Goal: Task Accomplishment & Management: Use online tool/utility

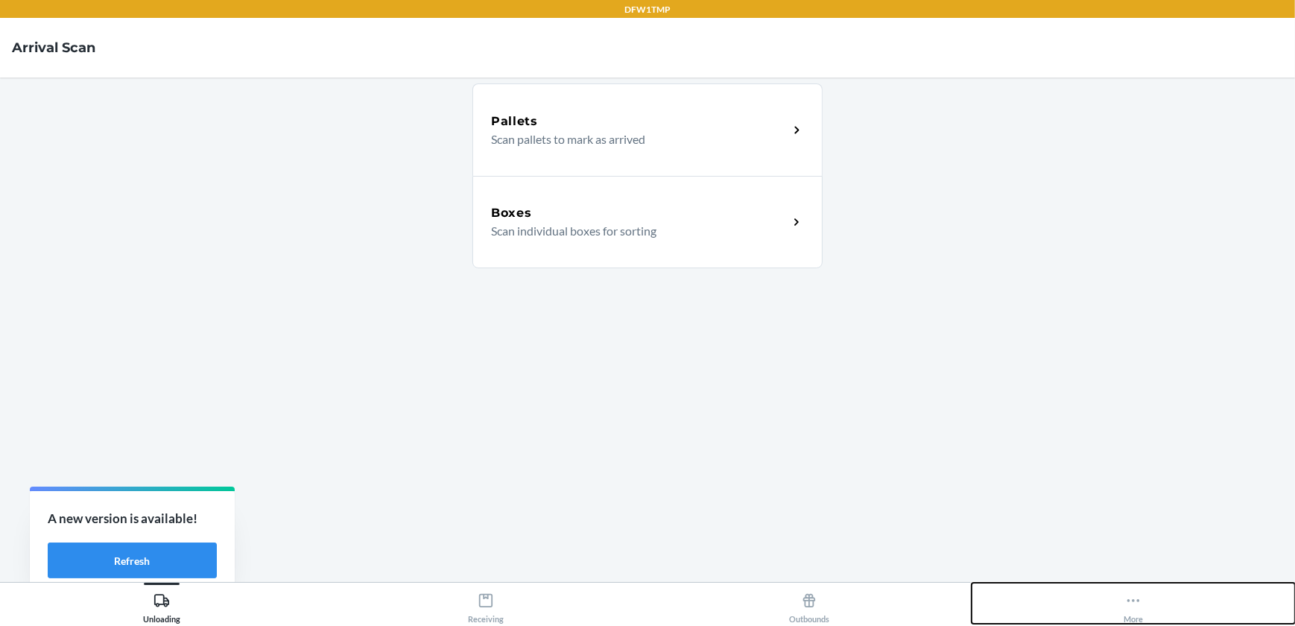
click at [1135, 603] on icon at bounding box center [1134, 601] width 16 height 16
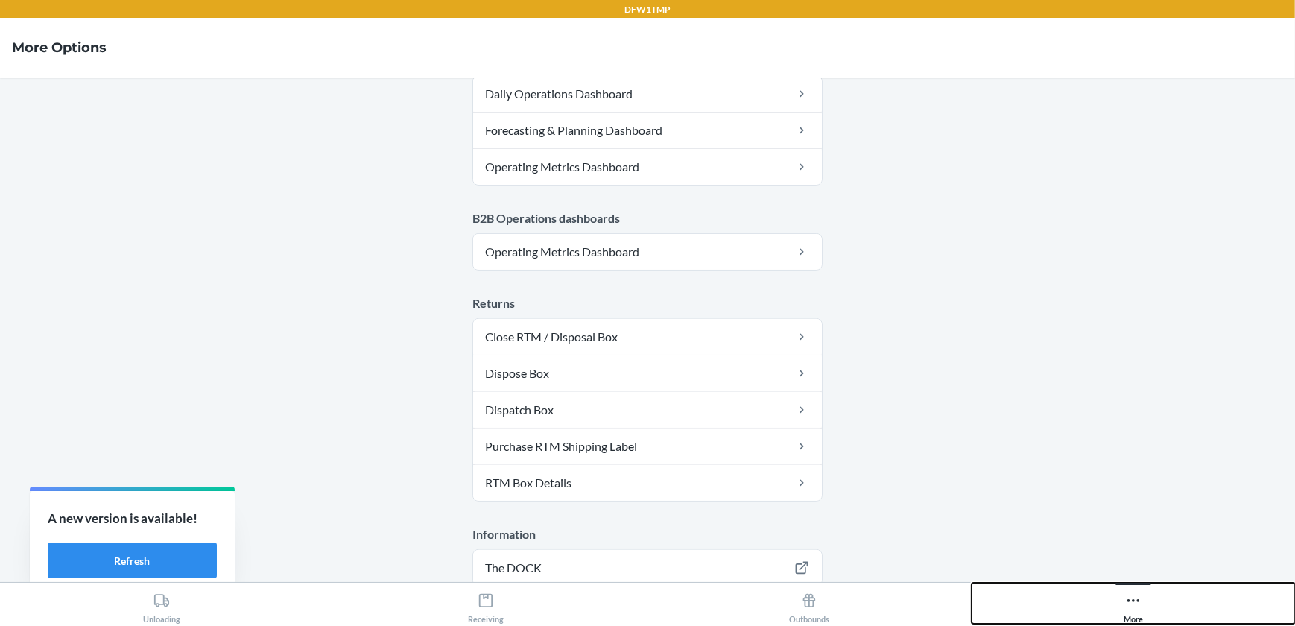
scroll to position [804, 0]
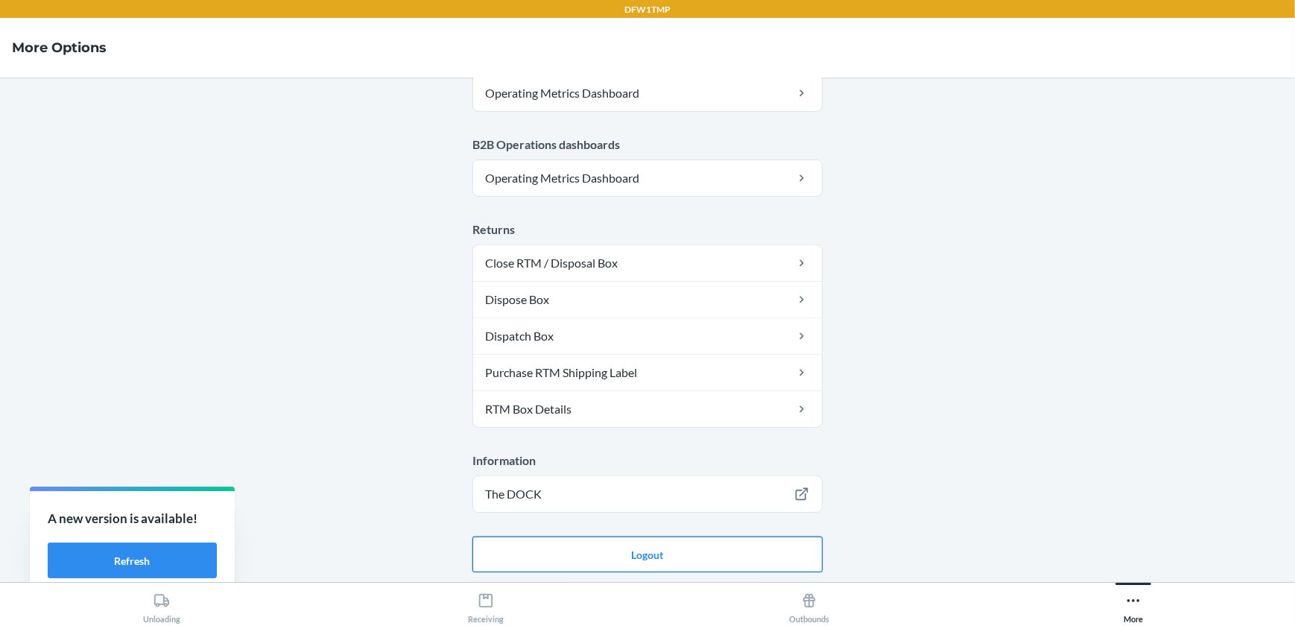
click at [695, 556] on button "Logout" at bounding box center [648, 555] width 350 height 36
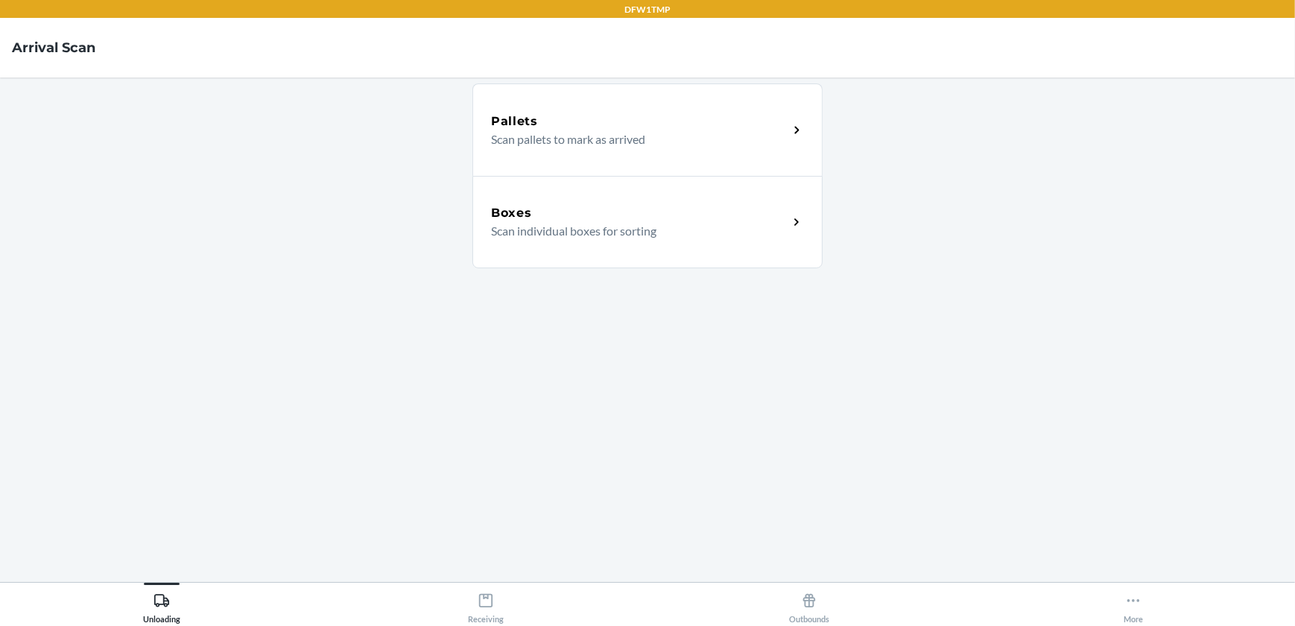
click at [772, 230] on p "Scan individual boxes for sorting" at bounding box center [633, 231] width 285 height 18
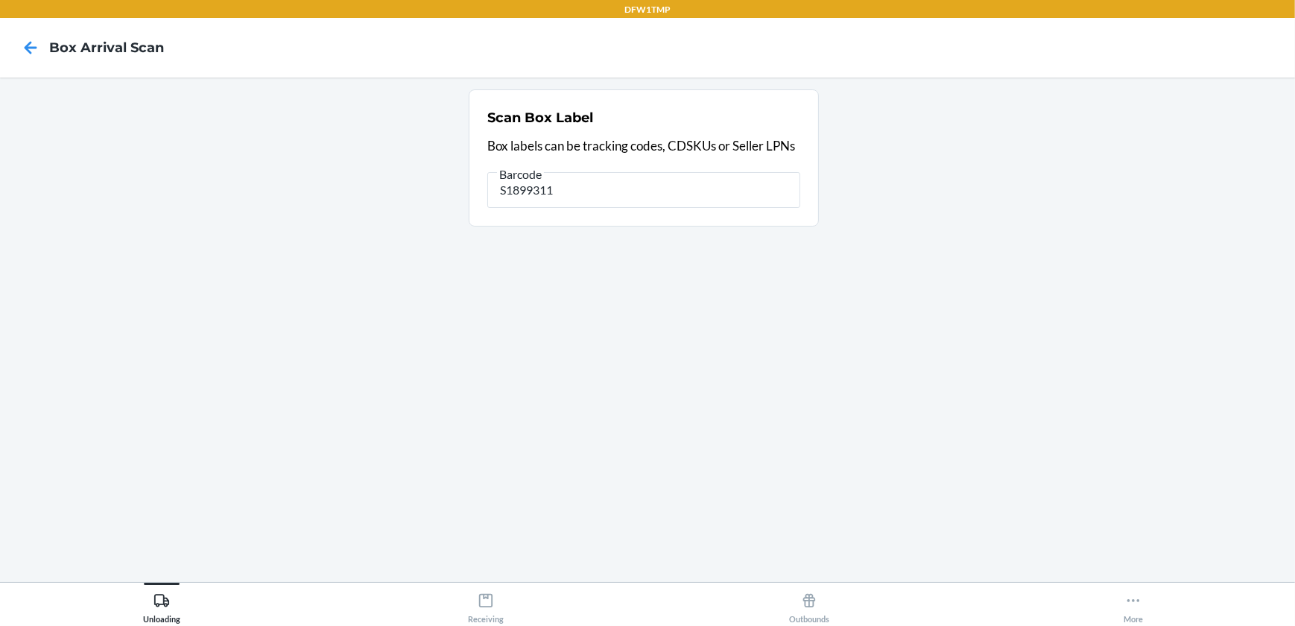
type input "S1899311"
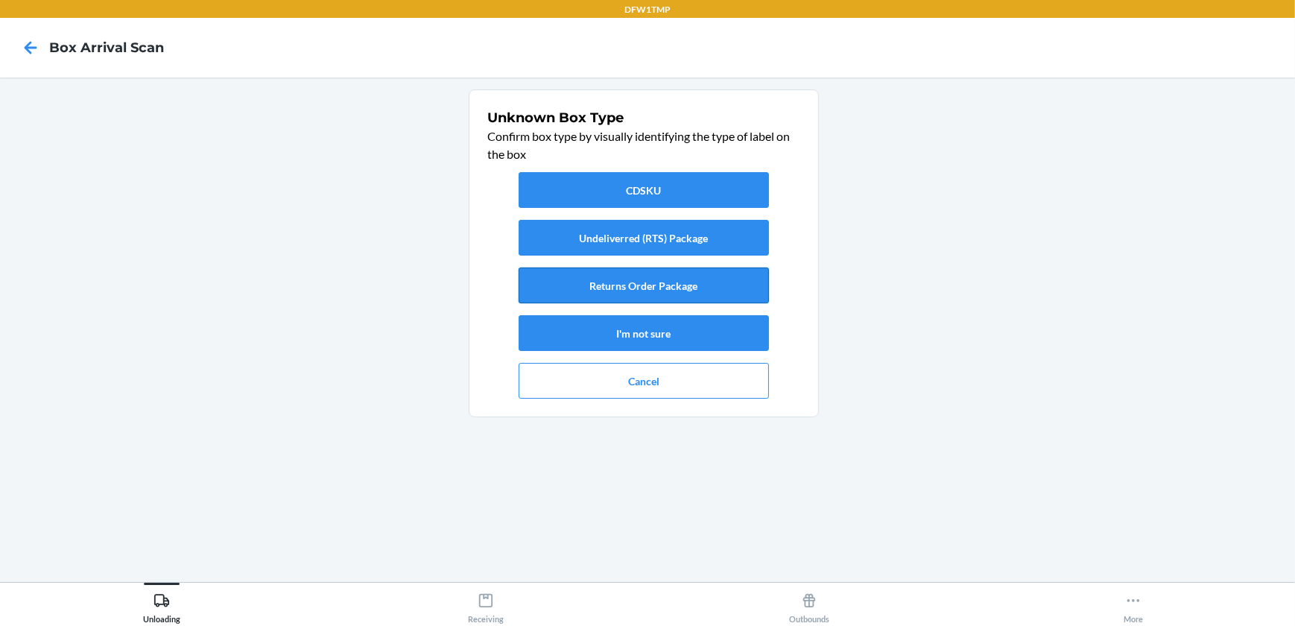
click at [619, 285] on button "Returns Order Package" at bounding box center [644, 286] width 250 height 36
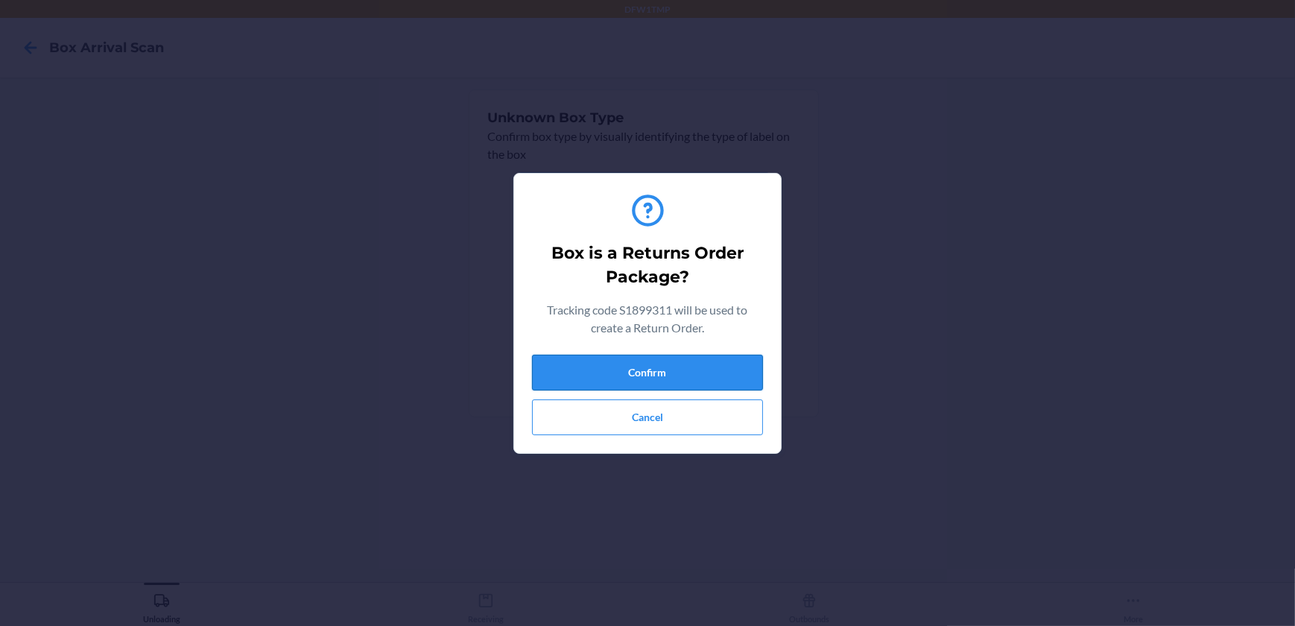
click at [636, 372] on button "Confirm" at bounding box center [647, 373] width 231 height 36
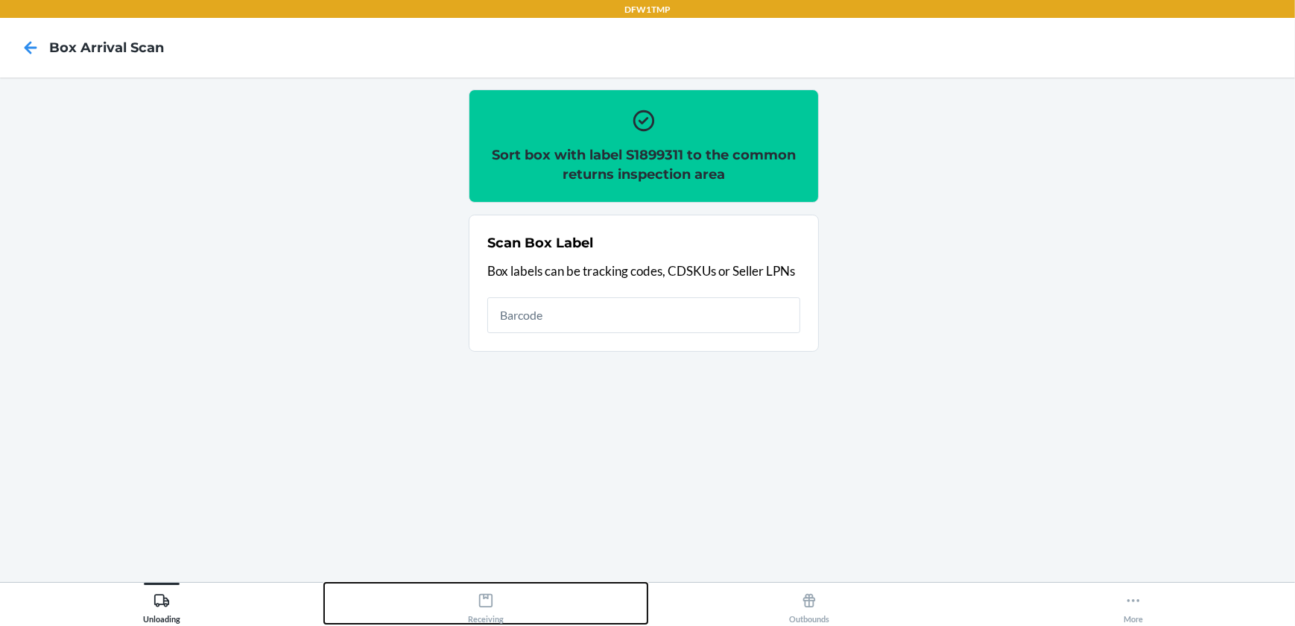
click at [479, 601] on icon at bounding box center [485, 600] width 13 height 13
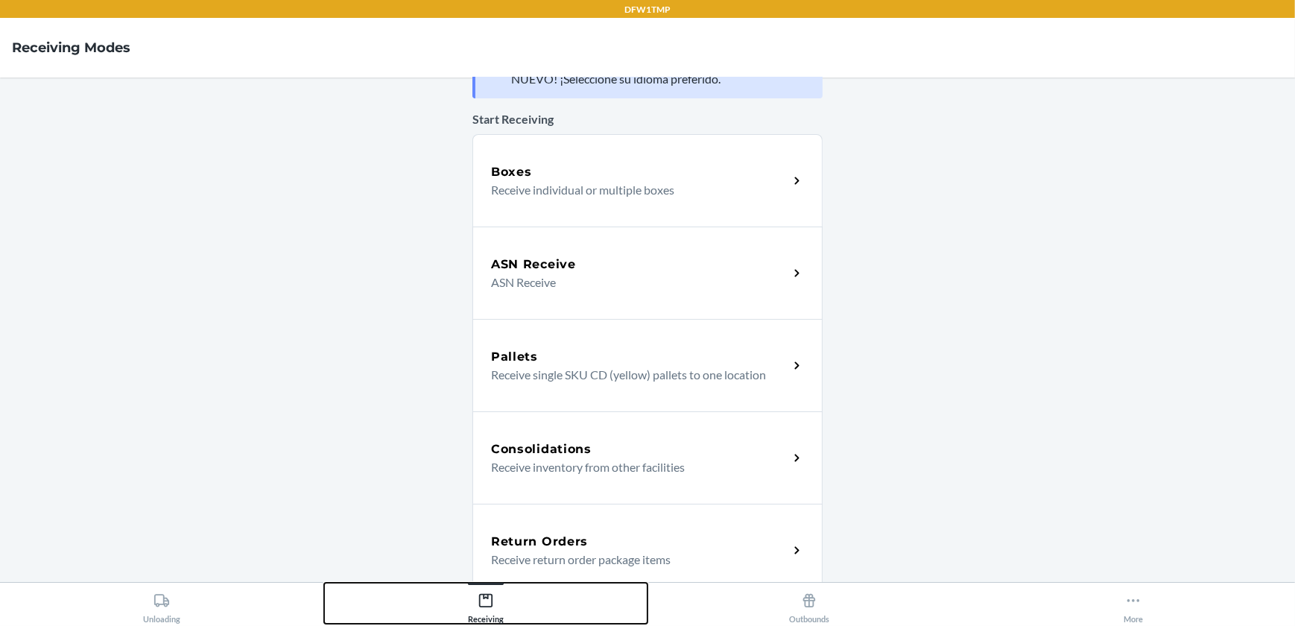
scroll to position [56, 0]
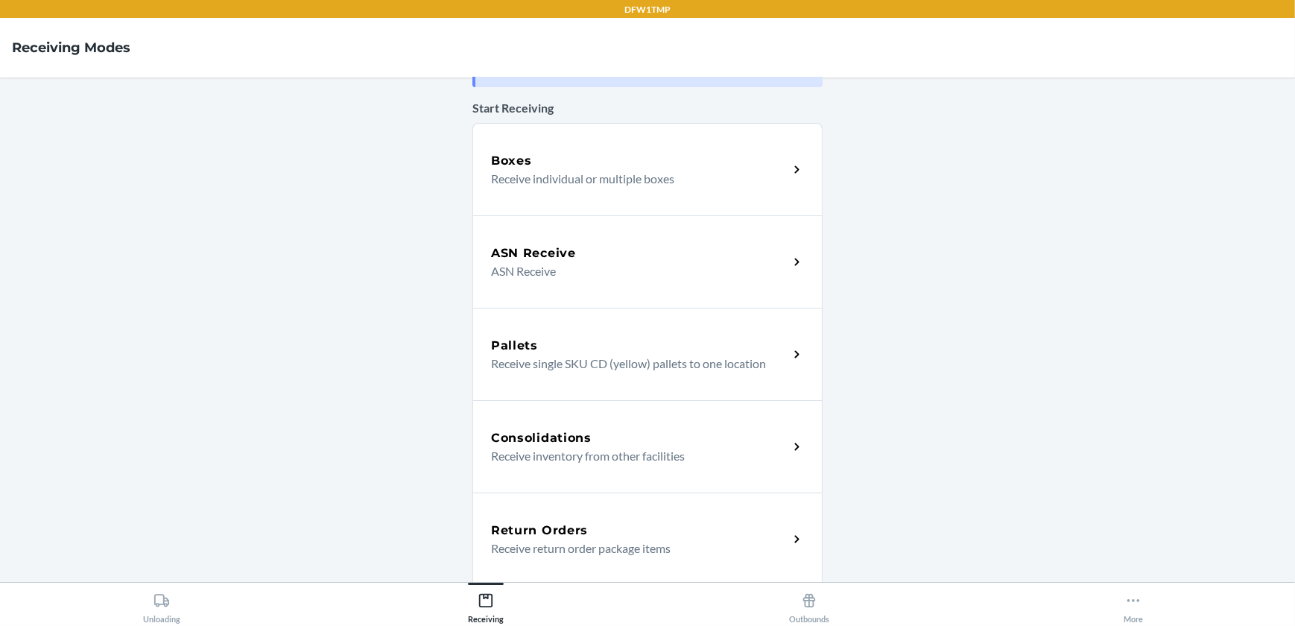
click at [650, 530] on div "Return Orders" at bounding box center [639, 531] width 297 height 18
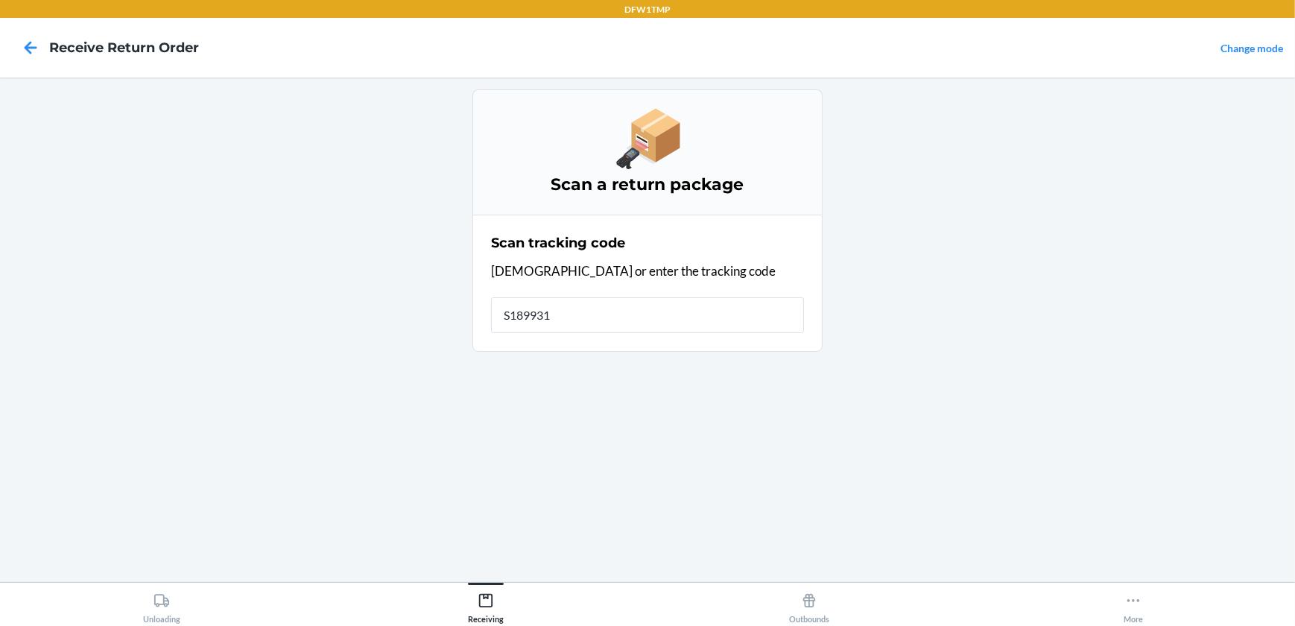
type input "S1899311"
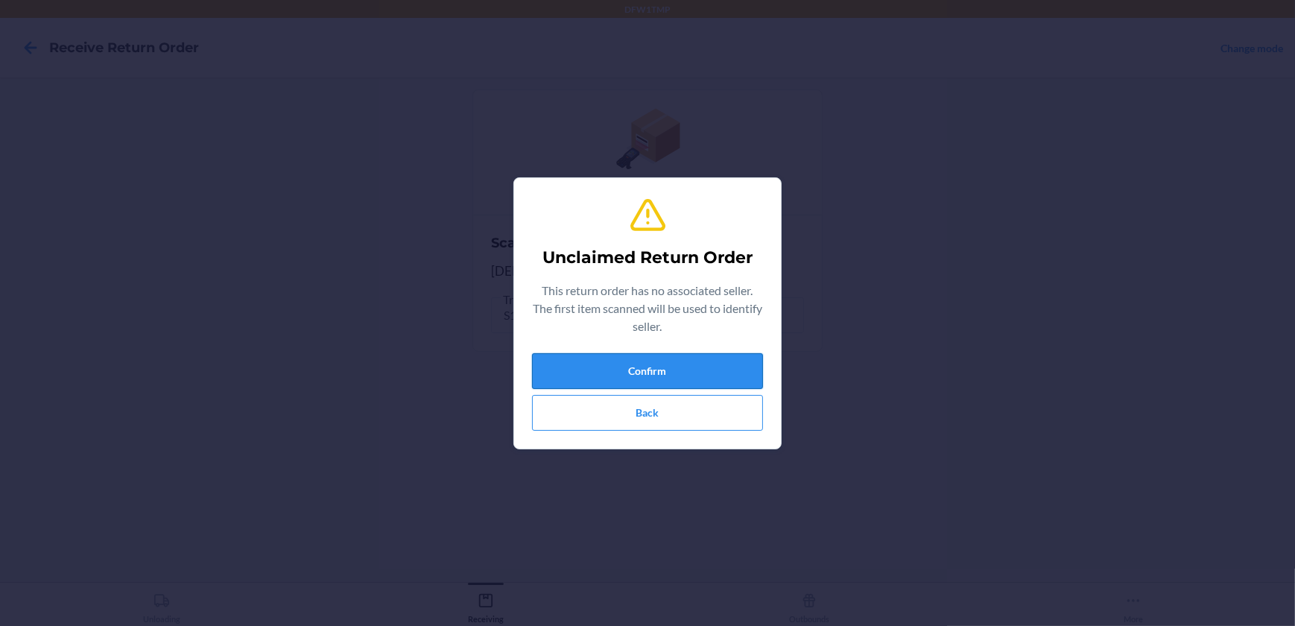
click at [656, 379] on button "Confirm" at bounding box center [647, 371] width 231 height 36
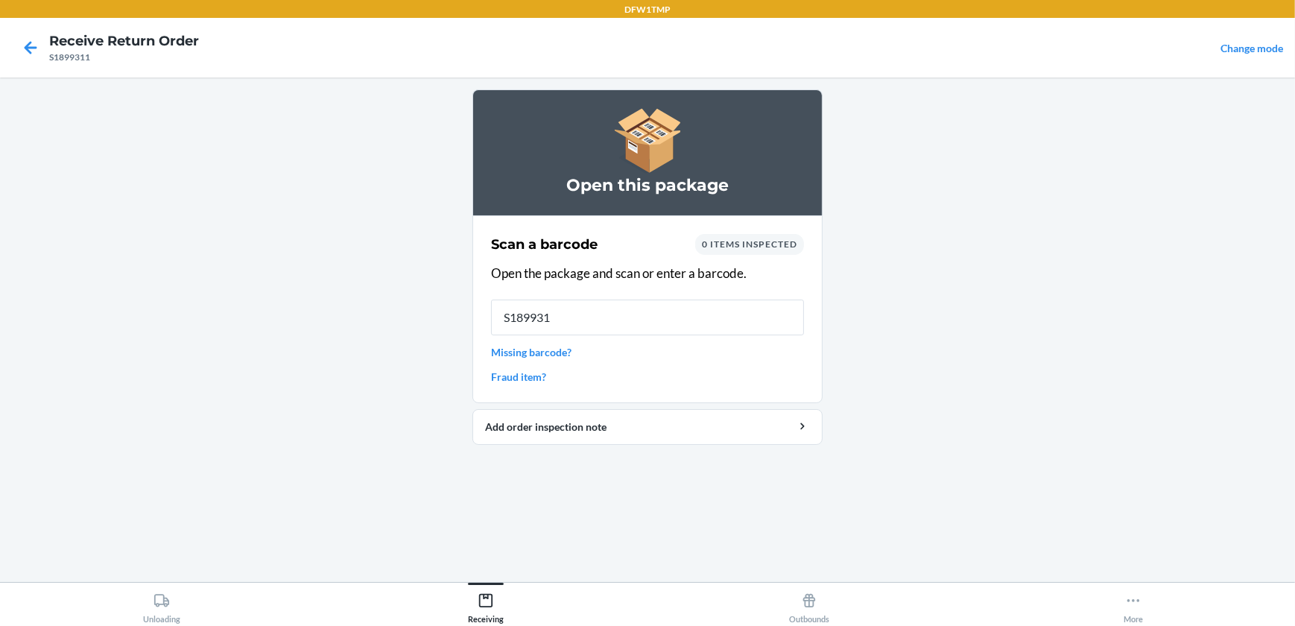
type input "S1899311"
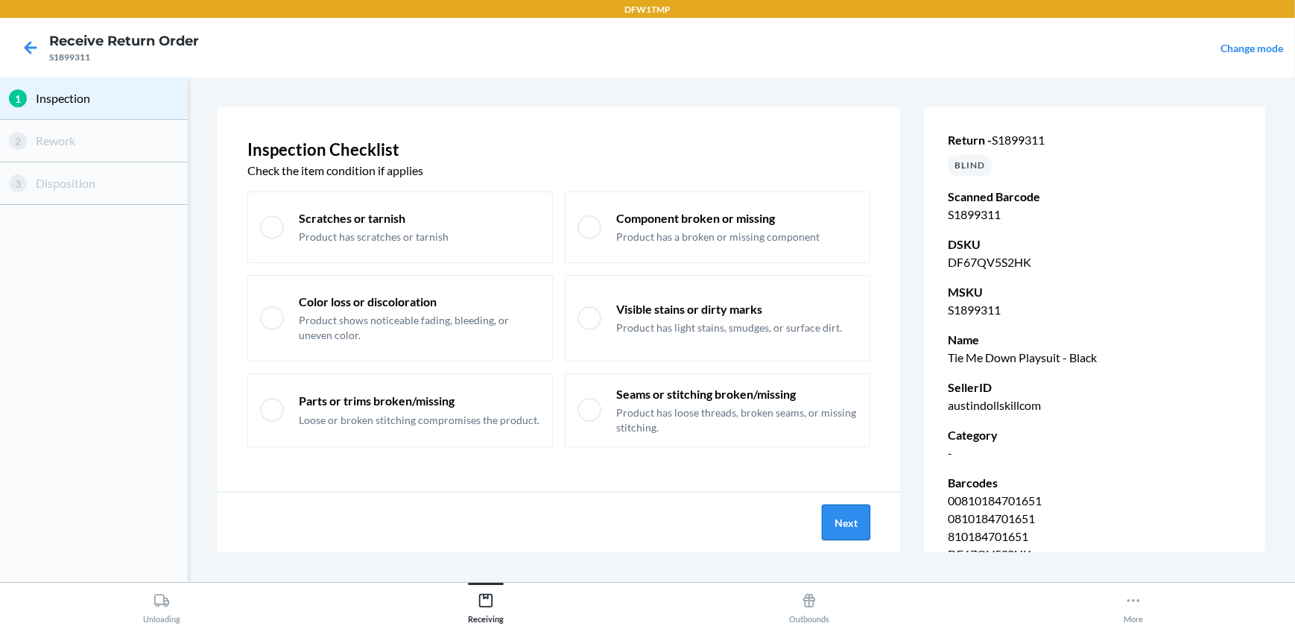
click at [849, 525] on button "Next" at bounding box center [846, 523] width 48 height 36
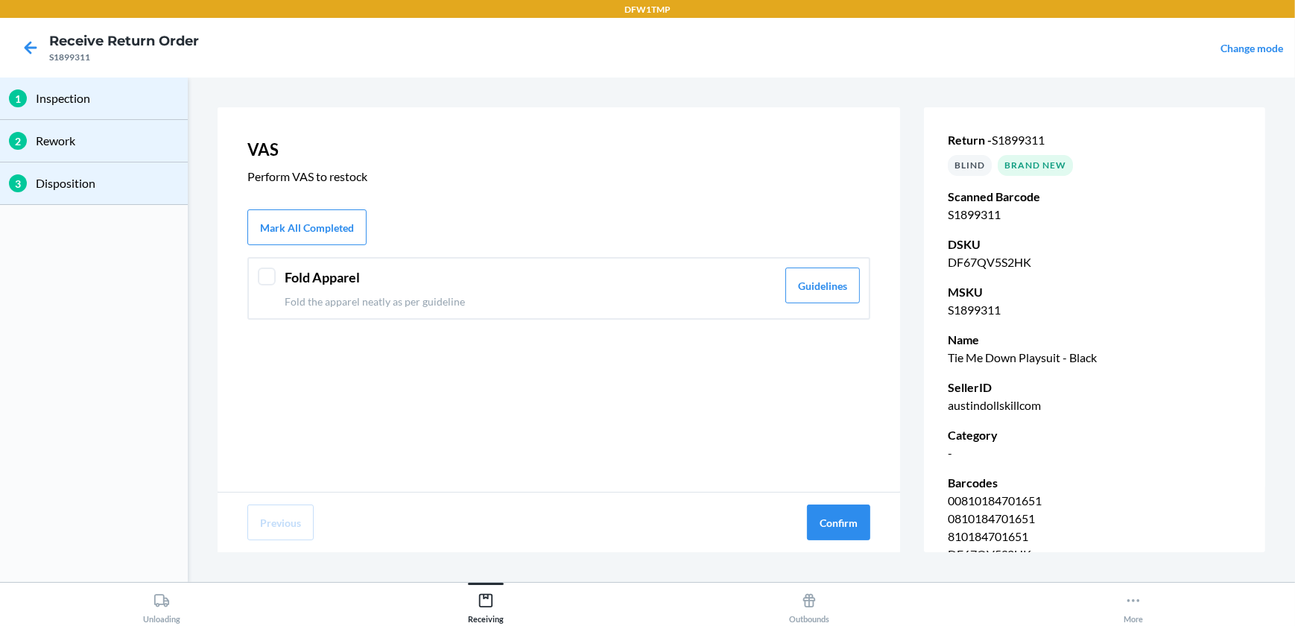
click at [266, 281] on div at bounding box center [267, 277] width 18 height 18
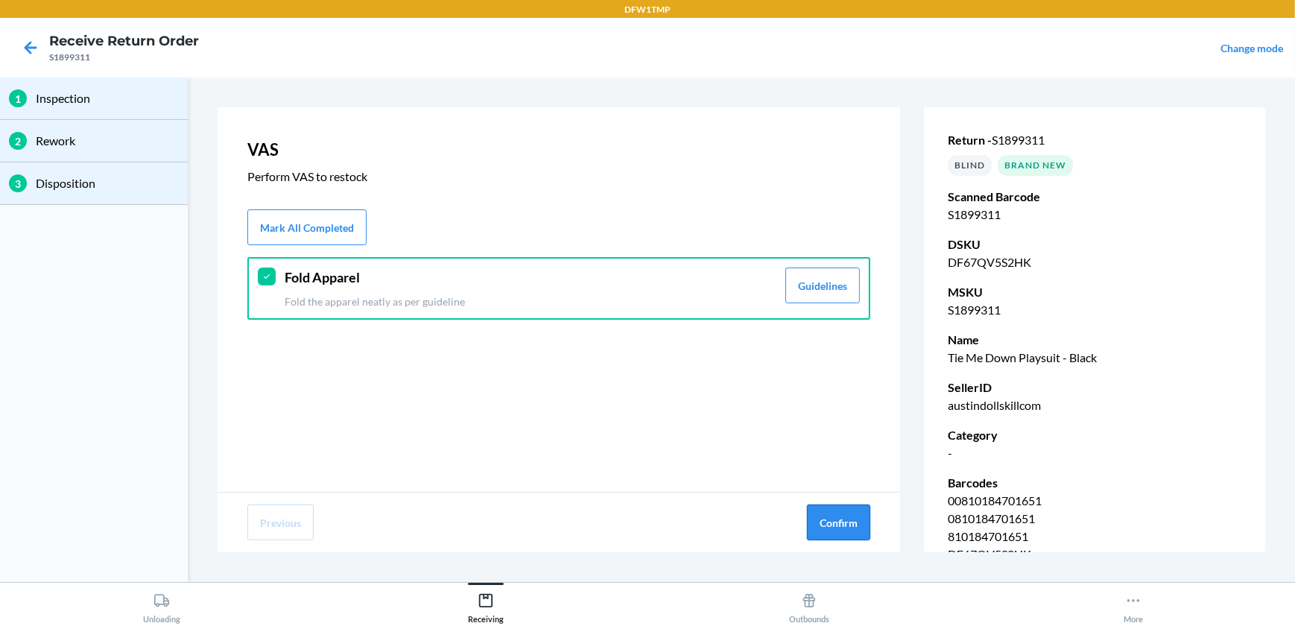
click at [832, 530] on button "Confirm" at bounding box center [838, 523] width 63 height 36
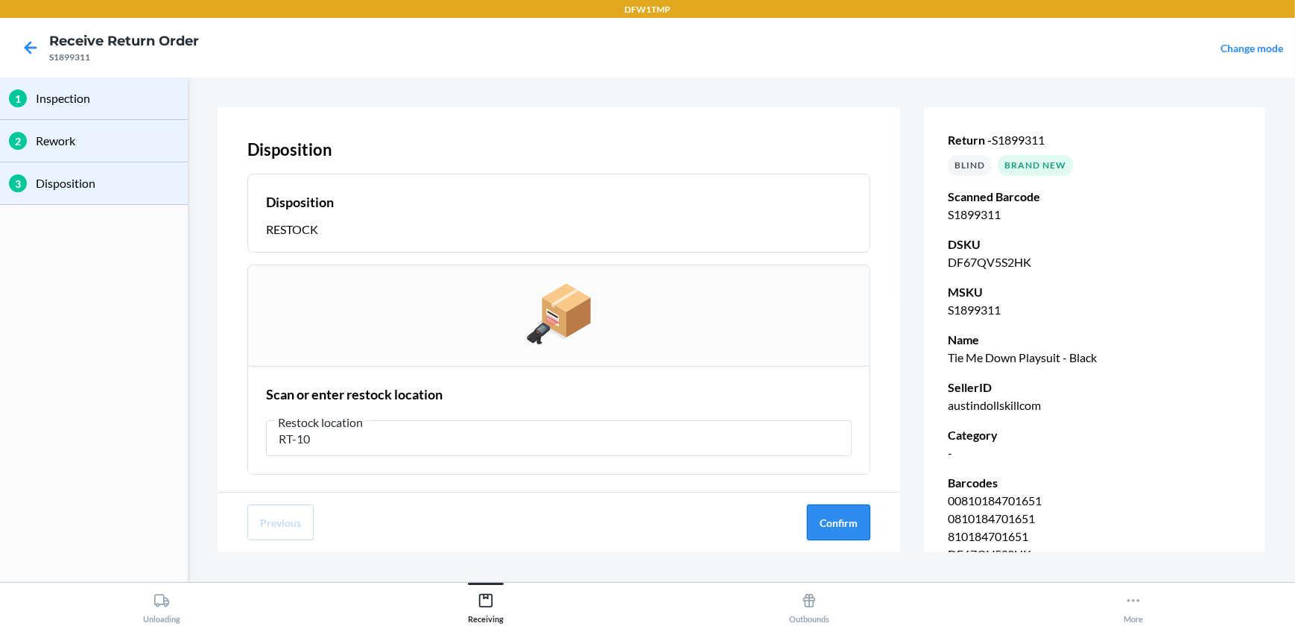
type input "RT-10"
click at [846, 528] on button "Confirm" at bounding box center [838, 523] width 63 height 36
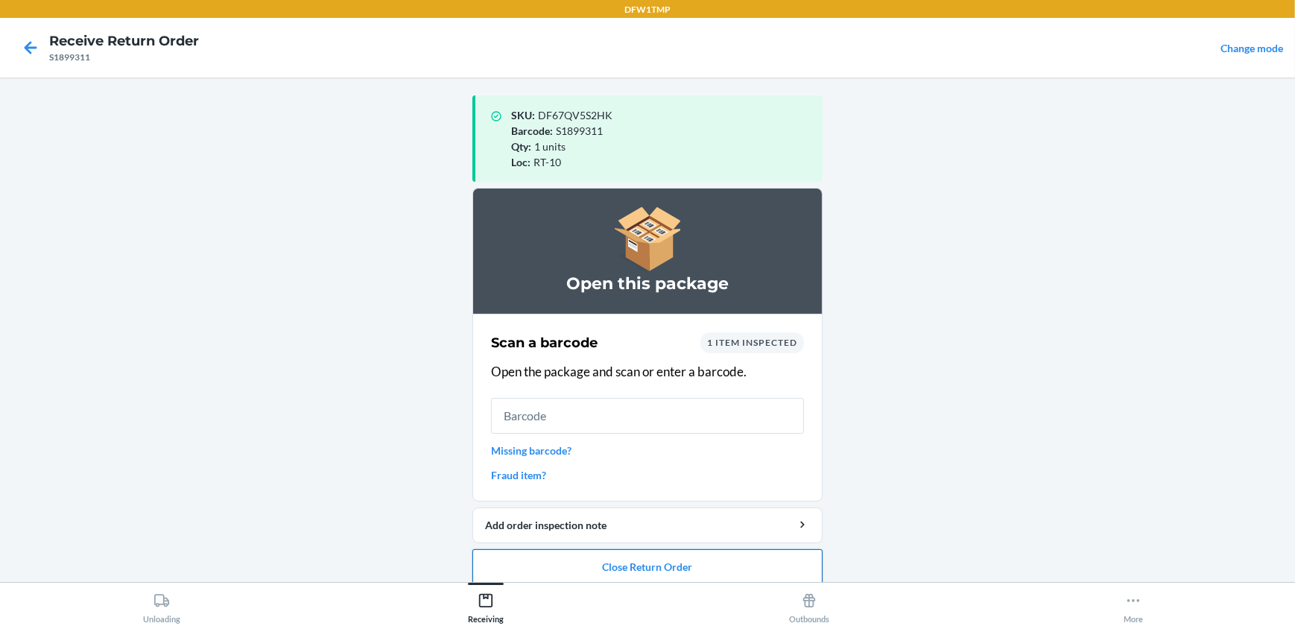
click at [634, 568] on button "Close Return Order" at bounding box center [648, 567] width 350 height 36
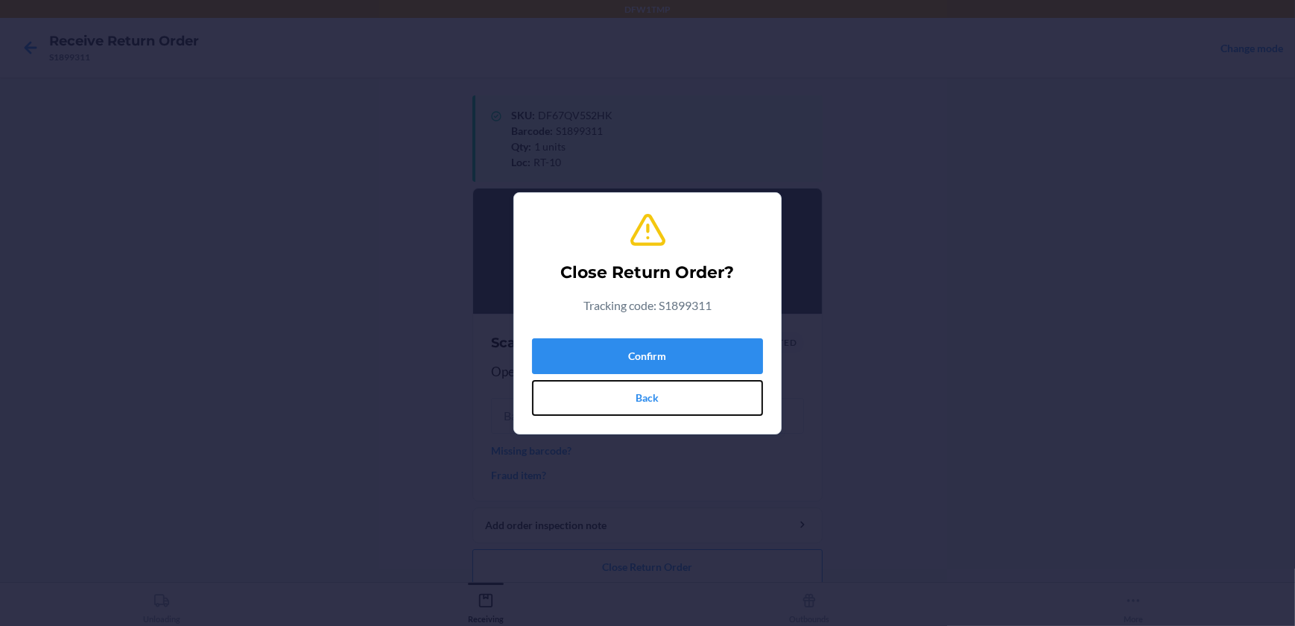
click at [651, 400] on button "Back" at bounding box center [647, 398] width 231 height 36
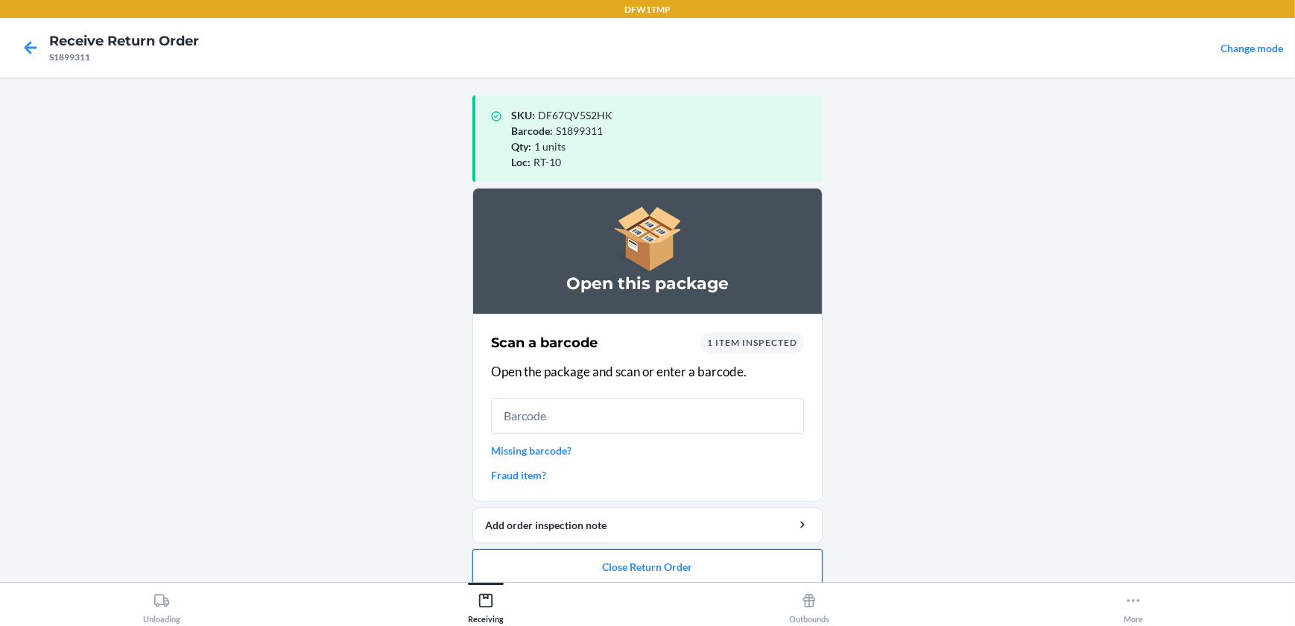
click at [594, 572] on button "Close Return Order" at bounding box center [648, 567] width 350 height 36
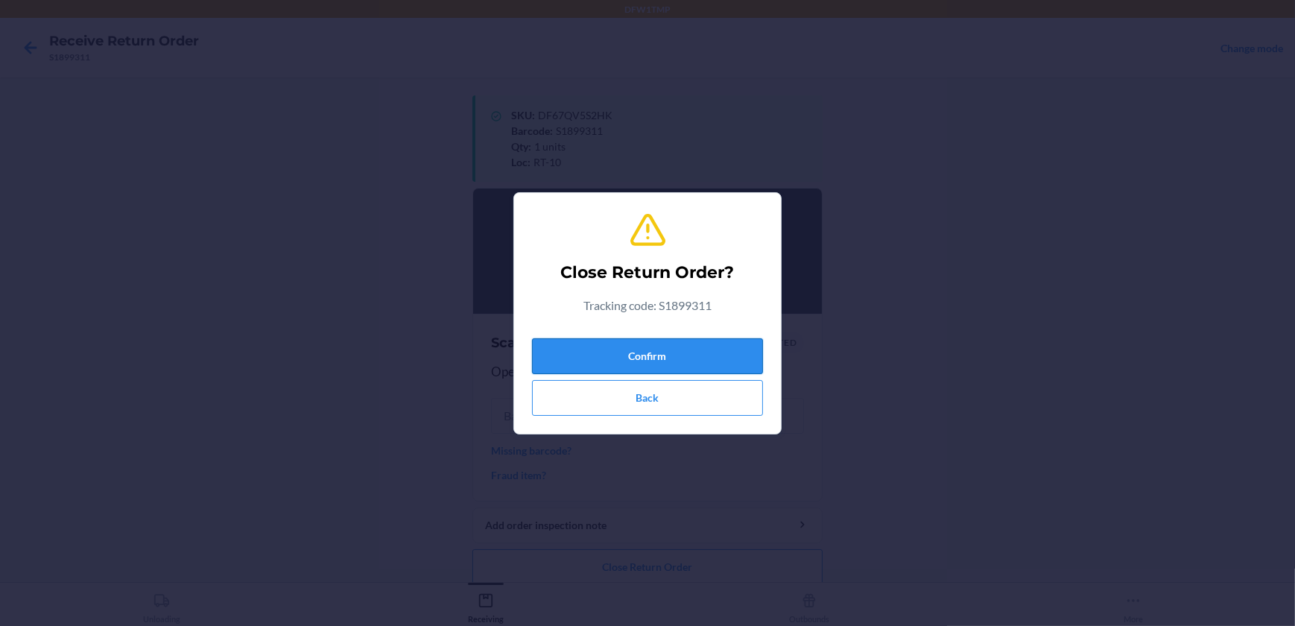
click at [687, 356] on button "Confirm" at bounding box center [647, 356] width 231 height 36
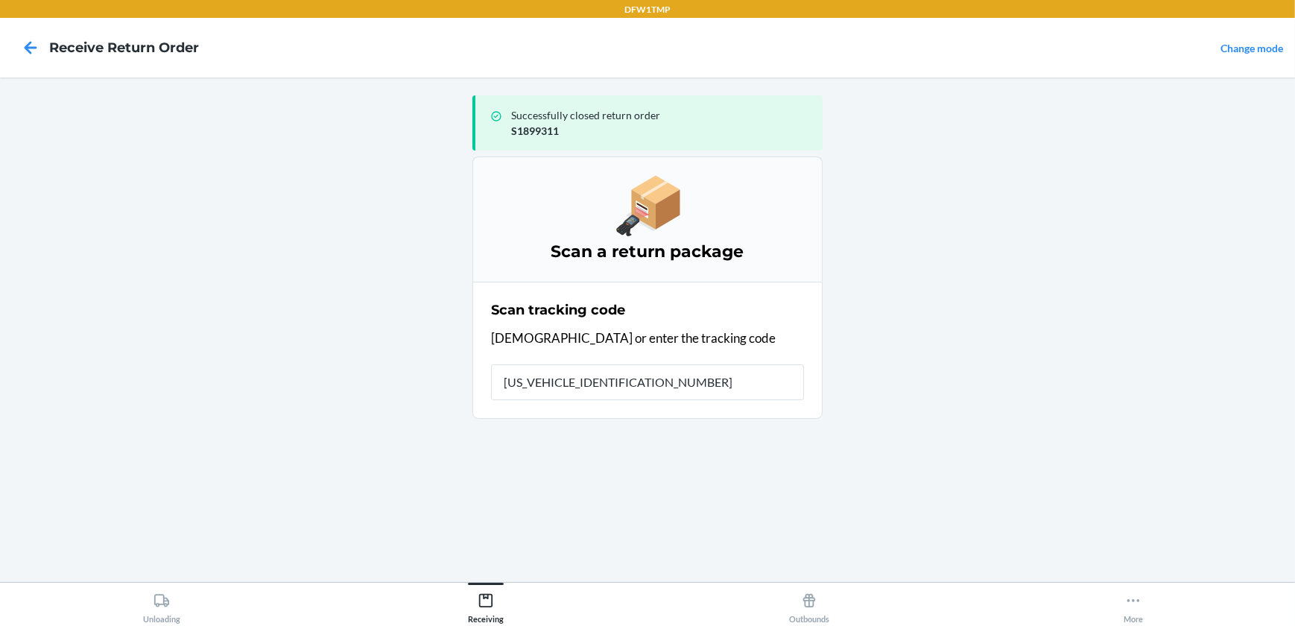
type input "1ZV27J350333982867"
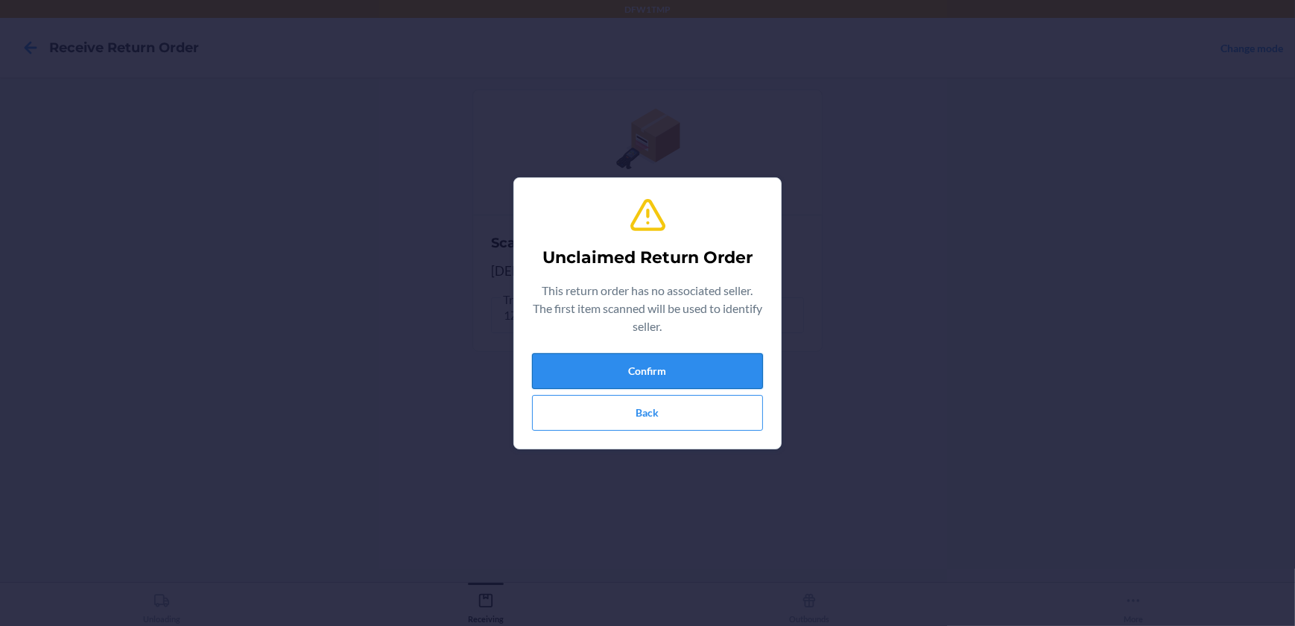
click at [640, 365] on button "Confirm" at bounding box center [647, 371] width 231 height 36
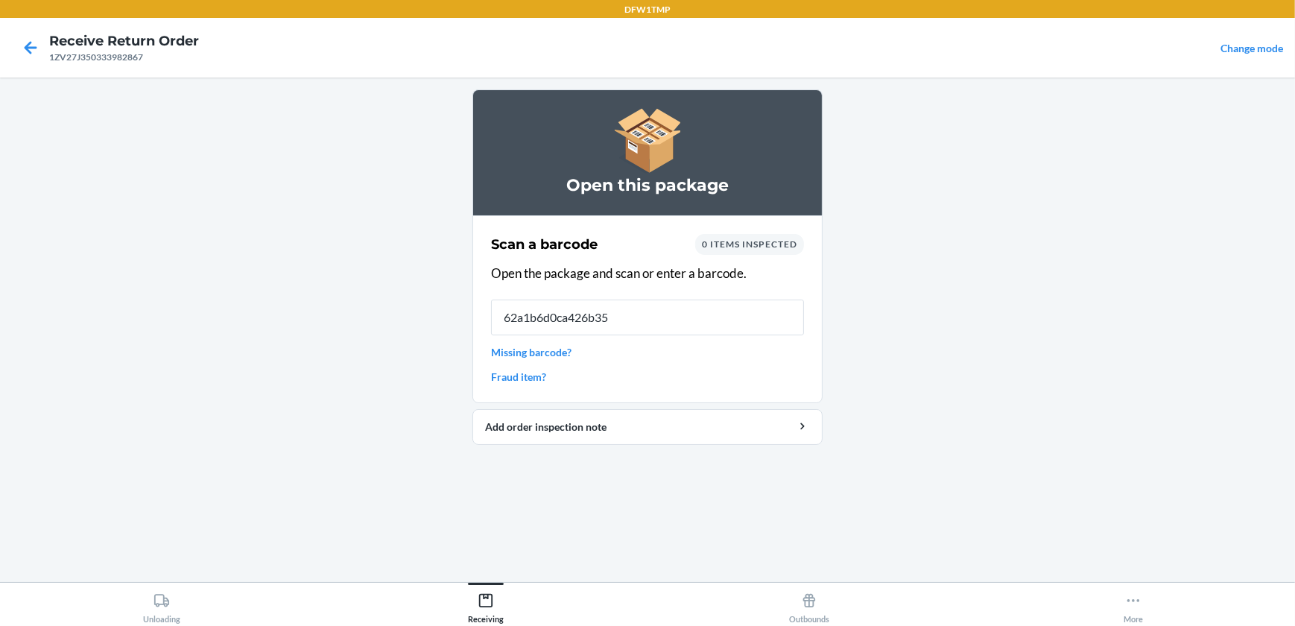
type input "62a1b6d0ca426b352"
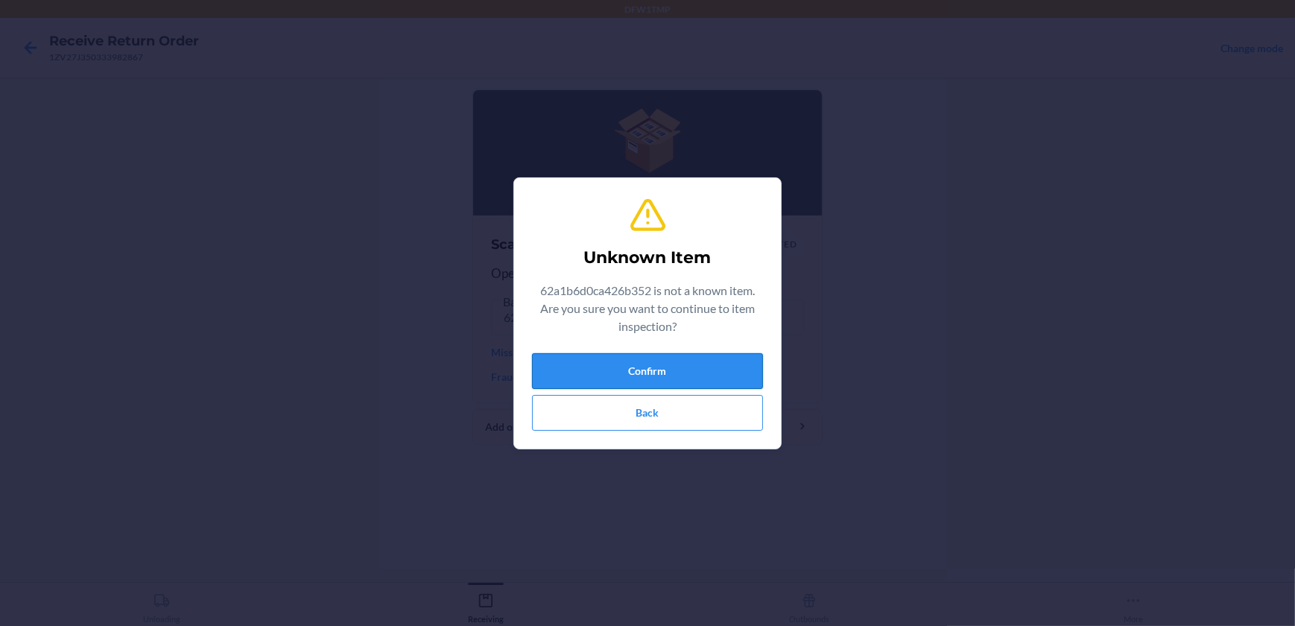
click at [640, 366] on button "Confirm" at bounding box center [647, 371] width 231 height 36
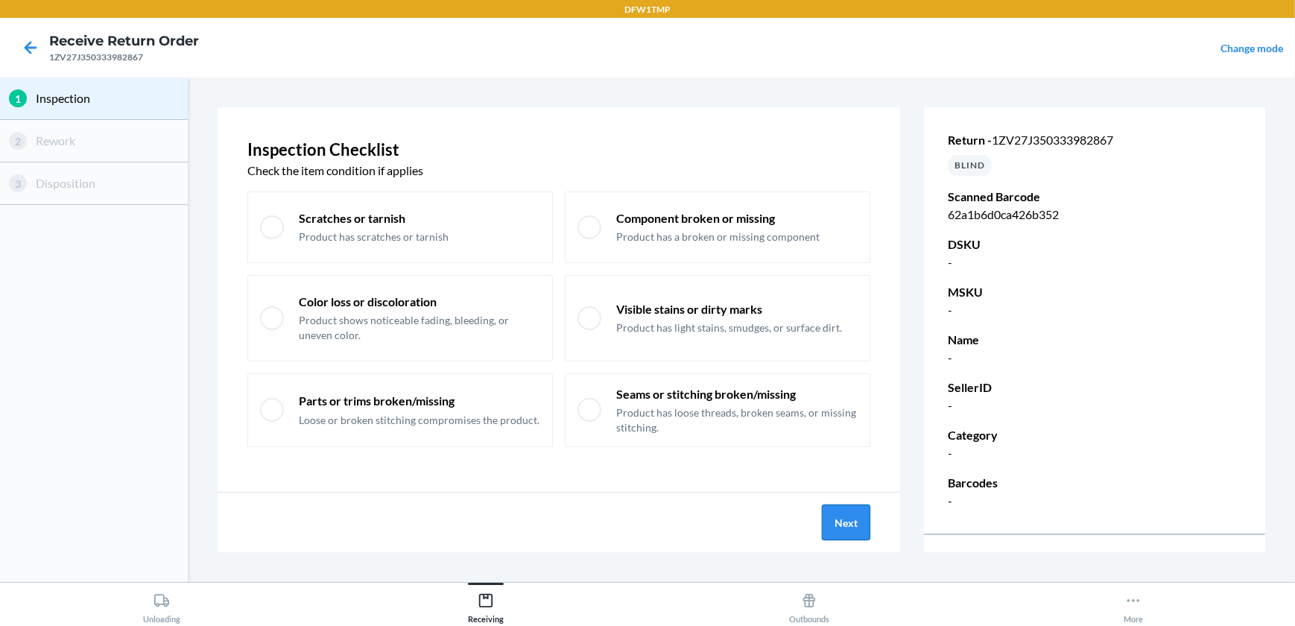
click at [850, 524] on button "Next" at bounding box center [846, 523] width 48 height 36
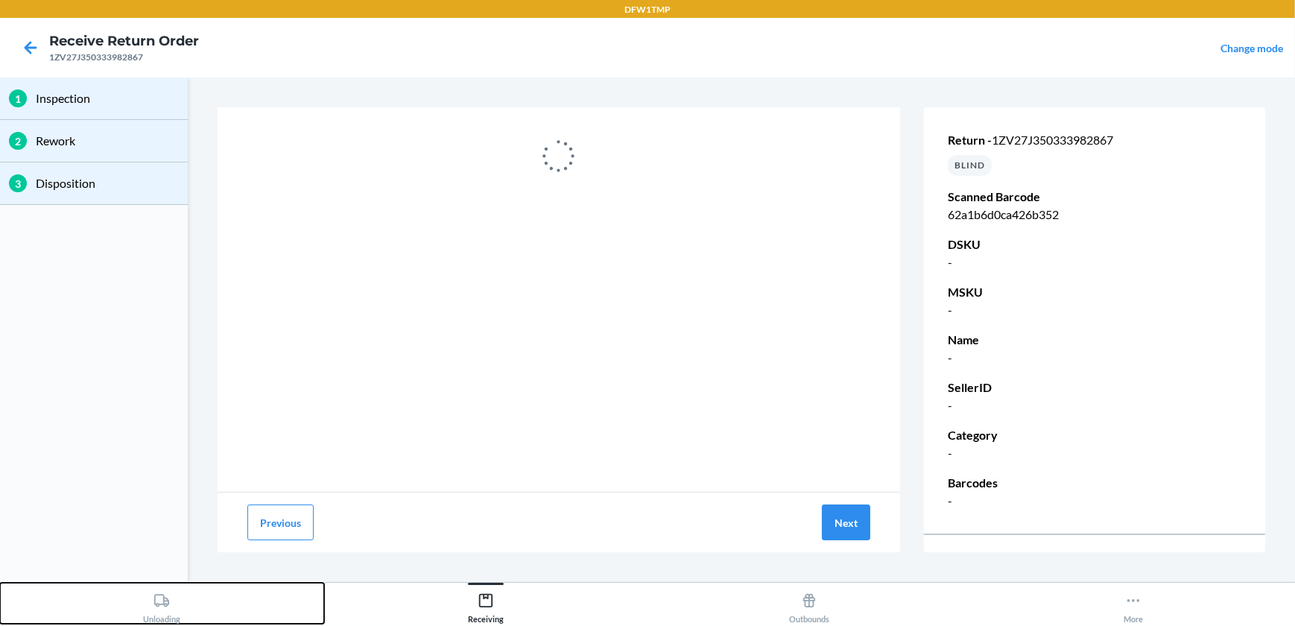
click at [154, 609] on div "Unloading" at bounding box center [161, 605] width 37 height 37
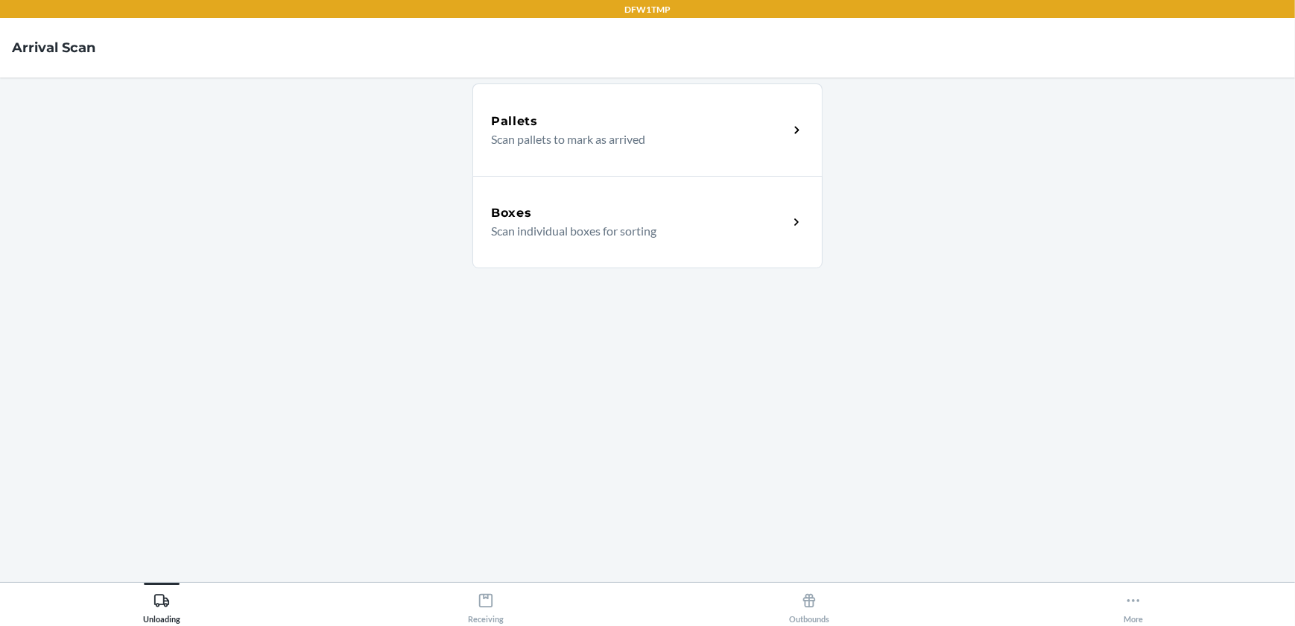
click at [760, 244] on div "Boxes Scan individual boxes for sorting" at bounding box center [648, 222] width 350 height 92
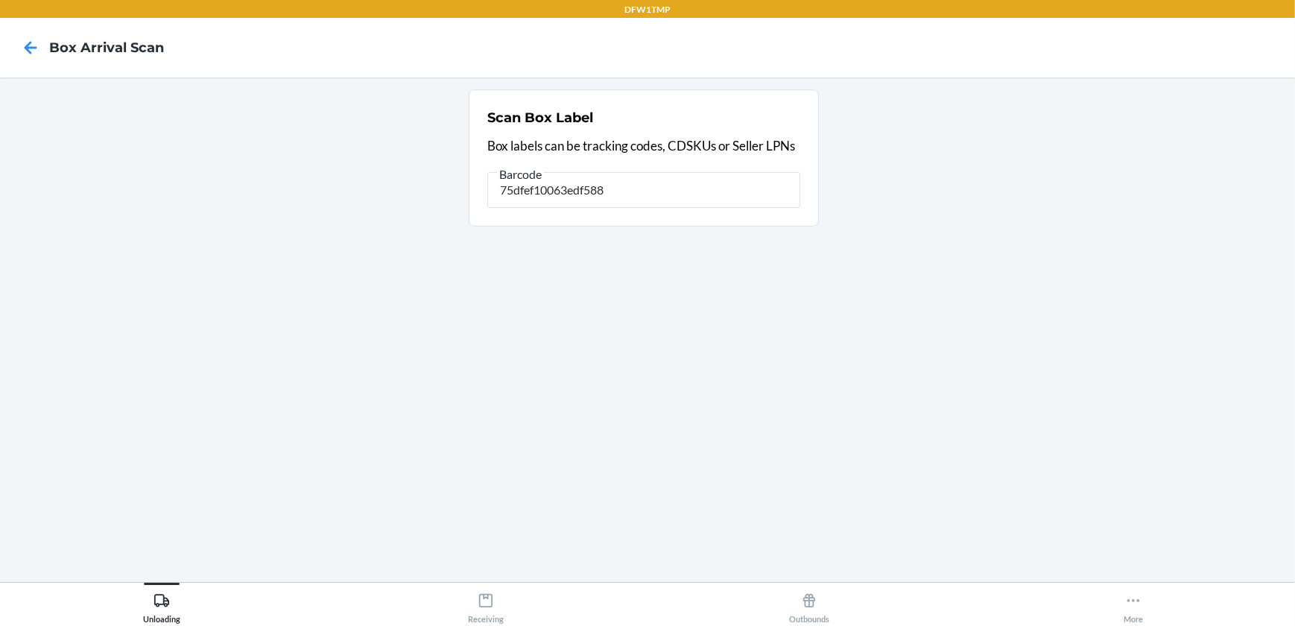
type input "75dfef10063edf588"
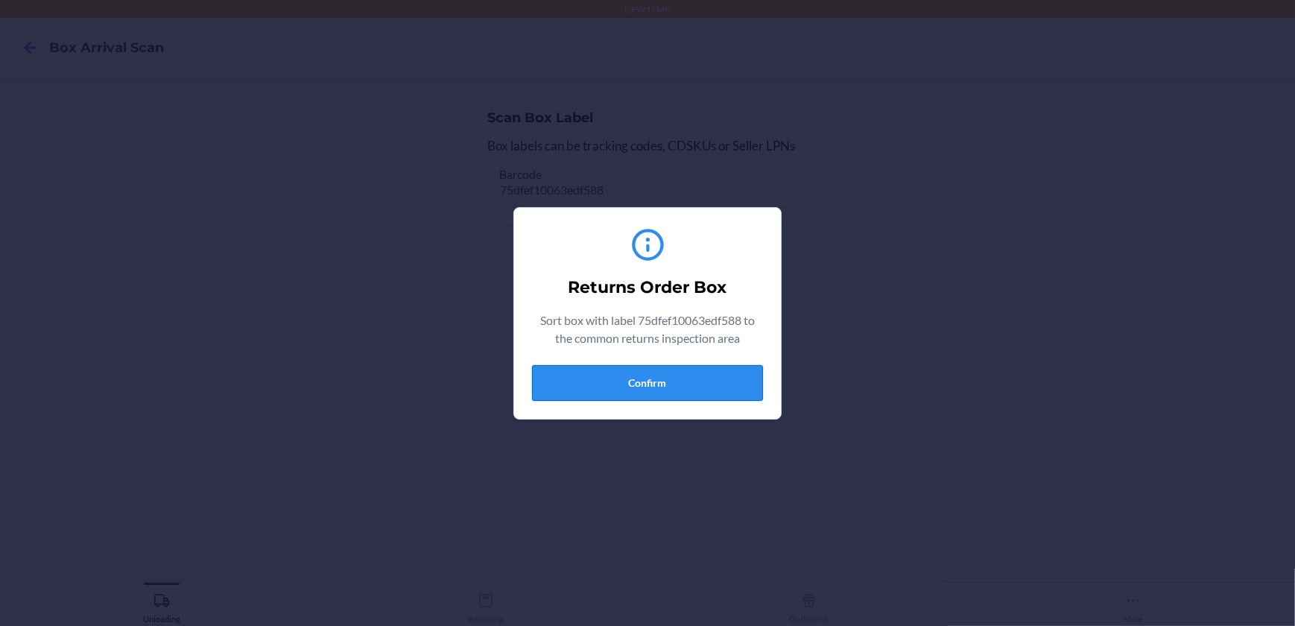
click at [643, 378] on button "Confirm" at bounding box center [647, 383] width 231 height 36
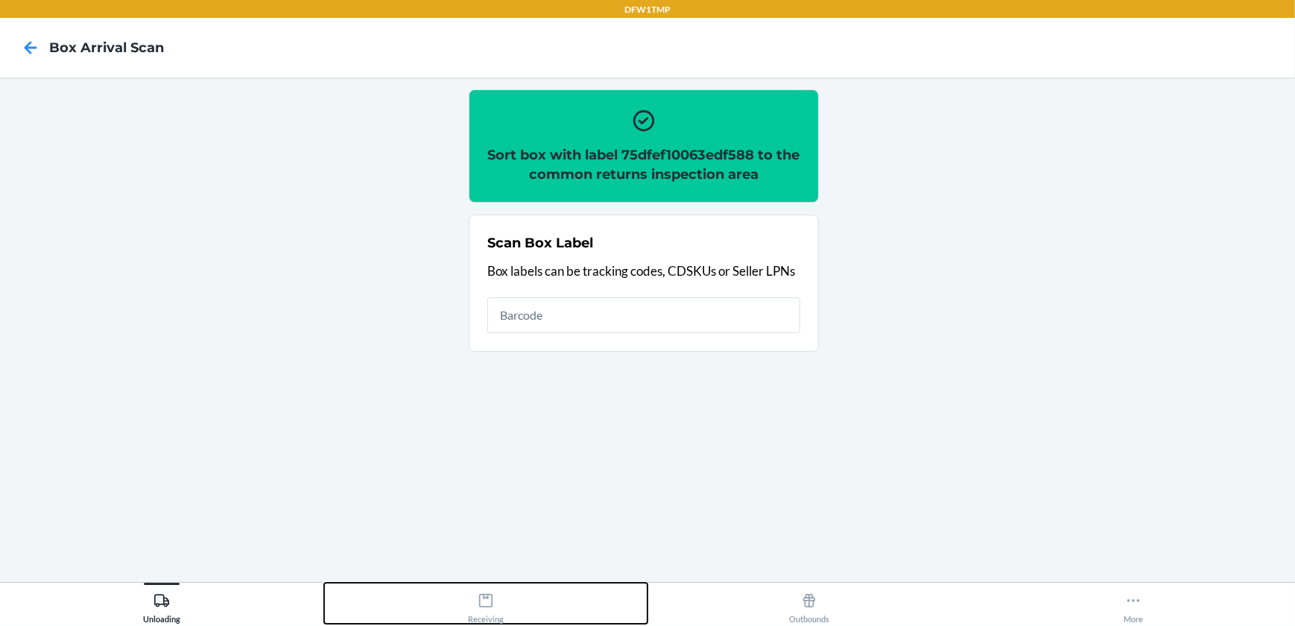
click at [484, 601] on icon at bounding box center [486, 601] width 16 height 16
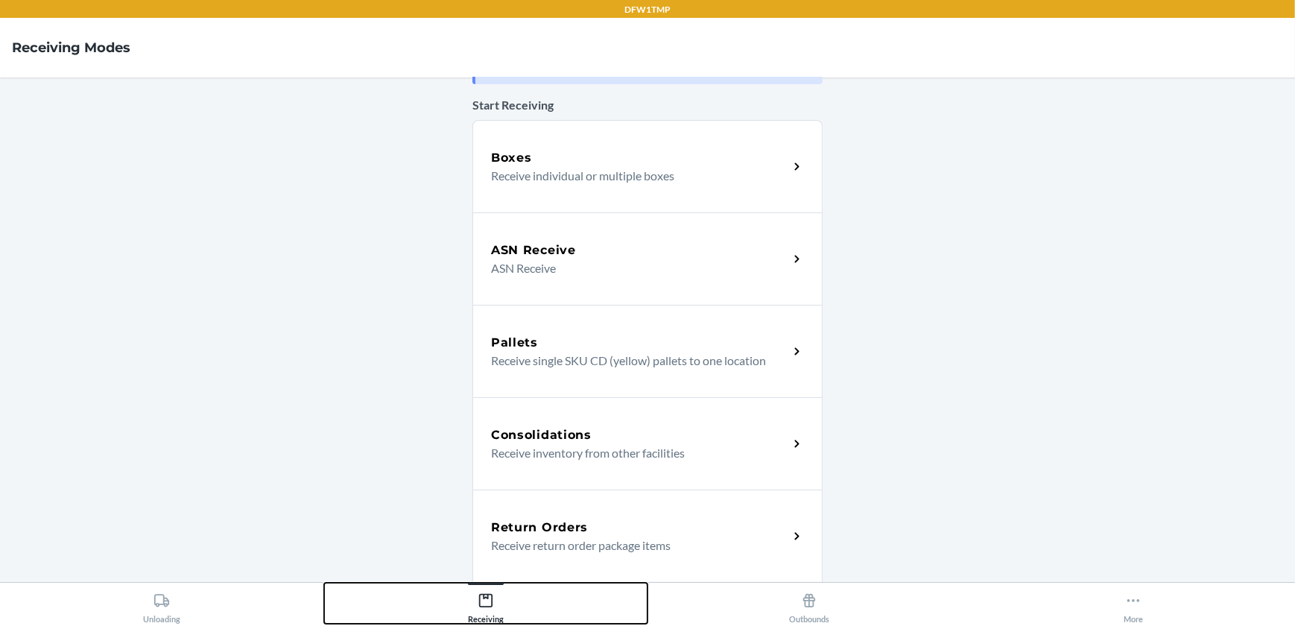
scroll to position [96, 0]
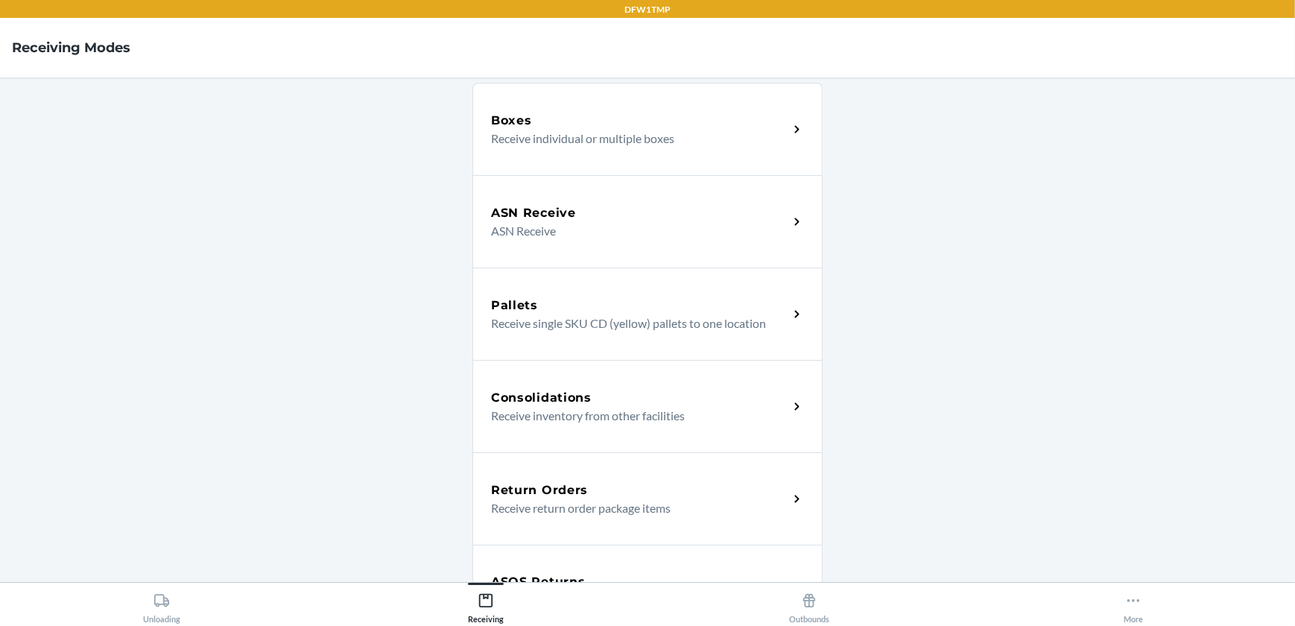
click at [752, 484] on div "Return Orders" at bounding box center [639, 491] width 297 height 18
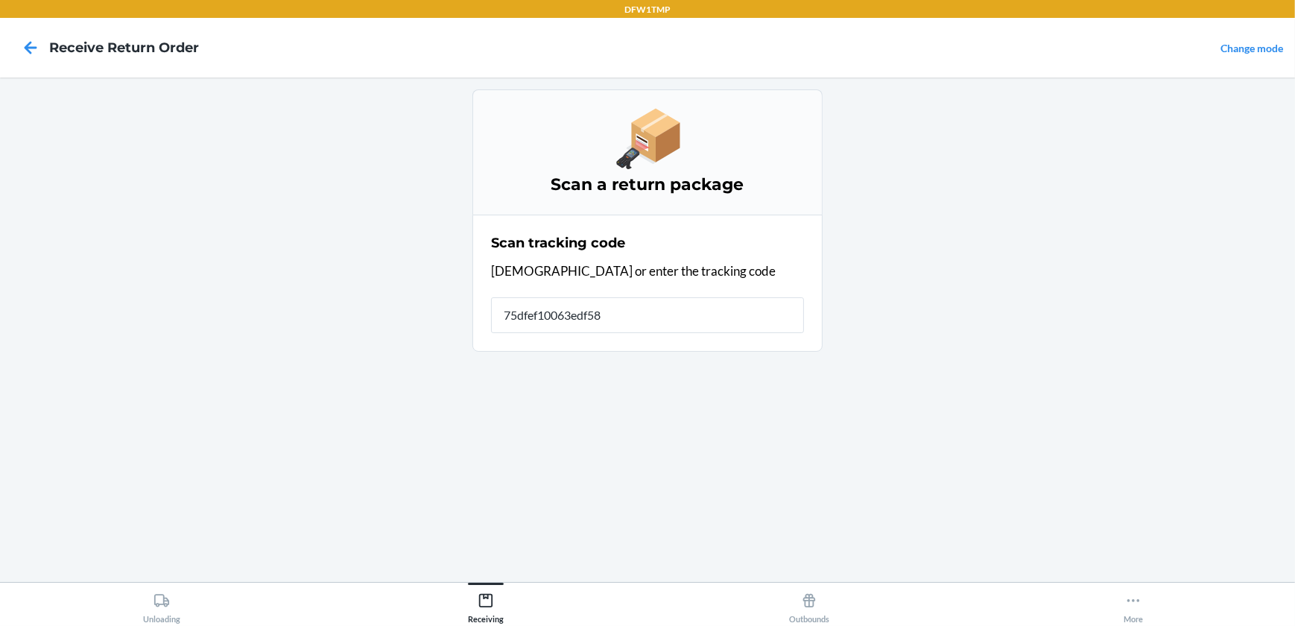
type input "75dfef10063edf588"
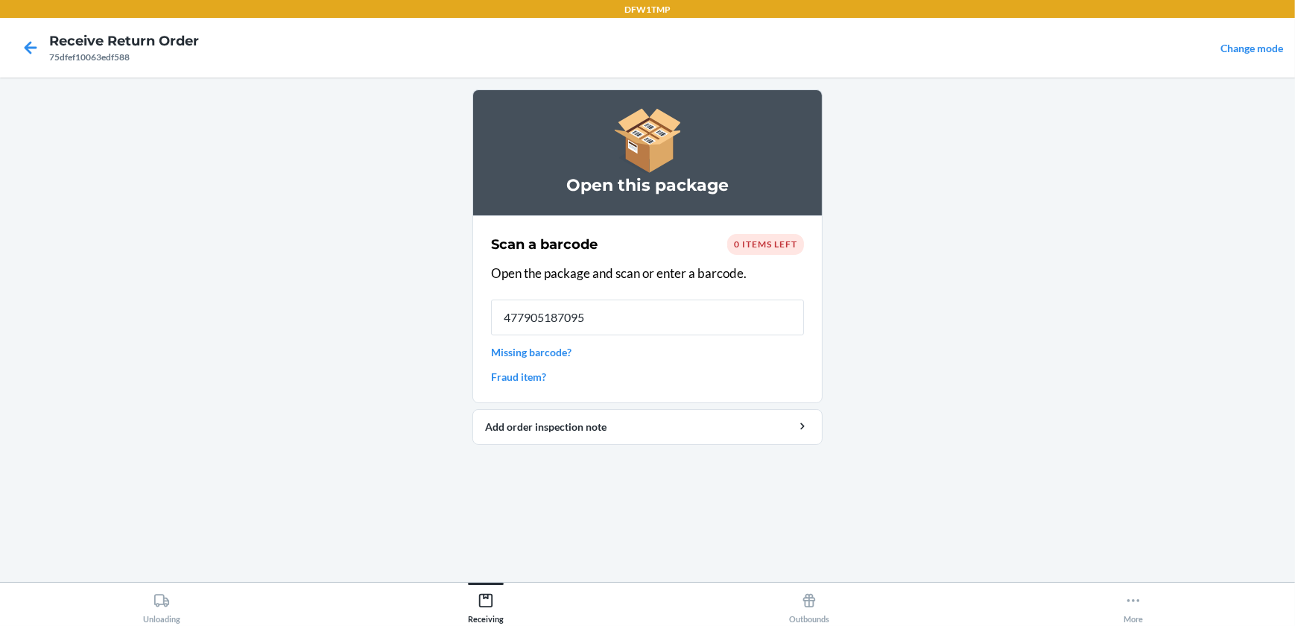
type input "4779051870950"
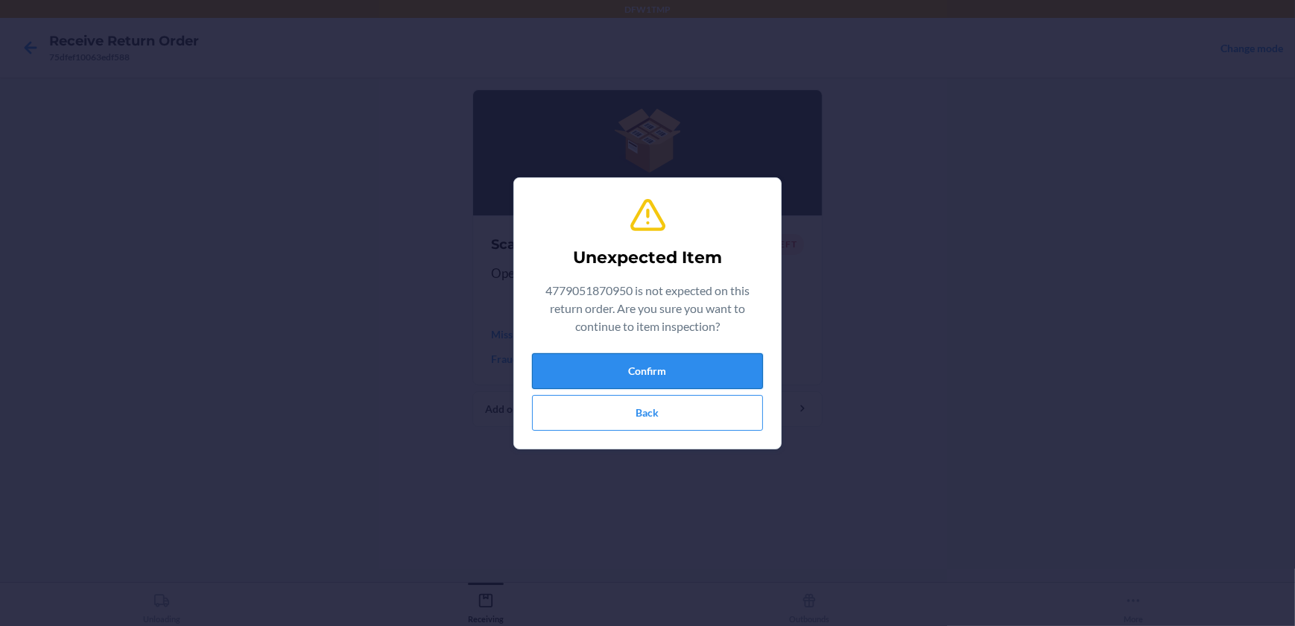
click at [680, 373] on button "Confirm" at bounding box center [647, 371] width 231 height 36
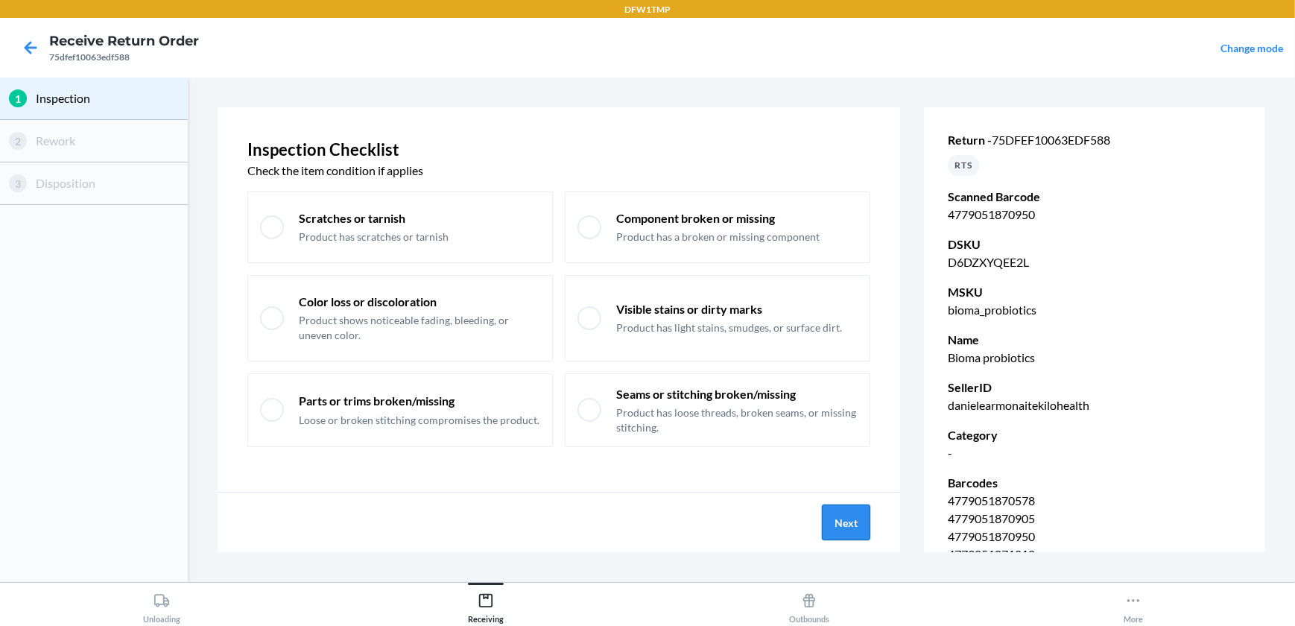
click at [852, 534] on button "Next" at bounding box center [846, 523] width 48 height 36
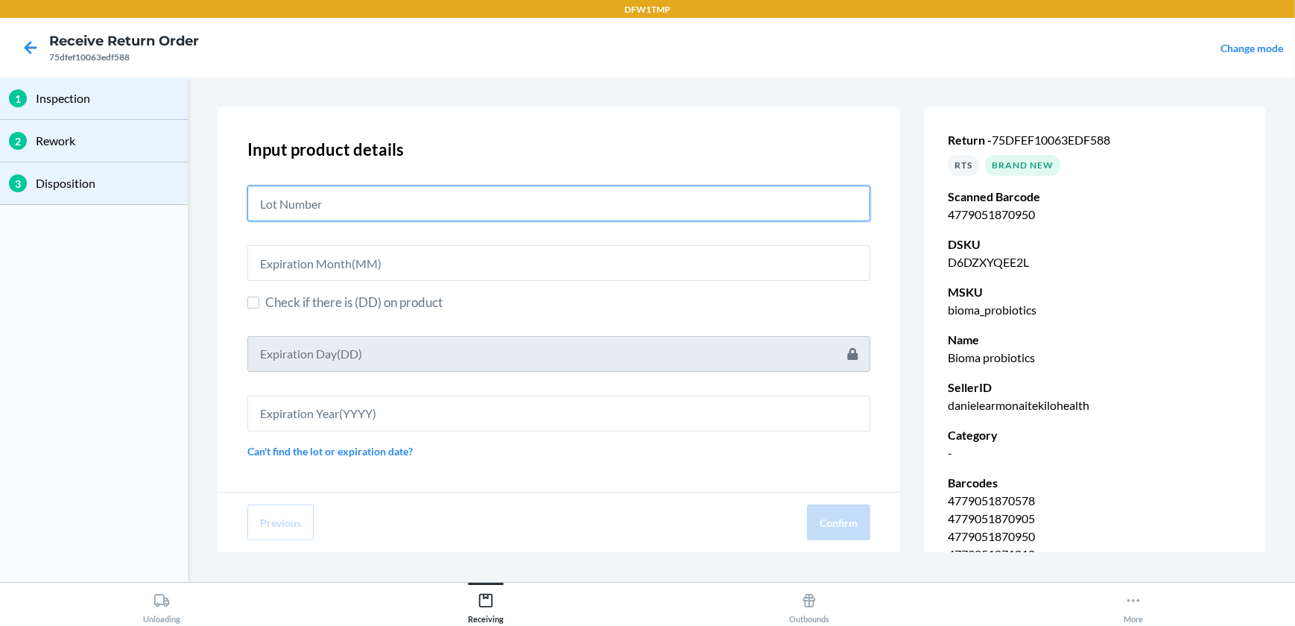
click at [310, 206] on input "text" at bounding box center [558, 204] width 623 height 36
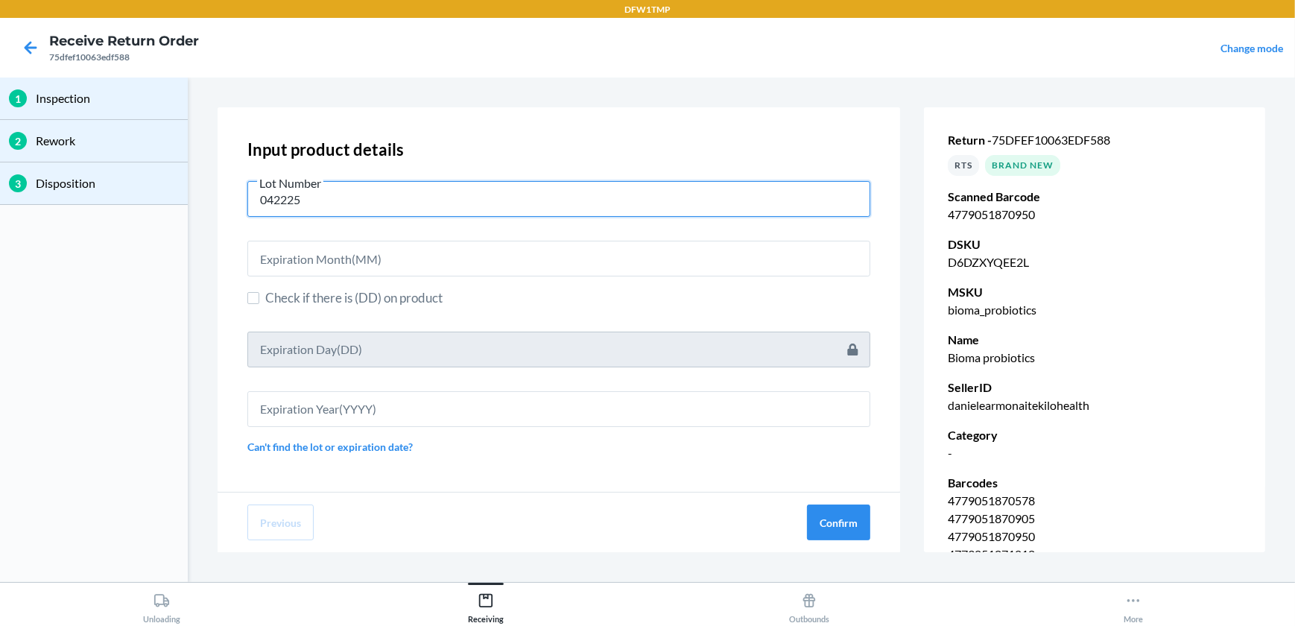
type input "042225"
click at [0, 289] on html "DFW1TMP Receive Return Order 75dfef10063edf588 Change mode 1 Inspection 2 Rewor…" at bounding box center [647, 313] width 1295 height 626
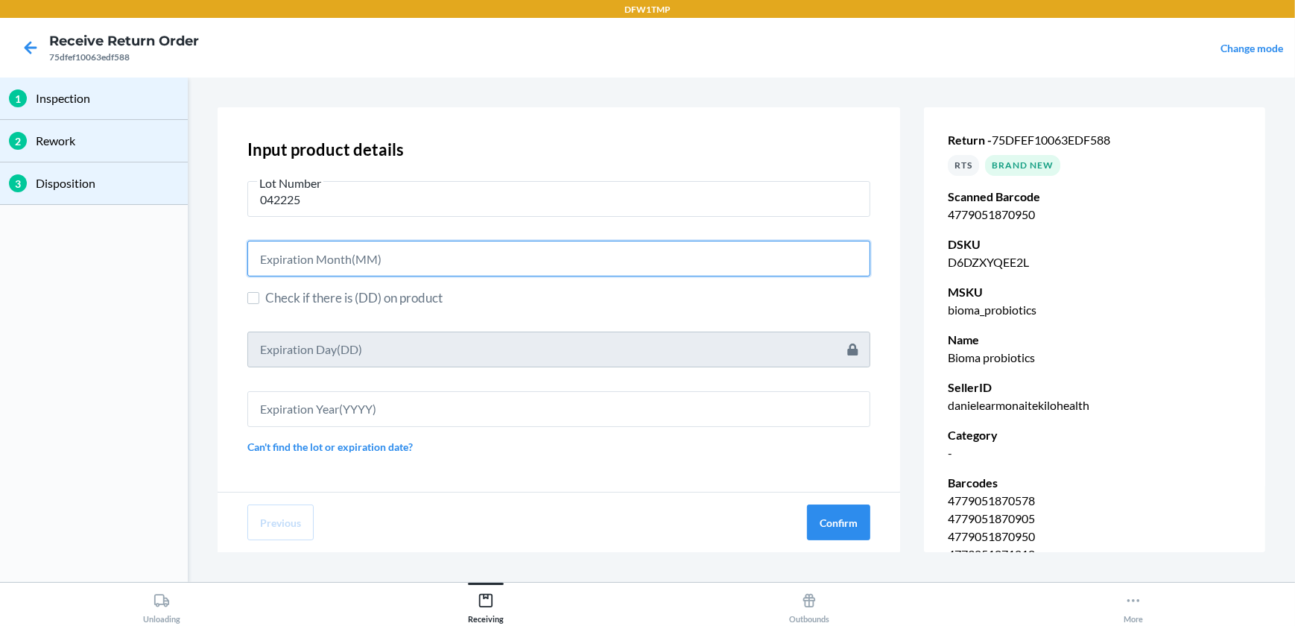
click at [318, 263] on input "text" at bounding box center [558, 259] width 623 height 36
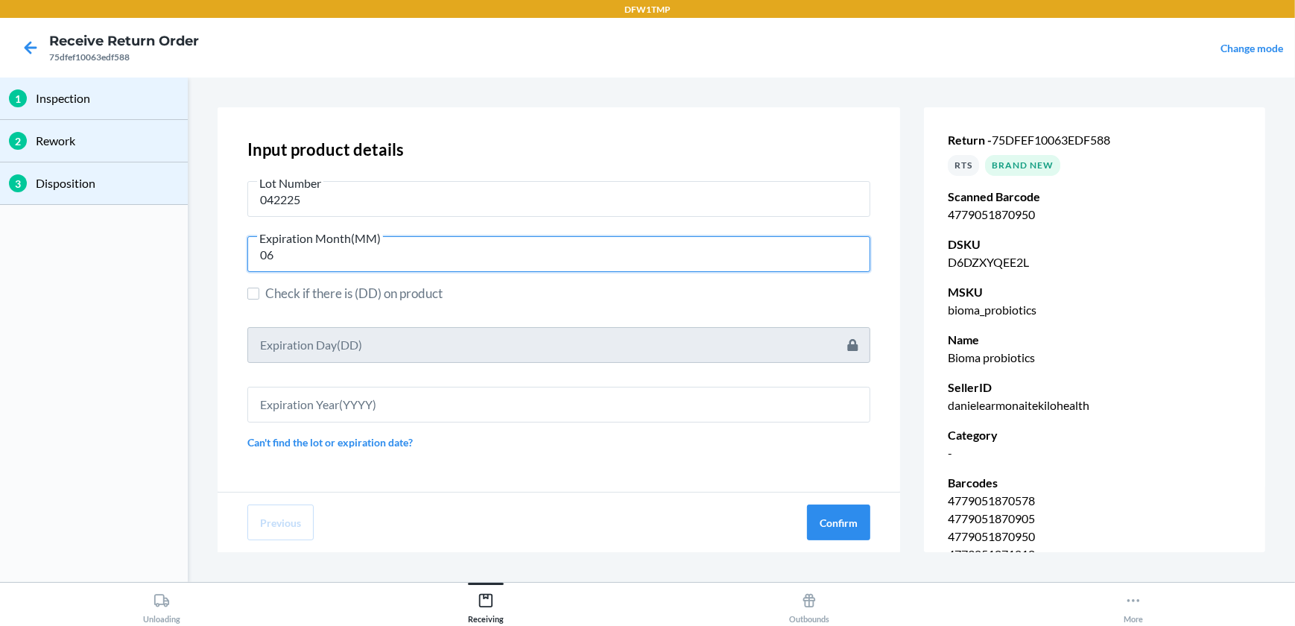
type input "06"
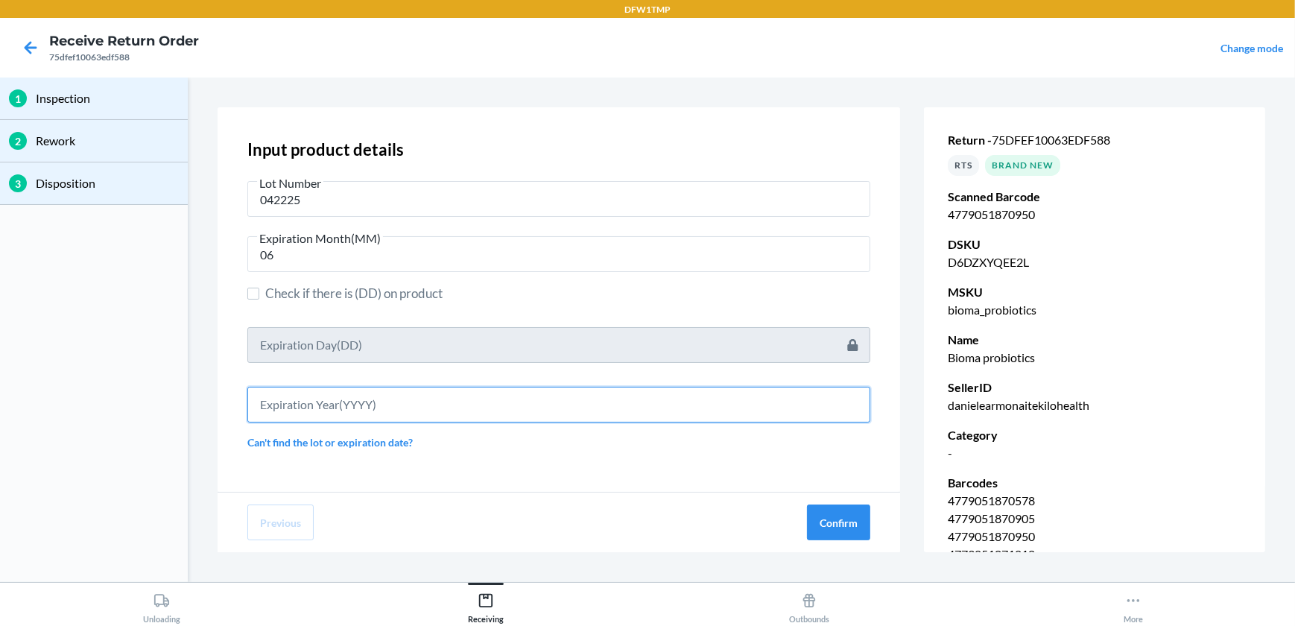
click at [320, 415] on input "text" at bounding box center [558, 405] width 623 height 36
type input "2027"
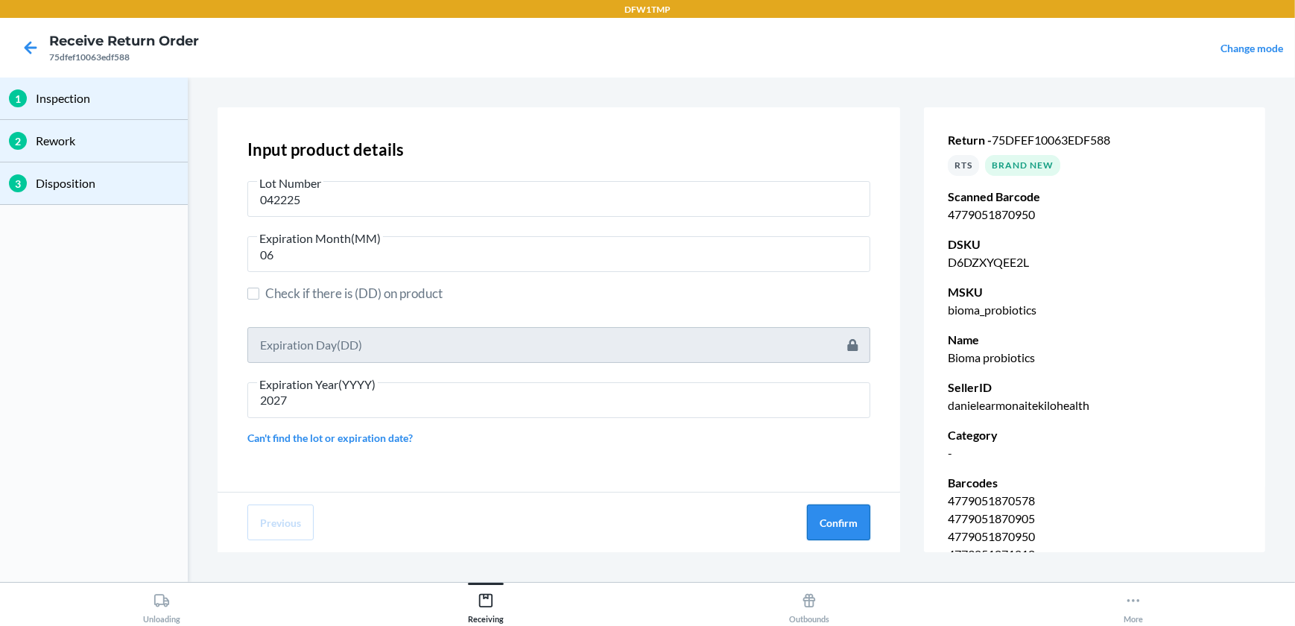
click at [846, 529] on button "Confirm" at bounding box center [838, 523] width 63 height 36
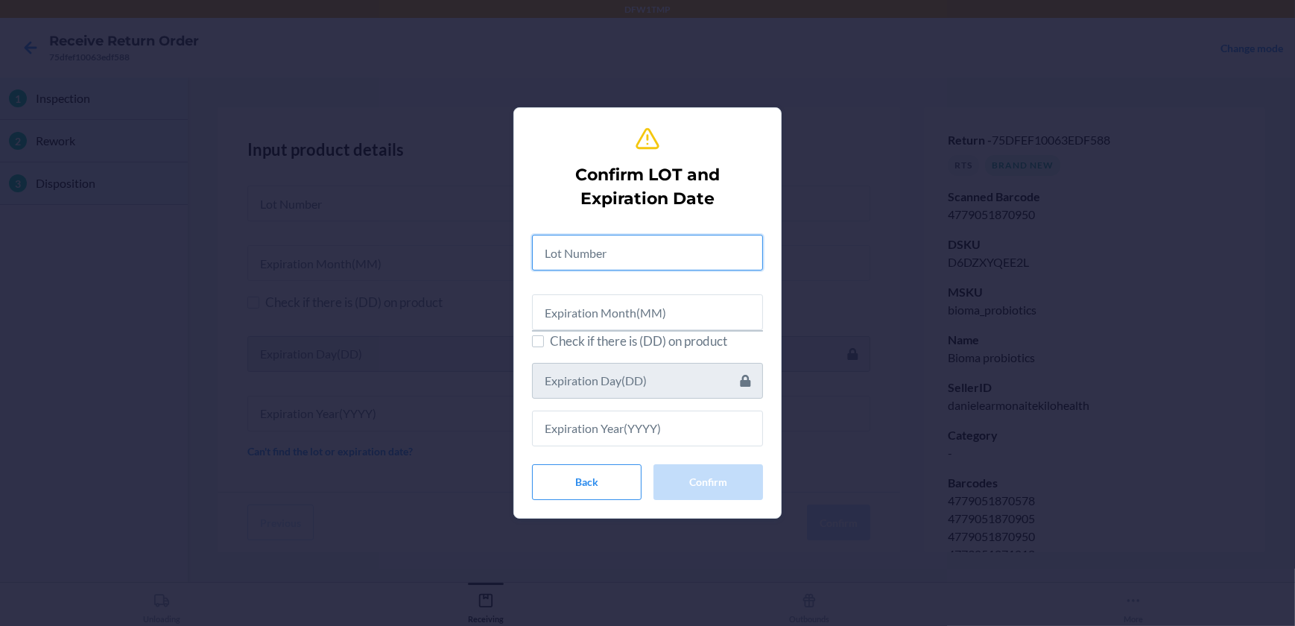
click at [608, 259] on input "text" at bounding box center [647, 253] width 231 height 36
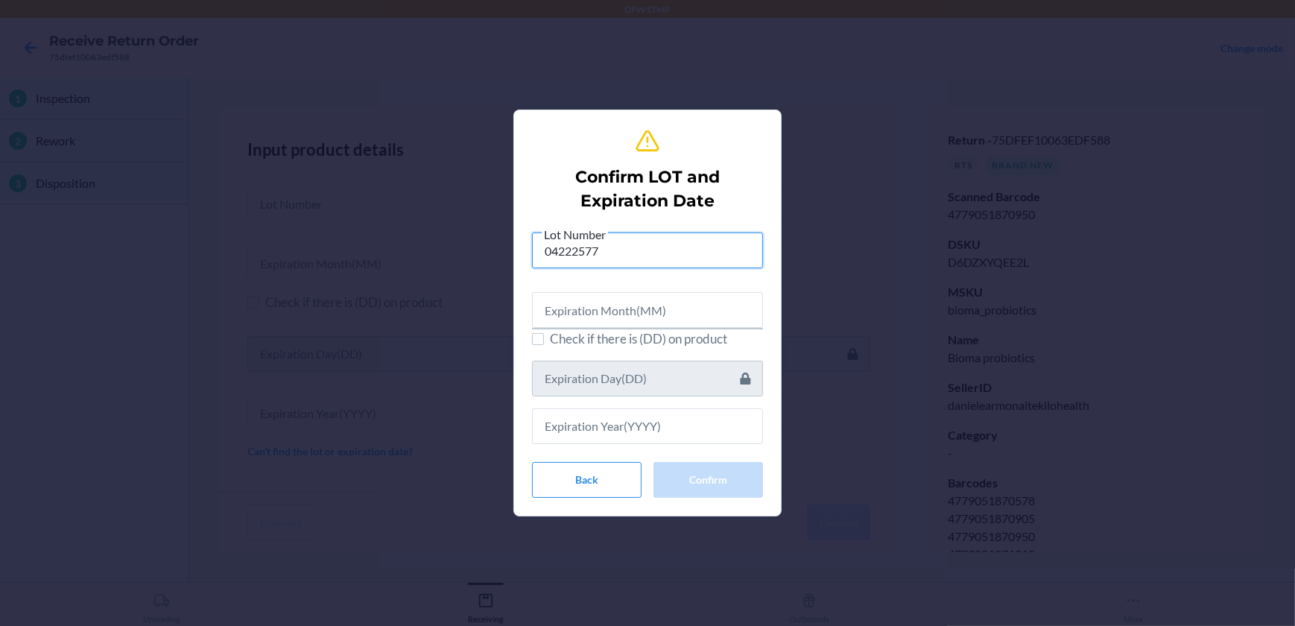
type input "04222577"
click at [632, 309] on input "text" at bounding box center [647, 310] width 231 height 36
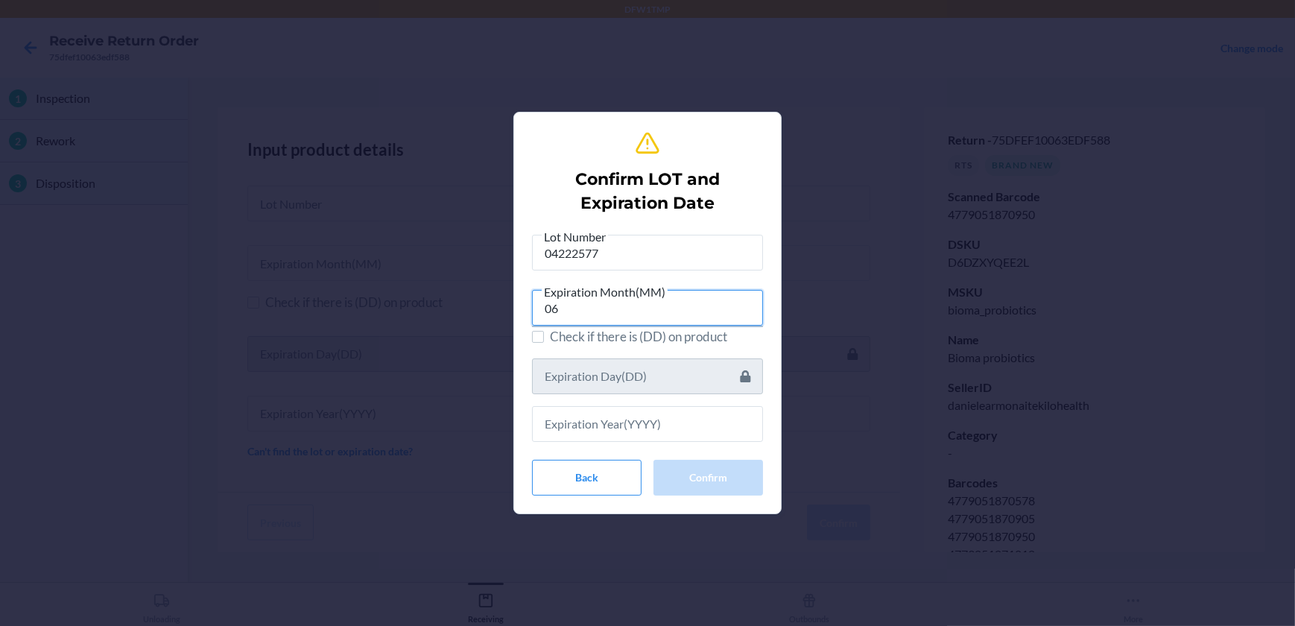
type input "06"
click at [578, 429] on input "text" at bounding box center [647, 424] width 231 height 36
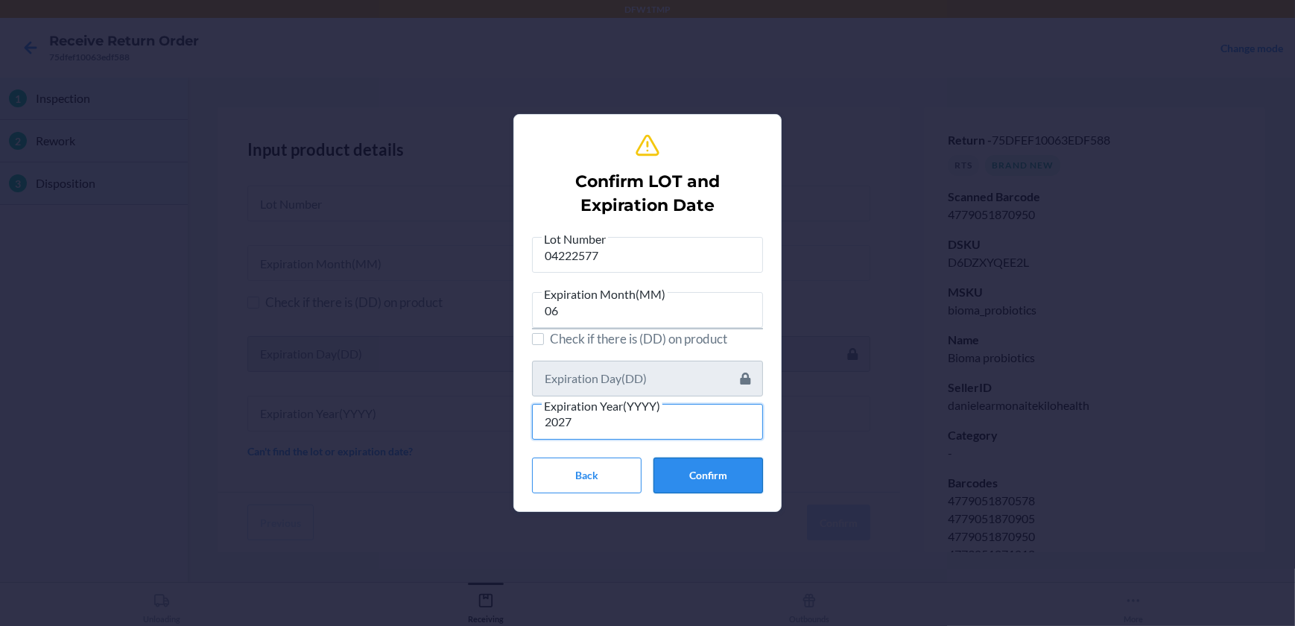
type input "2027"
click at [739, 480] on button "Confirm" at bounding box center [709, 476] width 110 height 36
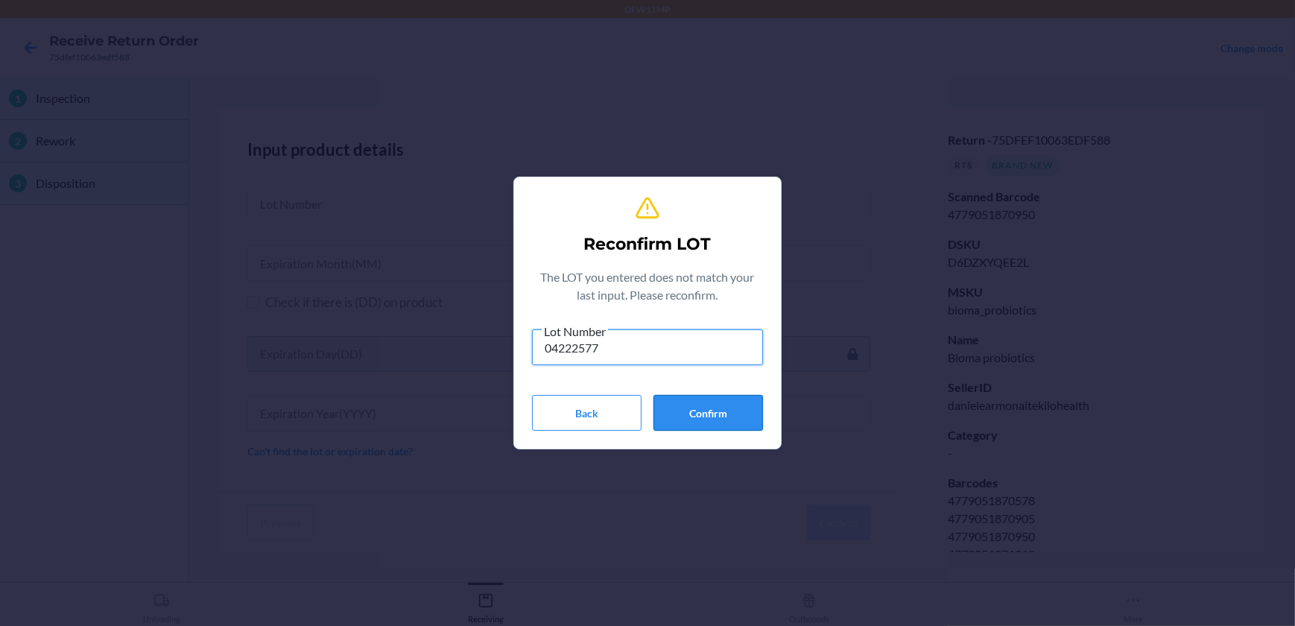
type input "04222577"
click at [696, 410] on button "Confirm" at bounding box center [709, 413] width 110 height 36
type input "04222577"
click at [720, 411] on button "Confirm" at bounding box center [709, 413] width 110 height 36
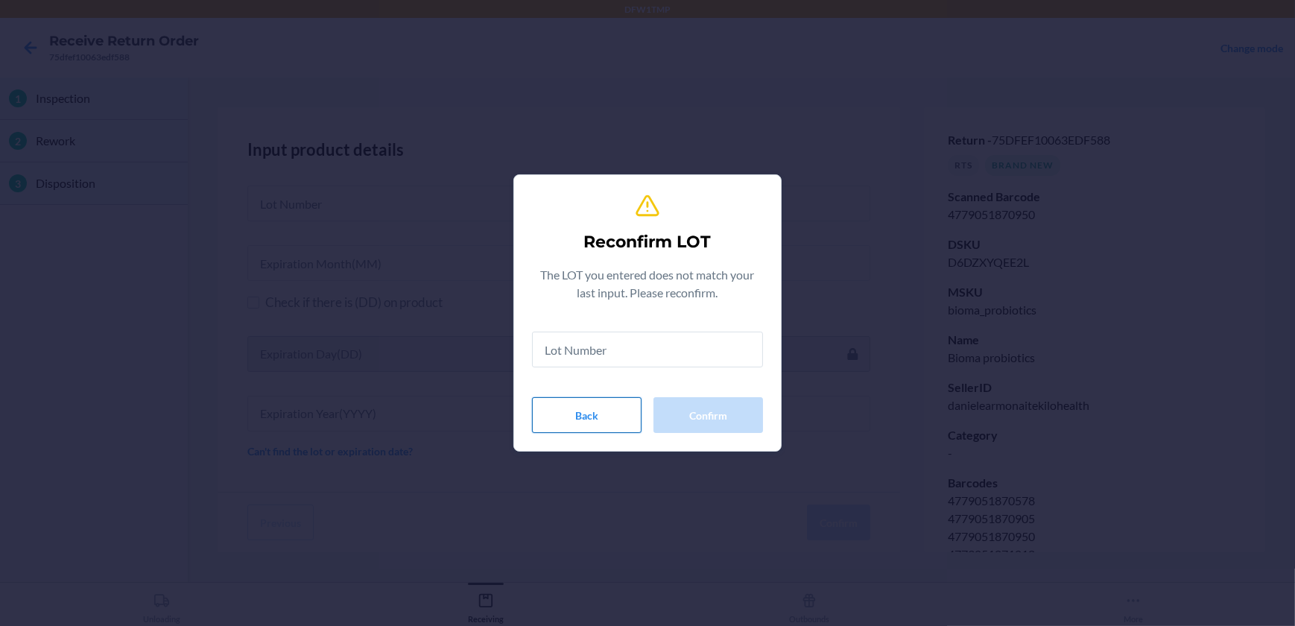
click at [553, 413] on button "Back" at bounding box center [587, 415] width 110 height 36
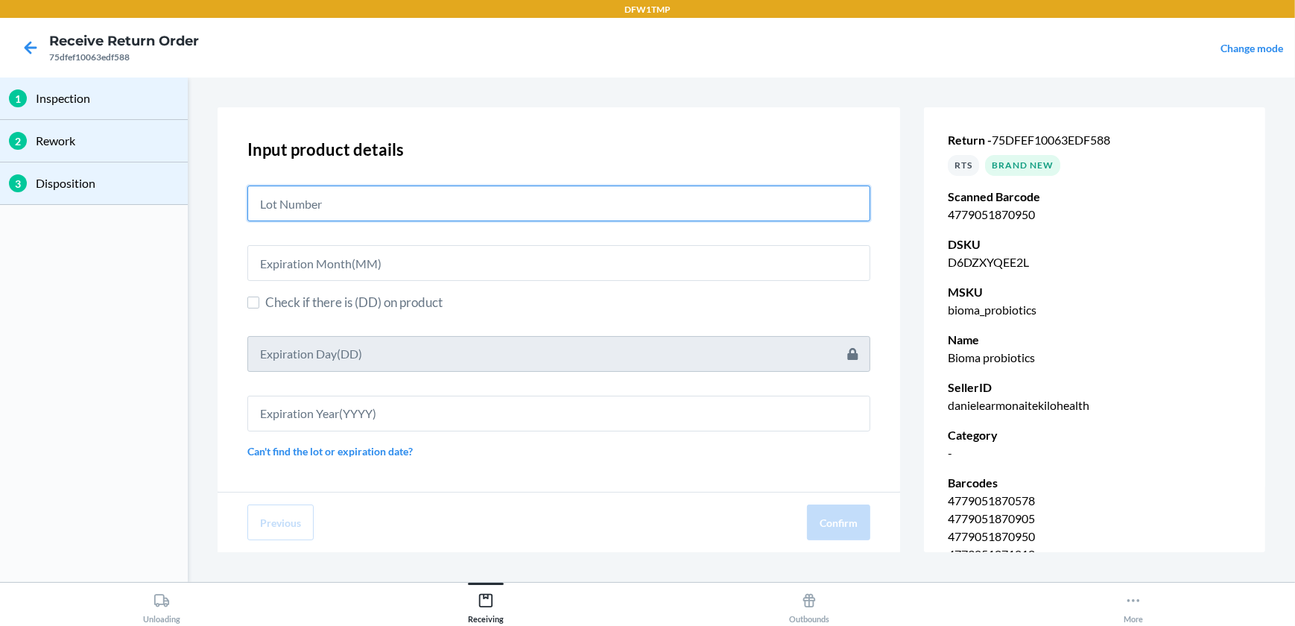
click at [374, 203] on input "text" at bounding box center [558, 204] width 623 height 36
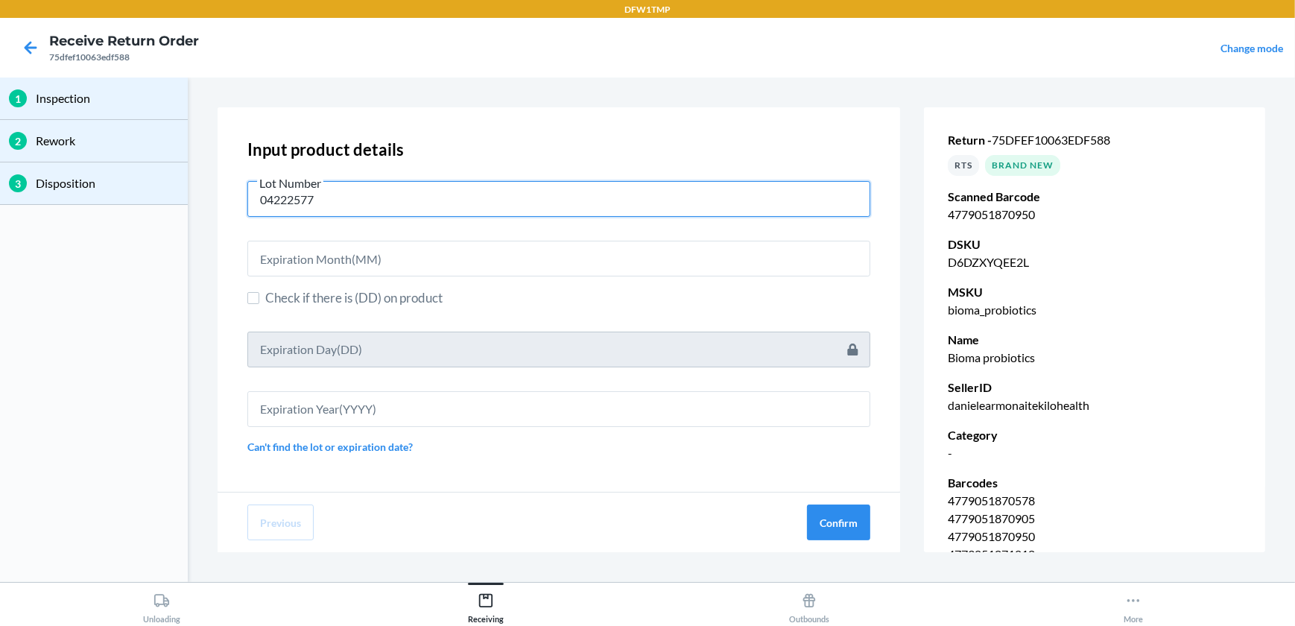
type input "04222577"
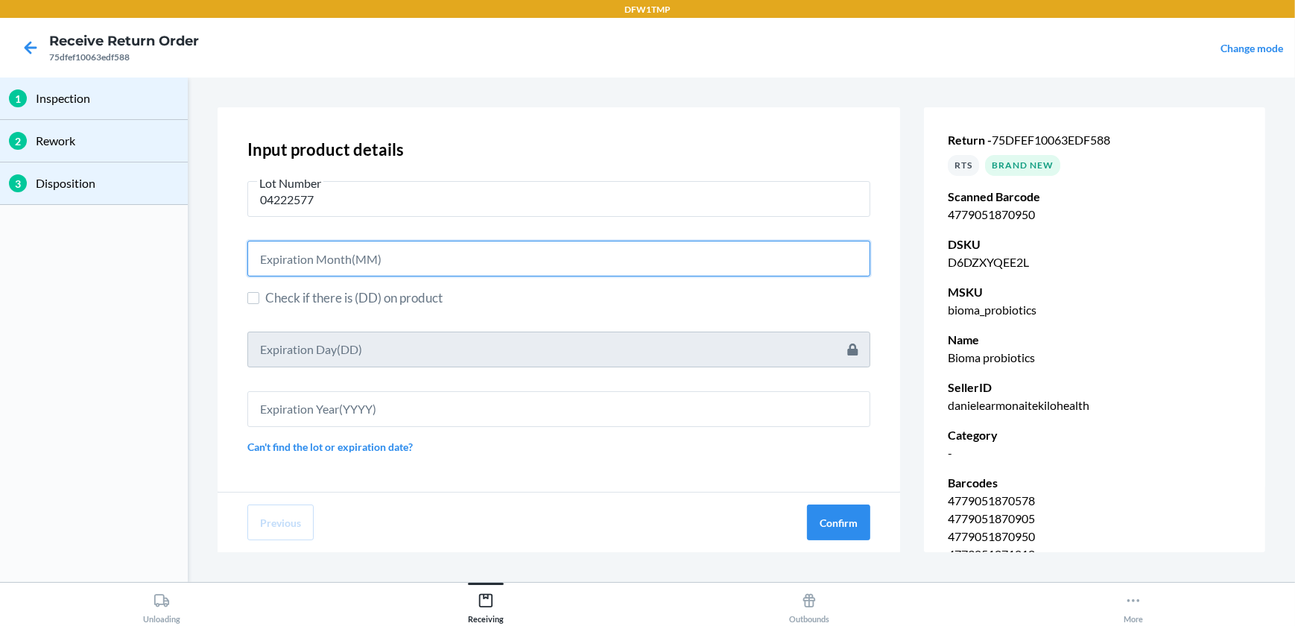
click at [407, 263] on input "text" at bounding box center [558, 259] width 623 height 36
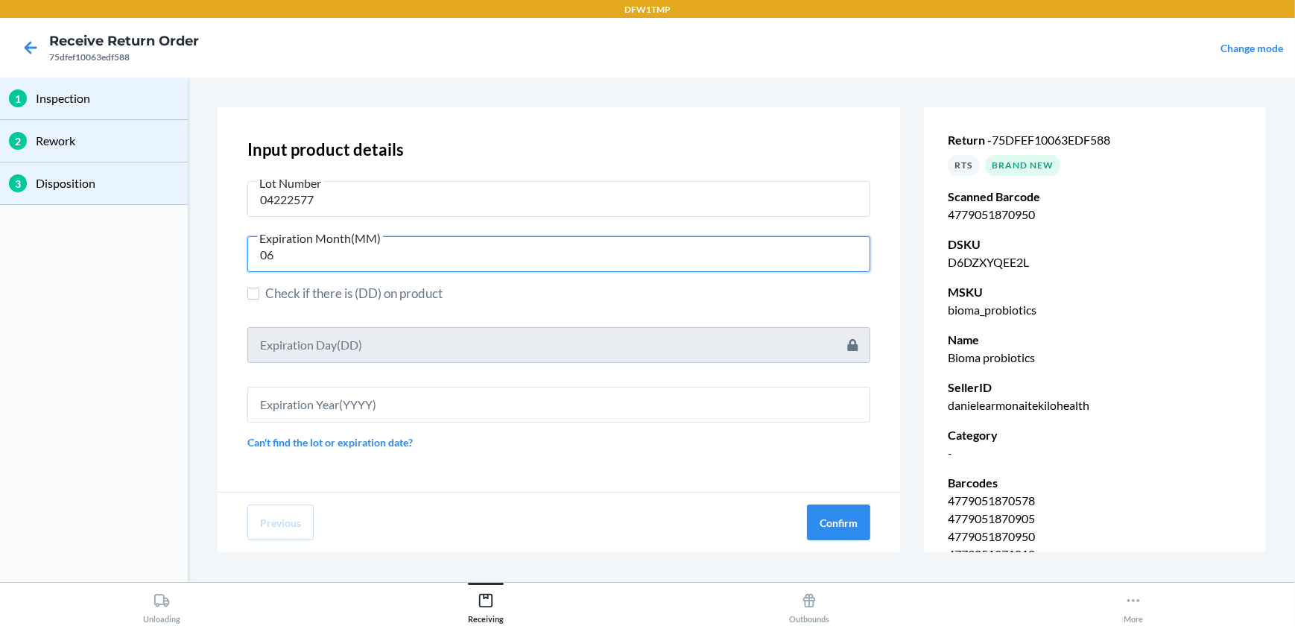
type input "06"
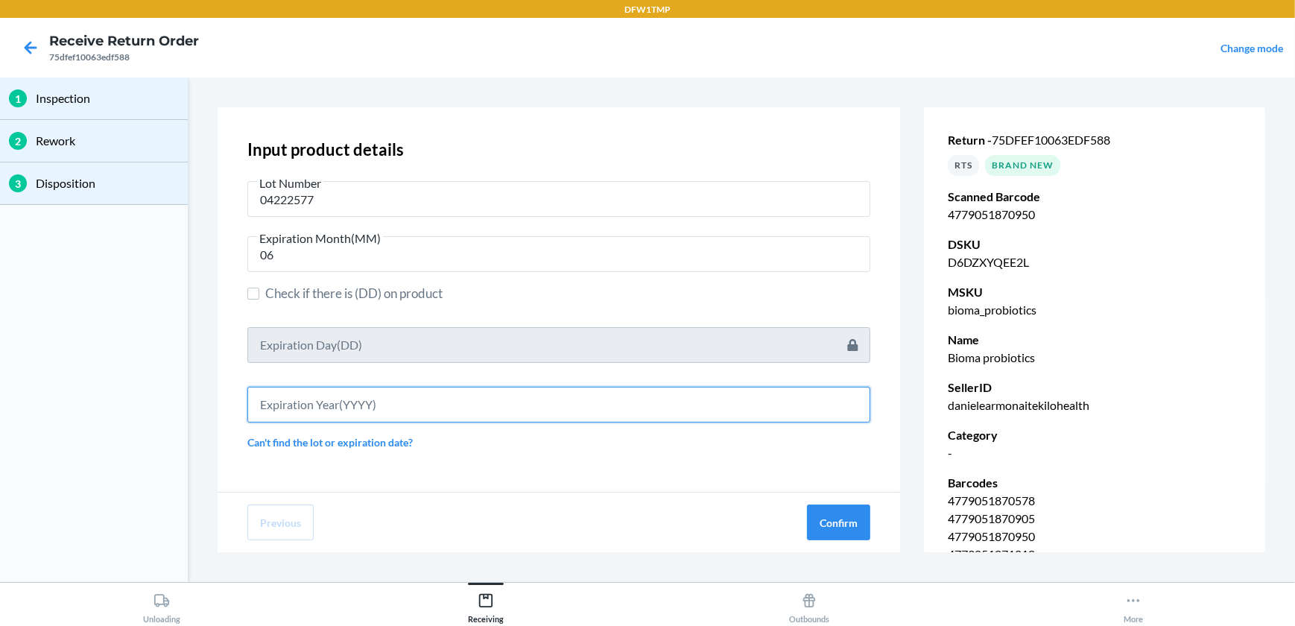
click at [423, 400] on input "text" at bounding box center [558, 405] width 623 height 36
type input "2027"
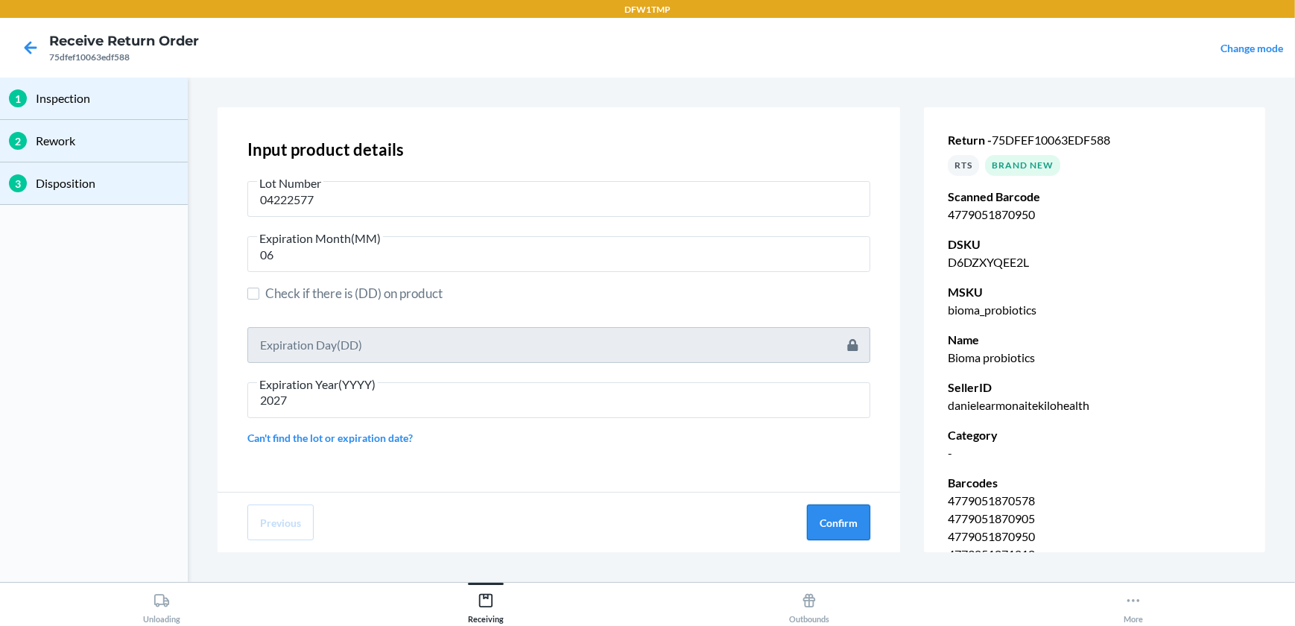
click at [861, 523] on button "Confirm" at bounding box center [838, 523] width 63 height 36
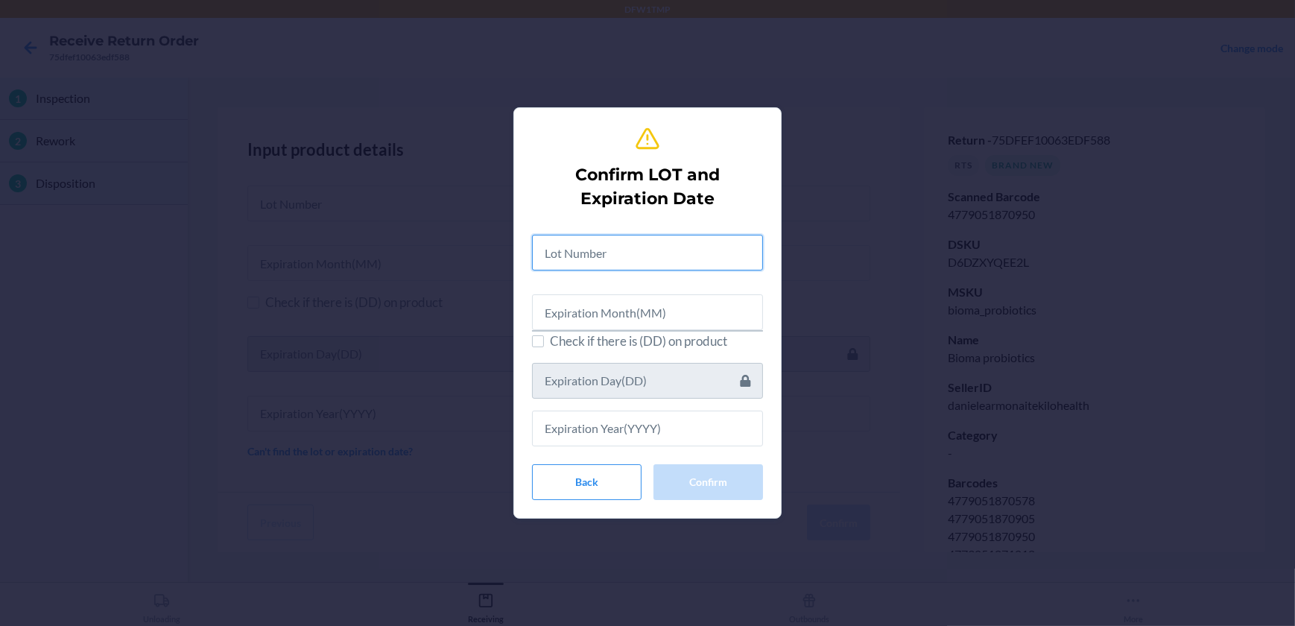
click at [614, 255] on input "text" at bounding box center [647, 253] width 231 height 36
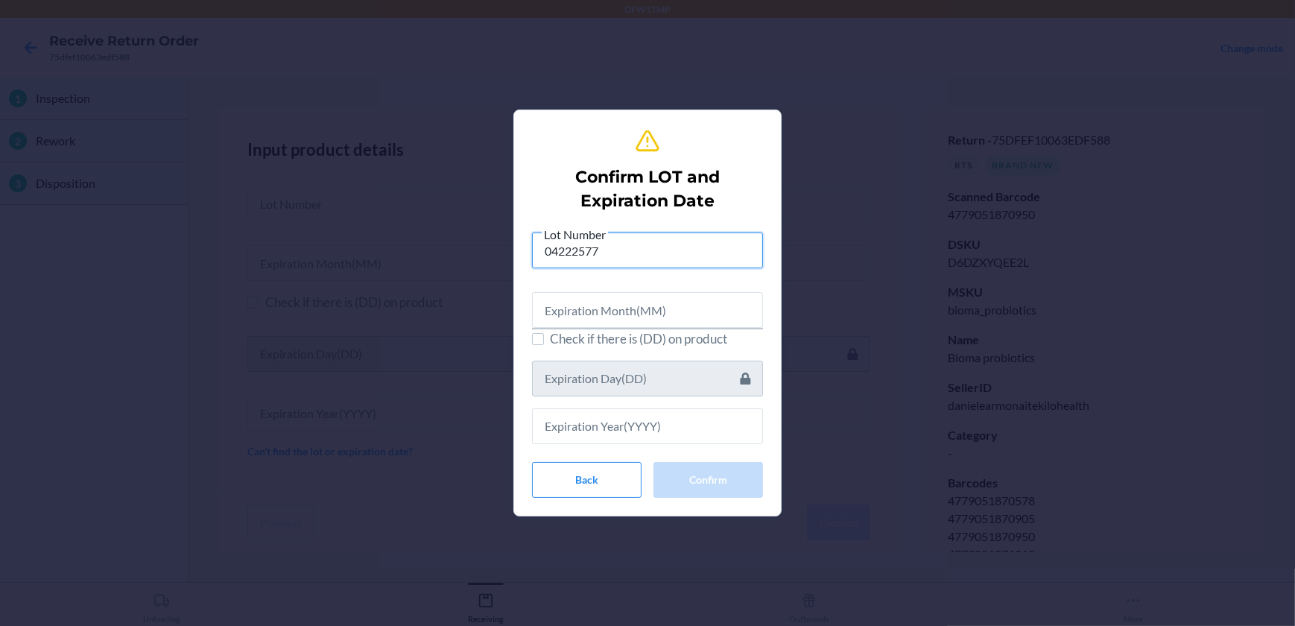
type input "04222577"
click at [593, 315] on input "text" at bounding box center [647, 310] width 231 height 36
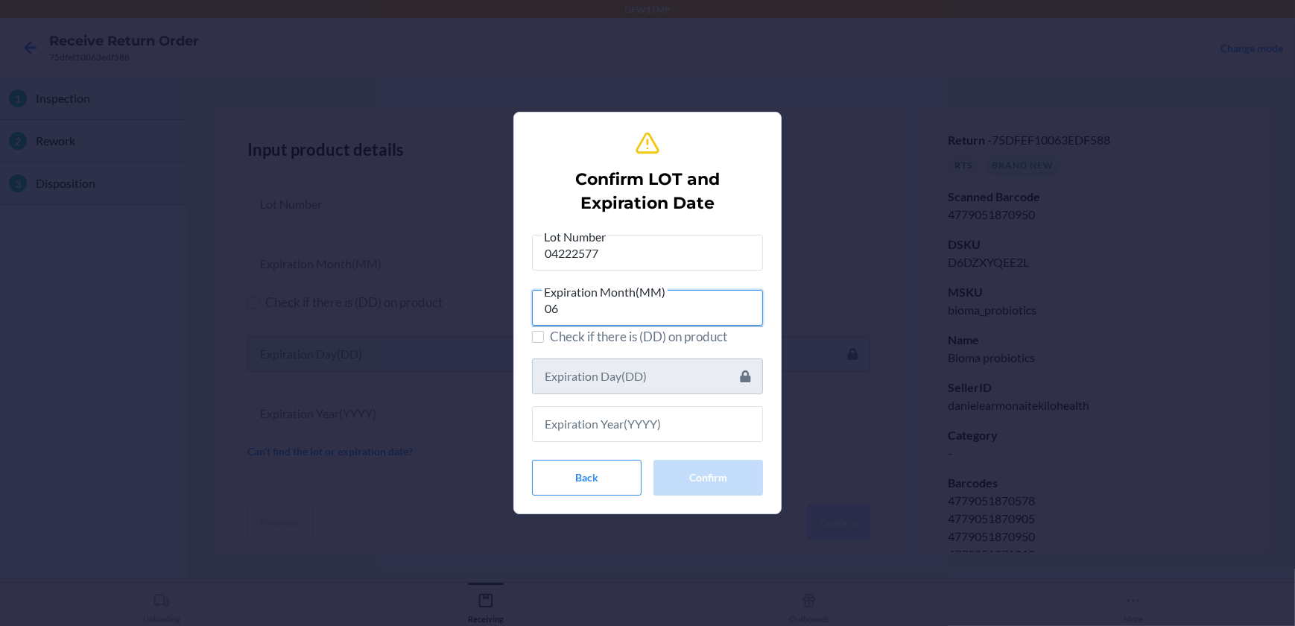
type input "06"
click at [643, 423] on input "text" at bounding box center [647, 424] width 231 height 36
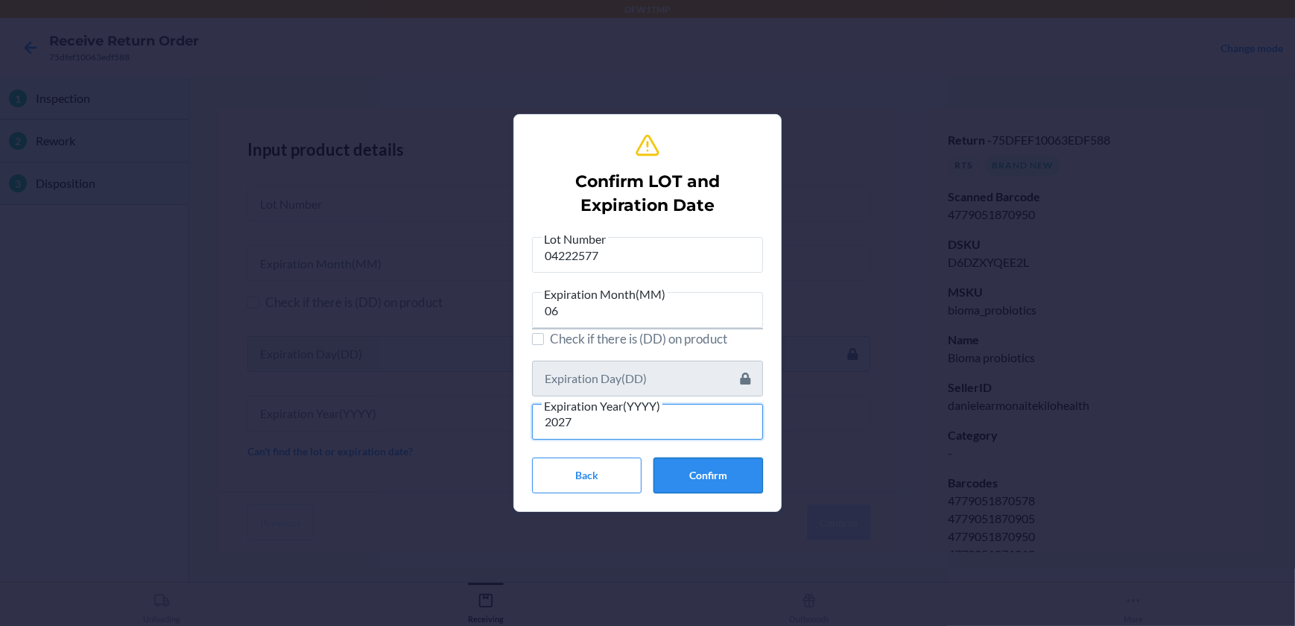
type input "2027"
click at [739, 479] on button "Confirm" at bounding box center [709, 476] width 110 height 36
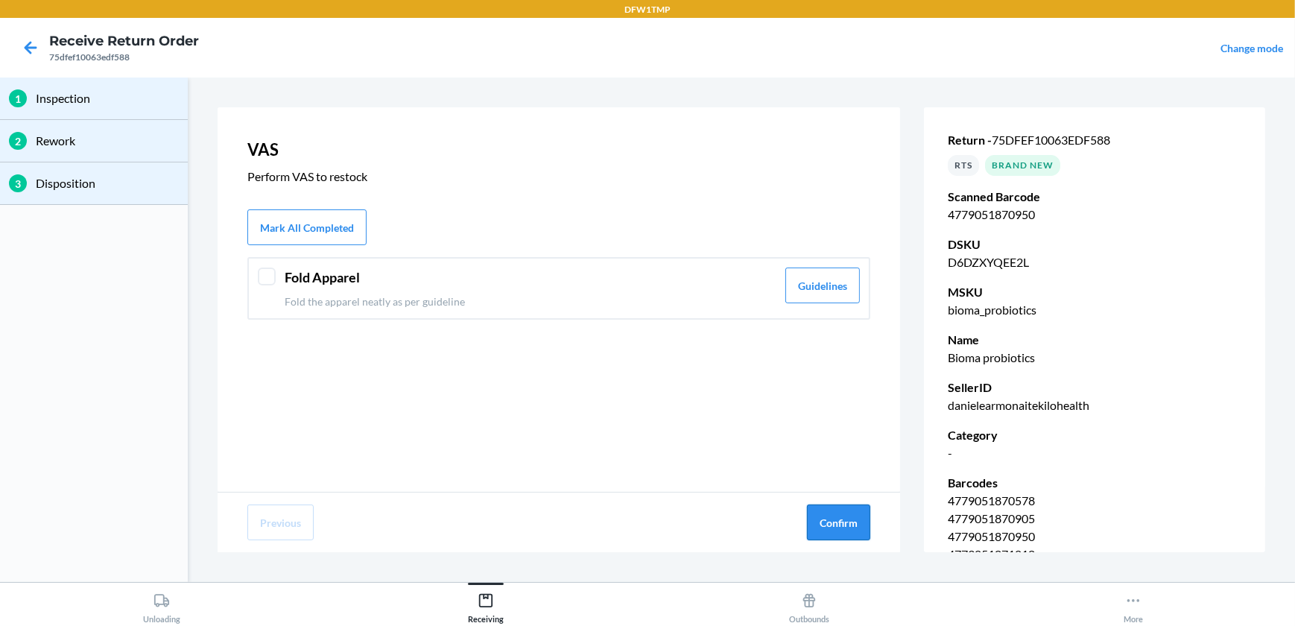
click at [827, 528] on button "Confirm" at bounding box center [838, 523] width 63 height 36
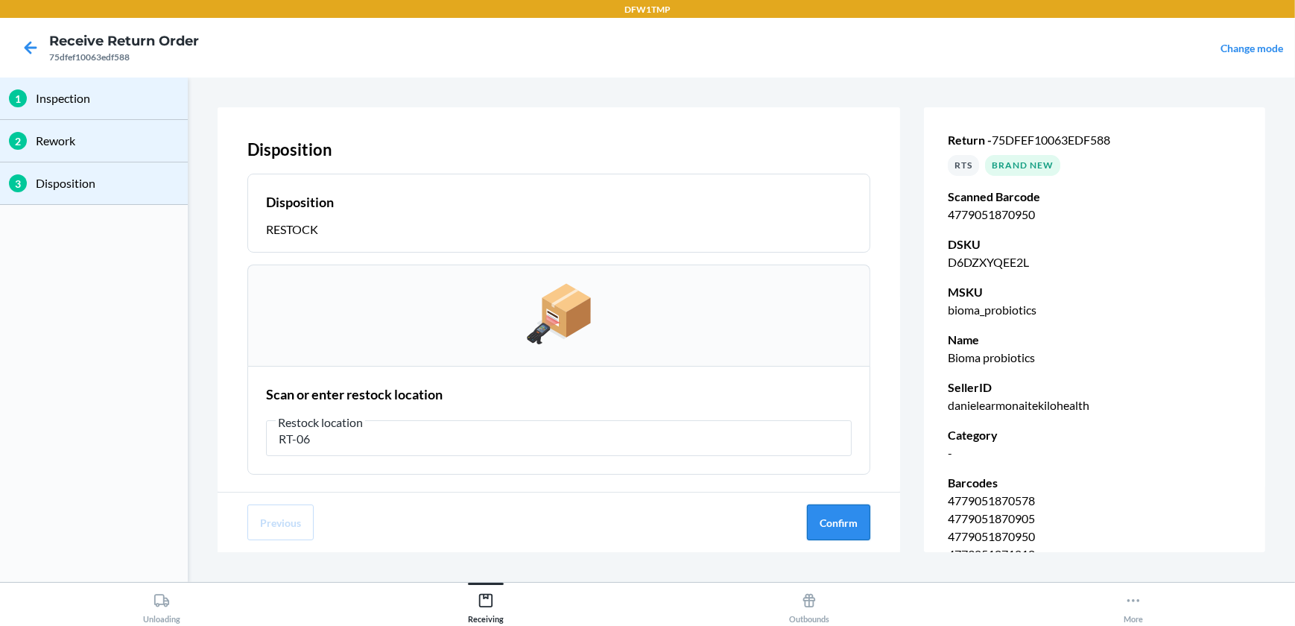
type input "RT-06"
click at [826, 527] on button "Confirm" at bounding box center [838, 523] width 63 height 36
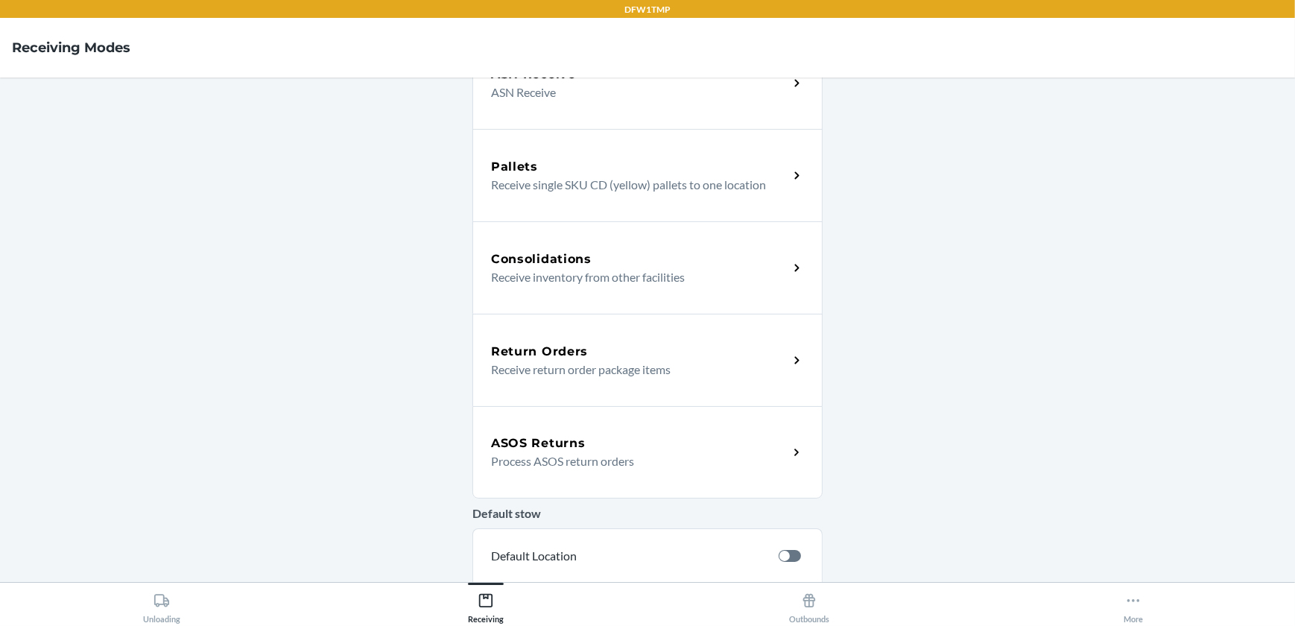
scroll to position [254, 0]
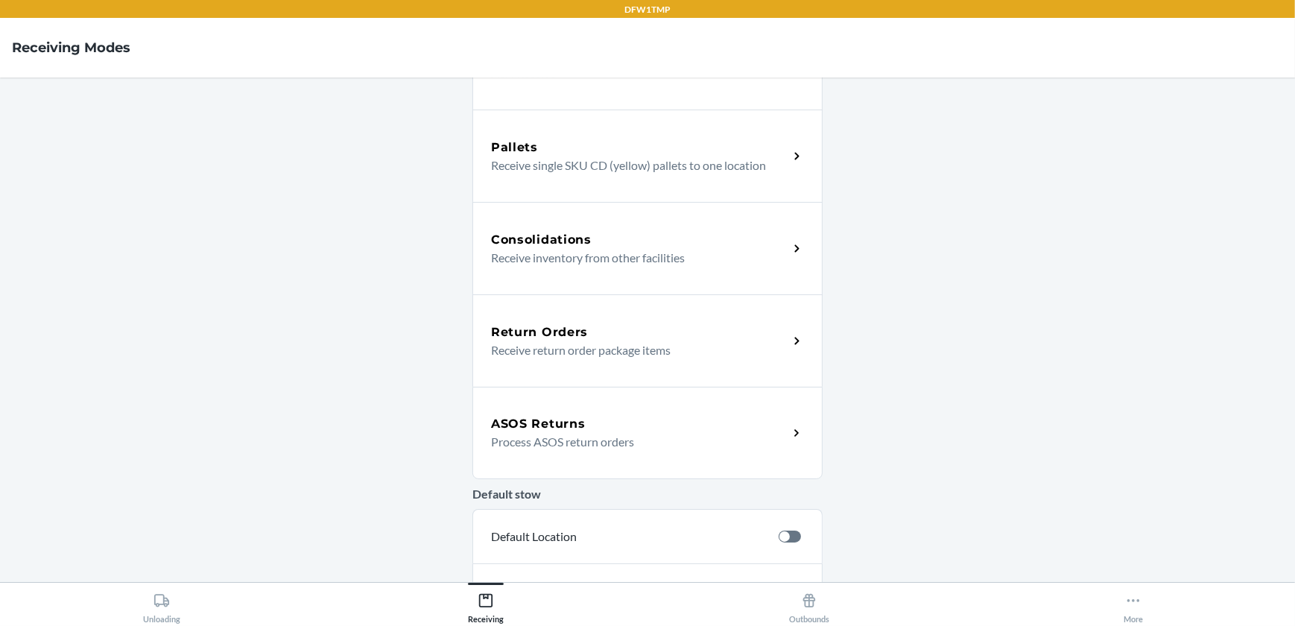
click at [482, 327] on div "Return Orders Receive return order package items" at bounding box center [648, 340] width 350 height 92
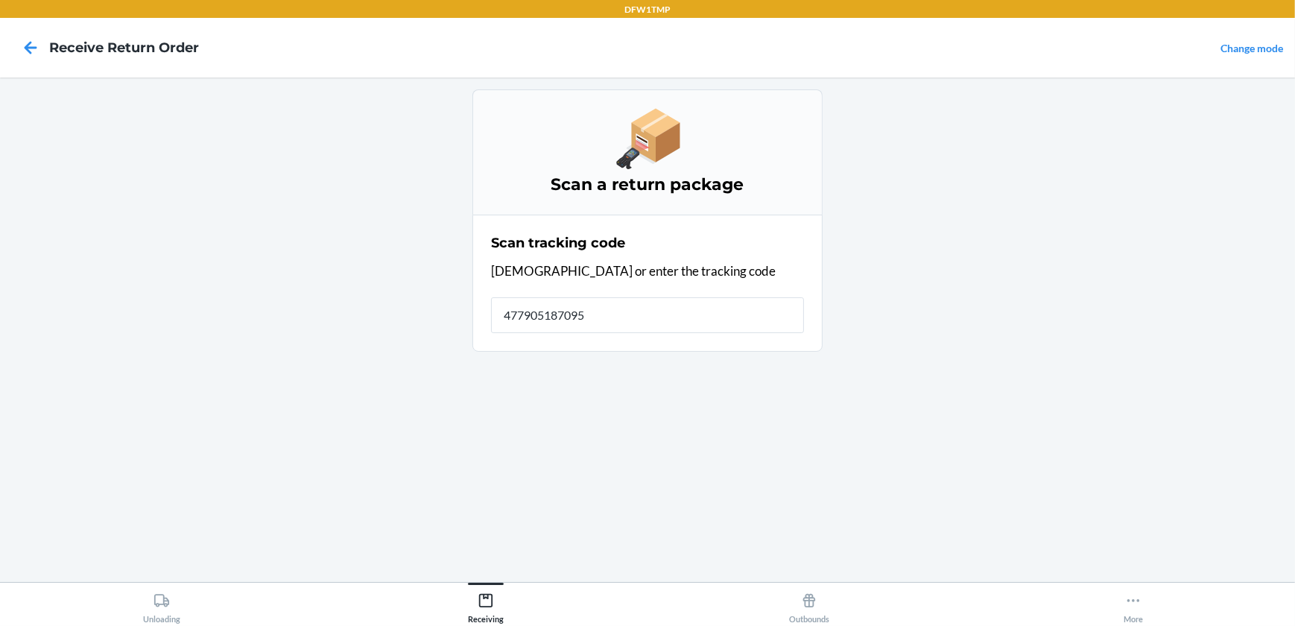
type input "4779051870950"
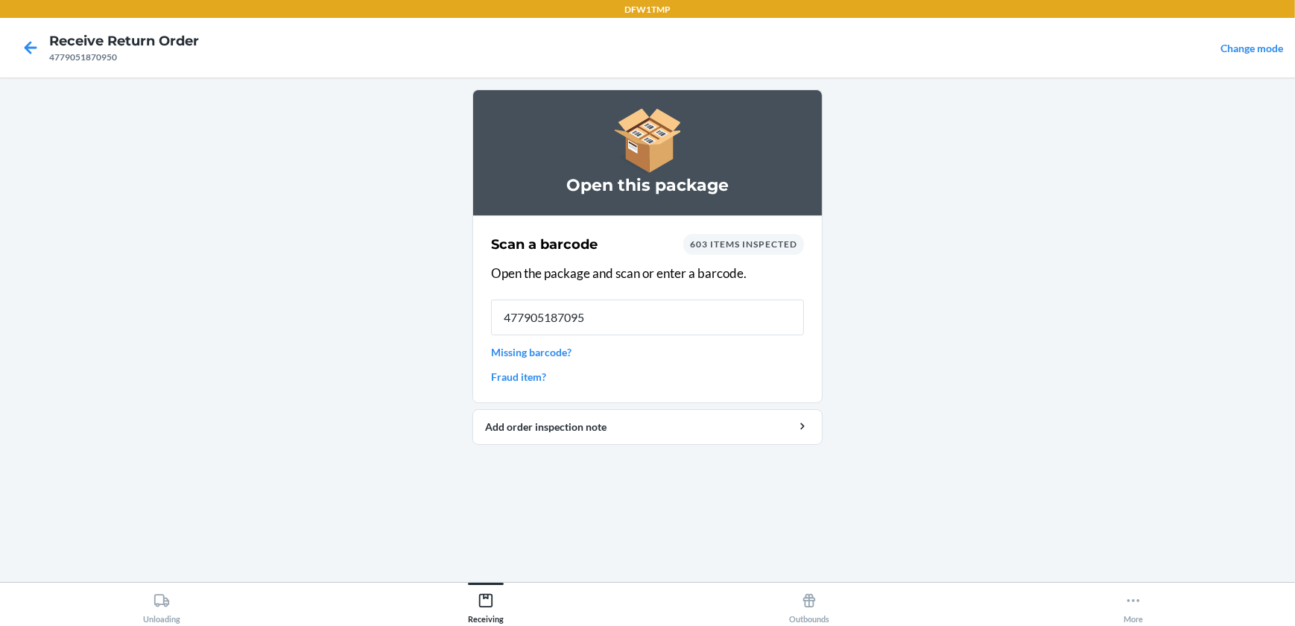
type input "4779051870950"
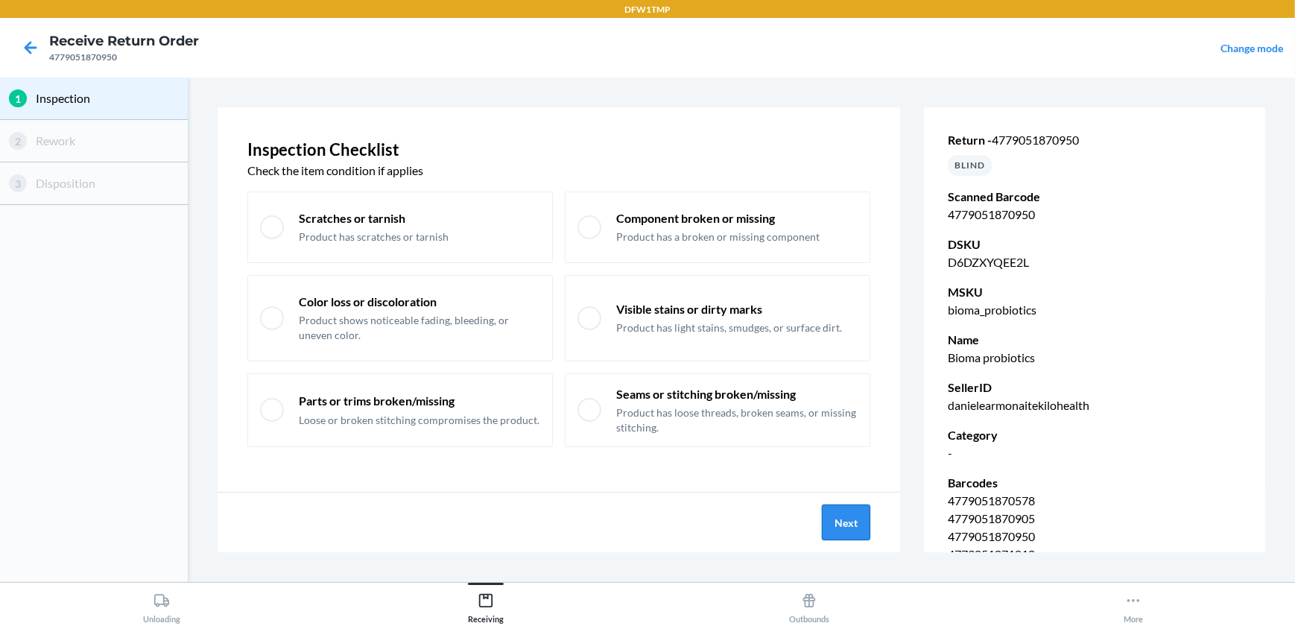
click at [858, 523] on button "Next" at bounding box center [846, 523] width 48 height 36
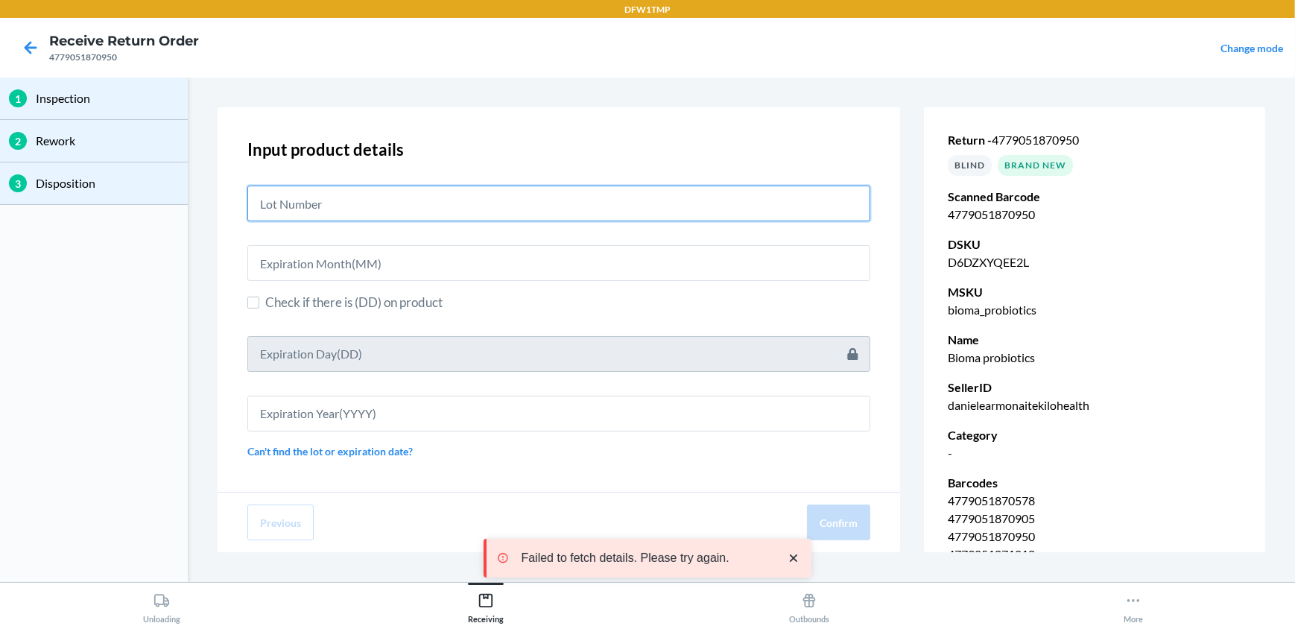
click at [277, 194] on input "text" at bounding box center [558, 204] width 623 height 36
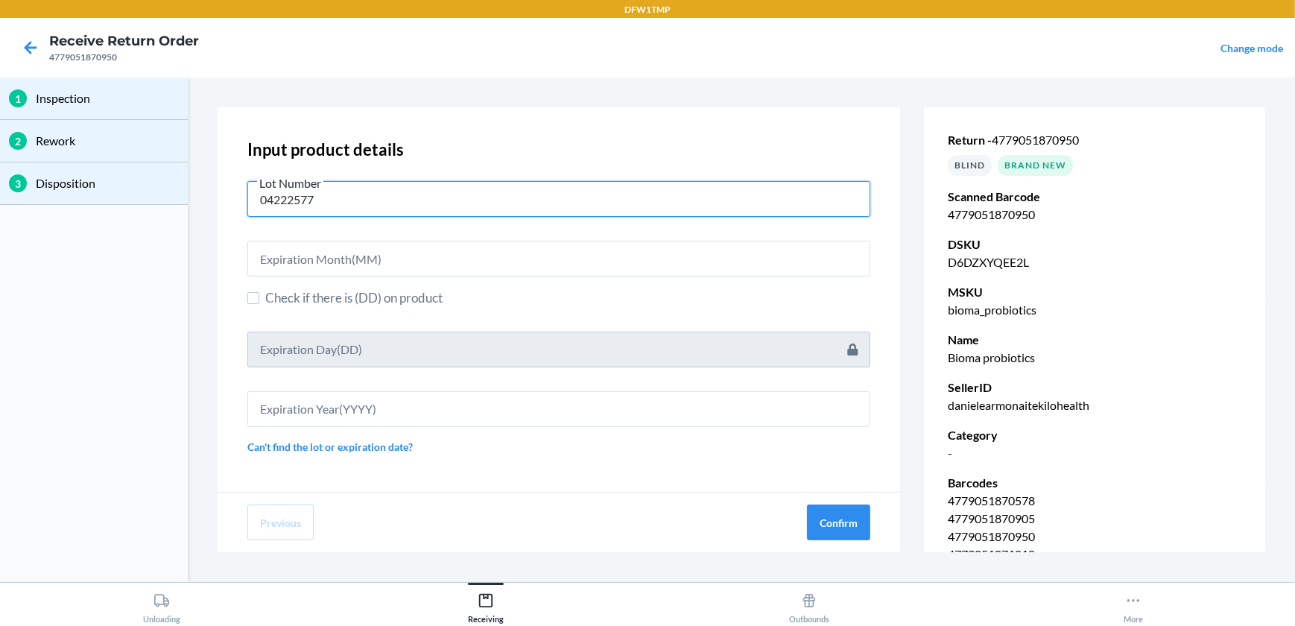
type input "04222577"
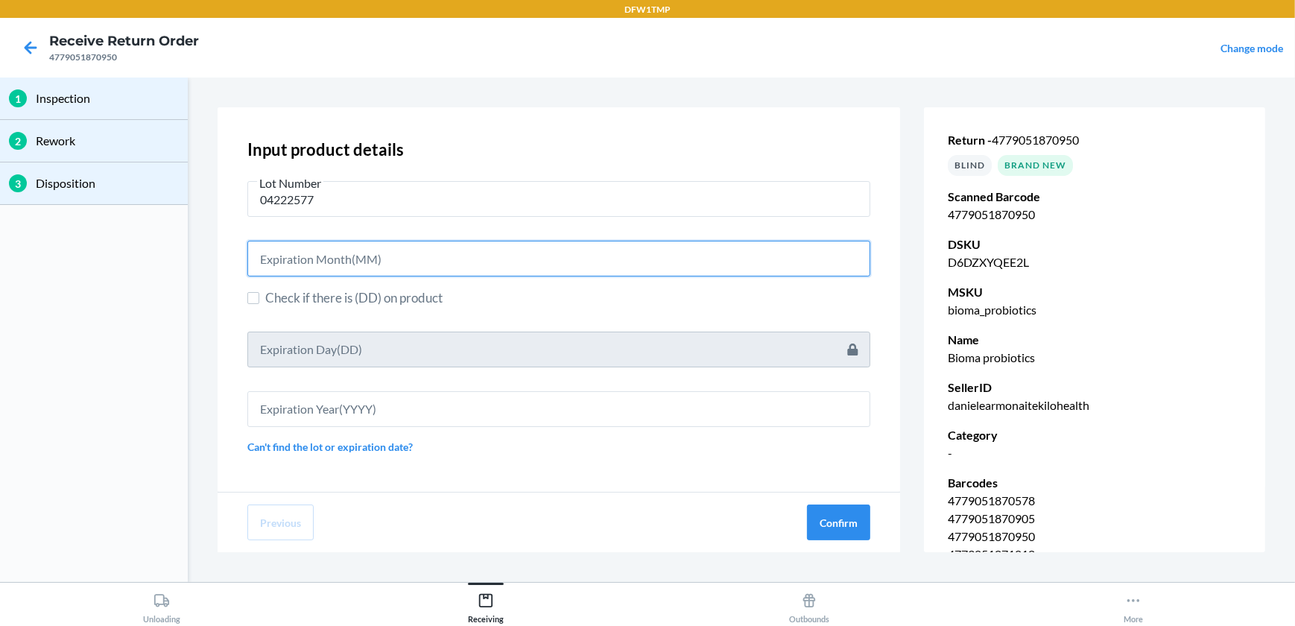
click at [300, 257] on input "text" at bounding box center [558, 259] width 623 height 36
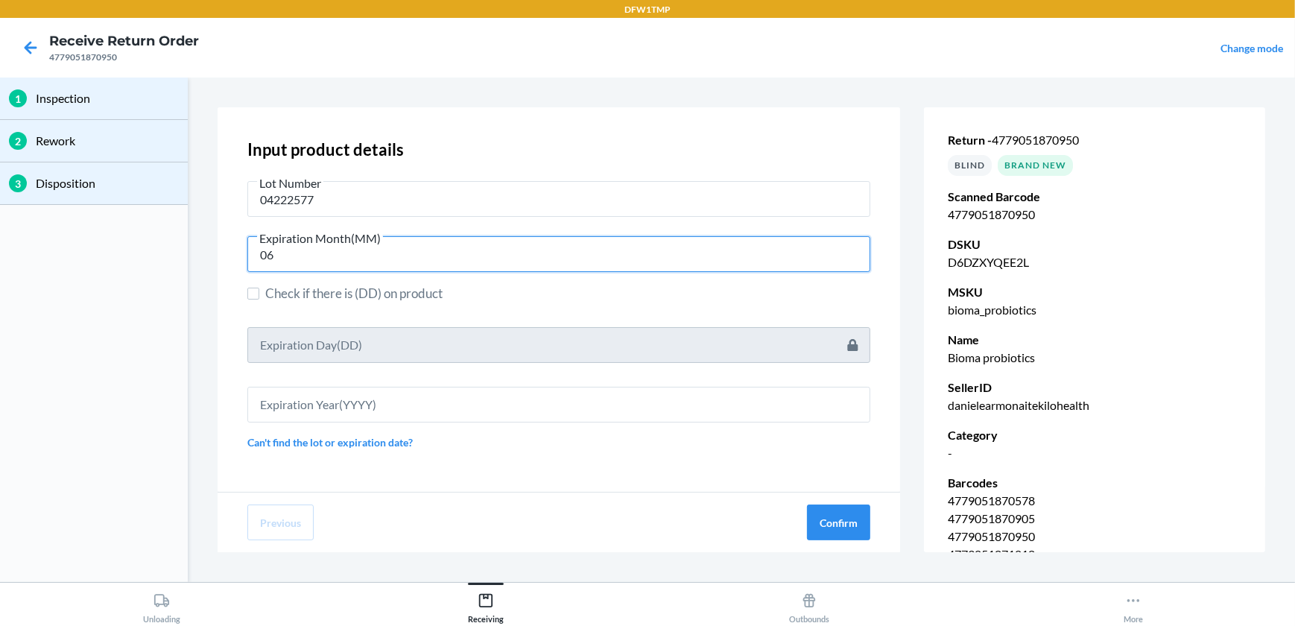
type input "06"
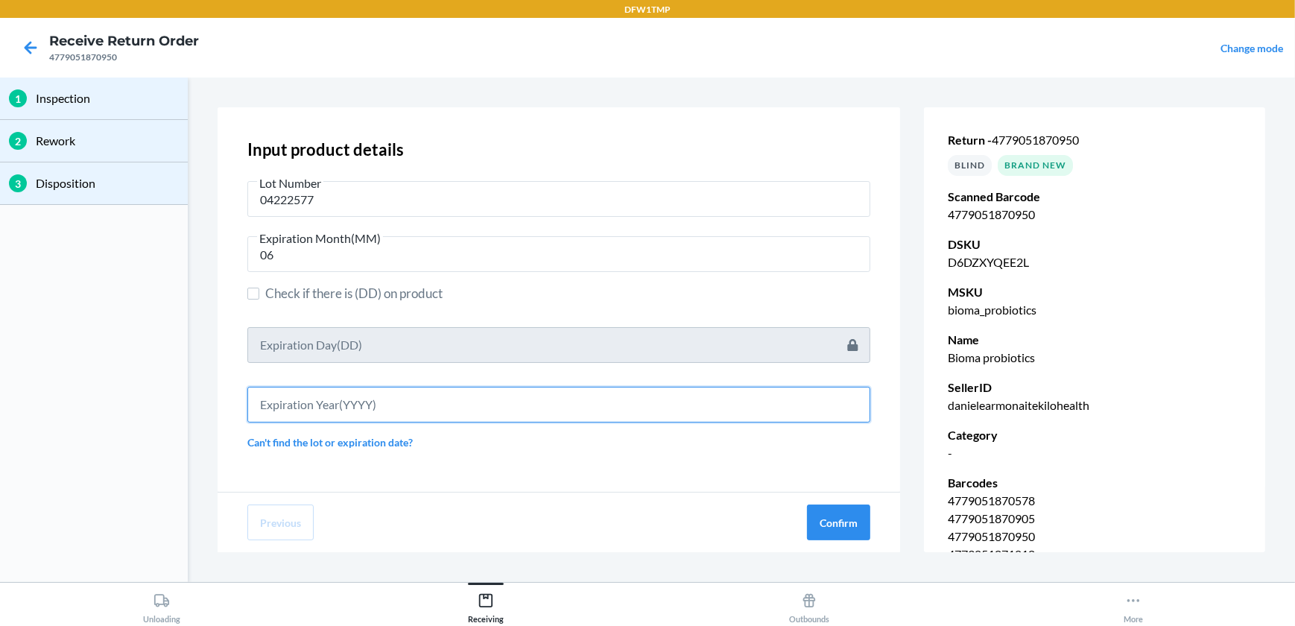
click at [298, 405] on input "text" at bounding box center [558, 405] width 623 height 36
type input "2027"
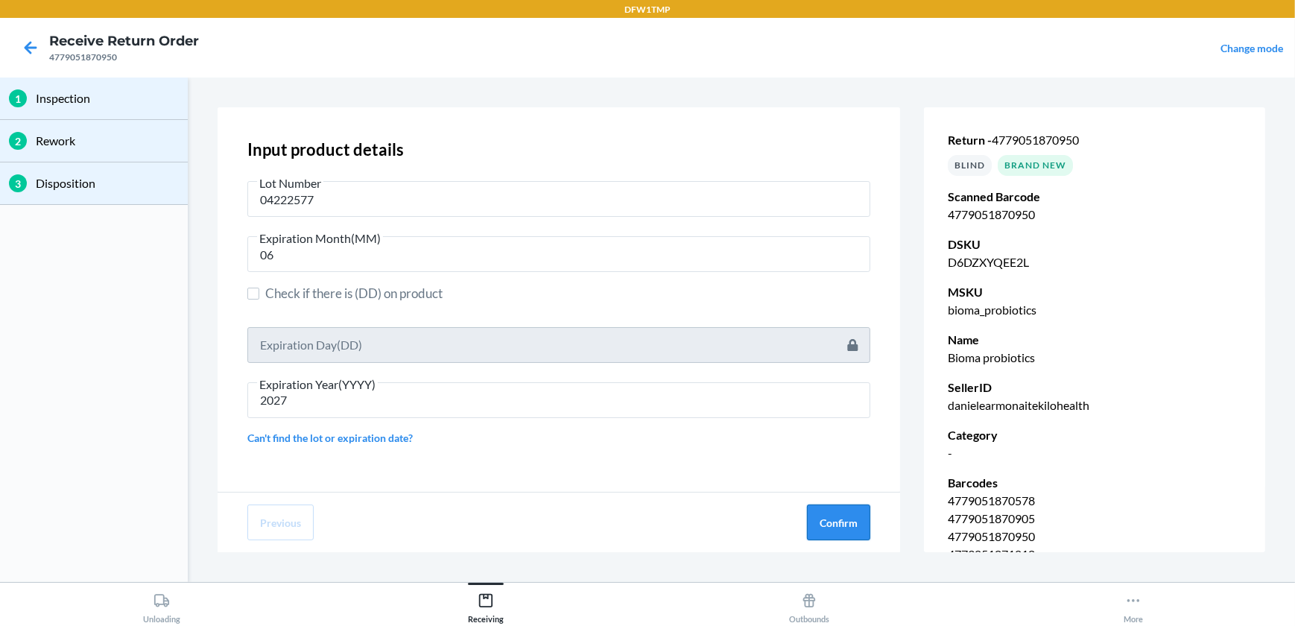
click at [849, 517] on button "Confirm" at bounding box center [838, 523] width 63 height 36
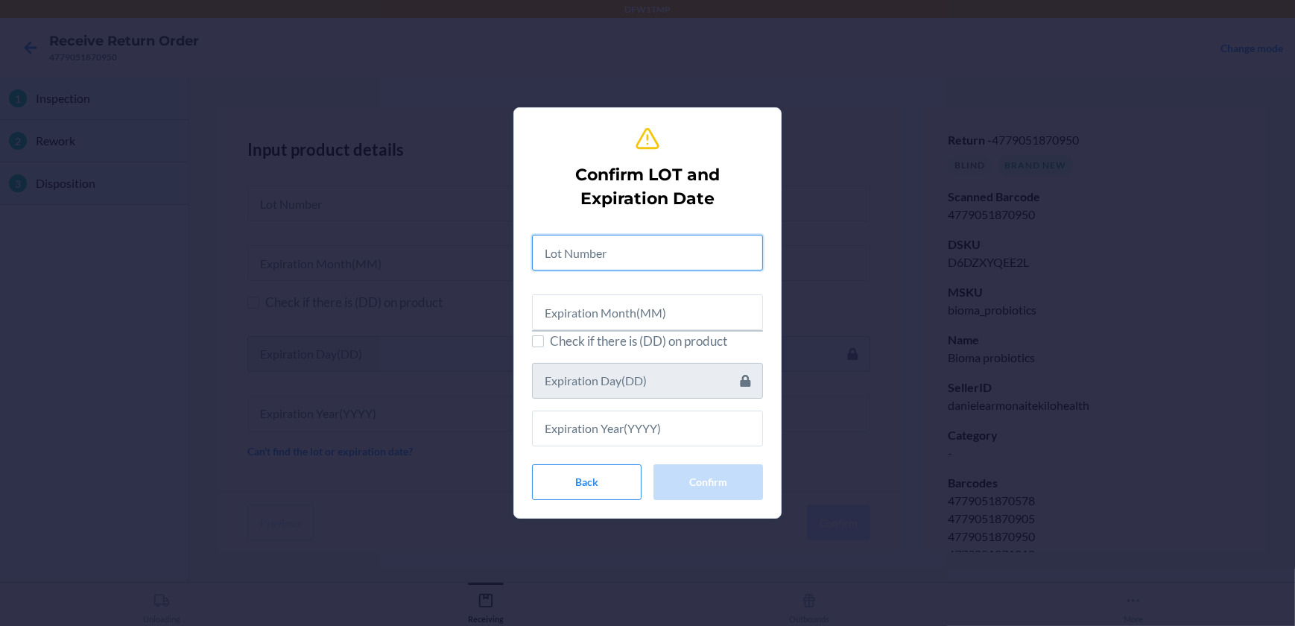
click at [566, 259] on input "text" at bounding box center [647, 253] width 231 height 36
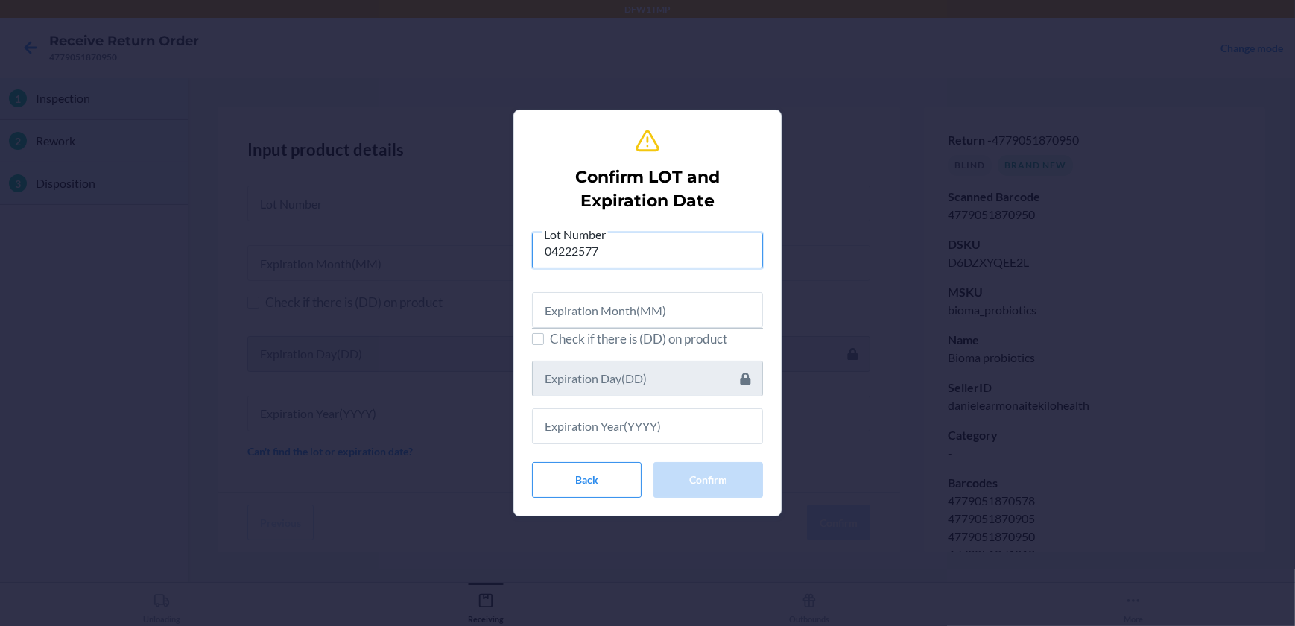
type input "04222577"
click at [563, 307] on input "text" at bounding box center [647, 310] width 231 height 36
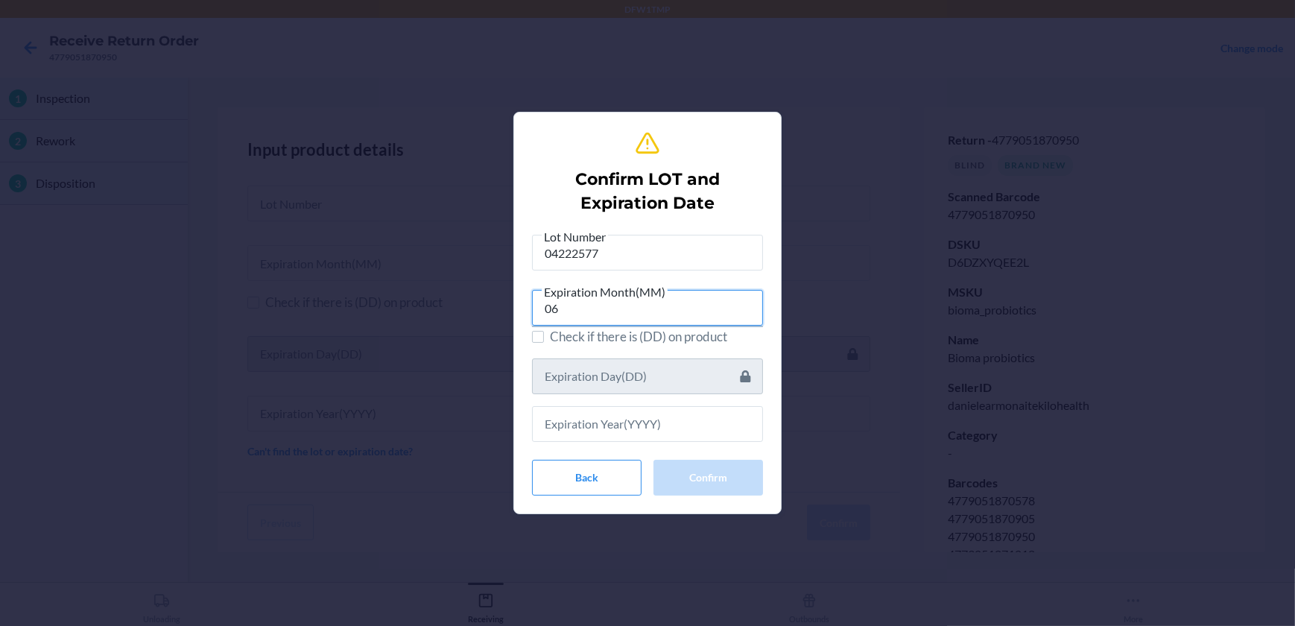
type input "06"
click at [574, 426] on input "text" at bounding box center [647, 424] width 231 height 36
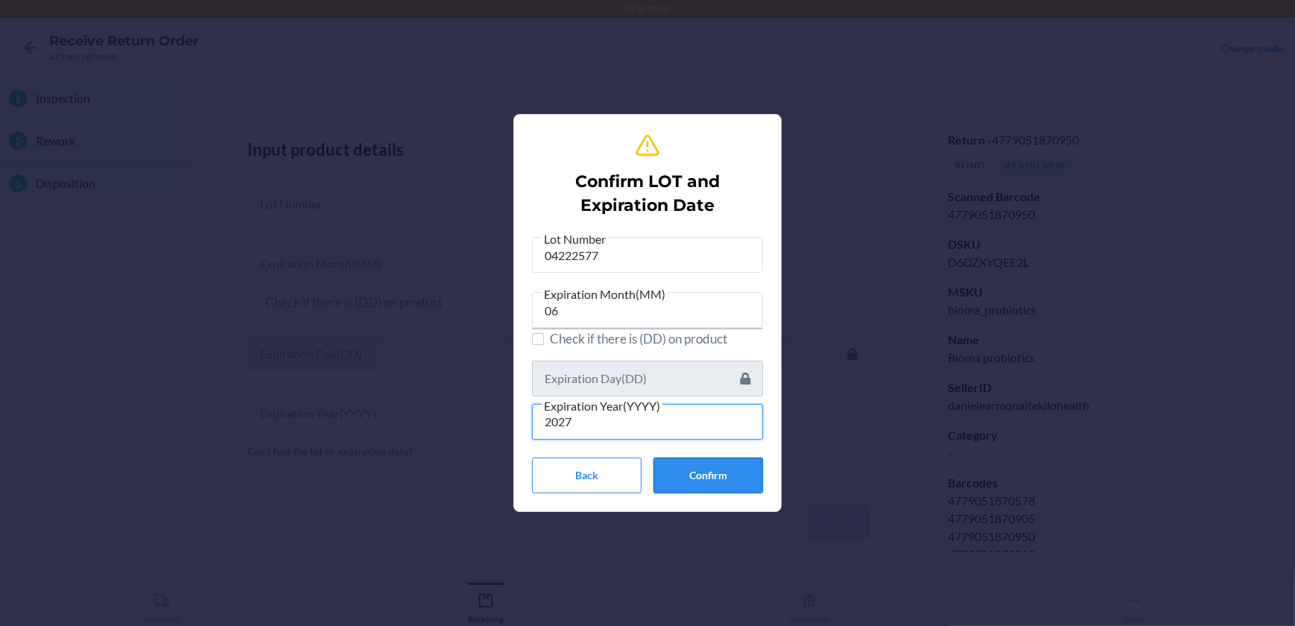
type input "2027"
click at [677, 468] on button "Confirm" at bounding box center [709, 476] width 110 height 36
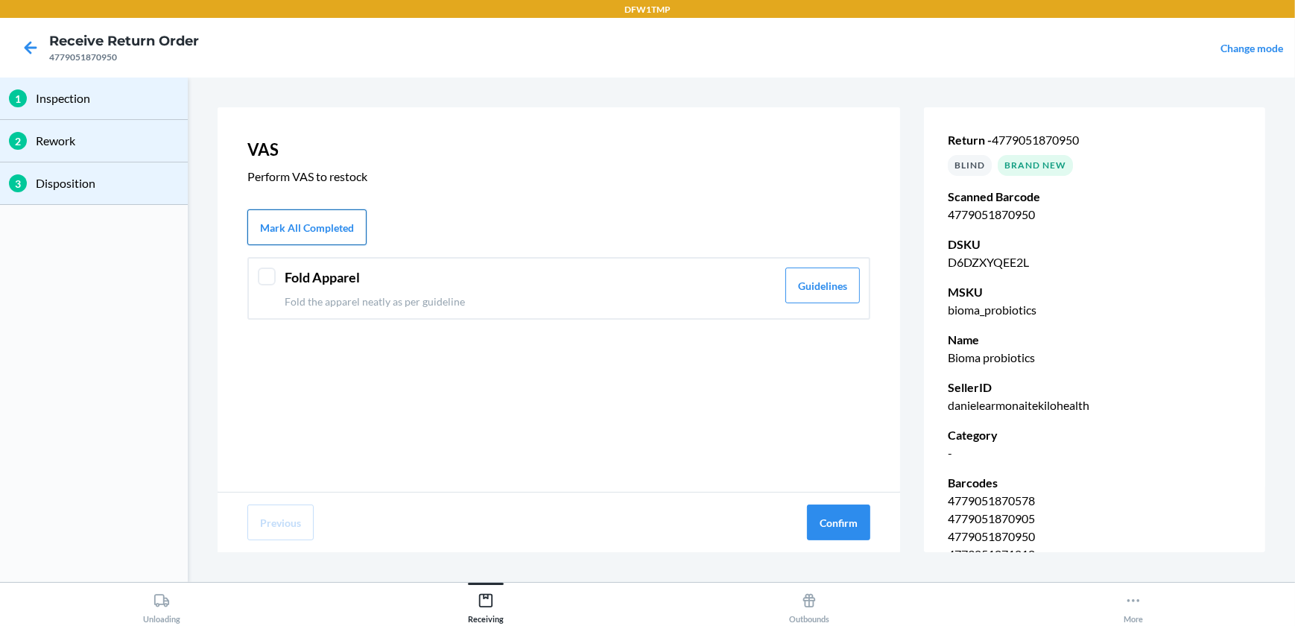
click at [283, 224] on button "Mark All Completed" at bounding box center [306, 227] width 119 height 36
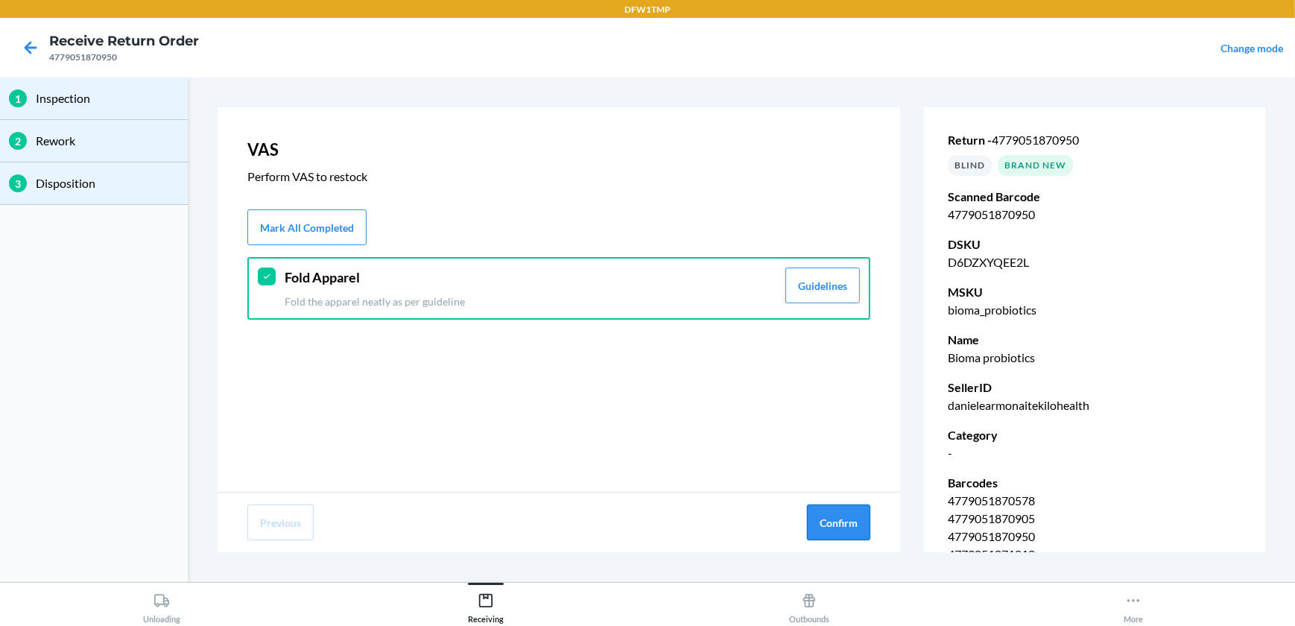
click at [849, 525] on button "Confirm" at bounding box center [838, 523] width 63 height 36
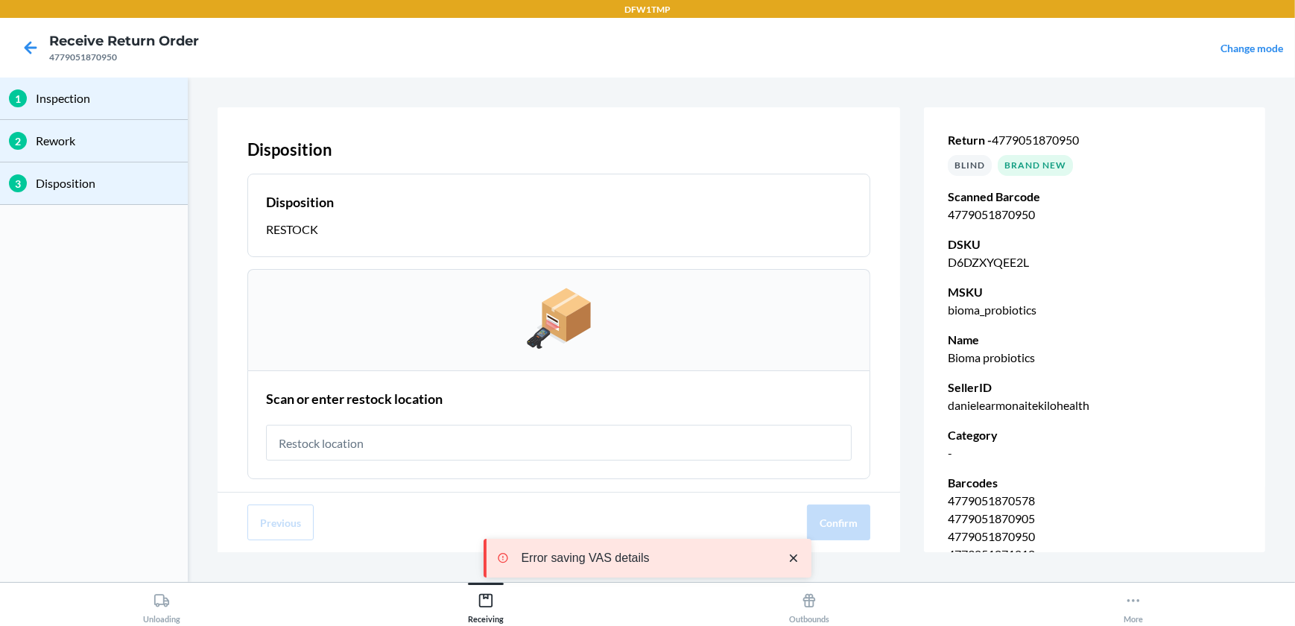
click at [347, 446] on input "text" at bounding box center [559, 443] width 586 height 36
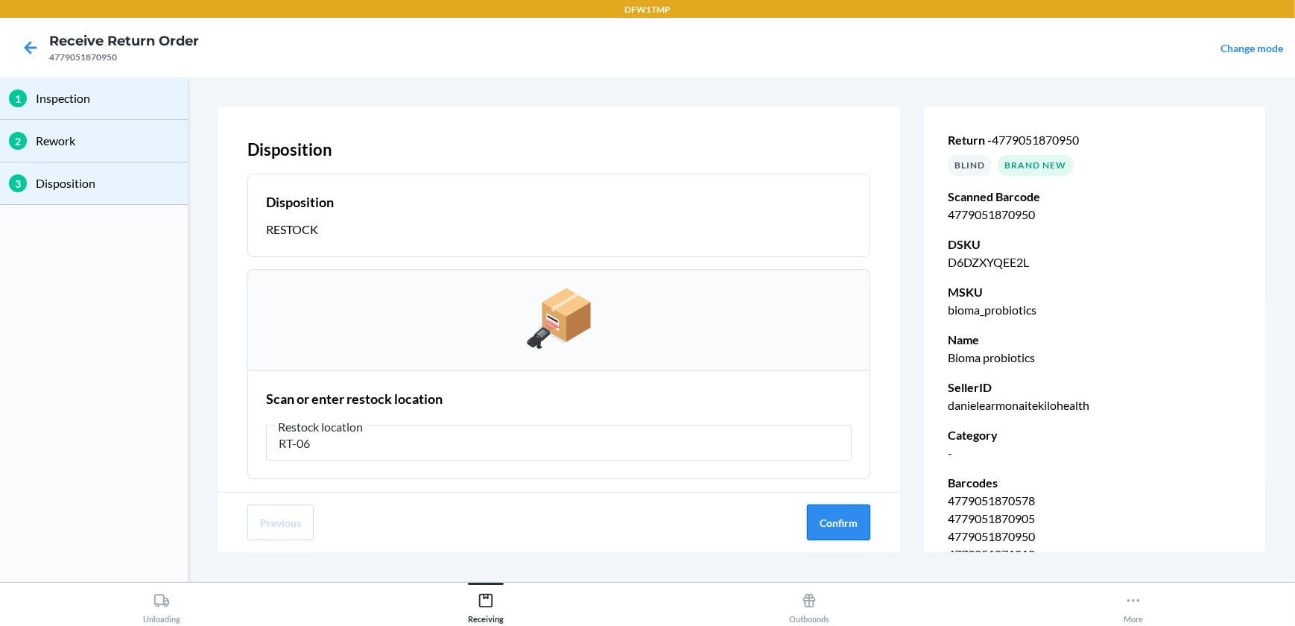
type input "RT-06"
click at [842, 528] on button "Confirm" at bounding box center [838, 523] width 63 height 36
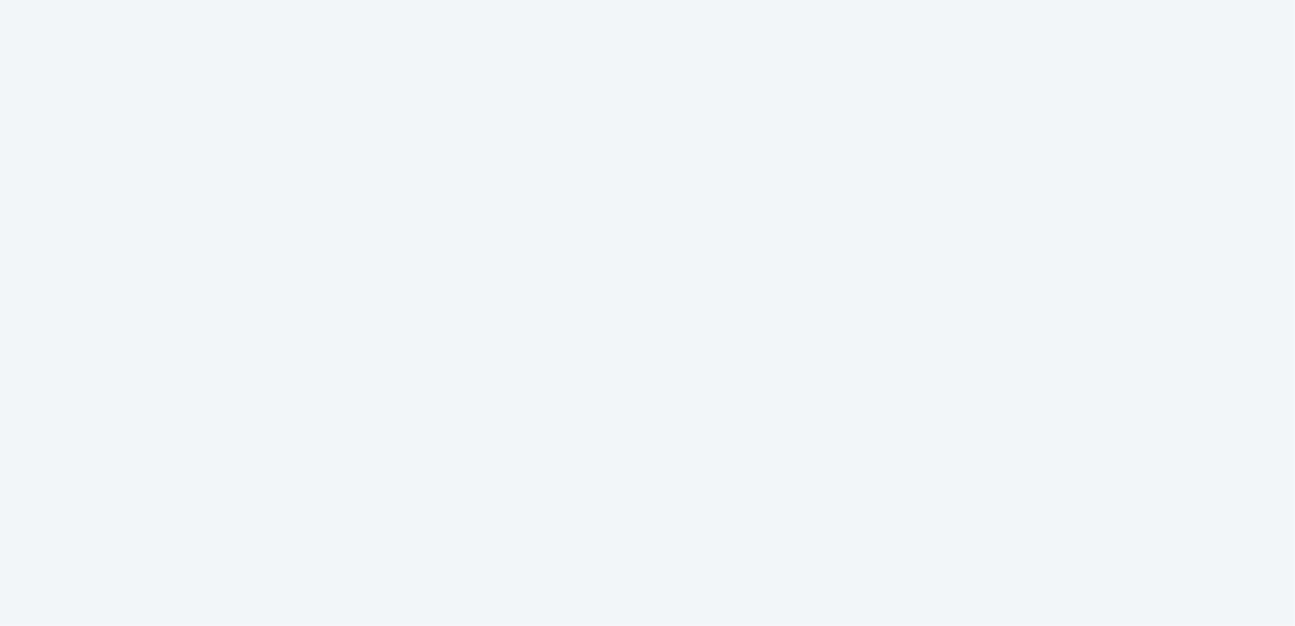
click at [420, 454] on div at bounding box center [647, 313] width 1295 height 626
click at [425, 461] on div at bounding box center [647, 313] width 1295 height 626
click at [426, 461] on div at bounding box center [647, 313] width 1295 height 626
click at [734, 325] on div at bounding box center [647, 313] width 1295 height 626
click at [741, 312] on div at bounding box center [647, 313] width 1295 height 626
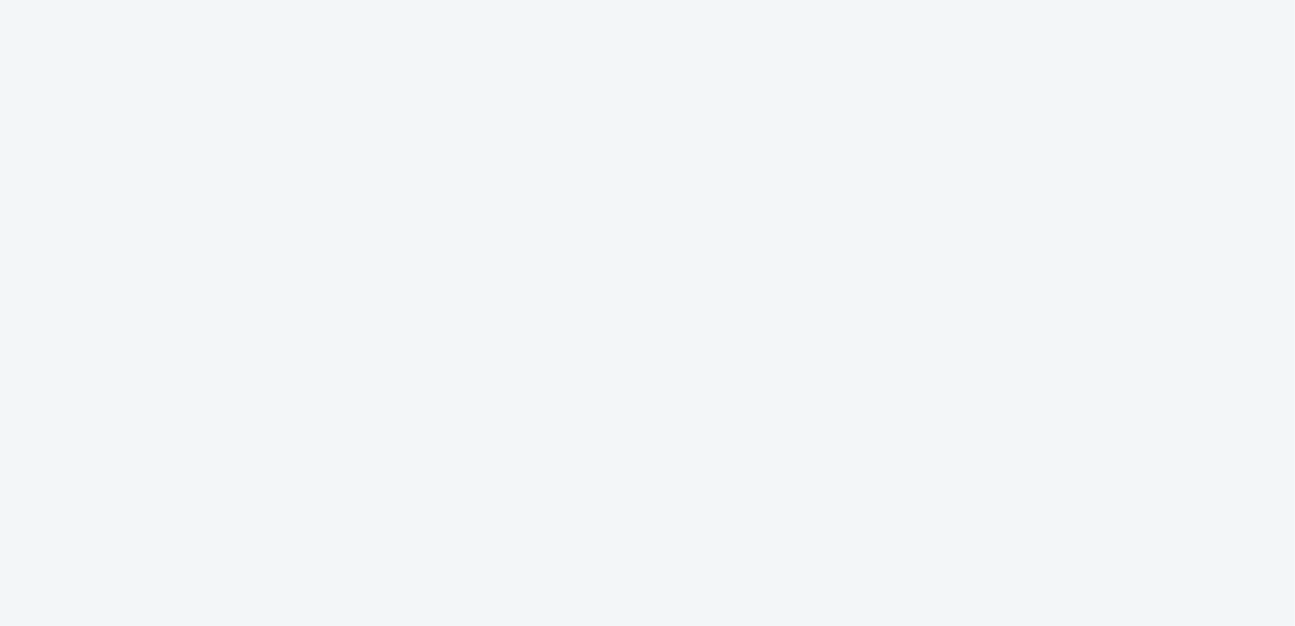
click at [737, 291] on div at bounding box center [647, 313] width 1295 height 626
drag, startPoint x: 768, startPoint y: 265, endPoint x: 939, endPoint y: 258, distance: 171.6
click at [773, 262] on div at bounding box center [647, 313] width 1295 height 626
click at [939, 258] on div at bounding box center [647, 313] width 1295 height 626
click at [958, 255] on div at bounding box center [647, 313] width 1295 height 626
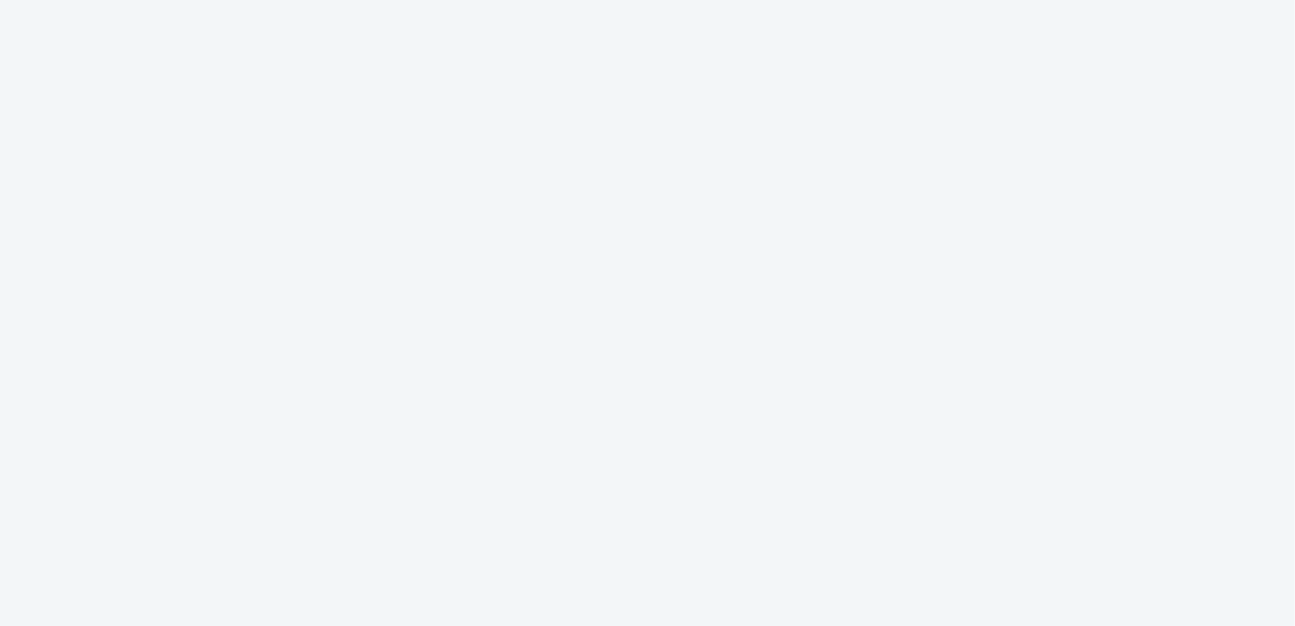
drag, startPoint x: 969, startPoint y: 253, endPoint x: 1048, endPoint y: 253, distance: 79.0
click at [970, 253] on div at bounding box center [647, 313] width 1295 height 626
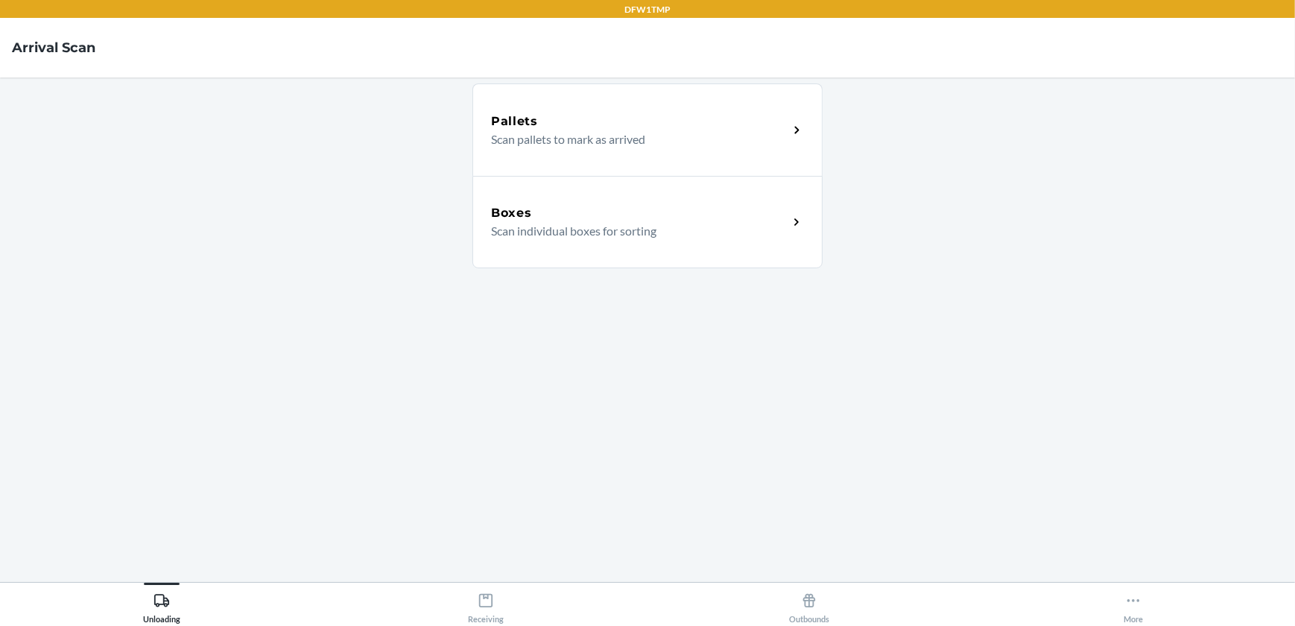
click at [694, 215] on div "Boxes" at bounding box center [639, 213] width 297 height 18
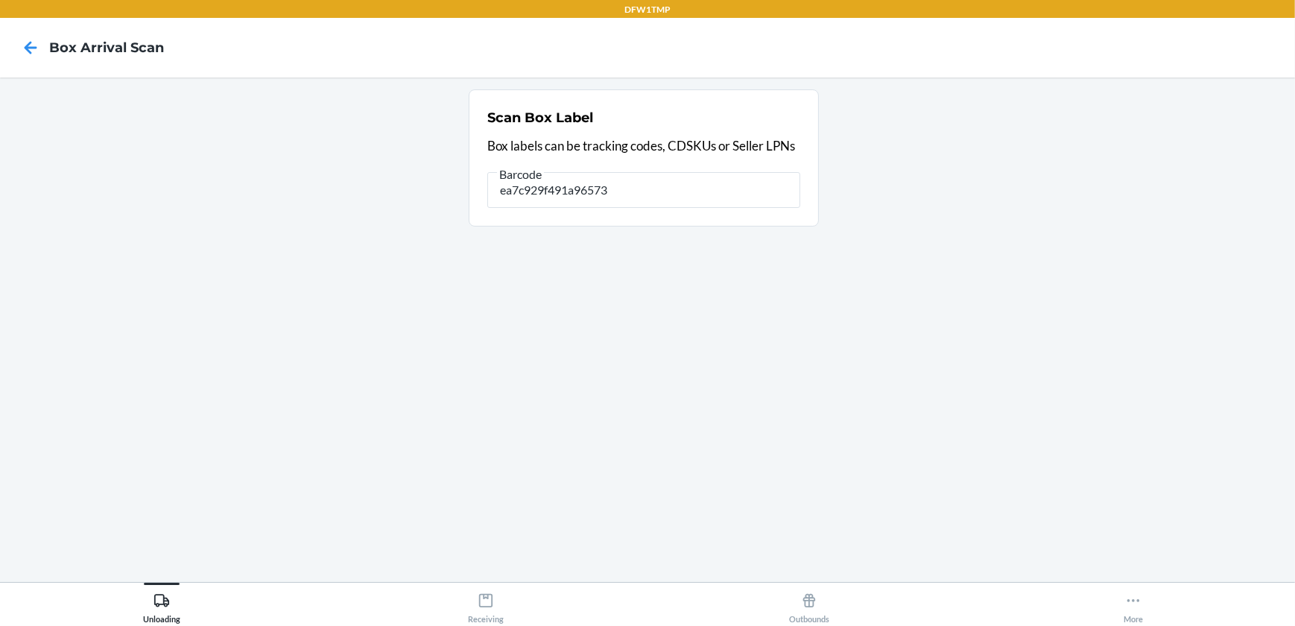
type input "ea7c929f491a96573"
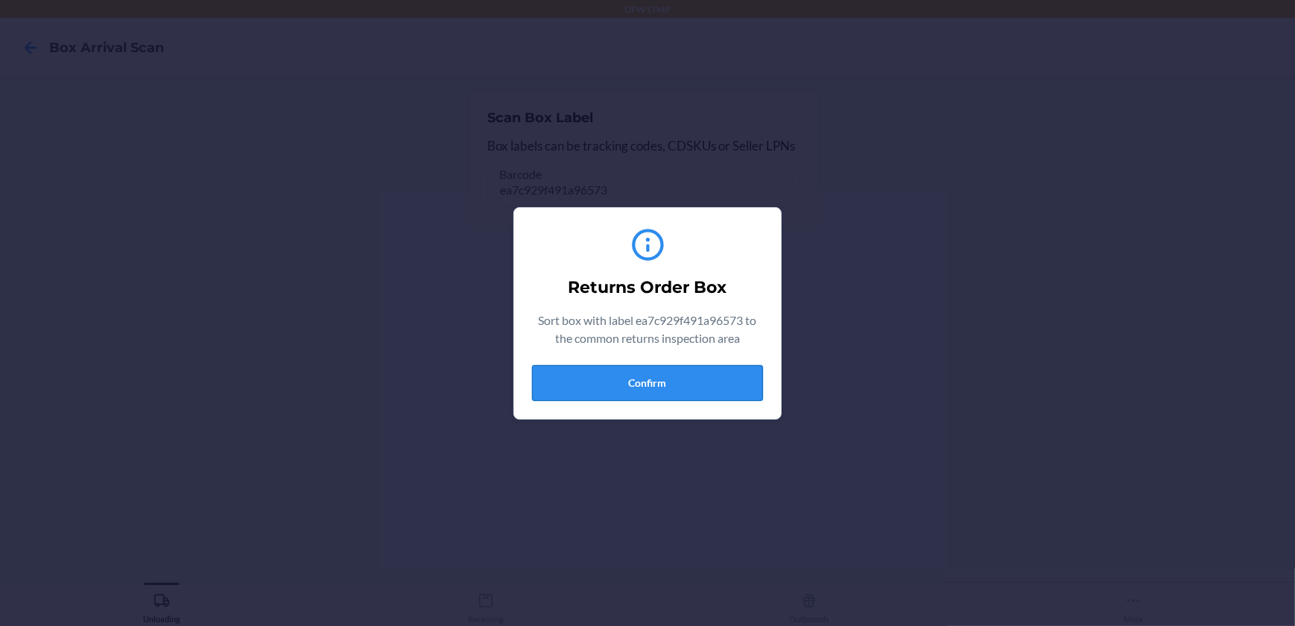
click at [703, 391] on button "Confirm" at bounding box center [647, 383] width 231 height 36
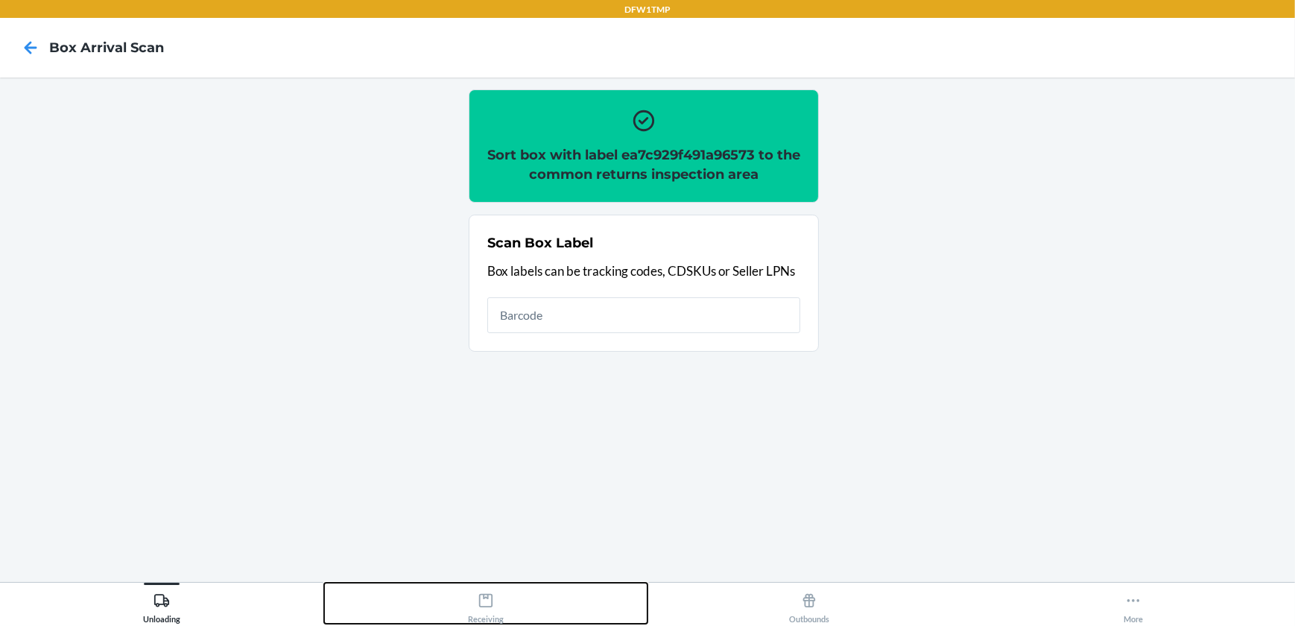
click at [495, 618] on div "Receiving" at bounding box center [486, 605] width 36 height 37
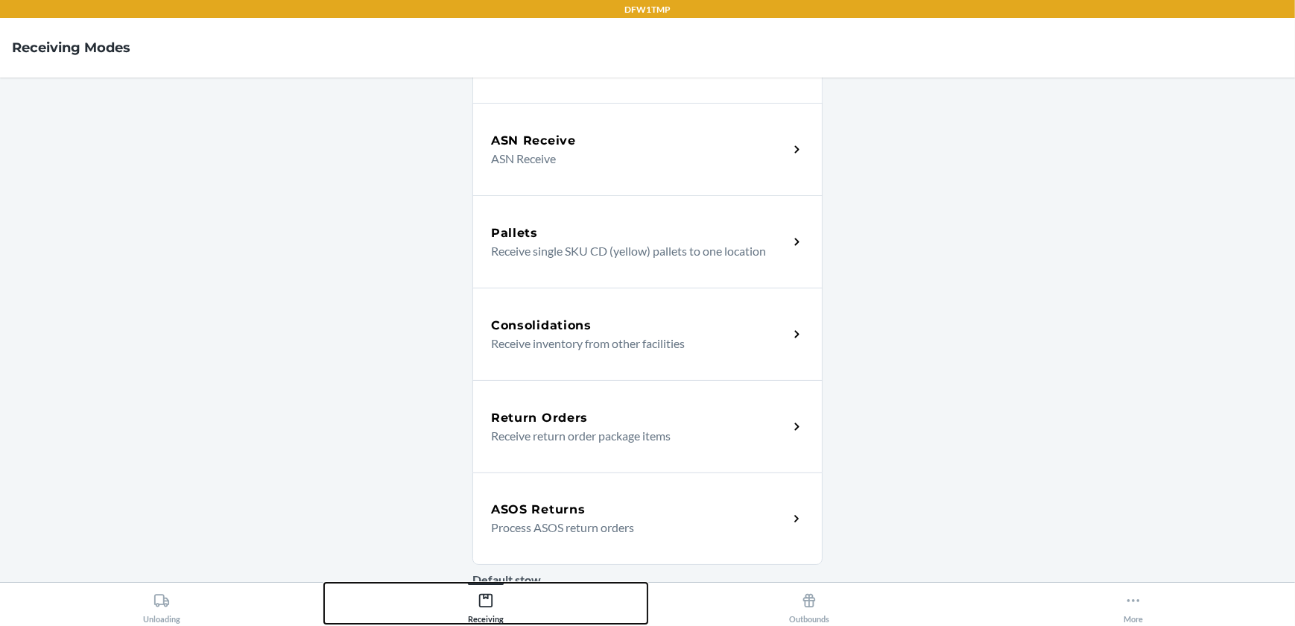
scroll to position [192, 0]
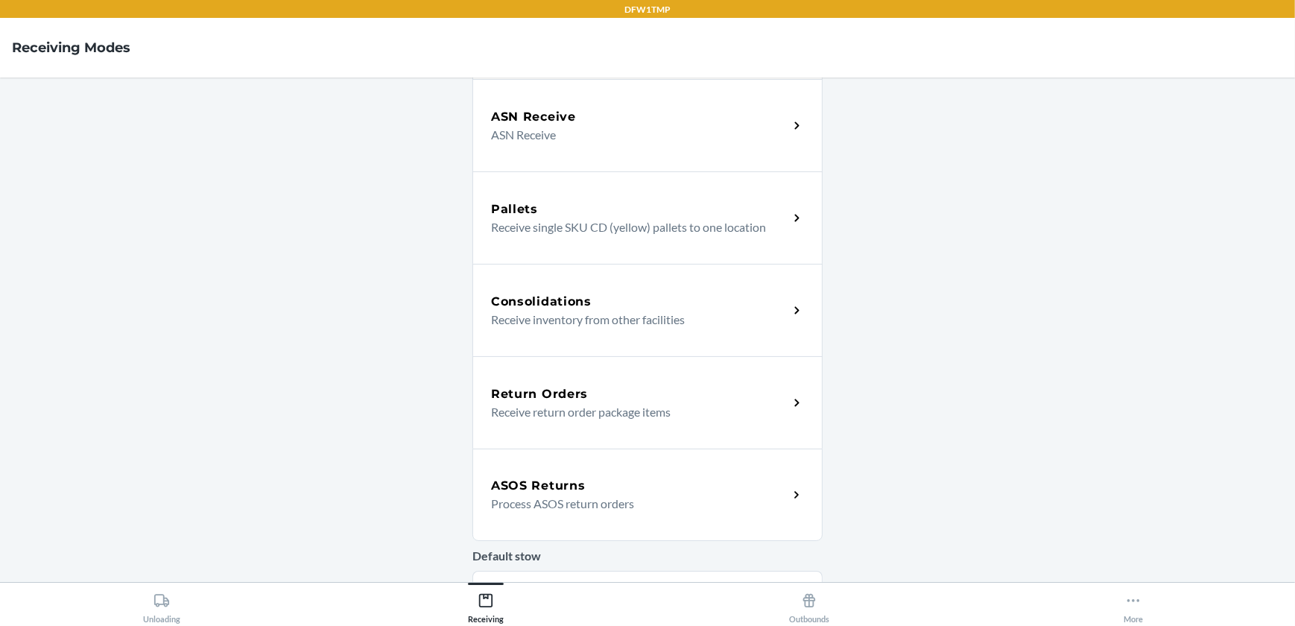
click at [787, 420] on div "Return Orders Receive return order package items" at bounding box center [648, 402] width 350 height 92
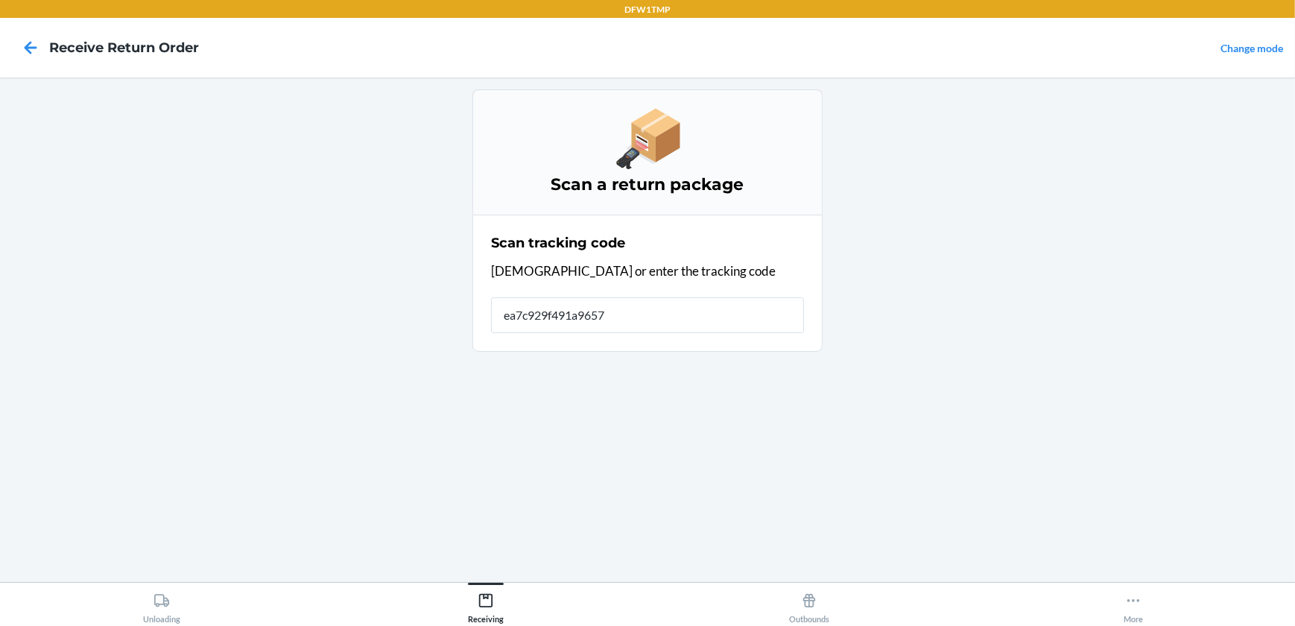
type input "ea7c929f491a96573"
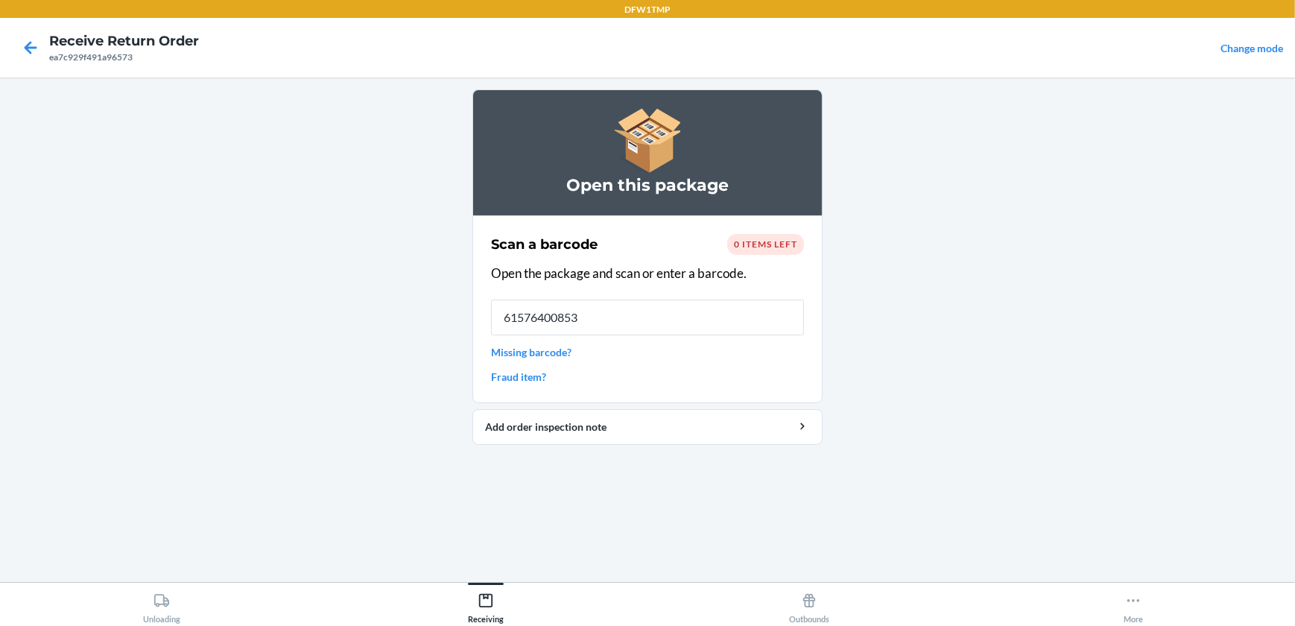
type input "615764008539"
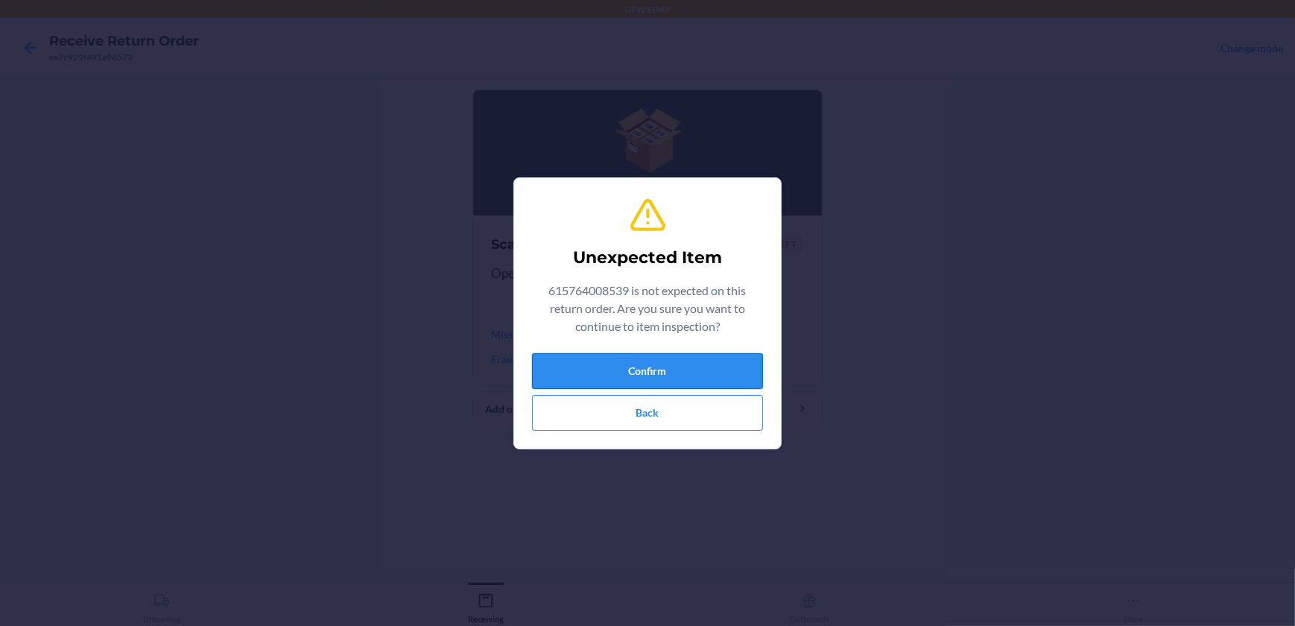
click at [622, 366] on button "Confirm" at bounding box center [647, 371] width 231 height 36
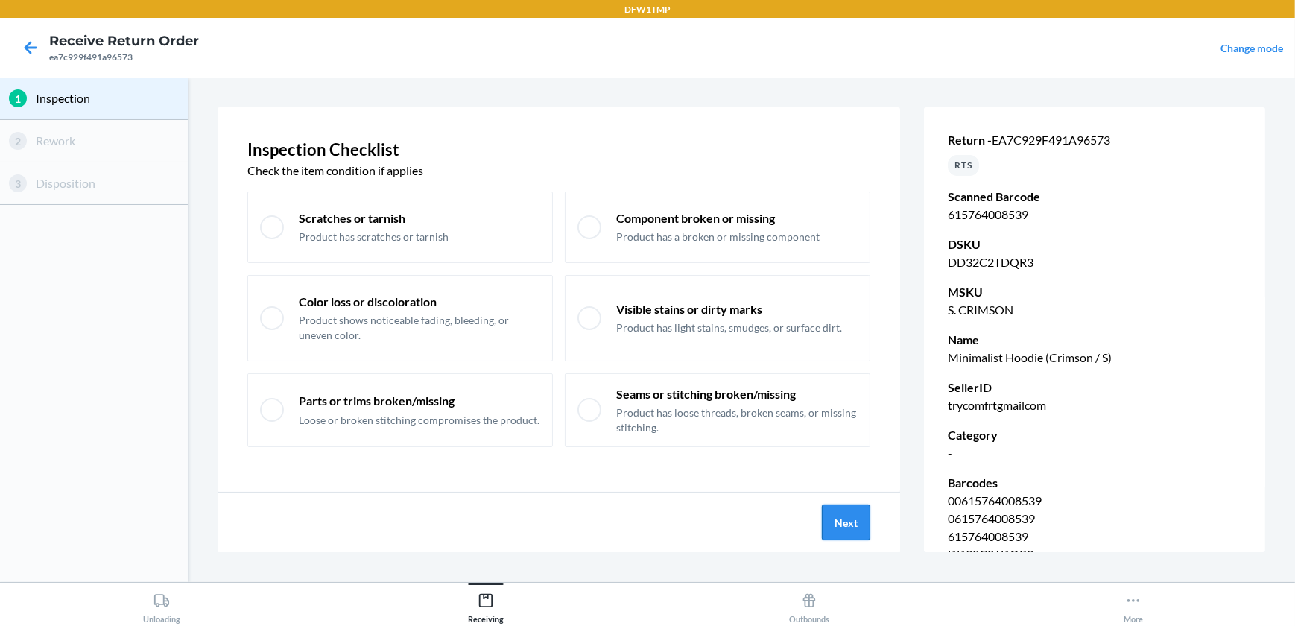
click at [857, 521] on button "Next" at bounding box center [846, 523] width 48 height 36
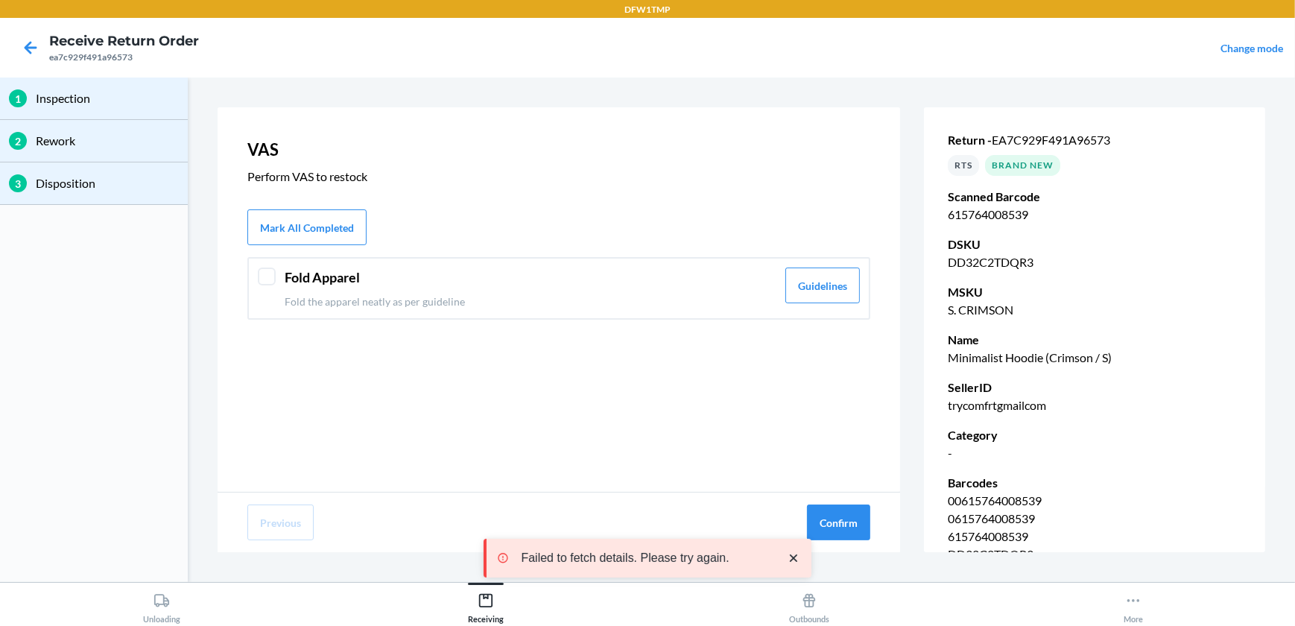
click at [260, 280] on div at bounding box center [267, 277] width 18 height 18
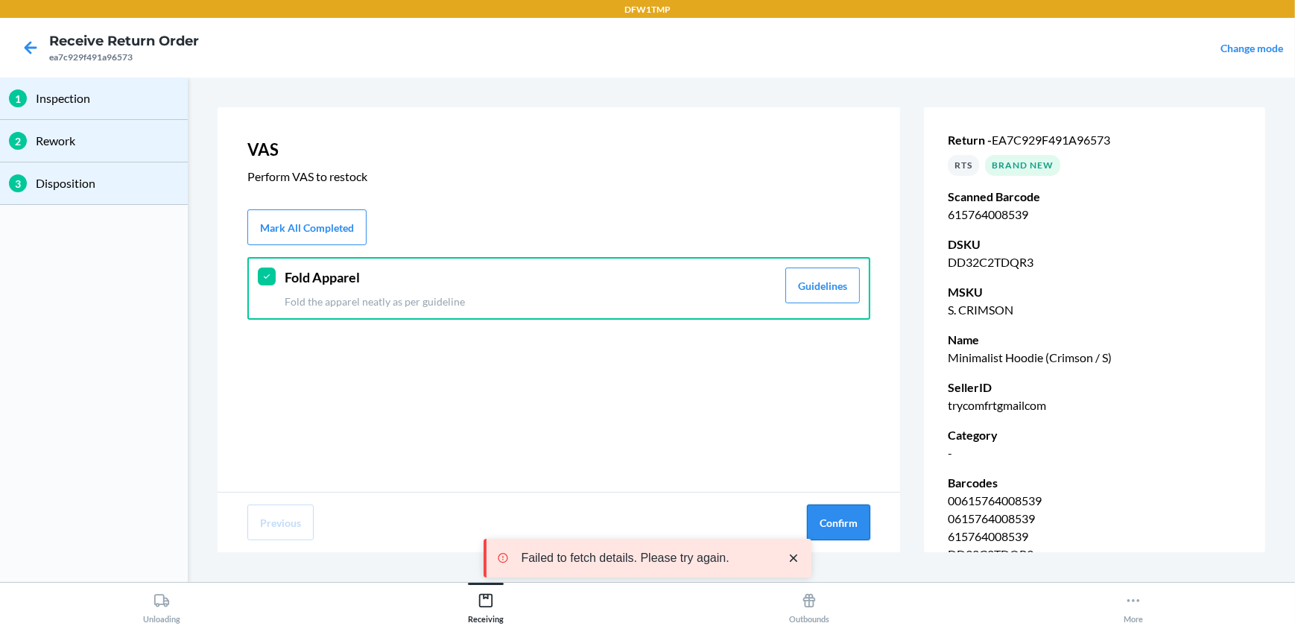
click at [853, 536] on button "Confirm" at bounding box center [838, 523] width 63 height 36
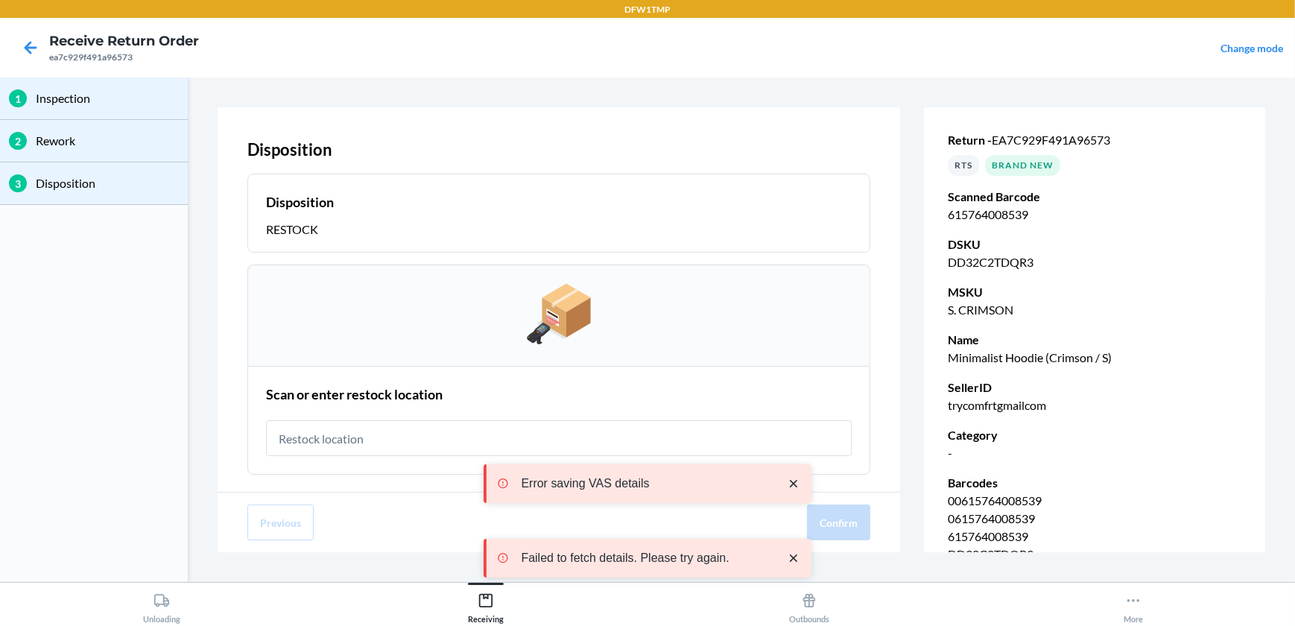
click at [440, 446] on input "text" at bounding box center [559, 438] width 586 height 36
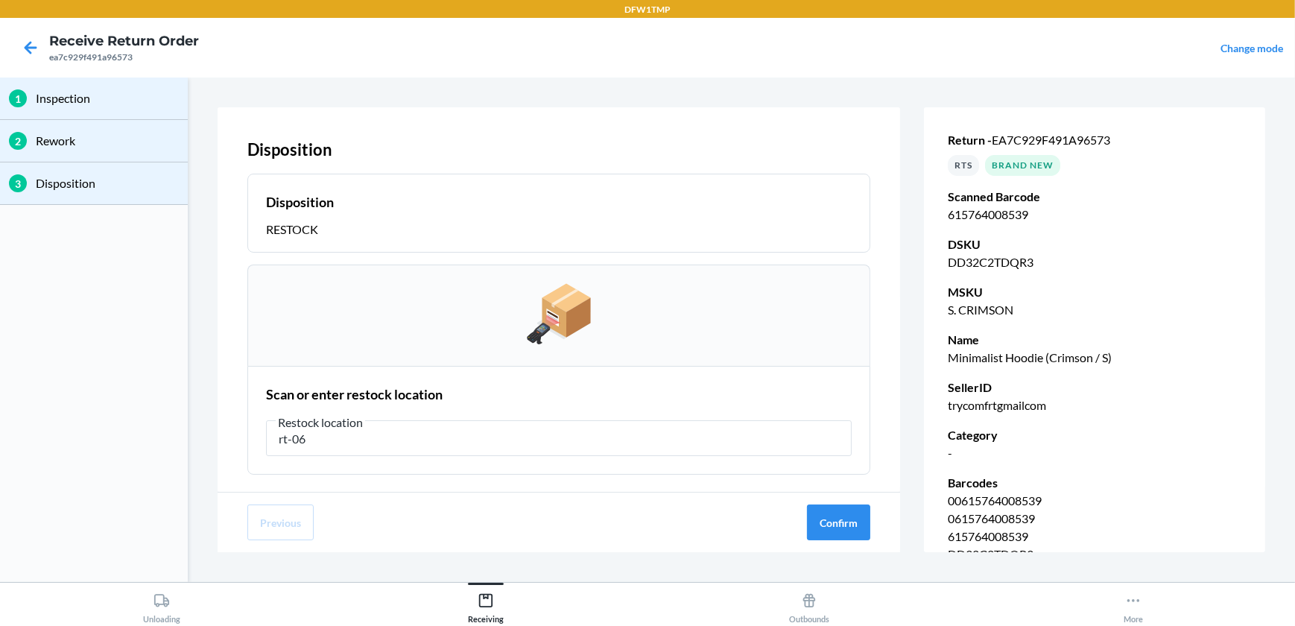
type input "rt-06"
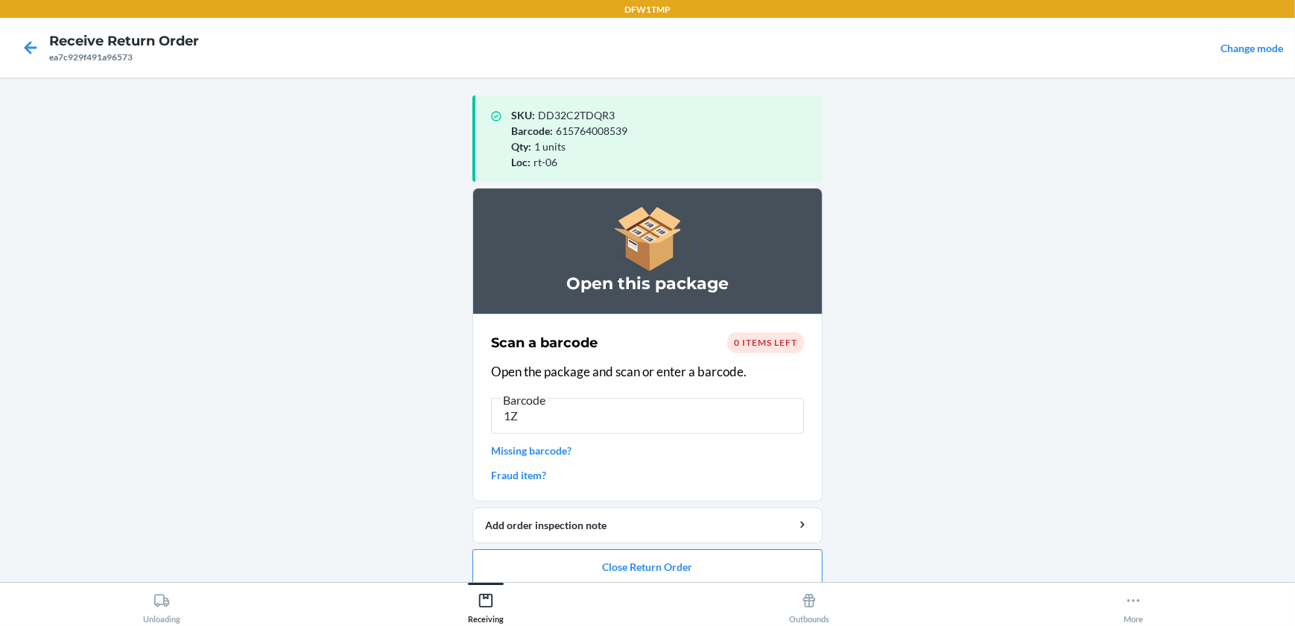
type input "1"
type input "1ZH918269004527081"
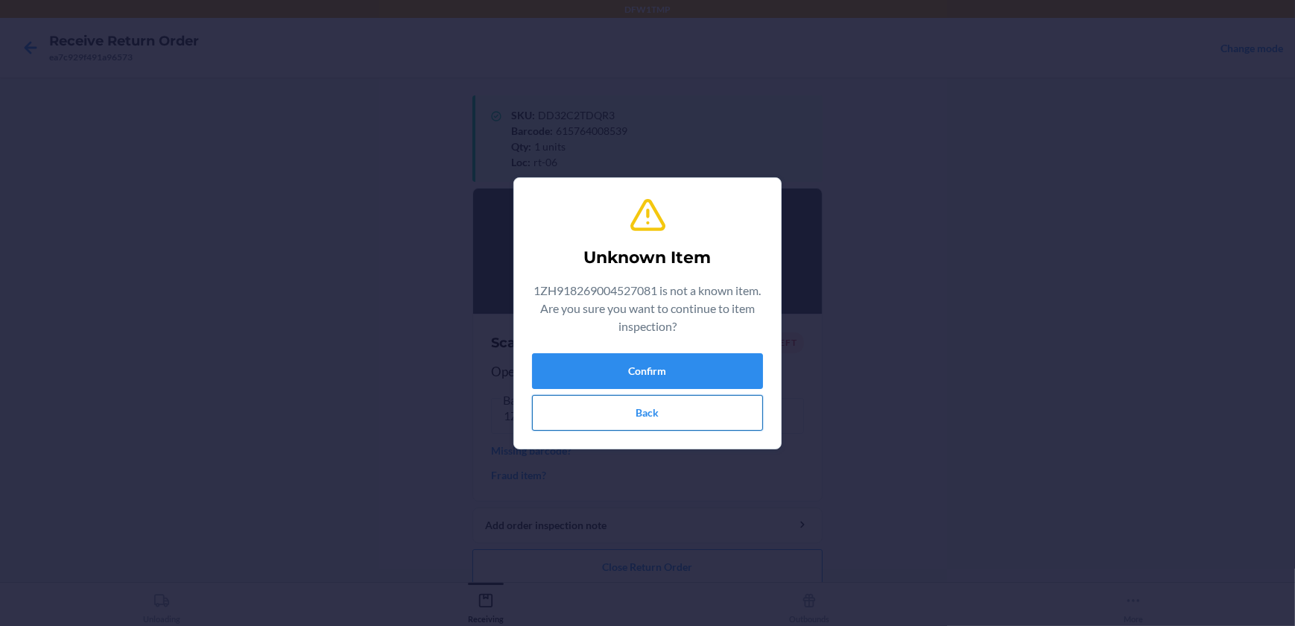
click at [648, 413] on button "Back" at bounding box center [647, 413] width 231 height 36
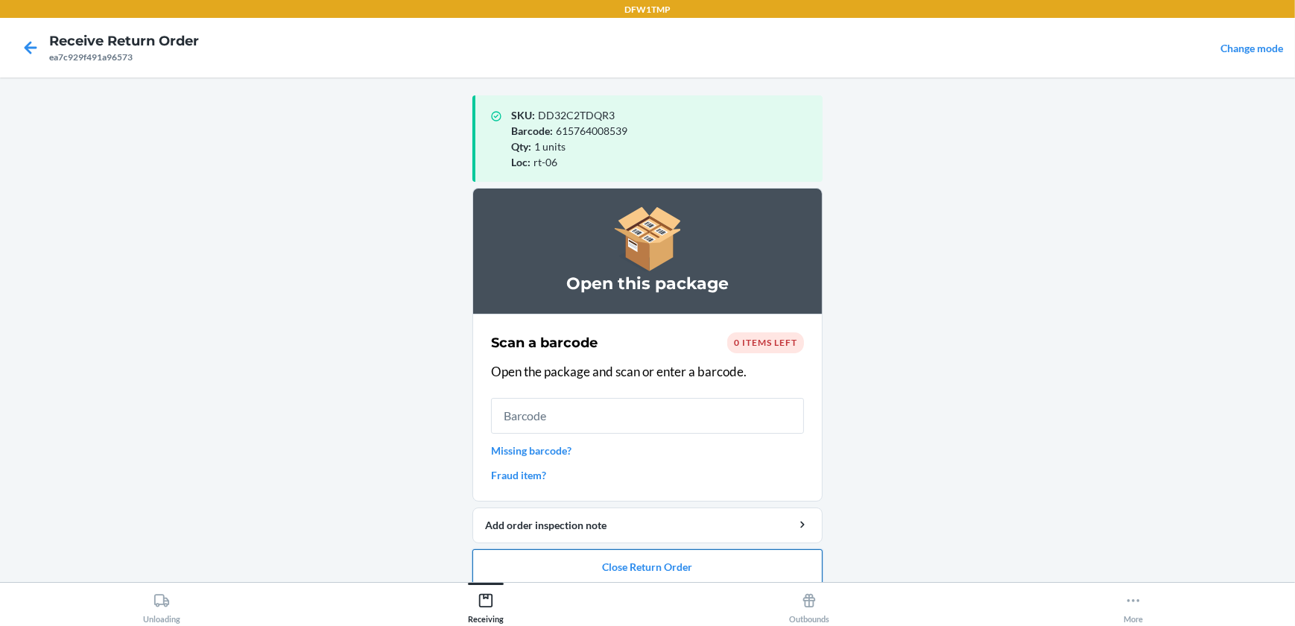
click at [625, 571] on button "Close Return Order" at bounding box center [648, 567] width 350 height 36
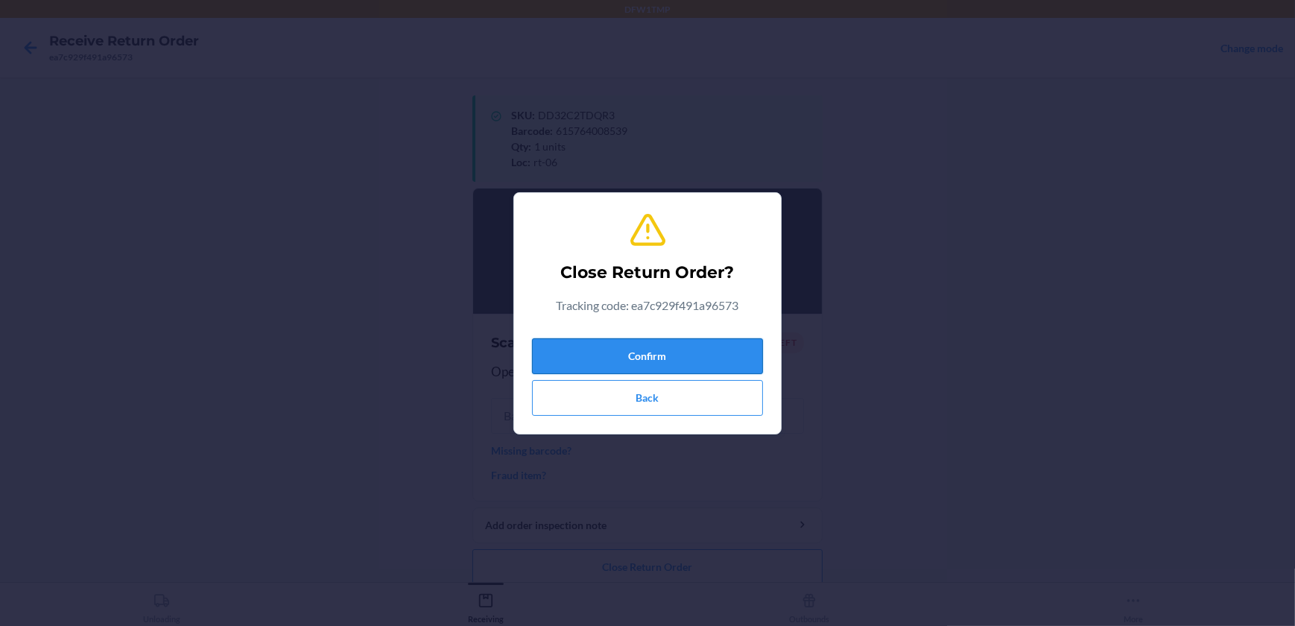
click at [710, 356] on button "Confirm" at bounding box center [647, 356] width 231 height 36
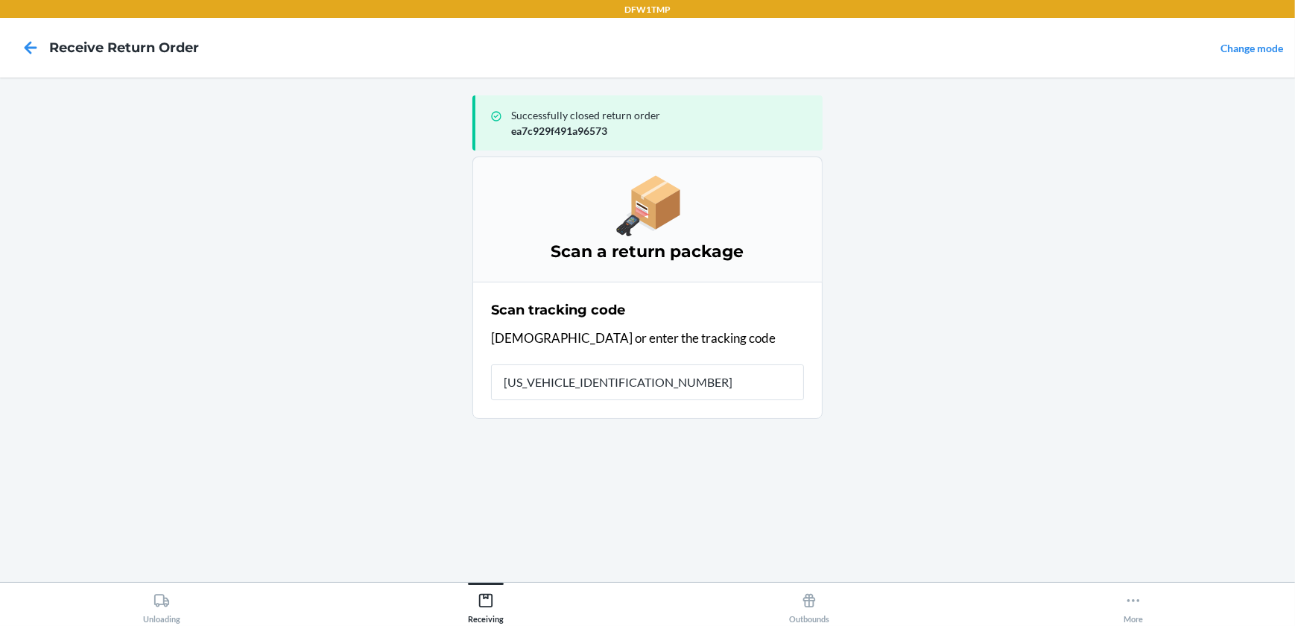
type input "1ZH918269004527081"
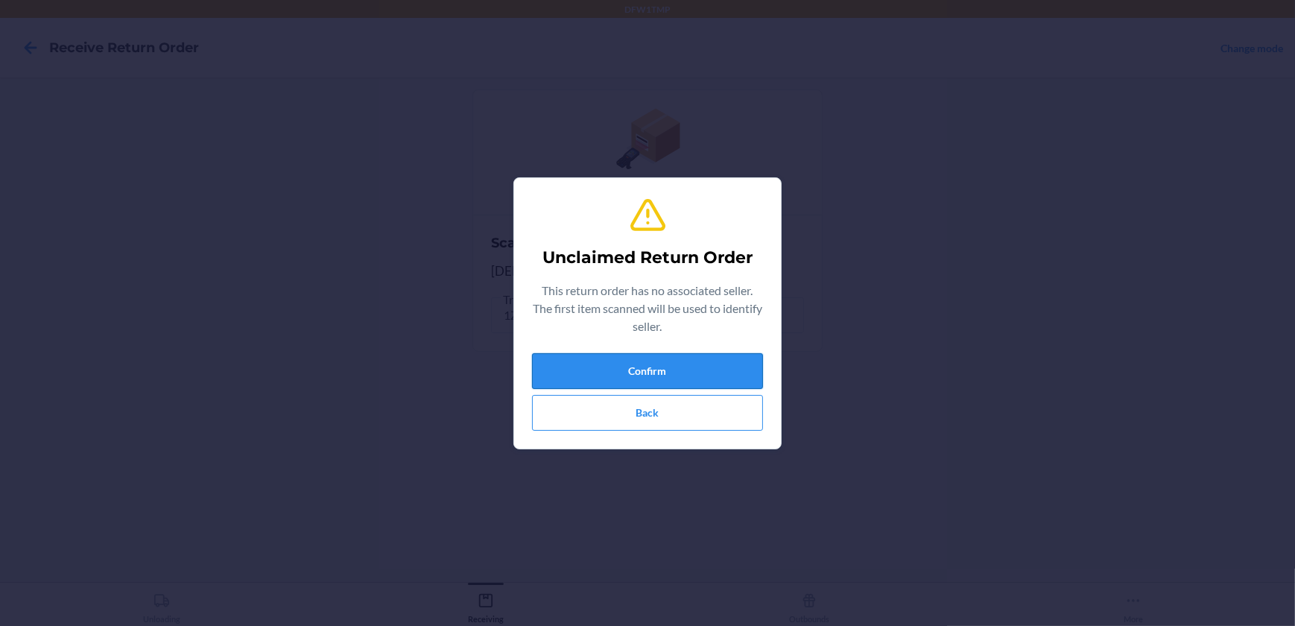
click at [708, 375] on button "Confirm" at bounding box center [647, 371] width 231 height 36
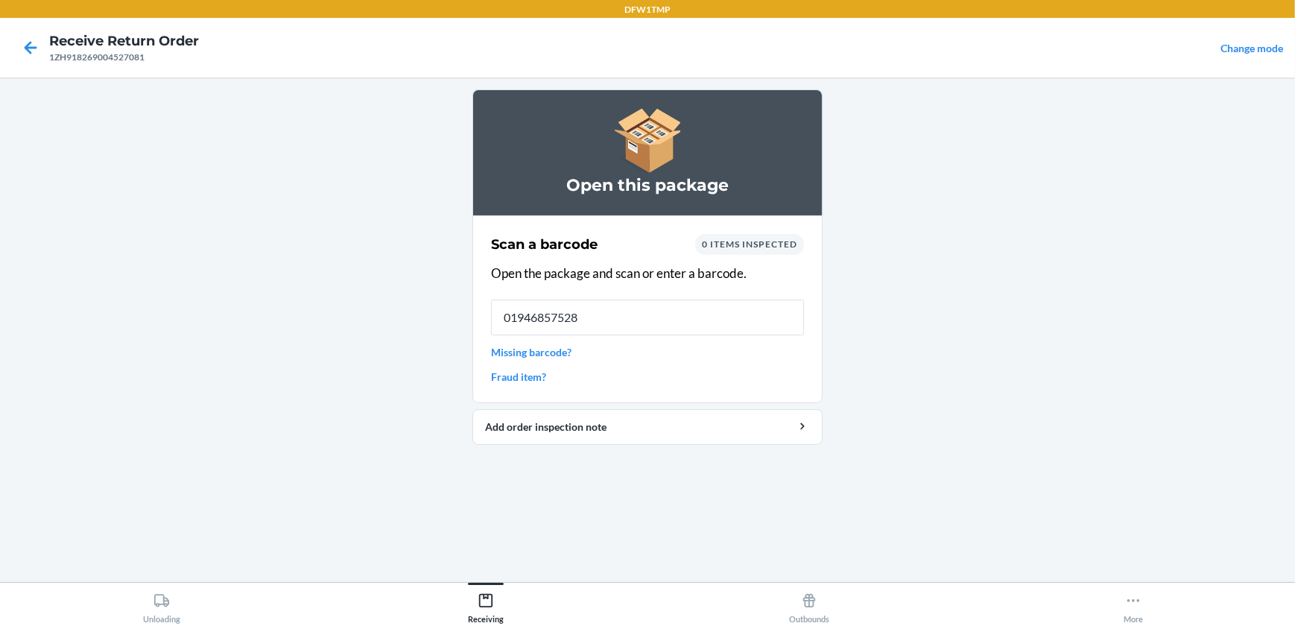
type input "019468575289"
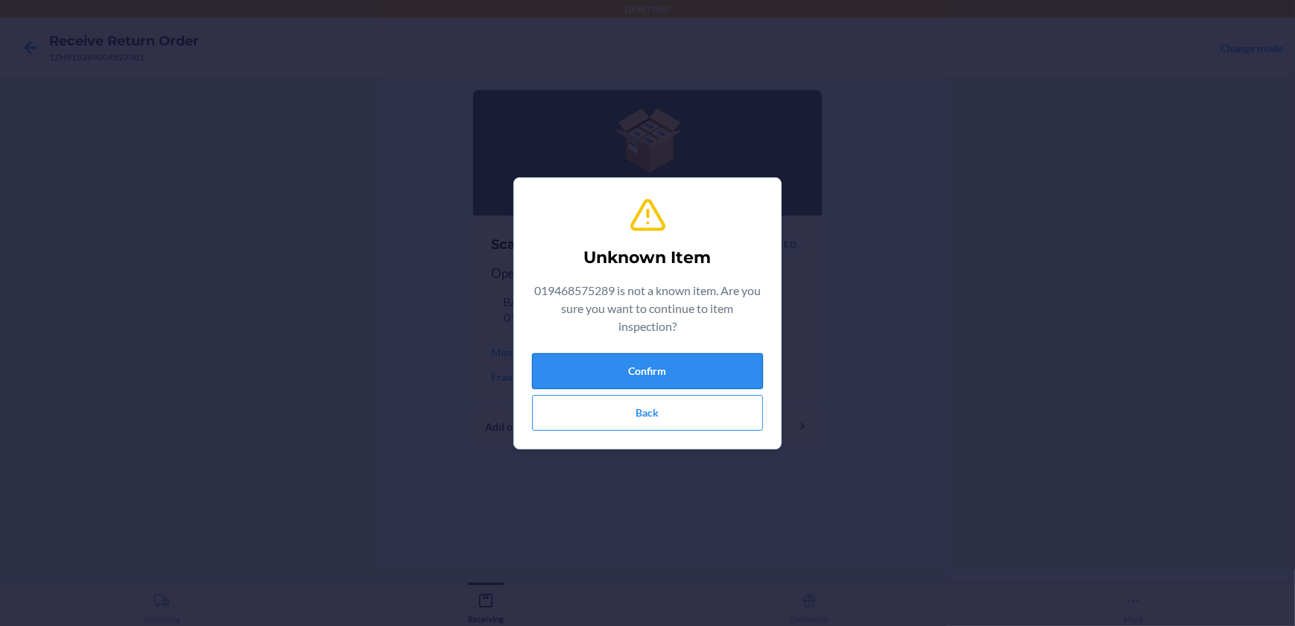
click at [670, 374] on button "Confirm" at bounding box center [647, 371] width 231 height 36
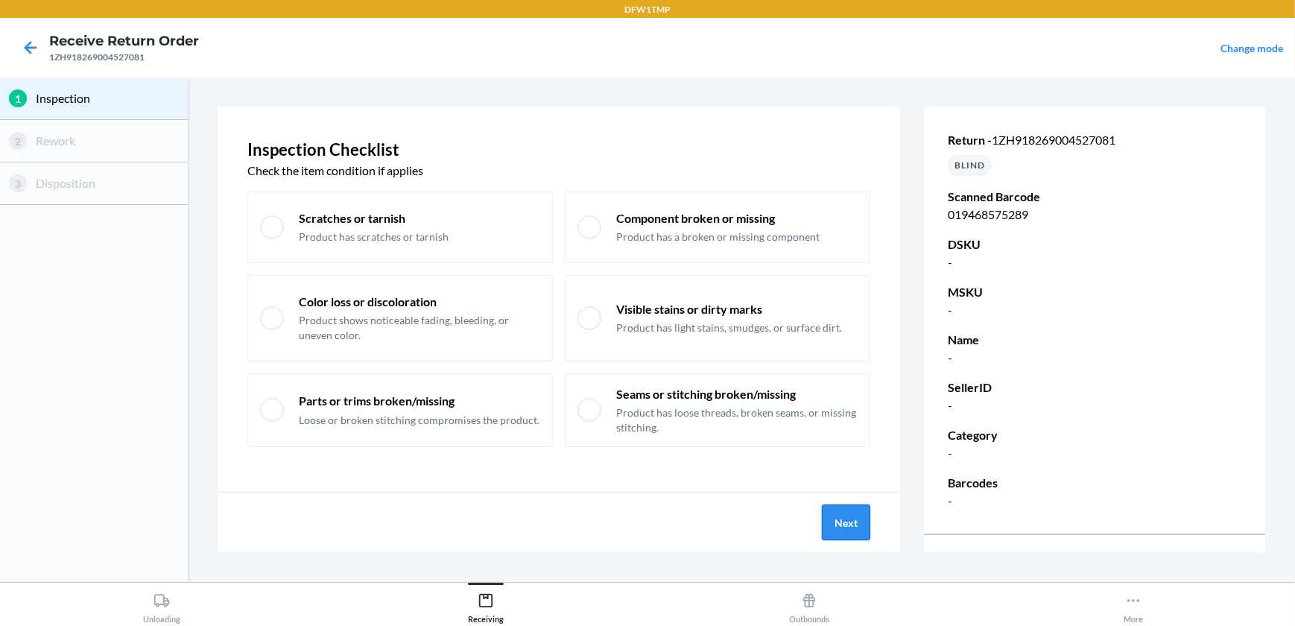
click at [847, 537] on button "Next" at bounding box center [846, 523] width 48 height 36
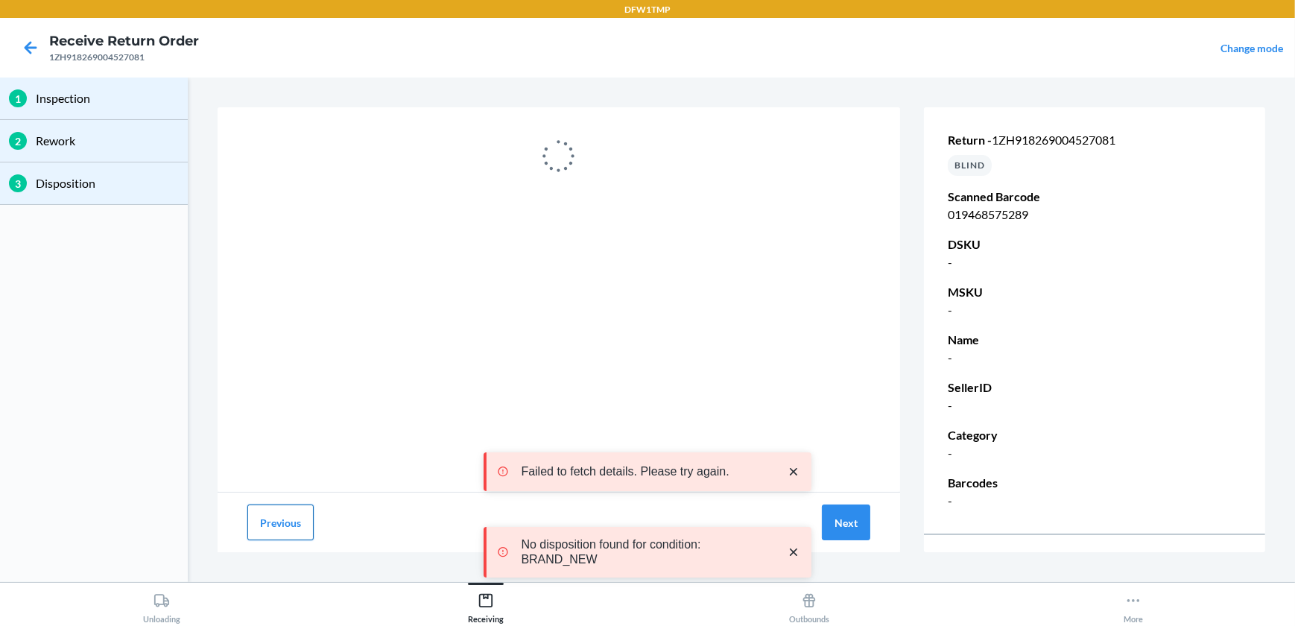
click at [282, 515] on button "Previous" at bounding box center [280, 523] width 66 height 36
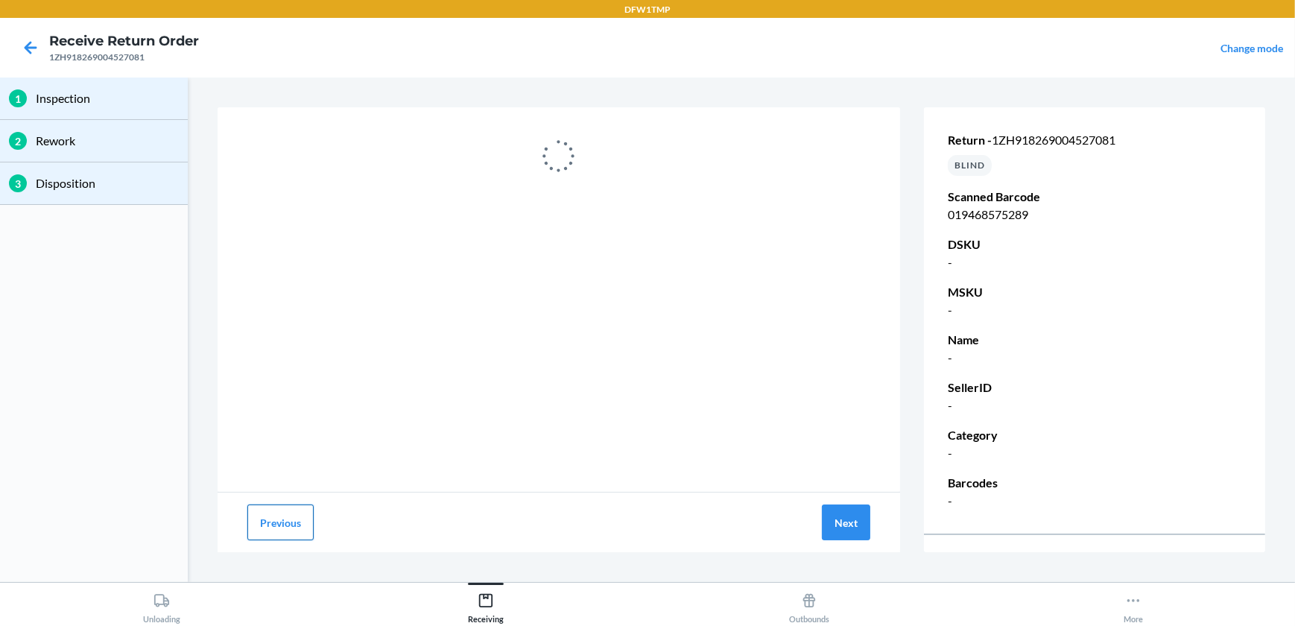
click at [282, 517] on button "Previous" at bounding box center [280, 523] width 66 height 36
drag, startPoint x: 186, startPoint y: 556, endPoint x: 265, endPoint y: 534, distance: 81.9
click at [174, 562] on div "1 Inspection 2 Rework 3 Disposition" at bounding box center [94, 330] width 188 height 505
click at [162, 599] on icon at bounding box center [162, 601] width 16 height 16
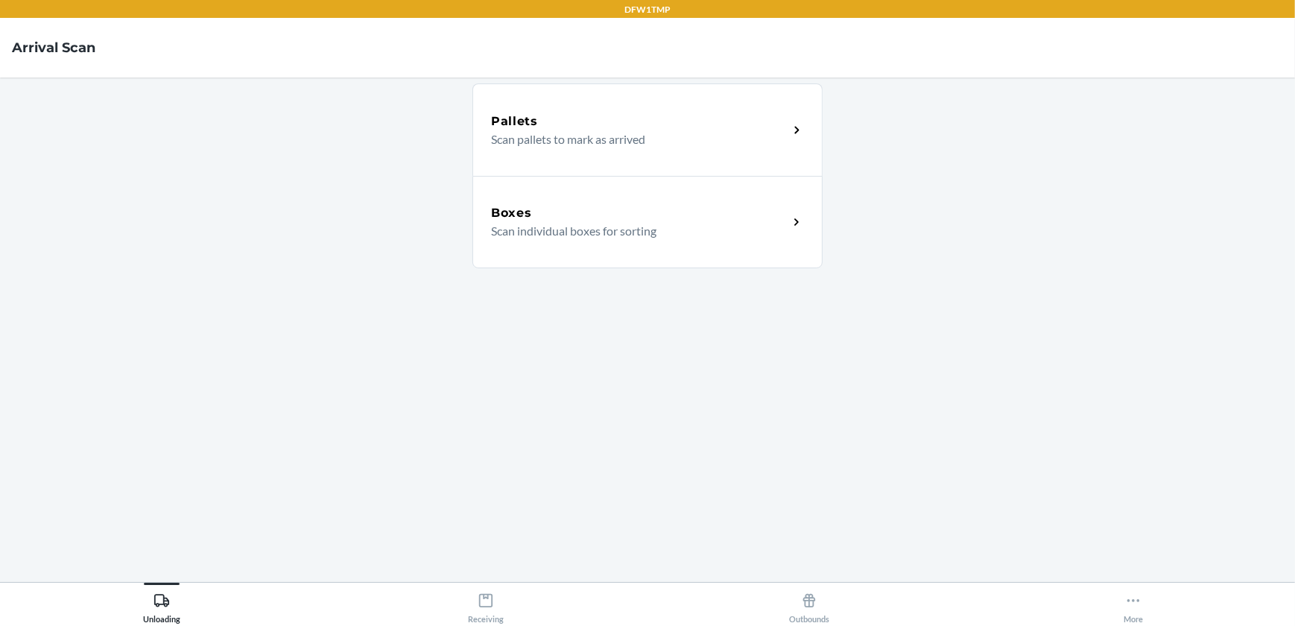
click at [730, 222] on p "Scan individual boxes for sorting" at bounding box center [633, 231] width 285 height 18
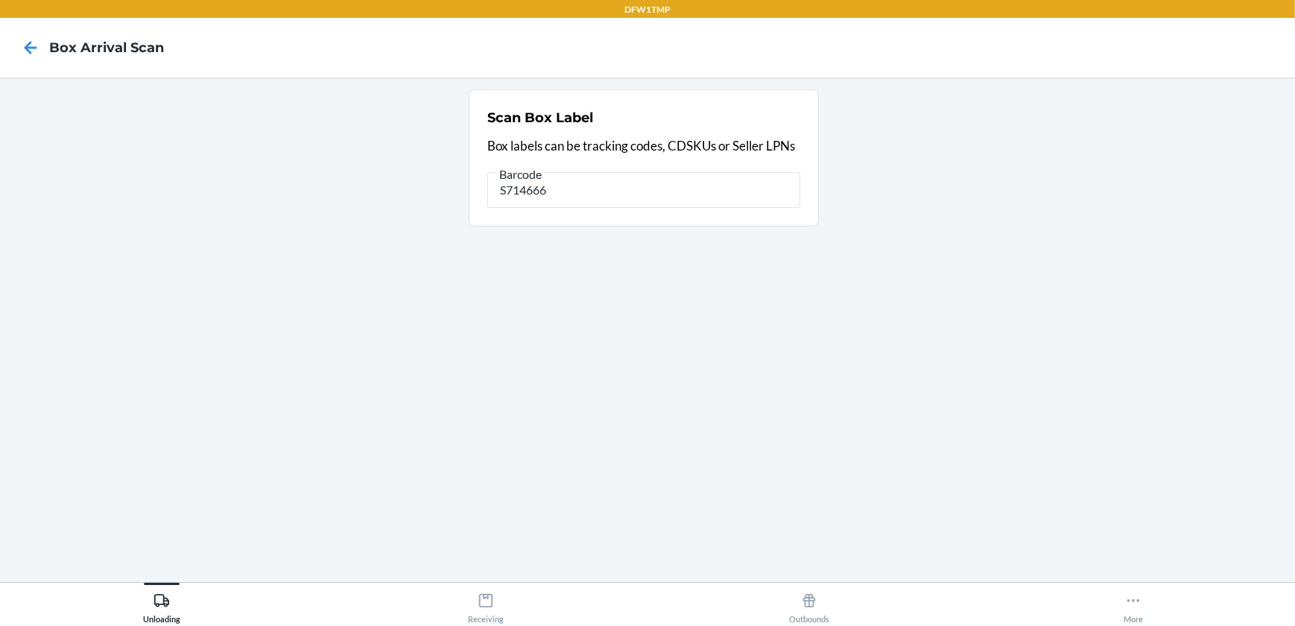
type input "S714666"
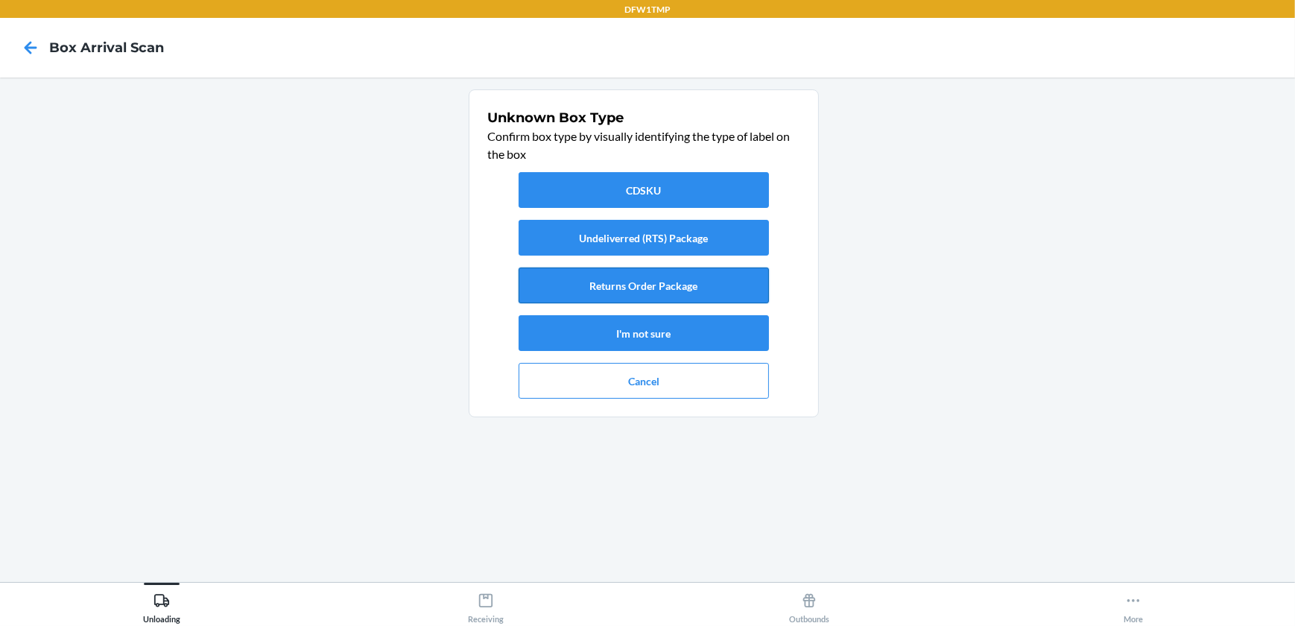
click at [668, 294] on button "Returns Order Package" at bounding box center [644, 286] width 250 height 36
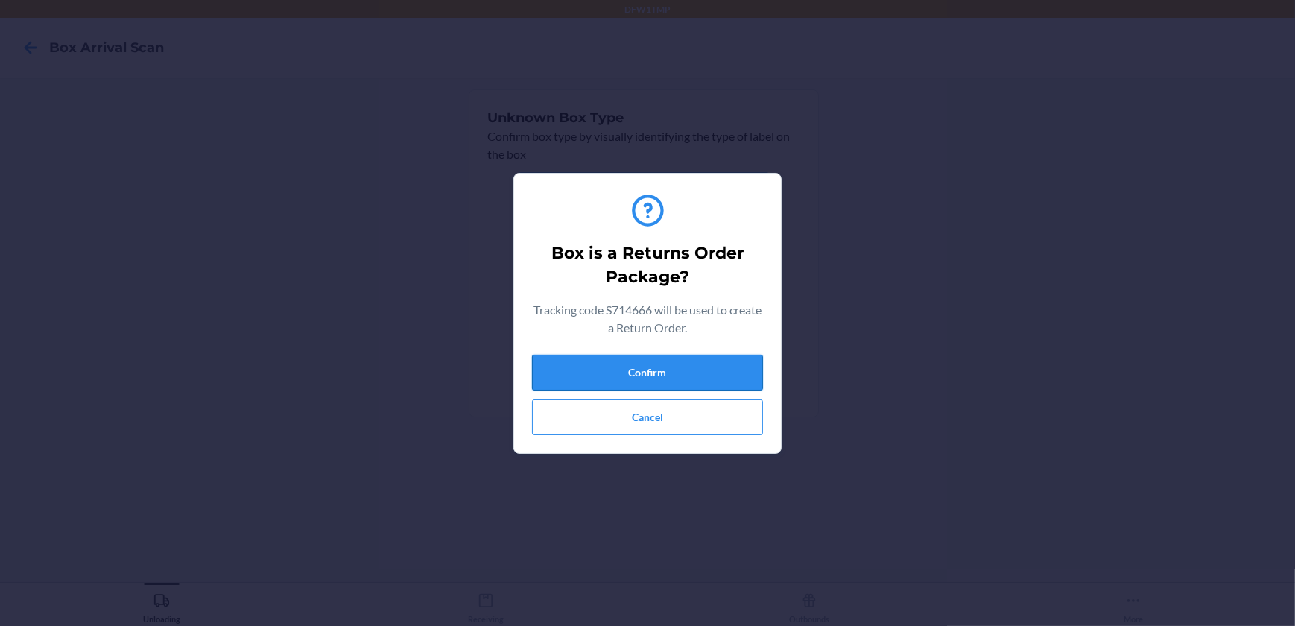
click at [669, 364] on button "Confirm" at bounding box center [647, 373] width 231 height 36
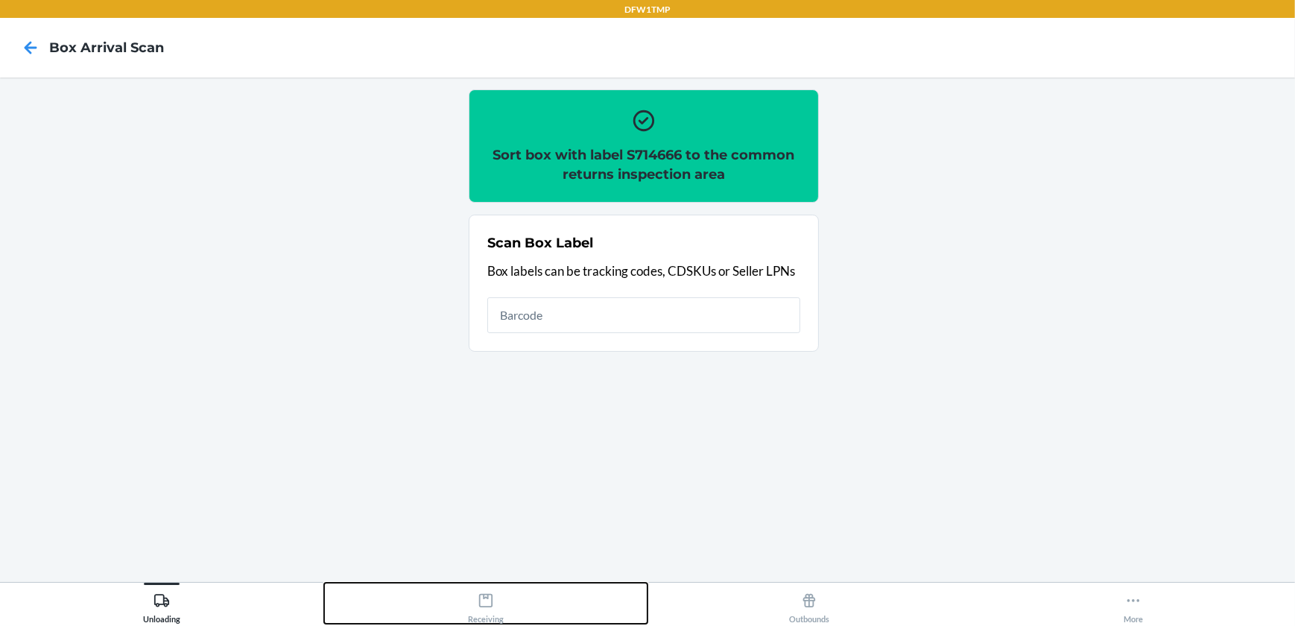
click at [483, 613] on div "Receiving" at bounding box center [486, 605] width 36 height 37
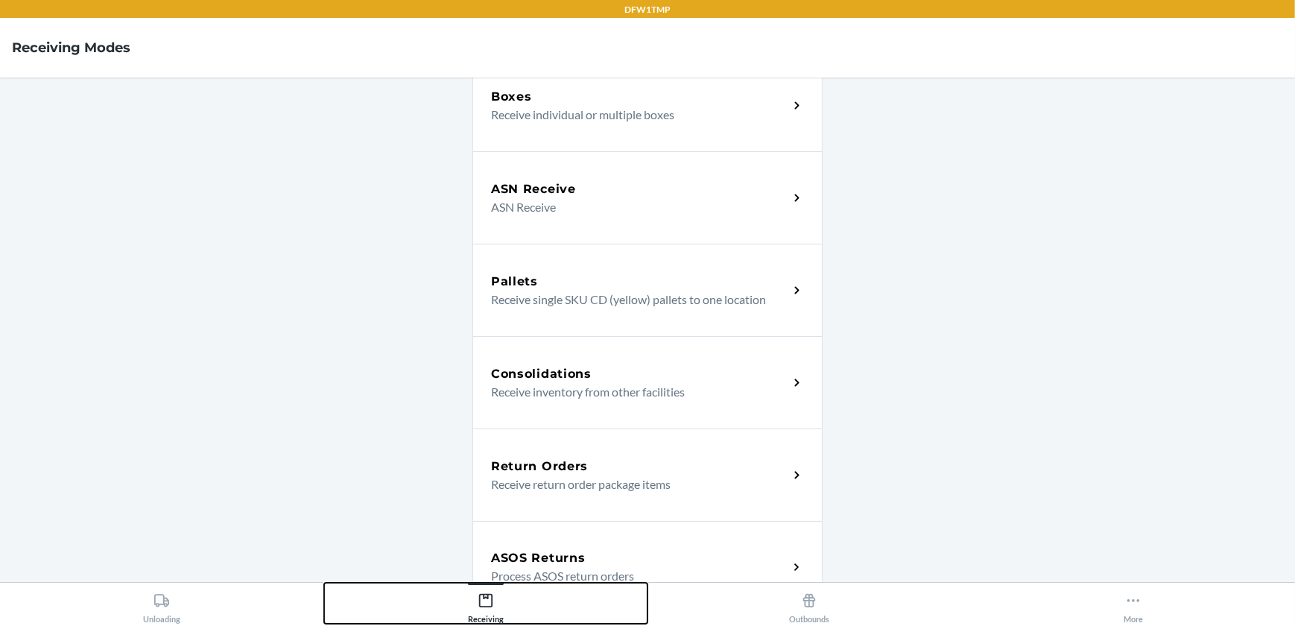
scroll to position [124, 0]
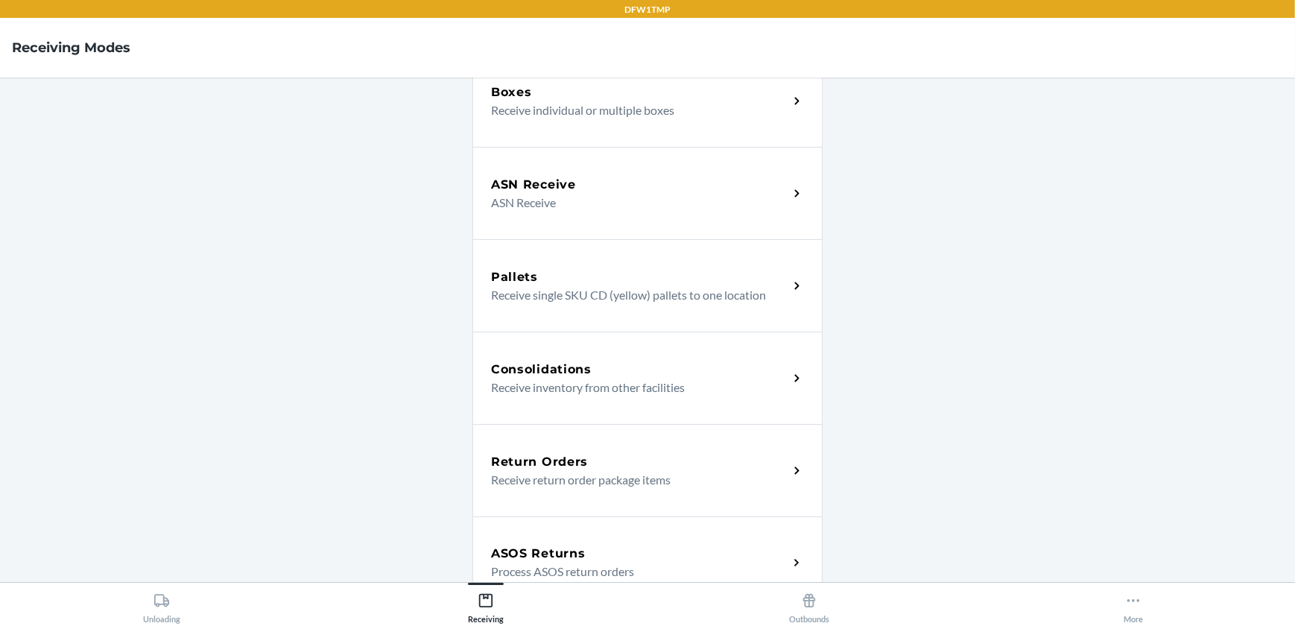
click at [689, 476] on p "Receive return order package items" at bounding box center [633, 480] width 285 height 18
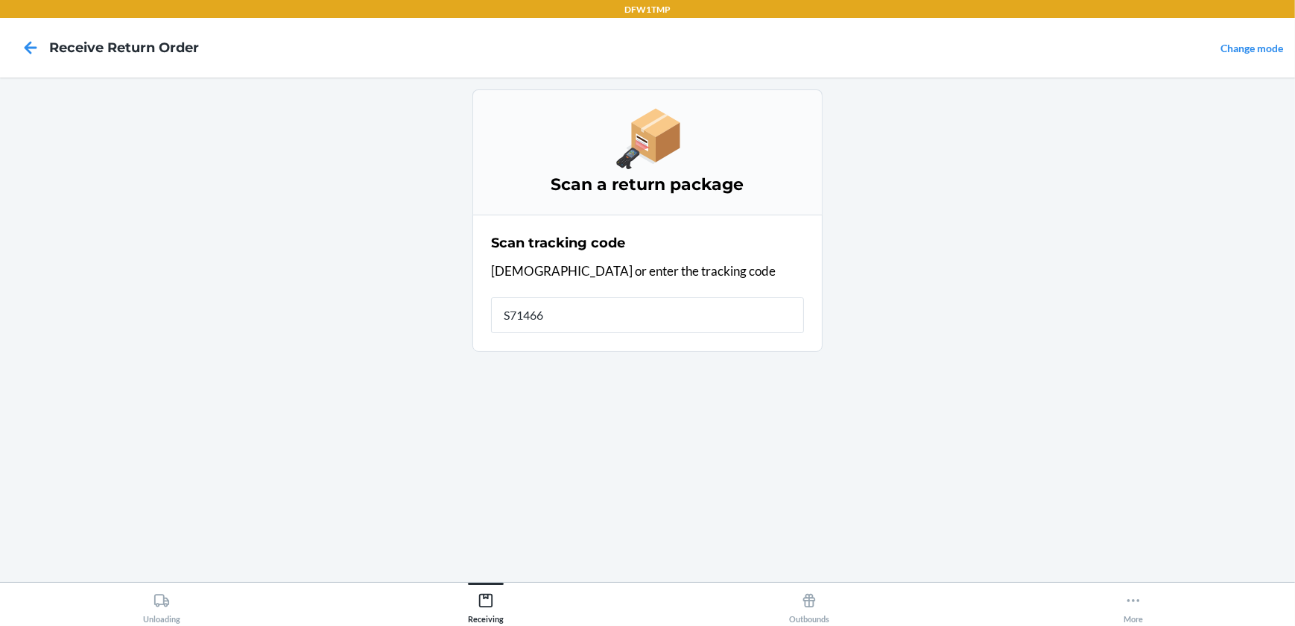
type input "S714666"
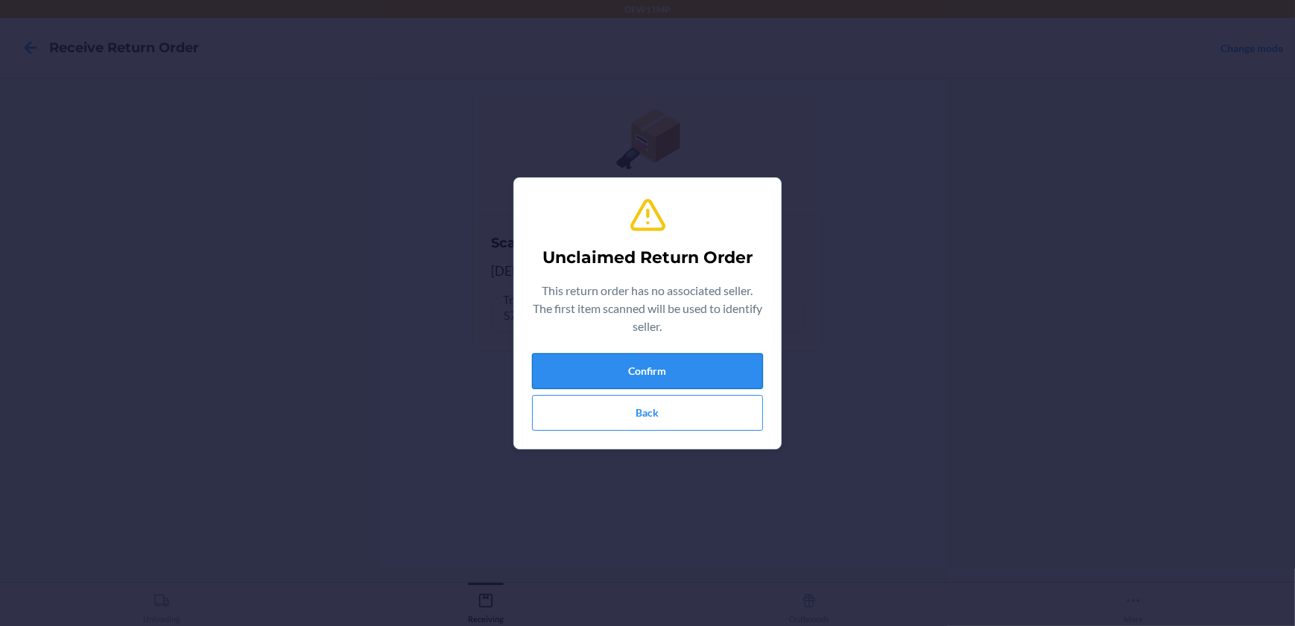
click at [683, 367] on button "Confirm" at bounding box center [647, 371] width 231 height 36
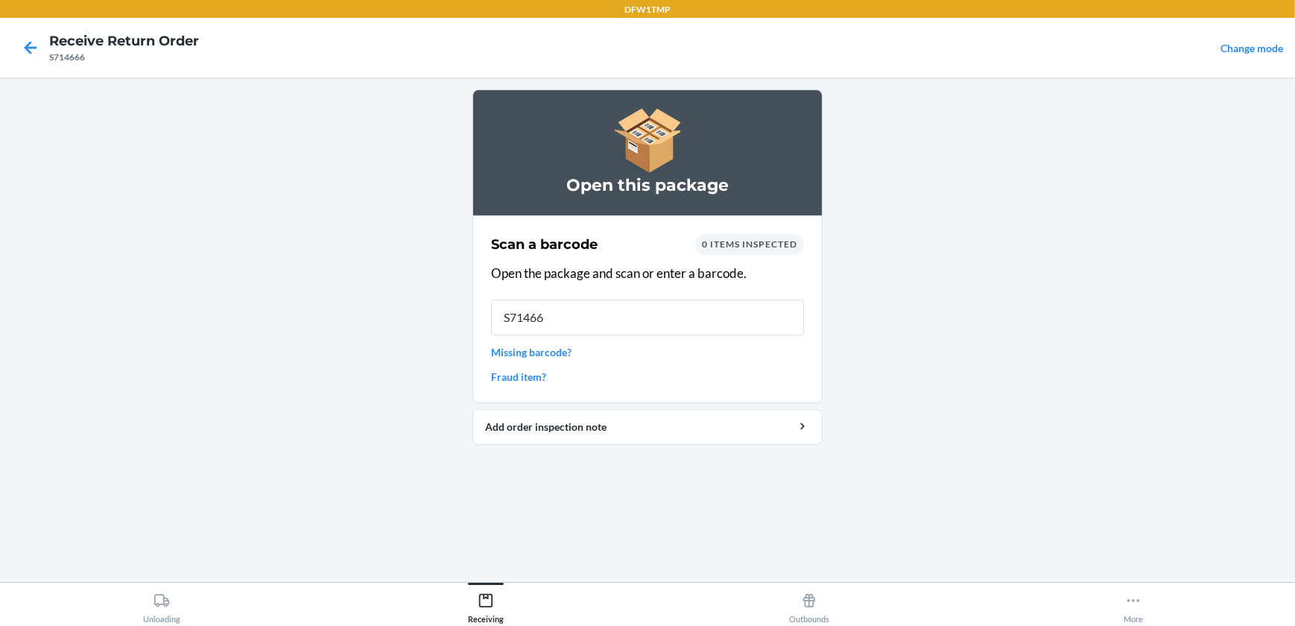
type input "S714666"
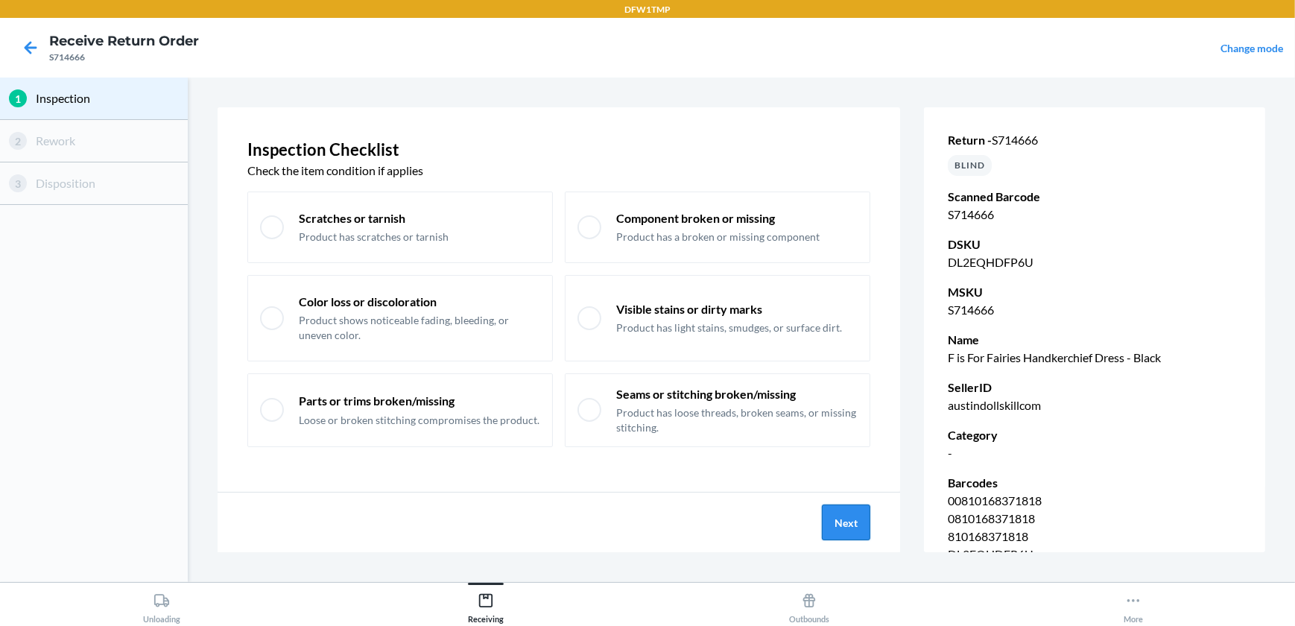
click at [859, 523] on button "Next" at bounding box center [846, 523] width 48 height 36
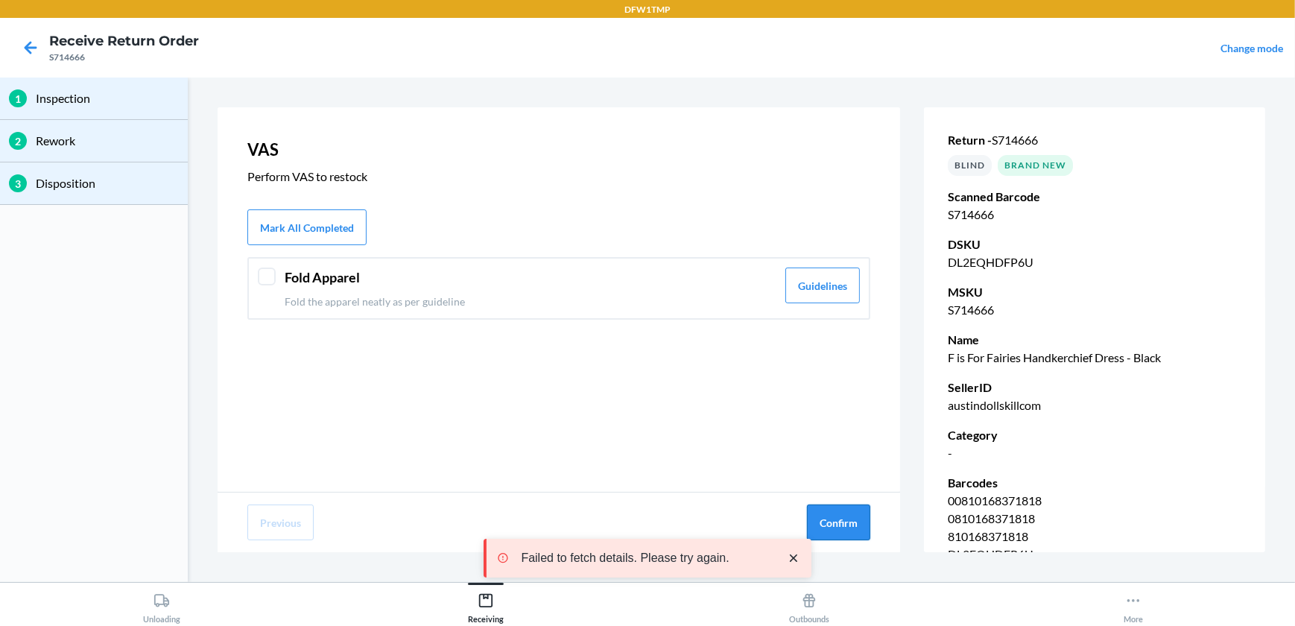
click at [847, 530] on button "Confirm" at bounding box center [838, 523] width 63 height 36
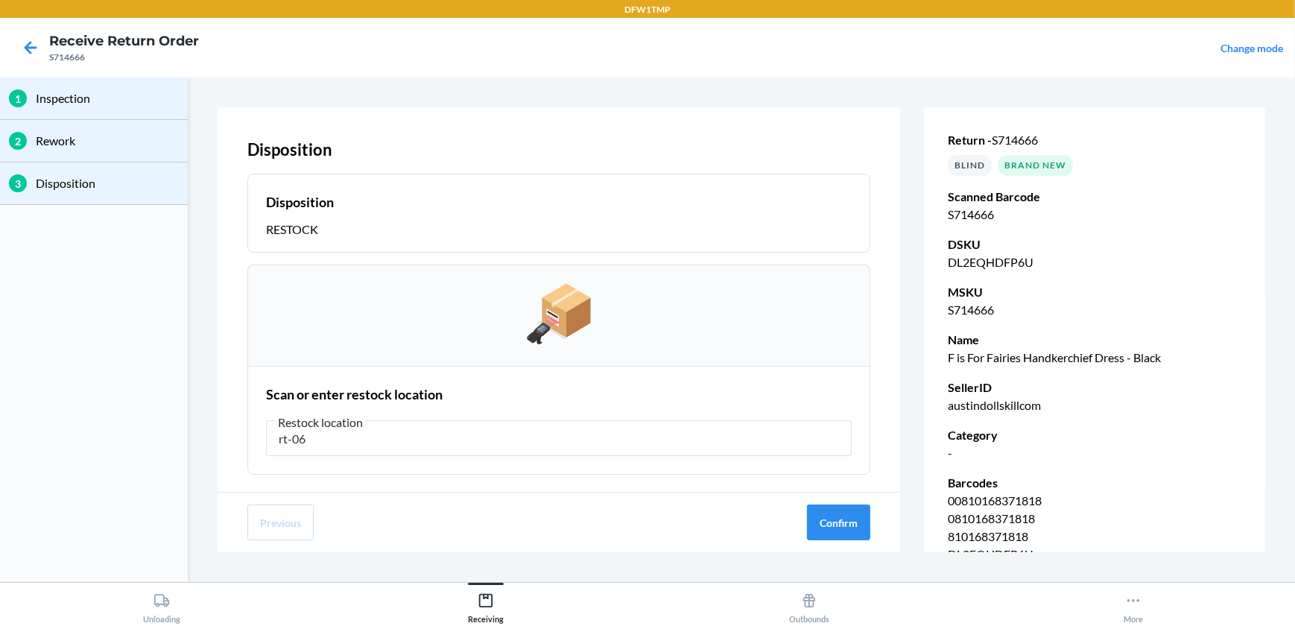
type input "rt-06"
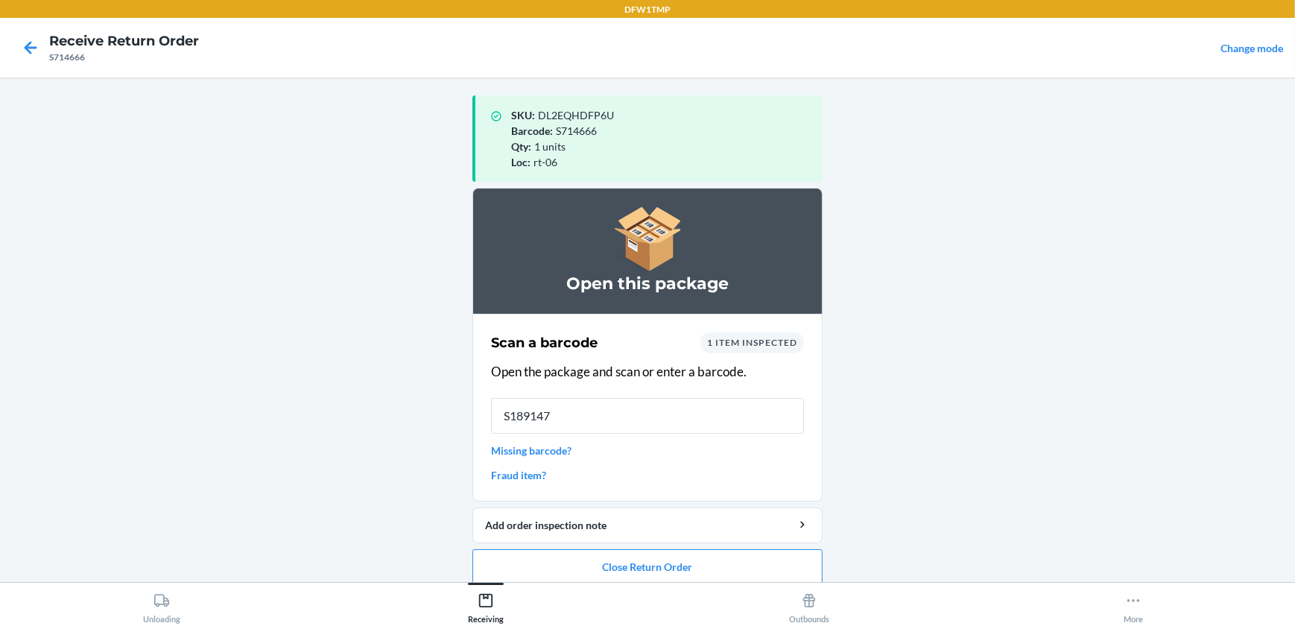
type input "S1891477"
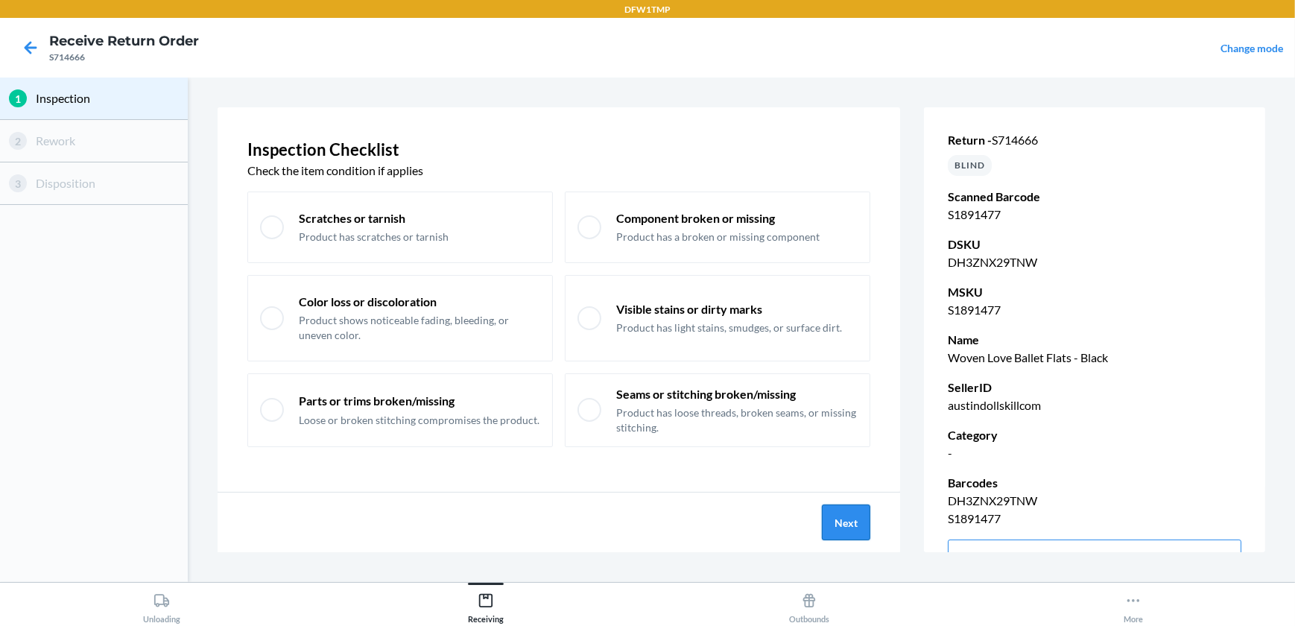
click at [841, 520] on button "Next" at bounding box center [846, 523] width 48 height 36
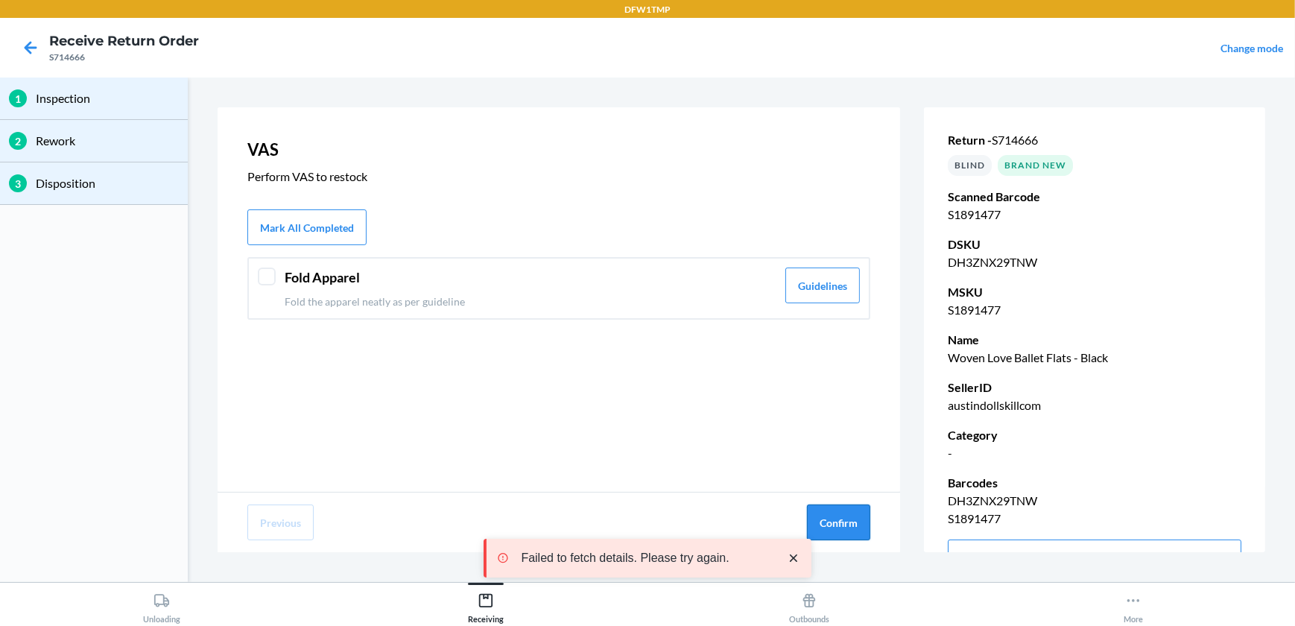
click at [850, 528] on button "Confirm" at bounding box center [838, 523] width 63 height 36
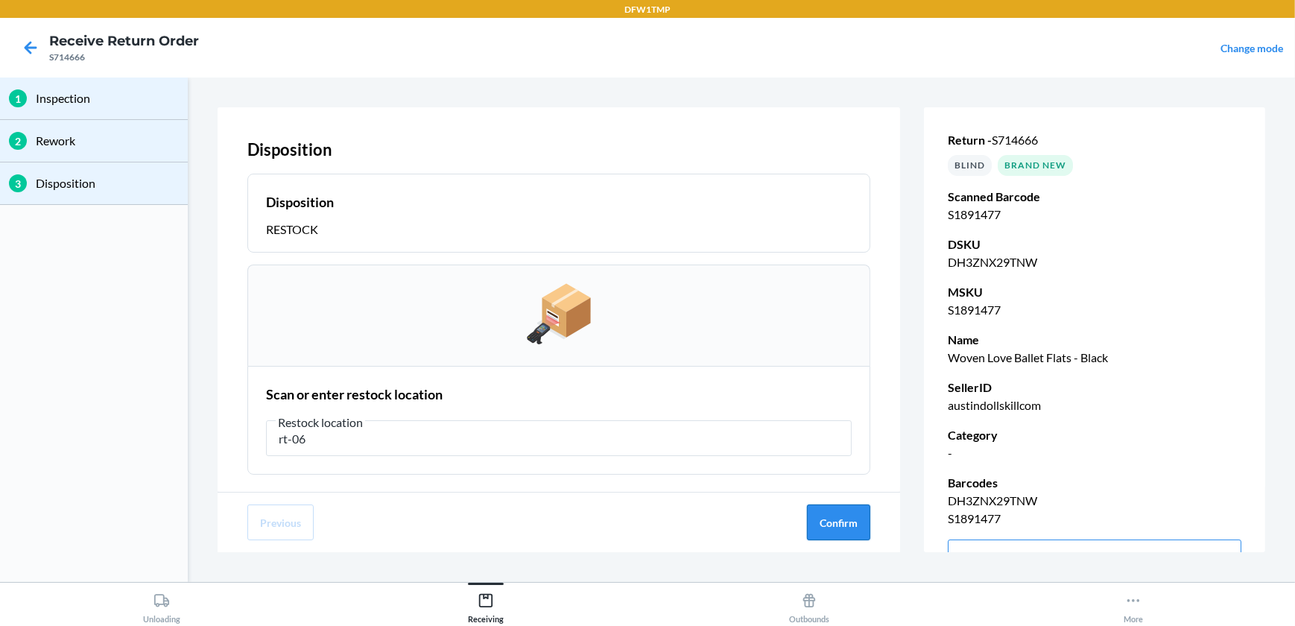
type input "rt-06"
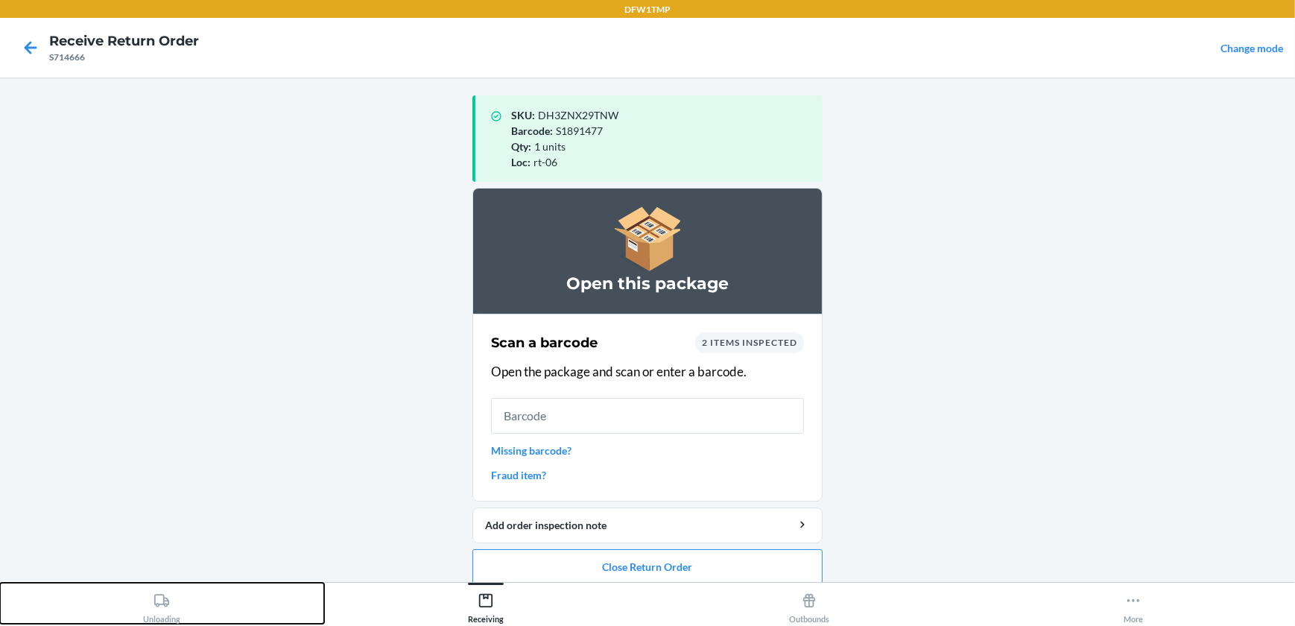
drag, startPoint x: 169, startPoint y: 604, endPoint x: 184, endPoint y: 616, distance: 19.6
click at [168, 602] on icon at bounding box center [161, 600] width 15 height 13
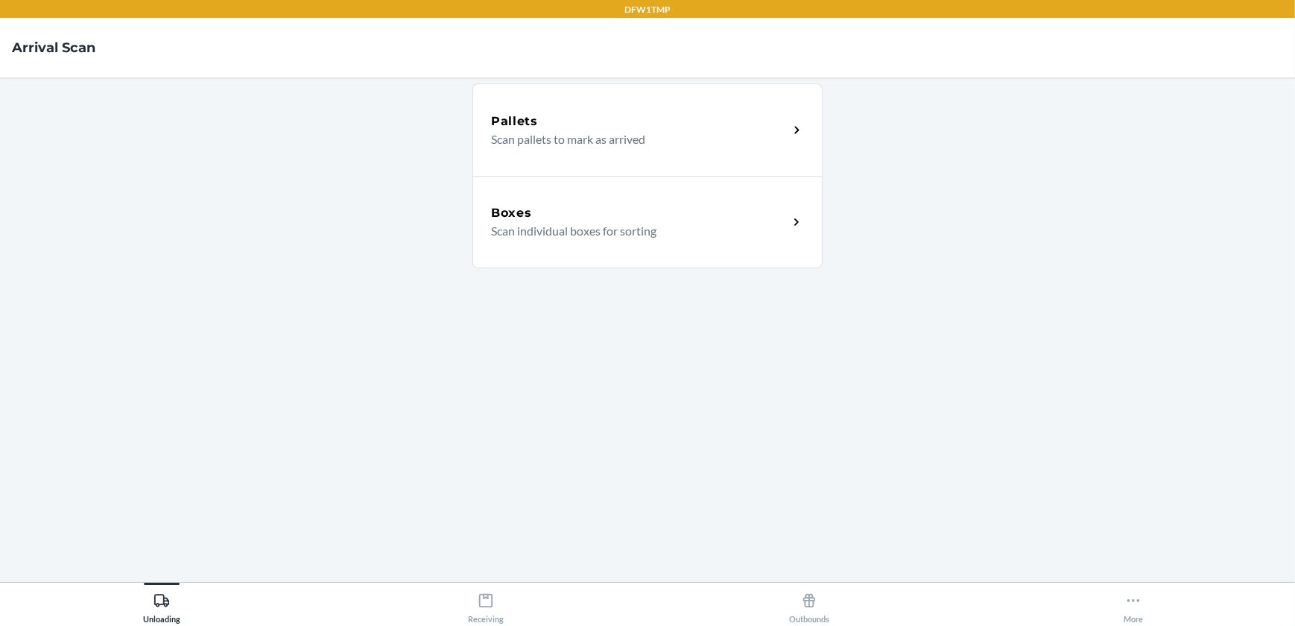
click at [801, 221] on icon at bounding box center [797, 222] width 17 height 17
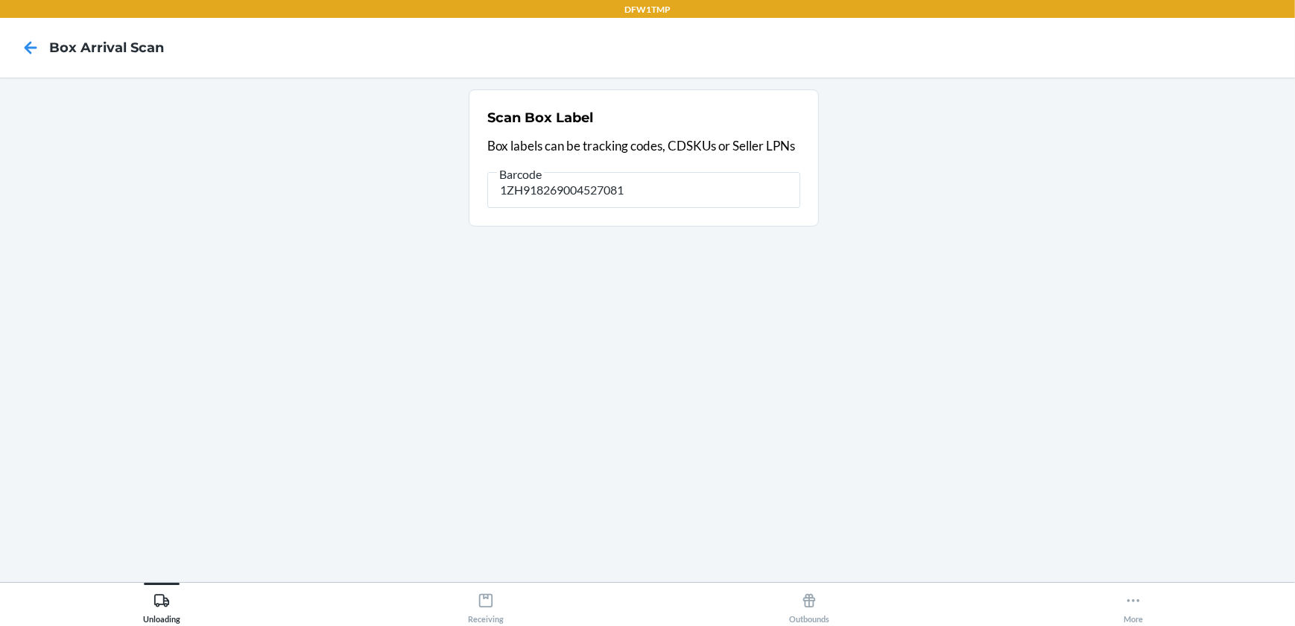
type input "1ZH918269004527081"
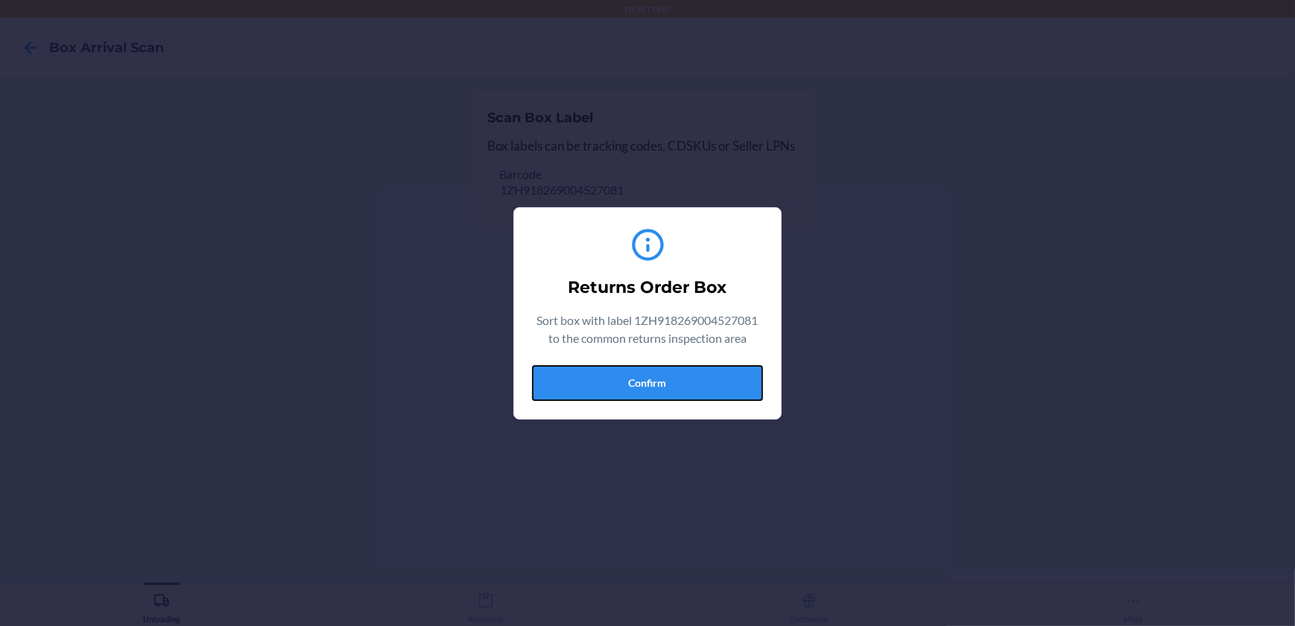
click at [715, 381] on button "Confirm" at bounding box center [647, 383] width 231 height 36
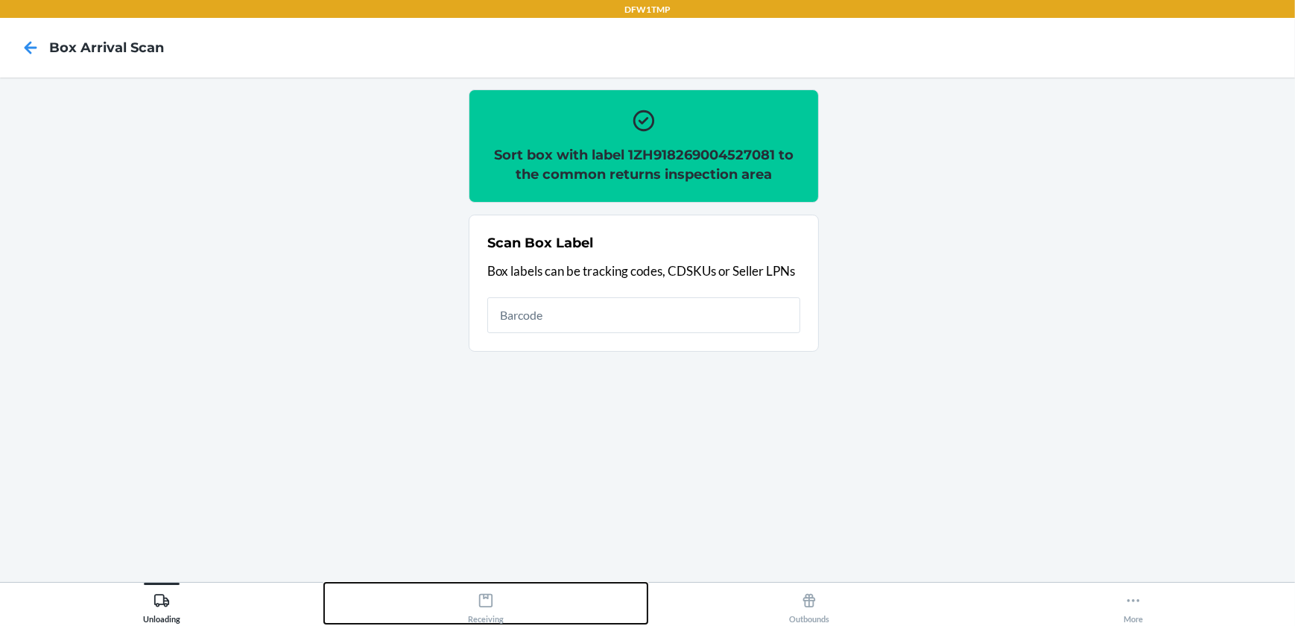
click at [493, 602] on icon at bounding box center [486, 601] width 16 height 16
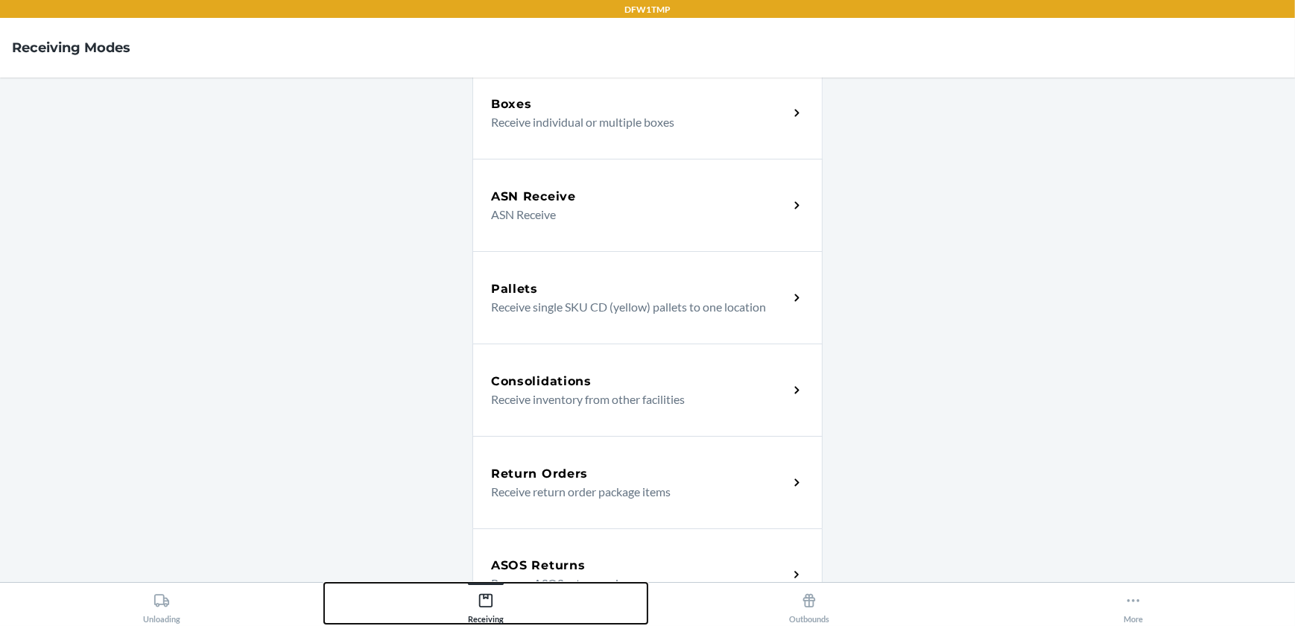
scroll to position [135, 0]
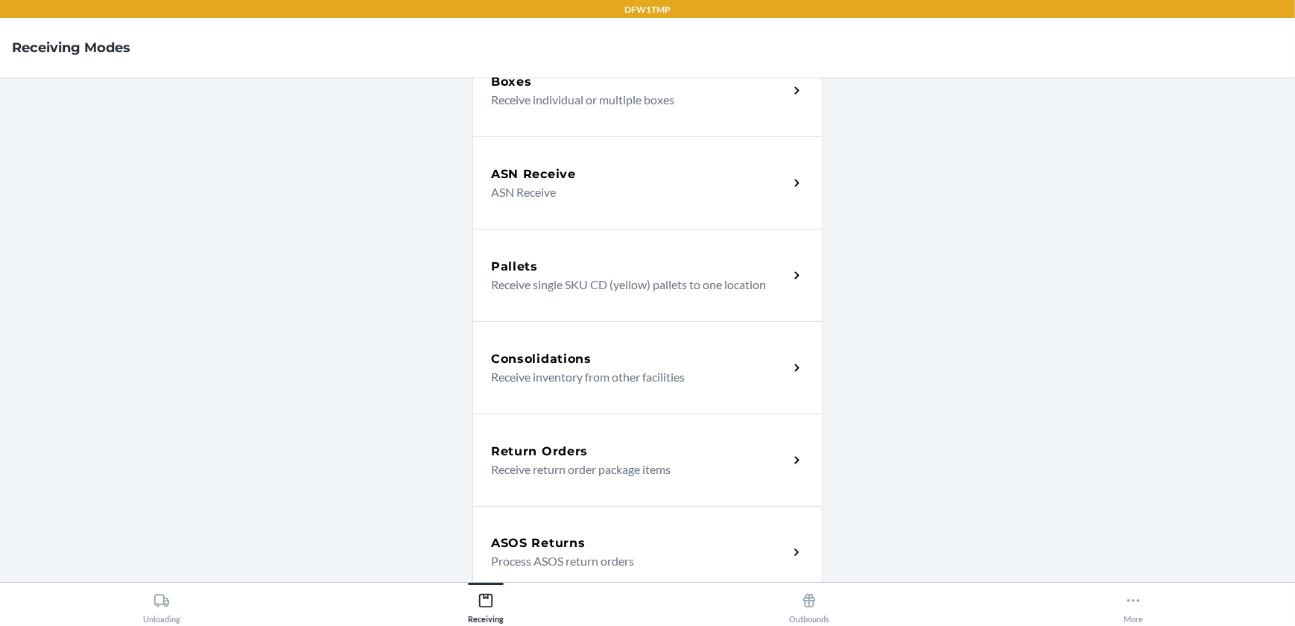
click at [575, 443] on h5 "Return Orders" at bounding box center [539, 452] width 97 height 18
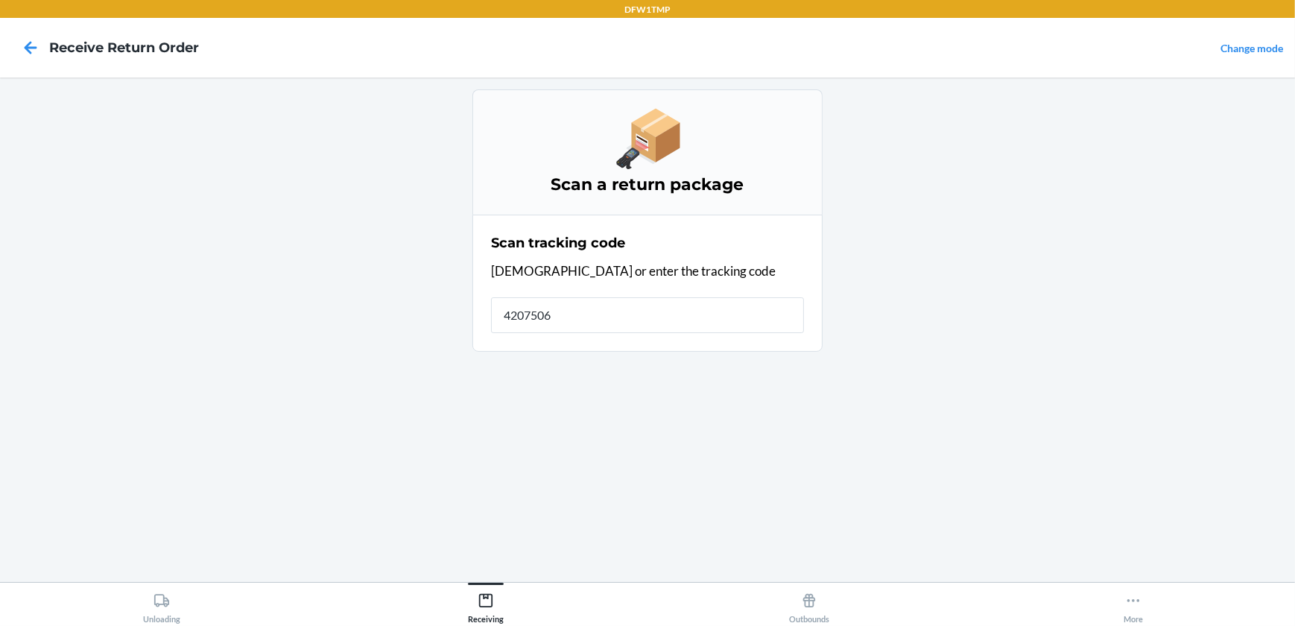
type input "42075067"
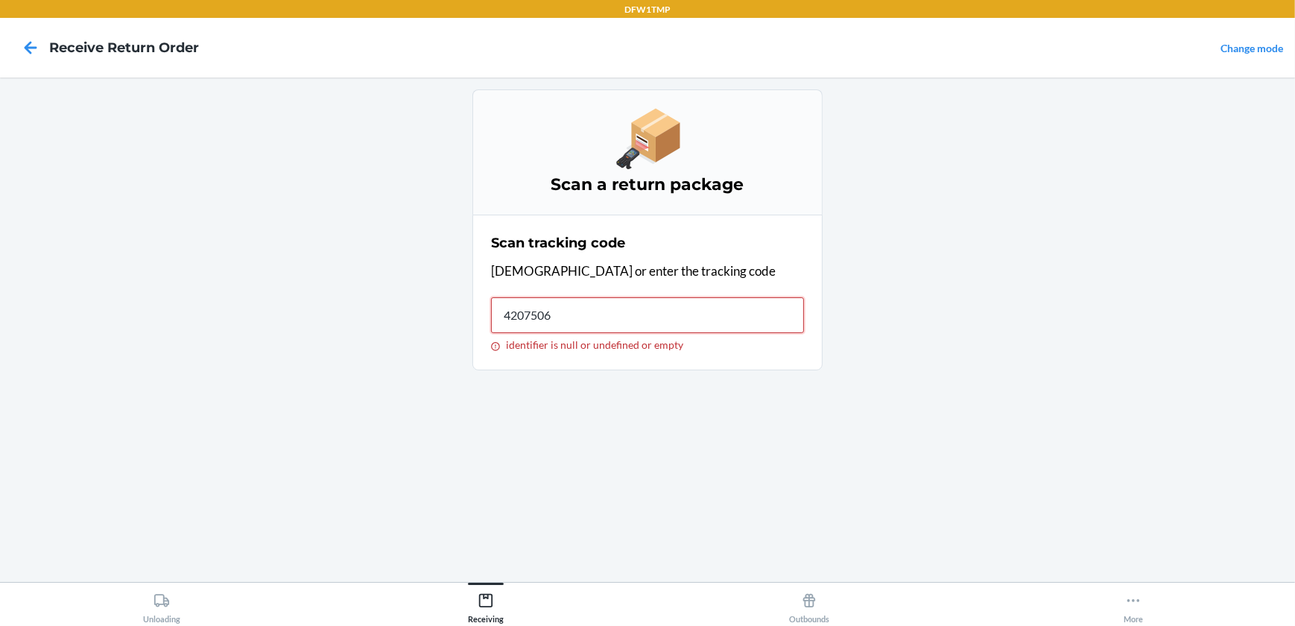
type input "42075067"
type input "S1881952"
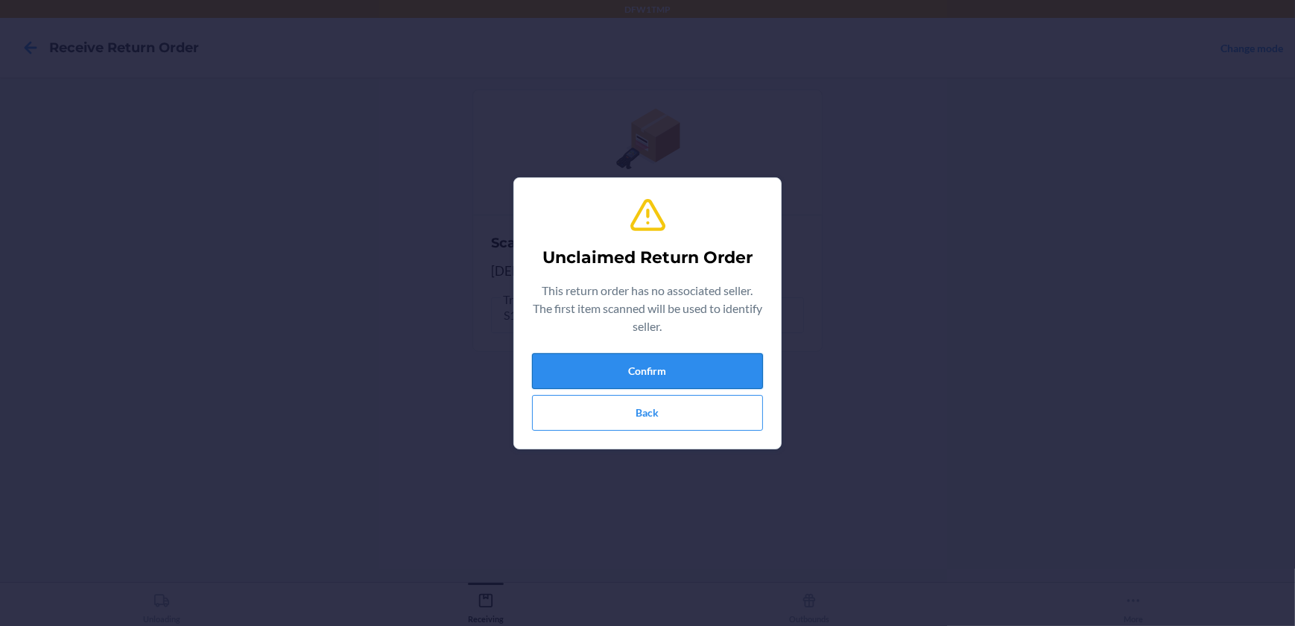
click at [629, 373] on button "Confirm" at bounding box center [647, 371] width 231 height 36
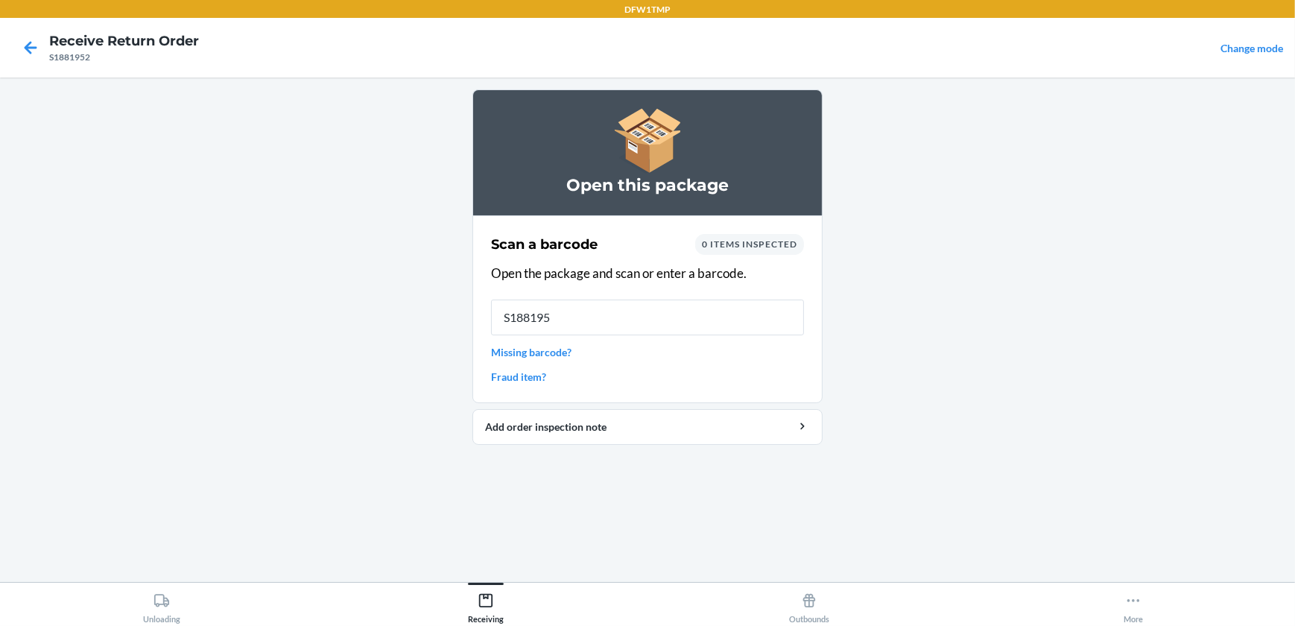
type input "S1881952"
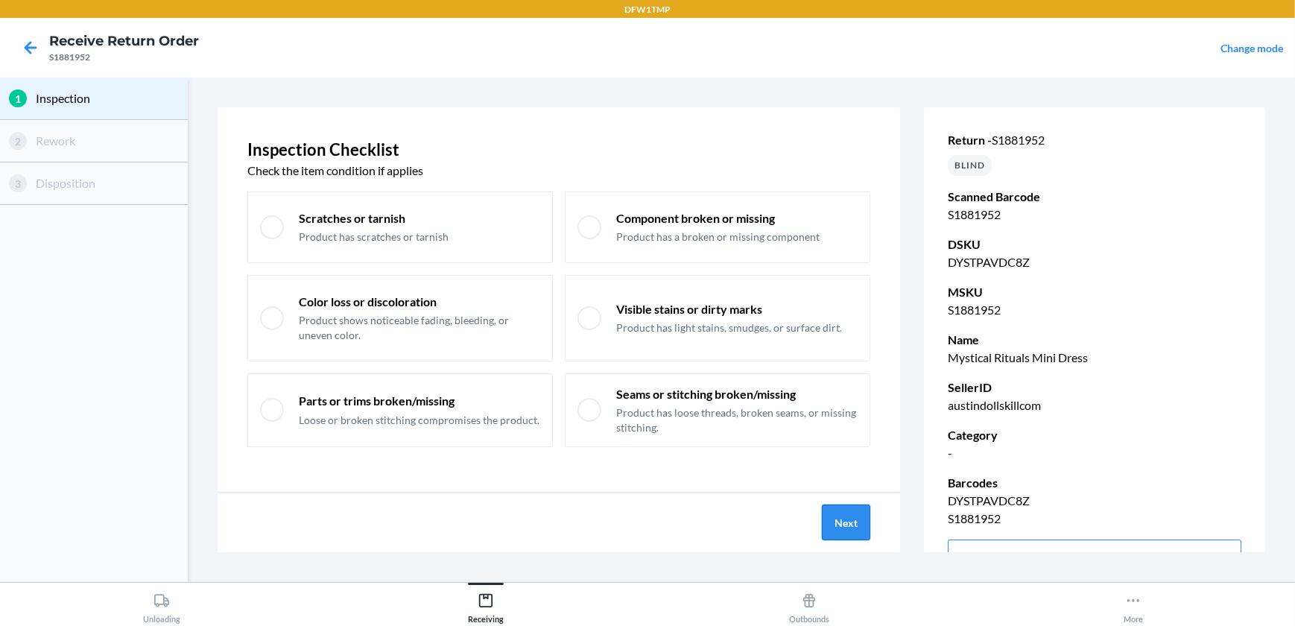
click at [848, 522] on button "Next" at bounding box center [846, 523] width 48 height 36
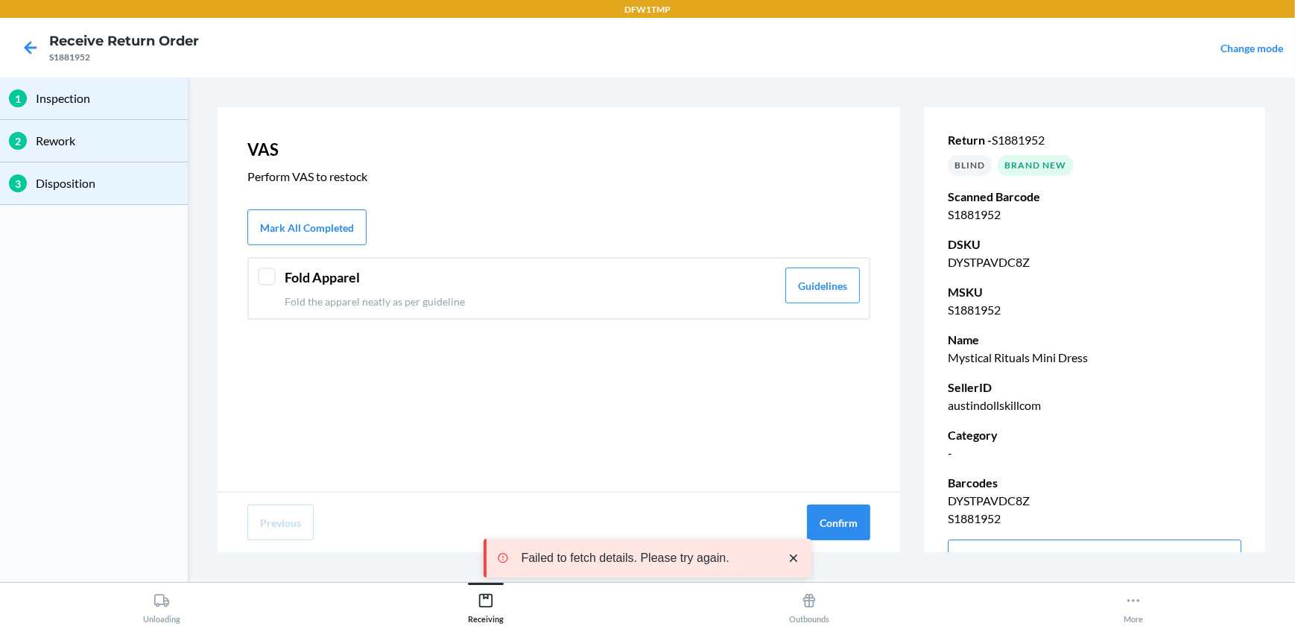
click at [259, 276] on div at bounding box center [267, 277] width 18 height 18
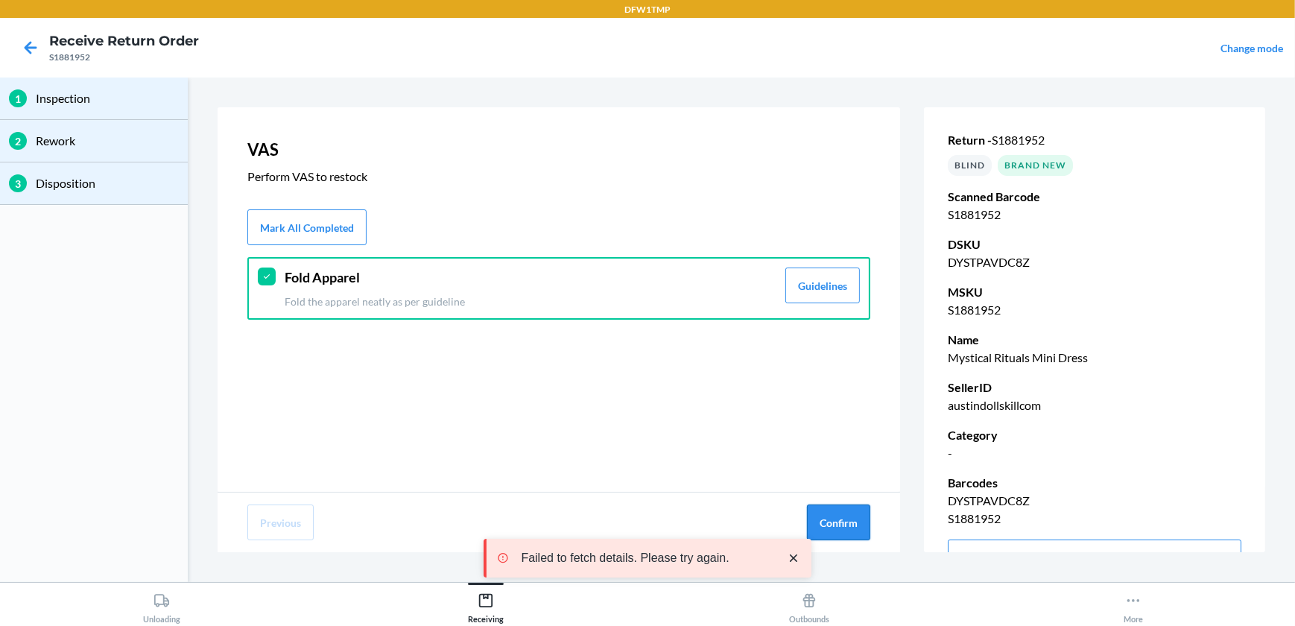
click at [847, 520] on button "Confirm" at bounding box center [838, 523] width 63 height 36
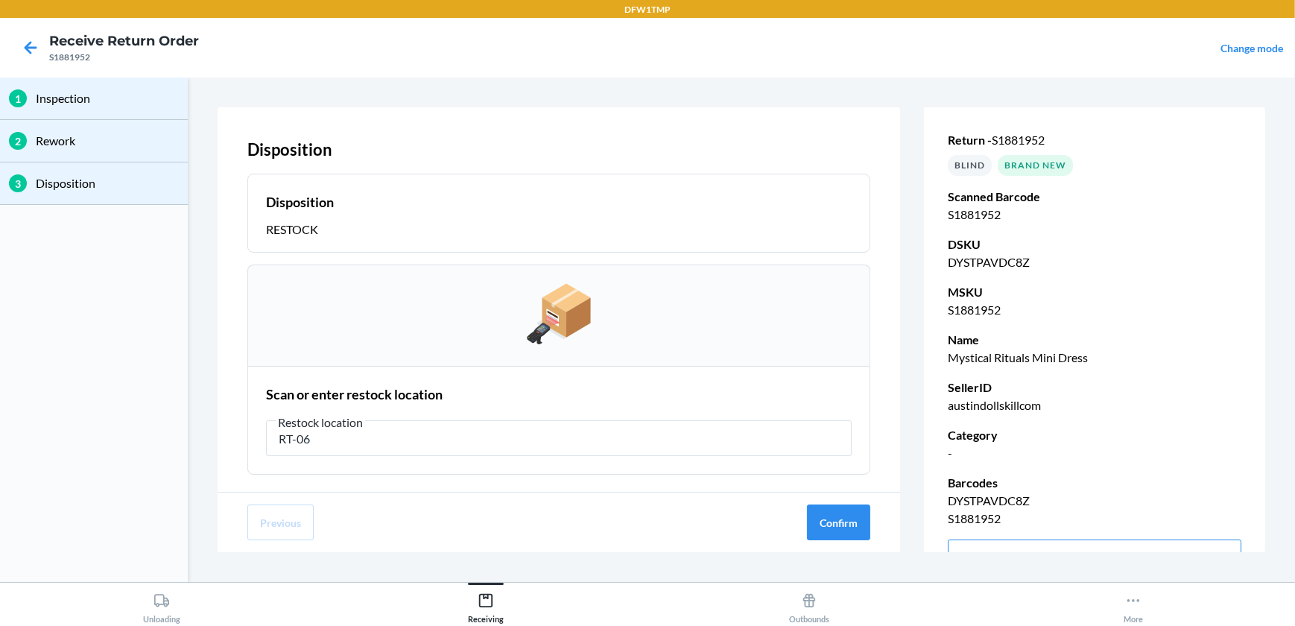
type input "RT-06"
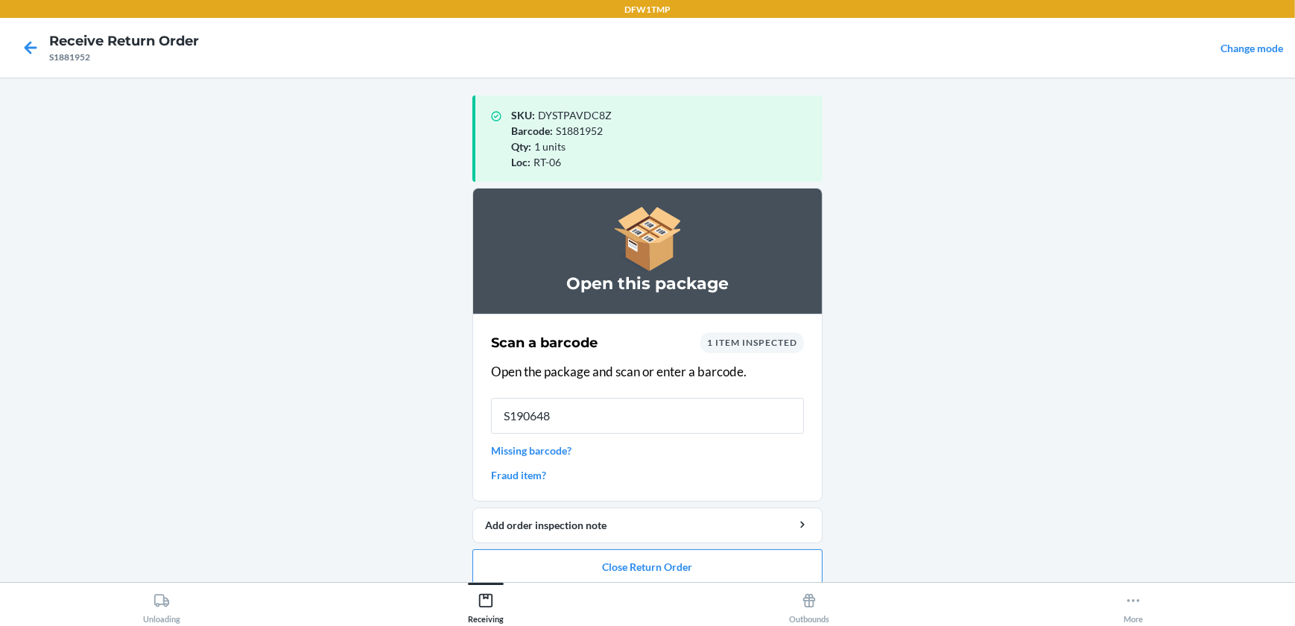
type input "S1906482"
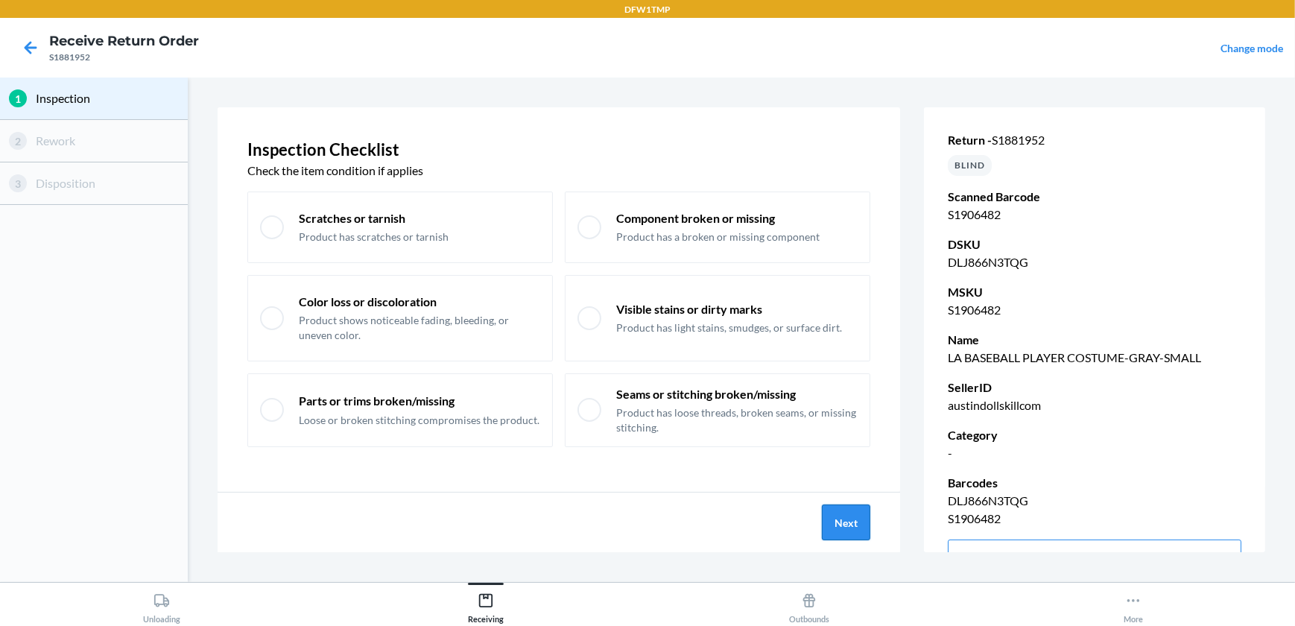
click at [856, 519] on button "Next" at bounding box center [846, 523] width 48 height 36
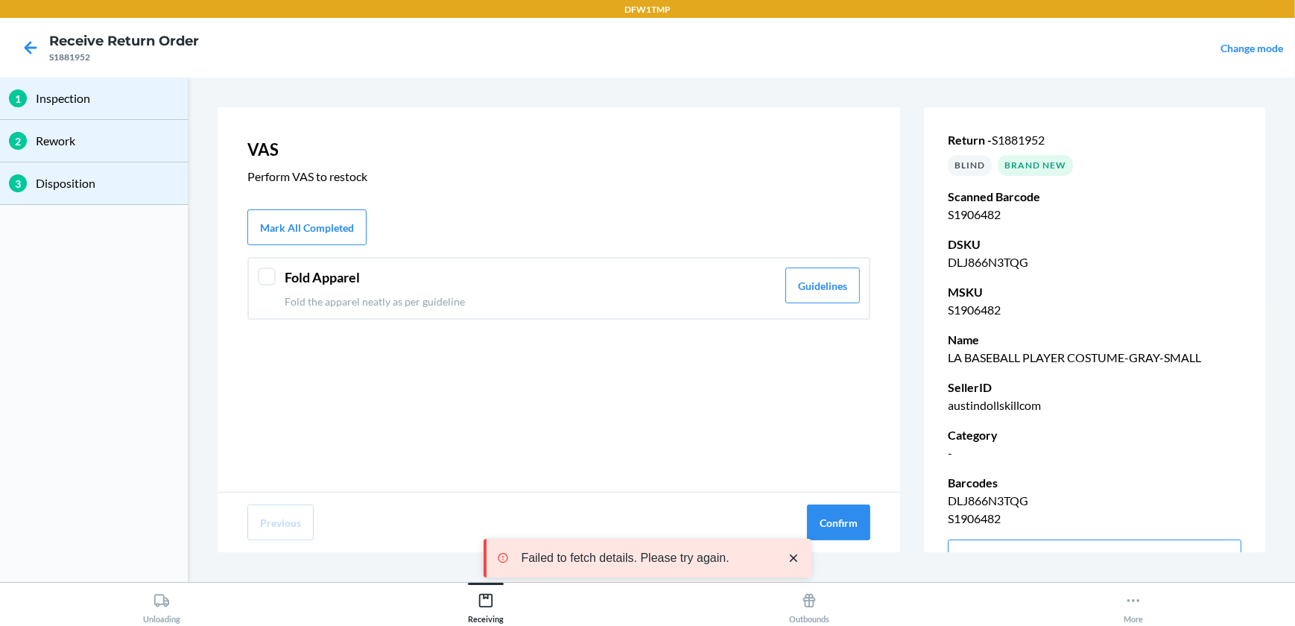
click at [268, 283] on div at bounding box center [267, 277] width 18 height 18
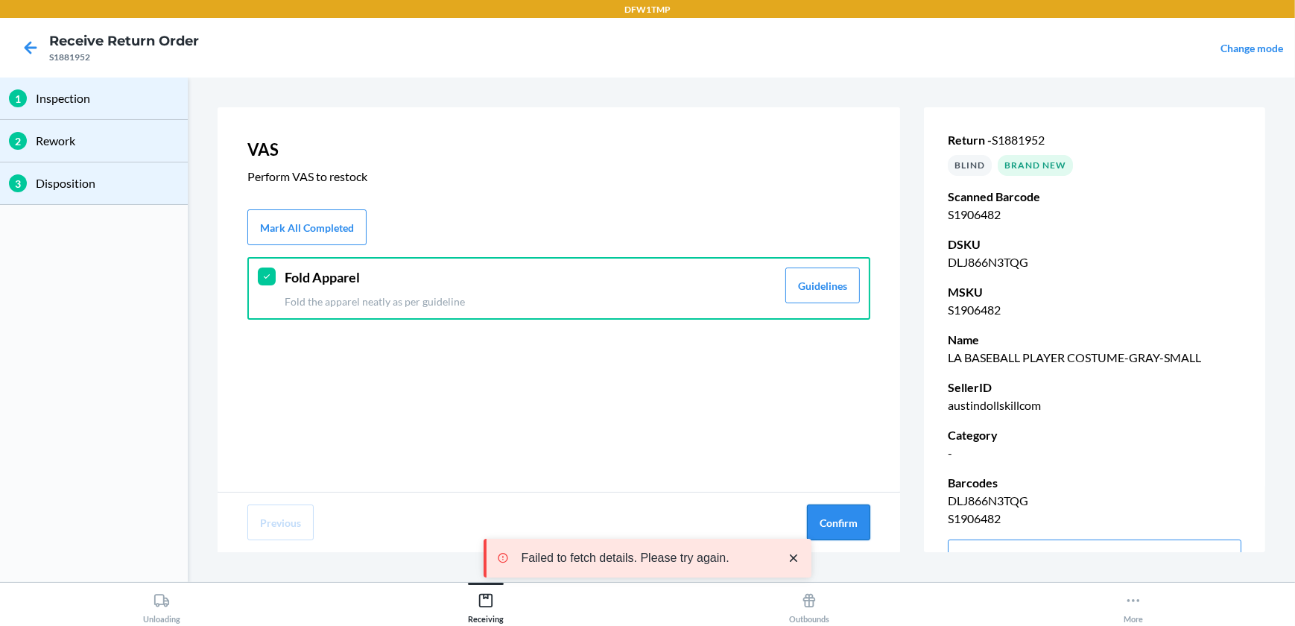
click at [838, 520] on button "Confirm" at bounding box center [838, 523] width 63 height 36
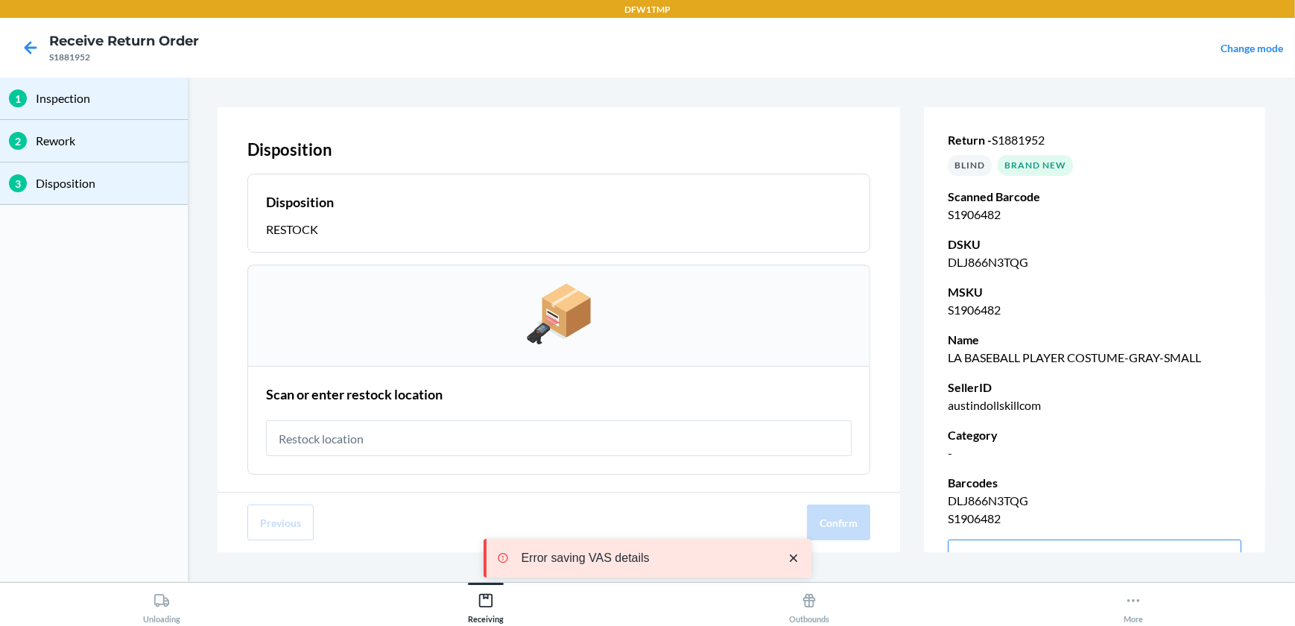
type input "t"
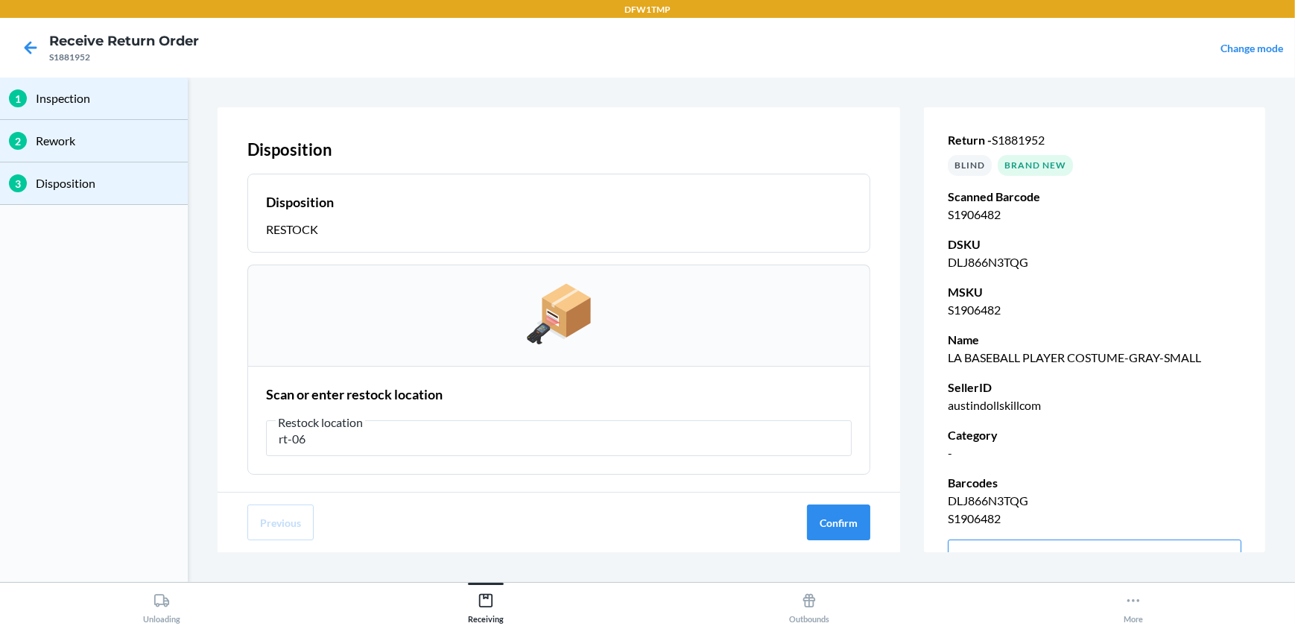
type input "rt-06"
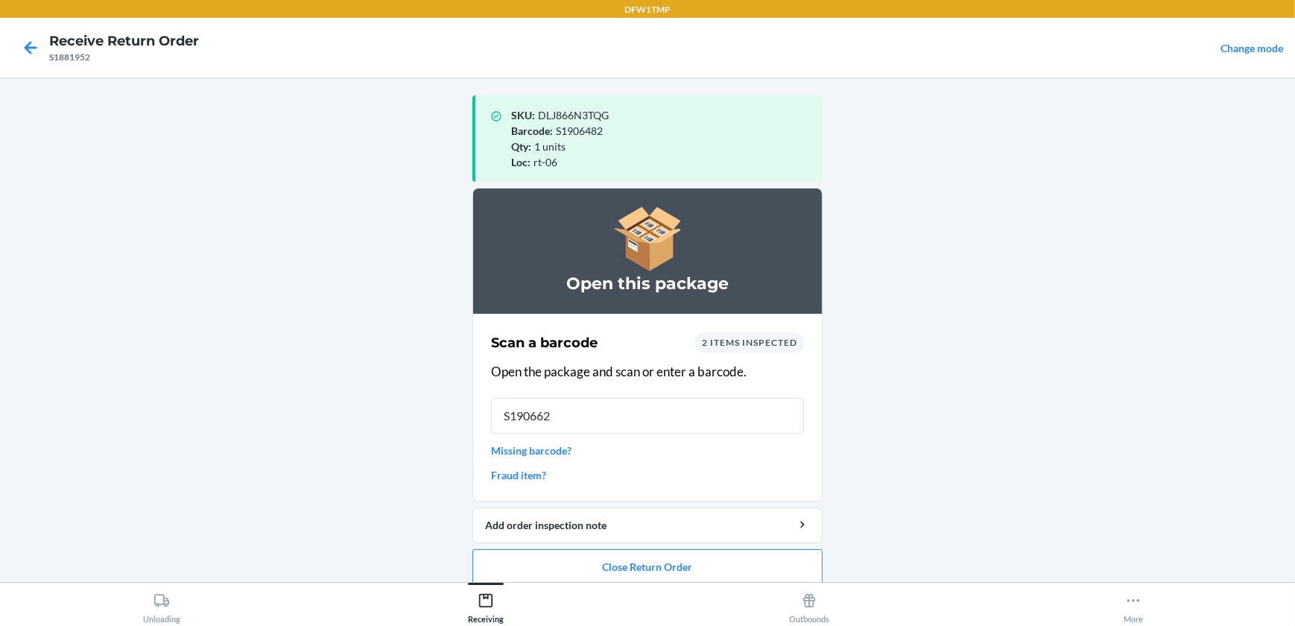
type input "S1906623"
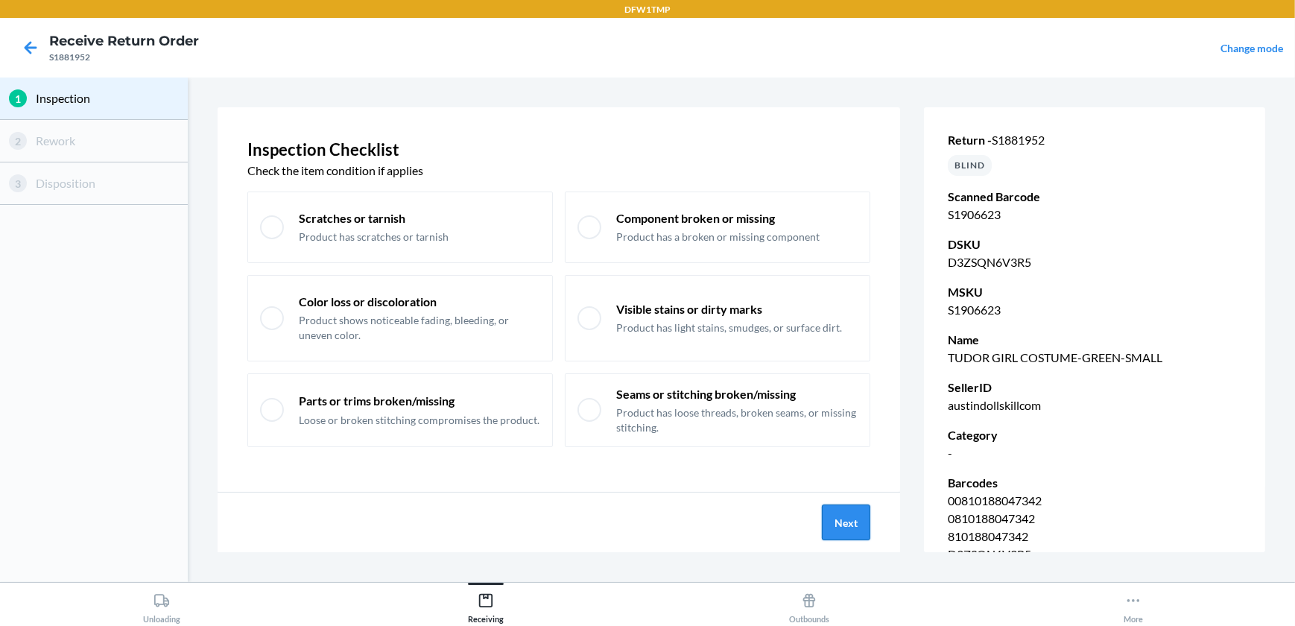
click at [826, 516] on button "Next" at bounding box center [846, 523] width 48 height 36
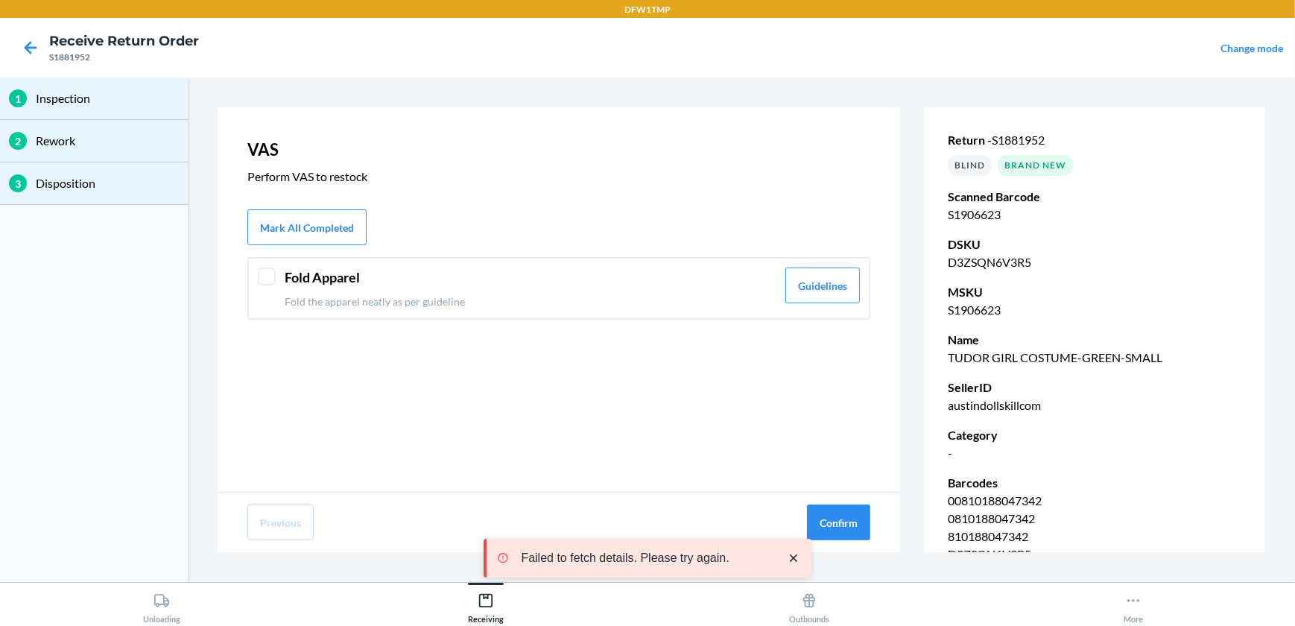
click at [274, 282] on div at bounding box center [267, 277] width 18 height 18
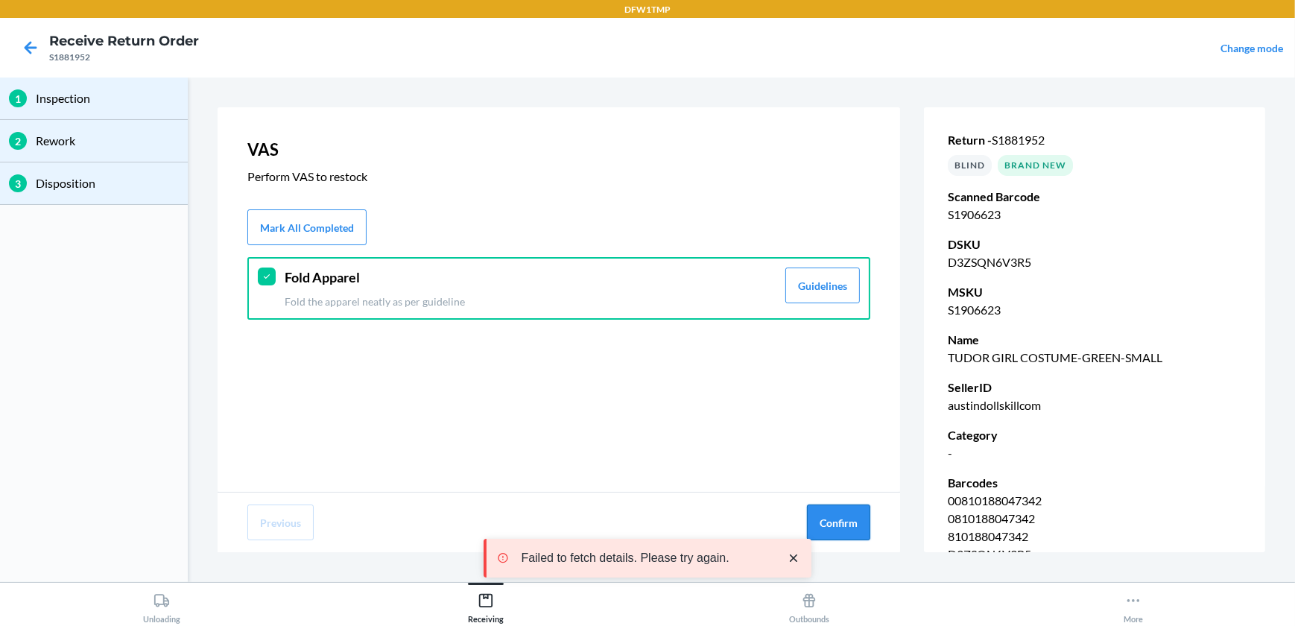
click at [832, 525] on button "Confirm" at bounding box center [838, 523] width 63 height 36
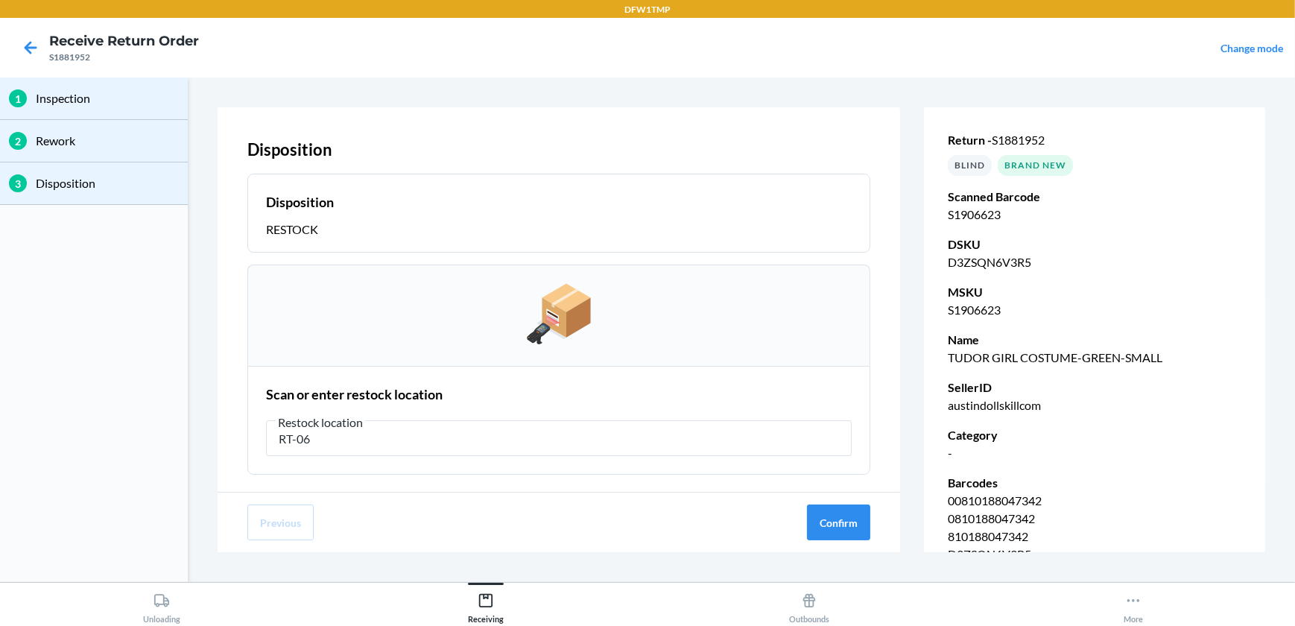
type input "RT-06"
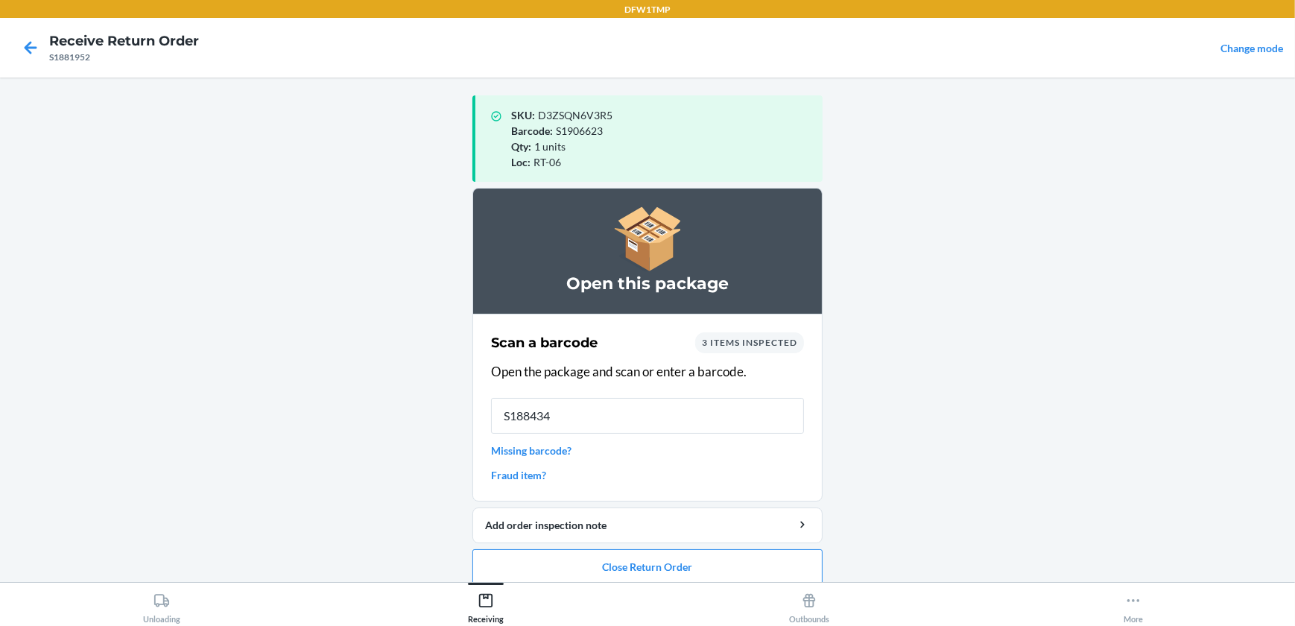
type input "S1884341"
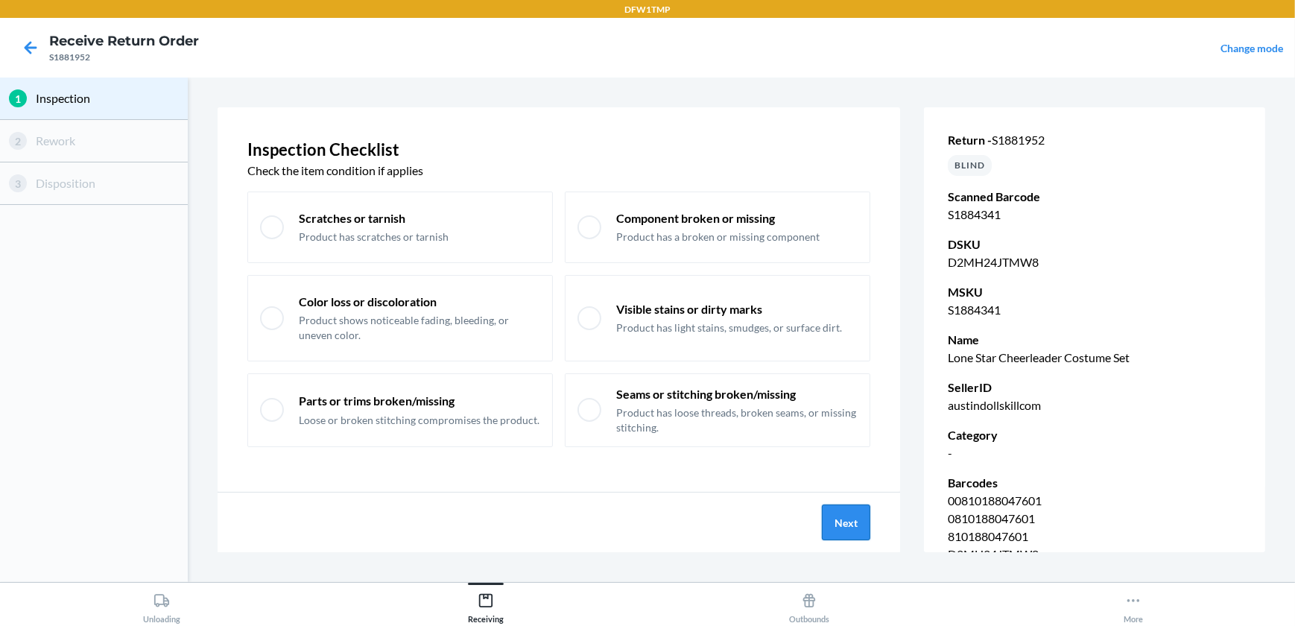
click at [847, 523] on button "Next" at bounding box center [846, 523] width 48 height 36
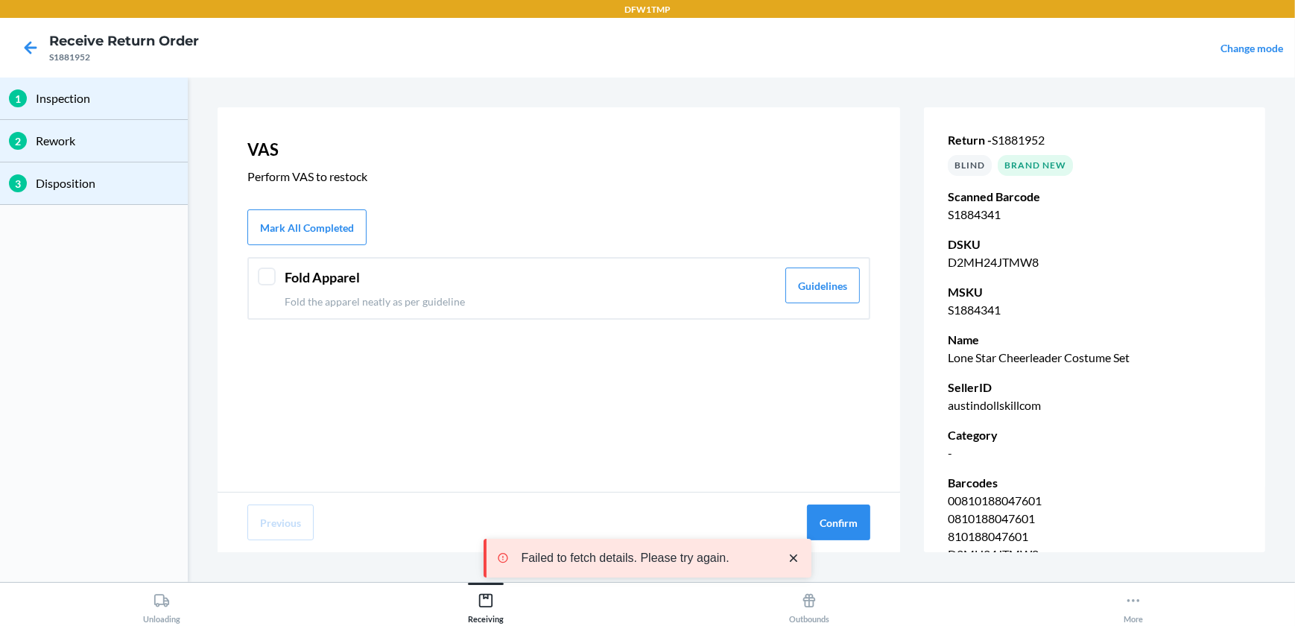
click at [279, 274] on div "Fold Apparel Fold the apparel neatly as per guideline Guidelines" at bounding box center [558, 288] width 623 height 63
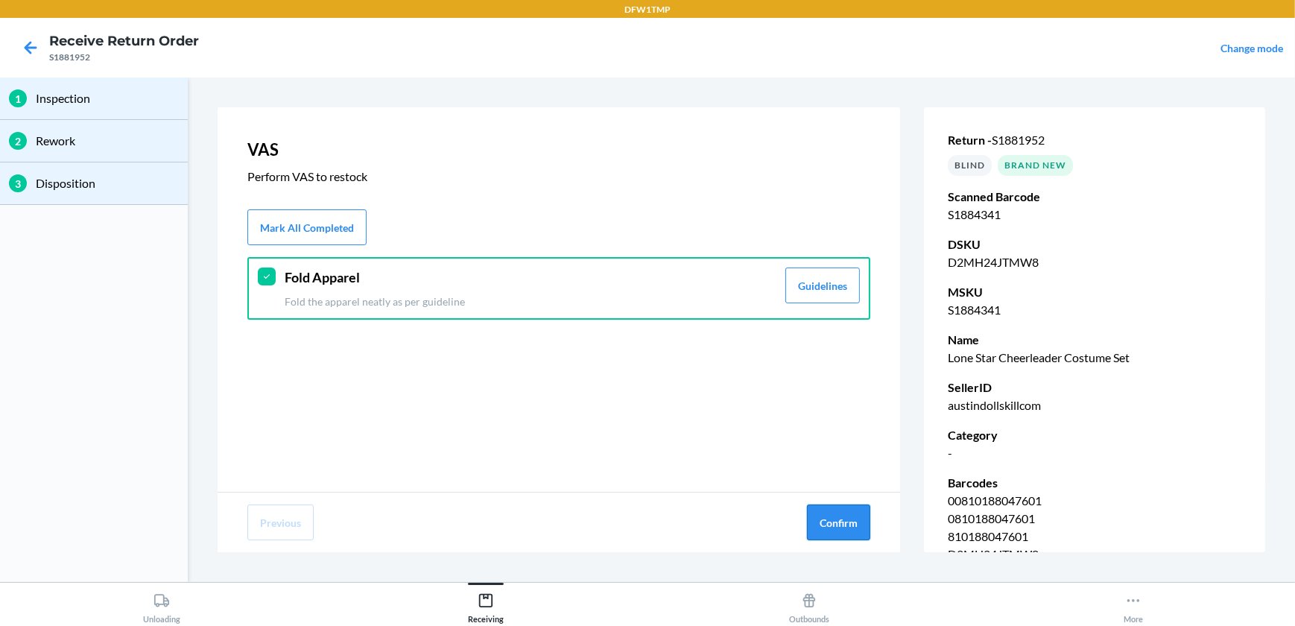
click at [821, 517] on button "Confirm" at bounding box center [838, 523] width 63 height 36
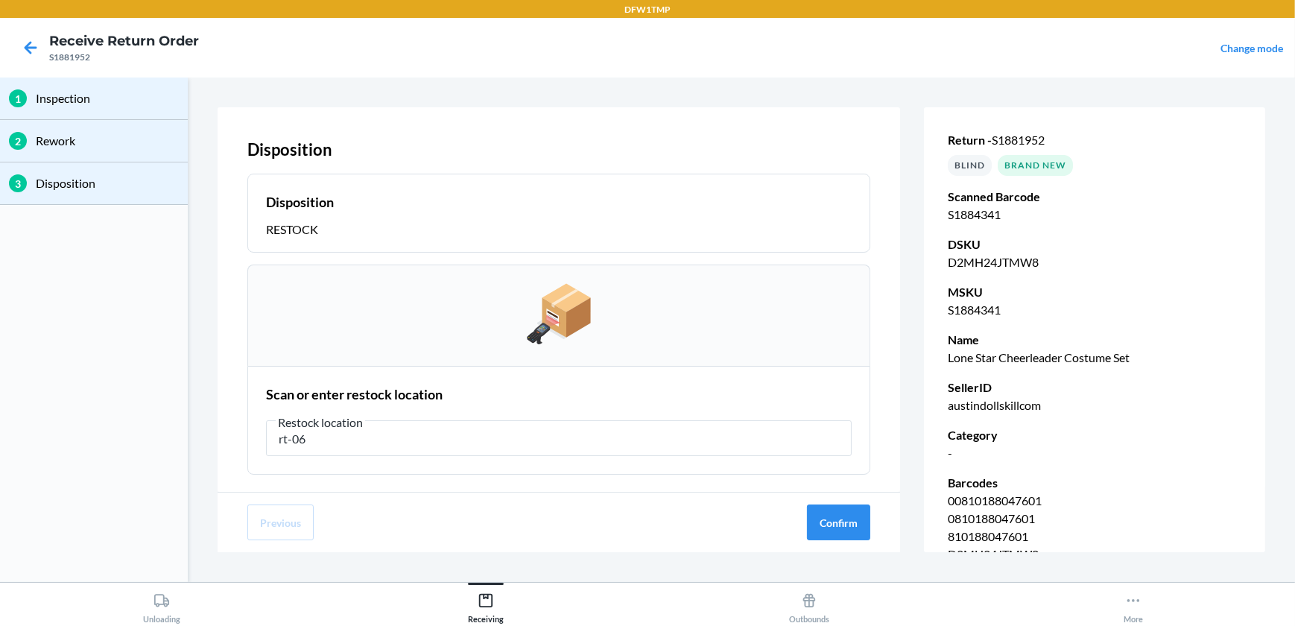
type input "rt-06"
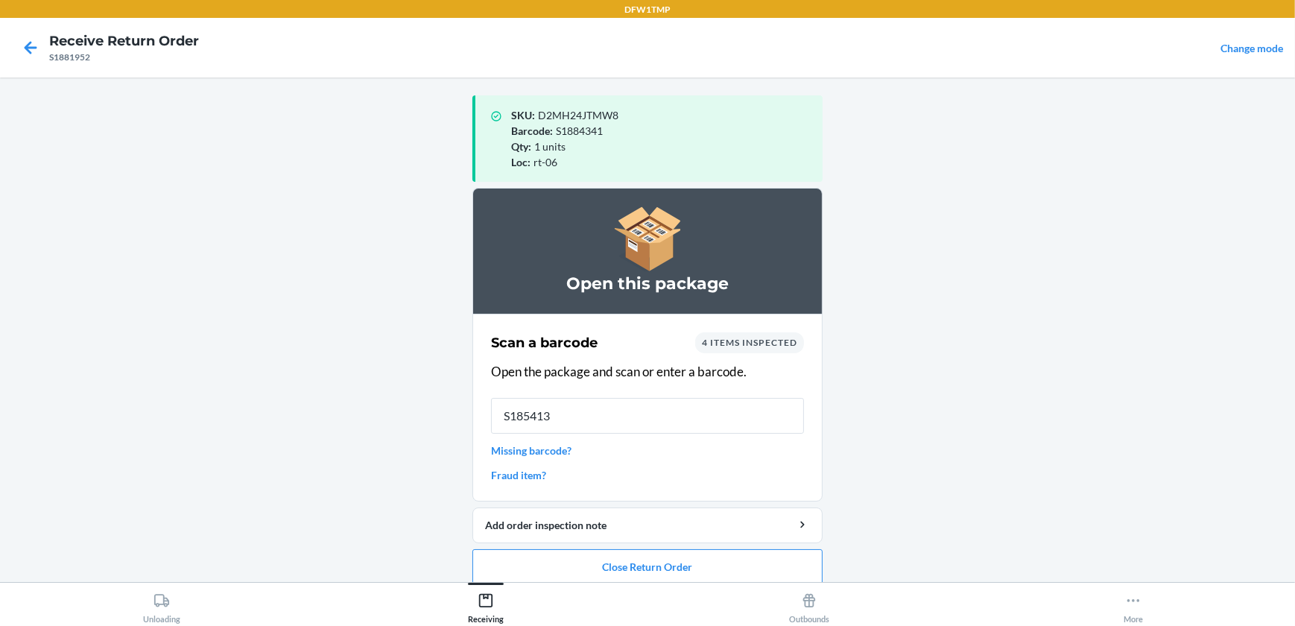
type input "S1854134"
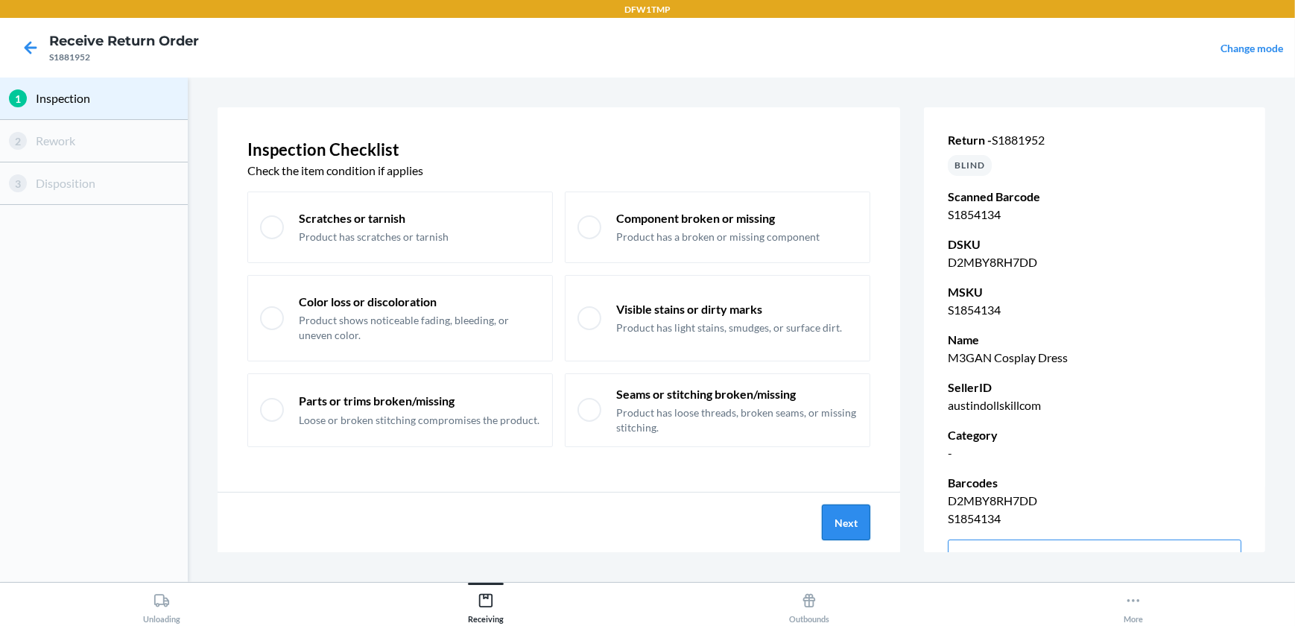
click at [842, 523] on button "Next" at bounding box center [846, 523] width 48 height 36
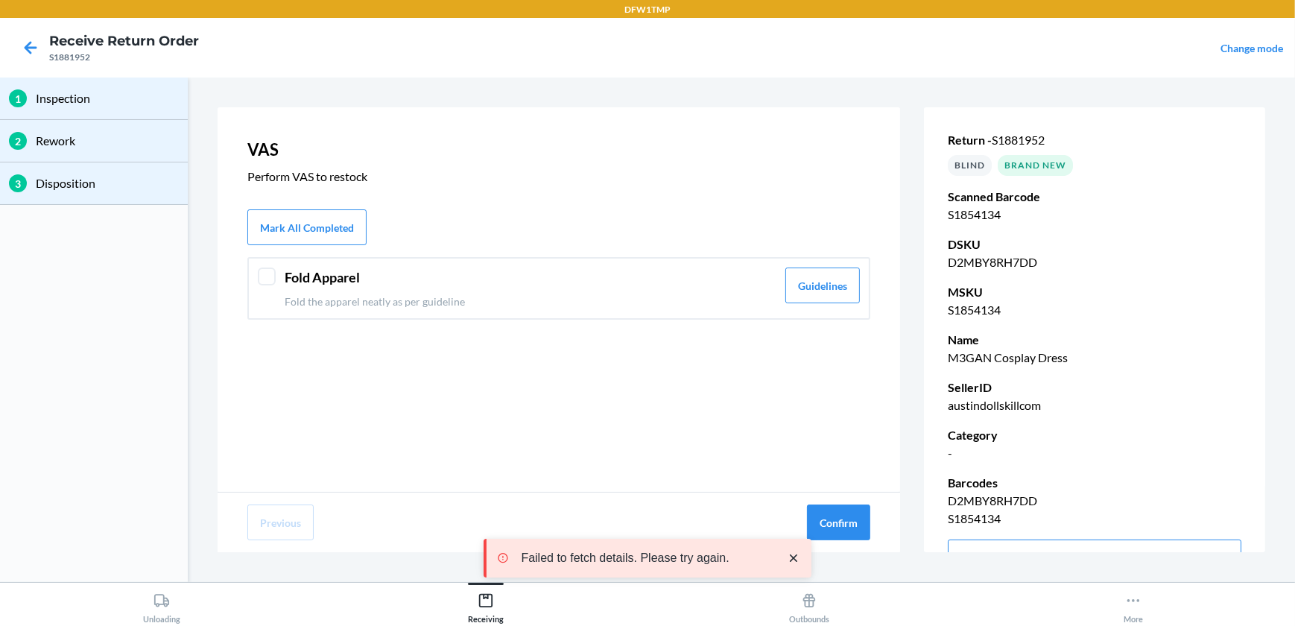
click at [266, 281] on div at bounding box center [267, 277] width 18 height 18
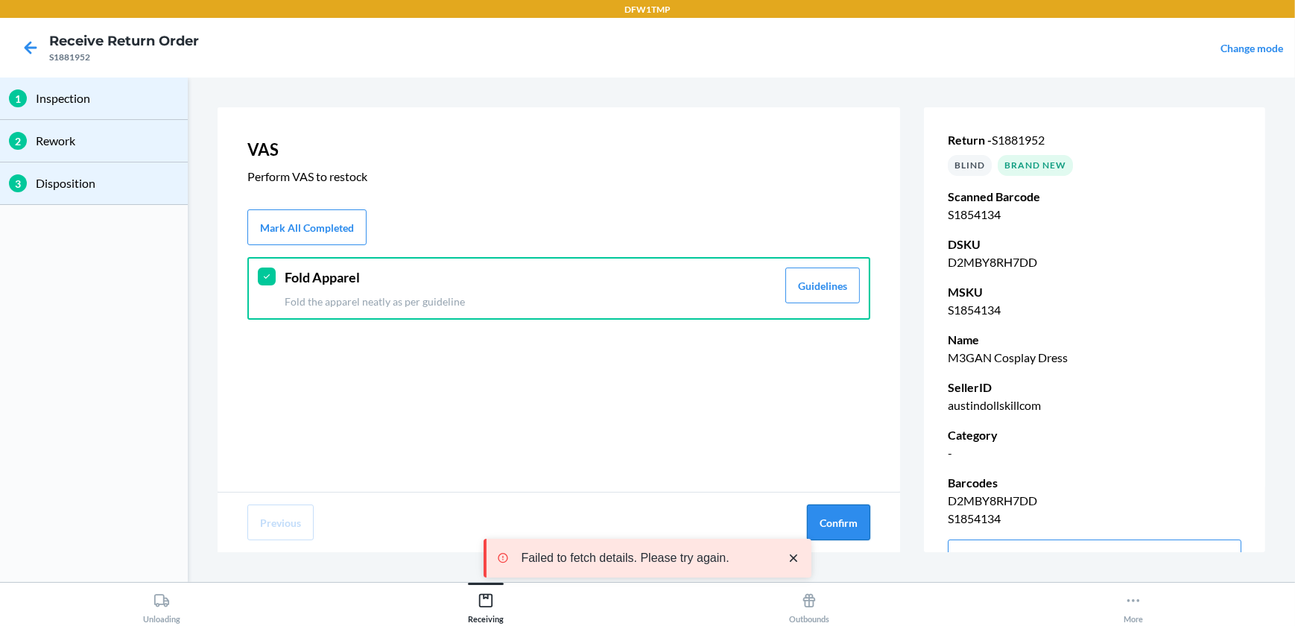
click at [835, 528] on button "Confirm" at bounding box center [838, 523] width 63 height 36
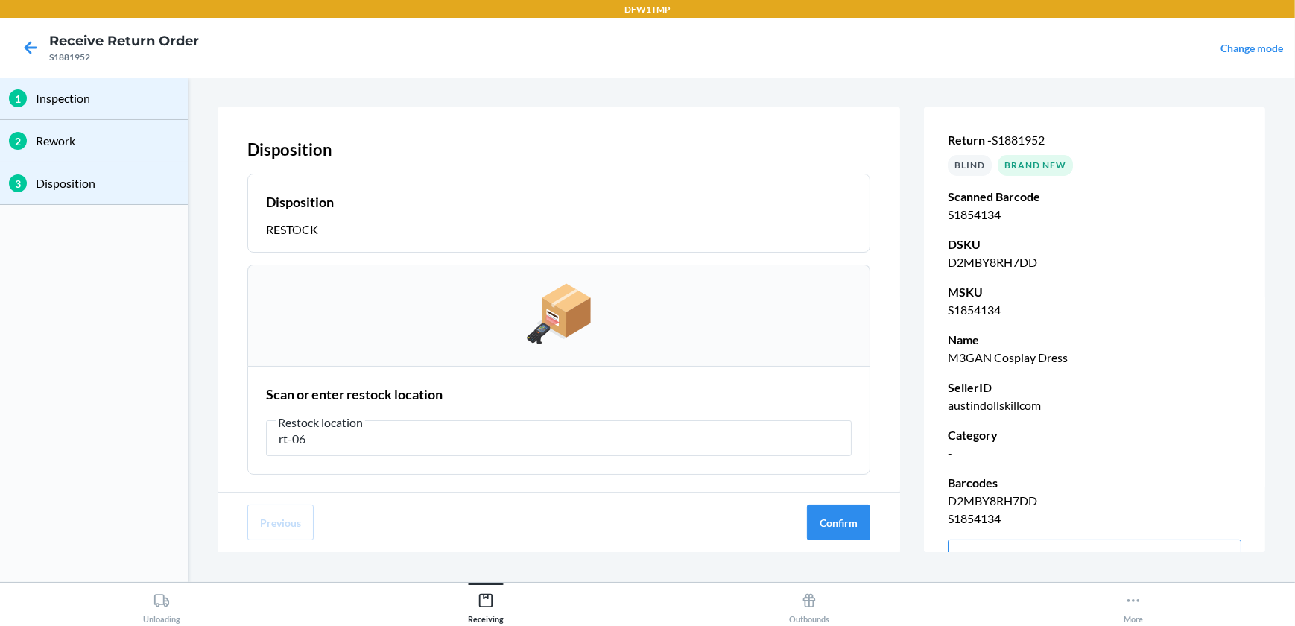
type input "rt-06"
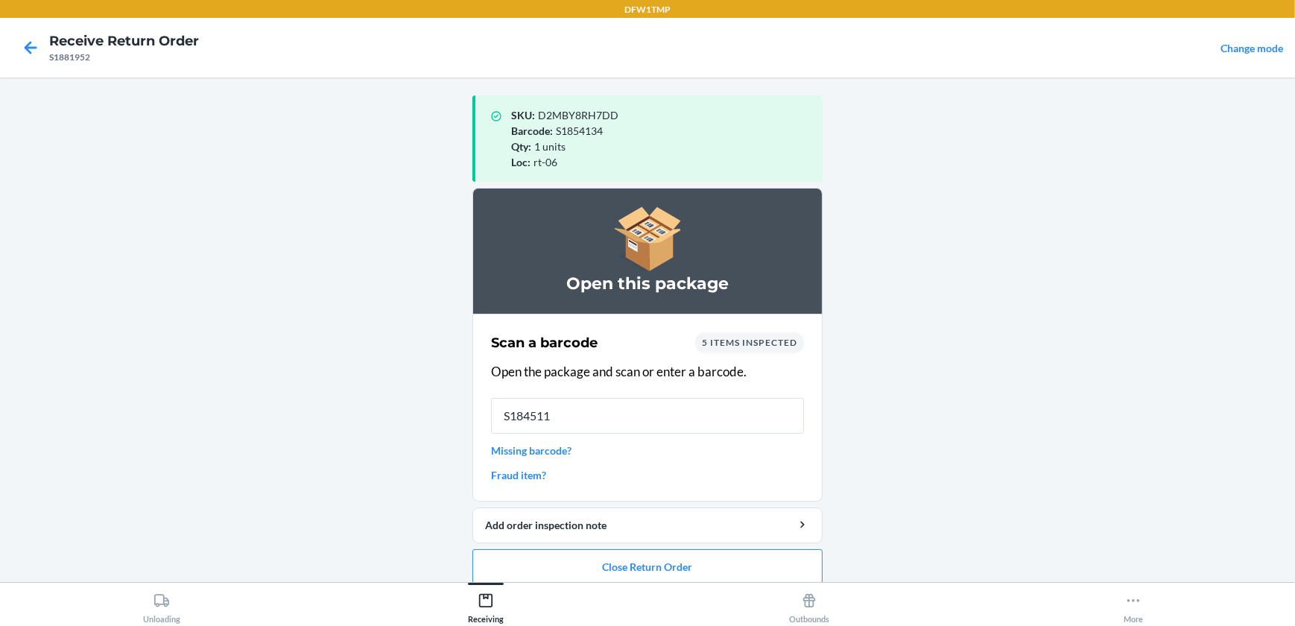
type input "S1845119"
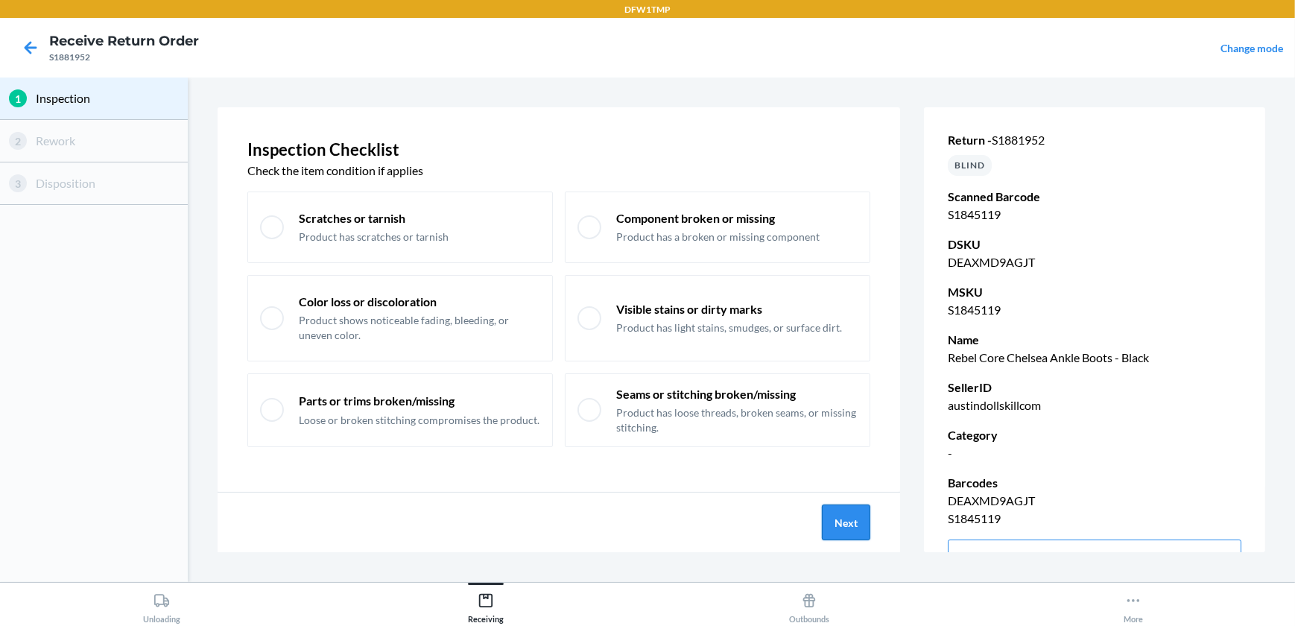
click at [853, 520] on button "Next" at bounding box center [846, 523] width 48 height 36
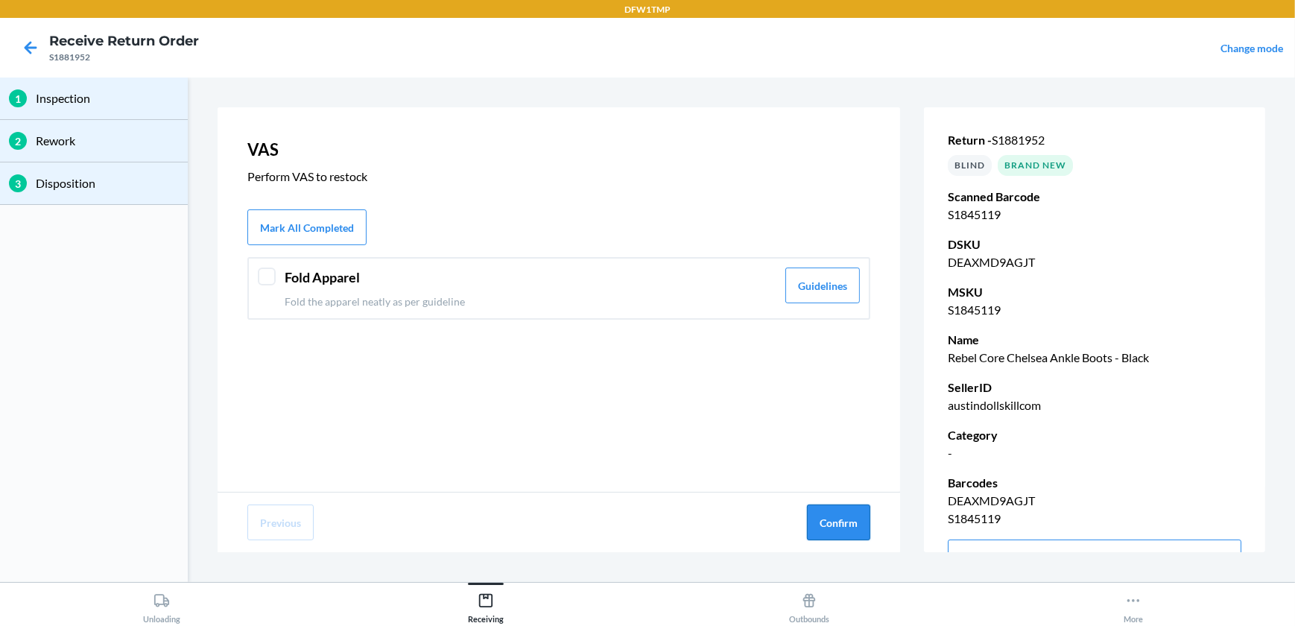
click at [848, 527] on button "Confirm" at bounding box center [838, 523] width 63 height 36
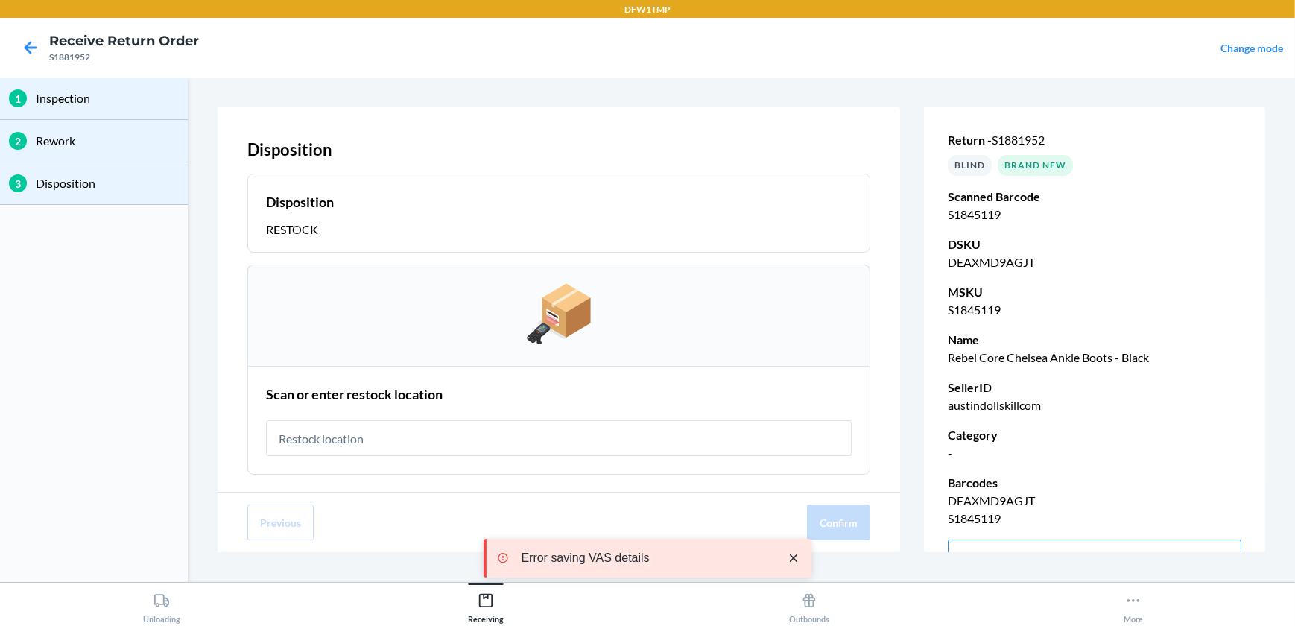
click at [787, 449] on input "text" at bounding box center [559, 438] width 586 height 36
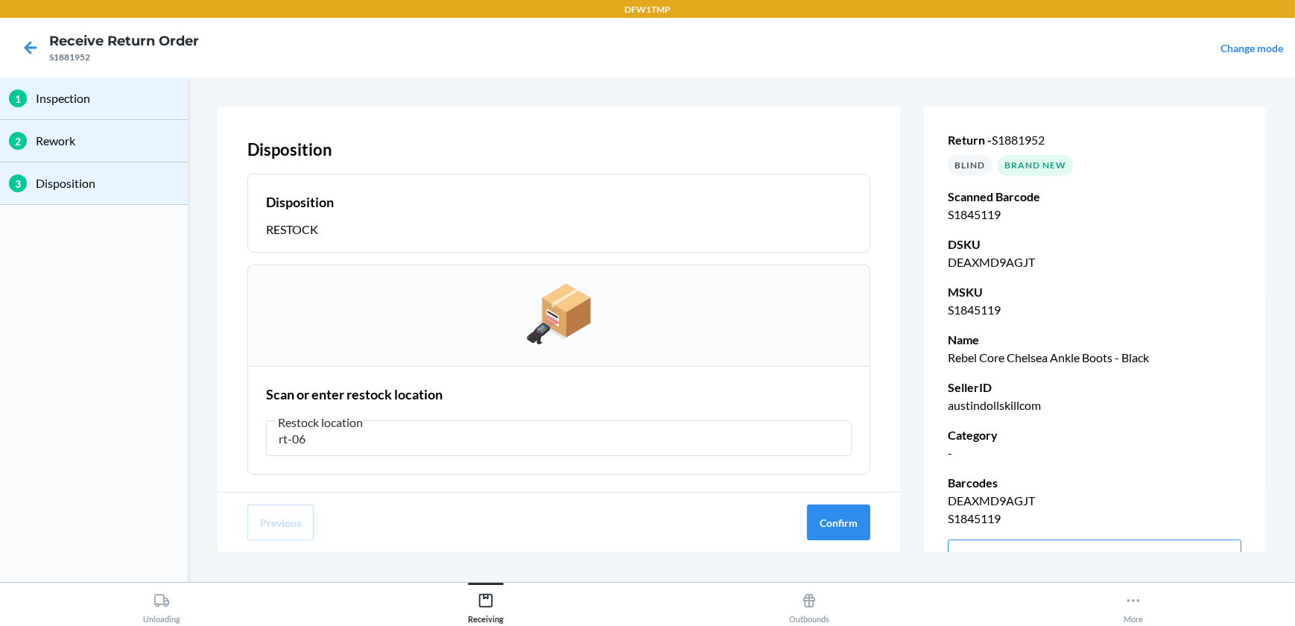
type input "rt-06"
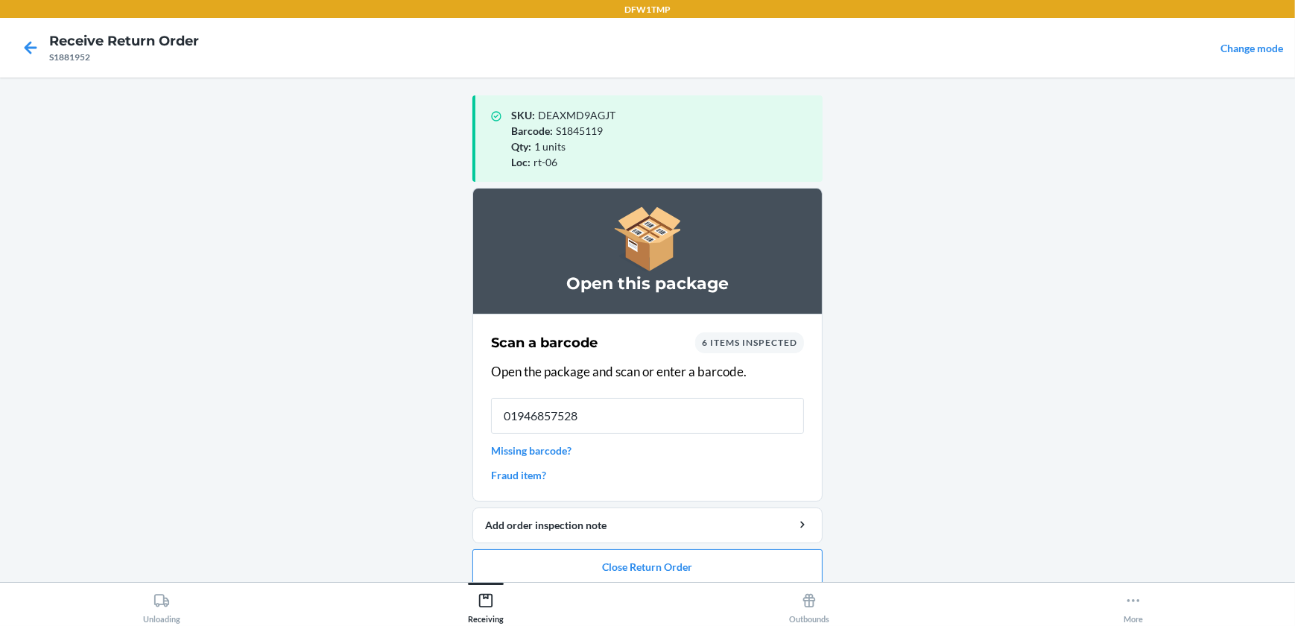
type input "019468575289"
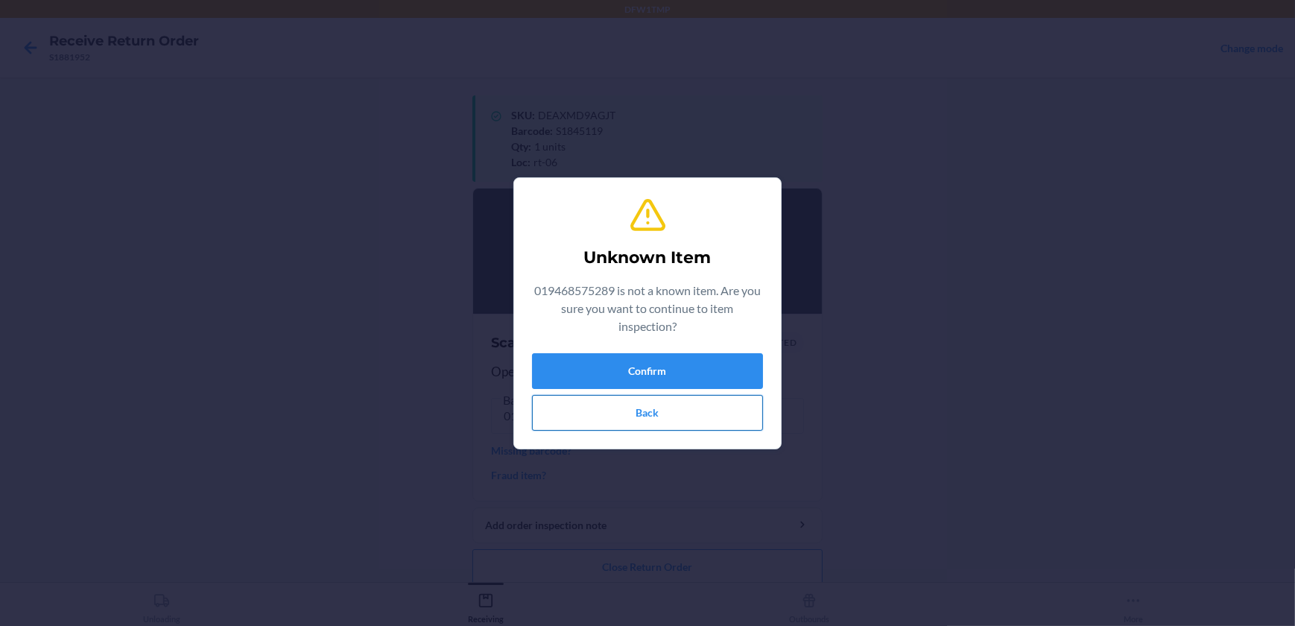
click at [634, 415] on button "Back" at bounding box center [647, 413] width 231 height 36
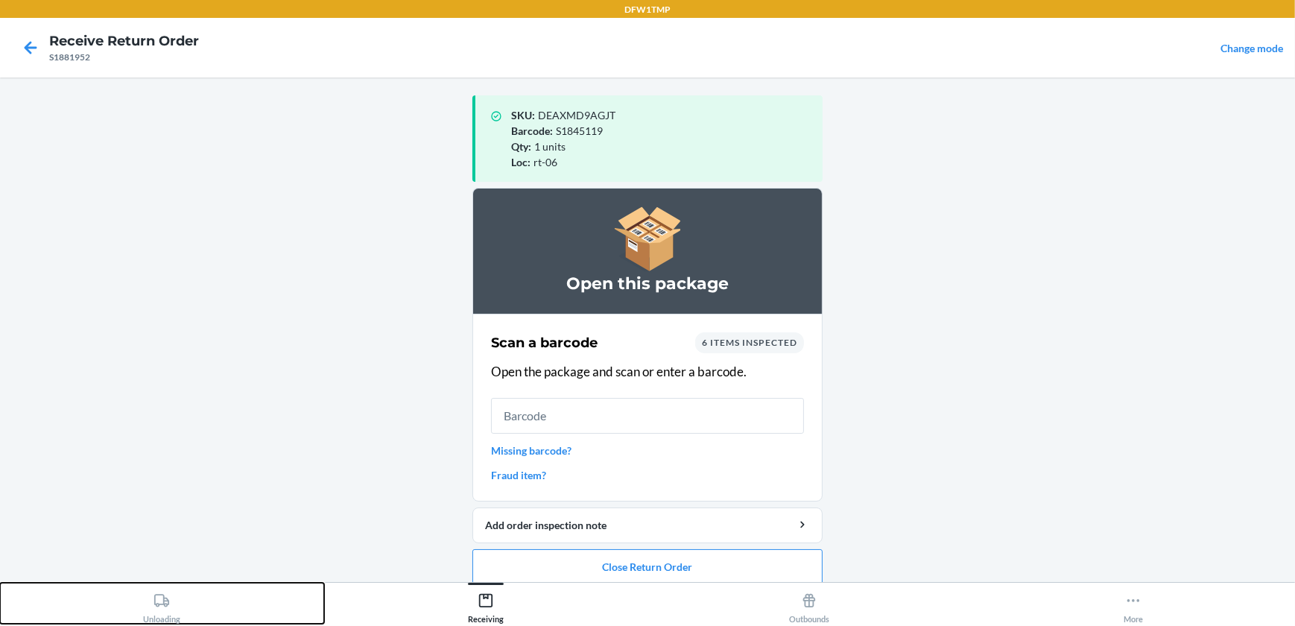
click at [177, 605] on div "Unloading" at bounding box center [161, 605] width 37 height 37
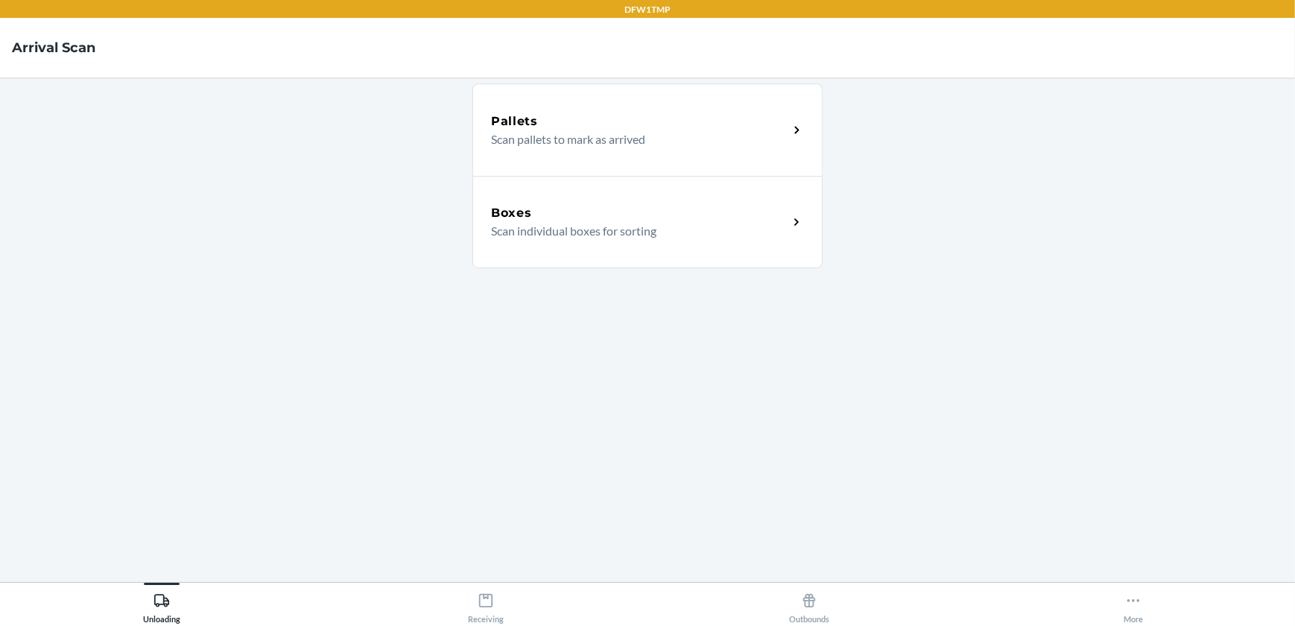
click at [798, 233] on div "Boxes Scan individual boxes for sorting" at bounding box center [648, 222] width 350 height 92
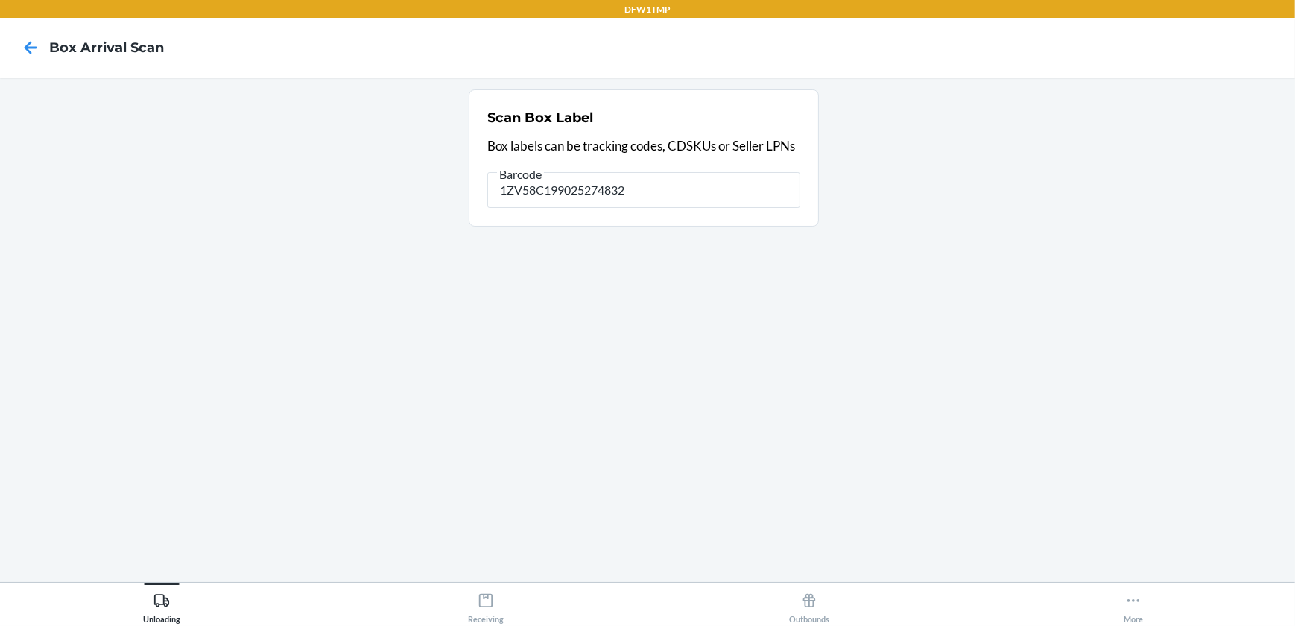
type input "1ZV58C199025274832"
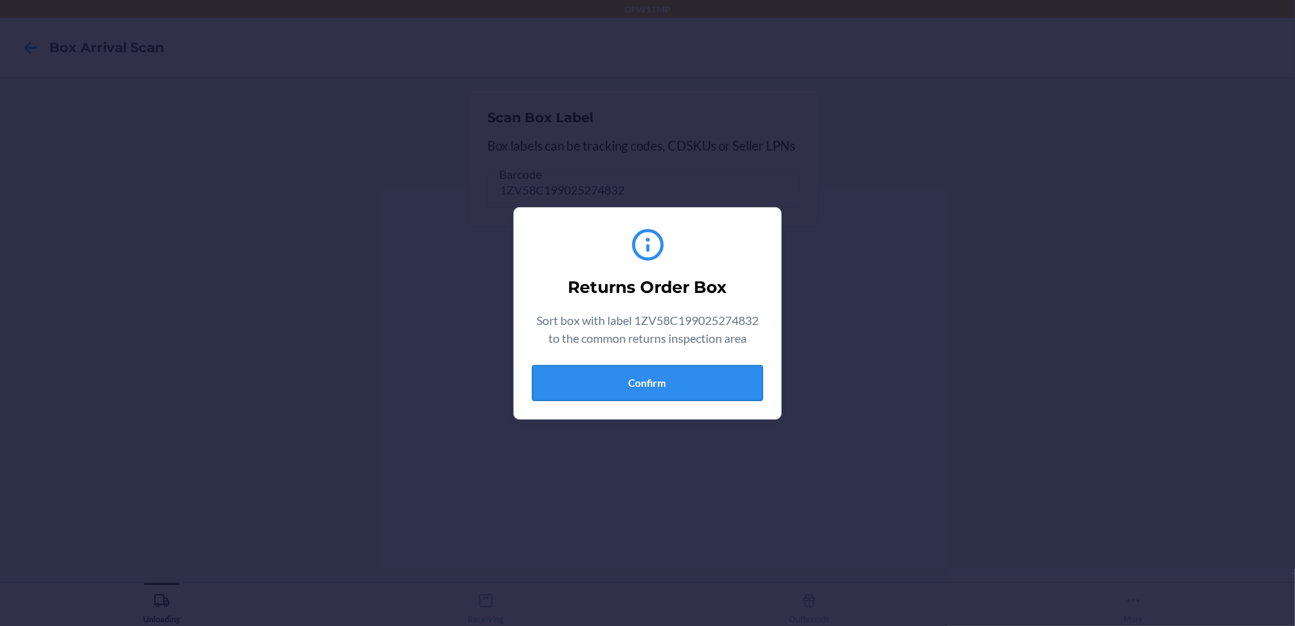
click at [602, 392] on button "Confirm" at bounding box center [647, 383] width 231 height 36
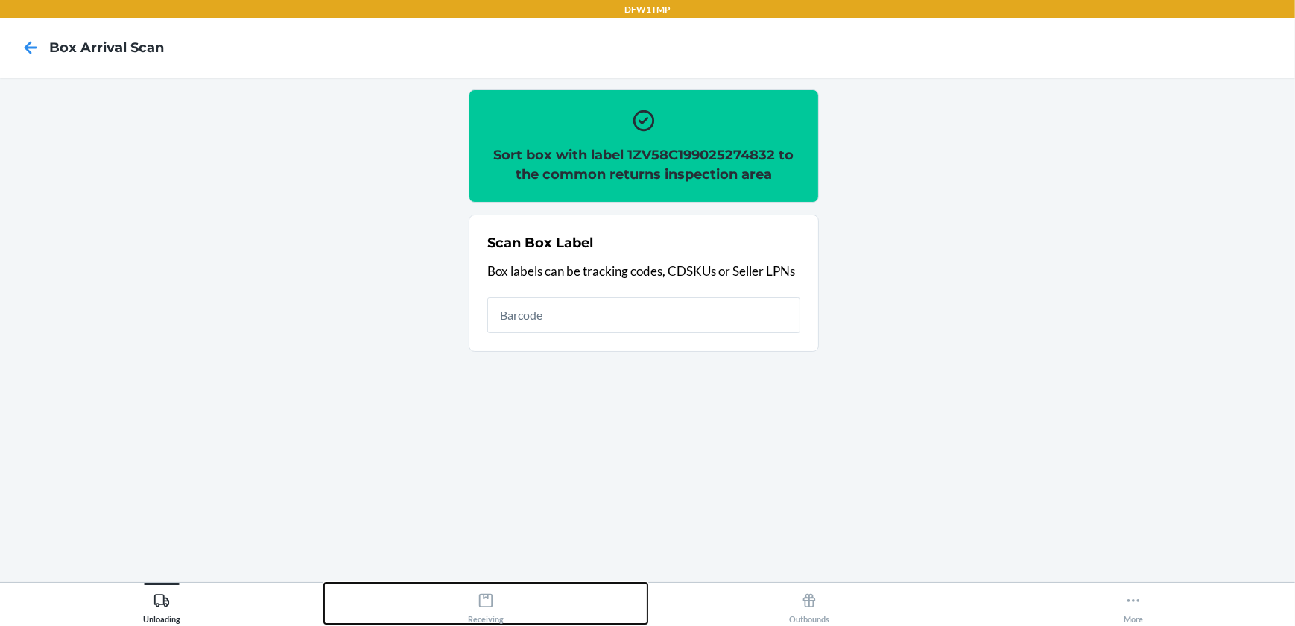
click at [493, 610] on div "Receiving" at bounding box center [486, 605] width 36 height 37
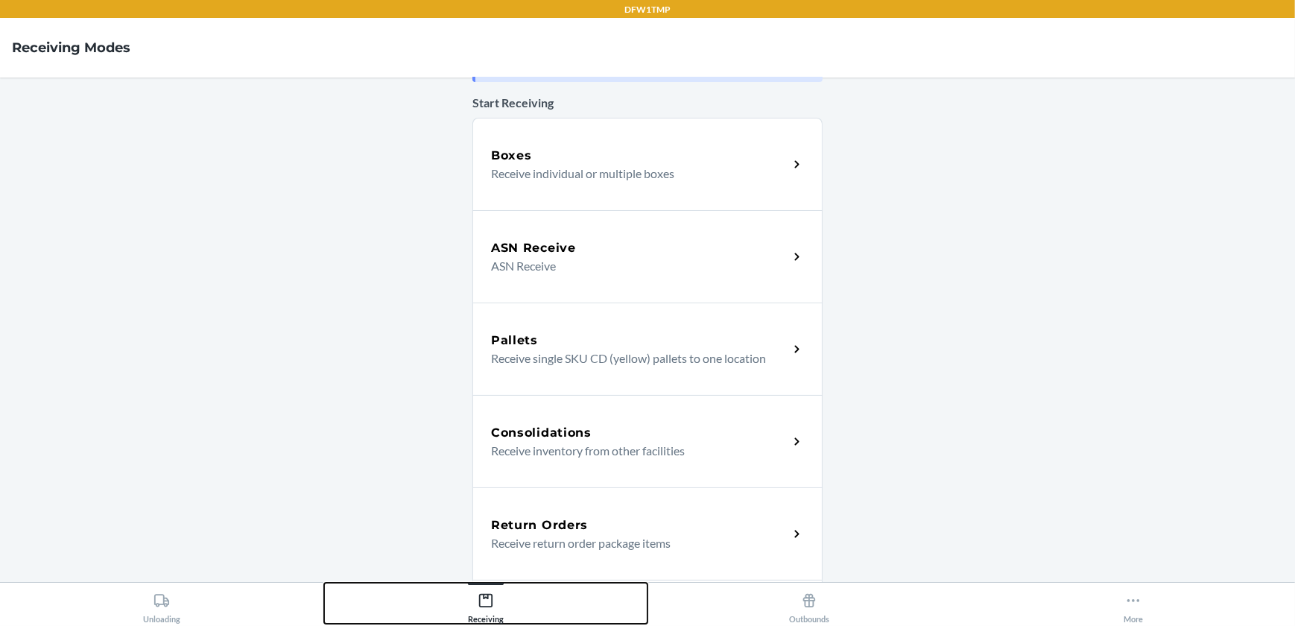
scroll to position [93, 0]
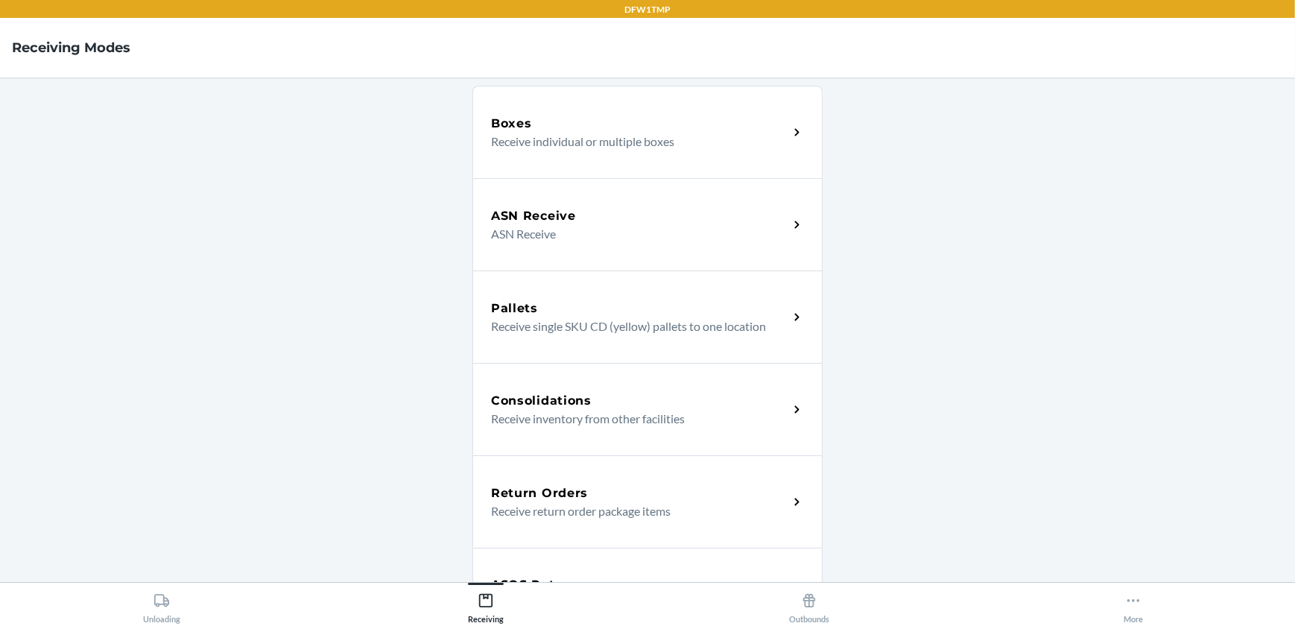
click at [578, 487] on h5 "Return Orders" at bounding box center [539, 493] width 97 height 18
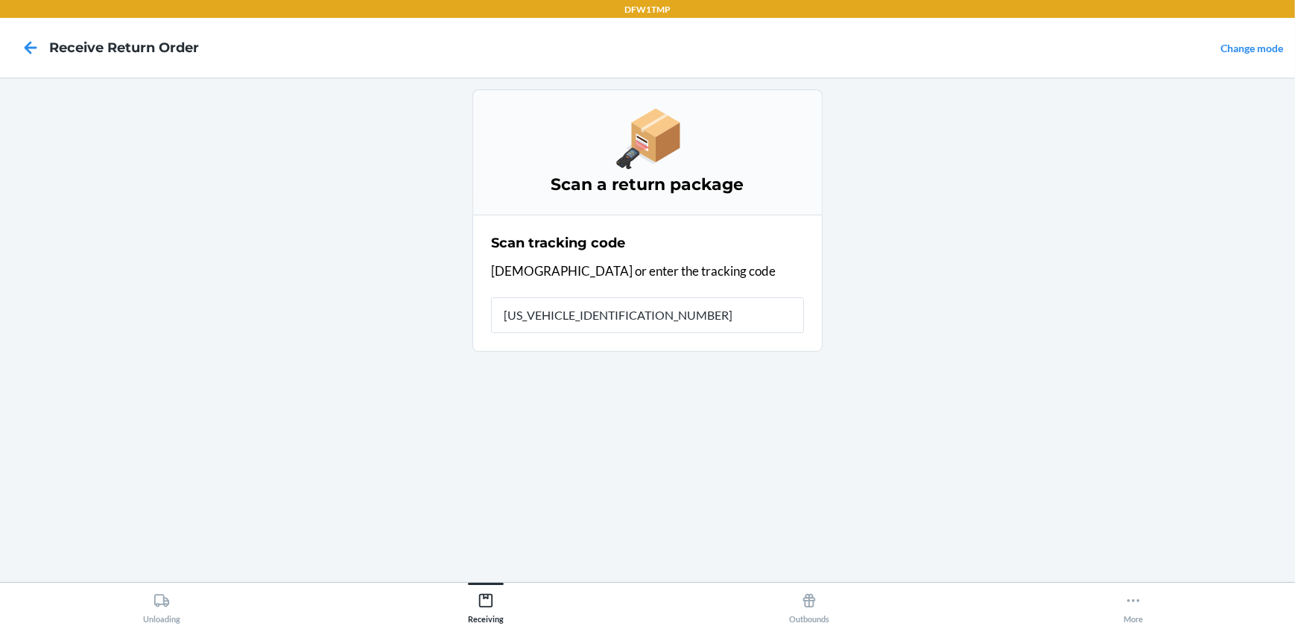
type input "1ZV58C199025274832"
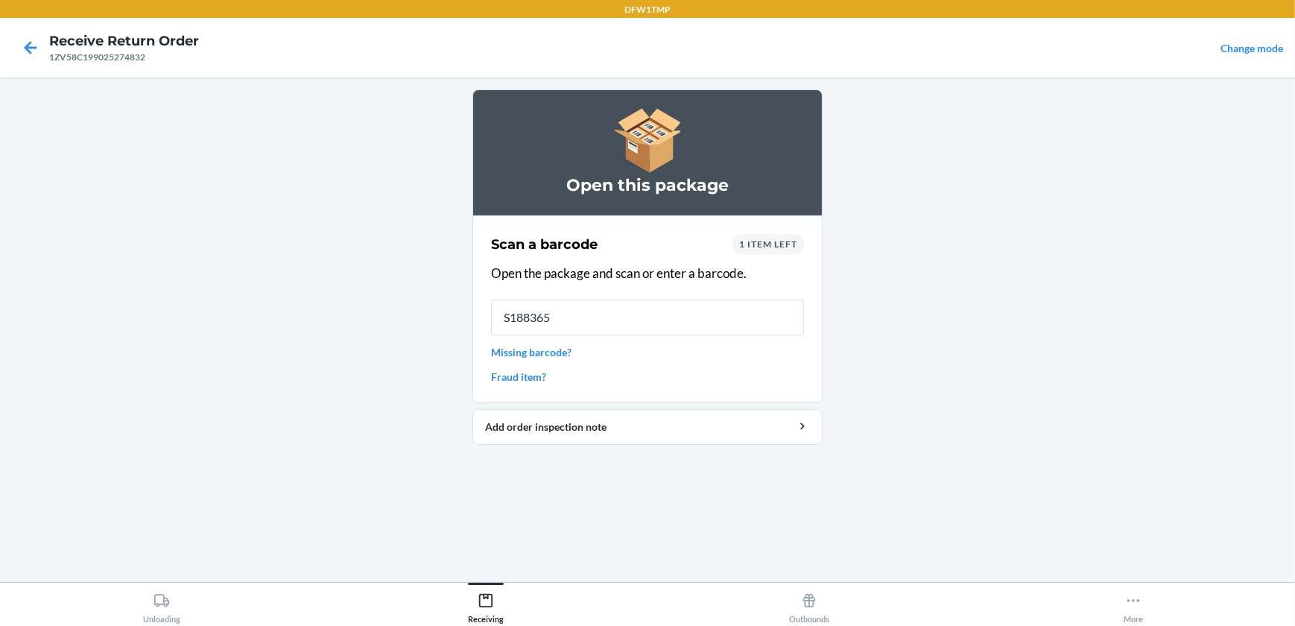
type input "S1883659"
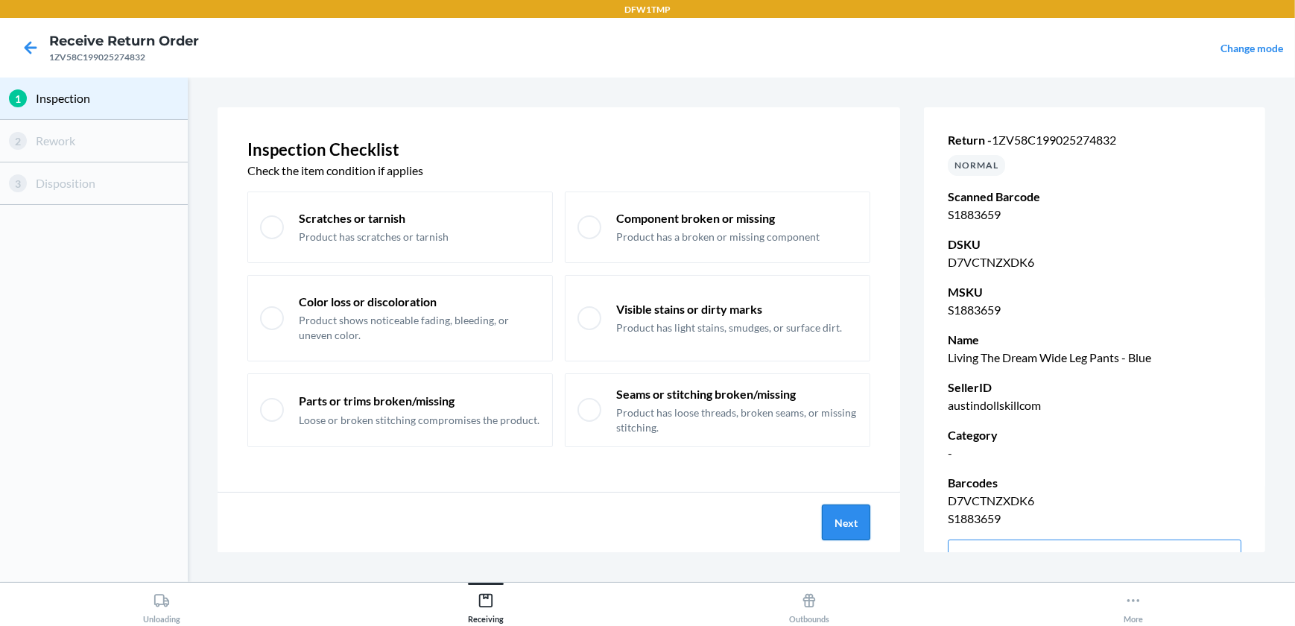
click at [847, 519] on button "Next" at bounding box center [846, 523] width 48 height 36
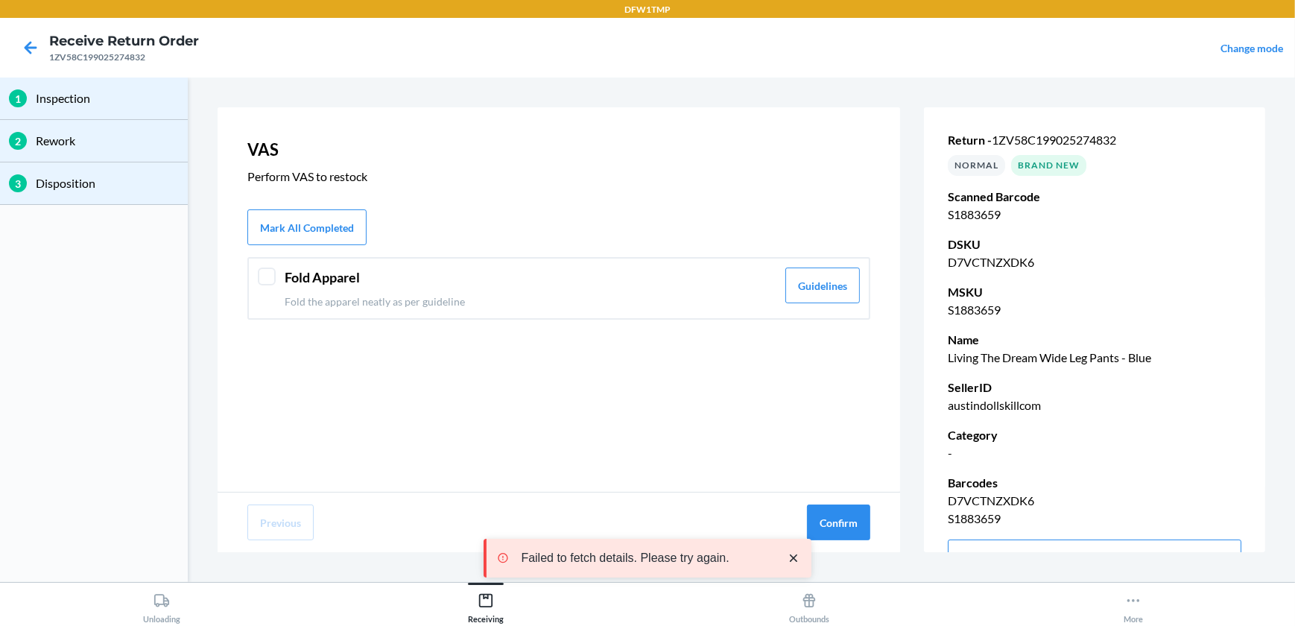
drag, startPoint x: 270, startPoint y: 280, endPoint x: 290, endPoint y: 287, distance: 21.5
click at [268, 277] on div at bounding box center [267, 277] width 18 height 18
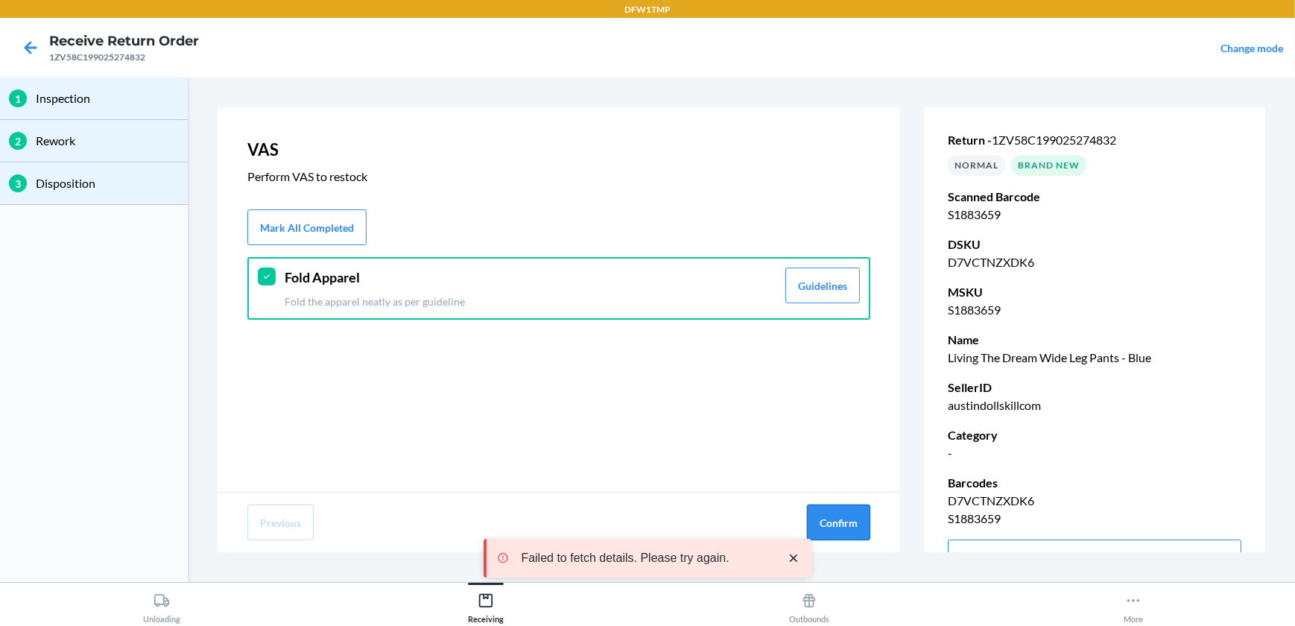
click at [855, 525] on button "Confirm" at bounding box center [838, 523] width 63 height 36
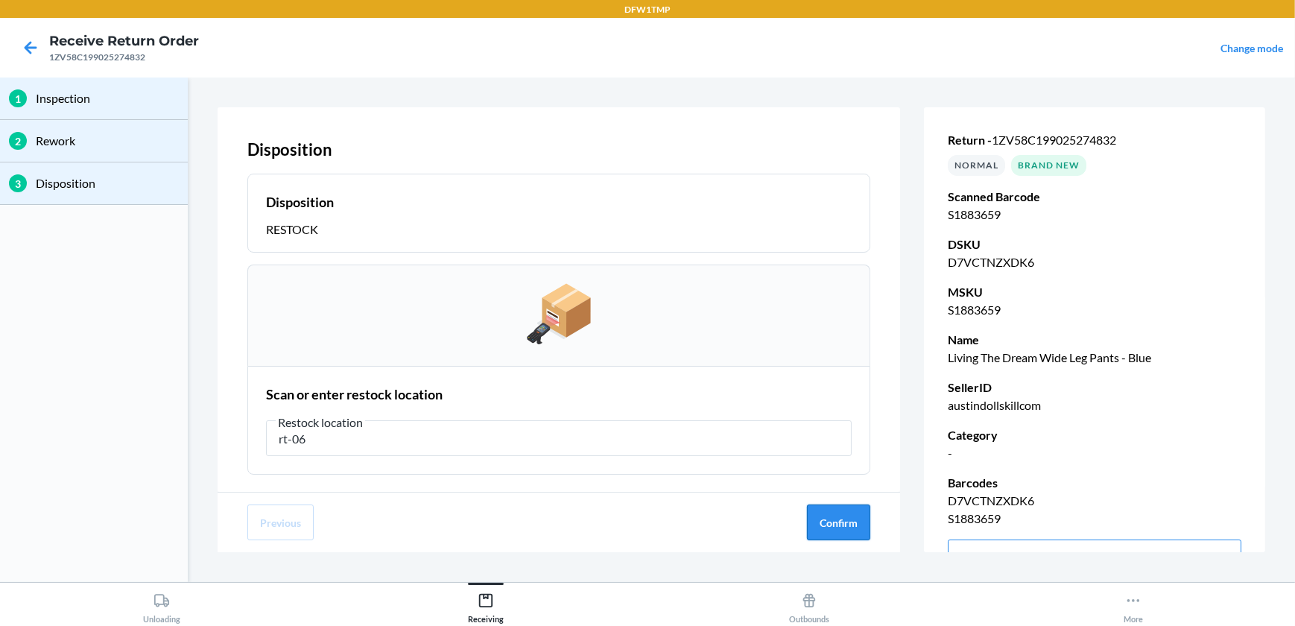
type input "rt-06"
click at [842, 522] on button "Confirm" at bounding box center [838, 523] width 63 height 36
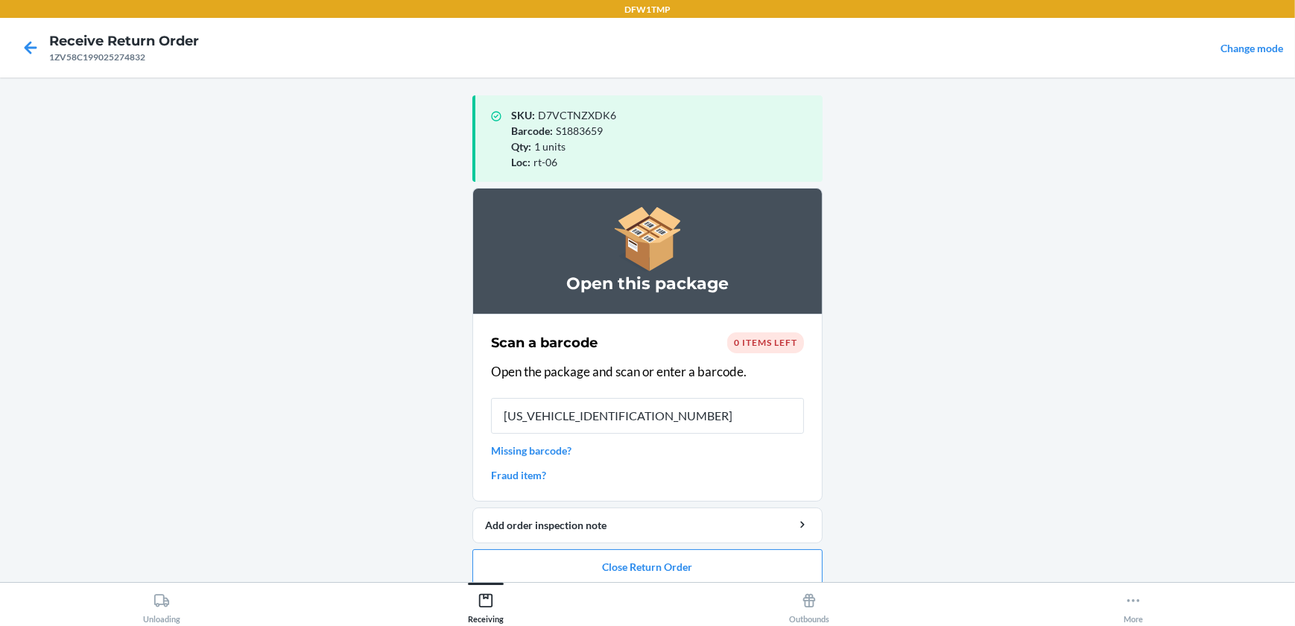
type input "1ZV58C199006060938"
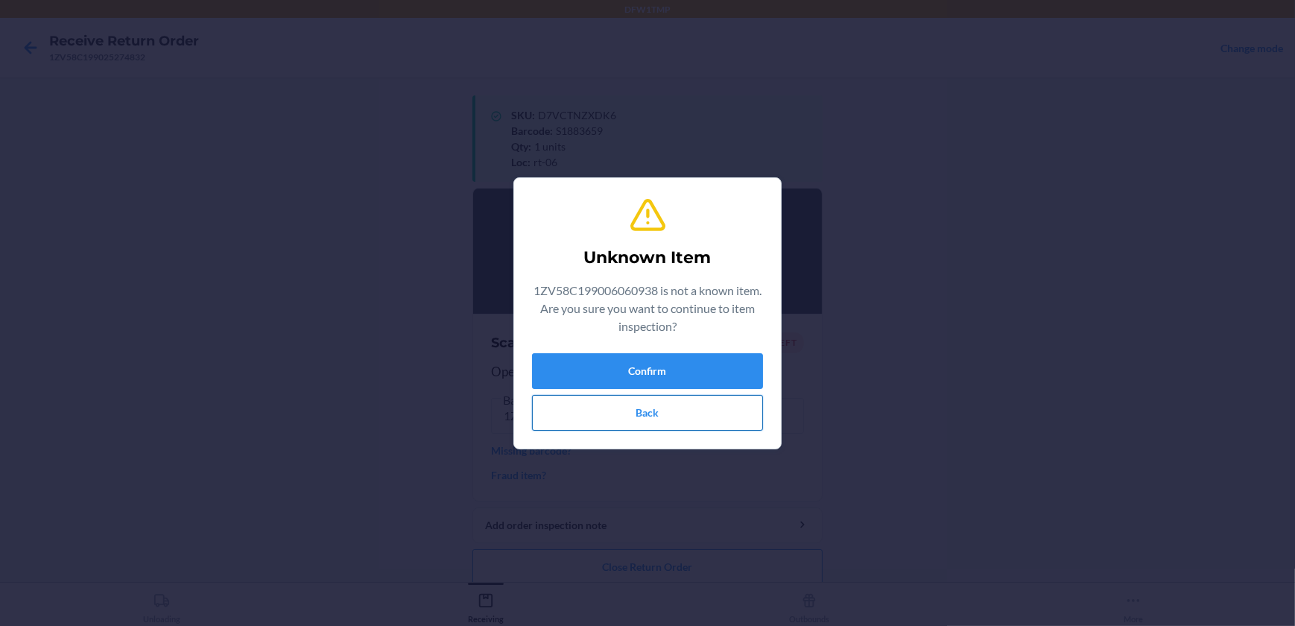
click at [670, 400] on button "Back" at bounding box center [647, 413] width 231 height 36
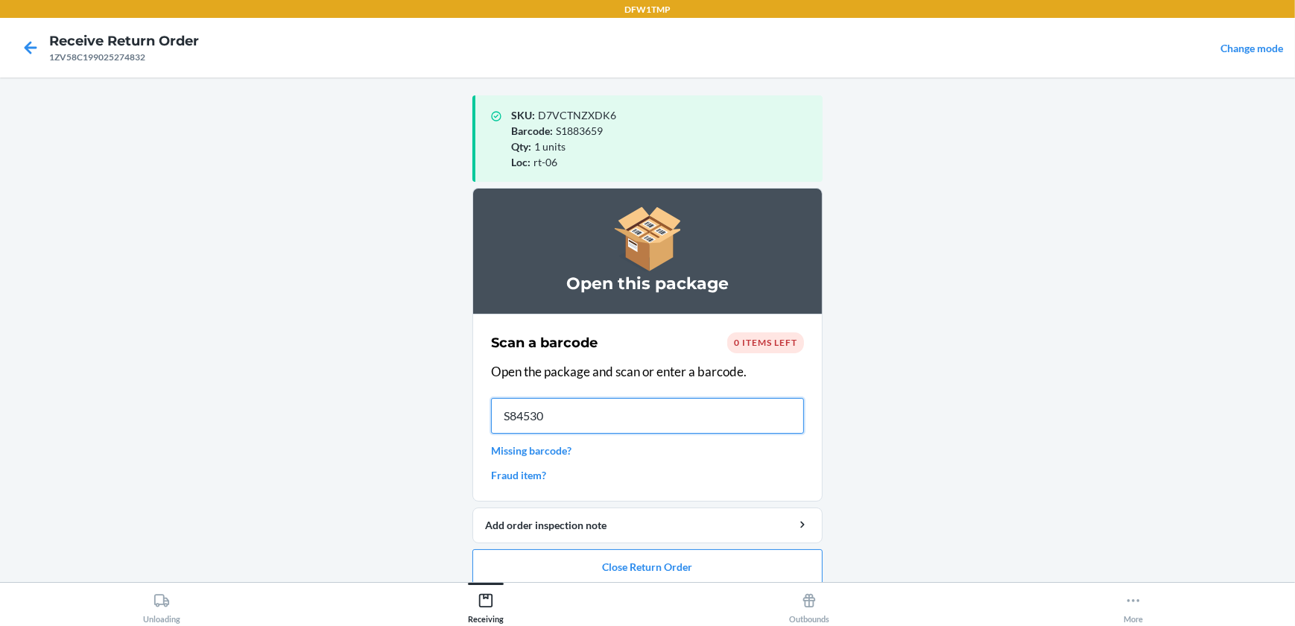
type input "S845305"
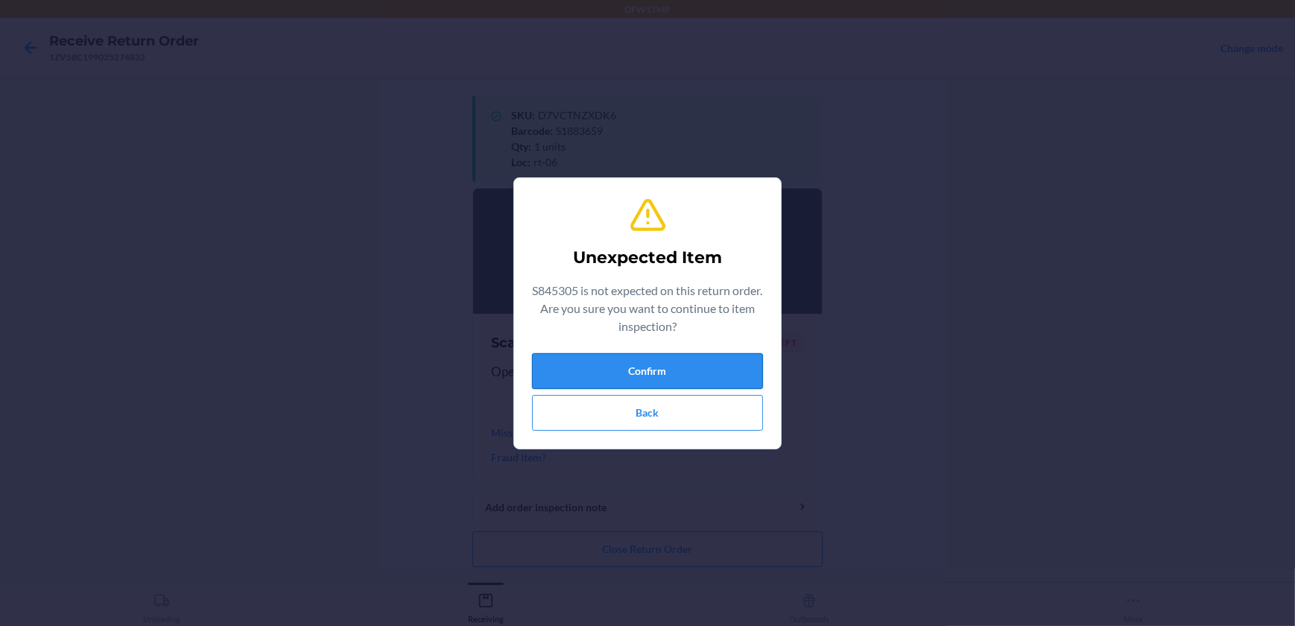
click at [675, 379] on button "Confirm" at bounding box center [647, 371] width 231 height 36
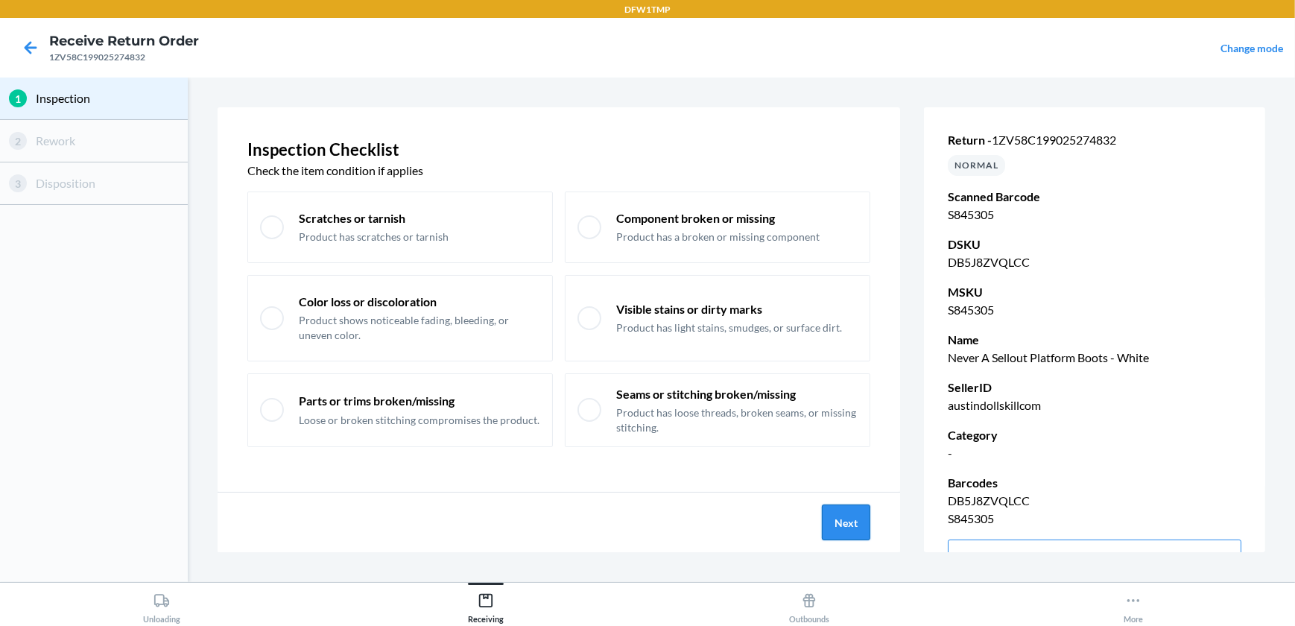
click at [827, 516] on button "Next" at bounding box center [846, 523] width 48 height 36
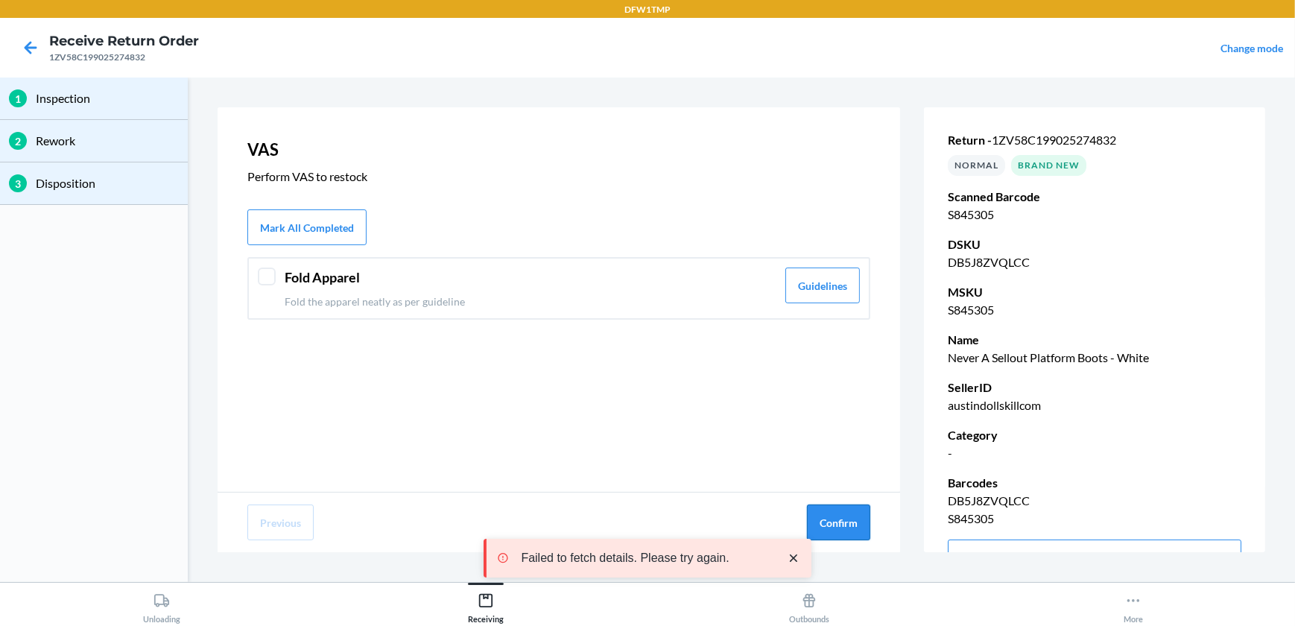
click at [861, 531] on button "Confirm" at bounding box center [838, 523] width 63 height 36
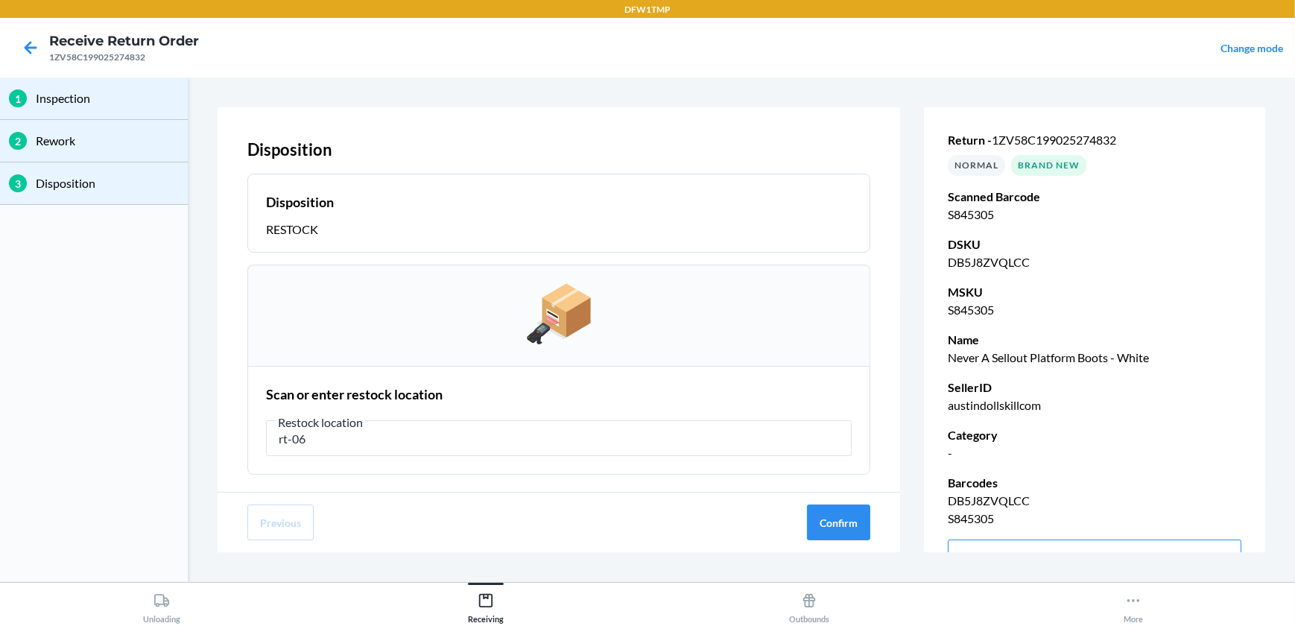
type input "rt-06"
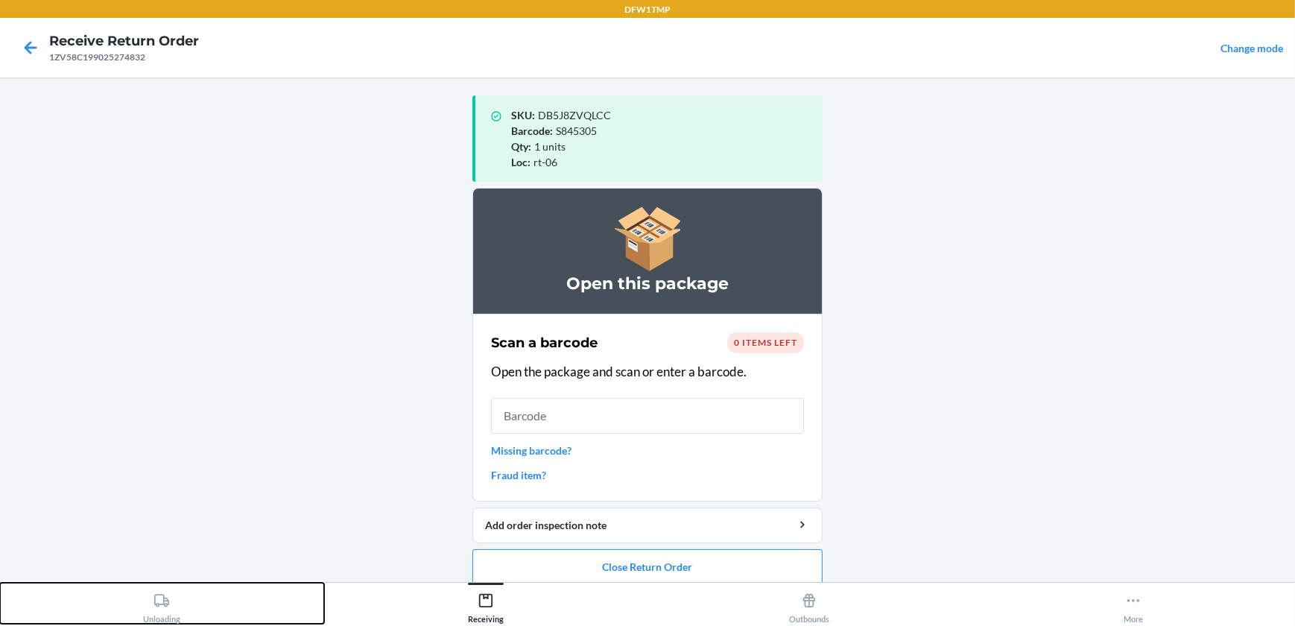
click at [151, 607] on div "Unloading" at bounding box center [161, 605] width 37 height 37
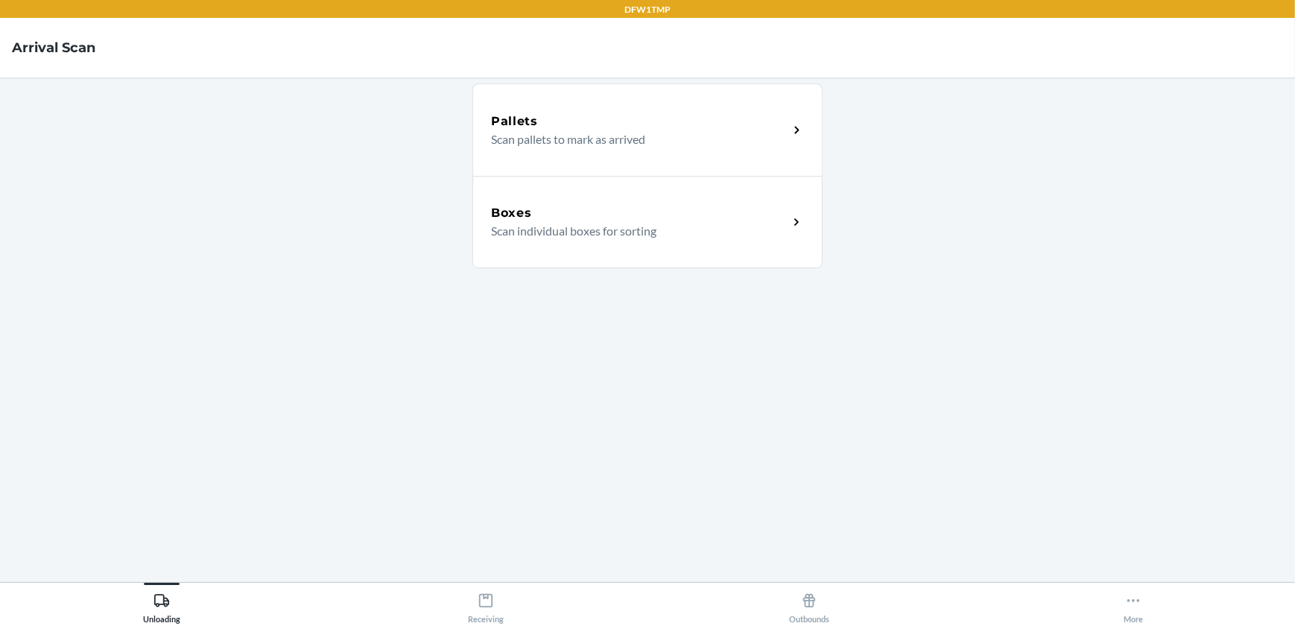
click at [763, 220] on div "Boxes" at bounding box center [639, 213] width 297 height 18
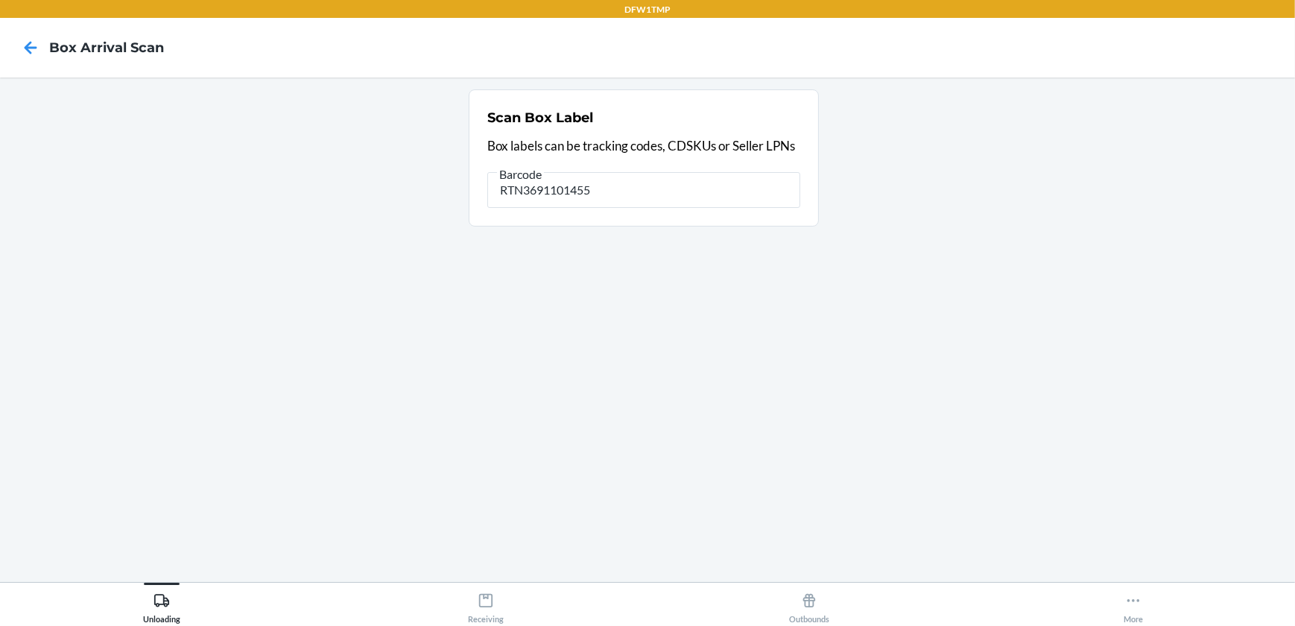
type input "RTN3691101455"
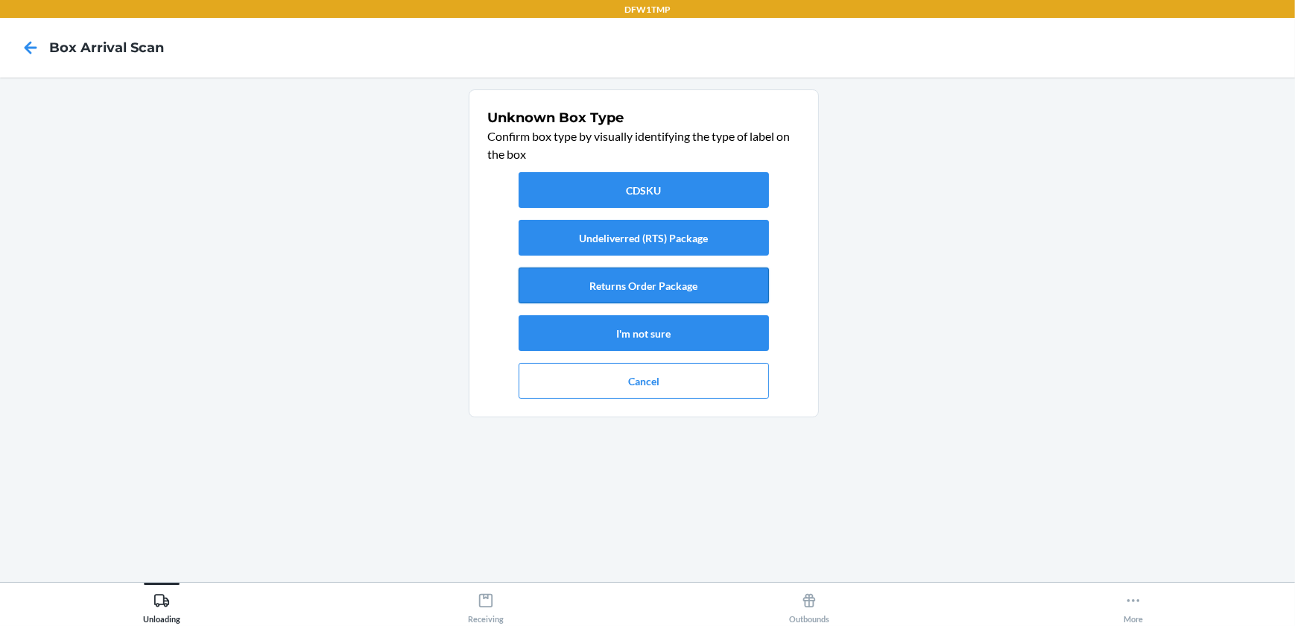
click at [590, 281] on button "Returns Order Package" at bounding box center [644, 286] width 250 height 36
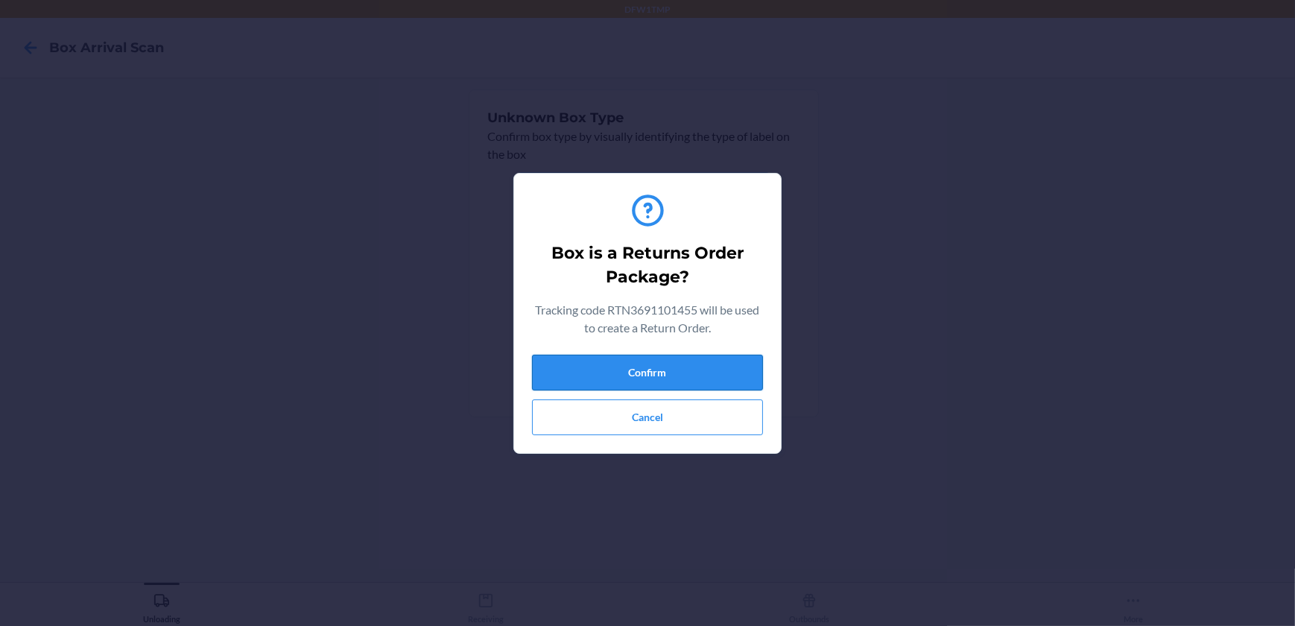
click at [587, 356] on button "Confirm" at bounding box center [647, 373] width 231 height 36
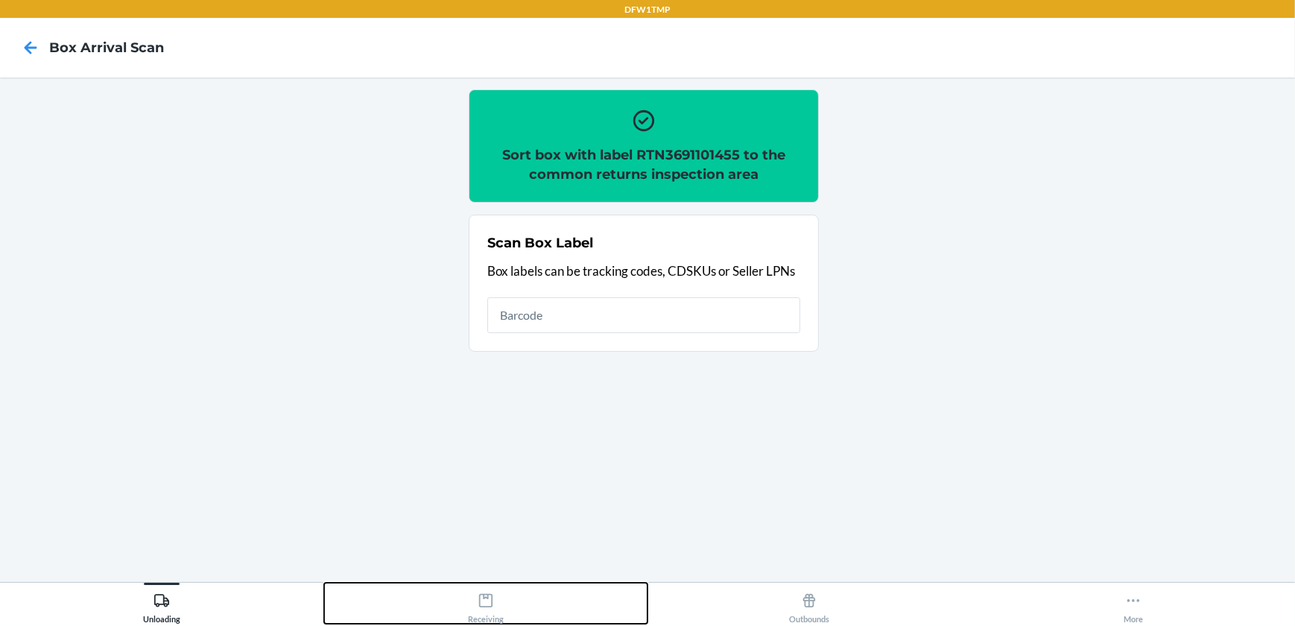
click at [498, 595] on div "Receiving" at bounding box center [486, 605] width 36 height 37
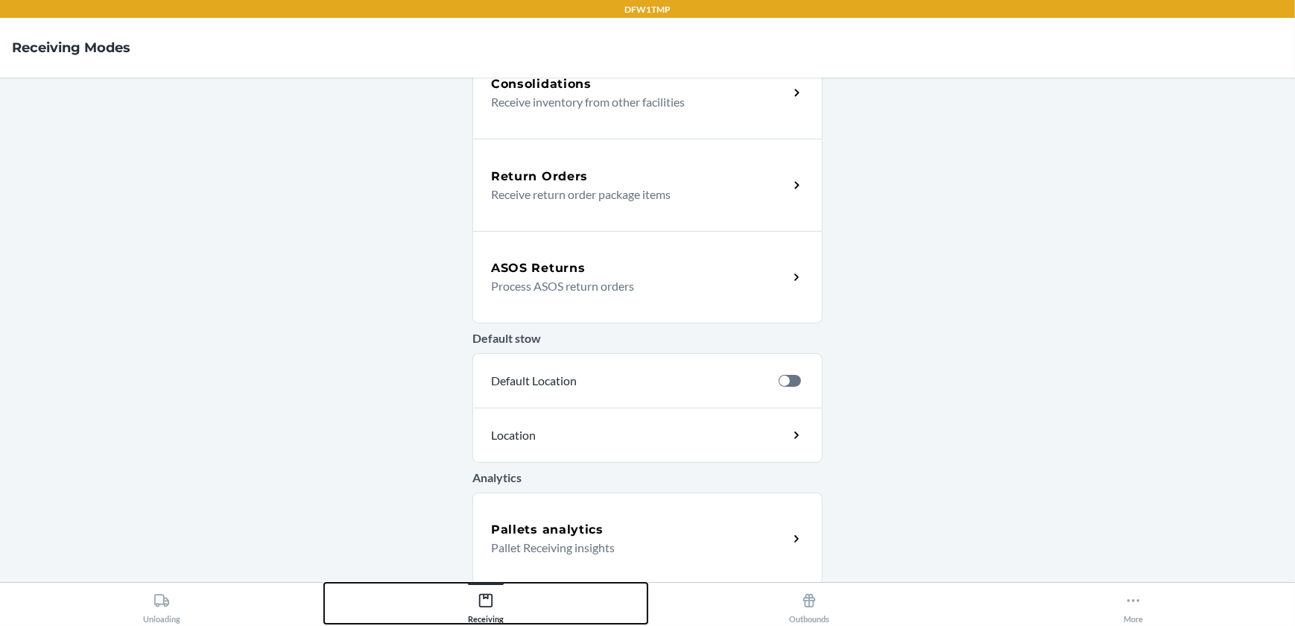
scroll to position [412, 0]
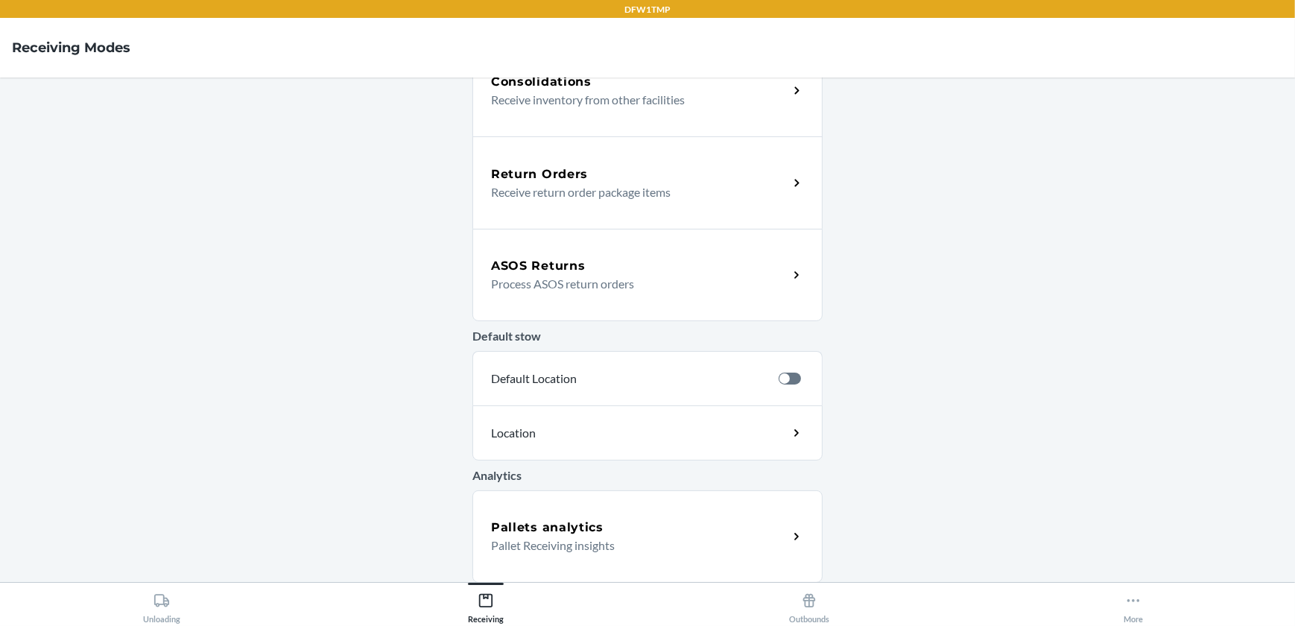
click at [552, 160] on div "Return Orders Receive return order package items" at bounding box center [648, 182] width 350 height 92
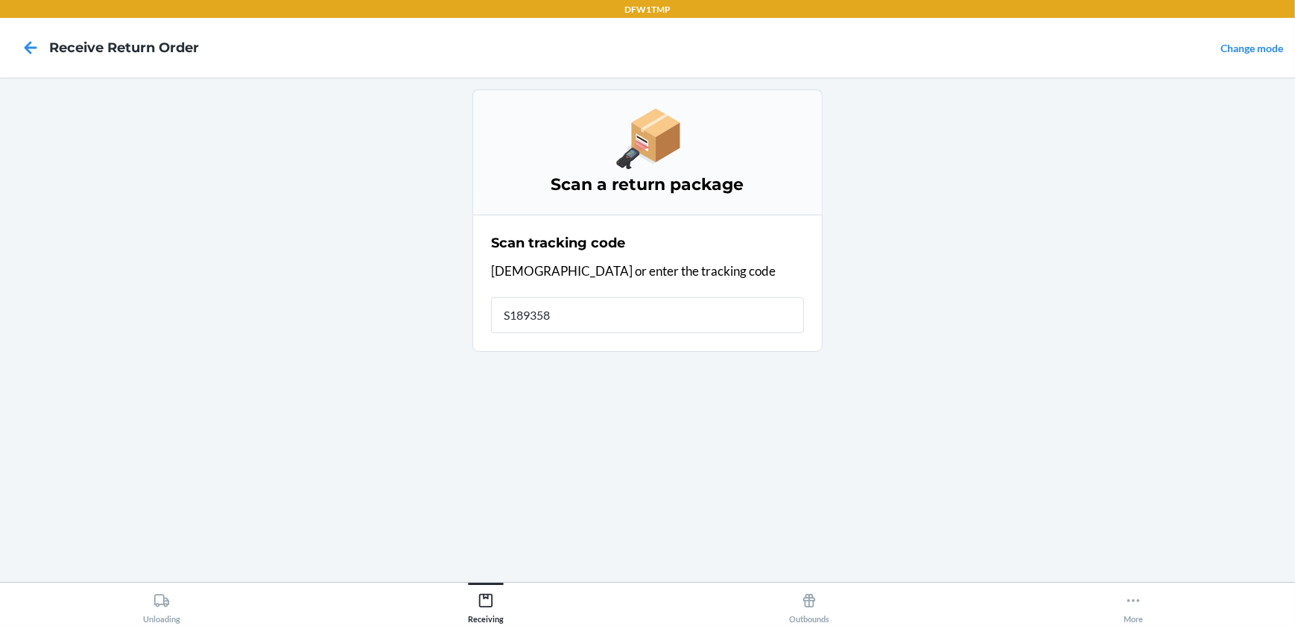
type input "S1893589"
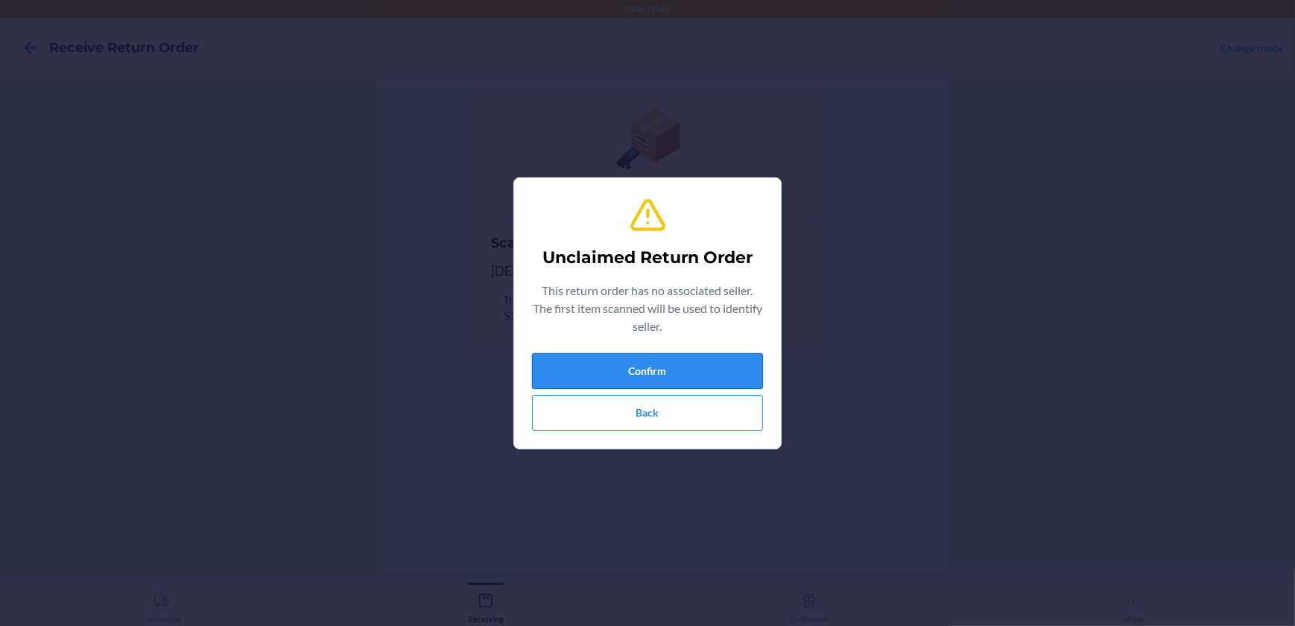
click at [651, 367] on button "Confirm" at bounding box center [647, 371] width 231 height 36
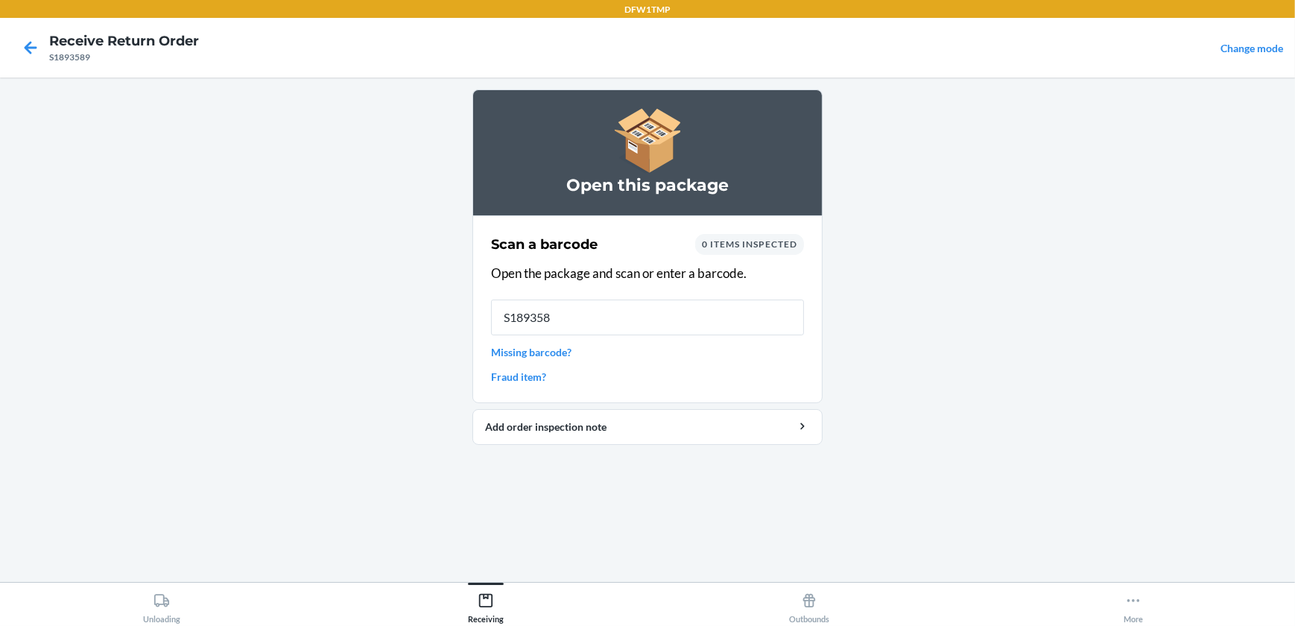
type input "S1893589"
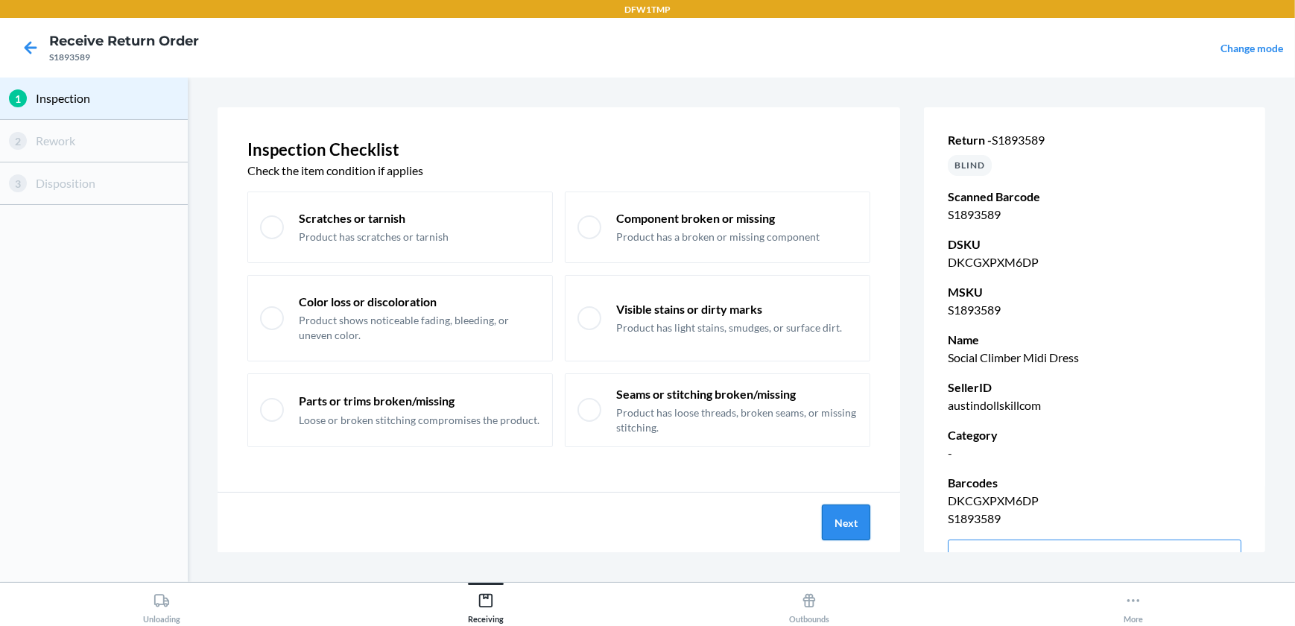
click at [841, 521] on button "Next" at bounding box center [846, 523] width 48 height 36
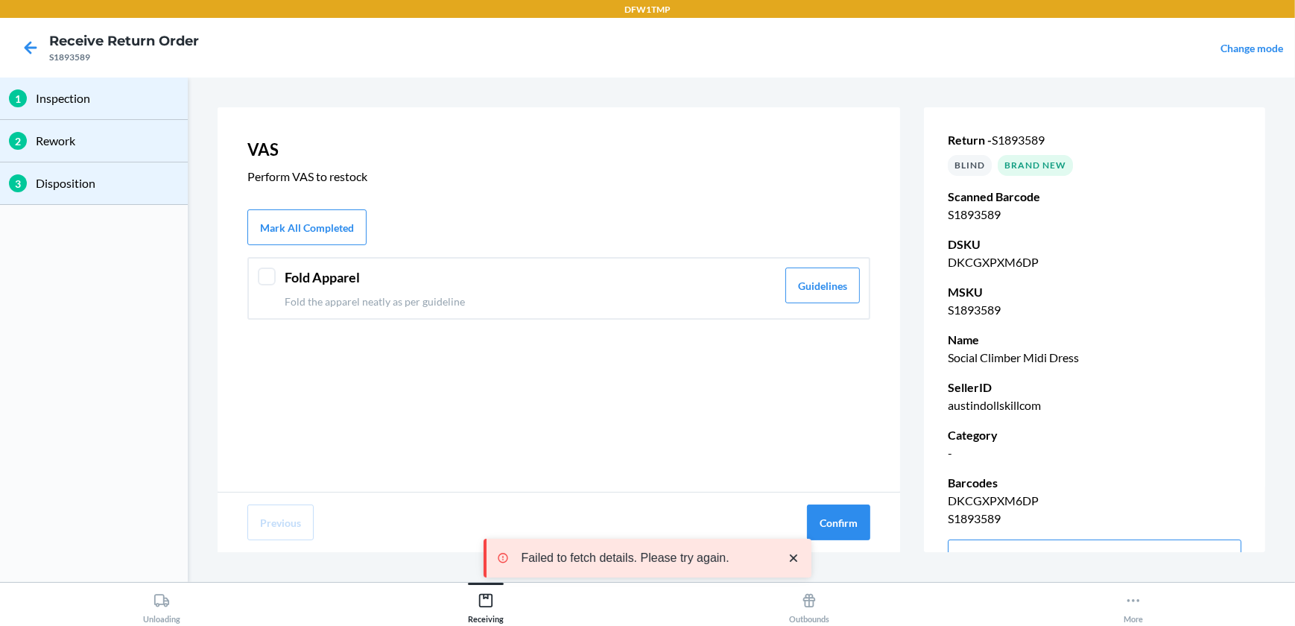
click at [634, 294] on p "Fold the apparel neatly as per guideline" at bounding box center [531, 302] width 492 height 16
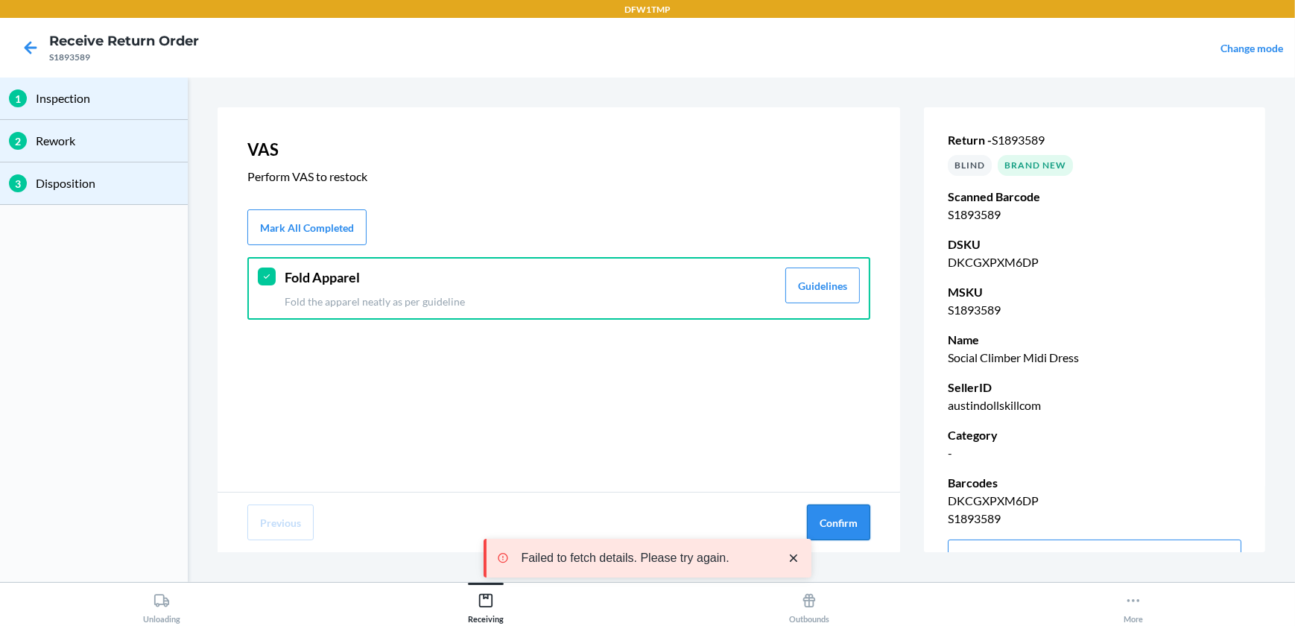
click at [847, 520] on button "Confirm" at bounding box center [838, 523] width 63 height 36
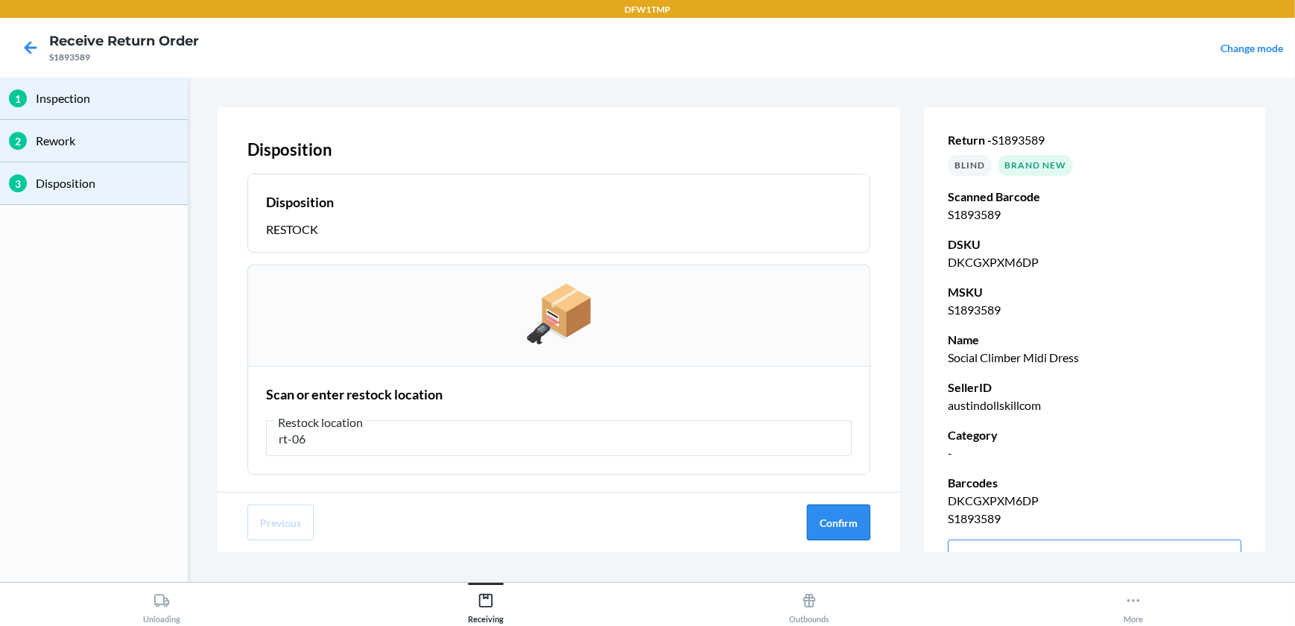
type input "rt-06"
click at [845, 530] on button "Confirm" at bounding box center [838, 523] width 63 height 36
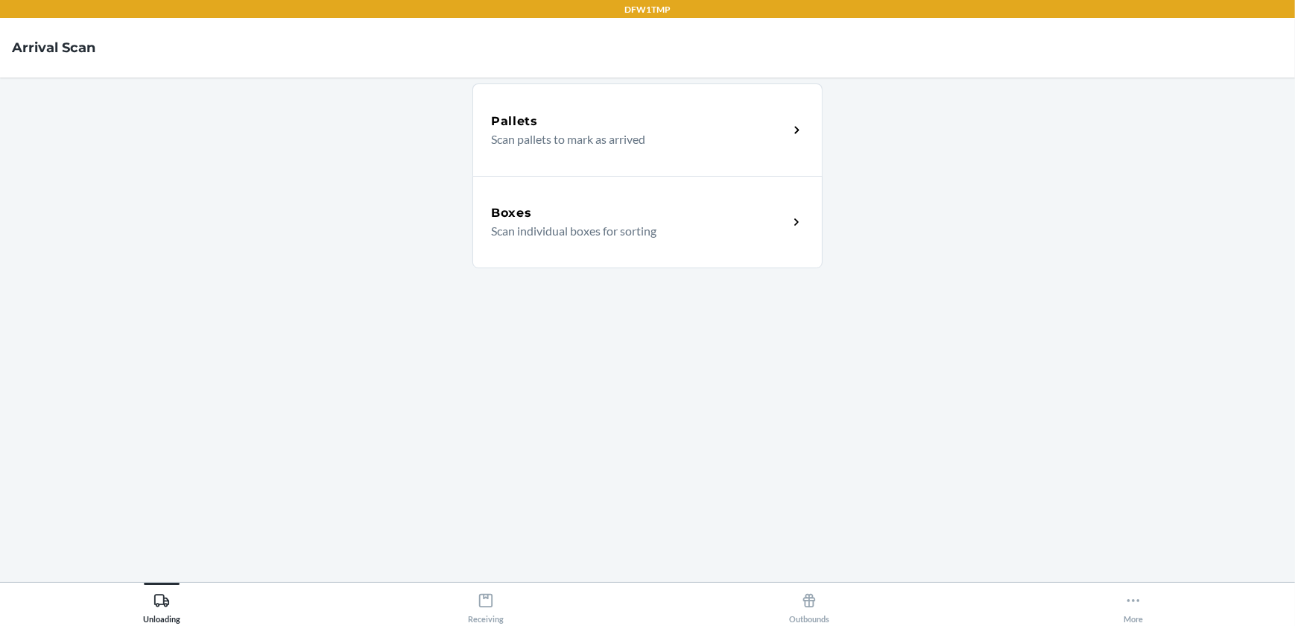
click at [799, 222] on icon at bounding box center [797, 222] width 17 height 17
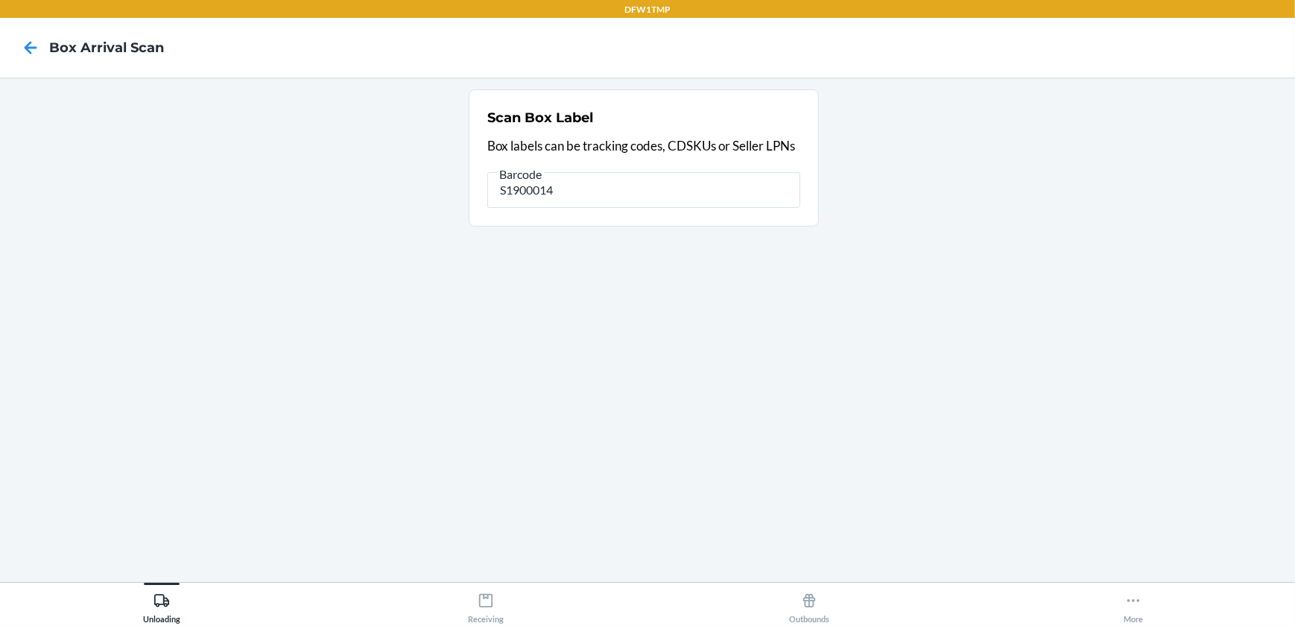
type input "S1900014"
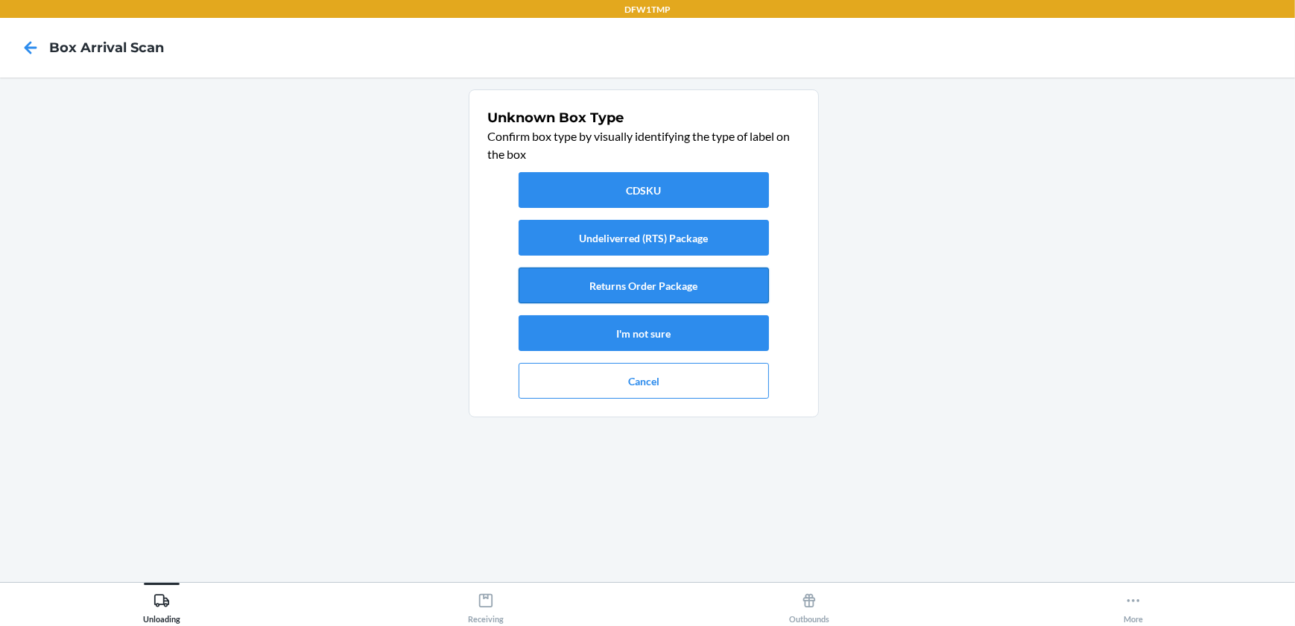
click at [700, 284] on button "Returns Order Package" at bounding box center [644, 286] width 250 height 36
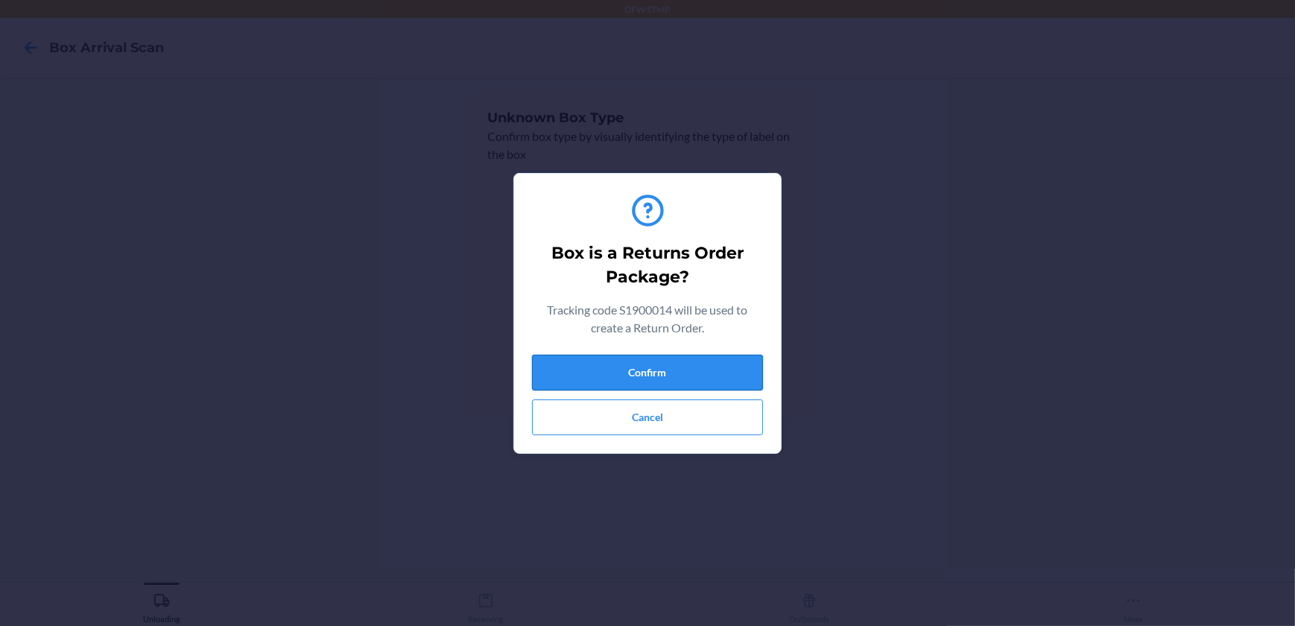
click at [678, 376] on button "Confirm" at bounding box center [647, 373] width 231 height 36
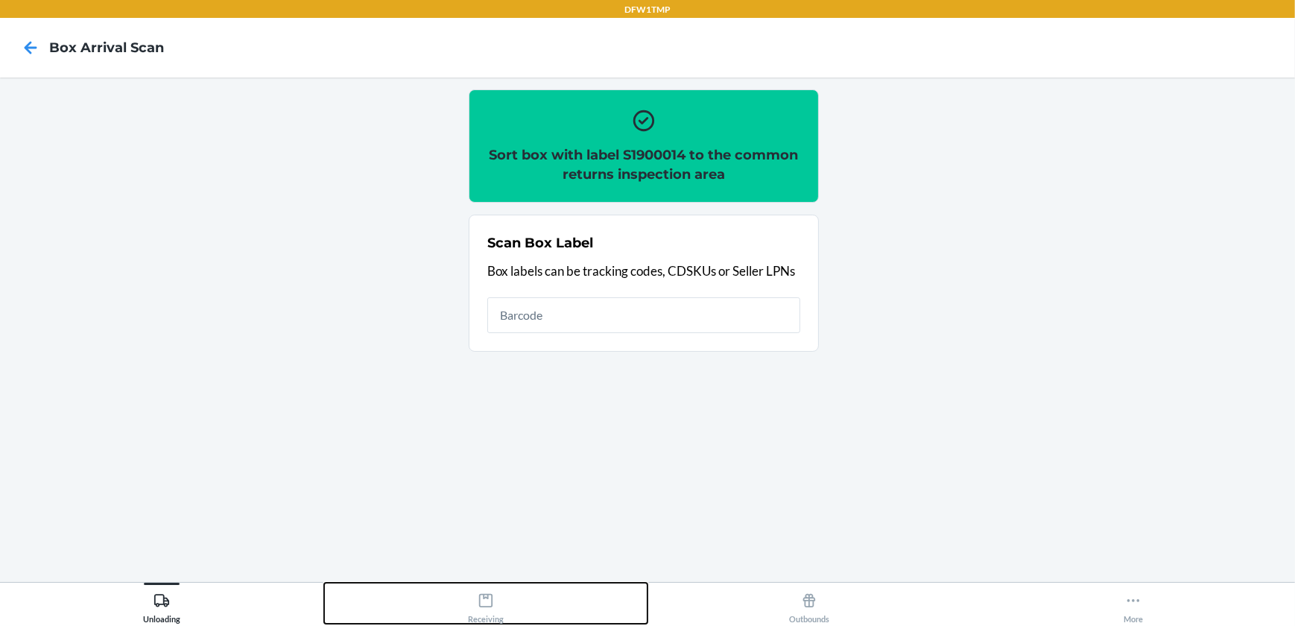
click at [493, 607] on icon at bounding box center [486, 601] width 16 height 16
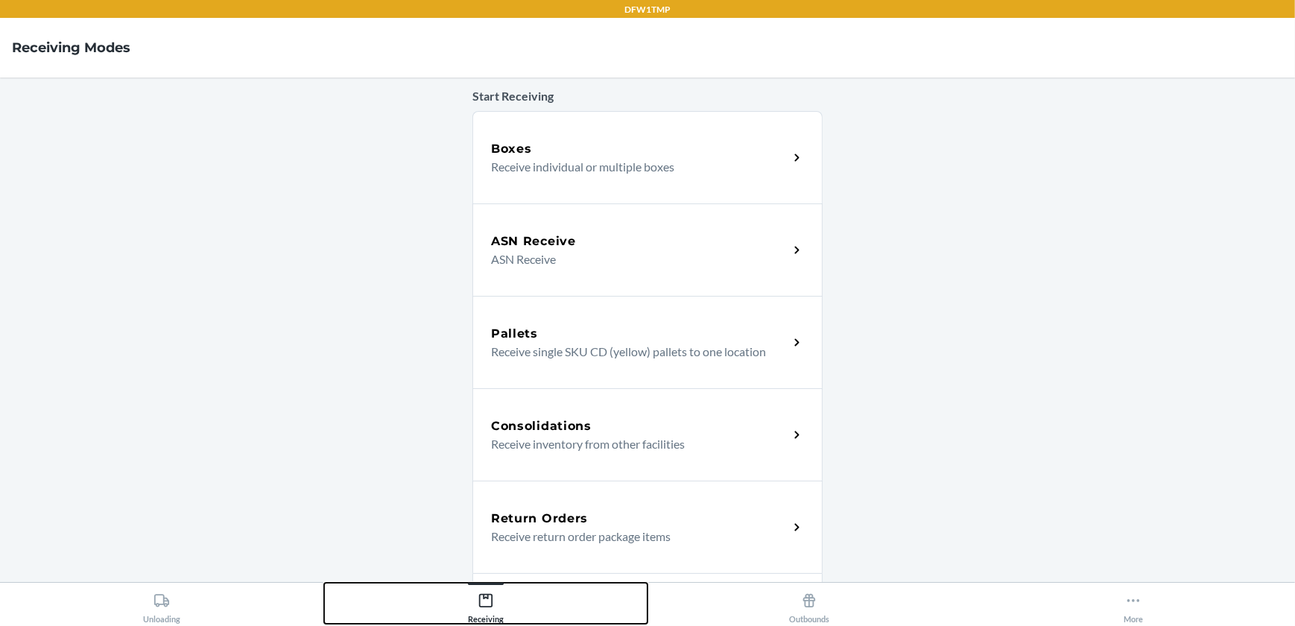
scroll to position [82, 0]
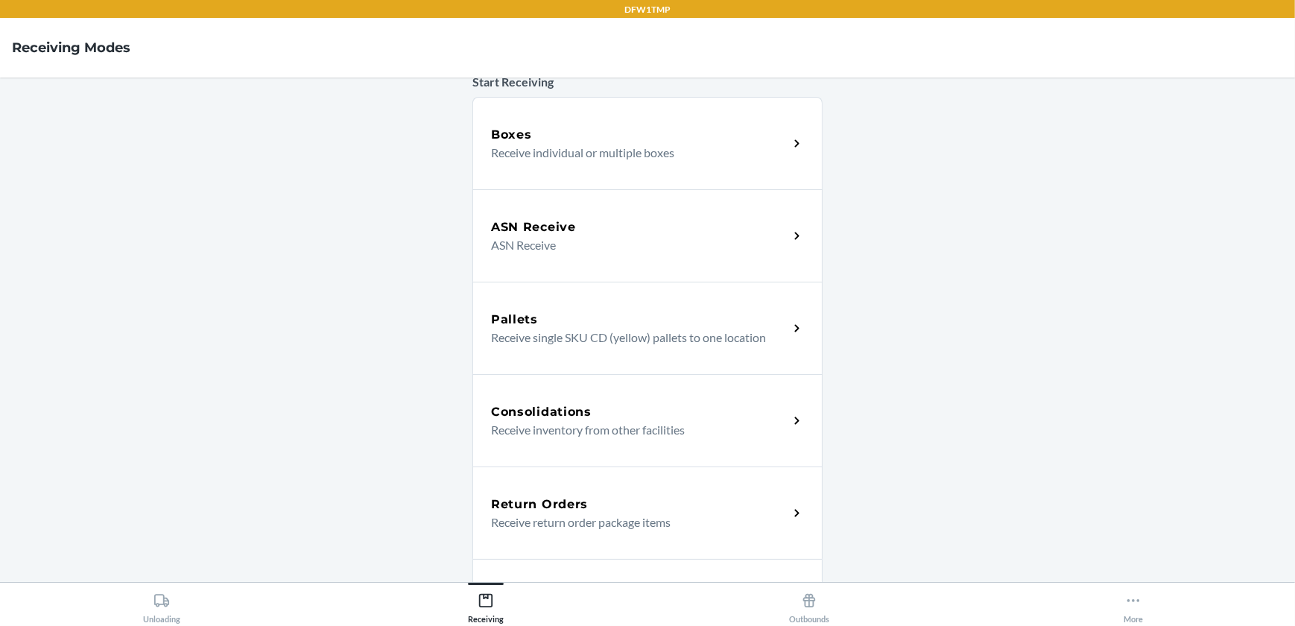
click at [725, 530] on div "Return Orders Receive return order package items" at bounding box center [648, 513] width 350 height 92
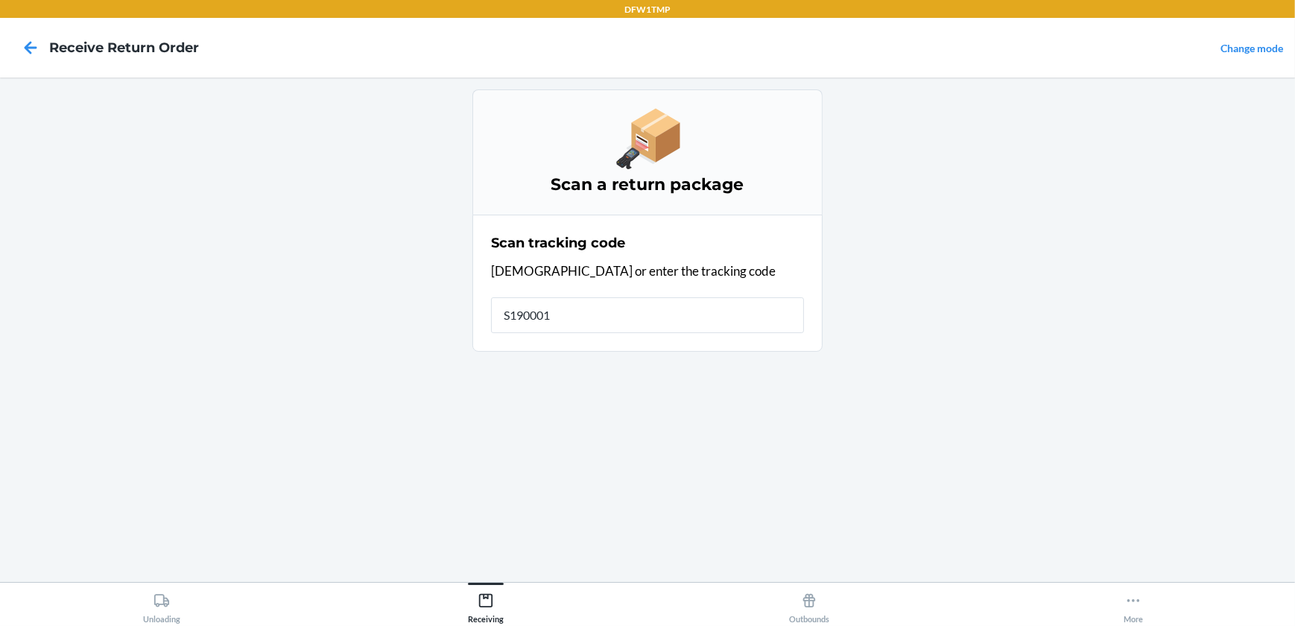
type input "S1900014"
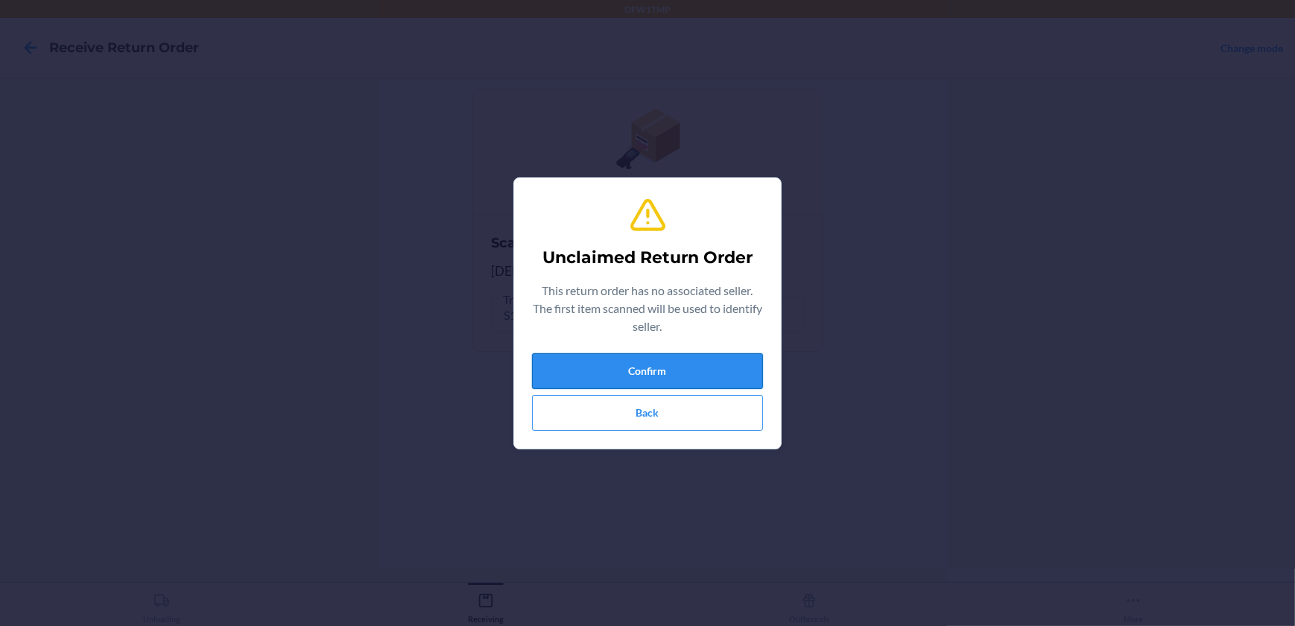
click at [711, 374] on button "Confirm" at bounding box center [647, 371] width 231 height 36
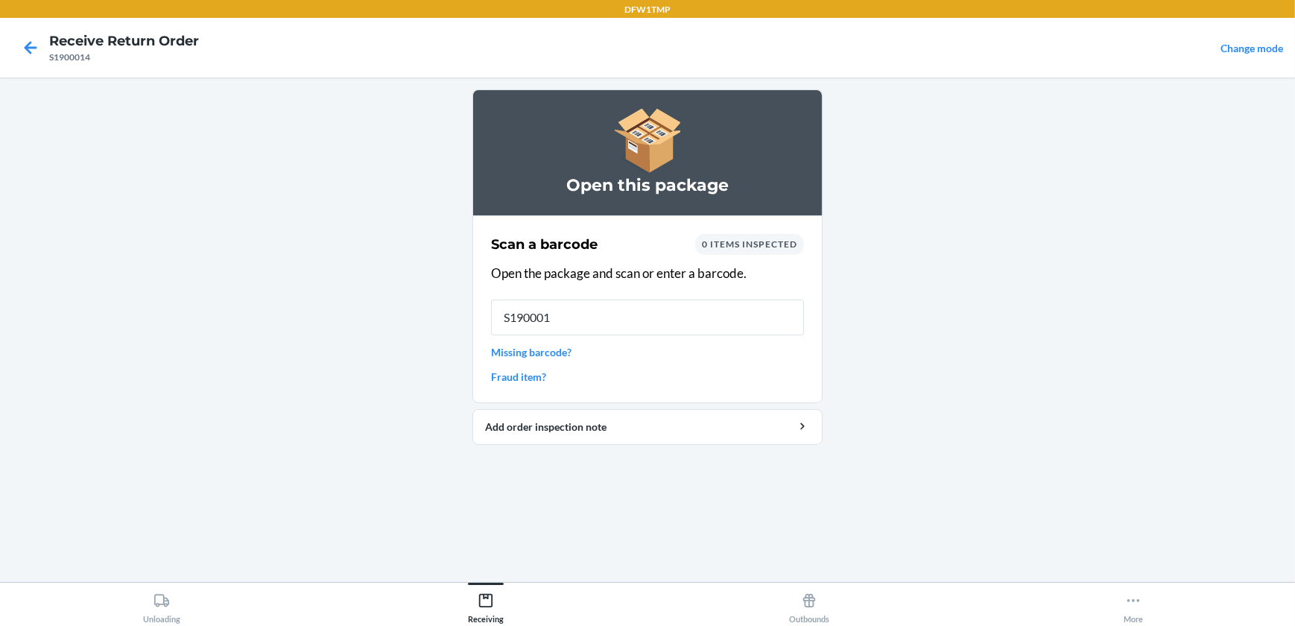
type input "S1900014"
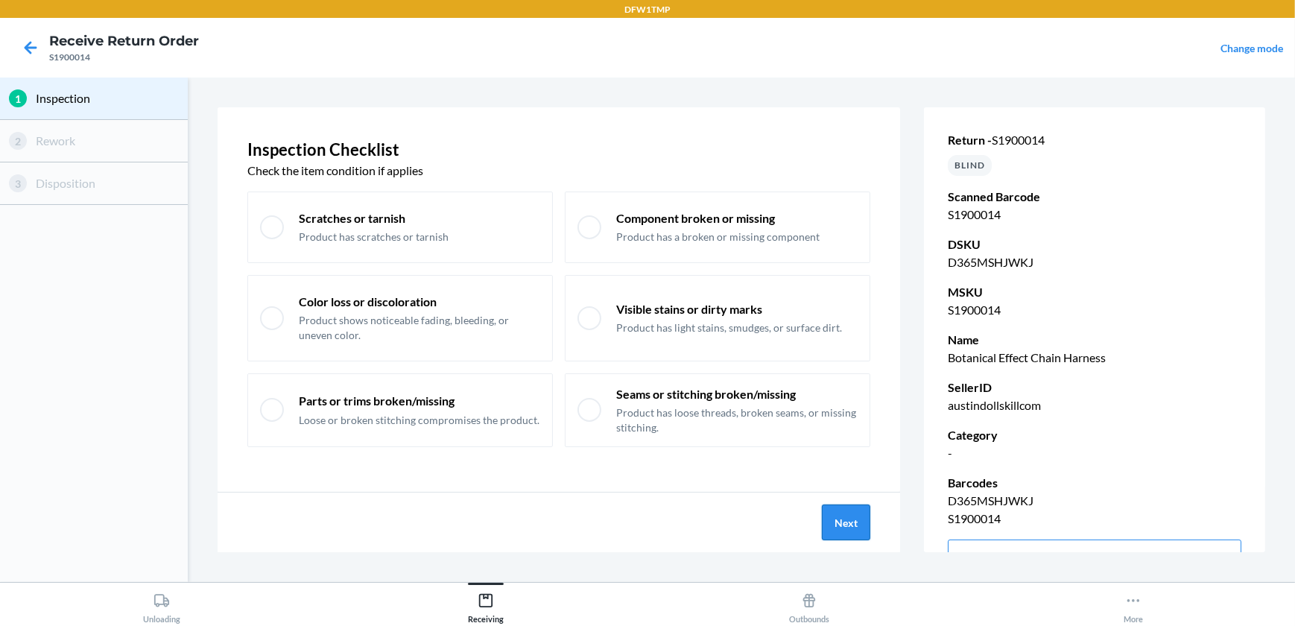
click at [843, 532] on button "Next" at bounding box center [846, 523] width 48 height 36
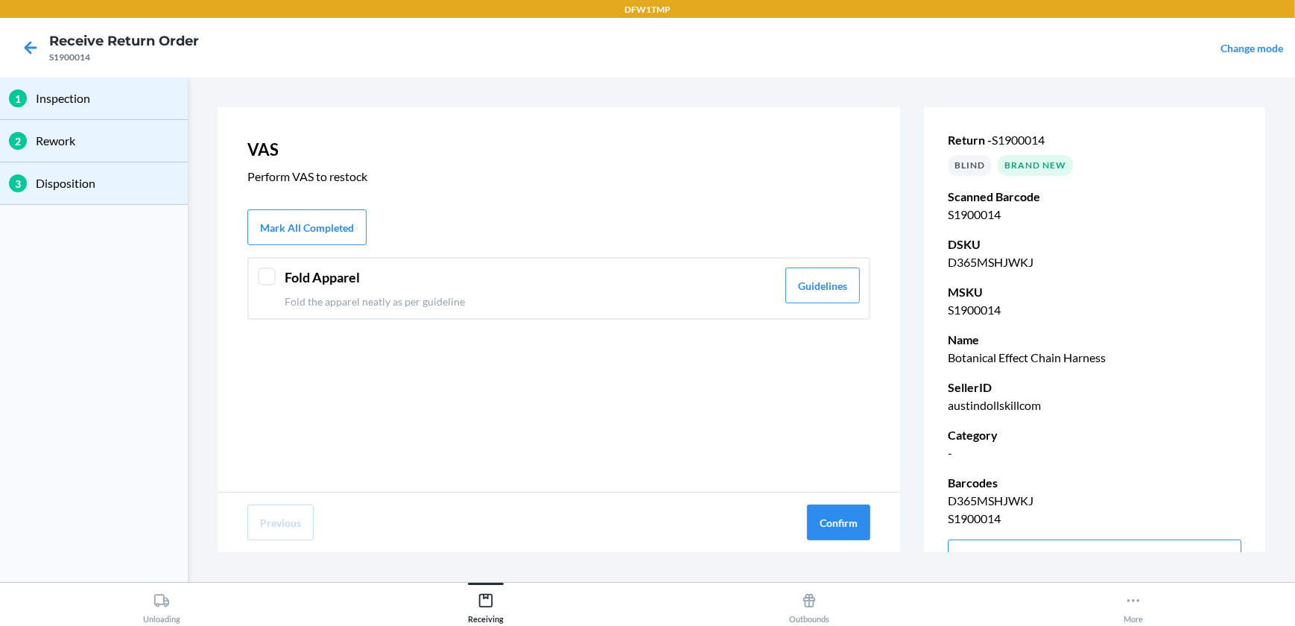
click at [280, 283] on div "Fold Apparel Fold the apparel neatly as per guideline Guidelines" at bounding box center [558, 288] width 623 height 63
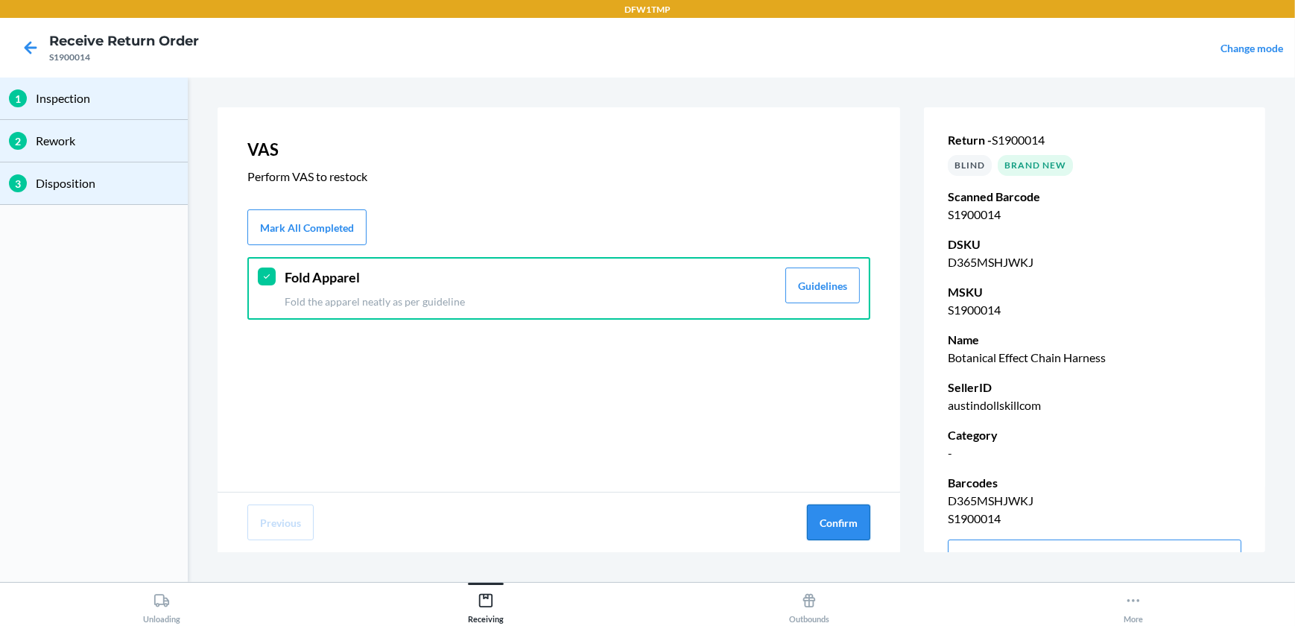
click at [845, 528] on button "Confirm" at bounding box center [838, 523] width 63 height 36
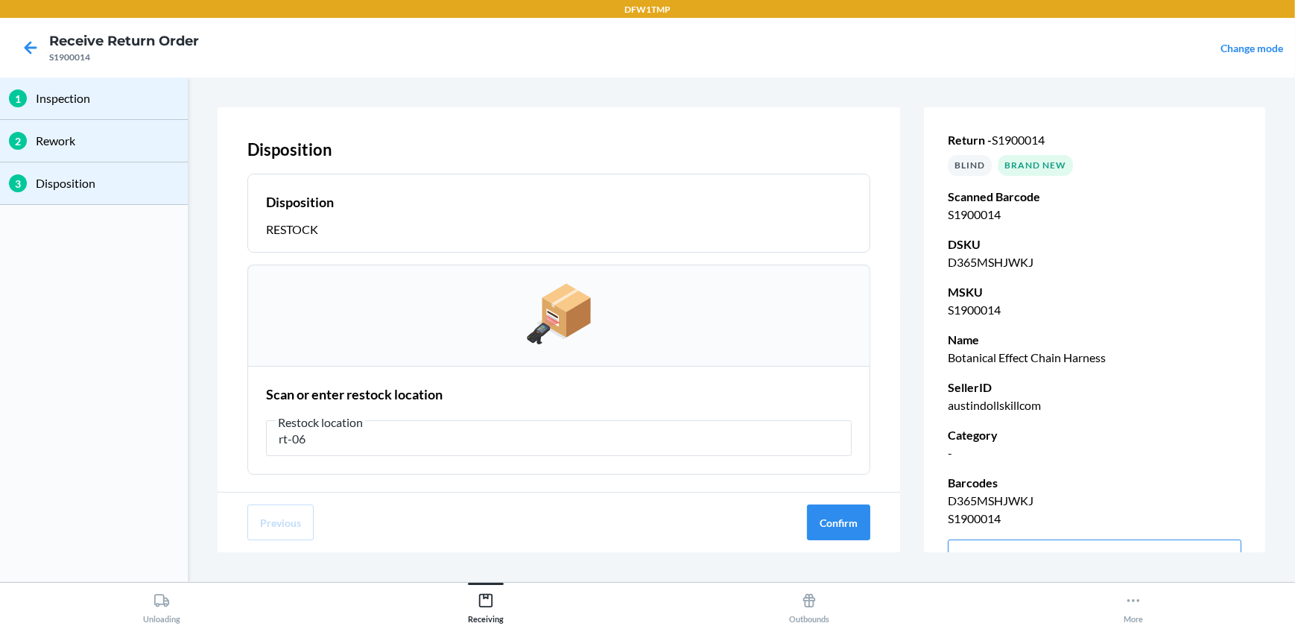
type input "rt-06"
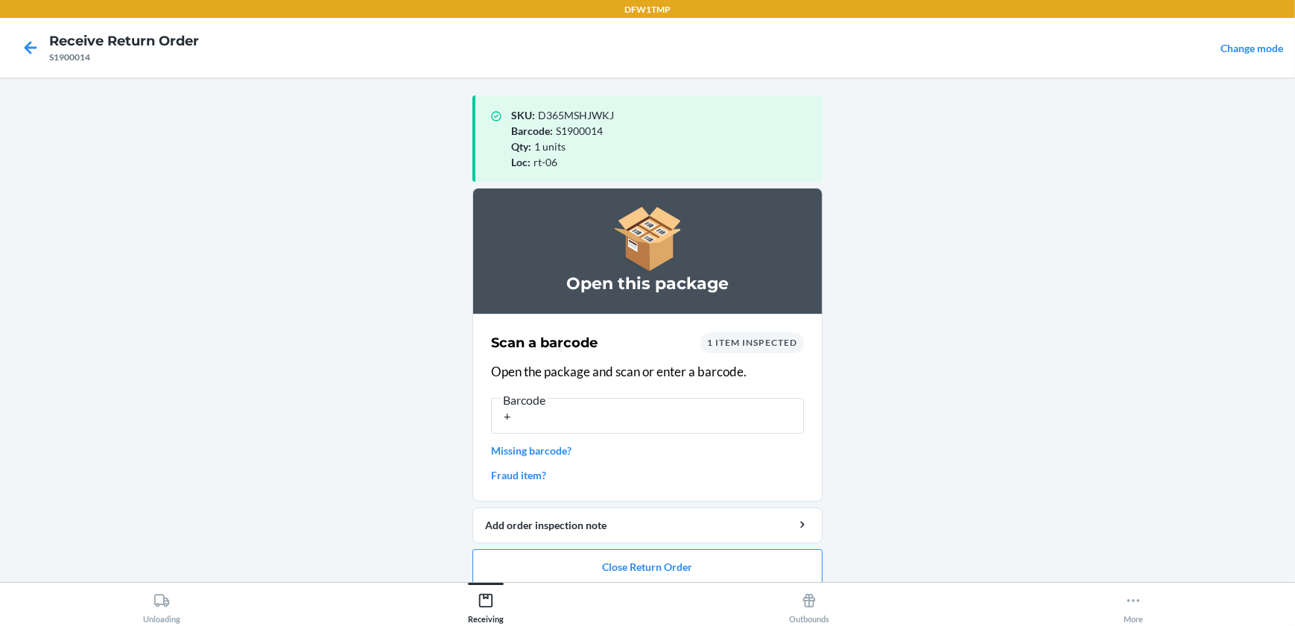
type input "+"
click at [160, 608] on icon at bounding box center [162, 601] width 16 height 16
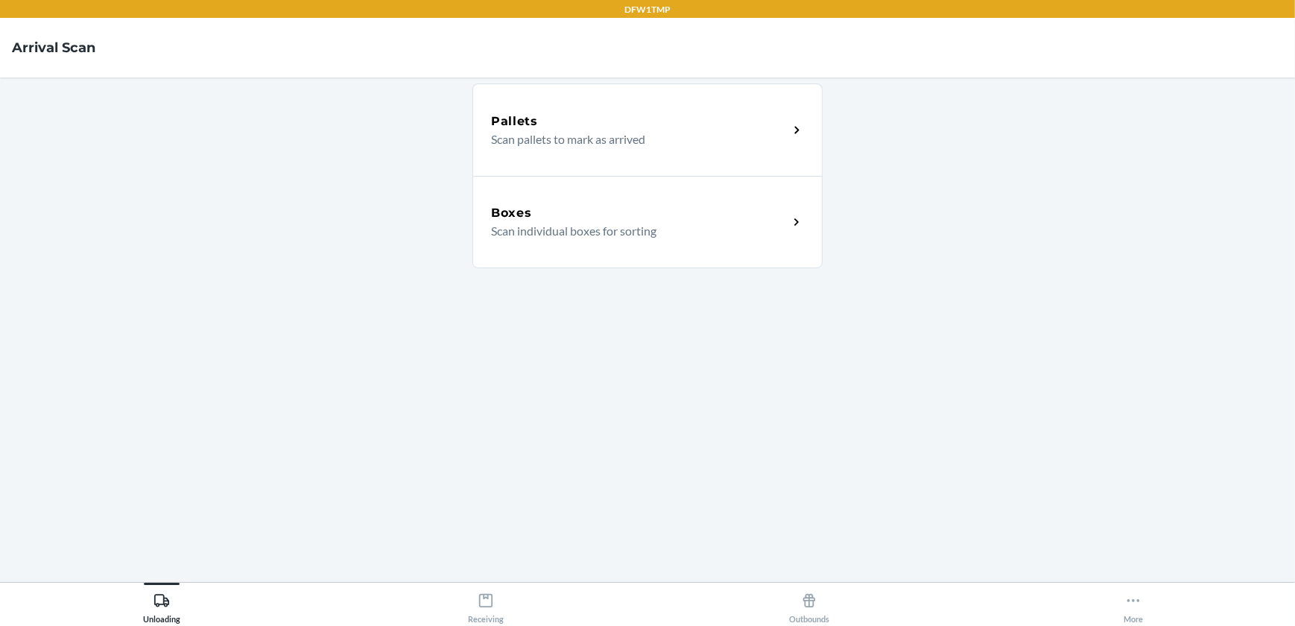
click at [575, 236] on p "Scan individual boxes for sorting" at bounding box center [633, 231] width 285 height 18
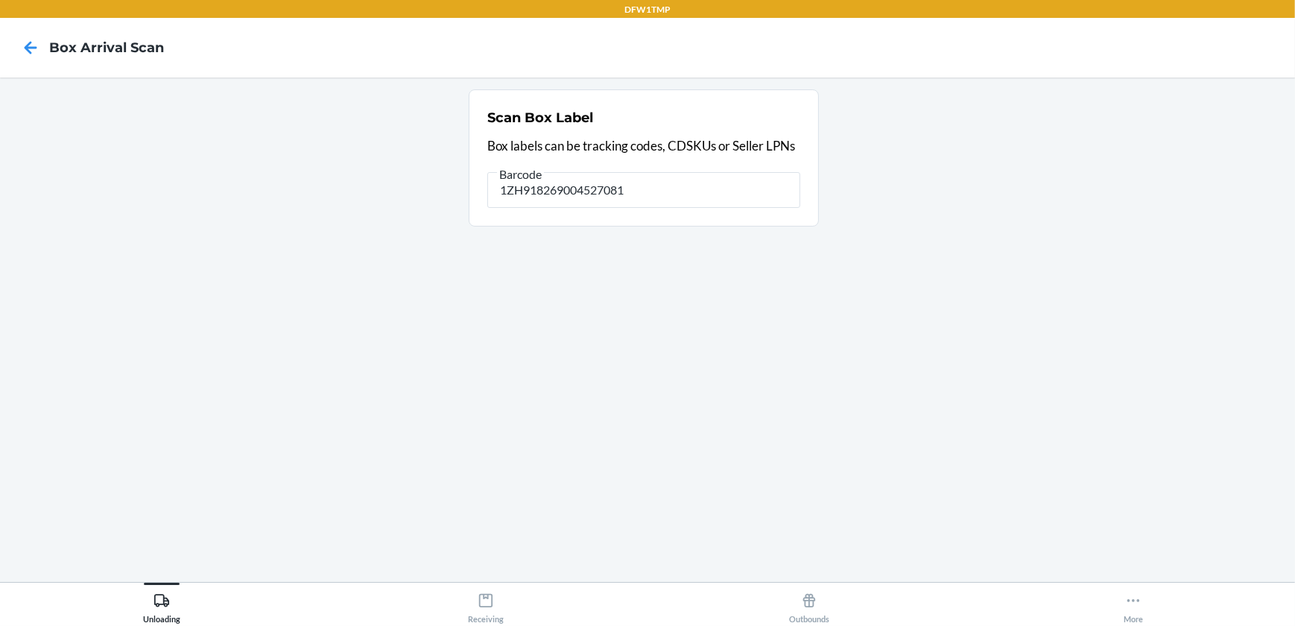
type input "1ZH918269004527081"
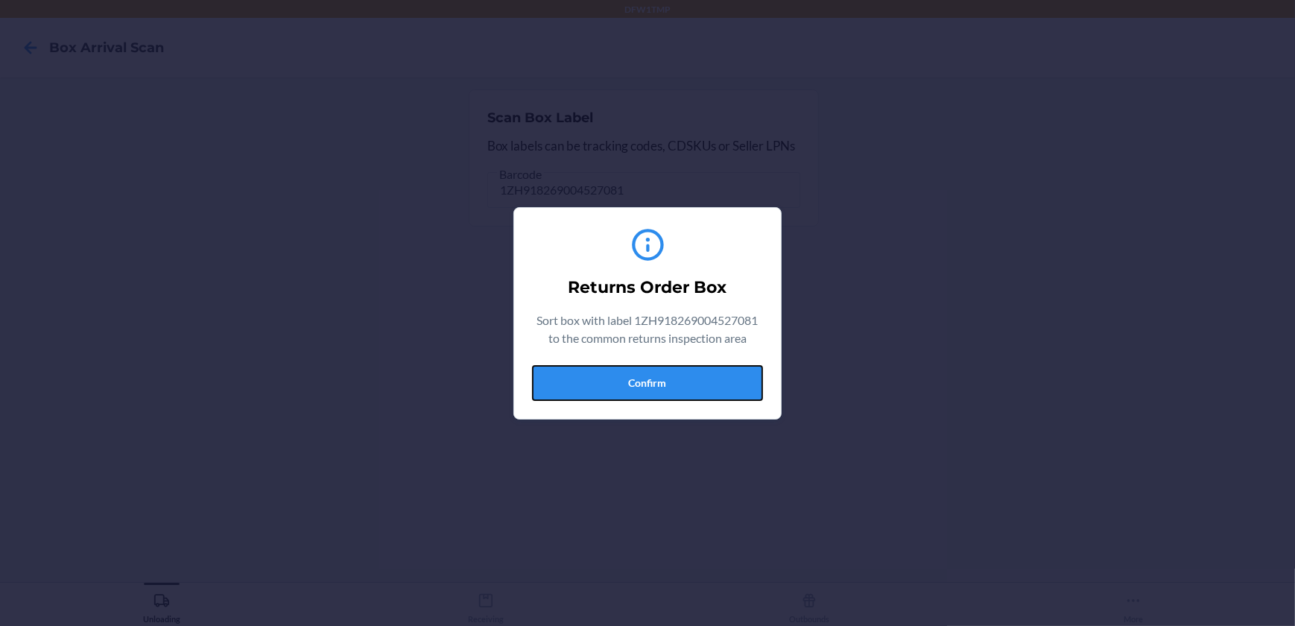
click at [610, 388] on button "Confirm" at bounding box center [647, 383] width 231 height 36
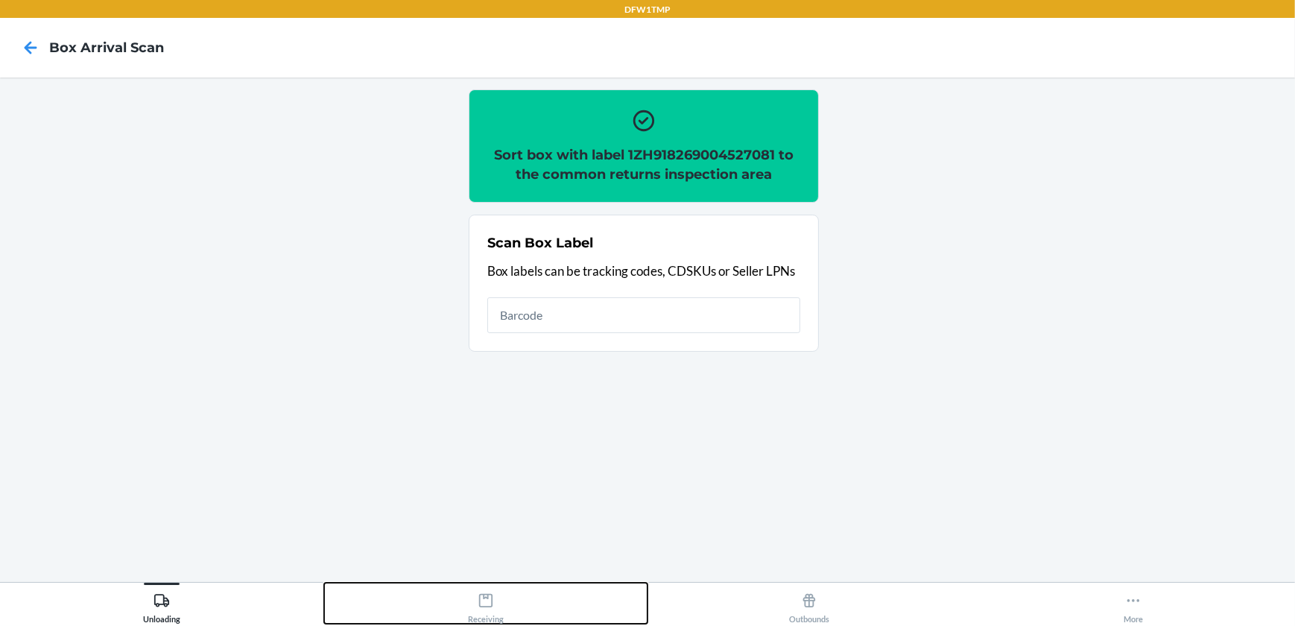
click at [487, 601] on icon at bounding box center [486, 601] width 16 height 16
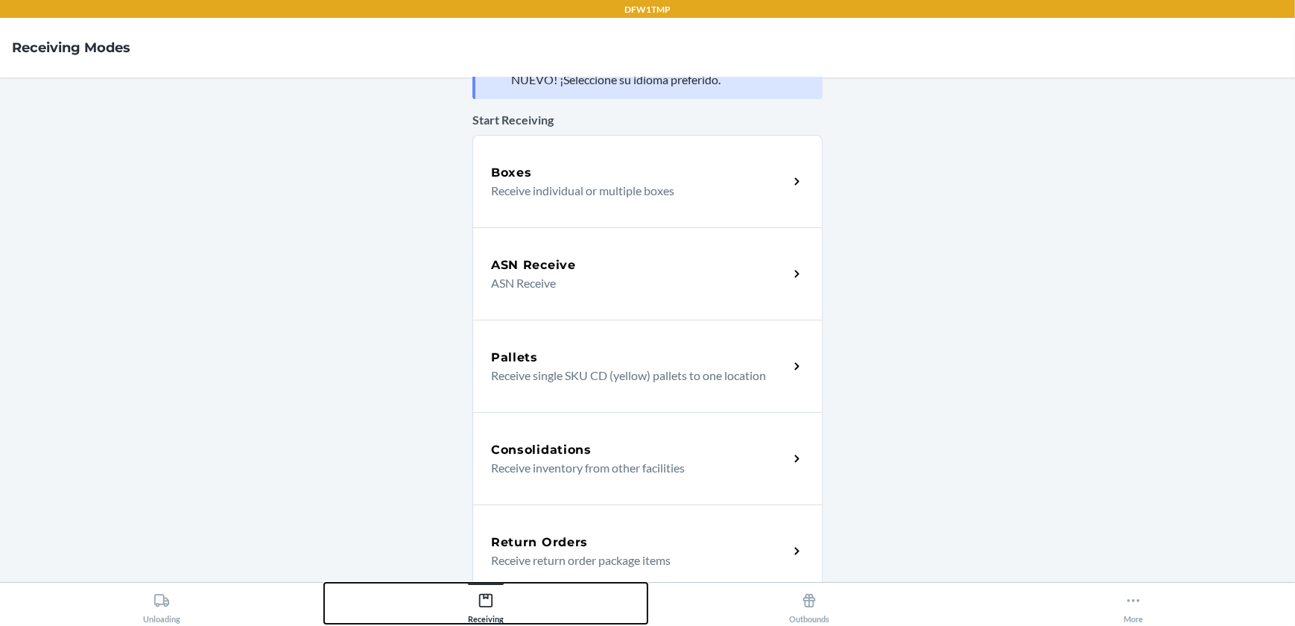
scroll to position [67, 0]
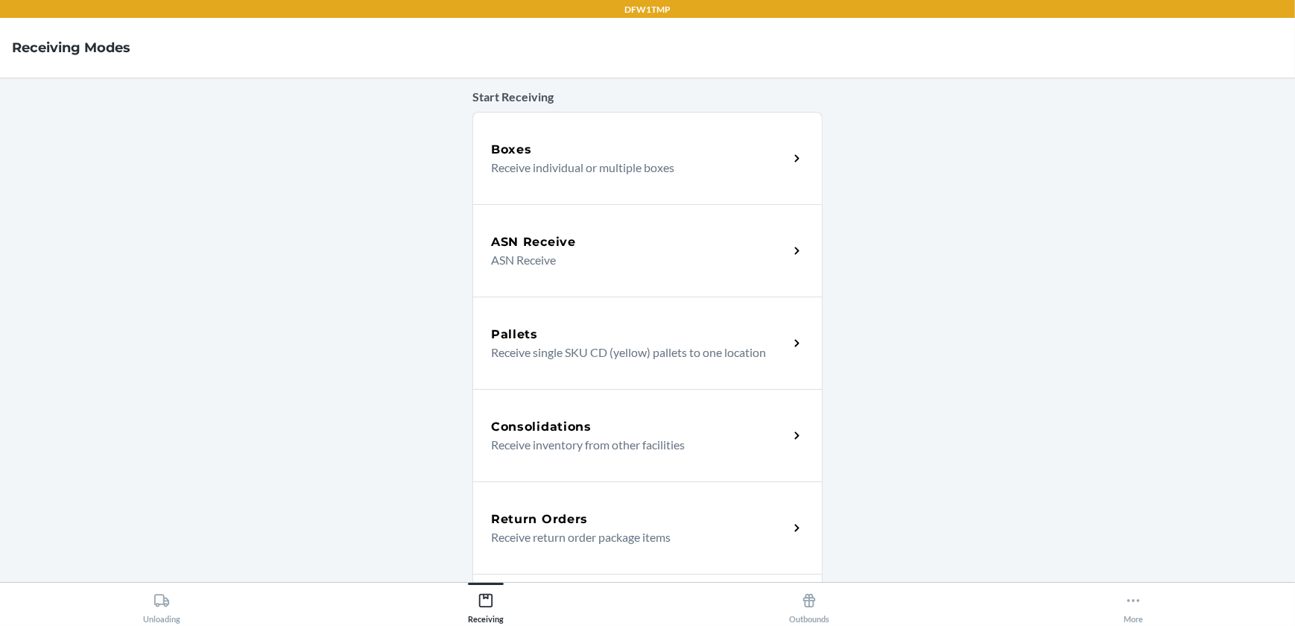
click at [572, 534] on p "Receive return order package items" at bounding box center [633, 537] width 285 height 18
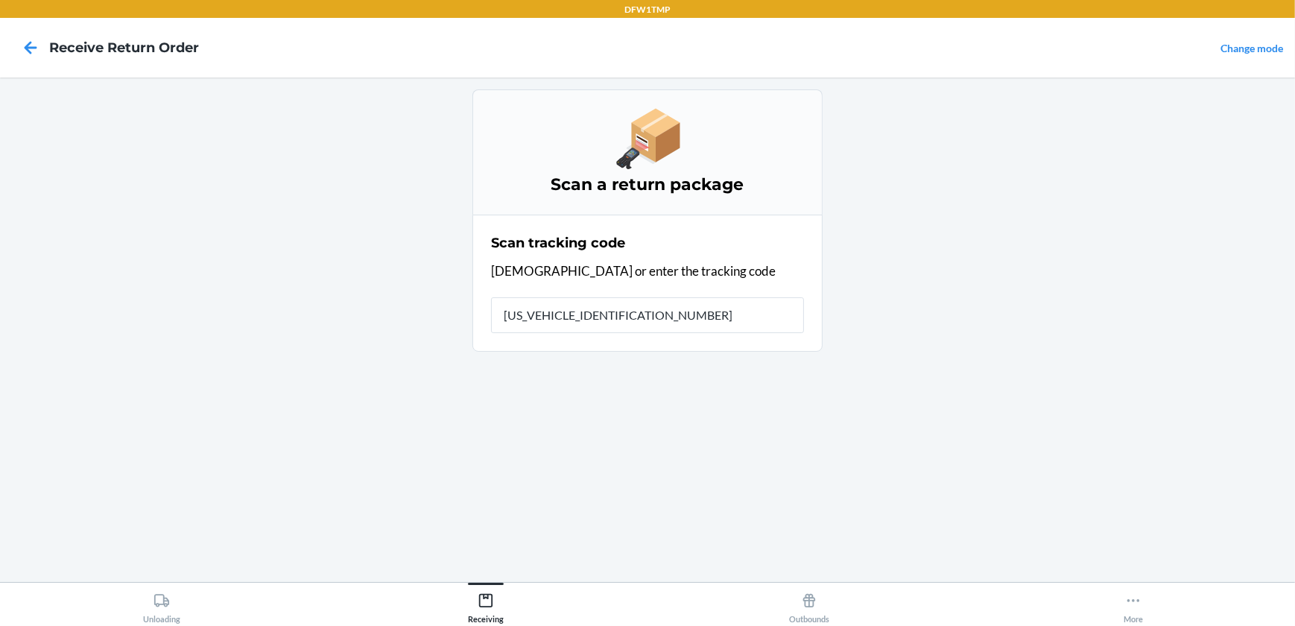
type input "1ZH918269004527081"
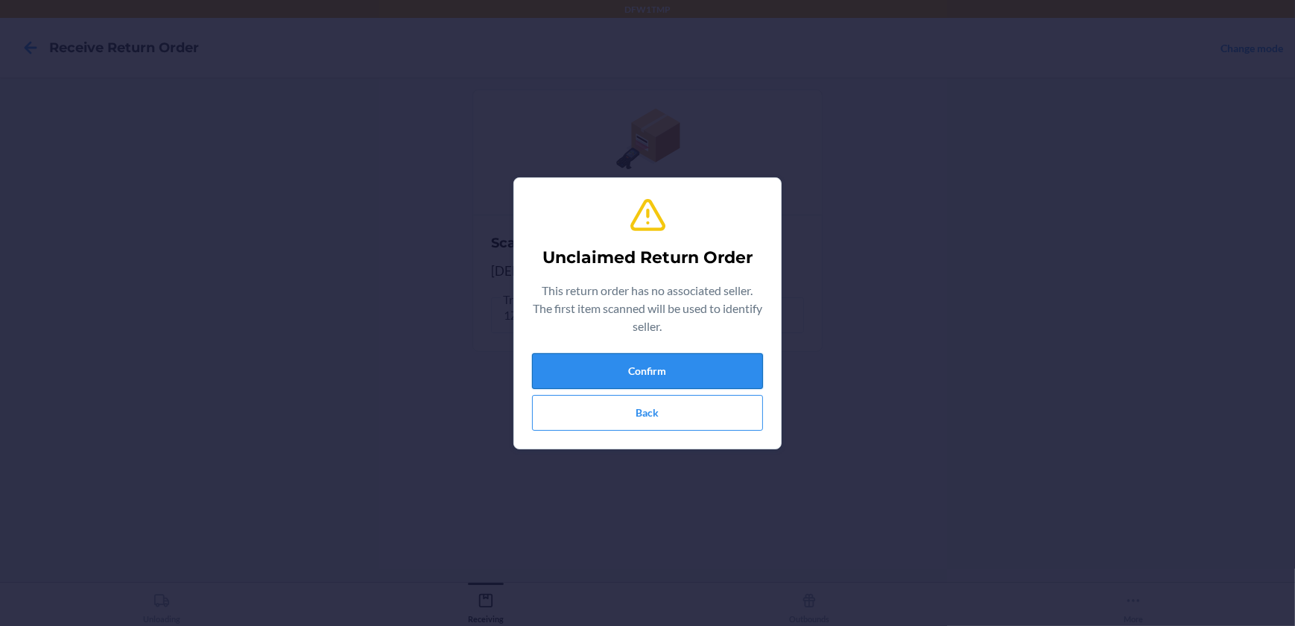
click at [748, 370] on button "Confirm" at bounding box center [647, 371] width 231 height 36
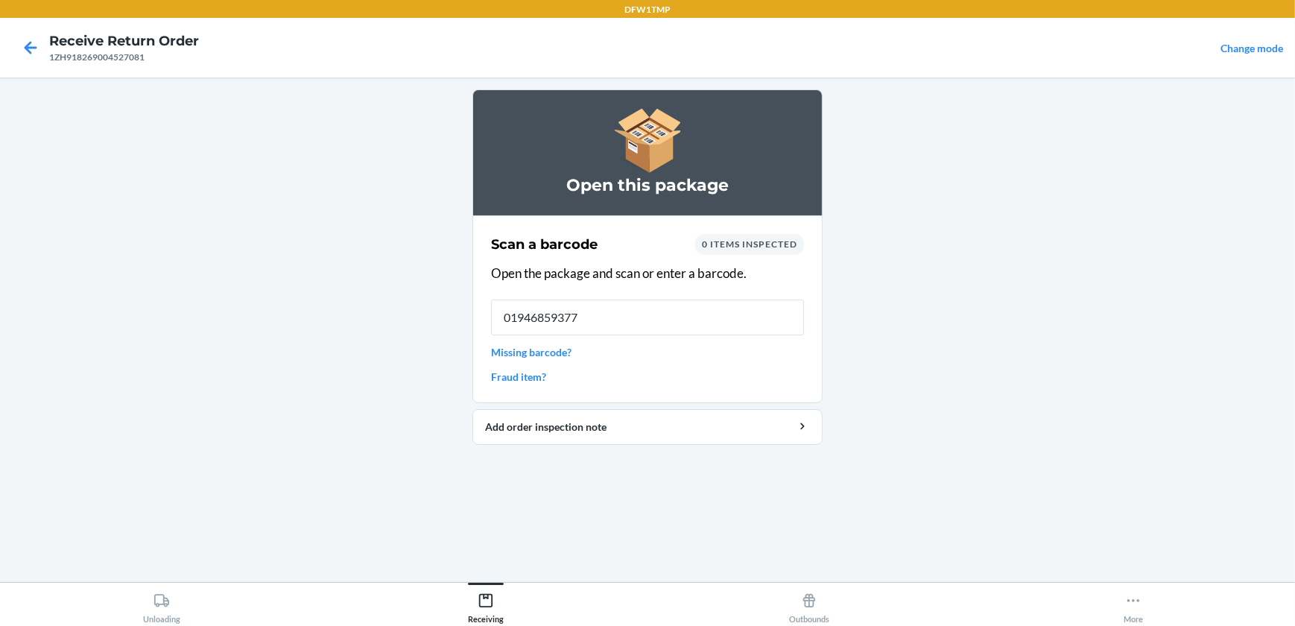
type input "019468593771"
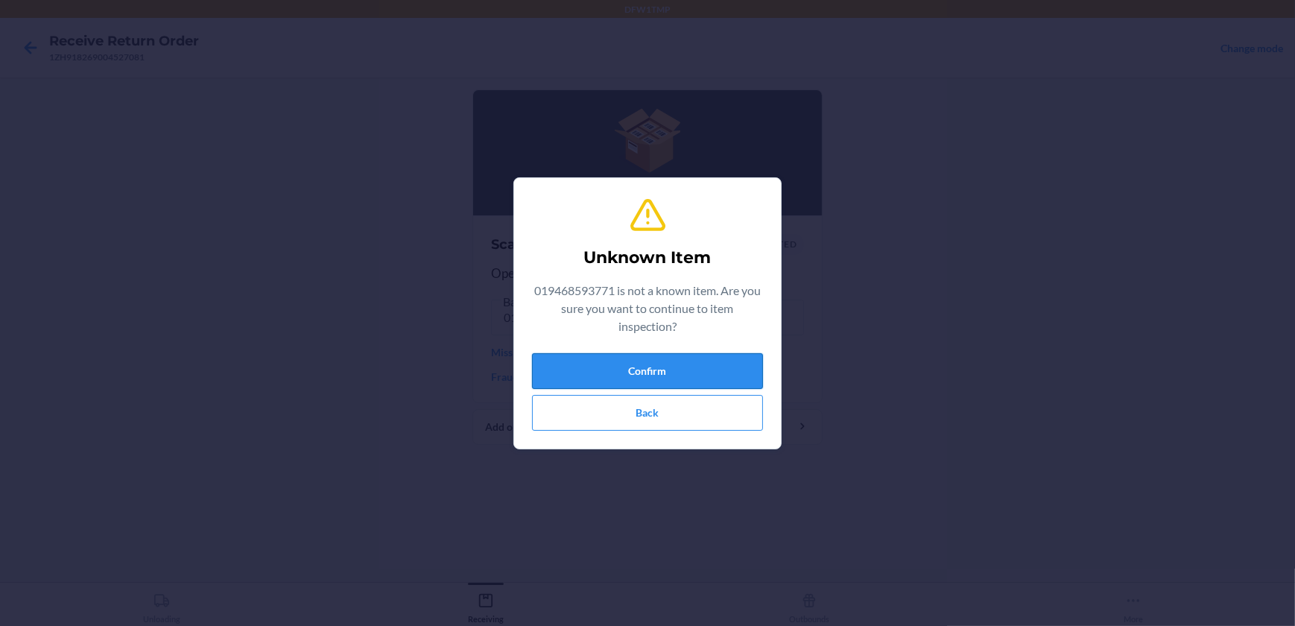
click at [661, 367] on button "Confirm" at bounding box center [647, 371] width 231 height 36
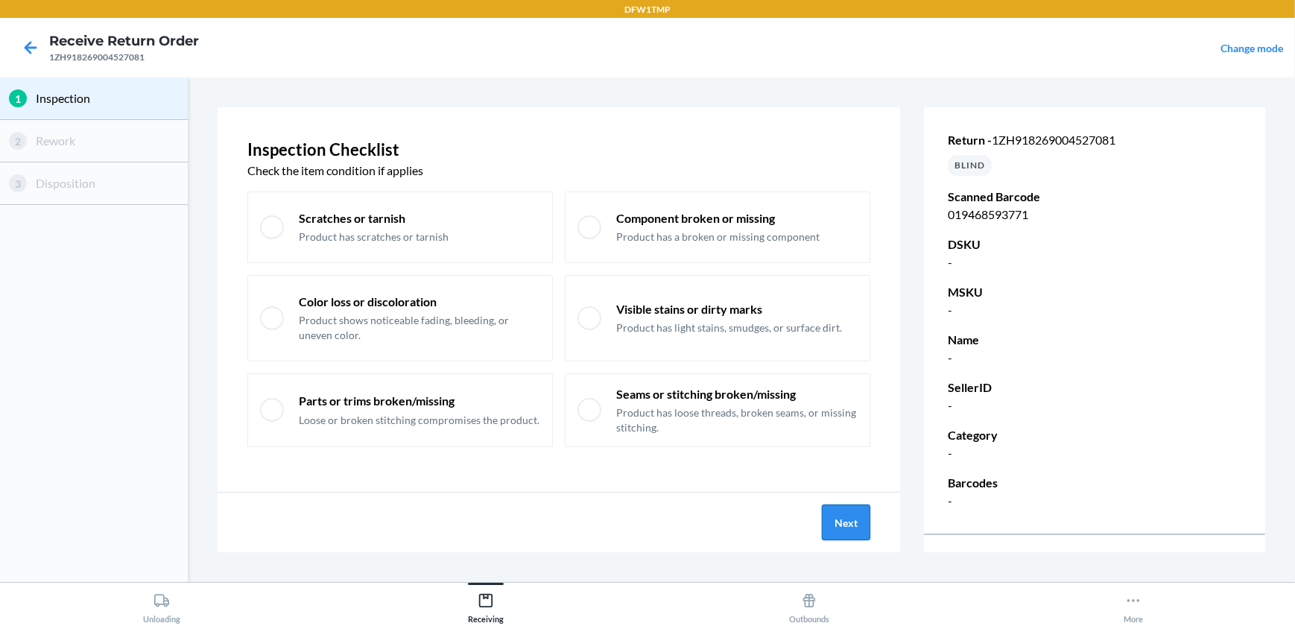
click at [854, 523] on button "Next" at bounding box center [846, 523] width 48 height 36
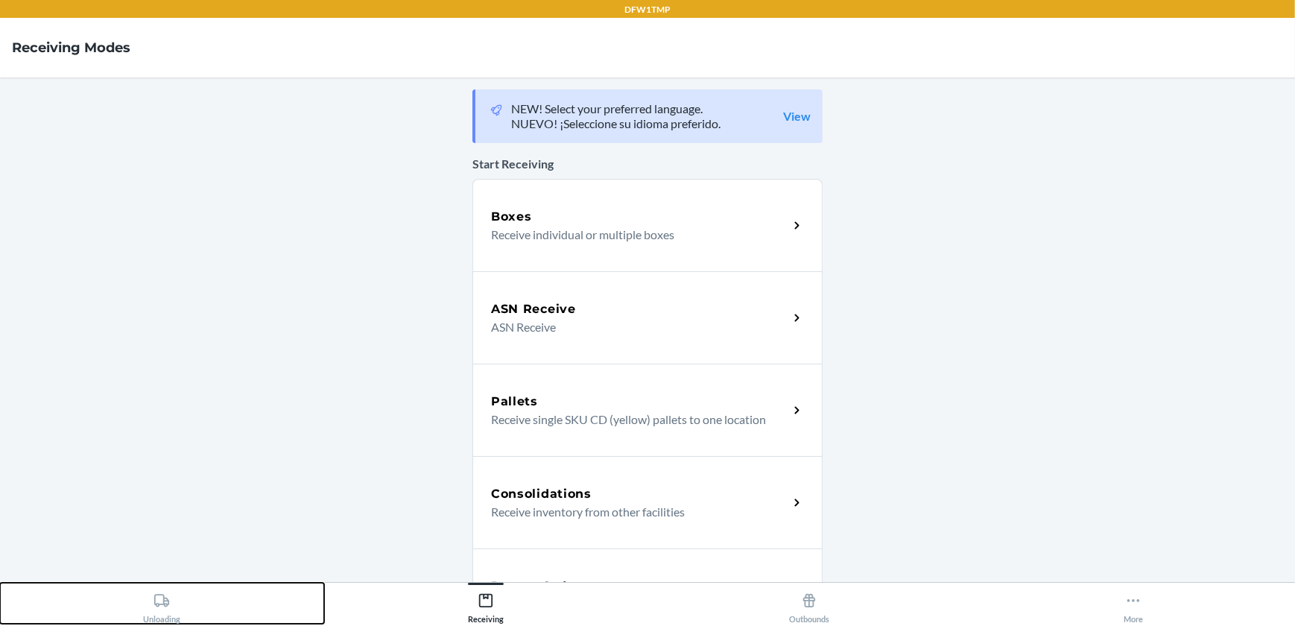
click at [170, 604] on icon at bounding box center [162, 601] width 16 height 16
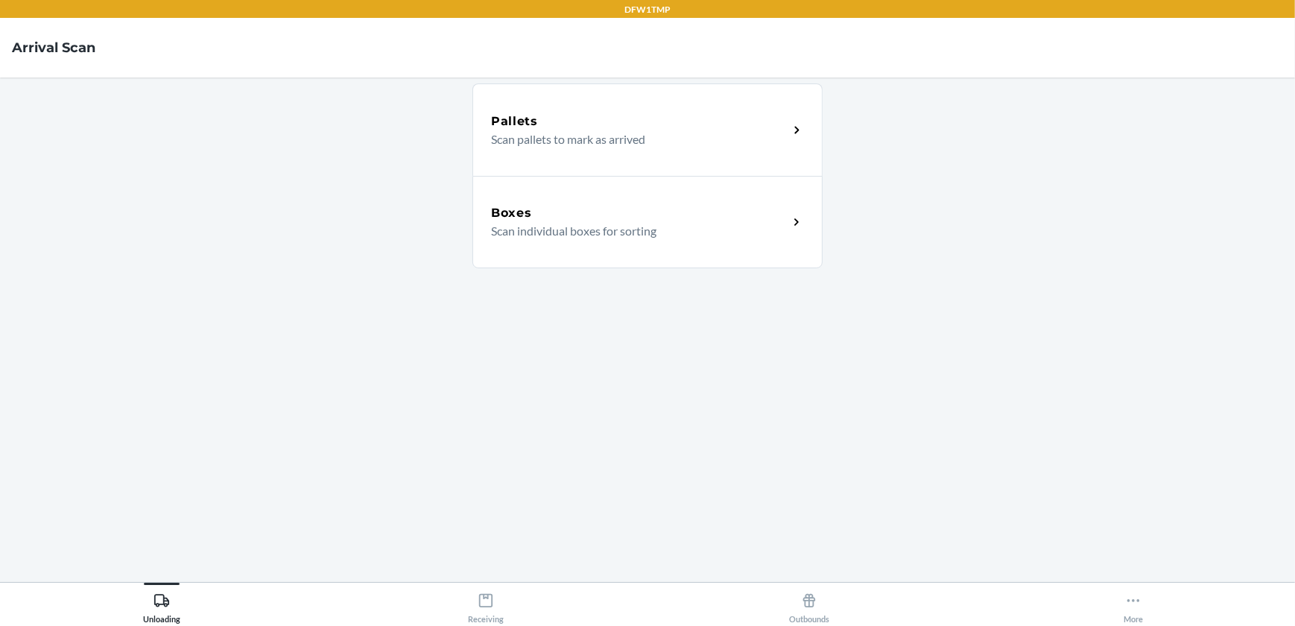
click at [568, 212] on div "Boxes" at bounding box center [639, 213] width 297 height 18
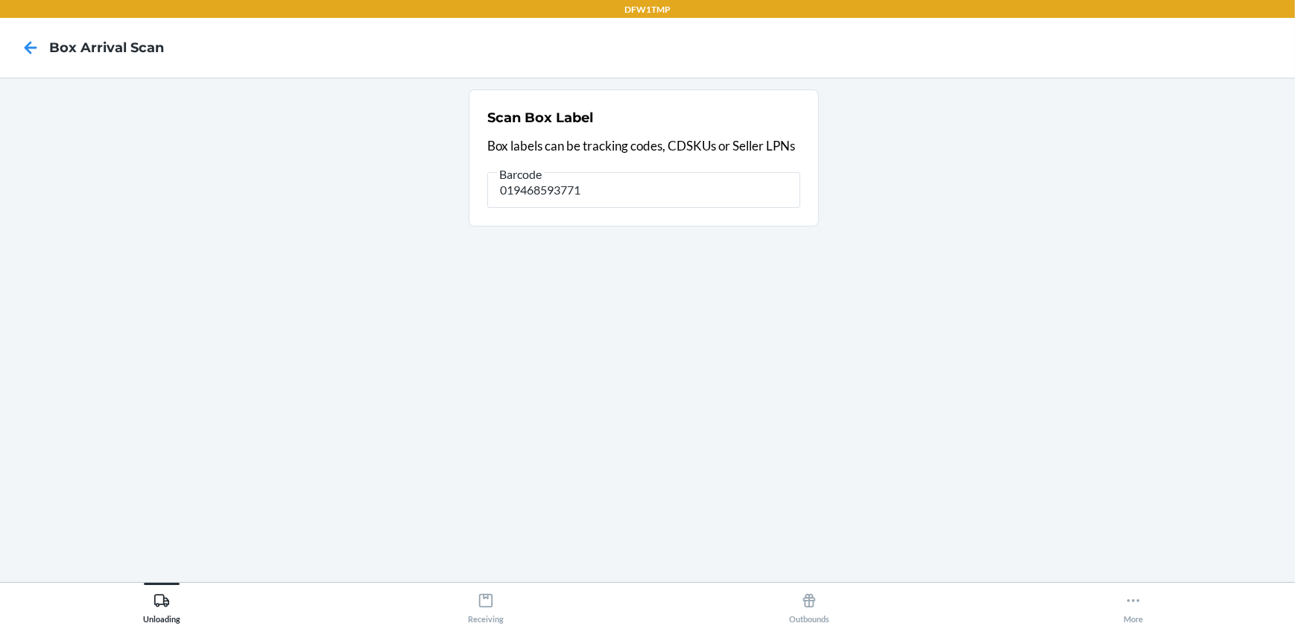
type input "019468593771"
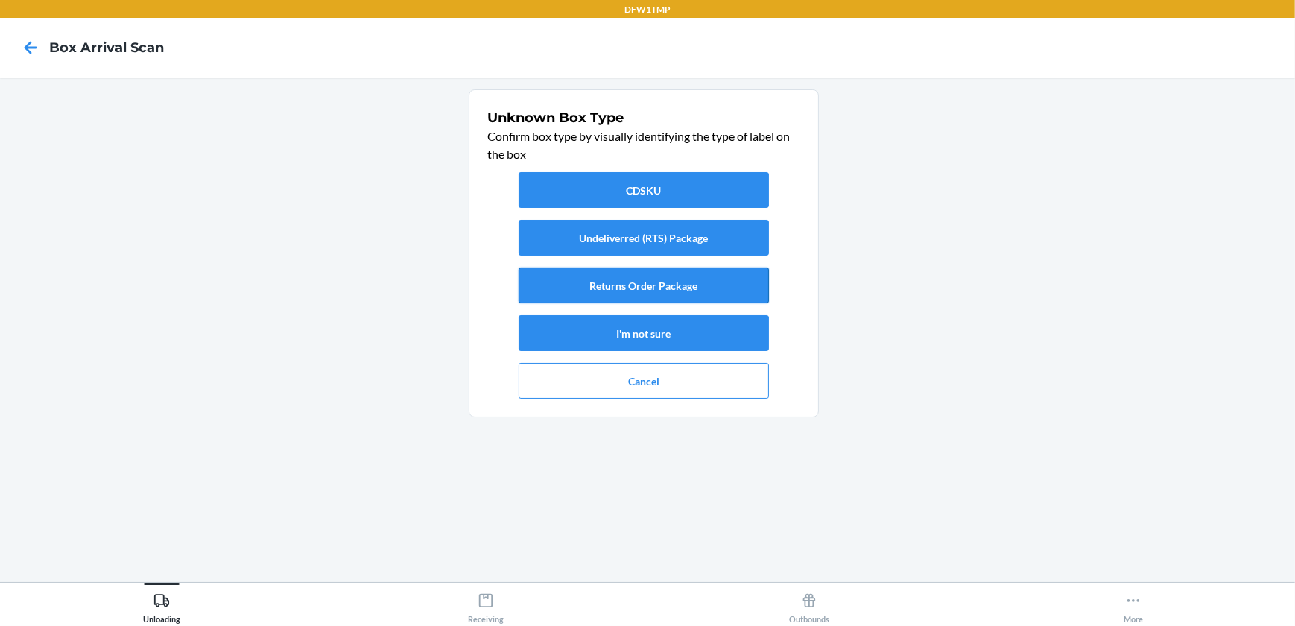
click at [686, 285] on button "Returns Order Package" at bounding box center [644, 286] width 250 height 36
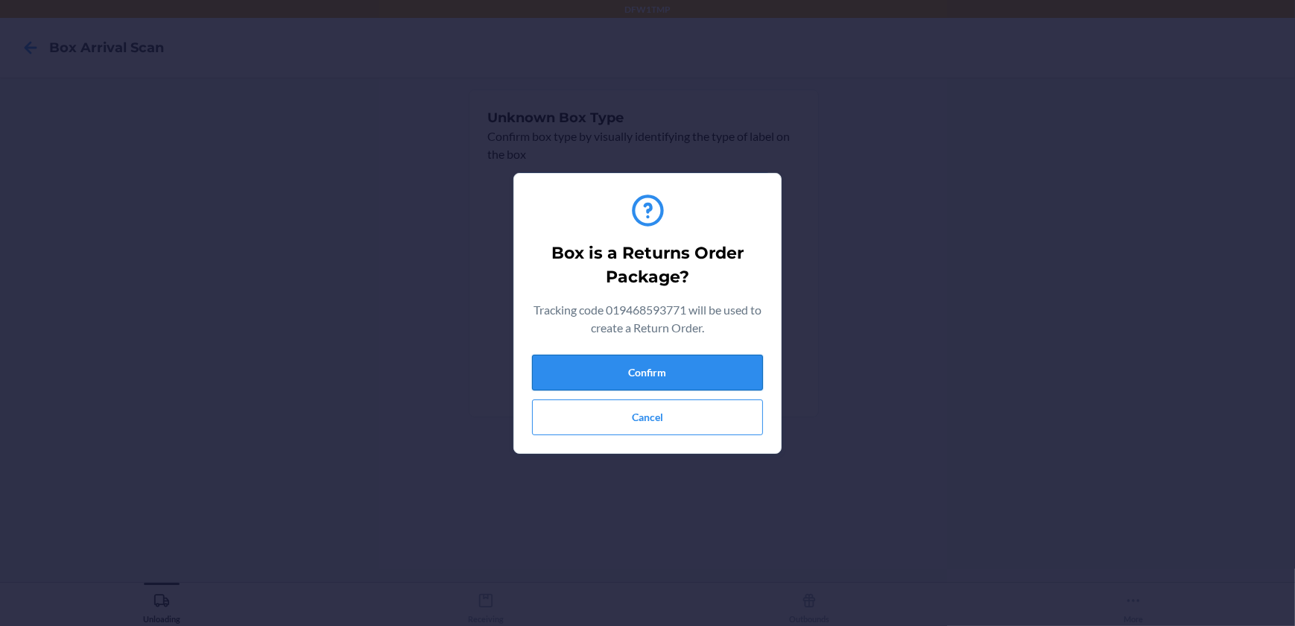
click at [664, 365] on button "Confirm" at bounding box center [647, 373] width 231 height 36
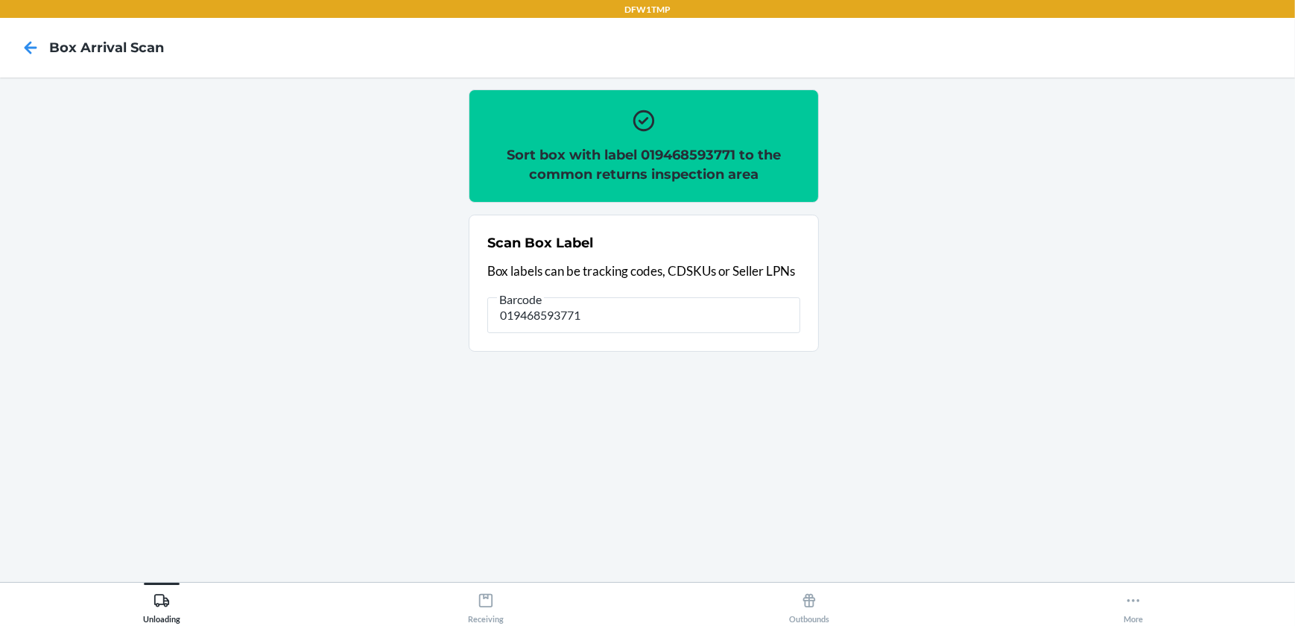
type input "019468593771"
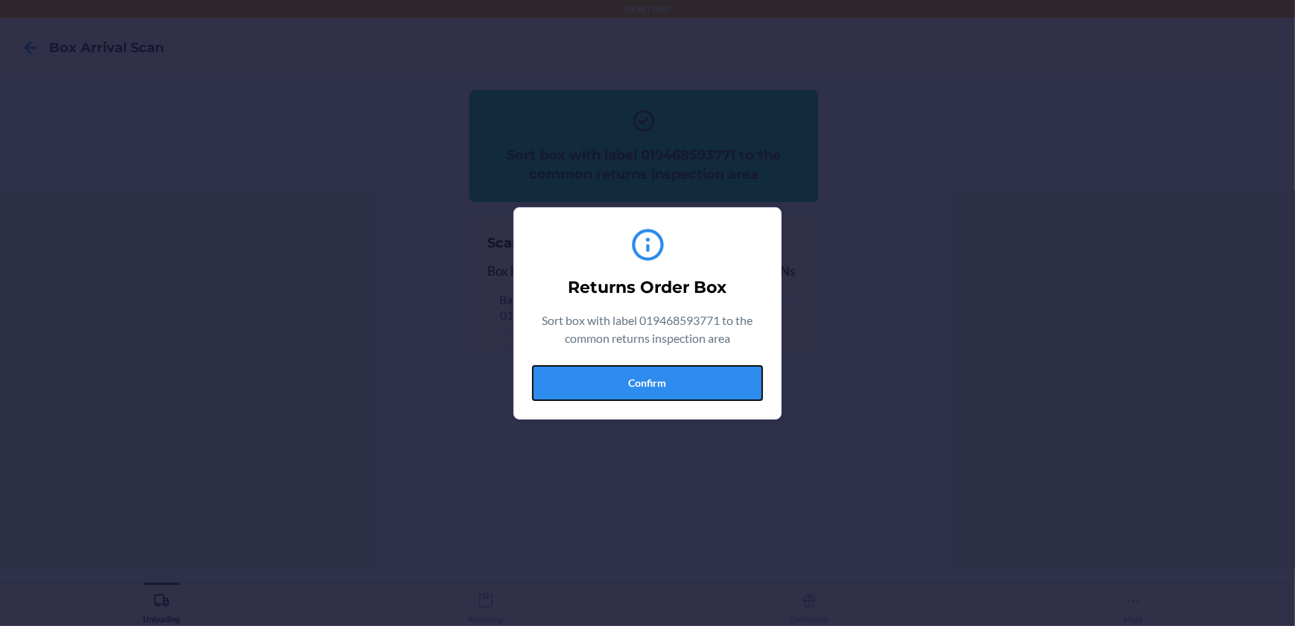
click at [731, 389] on button "Confirm" at bounding box center [647, 383] width 231 height 36
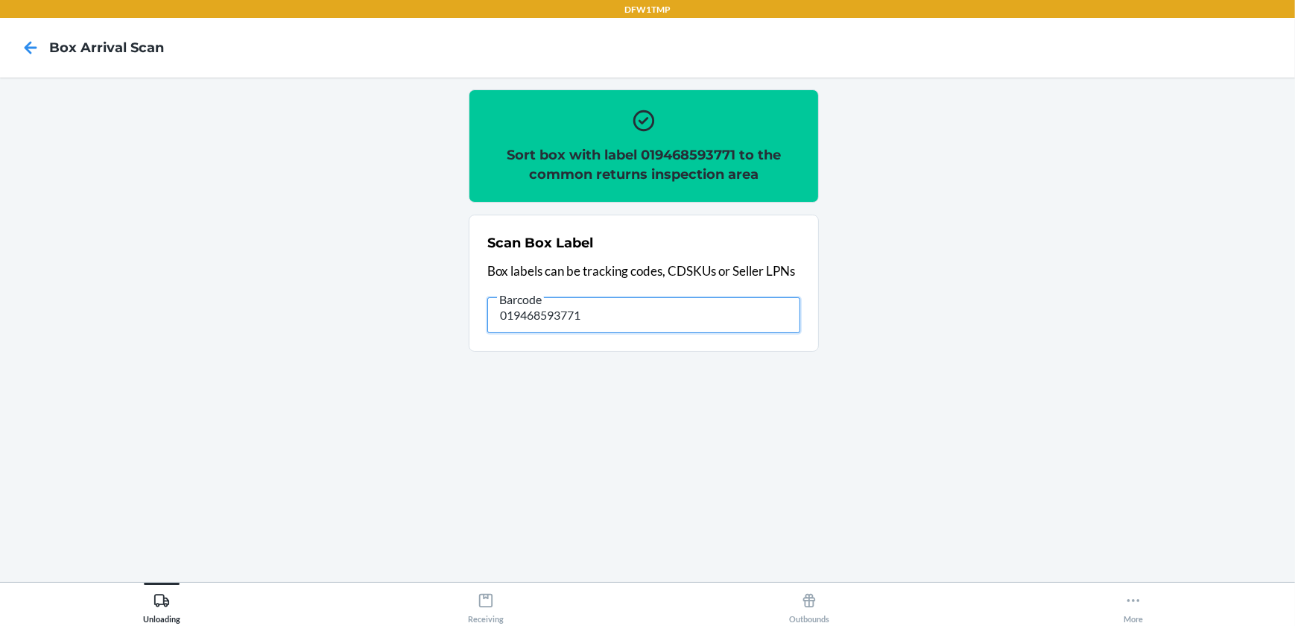
type input "019468593771"
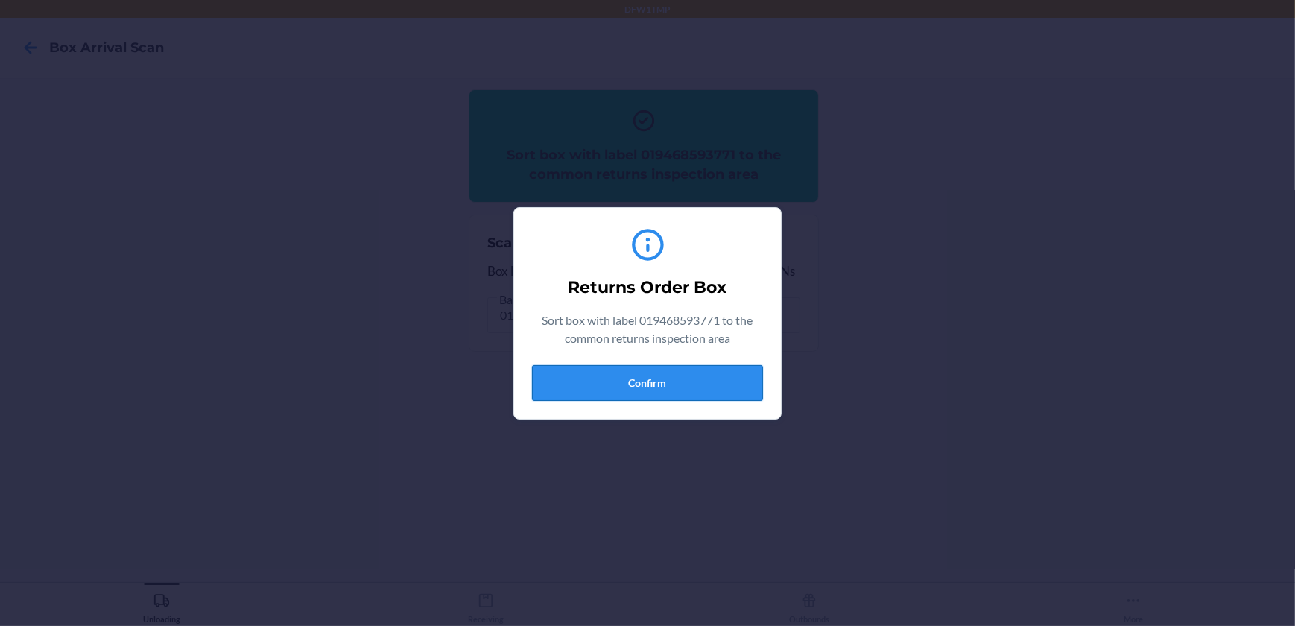
click at [652, 379] on button "Confirm" at bounding box center [647, 383] width 231 height 36
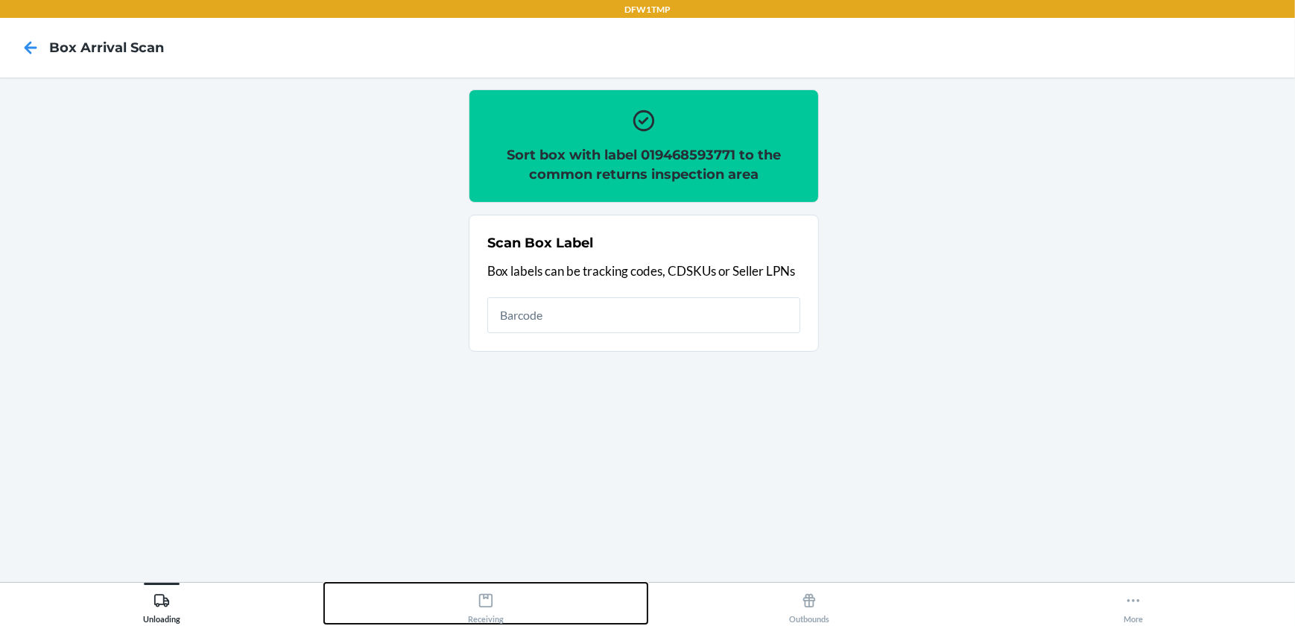
click at [476, 588] on div "Receiving" at bounding box center [486, 605] width 36 height 37
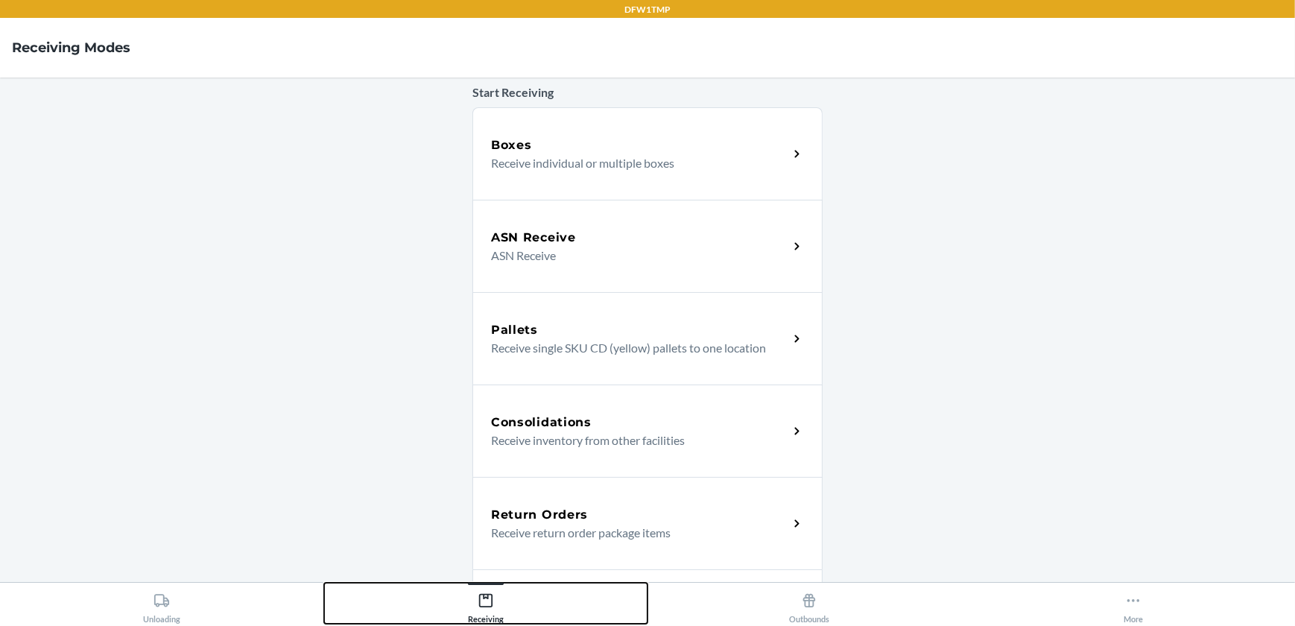
scroll to position [135, 0]
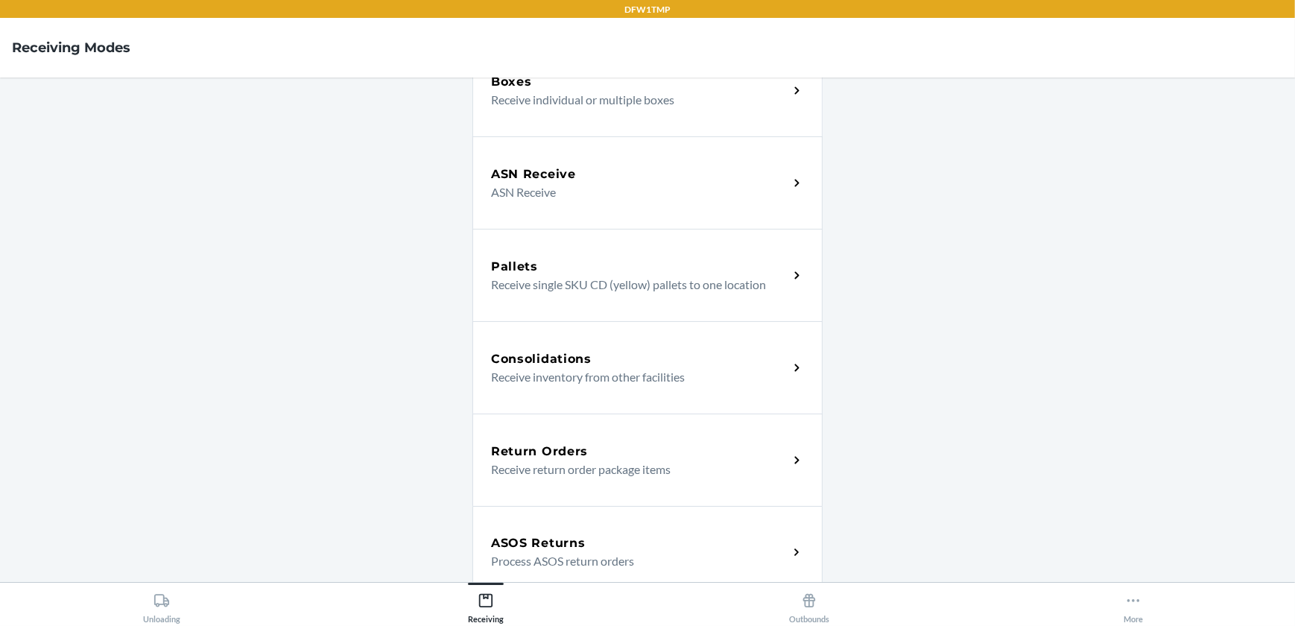
click at [619, 449] on div "Return Orders" at bounding box center [639, 452] width 297 height 18
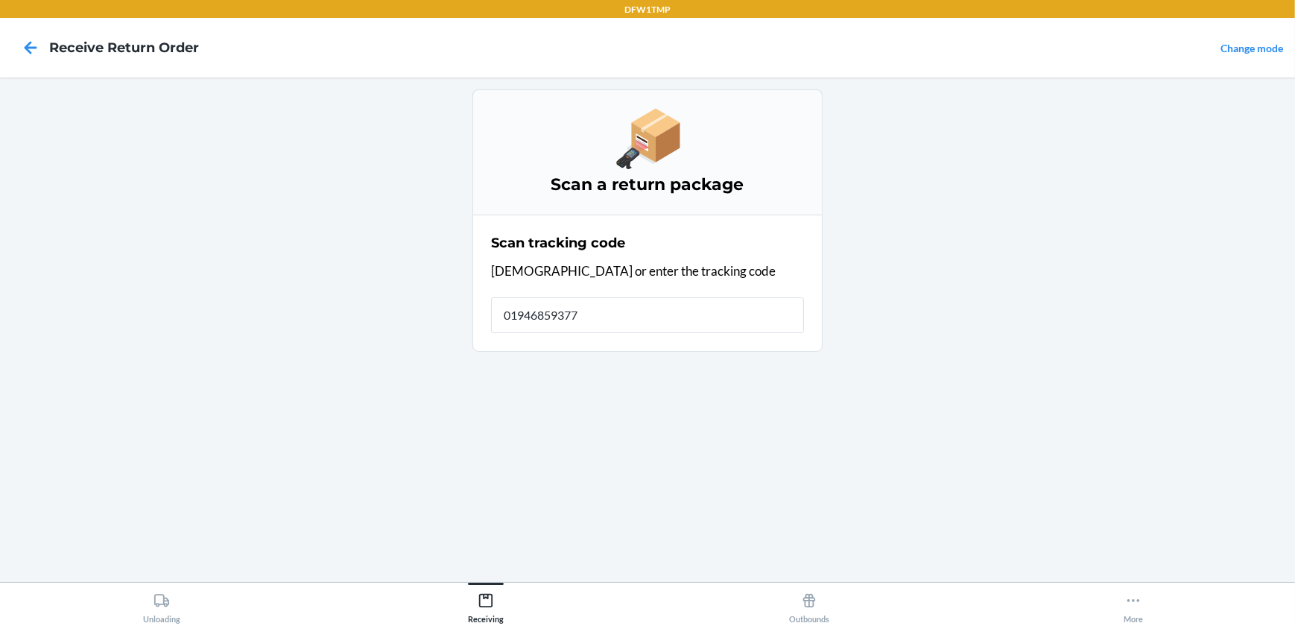
type input "019468593771"
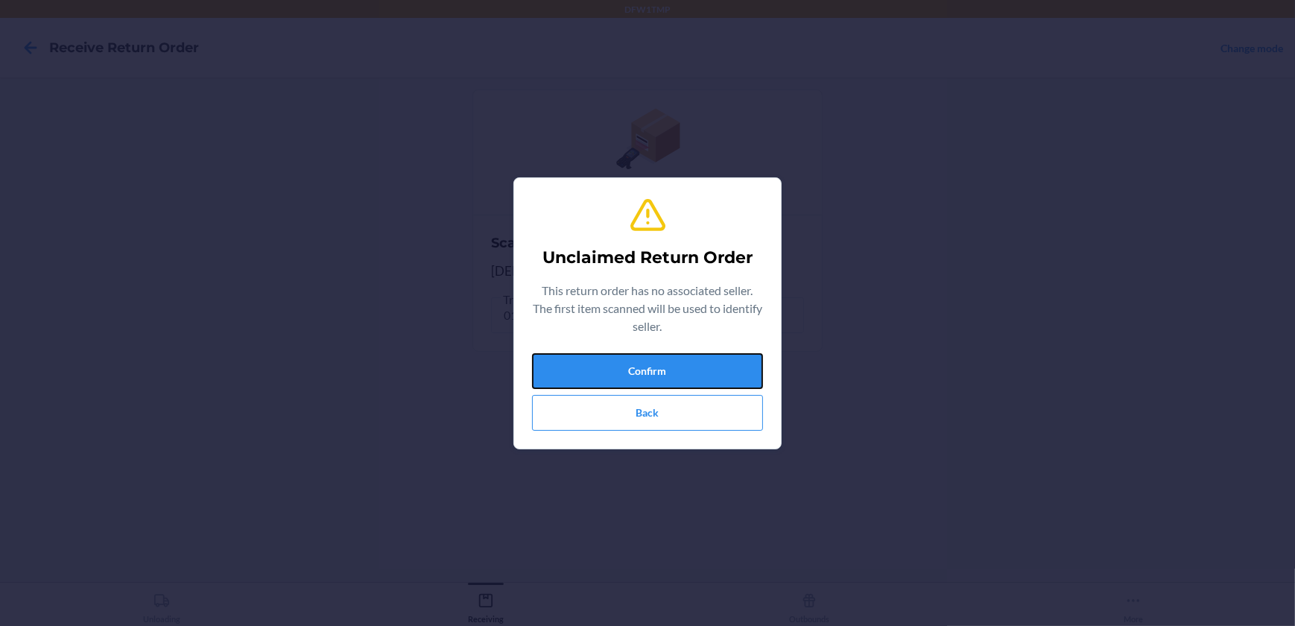
click at [613, 378] on button "Confirm" at bounding box center [647, 371] width 231 height 36
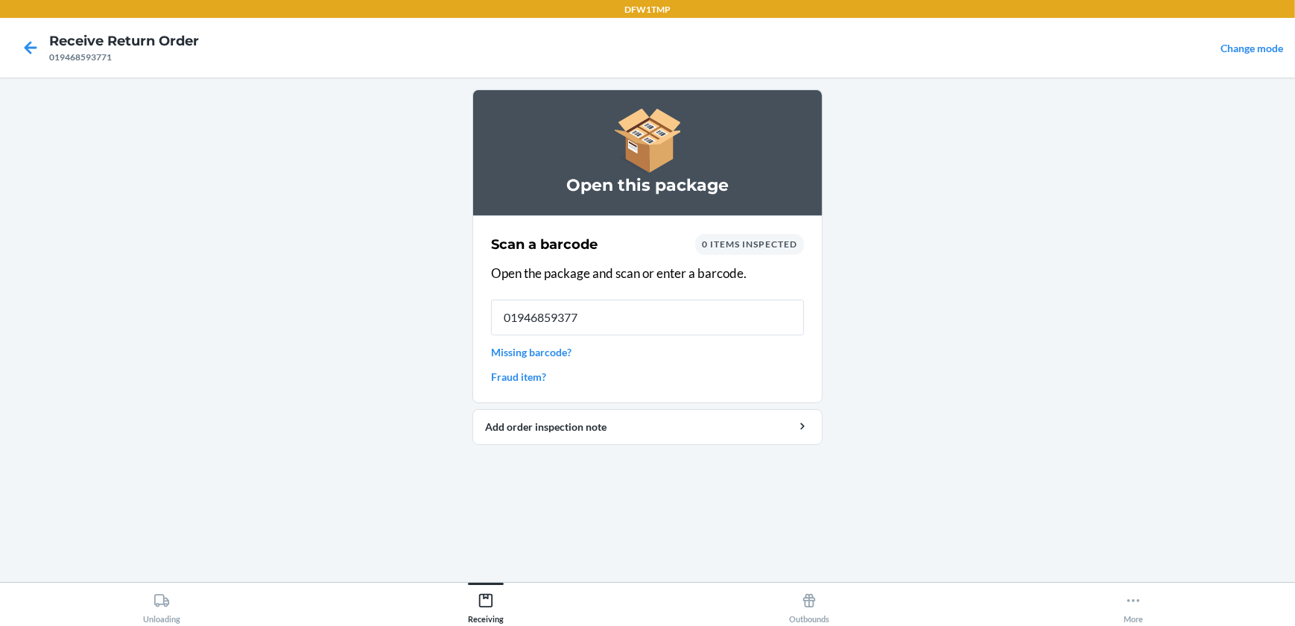
type input "019468593771"
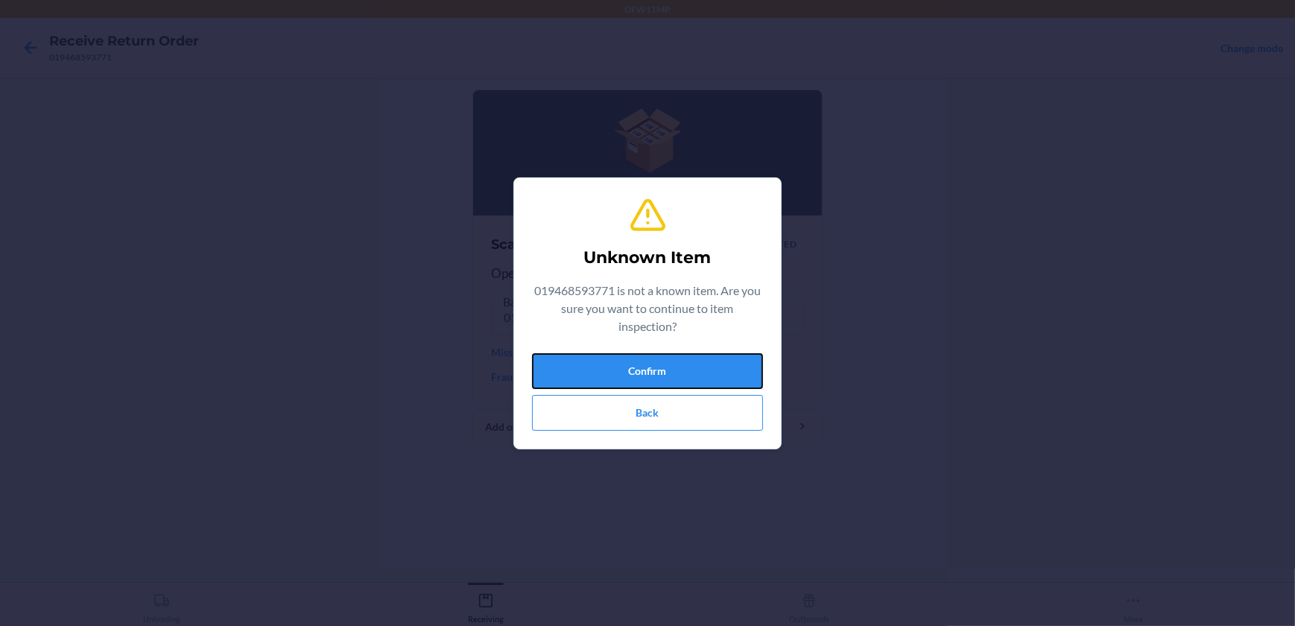
drag, startPoint x: 612, startPoint y: 365, endPoint x: 623, endPoint y: 373, distance: 13.9
click at [613, 366] on button "Confirm" at bounding box center [647, 371] width 231 height 36
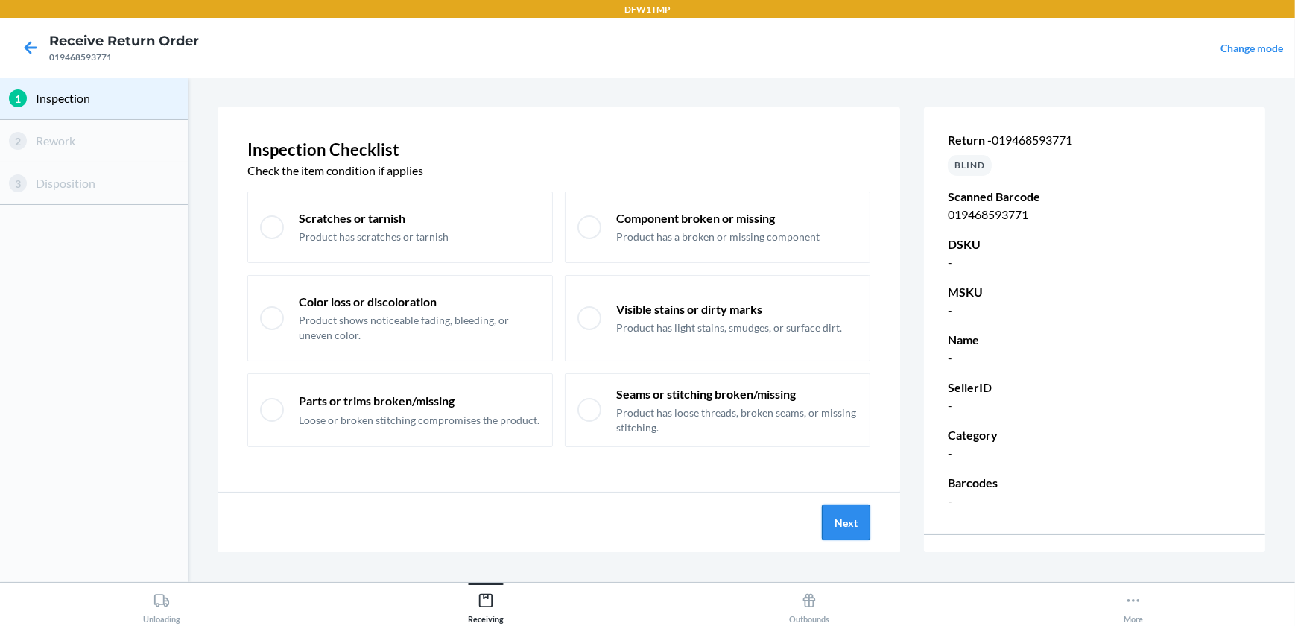
click at [844, 525] on button "Next" at bounding box center [846, 523] width 48 height 36
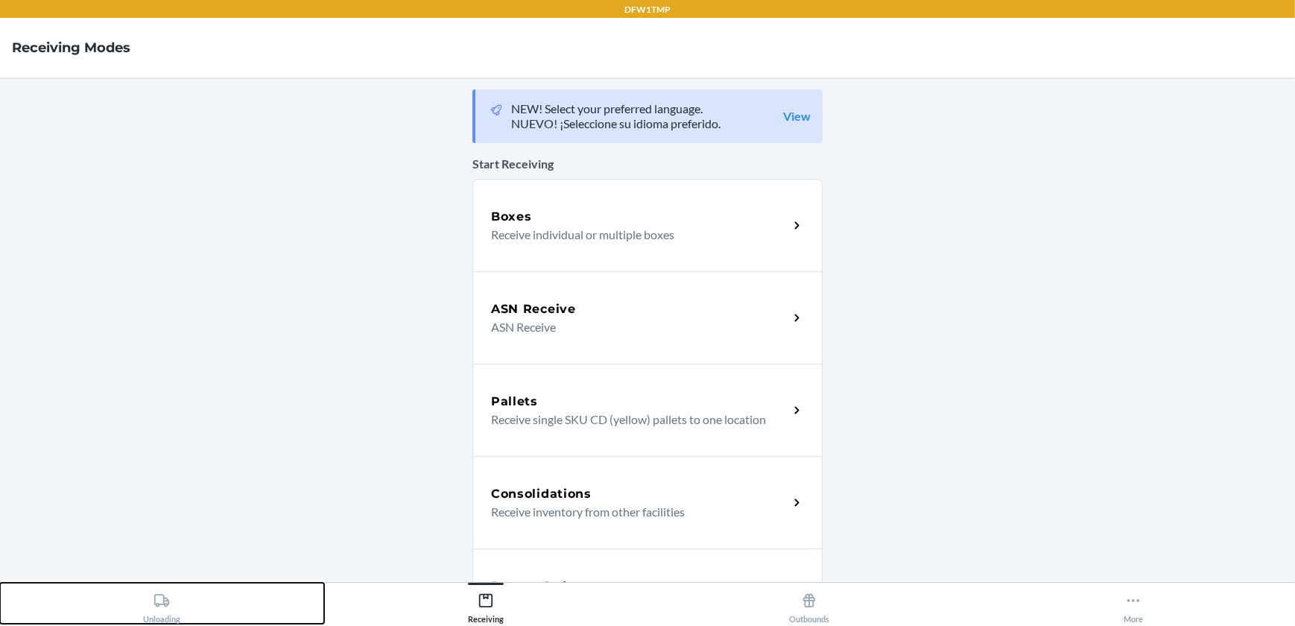
click at [166, 618] on div "Unloading" at bounding box center [161, 605] width 37 height 37
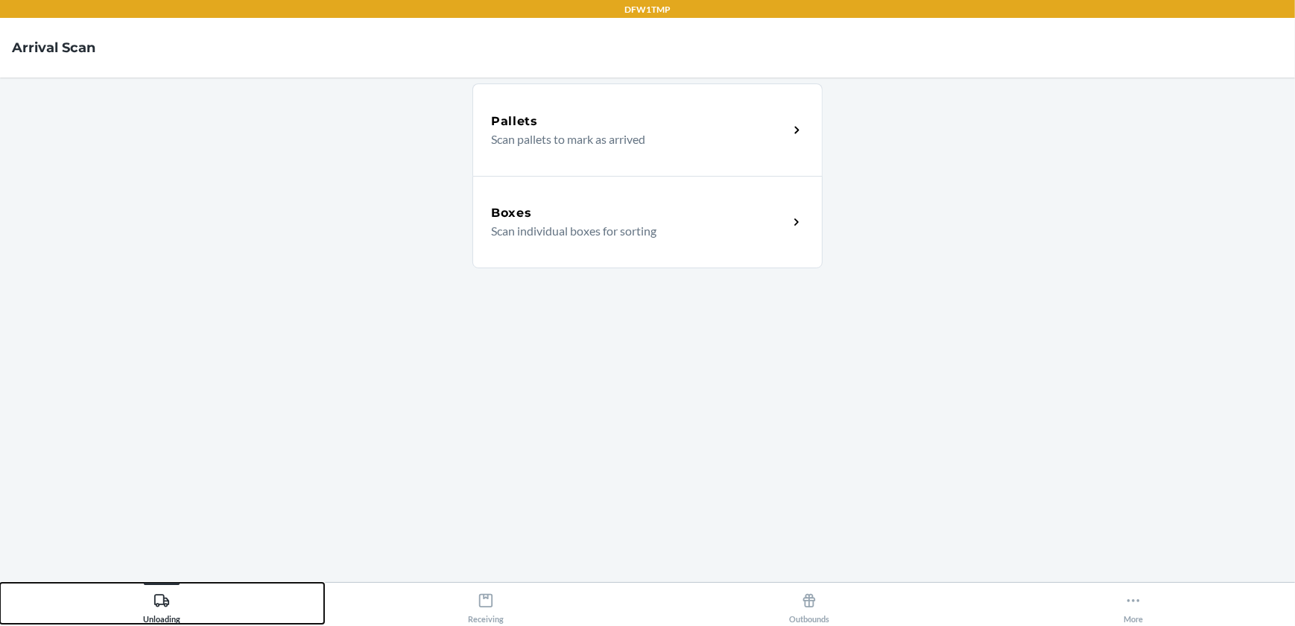
click at [0, 583] on button "Unloading" at bounding box center [162, 603] width 324 height 41
click at [780, 229] on div "Boxes Scan individual boxes for sorting" at bounding box center [639, 222] width 297 height 36
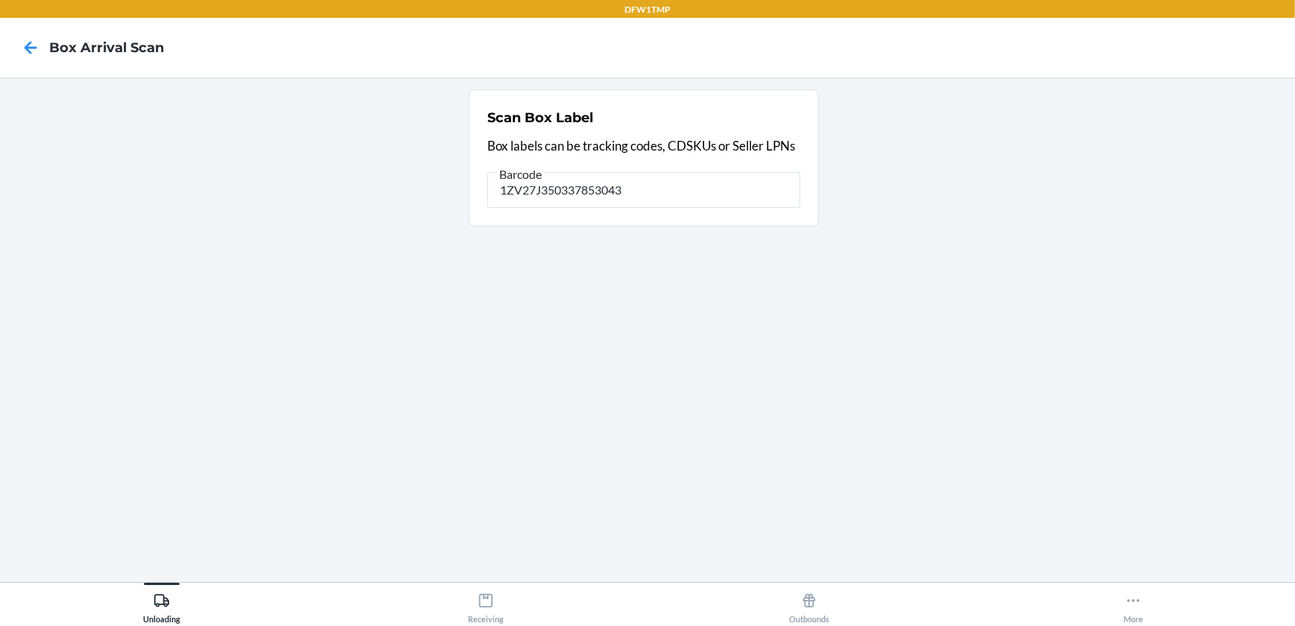
type input "1ZV27J350337853043"
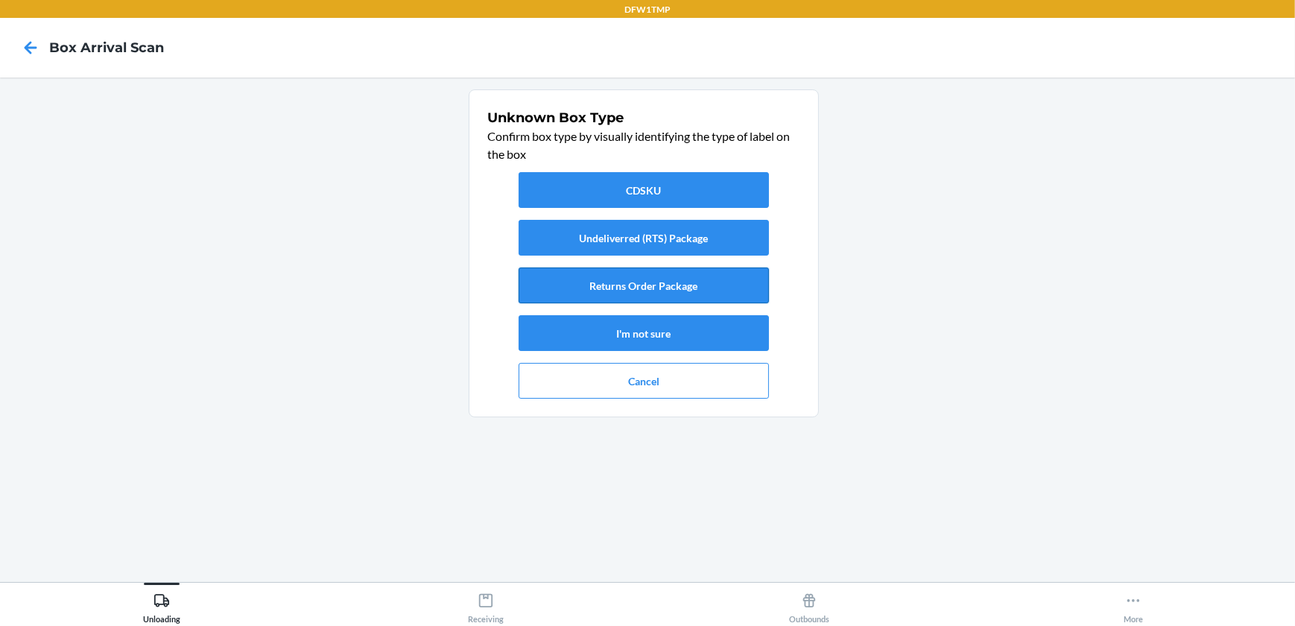
click at [686, 283] on button "Returns Order Package" at bounding box center [644, 286] width 250 height 36
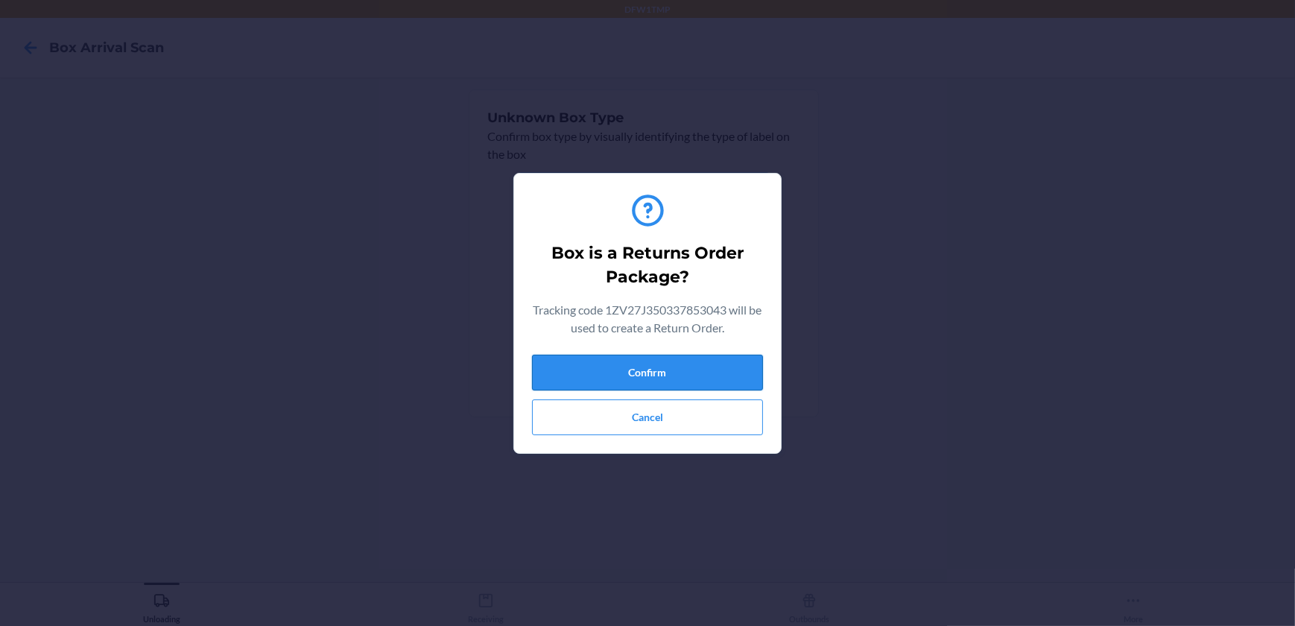
click at [651, 364] on button "Confirm" at bounding box center [647, 373] width 231 height 36
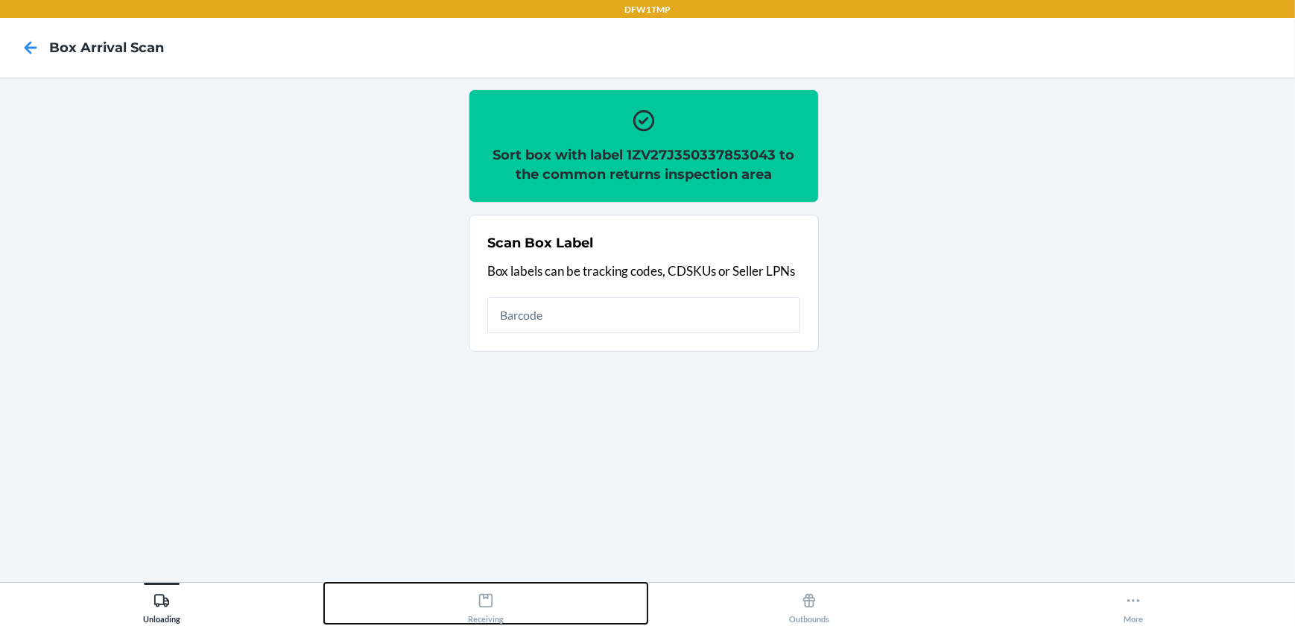
click at [484, 607] on icon at bounding box center [485, 600] width 13 height 13
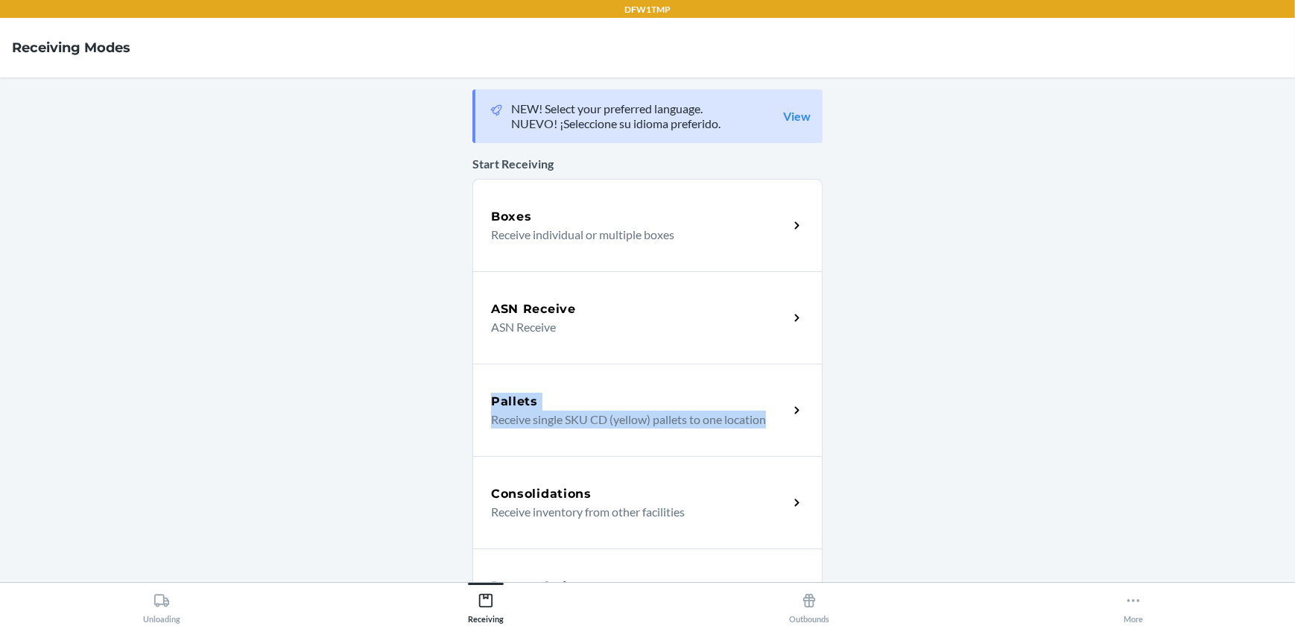
drag, startPoint x: 1273, startPoint y: 341, endPoint x: 1252, endPoint y: 379, distance: 43.4
click at [1252, 379] on main "NEW! Select your preferred language. NUEVO! ¡Seleccione su idioma preferido. Vi…" at bounding box center [647, 330] width 1295 height 505
drag, startPoint x: 1252, startPoint y: 379, endPoint x: 1274, endPoint y: 232, distance: 149.2
click at [1275, 238] on main "NEW! Select your preferred language. NUEVO! ¡Seleccione su idioma preferido. Vi…" at bounding box center [647, 330] width 1295 height 505
drag, startPoint x: 1277, startPoint y: 224, endPoint x: 1275, endPoint y: 233, distance: 9.2
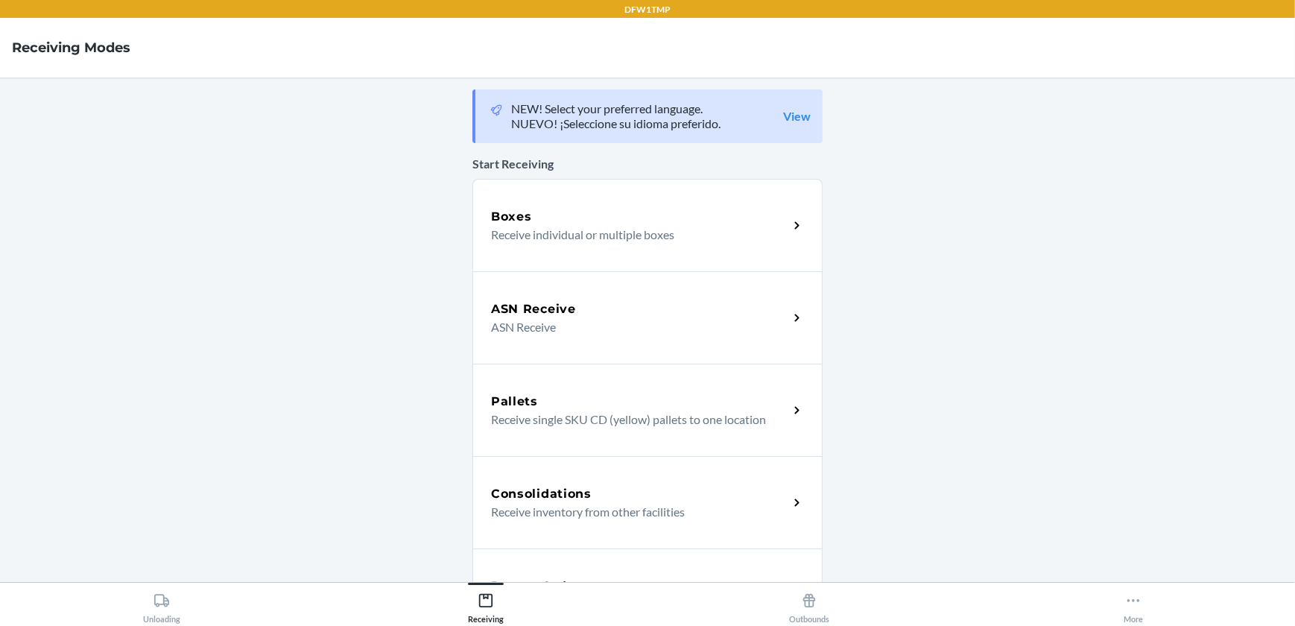
click at [1275, 233] on main "NEW! Select your preferred language. NUEVO! ¡Seleccione su idioma preferido. Vi…" at bounding box center [647, 330] width 1295 height 505
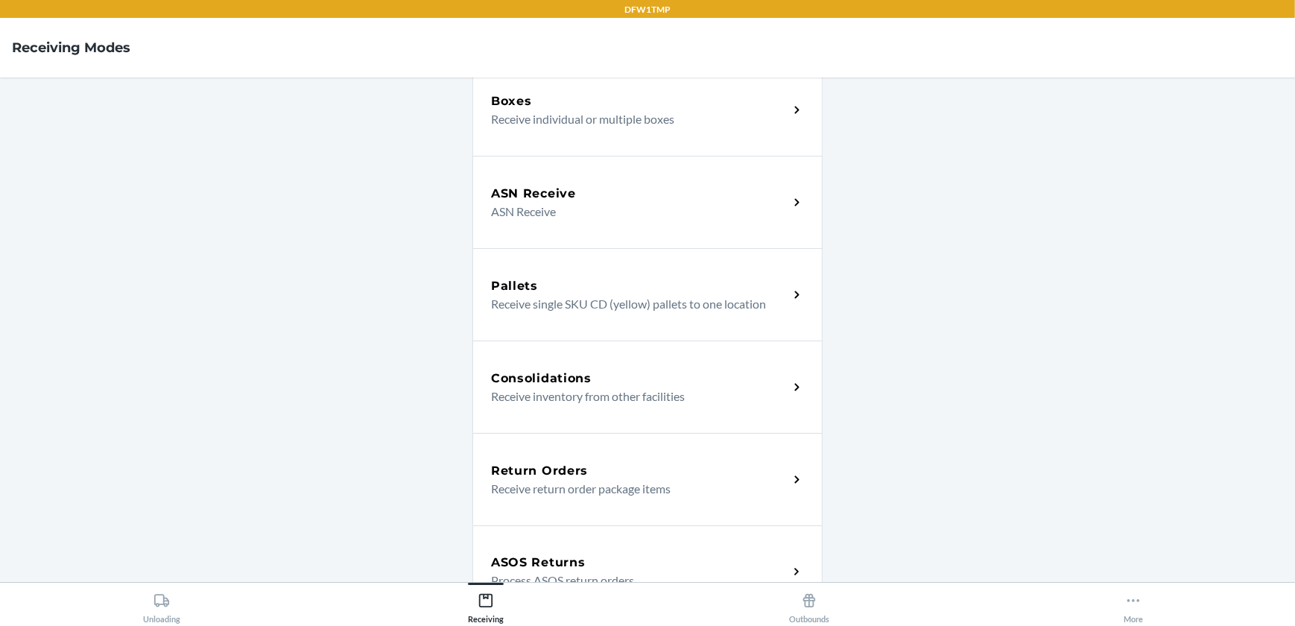
scroll to position [121, 0]
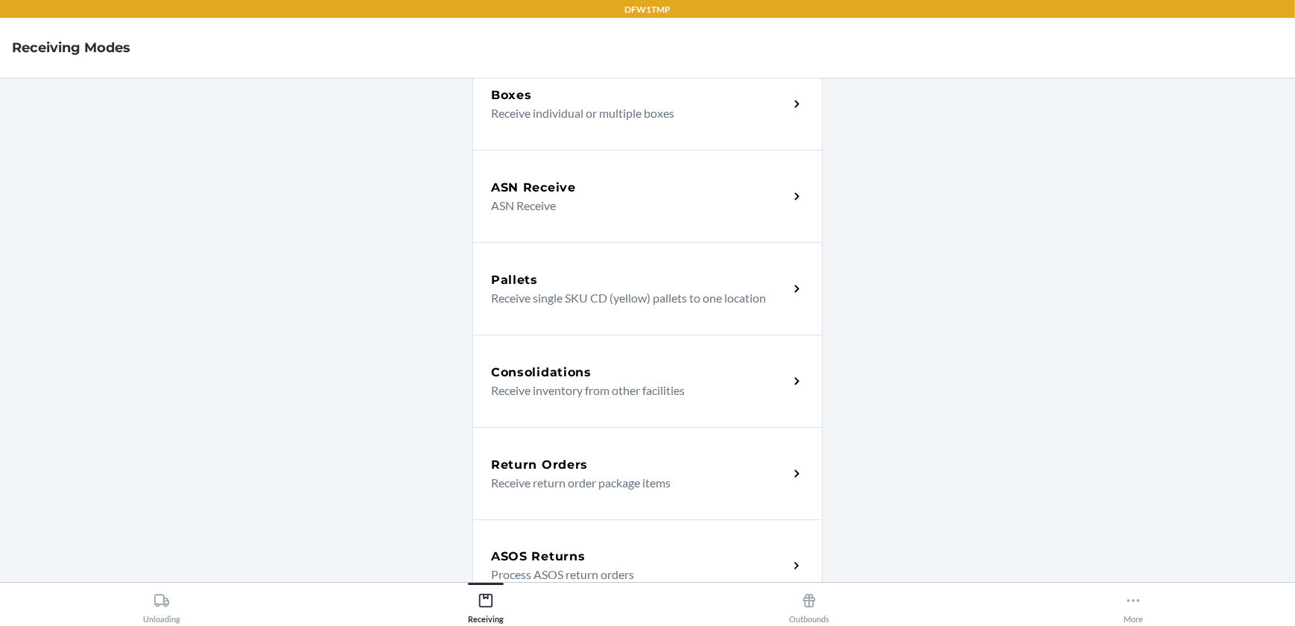
click at [569, 489] on p "Receive return order package items" at bounding box center [633, 483] width 285 height 18
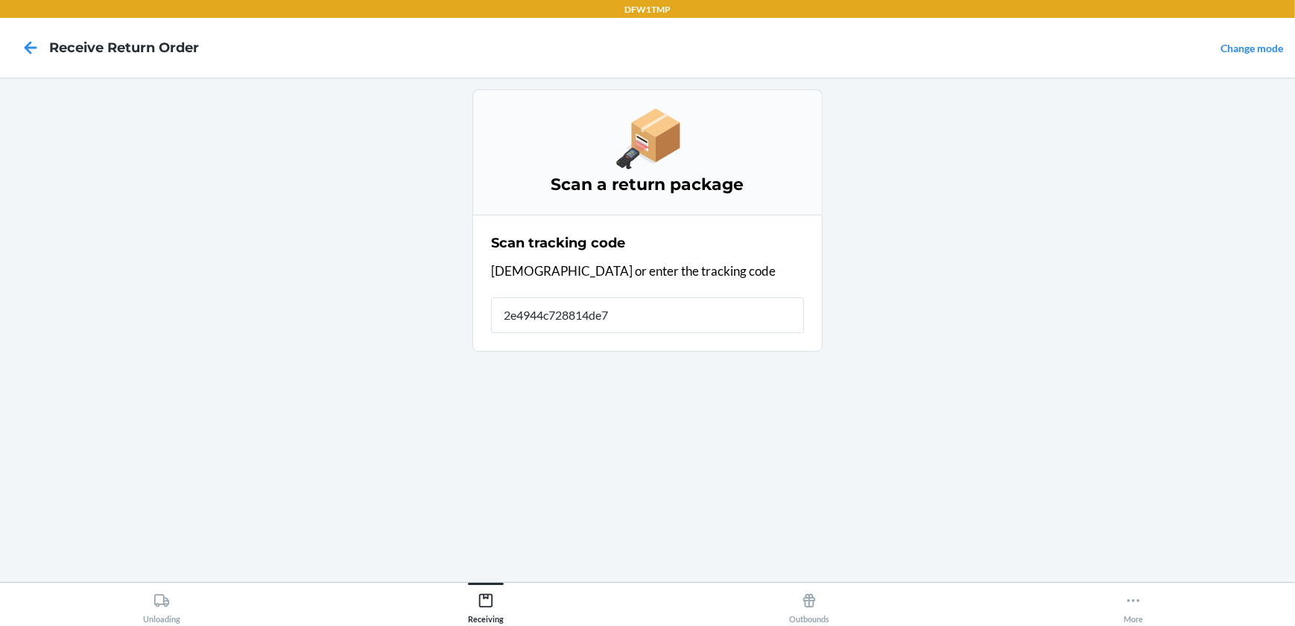
type input "2e4944c728814de73"
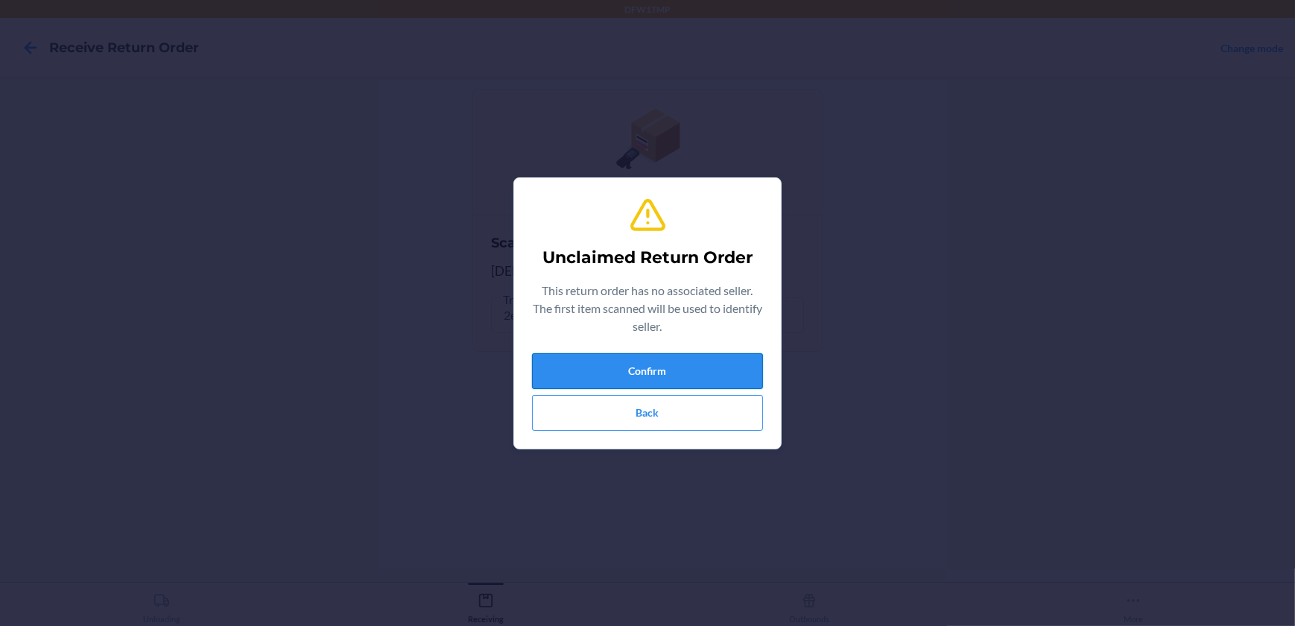
click at [713, 362] on button "Confirm" at bounding box center [647, 371] width 231 height 36
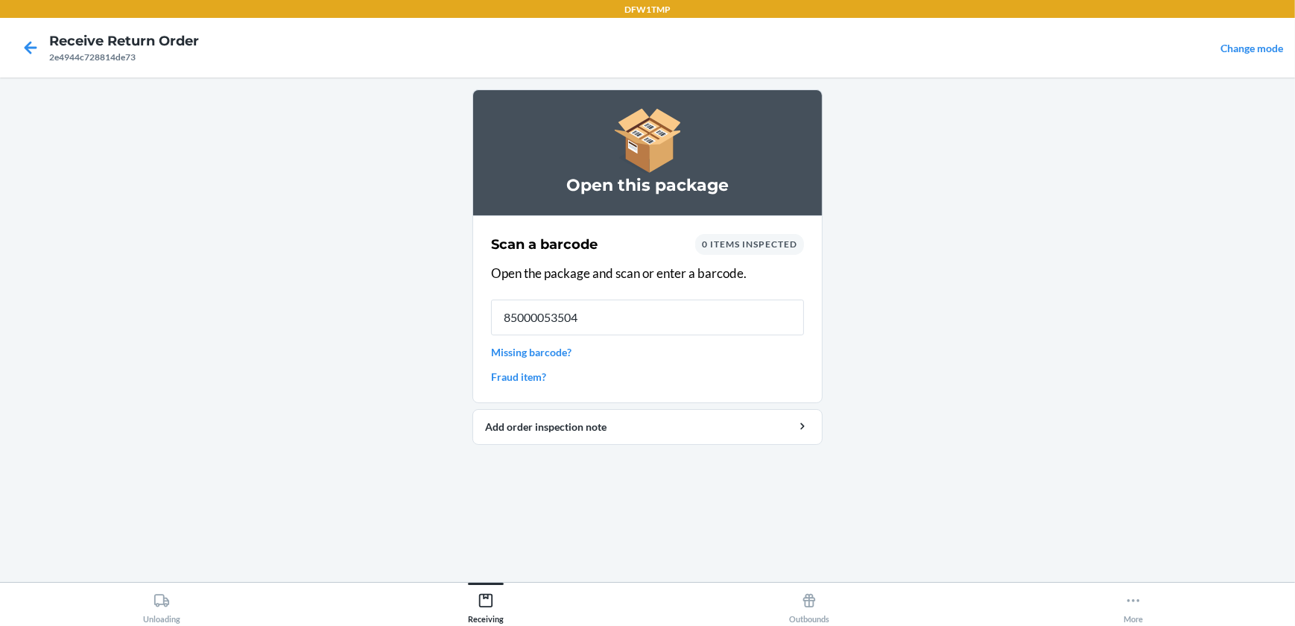
type input "850000535046"
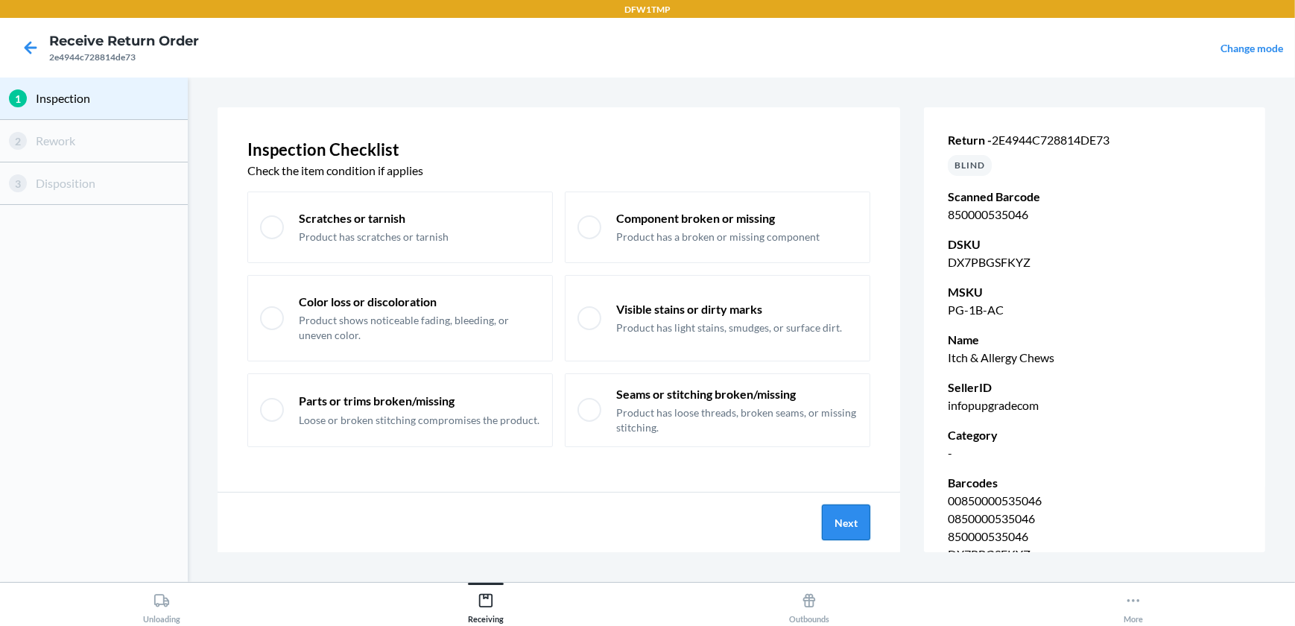
click at [837, 514] on button "Next" at bounding box center [846, 523] width 48 height 36
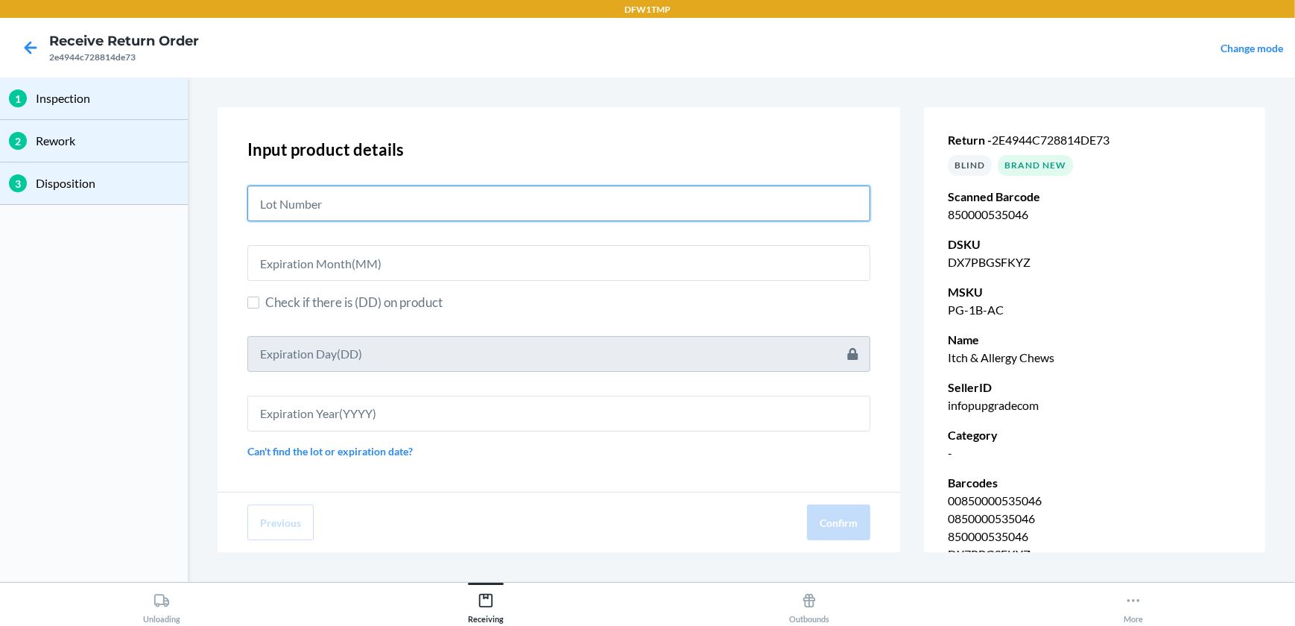
click at [294, 208] on input "text" at bounding box center [558, 204] width 623 height 36
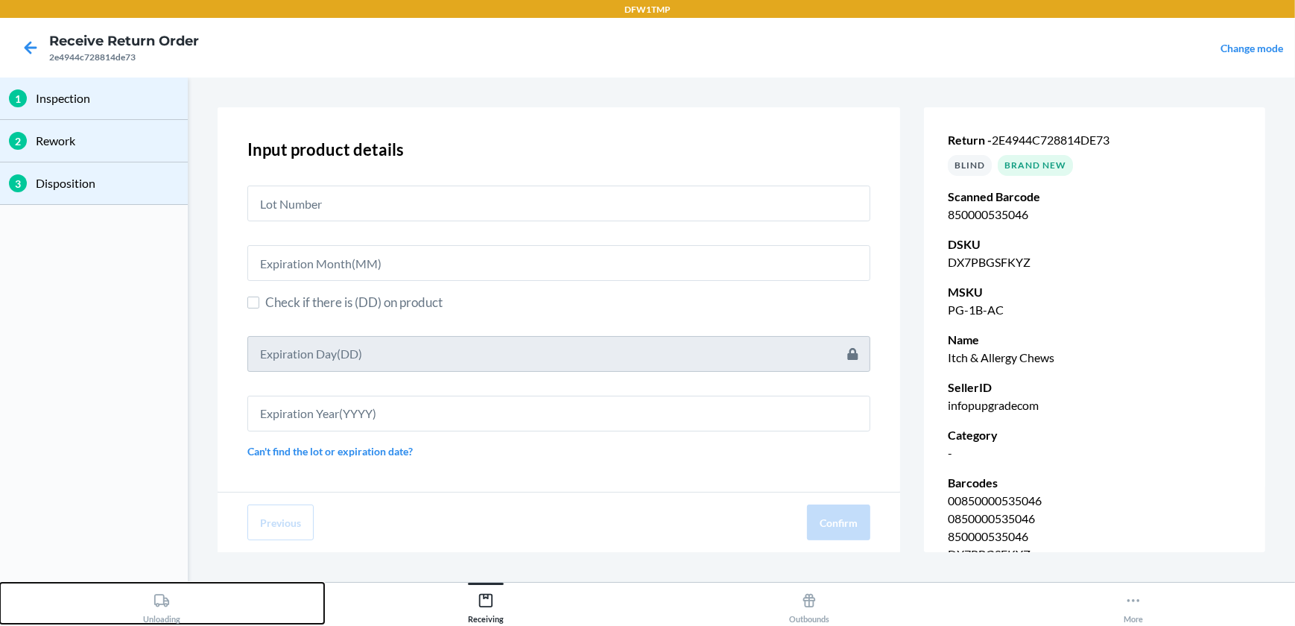
click at [156, 607] on icon at bounding box center [162, 601] width 16 height 16
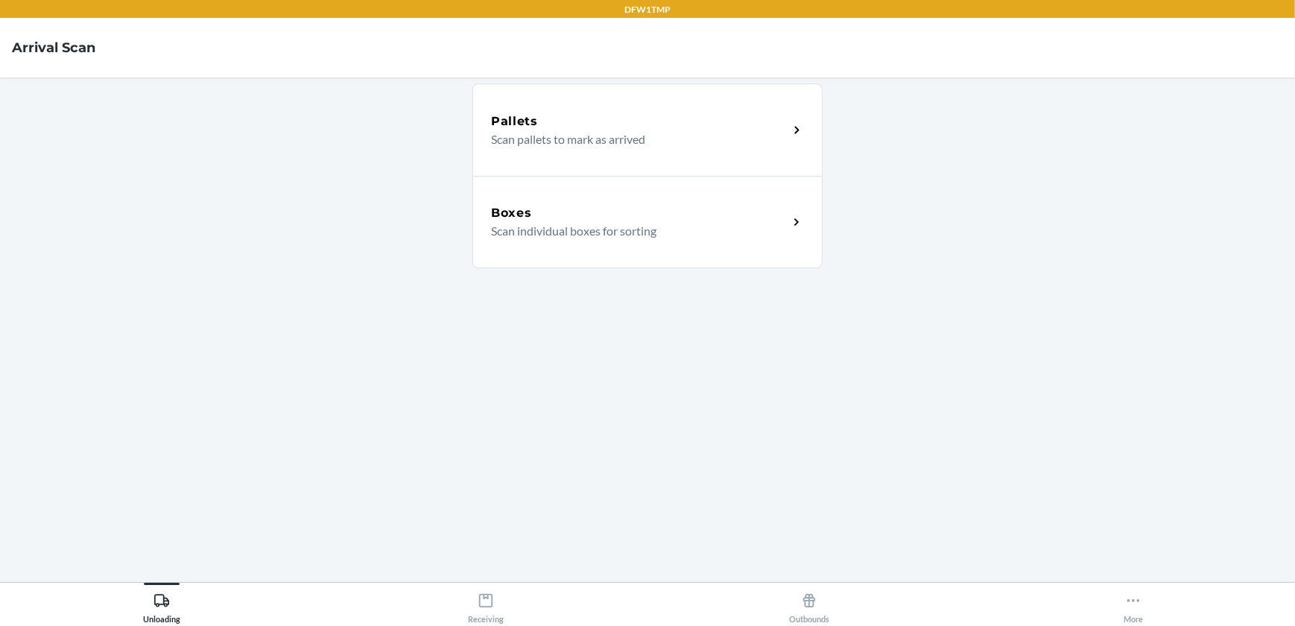
click at [736, 227] on p "Scan individual boxes for sorting" at bounding box center [633, 231] width 285 height 18
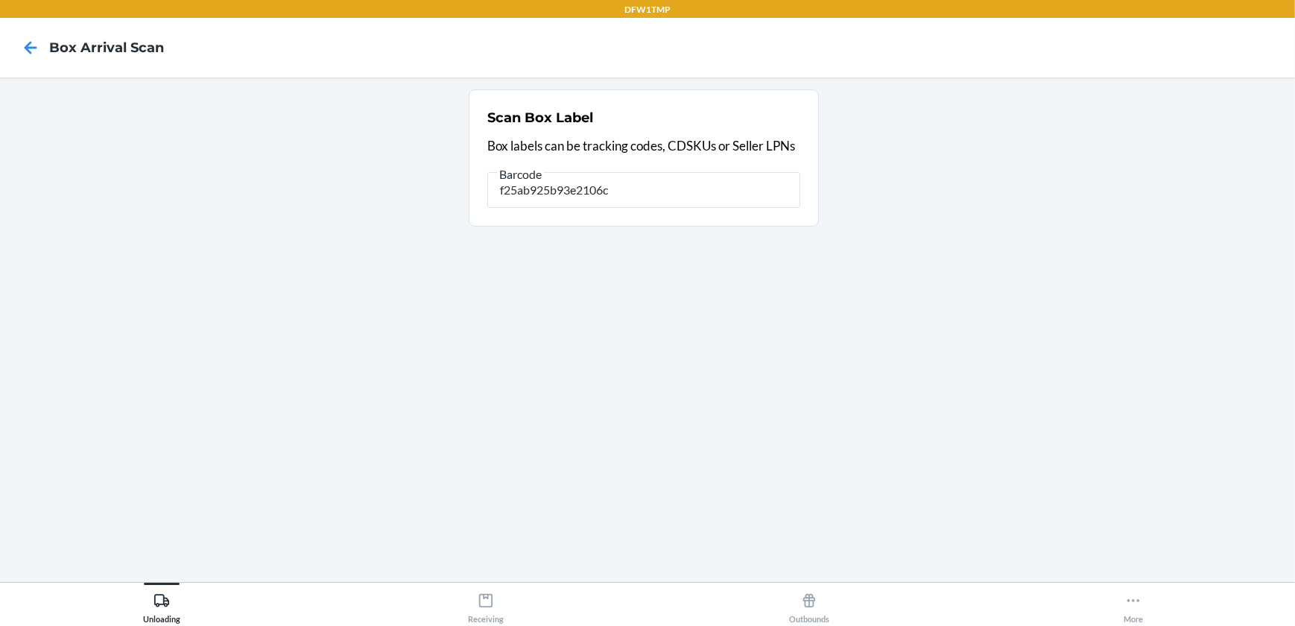
type input "f25ab925b93e2106c"
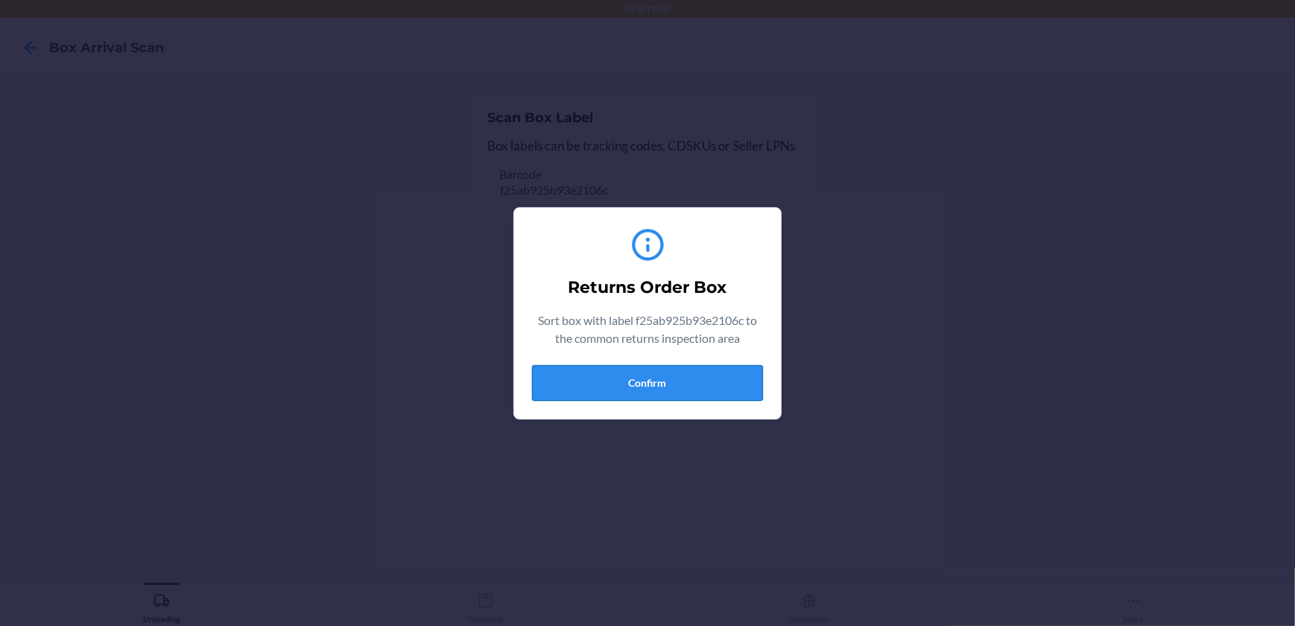
click at [693, 379] on button "Confirm" at bounding box center [647, 383] width 231 height 36
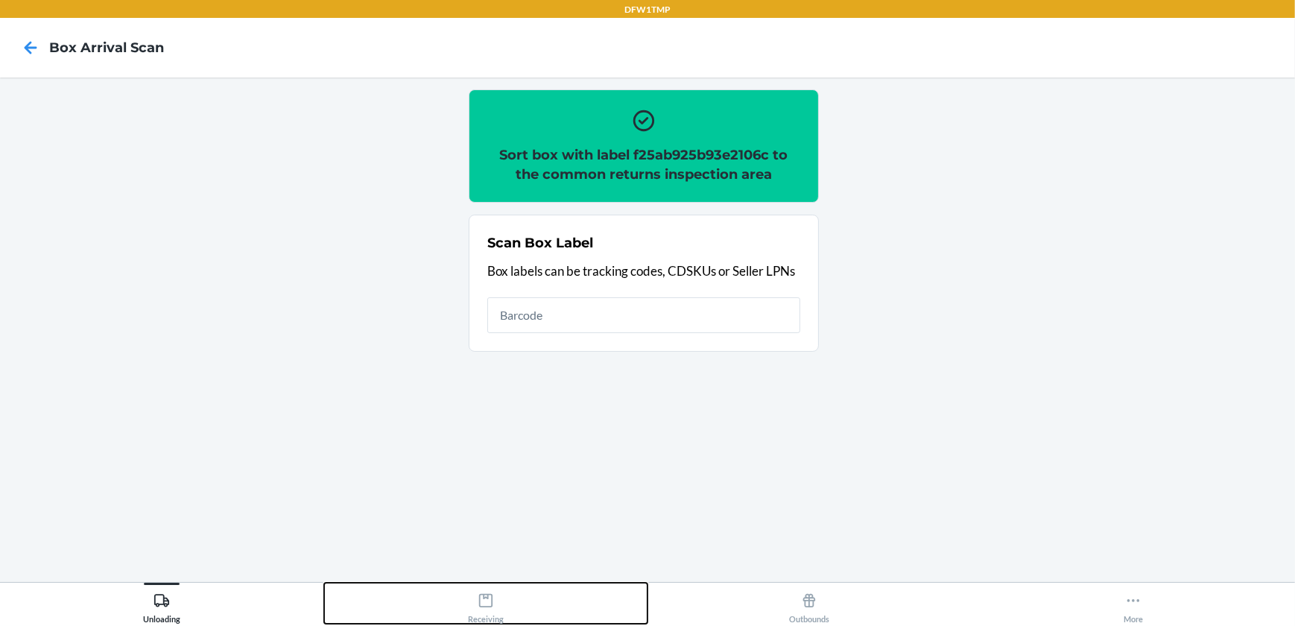
click at [482, 608] on icon at bounding box center [486, 601] width 16 height 16
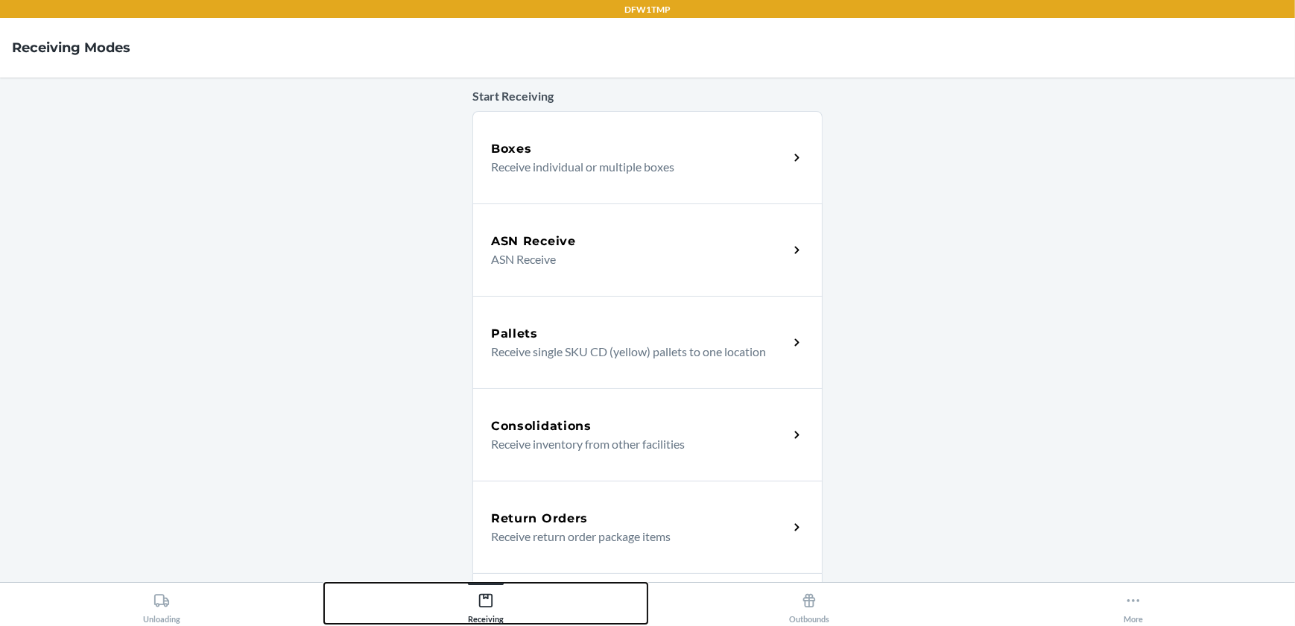
scroll to position [75, 0]
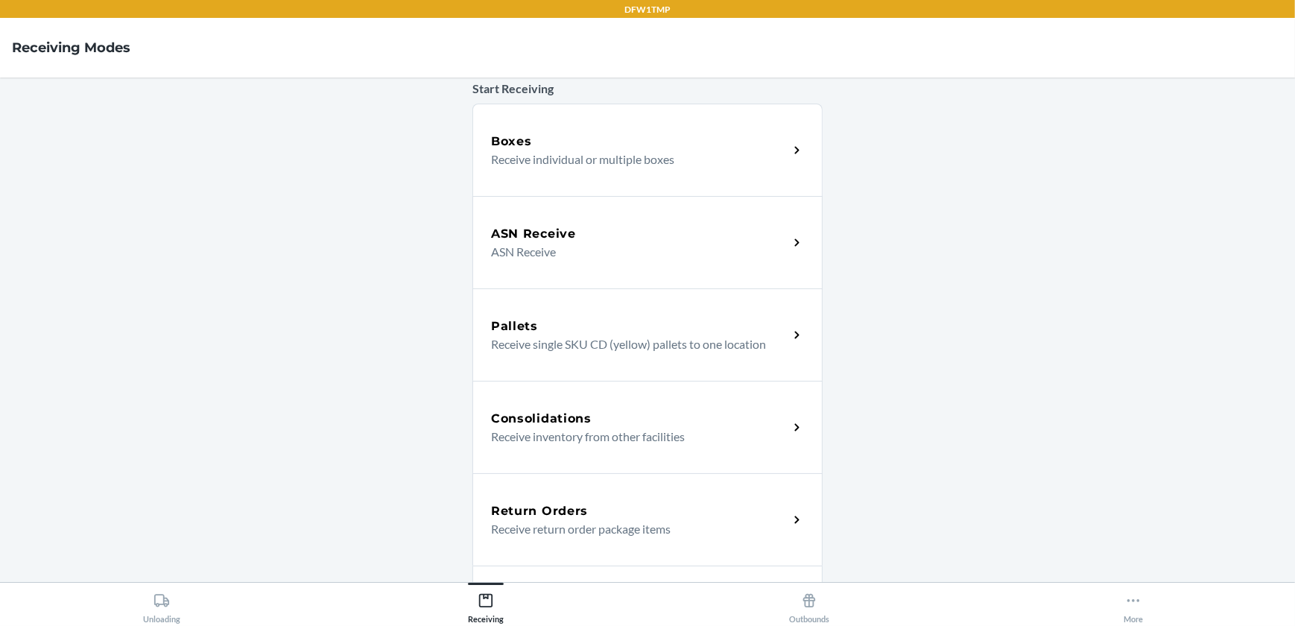
click at [716, 527] on p "Receive return order package items" at bounding box center [633, 529] width 285 height 18
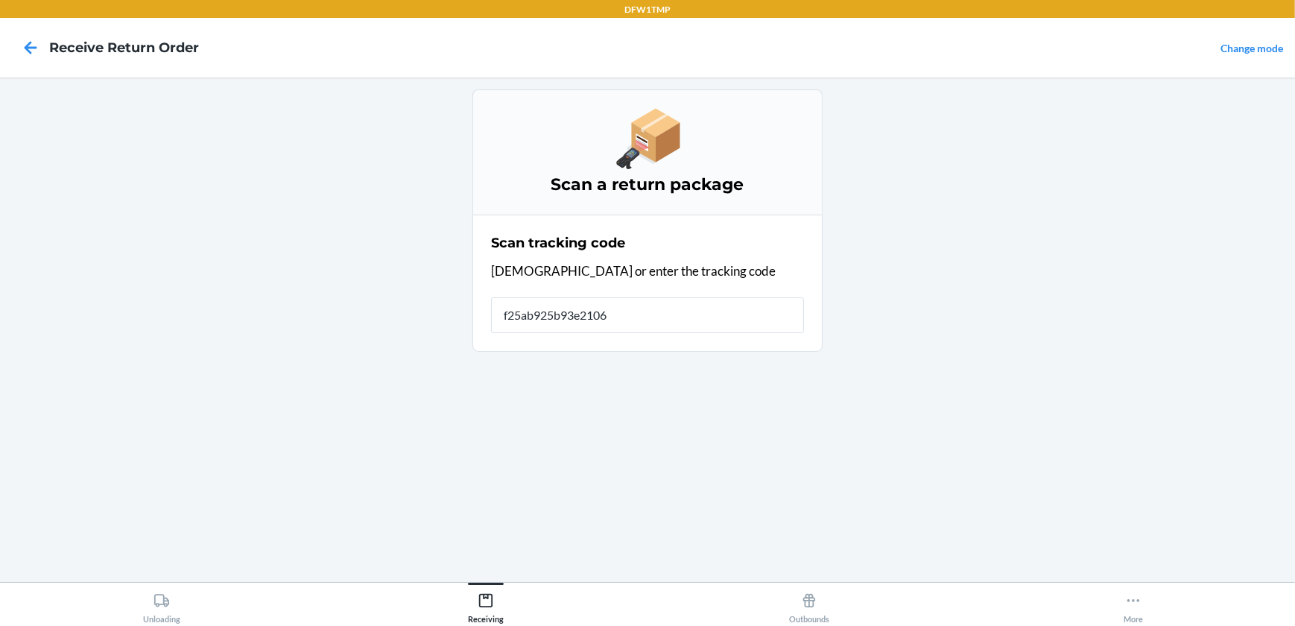
type input "f25ab925b93e2106c"
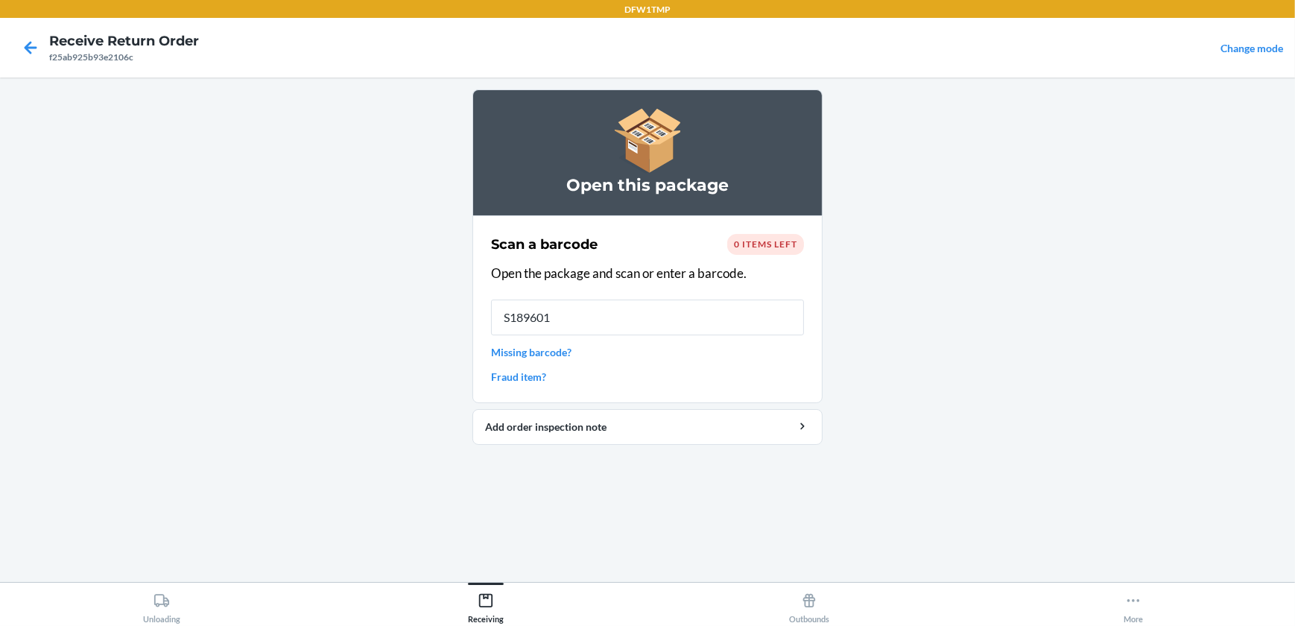
type input "S1896011"
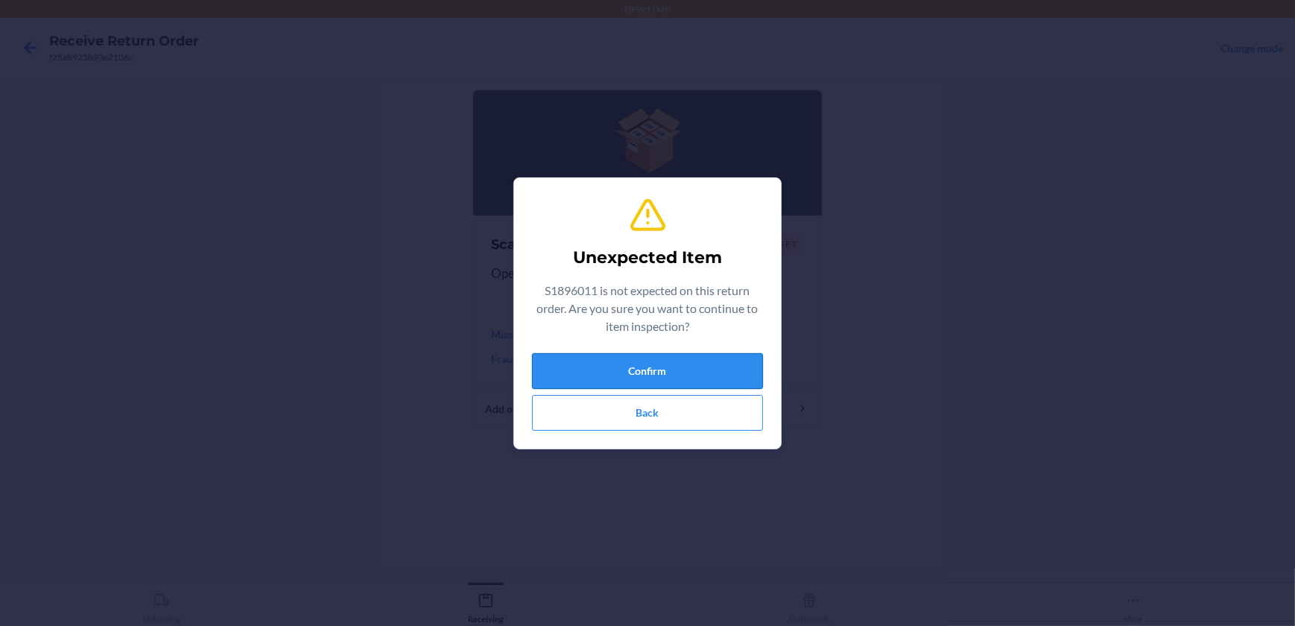
click at [663, 371] on button "Confirm" at bounding box center [647, 371] width 231 height 36
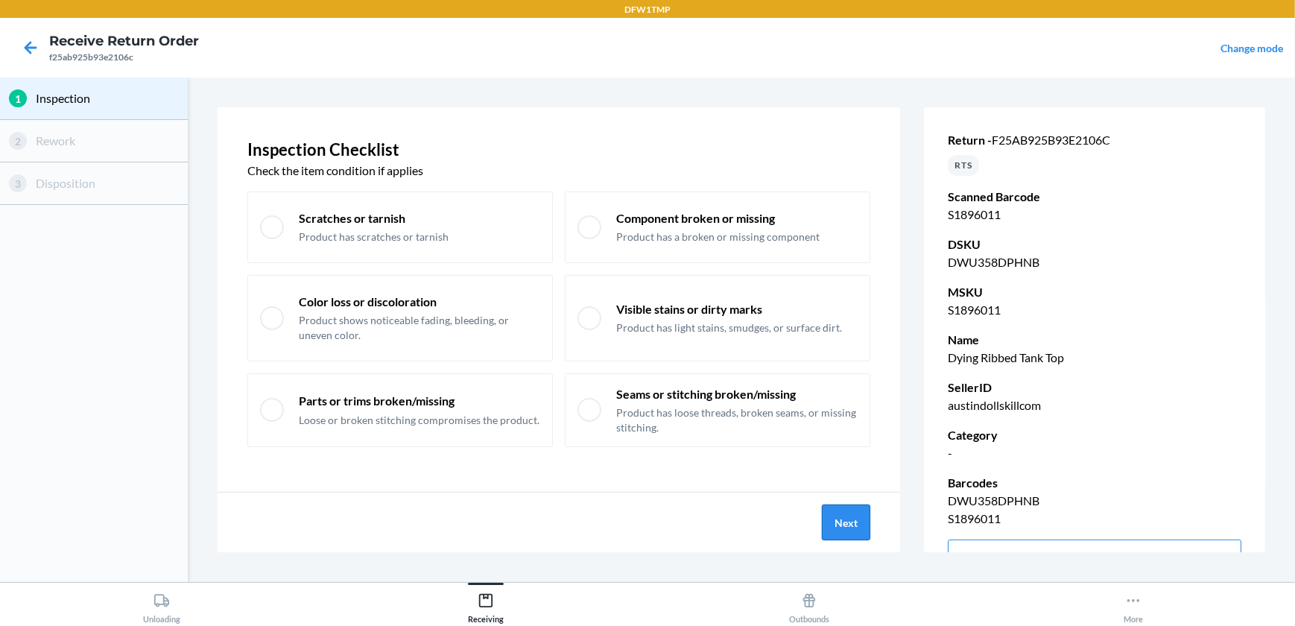
click at [857, 516] on button "Next" at bounding box center [846, 523] width 48 height 36
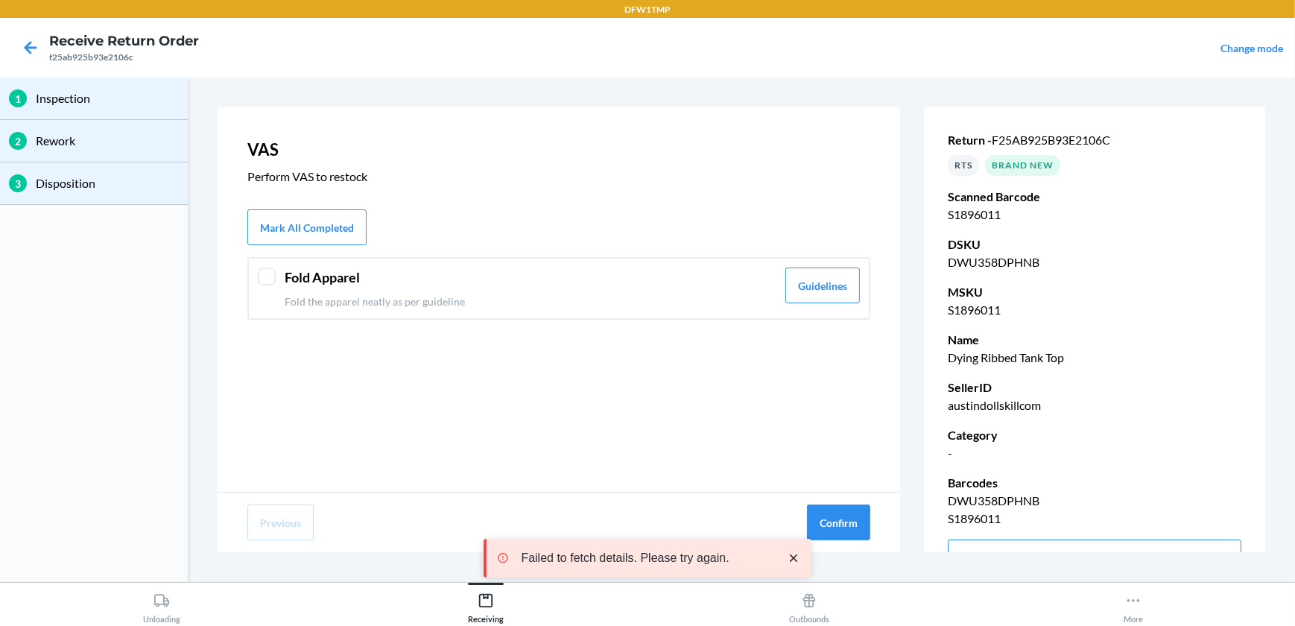
click at [271, 273] on div at bounding box center [267, 277] width 18 height 18
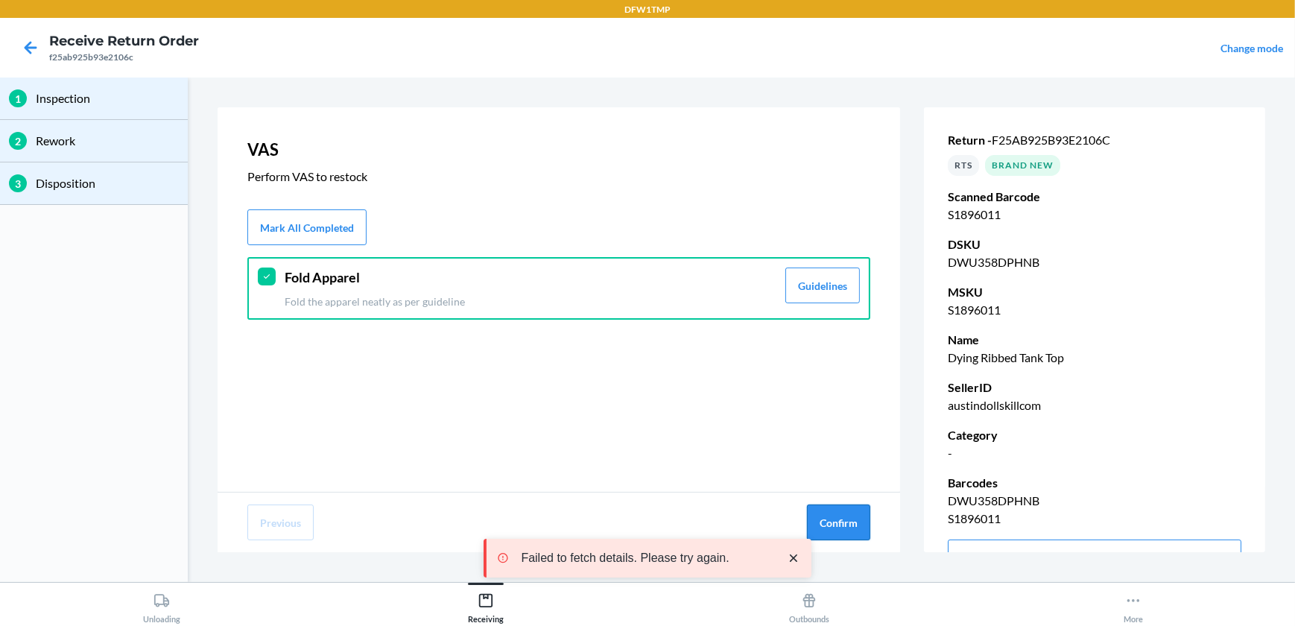
click at [845, 530] on button "Confirm" at bounding box center [838, 523] width 63 height 36
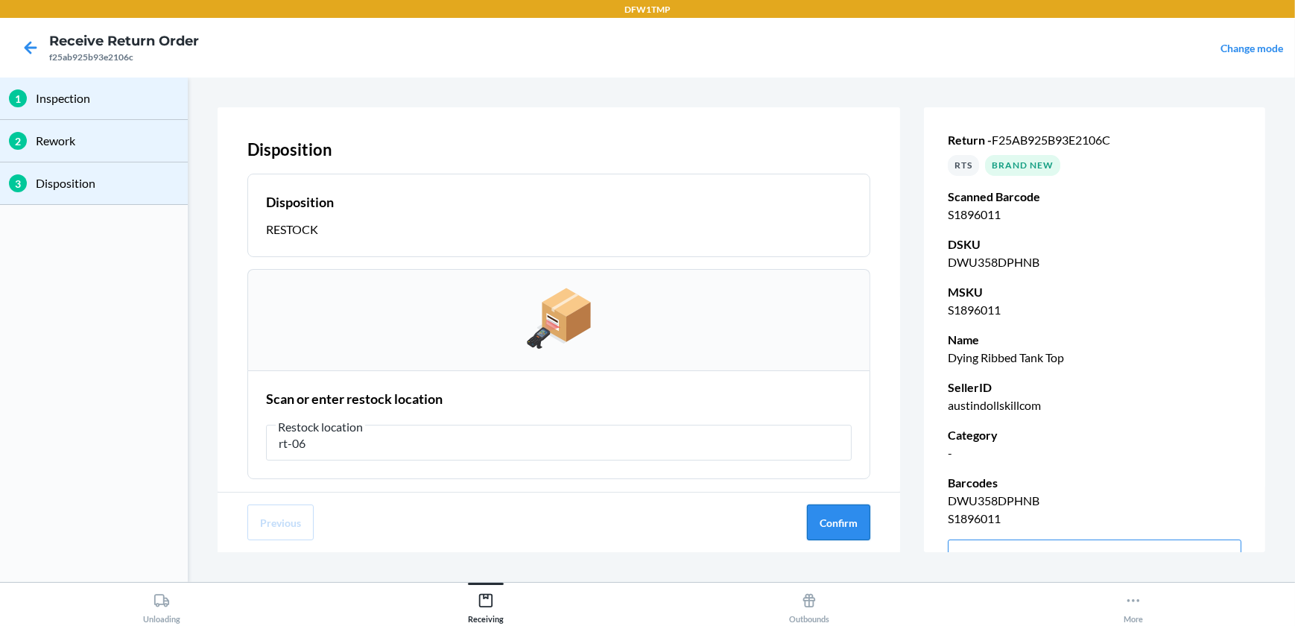
type input "rt-06"
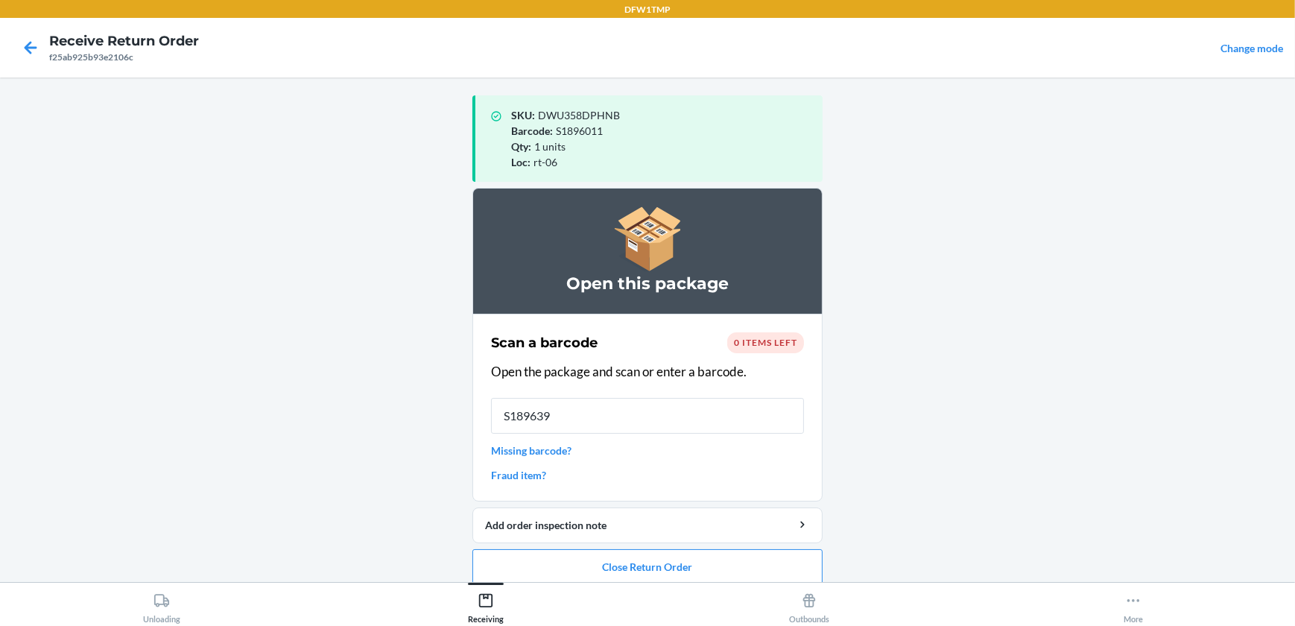
type input "S1896392"
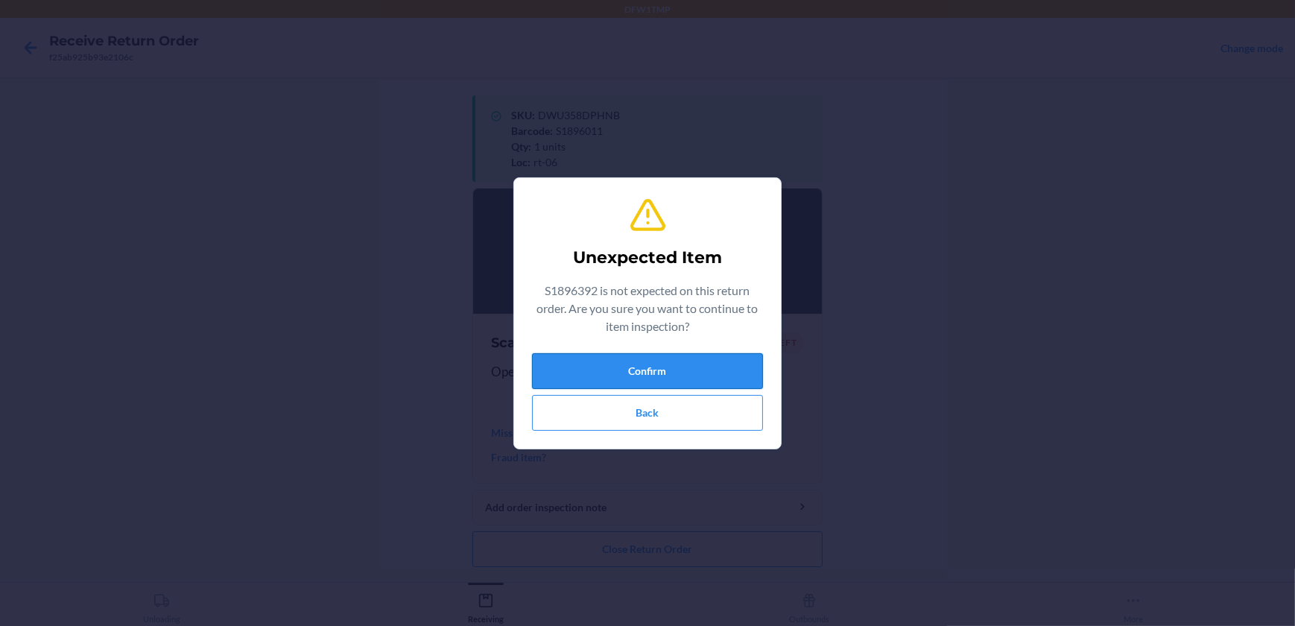
click at [672, 359] on button "Confirm" at bounding box center [647, 371] width 231 height 36
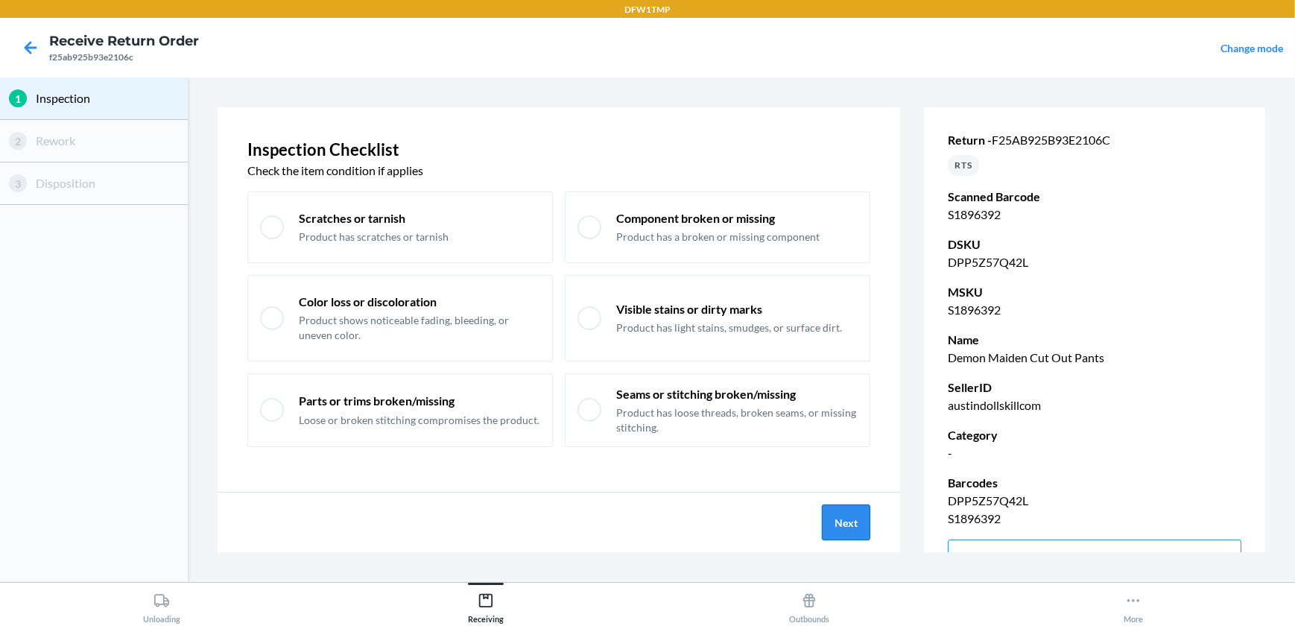
click at [855, 525] on button "Next" at bounding box center [846, 523] width 48 height 36
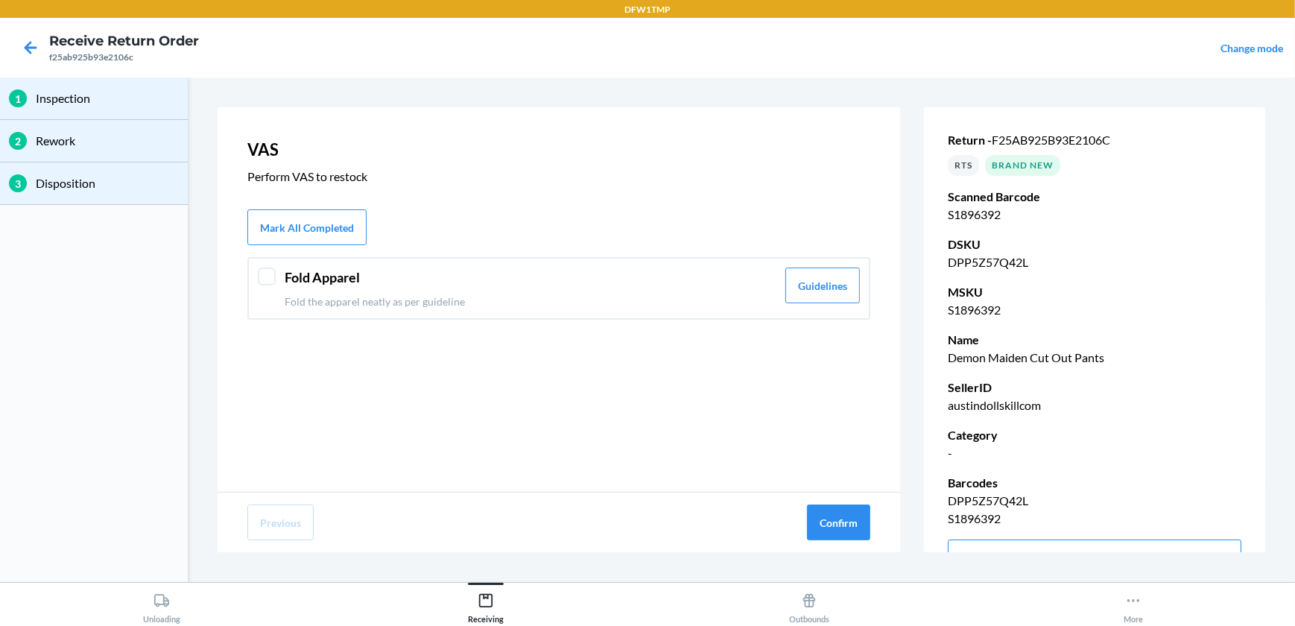
click at [642, 288] on div "Fold Apparel Fold the apparel neatly as per guideline" at bounding box center [531, 289] width 492 height 42
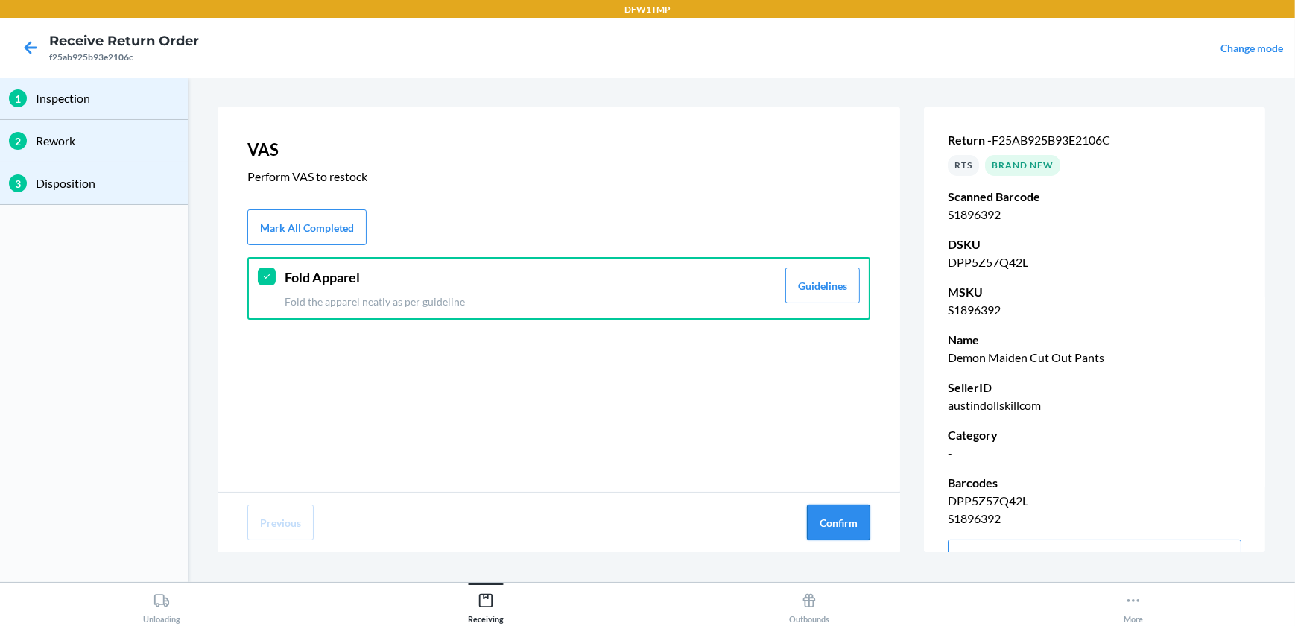
click at [858, 514] on button "Confirm" at bounding box center [838, 523] width 63 height 36
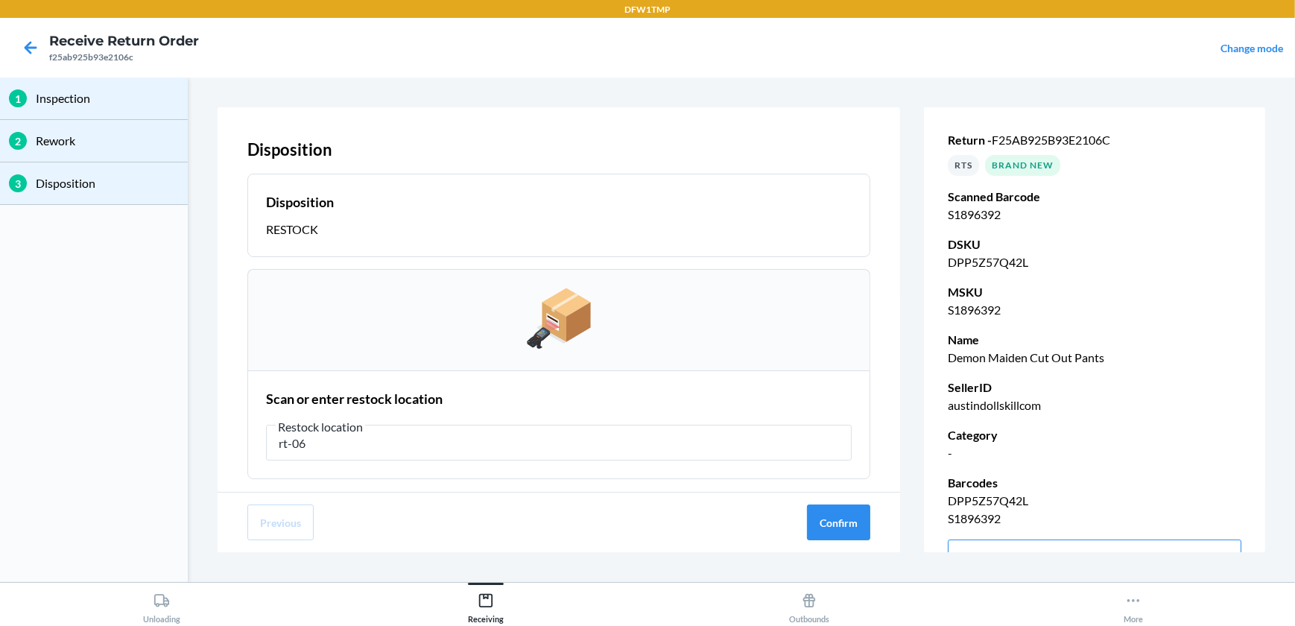
type input "rt-06"
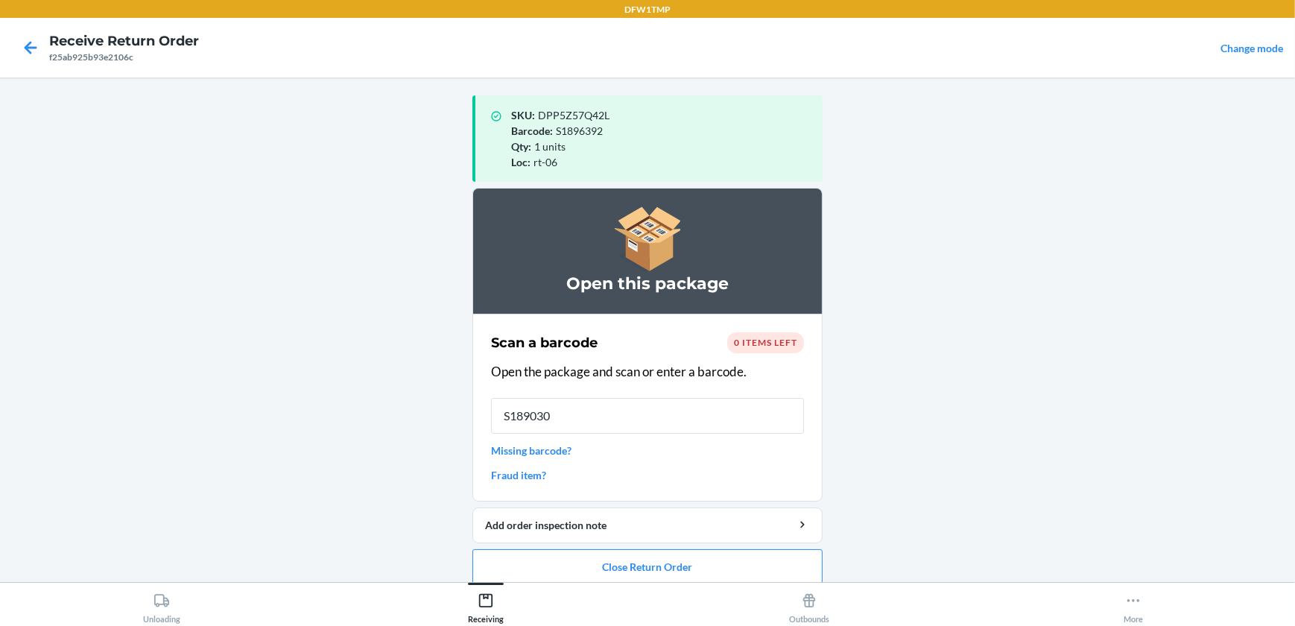
type input "S1890309"
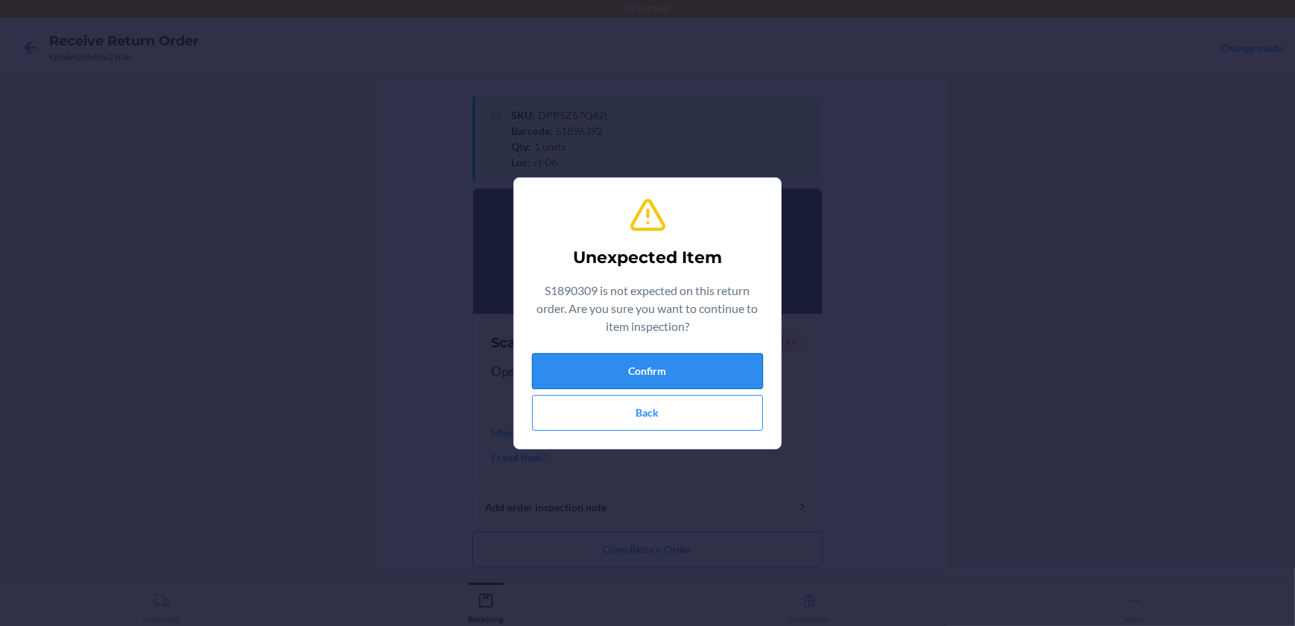
click at [602, 371] on button "Confirm" at bounding box center [647, 371] width 231 height 36
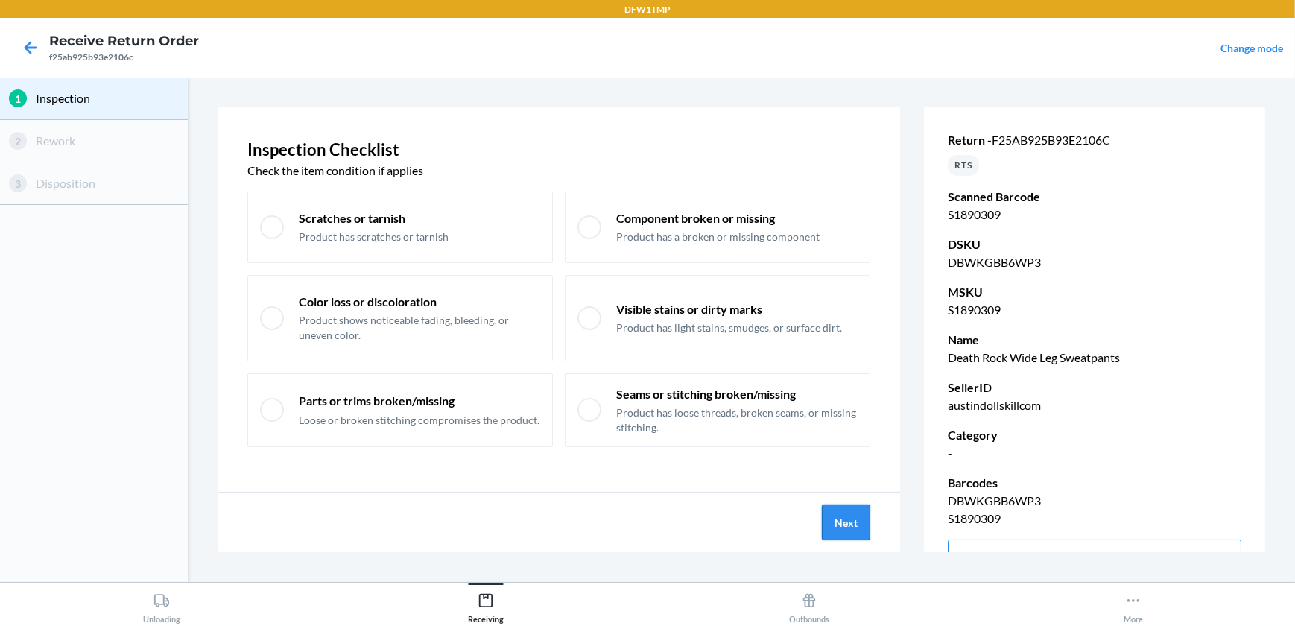
click at [842, 535] on button "Next" at bounding box center [846, 523] width 48 height 36
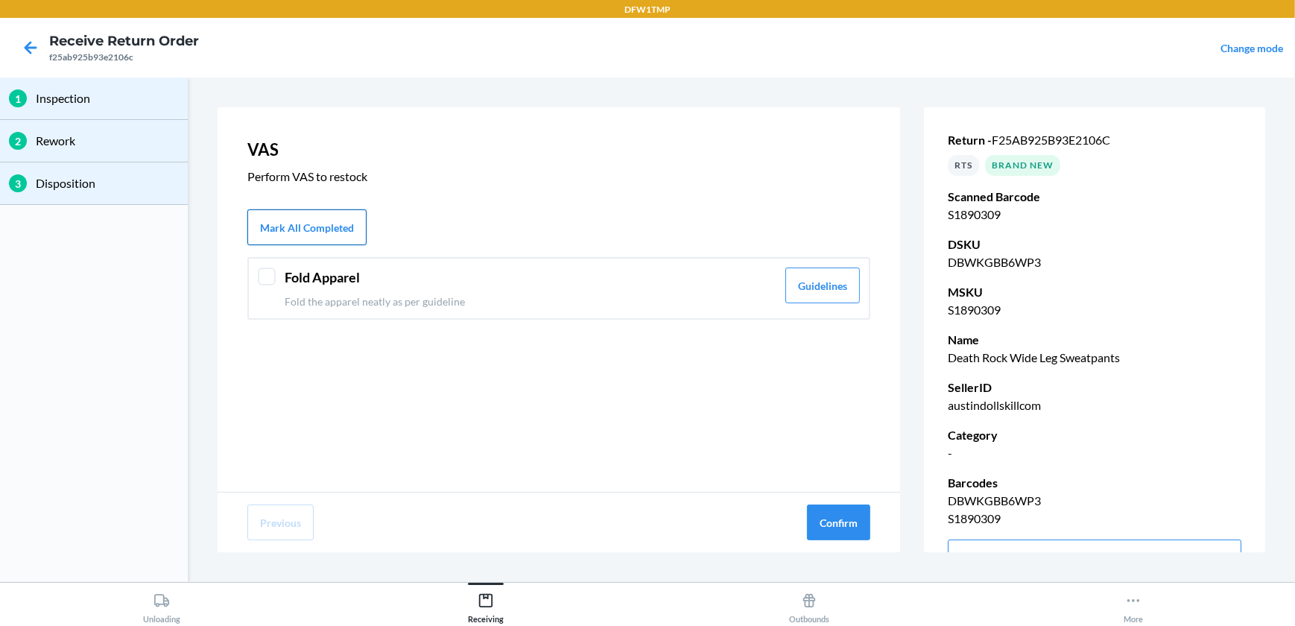
click at [340, 239] on button "Mark All Completed" at bounding box center [306, 227] width 119 height 36
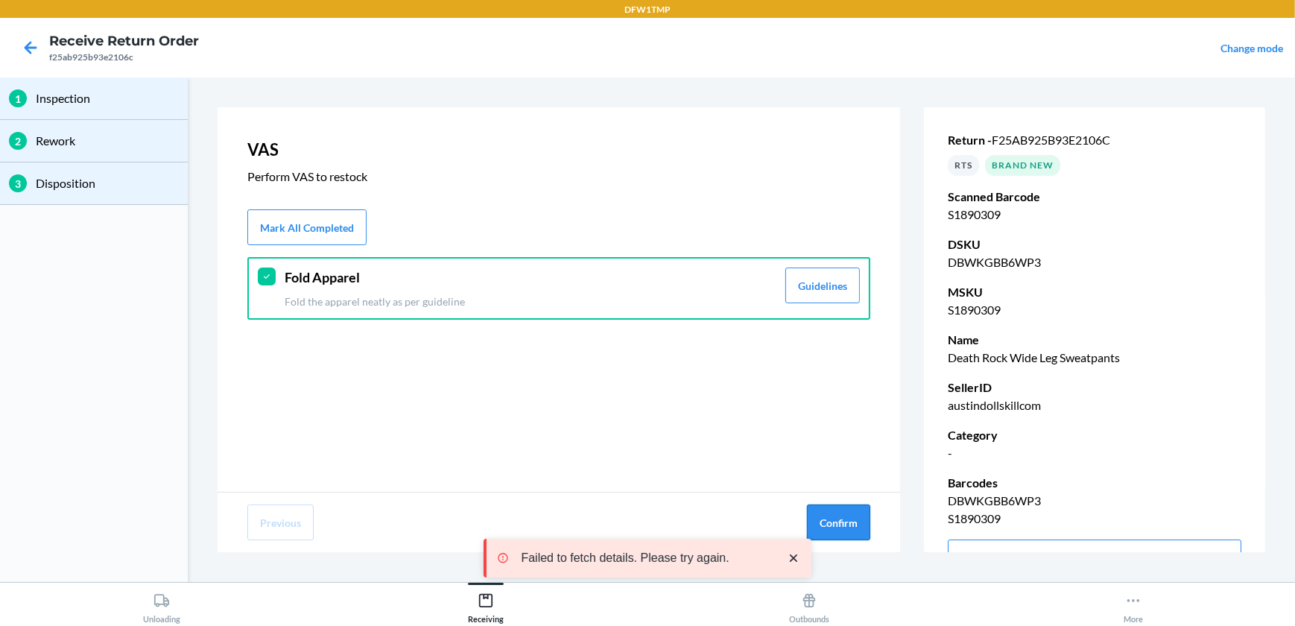
click at [830, 510] on button "Confirm" at bounding box center [838, 523] width 63 height 36
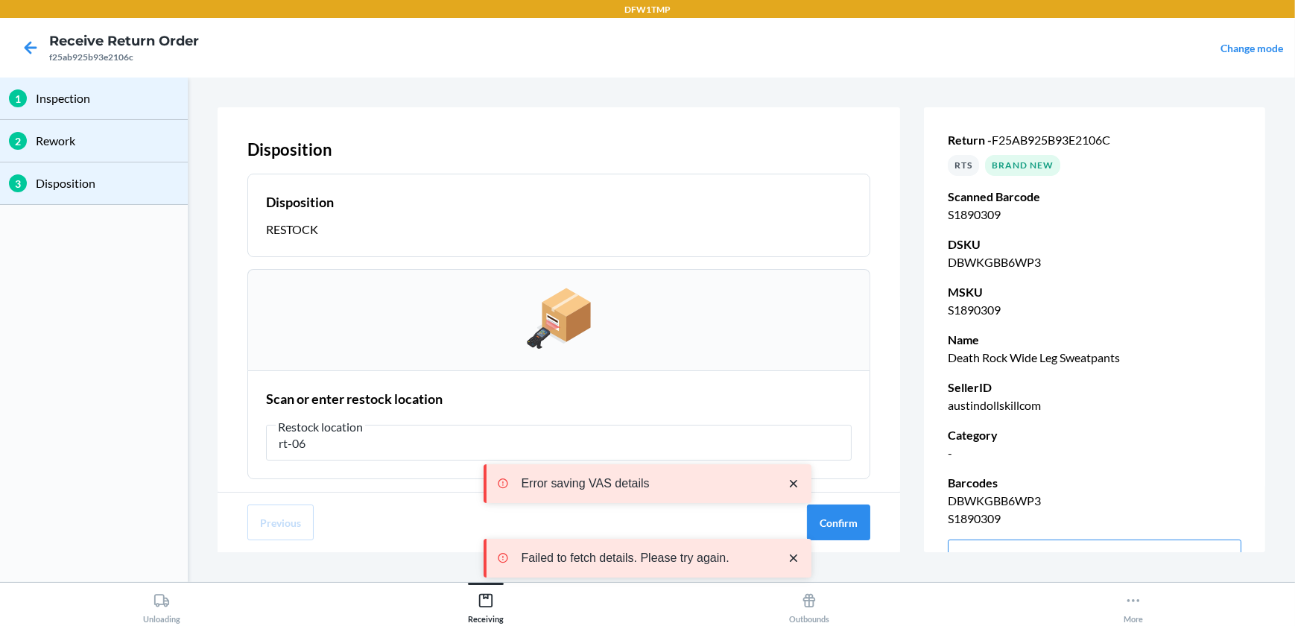
type input "rt-06"
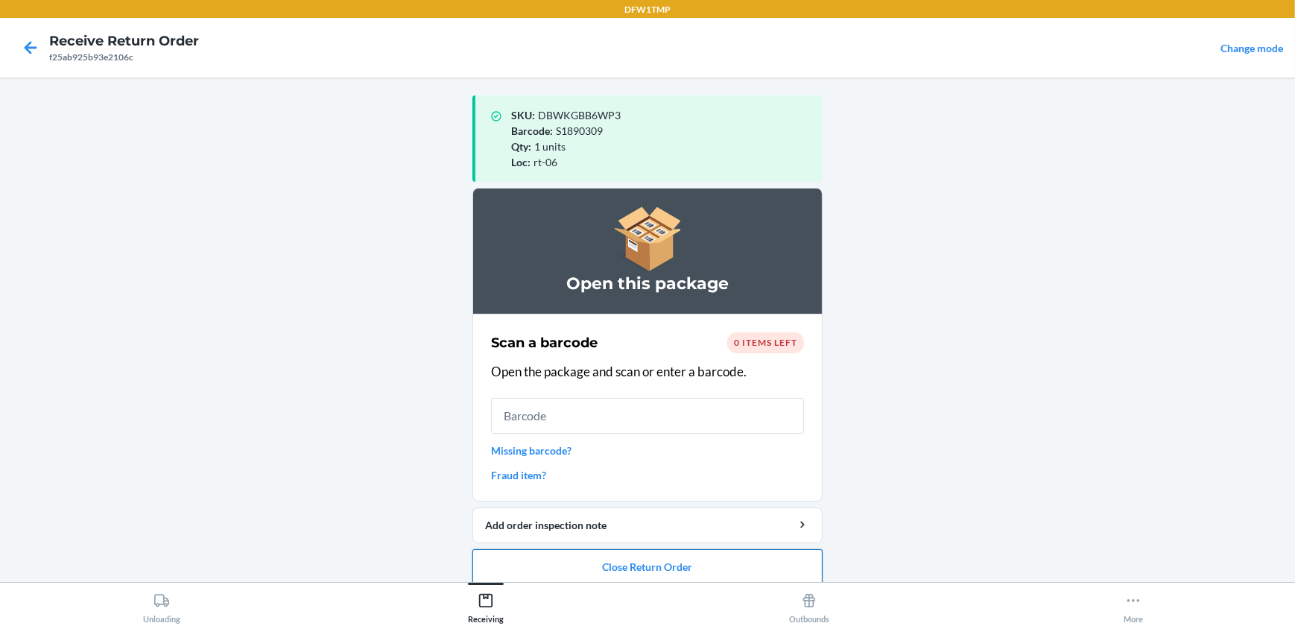
click at [631, 552] on button "Close Return Order" at bounding box center [648, 567] width 350 height 36
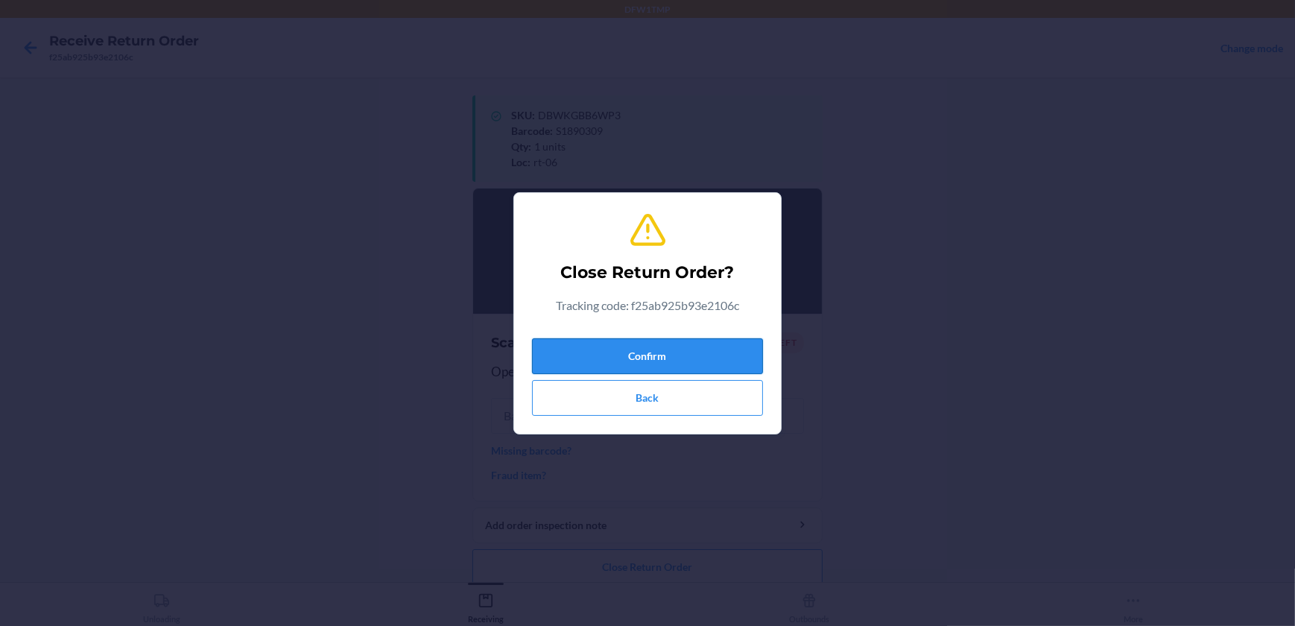
click at [668, 343] on button "Confirm" at bounding box center [647, 356] width 231 height 36
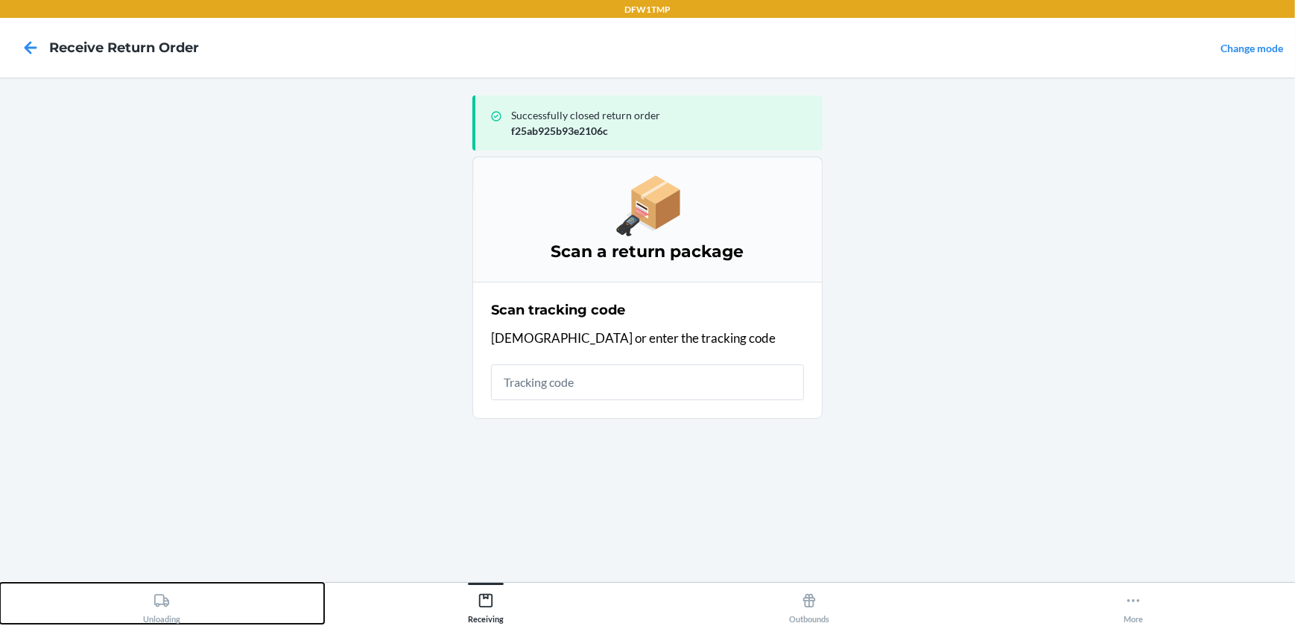
click at [159, 596] on icon at bounding box center [162, 601] width 16 height 16
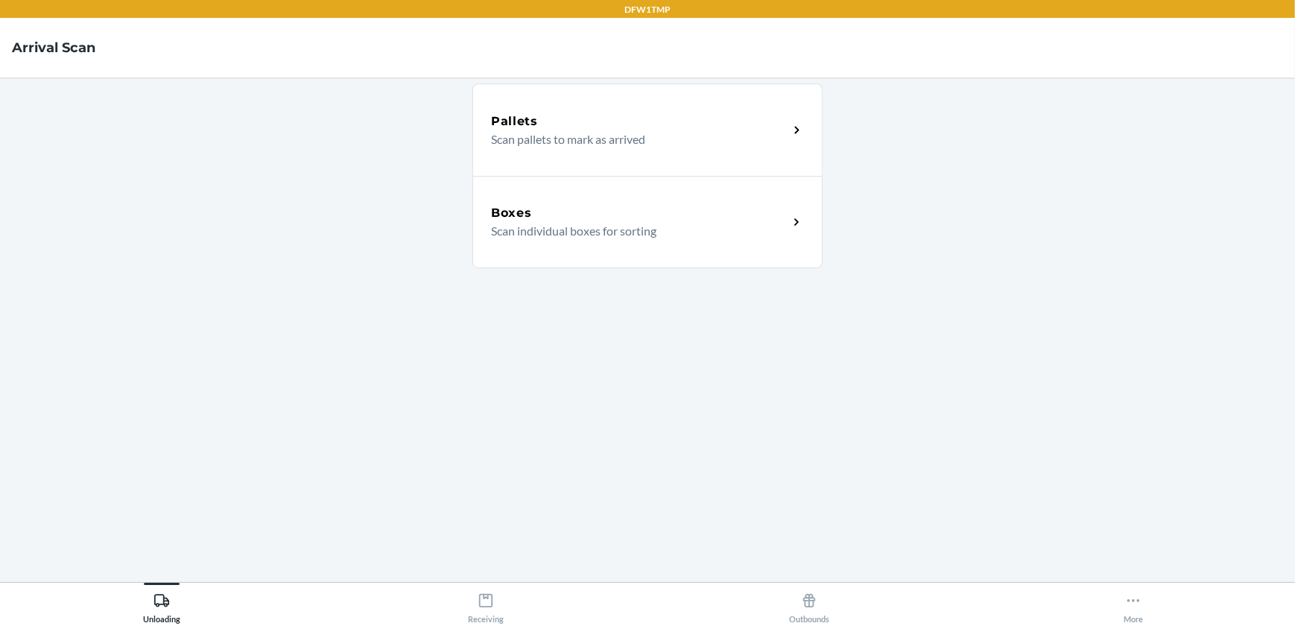
click at [616, 247] on div "Boxes Scan individual boxes for sorting" at bounding box center [648, 222] width 350 height 92
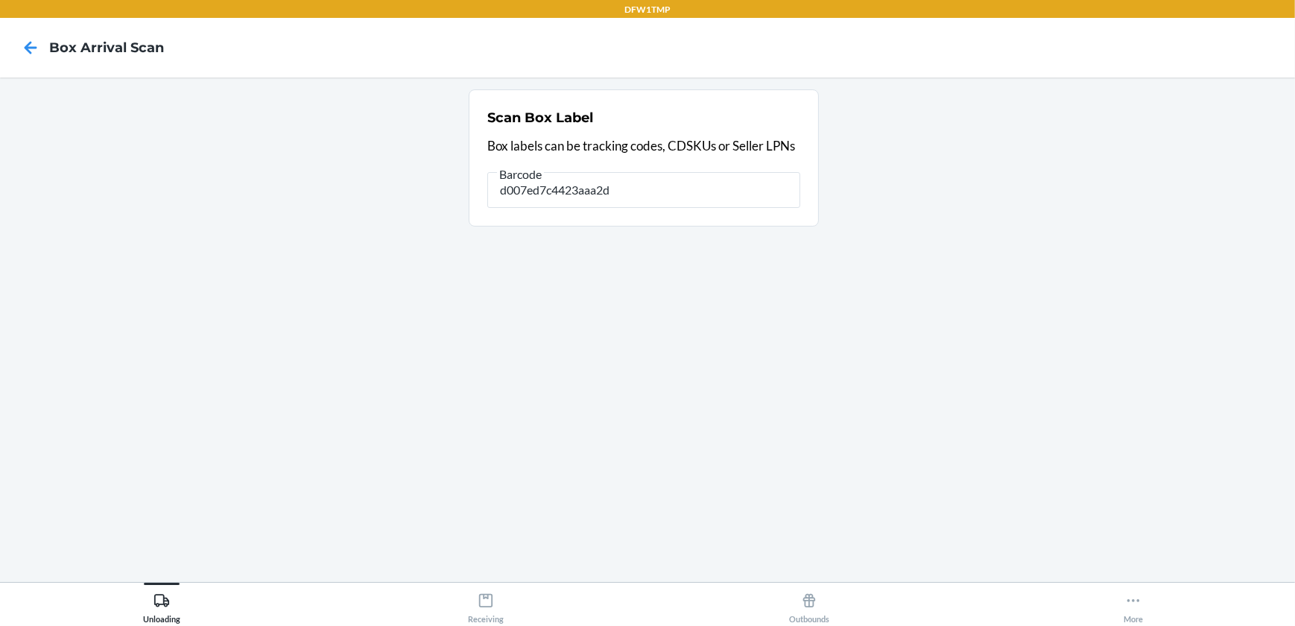
type input "d007ed7c4423aaa2d"
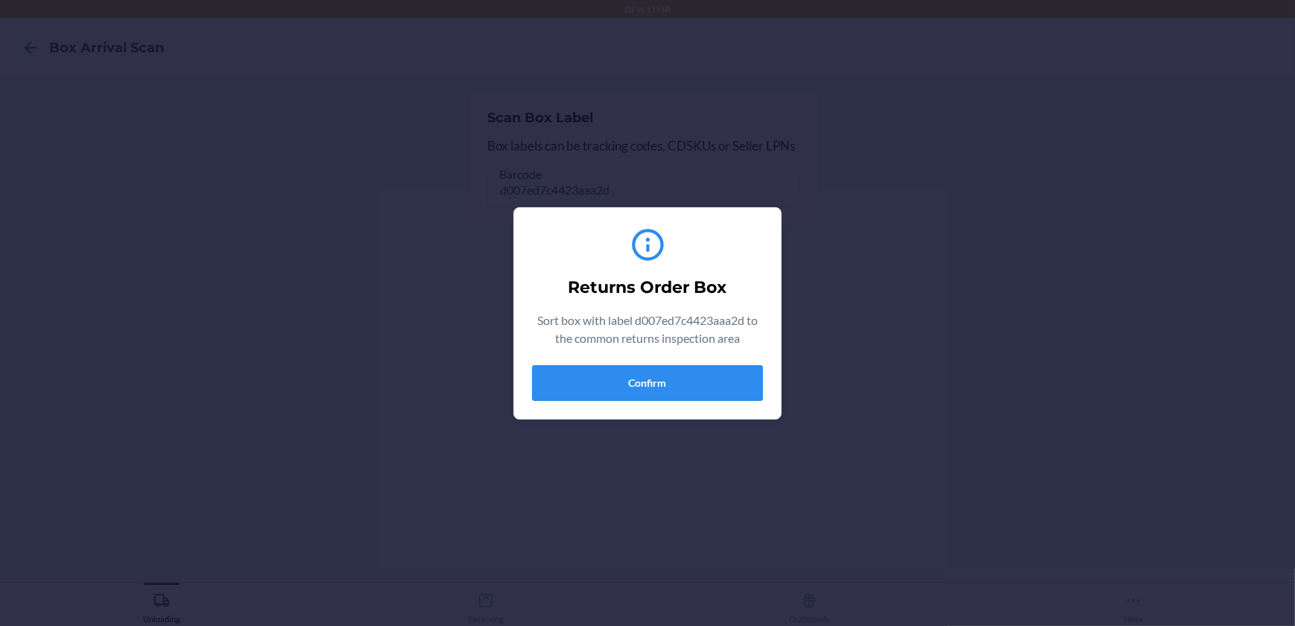
click at [616, 361] on div "Returns Order Box Sort box with label d007ed7c4423aaa2d to the common returns i…" at bounding box center [647, 313] width 231 height 187
click at [619, 371] on button "Confirm" at bounding box center [647, 383] width 231 height 36
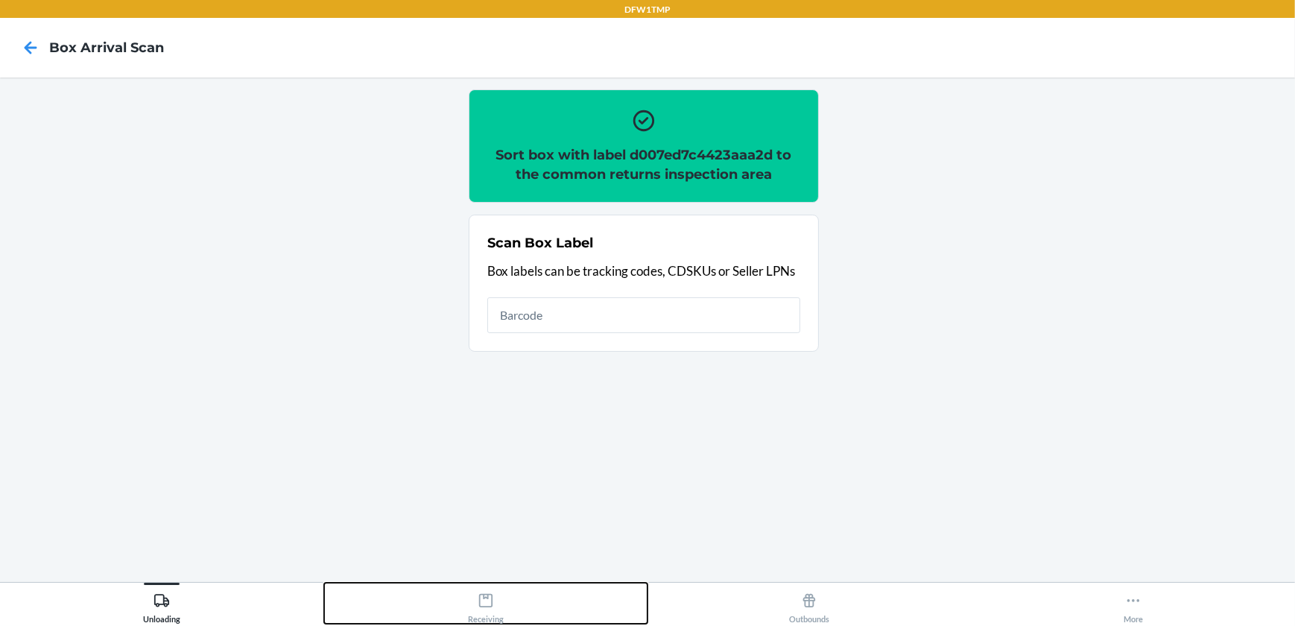
click at [481, 593] on icon at bounding box center [486, 601] width 16 height 16
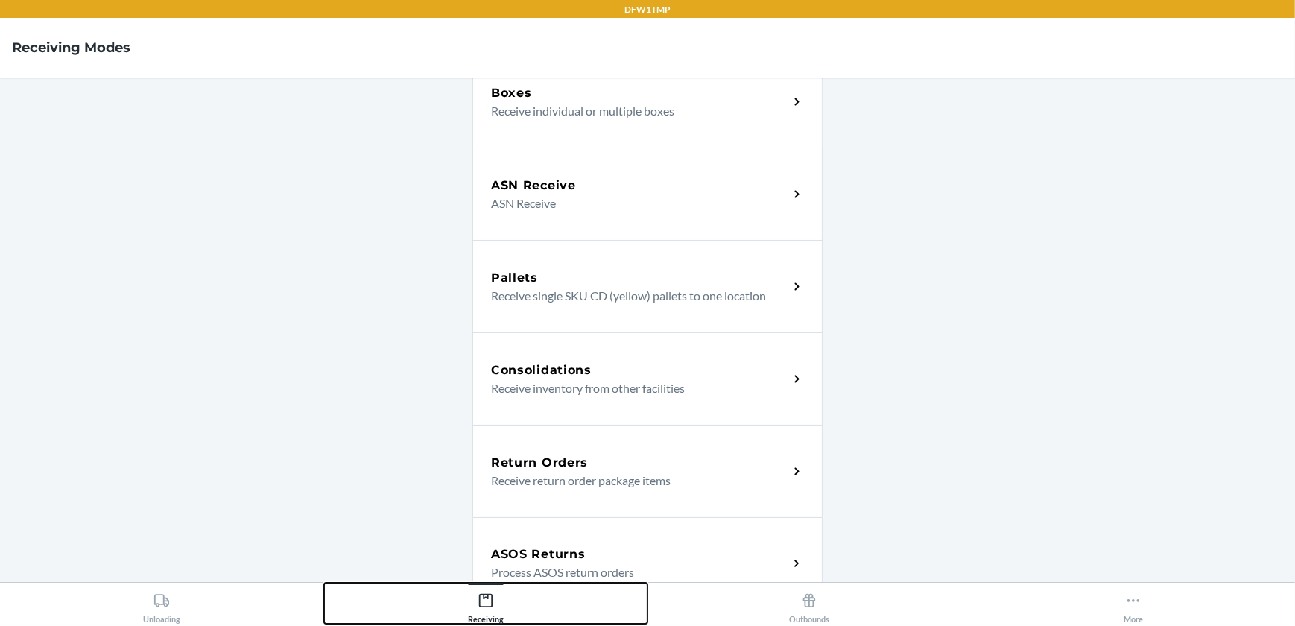
scroll to position [203, 0]
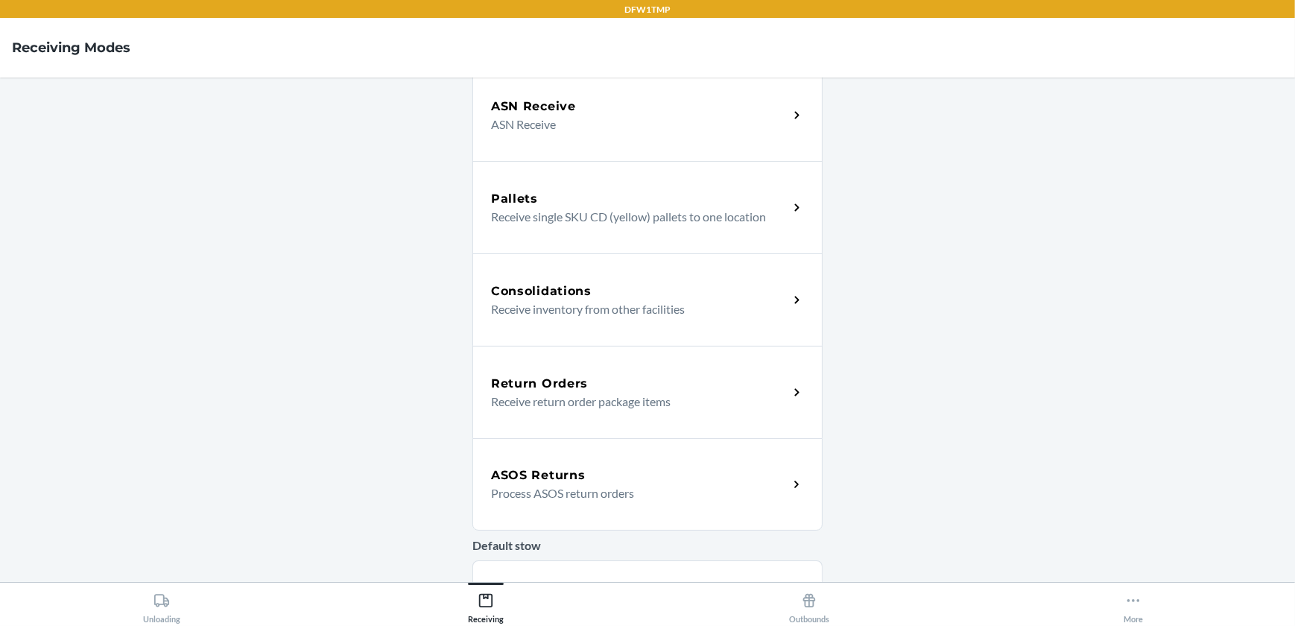
click at [608, 367] on div "Return Orders Receive return order package items" at bounding box center [648, 392] width 350 height 92
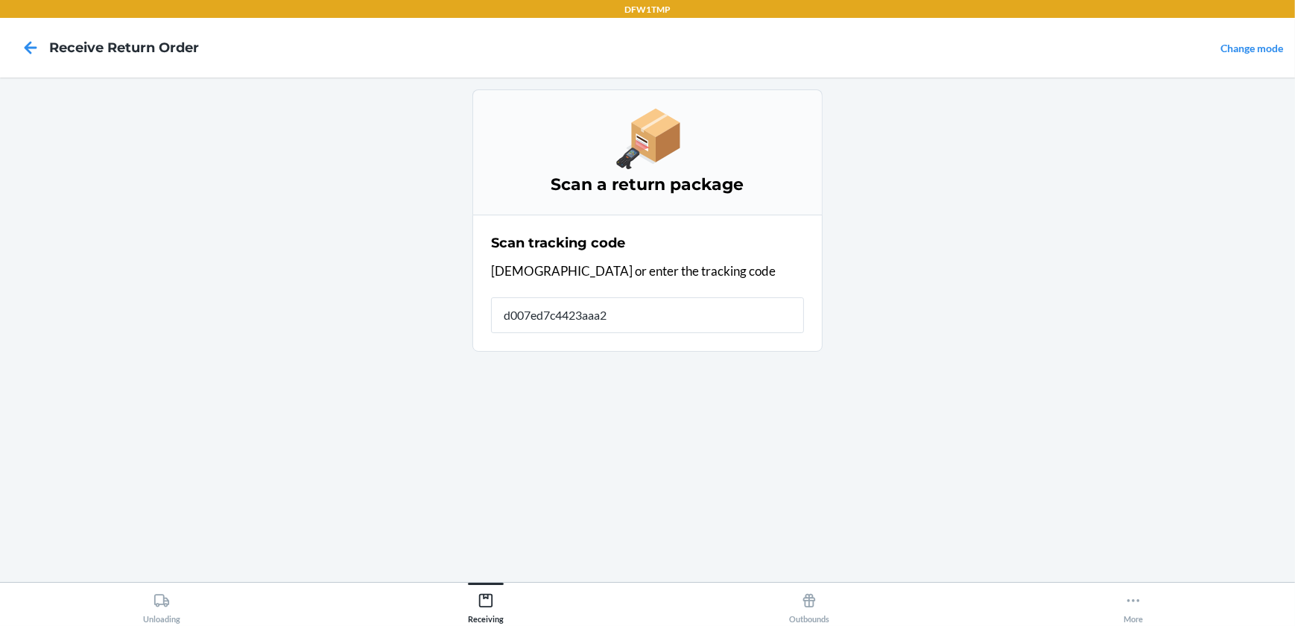
type input "d007ed7c4423aaa2d"
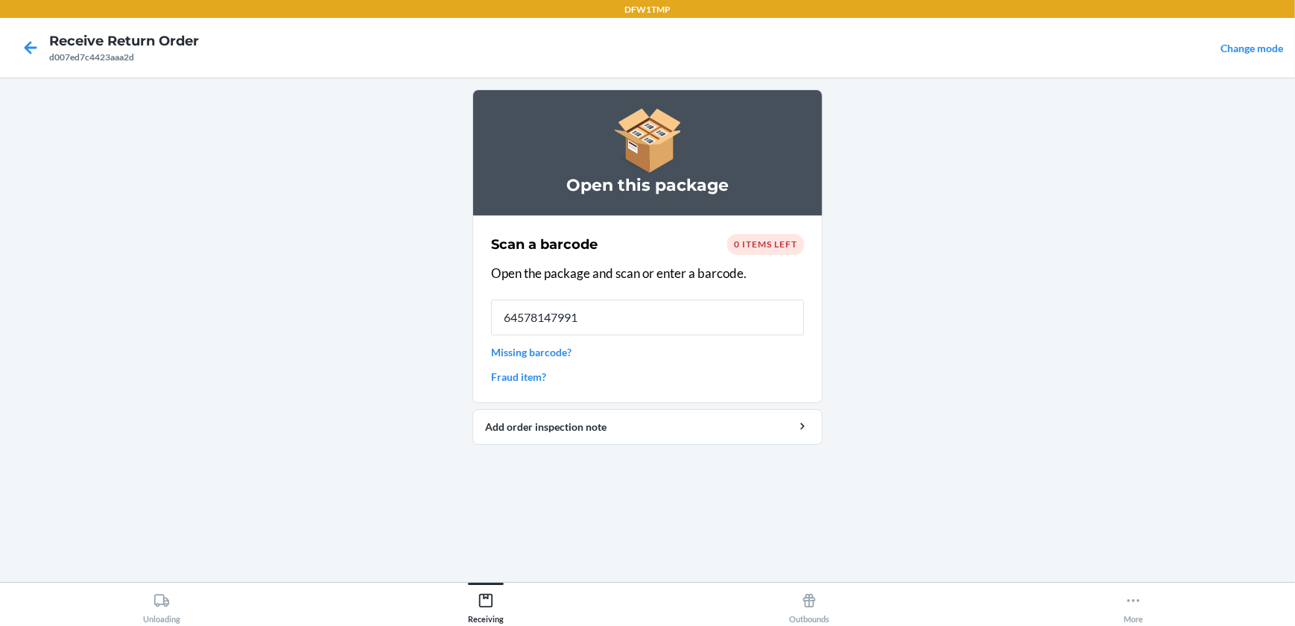
type input "645781479913"
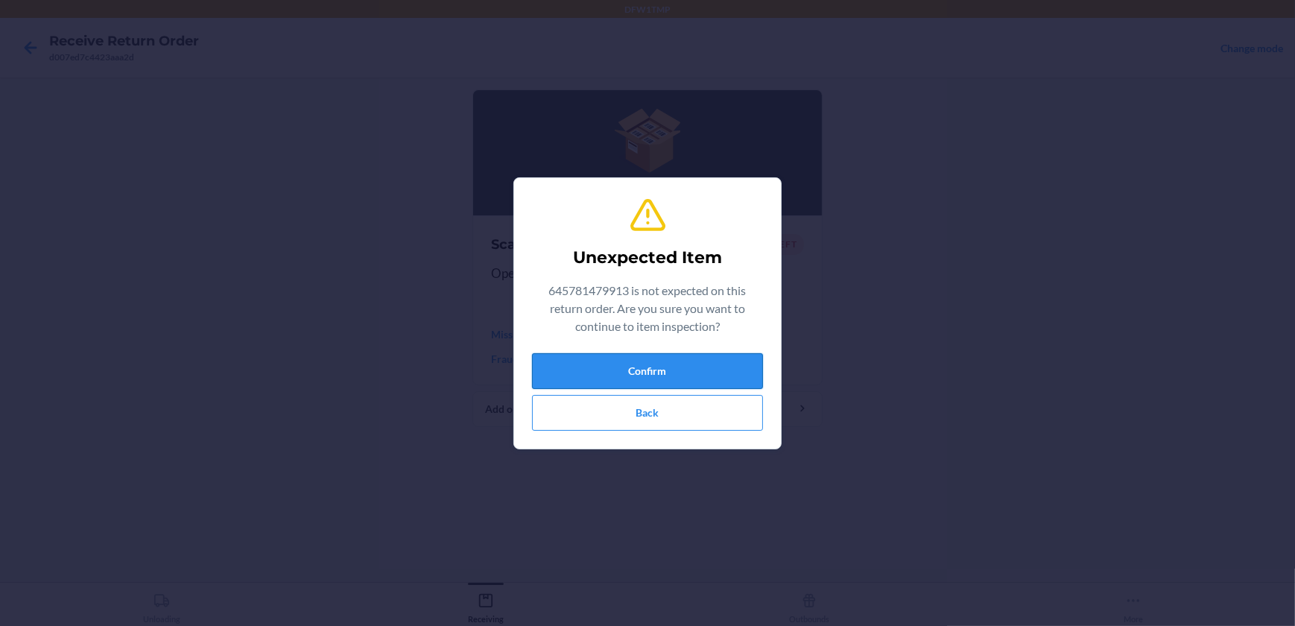
click at [718, 364] on button "Confirm" at bounding box center [647, 371] width 231 height 36
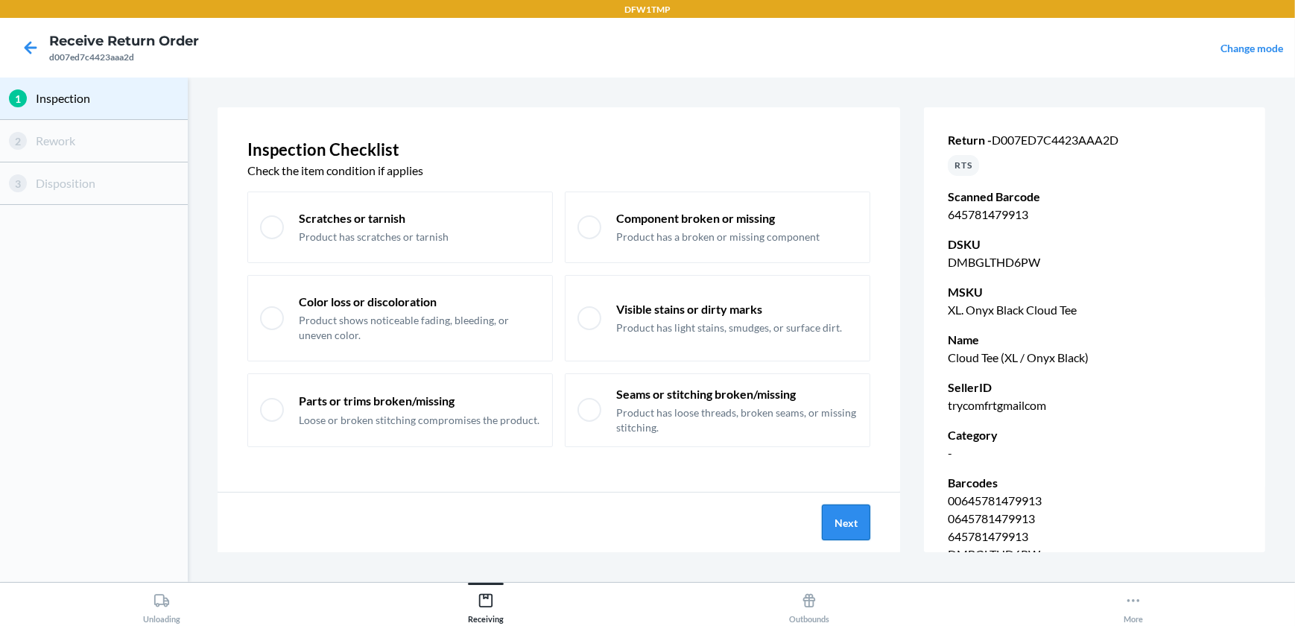
click at [825, 525] on button "Next" at bounding box center [846, 523] width 48 height 36
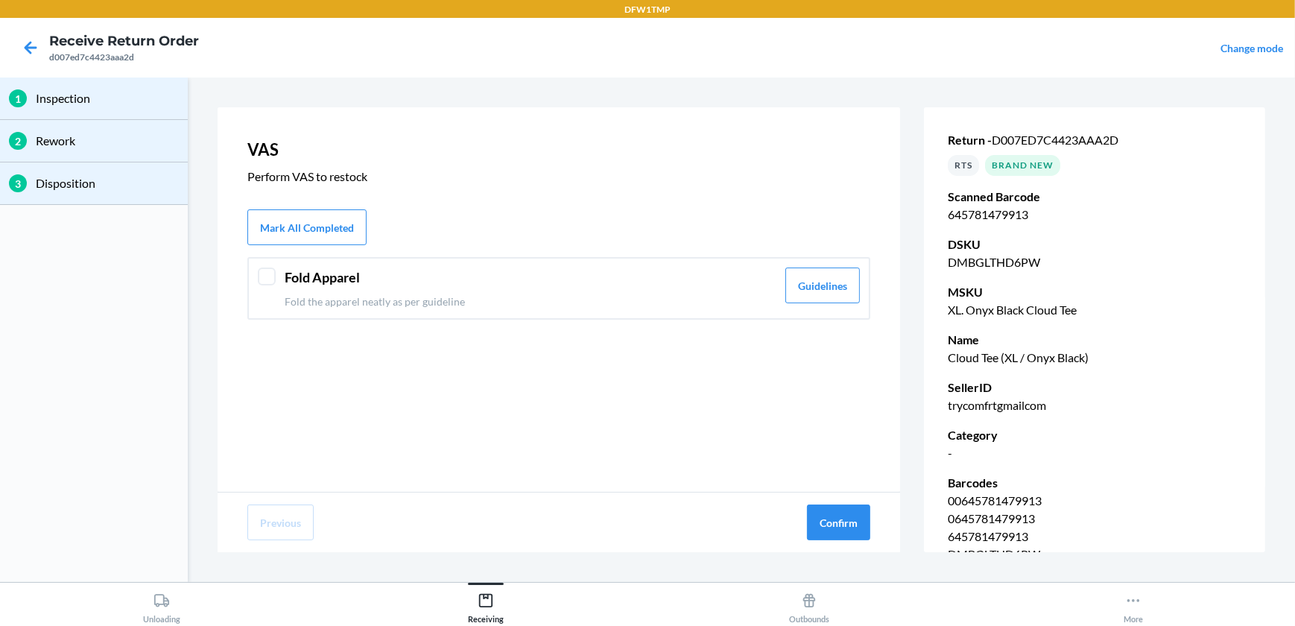
click at [663, 306] on p "Fold the apparel neatly as per guideline" at bounding box center [531, 302] width 492 height 16
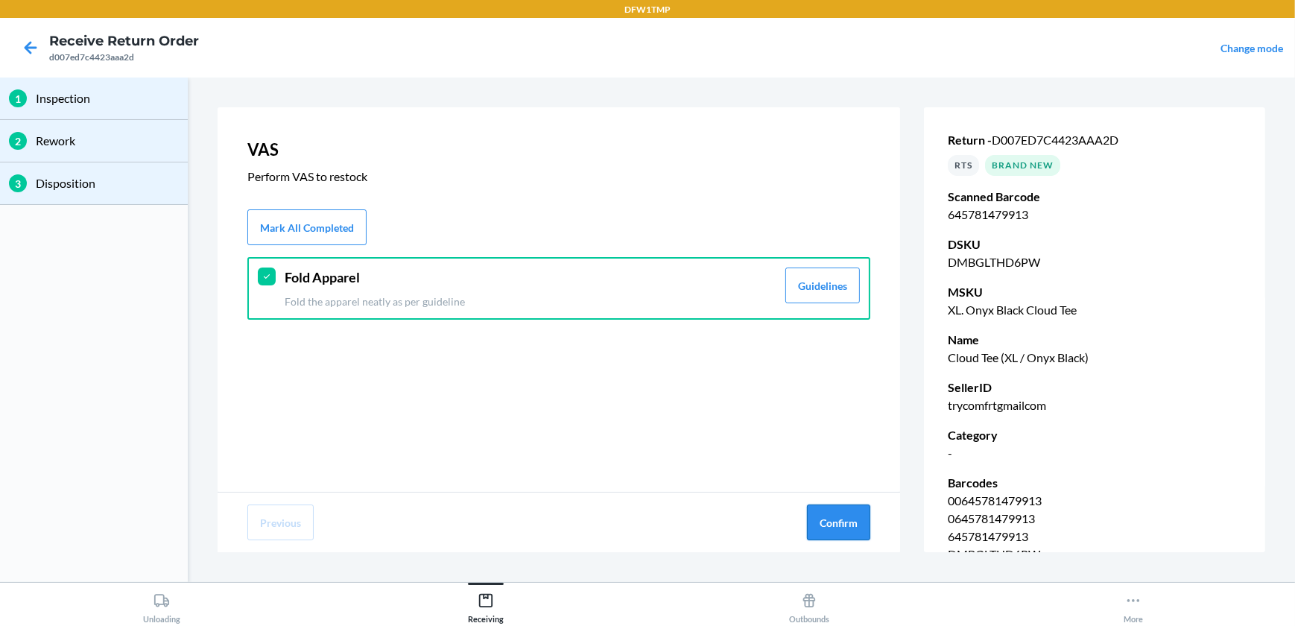
click at [839, 514] on button "Confirm" at bounding box center [838, 523] width 63 height 36
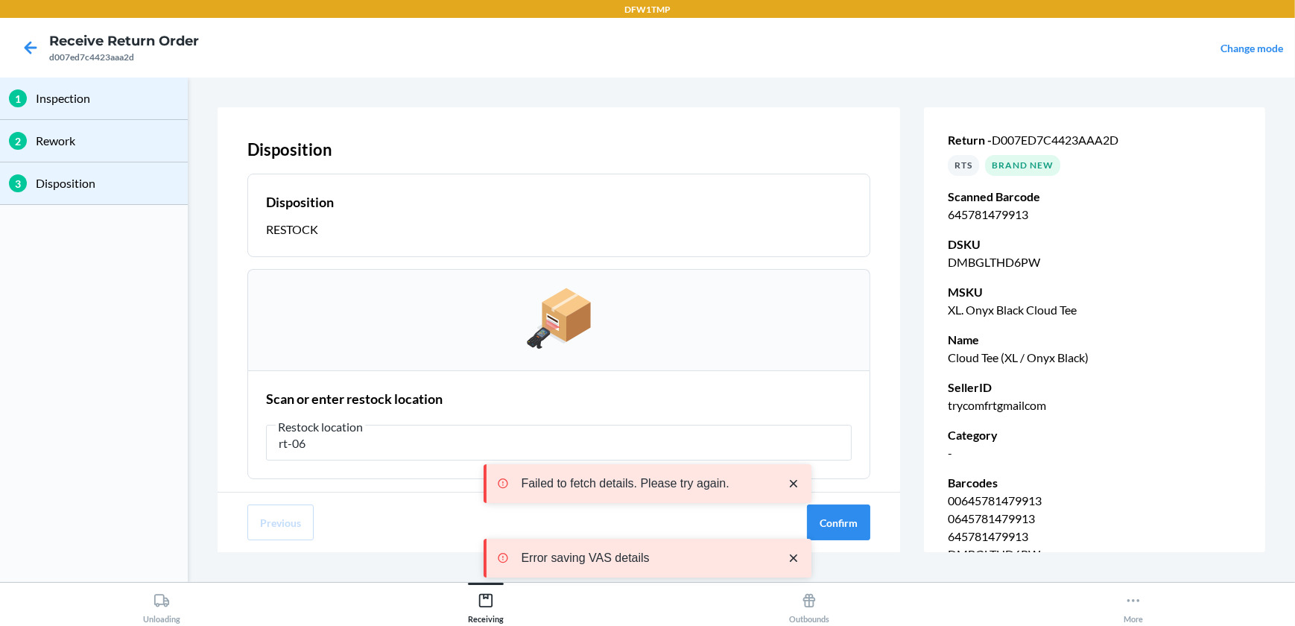
type input "rt-06"
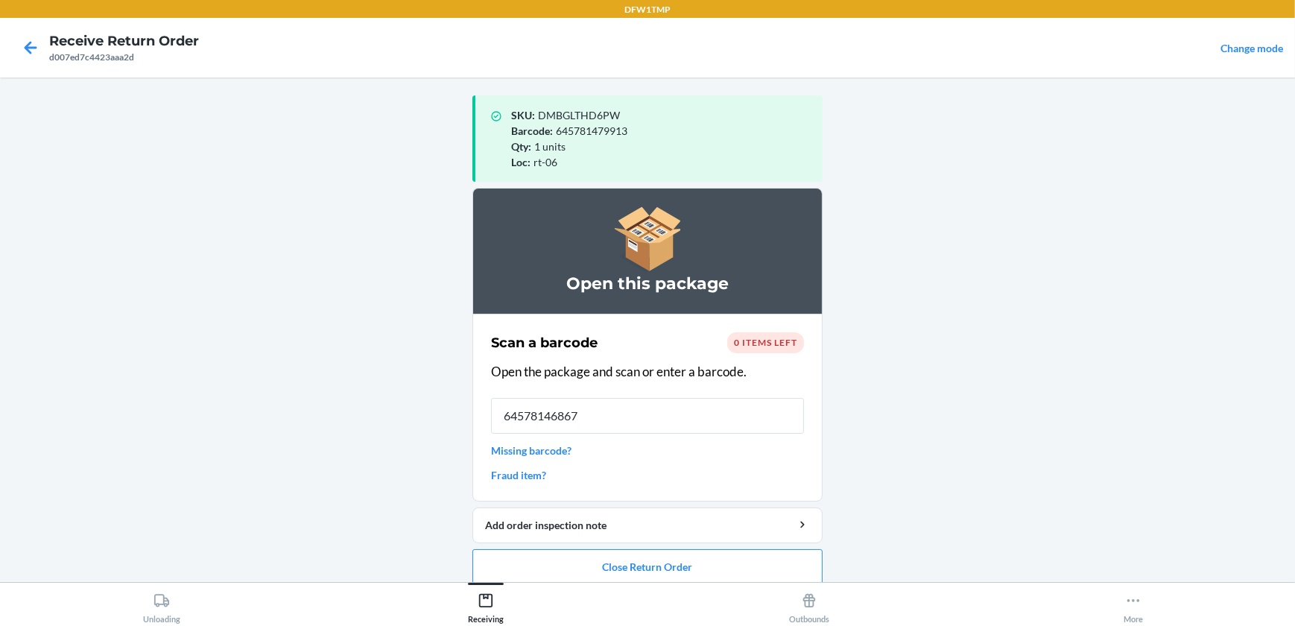
type input "645781468672"
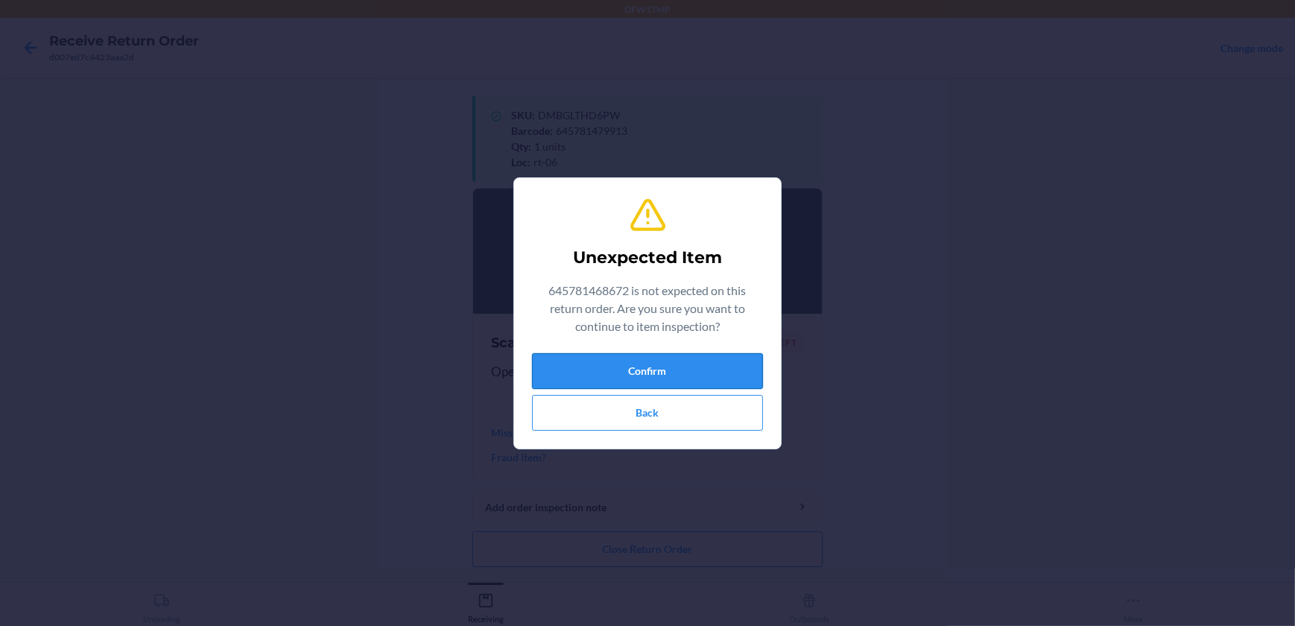
click at [632, 364] on button "Confirm" at bounding box center [647, 371] width 231 height 36
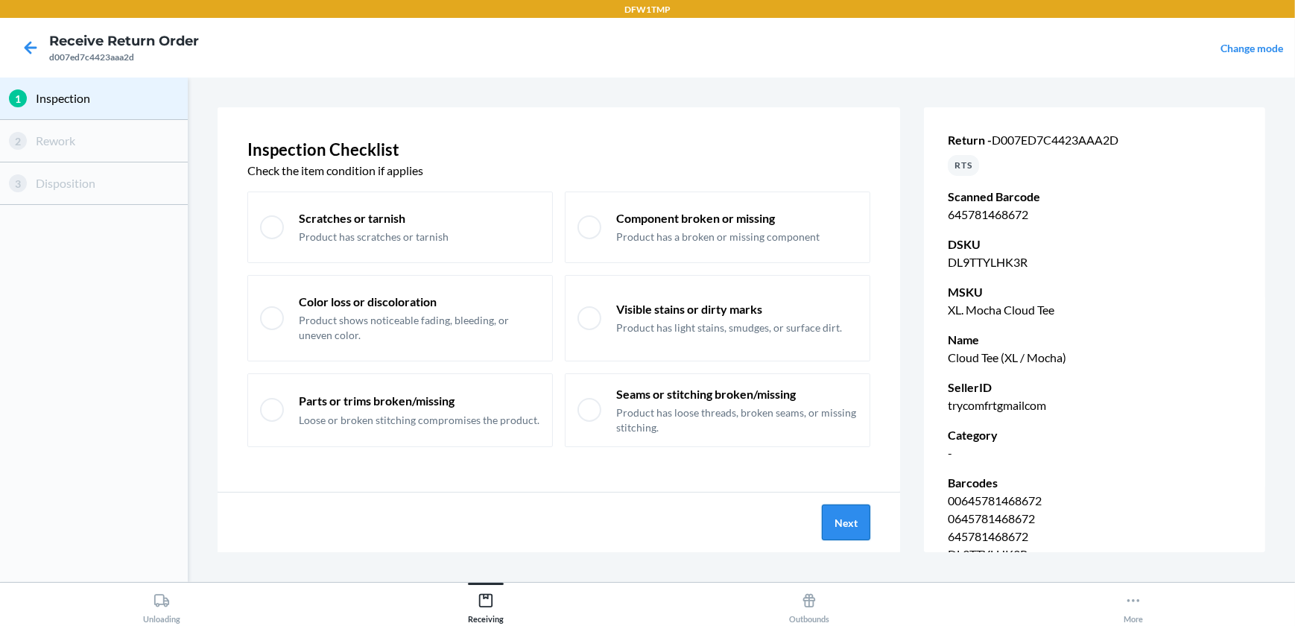
click at [836, 529] on button "Next" at bounding box center [846, 523] width 48 height 36
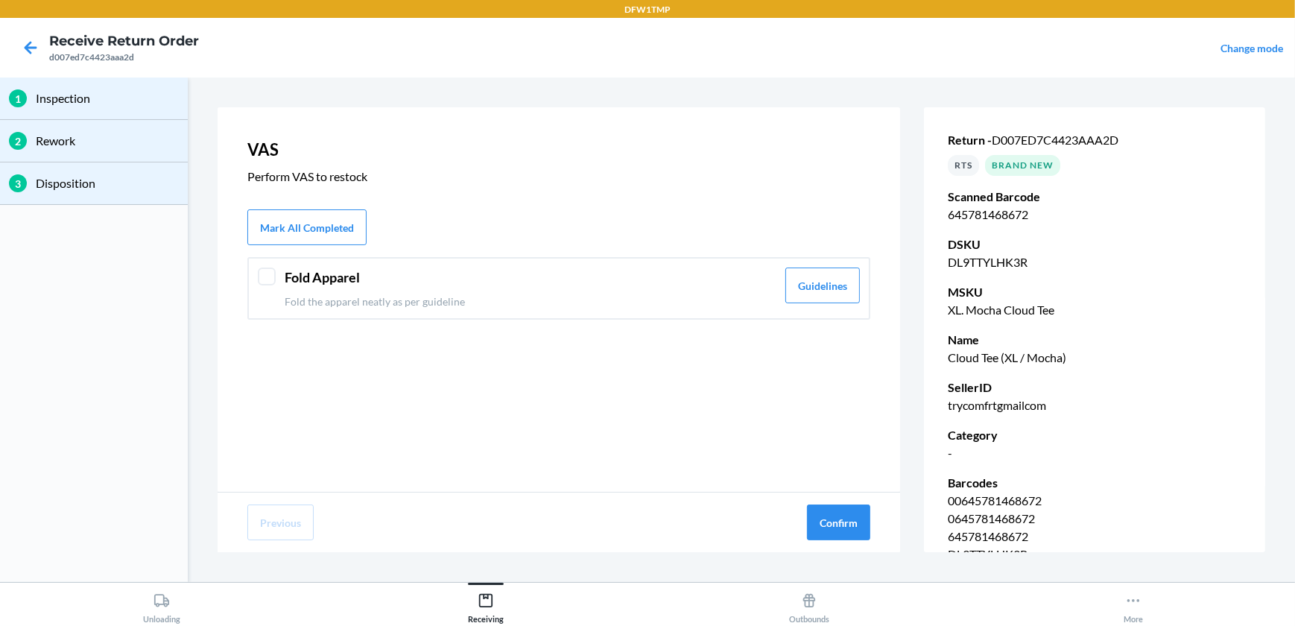
click at [596, 276] on header "Fold Apparel" at bounding box center [531, 278] width 492 height 20
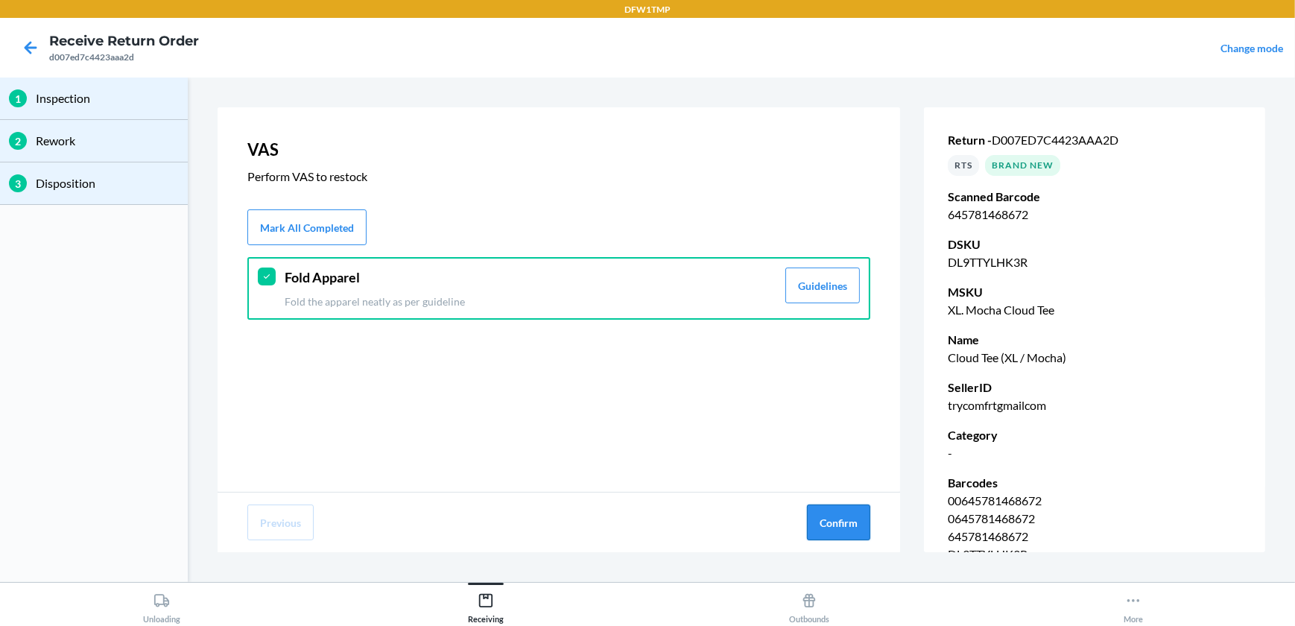
click at [843, 514] on button "Confirm" at bounding box center [838, 523] width 63 height 36
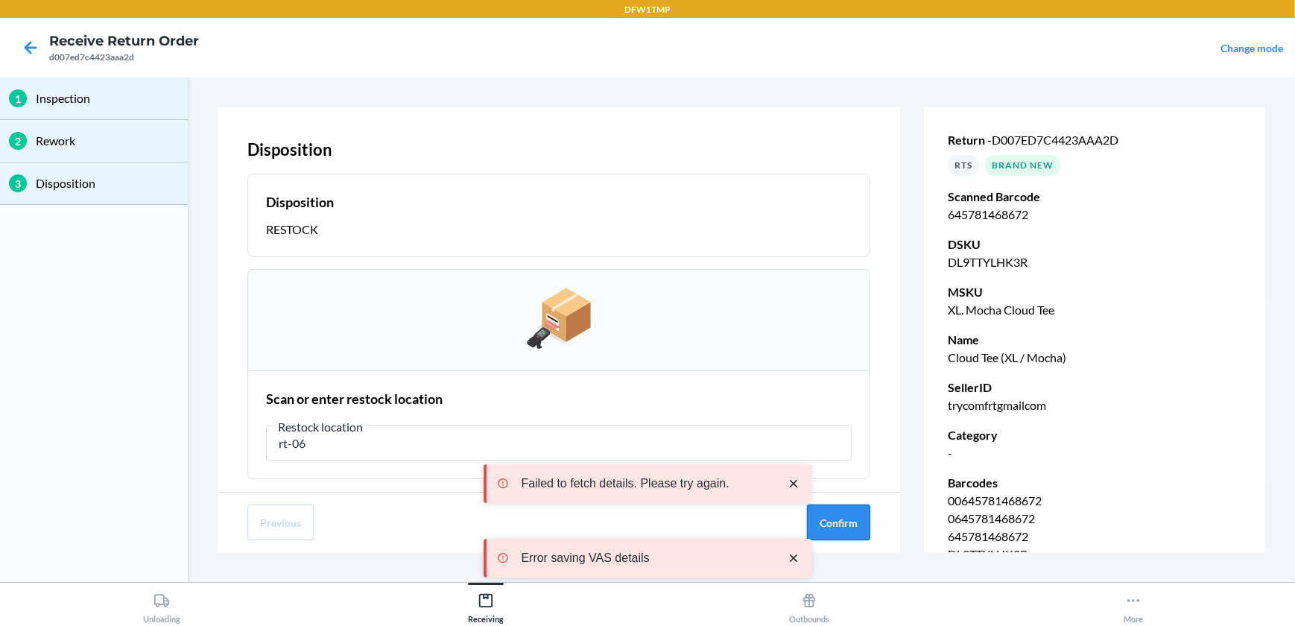
type input "rt-06"
click at [850, 511] on button "Confirm" at bounding box center [838, 523] width 63 height 36
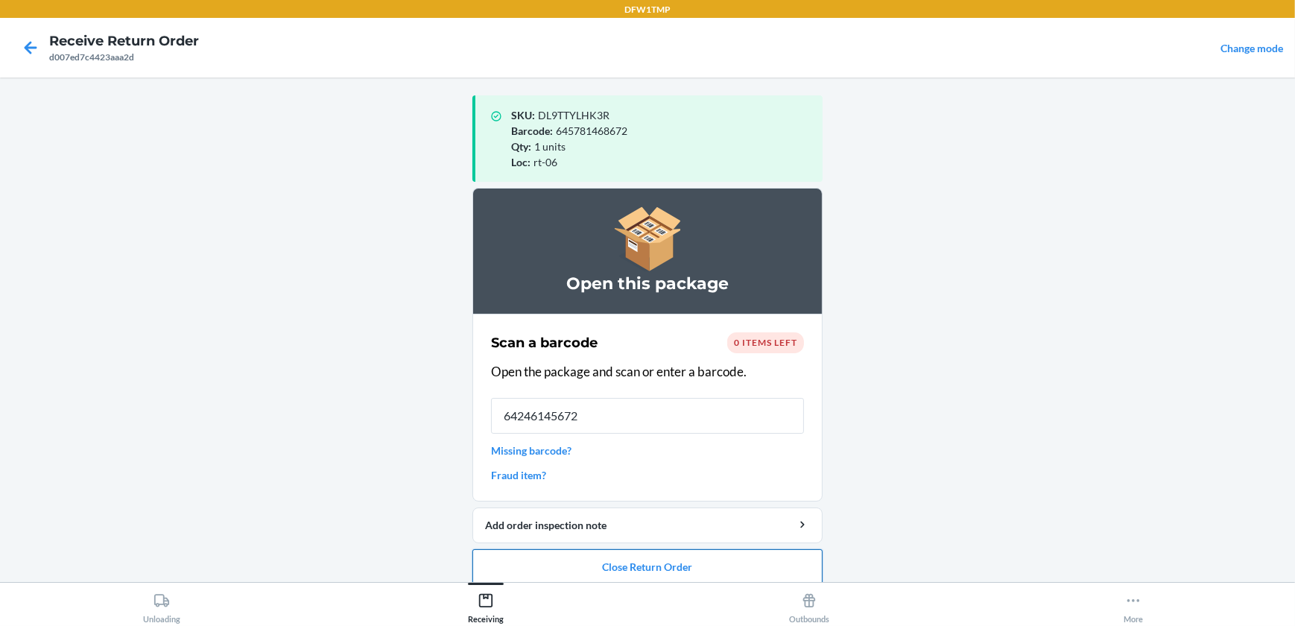
type input "642461456721"
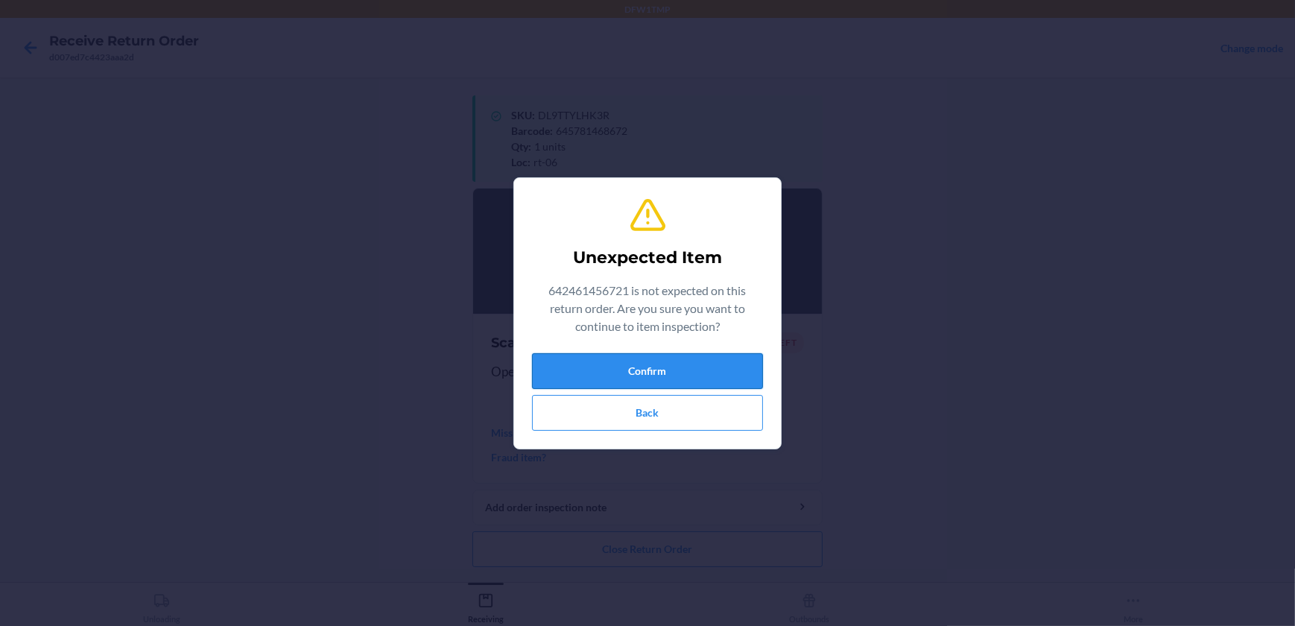
click at [602, 361] on button "Confirm" at bounding box center [647, 371] width 231 height 36
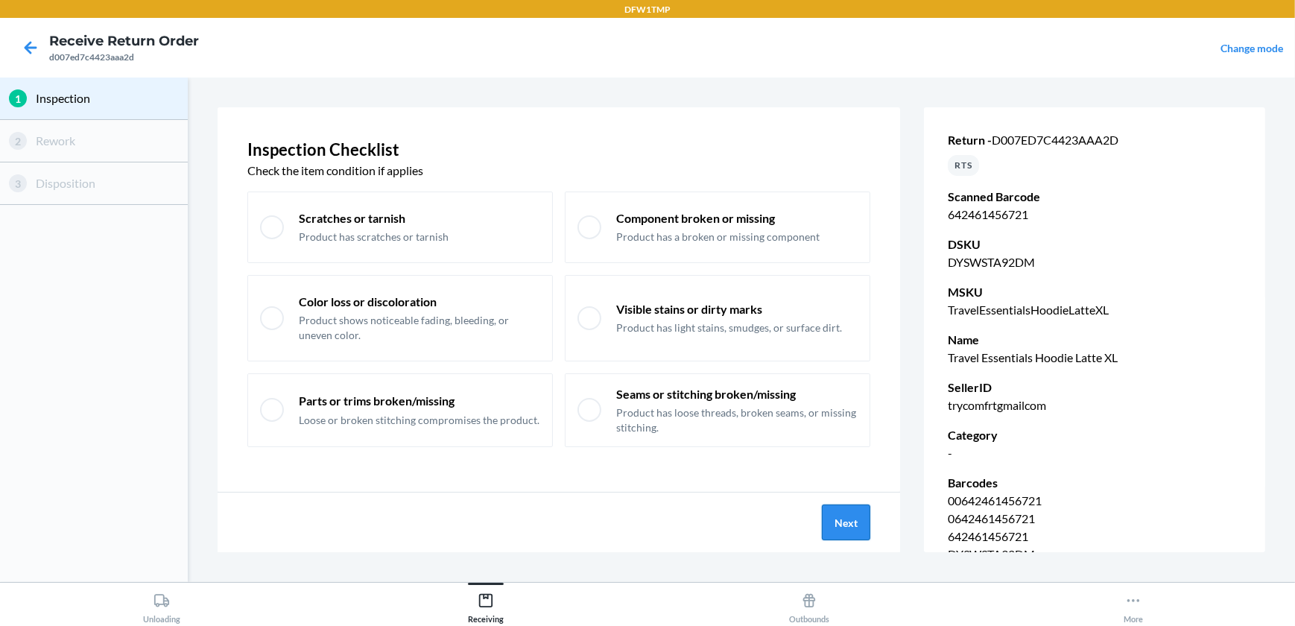
click at [837, 520] on button "Next" at bounding box center [846, 523] width 48 height 36
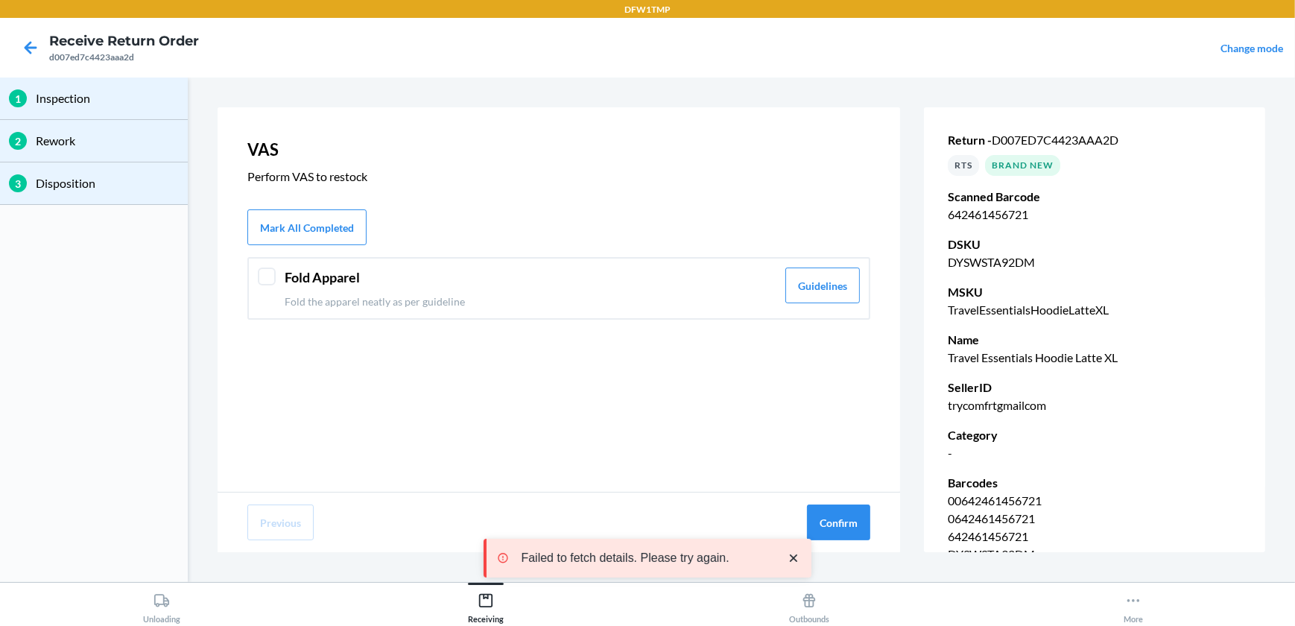
click at [493, 288] on div "Fold Apparel Fold the apparel neatly as per guideline" at bounding box center [531, 289] width 492 height 42
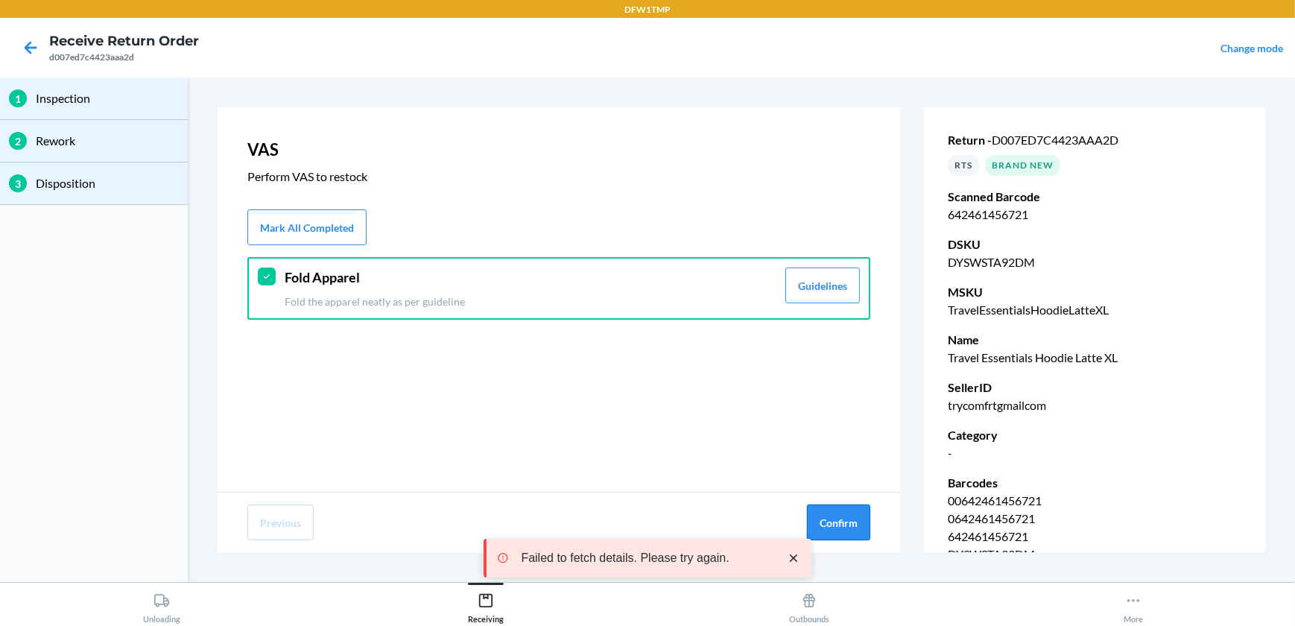
drag, startPoint x: 827, startPoint y: 503, endPoint x: 831, endPoint y: 520, distance: 16.8
click at [827, 506] on div "Previous Confirm" at bounding box center [559, 523] width 683 height 60
click at [832, 524] on button "Confirm" at bounding box center [838, 523] width 63 height 36
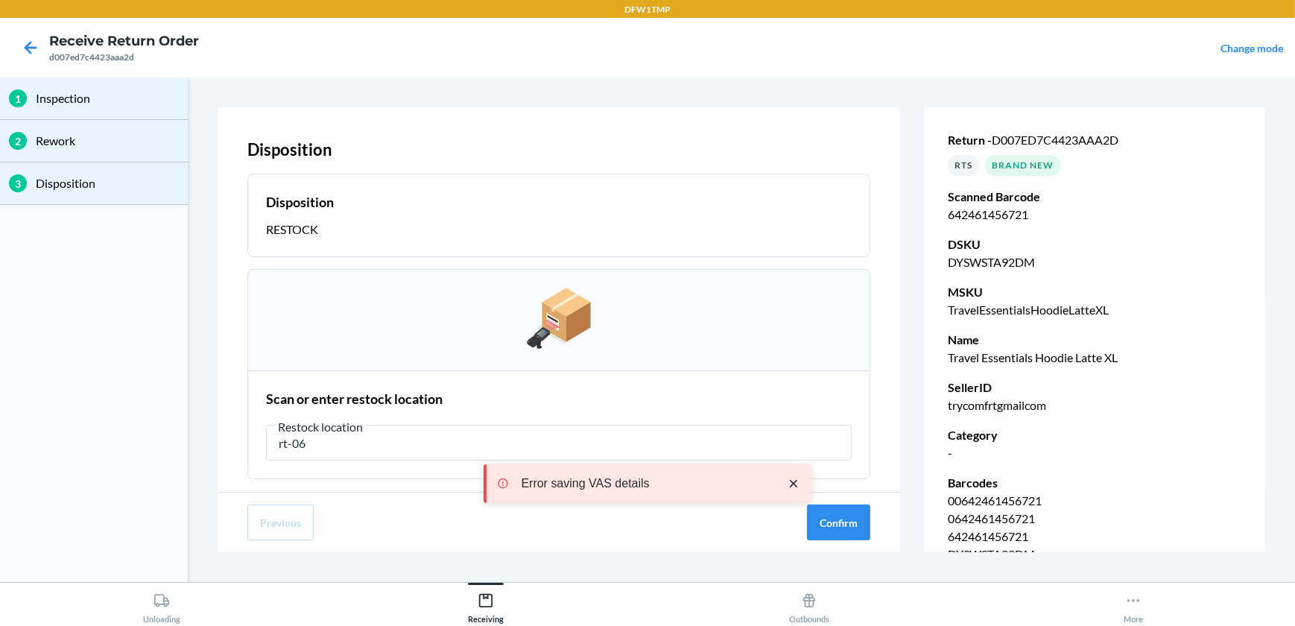
type input "rt-06"
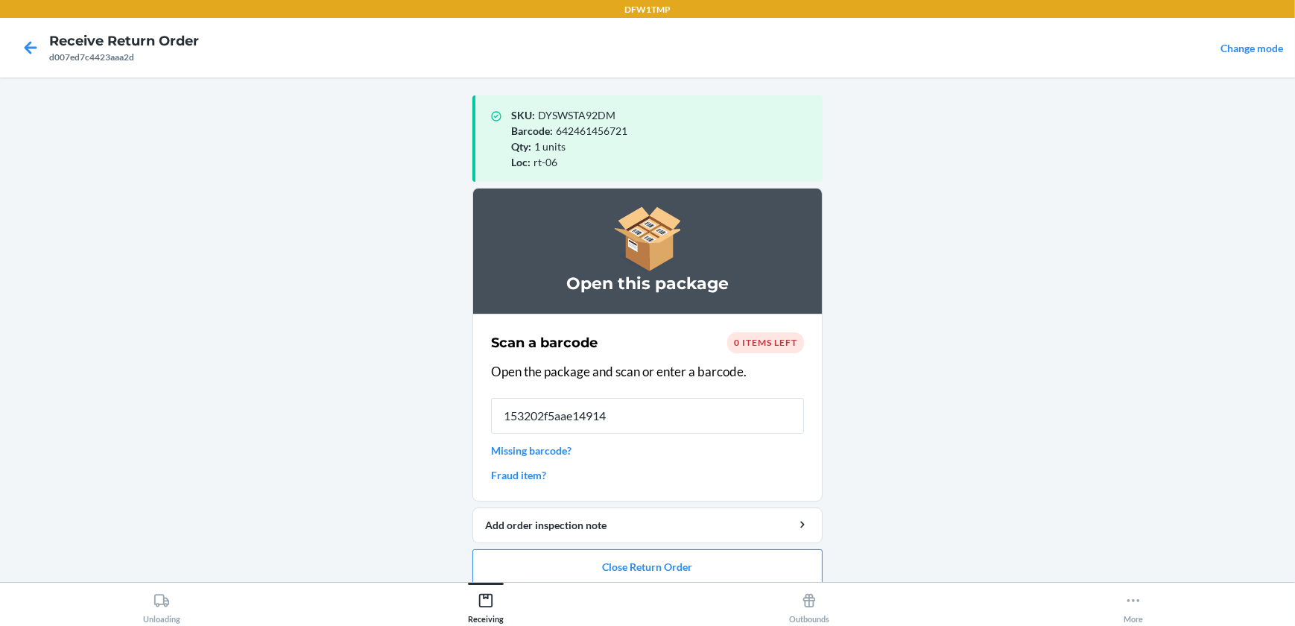
type input "153202f5aae149148"
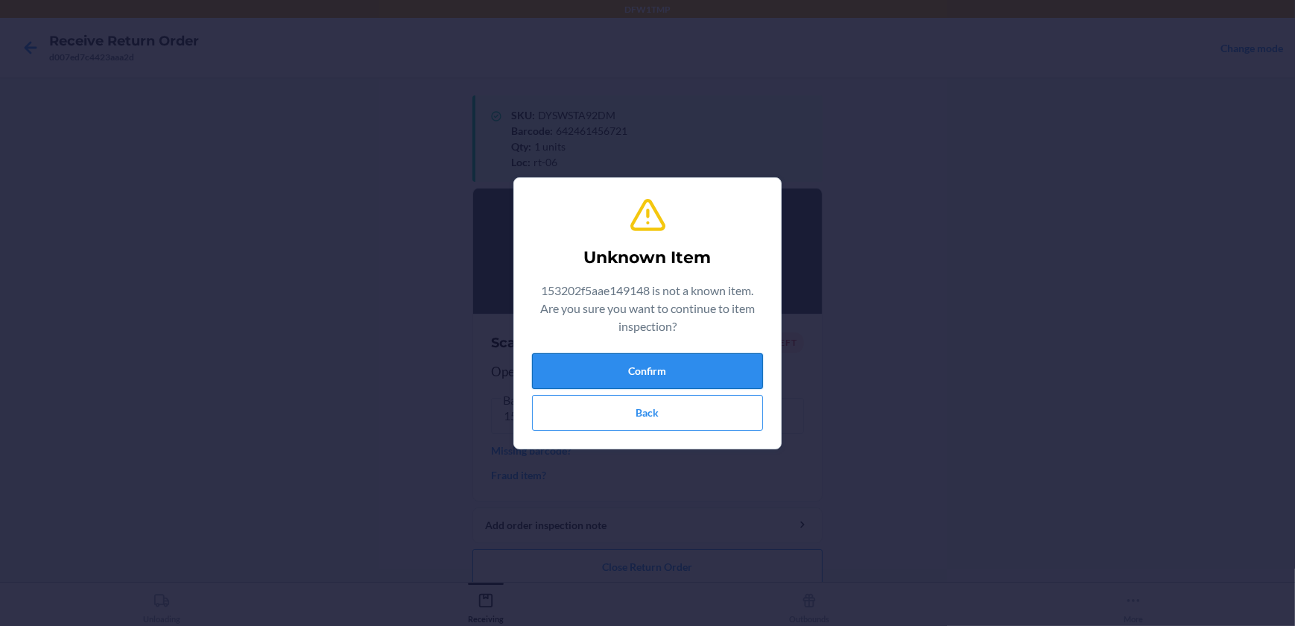
click at [726, 367] on button "Confirm" at bounding box center [647, 371] width 231 height 36
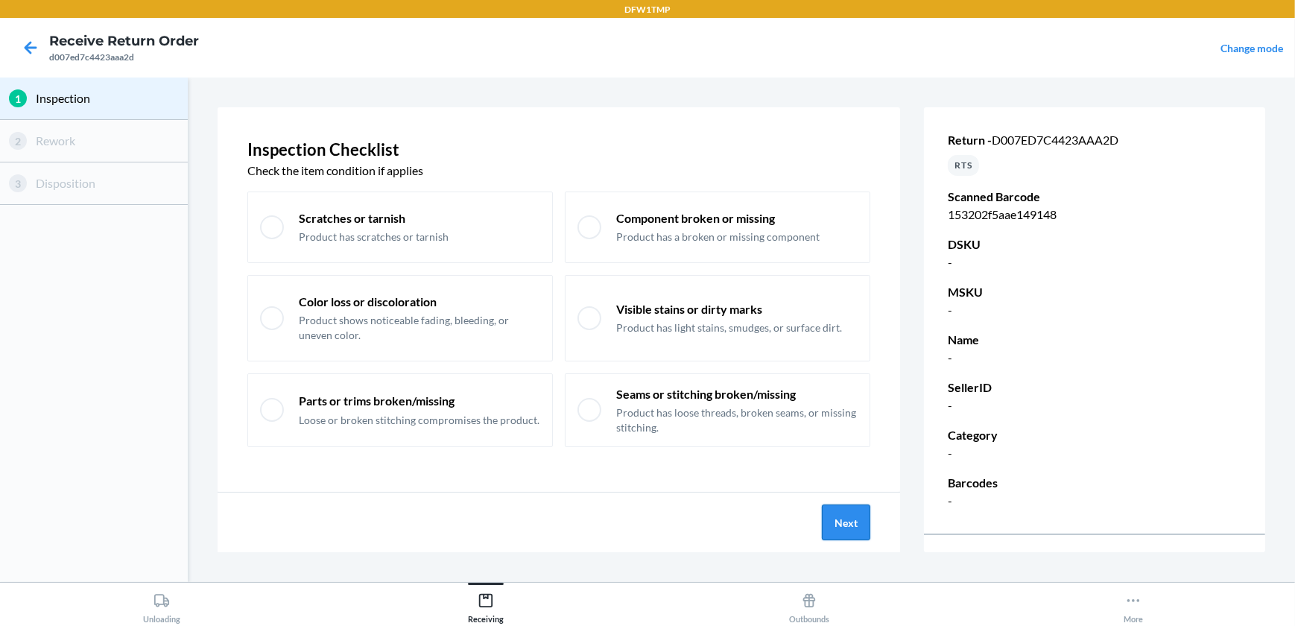
click at [865, 522] on button "Next" at bounding box center [846, 523] width 48 height 36
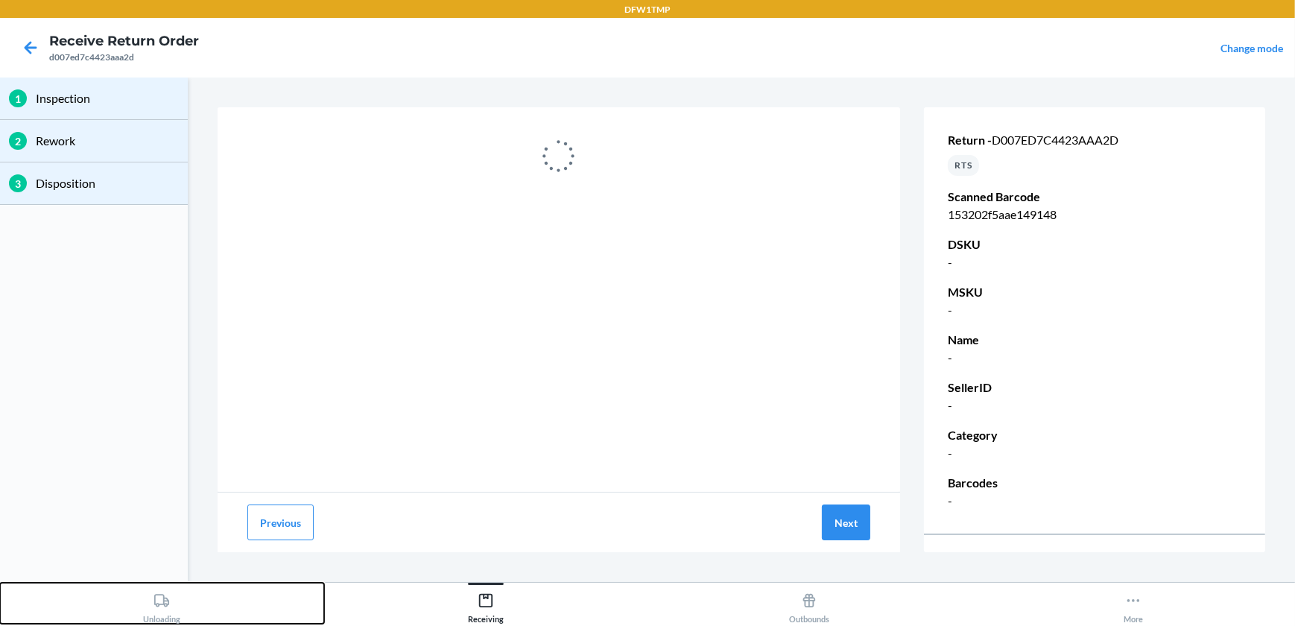
click at [159, 599] on icon at bounding box center [162, 601] width 16 height 16
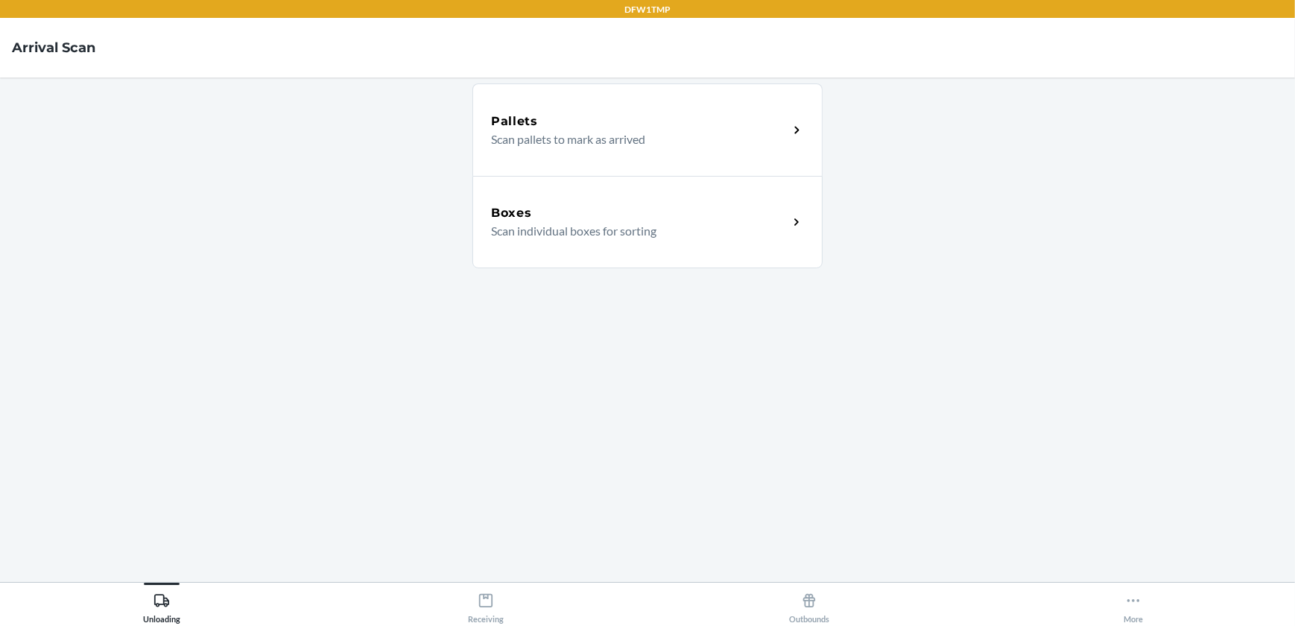
click at [657, 215] on div "Boxes" at bounding box center [639, 213] width 297 height 18
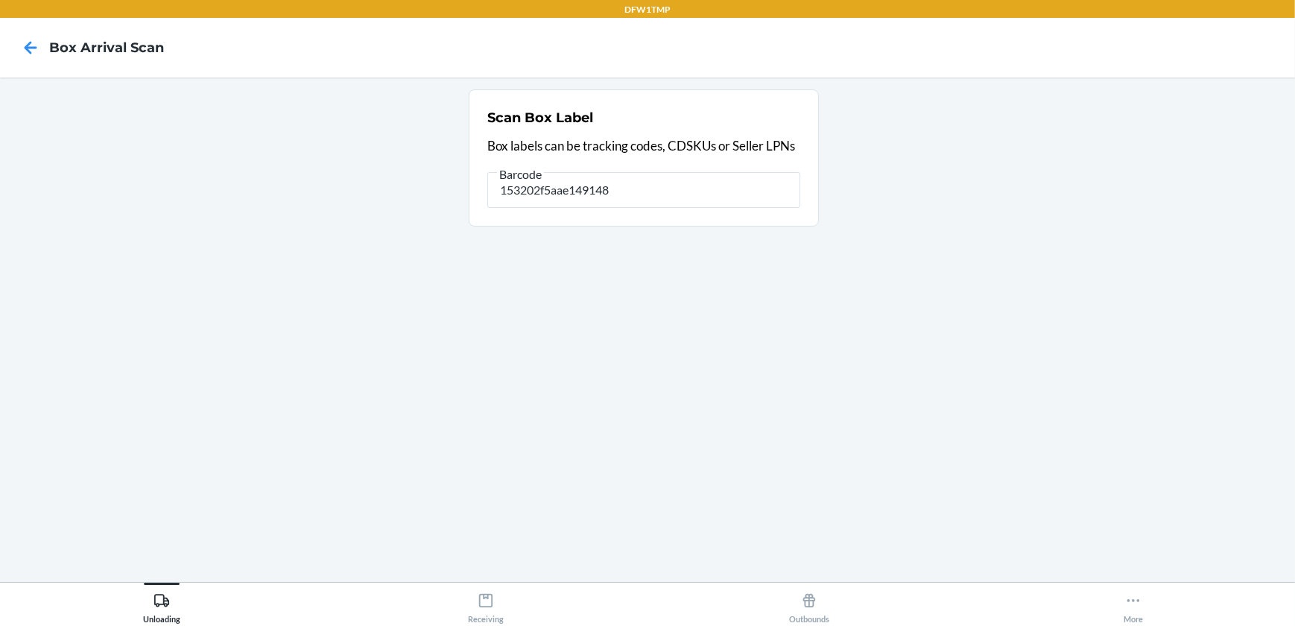
type input "153202f5aae149148"
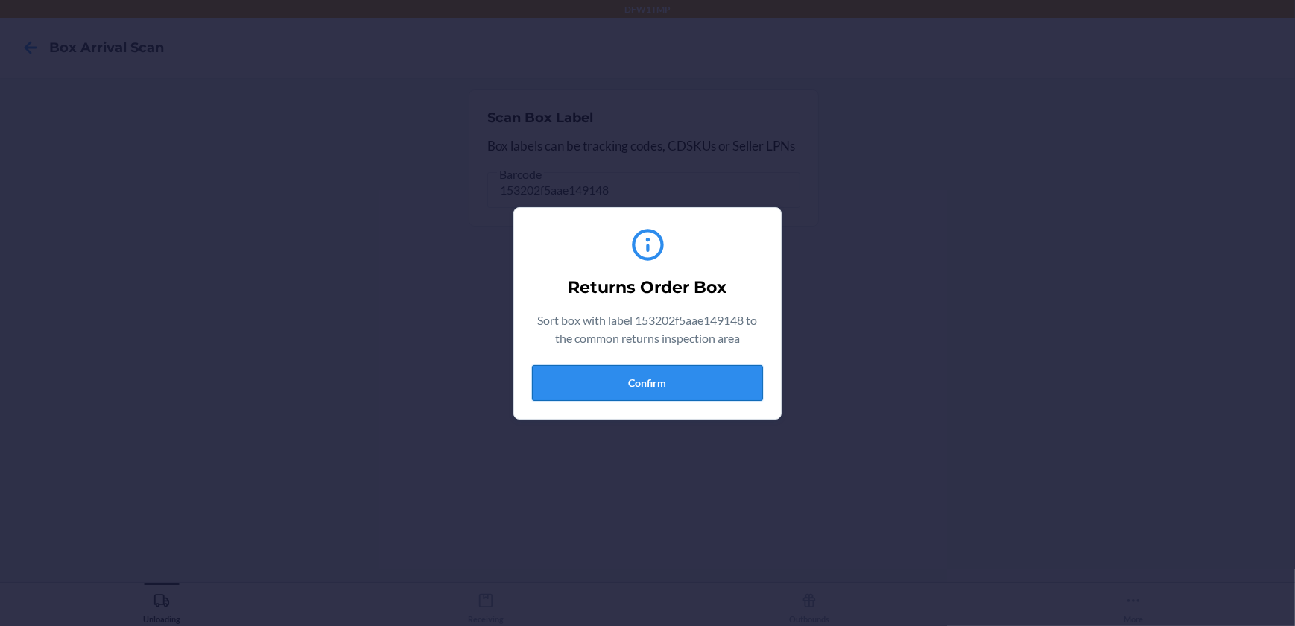
click at [712, 391] on button "Confirm" at bounding box center [647, 383] width 231 height 36
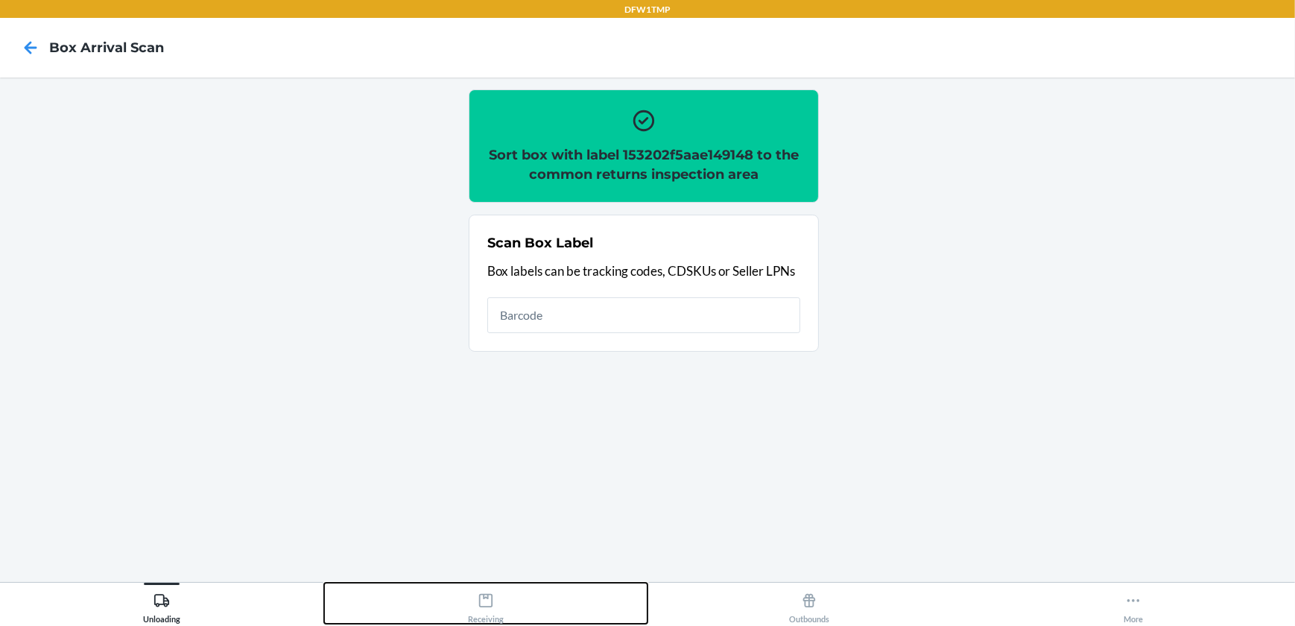
click at [490, 599] on icon at bounding box center [486, 601] width 16 height 16
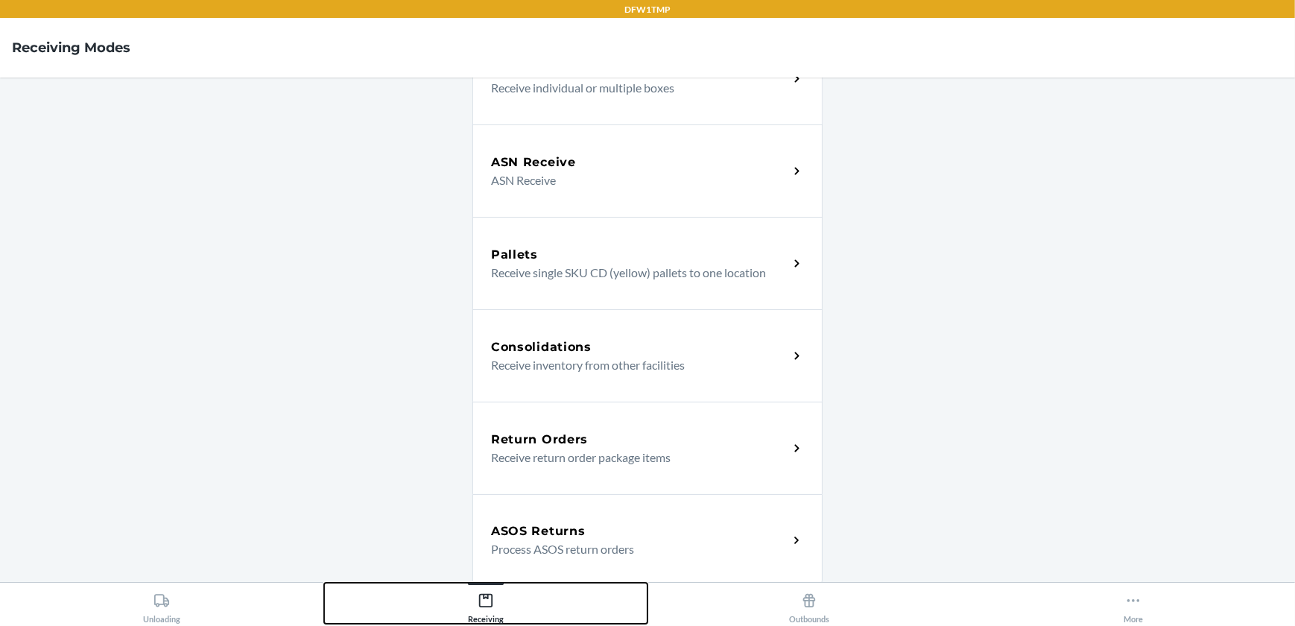
scroll to position [203, 0]
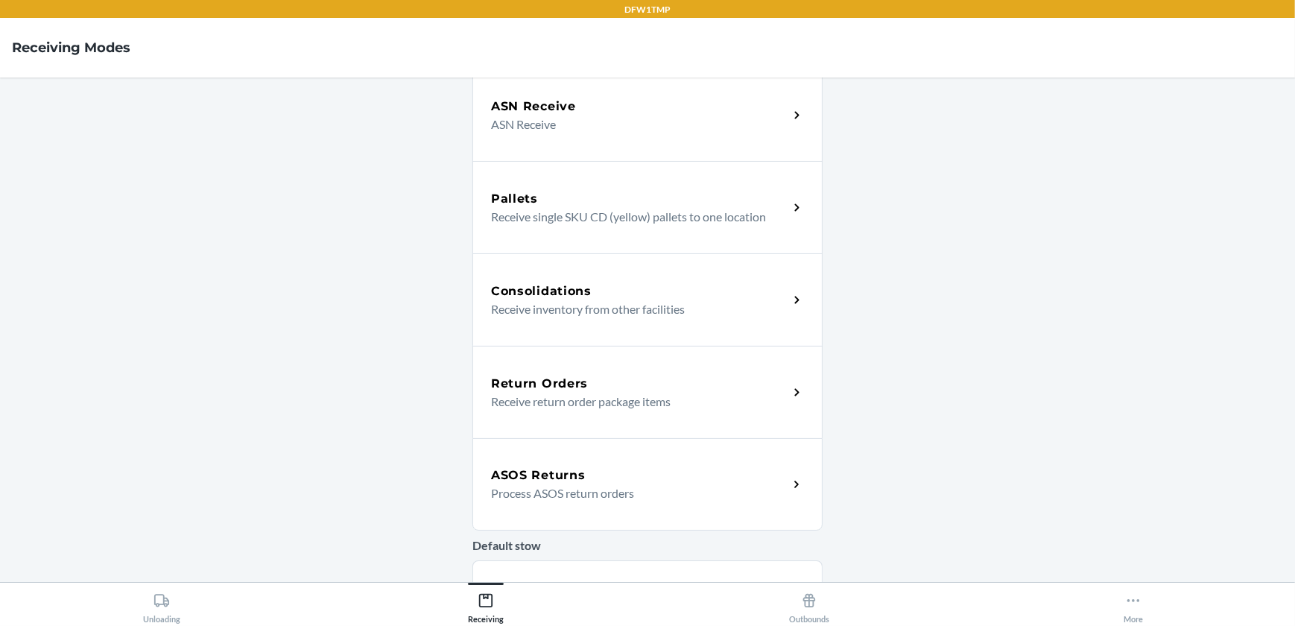
click at [624, 396] on p "Receive return order package items" at bounding box center [633, 402] width 285 height 18
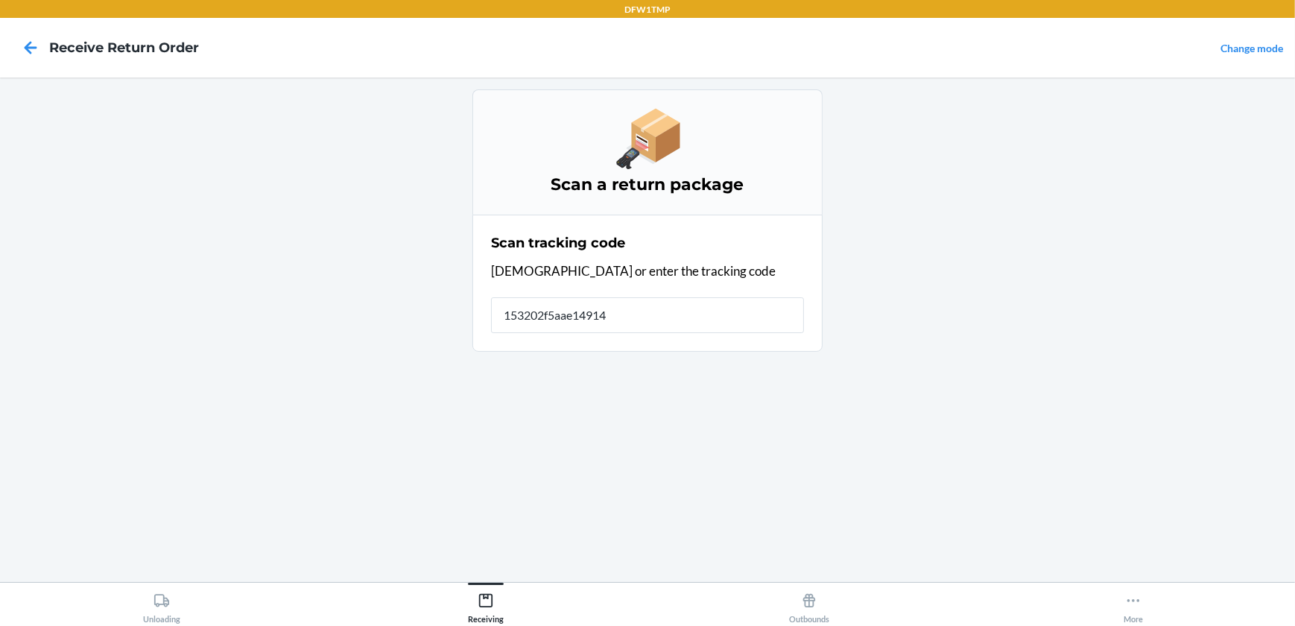
type input "153202f5aae149148"
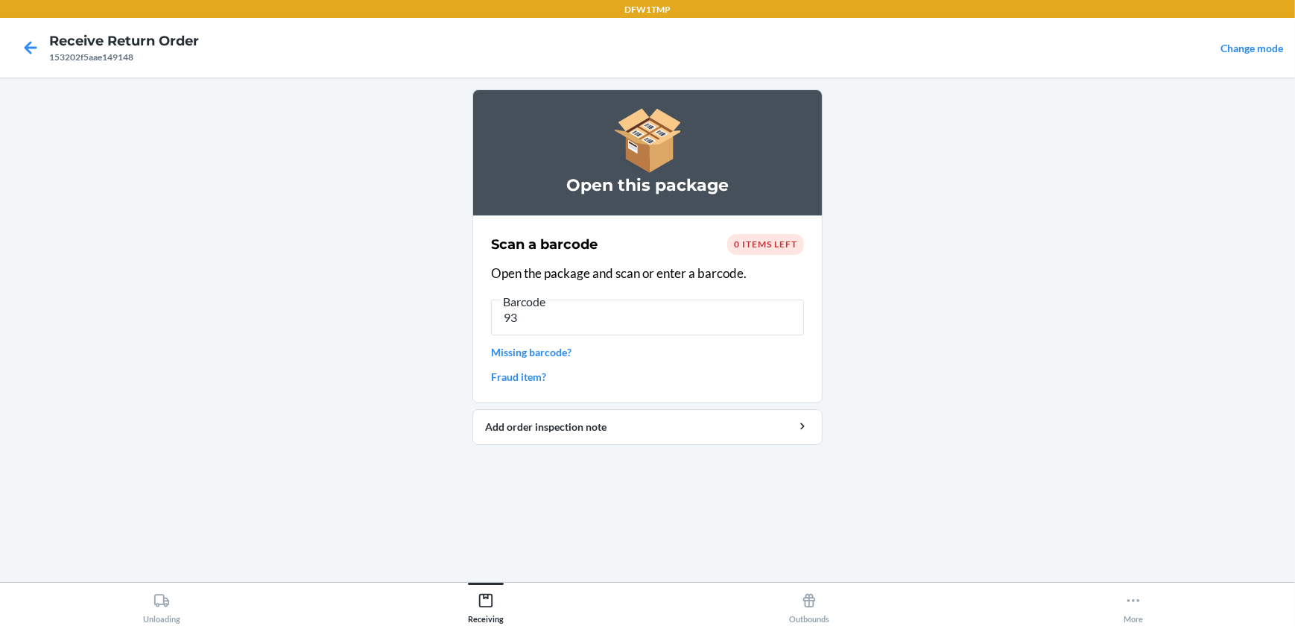
type input "9"
type input "9350784100085"
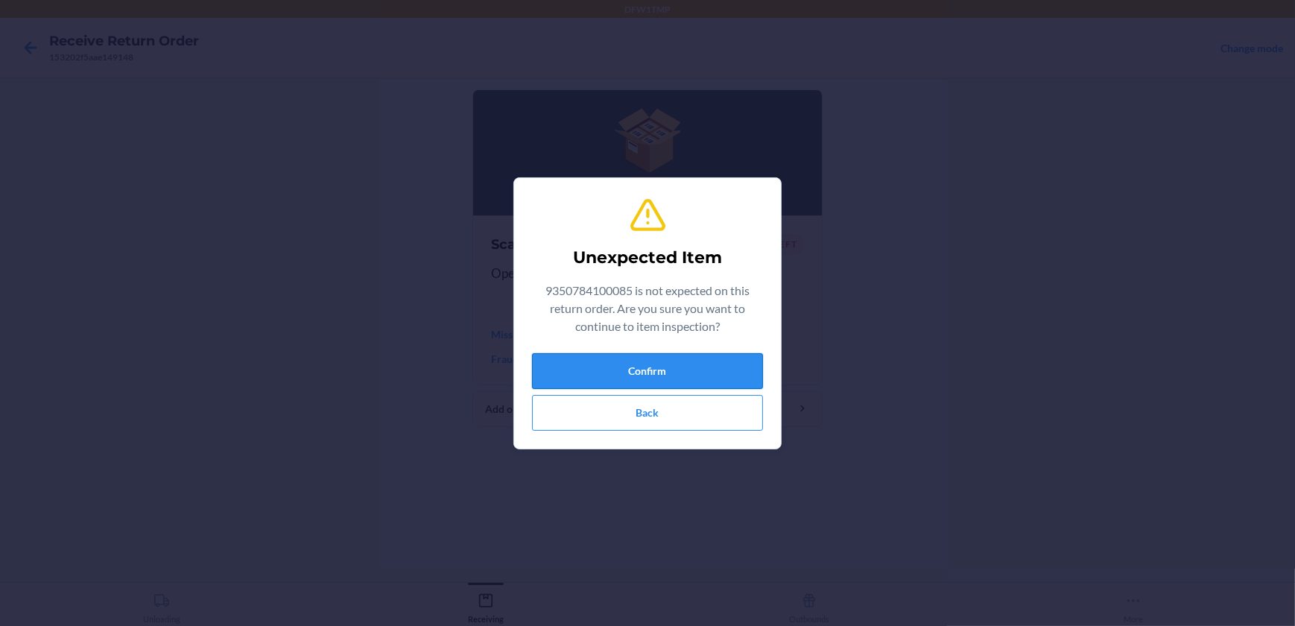
click at [600, 370] on button "Confirm" at bounding box center [647, 371] width 231 height 36
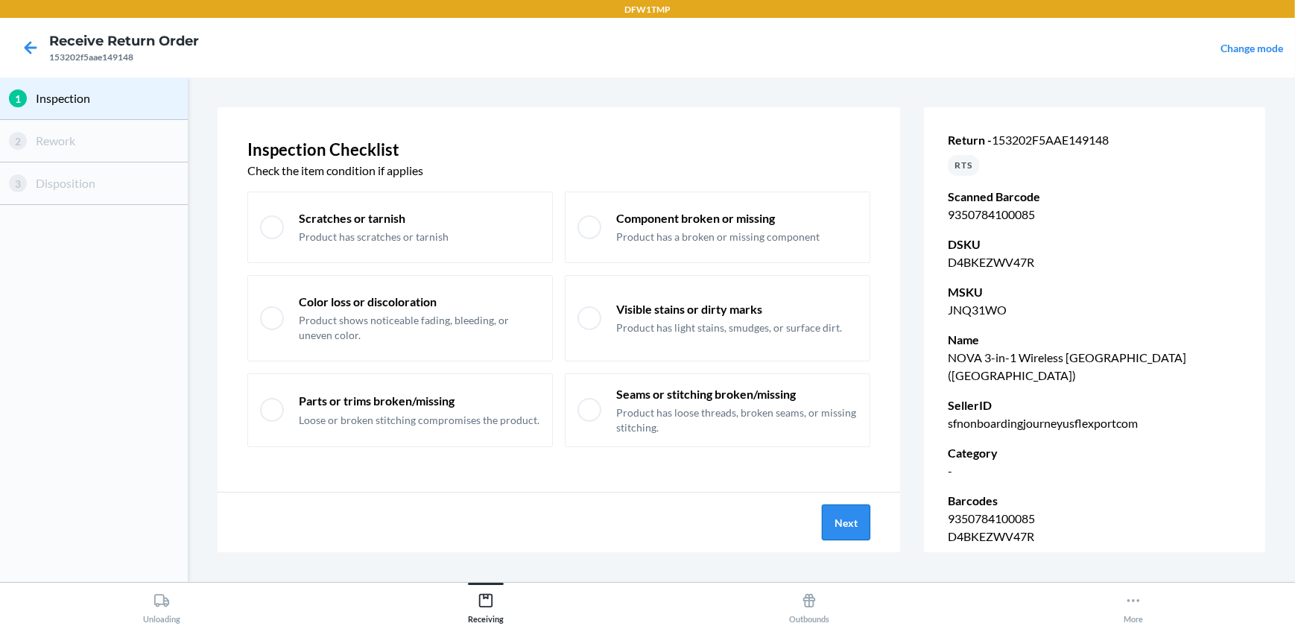
click at [837, 518] on button "Next" at bounding box center [846, 523] width 48 height 36
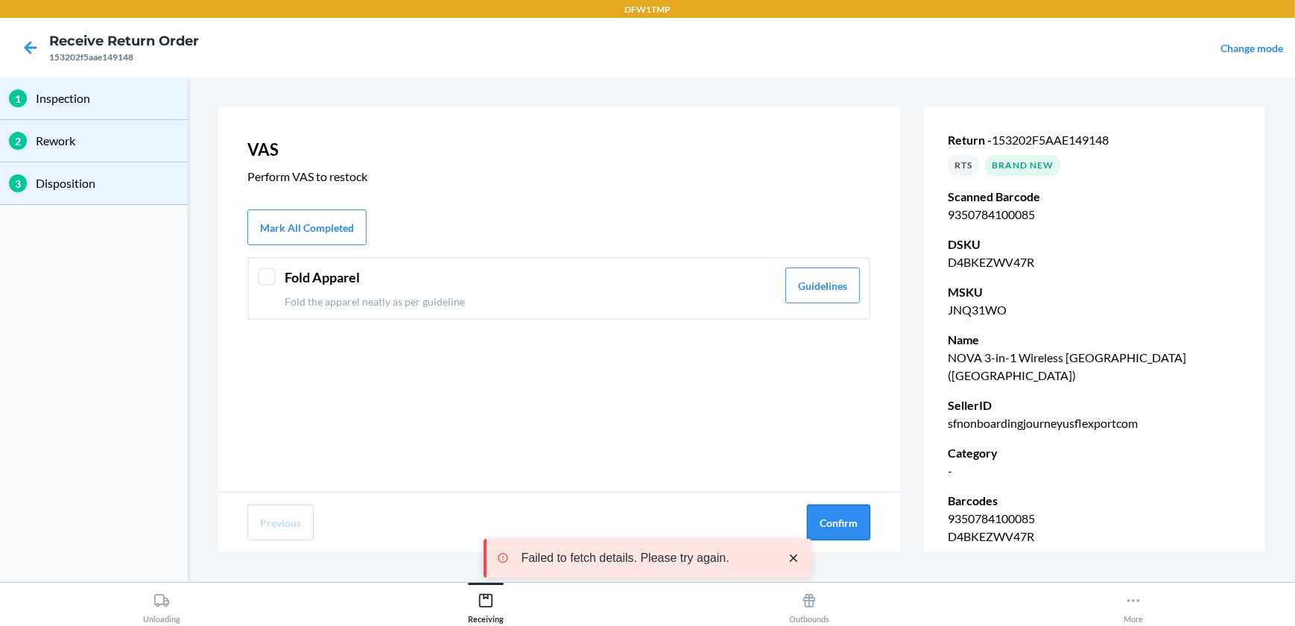
click at [859, 522] on button "Confirm" at bounding box center [838, 523] width 63 height 36
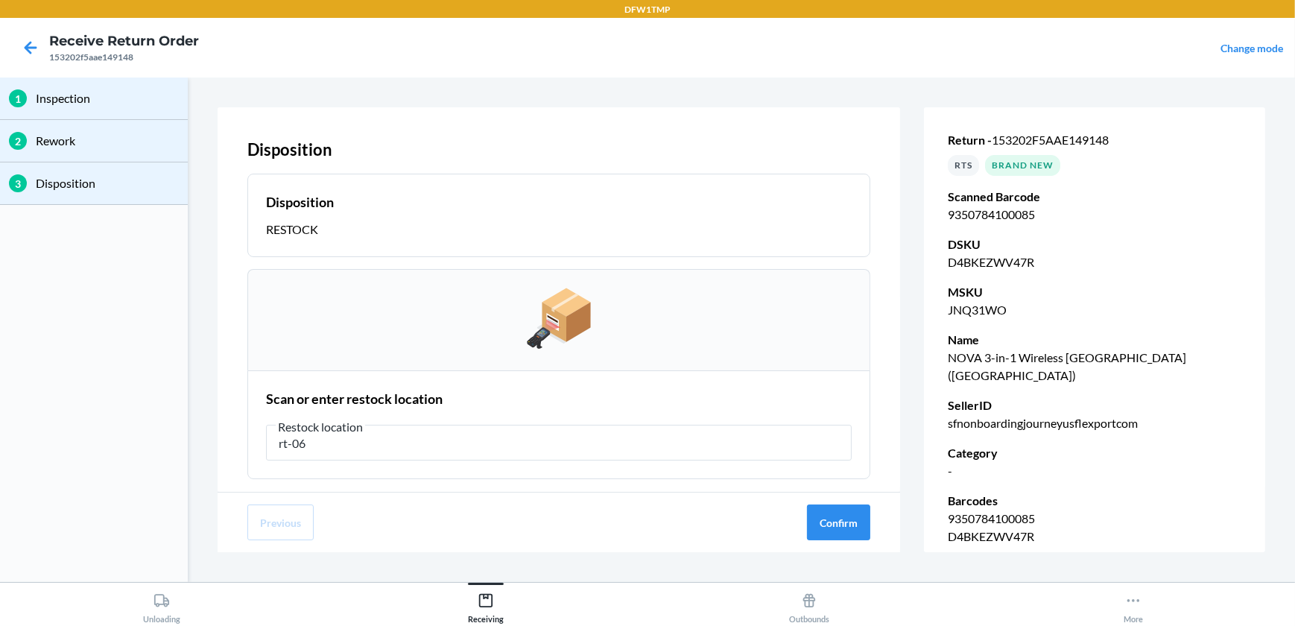
type input "rt-06"
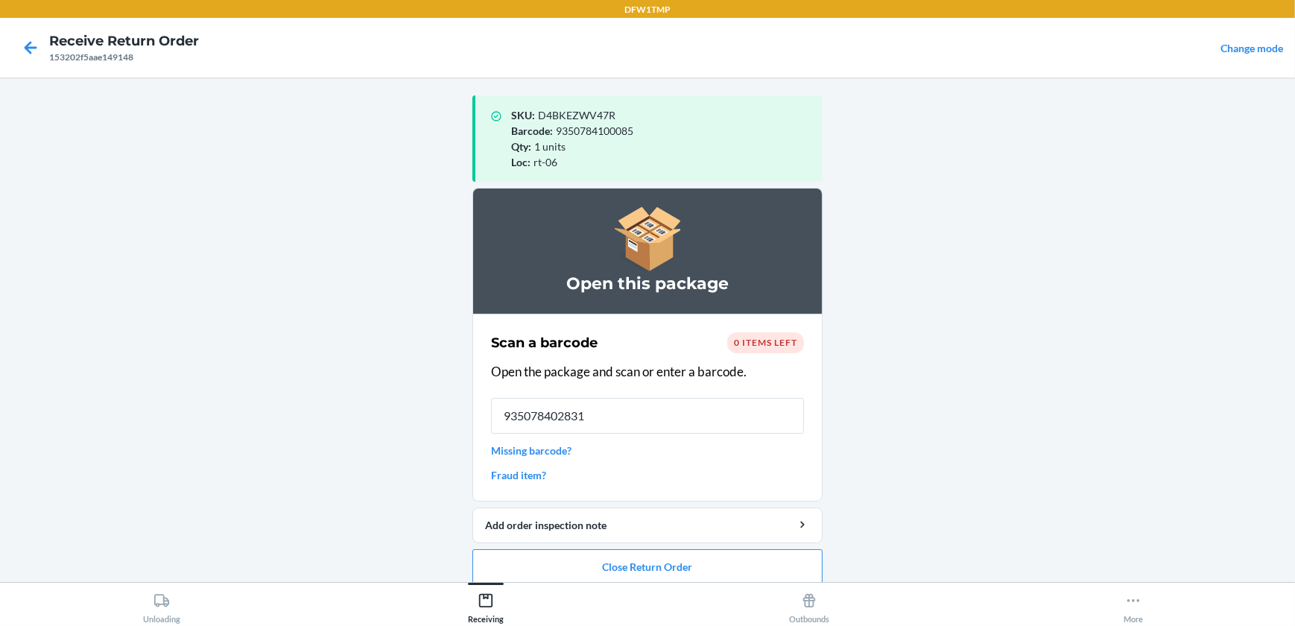
type input "9350784028310"
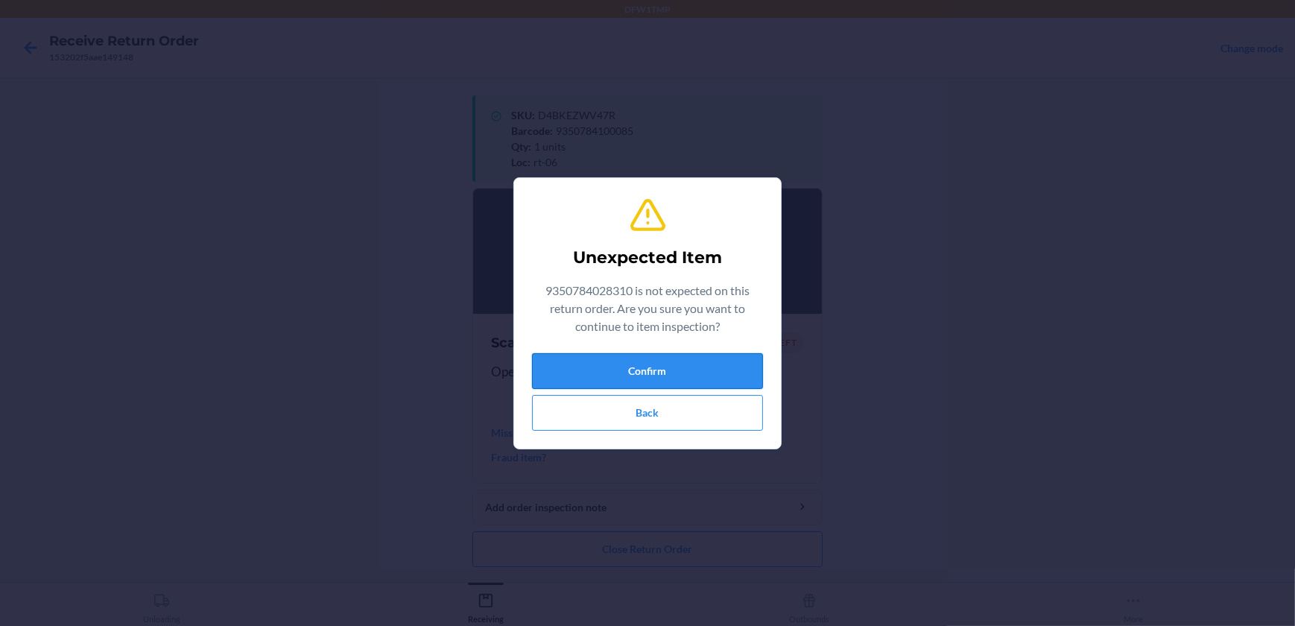
click at [698, 379] on button "Confirm" at bounding box center [647, 371] width 231 height 36
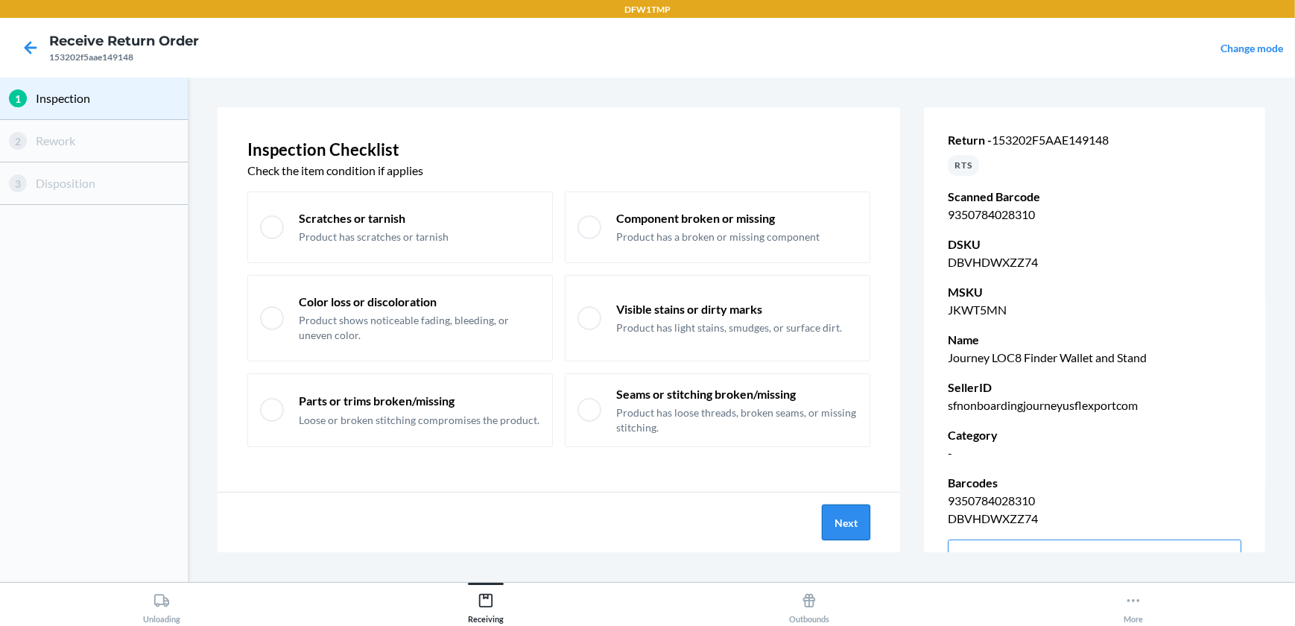
click at [839, 523] on button "Next" at bounding box center [846, 523] width 48 height 36
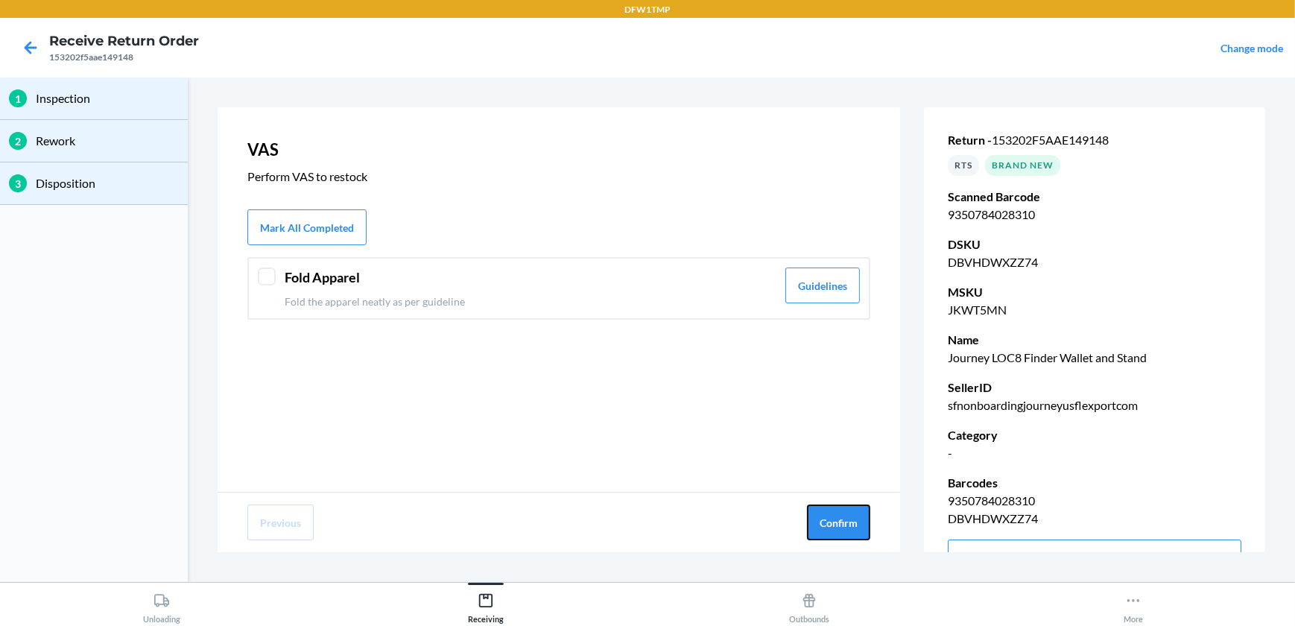
click at [839, 523] on button "Confirm" at bounding box center [838, 523] width 63 height 36
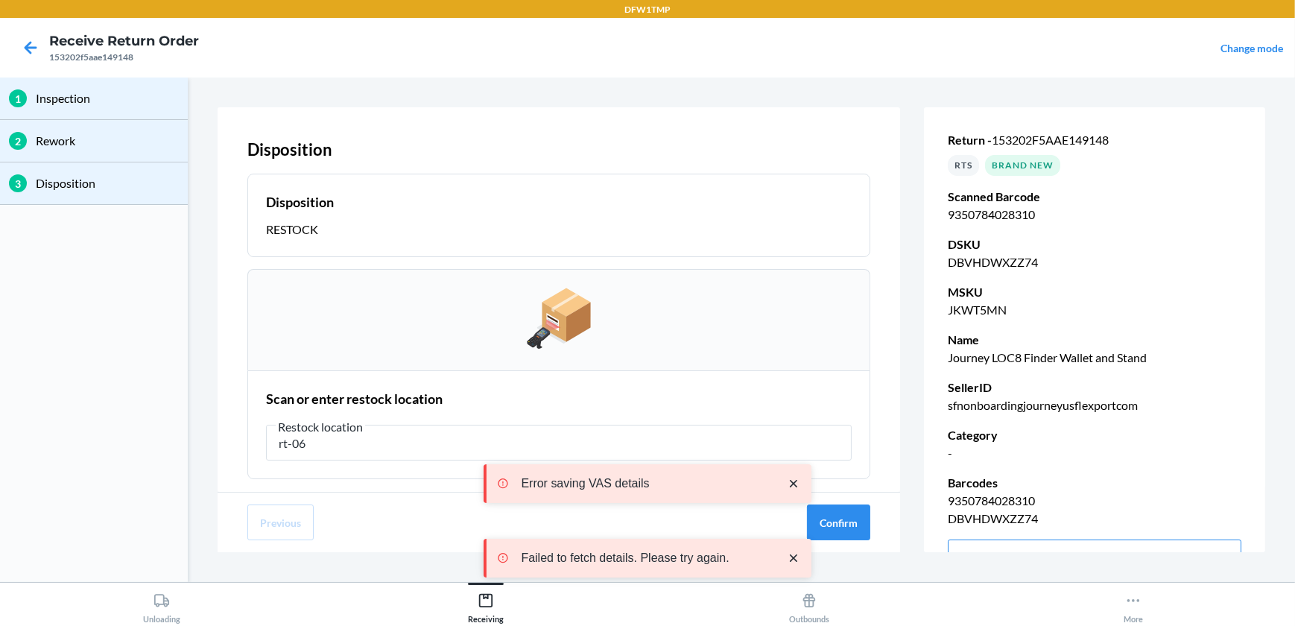
type input "rt-06"
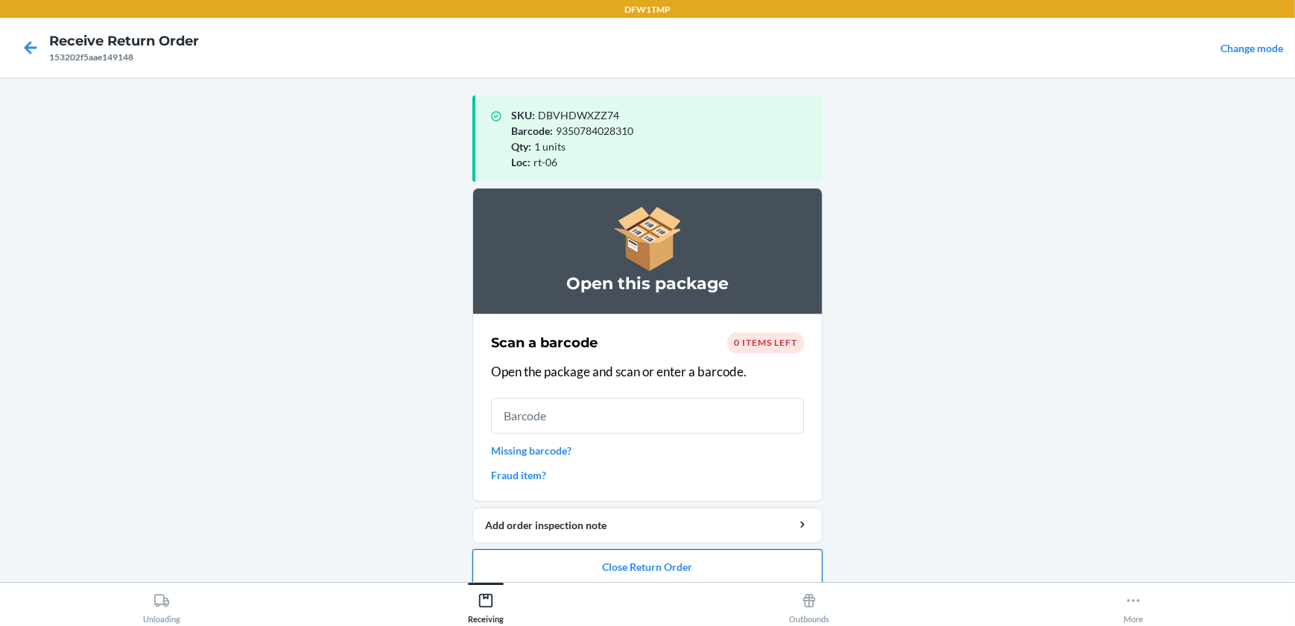
click at [760, 559] on button "Close Return Order" at bounding box center [648, 567] width 350 height 36
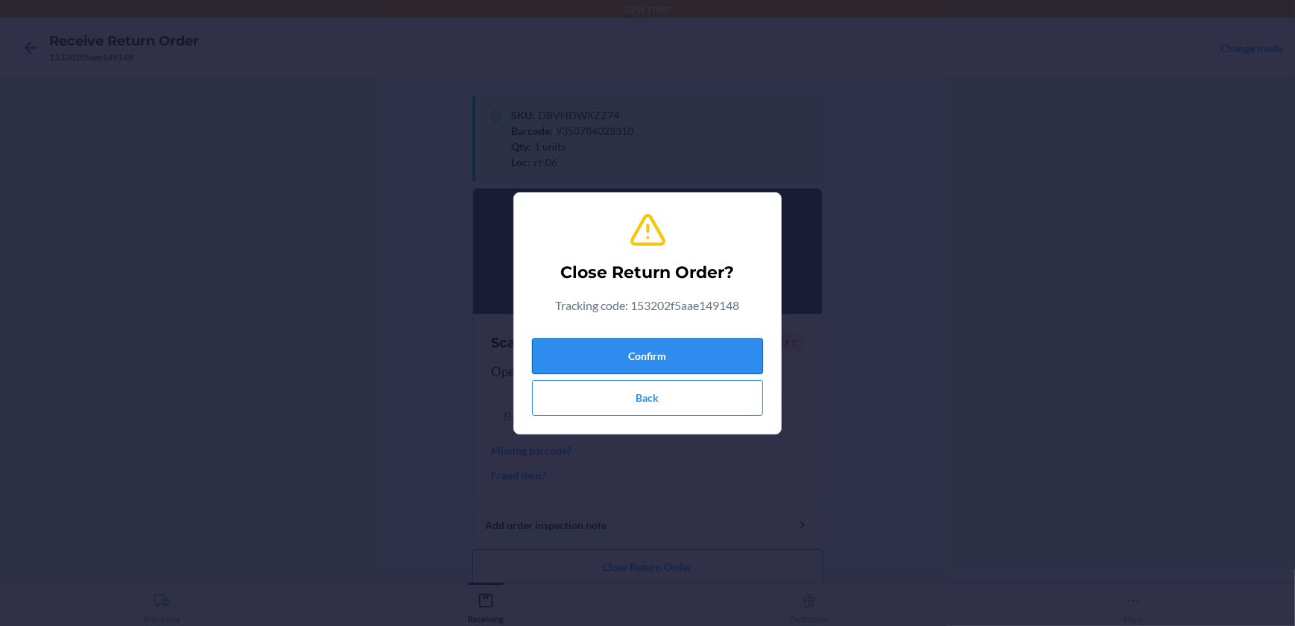
click at [694, 359] on button "Confirm" at bounding box center [647, 356] width 231 height 36
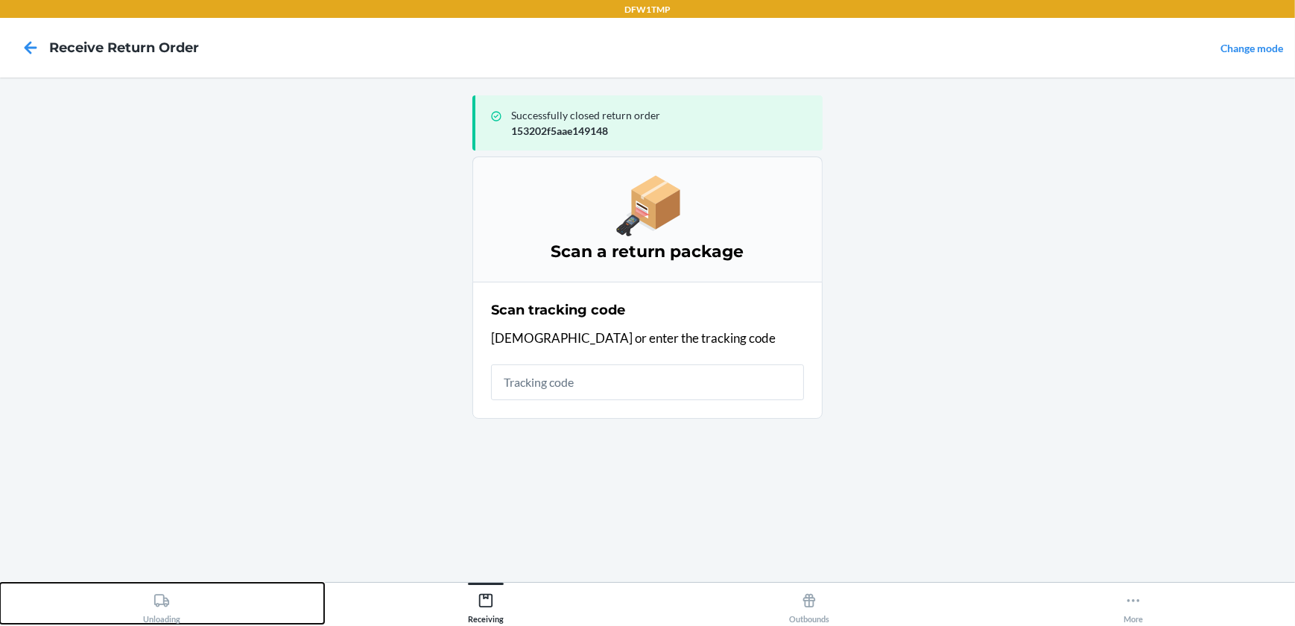
click at [157, 602] on icon at bounding box center [162, 601] width 16 height 16
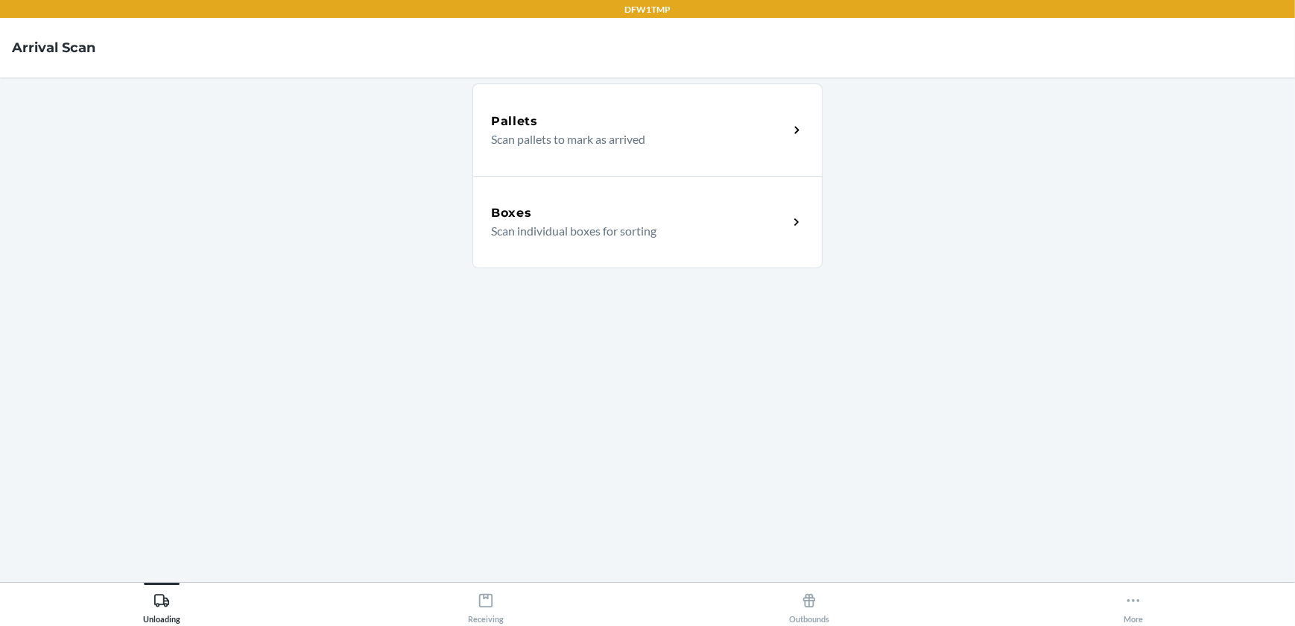
click at [759, 238] on p "Scan individual boxes for sorting" at bounding box center [633, 231] width 285 height 18
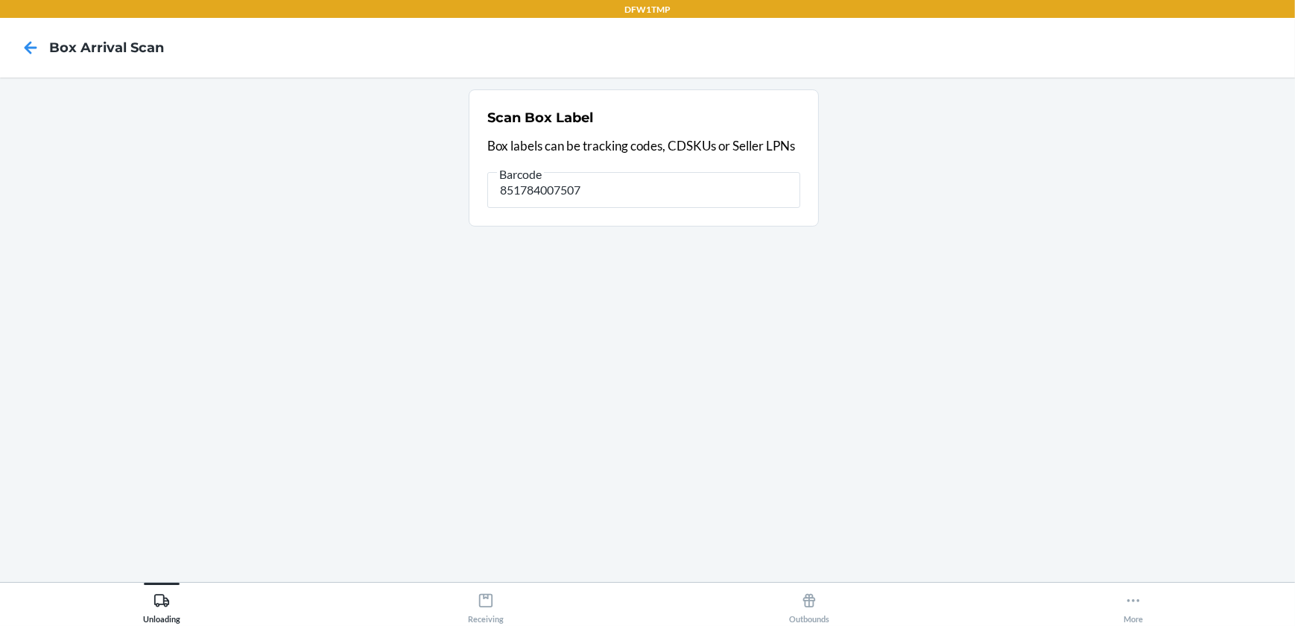
type input "851784007507"
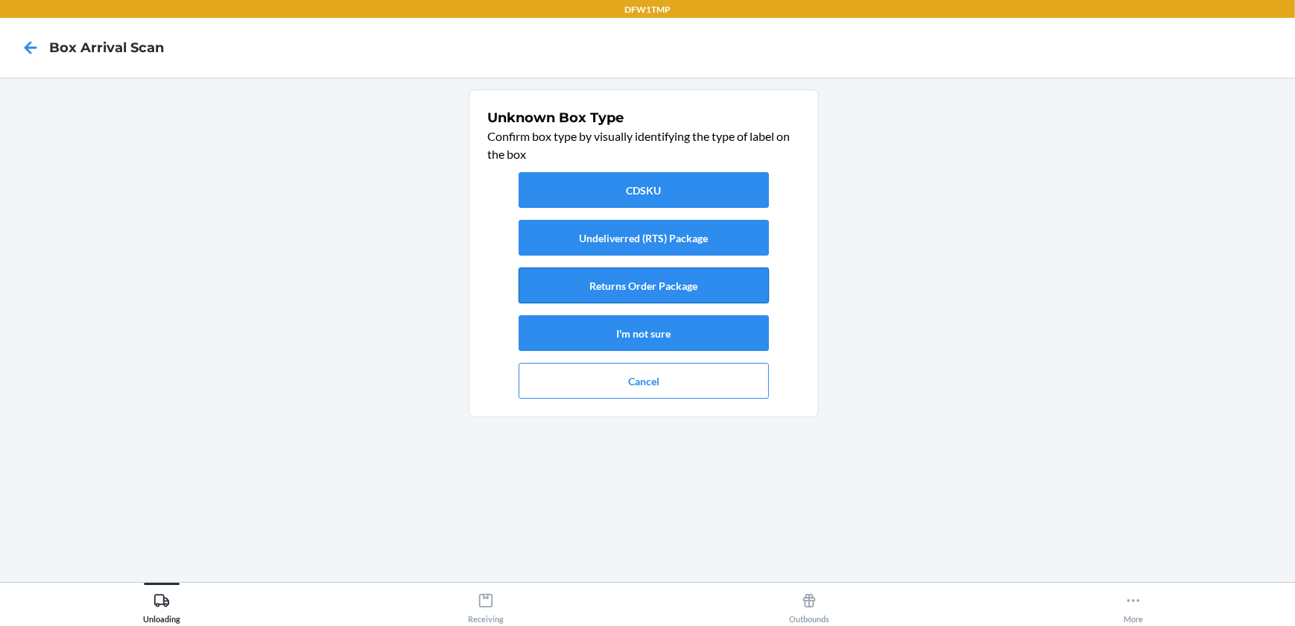
click at [647, 282] on button "Returns Order Package" at bounding box center [644, 286] width 250 height 36
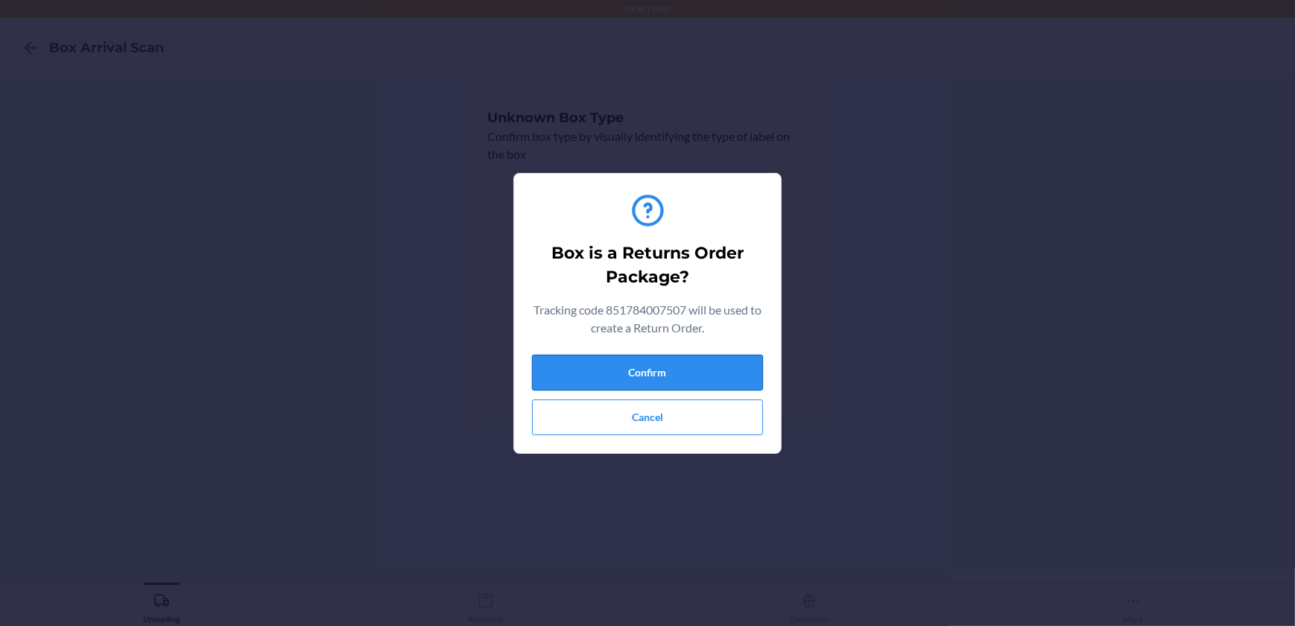
click at [625, 367] on button "Confirm" at bounding box center [647, 373] width 231 height 36
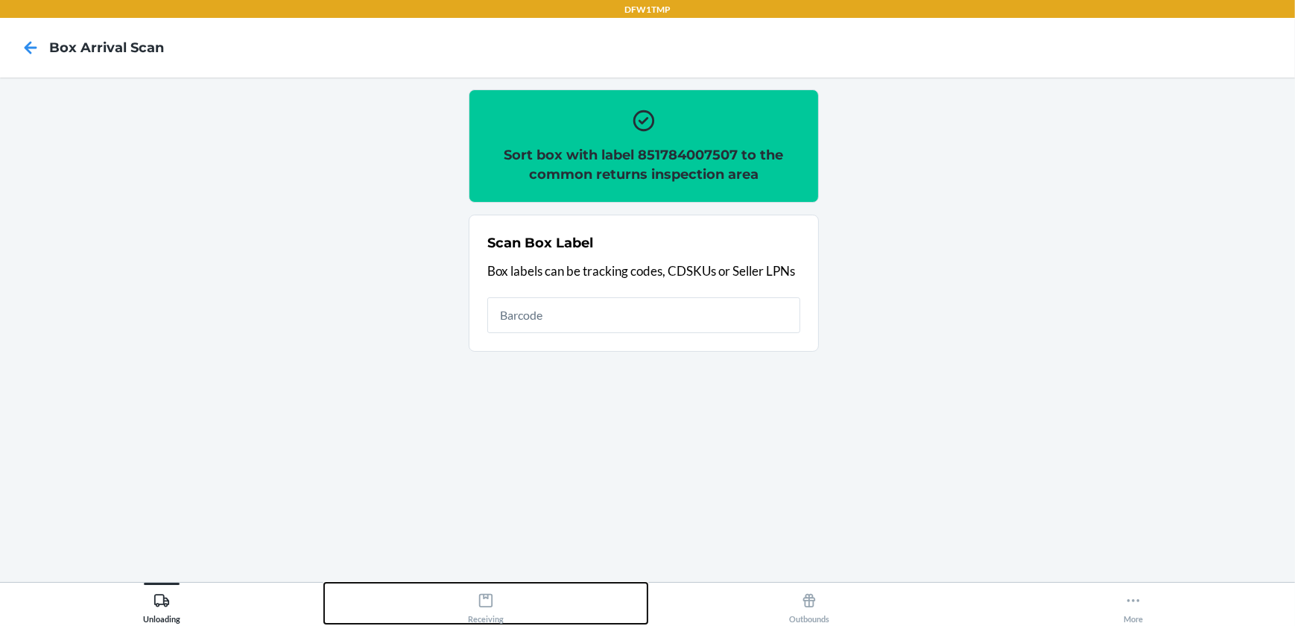
click at [489, 605] on icon at bounding box center [486, 601] width 16 height 16
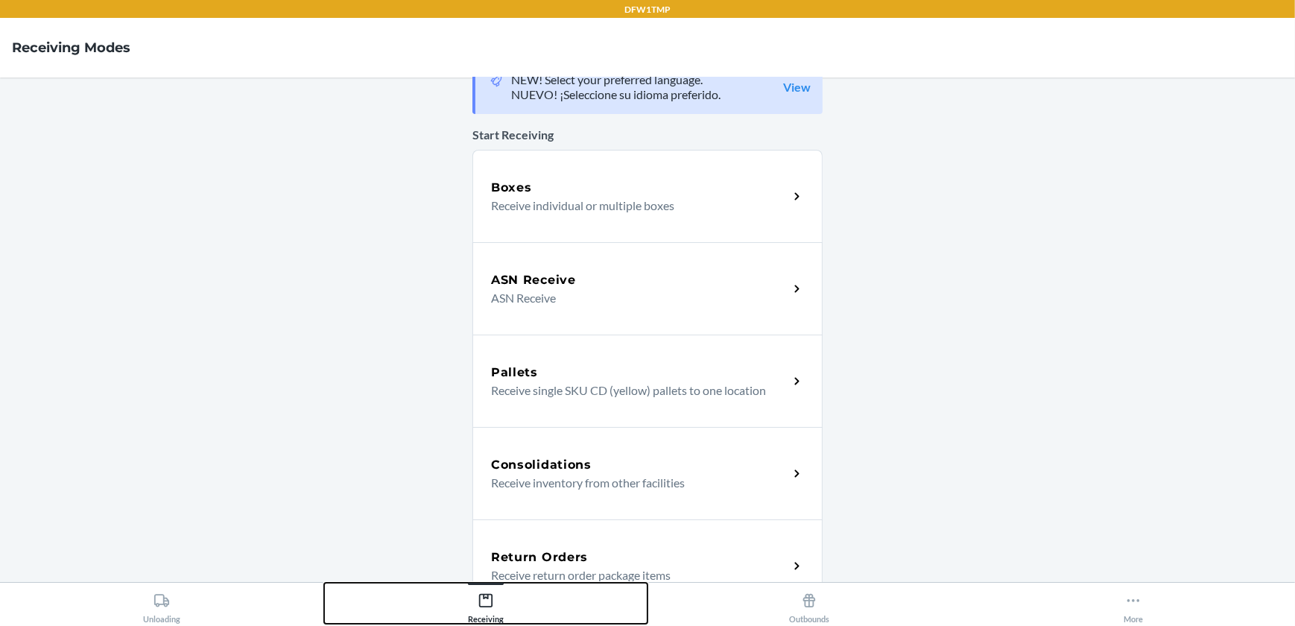
scroll to position [64, 0]
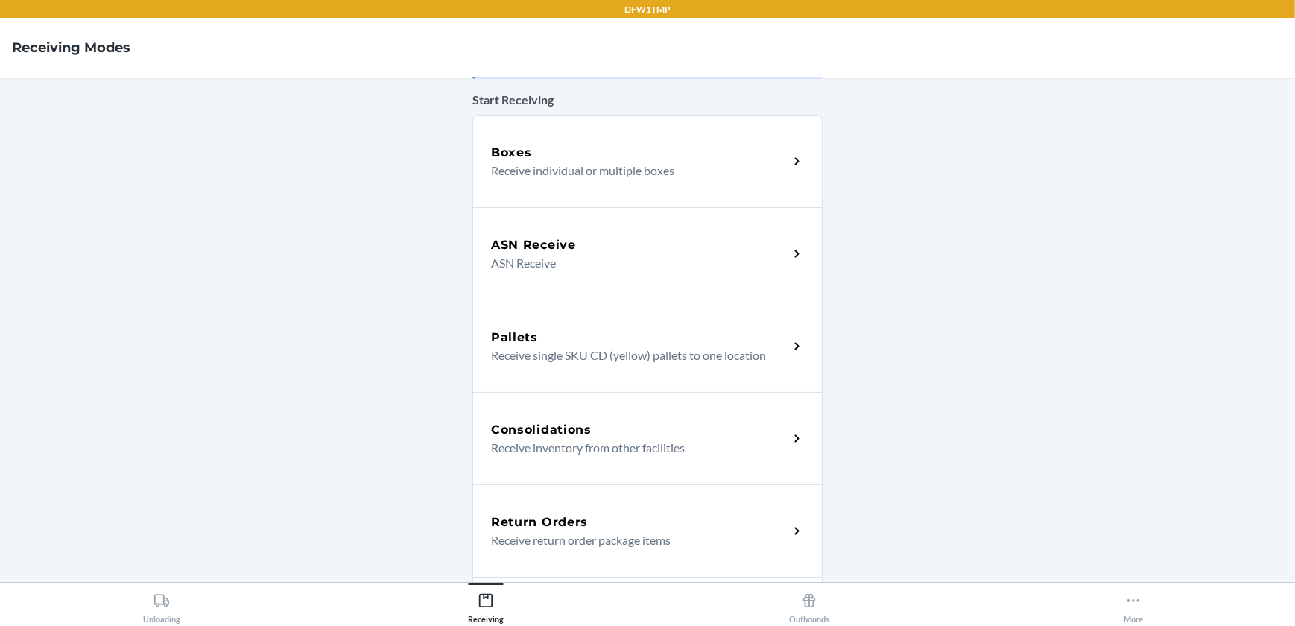
click at [705, 545] on p "Receive return order package items" at bounding box center [633, 540] width 285 height 18
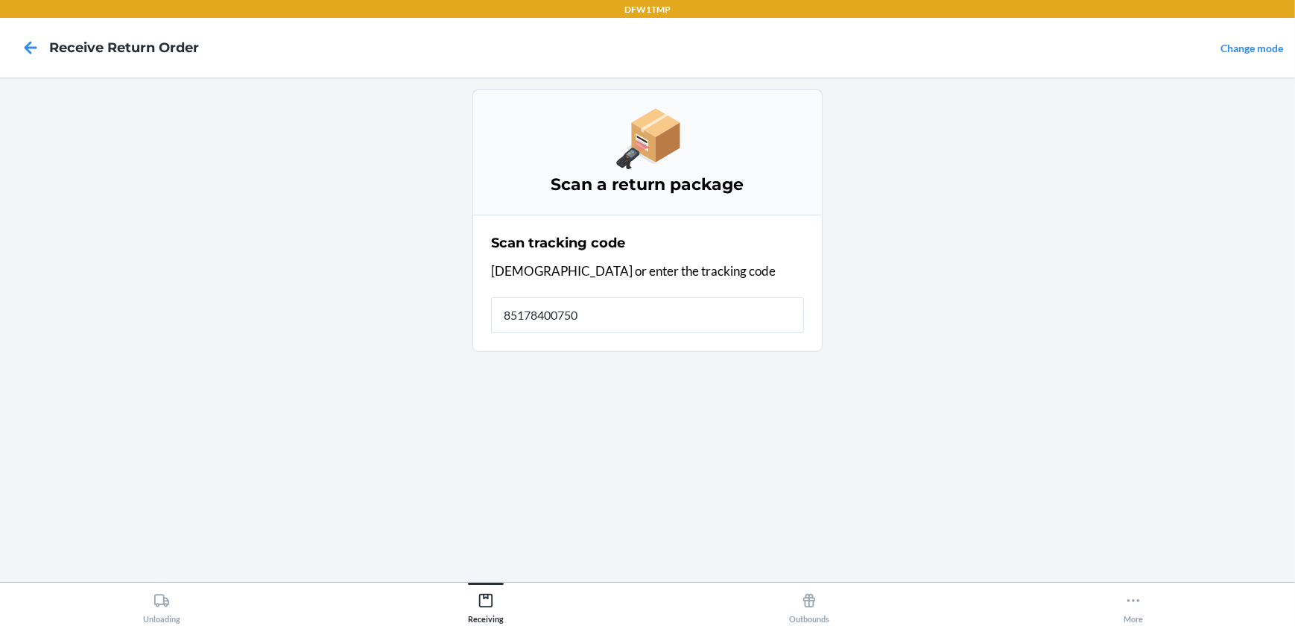
type input "851784007507"
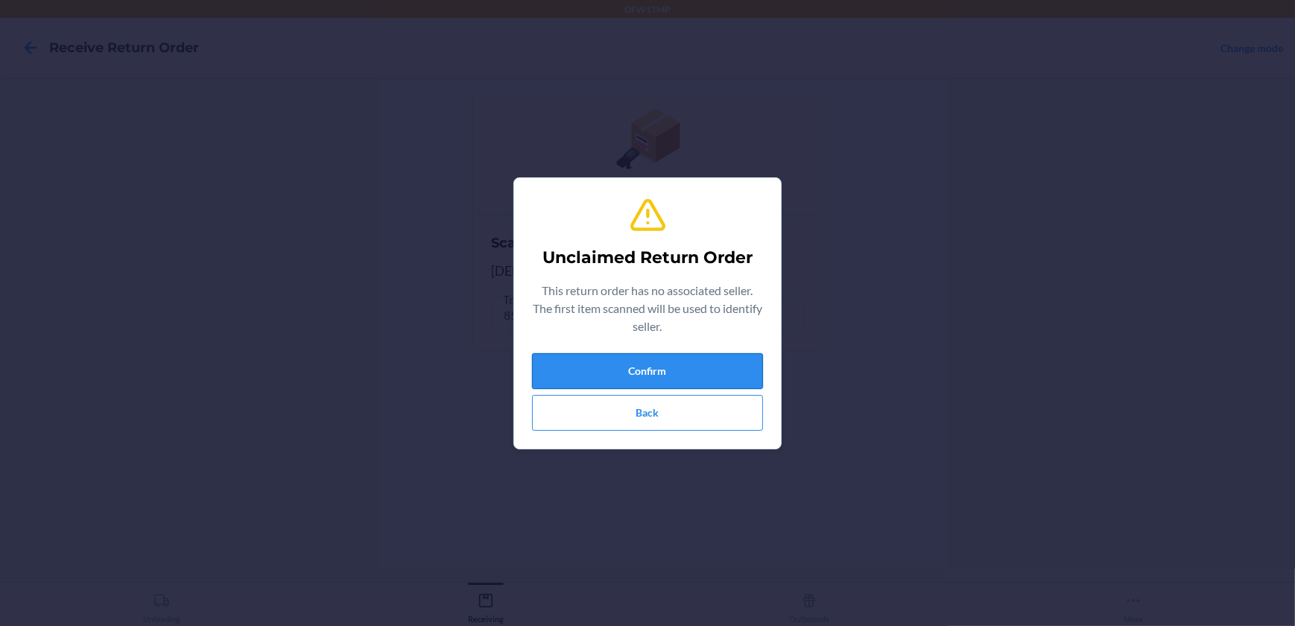
click at [704, 370] on button "Confirm" at bounding box center [647, 371] width 231 height 36
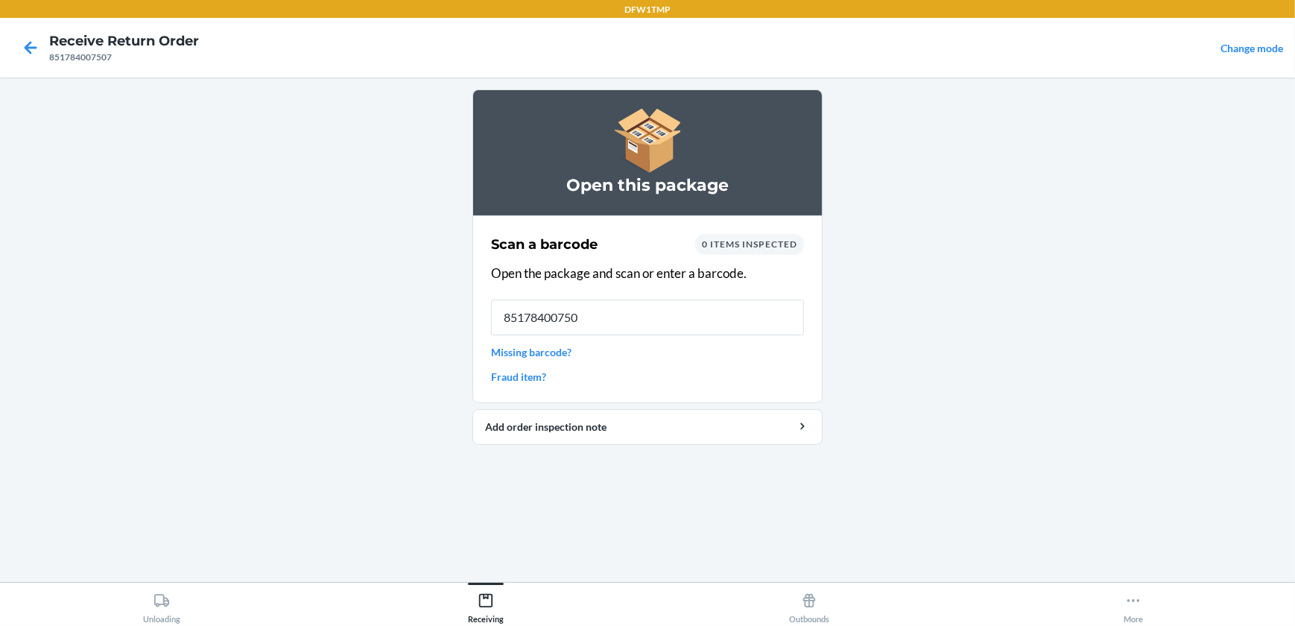
type input "851784007507"
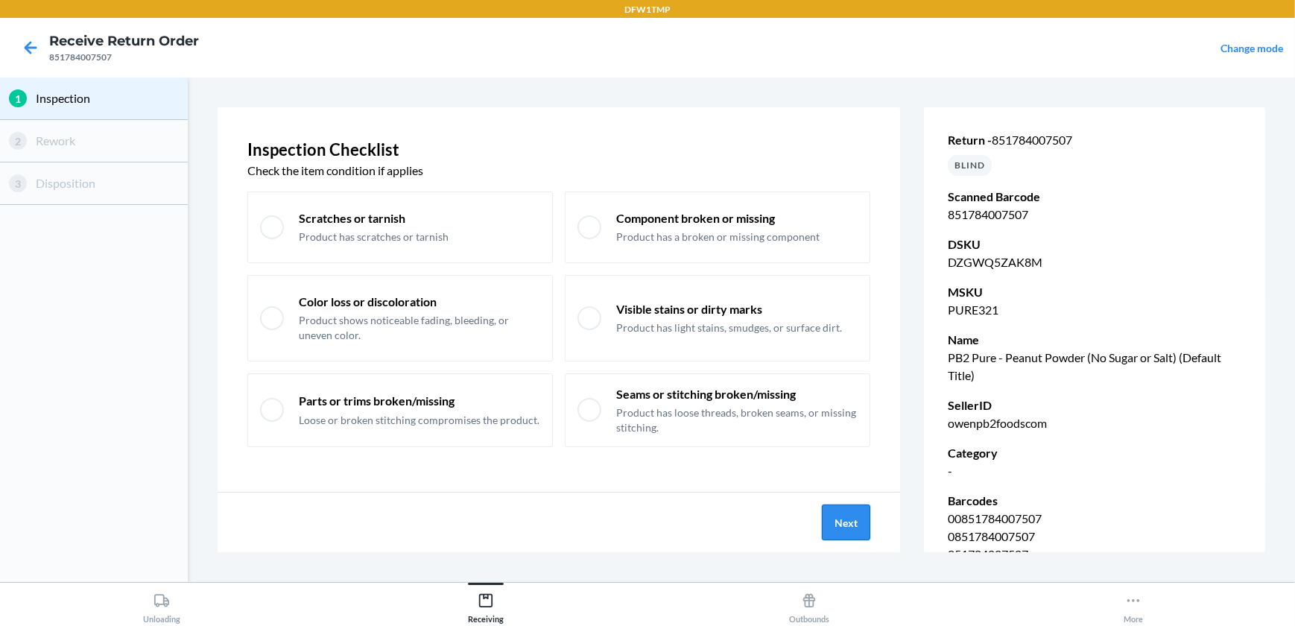
click at [842, 523] on button "Next" at bounding box center [846, 523] width 48 height 36
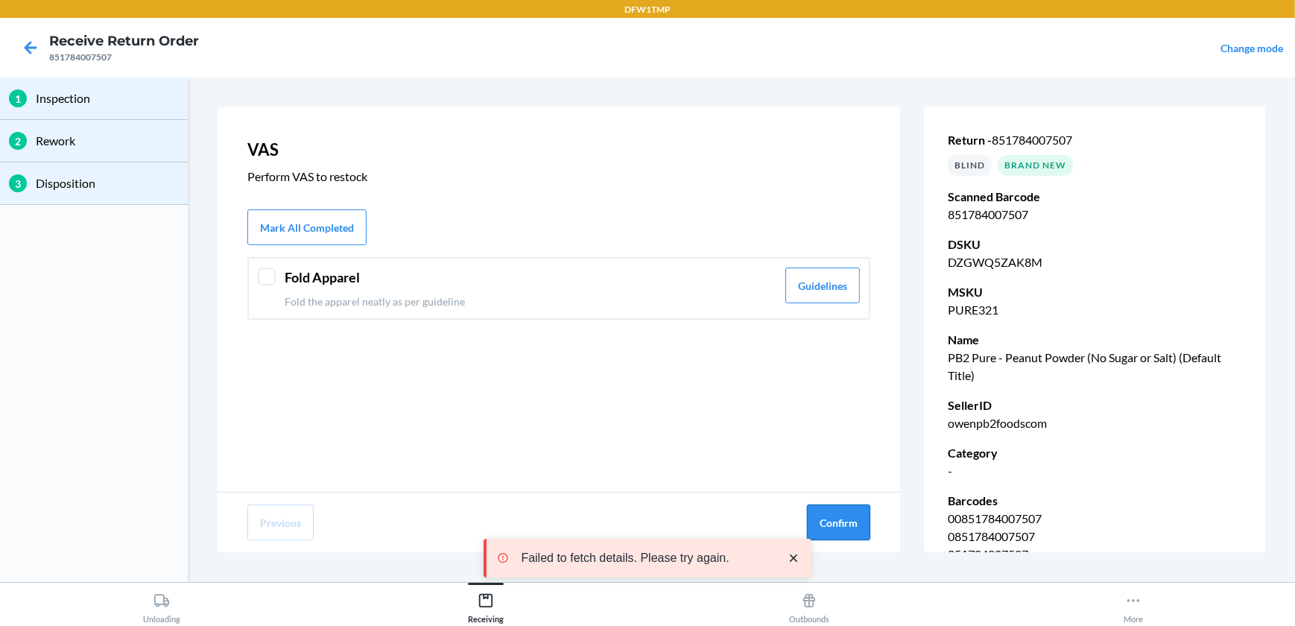
click at [851, 522] on button "Confirm" at bounding box center [838, 523] width 63 height 36
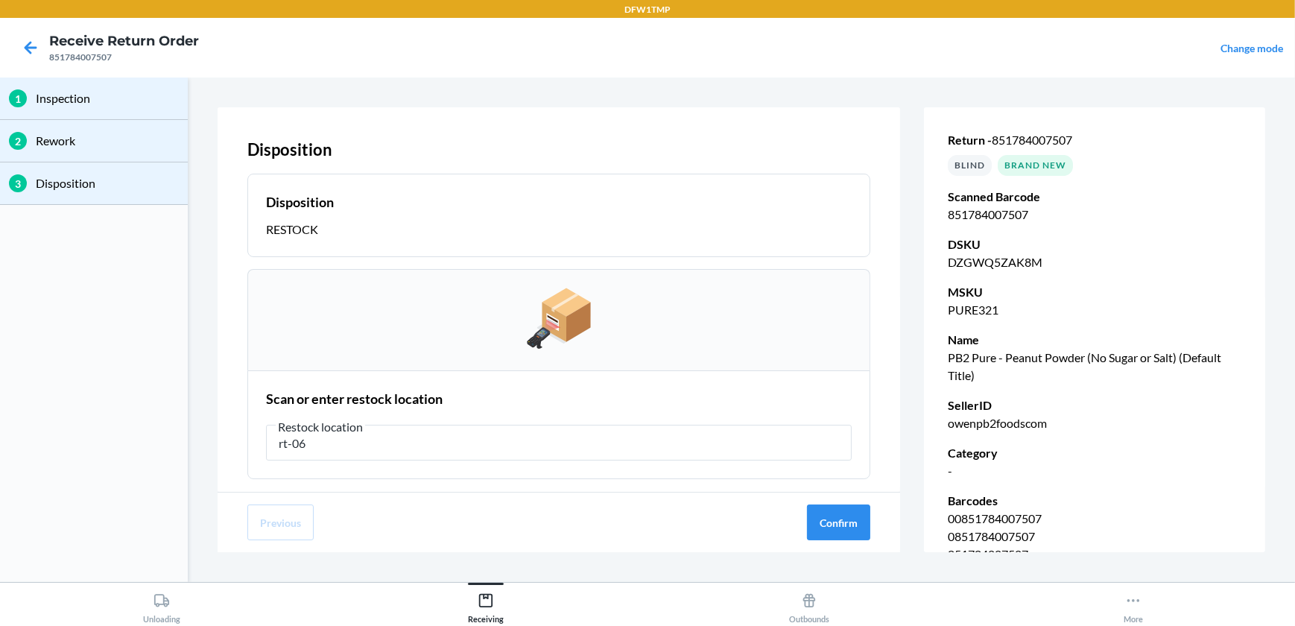
type input "rt-06"
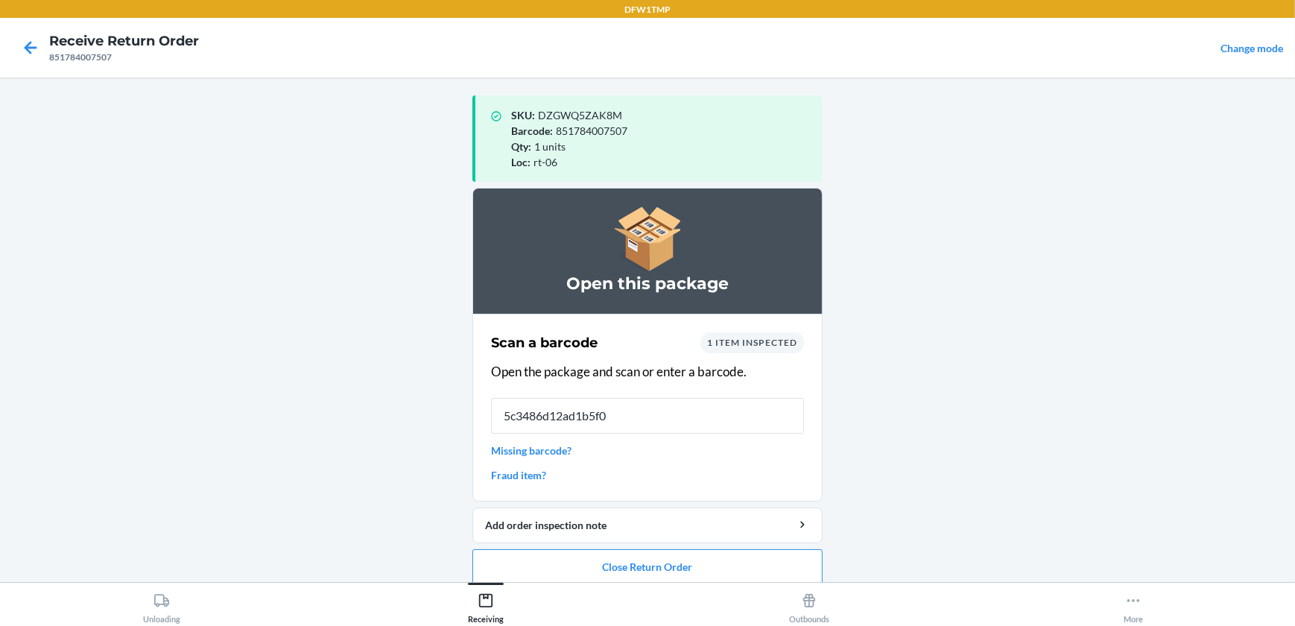
type input "5c3486d12ad1b5f07"
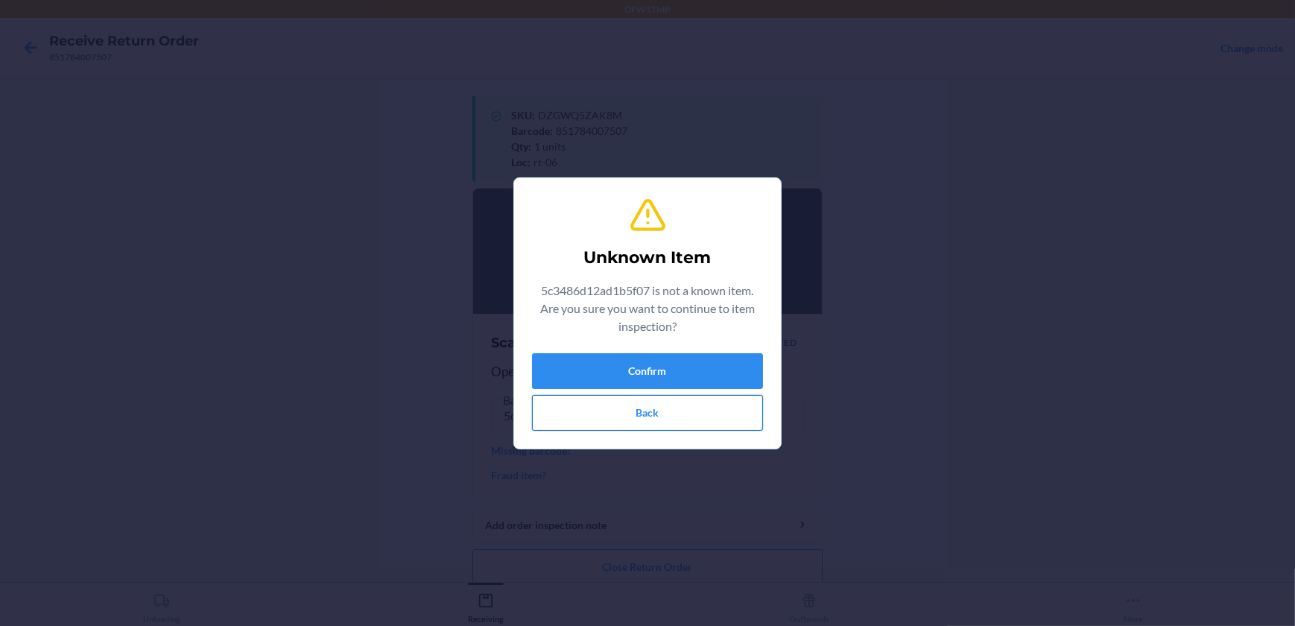
click at [605, 420] on button "Back" at bounding box center [647, 413] width 231 height 36
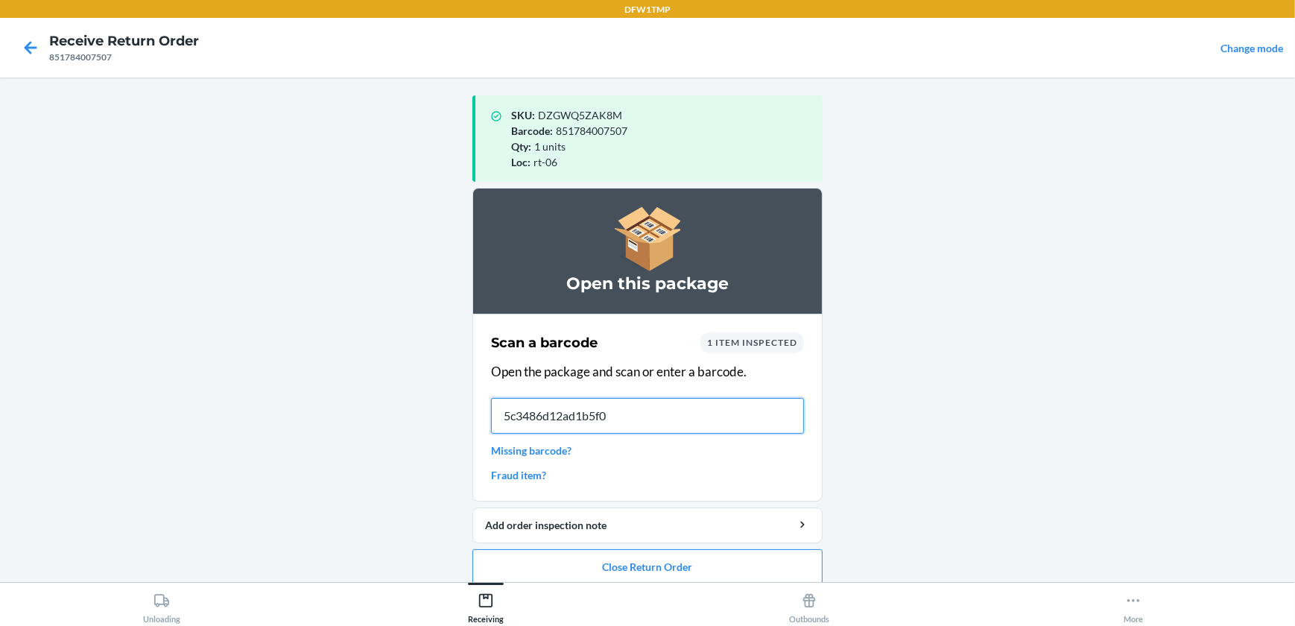
type input "5c3486d12ad1b5f07"
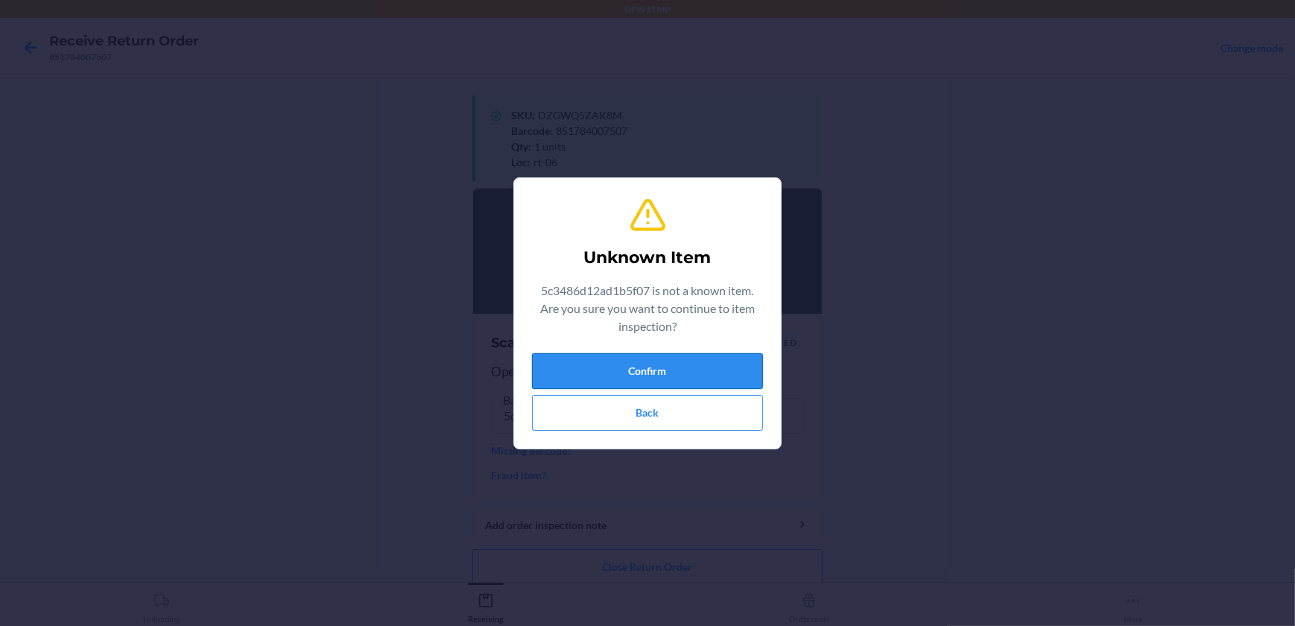
click at [656, 353] on button "Confirm" at bounding box center [647, 371] width 231 height 36
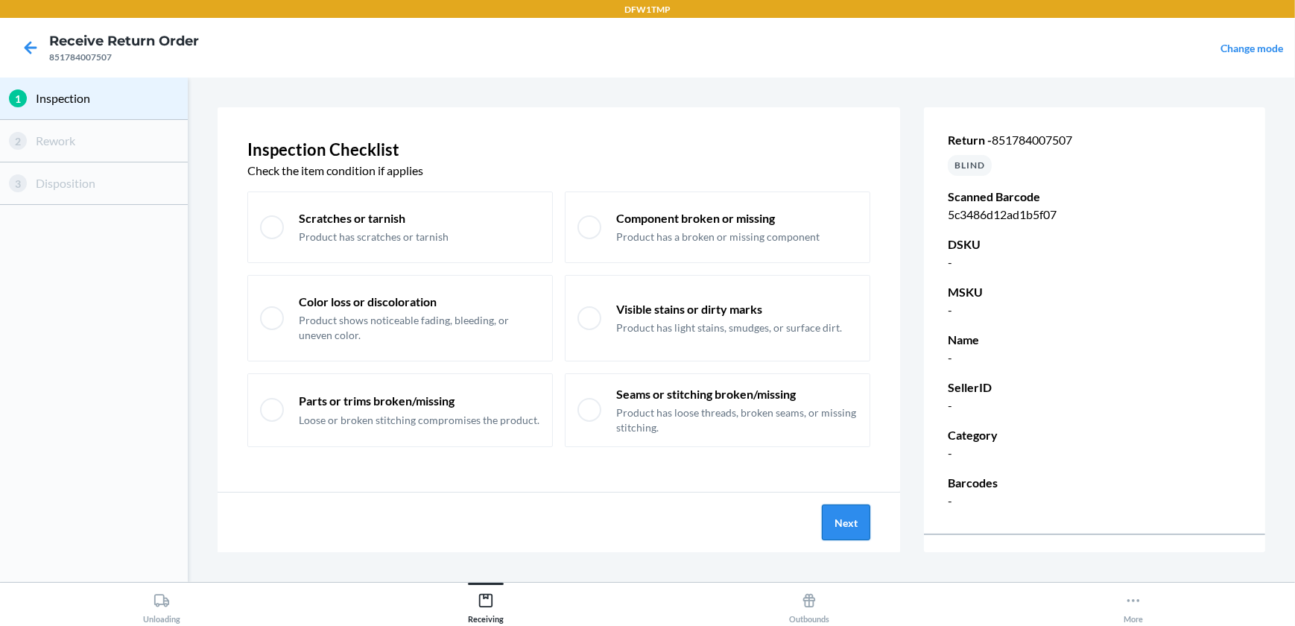
click at [862, 532] on button "Next" at bounding box center [846, 523] width 48 height 36
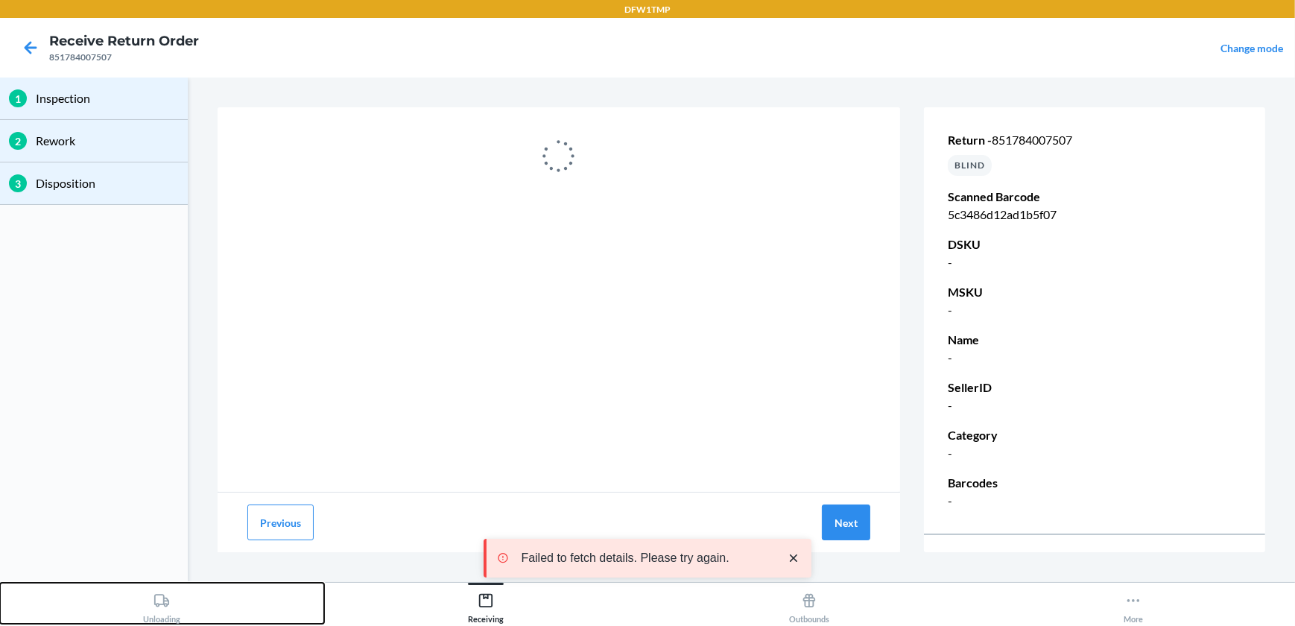
click at [165, 617] on div "Unloading" at bounding box center [161, 605] width 37 height 37
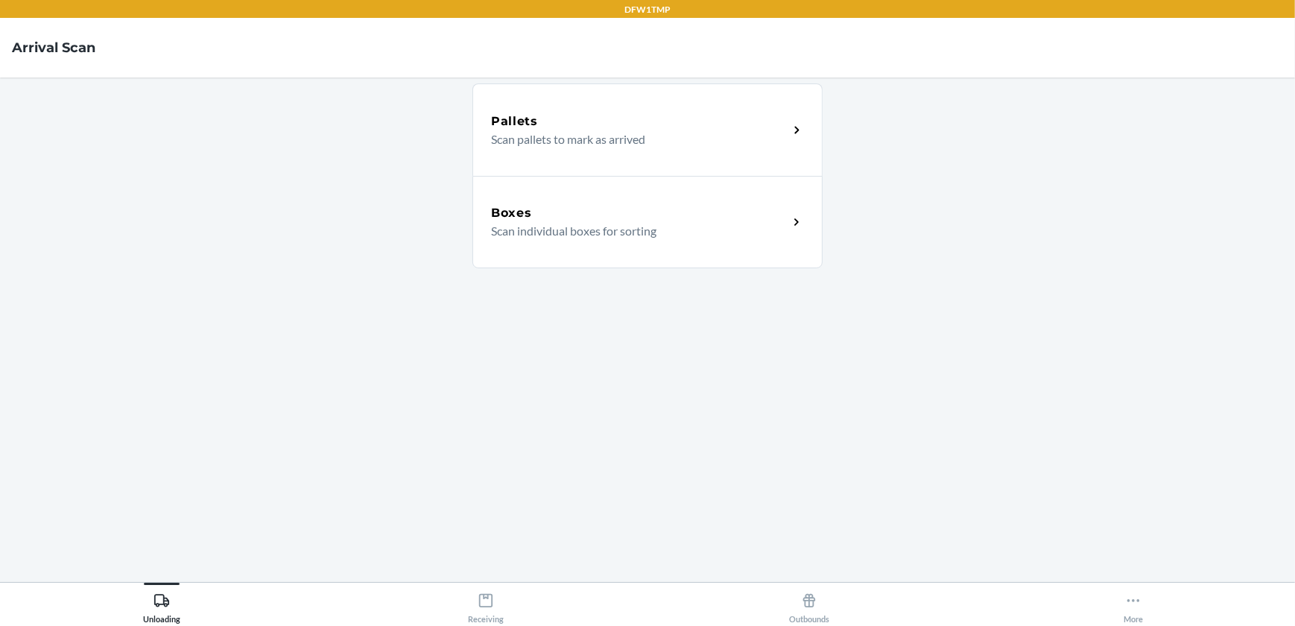
click at [506, 216] on h5 "Boxes" at bounding box center [511, 213] width 41 height 18
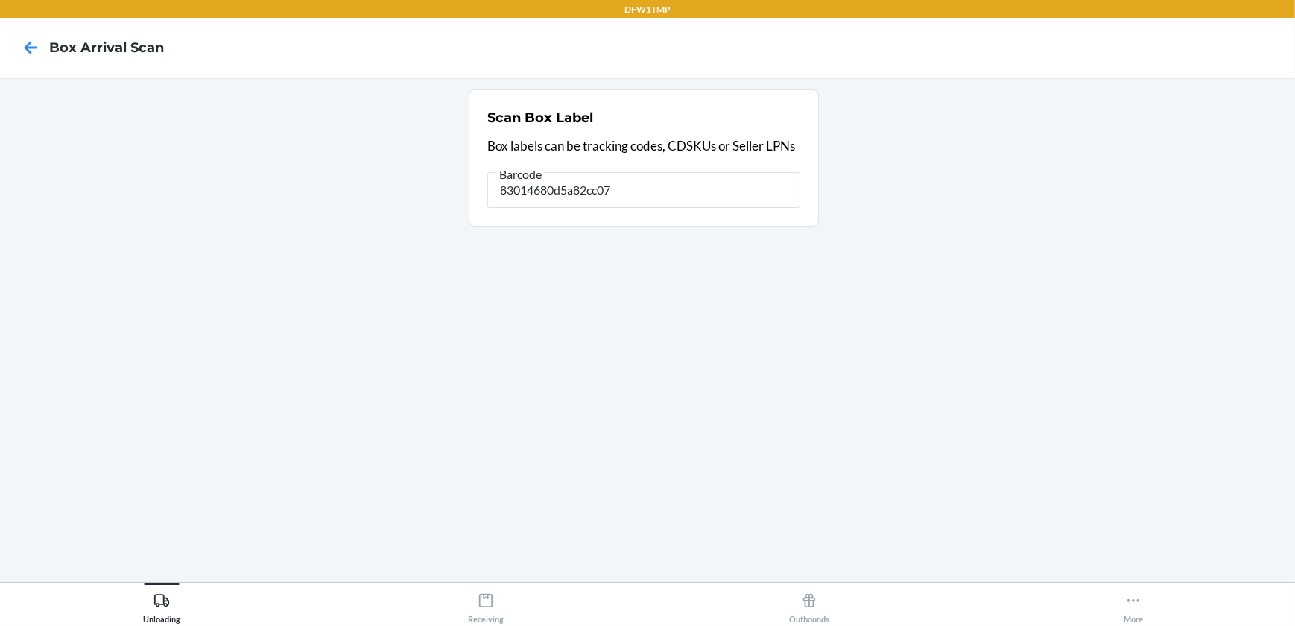
type input "83014680d5a82cc07"
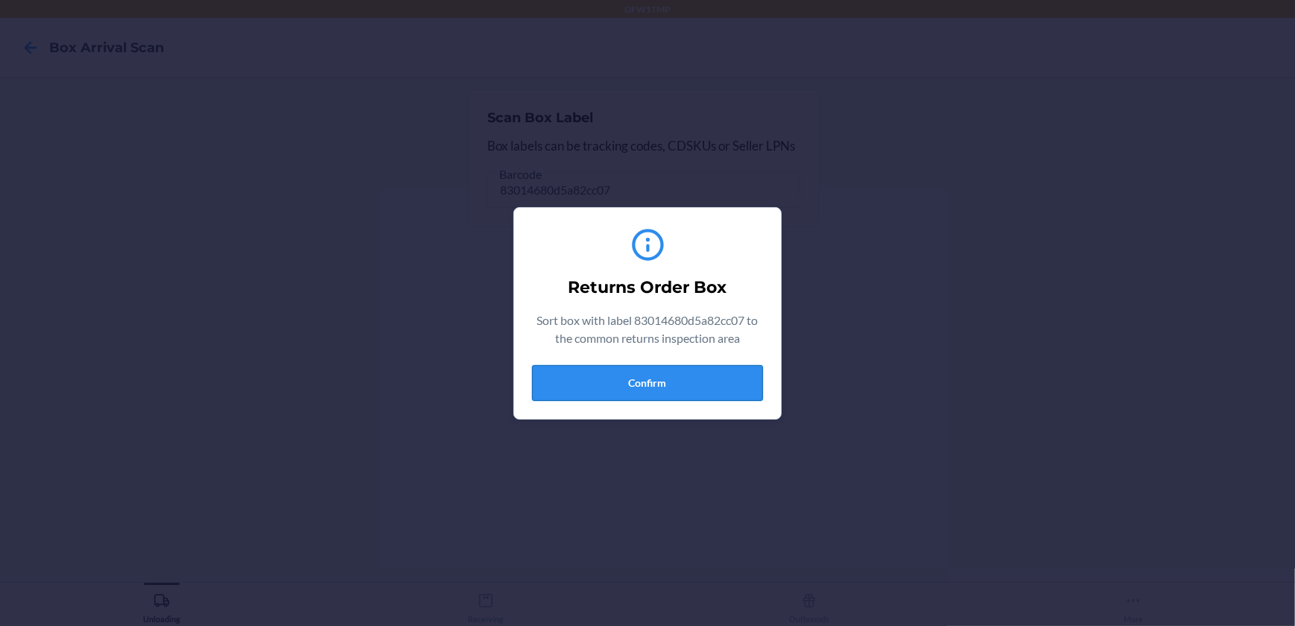
click at [678, 371] on button "Confirm" at bounding box center [647, 383] width 231 height 36
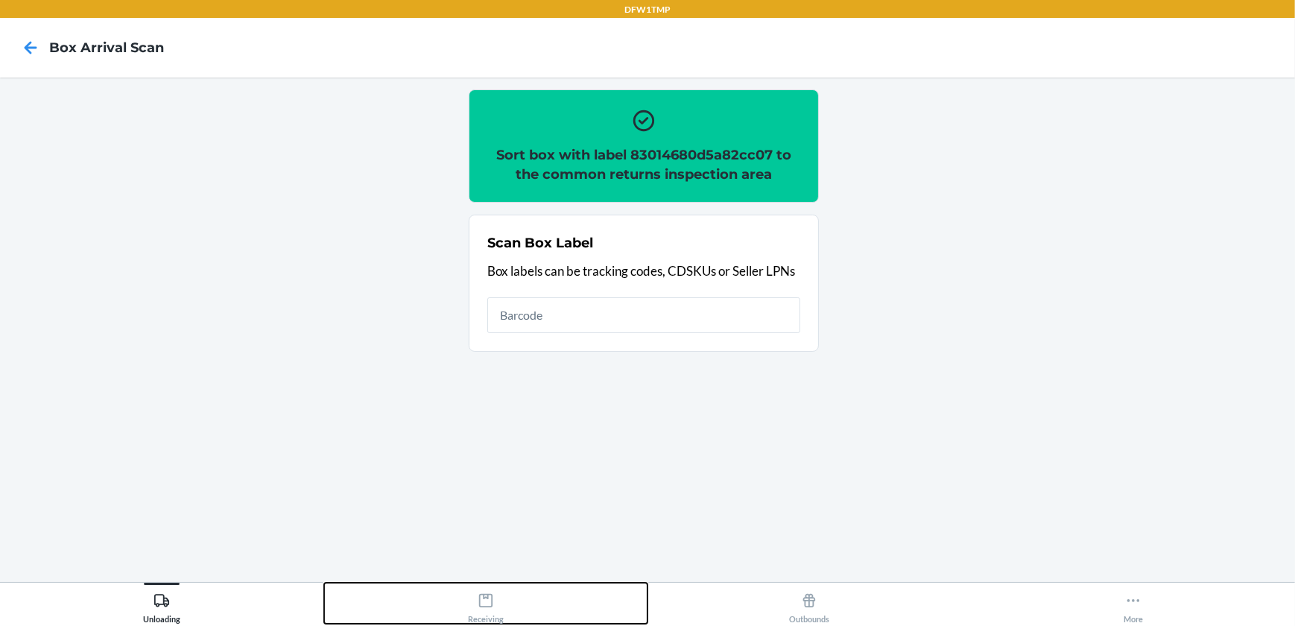
click at [492, 602] on icon at bounding box center [486, 601] width 16 height 16
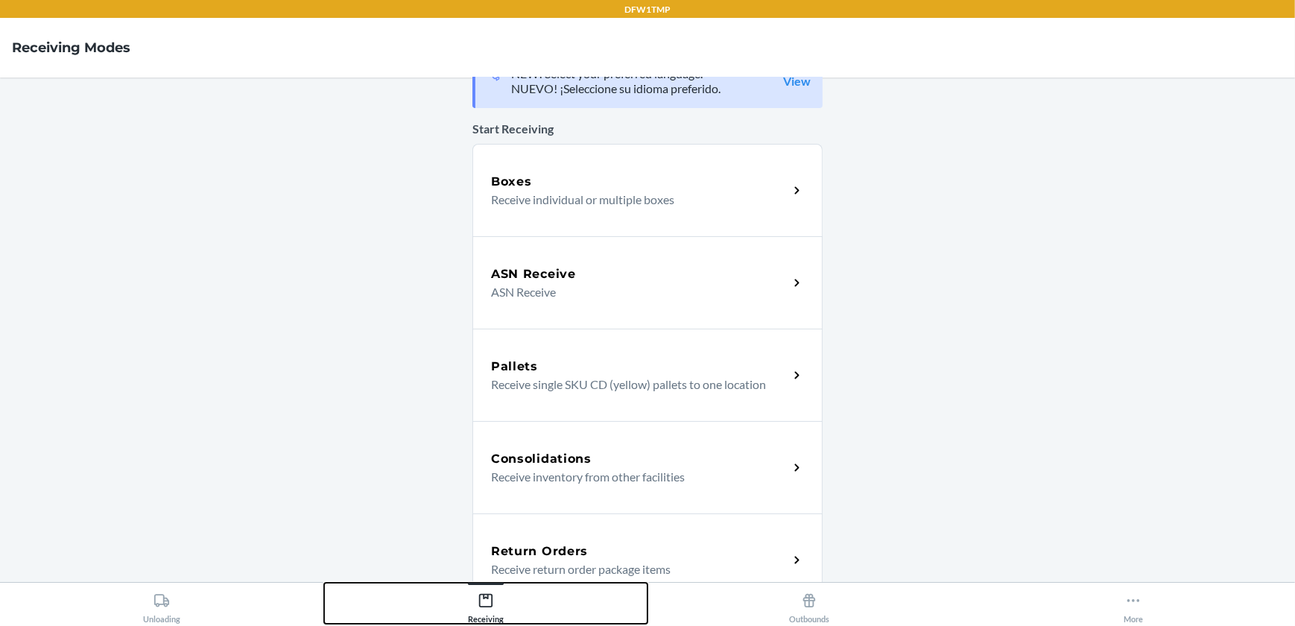
scroll to position [67, 0]
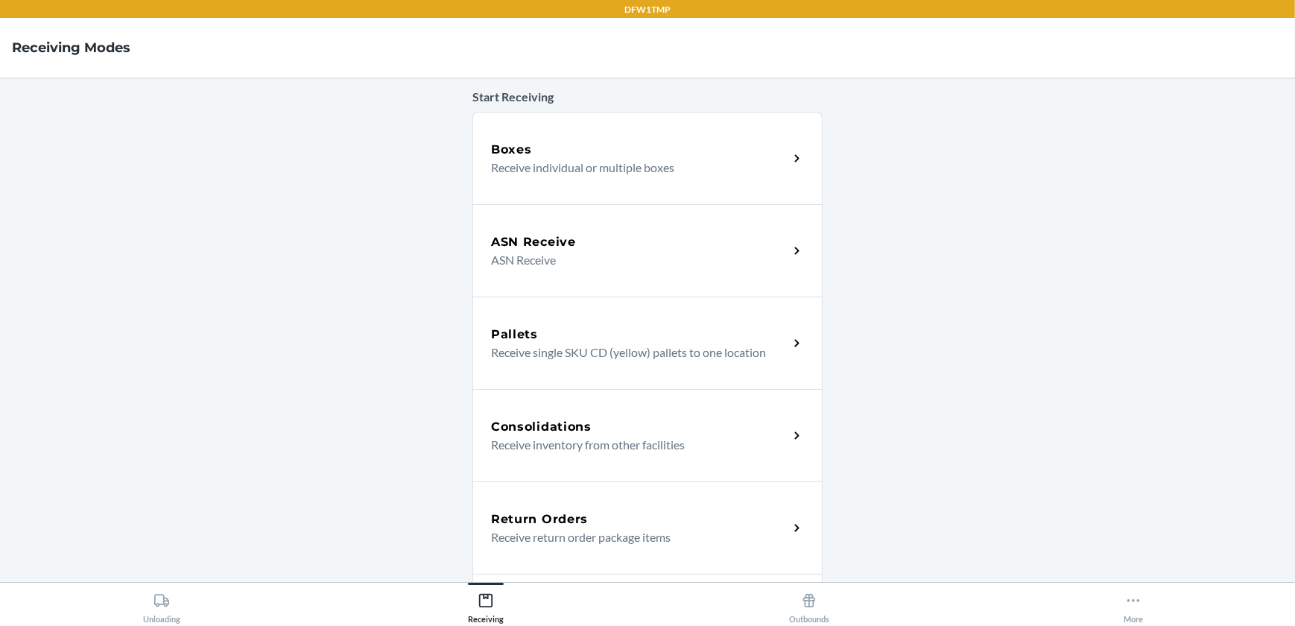
click at [584, 528] on p "Receive return order package items" at bounding box center [633, 537] width 285 height 18
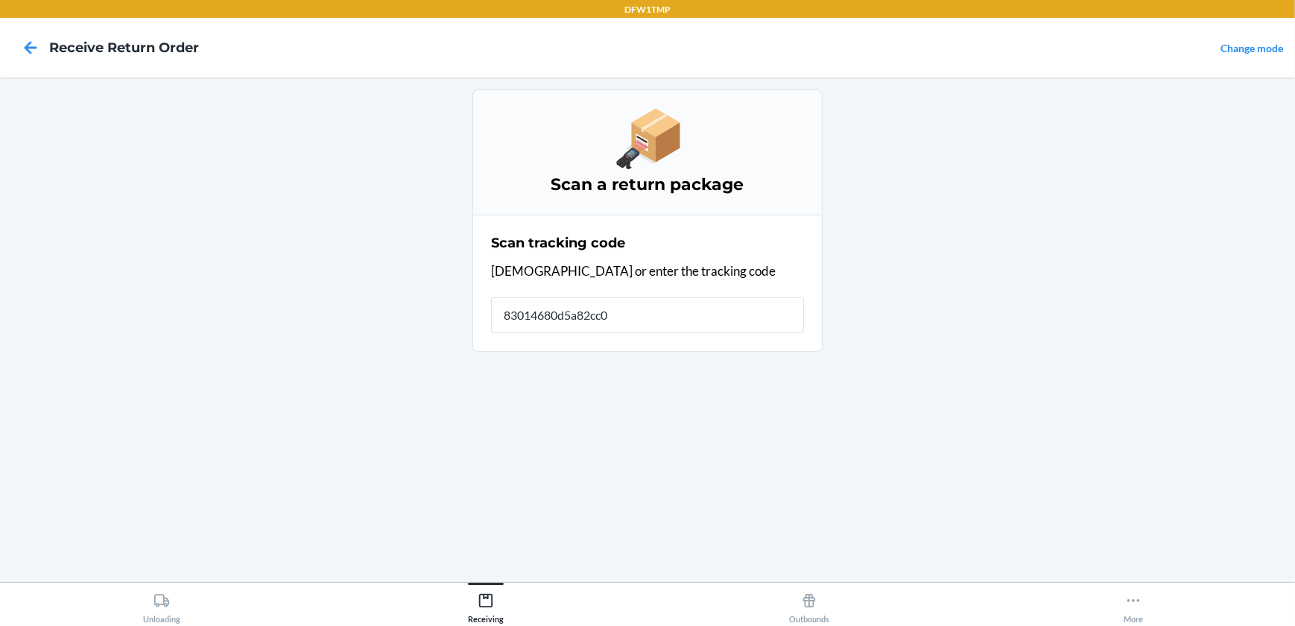
type input "83014680d5a82cc07"
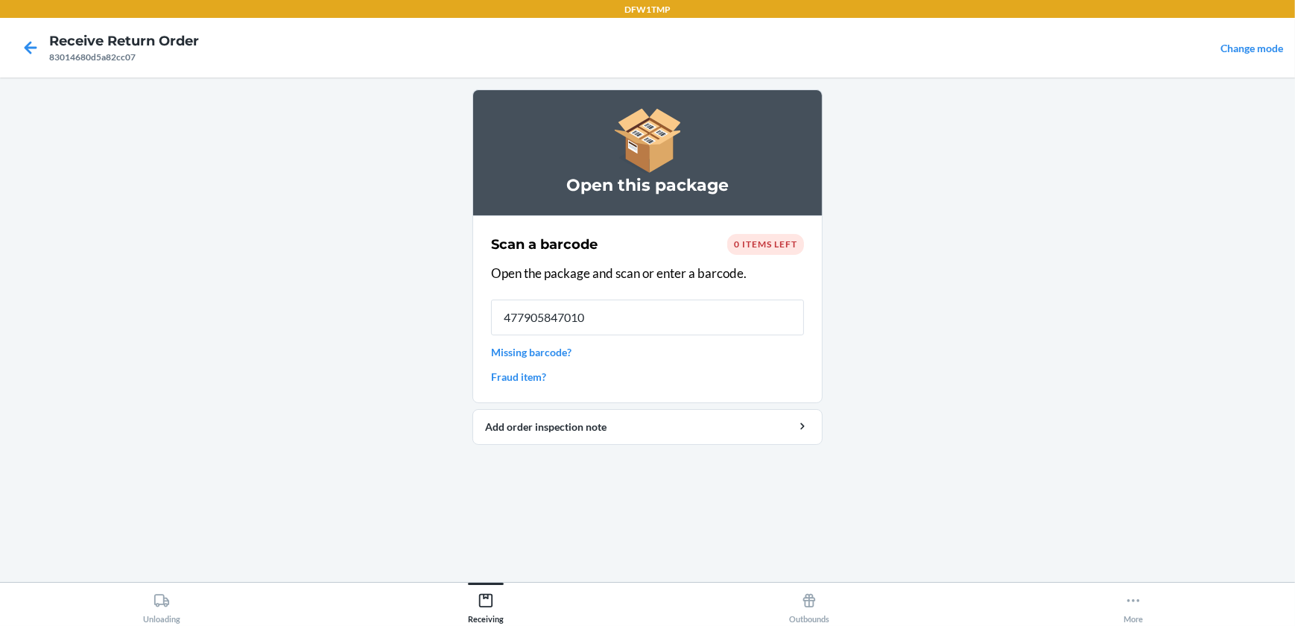
type input "4779058470108"
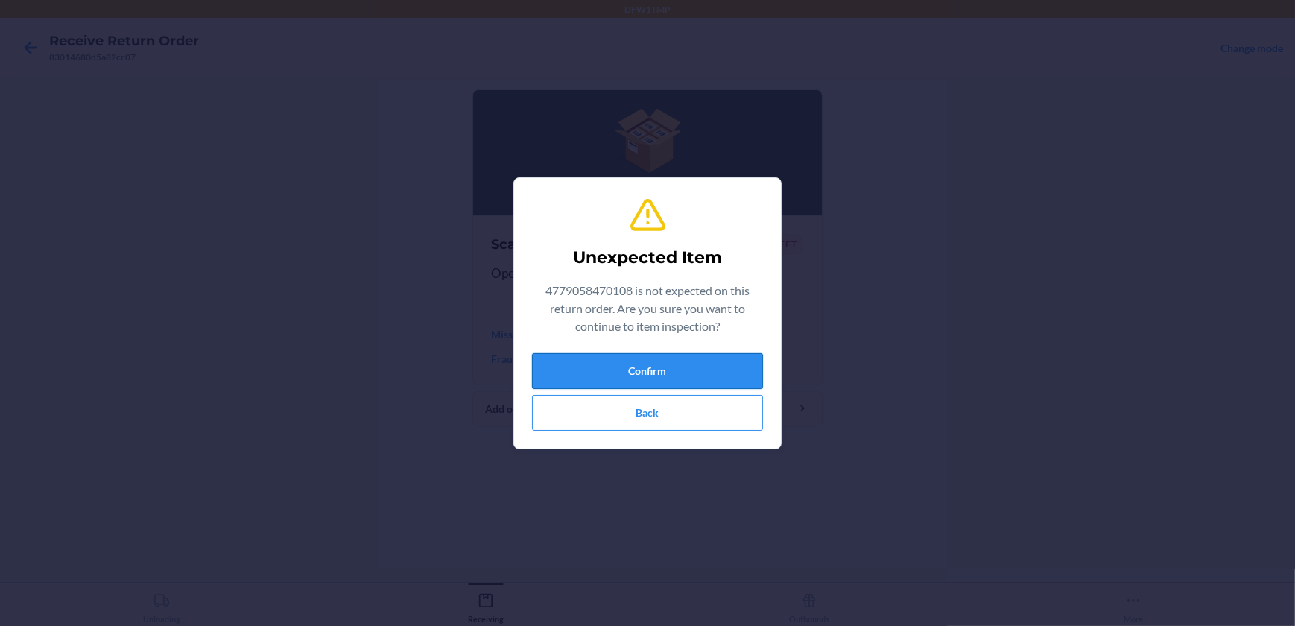
click at [632, 375] on button "Confirm" at bounding box center [647, 371] width 231 height 36
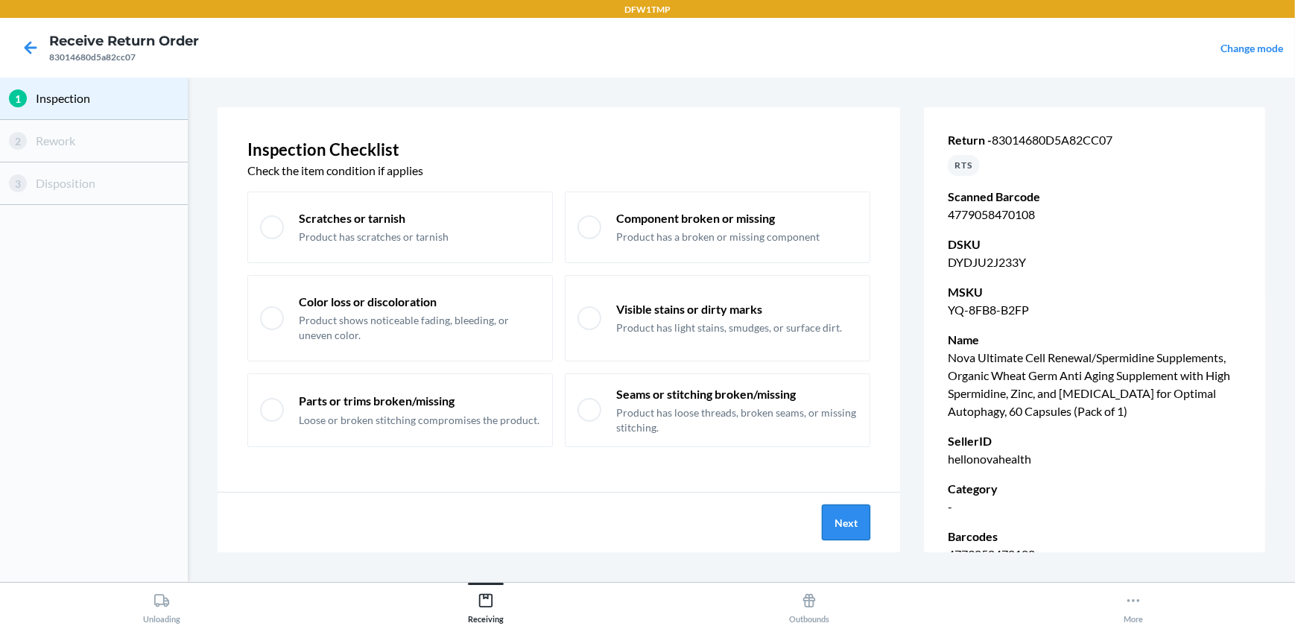
click at [856, 524] on button "Next" at bounding box center [846, 523] width 48 height 36
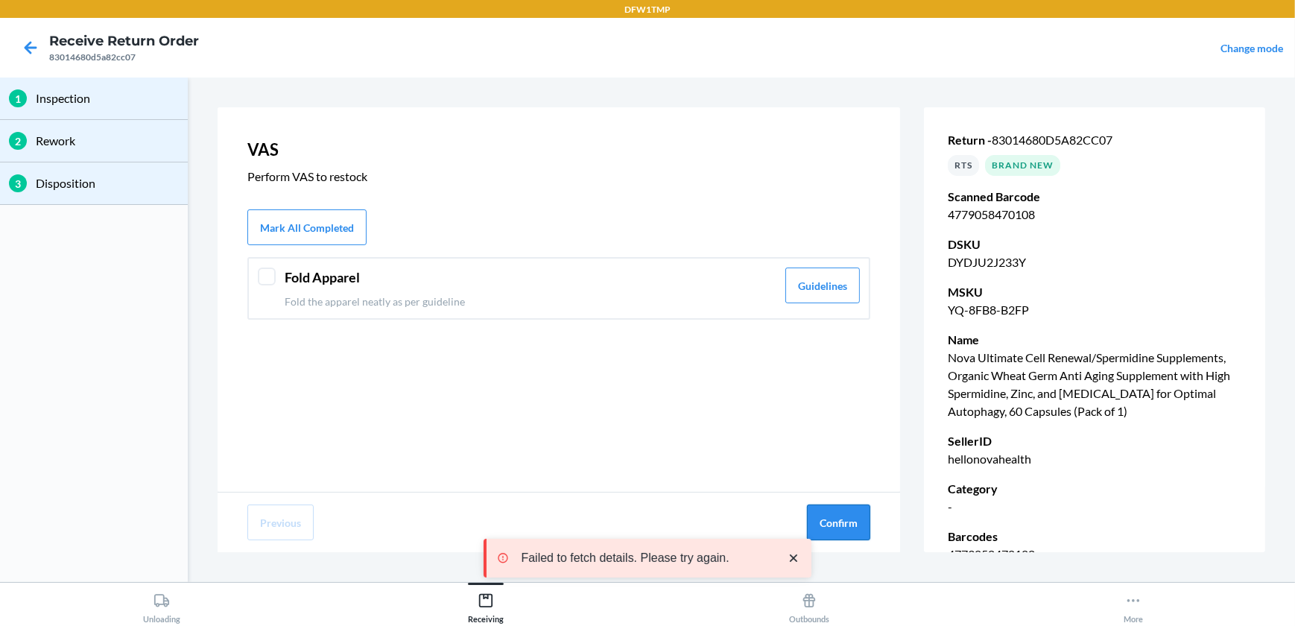
click at [855, 525] on button "Confirm" at bounding box center [838, 523] width 63 height 36
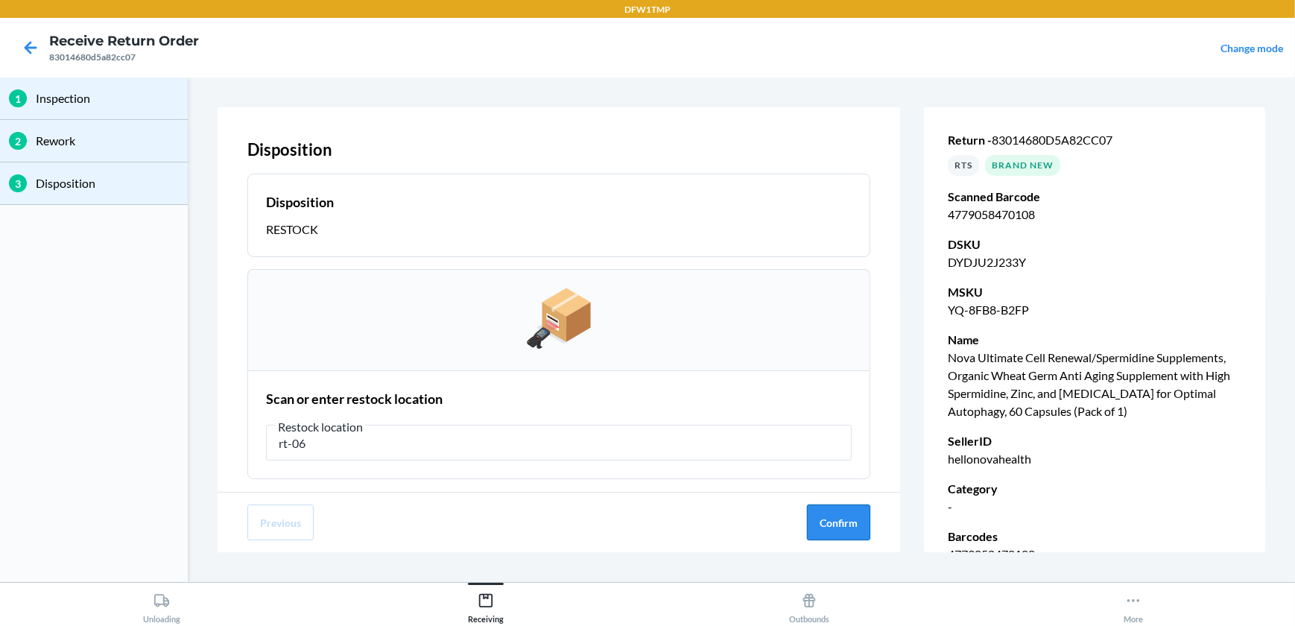
type input "rt-06"
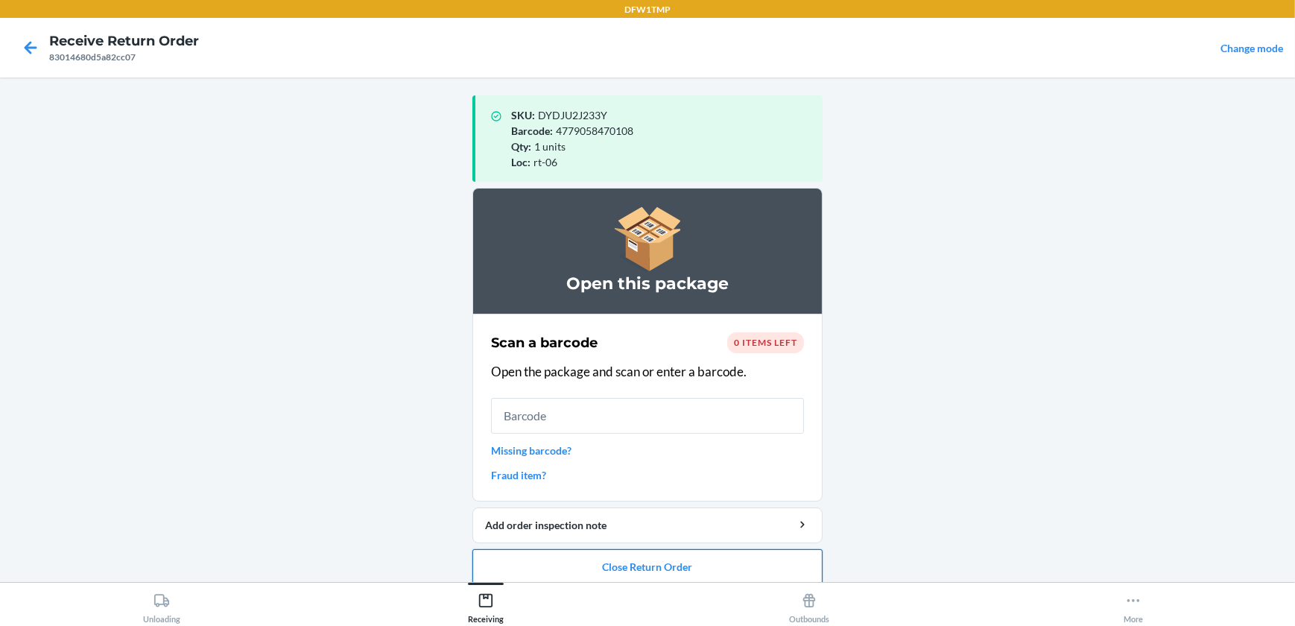
click at [641, 562] on button "Close Return Order" at bounding box center [648, 567] width 350 height 36
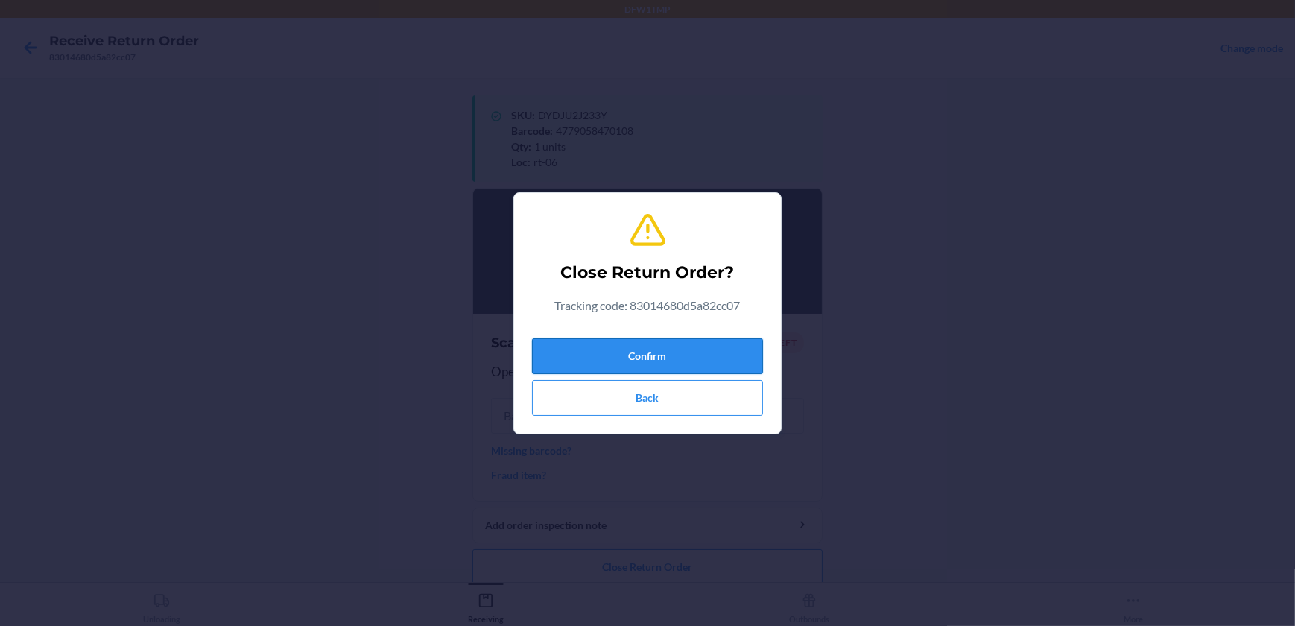
click at [667, 358] on button "Confirm" at bounding box center [647, 356] width 231 height 36
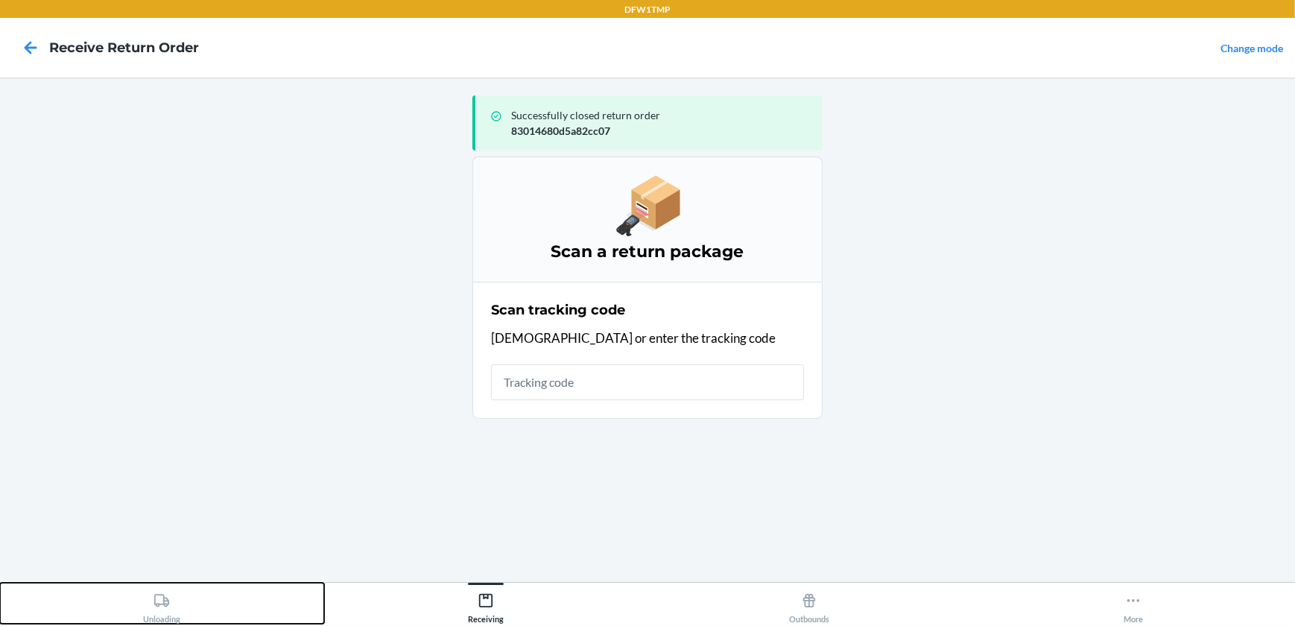
click at [171, 598] on div "Unloading" at bounding box center [161, 605] width 37 height 37
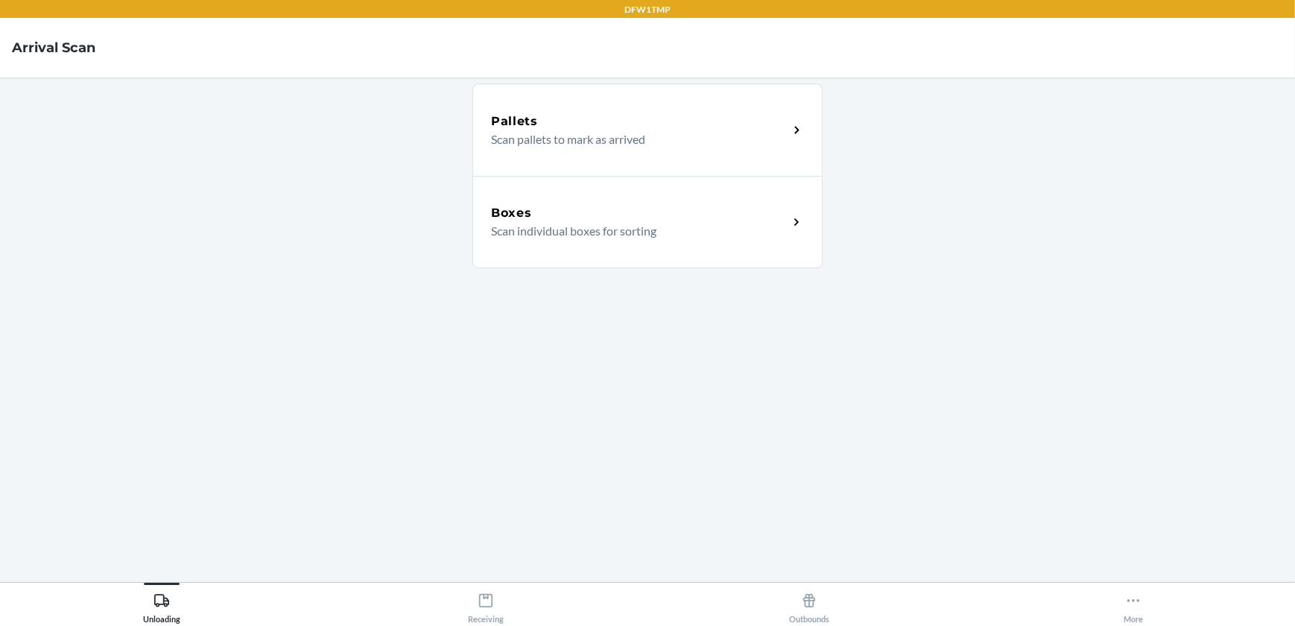
click at [540, 196] on div "Boxes Scan individual boxes for sorting" at bounding box center [648, 222] width 350 height 92
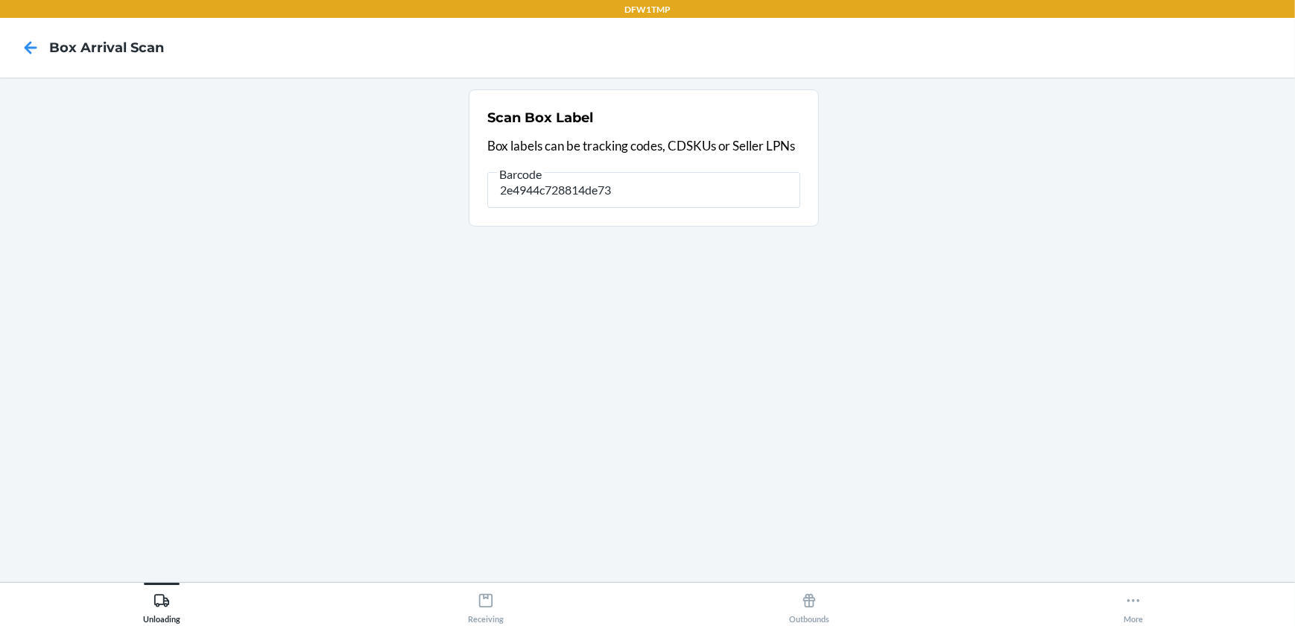
type input "2e4944c728814de73"
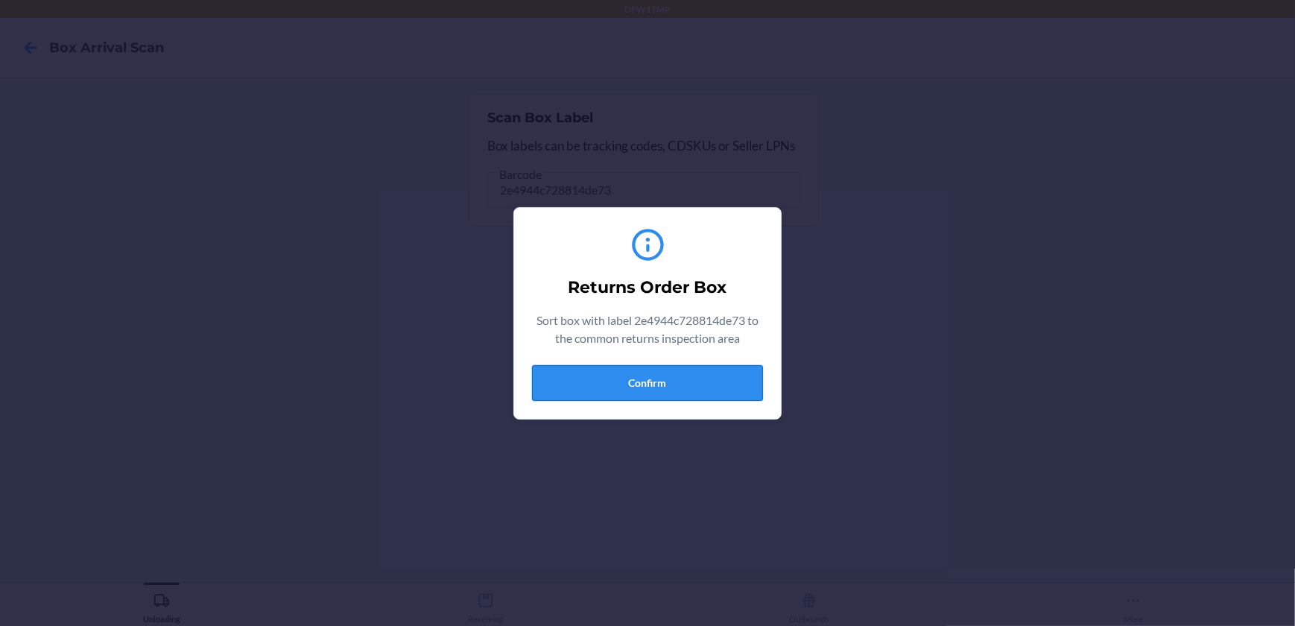
click at [660, 385] on button "Confirm" at bounding box center [647, 383] width 231 height 36
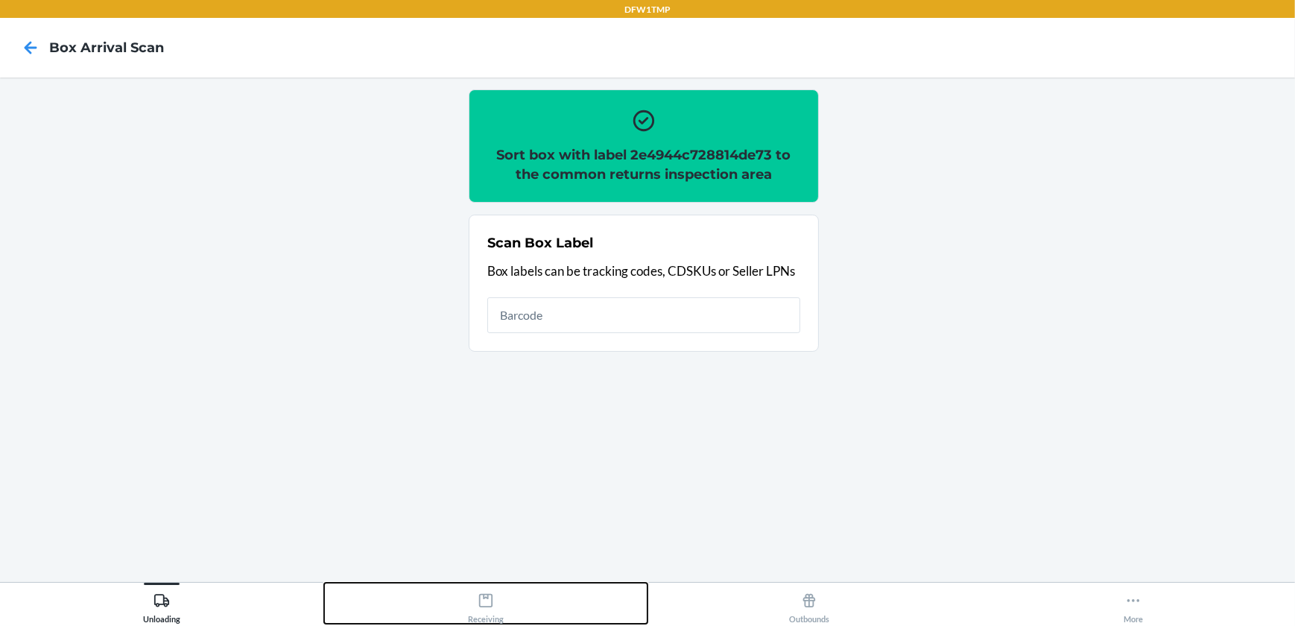
click at [481, 611] on div "Receiving" at bounding box center [486, 605] width 36 height 37
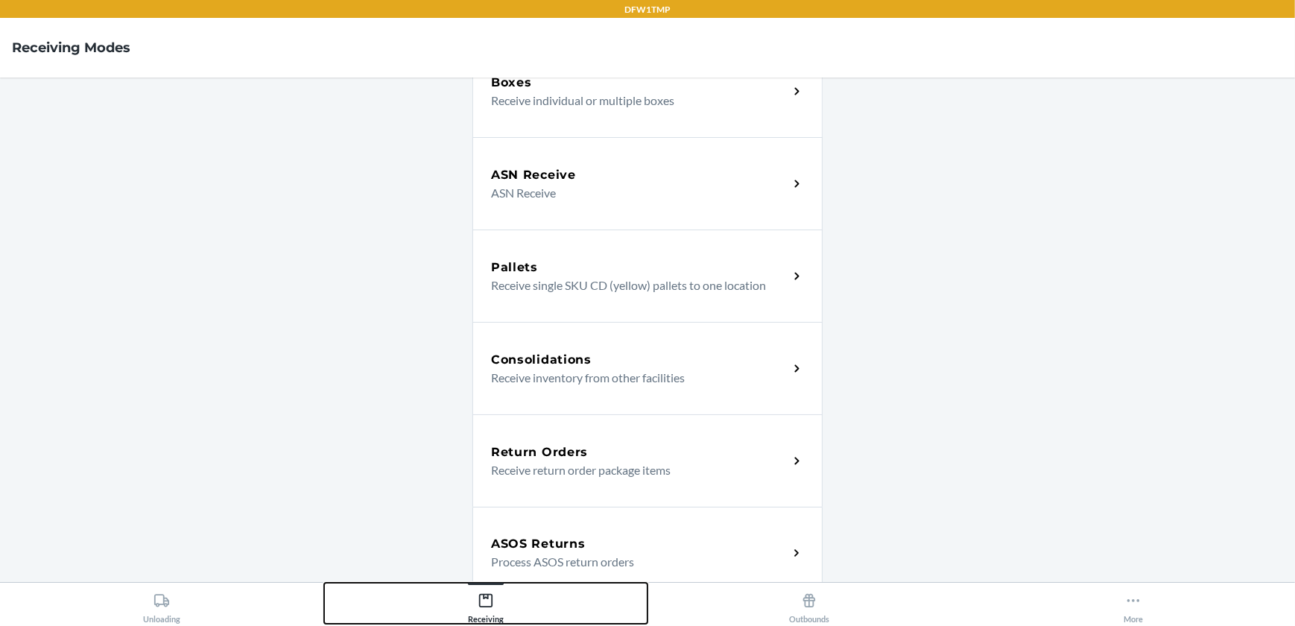
scroll to position [135, 0]
click at [554, 453] on h5 "Return Orders" at bounding box center [539, 452] width 97 height 18
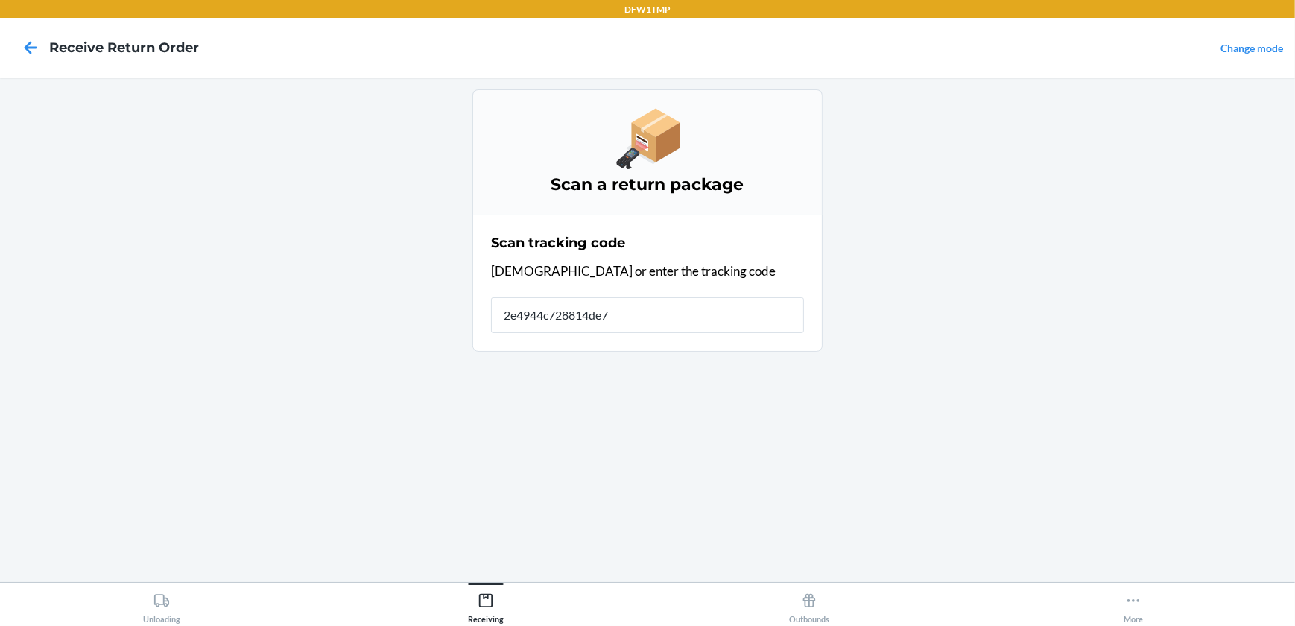
type input "2e4944c728814de73"
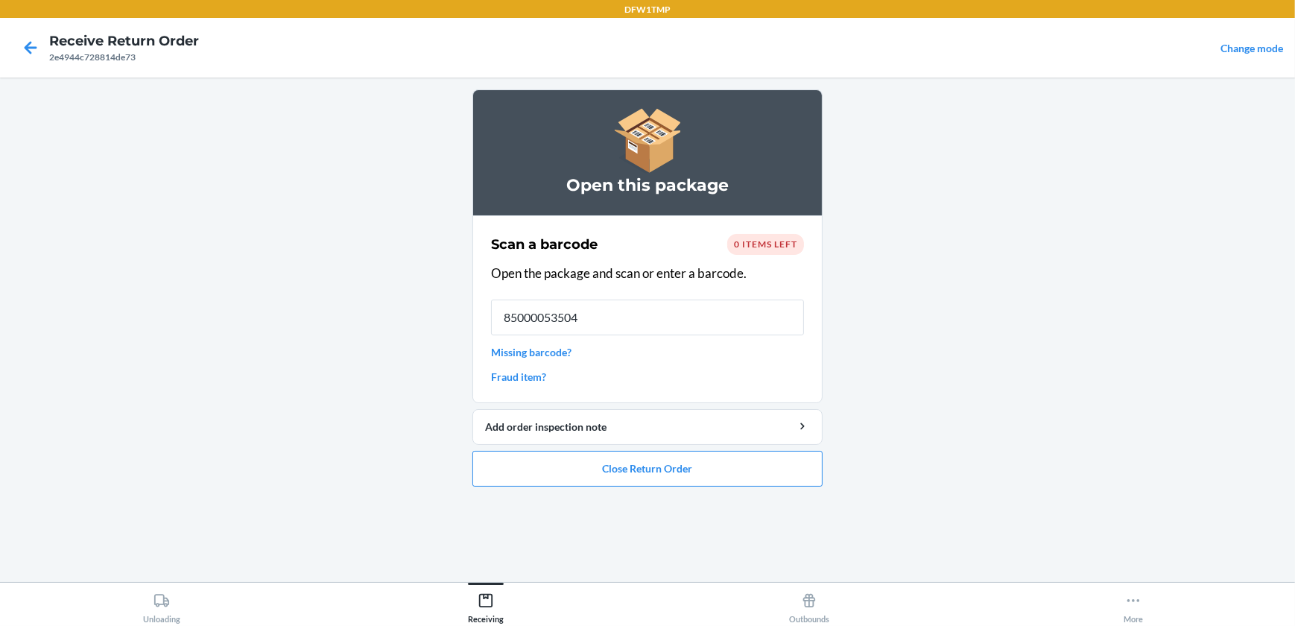
type input "850000535046"
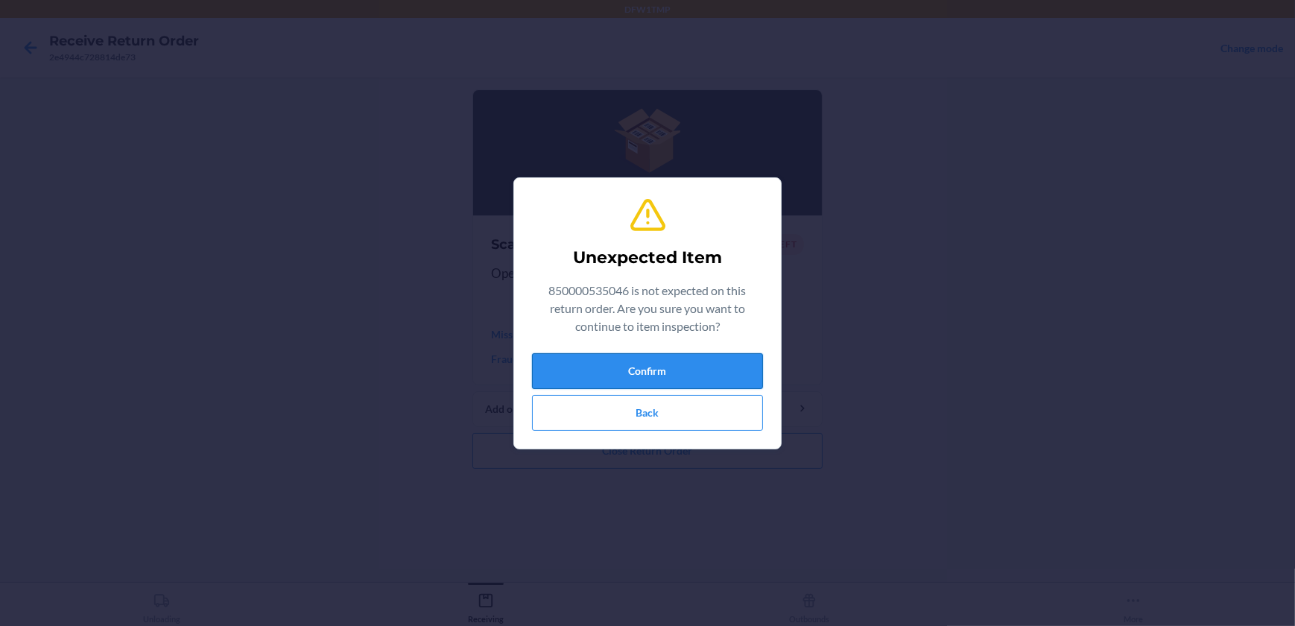
click at [613, 365] on button "Confirm" at bounding box center [647, 371] width 231 height 36
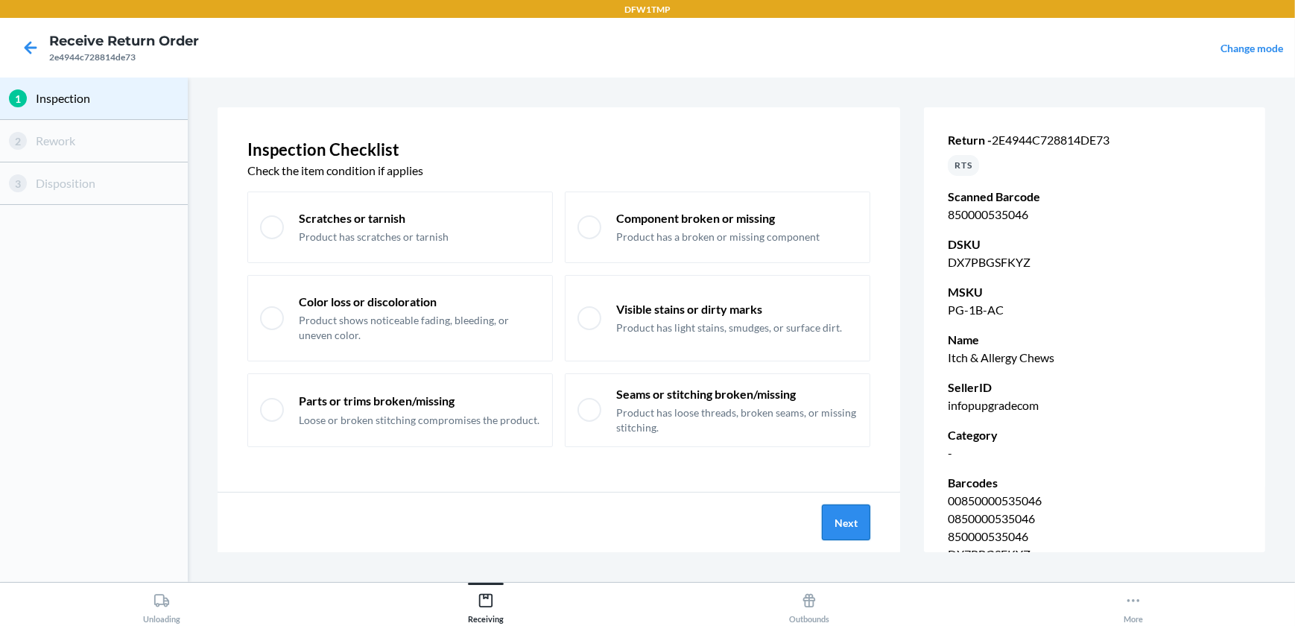
click at [828, 517] on button "Next" at bounding box center [846, 523] width 48 height 36
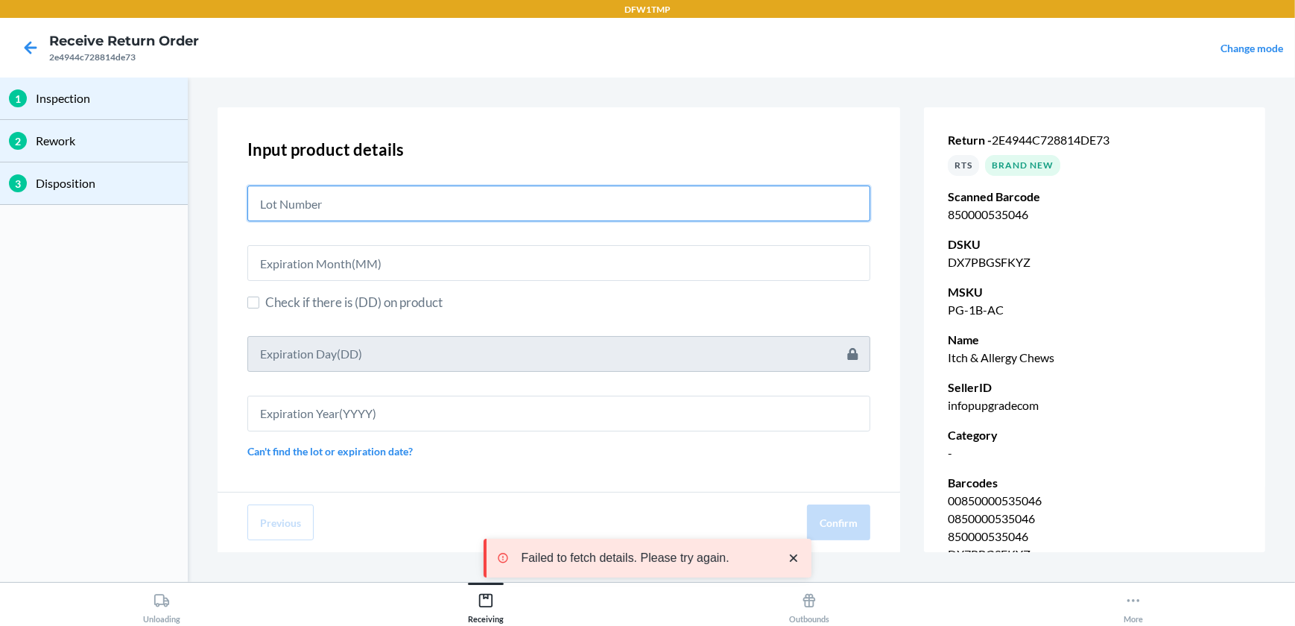
click at [287, 208] on input "text" at bounding box center [558, 204] width 623 height 36
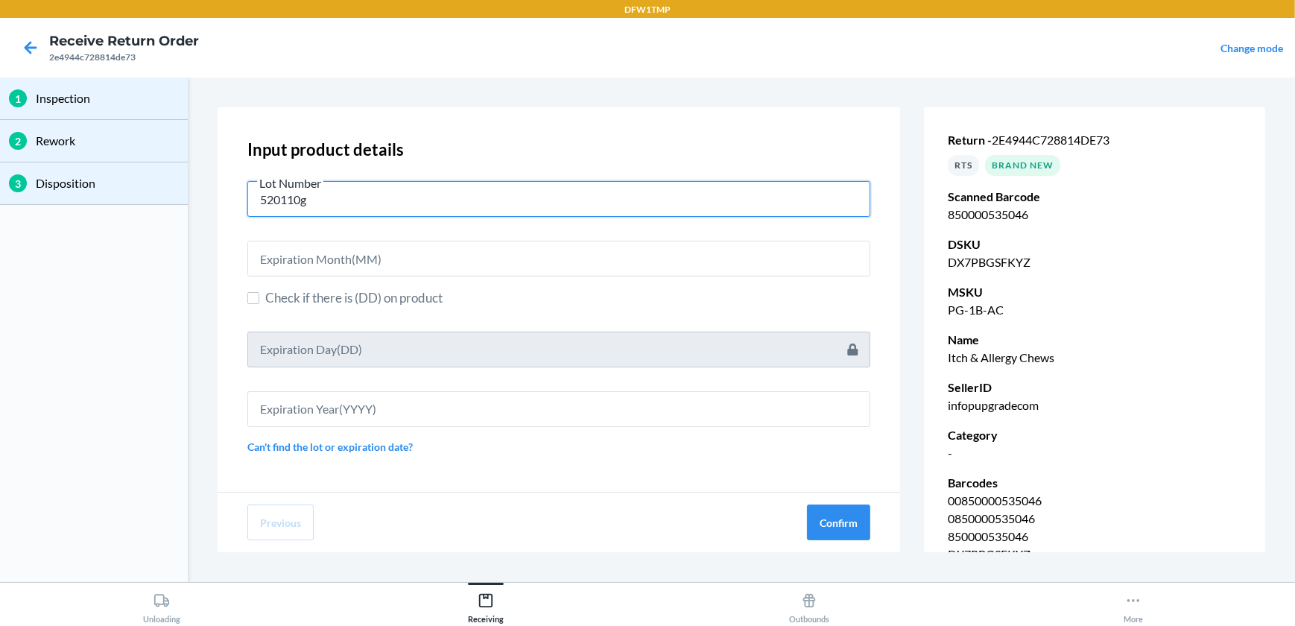
type input "520110g"
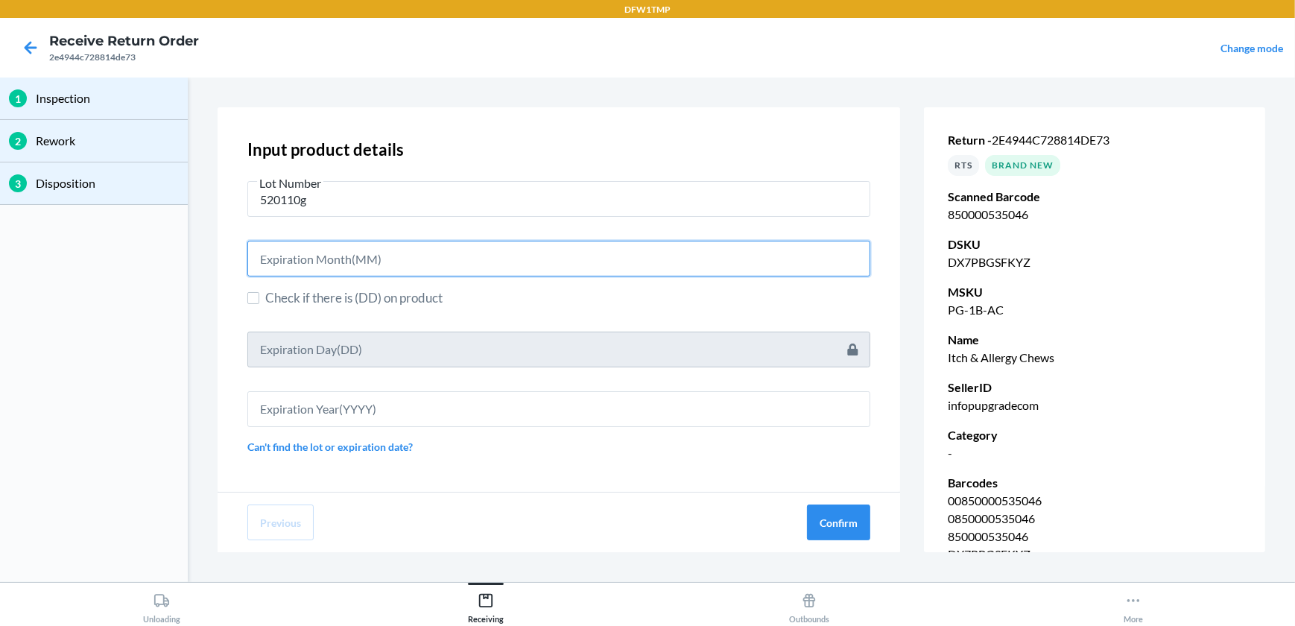
click at [444, 257] on input "text" at bounding box center [558, 259] width 623 height 36
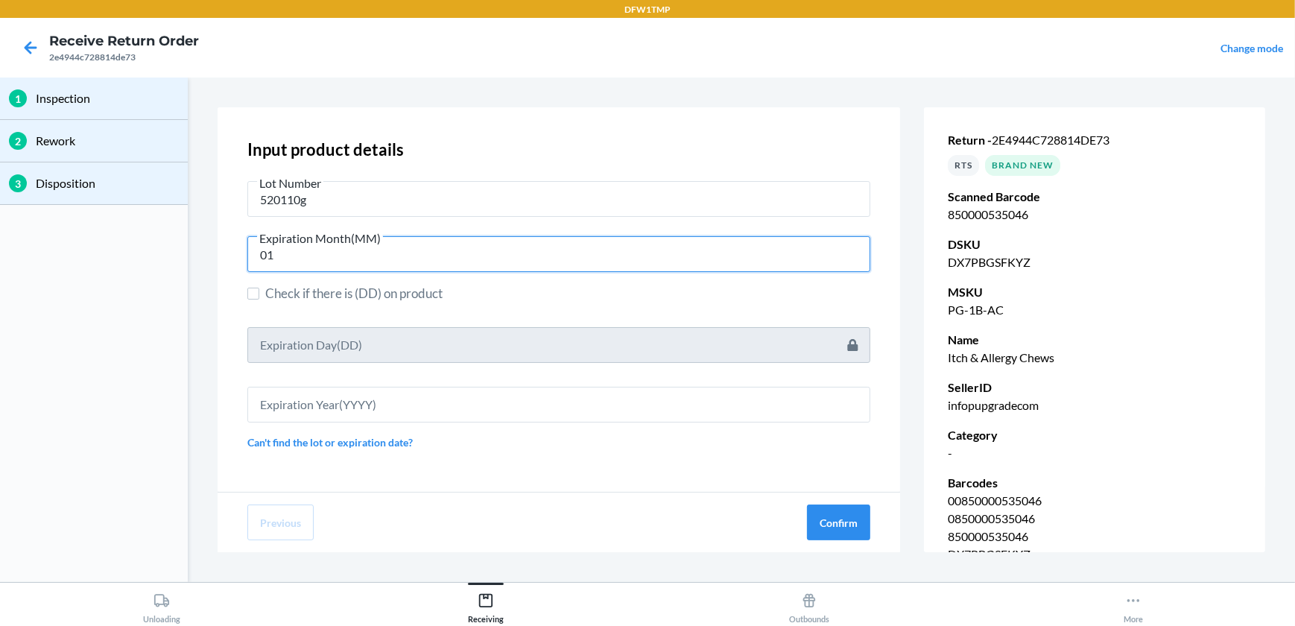
type input "01"
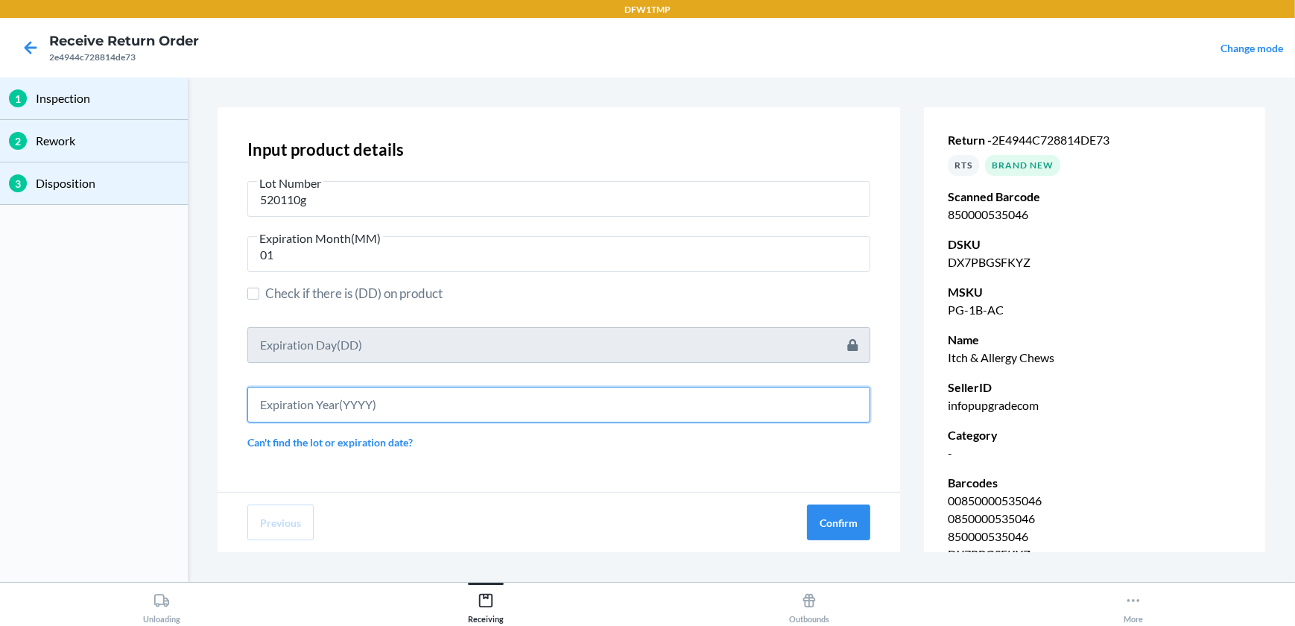
click at [364, 405] on input "text" at bounding box center [558, 405] width 623 height 36
type input "2027"
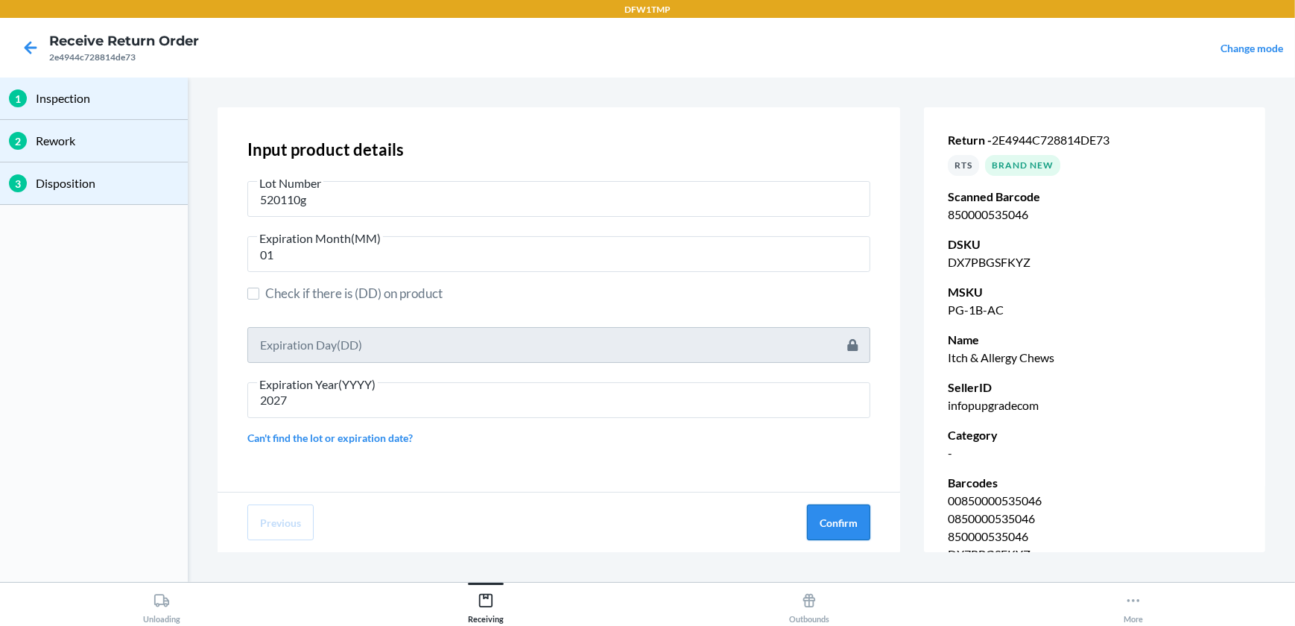
click at [819, 524] on button "Confirm" at bounding box center [838, 523] width 63 height 36
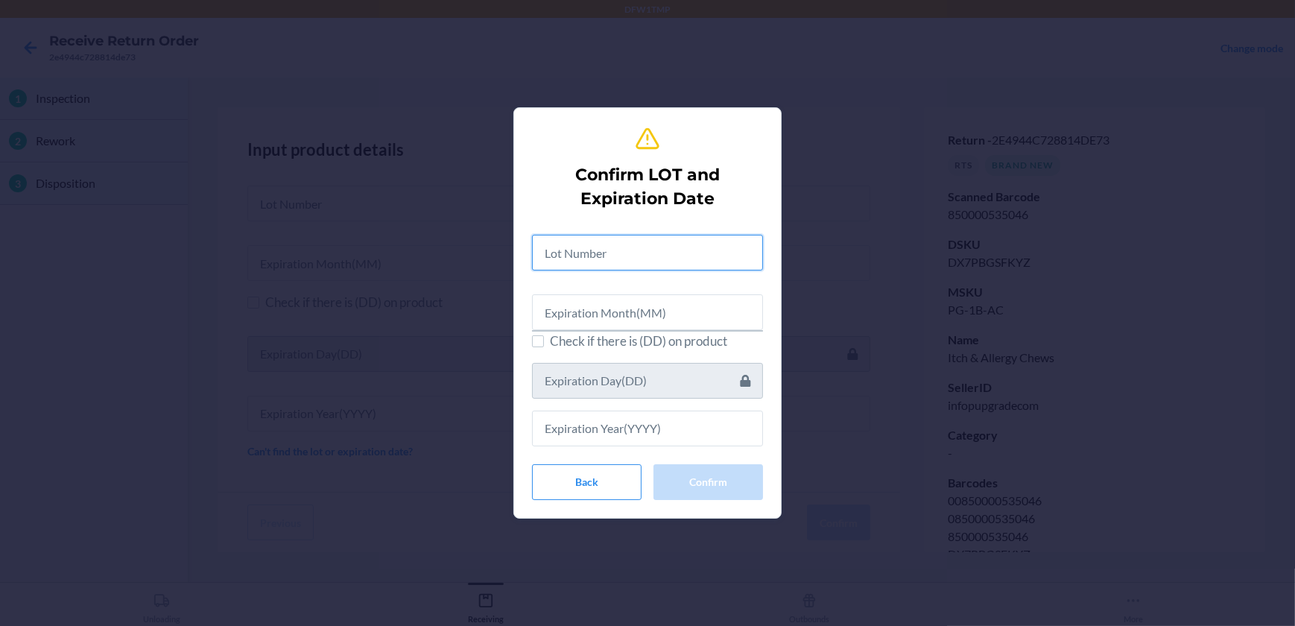
click at [608, 256] on input "text" at bounding box center [647, 253] width 231 height 36
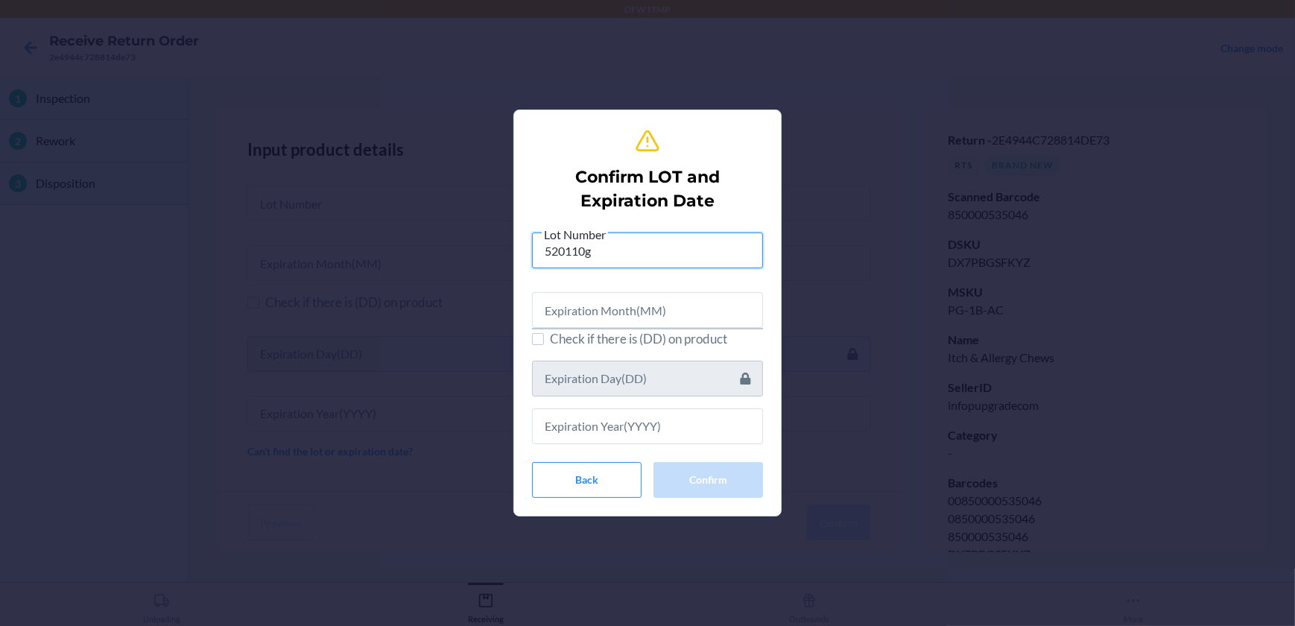
type input "520110g"
click at [606, 309] on input "text" at bounding box center [647, 310] width 231 height 36
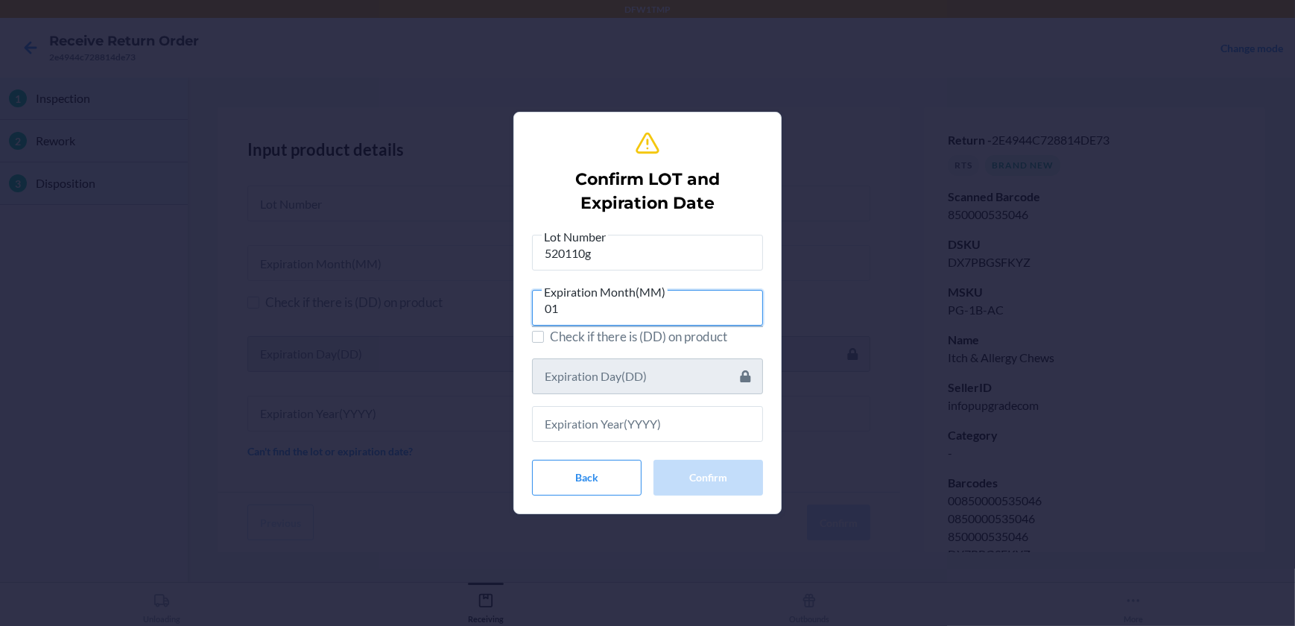
type input "01"
drag, startPoint x: 692, startPoint y: 429, endPoint x: 689, endPoint y: 413, distance: 15.8
click at [689, 426] on input "text" at bounding box center [647, 424] width 231 height 36
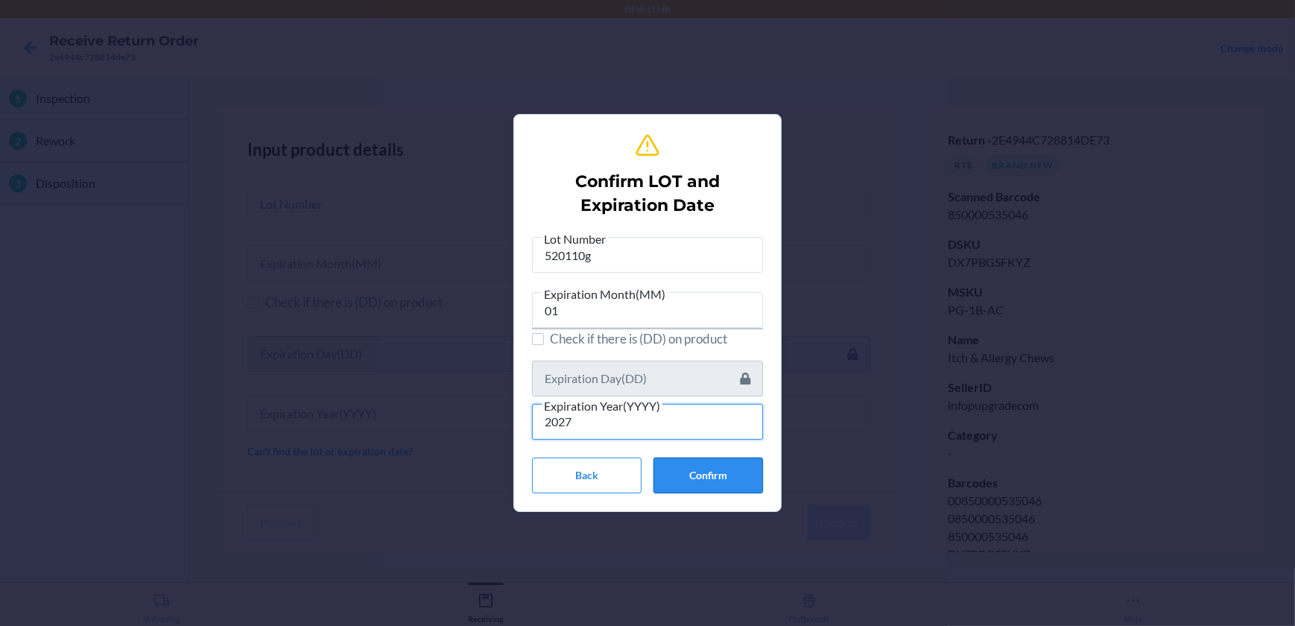
type input "2027"
click at [717, 471] on button "Confirm" at bounding box center [709, 476] width 110 height 36
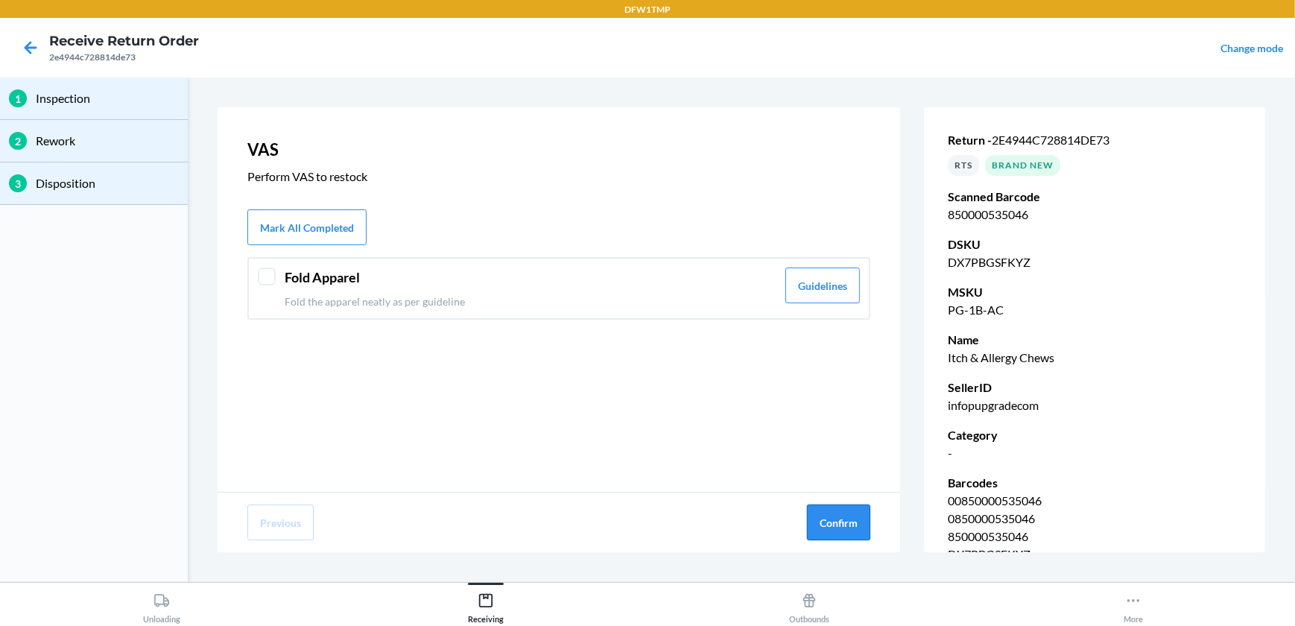
click at [856, 514] on button "Confirm" at bounding box center [838, 523] width 63 height 36
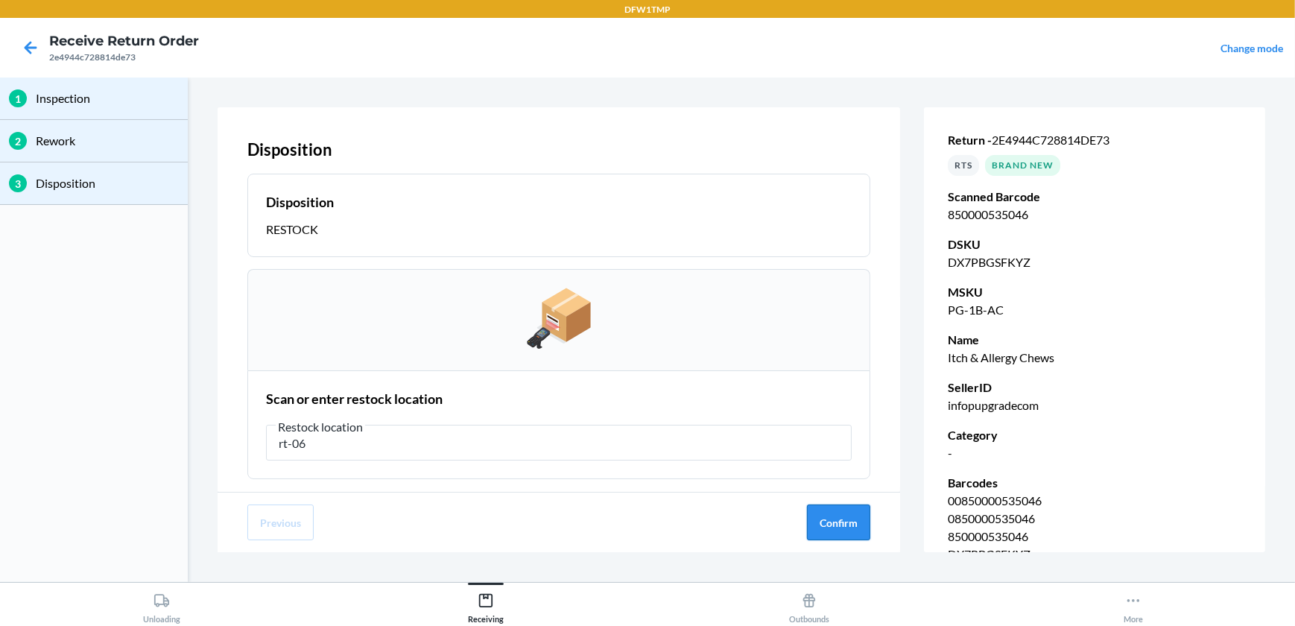
type input "rt-06"
click at [850, 531] on button "Confirm" at bounding box center [838, 523] width 63 height 36
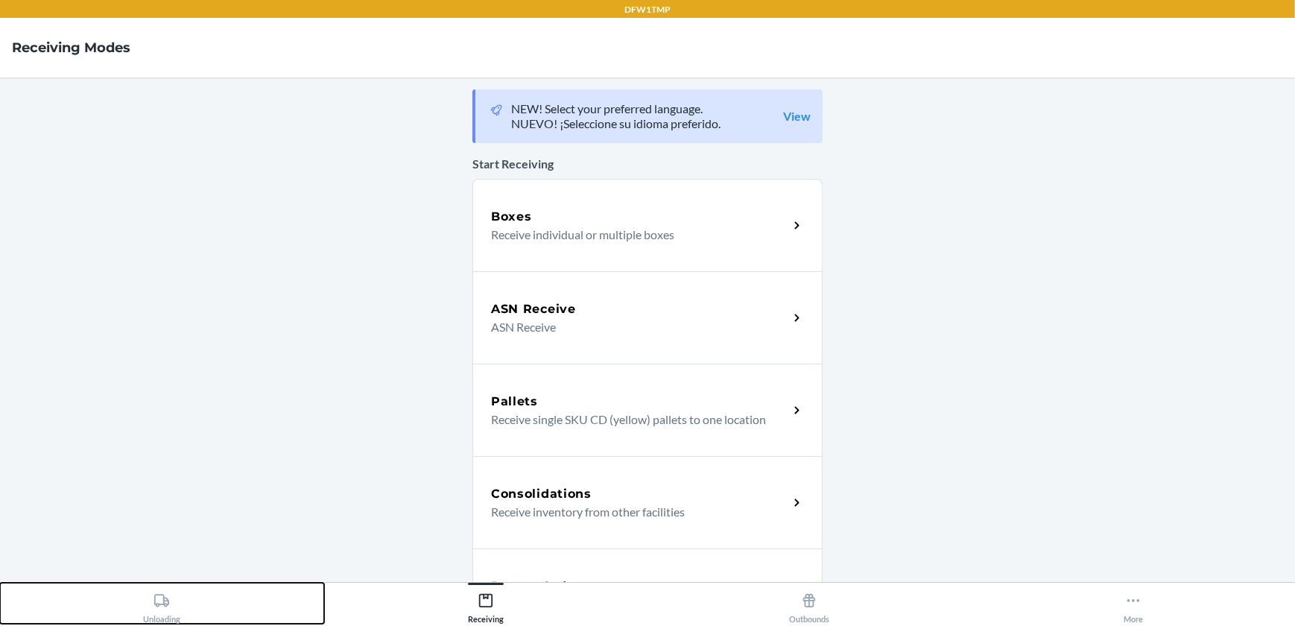
click at [206, 595] on button "Unloading" at bounding box center [162, 603] width 324 height 41
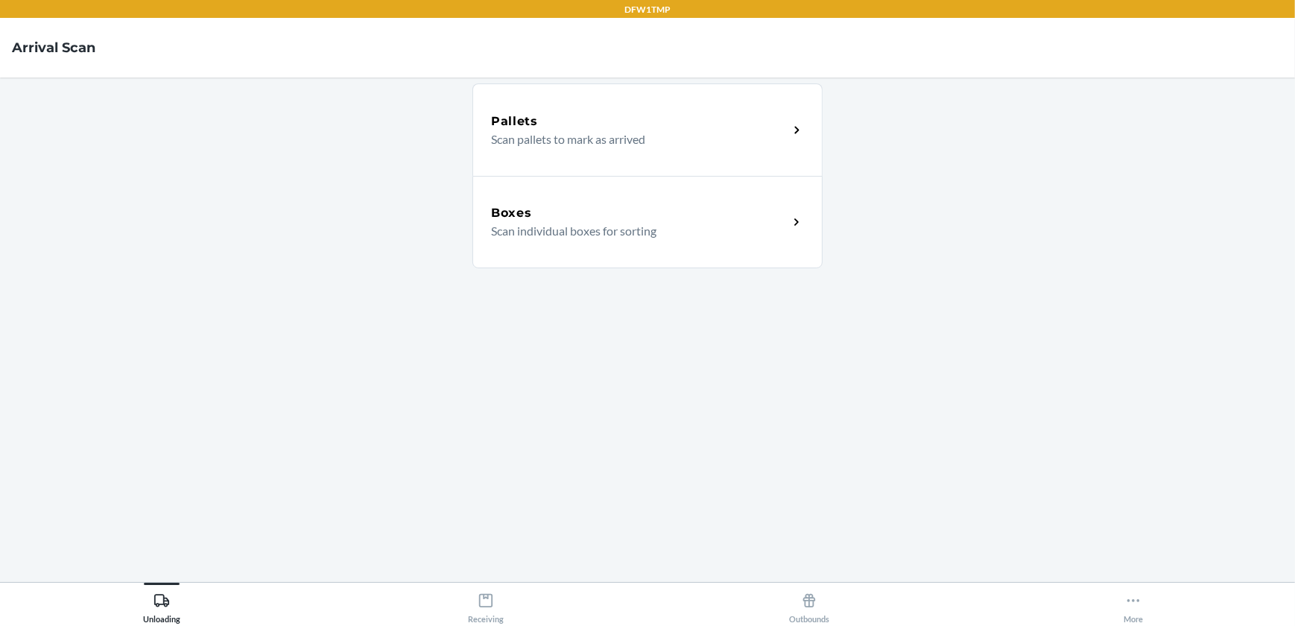
click at [611, 224] on p "Scan individual boxes for sorting" at bounding box center [633, 231] width 285 height 18
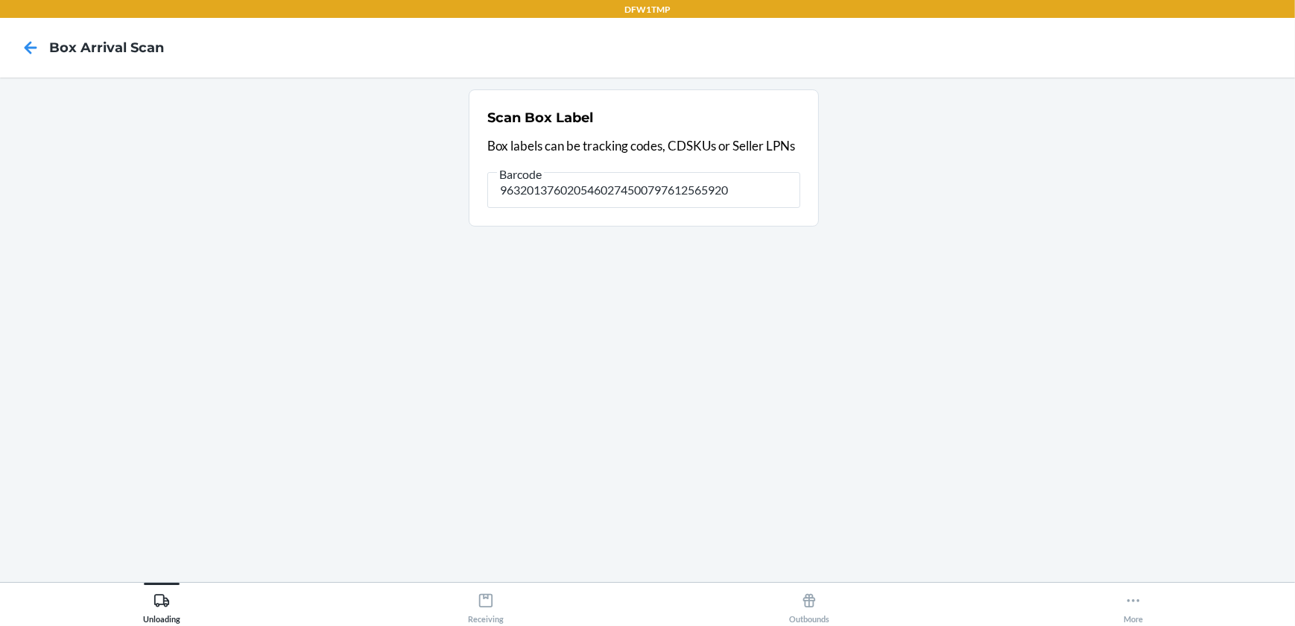
type input "9632013760205460274500797612565920"
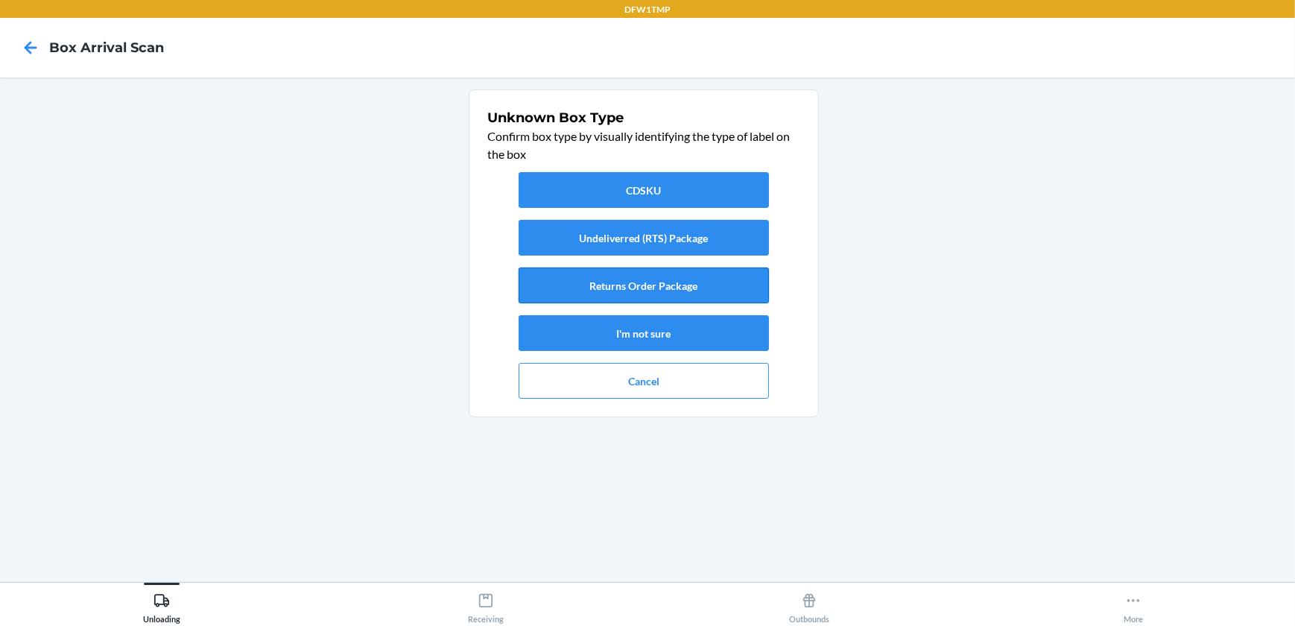
click at [654, 283] on button "Returns Order Package" at bounding box center [644, 286] width 250 height 36
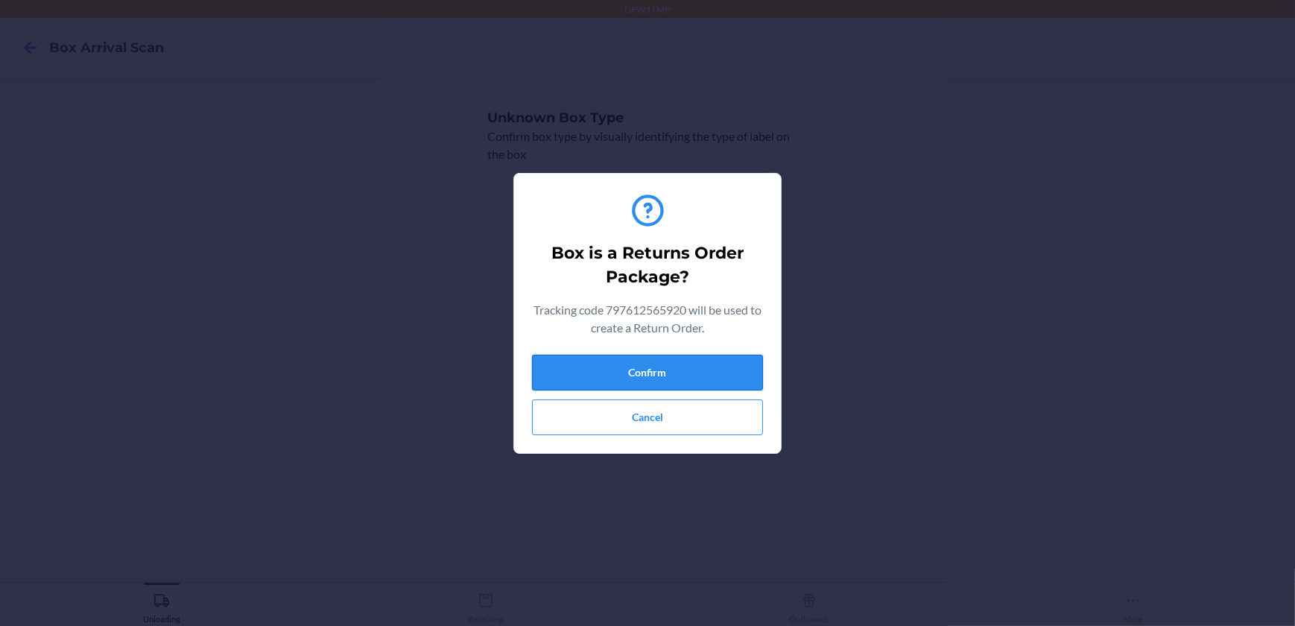
click at [654, 374] on button "Confirm" at bounding box center [647, 373] width 231 height 36
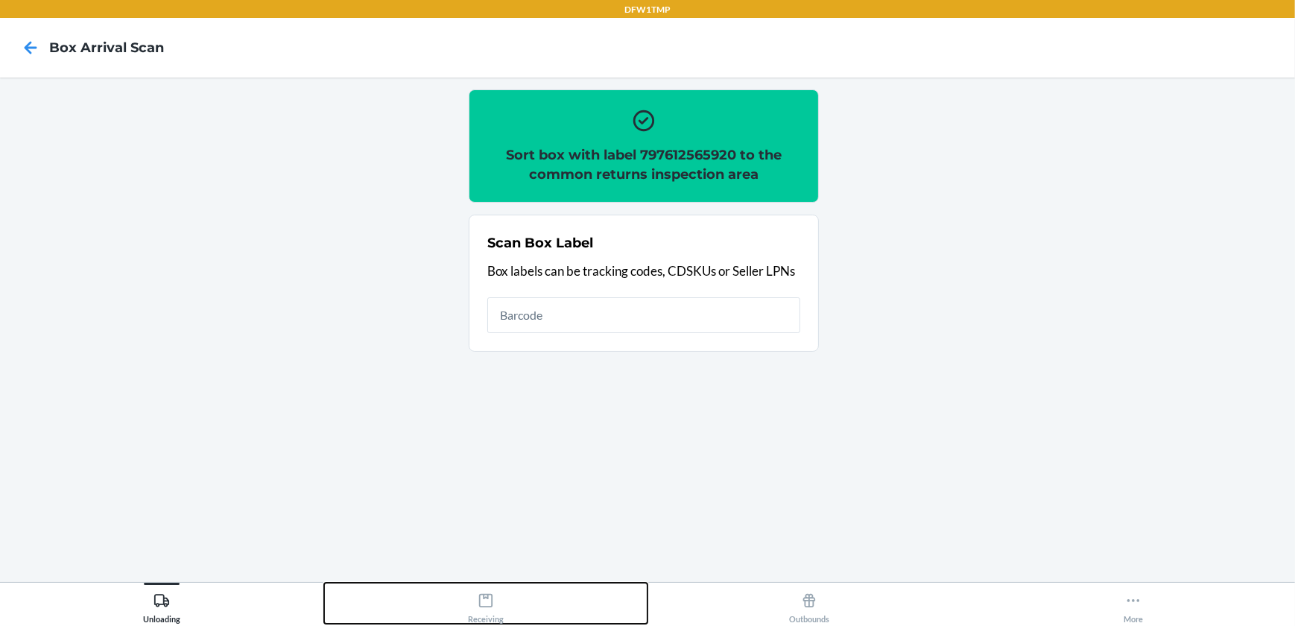
click at [496, 604] on div "Receiving" at bounding box center [486, 605] width 36 height 37
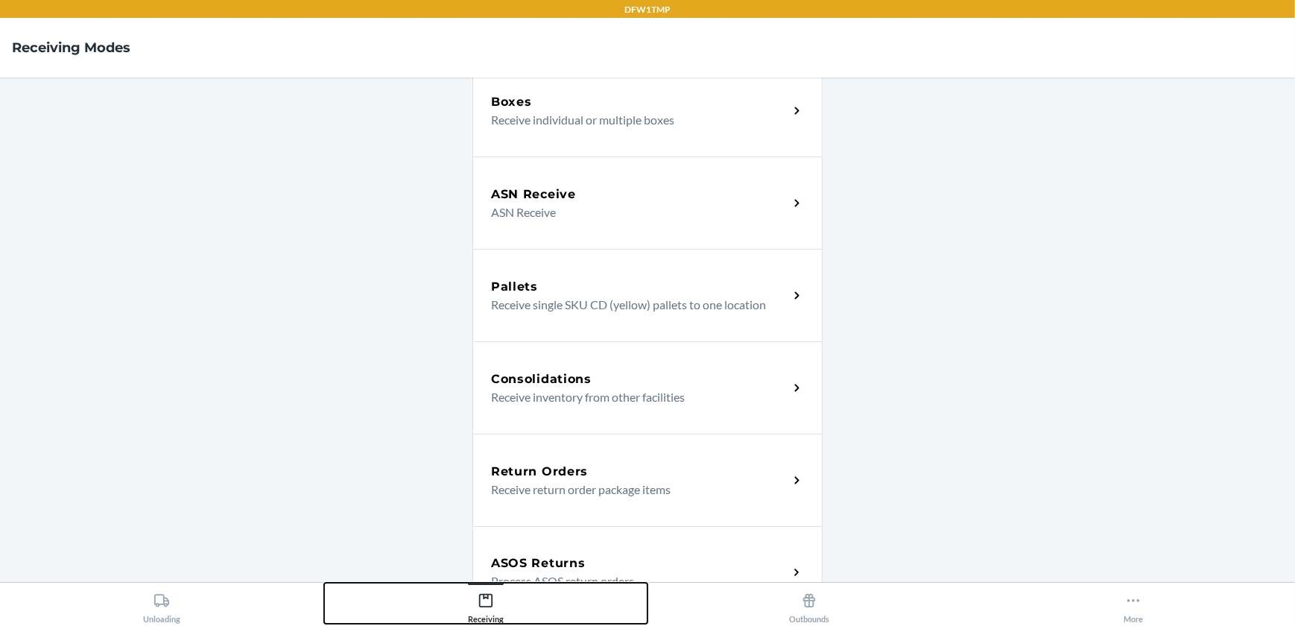
scroll to position [135, 0]
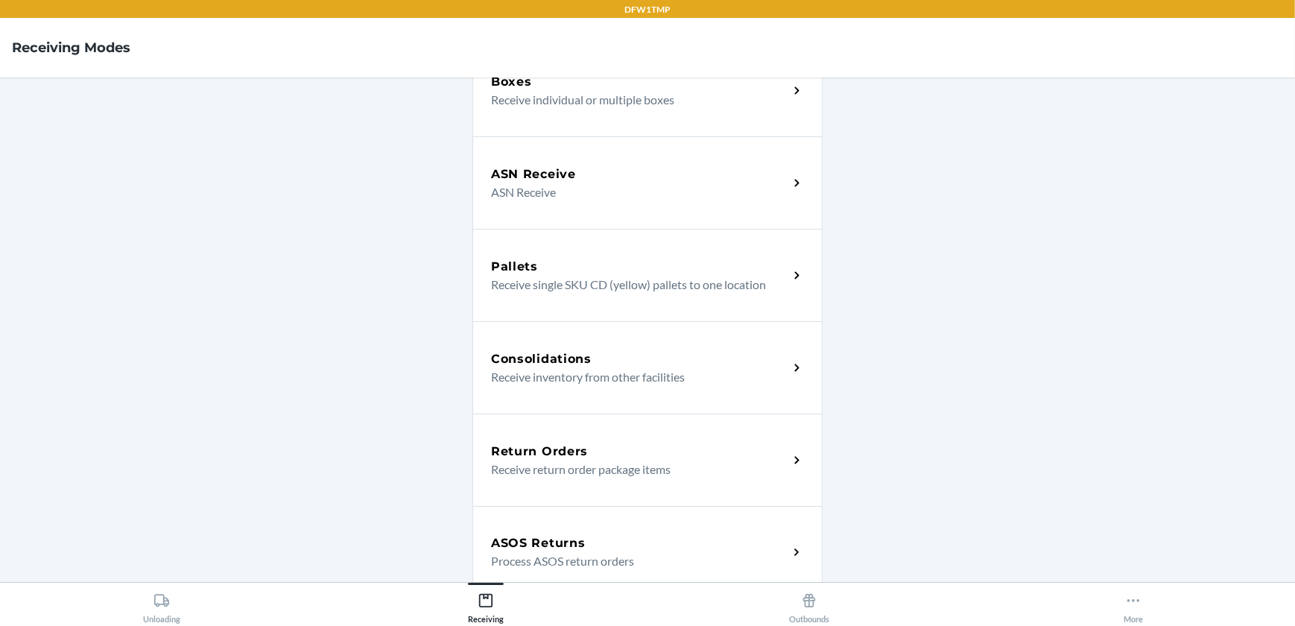
click at [567, 461] on p "Receive return order package items" at bounding box center [633, 470] width 285 height 18
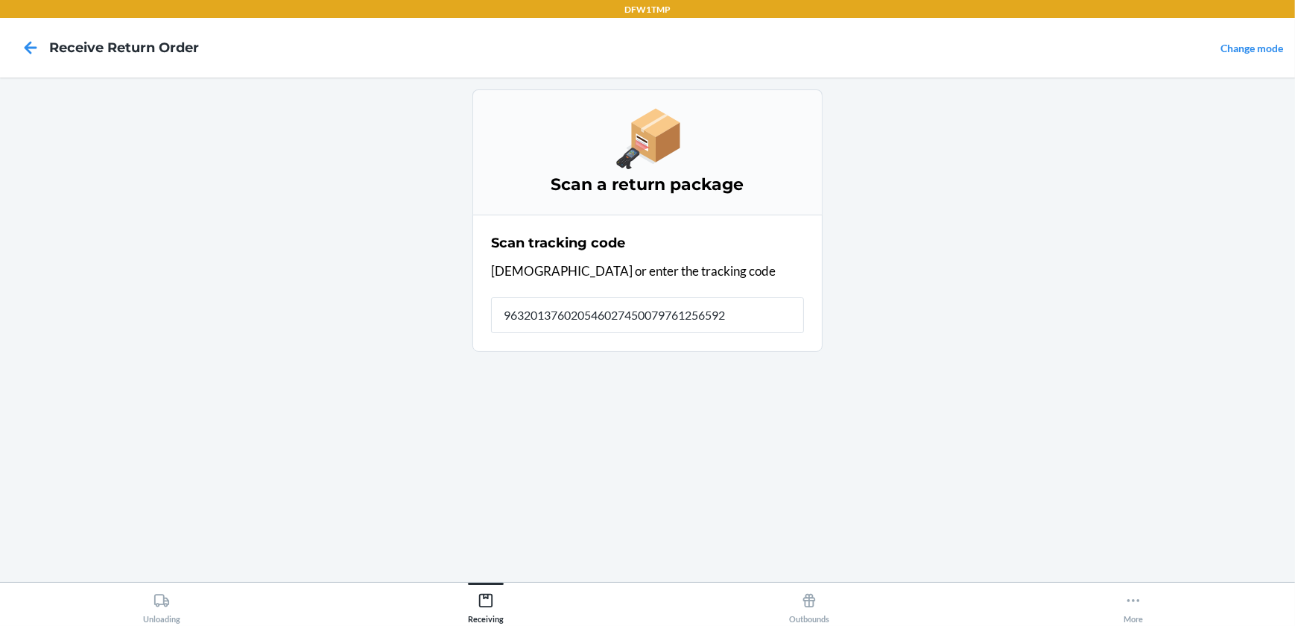
type input "9632013760205460274500797612565920"
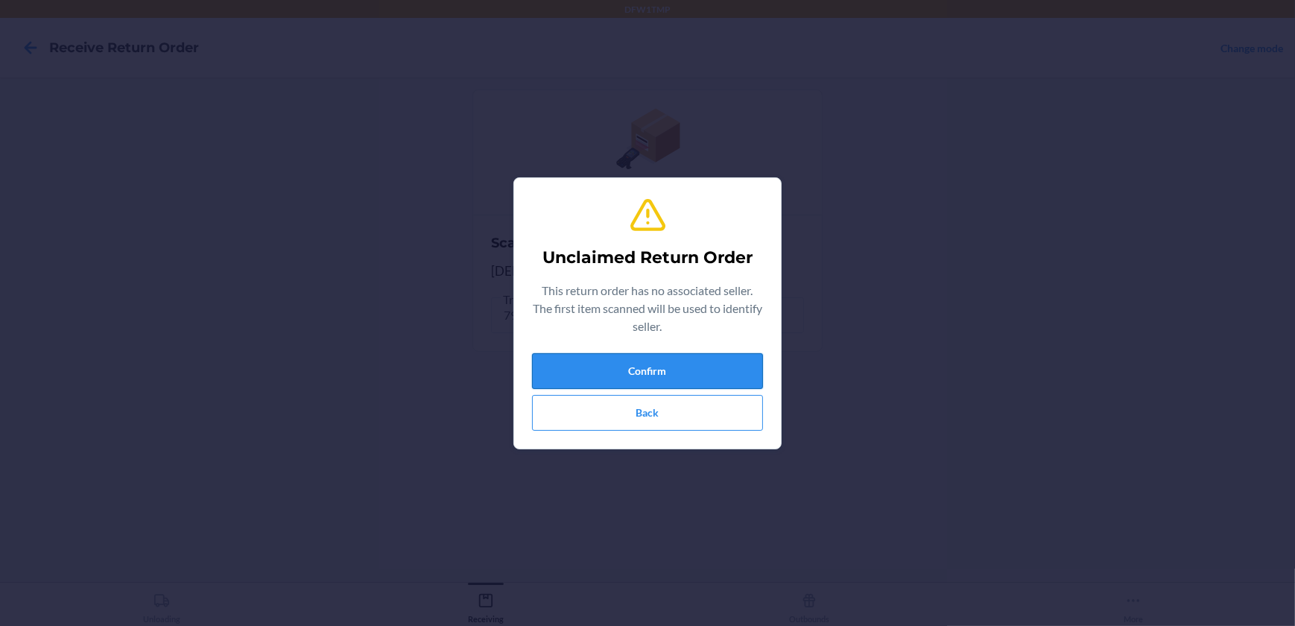
click at [574, 363] on button "Confirm" at bounding box center [647, 371] width 231 height 36
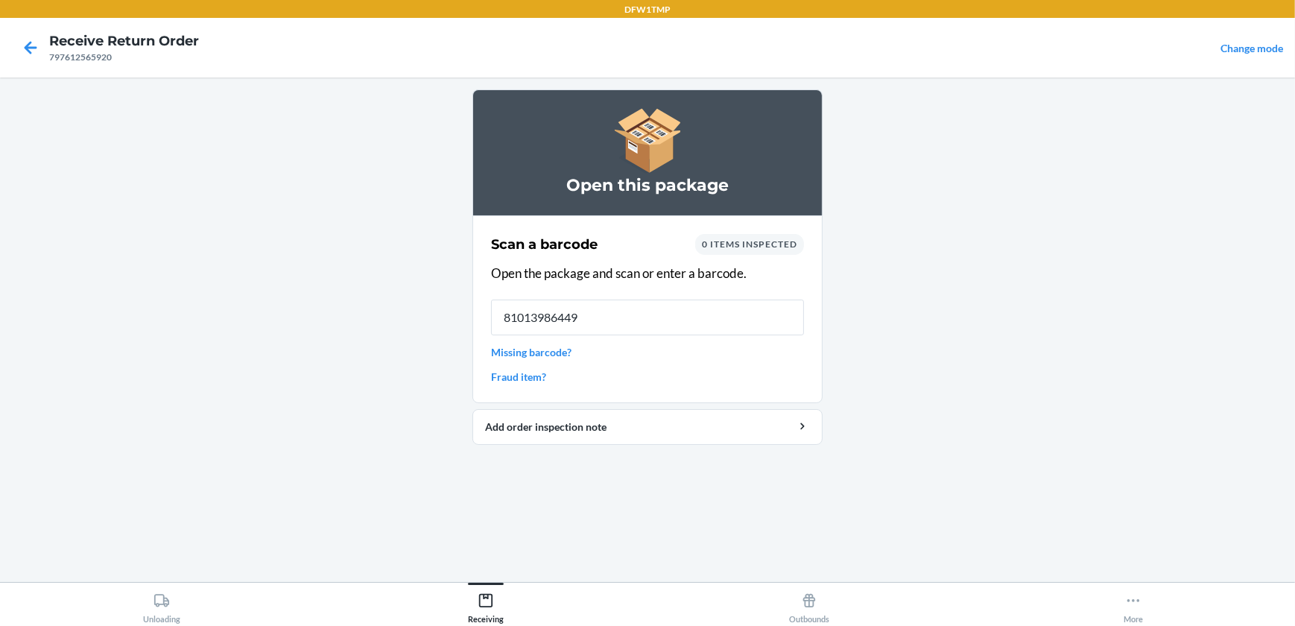
type input "810139864493"
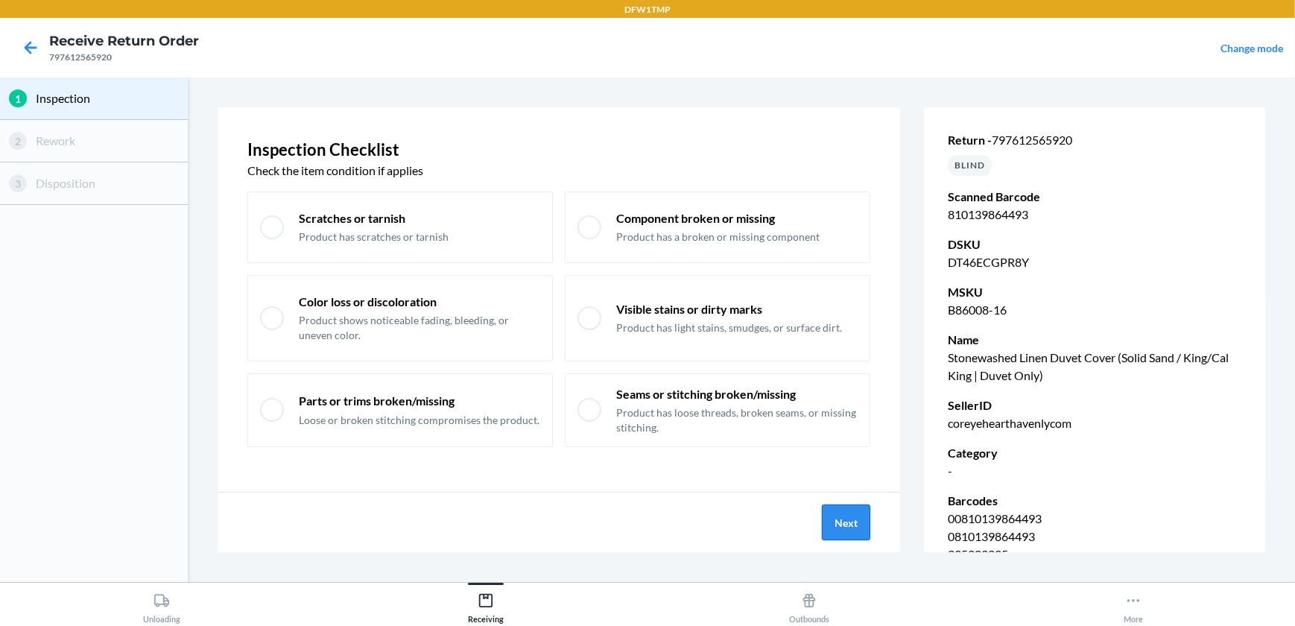
click at [850, 528] on button "Next" at bounding box center [846, 523] width 48 height 36
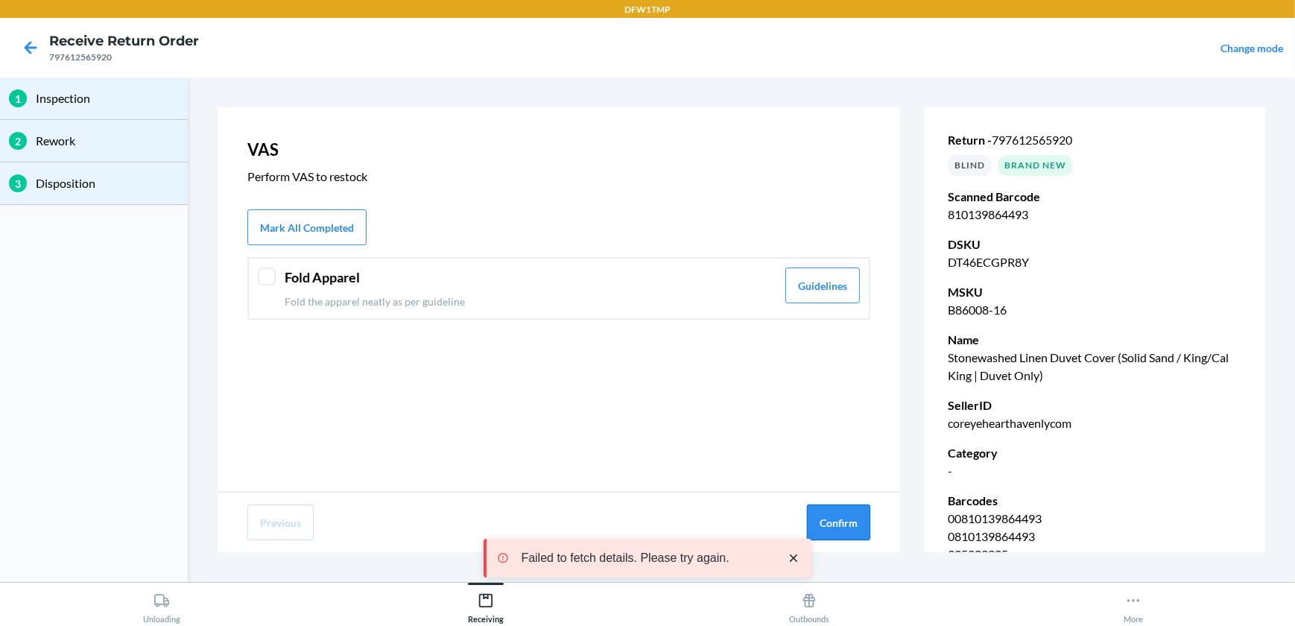
click at [853, 528] on button "Confirm" at bounding box center [838, 523] width 63 height 36
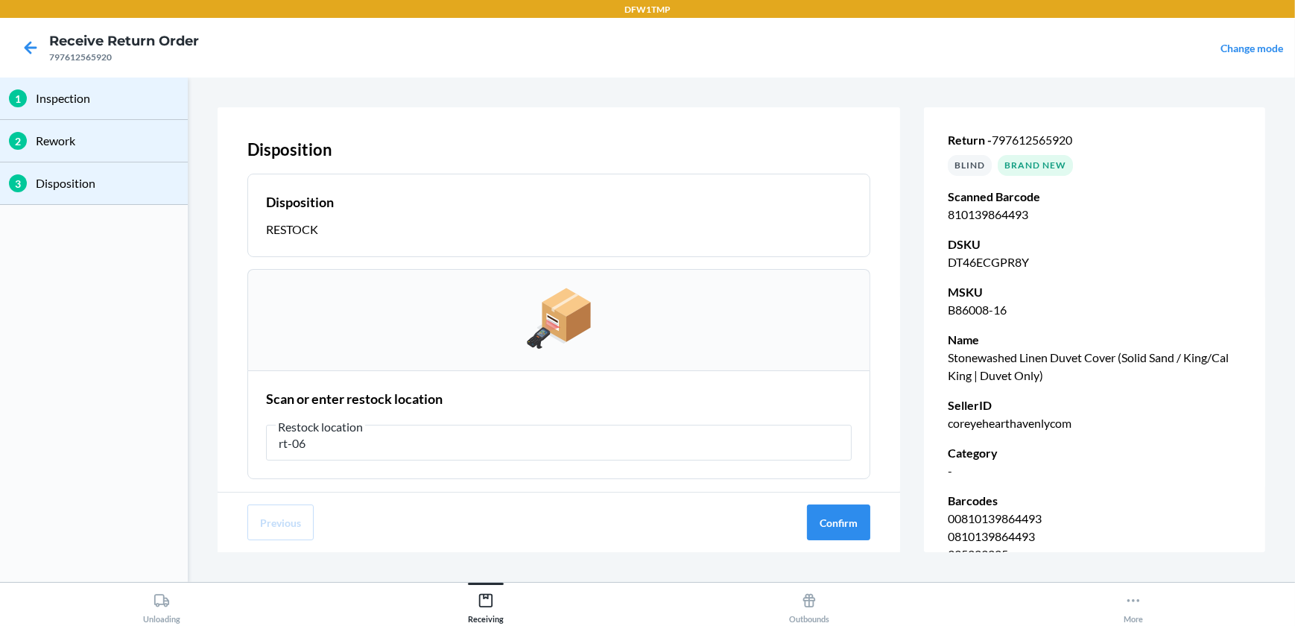
type input "rt-06"
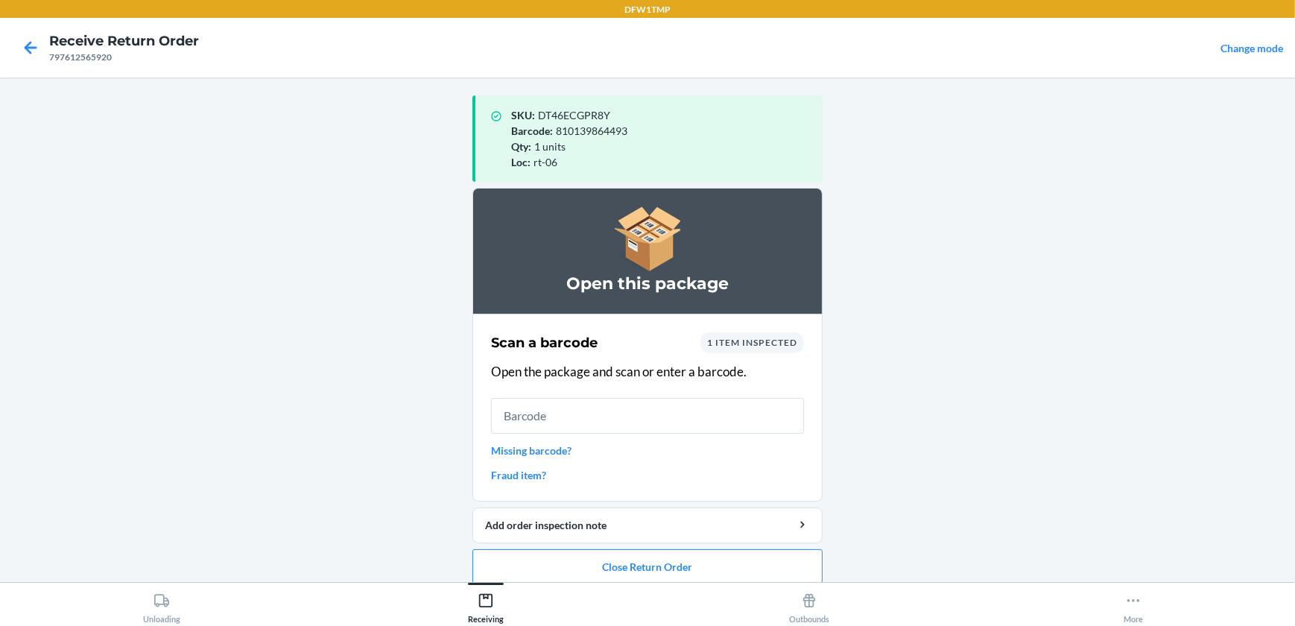
scroll to position [14, 0]
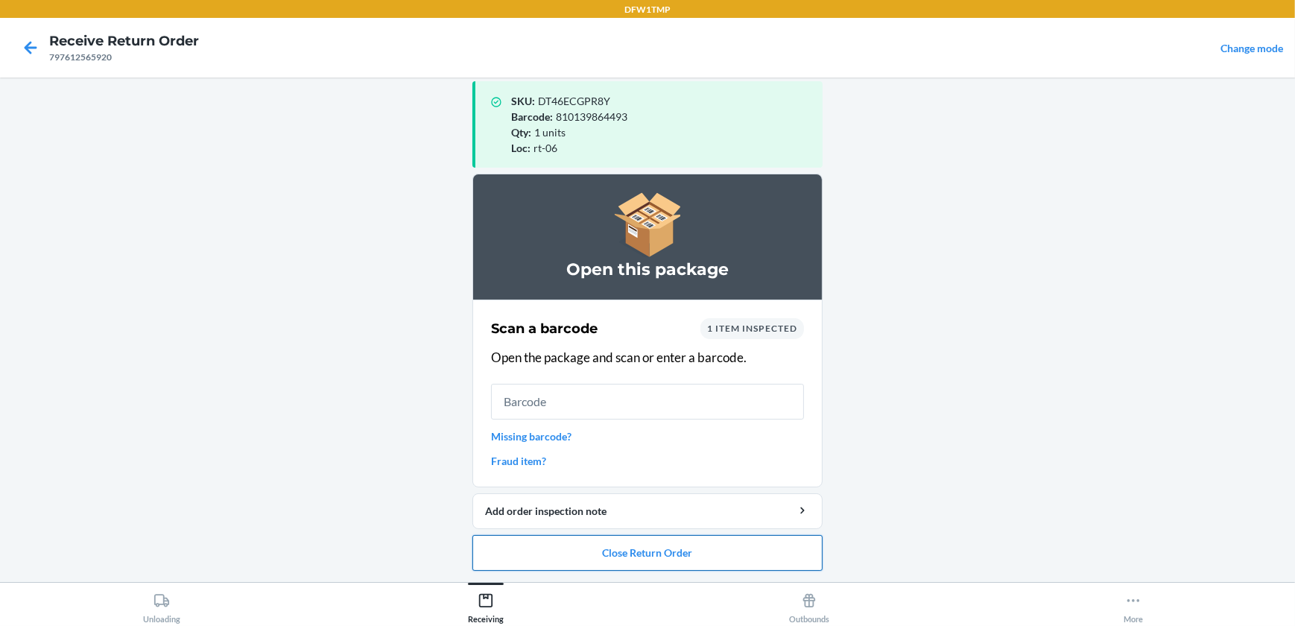
click at [624, 549] on button "Close Return Order" at bounding box center [648, 553] width 350 height 36
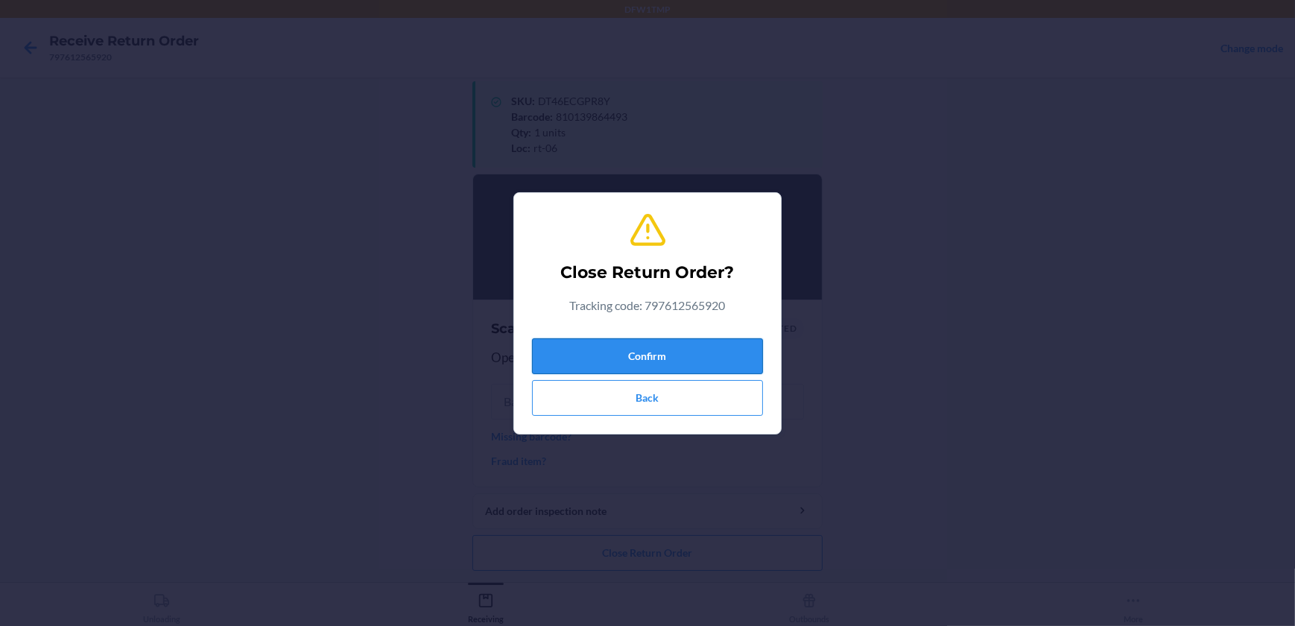
click at [587, 357] on button "Confirm" at bounding box center [647, 356] width 231 height 36
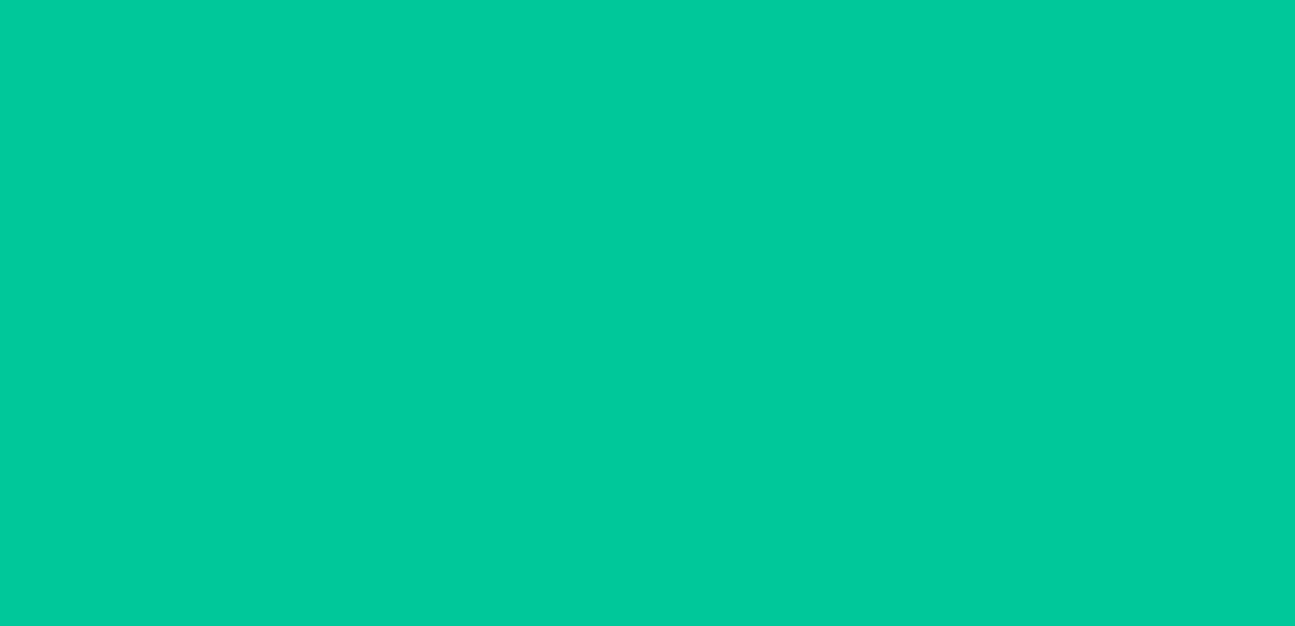
scroll to position [0, 0]
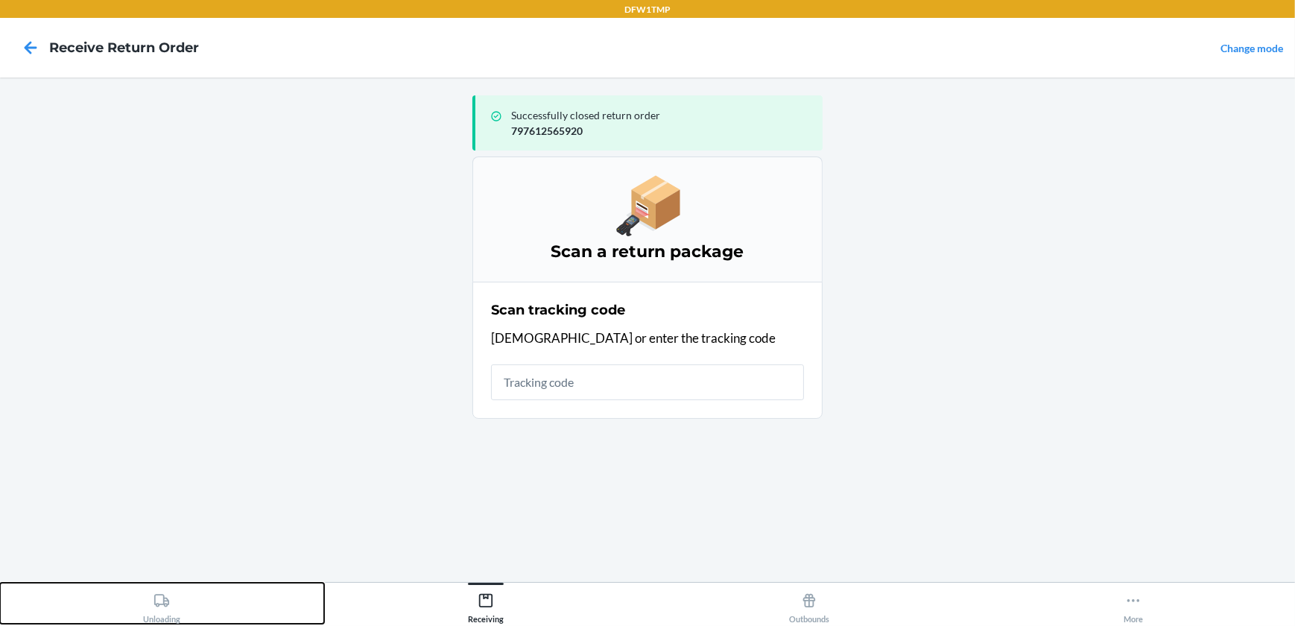
click at [186, 604] on button "Unloading" at bounding box center [162, 603] width 324 height 41
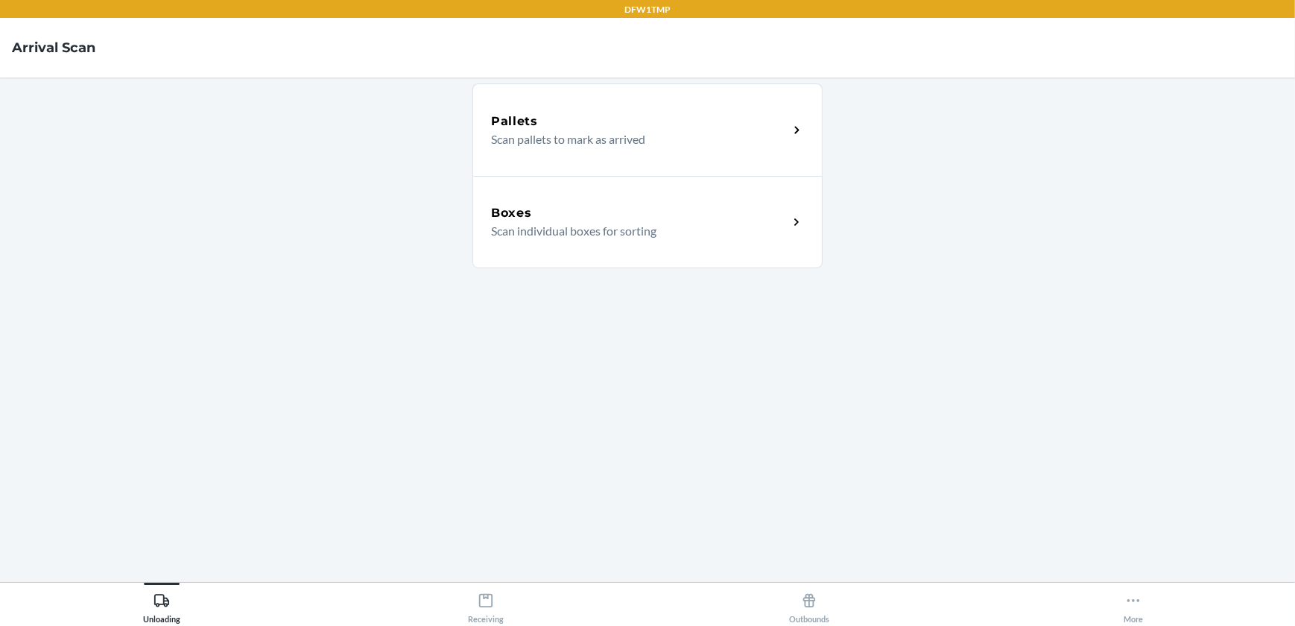
click at [654, 186] on div "Boxes Scan individual boxes for sorting" at bounding box center [648, 222] width 350 height 92
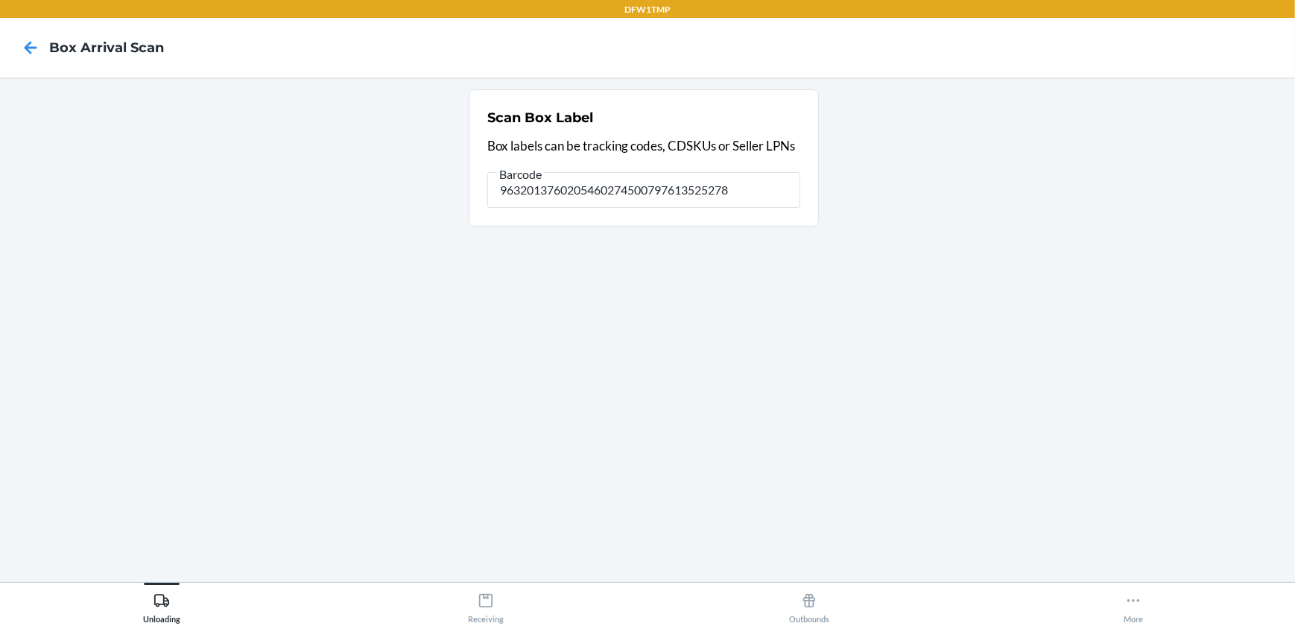
type input "9632013760205460274500797613525278"
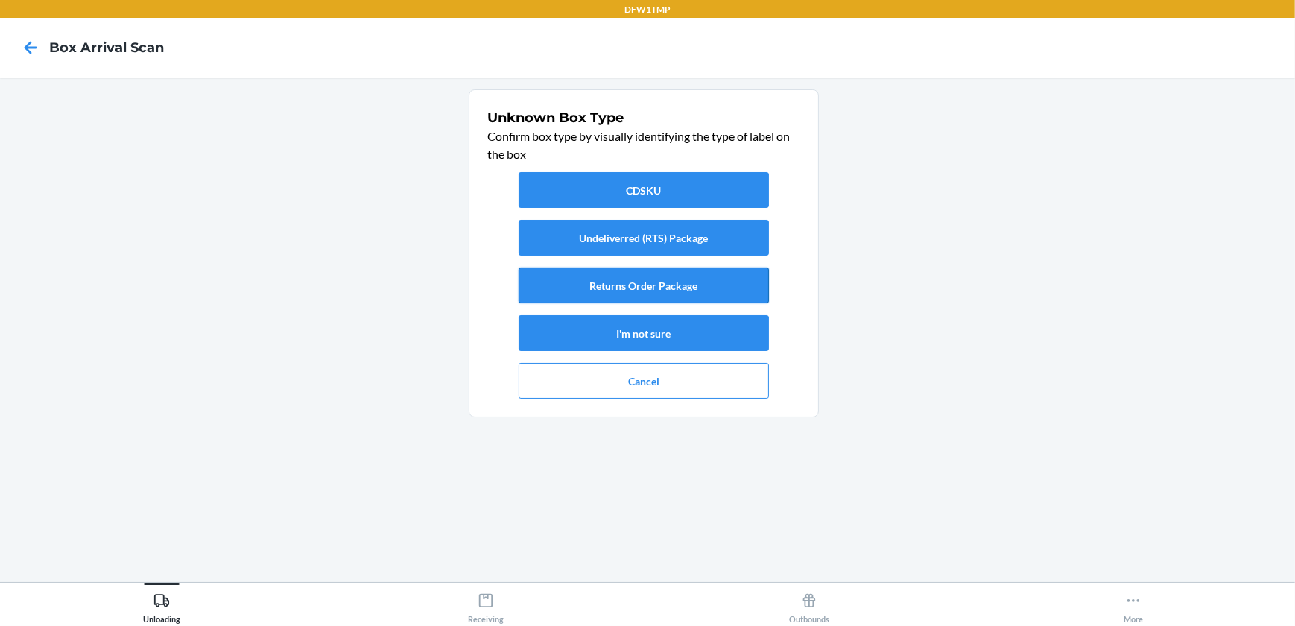
click at [651, 278] on button "Returns Order Package" at bounding box center [644, 286] width 250 height 36
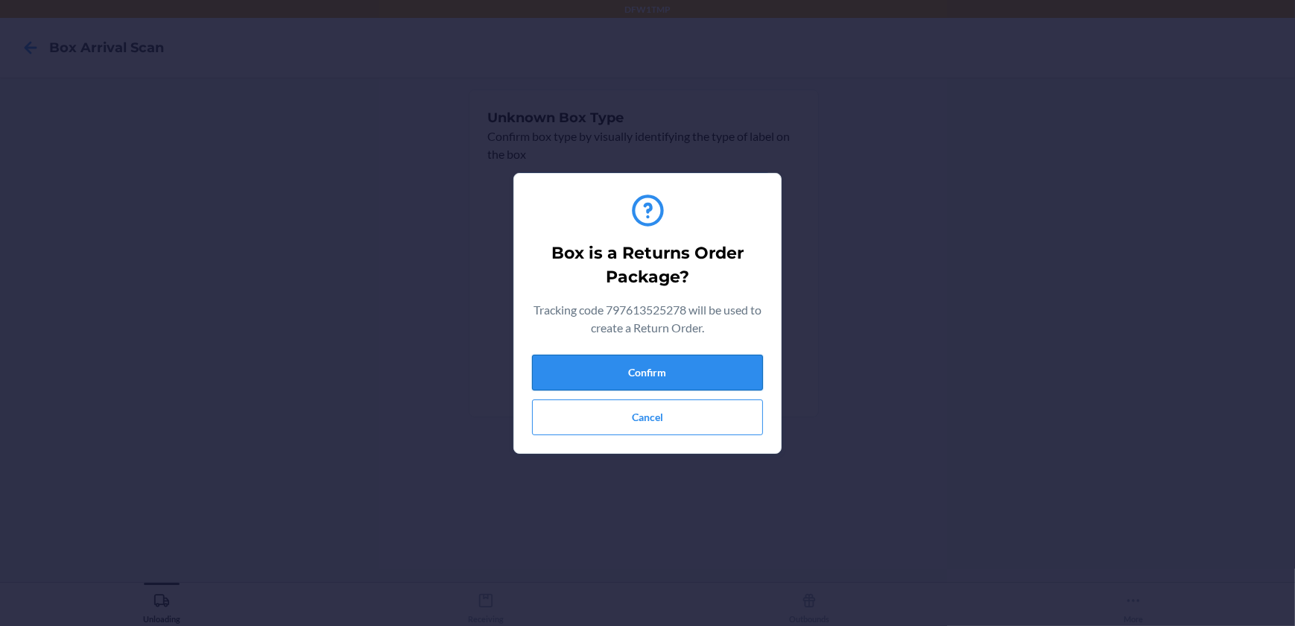
click at [692, 372] on button "Confirm" at bounding box center [647, 373] width 231 height 36
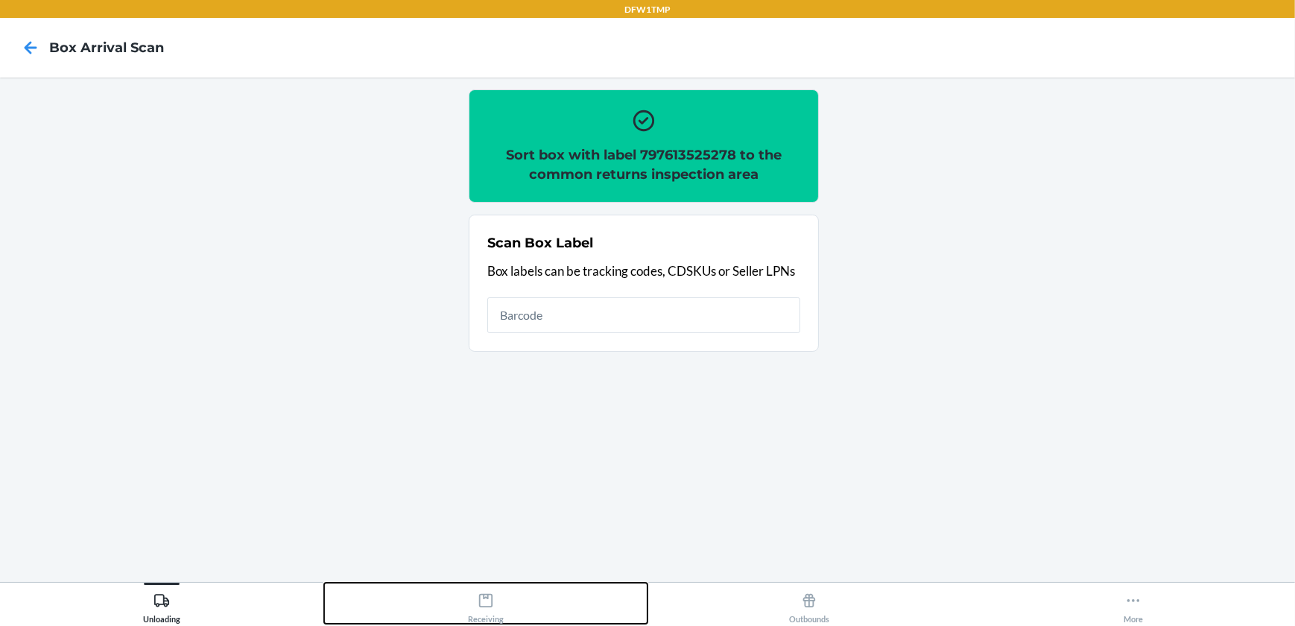
click at [476, 590] on div "Receiving" at bounding box center [486, 605] width 36 height 37
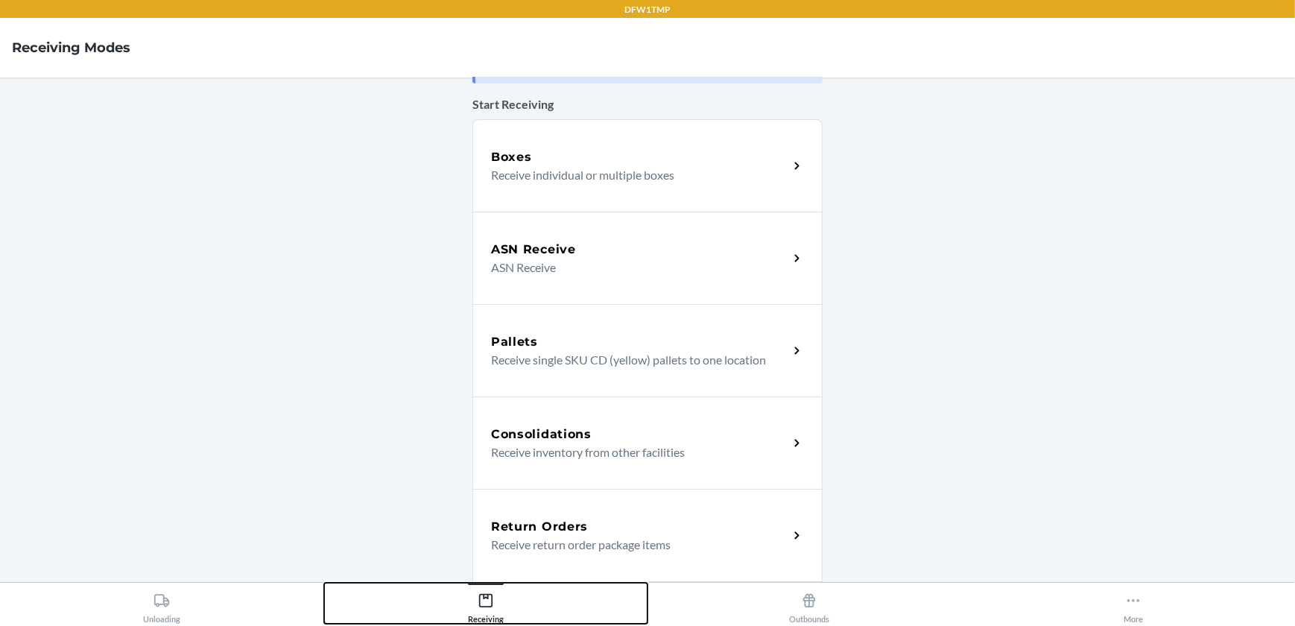
scroll to position [135, 0]
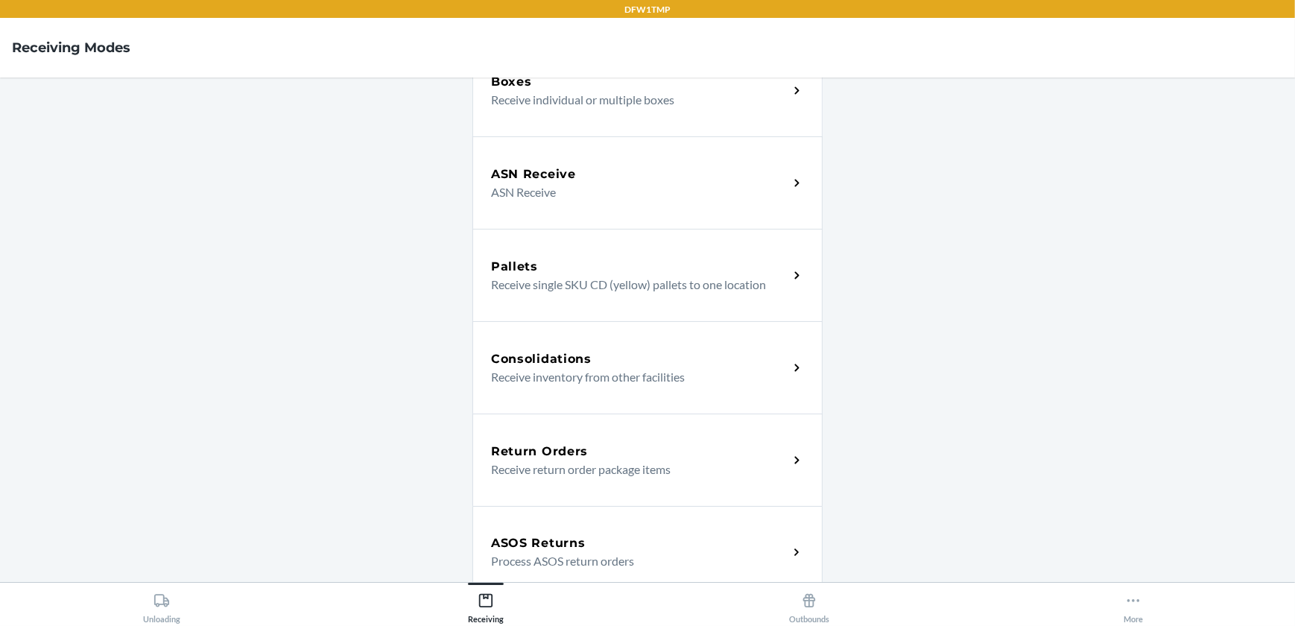
click at [584, 476] on p "Receive return order package items" at bounding box center [633, 470] width 285 height 18
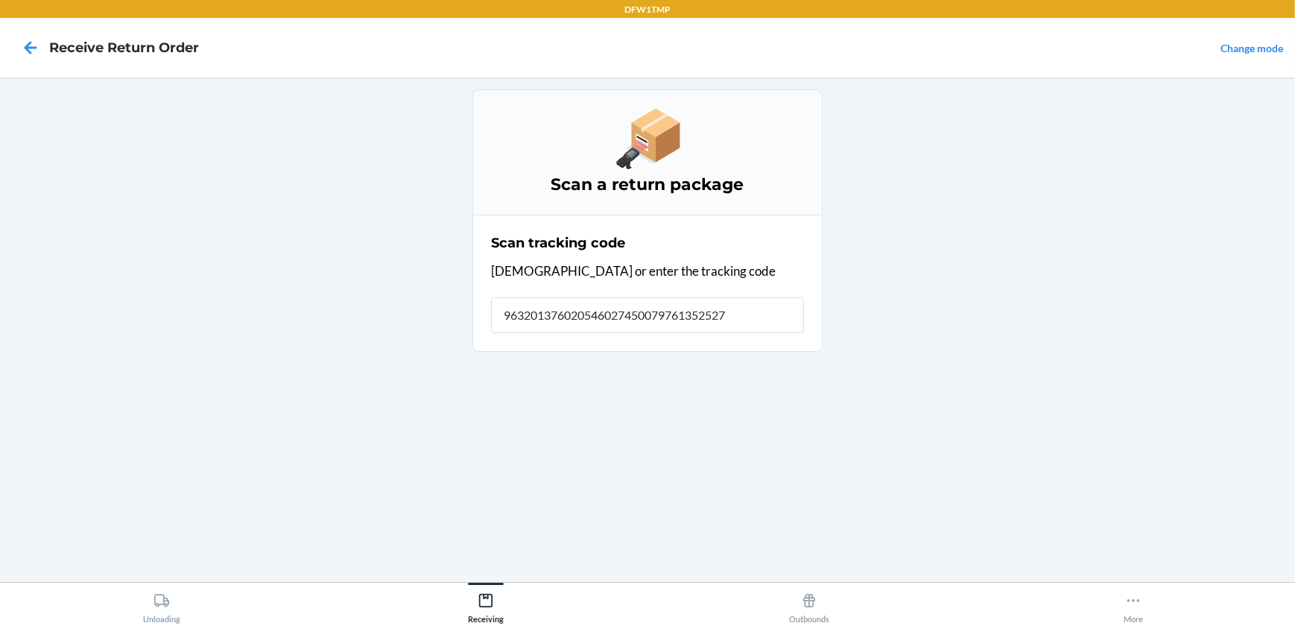
type input "9632013760205460274500797613525278"
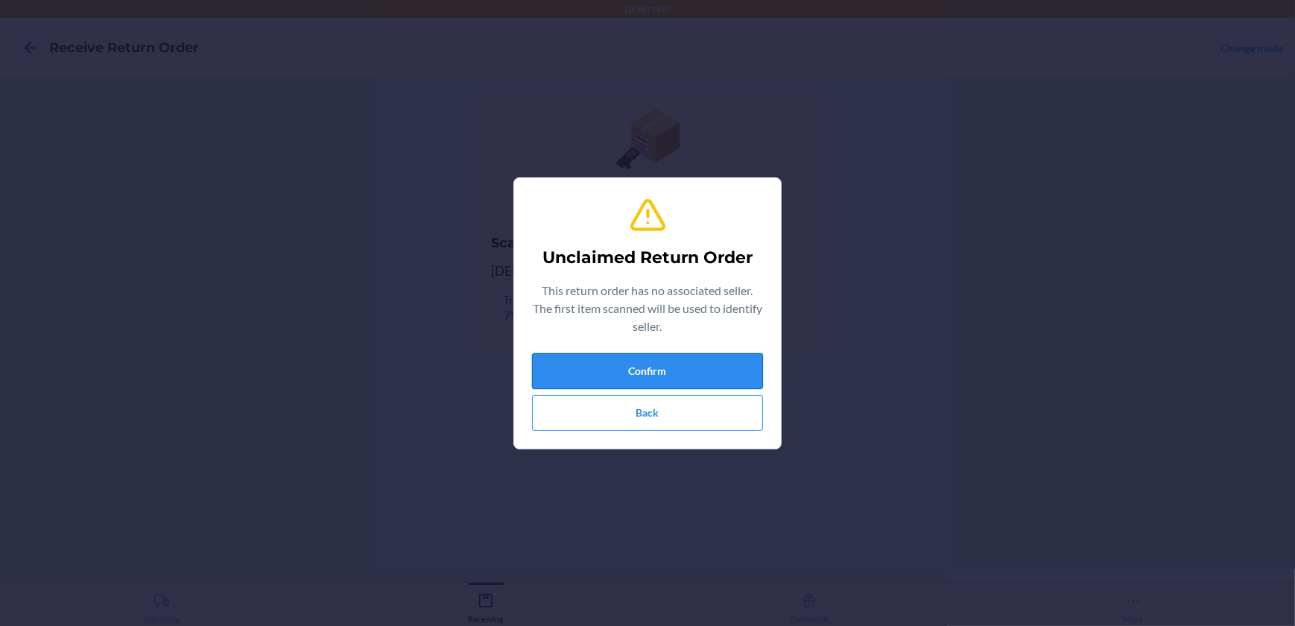
click at [641, 361] on button "Confirm" at bounding box center [647, 371] width 231 height 36
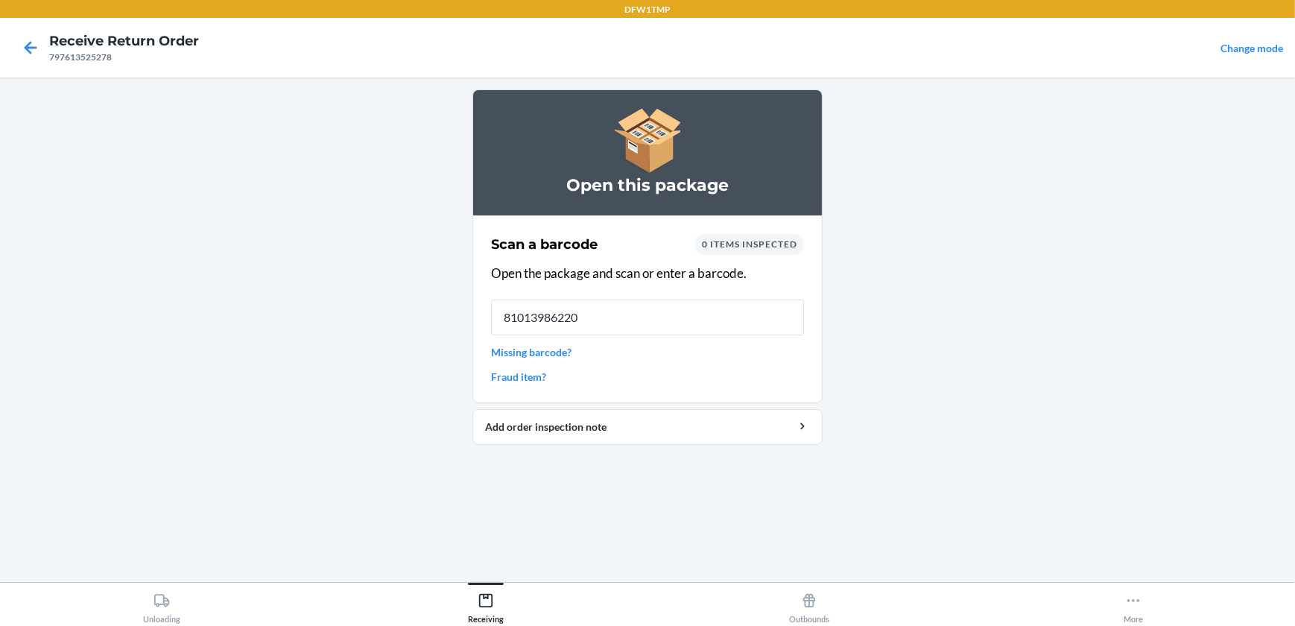
type input "810139862208"
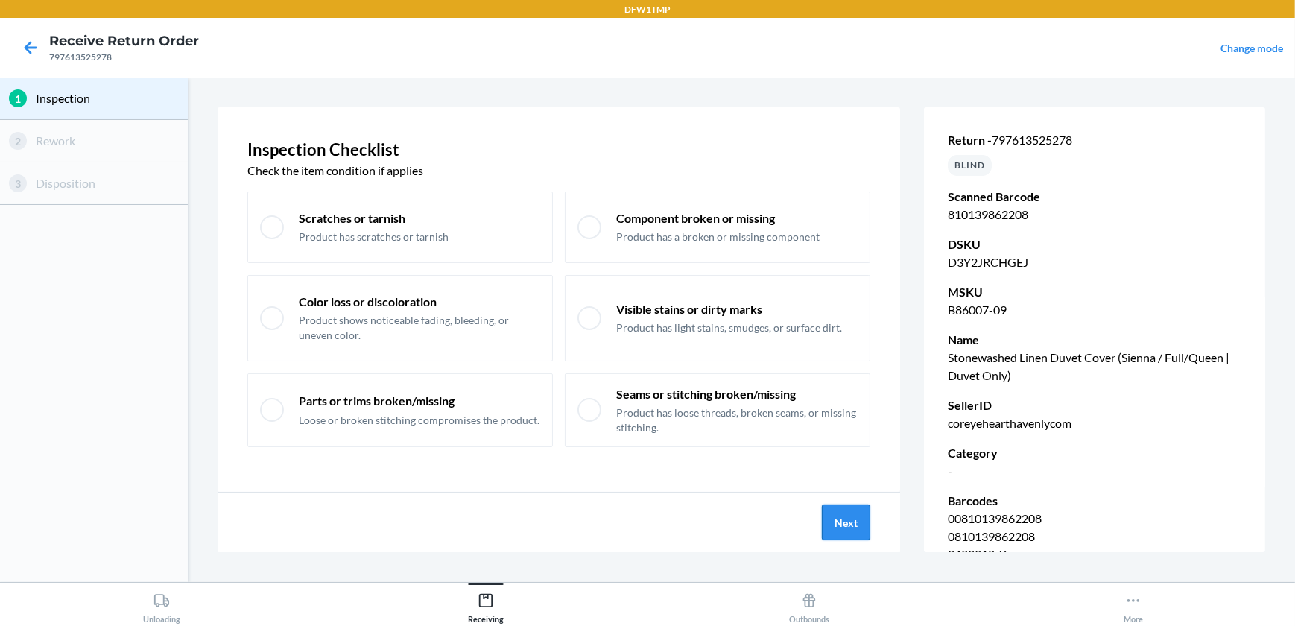
click at [838, 519] on button "Next" at bounding box center [846, 523] width 48 height 36
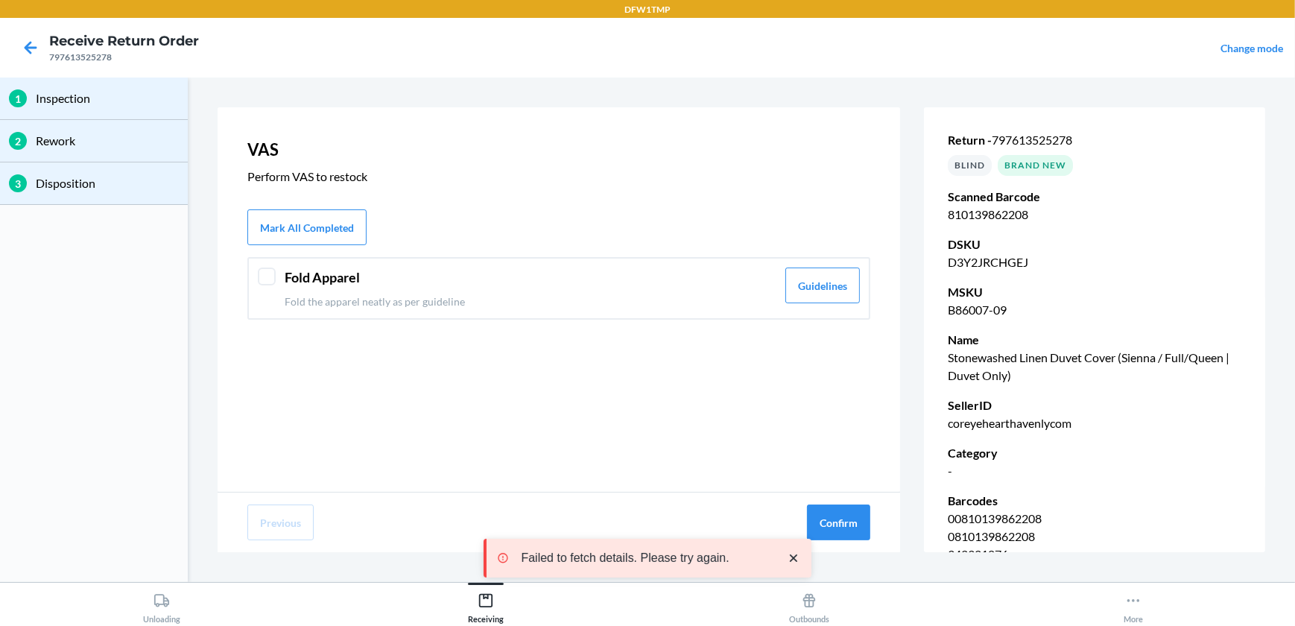
click at [566, 304] on p "Fold the apparel neatly as per guideline" at bounding box center [531, 302] width 492 height 16
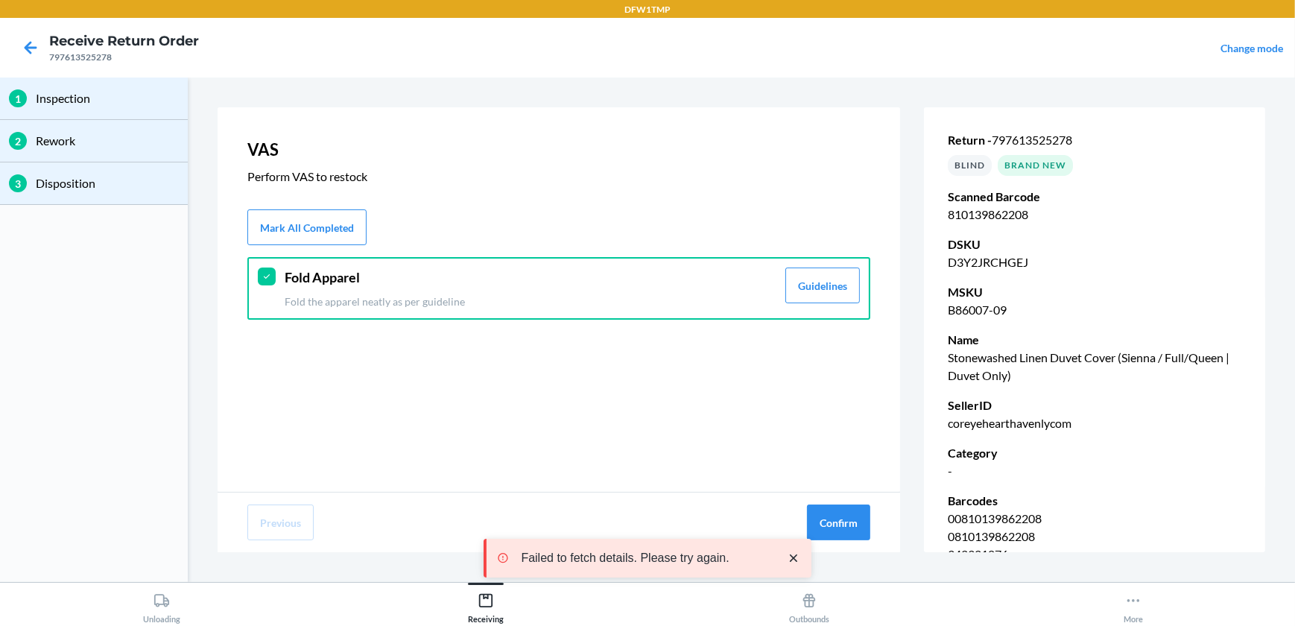
click at [872, 517] on div "Previous Confirm" at bounding box center [559, 523] width 683 height 60
click at [845, 522] on button "Confirm" at bounding box center [838, 523] width 63 height 36
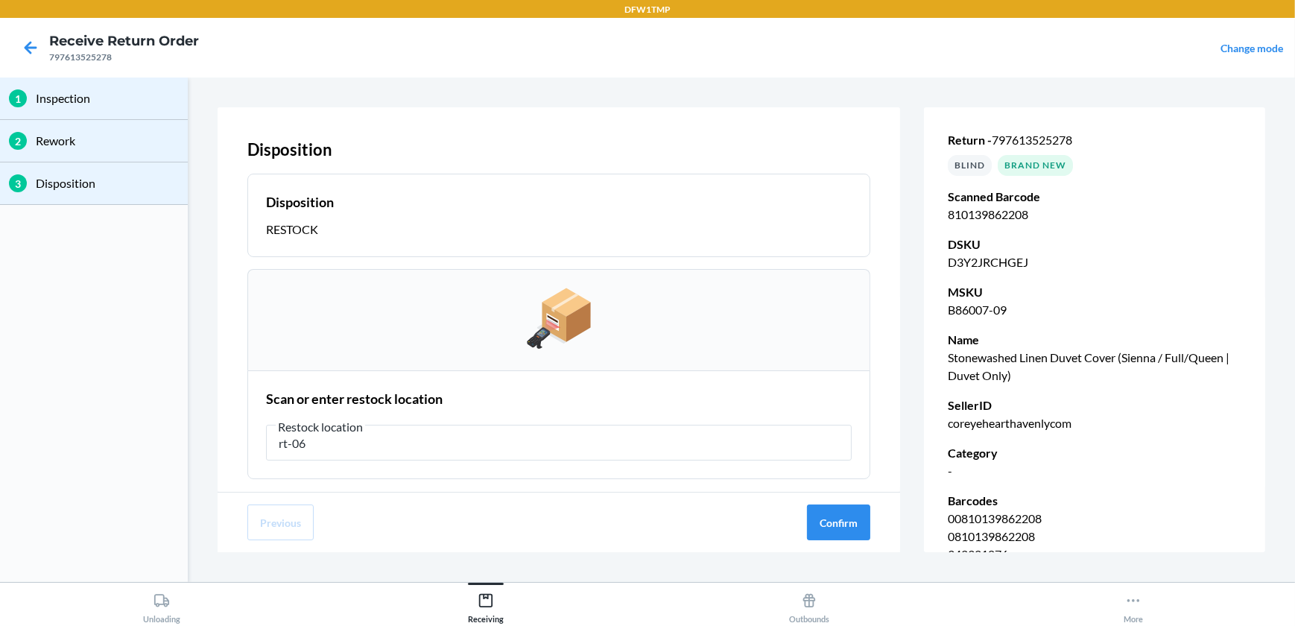
type input "rt-06"
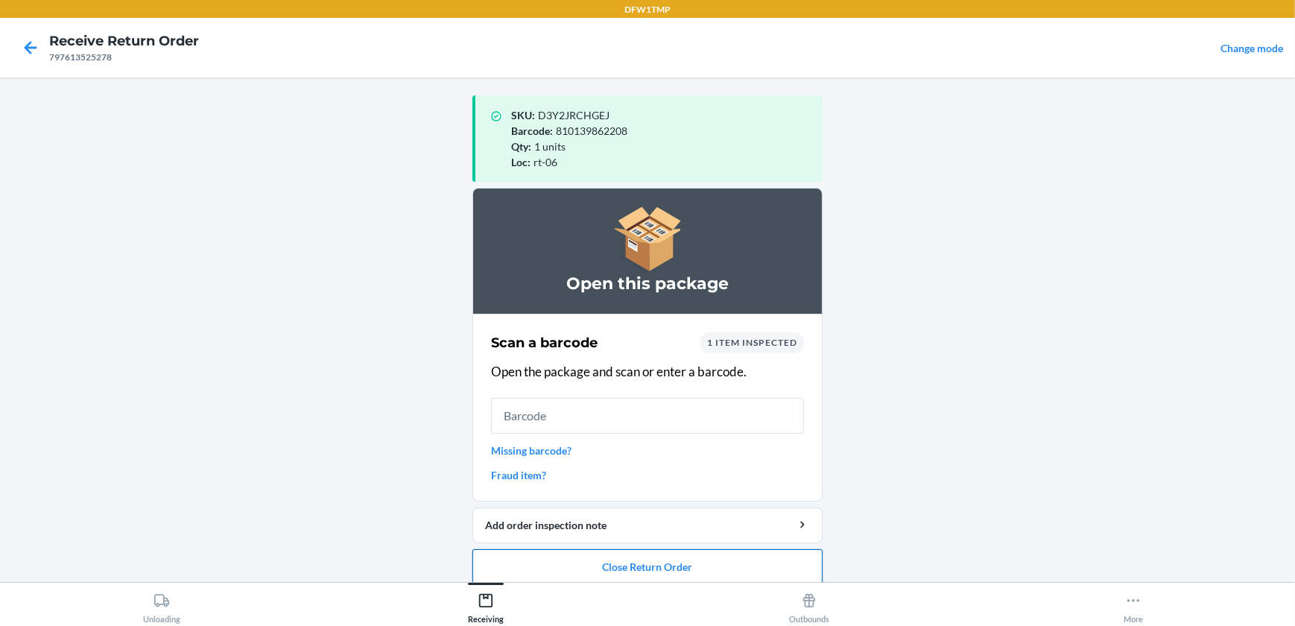
click at [599, 577] on button "Close Return Order" at bounding box center [648, 567] width 350 height 36
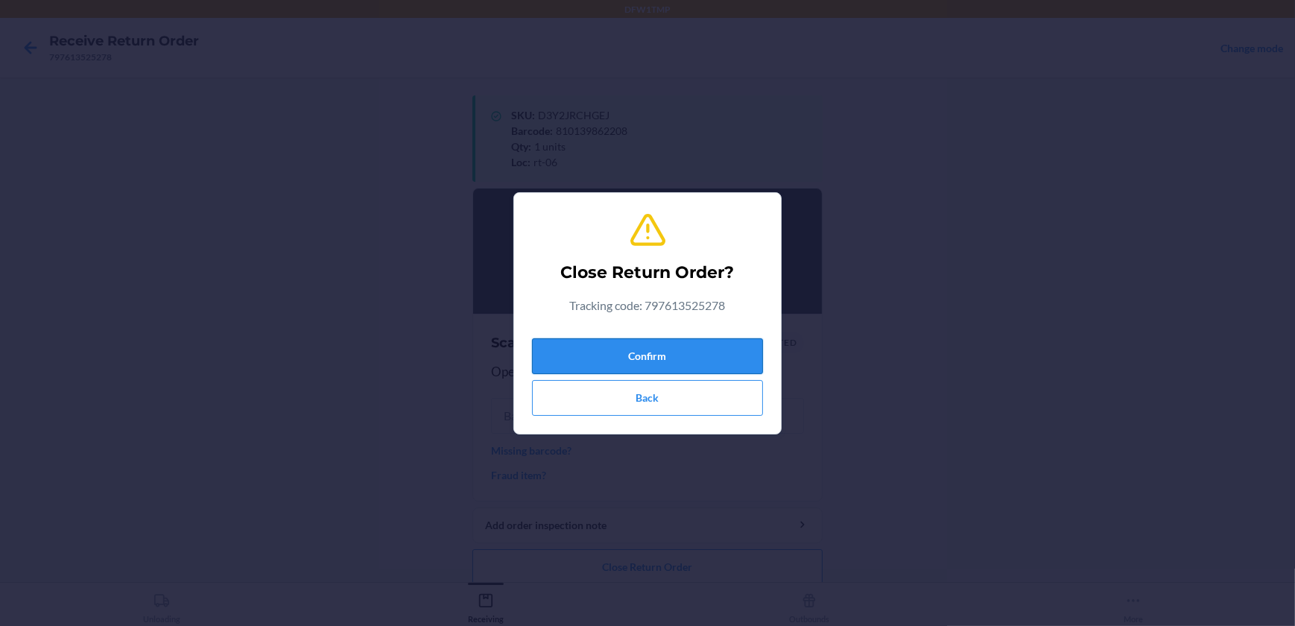
click at [708, 341] on button "Confirm" at bounding box center [647, 356] width 231 height 36
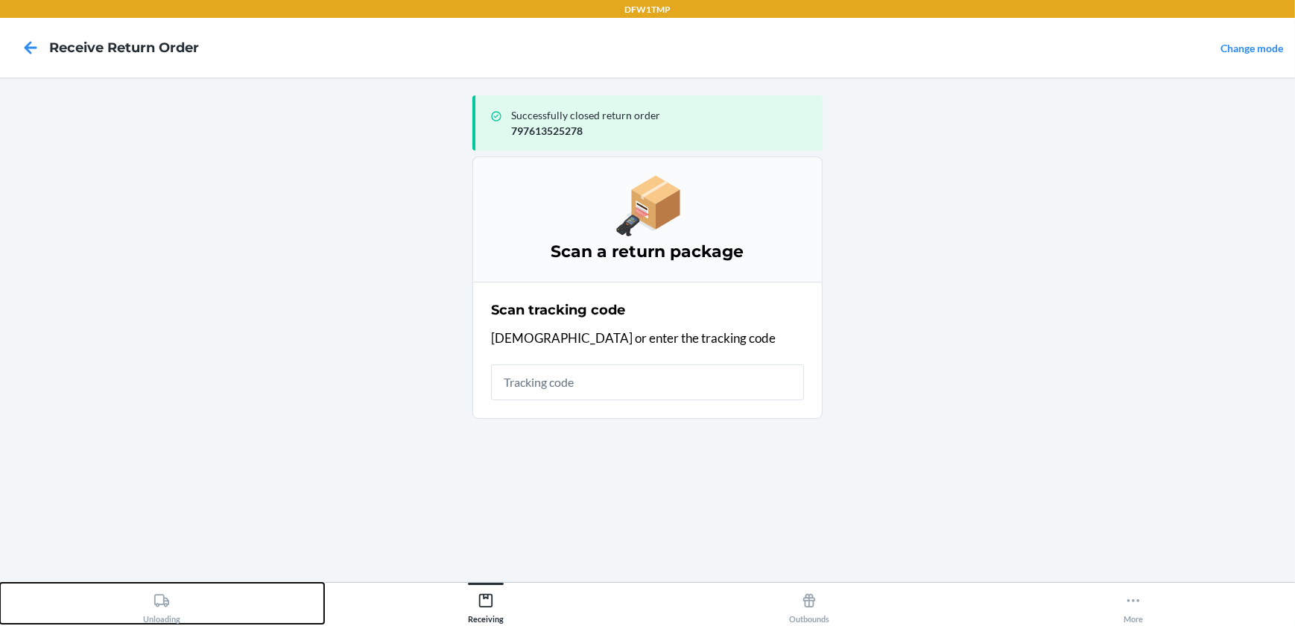
click at [172, 610] on div "Unloading" at bounding box center [161, 605] width 37 height 37
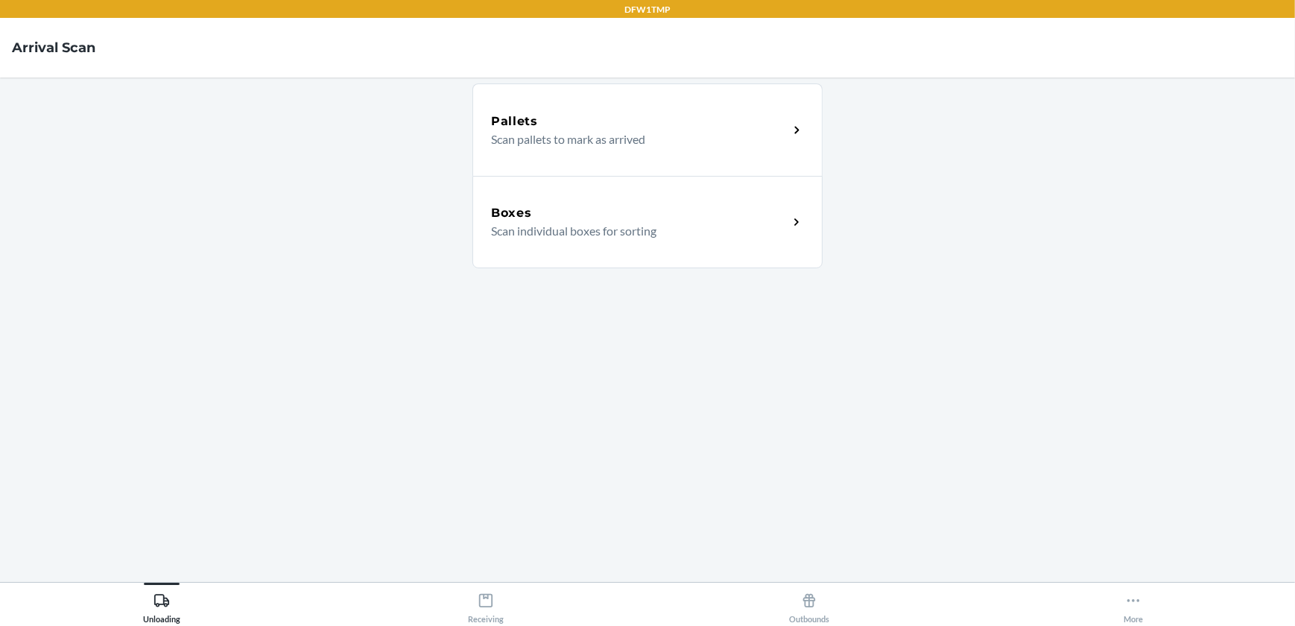
click at [703, 191] on div "Boxes Scan individual boxes for sorting" at bounding box center [648, 222] width 350 height 92
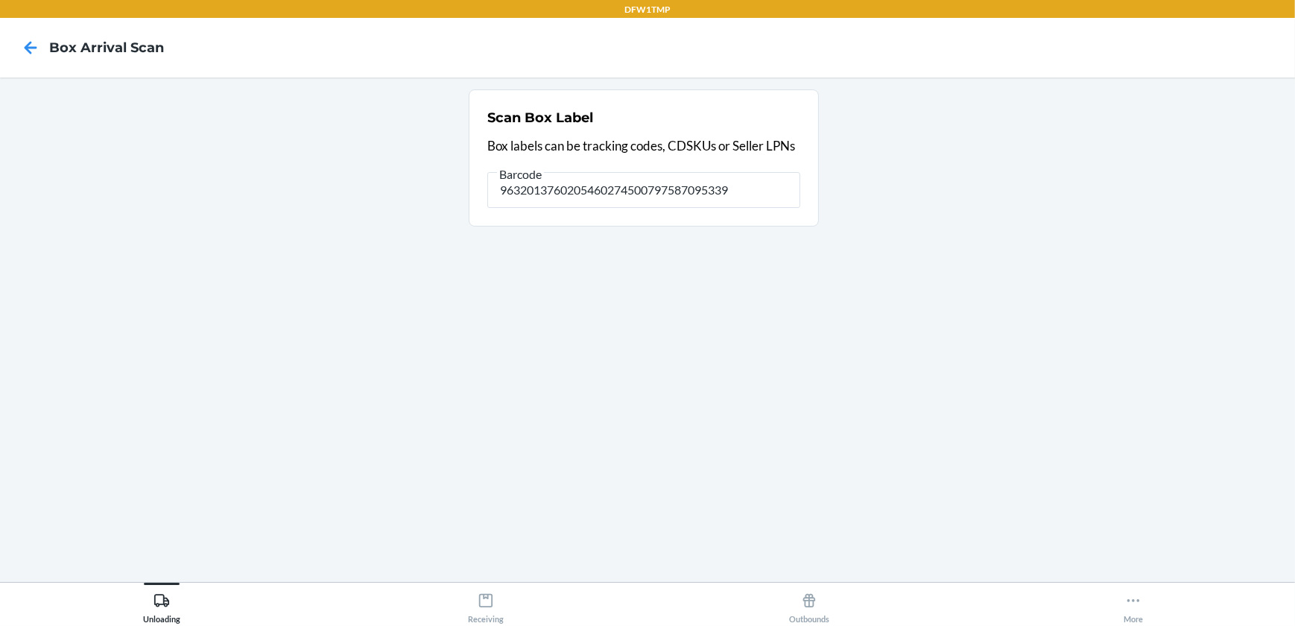
type input "9632013760205460274500797587095339"
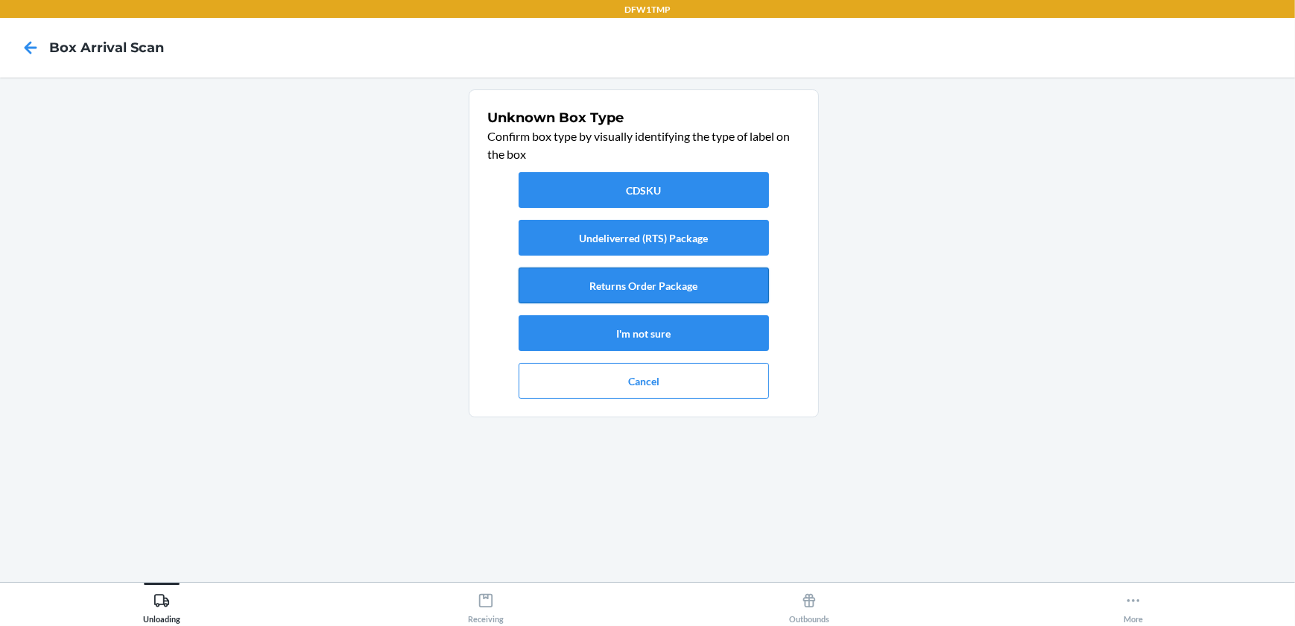
click at [693, 281] on button "Returns Order Package" at bounding box center [644, 286] width 250 height 36
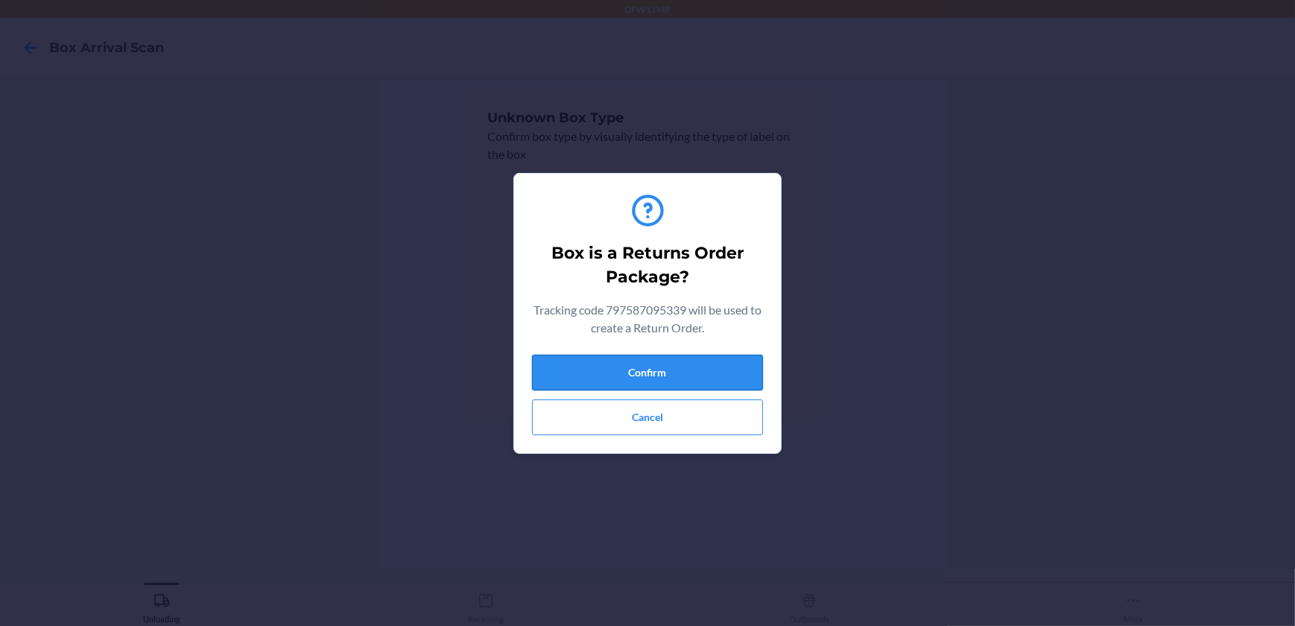
click at [674, 372] on button "Confirm" at bounding box center [647, 373] width 231 height 36
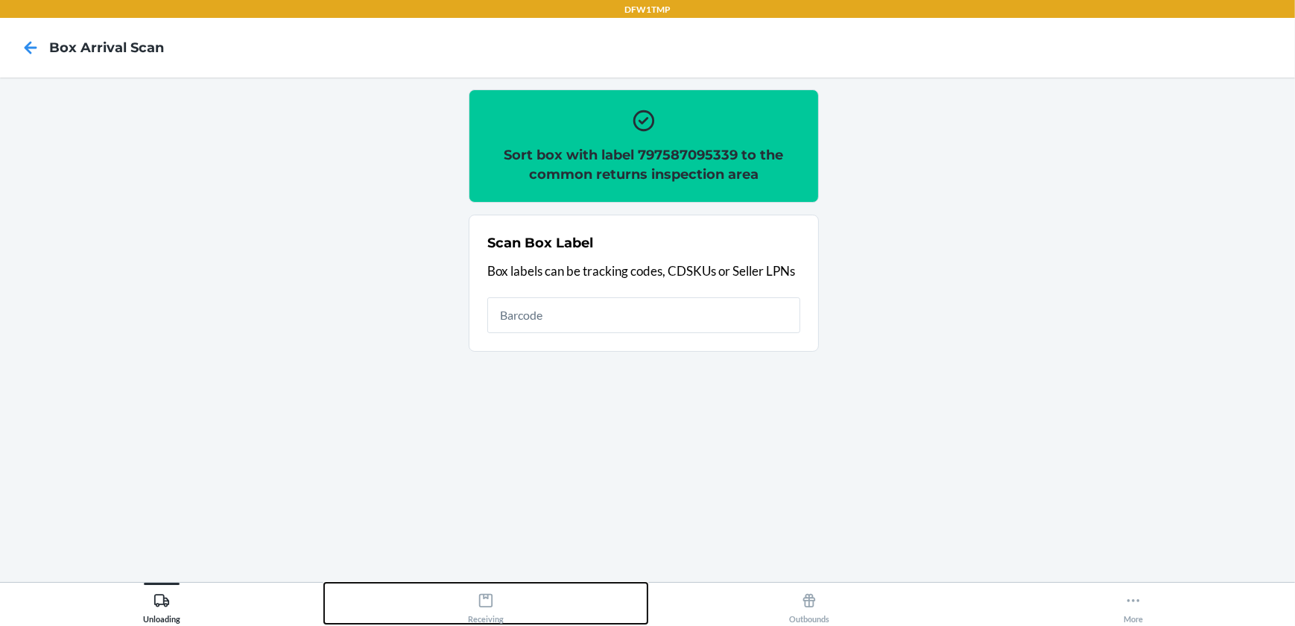
click at [465, 584] on button "Receiving" at bounding box center [486, 603] width 324 height 41
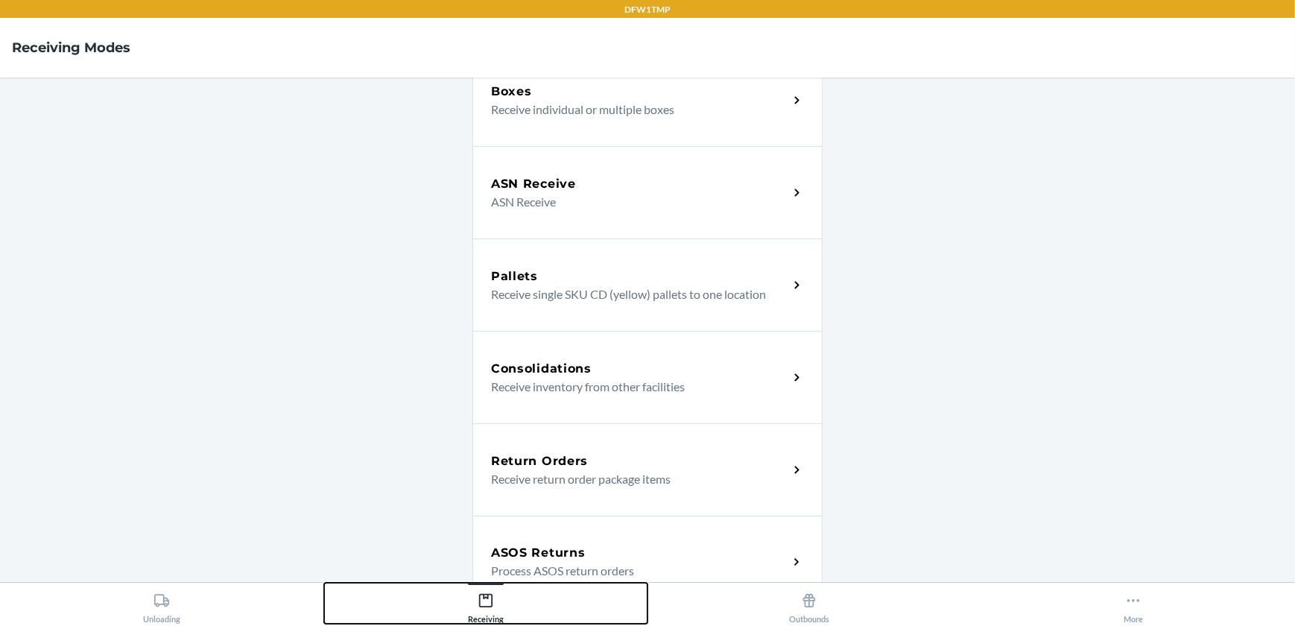
scroll to position [135, 0]
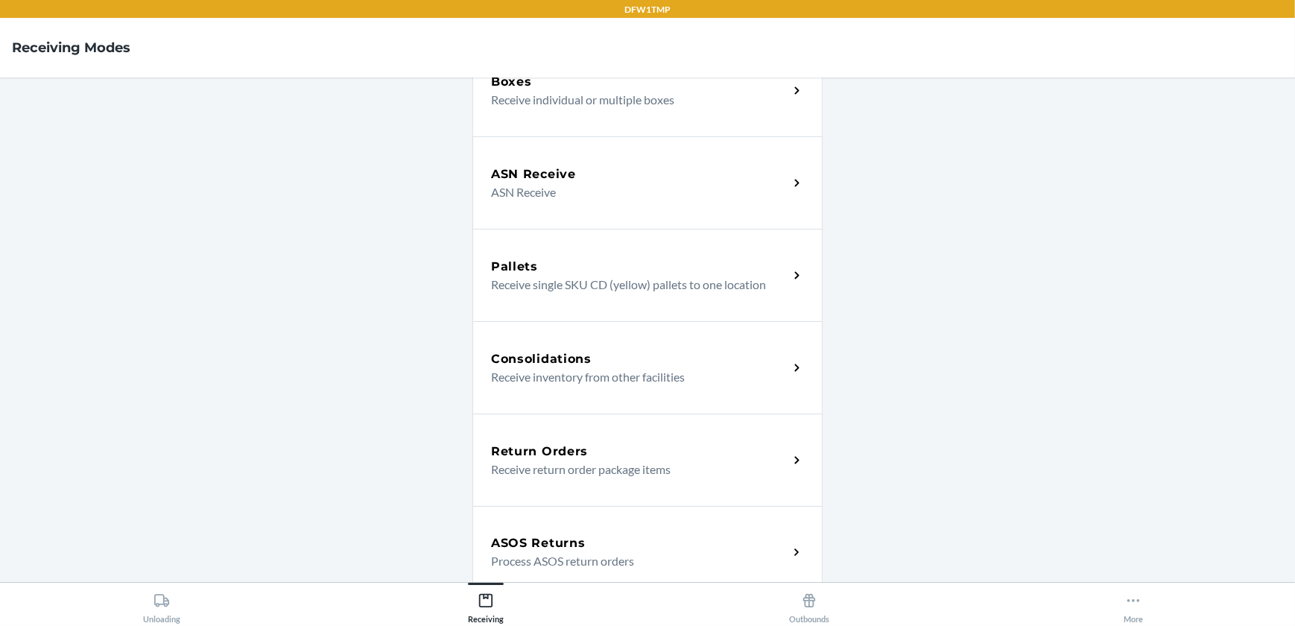
click at [563, 482] on div "Return Orders Receive return order package items" at bounding box center [648, 460] width 350 height 92
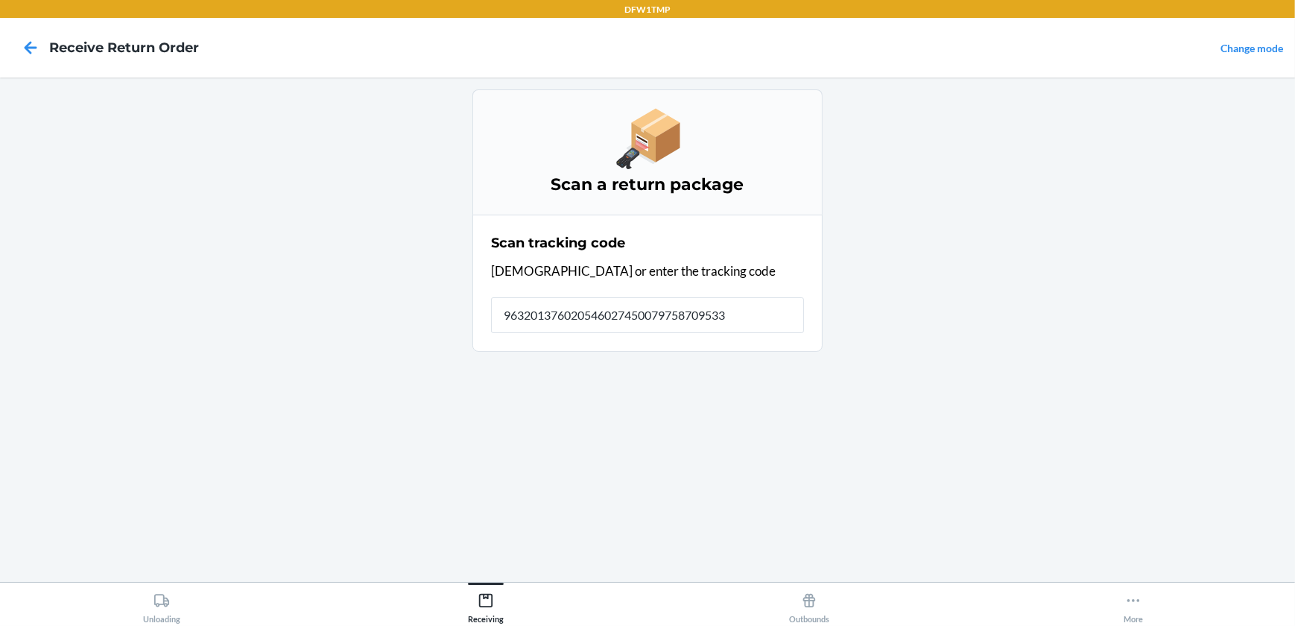
type input "9632013760205460274500797587095339"
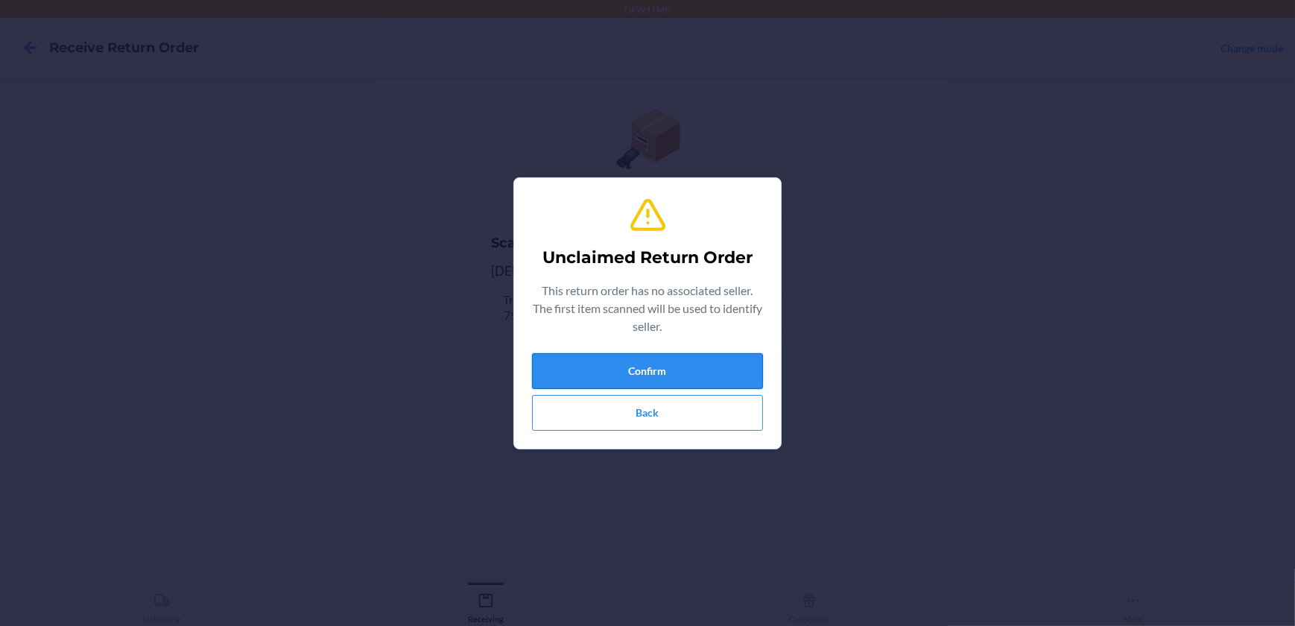
click at [627, 373] on button "Confirm" at bounding box center [647, 371] width 231 height 36
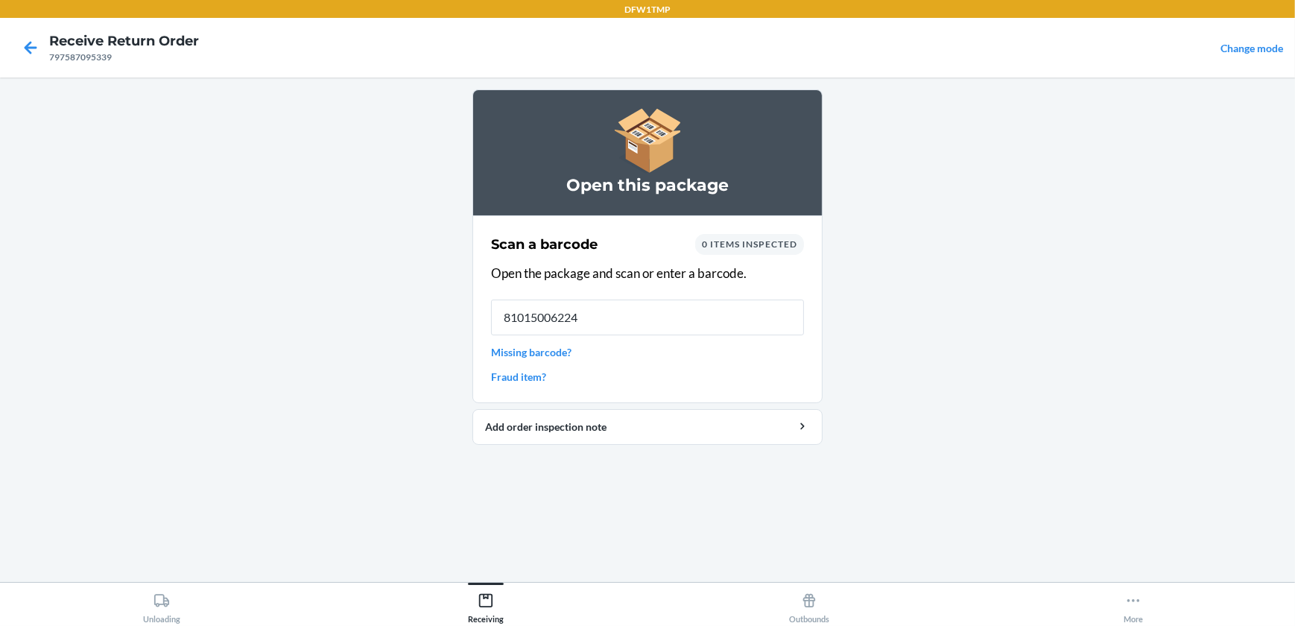
type input "810150062243"
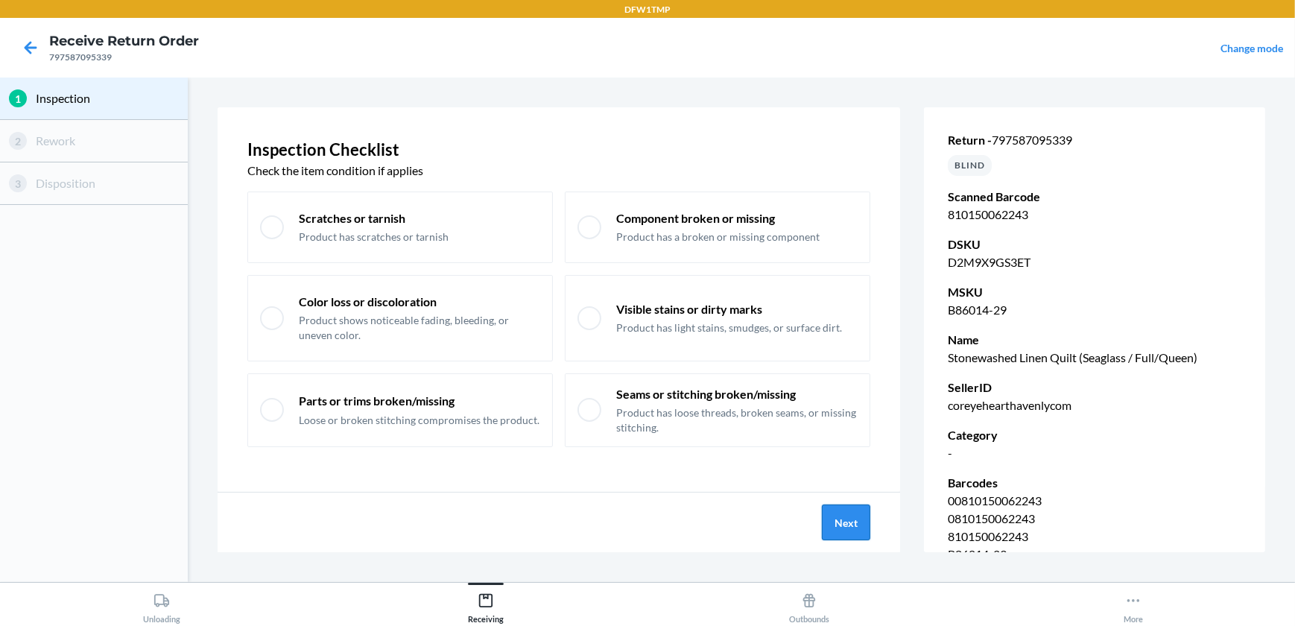
click at [838, 522] on button "Next" at bounding box center [846, 523] width 48 height 36
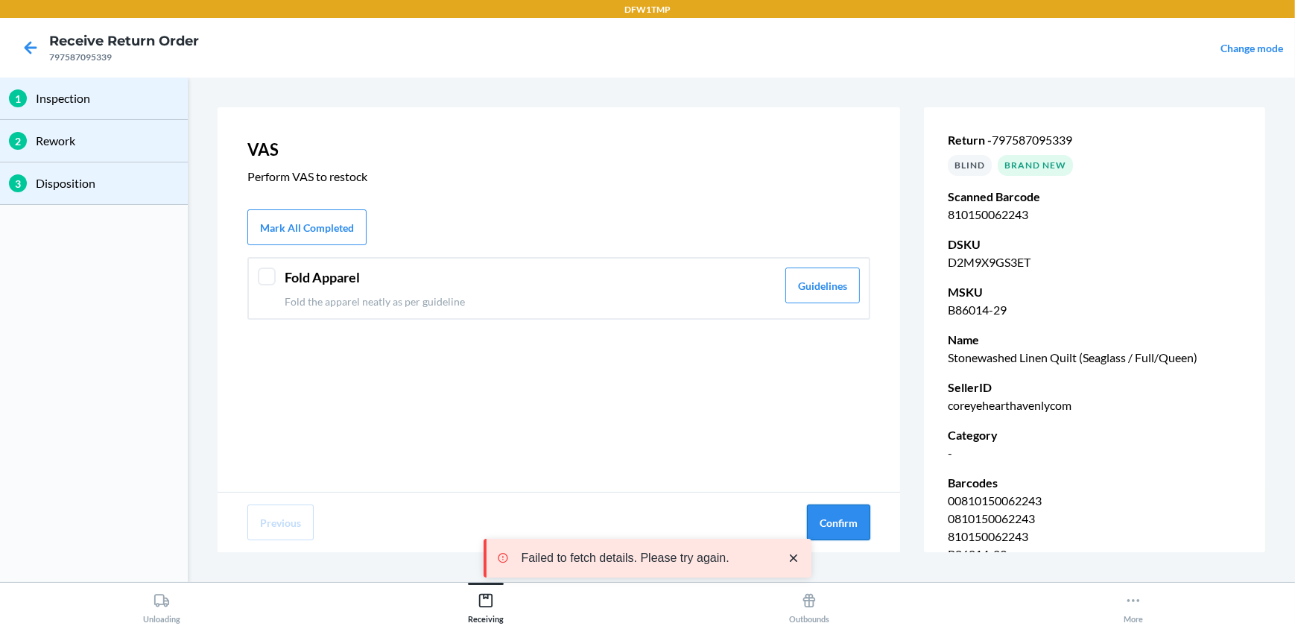
click at [854, 514] on button "Confirm" at bounding box center [838, 523] width 63 height 36
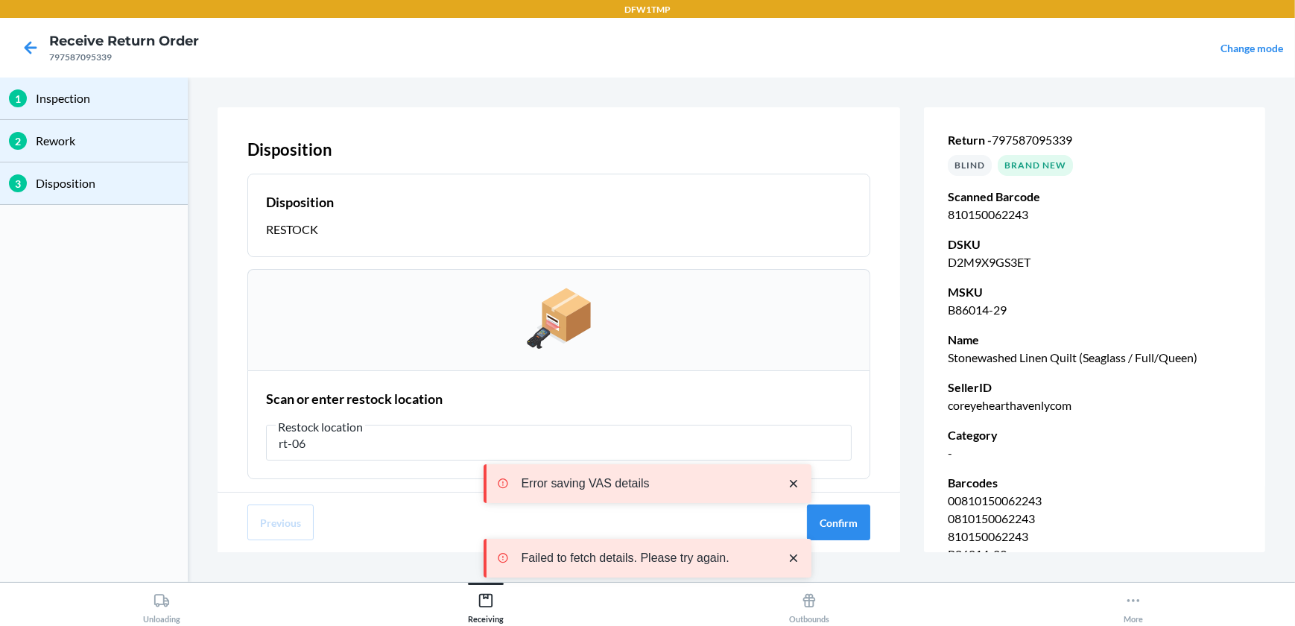
type input "rt-06"
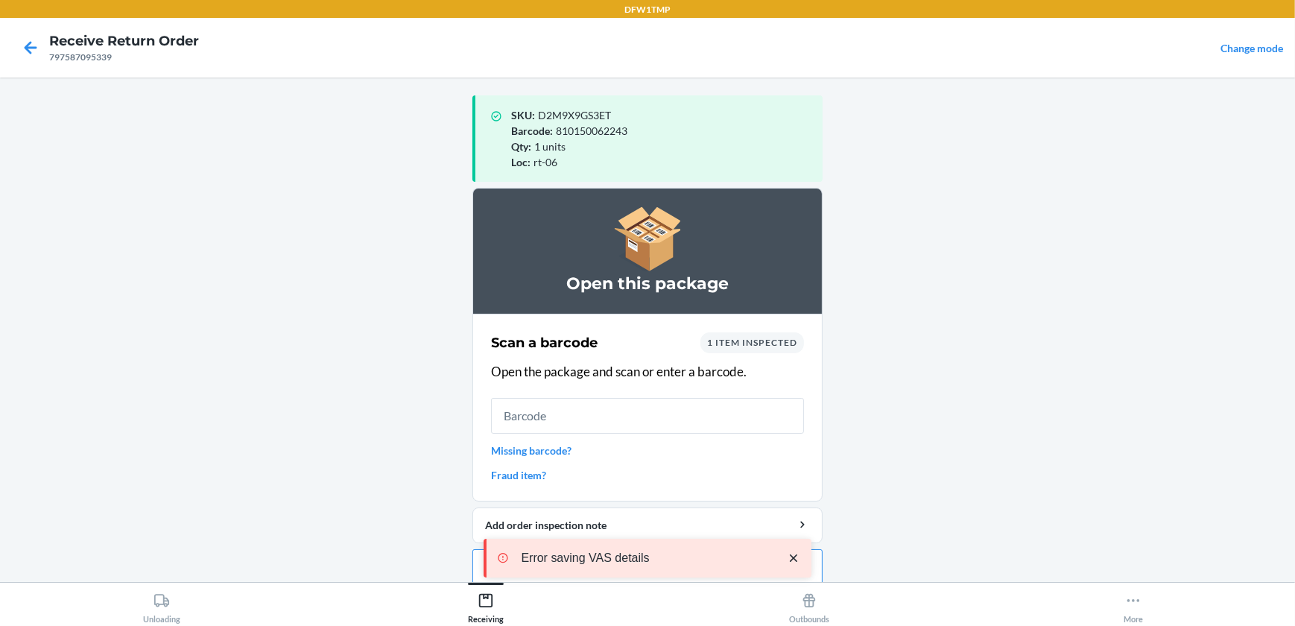
scroll to position [14, 0]
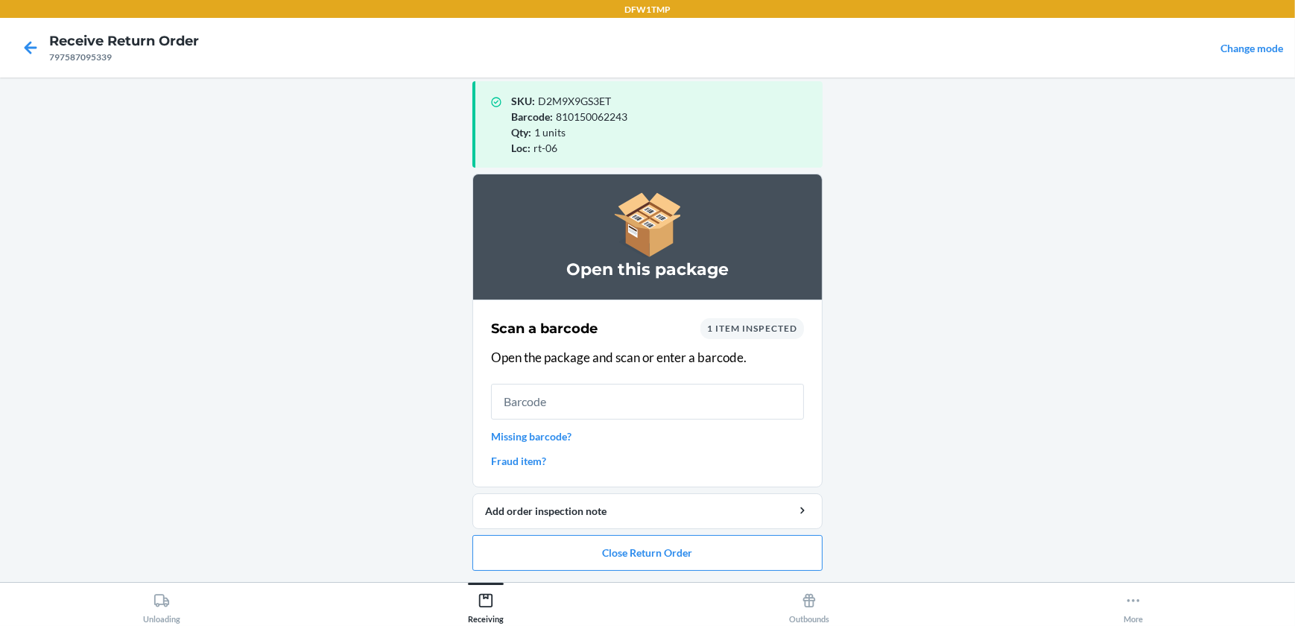
click at [787, 555] on div "Error saving VAS details" at bounding box center [648, 558] width 328 height 110
click at [786, 555] on button "Close Return Order" at bounding box center [648, 553] width 350 height 36
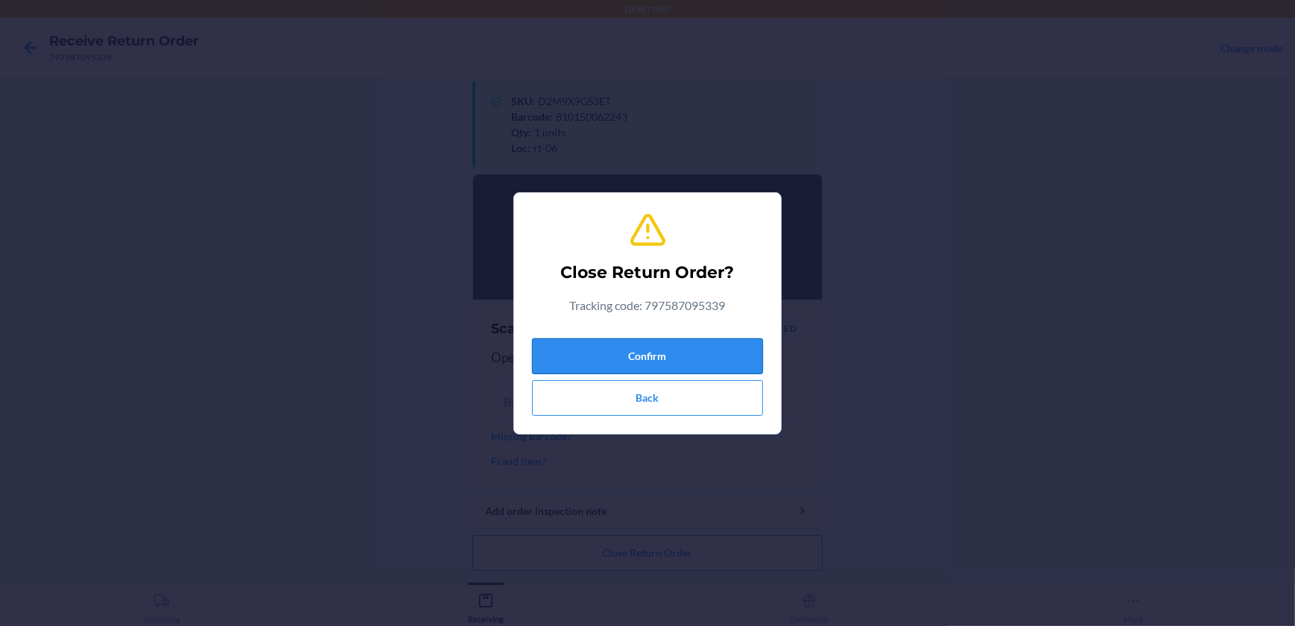
click at [640, 350] on button "Confirm" at bounding box center [647, 356] width 231 height 36
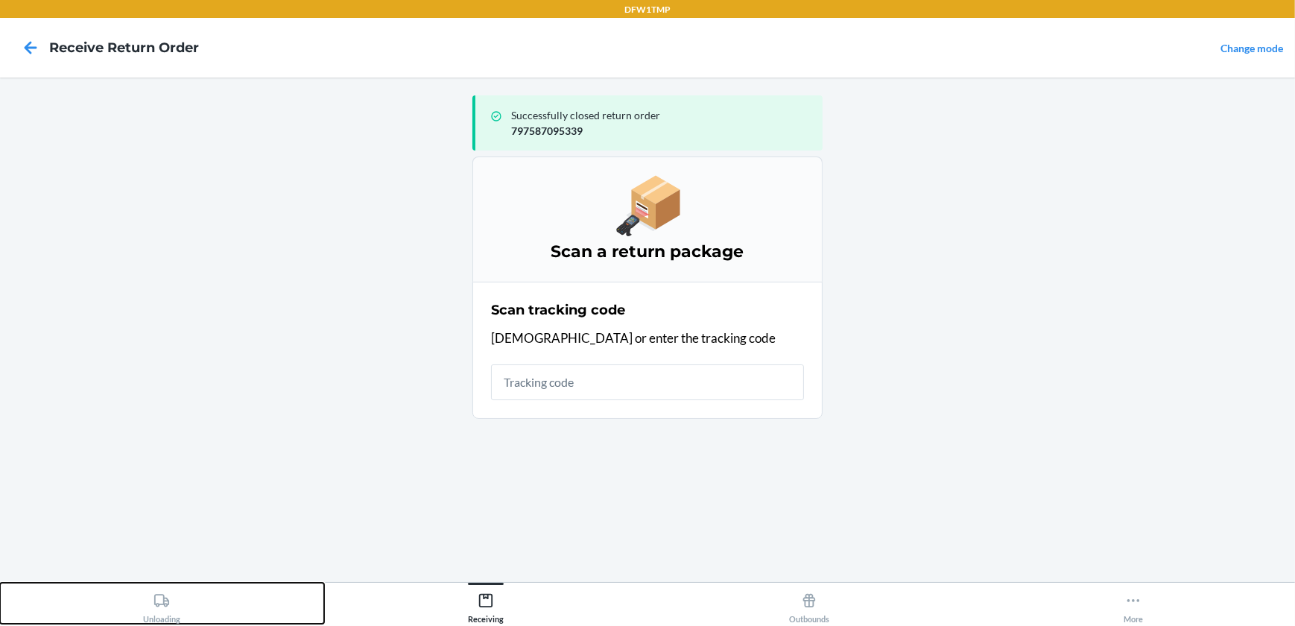
click at [171, 587] on div "Unloading" at bounding box center [161, 605] width 37 height 37
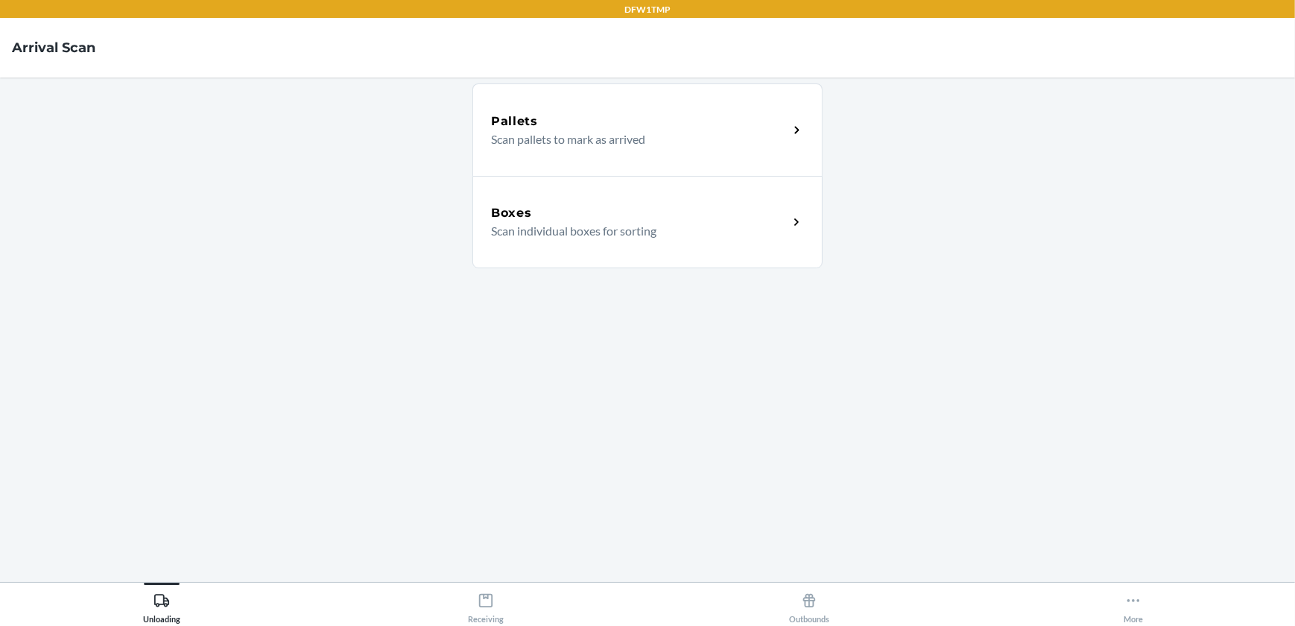
click at [539, 191] on div "Boxes Scan individual boxes for sorting" at bounding box center [648, 222] width 350 height 92
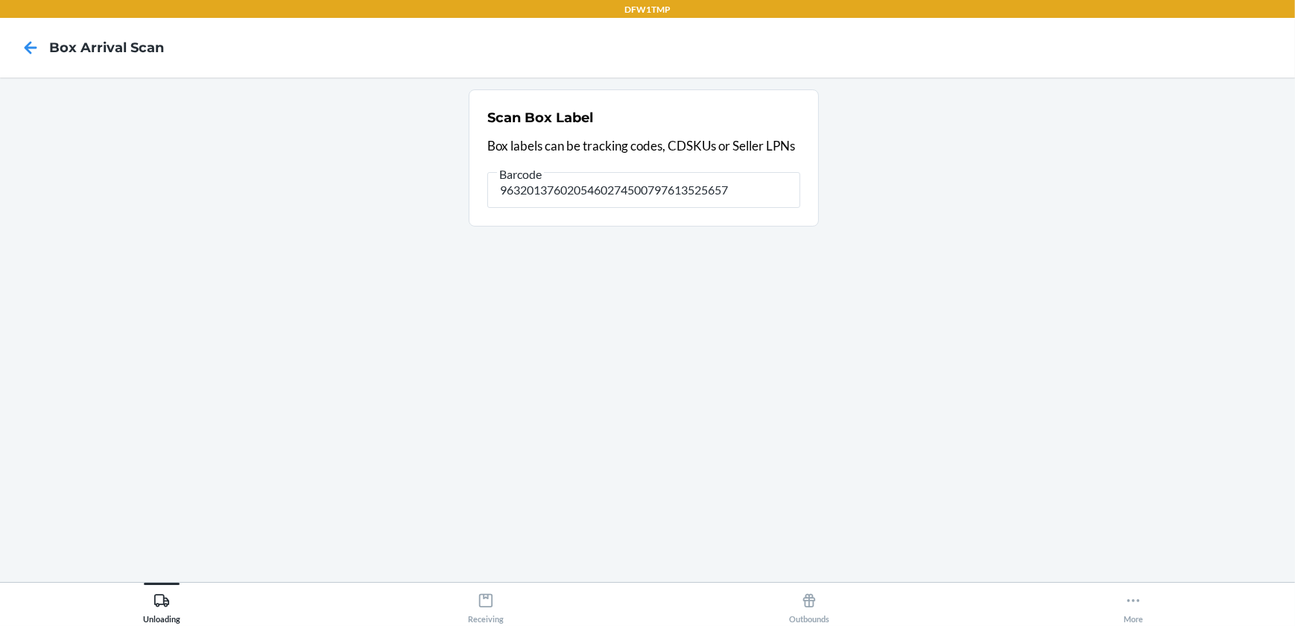
type input "9632013760205460274500797613525657"
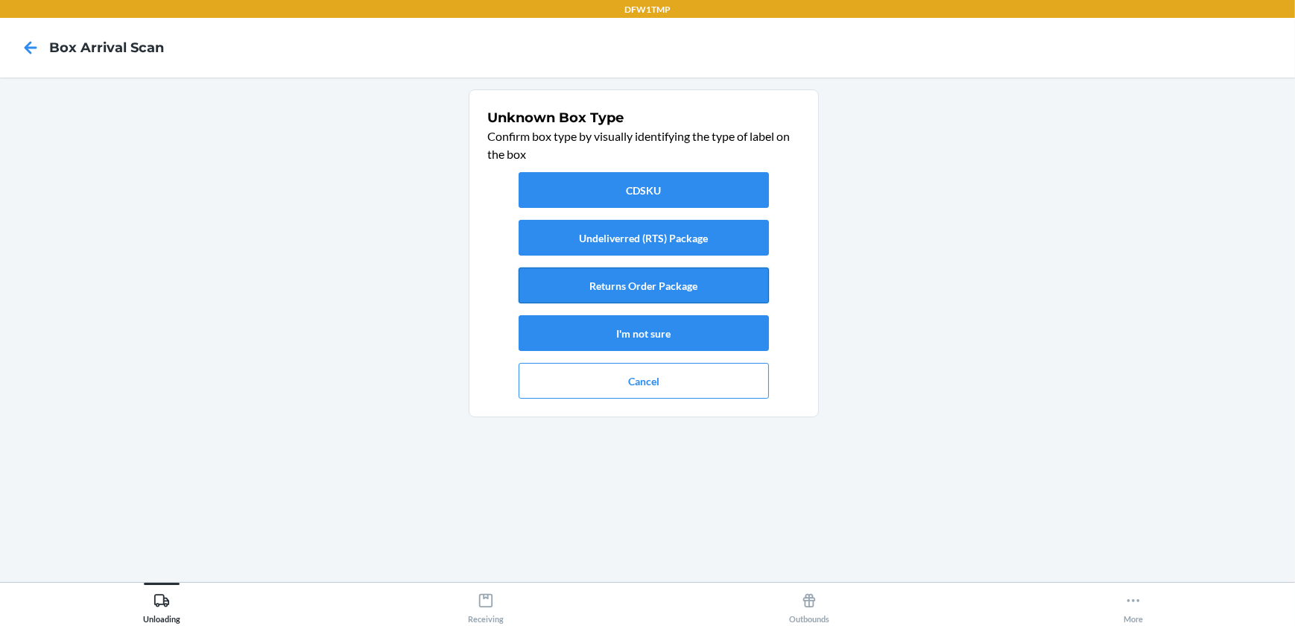
click at [589, 275] on button "Returns Order Package" at bounding box center [644, 286] width 250 height 36
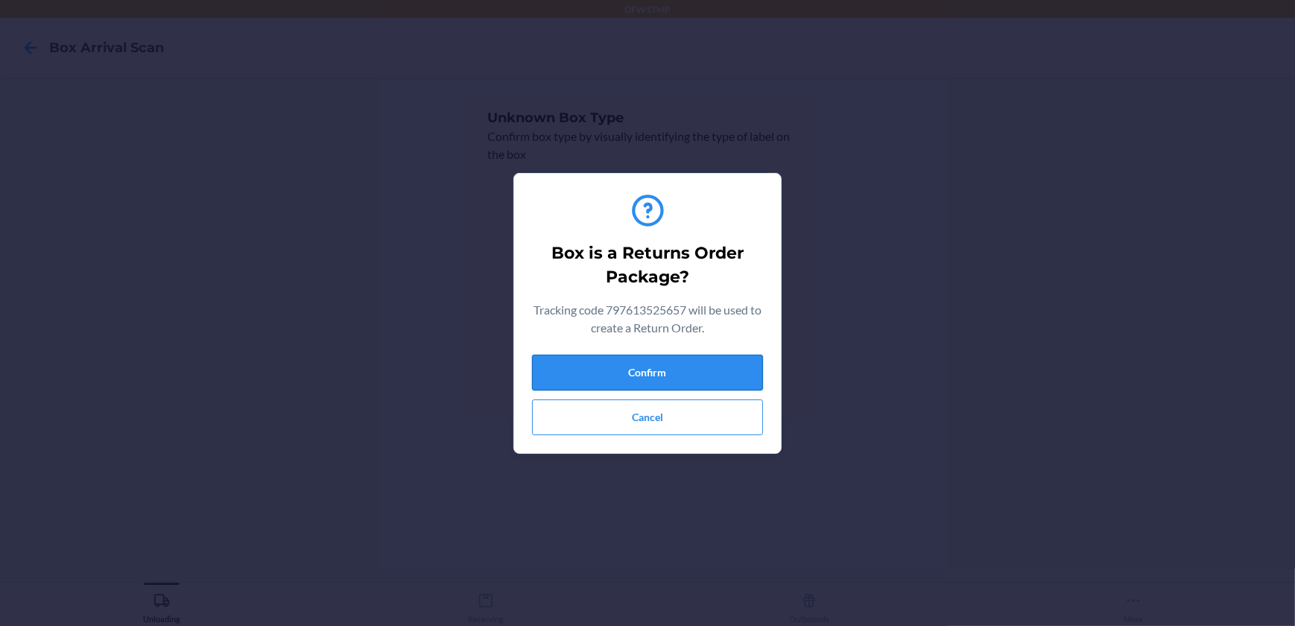
click at [660, 367] on button "Confirm" at bounding box center [647, 373] width 231 height 36
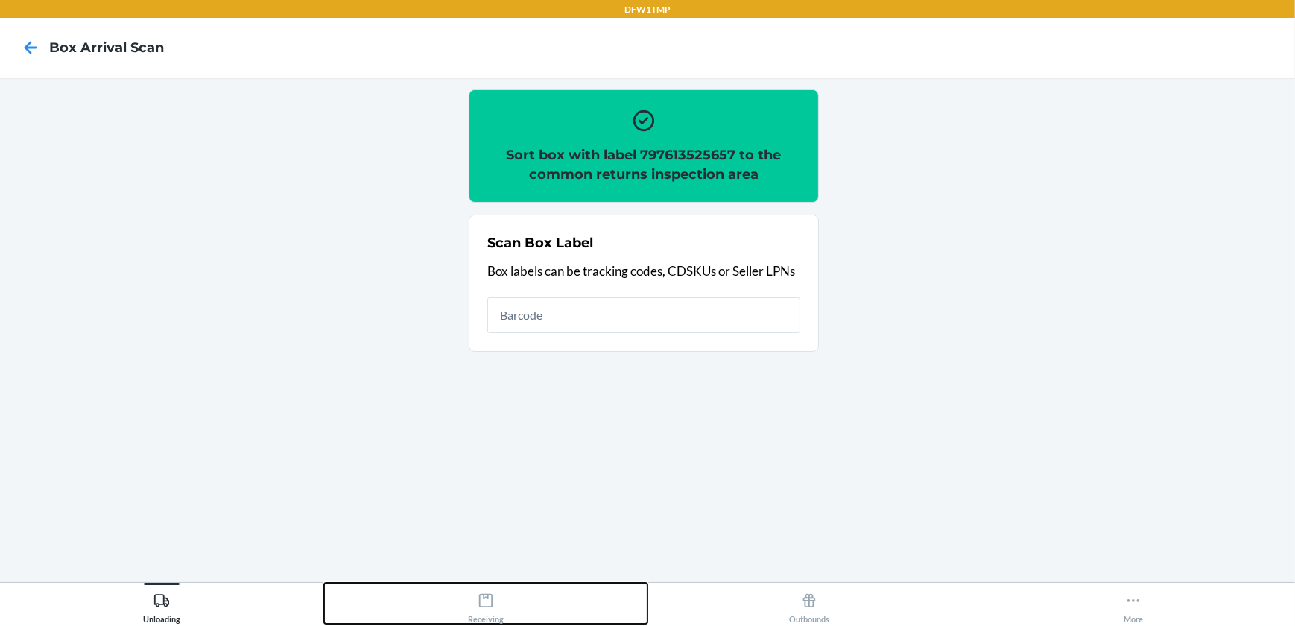
click at [490, 600] on icon at bounding box center [486, 601] width 16 height 16
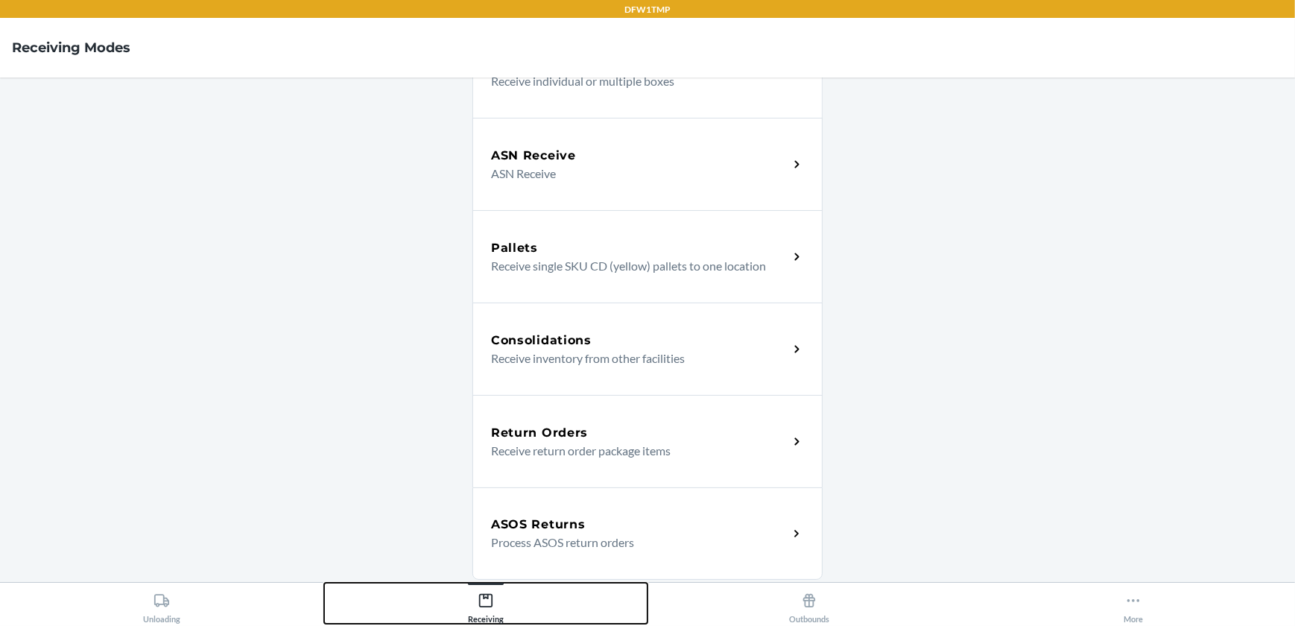
scroll to position [203, 0]
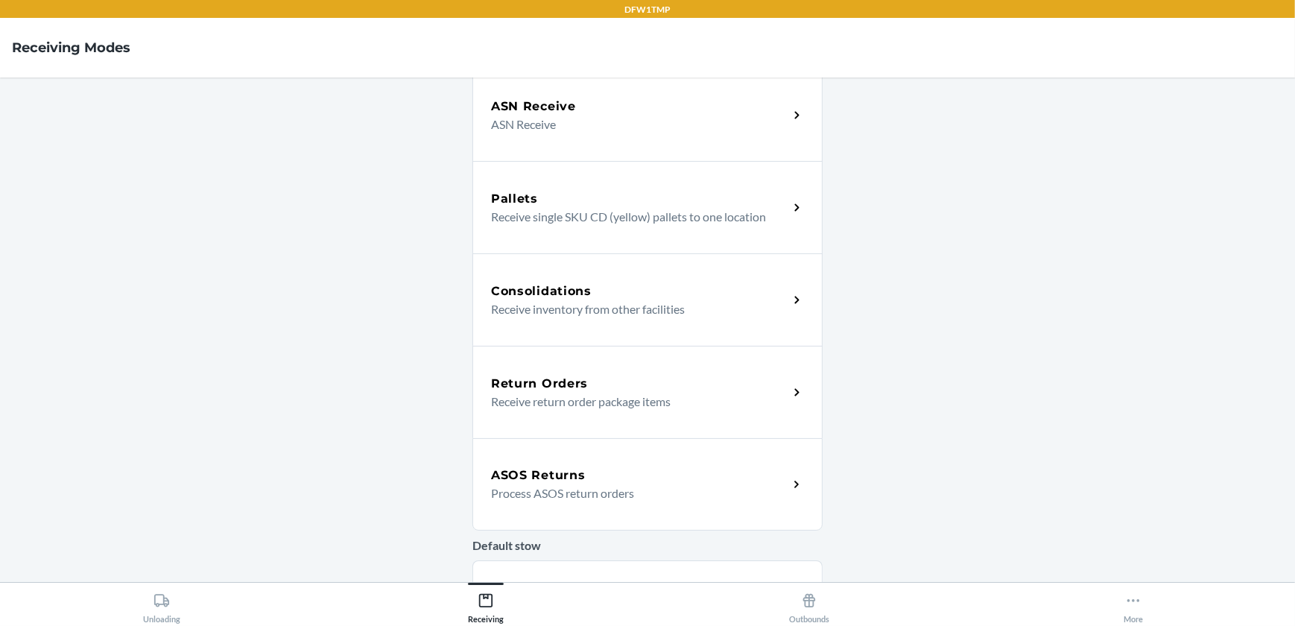
click at [627, 395] on p "Receive return order package items" at bounding box center [633, 402] width 285 height 18
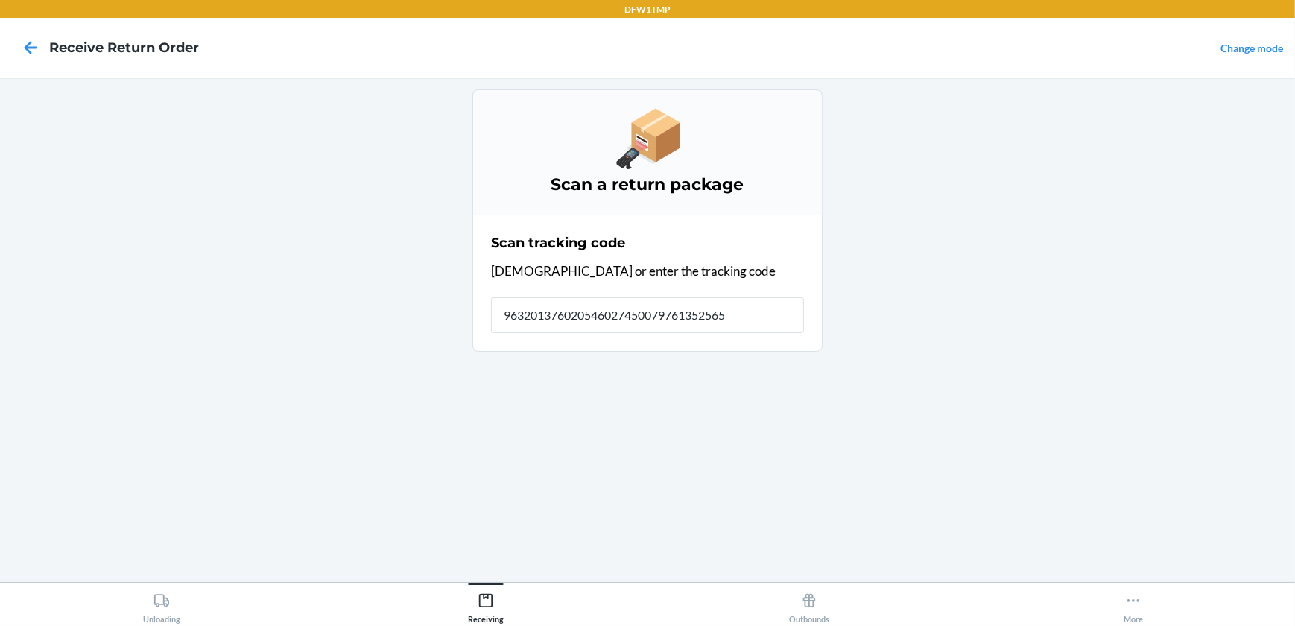
type input "9632013760205460274500797613525657"
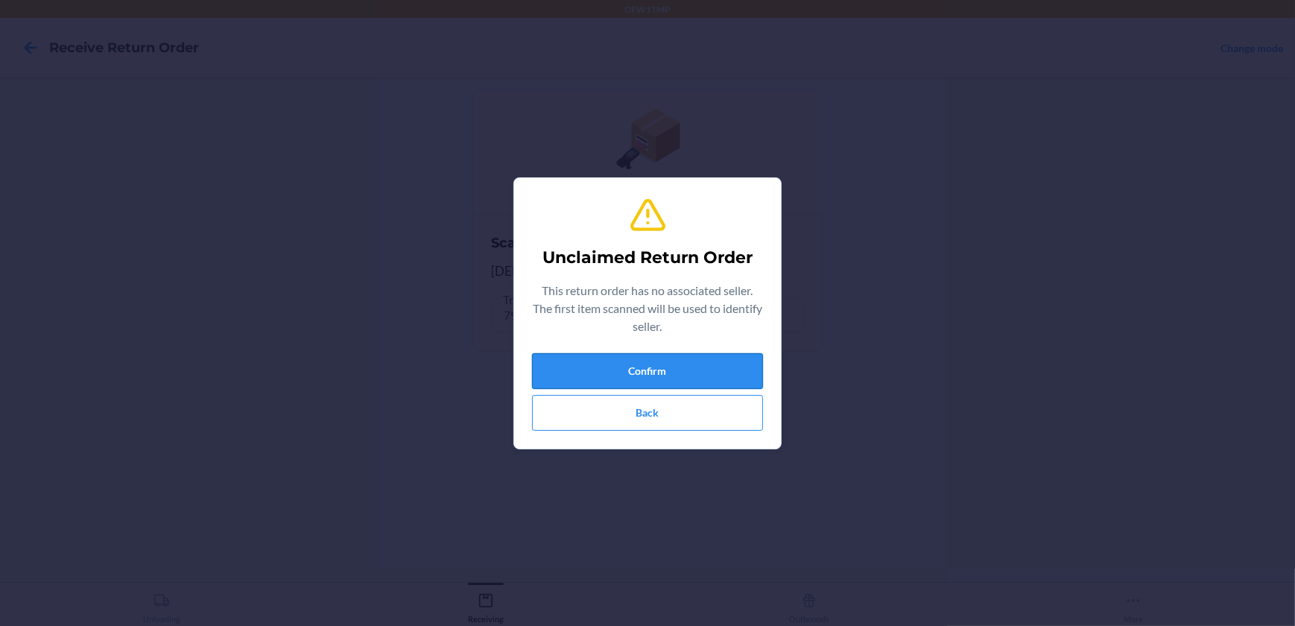
click at [664, 366] on button "Confirm" at bounding box center [647, 371] width 231 height 36
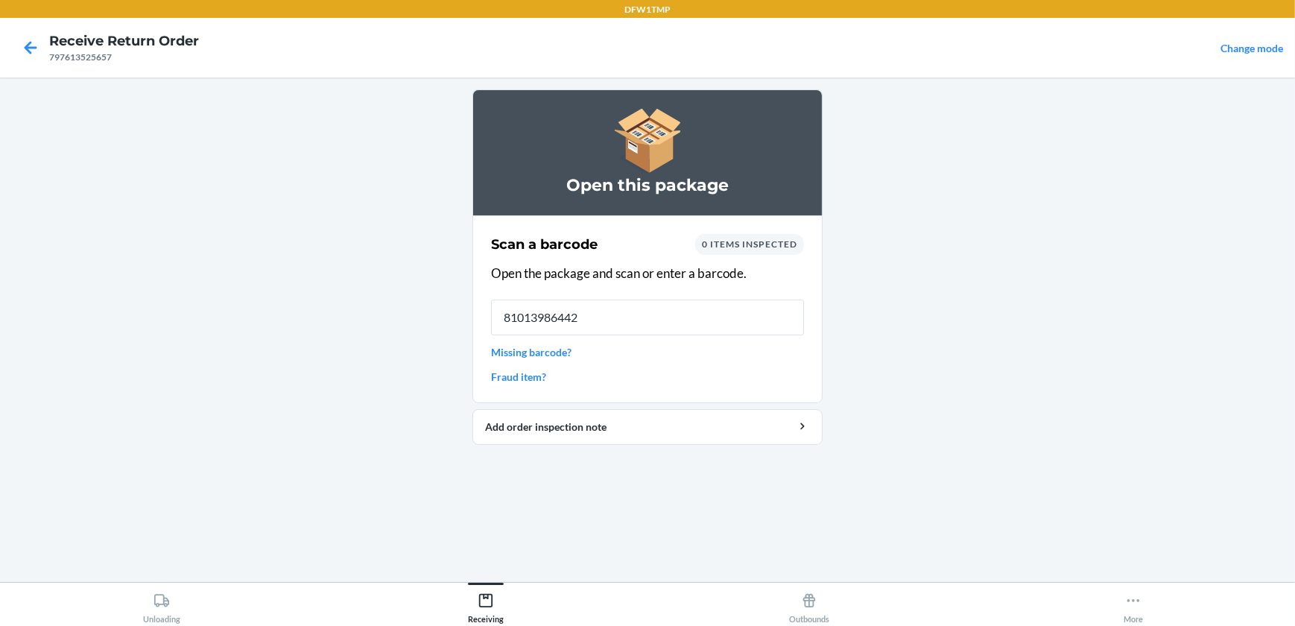
type input "810139864424"
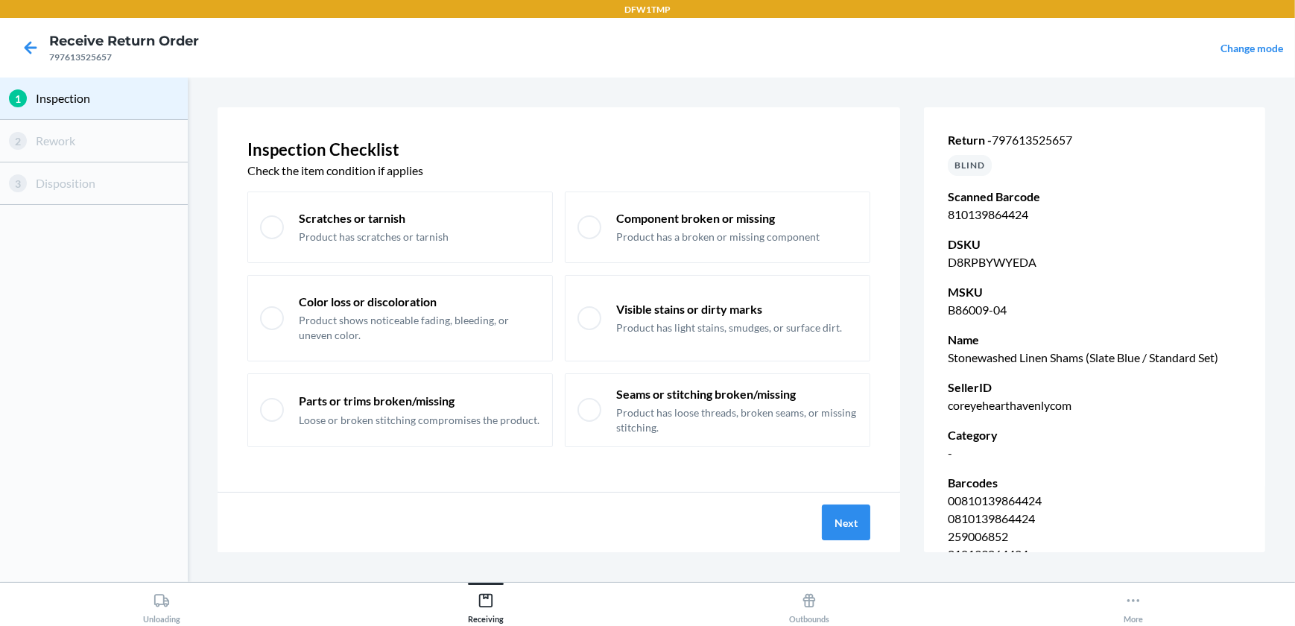
click at [857, 542] on div "Next" at bounding box center [559, 523] width 683 height 60
click at [845, 496] on div "Next" at bounding box center [559, 523] width 683 height 60
click at [858, 520] on button "Next" at bounding box center [846, 523] width 48 height 36
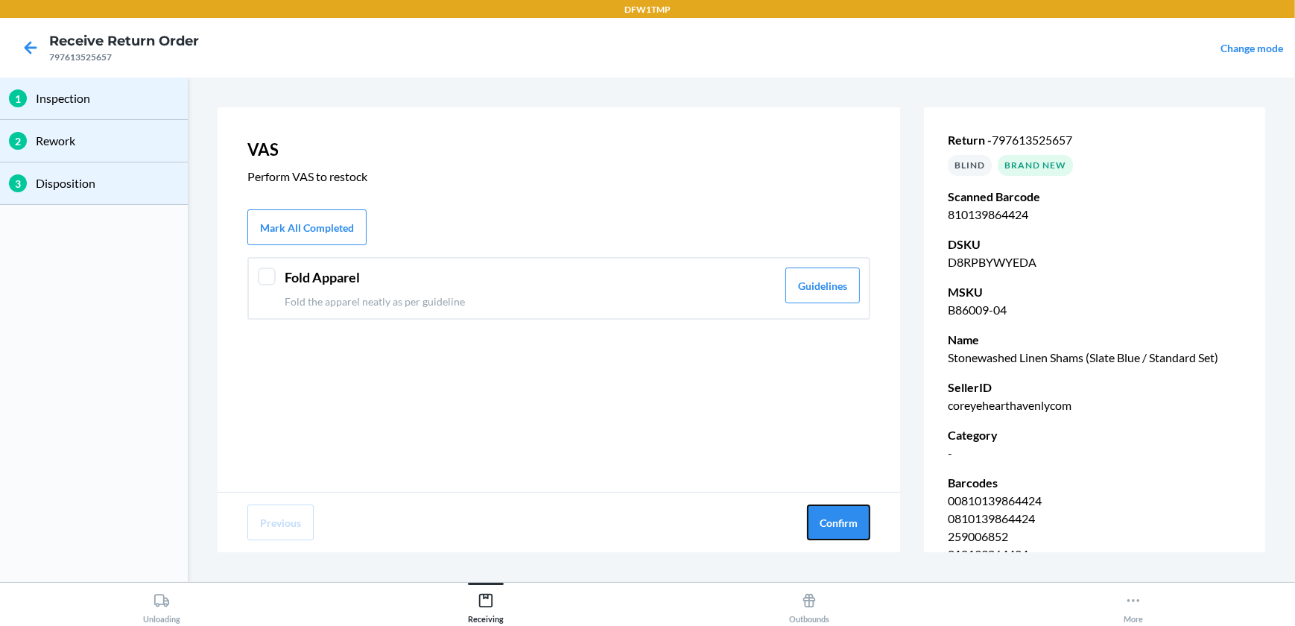
click at [858, 520] on button "Confirm" at bounding box center [838, 523] width 63 height 36
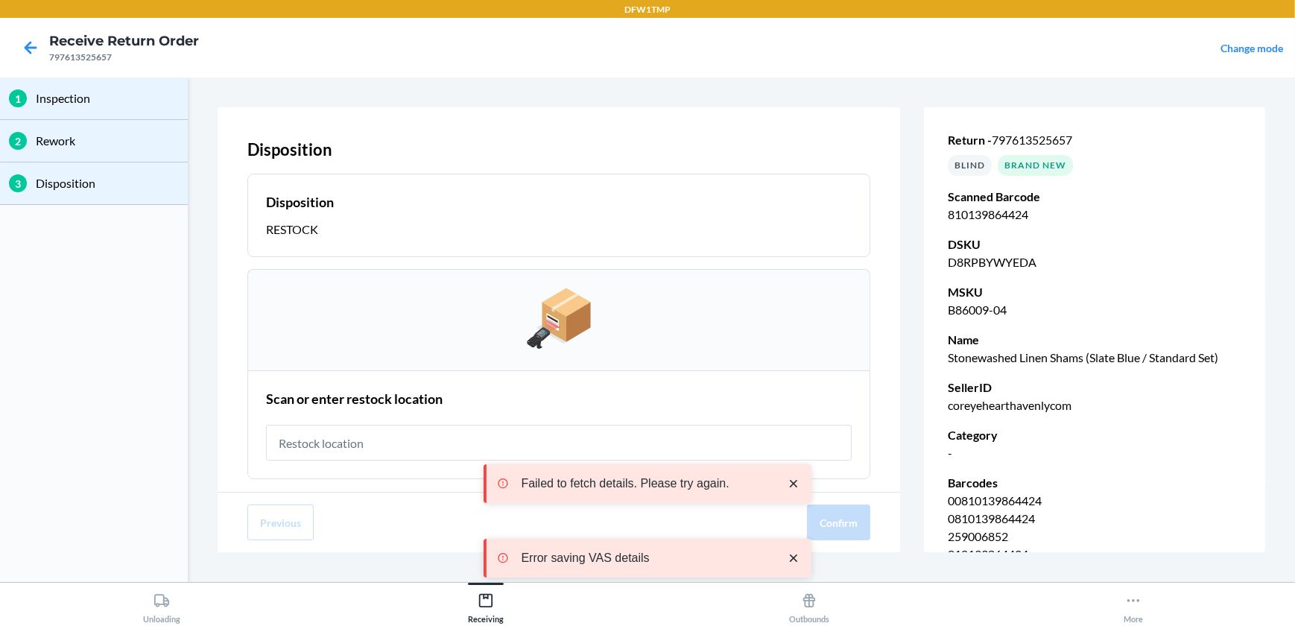
type input "t"
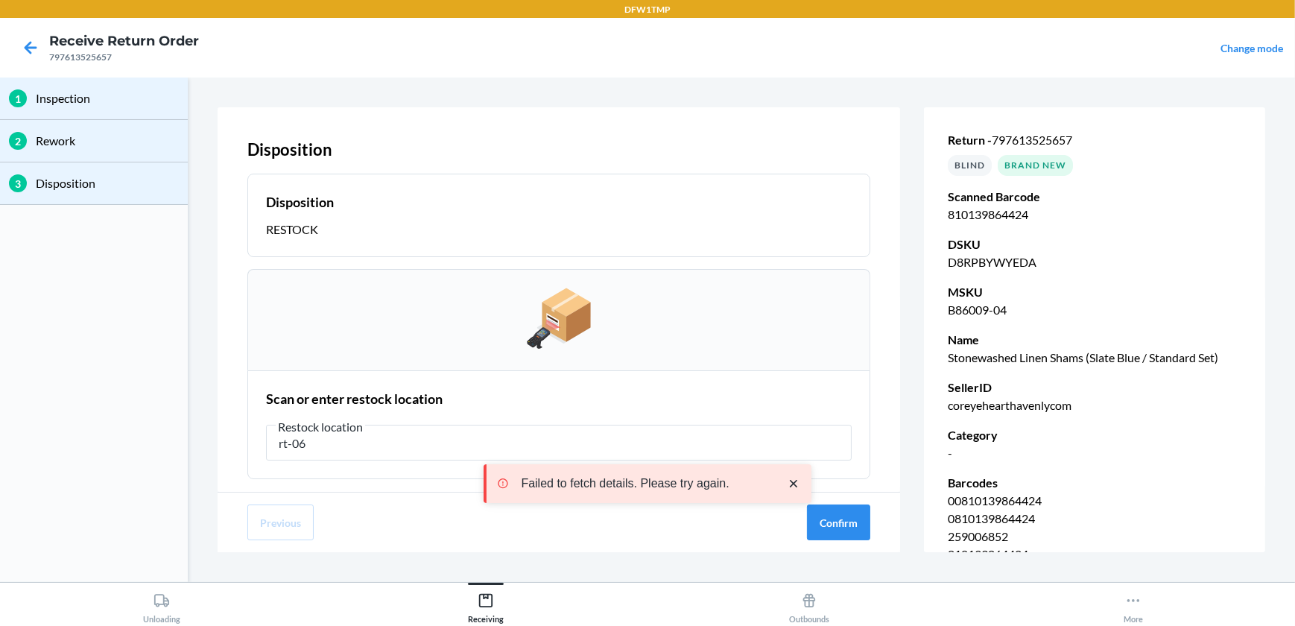
type input "rt-06"
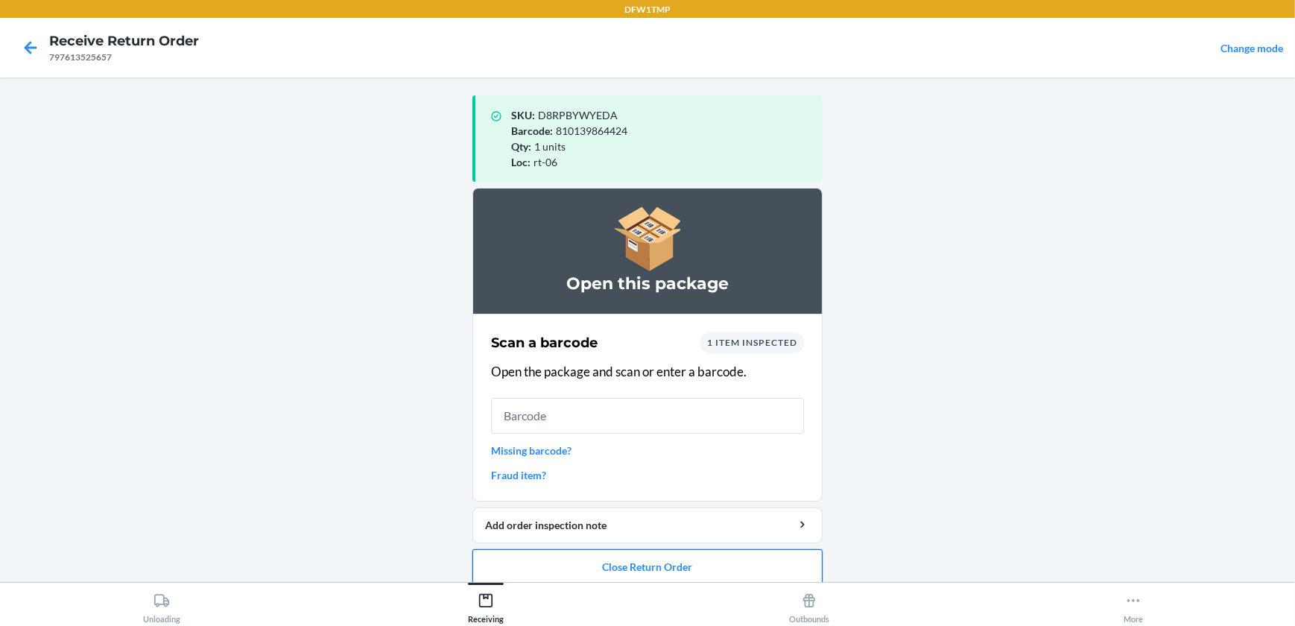
click at [650, 565] on button "Close Return Order" at bounding box center [648, 567] width 350 height 36
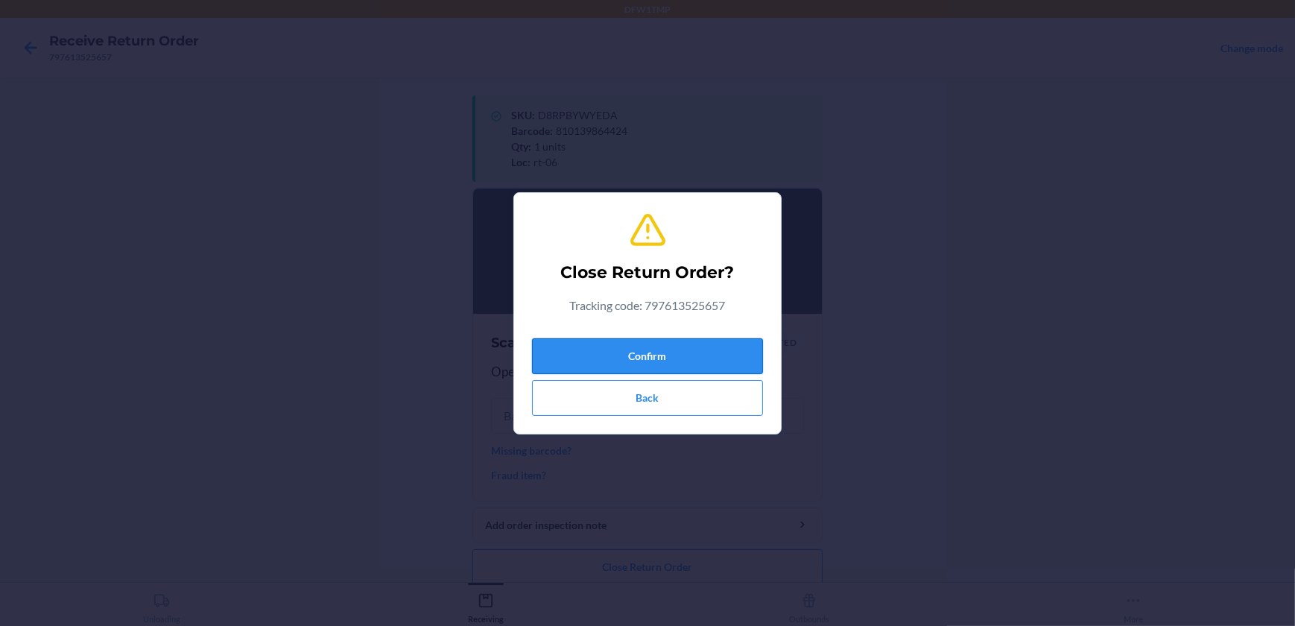
click at [628, 353] on button "Confirm" at bounding box center [647, 356] width 231 height 36
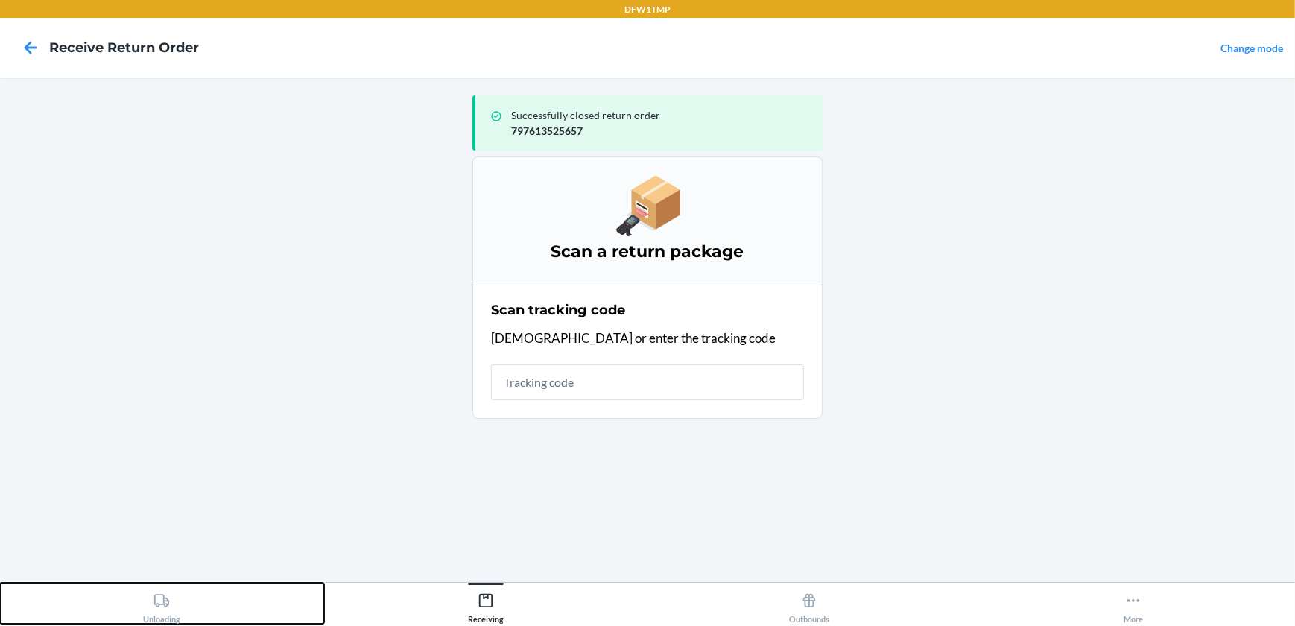
click at [168, 611] on div "Unloading" at bounding box center [161, 605] width 37 height 37
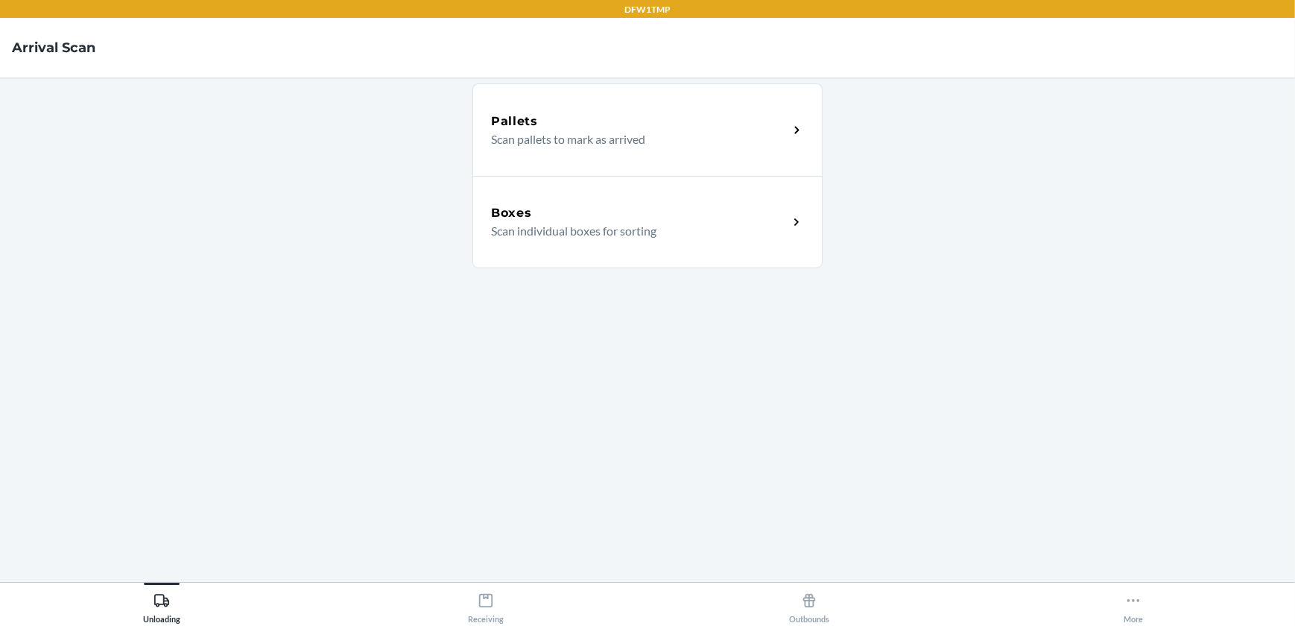
click at [577, 233] on p "Scan individual boxes for sorting" at bounding box center [633, 231] width 285 height 18
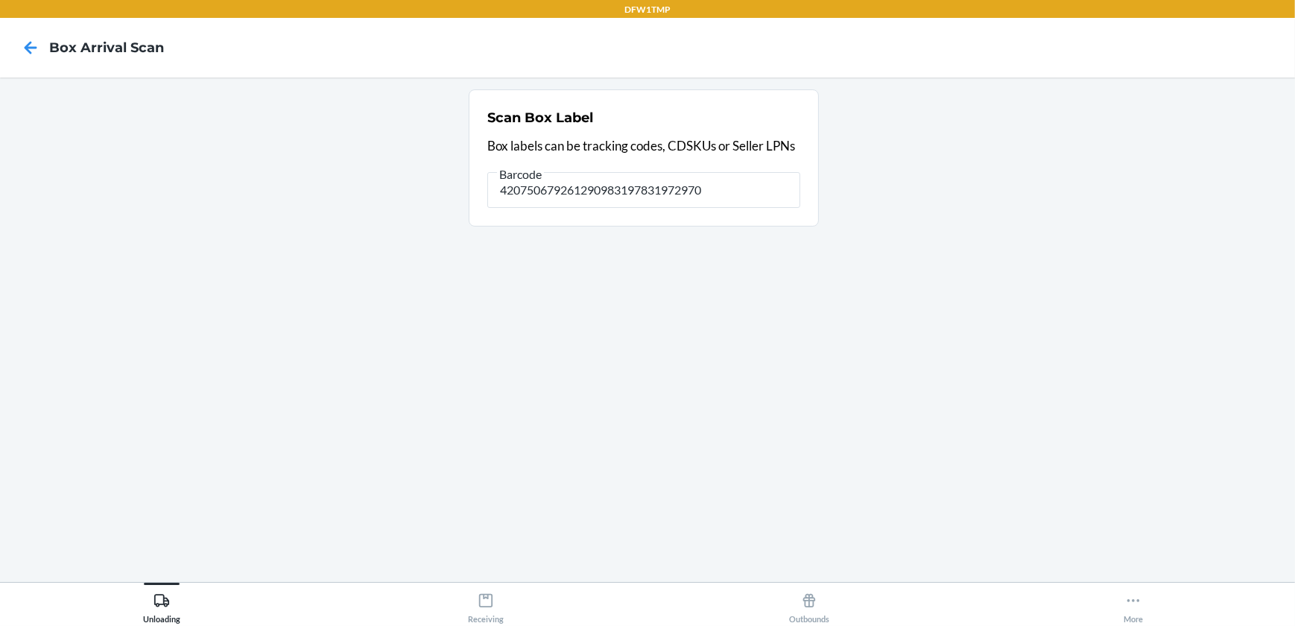
type input "420750679261290983197831972970"
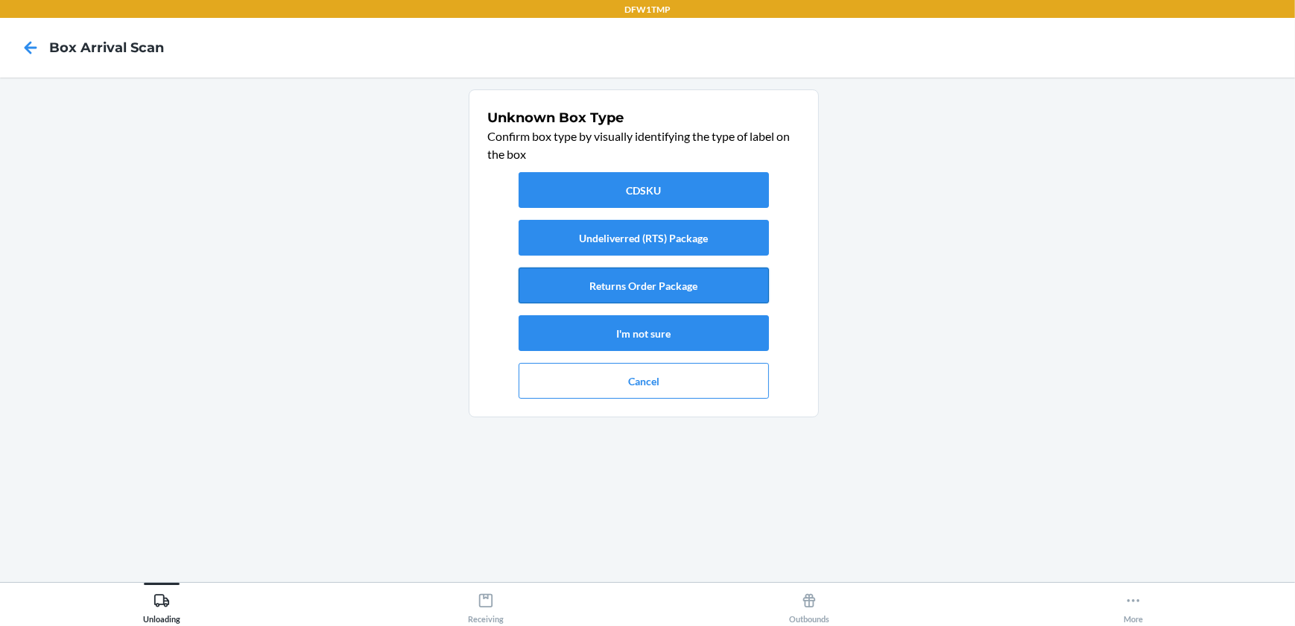
click at [648, 280] on button "Returns Order Package" at bounding box center [644, 286] width 250 height 36
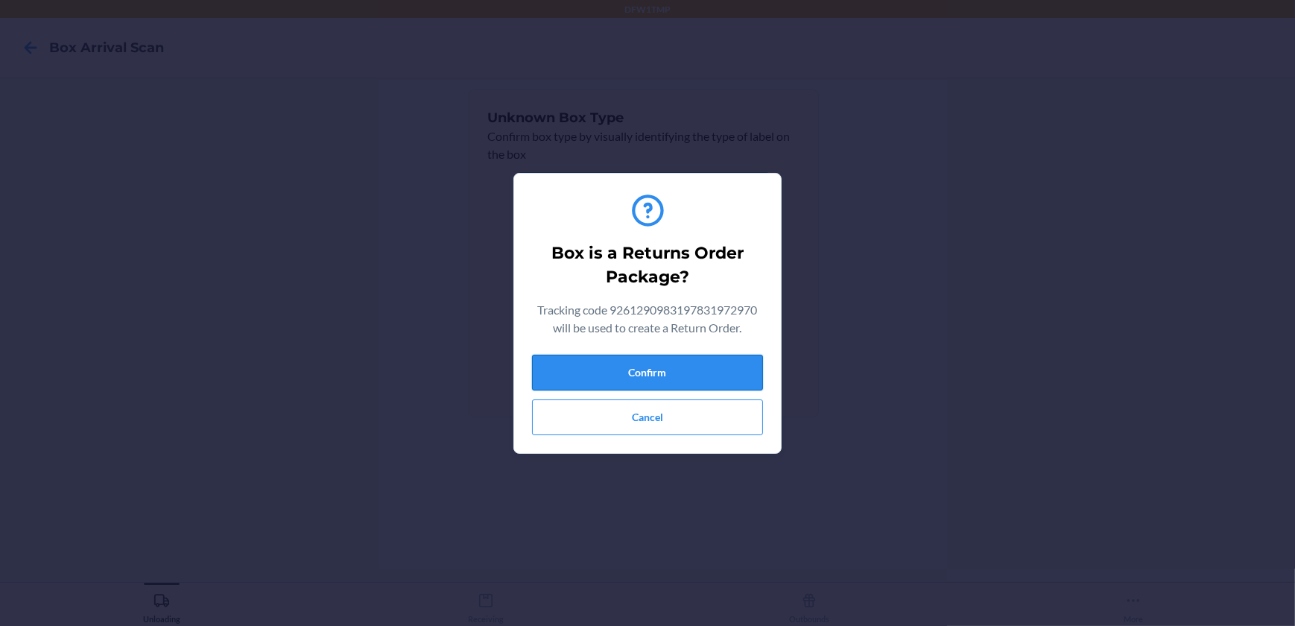
click at [641, 372] on button "Confirm" at bounding box center [647, 373] width 231 height 36
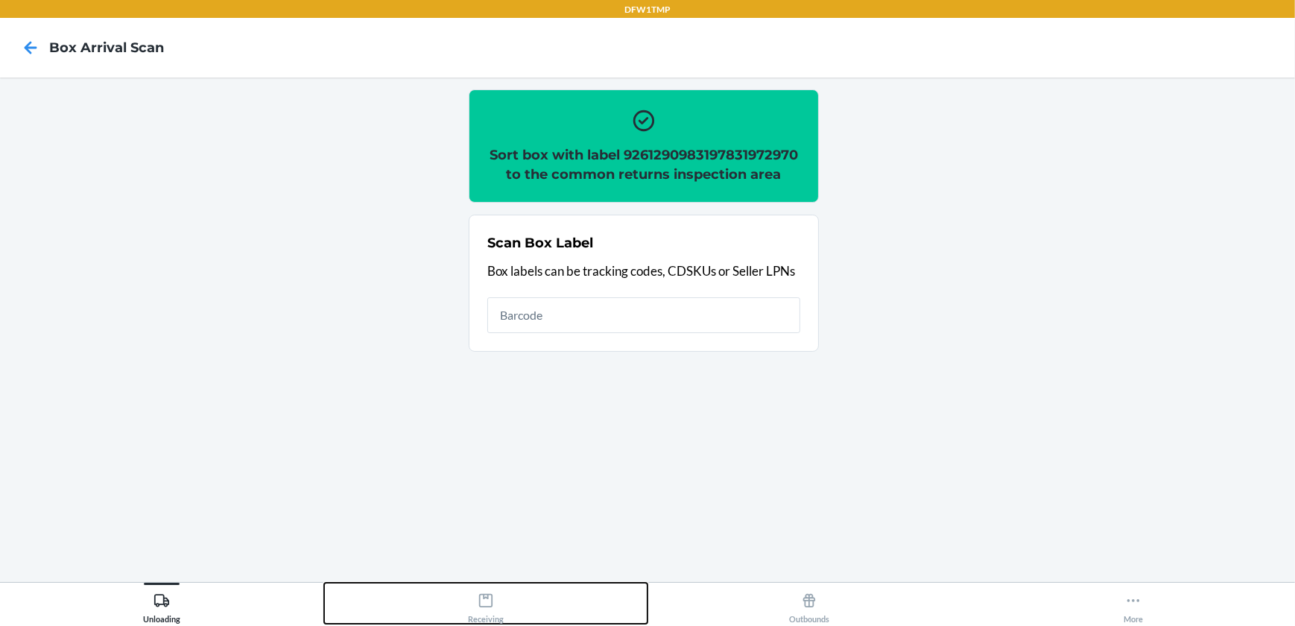
click at [494, 596] on div "Receiving" at bounding box center [486, 605] width 36 height 37
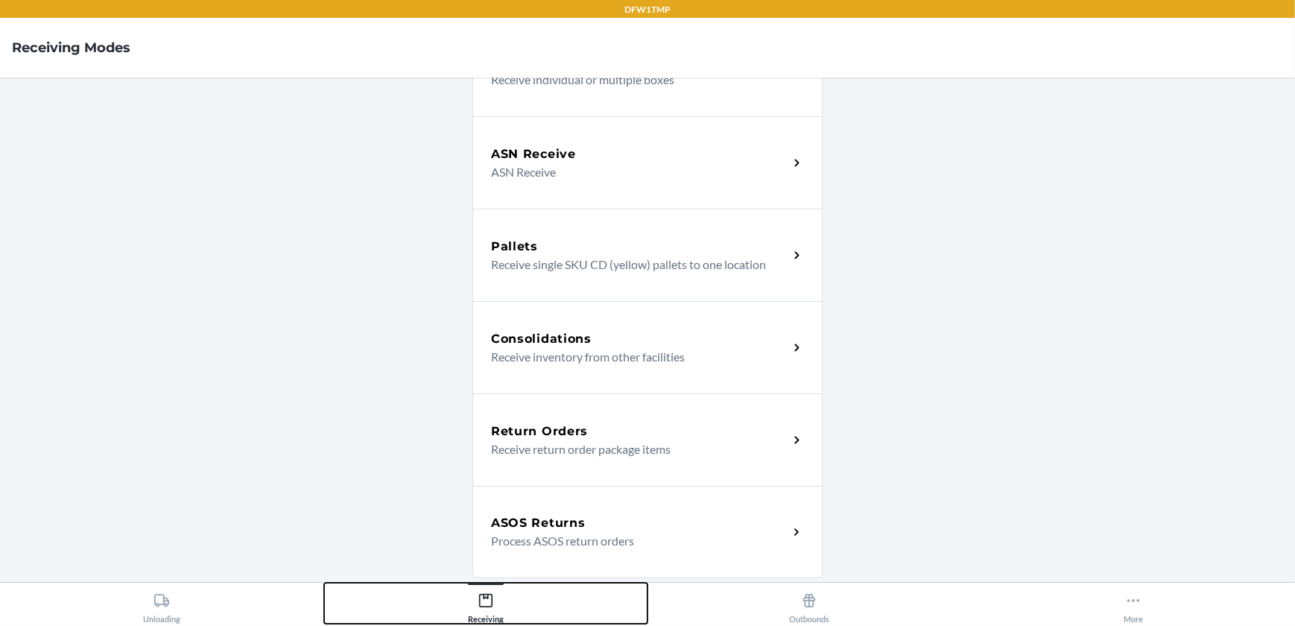
scroll to position [271, 0]
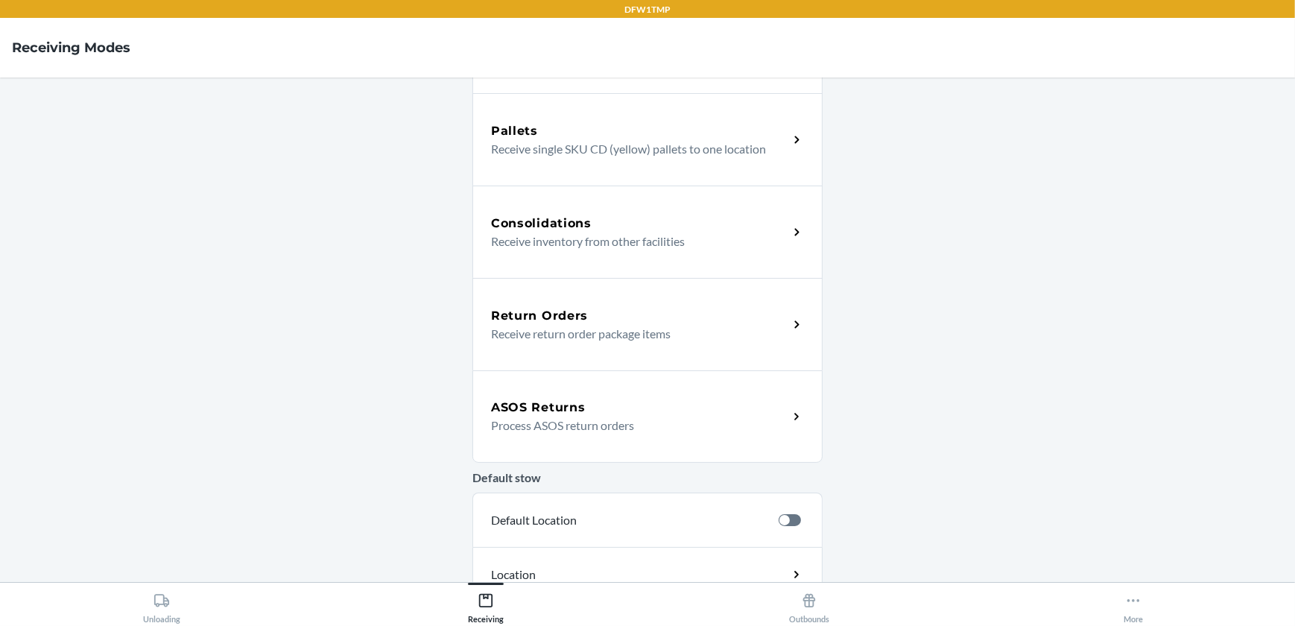
click at [625, 335] on p "Receive return order package items" at bounding box center [633, 334] width 285 height 18
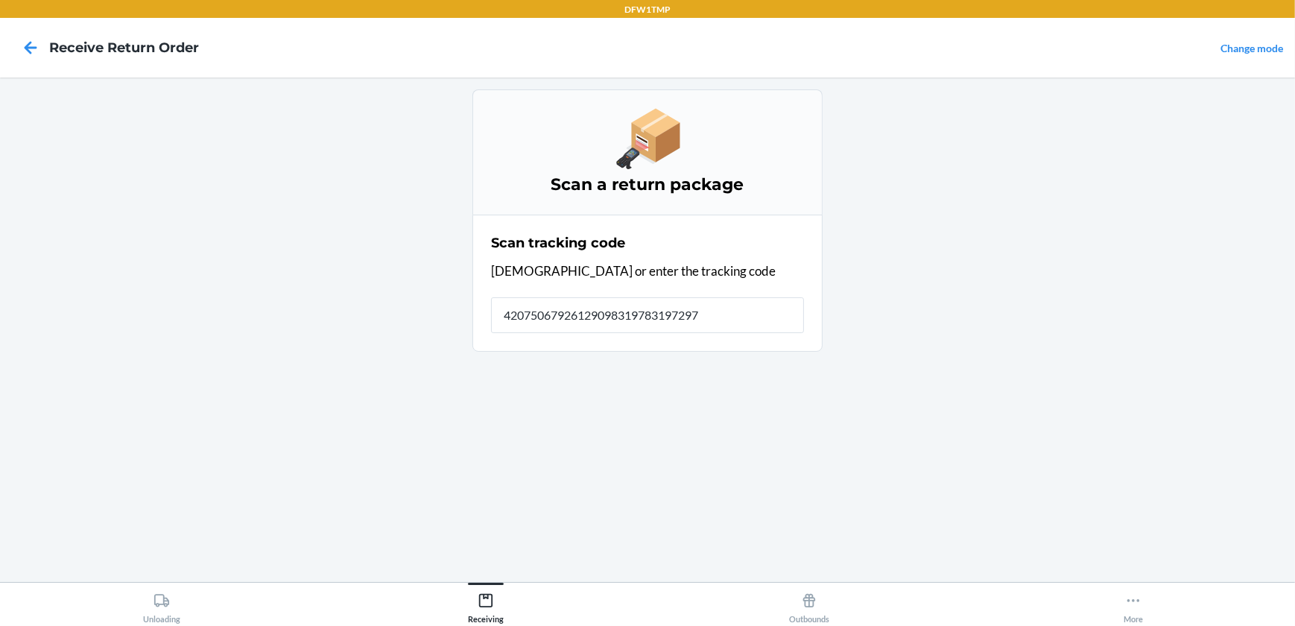
type input "420750679261290983197831972970"
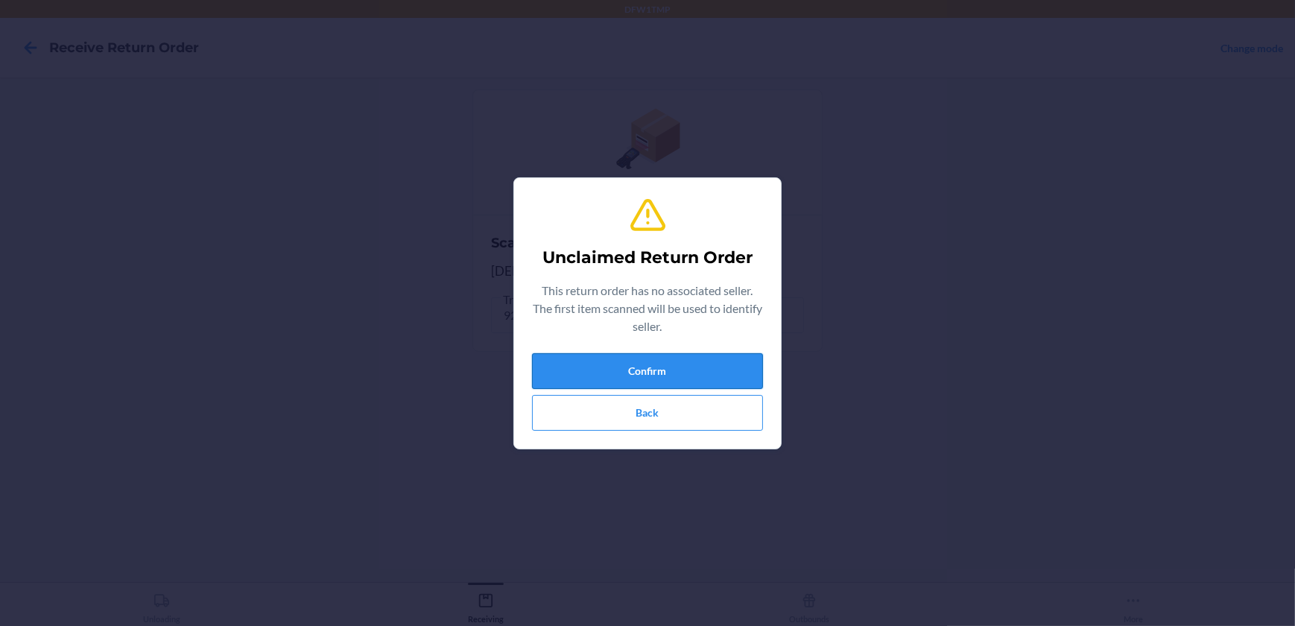
click at [689, 368] on button "Confirm" at bounding box center [647, 371] width 231 height 36
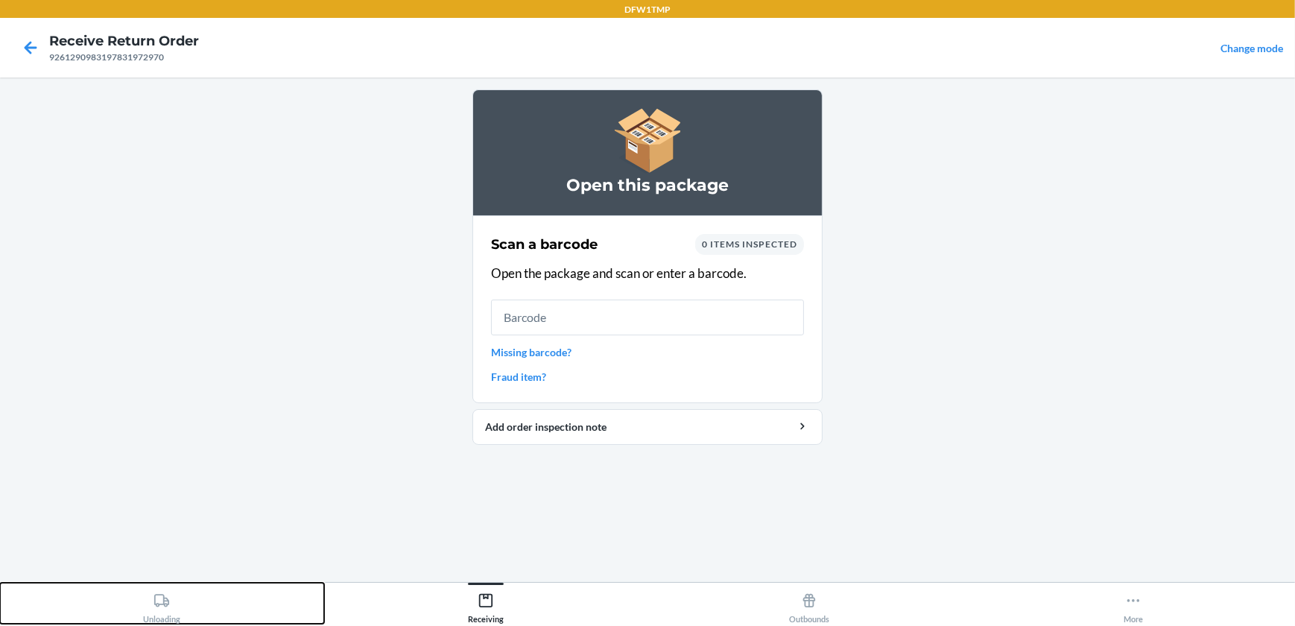
drag, startPoint x: 1297, startPoint y: -71, endPoint x: 162, endPoint y: 612, distance: 1324.1
click at [161, 616] on div "Unloading" at bounding box center [161, 605] width 37 height 37
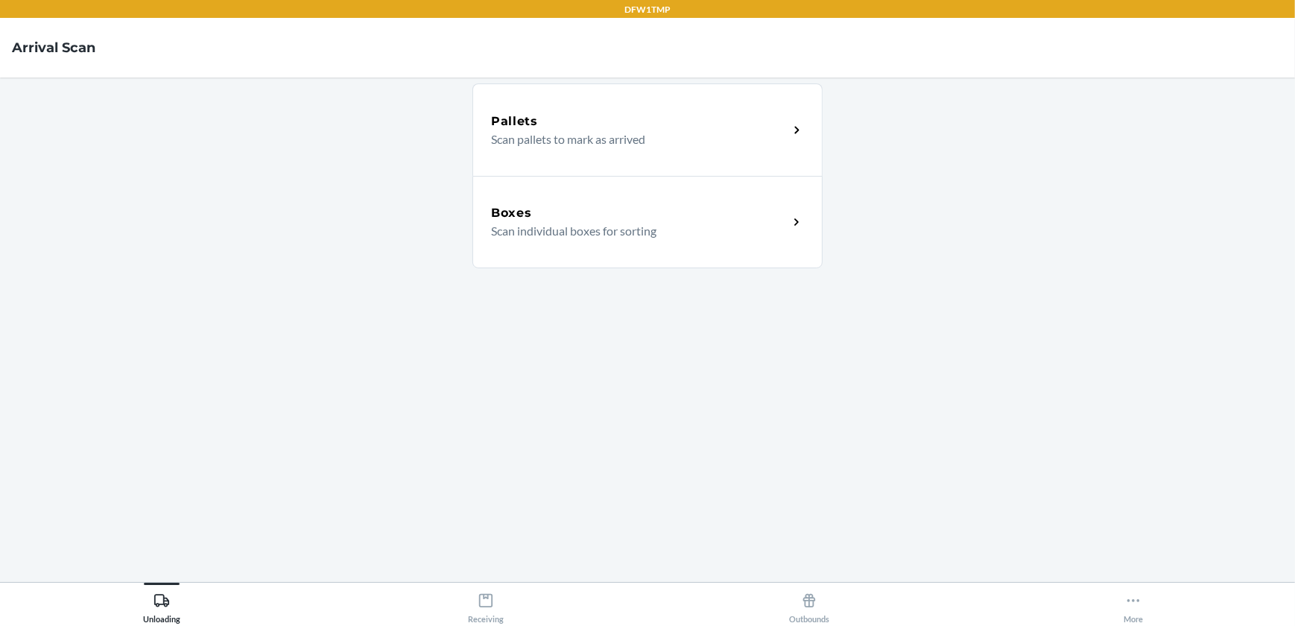
click at [774, 236] on p "Scan individual boxes for sorting" at bounding box center [633, 231] width 285 height 18
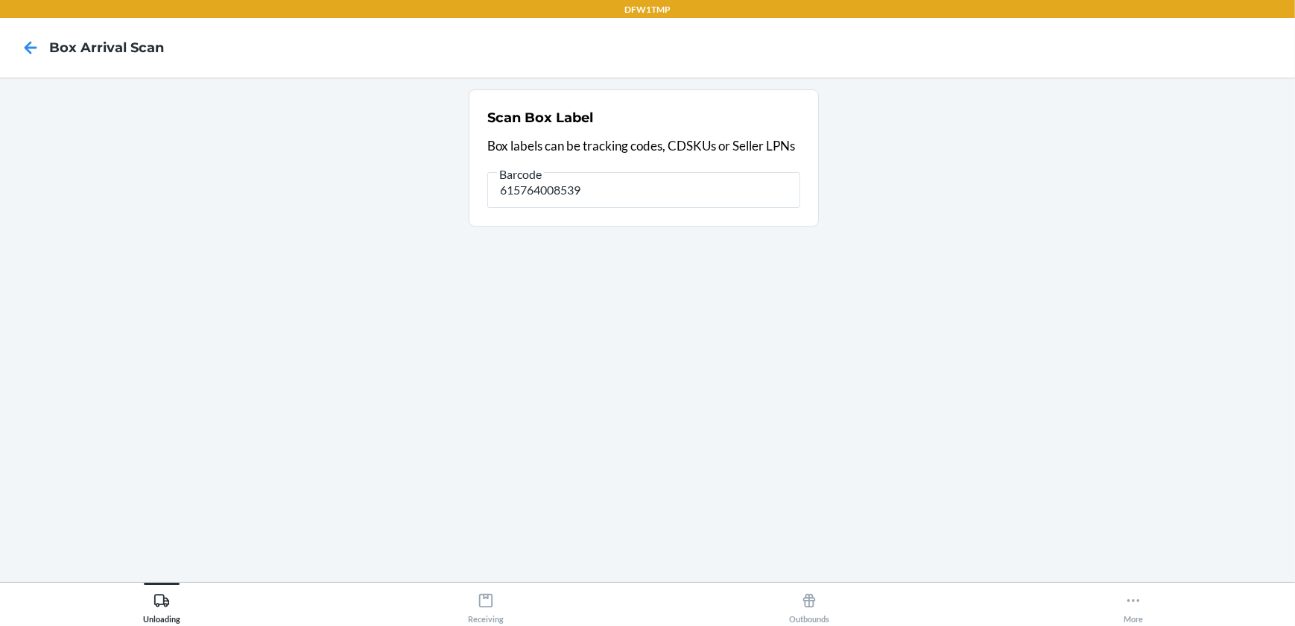
type input "615764008539"
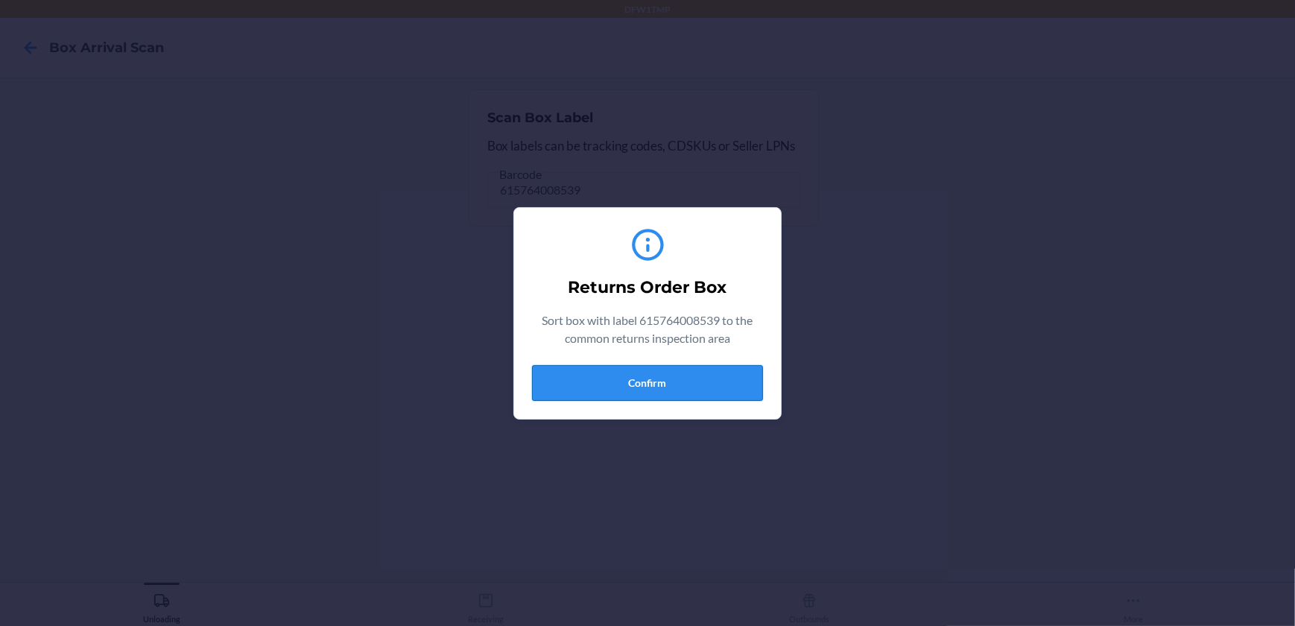
click at [704, 387] on button "Confirm" at bounding box center [647, 383] width 231 height 36
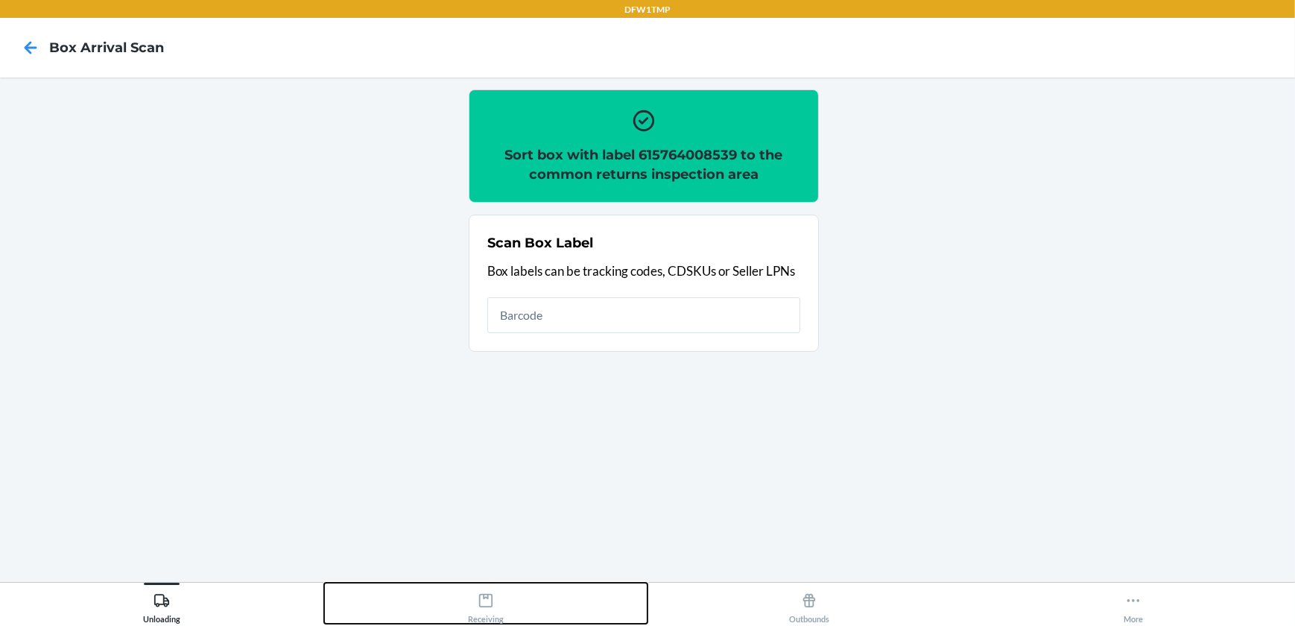
click at [482, 599] on icon at bounding box center [486, 601] width 16 height 16
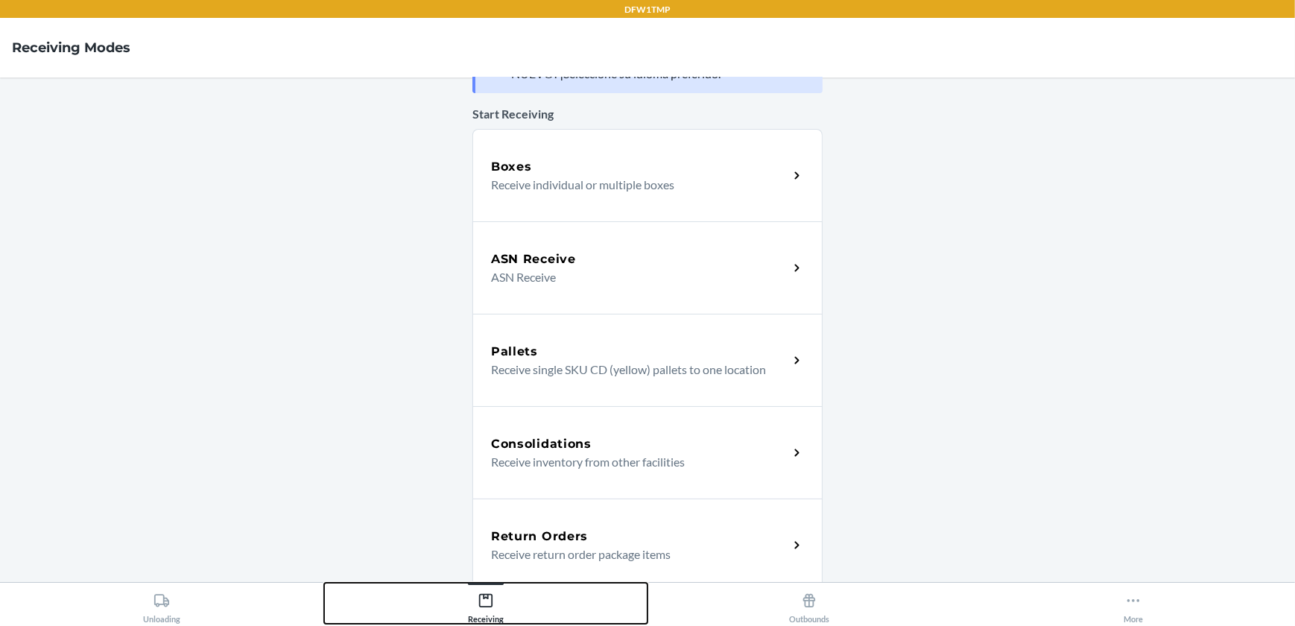
scroll to position [98, 0]
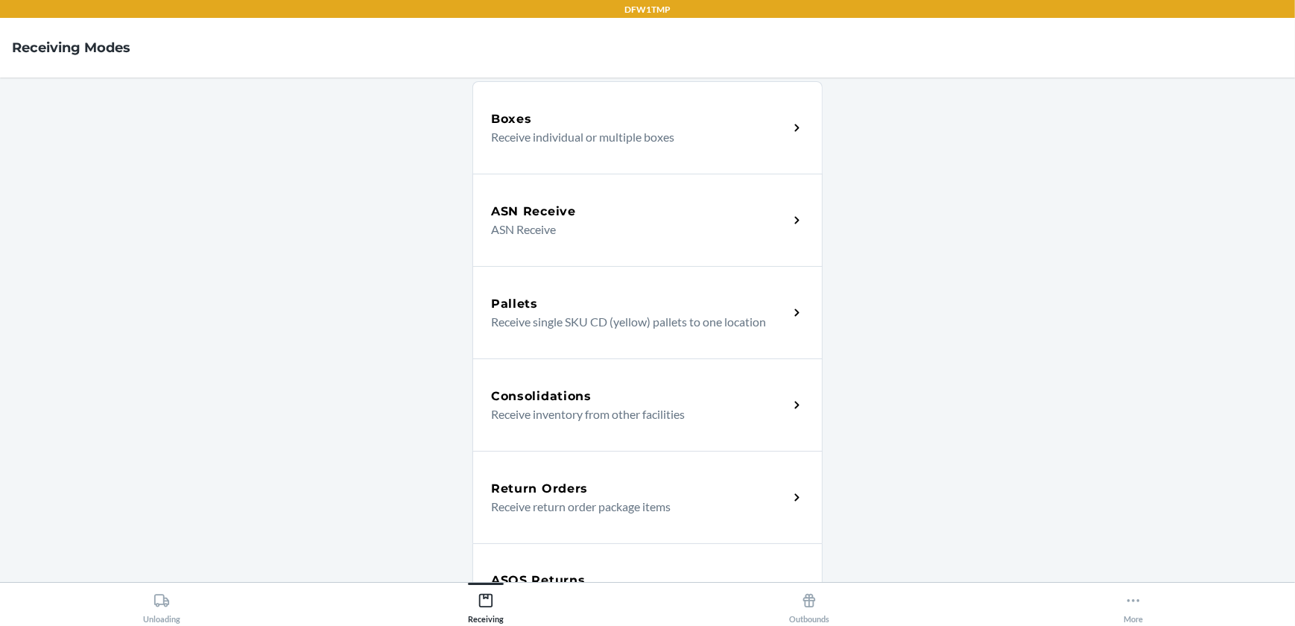
click at [538, 504] on p "Receive return order package items" at bounding box center [633, 507] width 285 height 18
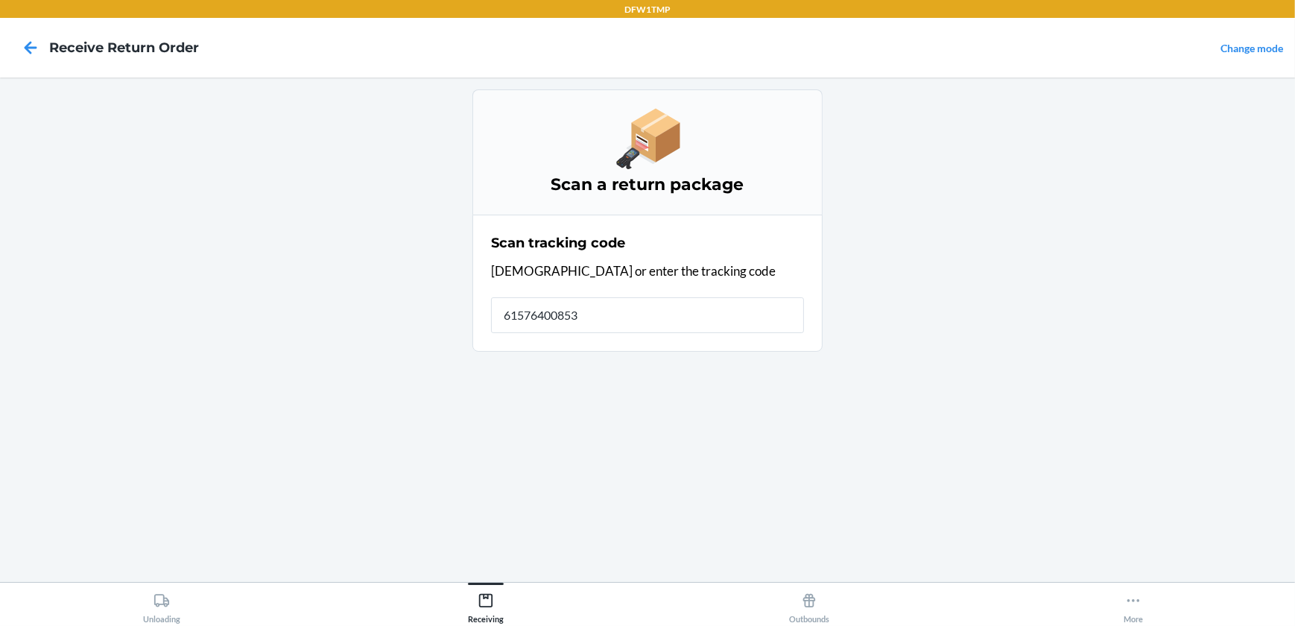
type input "615764008539"
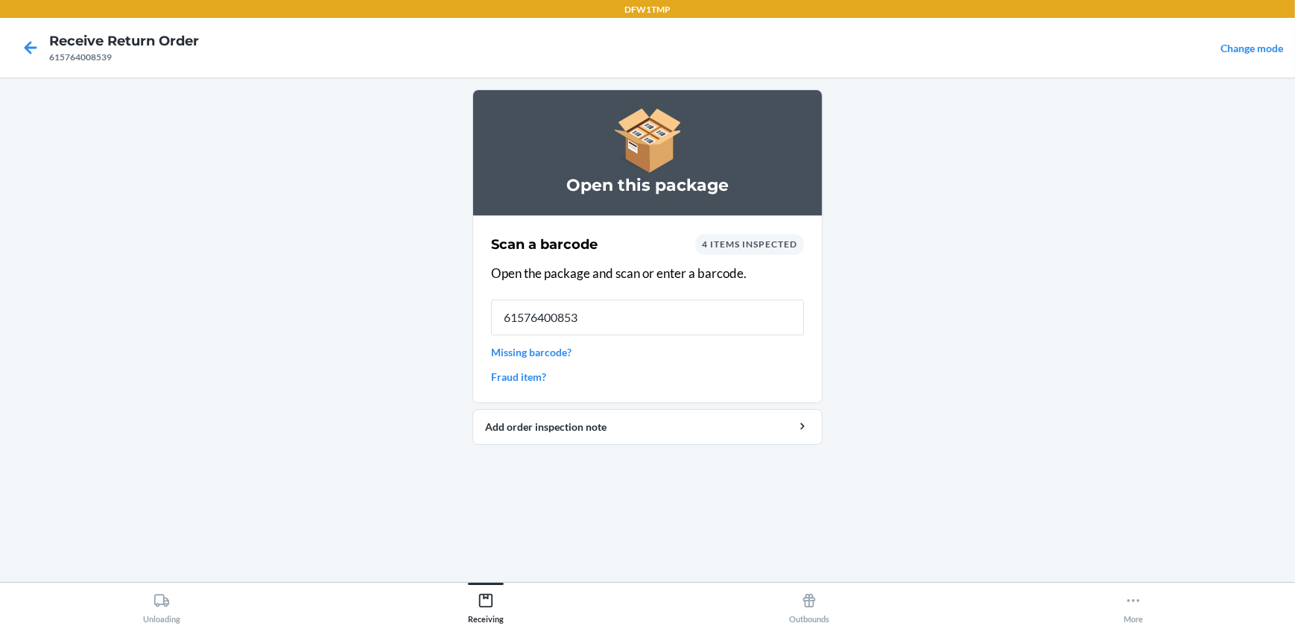
type input "615764008539"
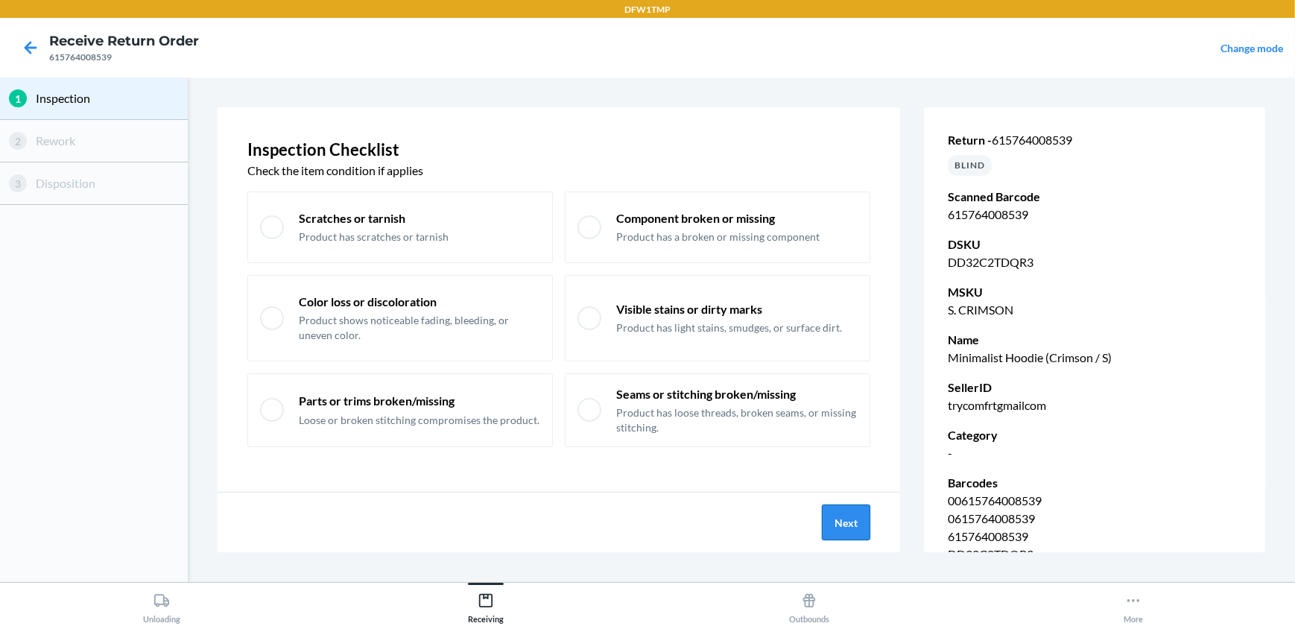
click at [850, 515] on button "Next" at bounding box center [846, 523] width 48 height 36
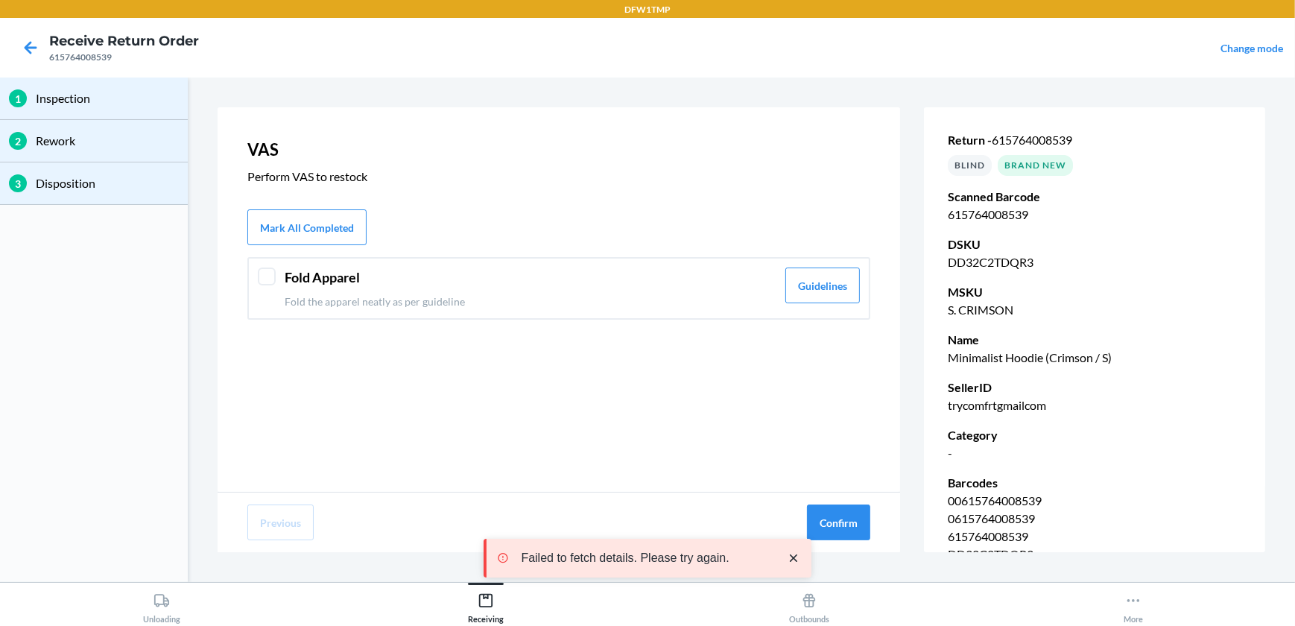
click at [270, 279] on div at bounding box center [267, 277] width 18 height 18
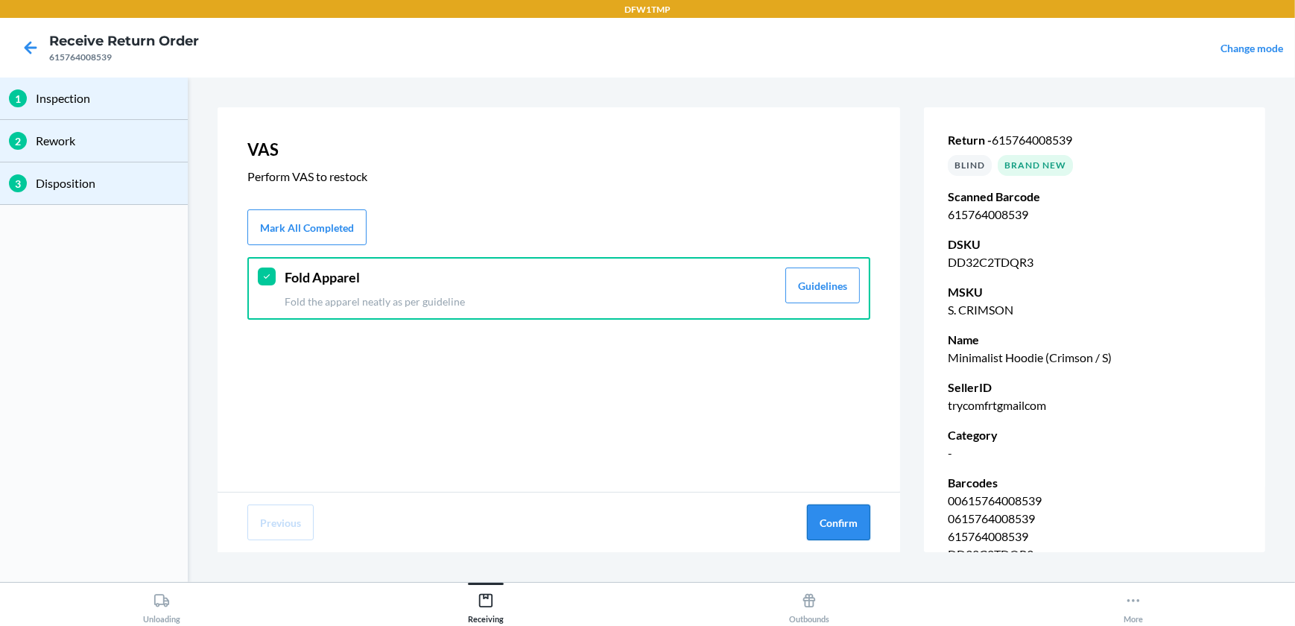
click at [834, 518] on button "Confirm" at bounding box center [838, 523] width 63 height 36
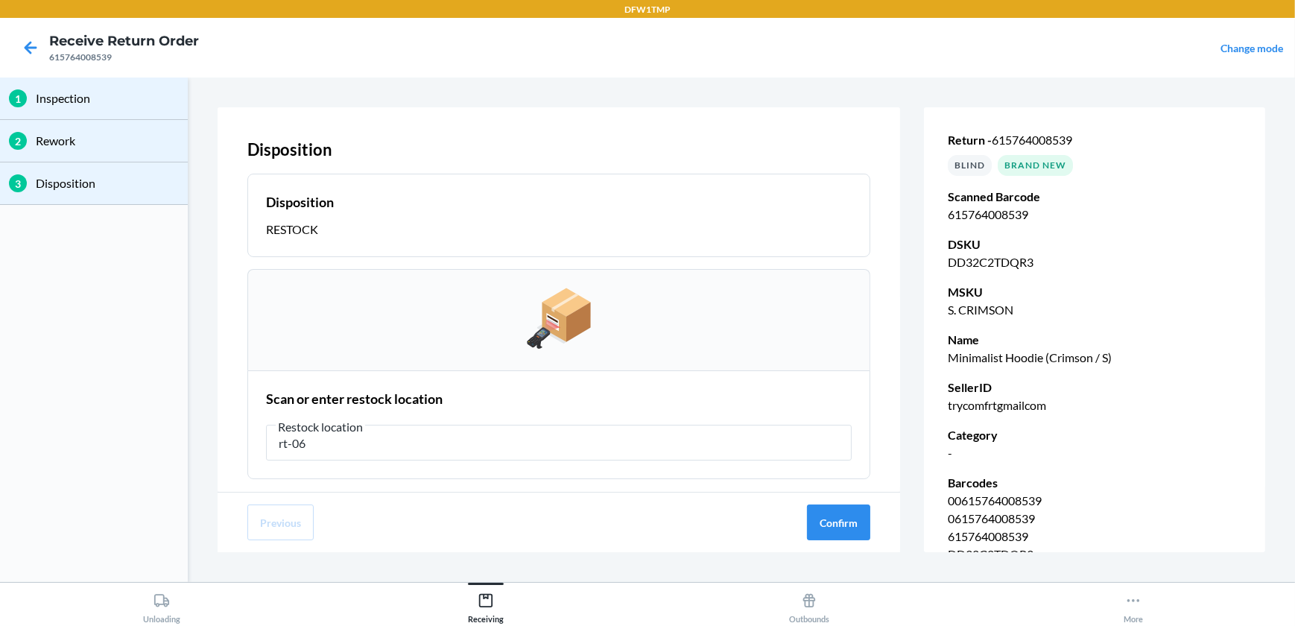
type input "rt-06"
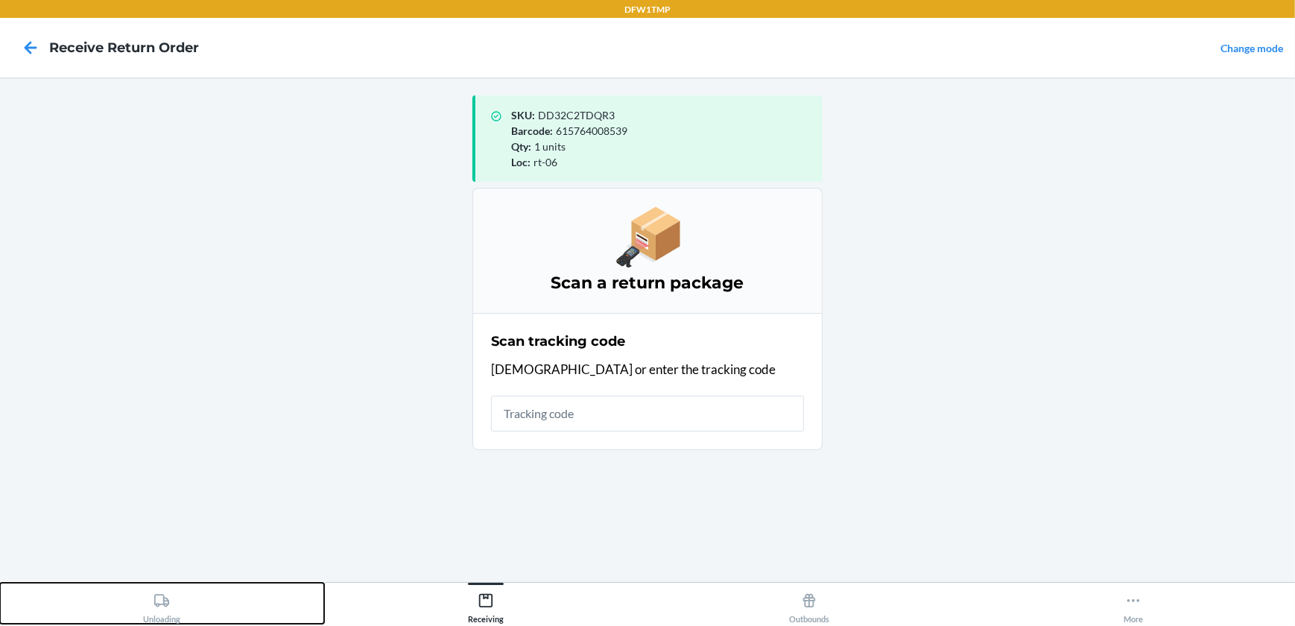
click at [148, 598] on div "Unloading" at bounding box center [161, 605] width 37 height 37
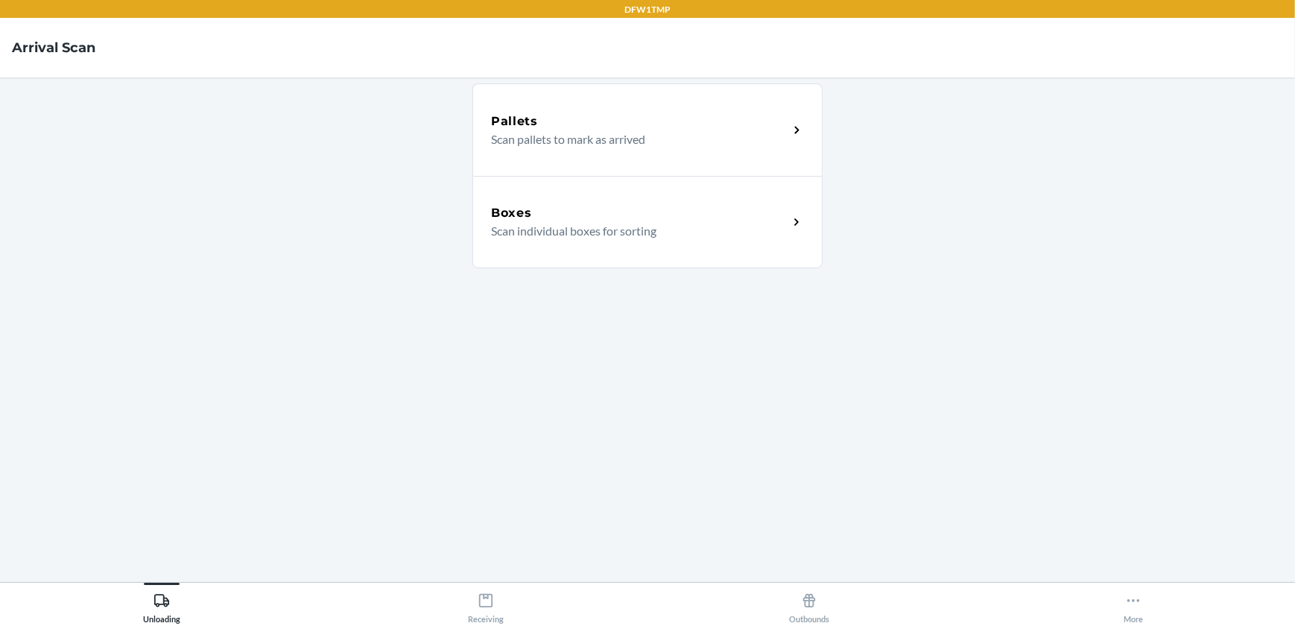
click at [592, 227] on p "Scan individual boxes for sorting" at bounding box center [633, 231] width 285 height 18
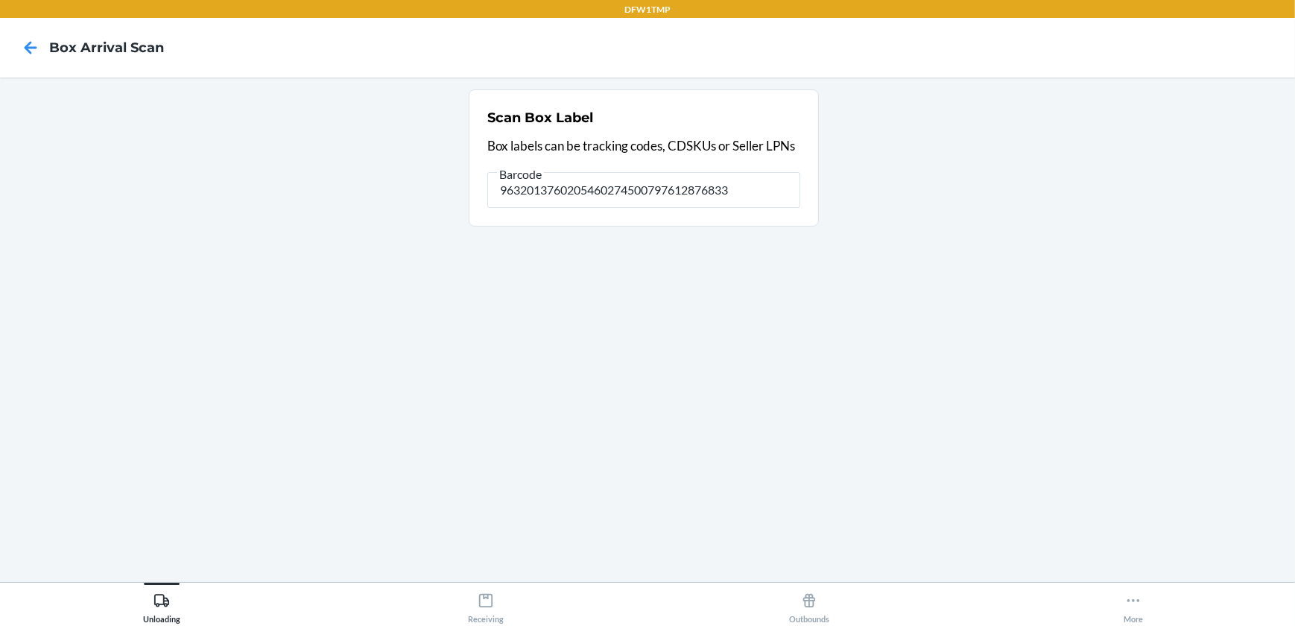
type input "9632013760205460274500797612876833"
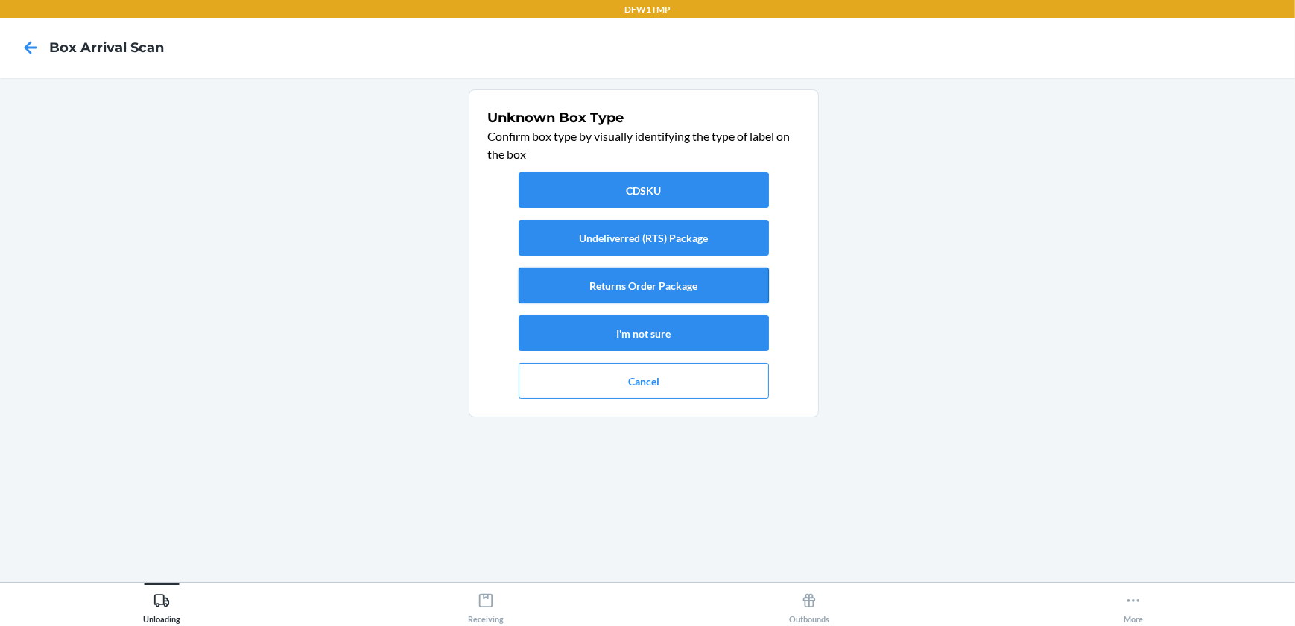
click at [683, 286] on button "Returns Order Package" at bounding box center [644, 286] width 250 height 36
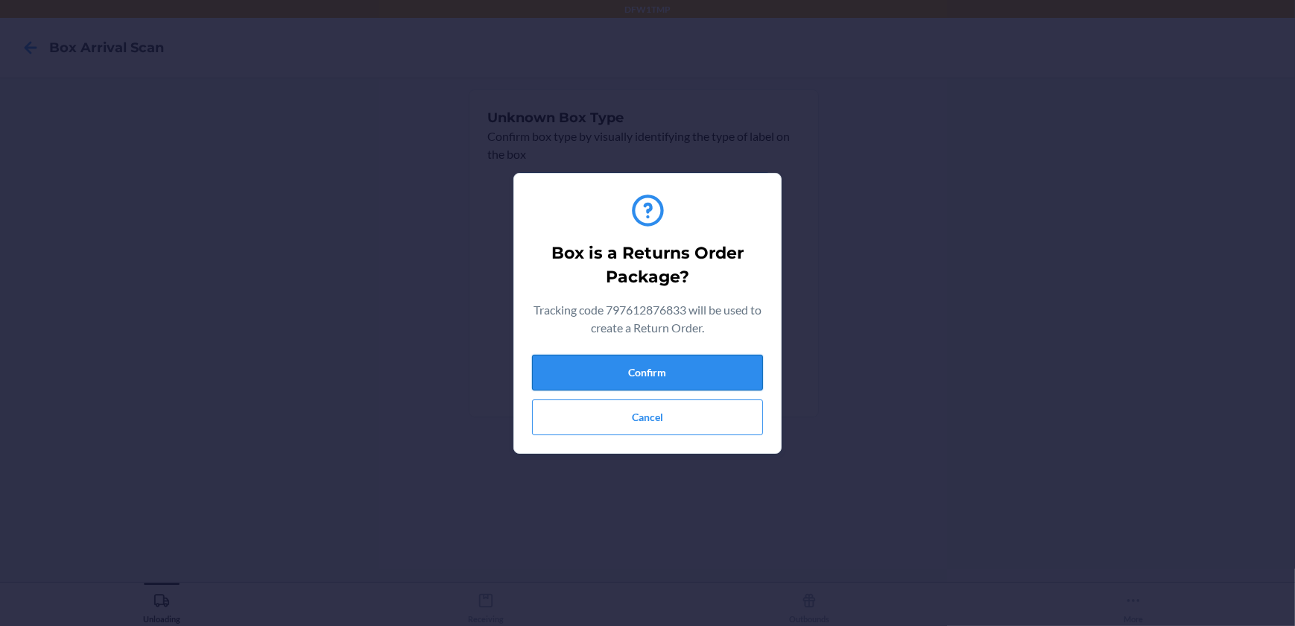
click at [681, 363] on button "Confirm" at bounding box center [647, 373] width 231 height 36
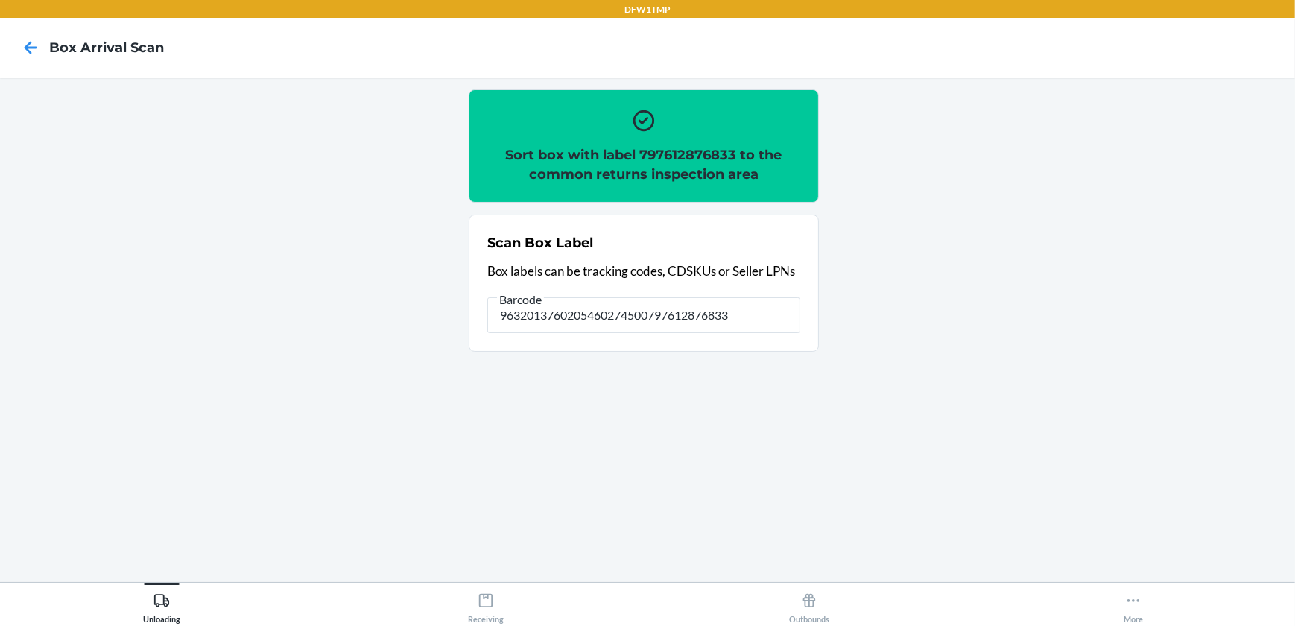
type input "9632013760205460274500797612876833"
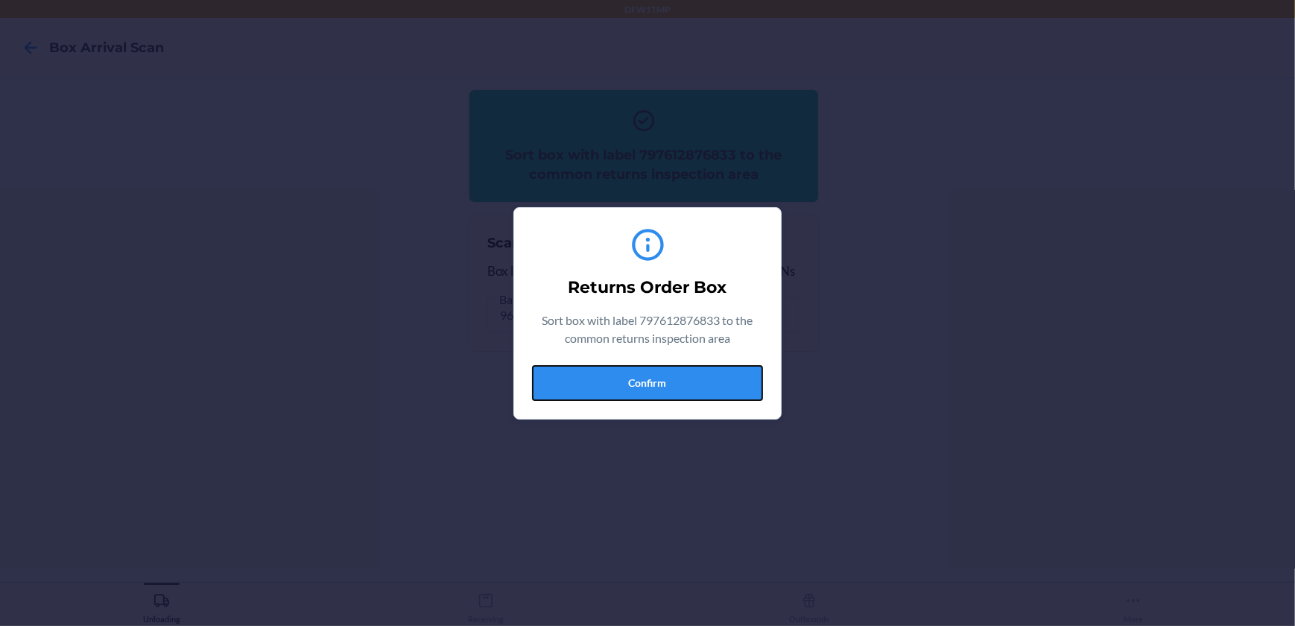
click at [672, 379] on button "Confirm" at bounding box center [647, 383] width 231 height 36
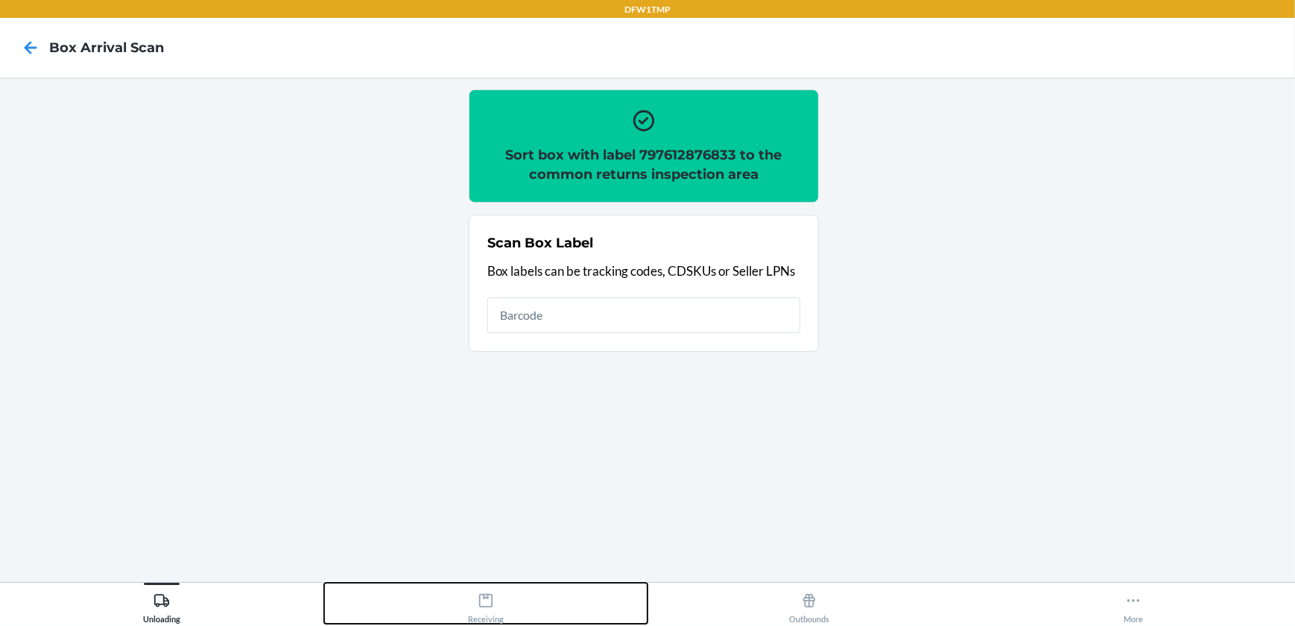
click at [476, 597] on div "Receiving" at bounding box center [486, 605] width 36 height 37
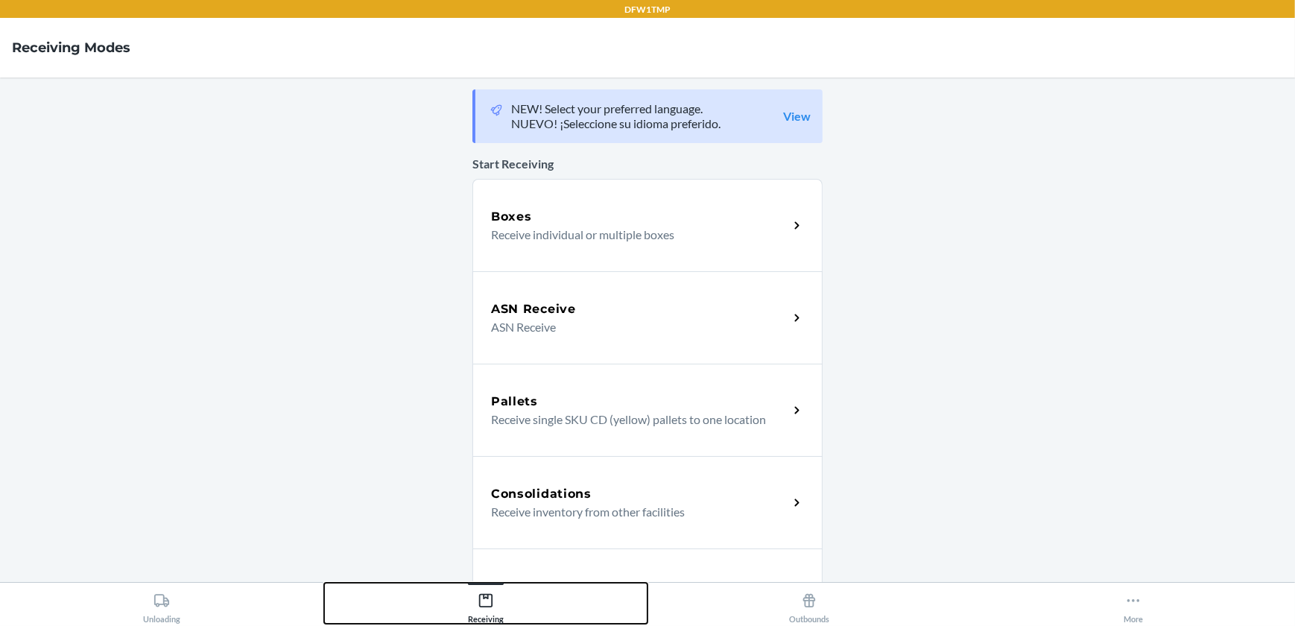
scroll to position [135, 0]
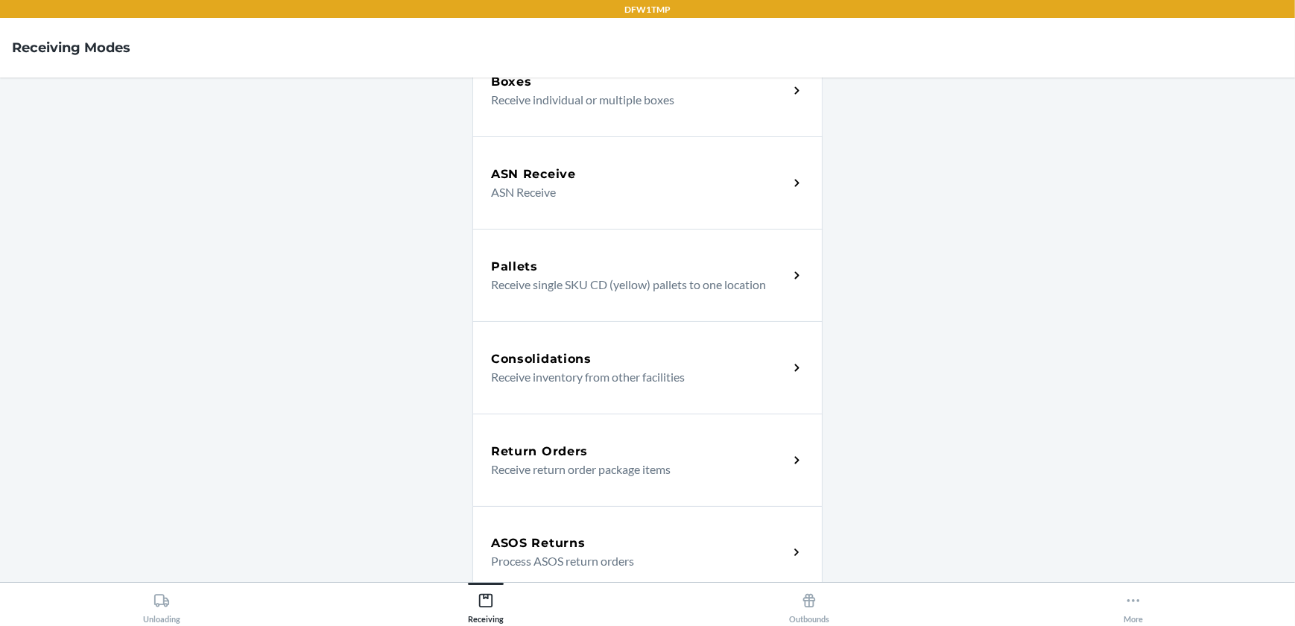
click at [586, 461] on p "Receive return order package items" at bounding box center [633, 470] width 285 height 18
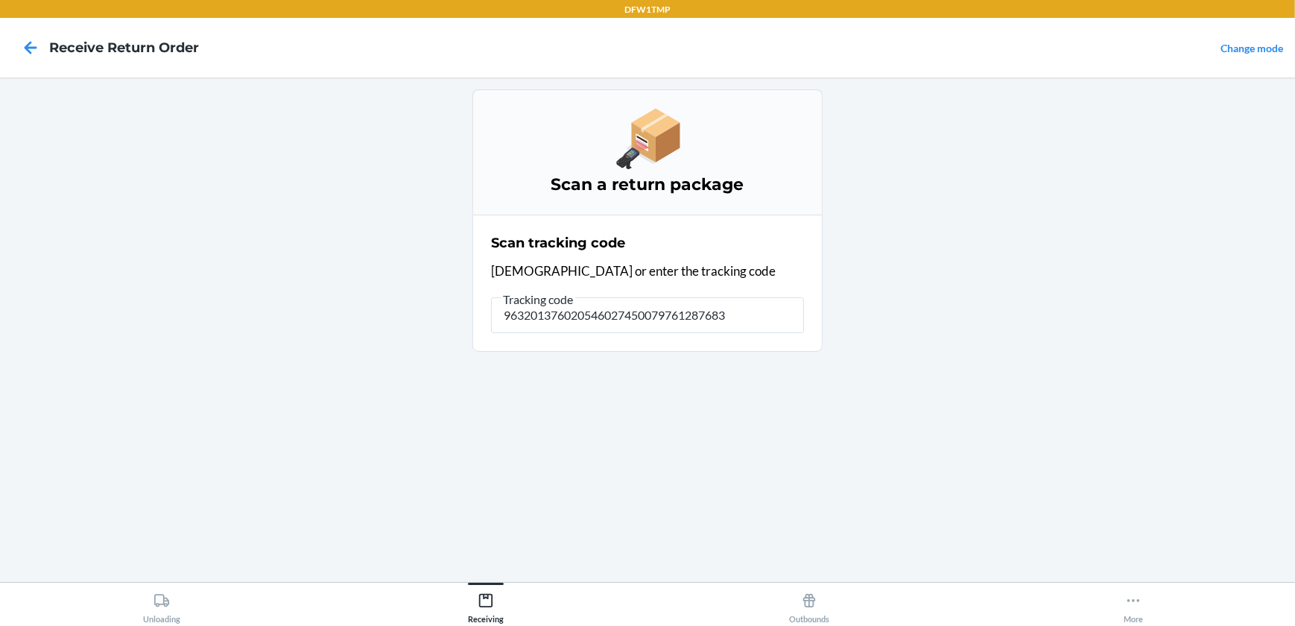
type input "9632013760205460274500797612876833"
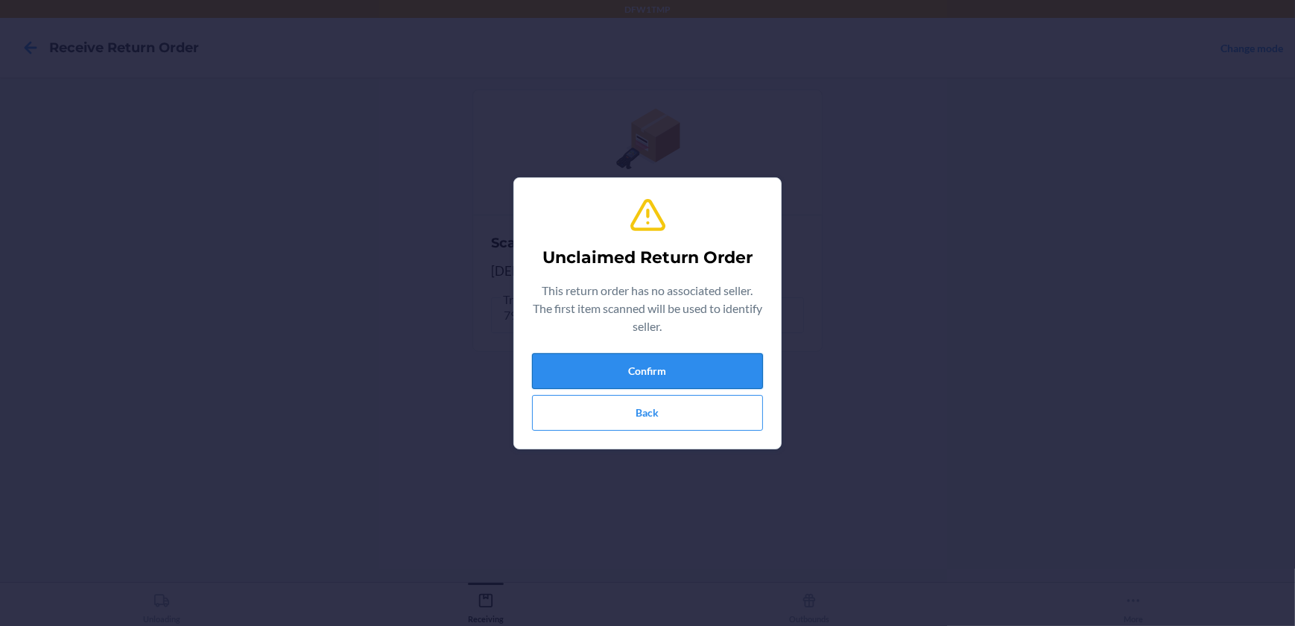
click at [640, 372] on button "Confirm" at bounding box center [647, 371] width 231 height 36
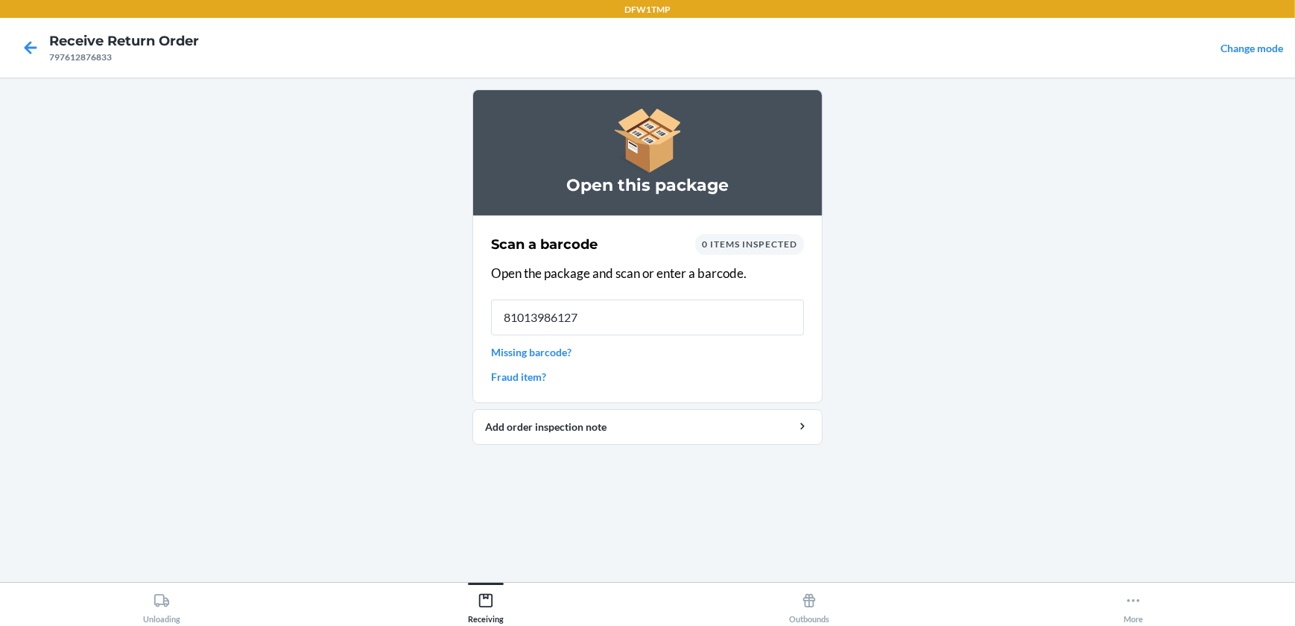
type input "810139861270"
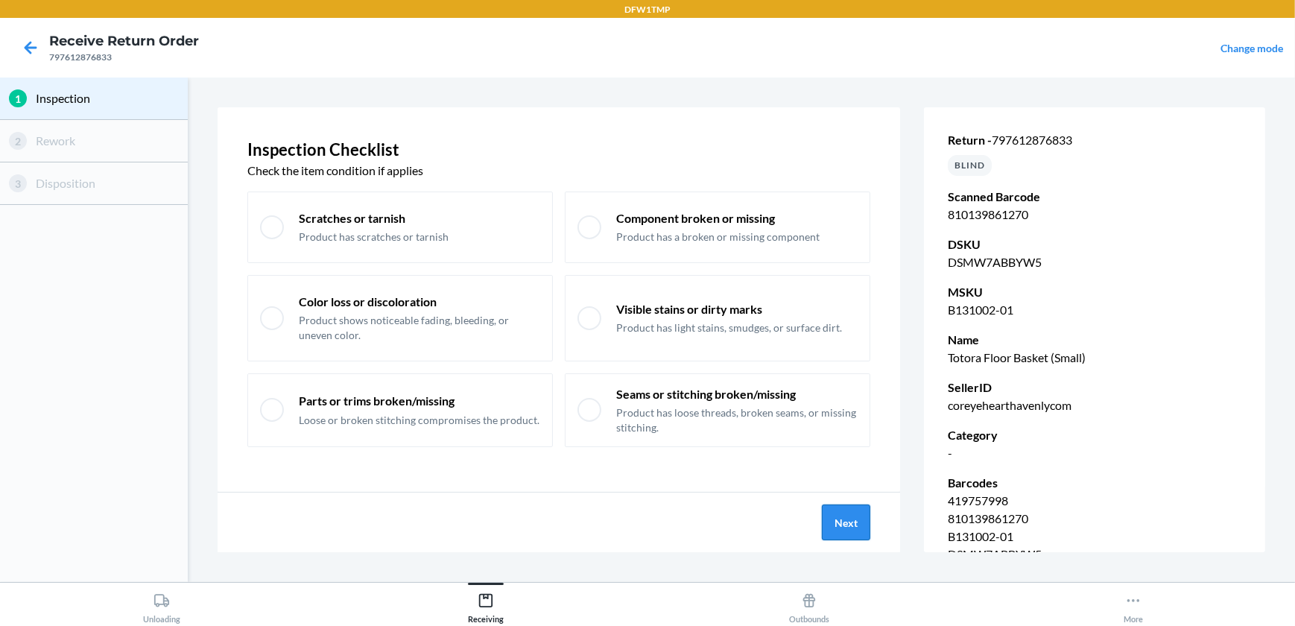
click at [839, 522] on button "Next" at bounding box center [846, 523] width 48 height 36
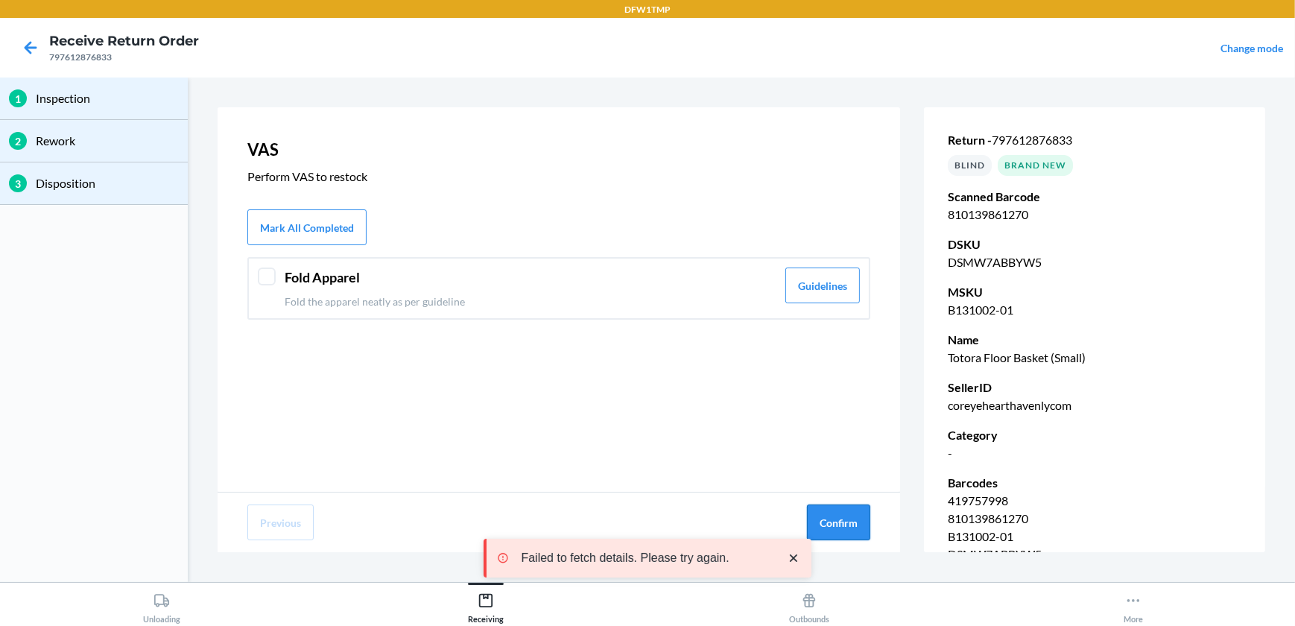
click at [845, 521] on button "Confirm" at bounding box center [838, 523] width 63 height 36
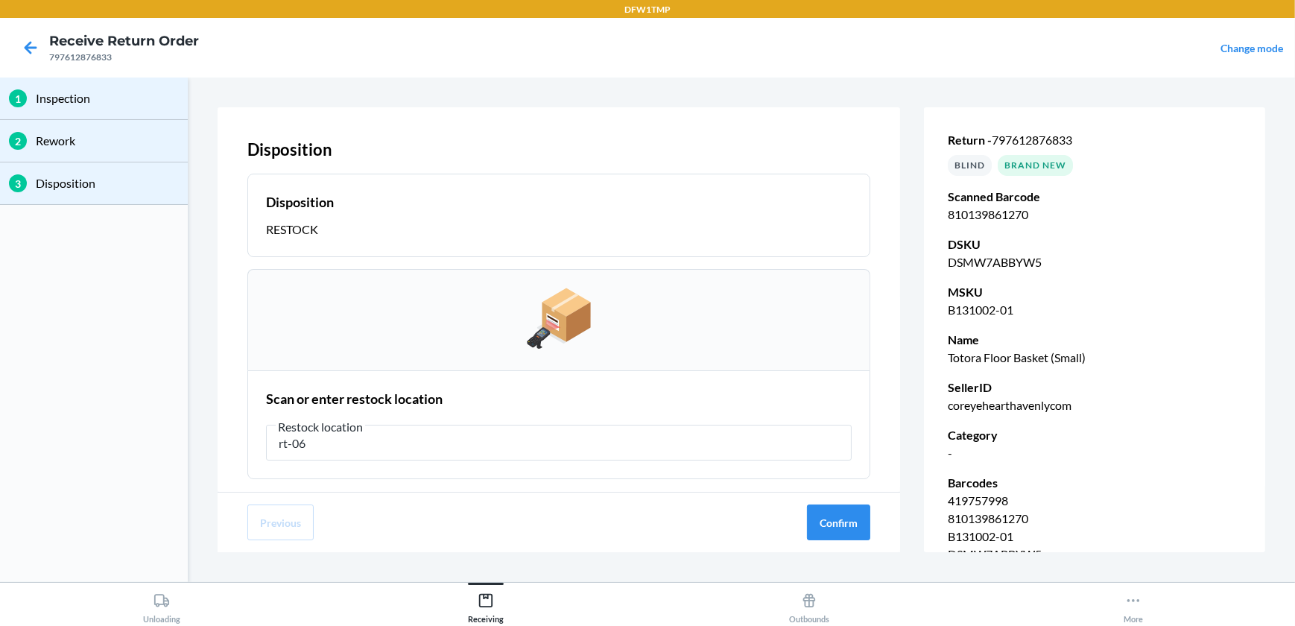
type input "rt-06"
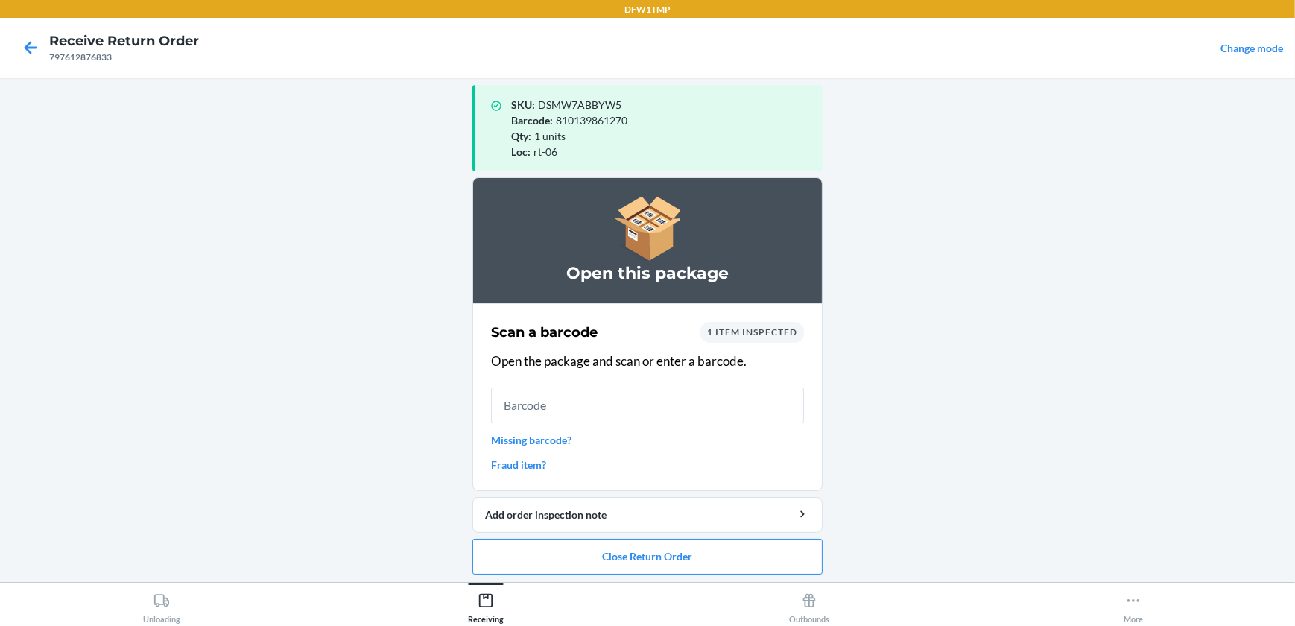
scroll to position [14, 0]
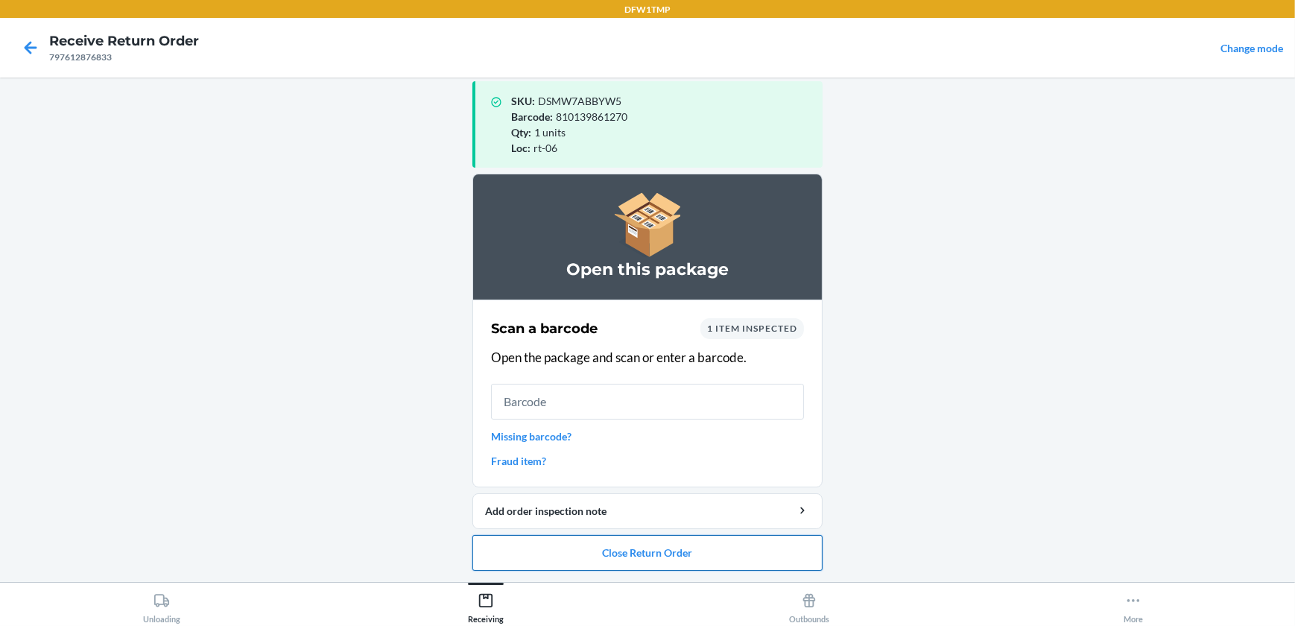
click at [626, 546] on button "Close Return Order" at bounding box center [648, 553] width 350 height 36
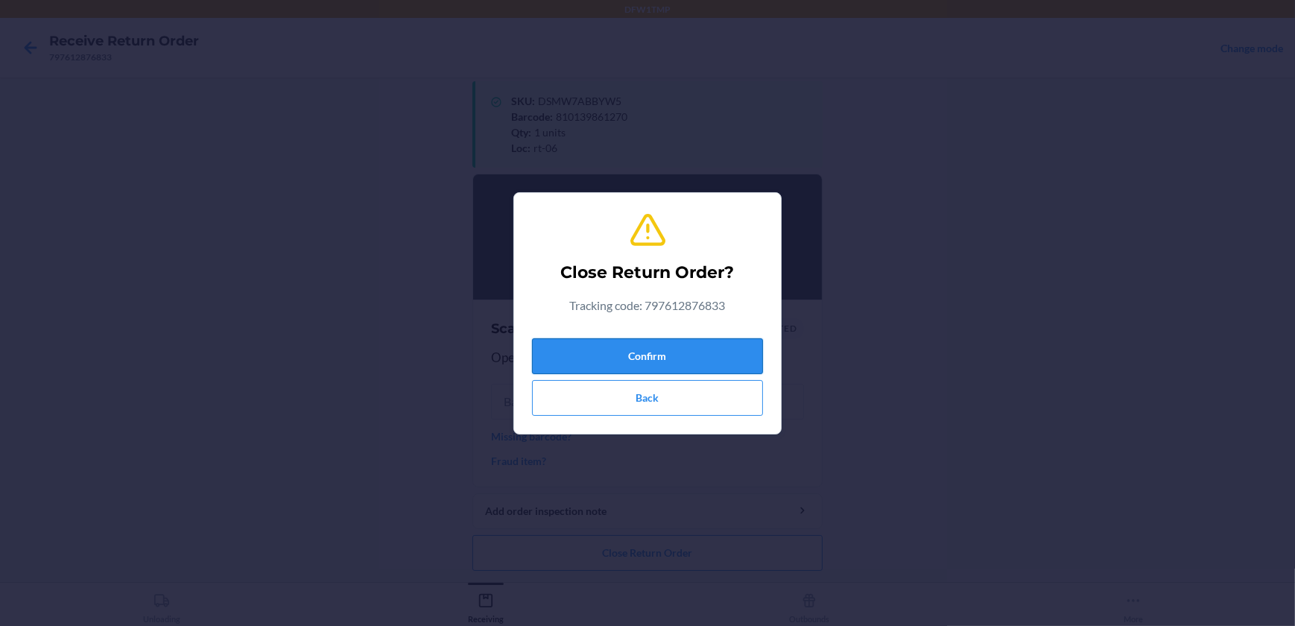
click at [631, 347] on button "Confirm" at bounding box center [647, 356] width 231 height 36
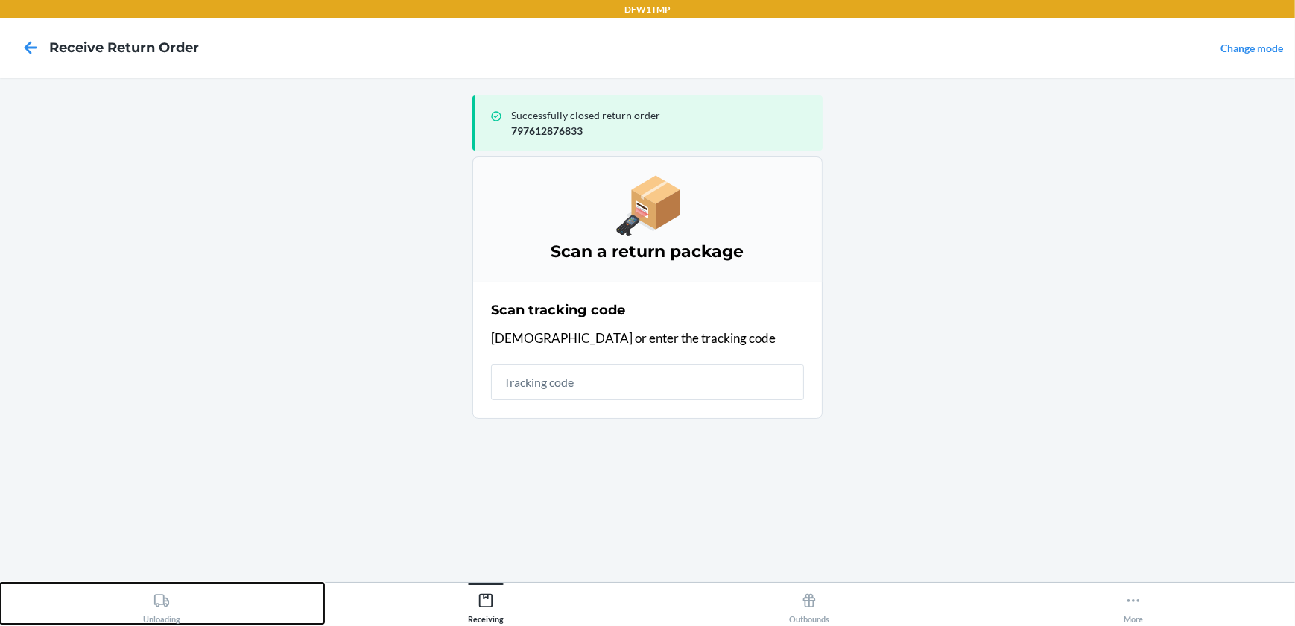
click at [154, 599] on icon at bounding box center [162, 601] width 16 height 16
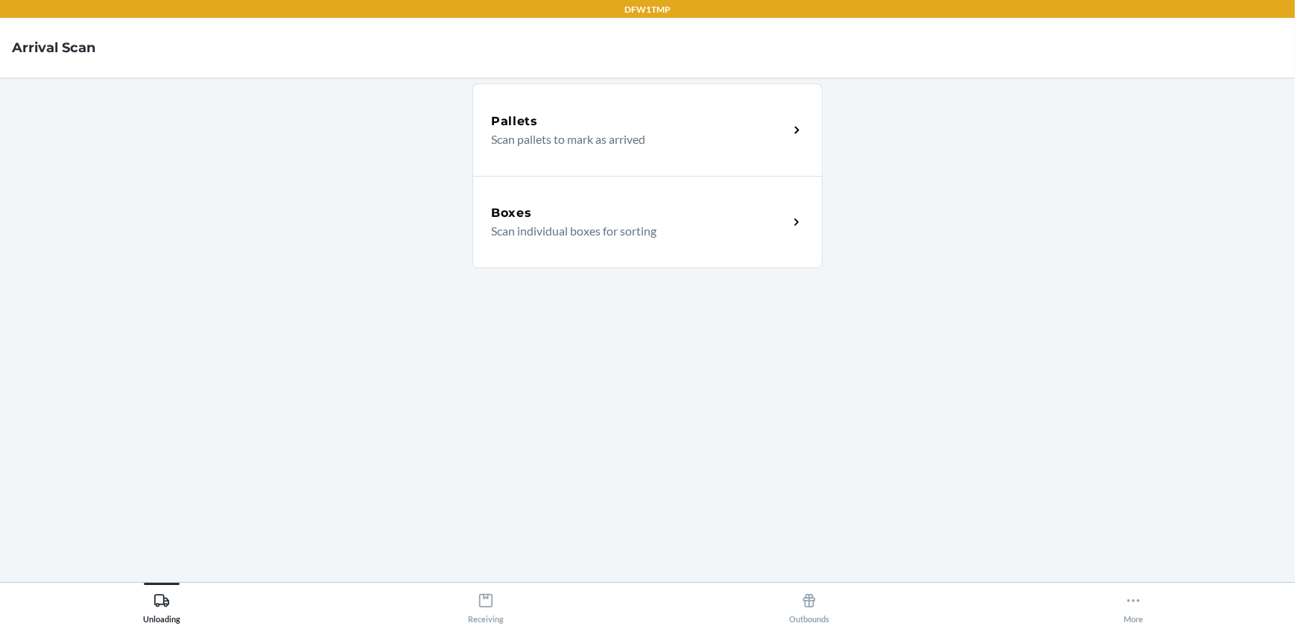
click at [590, 218] on div "Boxes" at bounding box center [639, 213] width 297 height 18
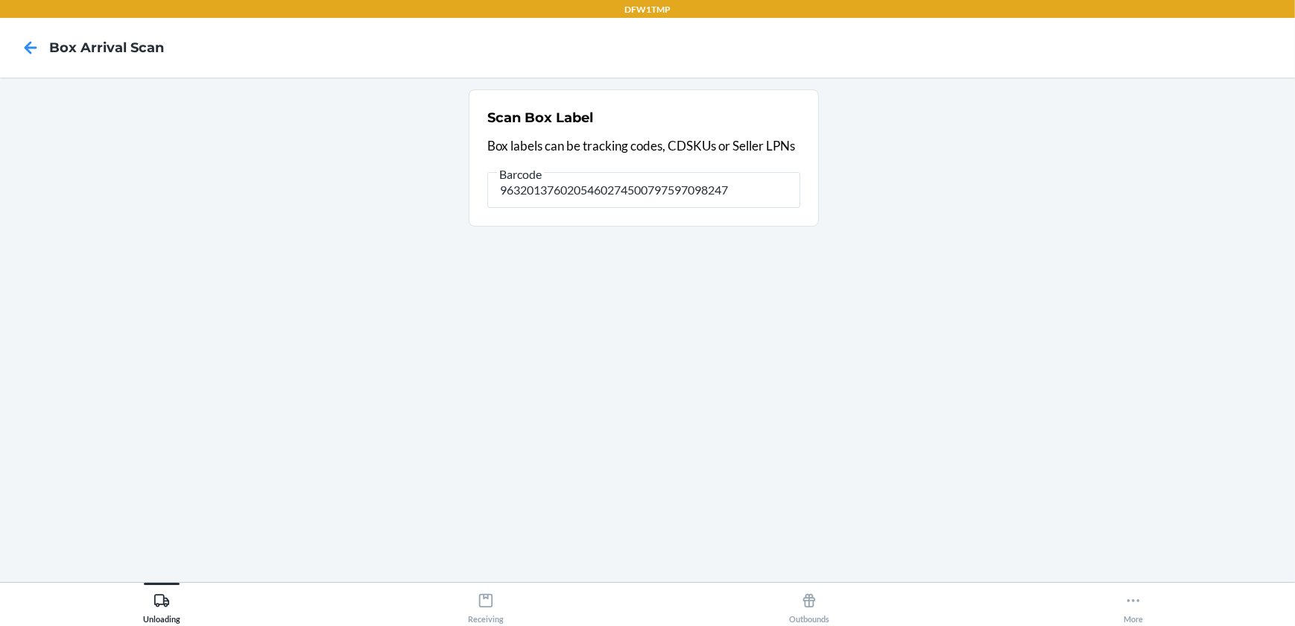
type input "9632013760205460274500797597098247"
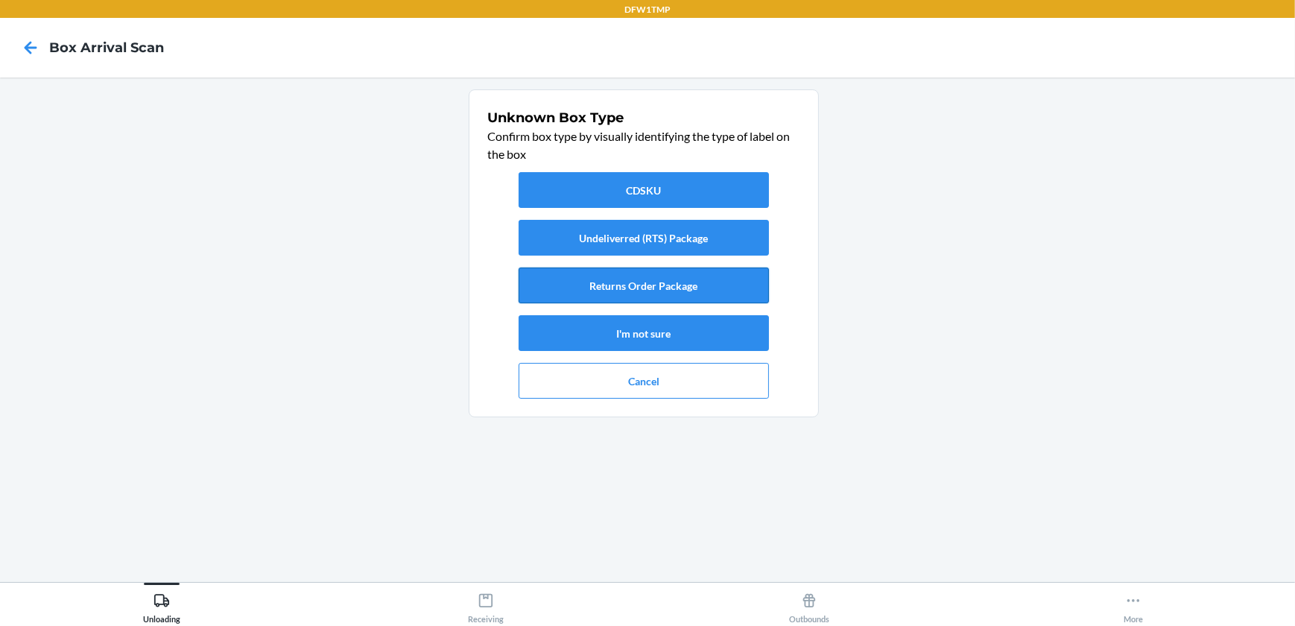
click at [725, 277] on button "Returns Order Package" at bounding box center [644, 286] width 250 height 36
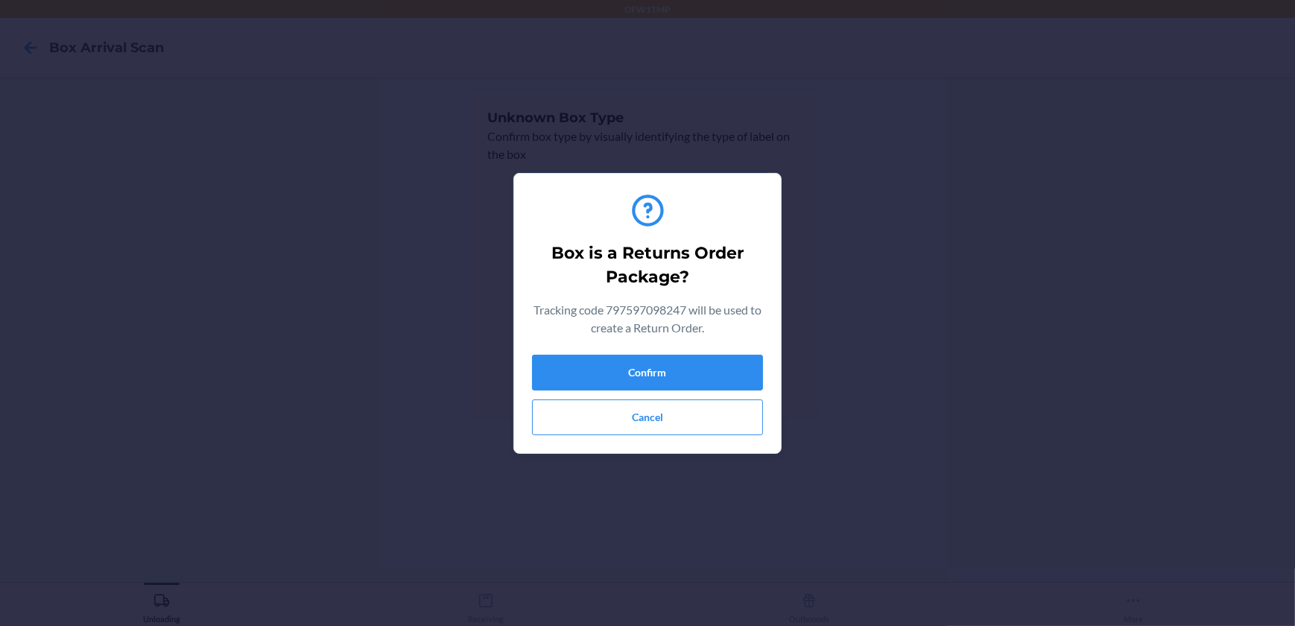
click at [728, 346] on div "Box is a Returns Order Package? Tracking code 797597098247 will be used to crea…" at bounding box center [647, 314] width 231 height 256
click at [730, 358] on button "Confirm" at bounding box center [647, 373] width 231 height 36
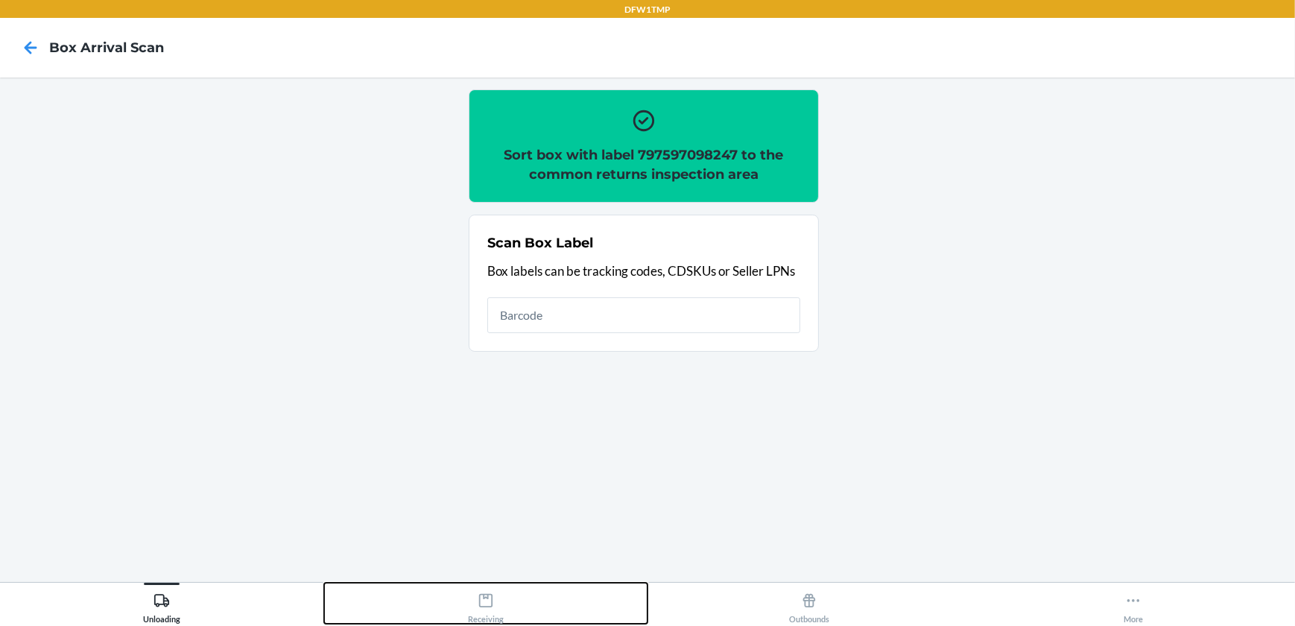
click at [469, 596] on div "Receiving" at bounding box center [486, 605] width 36 height 37
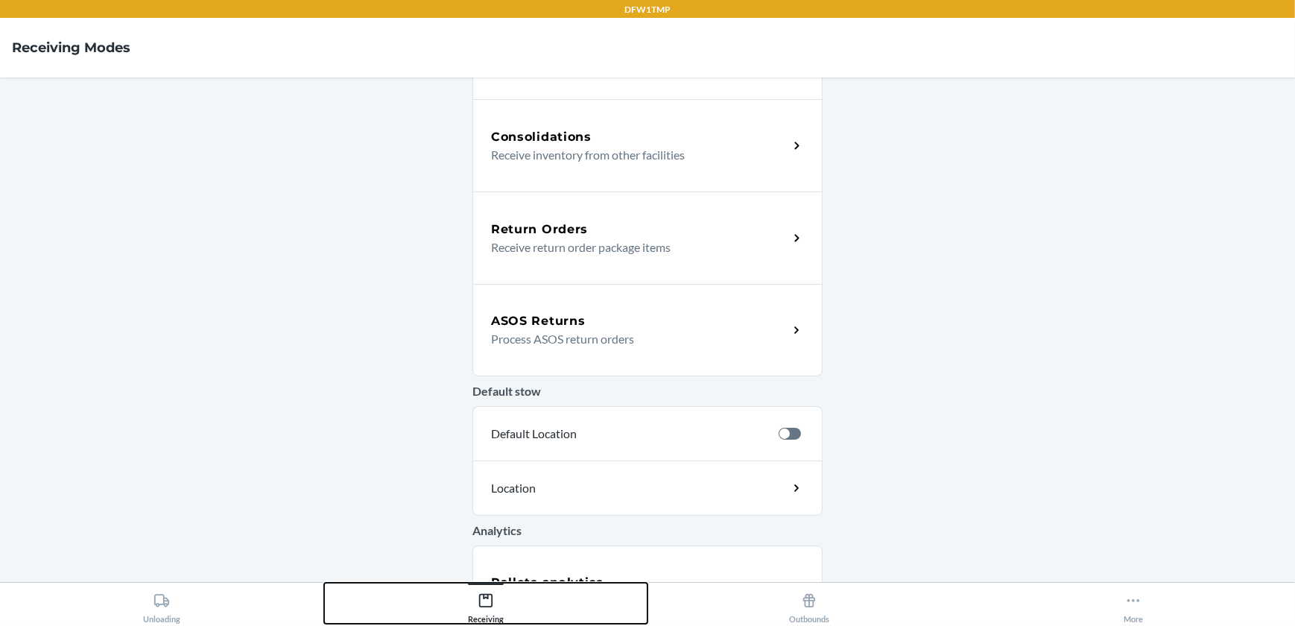
scroll to position [406, 0]
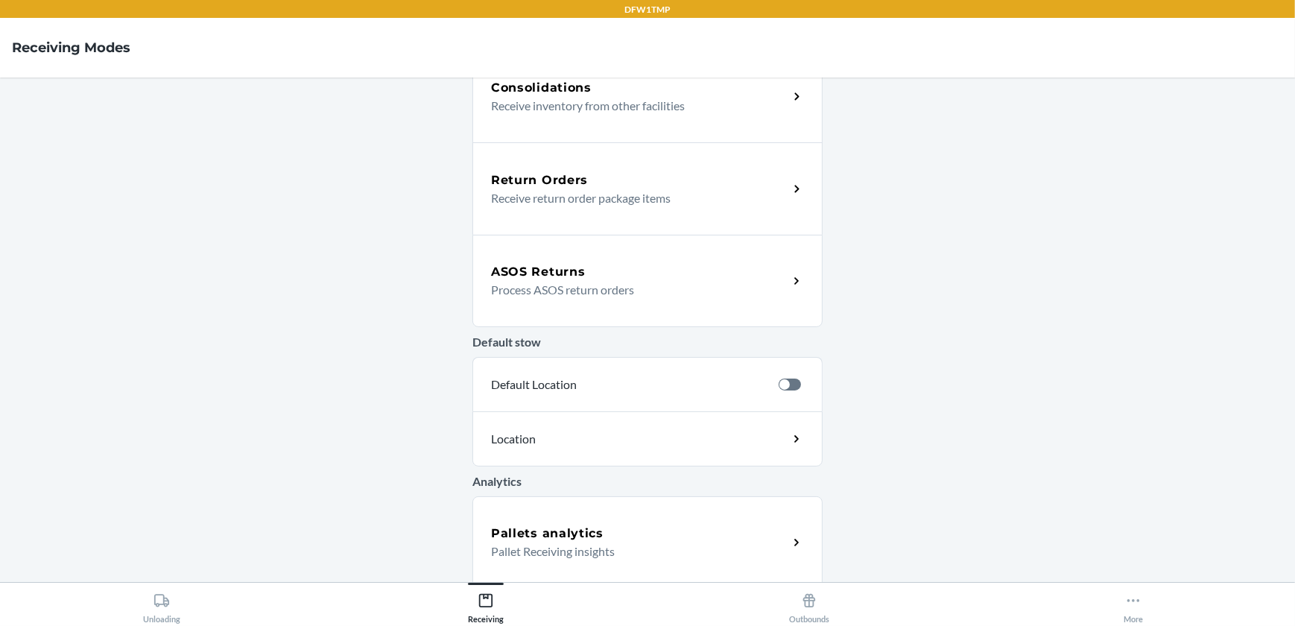
click at [598, 192] on p "Receive return order package items" at bounding box center [633, 198] width 285 height 18
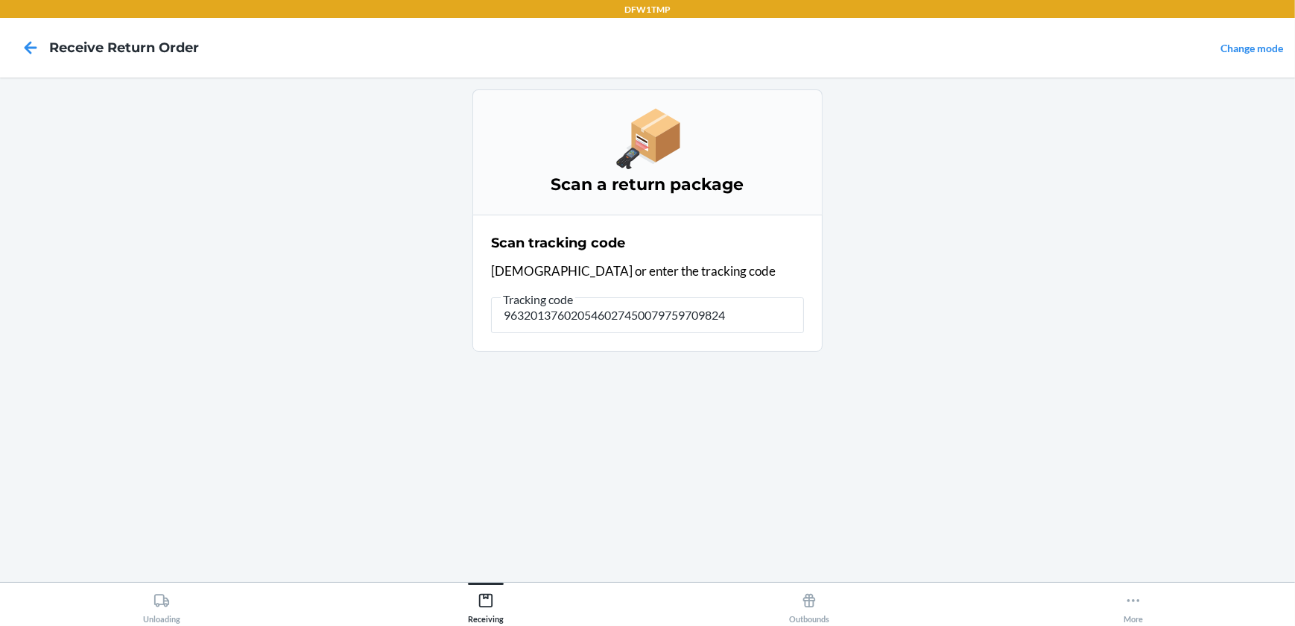
type input "9632013760205460274500797597098247"
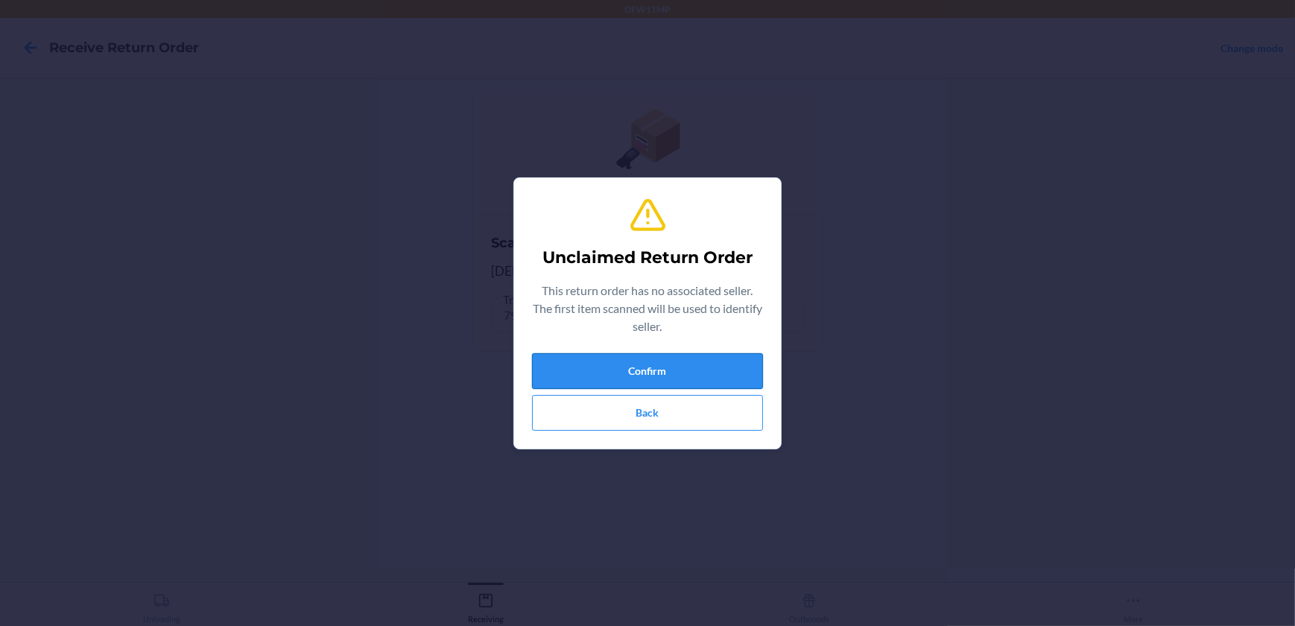
click at [595, 373] on button "Confirm" at bounding box center [647, 371] width 231 height 36
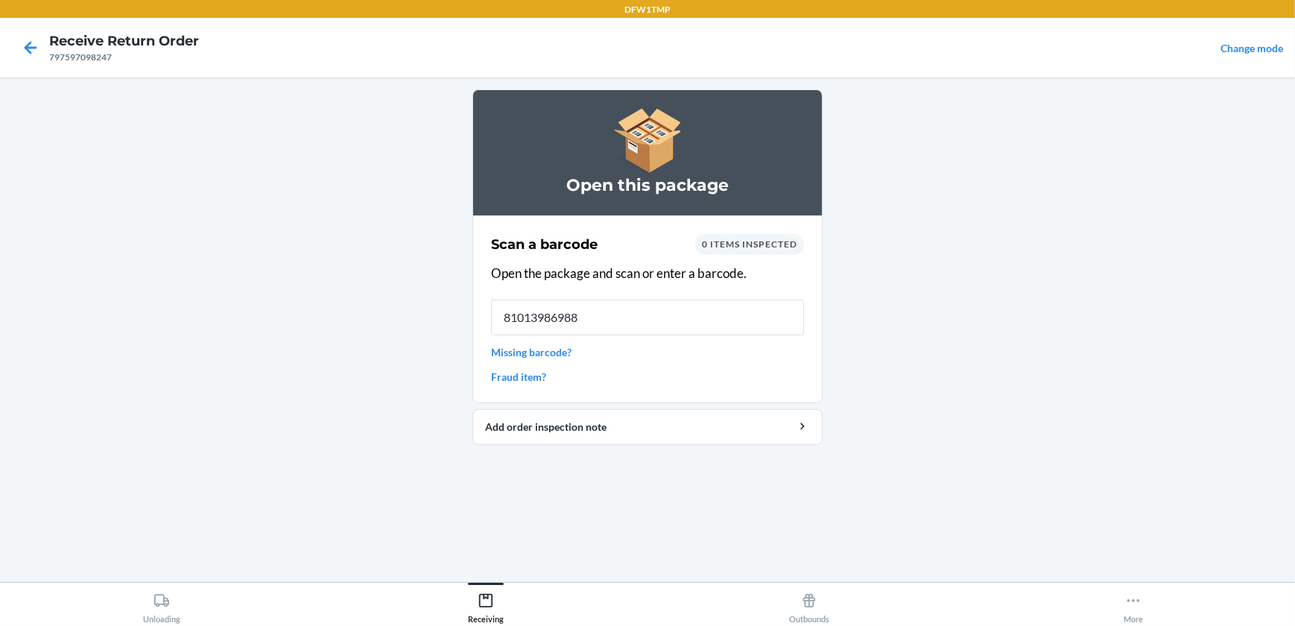
type input "810139869887"
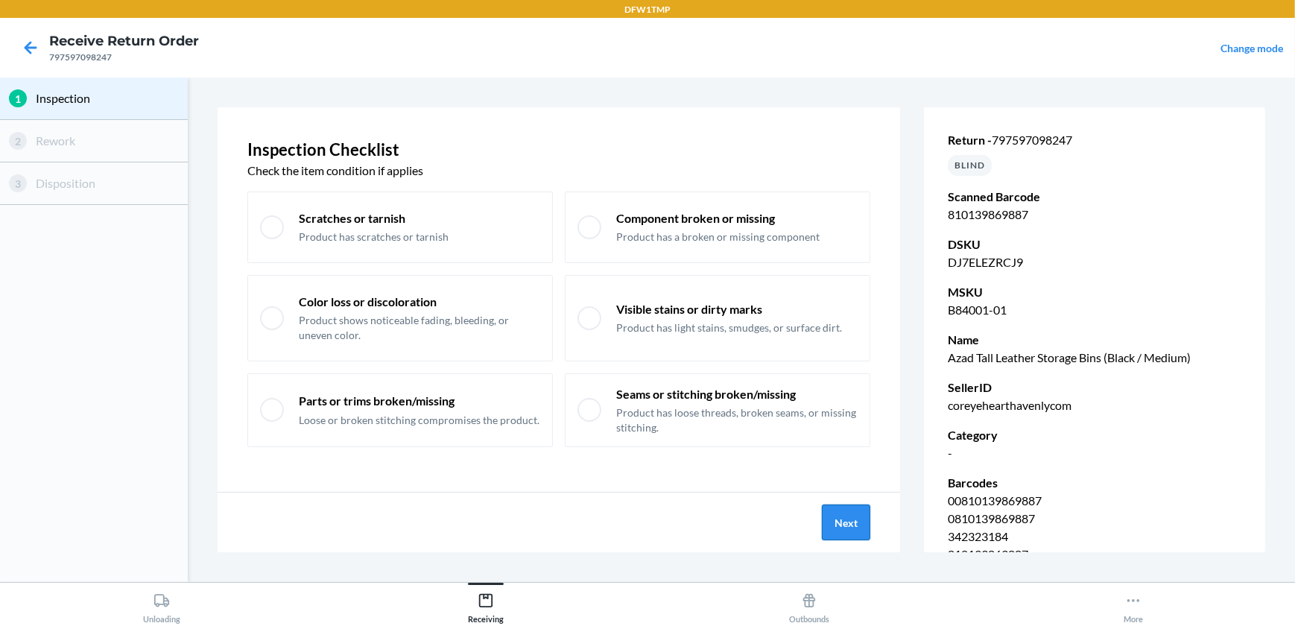
click at [850, 512] on button "Next" at bounding box center [846, 523] width 48 height 36
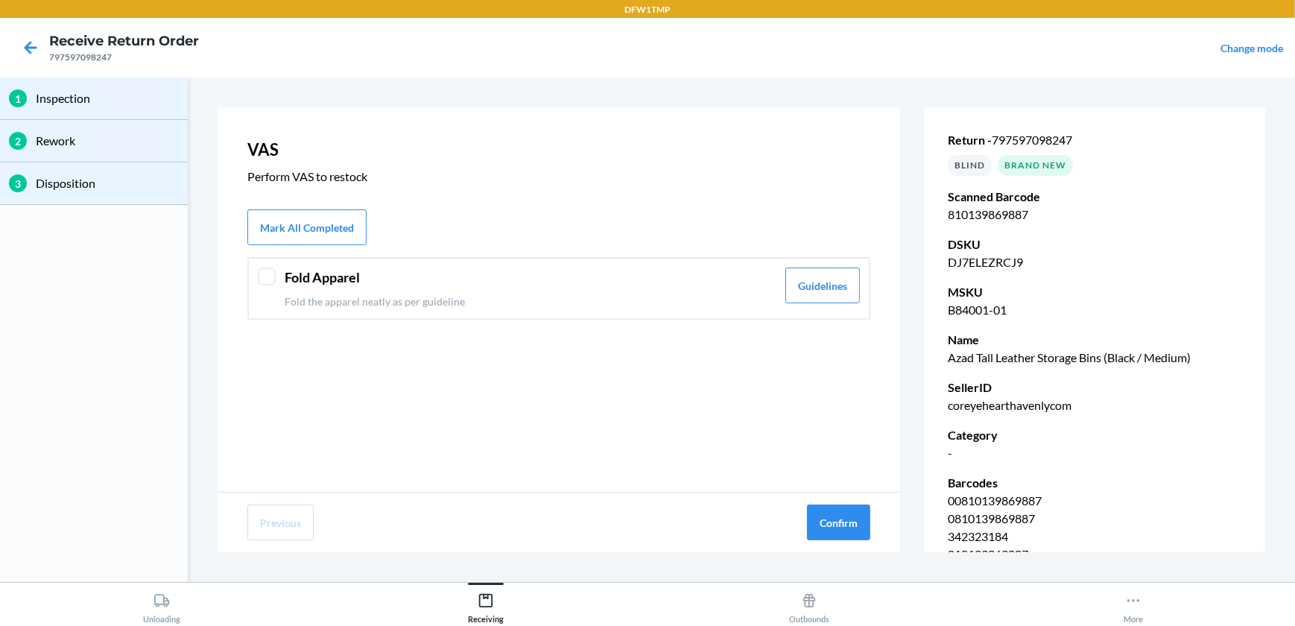
click at [627, 298] on p "Fold the apparel neatly as per guideline" at bounding box center [531, 302] width 492 height 16
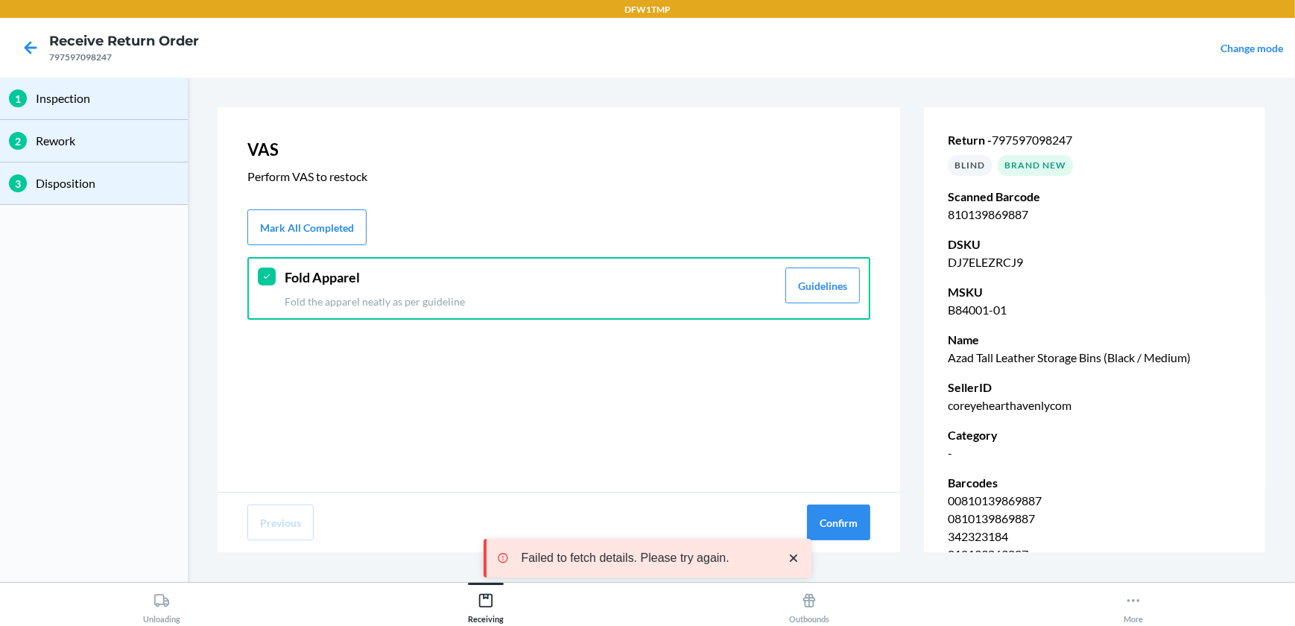
click at [641, 283] on header "Fold Apparel" at bounding box center [531, 278] width 492 height 20
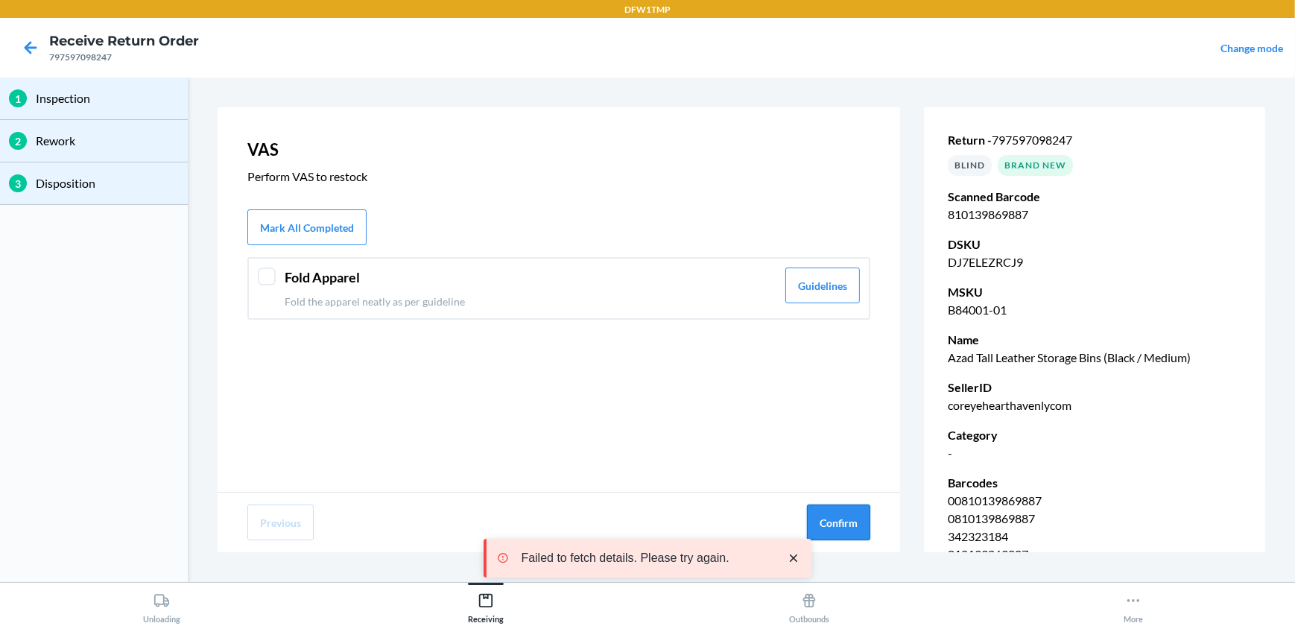
click at [842, 534] on button "Confirm" at bounding box center [838, 523] width 63 height 36
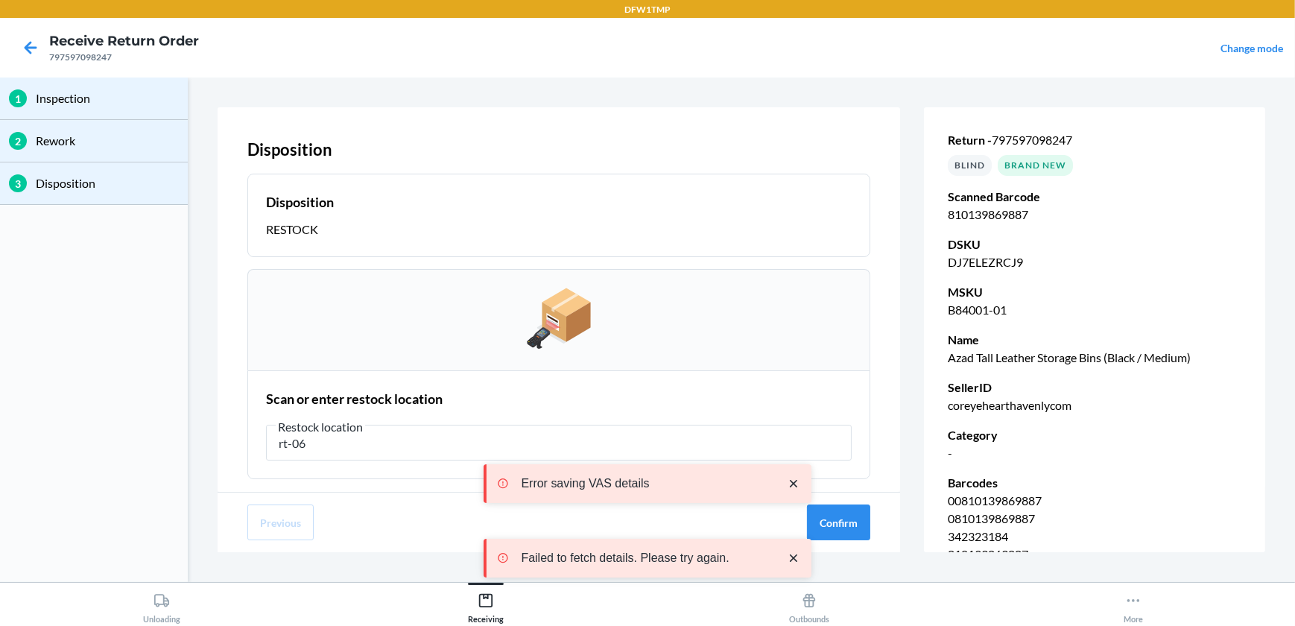
type input "rt-06"
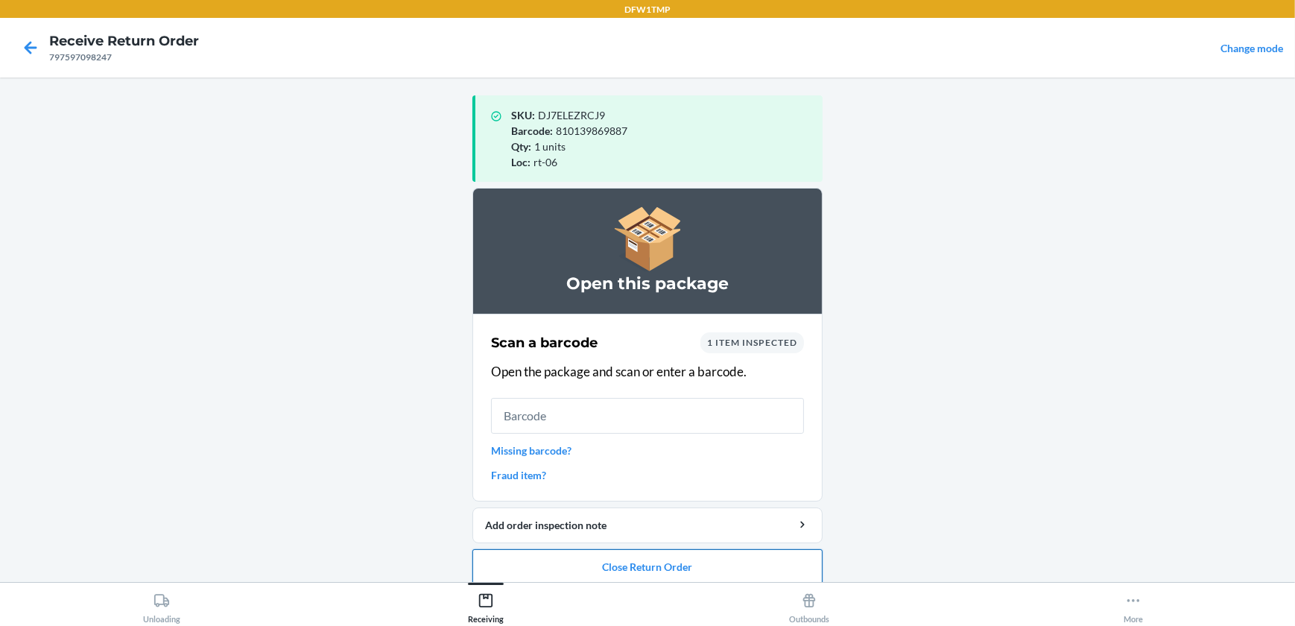
click at [525, 559] on button "Close Return Order" at bounding box center [648, 567] width 350 height 36
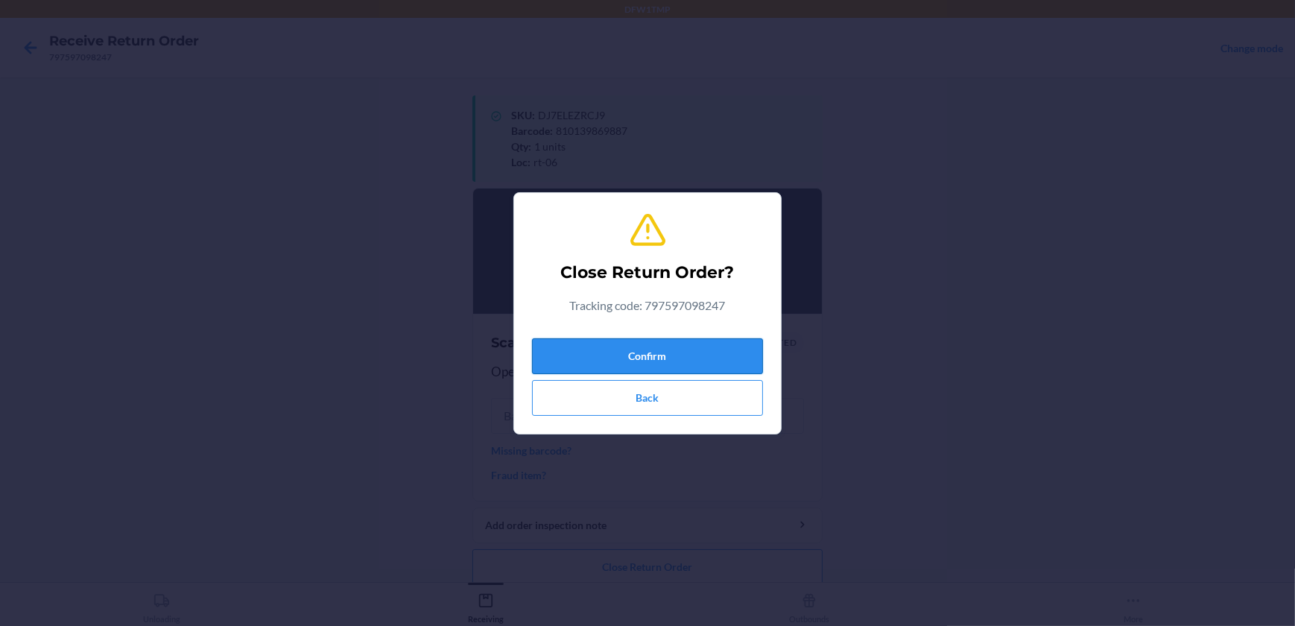
click at [627, 352] on button "Confirm" at bounding box center [647, 356] width 231 height 36
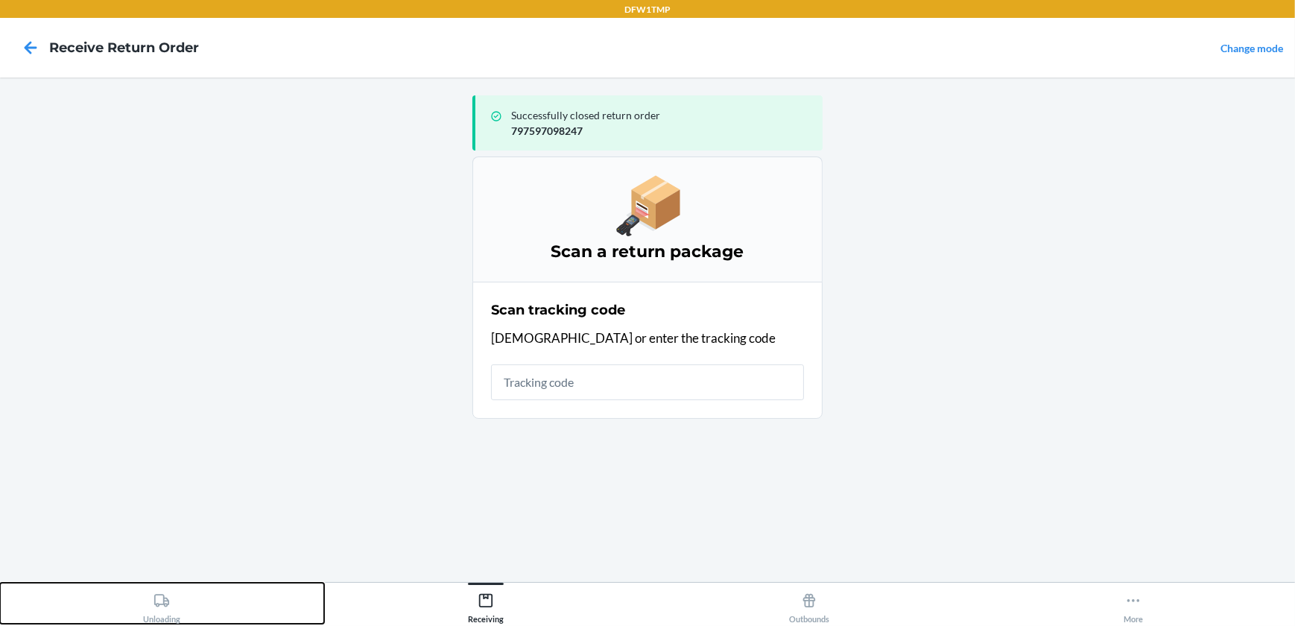
click at [165, 587] on div "Unloading" at bounding box center [161, 605] width 37 height 37
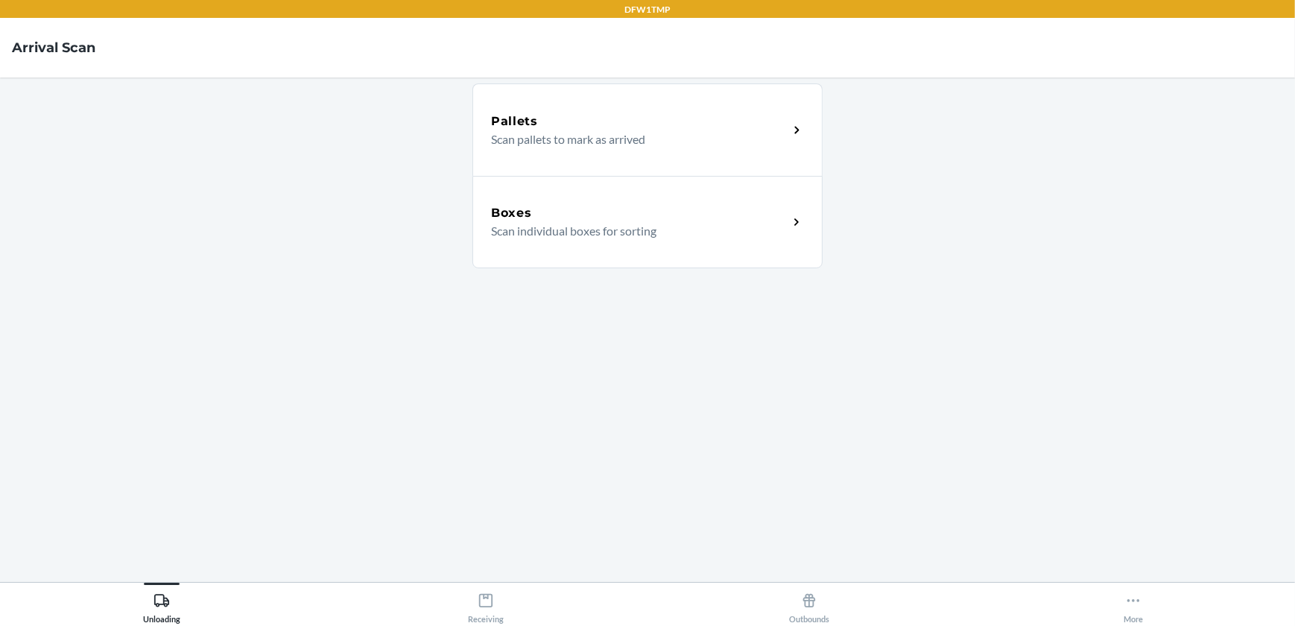
click at [1295, 239] on html "DFW1TMP Arrival Scan Pallets Scan pallets to mark as arrived Boxes Scan individ…" at bounding box center [647, 313] width 1295 height 626
click at [575, 208] on div "Boxes" at bounding box center [639, 213] width 297 height 18
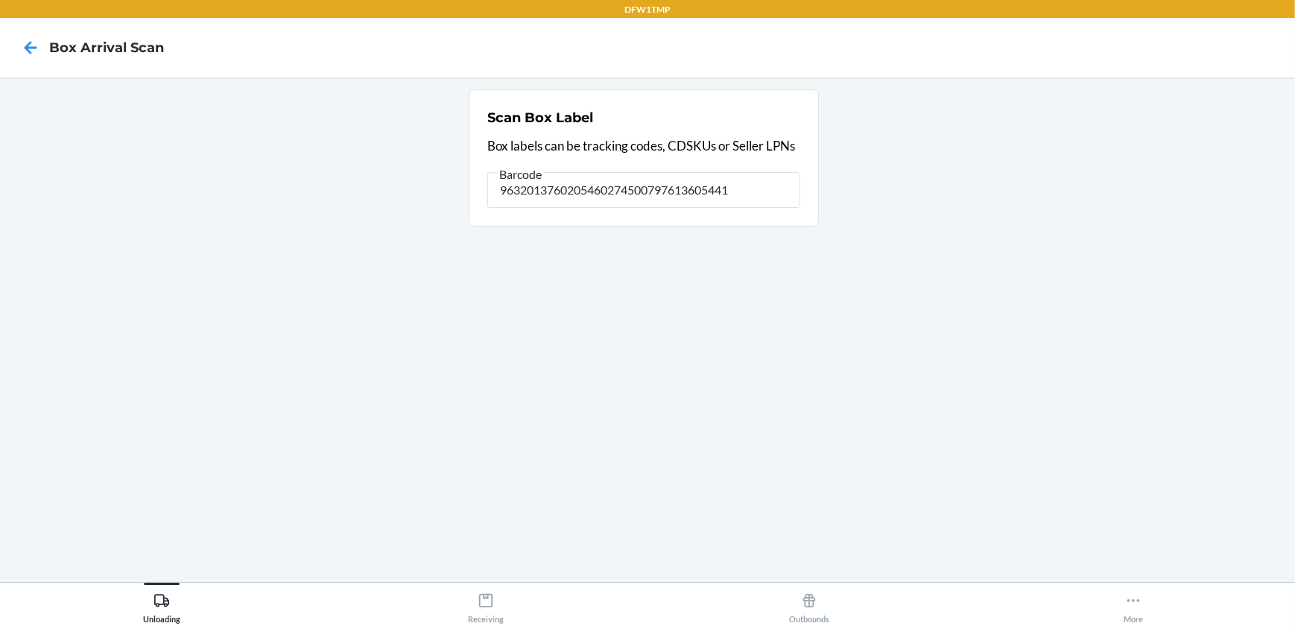
type input "9632013760205460274500797613605441"
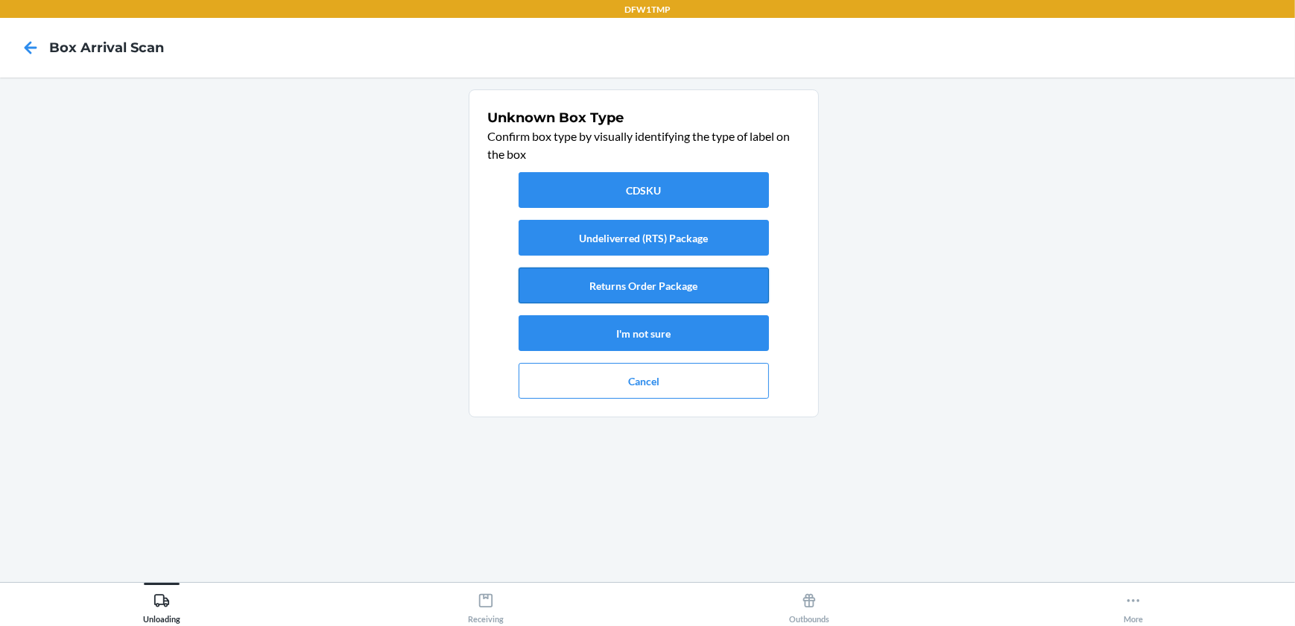
click at [730, 268] on button "Returns Order Package" at bounding box center [644, 286] width 250 height 36
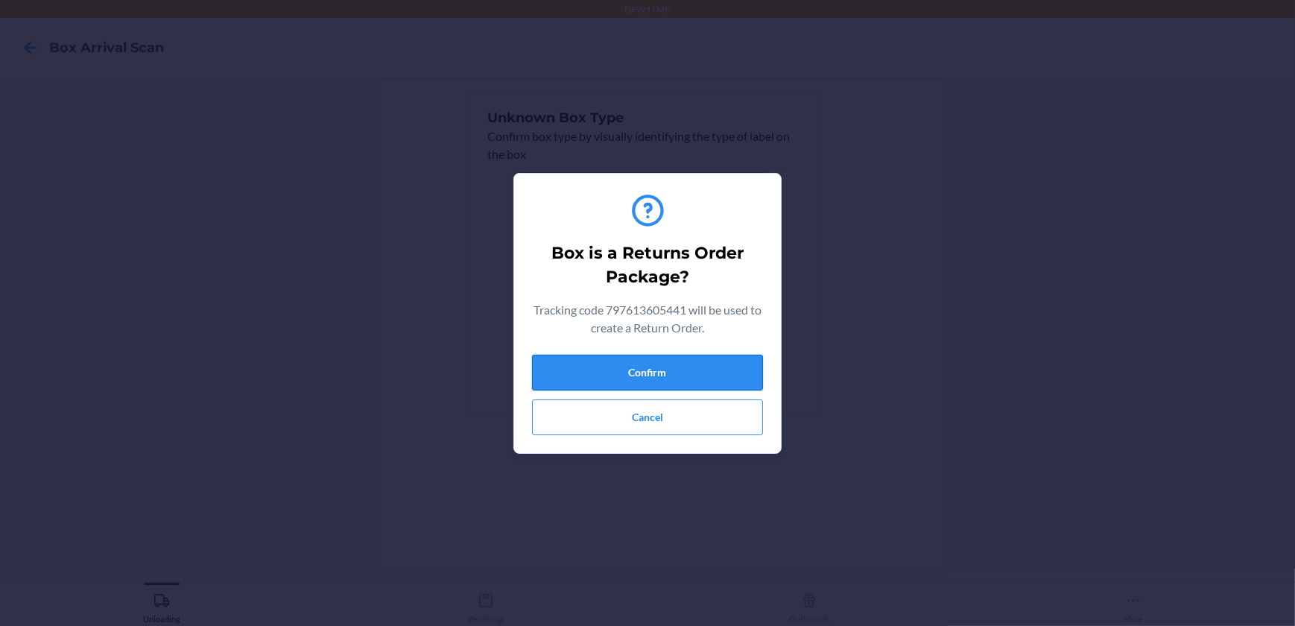
click at [643, 379] on button "Confirm" at bounding box center [647, 373] width 231 height 36
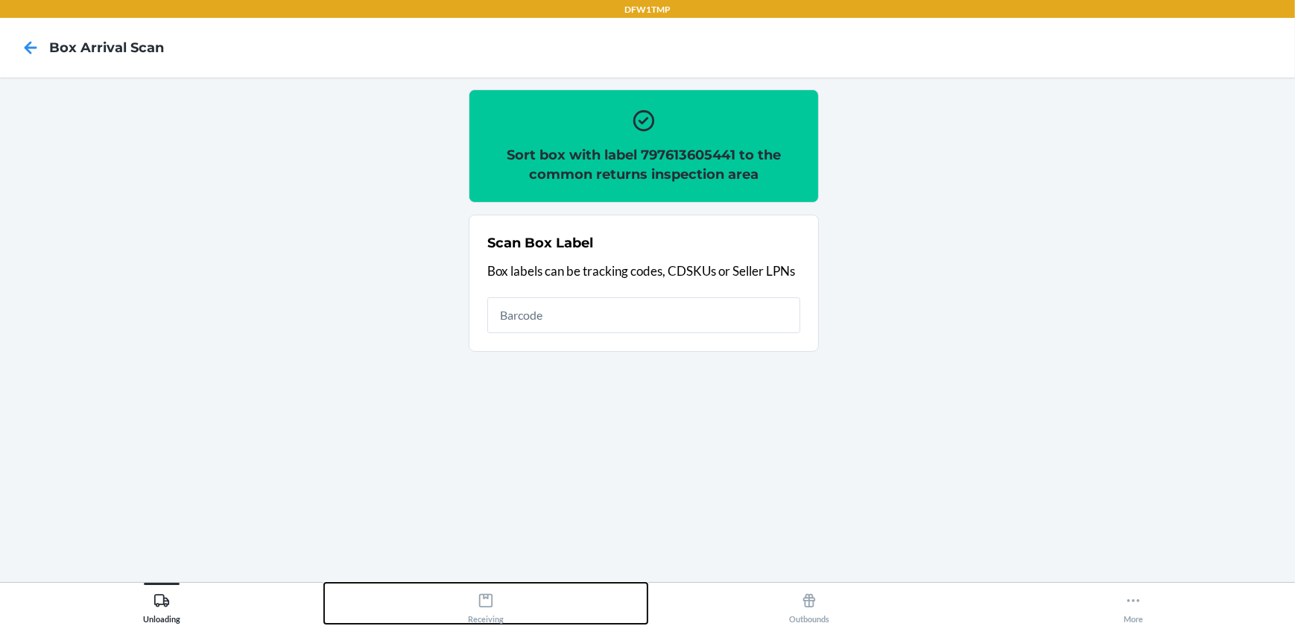
click at [484, 598] on icon at bounding box center [485, 600] width 13 height 13
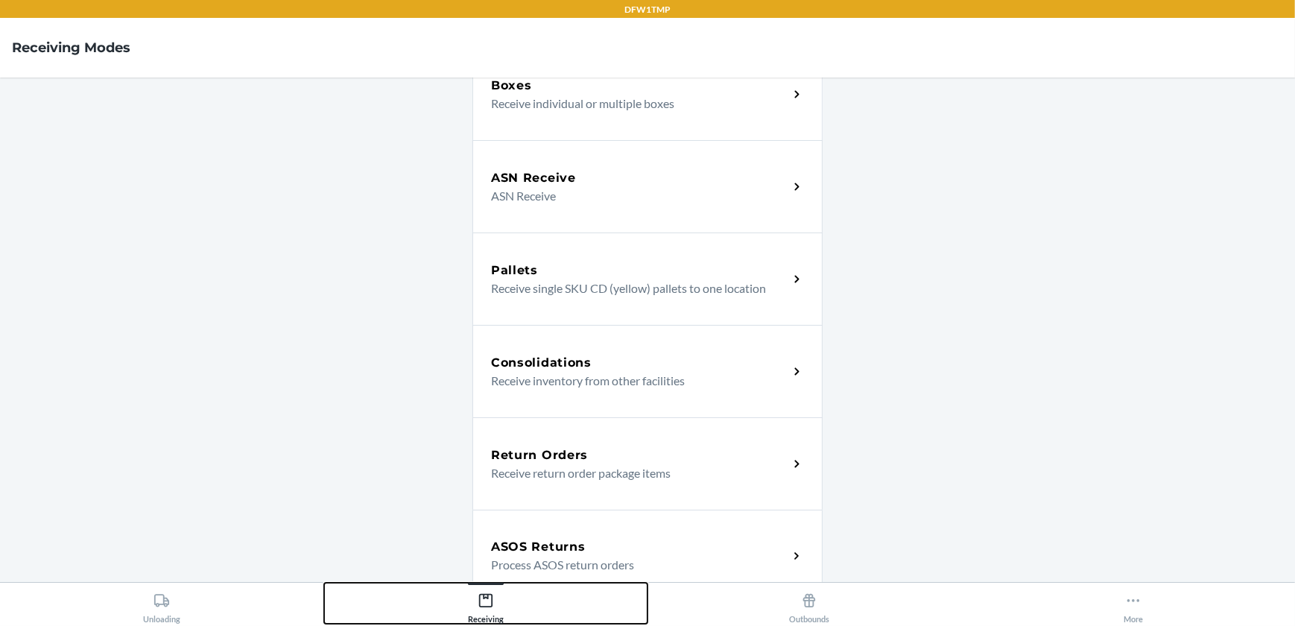
scroll to position [135, 0]
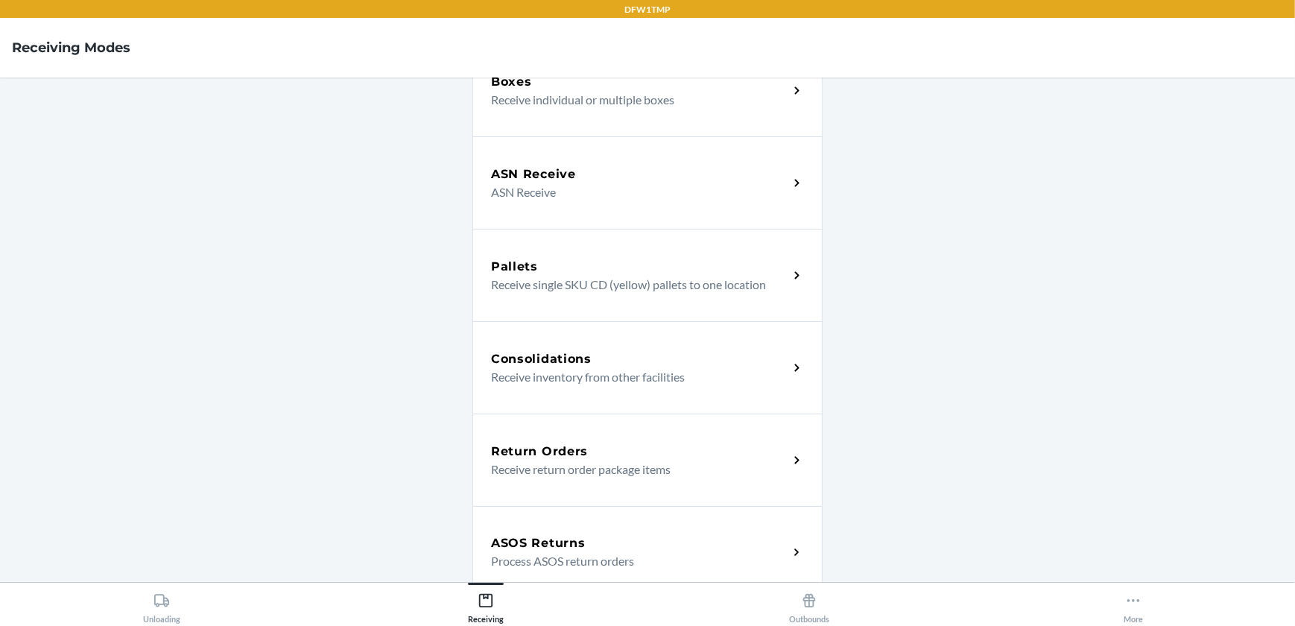
click at [573, 449] on h5 "Return Orders" at bounding box center [539, 452] width 97 height 18
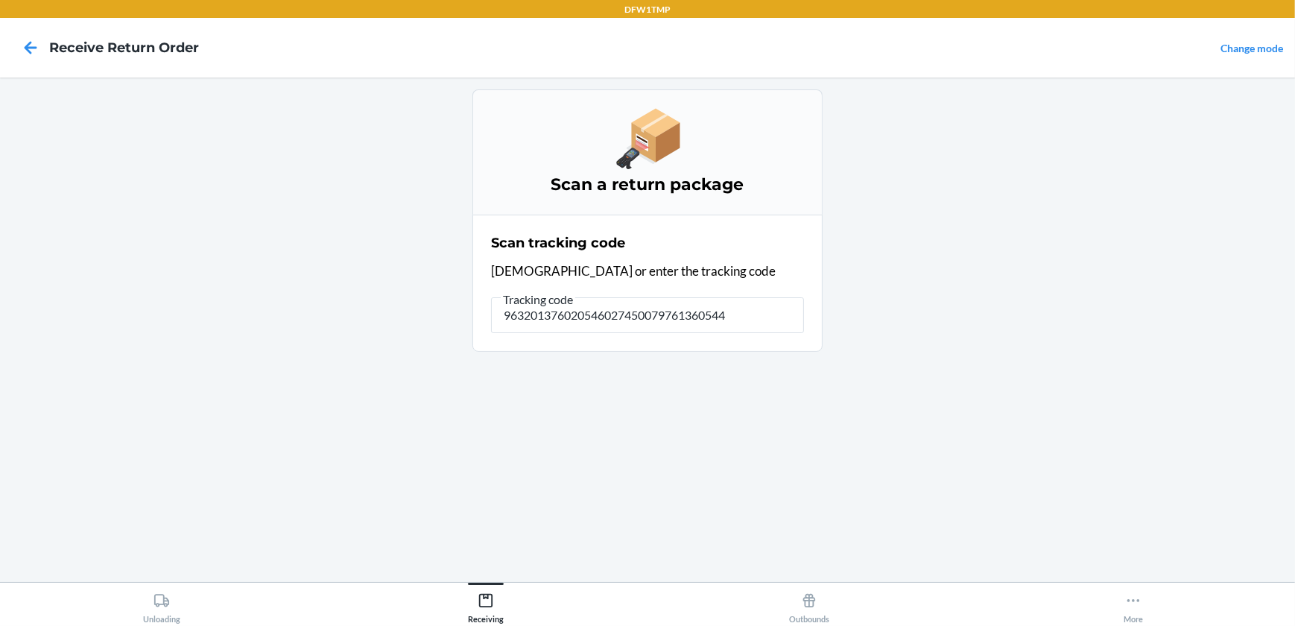
type input "9632013760205460274500797613605441"
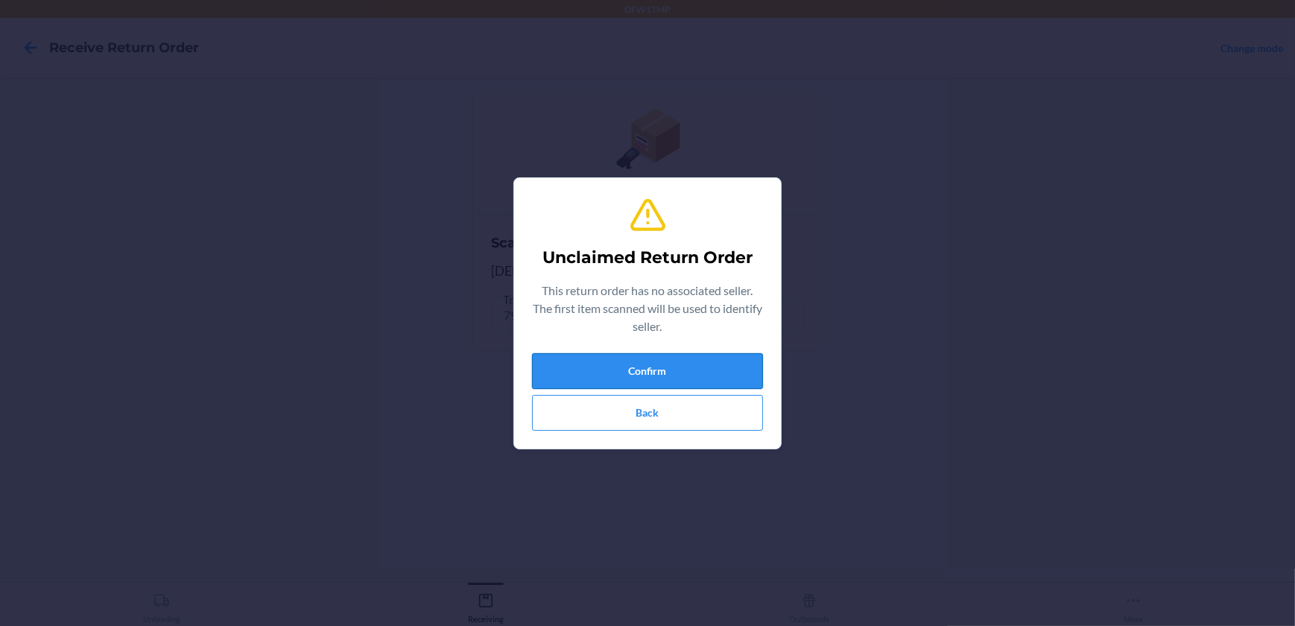
click at [627, 376] on button "Confirm" at bounding box center [647, 371] width 231 height 36
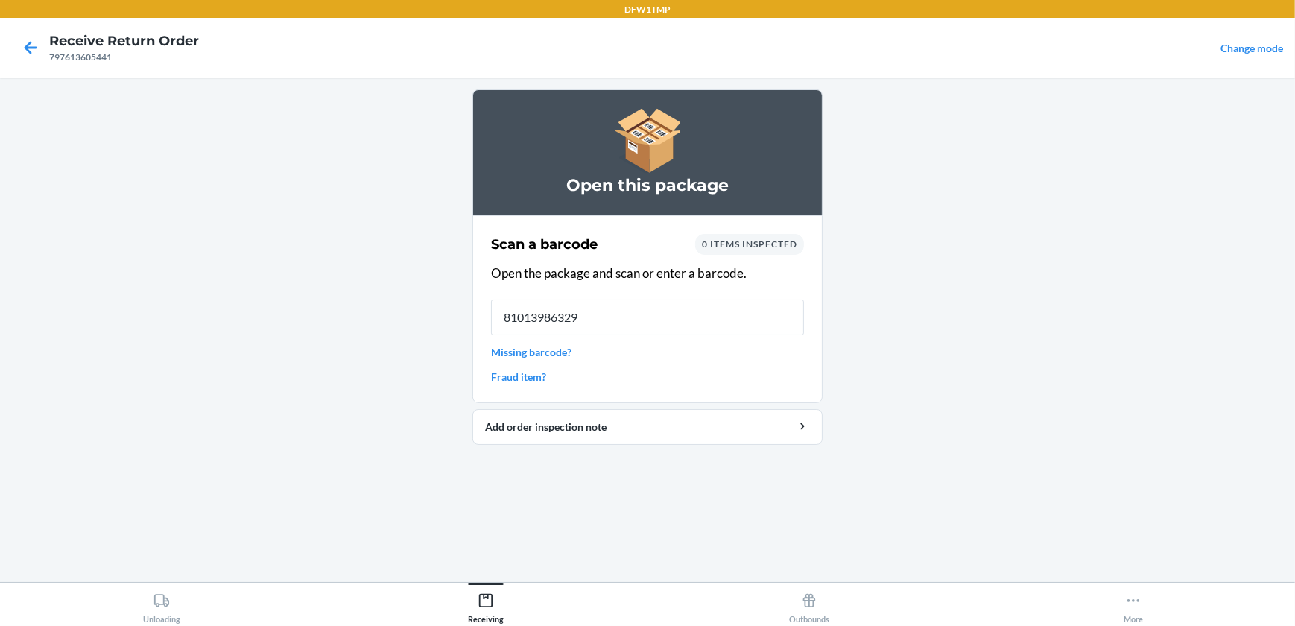
type input "810139863298"
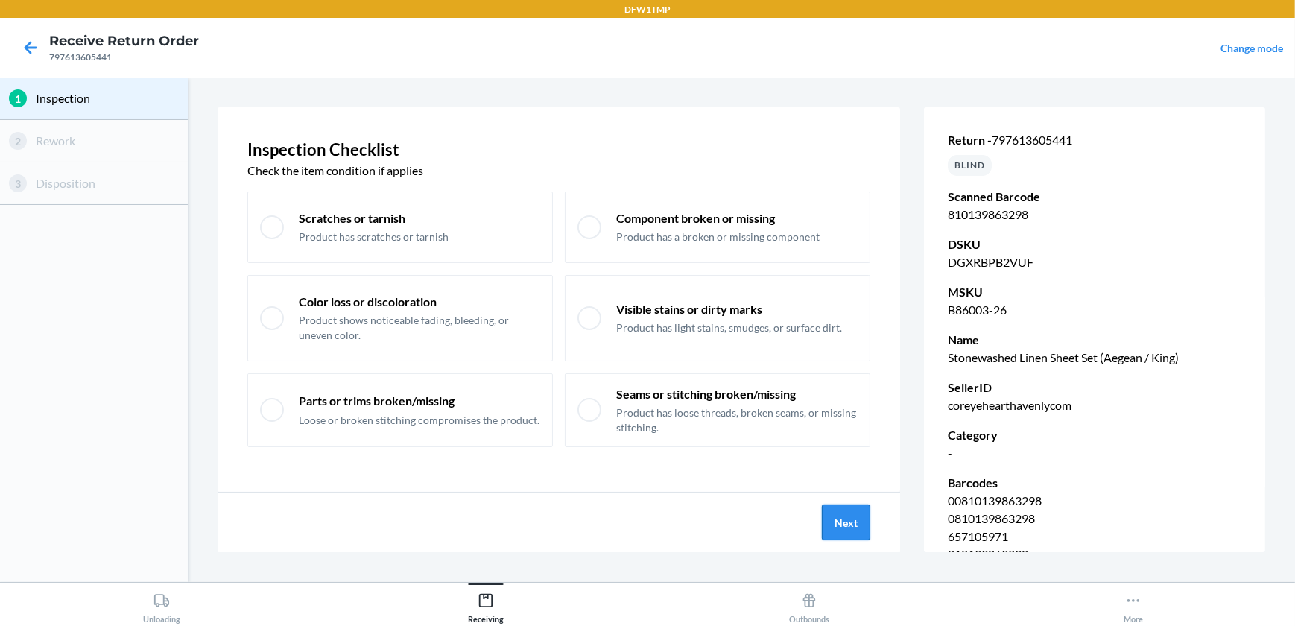
click at [850, 527] on button "Next" at bounding box center [846, 523] width 48 height 36
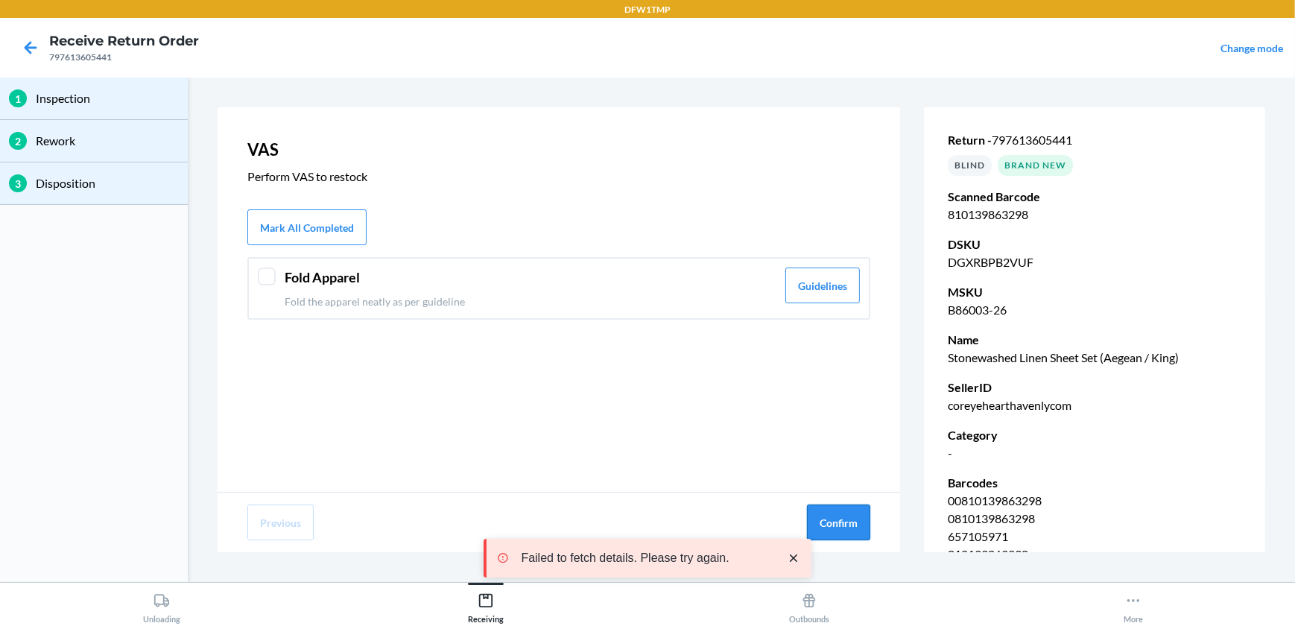
click at [855, 531] on button "Confirm" at bounding box center [838, 523] width 63 height 36
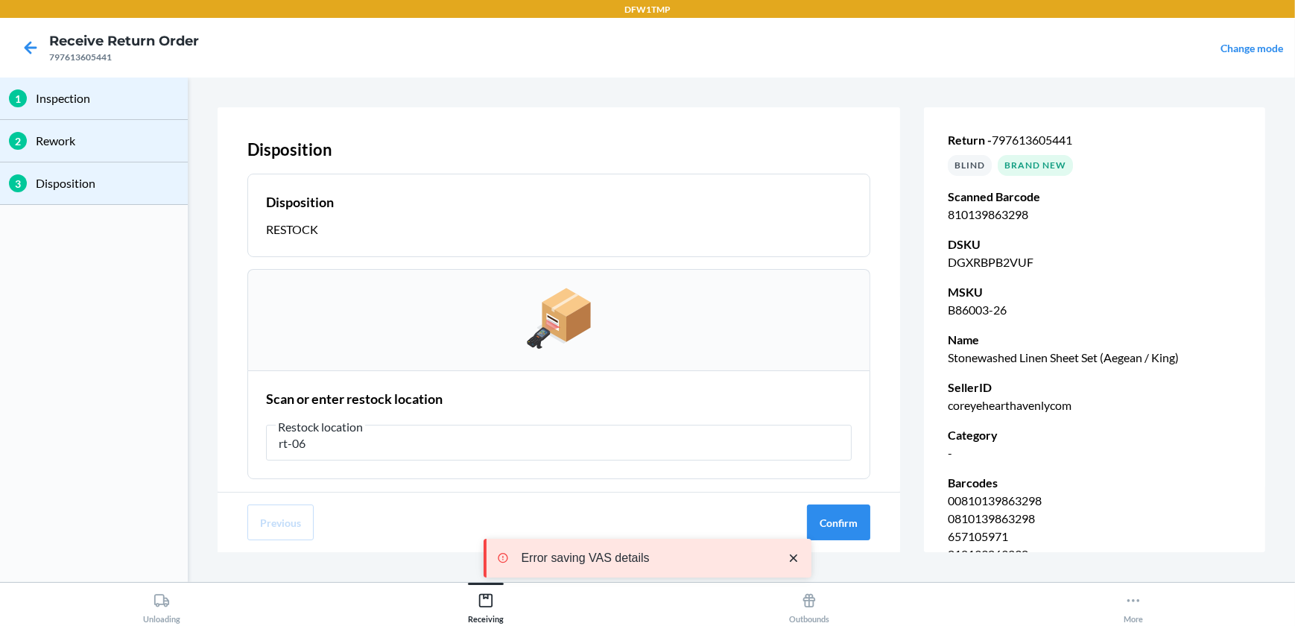
type input "rt-06"
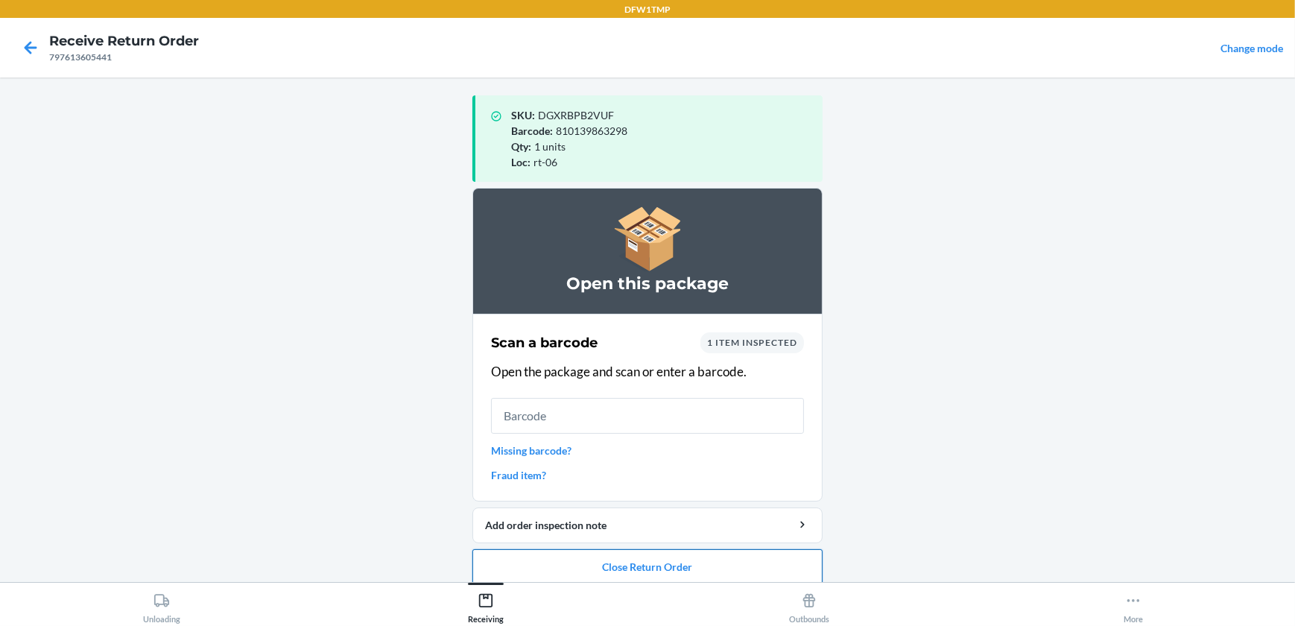
click at [544, 552] on button "Close Return Order" at bounding box center [648, 567] width 350 height 36
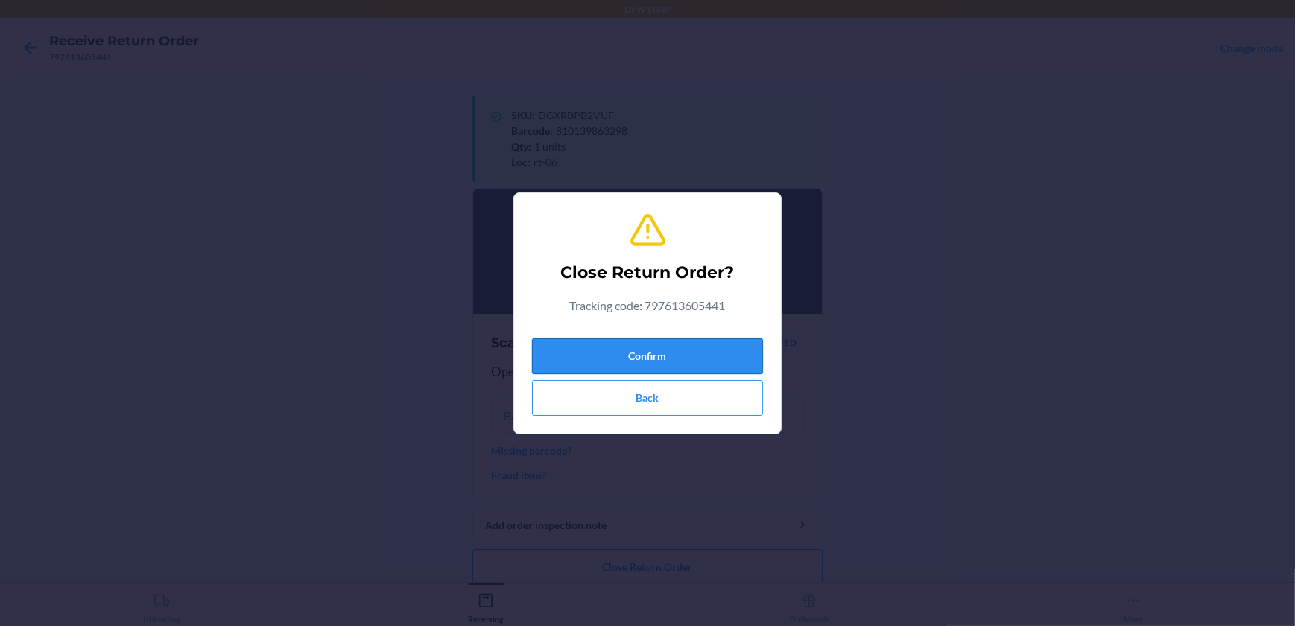
click at [736, 352] on button "Confirm" at bounding box center [647, 356] width 231 height 36
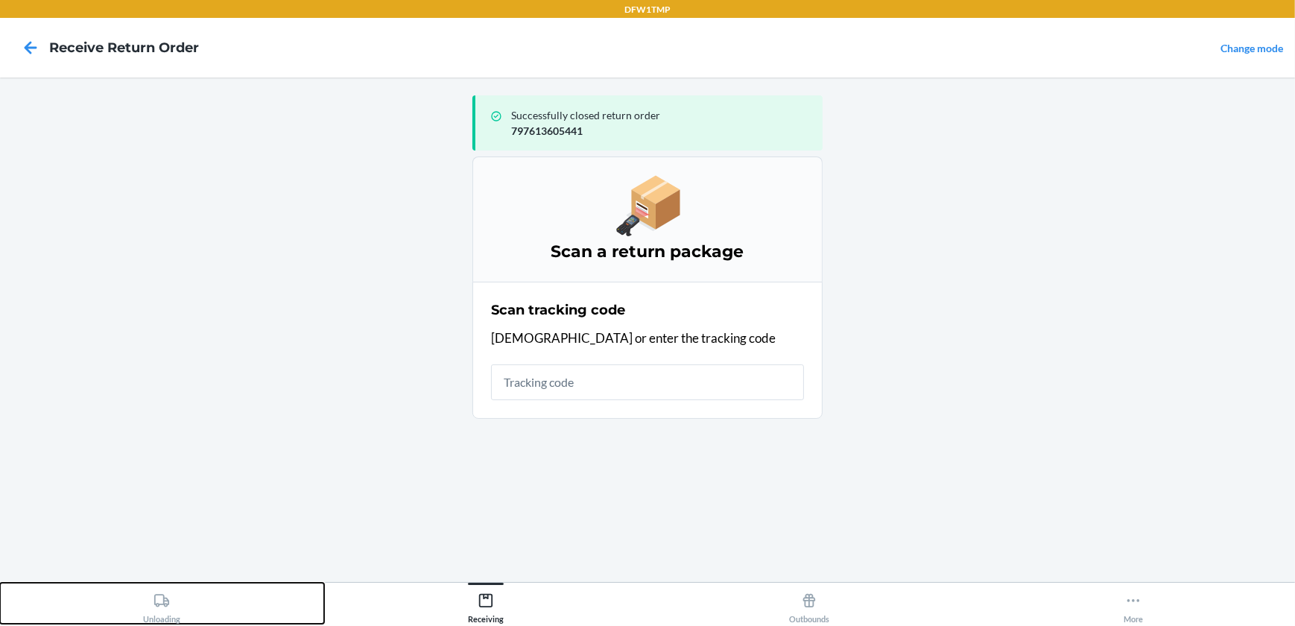
click at [167, 616] on div "Unloading" at bounding box center [161, 605] width 37 height 37
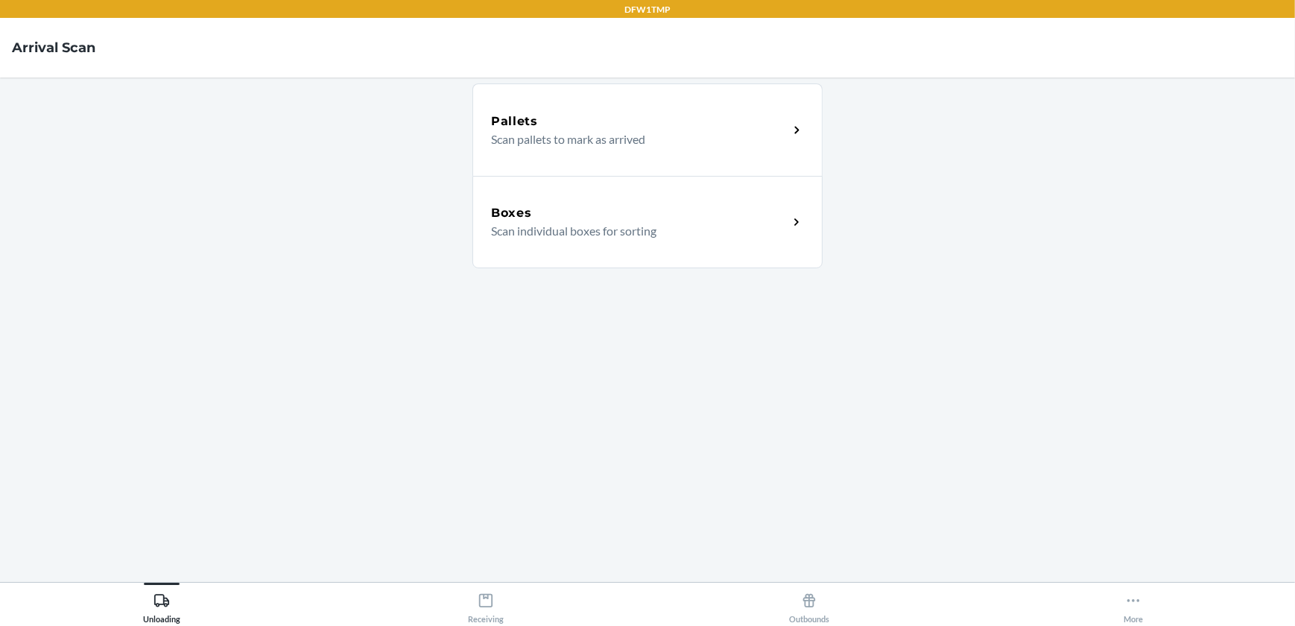
click at [565, 222] on p "Scan individual boxes for sorting" at bounding box center [633, 231] width 285 height 18
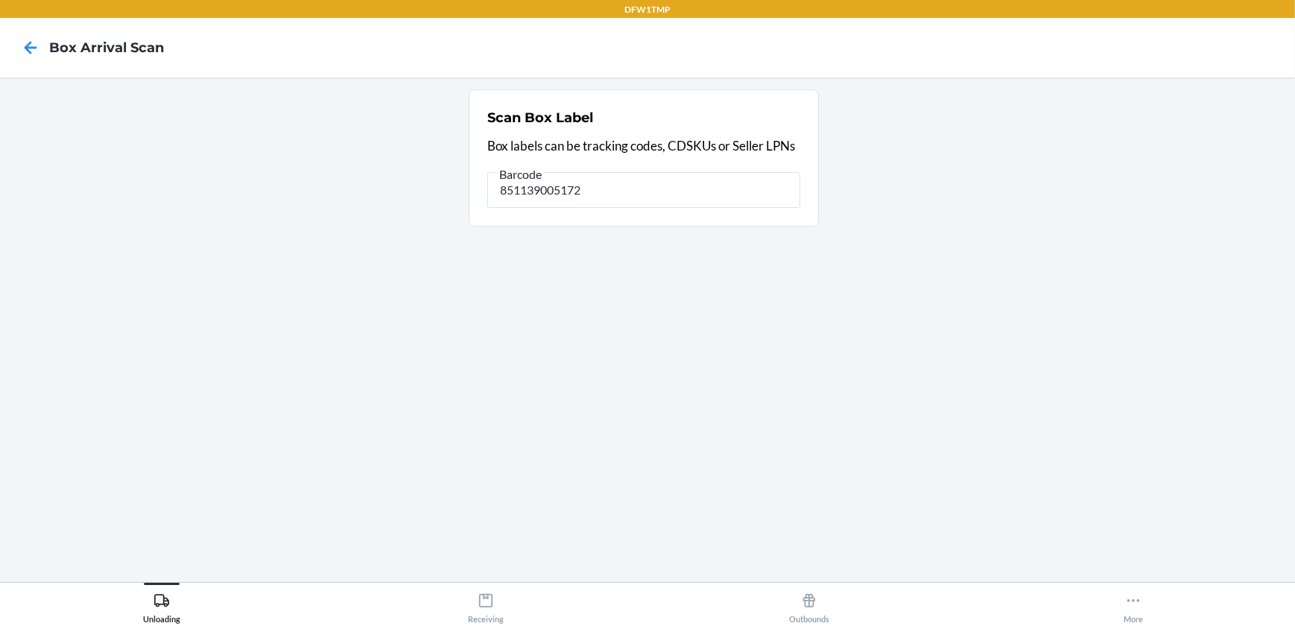
type input "851139005172"
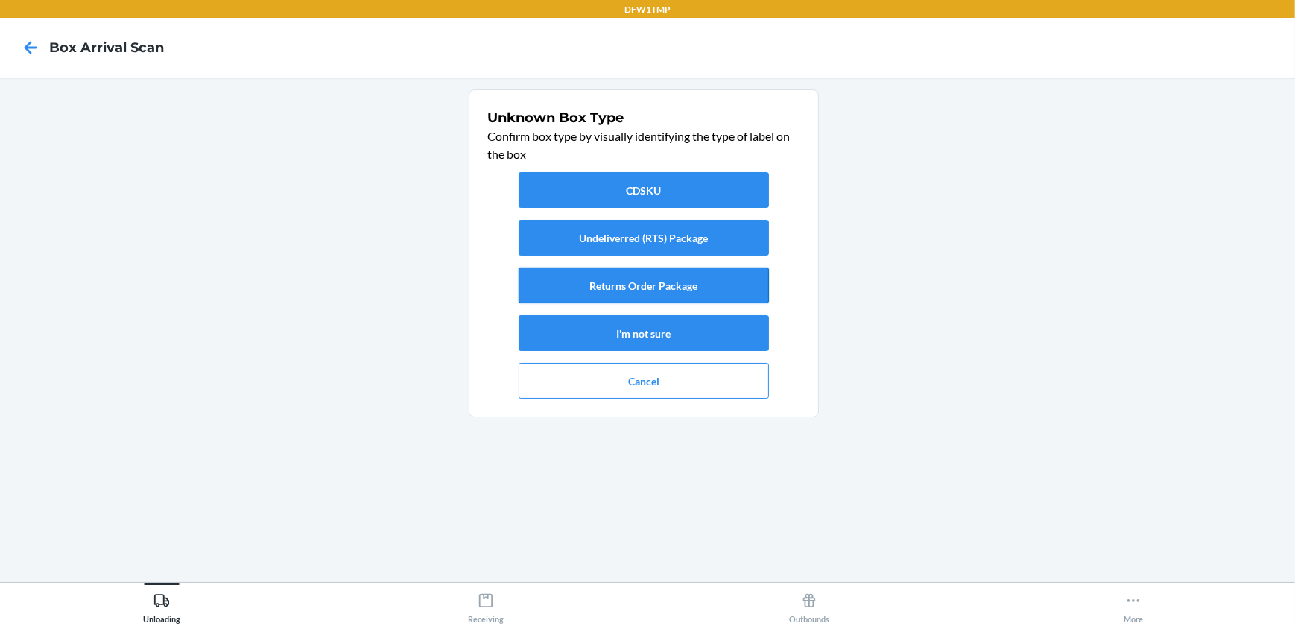
click at [628, 284] on button "Returns Order Package" at bounding box center [644, 286] width 250 height 36
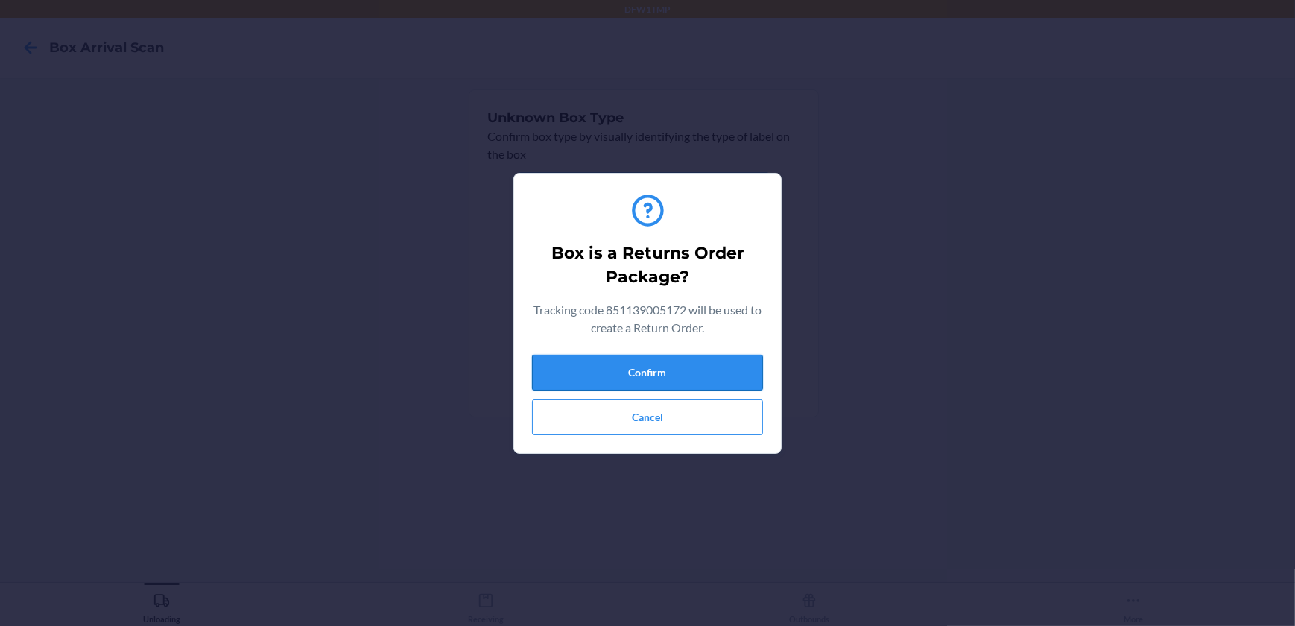
click at [654, 365] on button "Confirm" at bounding box center [647, 373] width 231 height 36
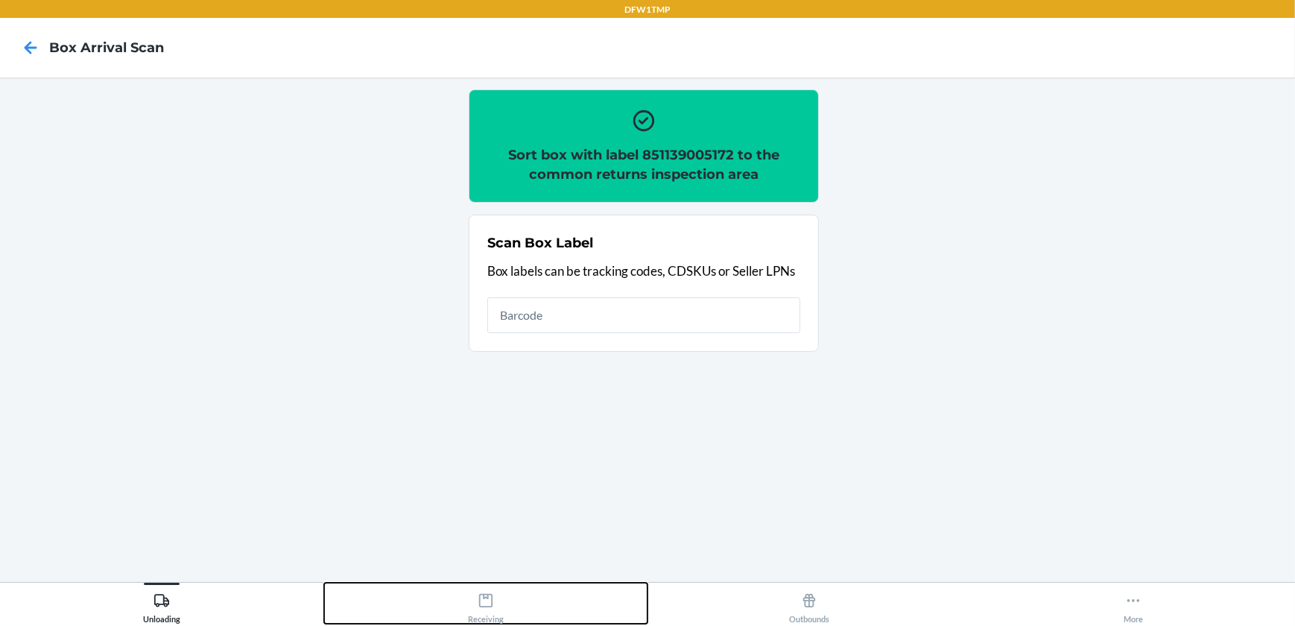
click at [487, 612] on div "Receiving" at bounding box center [486, 605] width 36 height 37
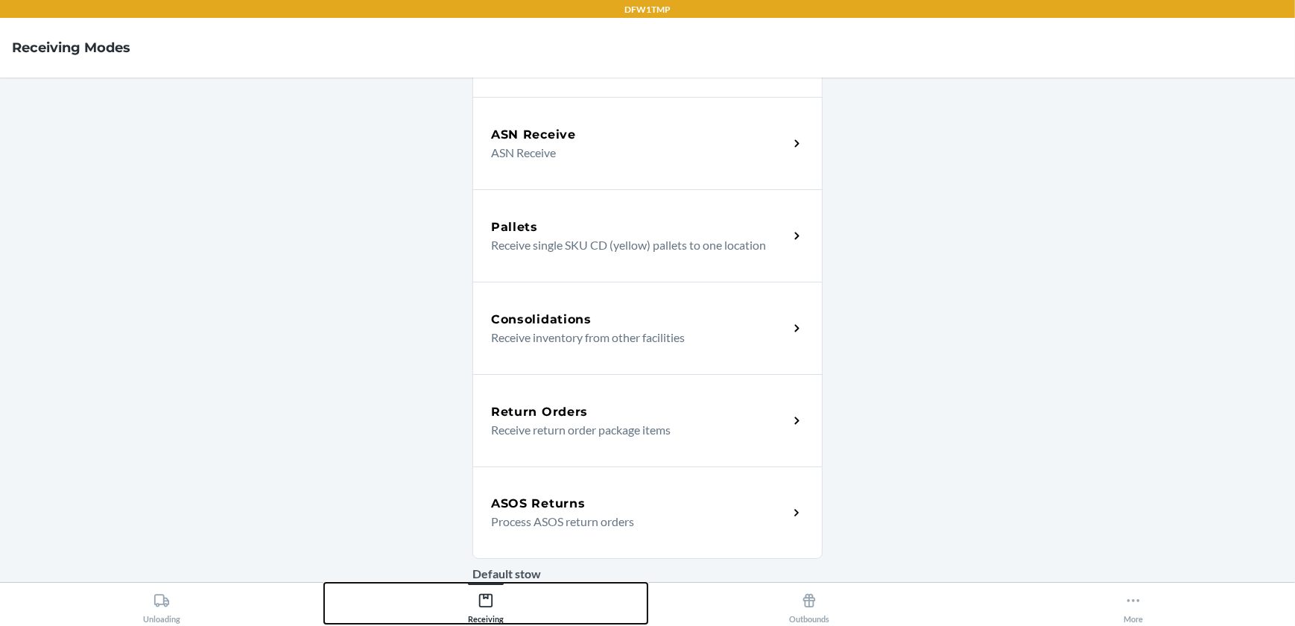
scroll to position [181, 0]
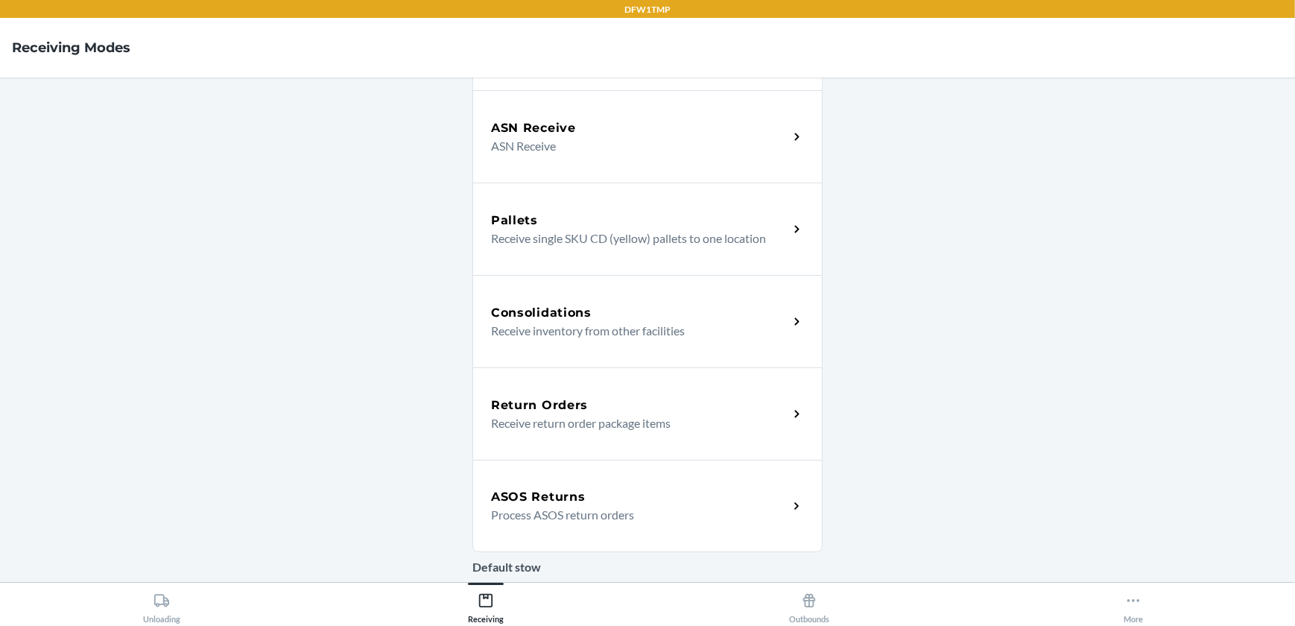
click at [537, 394] on div "Return Orders Receive return order package items" at bounding box center [648, 413] width 350 height 92
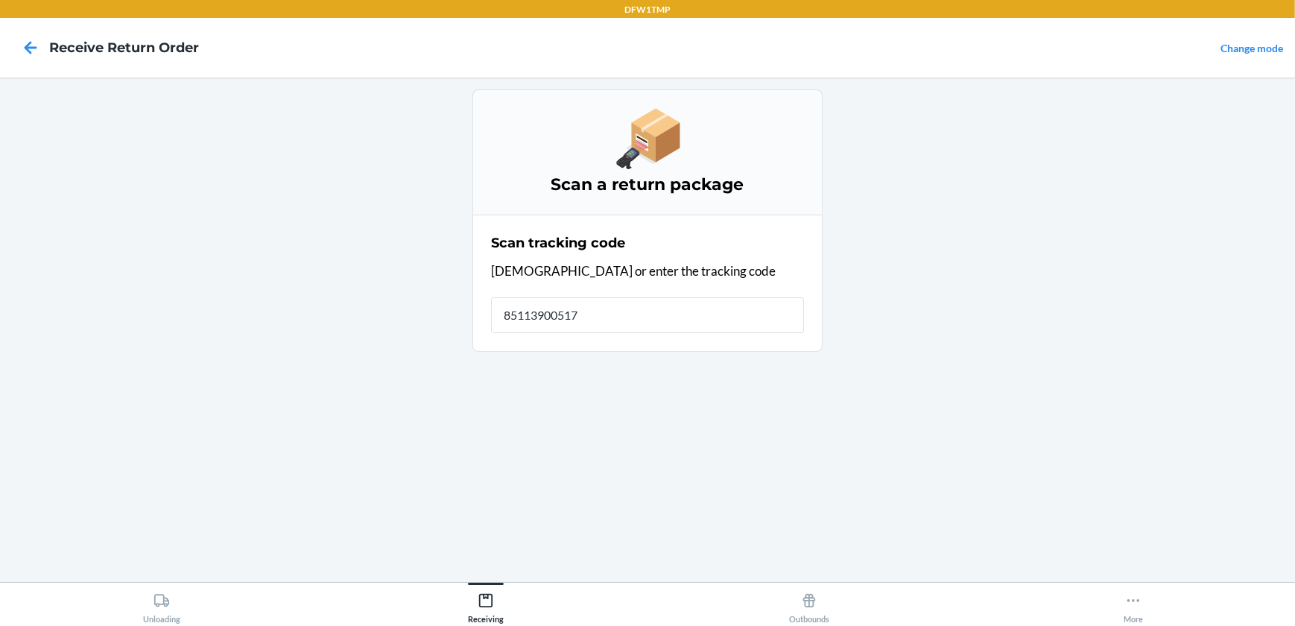
type input "851139005172"
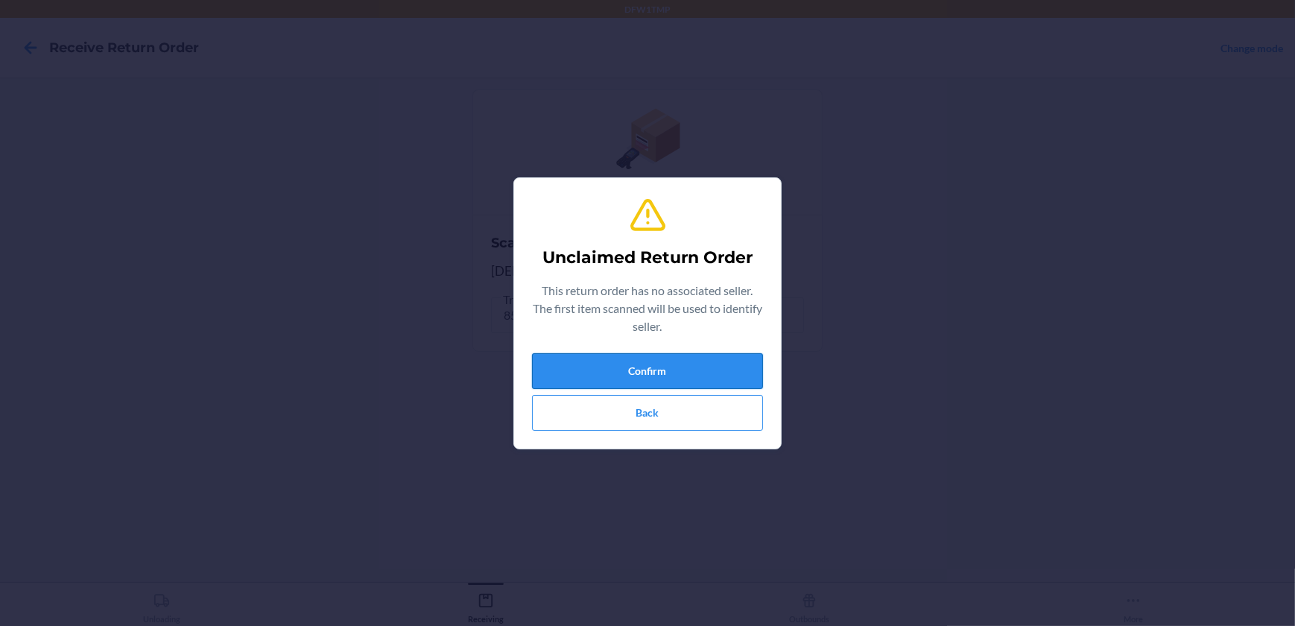
click at [639, 364] on button "Confirm" at bounding box center [647, 371] width 231 height 36
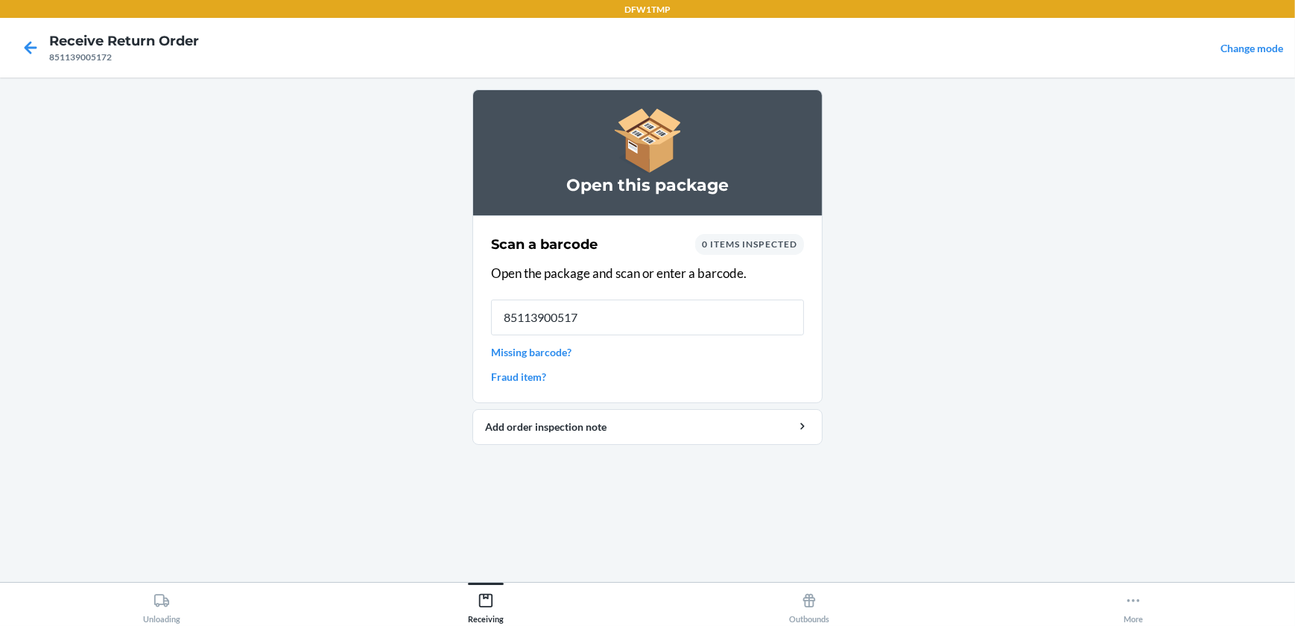
type input "851139005172"
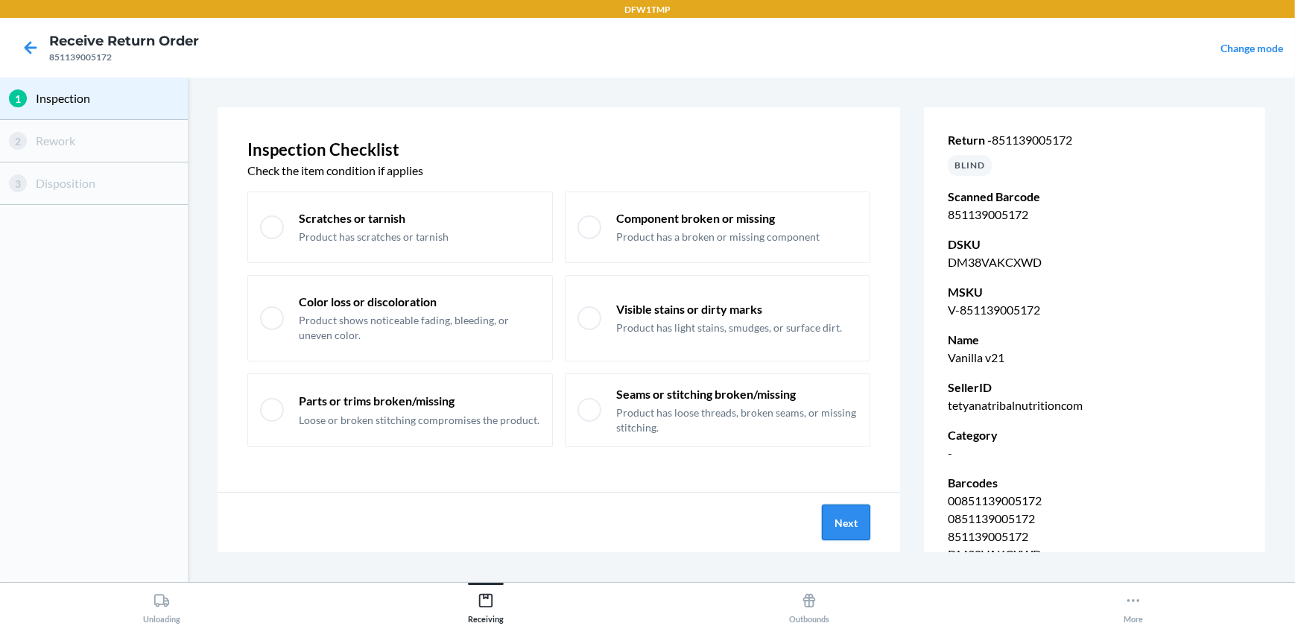
click at [850, 527] on button "Next" at bounding box center [846, 523] width 48 height 36
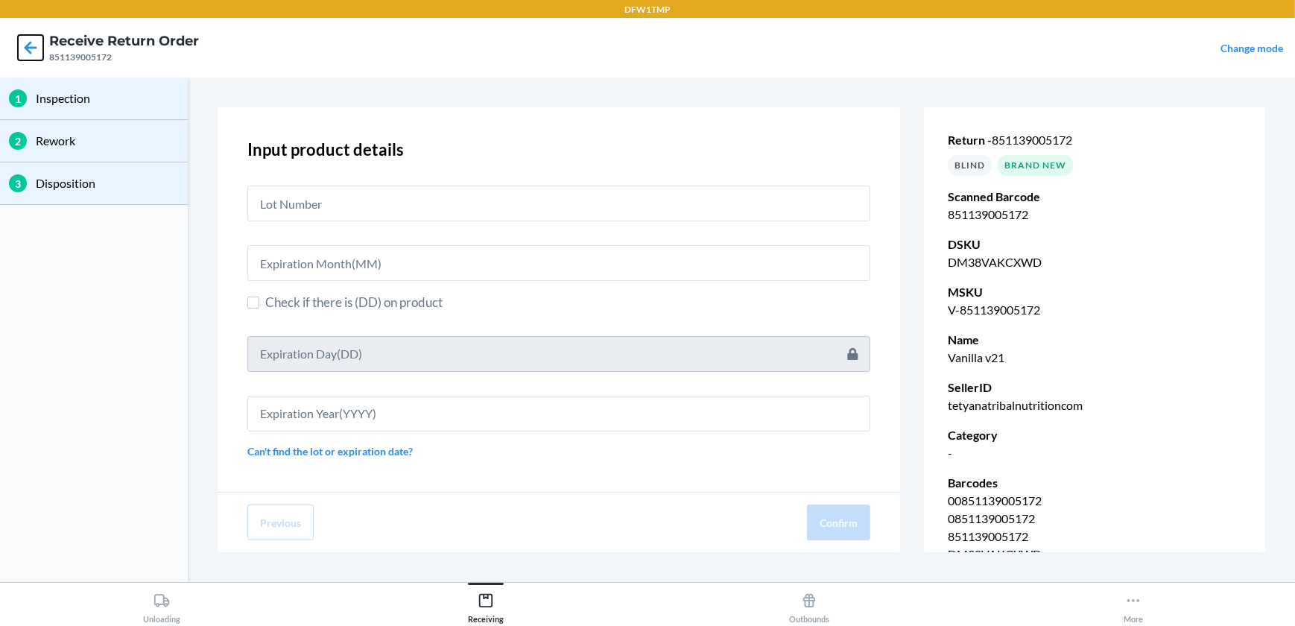
click at [28, 47] on icon at bounding box center [31, 47] width 13 height 13
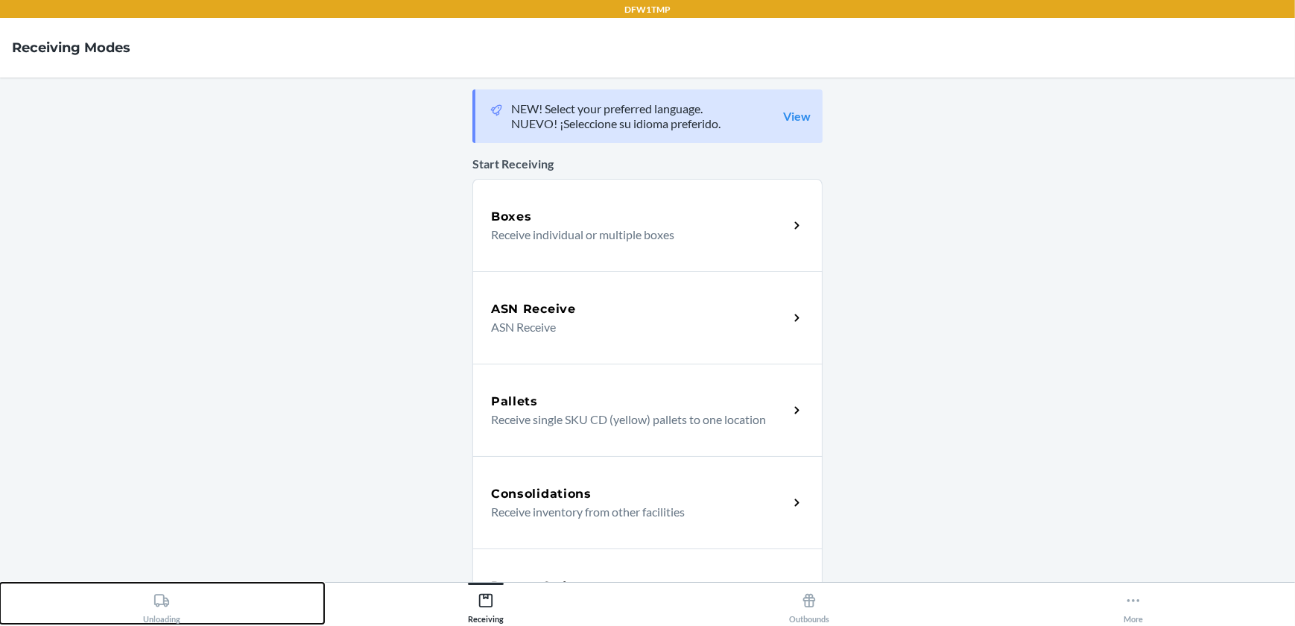
drag, startPoint x: 151, startPoint y: 601, endPoint x: 158, endPoint y: 611, distance: 12.4
click at [155, 607] on div "Unloading" at bounding box center [161, 605] width 37 height 37
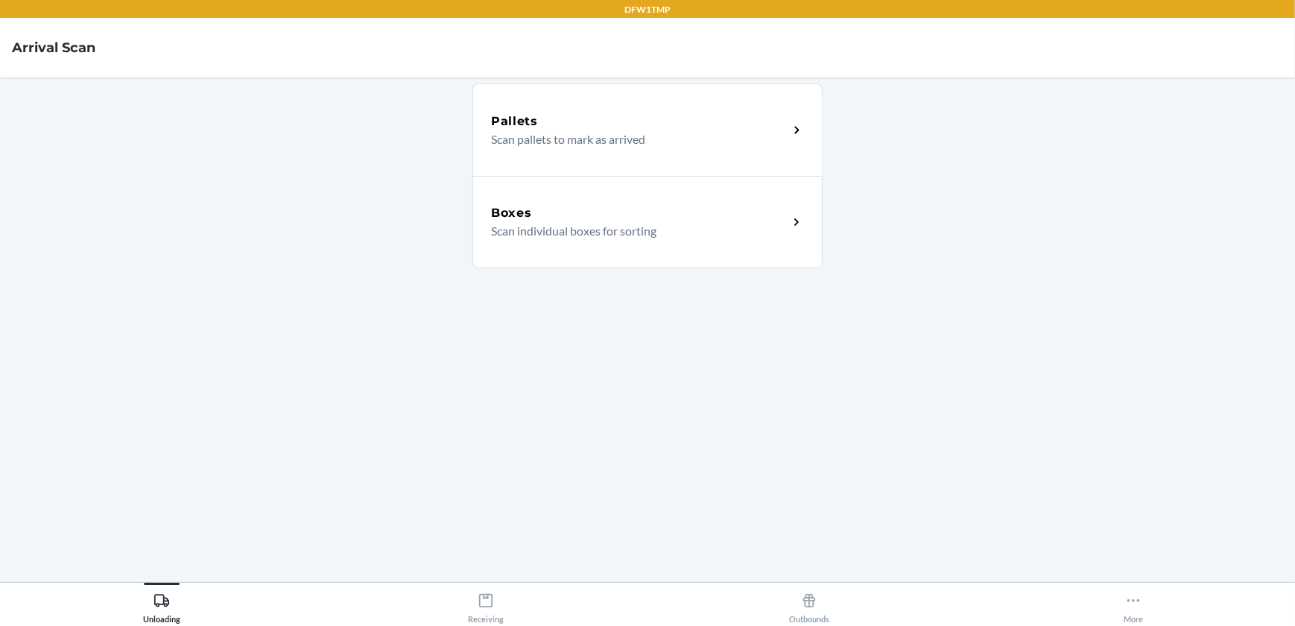
click at [619, 234] on p "Scan individual boxes for sorting" at bounding box center [633, 231] width 285 height 18
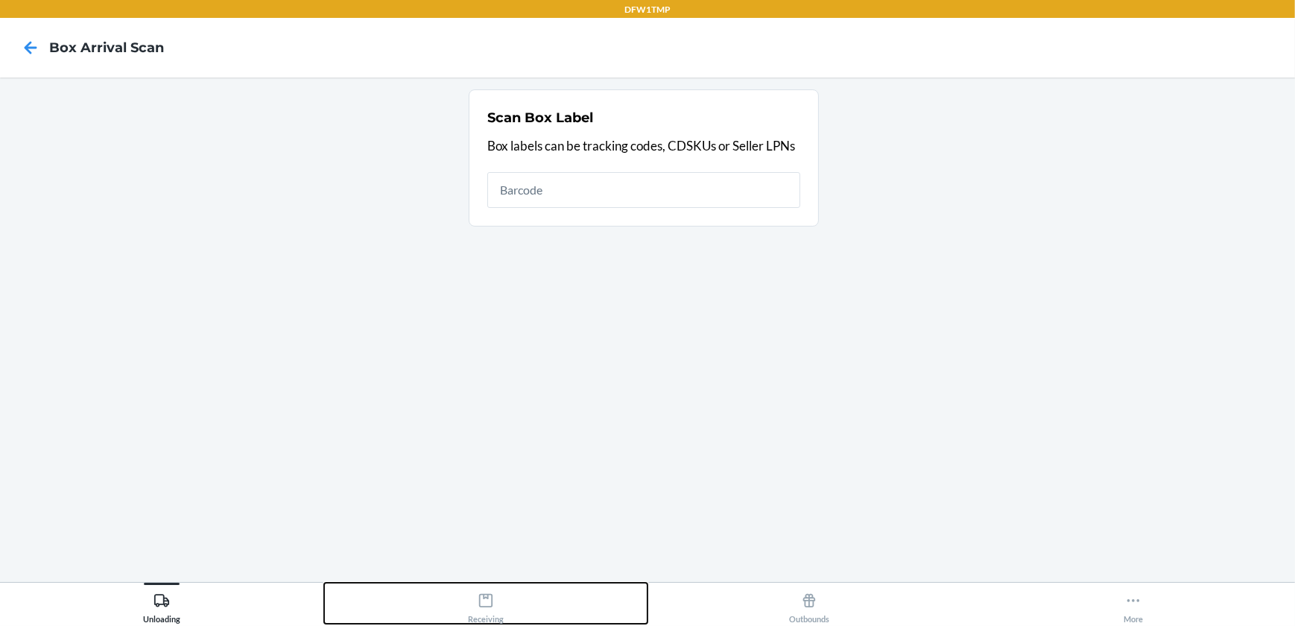
click at [504, 613] on button "Receiving" at bounding box center [486, 603] width 324 height 41
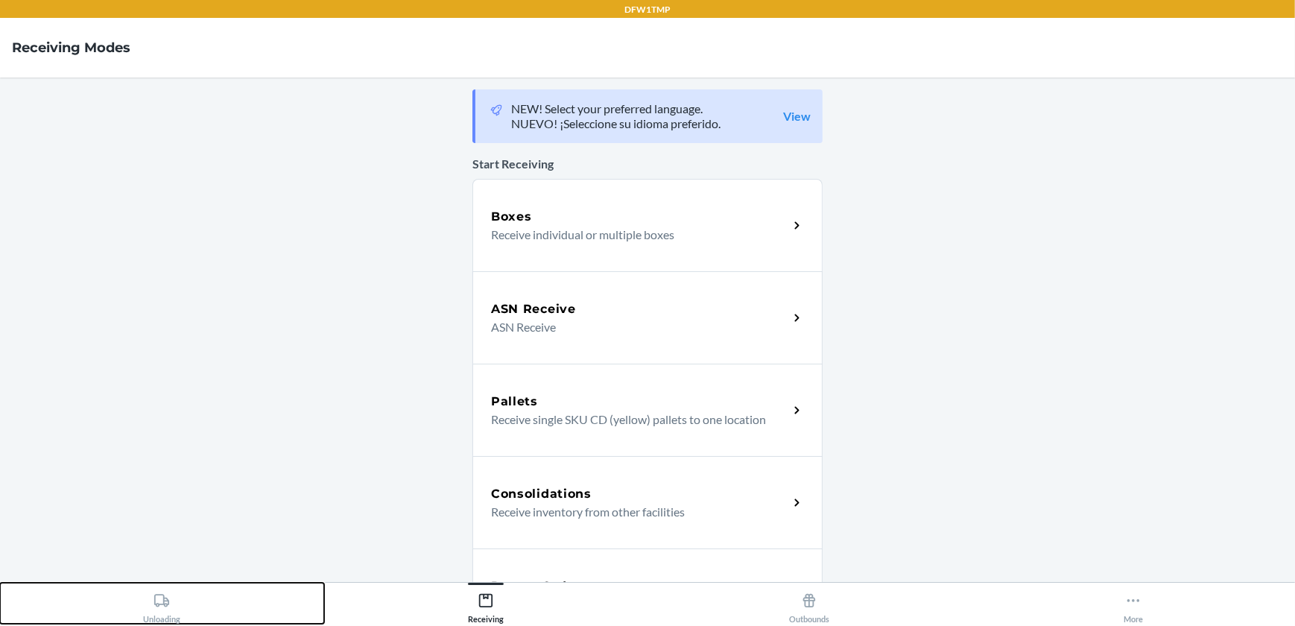
click at [161, 605] on icon at bounding box center [161, 600] width 15 height 13
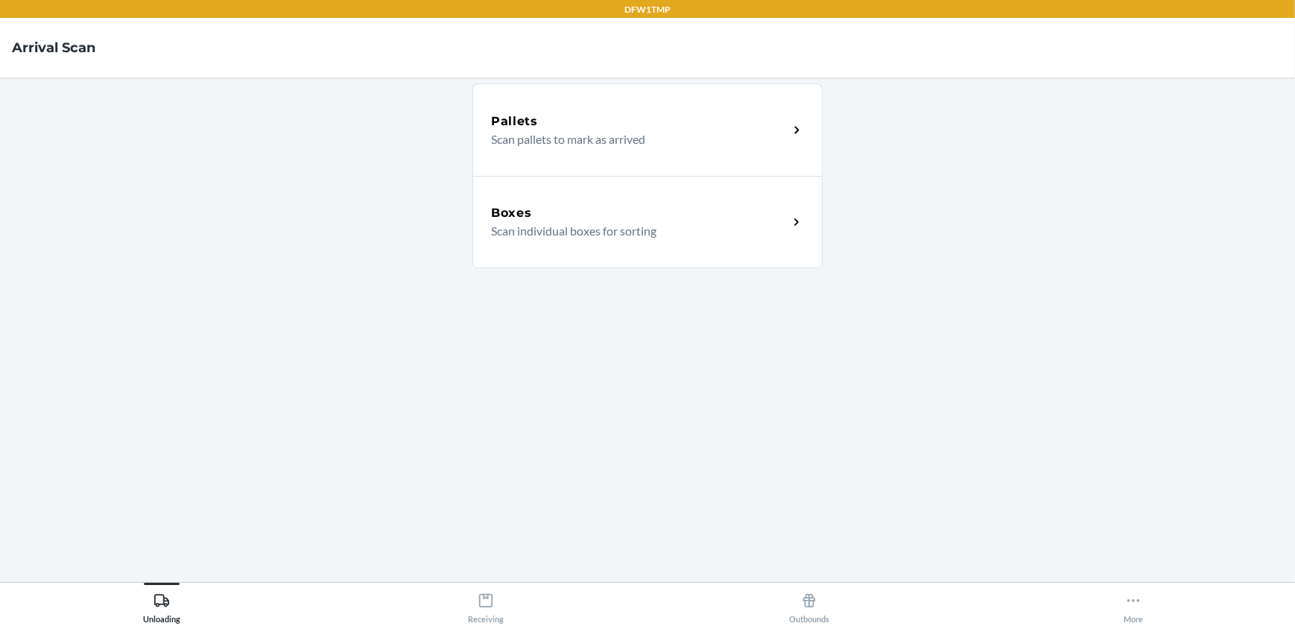
click at [655, 219] on div "Boxes" at bounding box center [639, 213] width 297 height 18
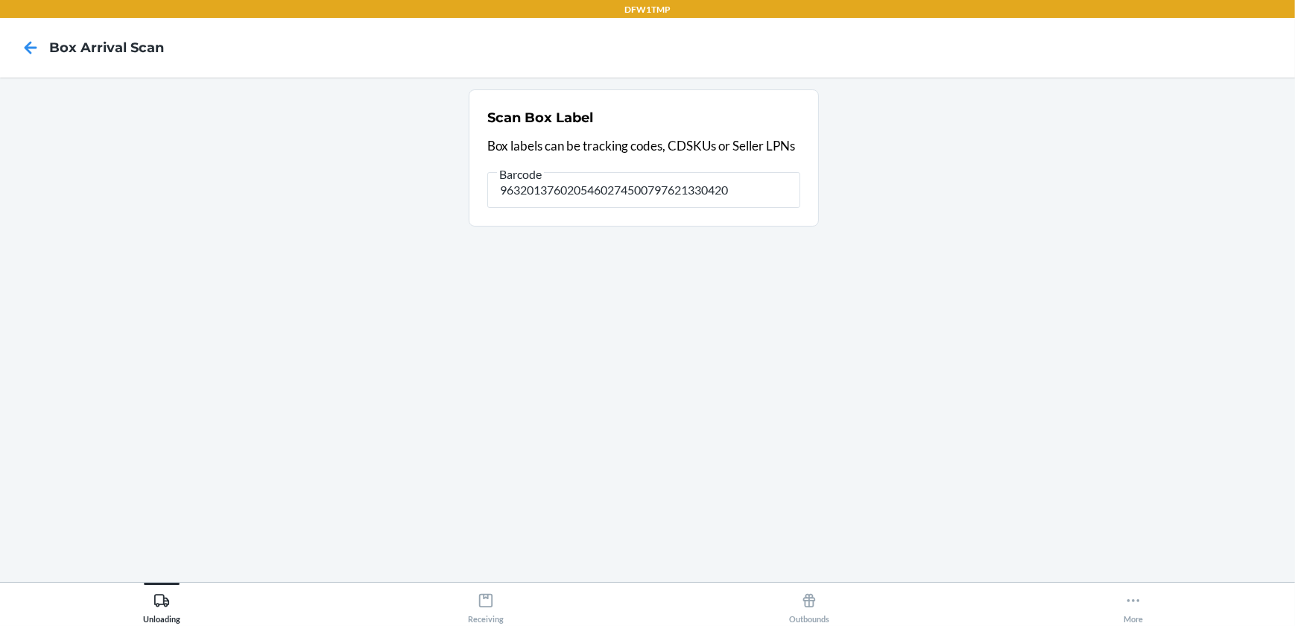
type input "9632013760205460274500797621330420"
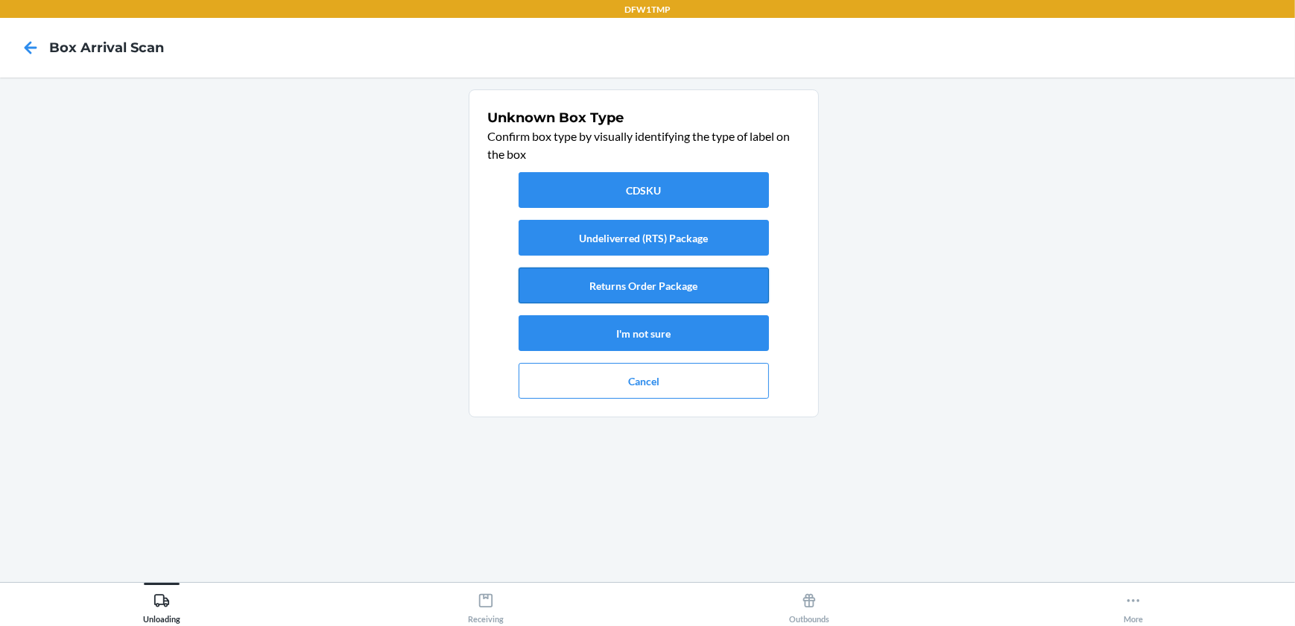
click at [639, 285] on button "Returns Order Package" at bounding box center [644, 286] width 250 height 36
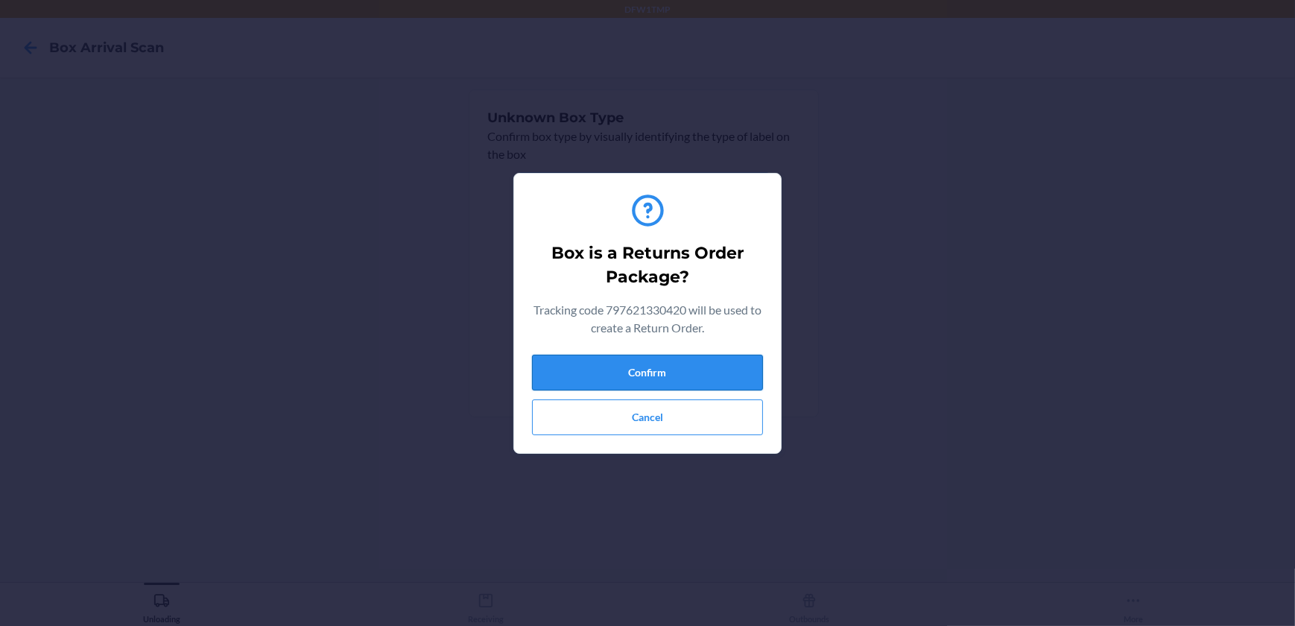
click at [671, 362] on button "Confirm" at bounding box center [647, 373] width 231 height 36
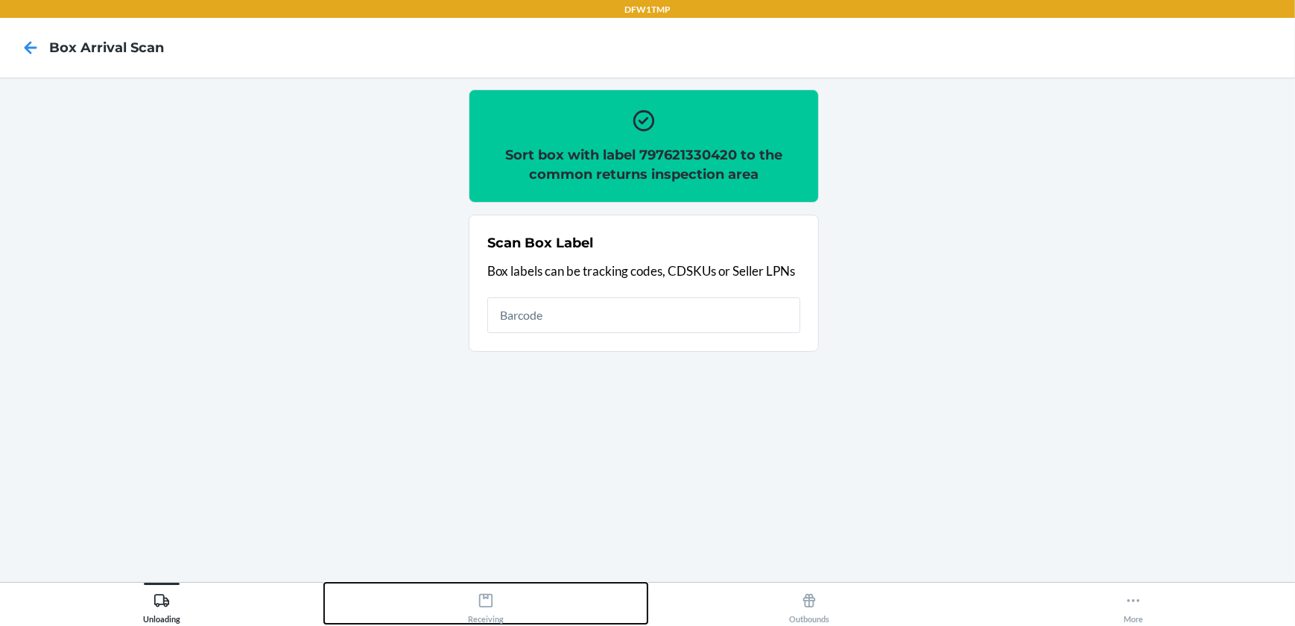
click at [490, 616] on div "Receiving" at bounding box center [486, 605] width 36 height 37
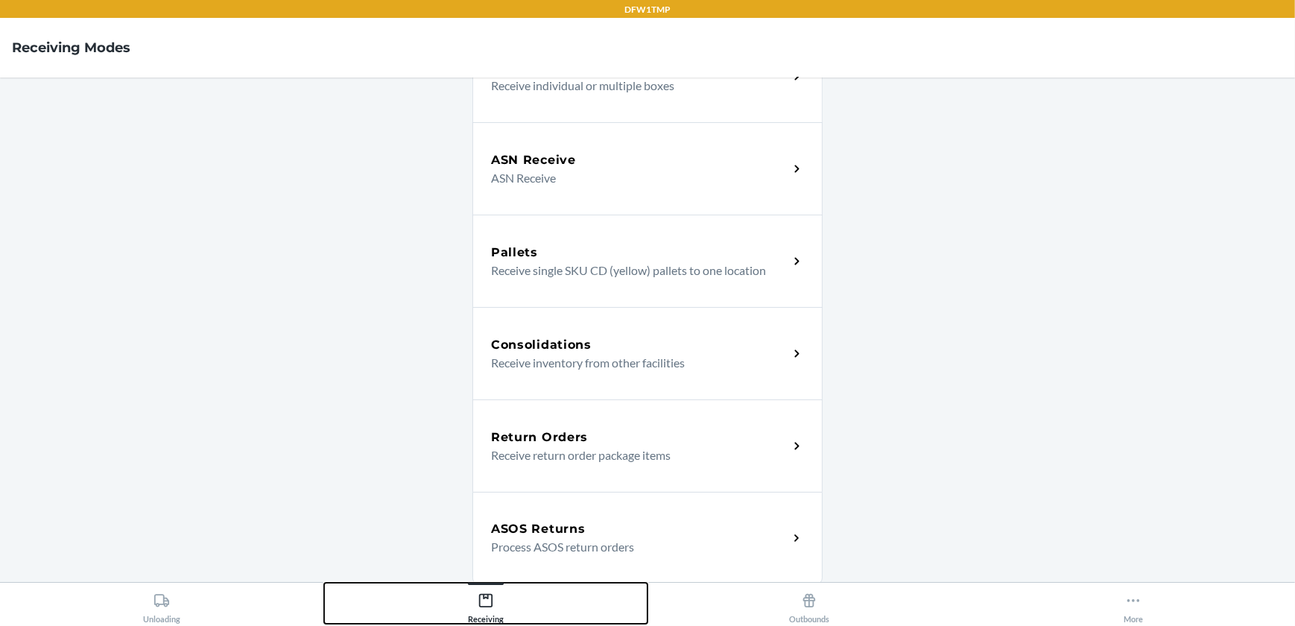
scroll to position [203, 0]
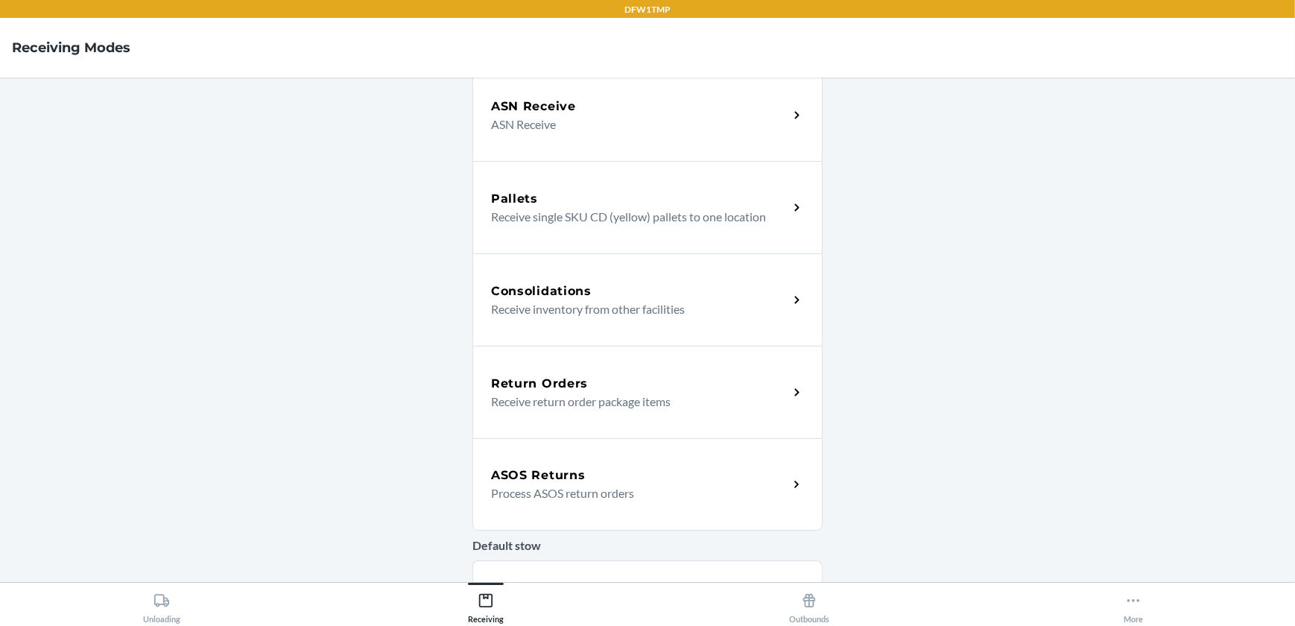
click at [593, 395] on p "Receive return order package items" at bounding box center [633, 402] width 285 height 18
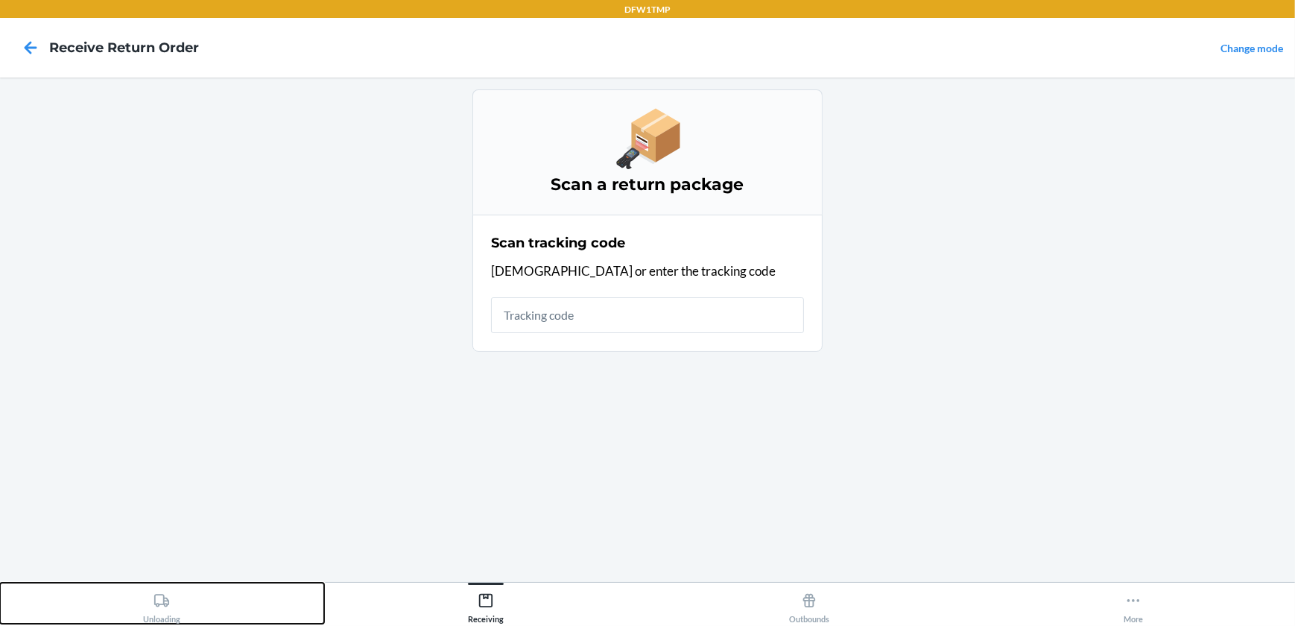
click at [169, 602] on div "Unloading" at bounding box center [161, 605] width 37 height 37
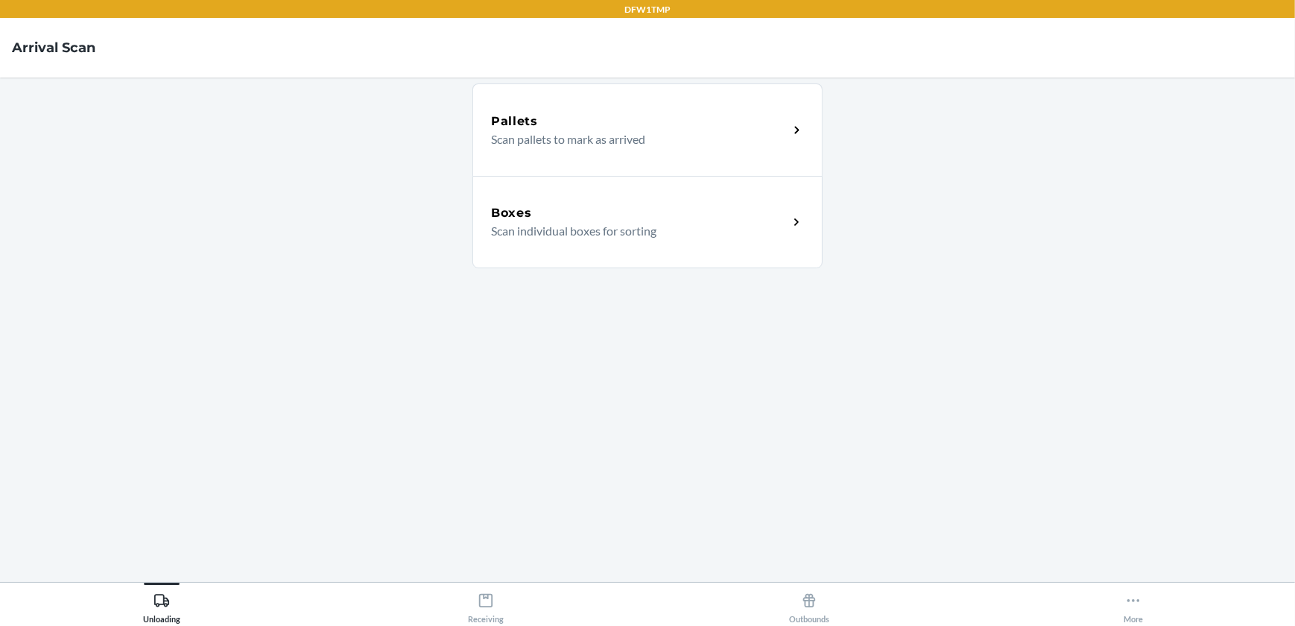
click at [517, 221] on h5 "Boxes" at bounding box center [511, 213] width 41 height 18
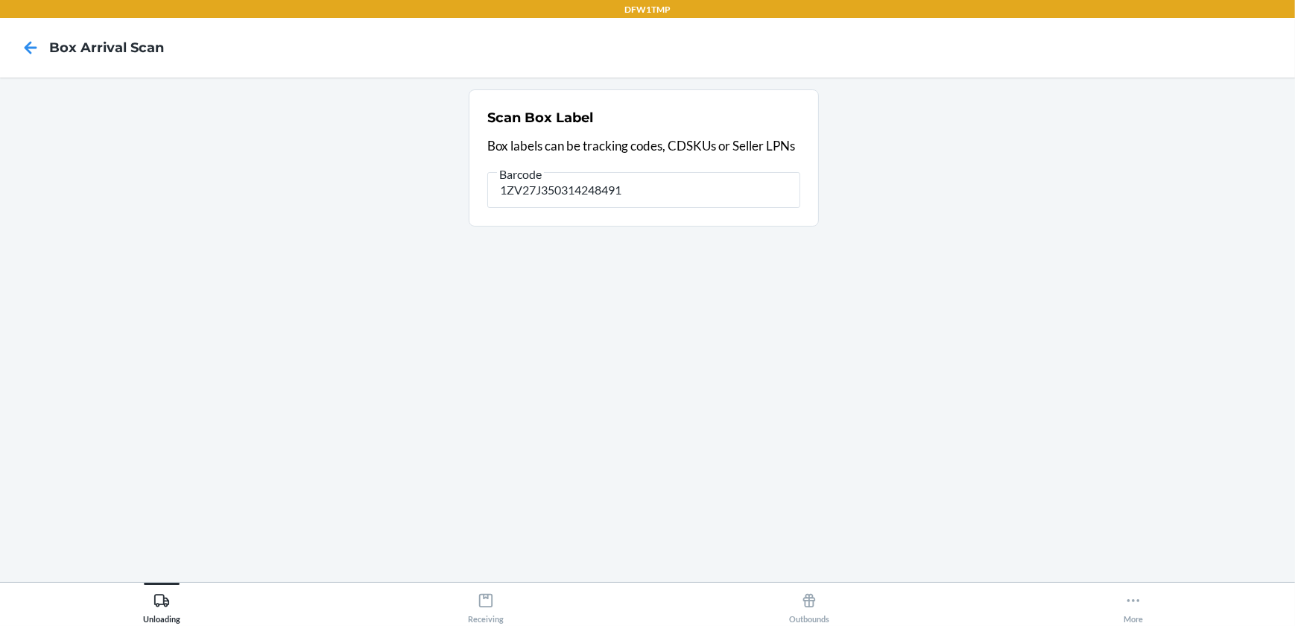
type input "1ZV27J350314248491"
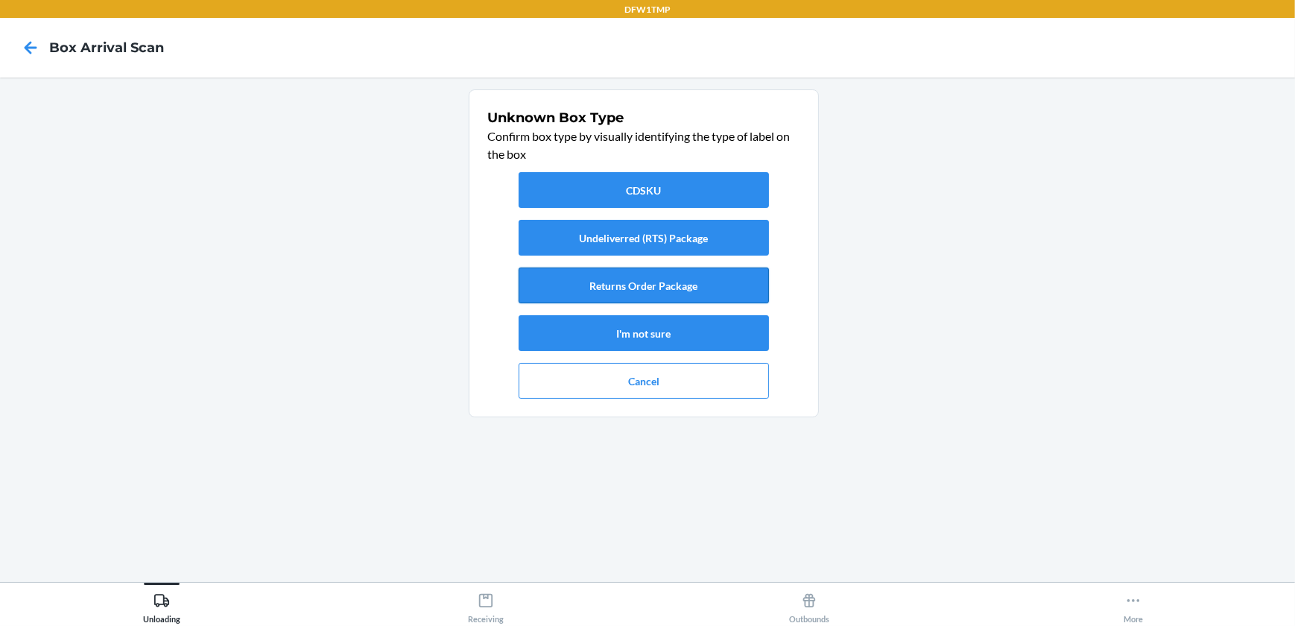
click at [622, 283] on button "Returns Order Package" at bounding box center [644, 286] width 250 height 36
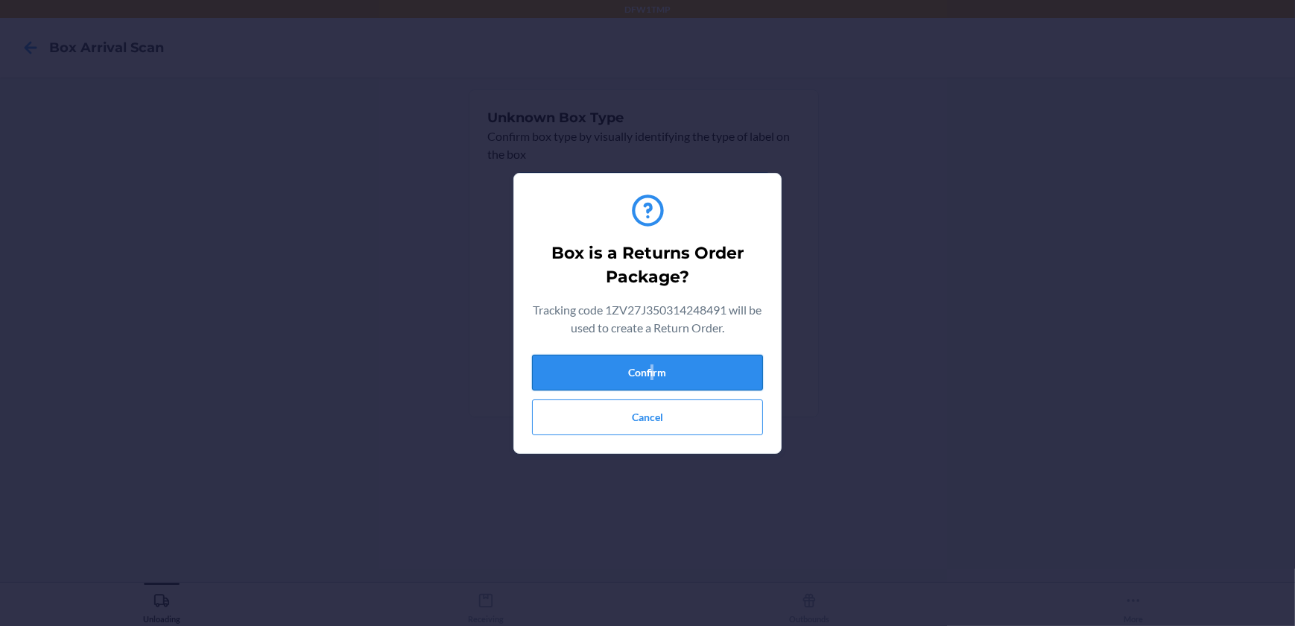
drag, startPoint x: 650, startPoint y: 351, endPoint x: 657, endPoint y: 362, distance: 13.4
click at [657, 362] on div "Box is a Returns Order Package? Tracking code 1ZV27J350314248491 will be used t…" at bounding box center [647, 314] width 231 height 256
drag, startPoint x: 657, startPoint y: 362, endPoint x: 625, endPoint y: 370, distance: 33.6
click at [624, 371] on button "Confirm" at bounding box center [647, 373] width 231 height 36
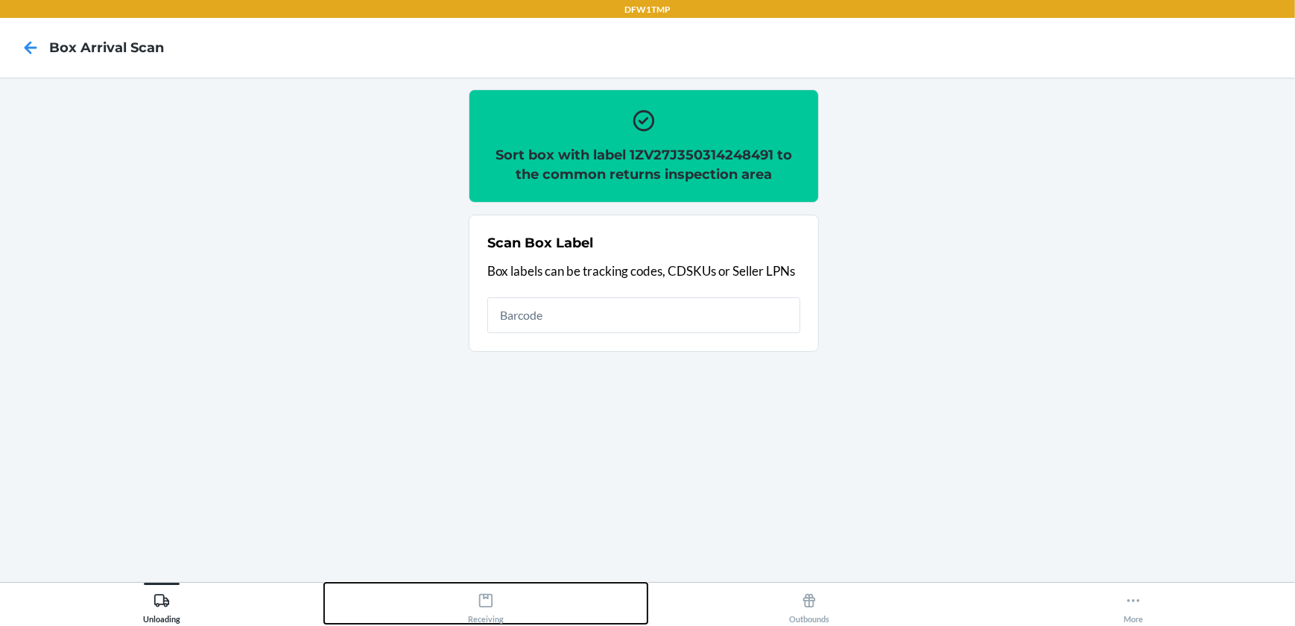
click at [492, 596] on icon at bounding box center [485, 600] width 13 height 13
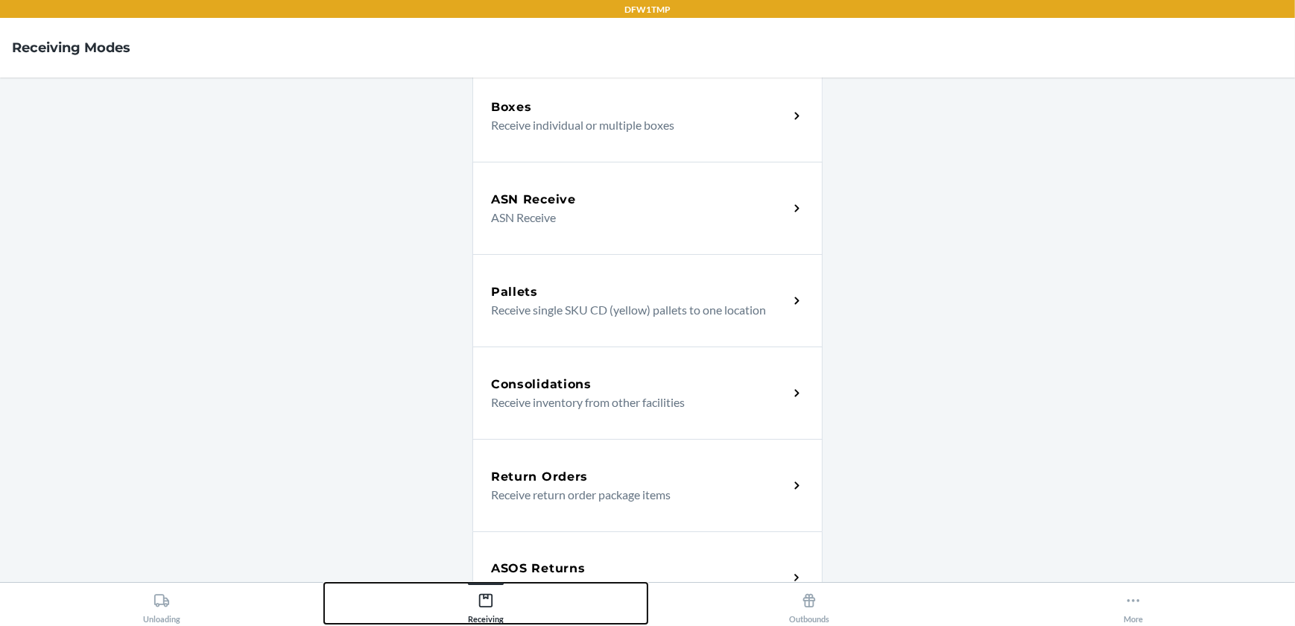
scroll to position [135, 0]
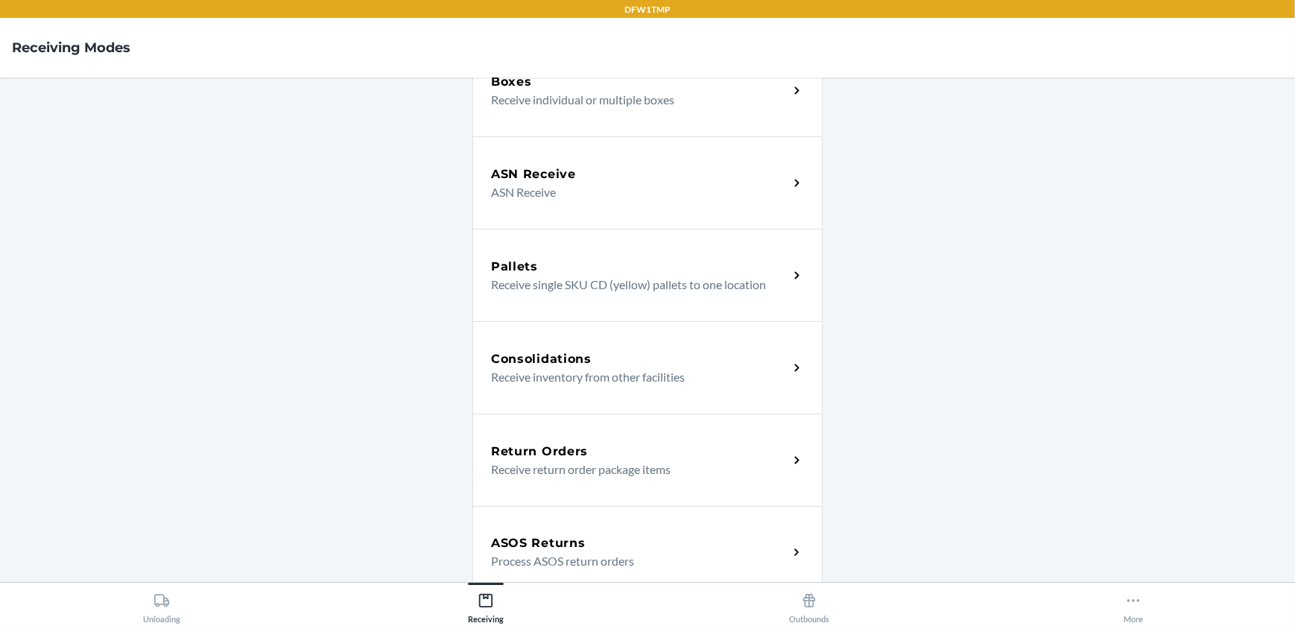
click at [600, 458] on div "Return Orders" at bounding box center [639, 452] width 297 height 18
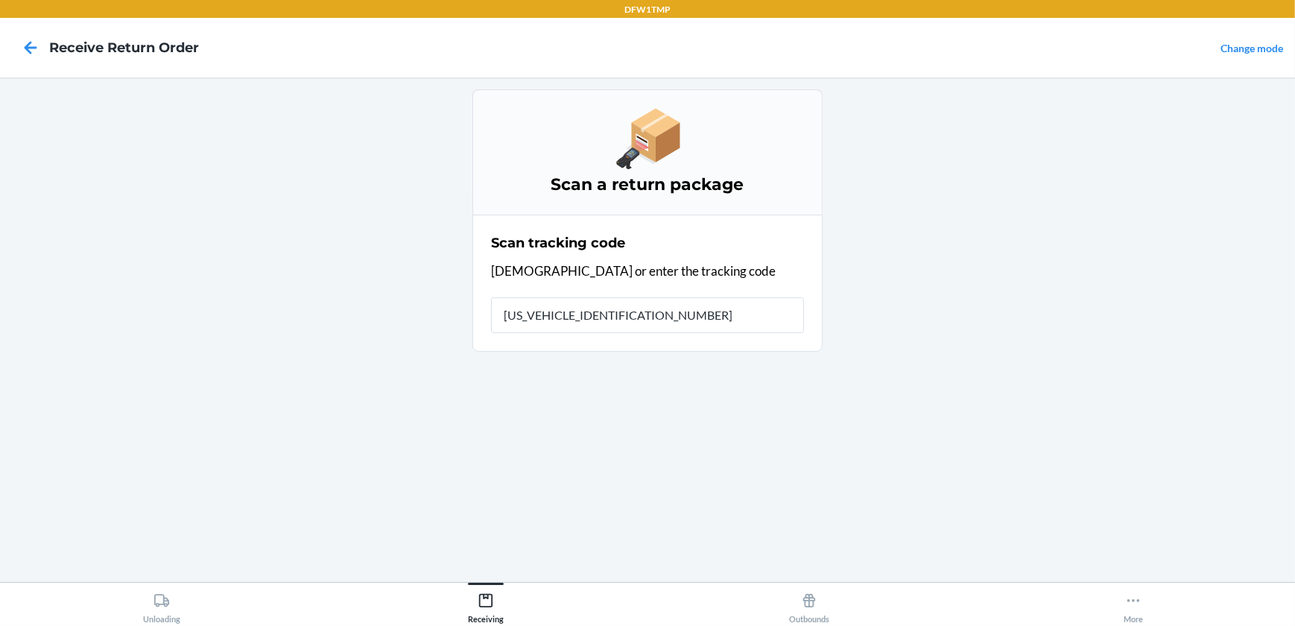
type input "1ZV27J350314248491"
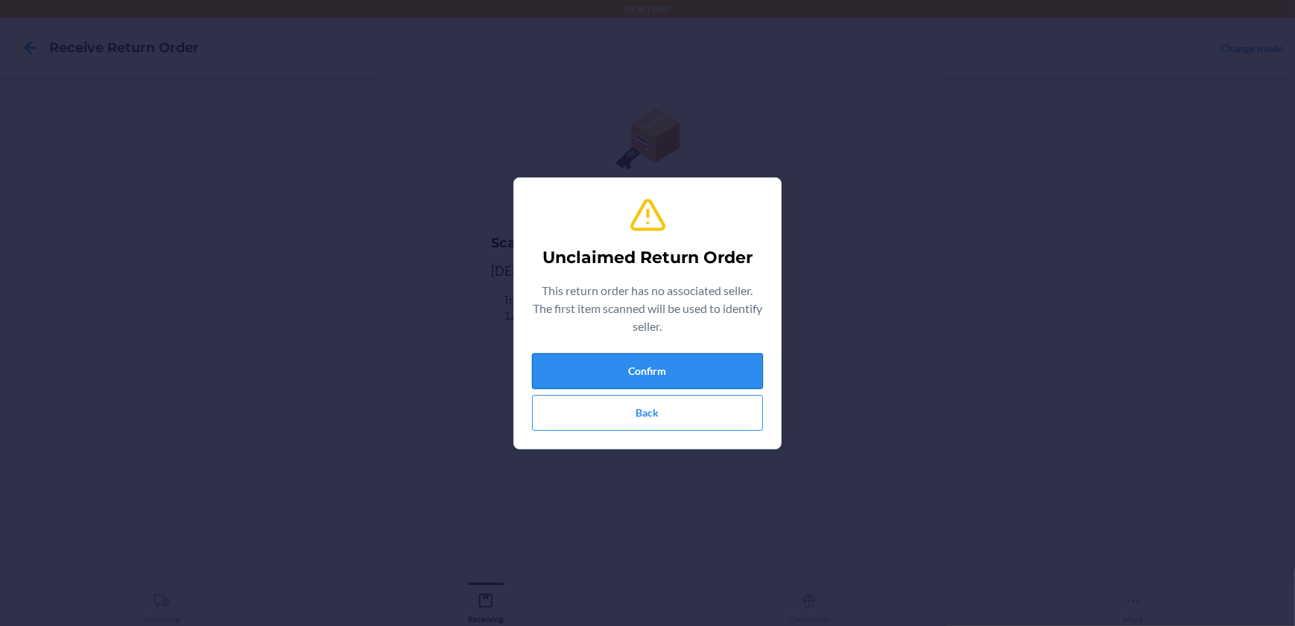
click at [621, 366] on button "Confirm" at bounding box center [647, 371] width 231 height 36
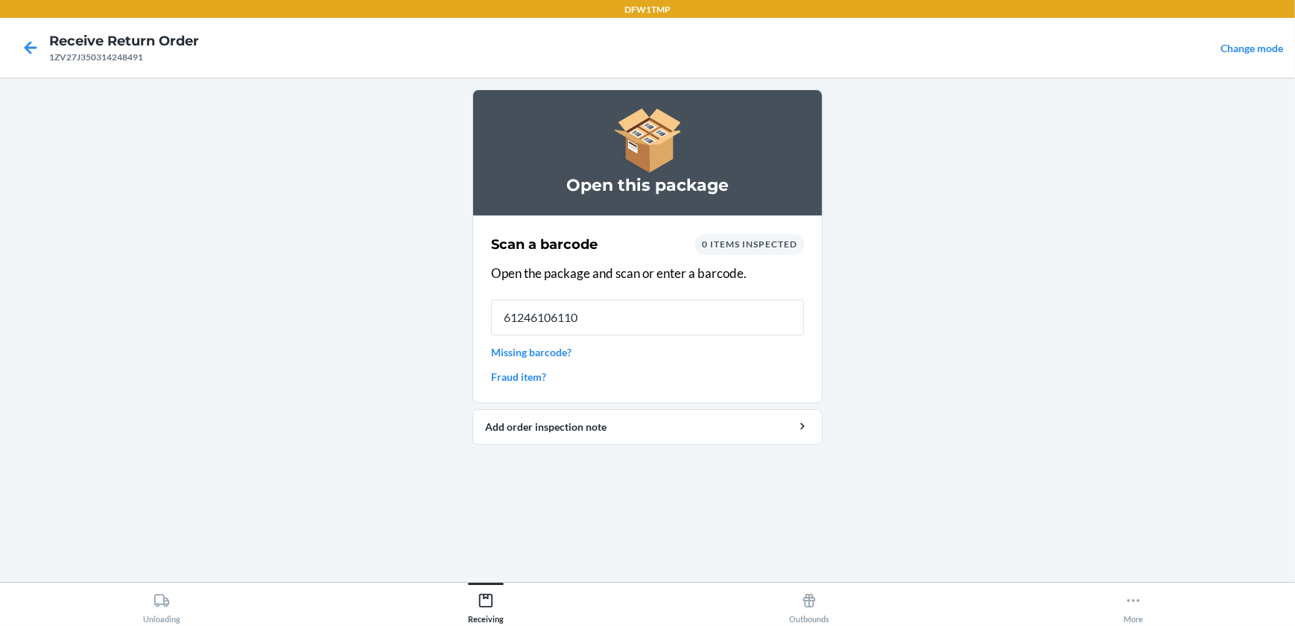
type input "612461061102"
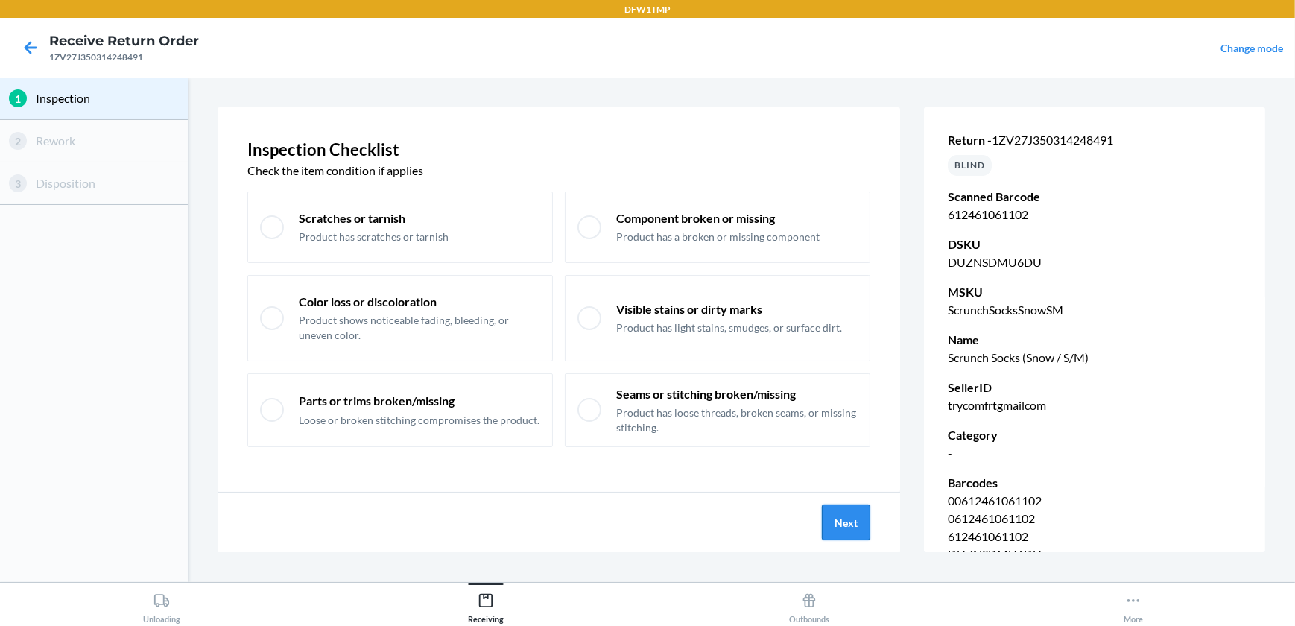
click at [850, 523] on button "Next" at bounding box center [846, 523] width 48 height 36
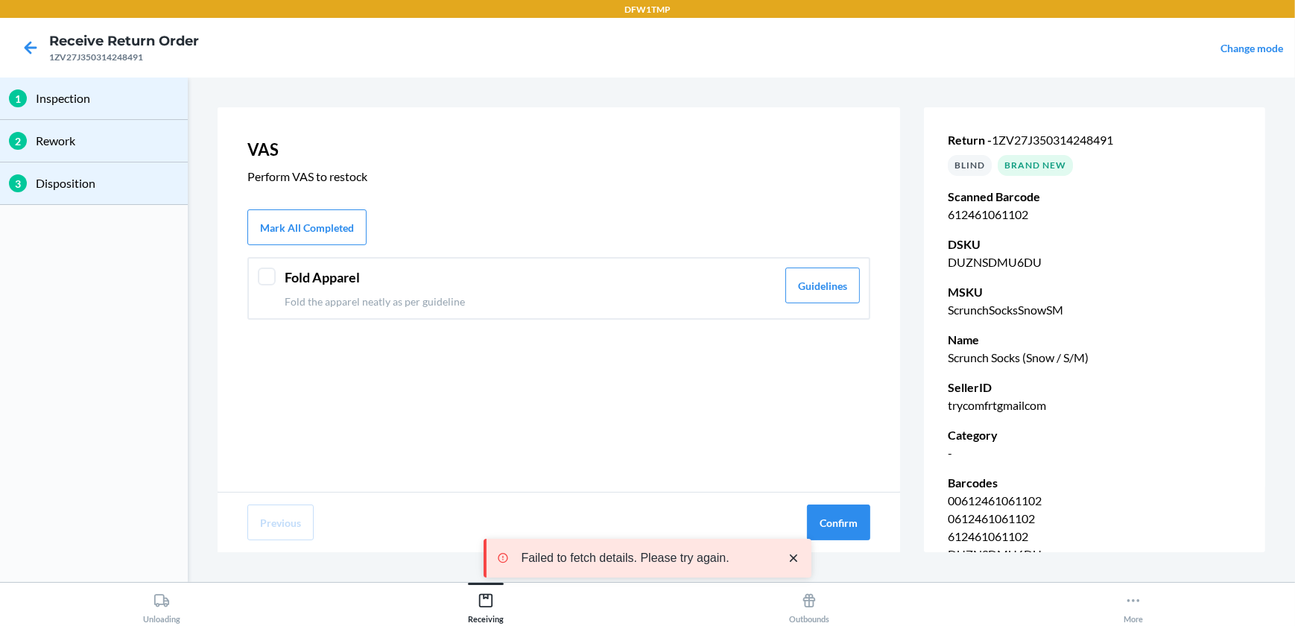
click at [270, 276] on div at bounding box center [267, 277] width 18 height 18
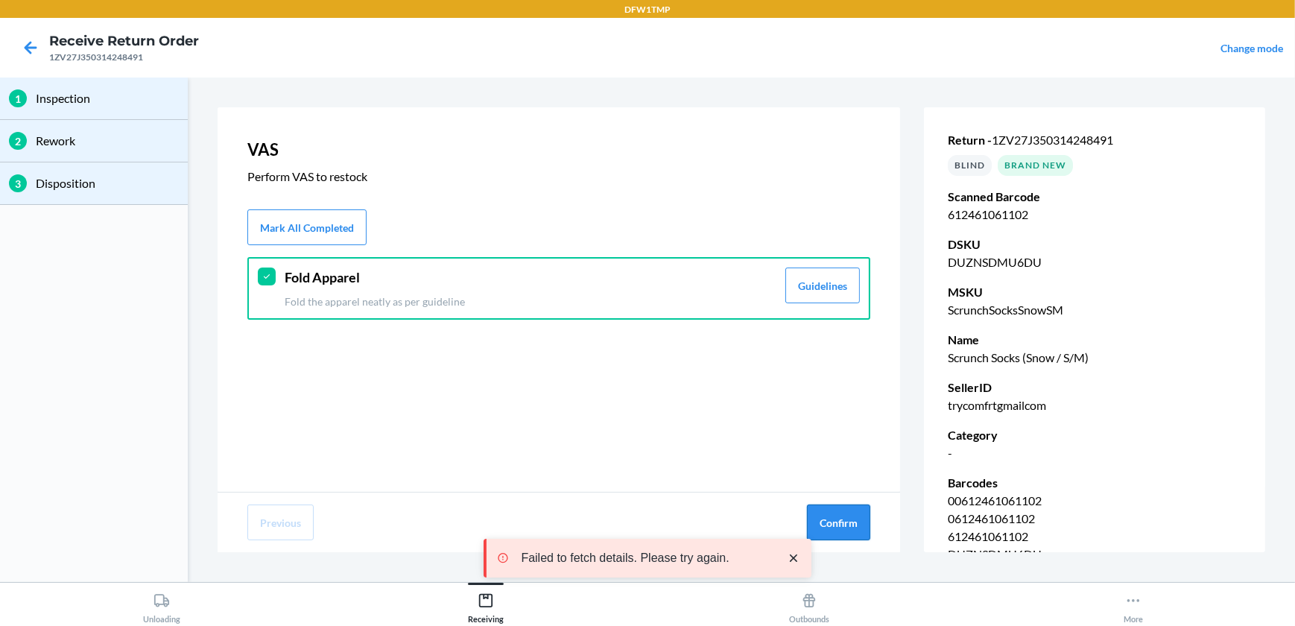
click at [841, 521] on button "Confirm" at bounding box center [838, 523] width 63 height 36
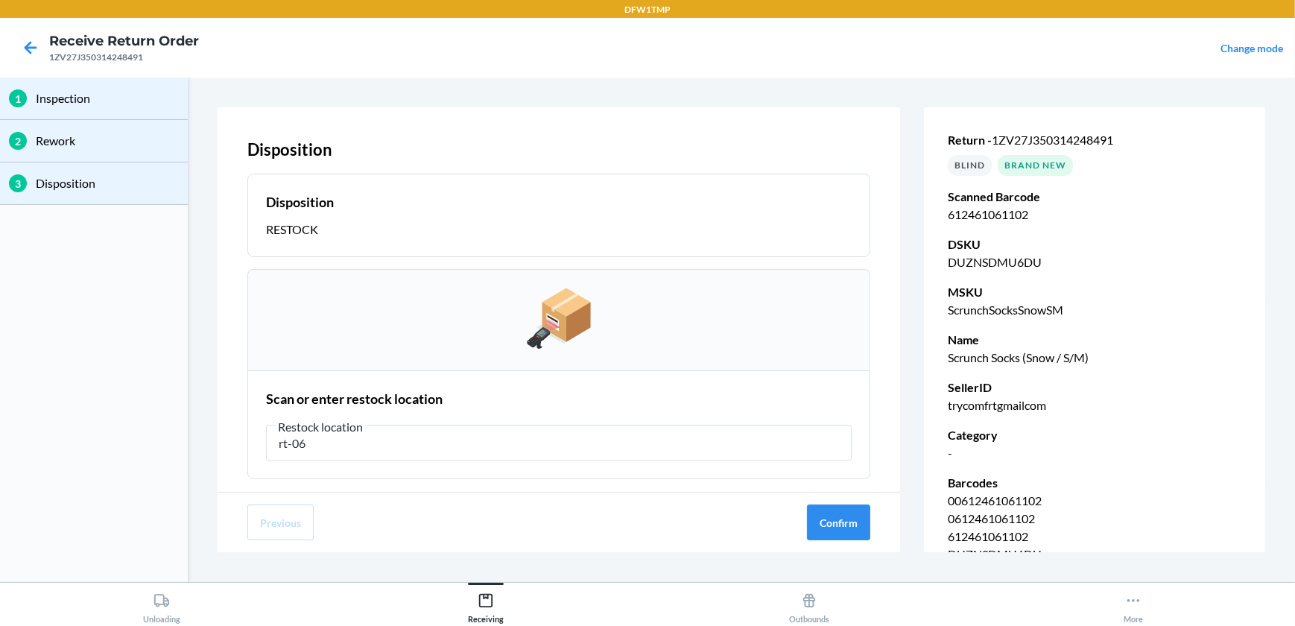
type input "rt-06"
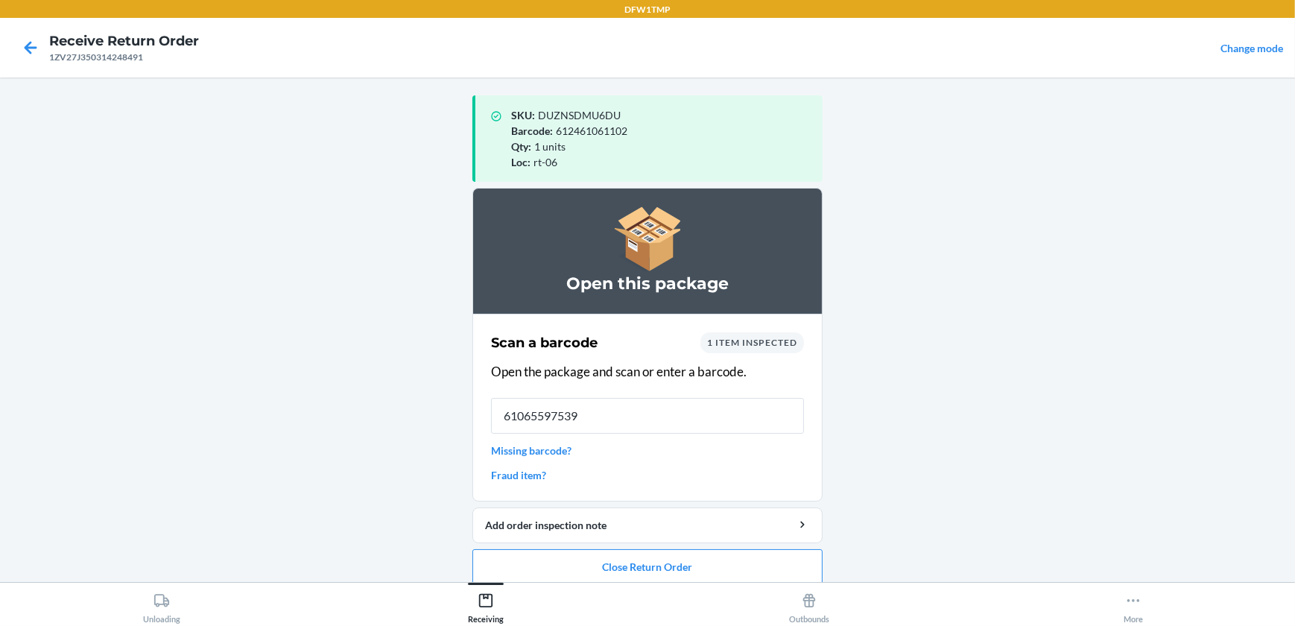
type input "610655975396"
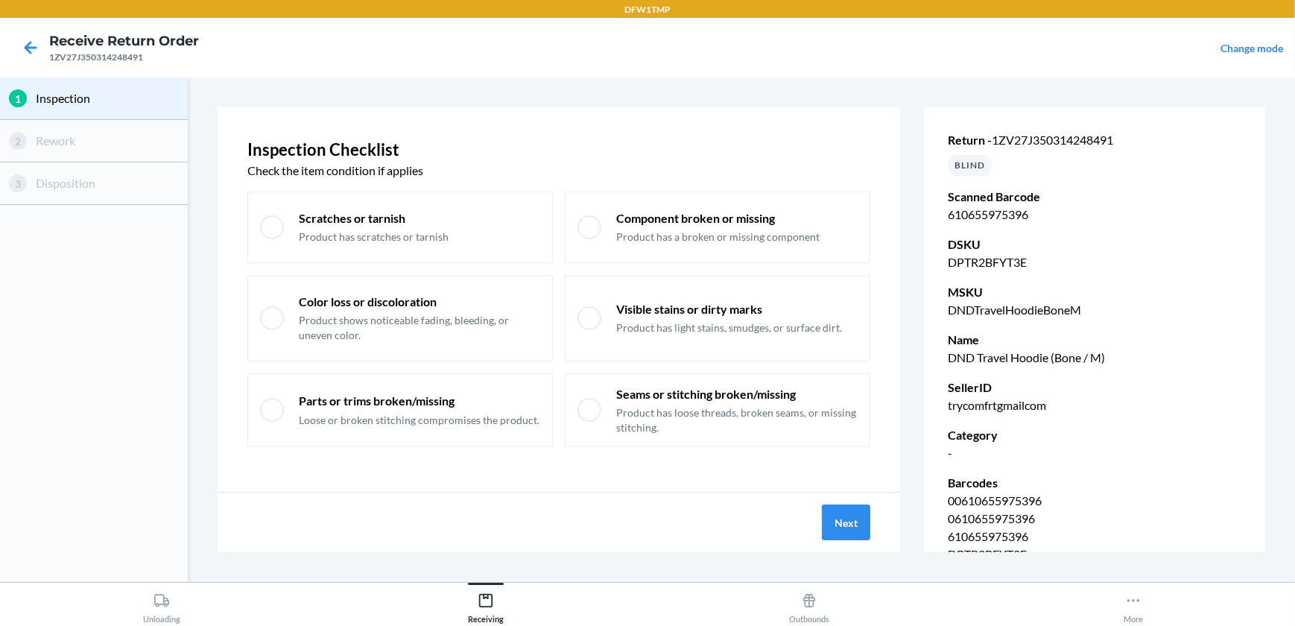
drag, startPoint x: 880, startPoint y: 517, endPoint x: 871, endPoint y: 516, distance: 9.0
click at [877, 516] on div "Next" at bounding box center [559, 523] width 683 height 60
click at [865, 517] on button "Next" at bounding box center [846, 523] width 48 height 36
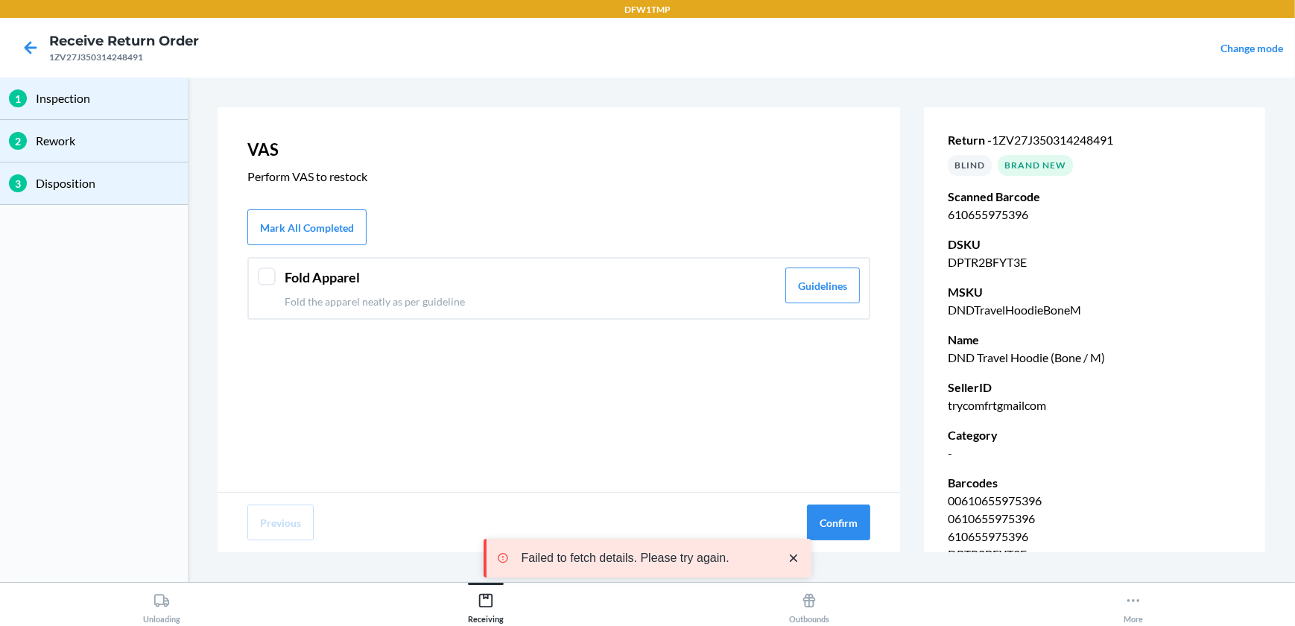
click at [271, 283] on div at bounding box center [267, 277] width 18 height 18
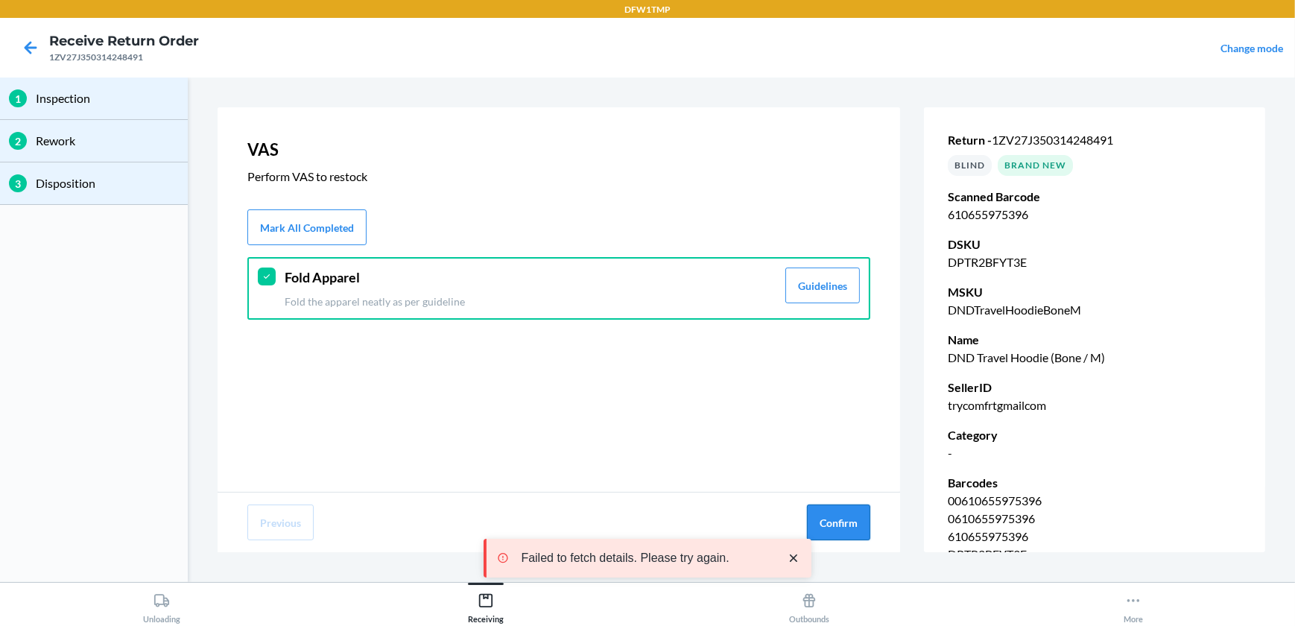
click at [827, 520] on button "Confirm" at bounding box center [838, 523] width 63 height 36
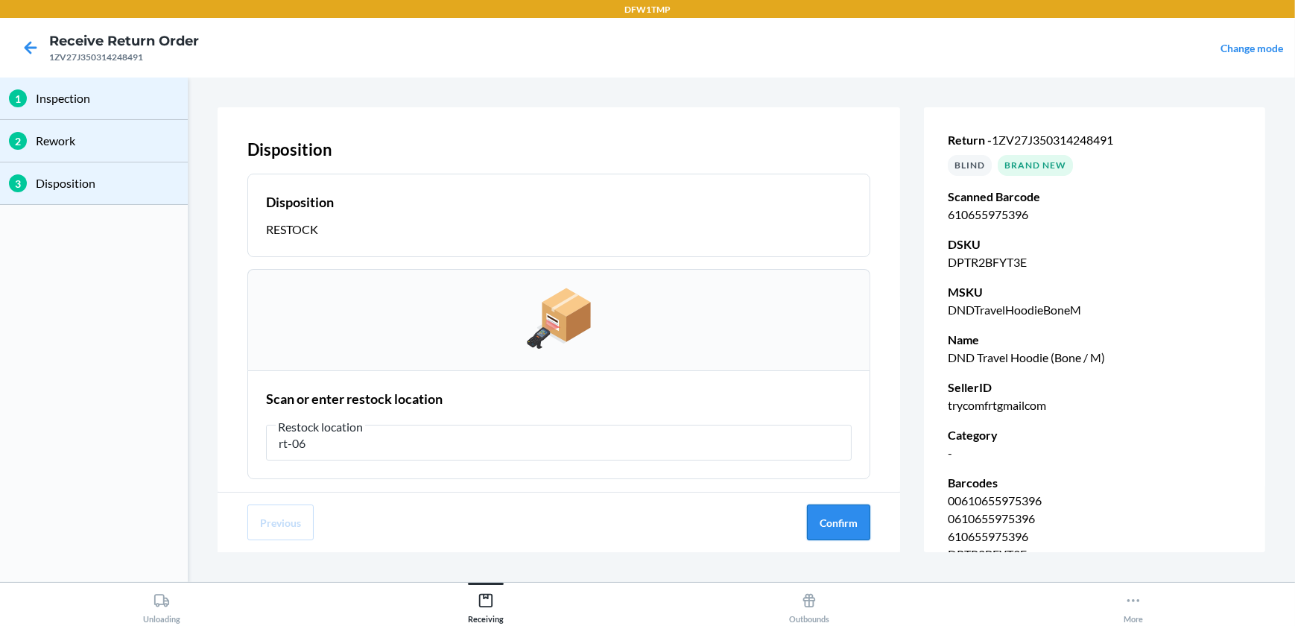
type input "rt-06"
click at [833, 525] on button "Confirm" at bounding box center [838, 523] width 63 height 36
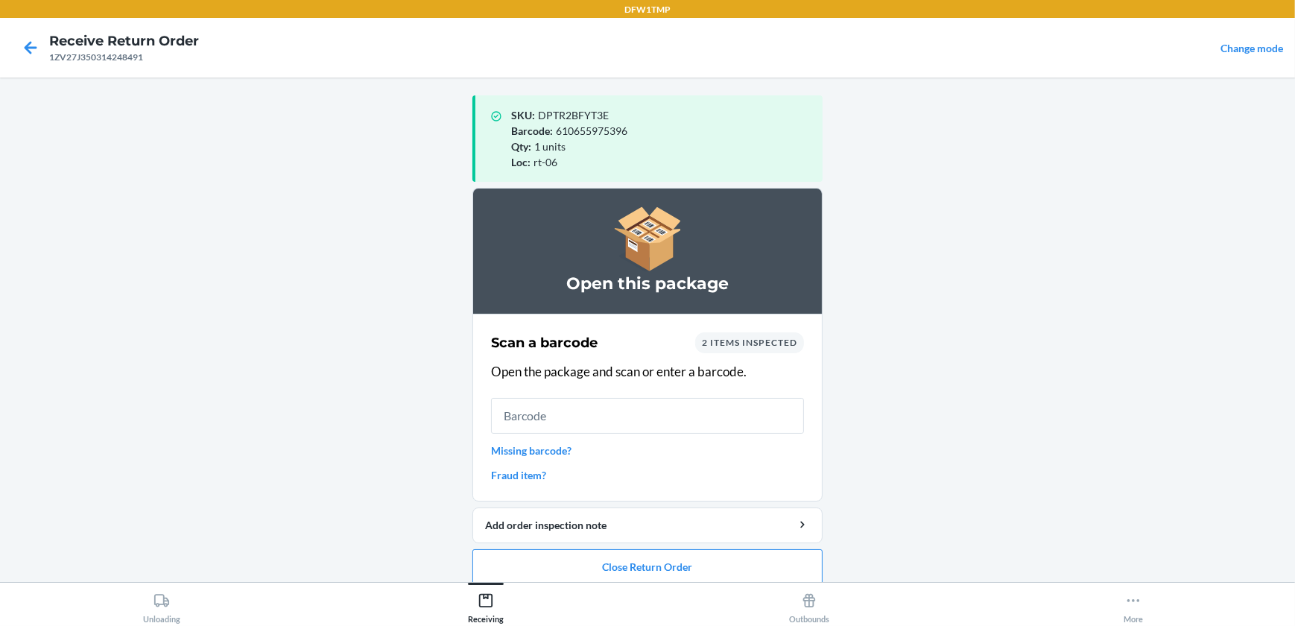
scroll to position [14, 0]
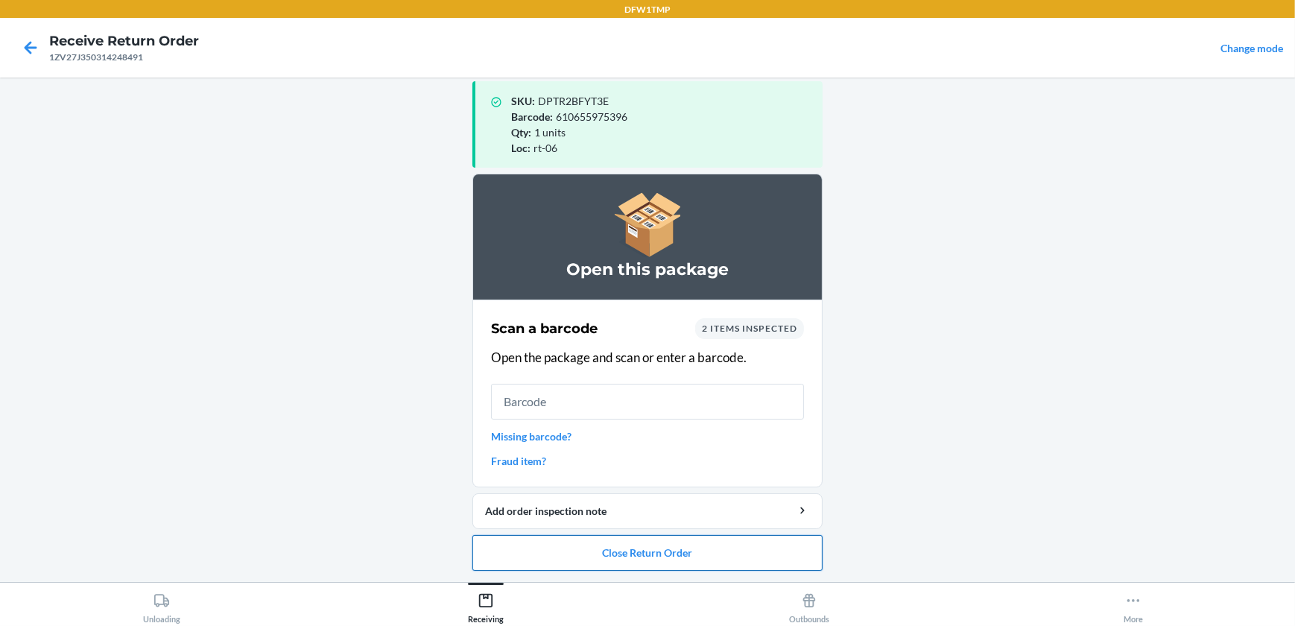
click at [647, 544] on button "Close Return Order" at bounding box center [648, 553] width 350 height 36
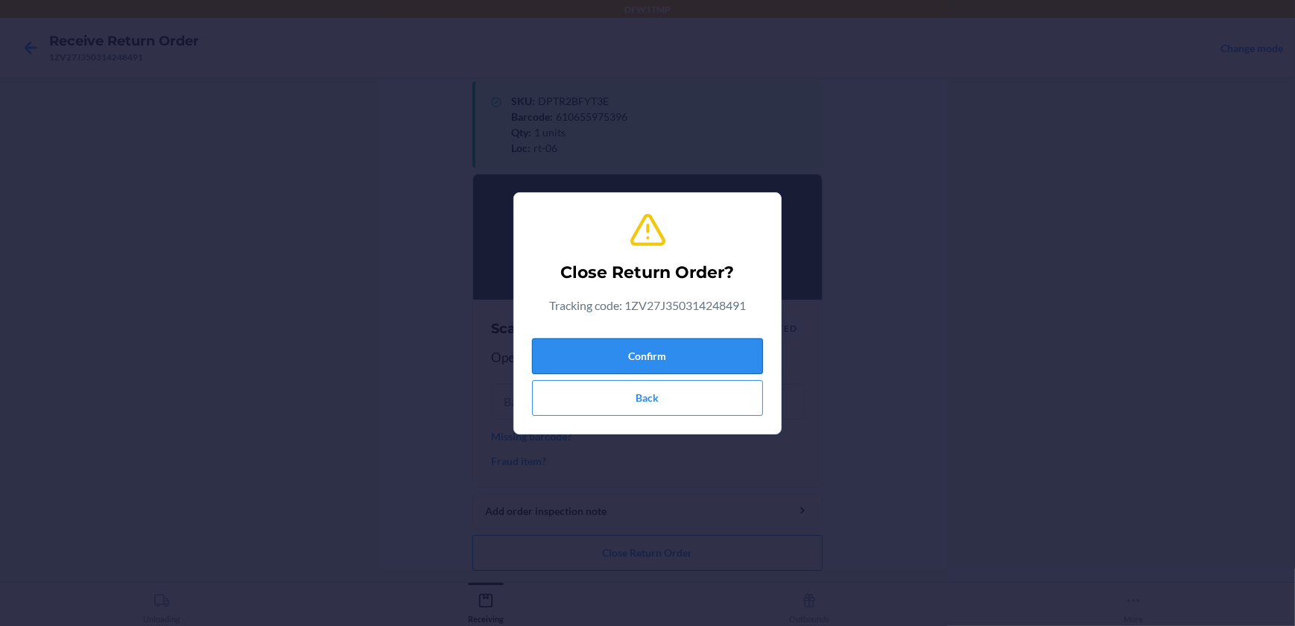
click at [639, 359] on button "Confirm" at bounding box center [647, 356] width 231 height 36
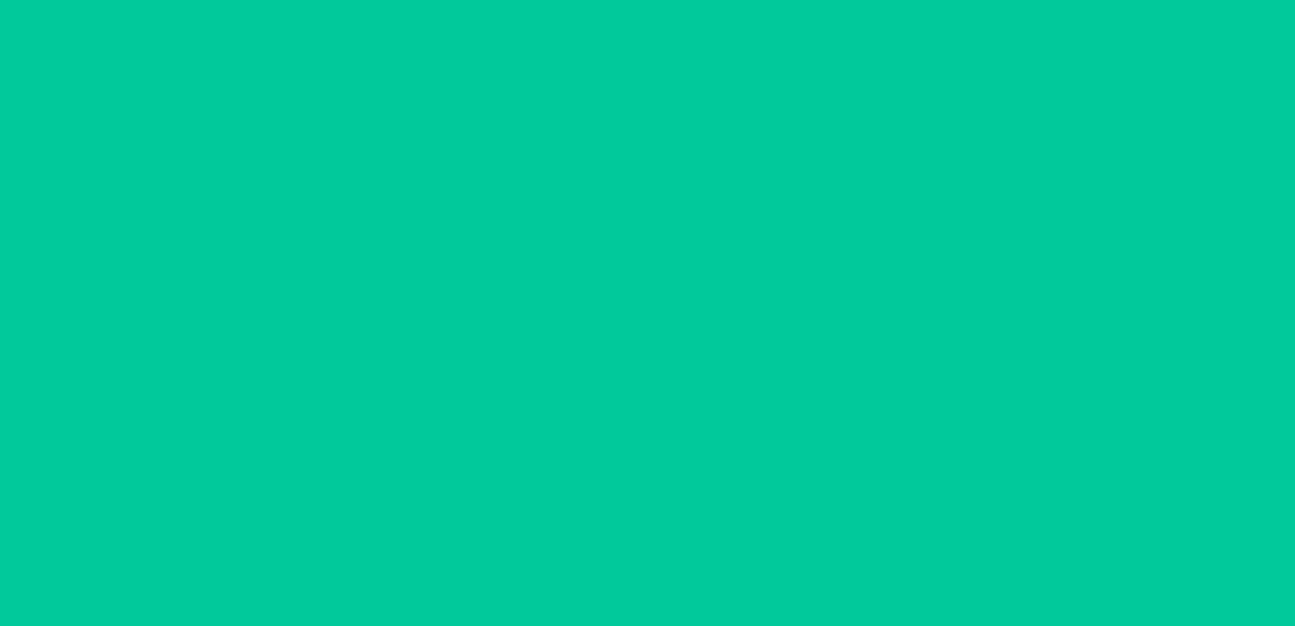
scroll to position [0, 0]
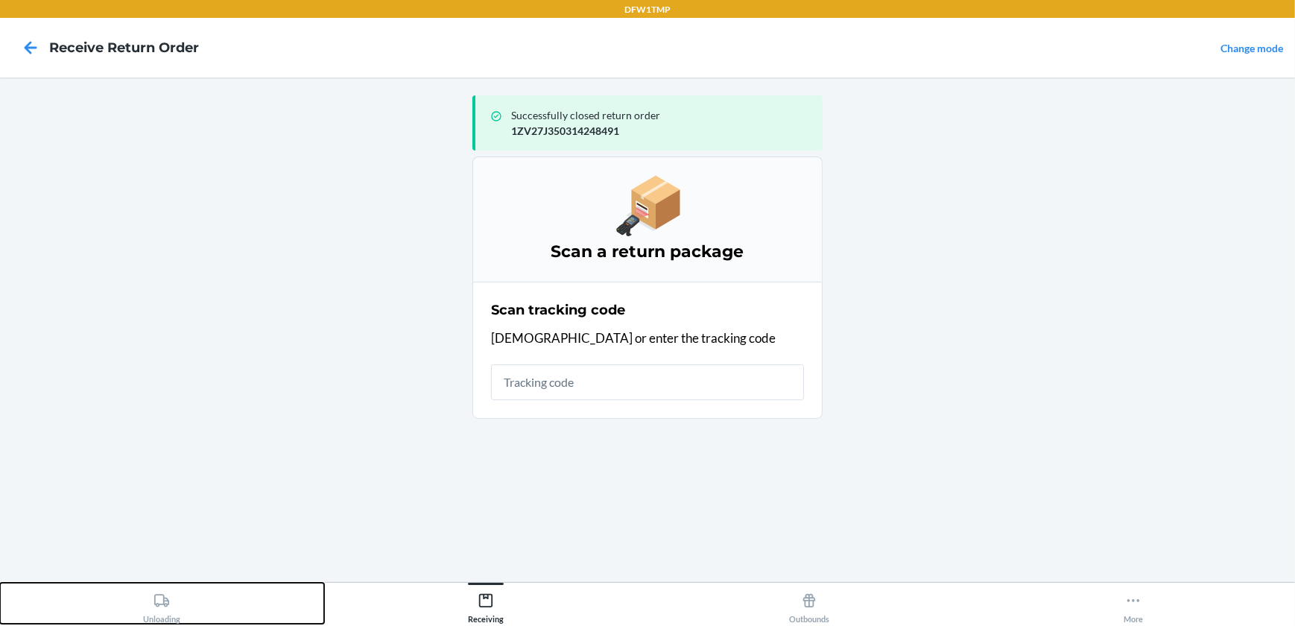
click at [155, 602] on icon at bounding box center [161, 600] width 15 height 13
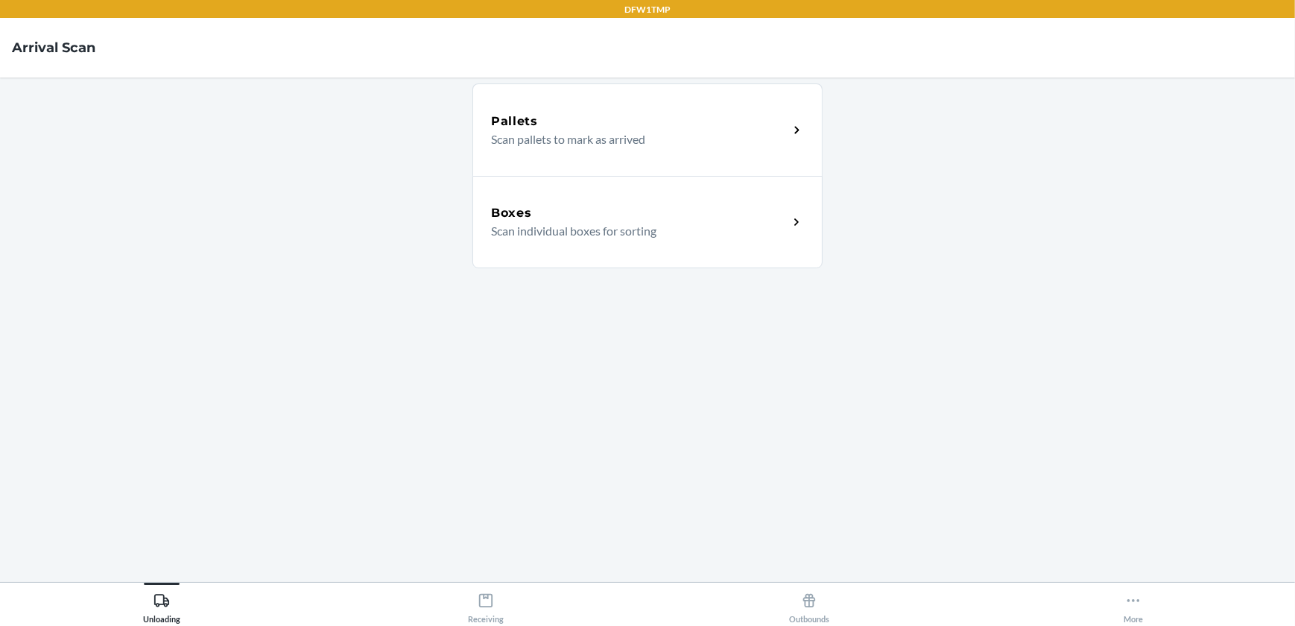
click at [710, 209] on div "Boxes" at bounding box center [639, 213] width 297 height 18
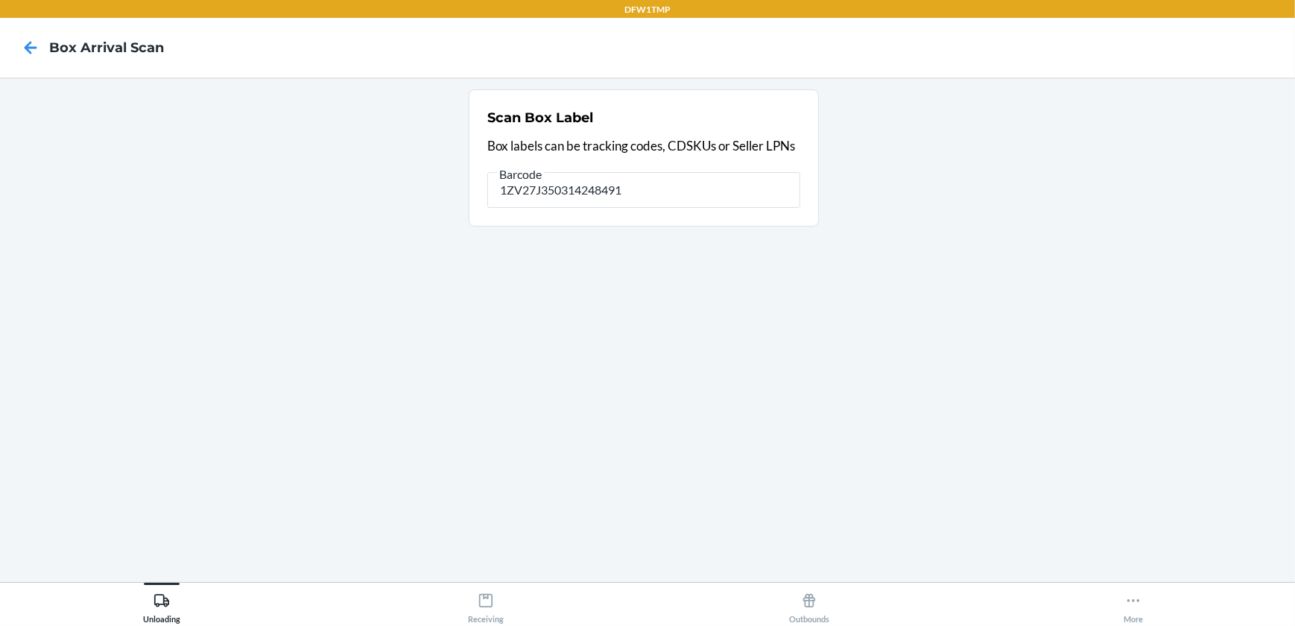
type input "1ZV27J350314248491"
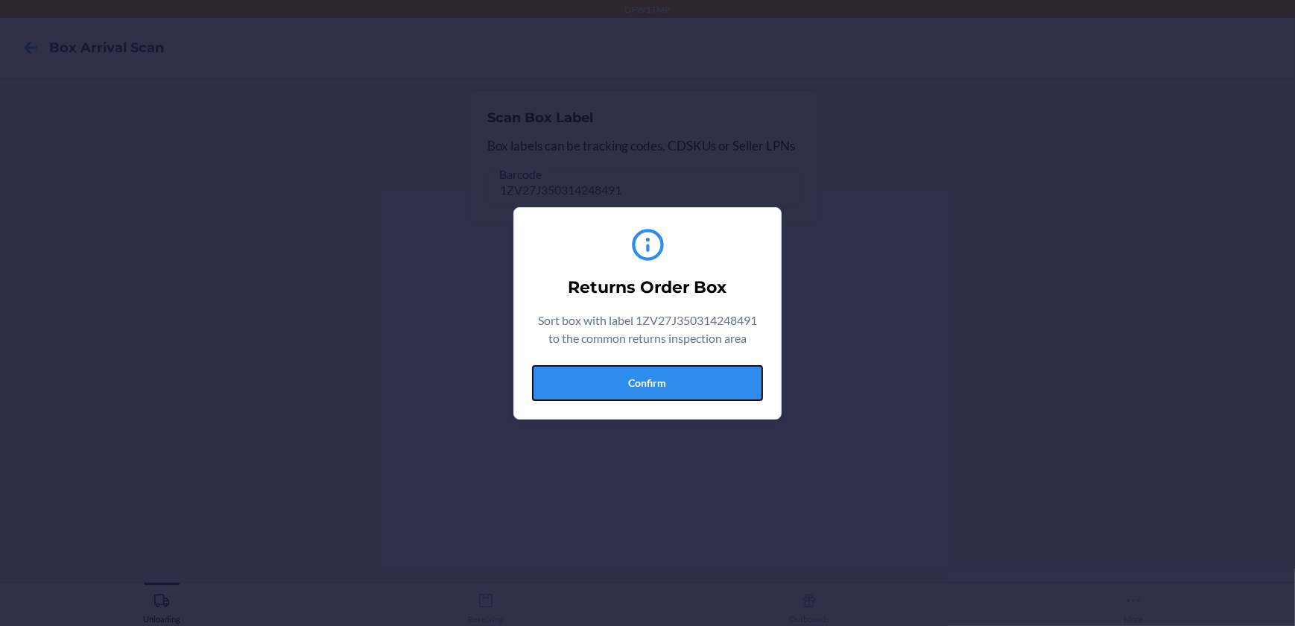
click at [669, 370] on button "Confirm" at bounding box center [647, 383] width 231 height 36
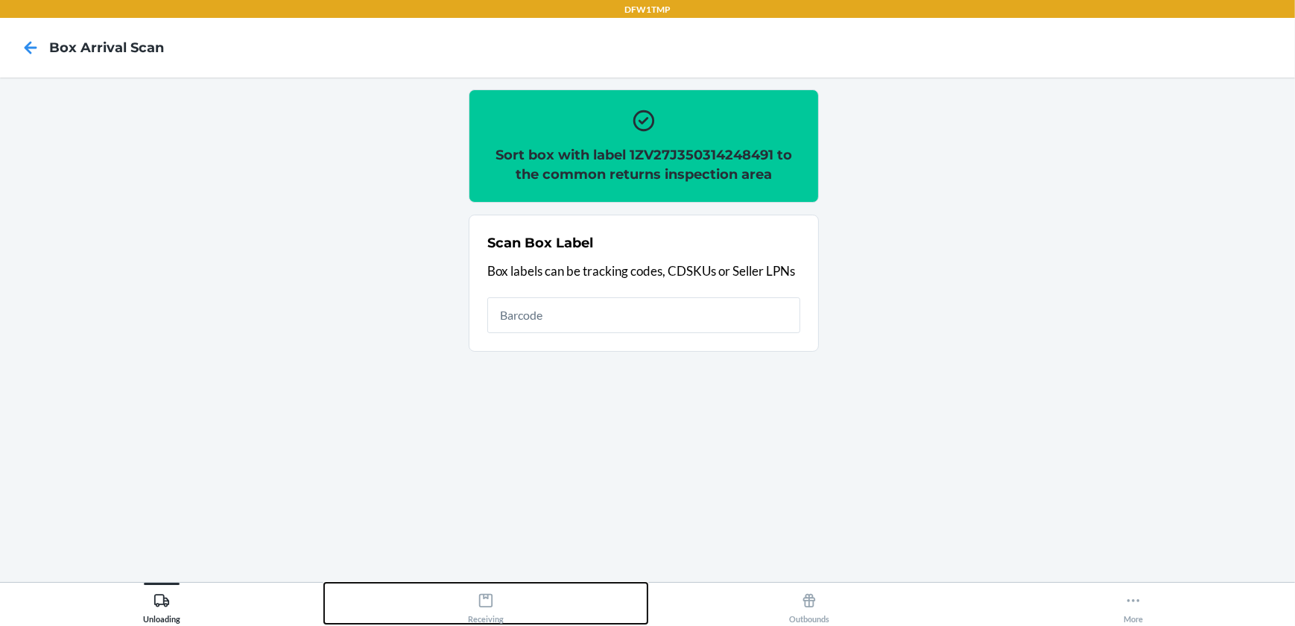
click at [471, 604] on div "Receiving" at bounding box center [486, 605] width 36 height 37
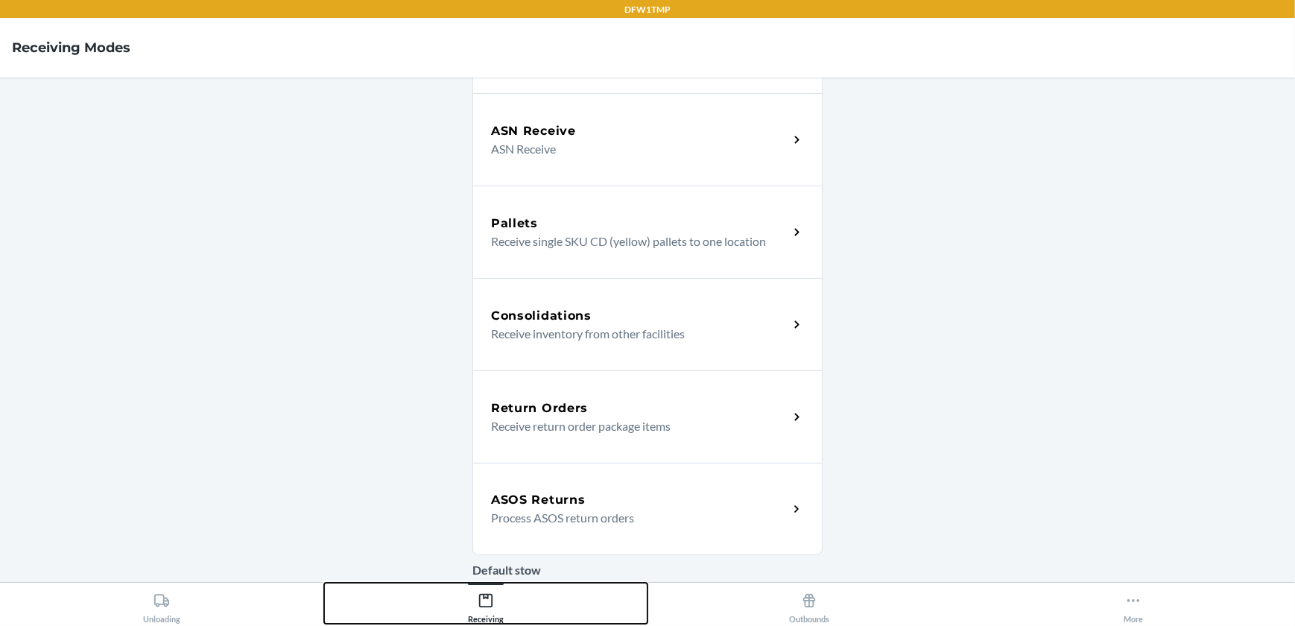
scroll to position [203, 0]
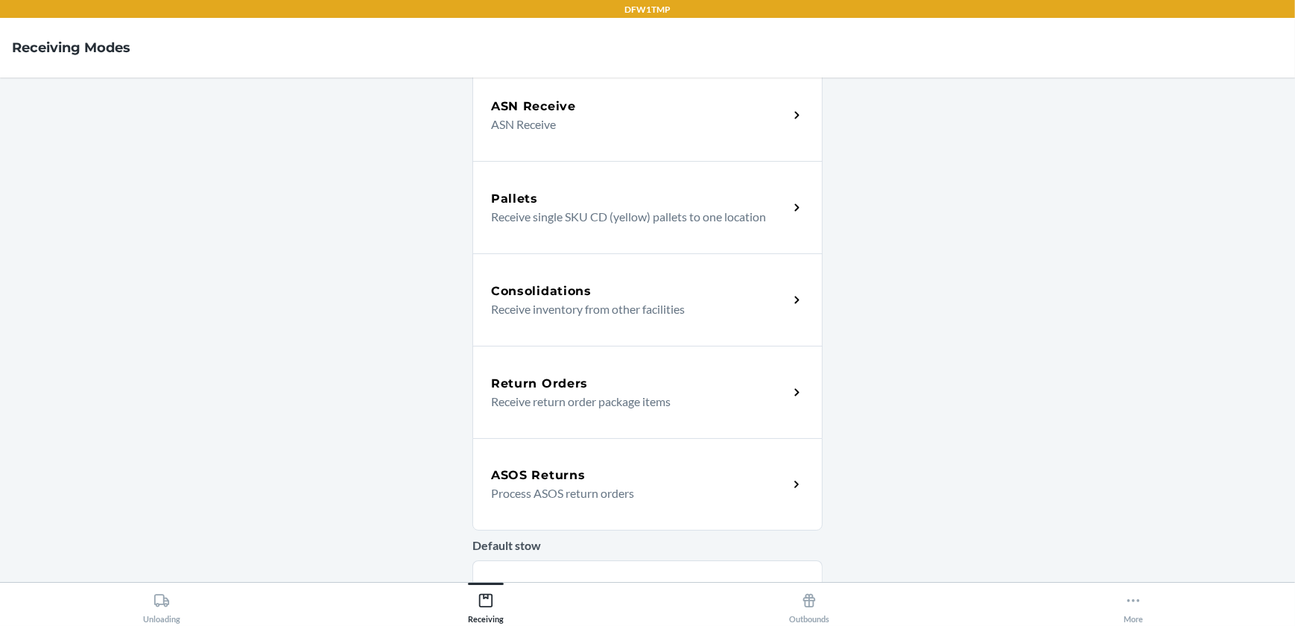
click at [559, 394] on p "Receive return order package items" at bounding box center [633, 402] width 285 height 18
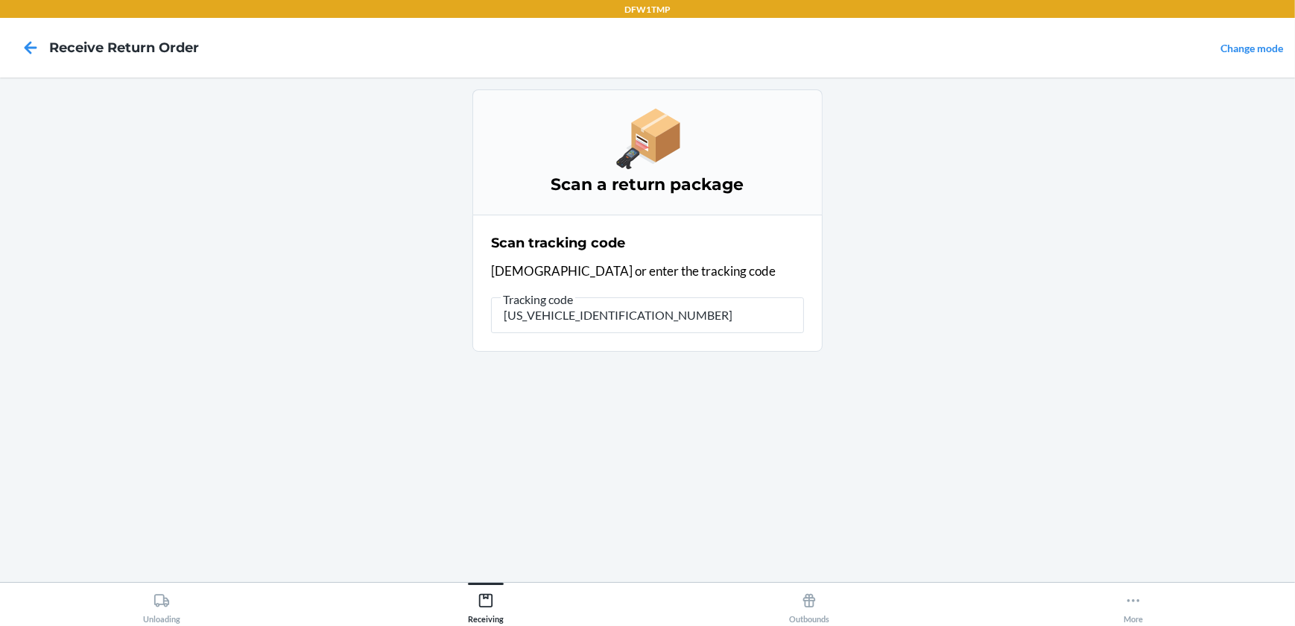
type input "1ZV27J350314248491"
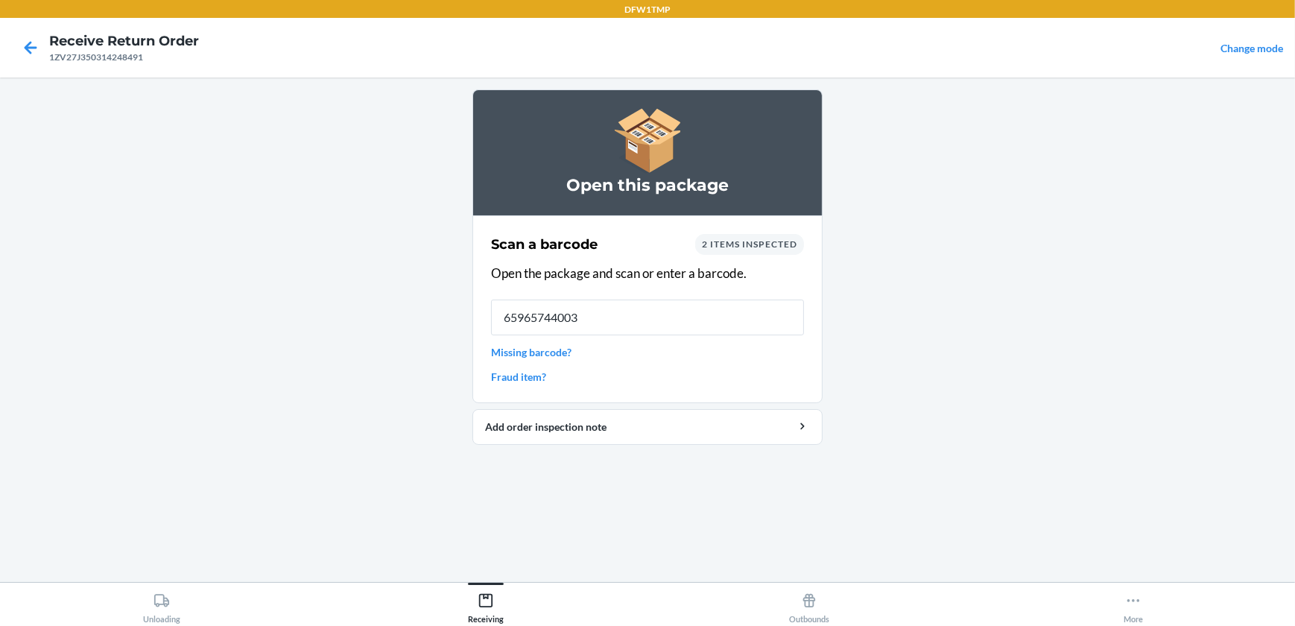
type input "659657440037"
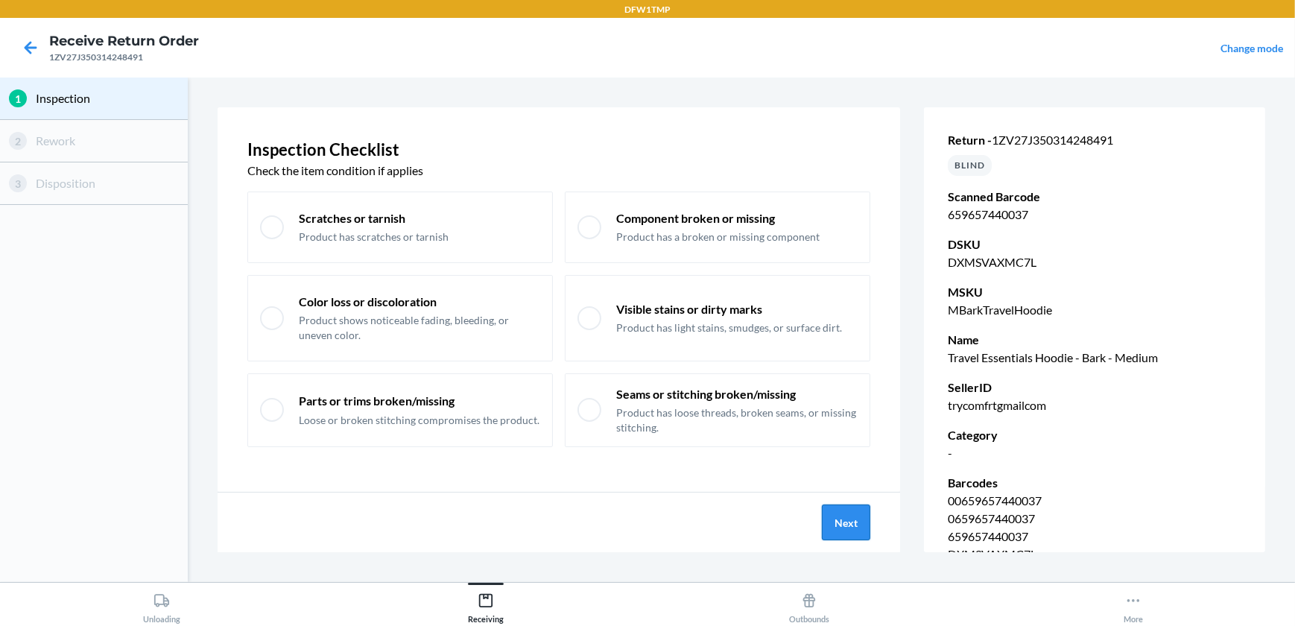
click at [827, 522] on button "Next" at bounding box center [846, 523] width 48 height 36
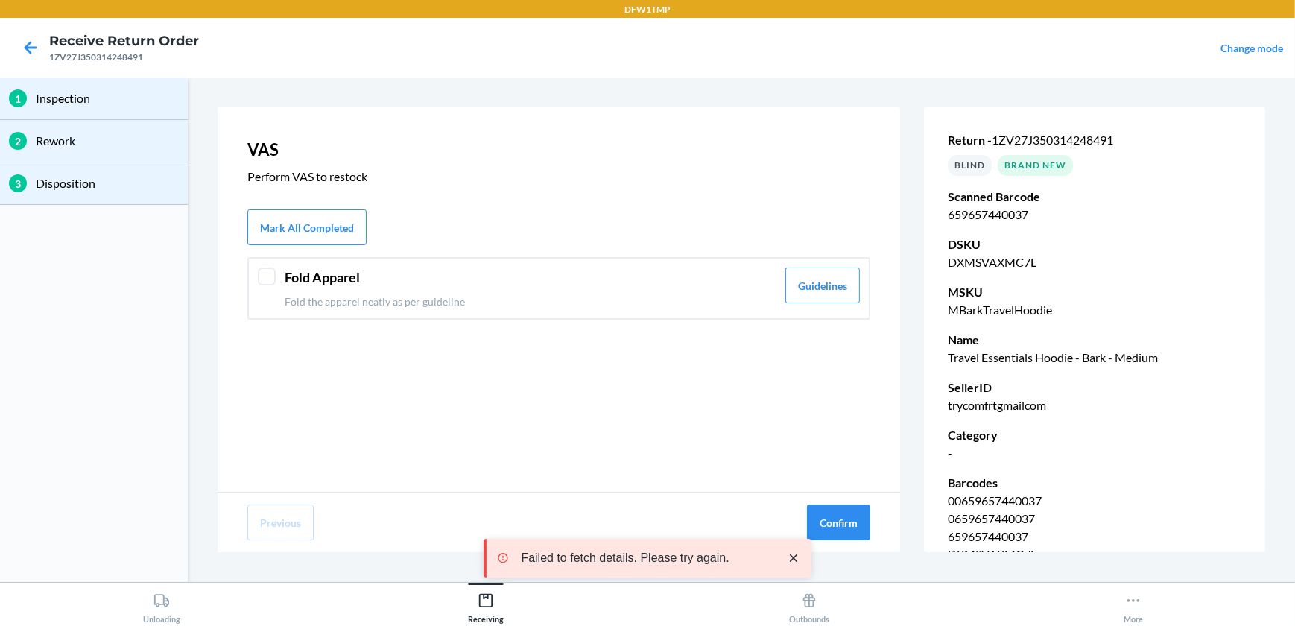
click at [268, 273] on div at bounding box center [267, 277] width 18 height 18
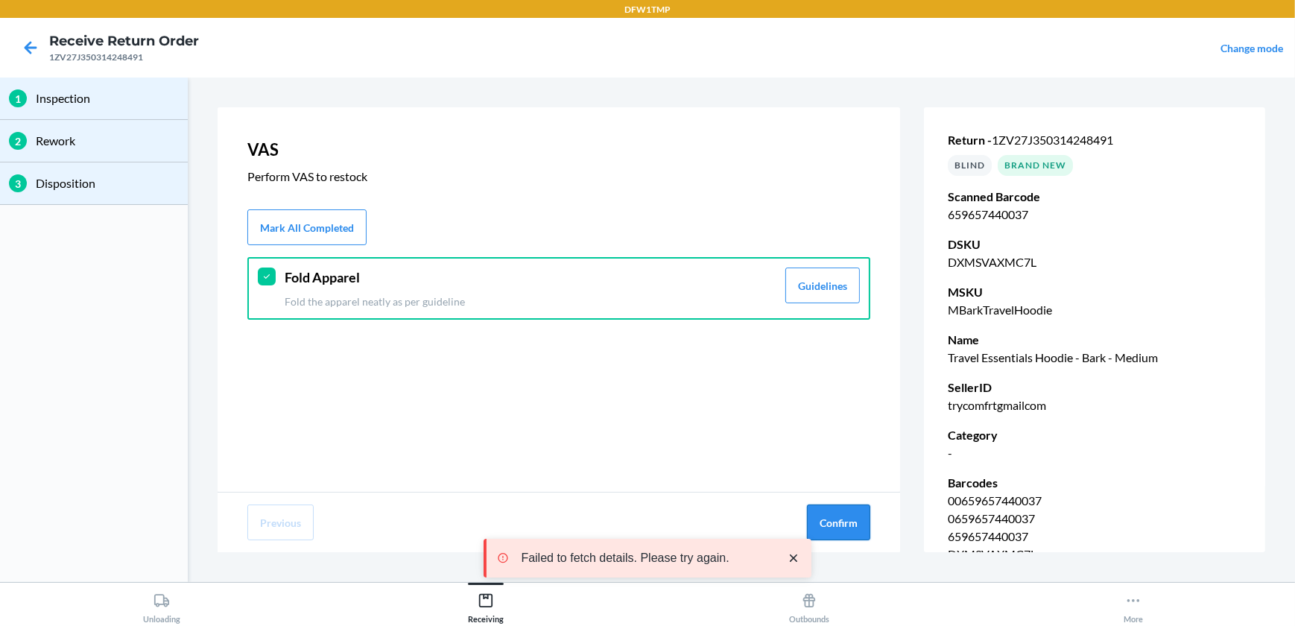
click at [836, 522] on button "Confirm" at bounding box center [838, 523] width 63 height 36
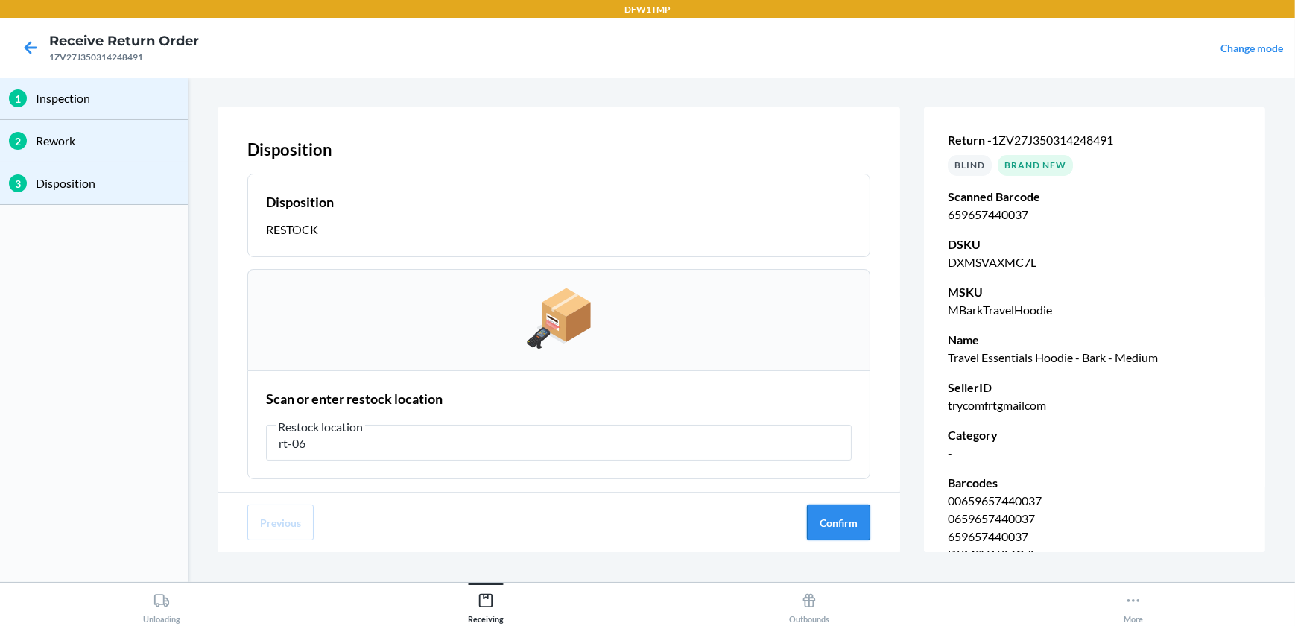
type input "rt-06"
click at [848, 533] on button "Confirm" at bounding box center [838, 523] width 63 height 36
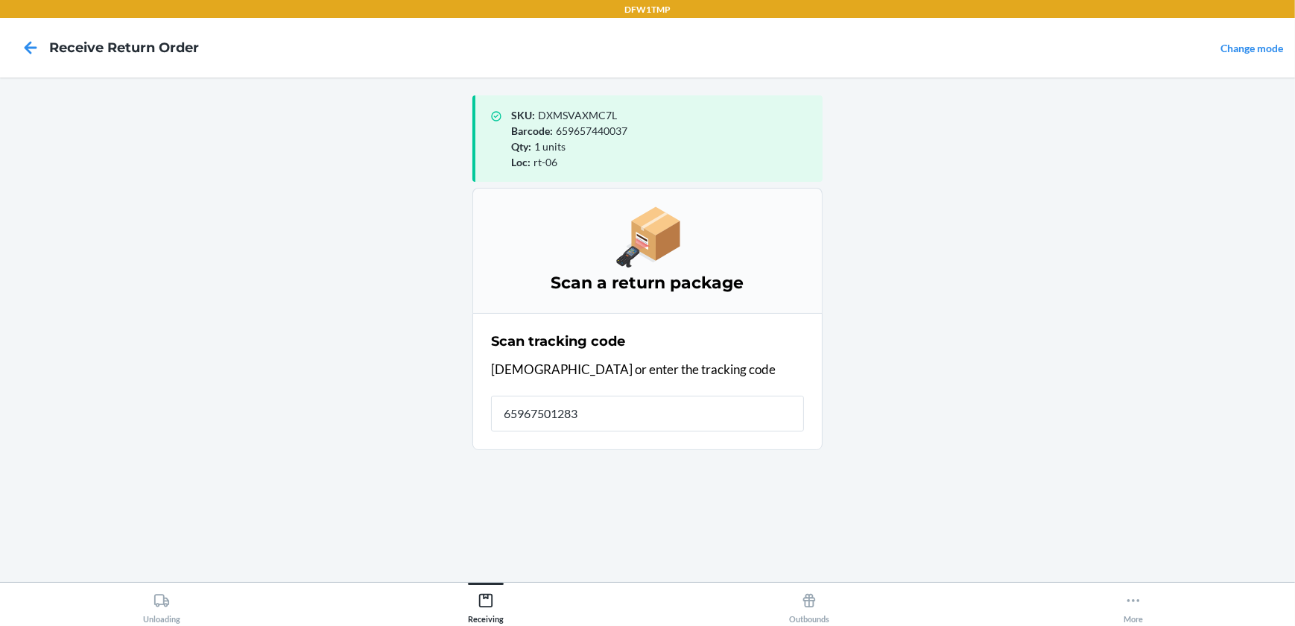
type input "659675012834"
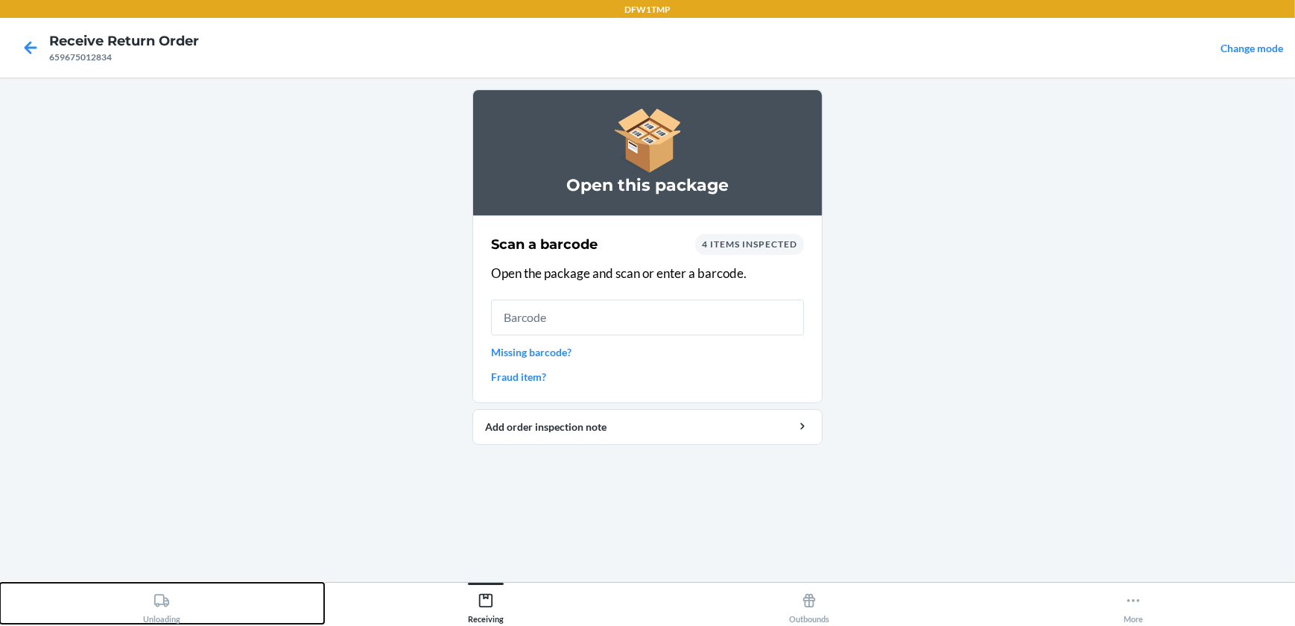
click at [151, 599] on div "Unloading" at bounding box center [161, 605] width 37 height 37
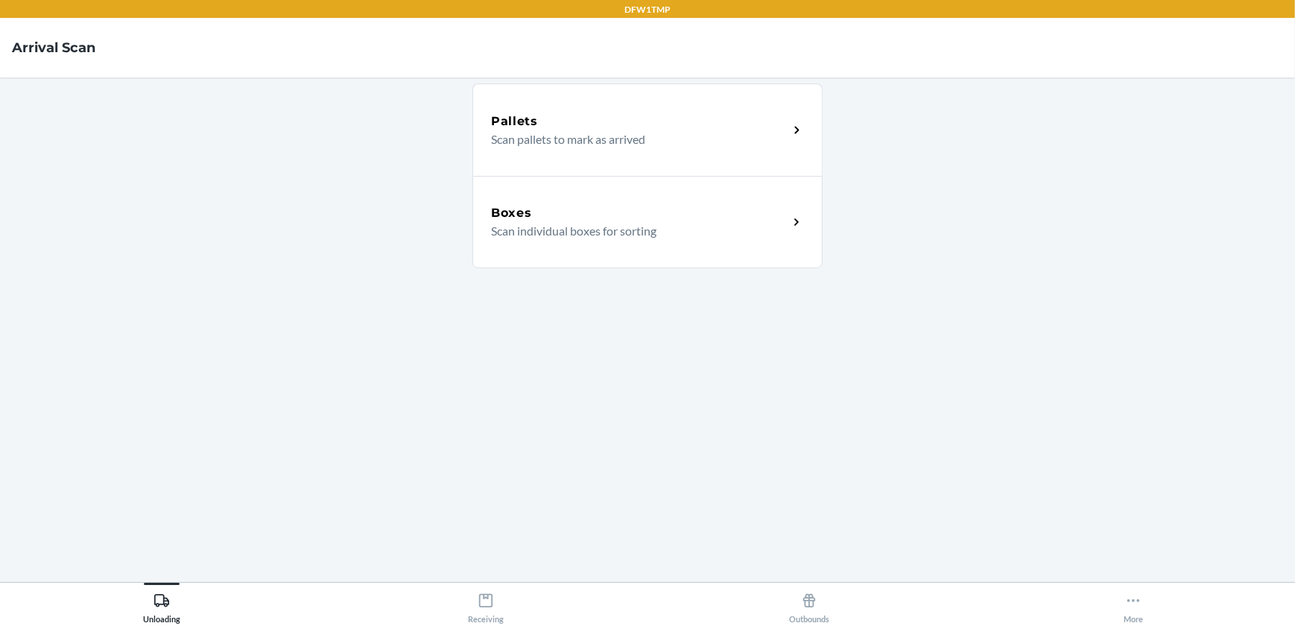
click at [583, 191] on div "Boxes Scan individual boxes for sorting" at bounding box center [648, 222] width 350 height 92
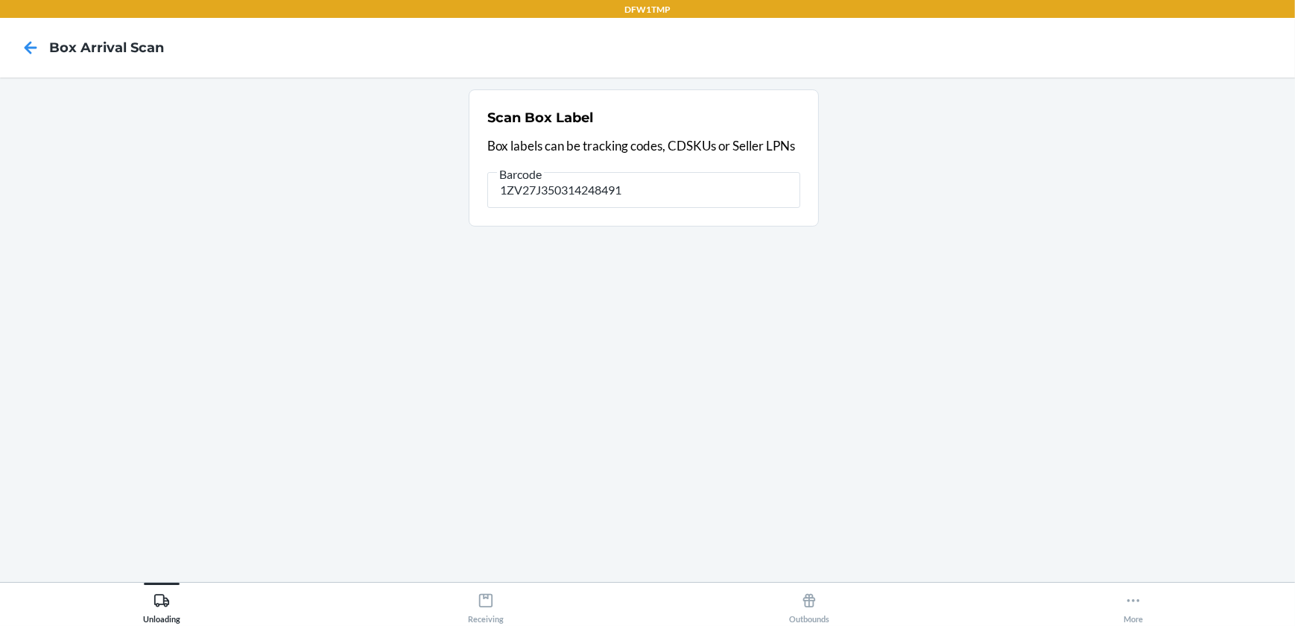
type input "1ZV27J350314248491"
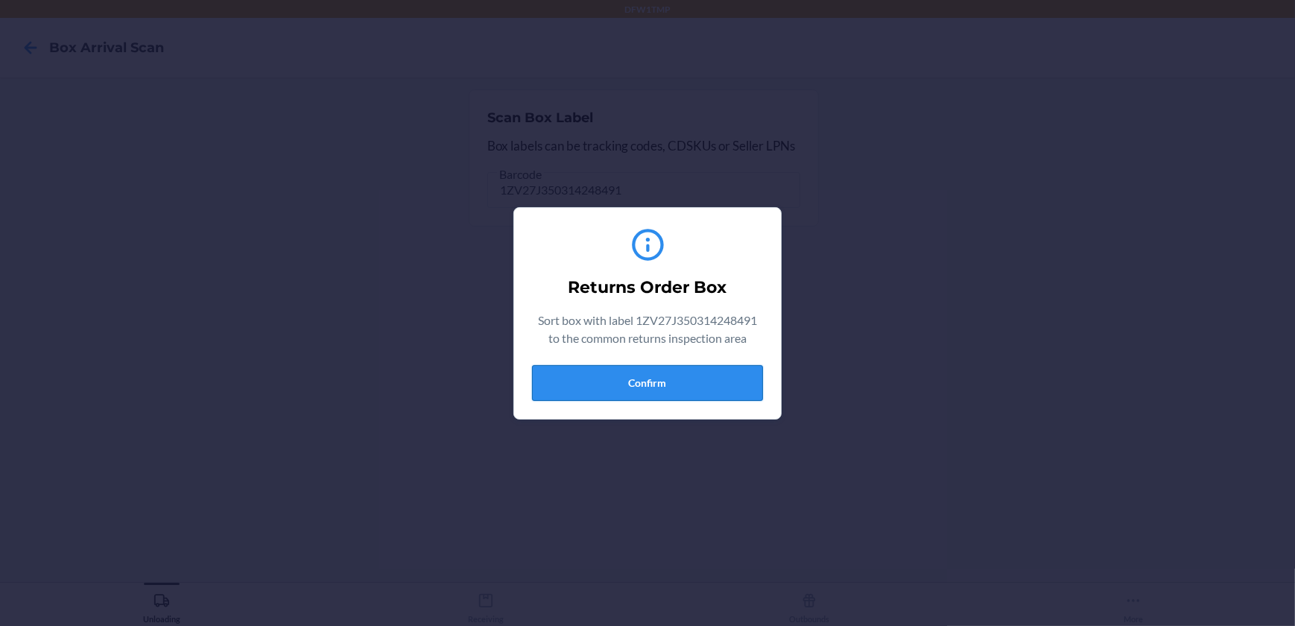
click at [641, 378] on button "Confirm" at bounding box center [647, 383] width 231 height 36
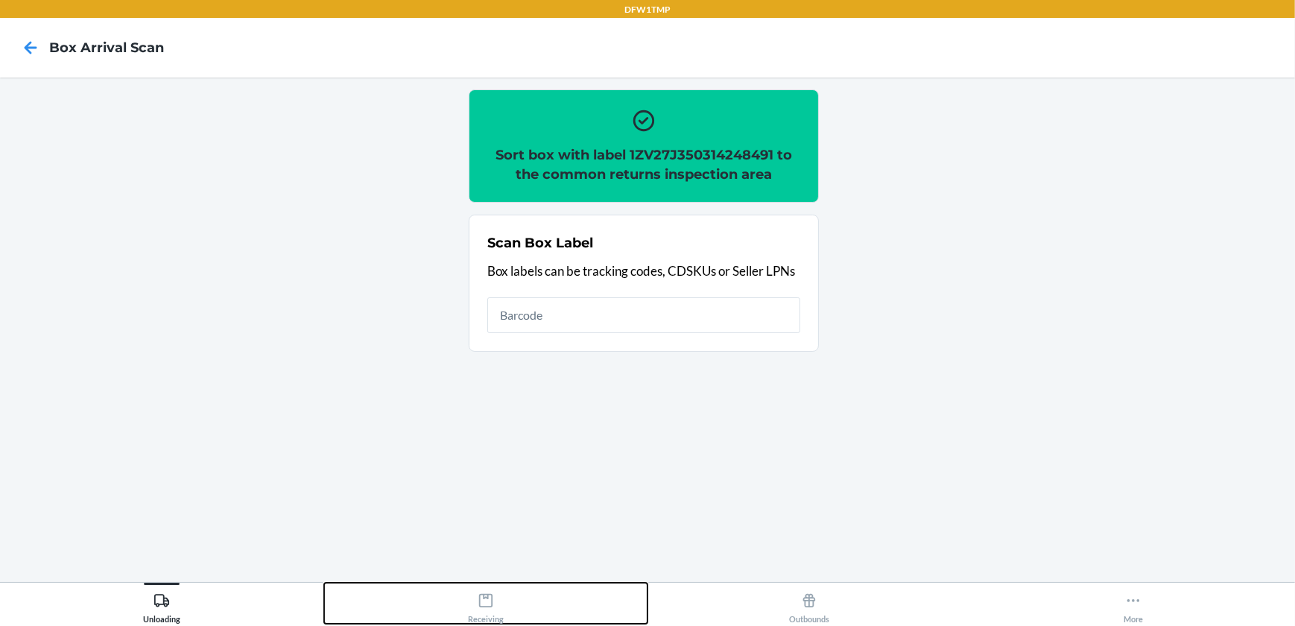
click at [497, 605] on div "Receiving" at bounding box center [486, 605] width 36 height 37
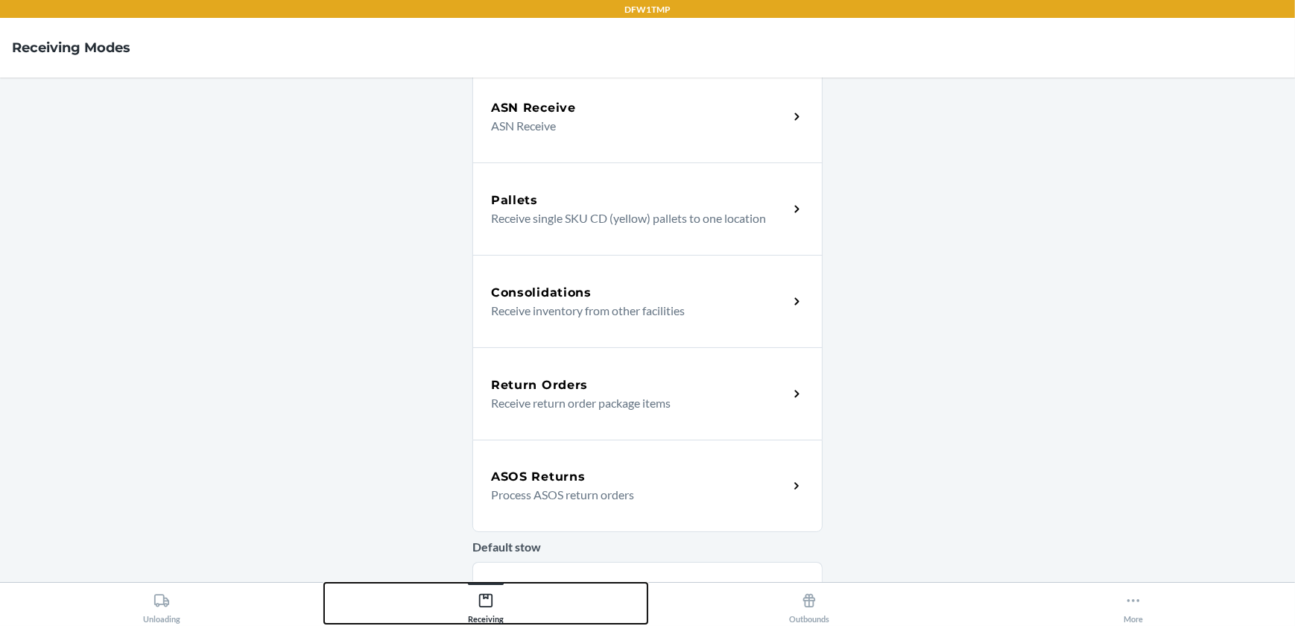
scroll to position [203, 0]
click at [548, 387] on h5 "Return Orders" at bounding box center [539, 384] width 97 height 18
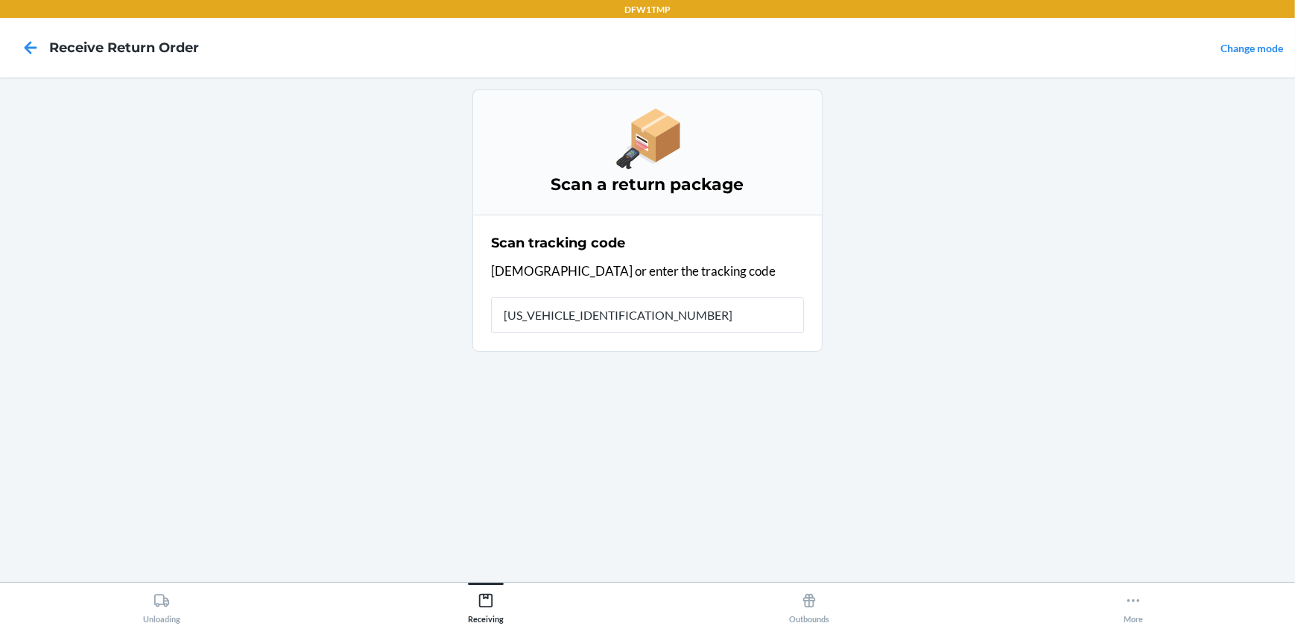
type input "1ZV27J350314248491"
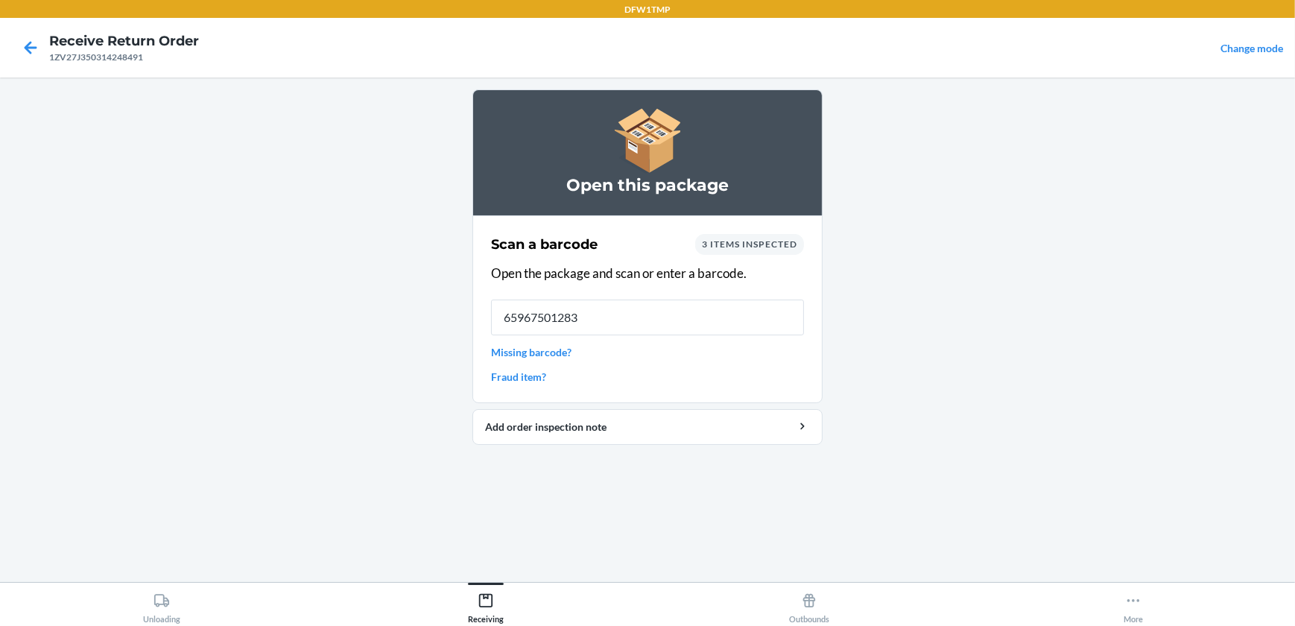
type input "659675012834"
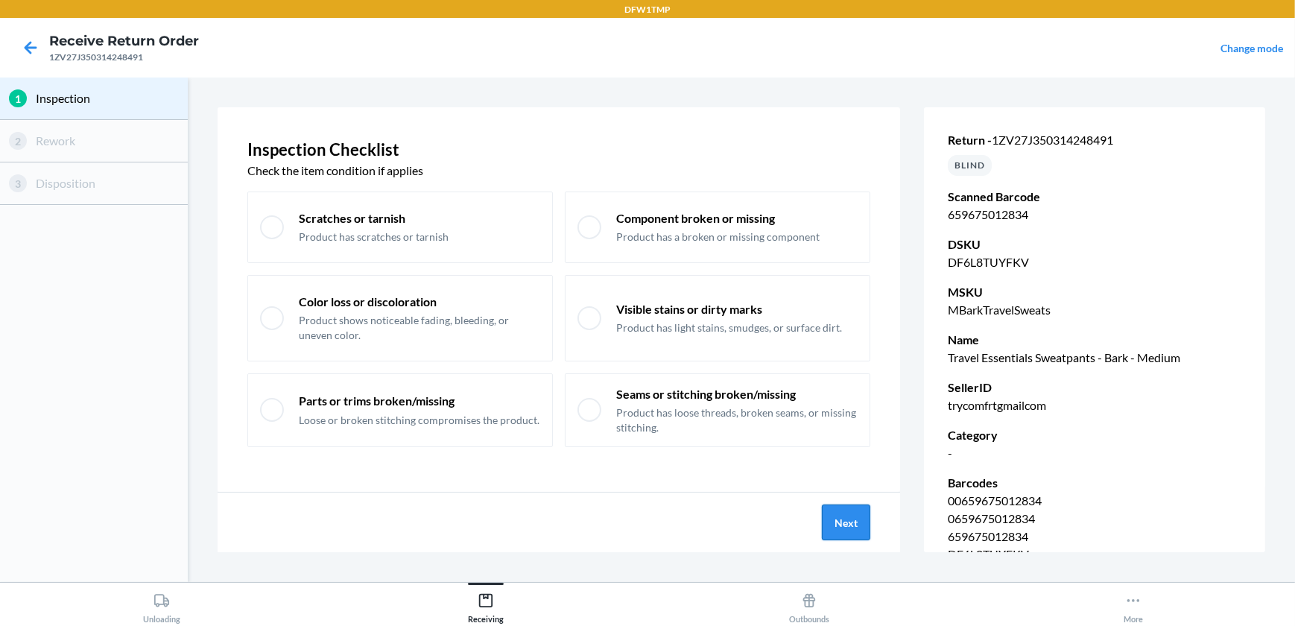
click at [850, 512] on button "Next" at bounding box center [846, 523] width 48 height 36
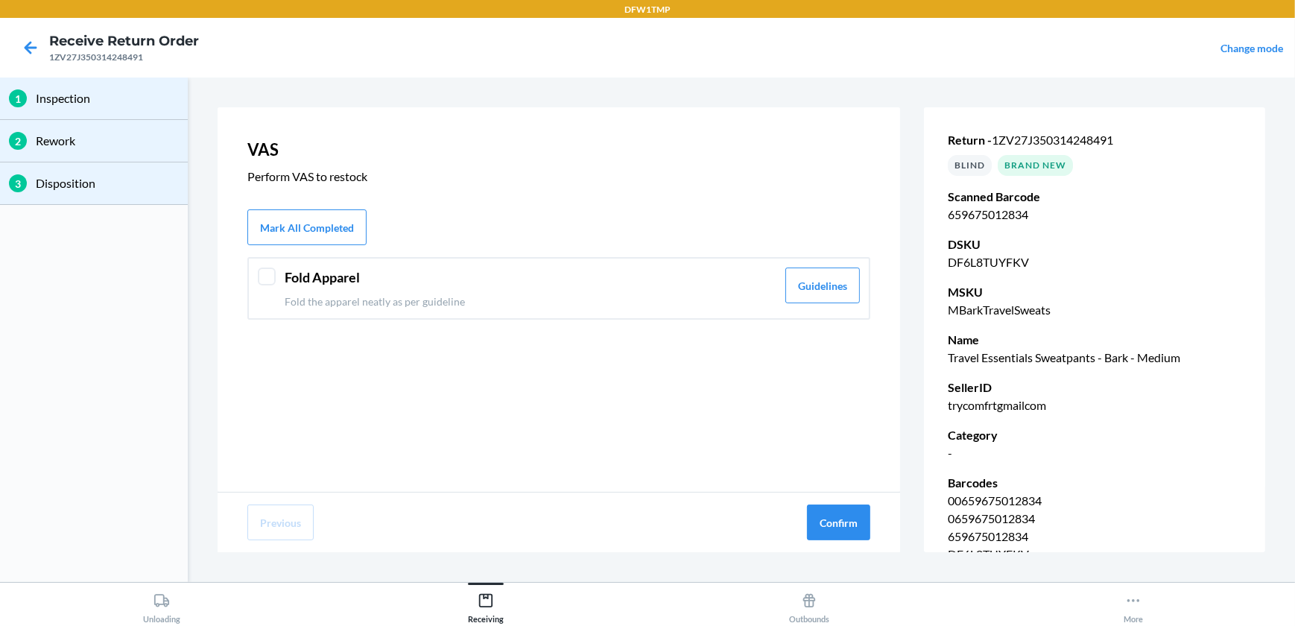
click at [263, 282] on div at bounding box center [267, 277] width 18 height 18
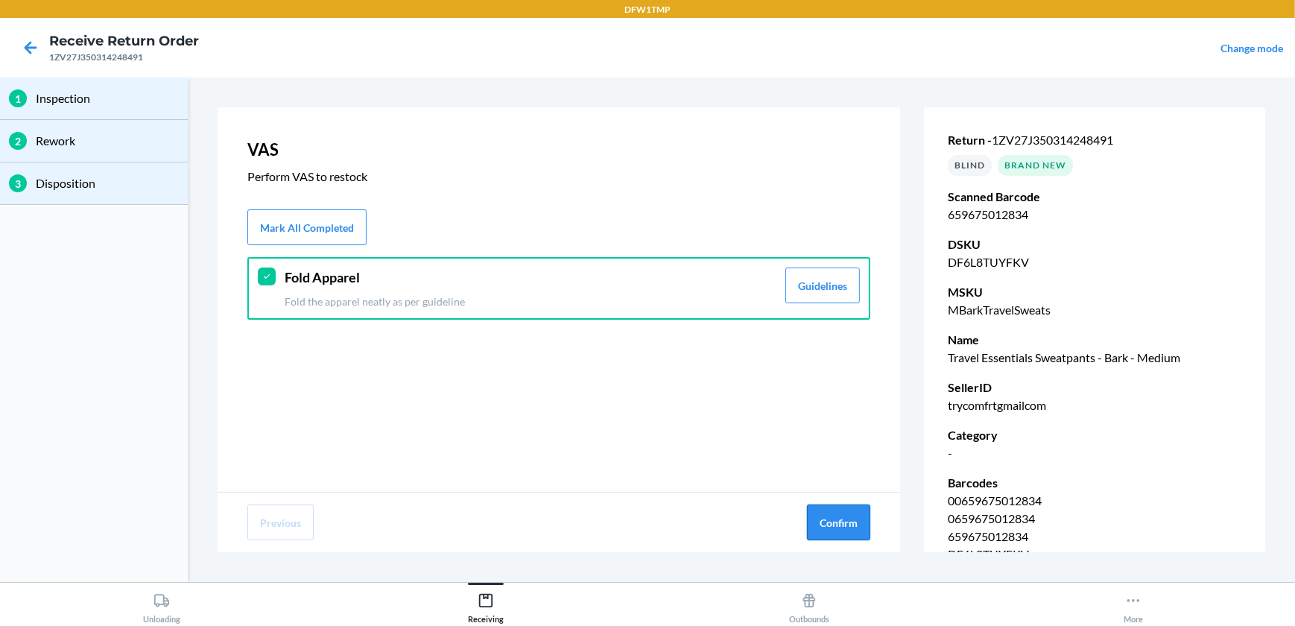
click at [827, 523] on button "Confirm" at bounding box center [838, 523] width 63 height 36
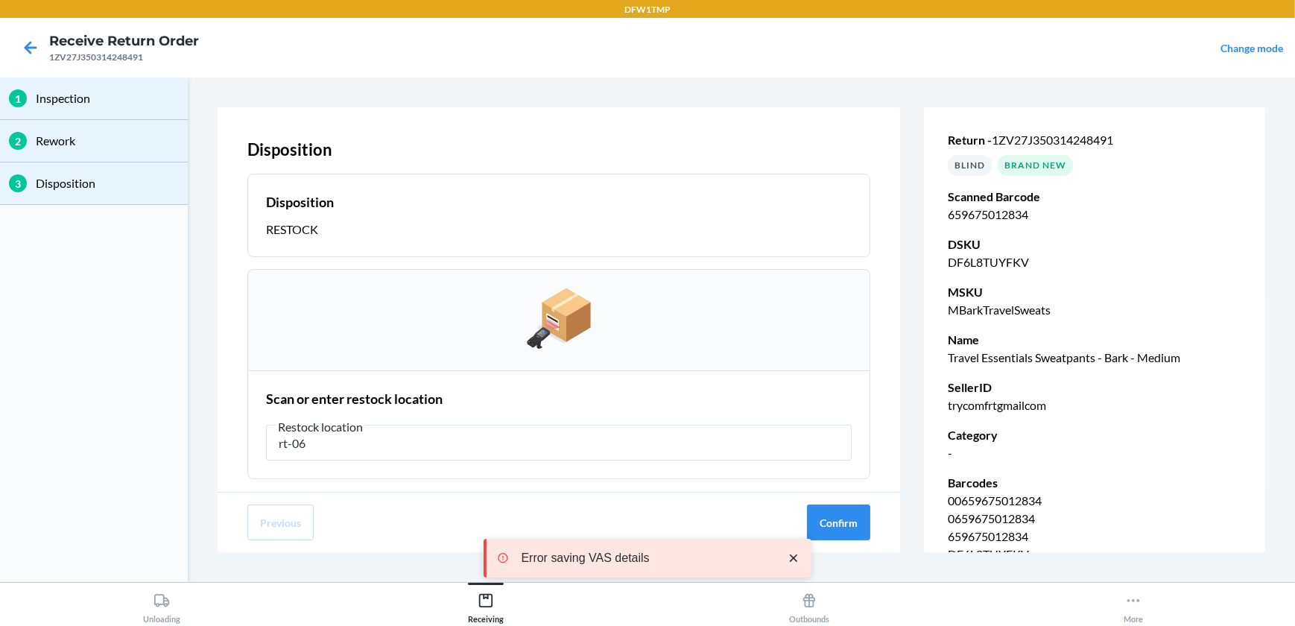
type input "rt-06"
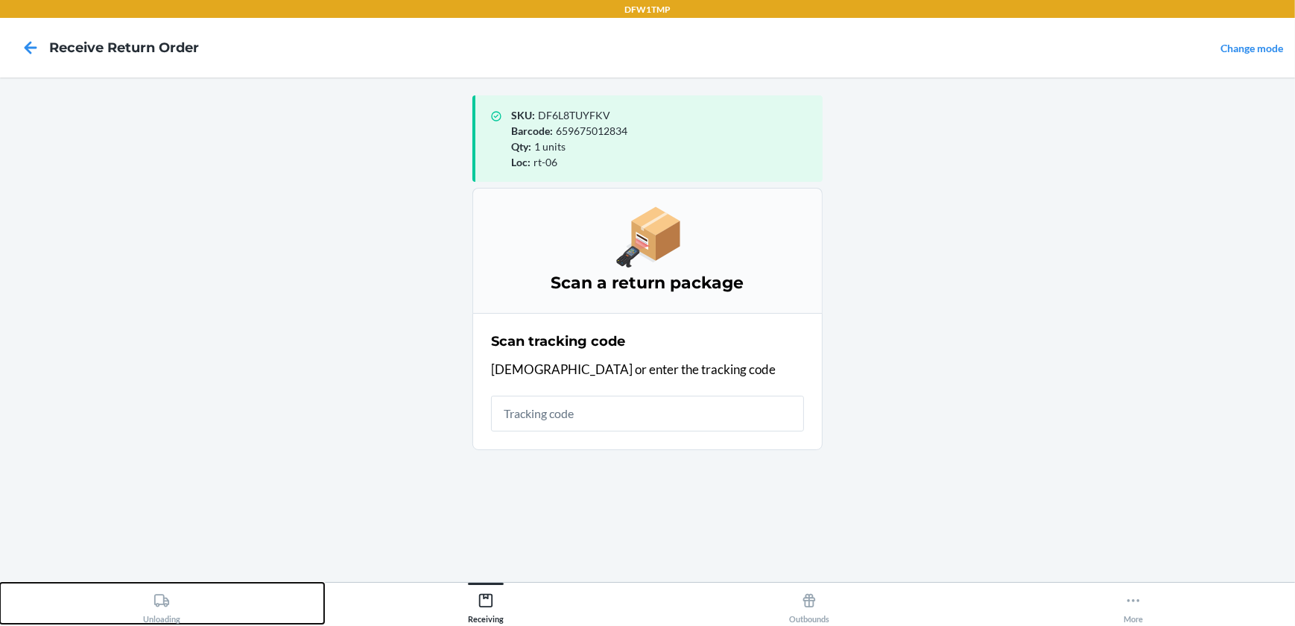
click at [174, 603] on div "Unloading" at bounding box center [161, 605] width 37 height 37
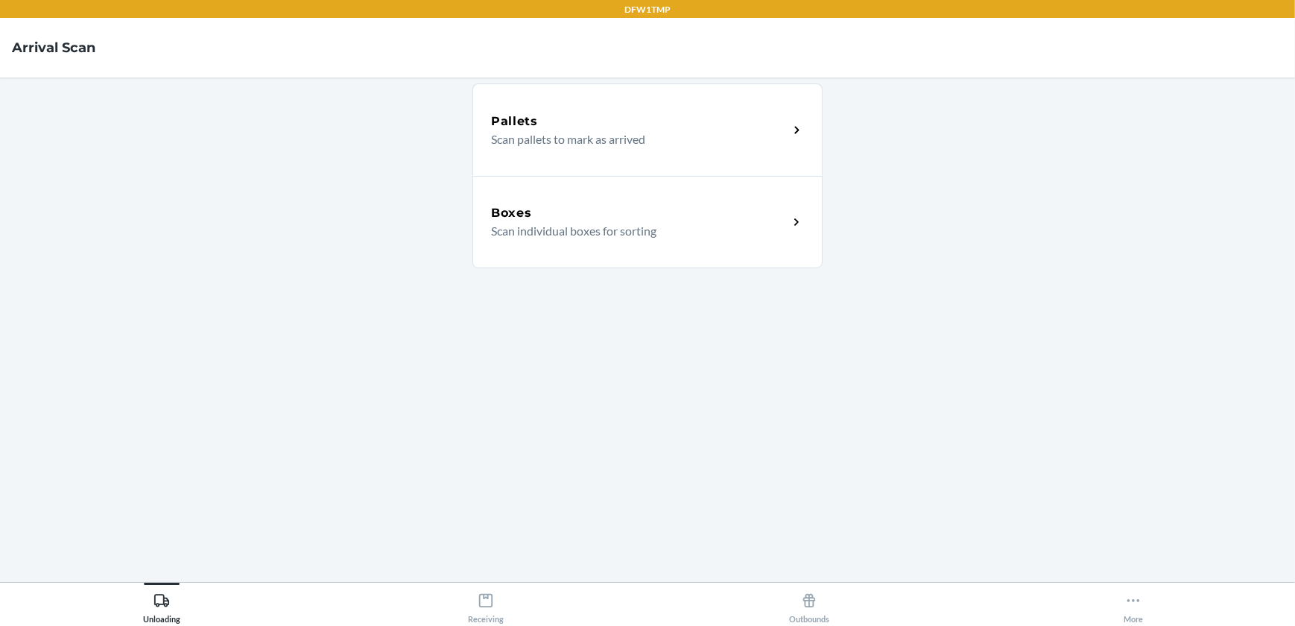
click at [521, 212] on h5 "Boxes" at bounding box center [511, 213] width 41 height 18
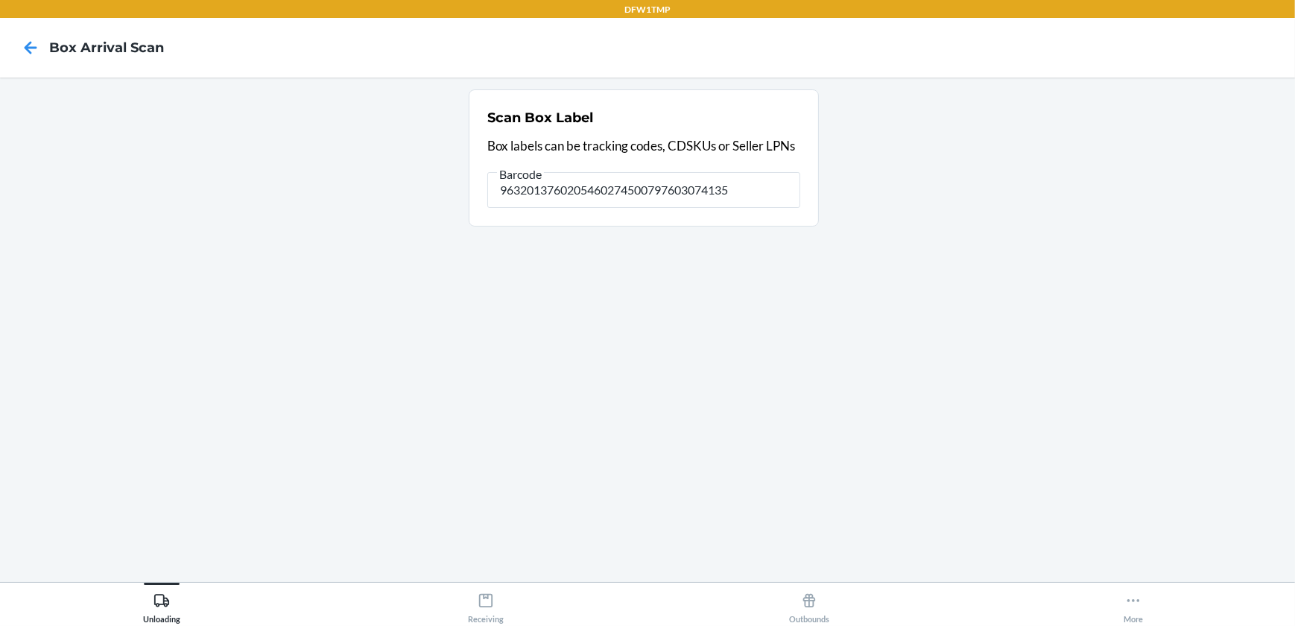
type input "9632013760205460274500797603074135"
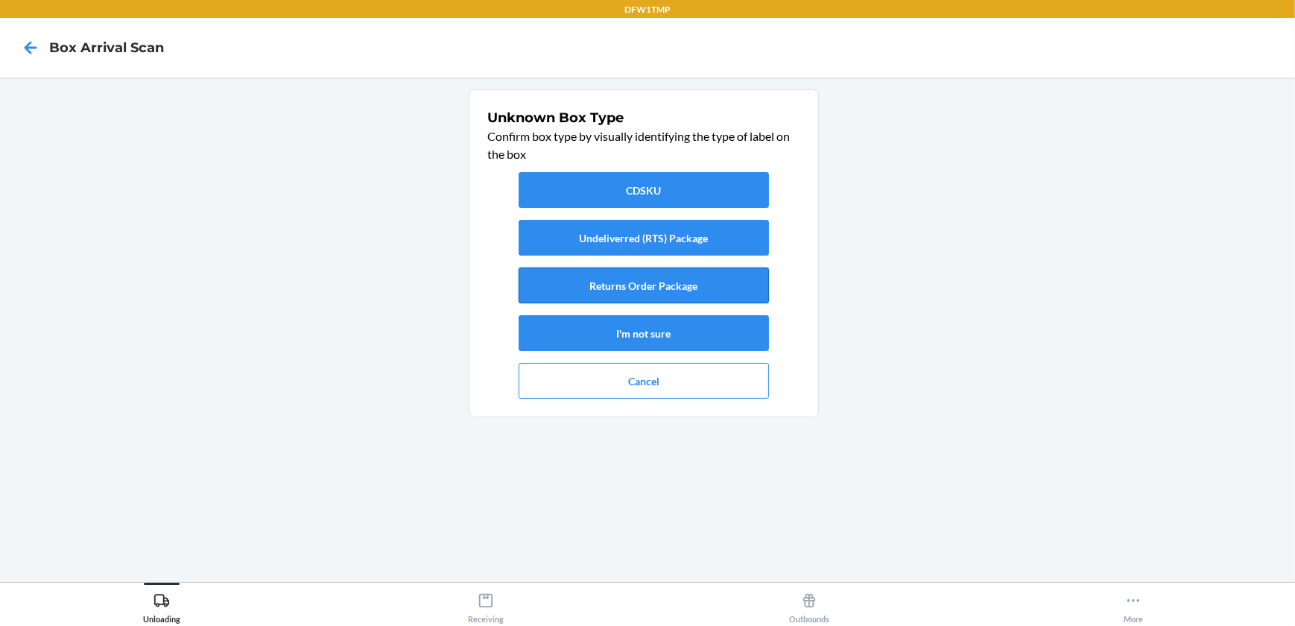
click at [616, 279] on button "Returns Order Package" at bounding box center [644, 286] width 250 height 36
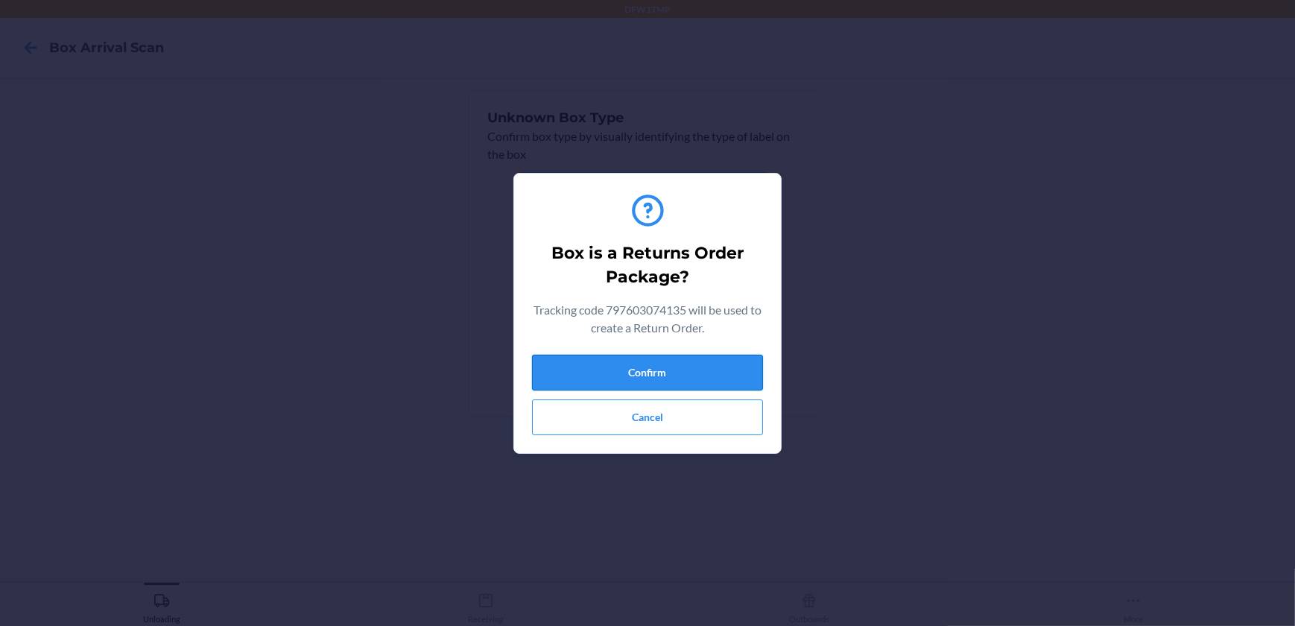
click at [609, 367] on button "Confirm" at bounding box center [647, 373] width 231 height 36
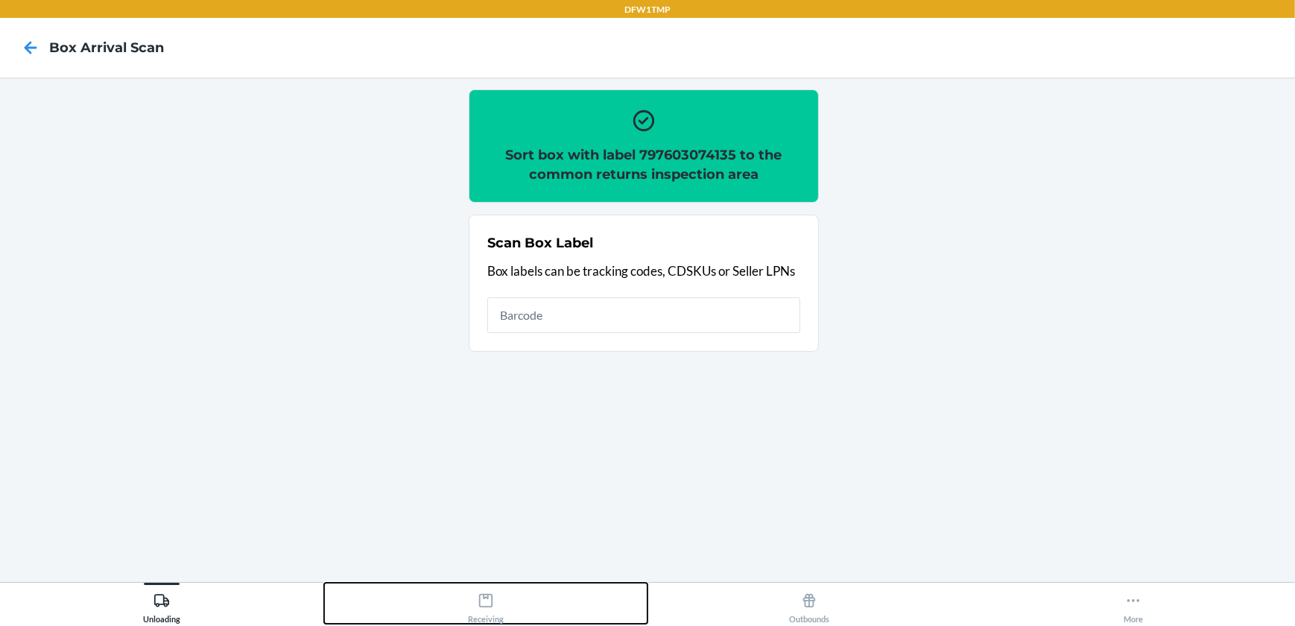
click at [478, 610] on div "Receiving" at bounding box center [486, 605] width 36 height 37
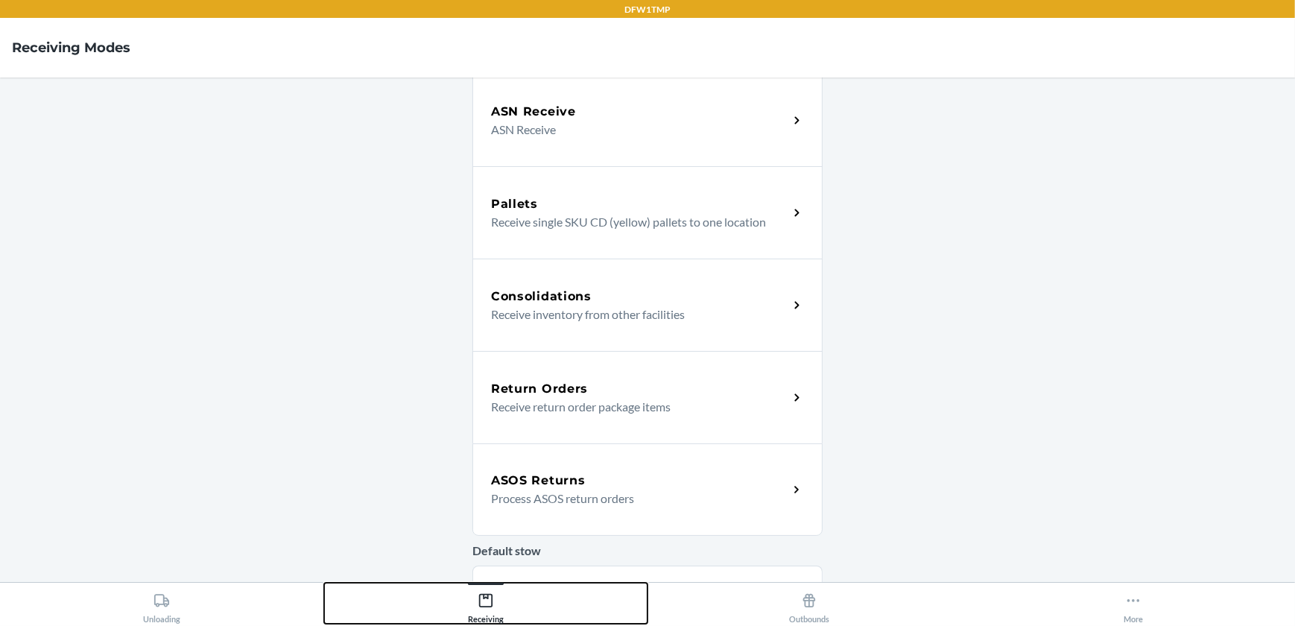
scroll to position [203, 0]
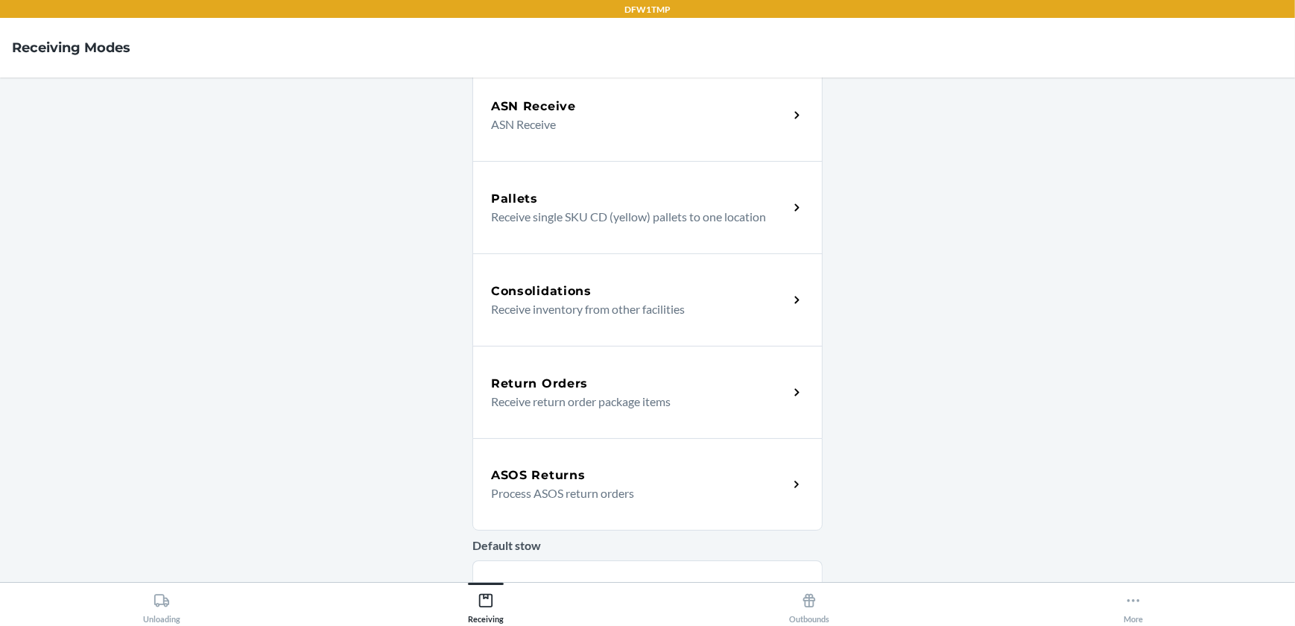
click at [538, 390] on h5 "Return Orders" at bounding box center [539, 384] width 97 height 18
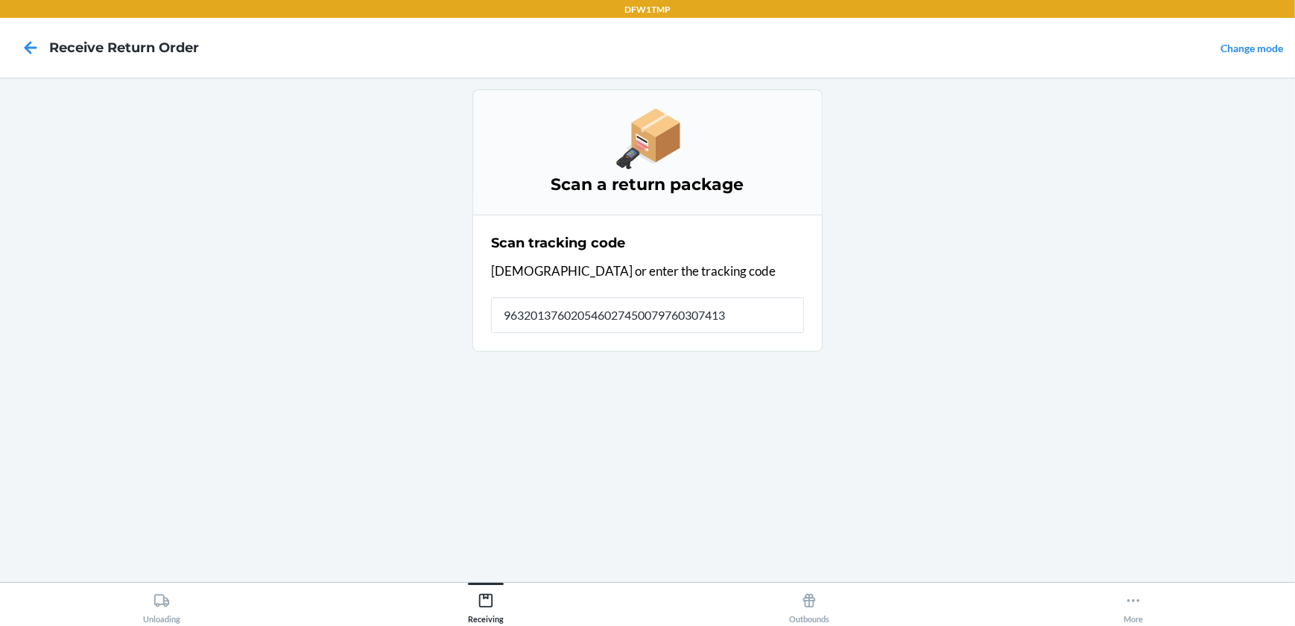
type input "9632013760205460274500797603074135"
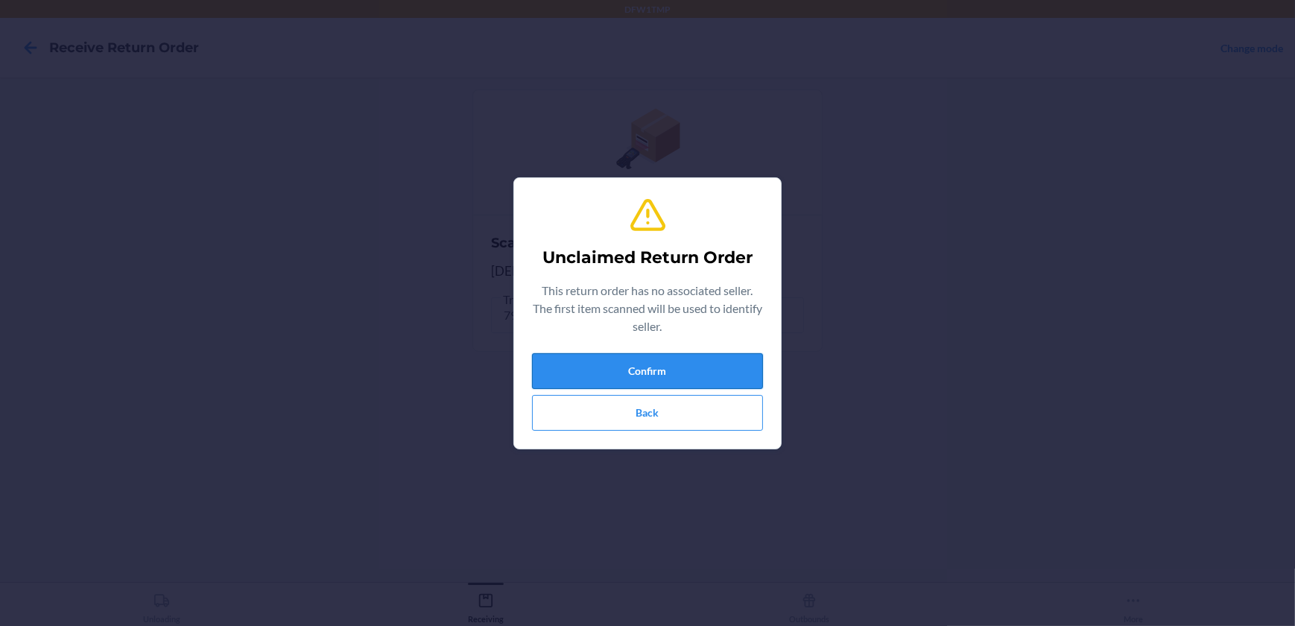
click at [679, 370] on button "Confirm" at bounding box center [647, 371] width 231 height 36
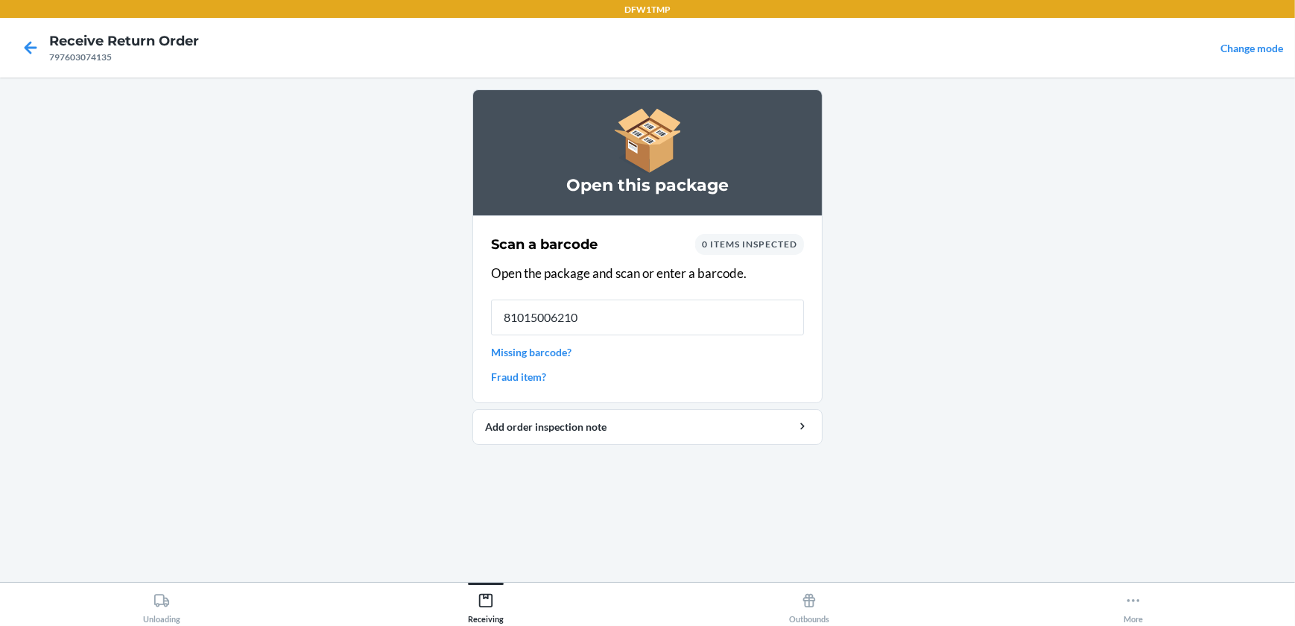
type input "810150062106"
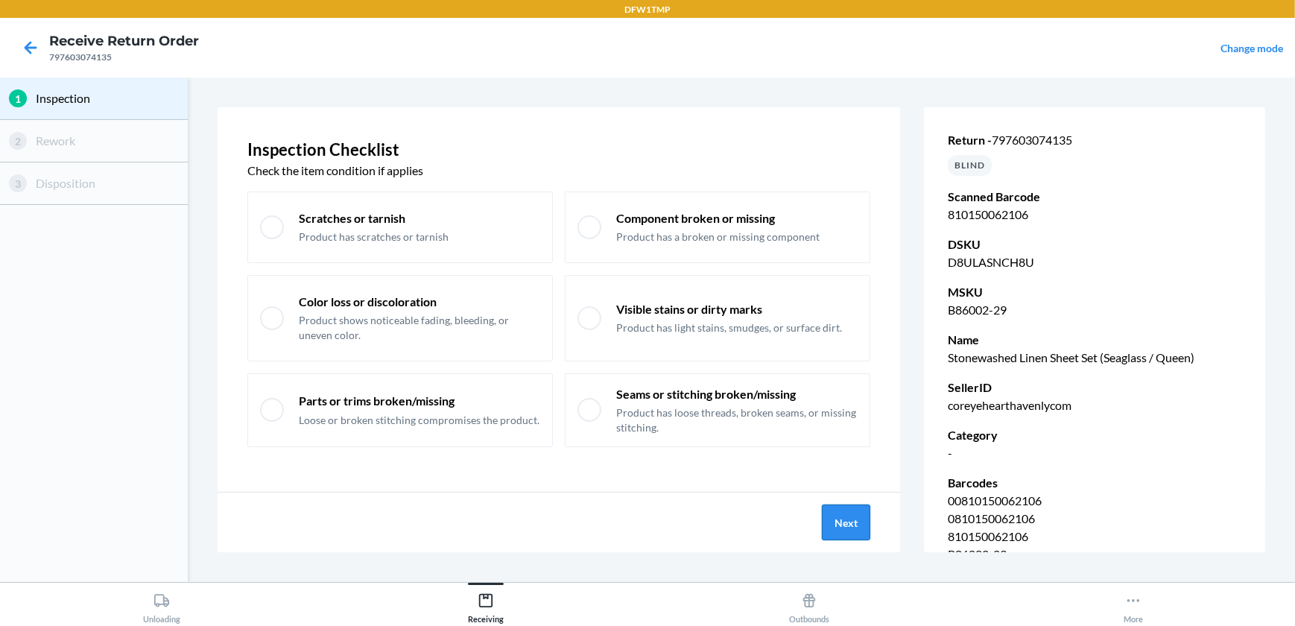
click at [842, 514] on button "Next" at bounding box center [846, 523] width 48 height 36
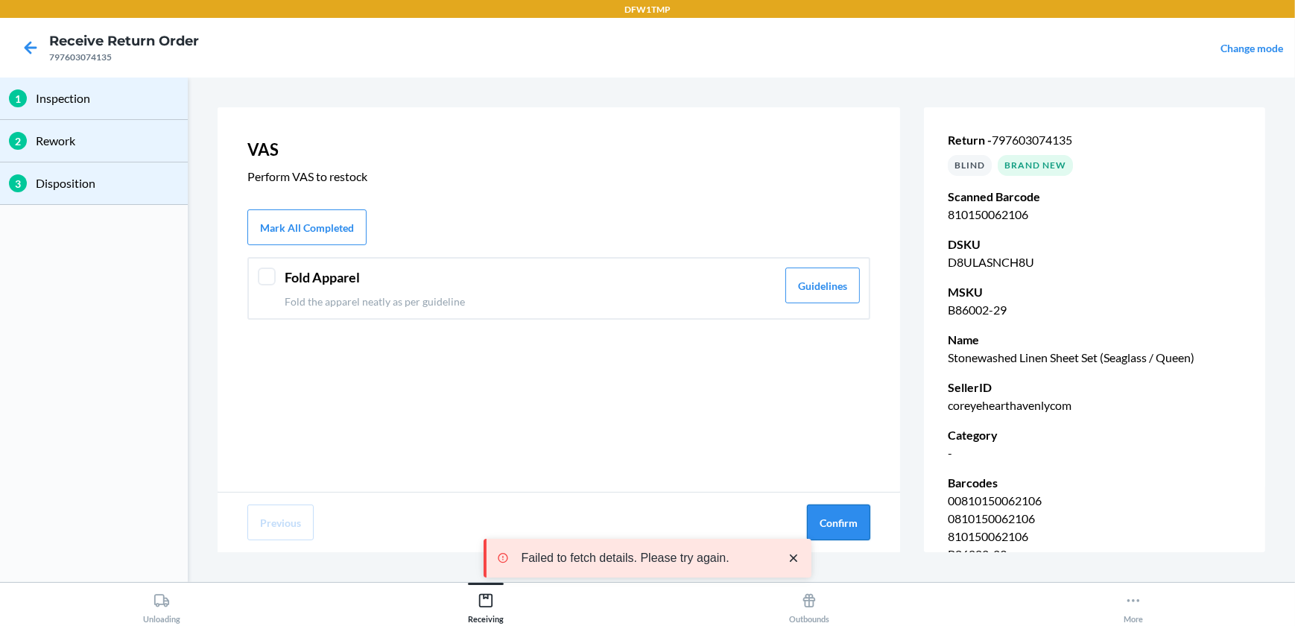
click at [845, 514] on button "Confirm" at bounding box center [838, 523] width 63 height 36
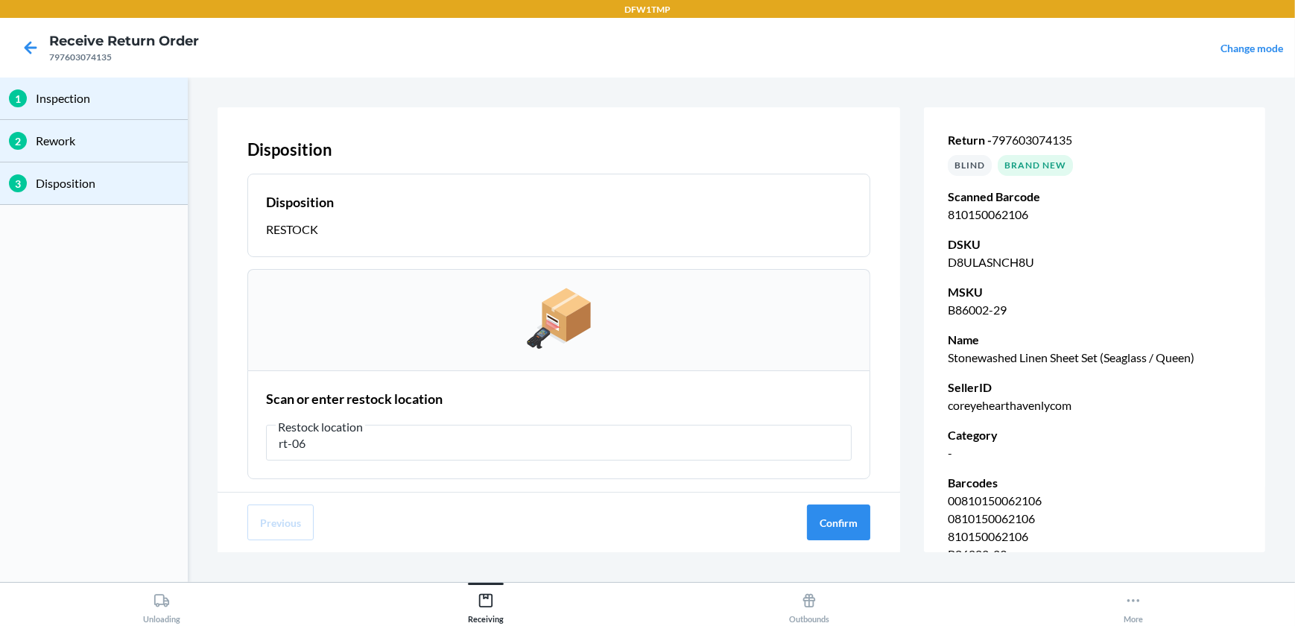
type input "rt-06"
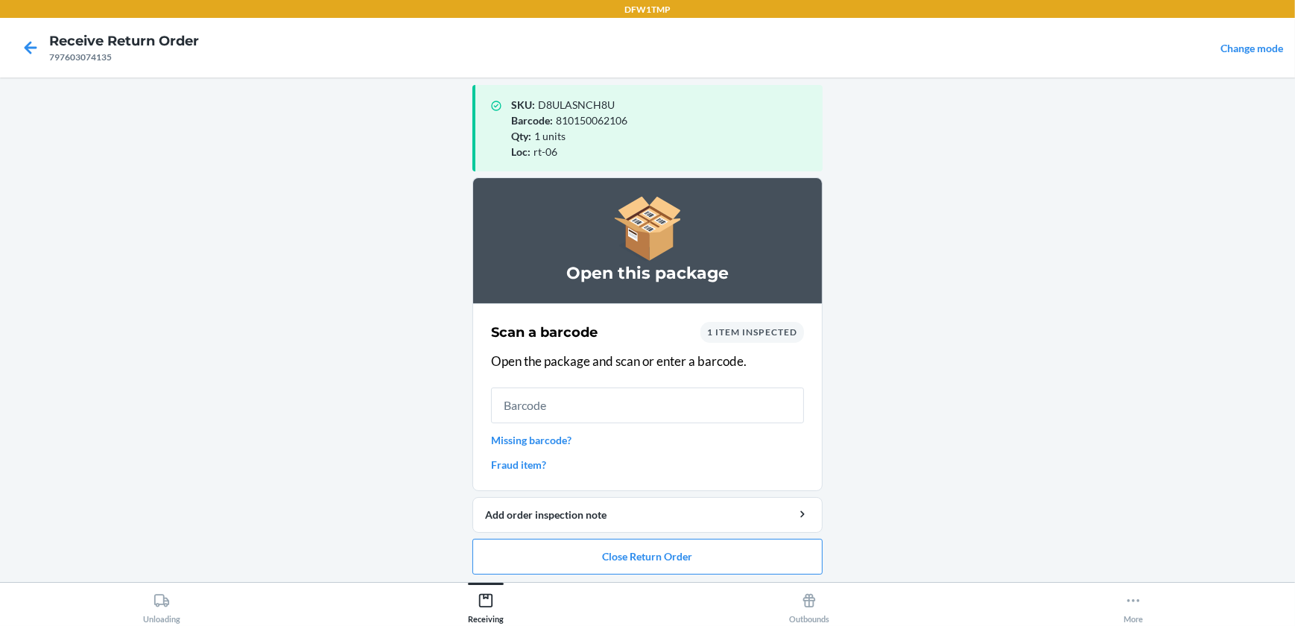
scroll to position [14, 0]
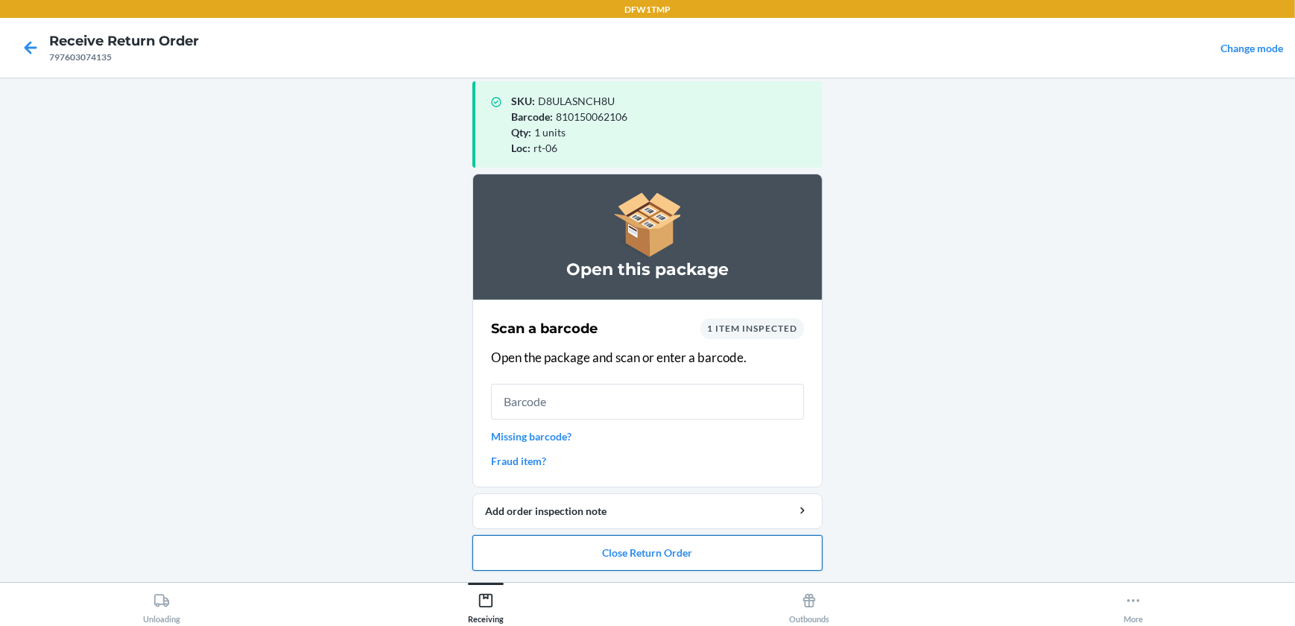
click at [645, 553] on button "Close Return Order" at bounding box center [648, 553] width 350 height 36
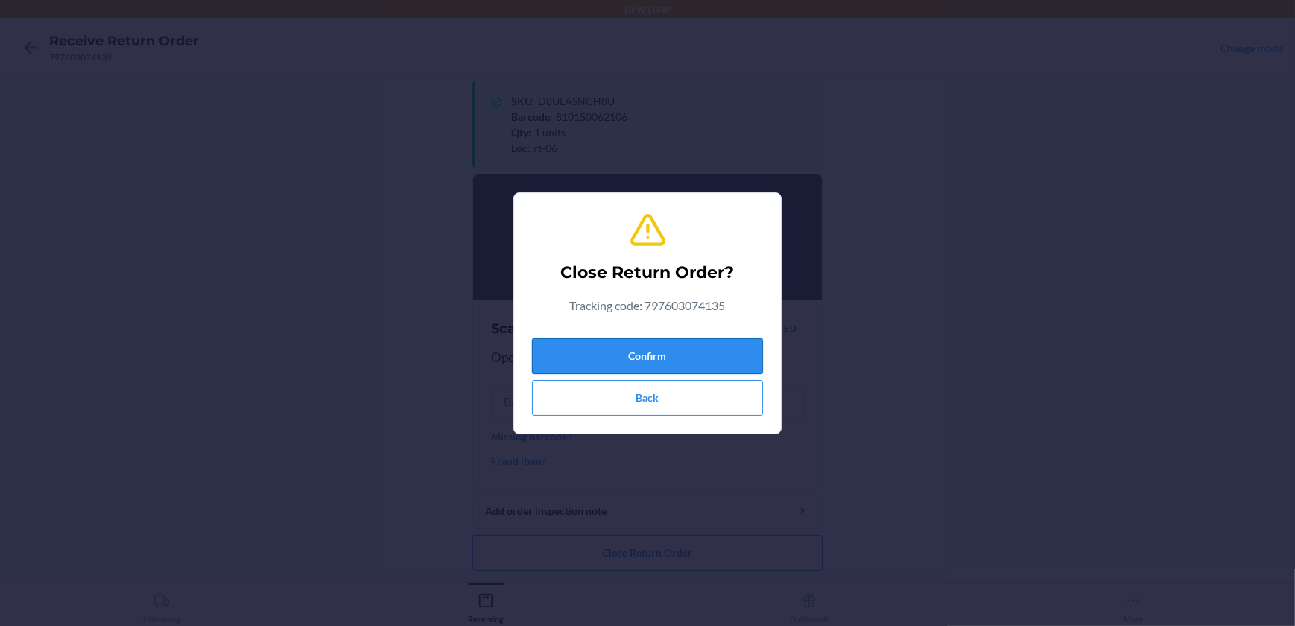
drag, startPoint x: 662, startPoint y: 355, endPoint x: 640, endPoint y: 362, distance: 23.3
click at [661, 354] on button "Confirm" at bounding box center [647, 356] width 231 height 36
click at [642, 351] on button "Confirm" at bounding box center [647, 356] width 231 height 36
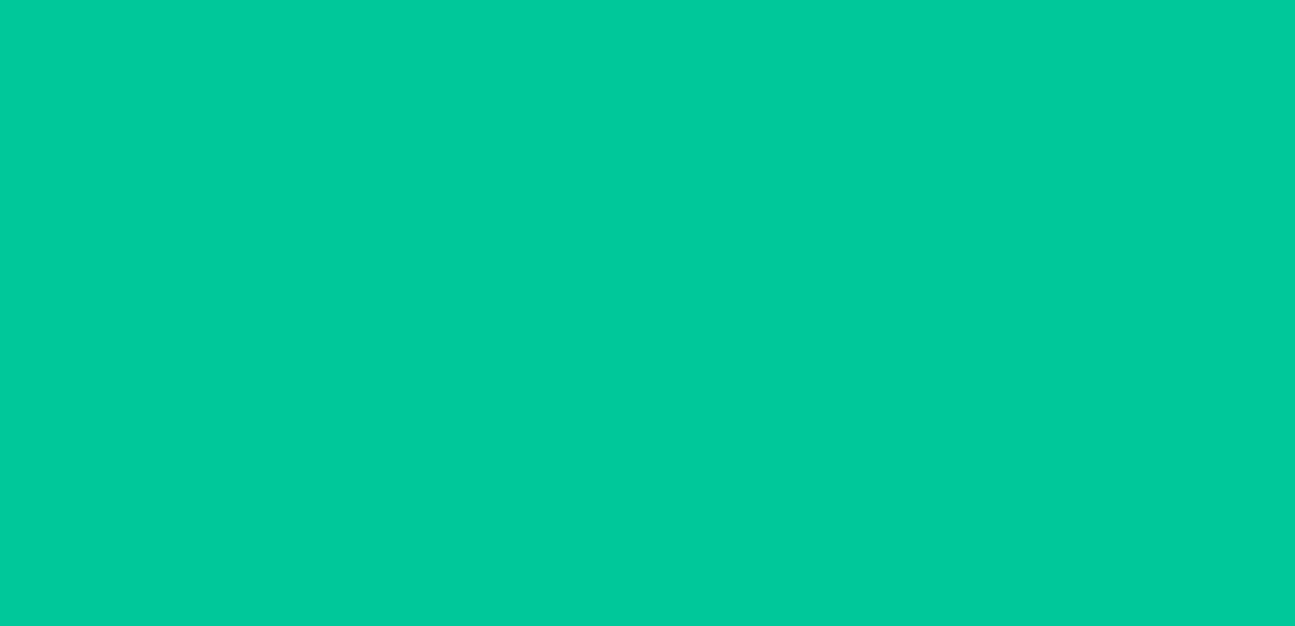
scroll to position [0, 0]
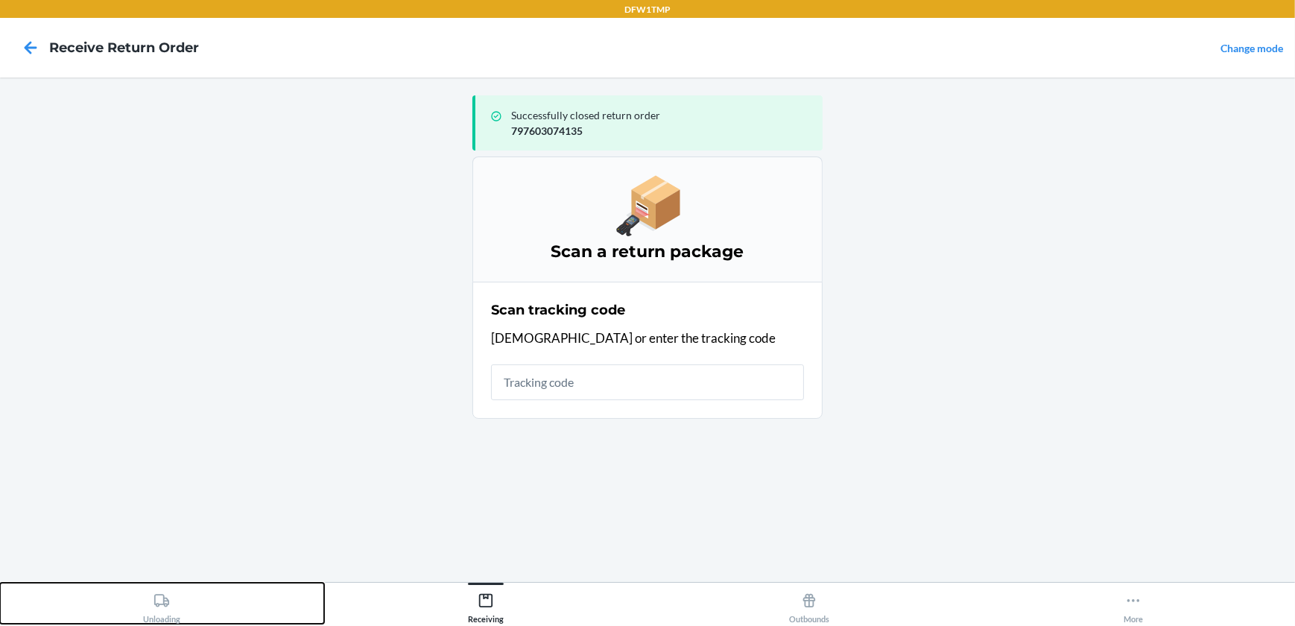
click at [165, 603] on icon at bounding box center [162, 601] width 16 height 16
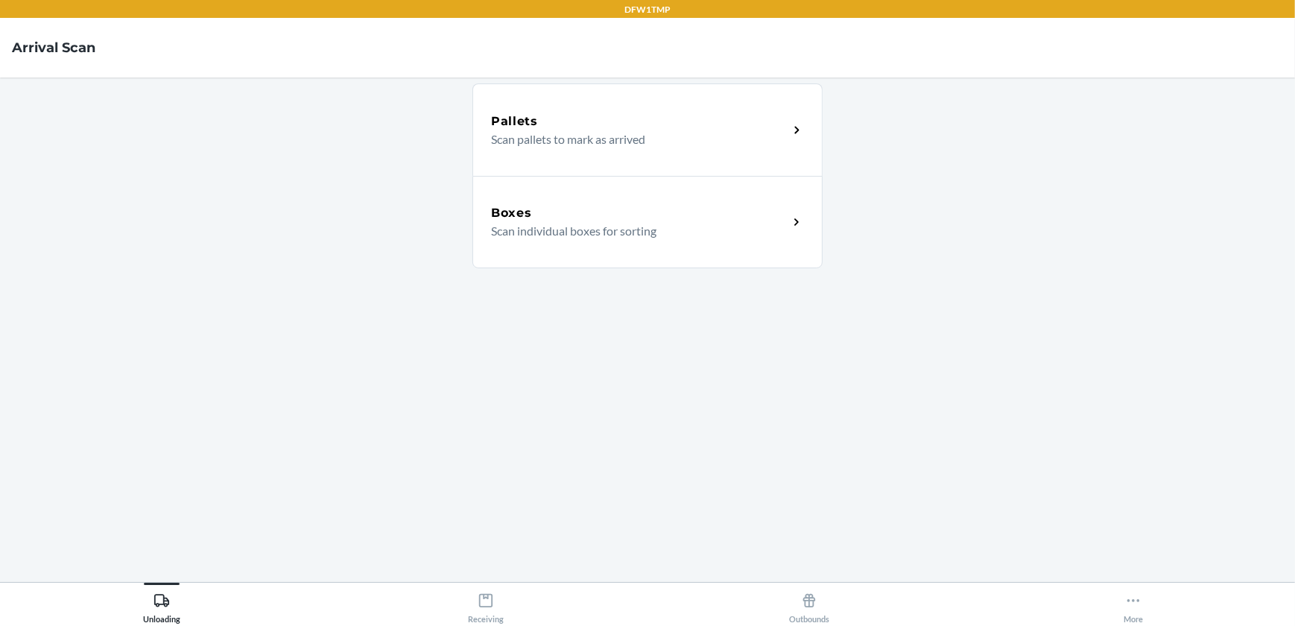
click at [506, 211] on h5 "Boxes" at bounding box center [511, 213] width 41 height 18
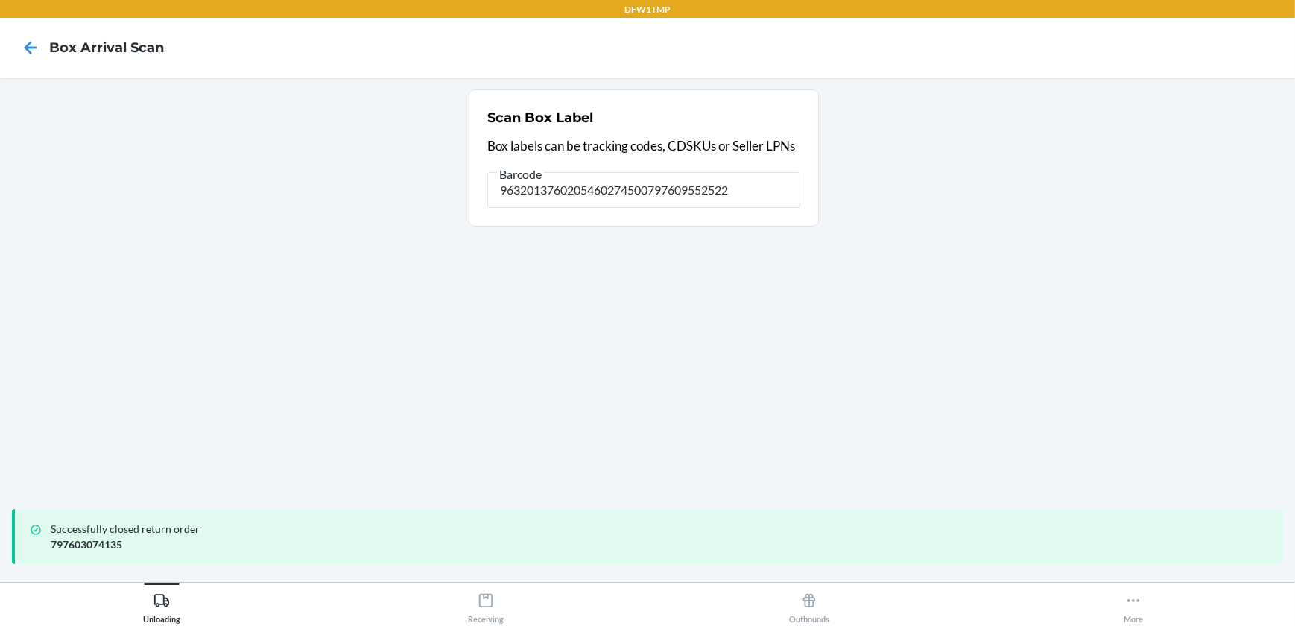
type input "9632013760205460274500797609552522"
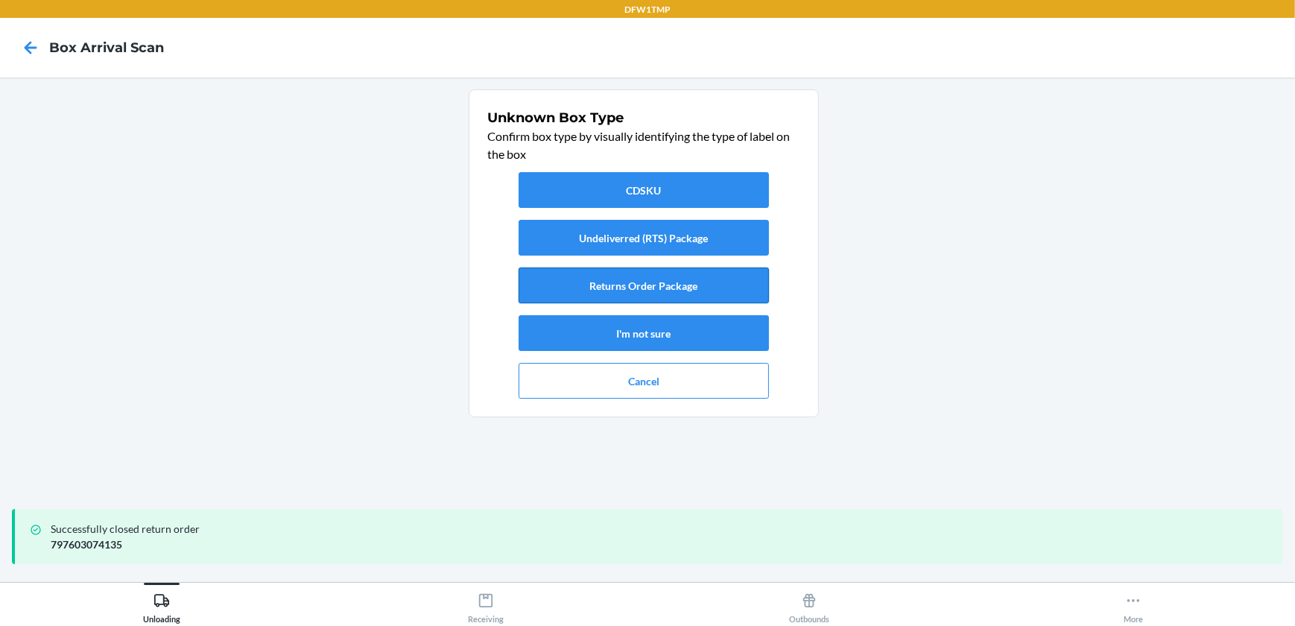
click at [622, 283] on button "Returns Order Package" at bounding box center [644, 286] width 250 height 36
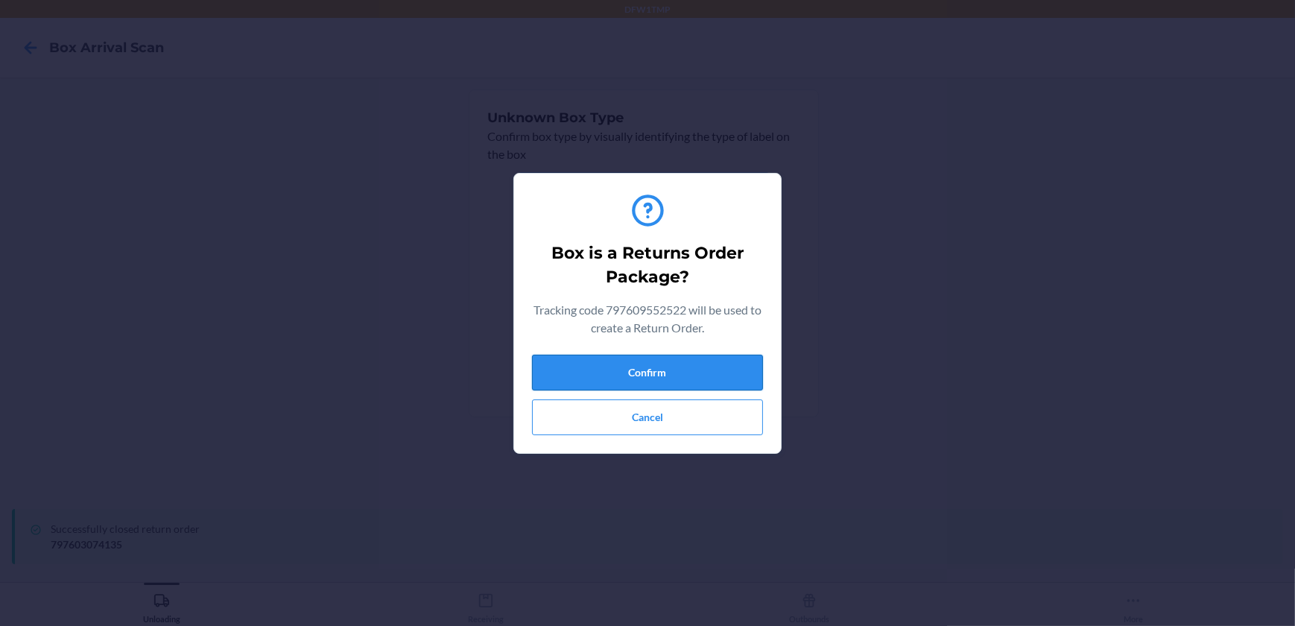
click at [610, 378] on button "Confirm" at bounding box center [647, 373] width 231 height 36
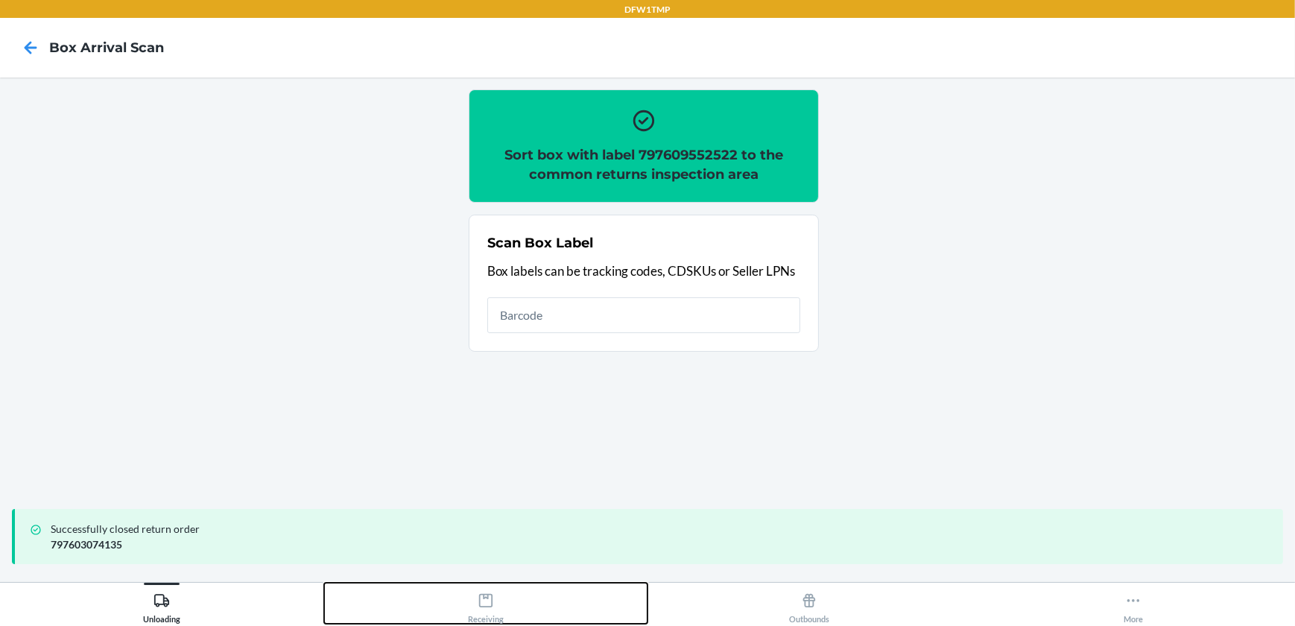
click at [480, 597] on icon at bounding box center [486, 601] width 16 height 16
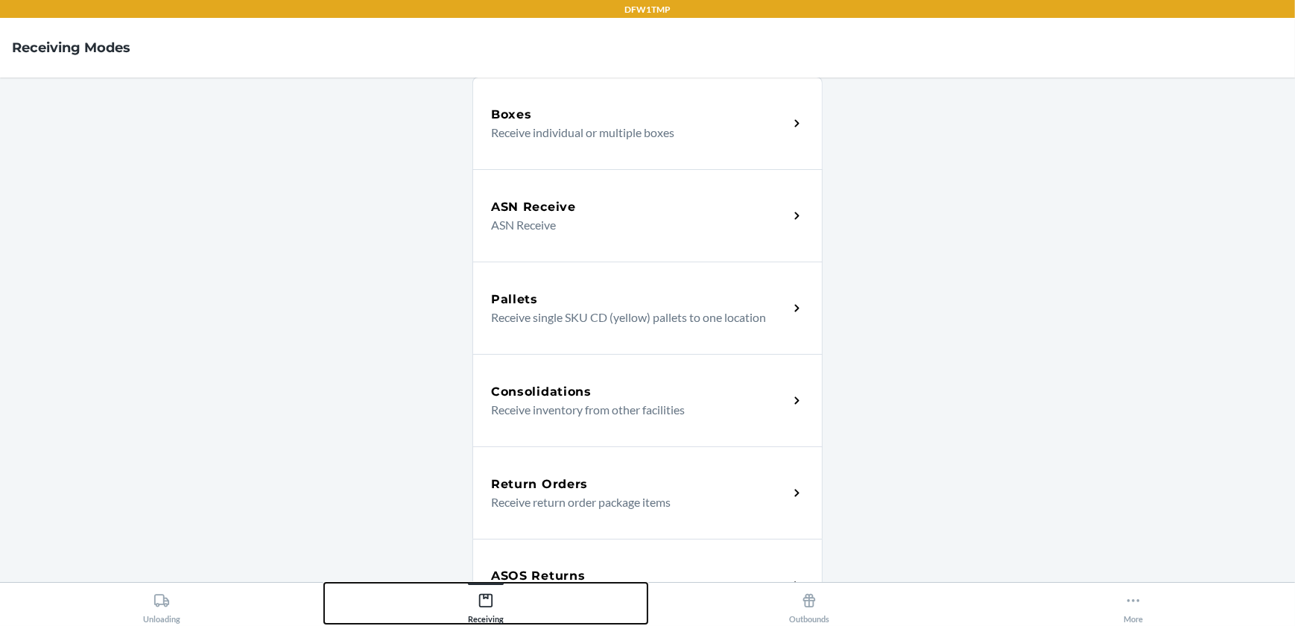
scroll to position [135, 0]
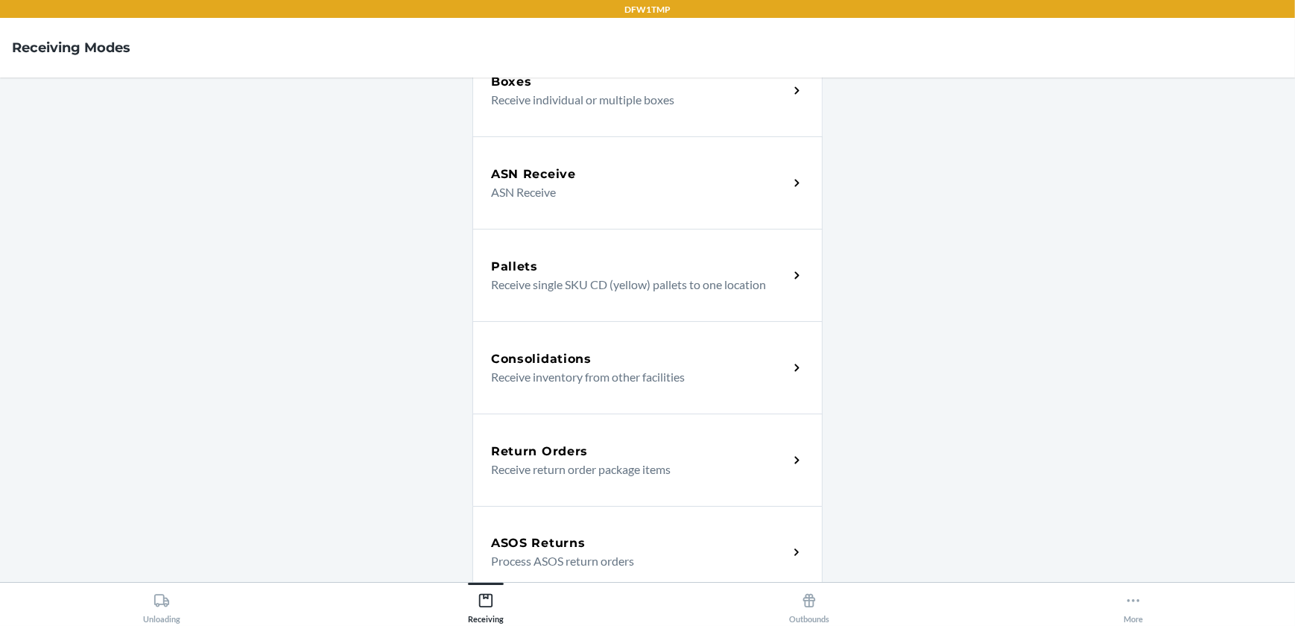
click at [544, 446] on h5 "Return Orders" at bounding box center [539, 452] width 97 height 18
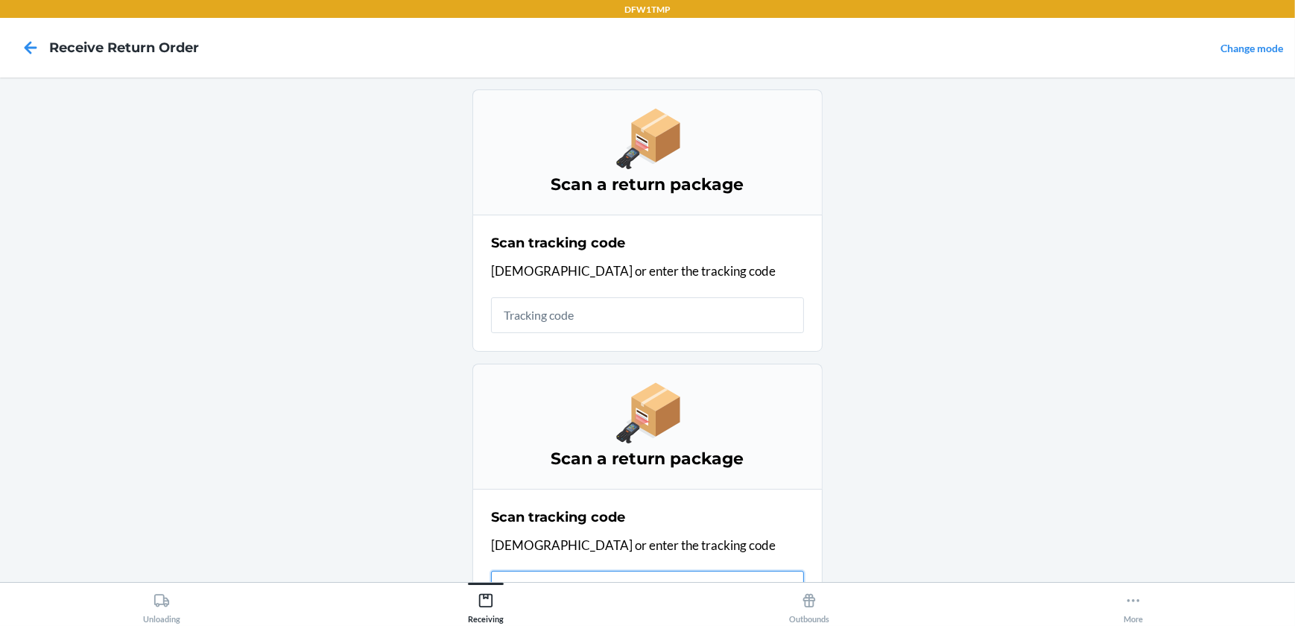
scroll to position [54, 0]
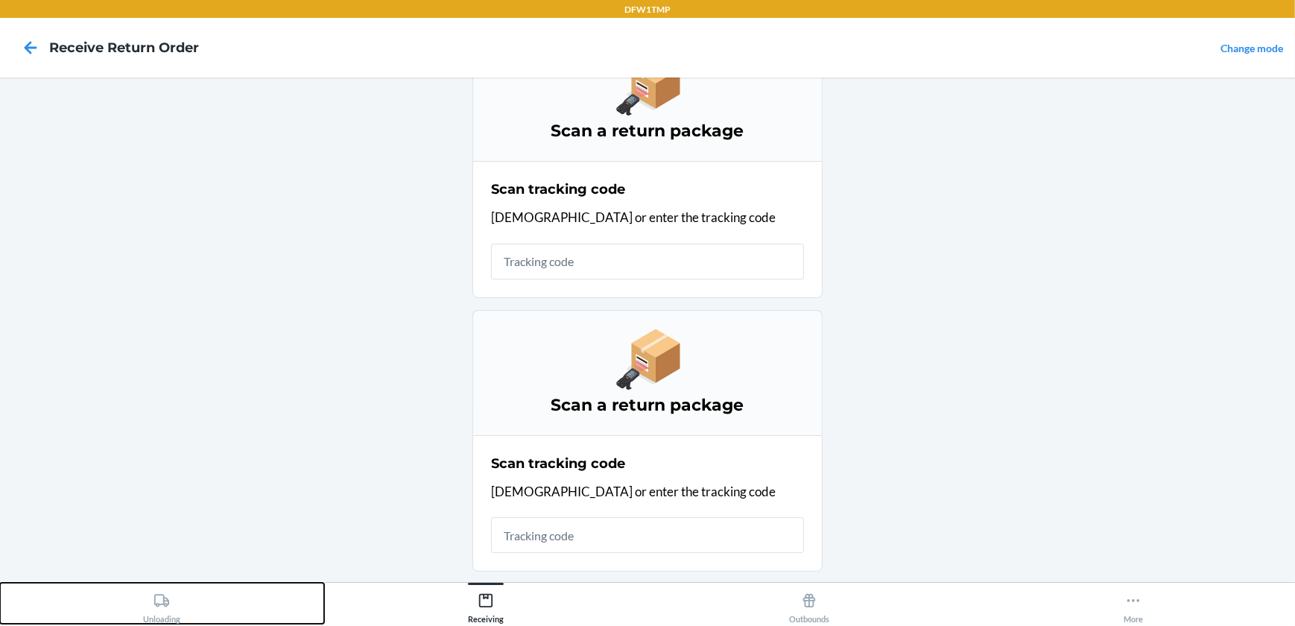
click at [149, 614] on div "Unloading" at bounding box center [161, 605] width 37 height 37
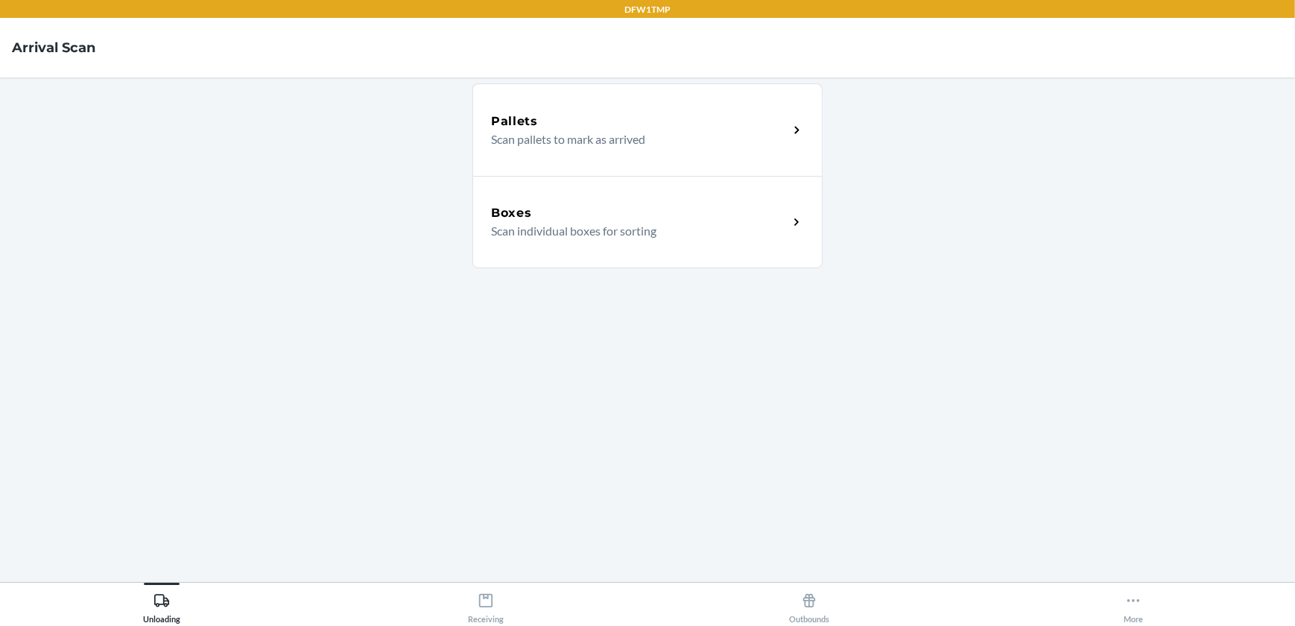
click at [518, 222] on p "Scan individual boxes for sorting" at bounding box center [633, 231] width 285 height 18
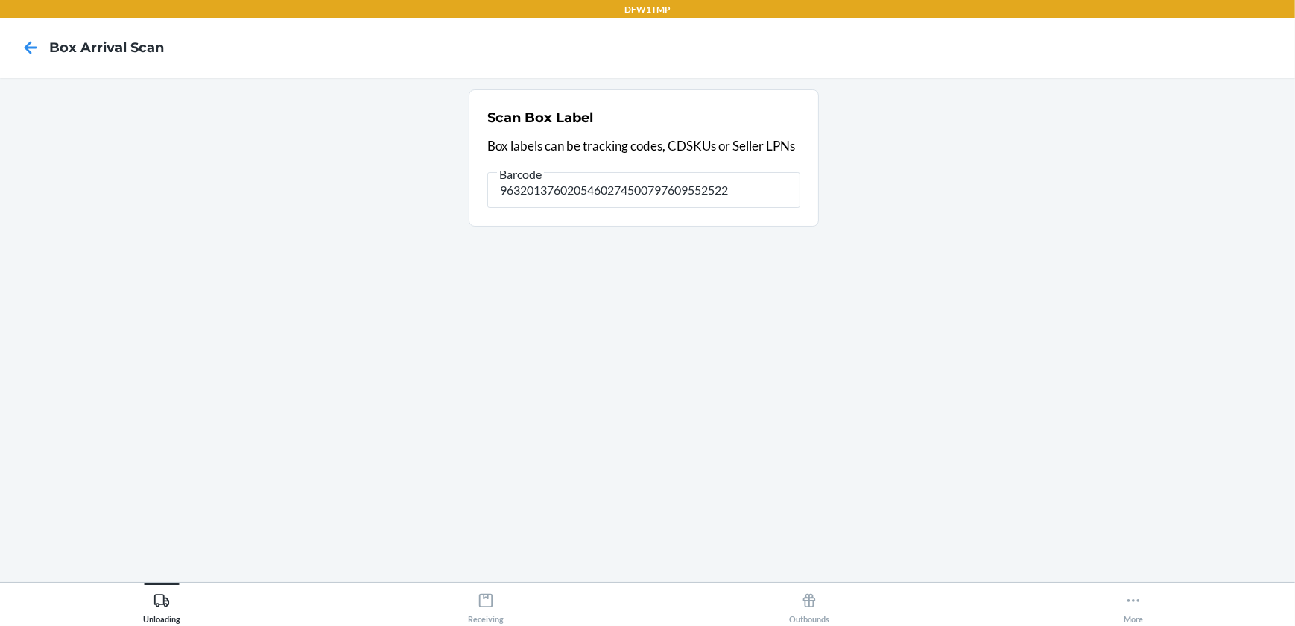
type input "9632013760205460274500797609552522"
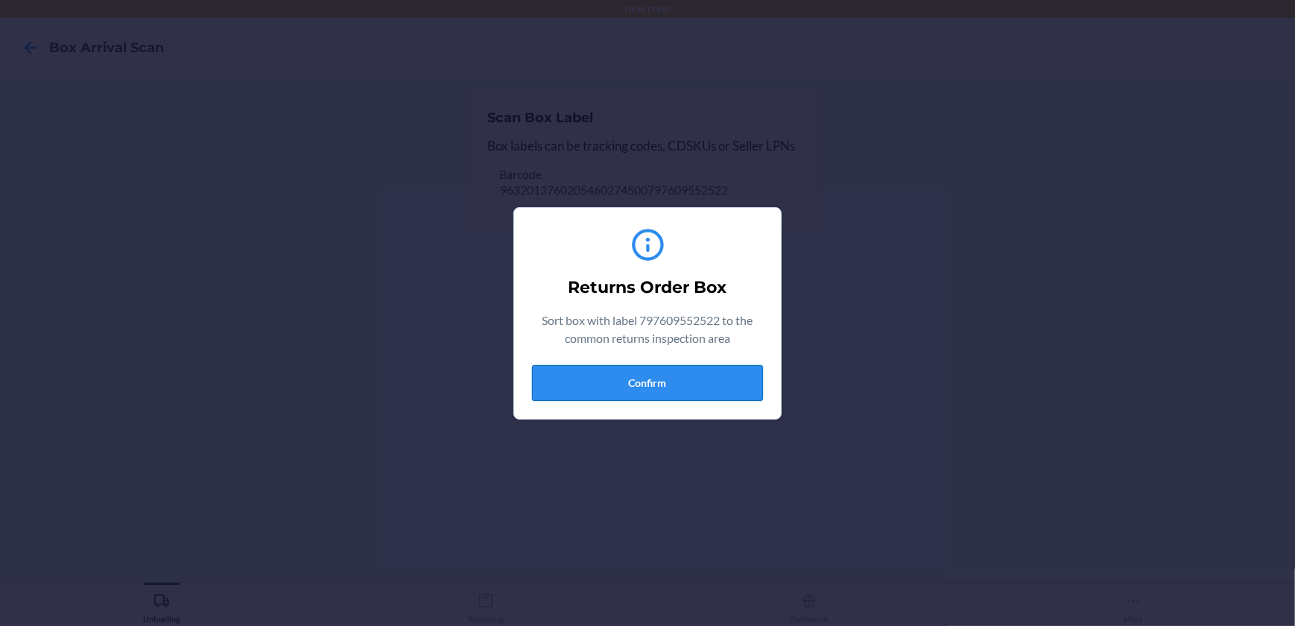
click at [670, 379] on button "Confirm" at bounding box center [647, 383] width 231 height 36
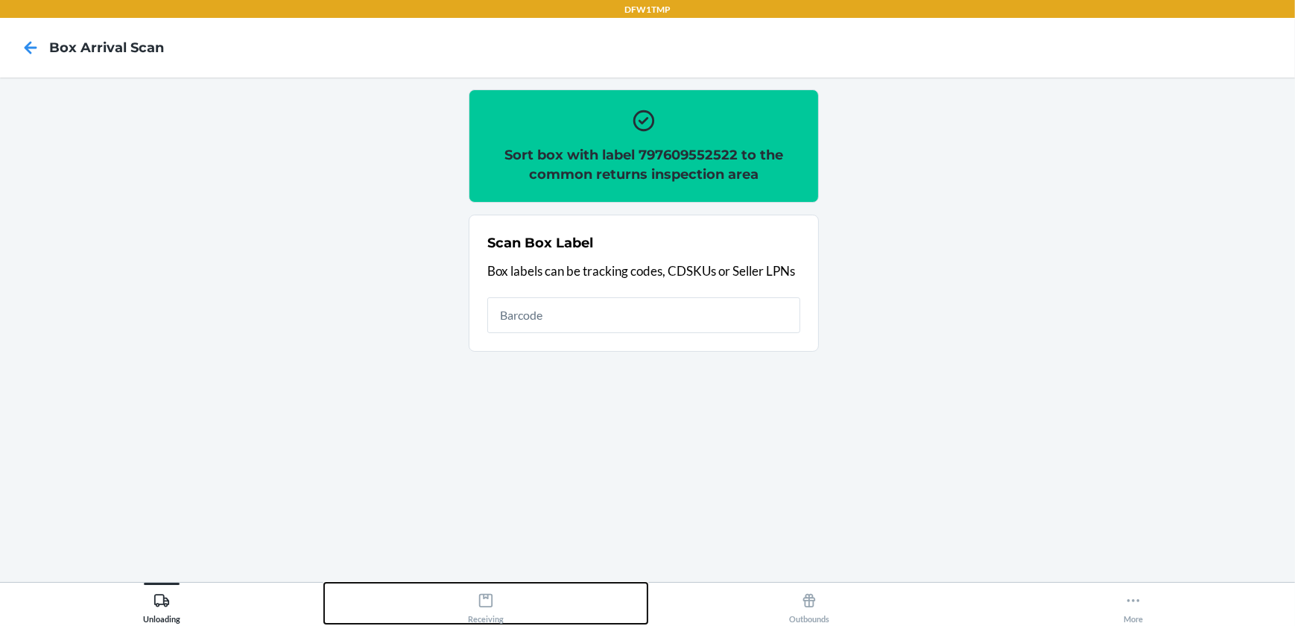
click at [487, 604] on icon at bounding box center [486, 601] width 16 height 16
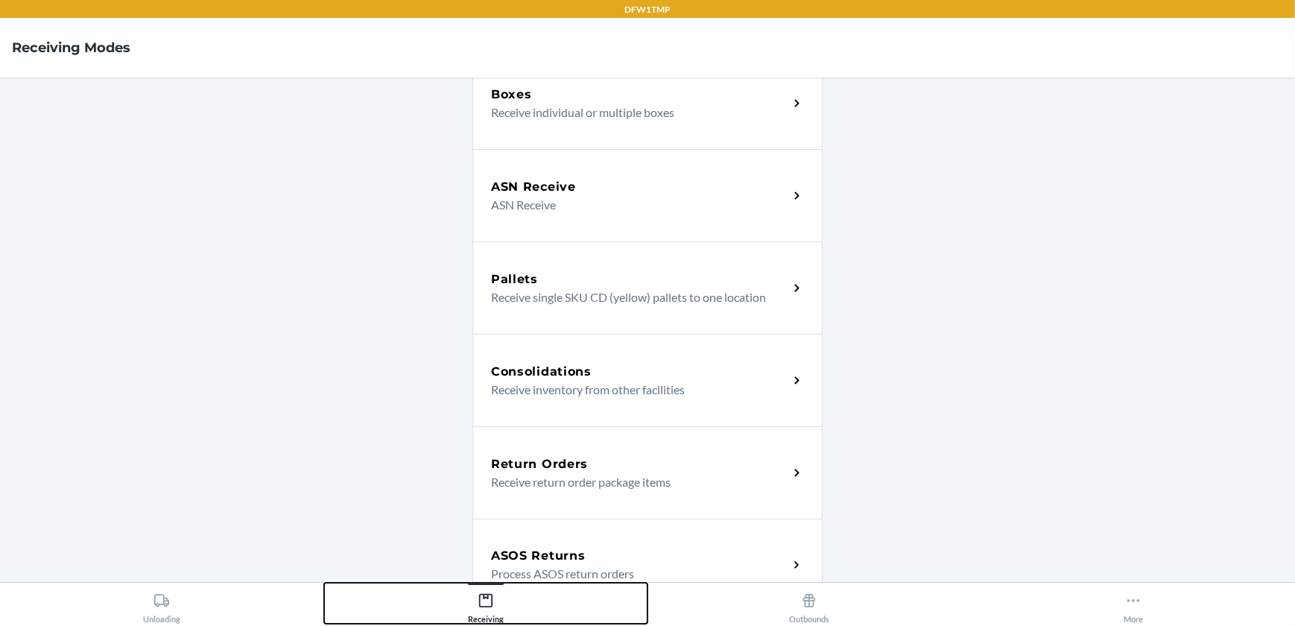
scroll to position [135, 0]
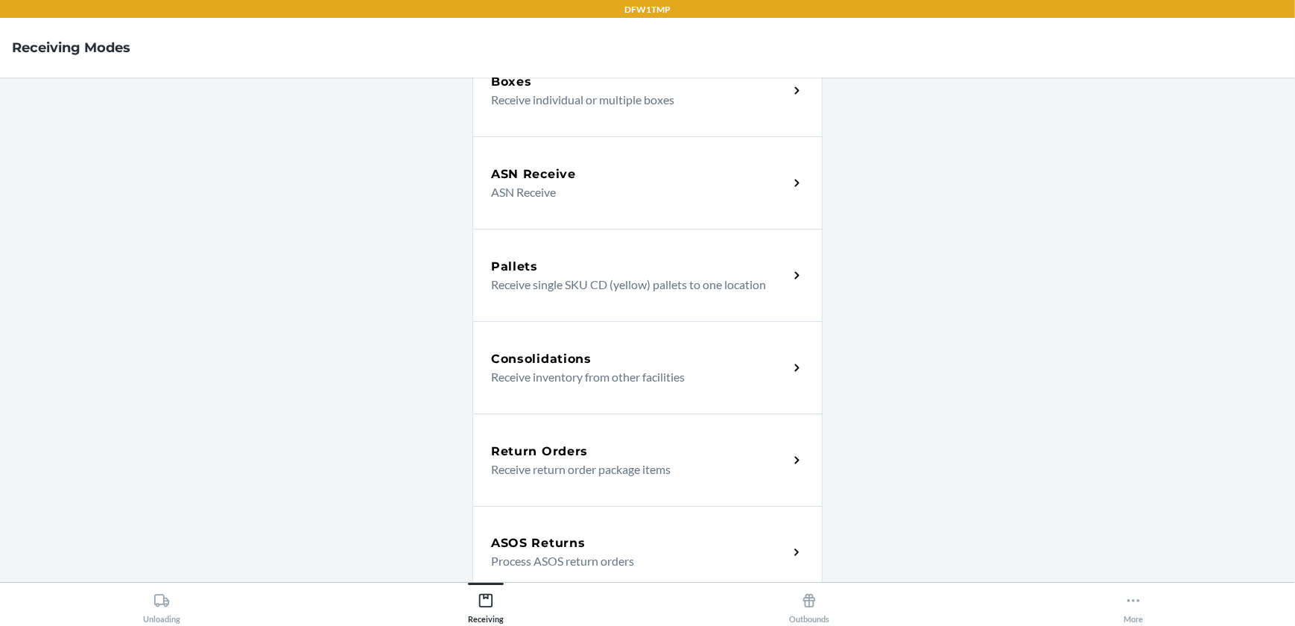
click at [528, 443] on h5 "Return Orders" at bounding box center [539, 452] width 97 height 18
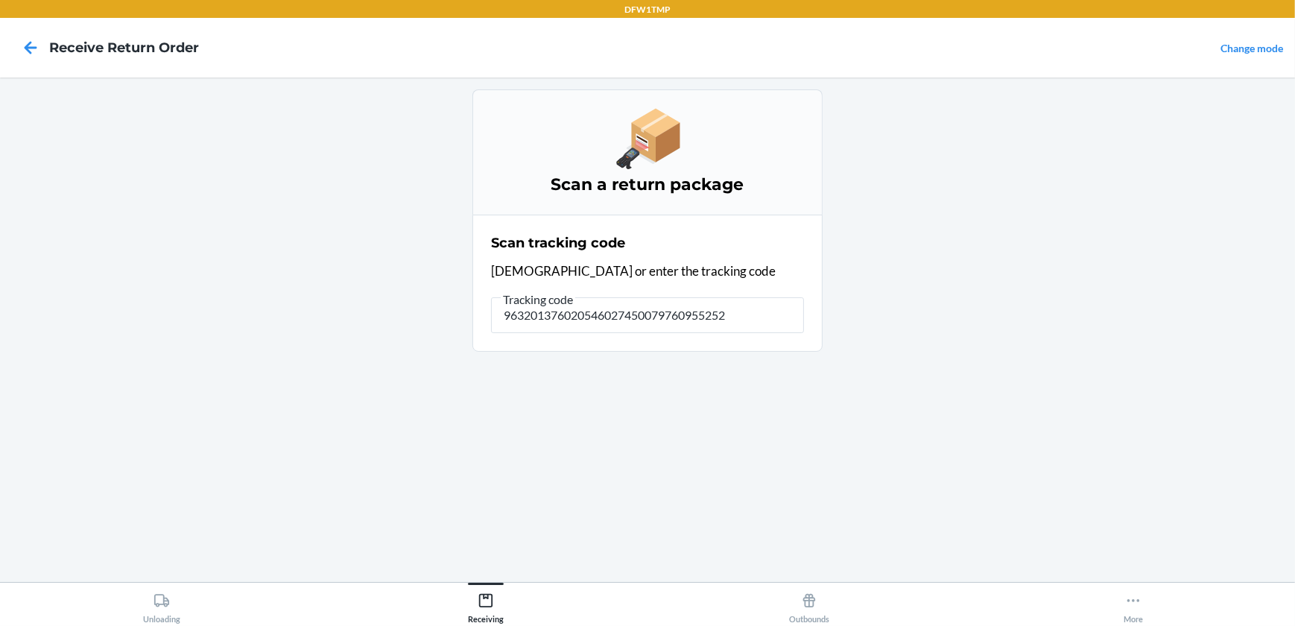
type input "9632013760205460274500797609552522"
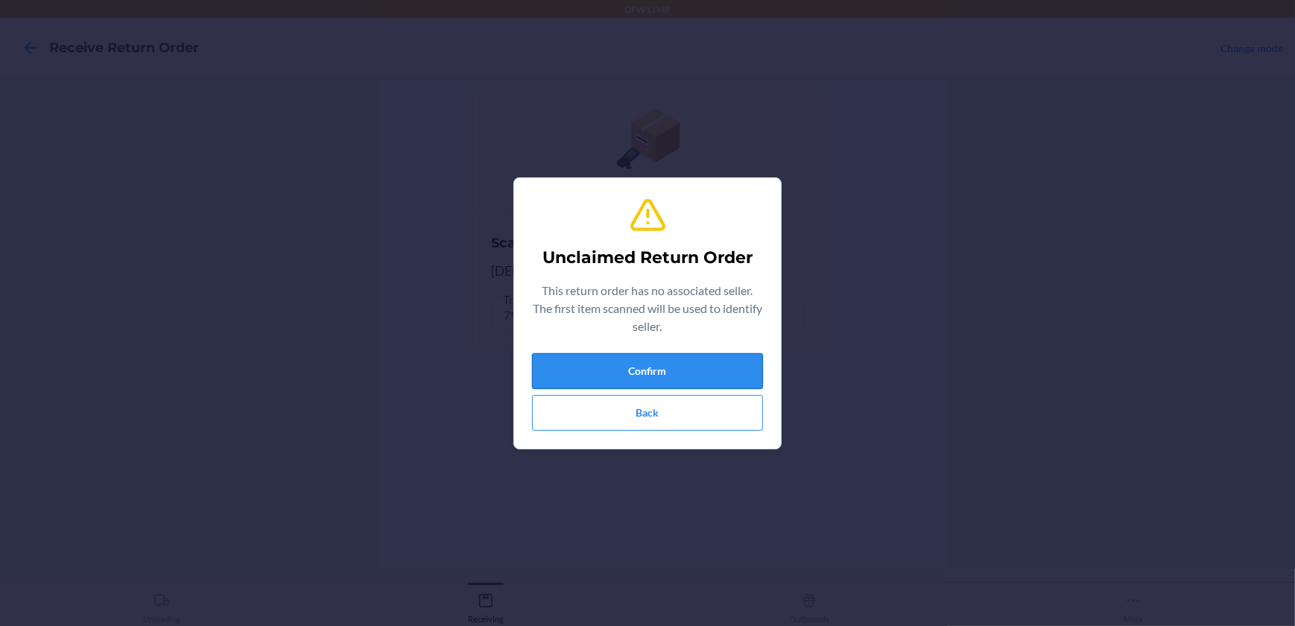
click at [637, 363] on button "Confirm" at bounding box center [647, 371] width 231 height 36
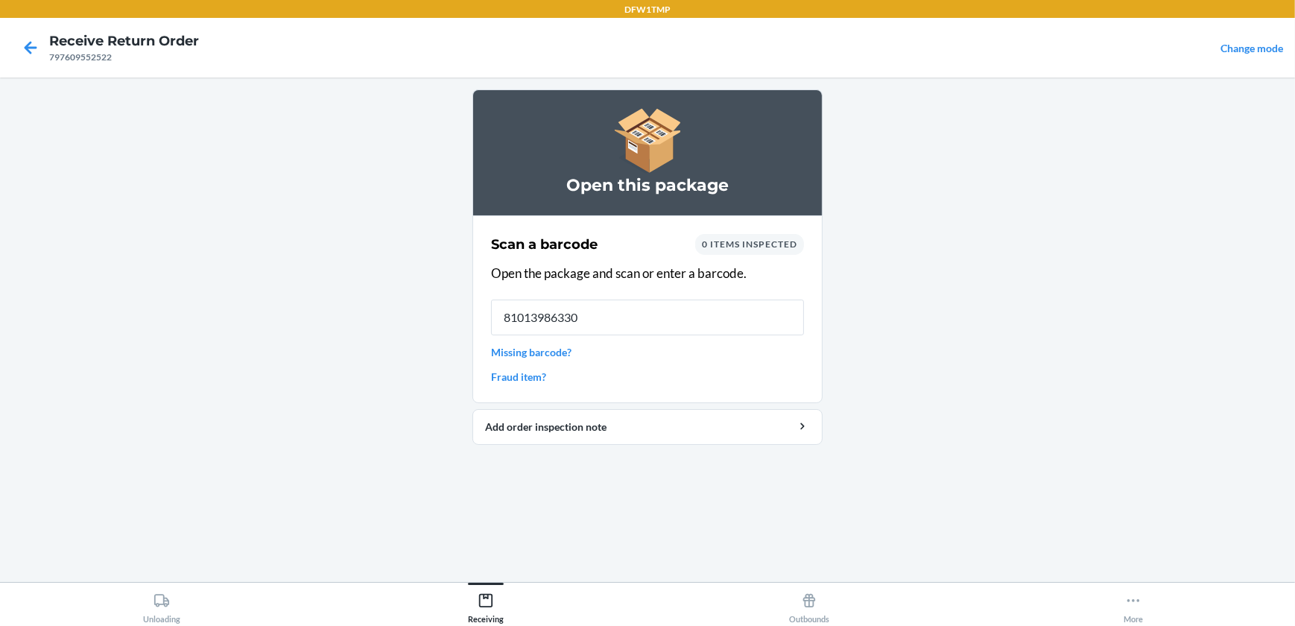
type input "810139863304"
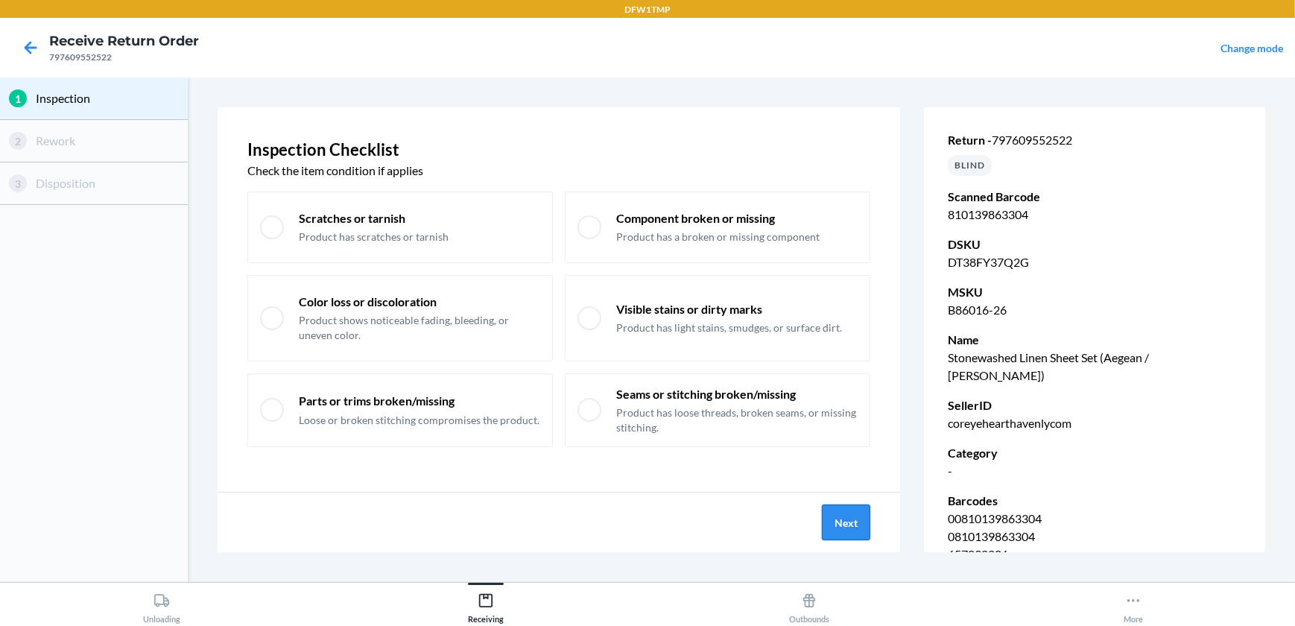
click at [858, 524] on button "Next" at bounding box center [846, 523] width 48 height 36
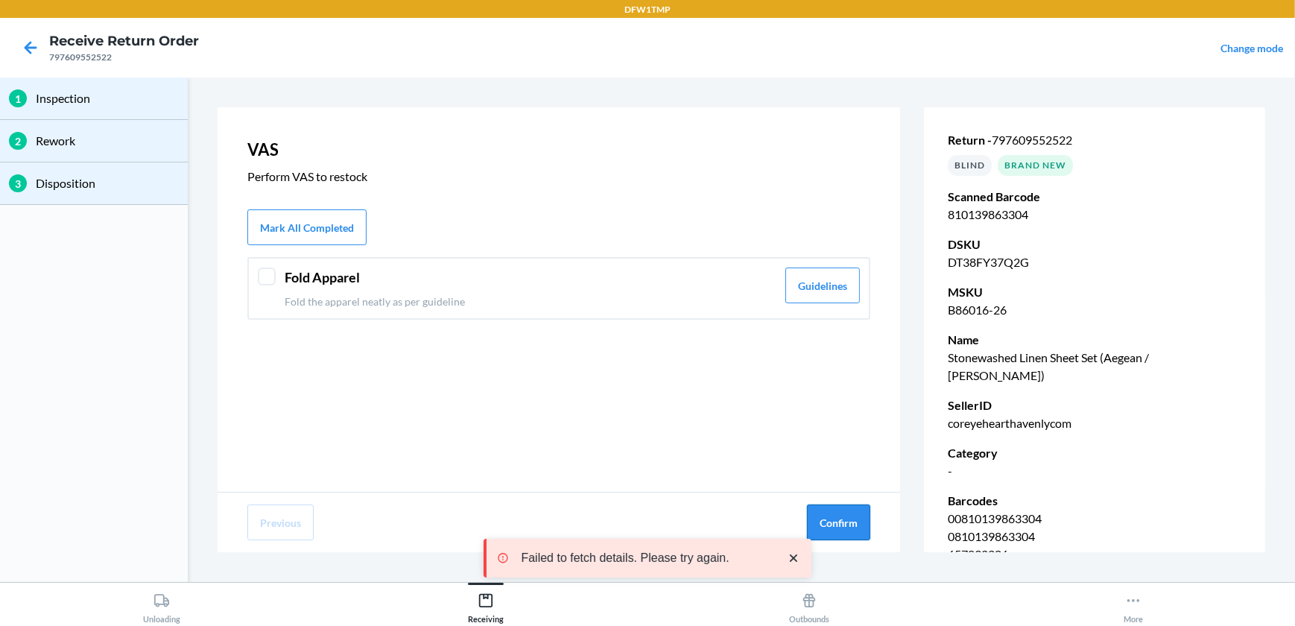
click at [833, 517] on button "Confirm" at bounding box center [838, 523] width 63 height 36
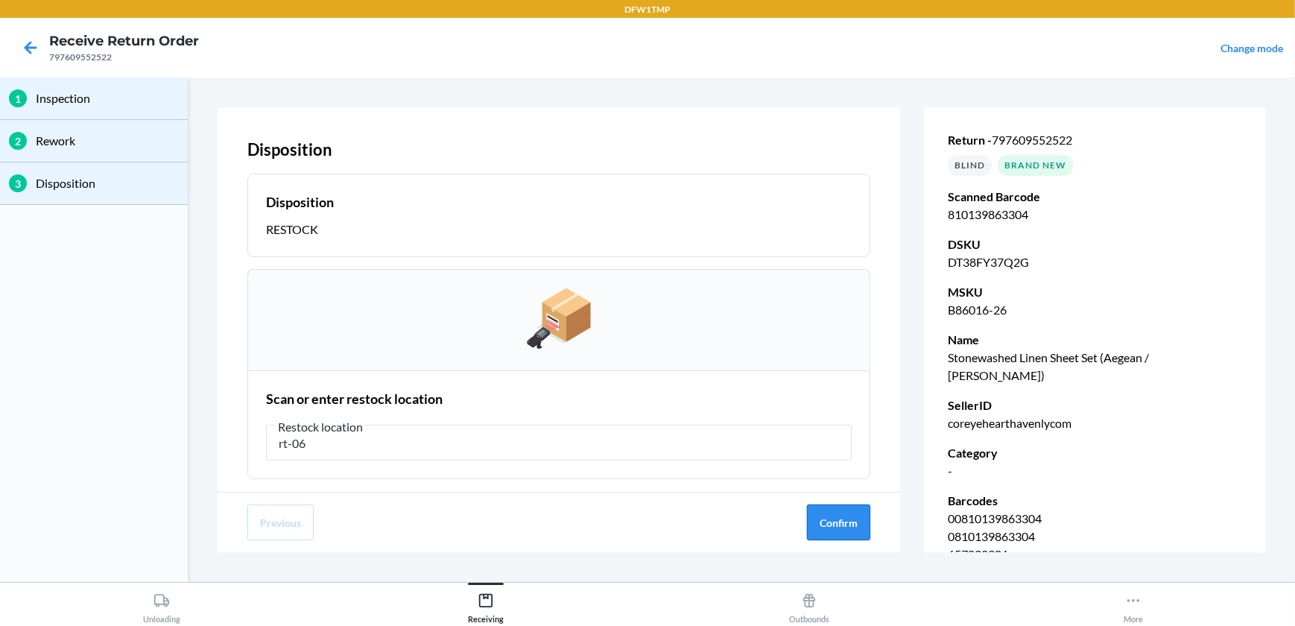
type input "rt-06"
click at [822, 520] on button "Confirm" at bounding box center [838, 523] width 63 height 36
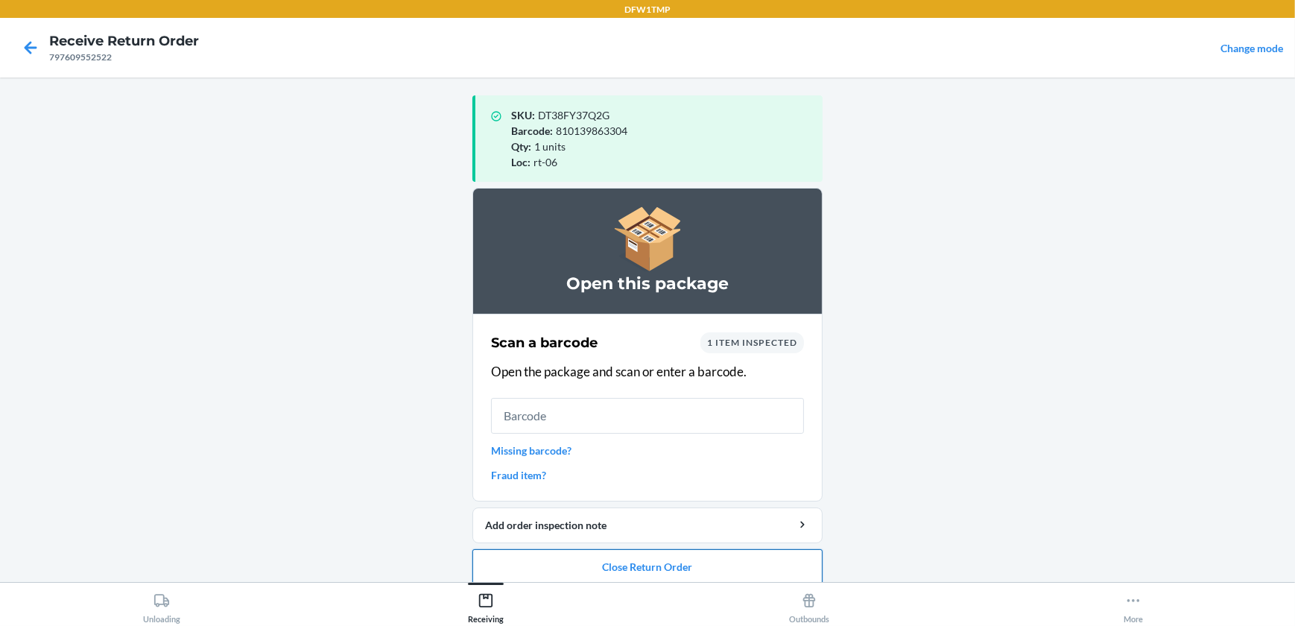
click at [647, 561] on button "Close Return Order" at bounding box center [648, 567] width 350 height 36
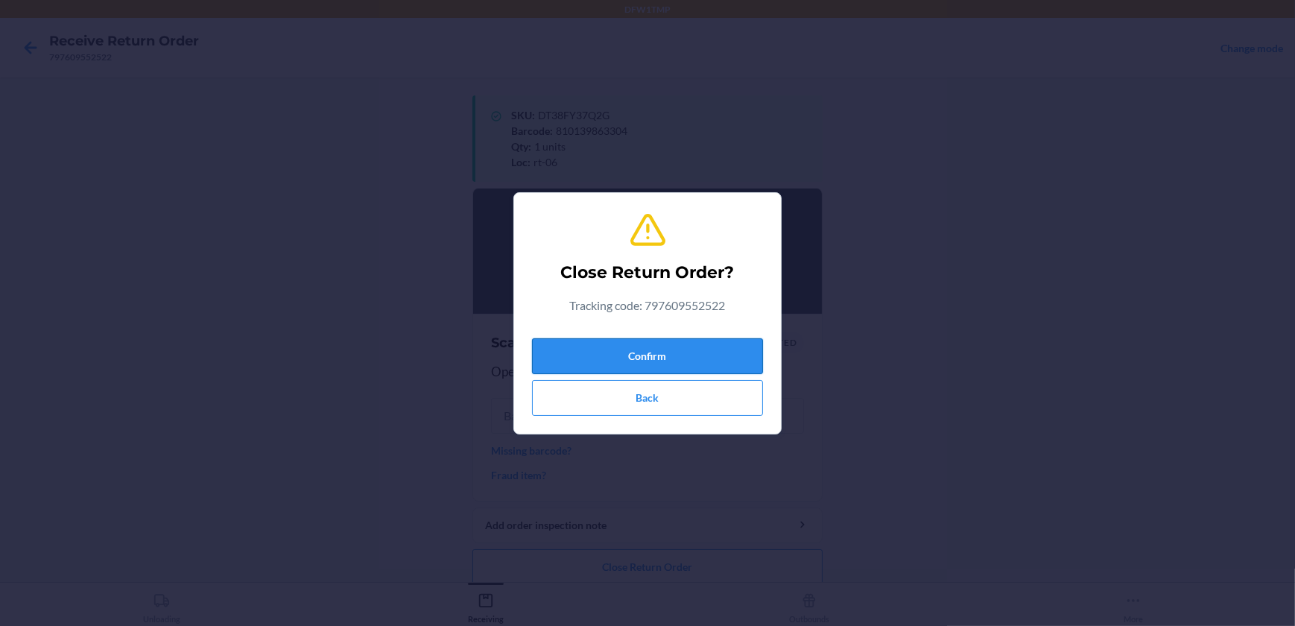
click at [634, 354] on button "Confirm" at bounding box center [647, 356] width 231 height 36
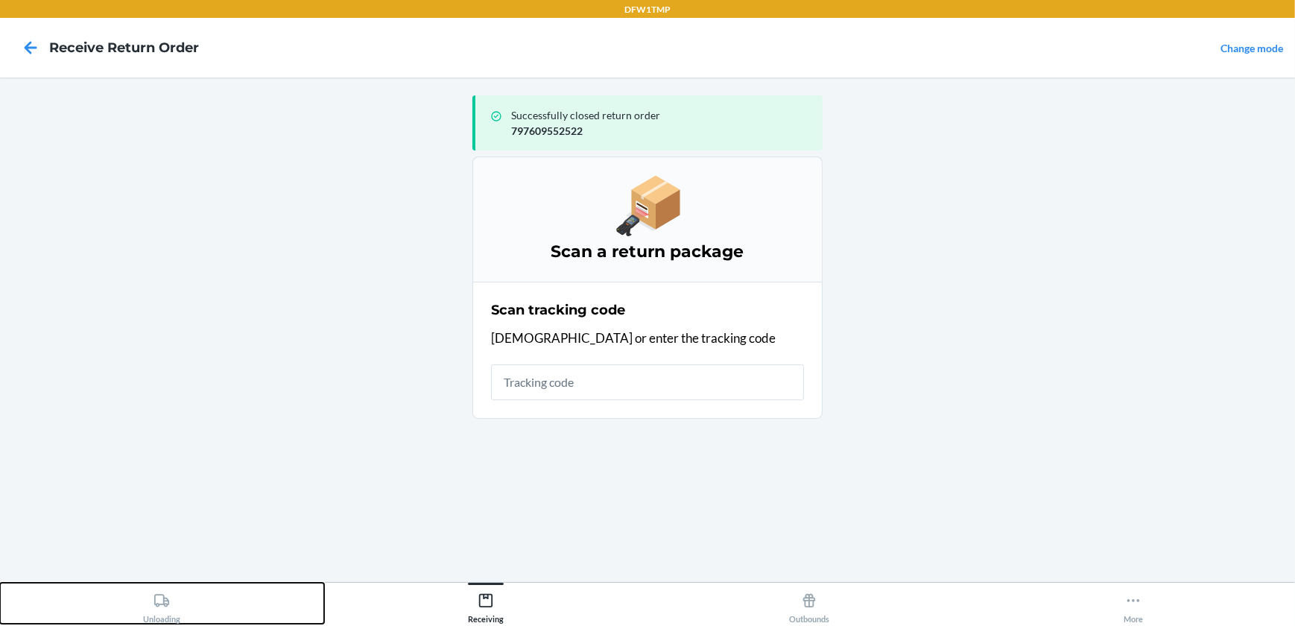
click at [159, 596] on icon at bounding box center [162, 601] width 16 height 16
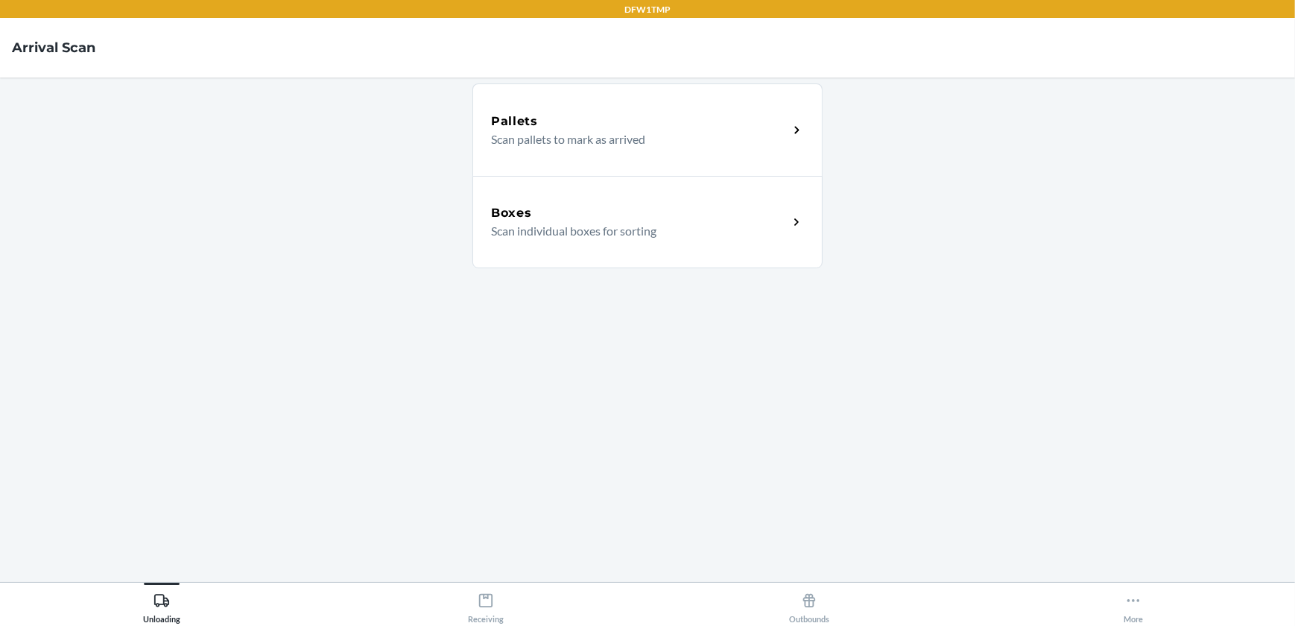
click at [578, 212] on div "Boxes" at bounding box center [639, 213] width 297 height 18
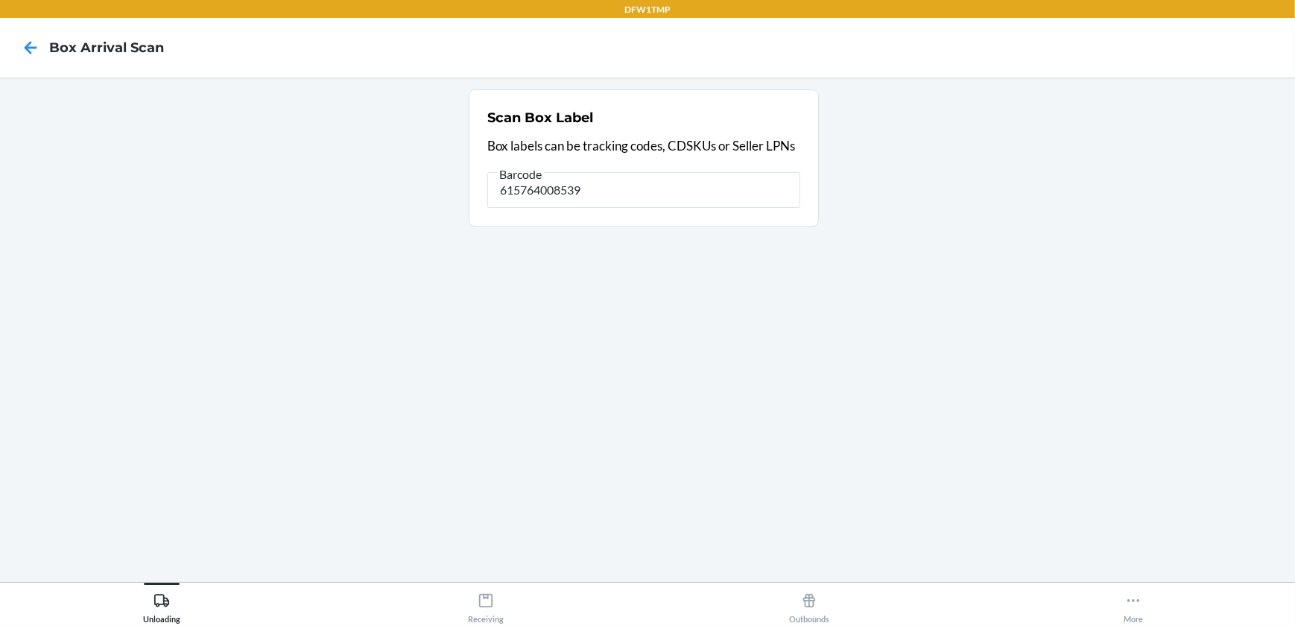
type input "615764008539"
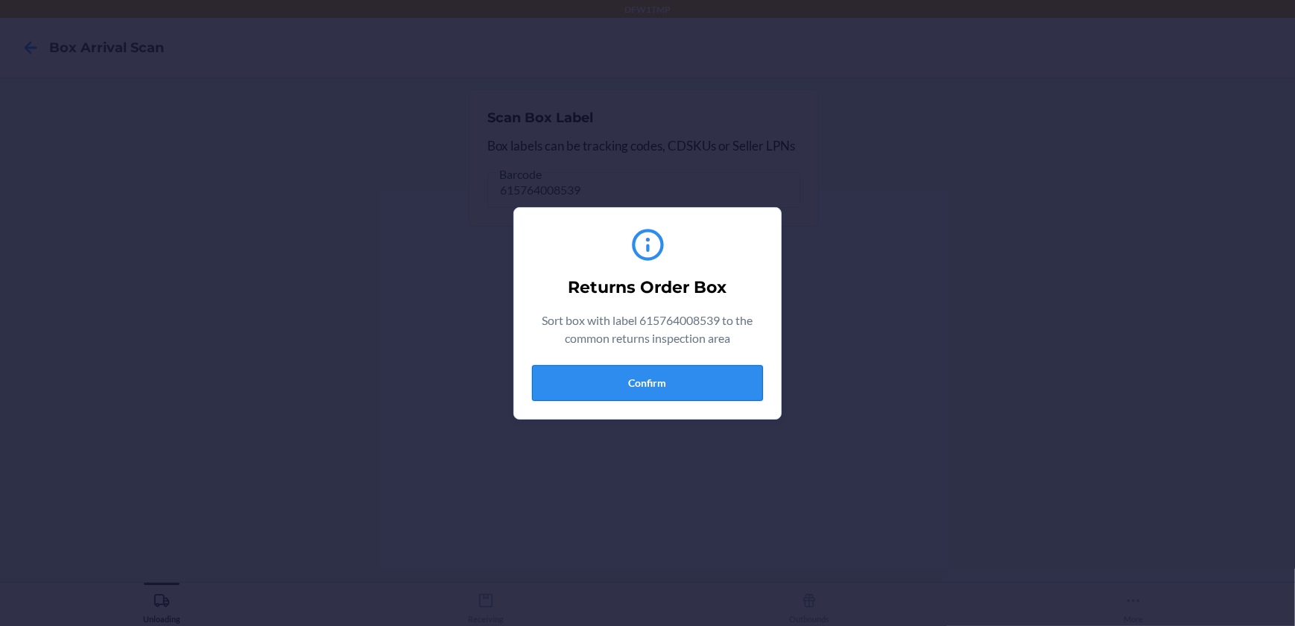
click at [619, 379] on button "Confirm" at bounding box center [647, 383] width 231 height 36
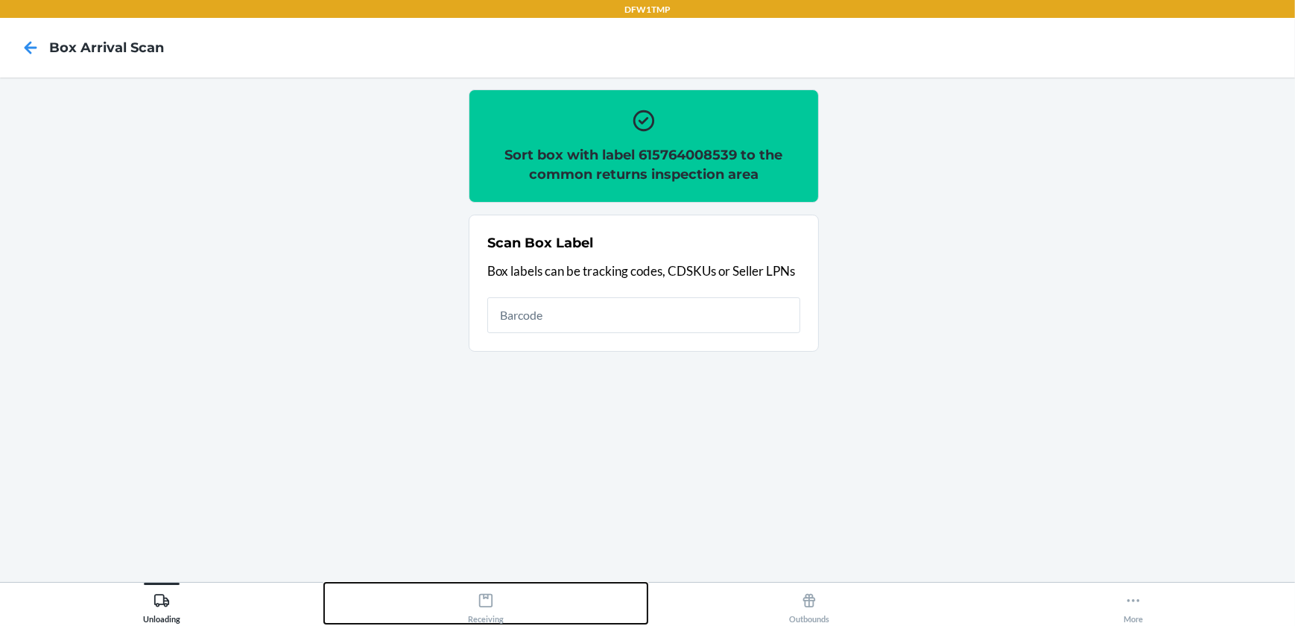
click at [476, 610] on div "Receiving" at bounding box center [486, 605] width 36 height 37
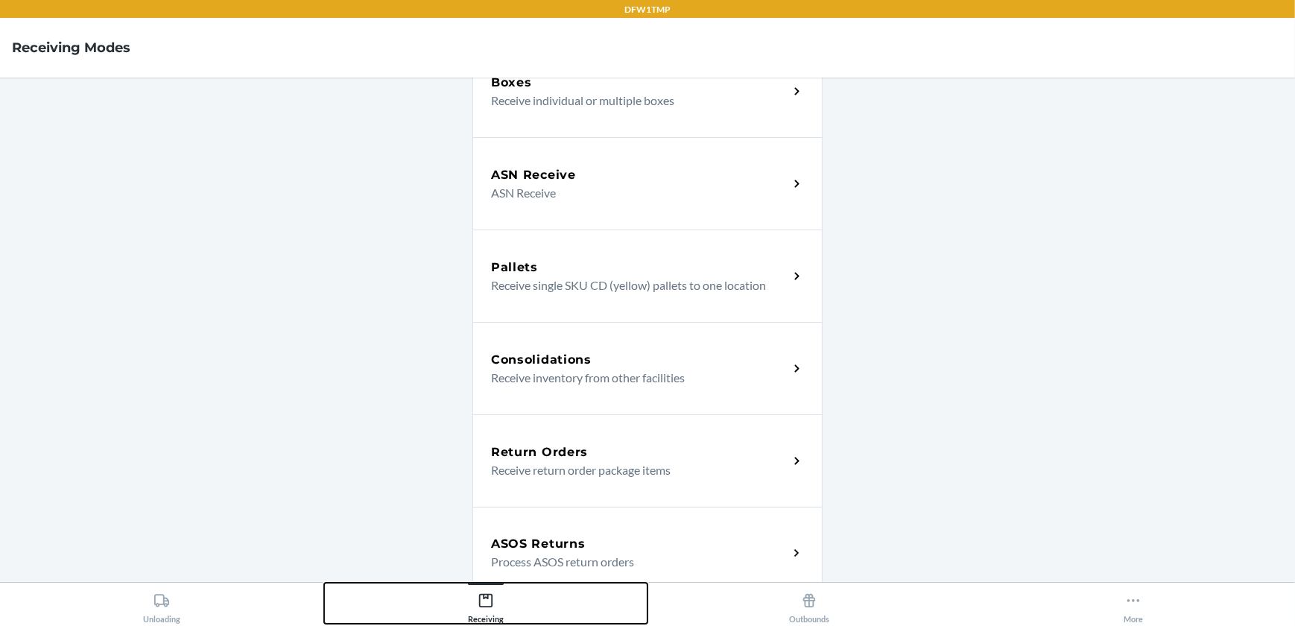
scroll to position [135, 0]
click at [558, 448] on h5 "Return Orders" at bounding box center [539, 452] width 97 height 18
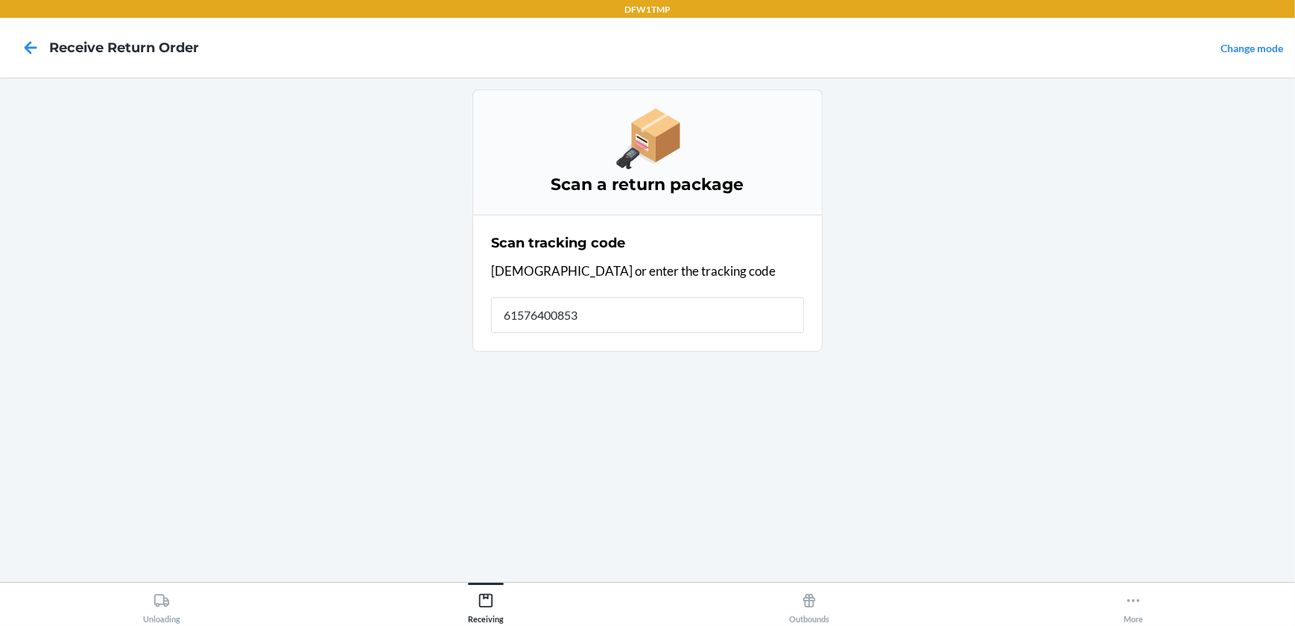
type input "615764008539"
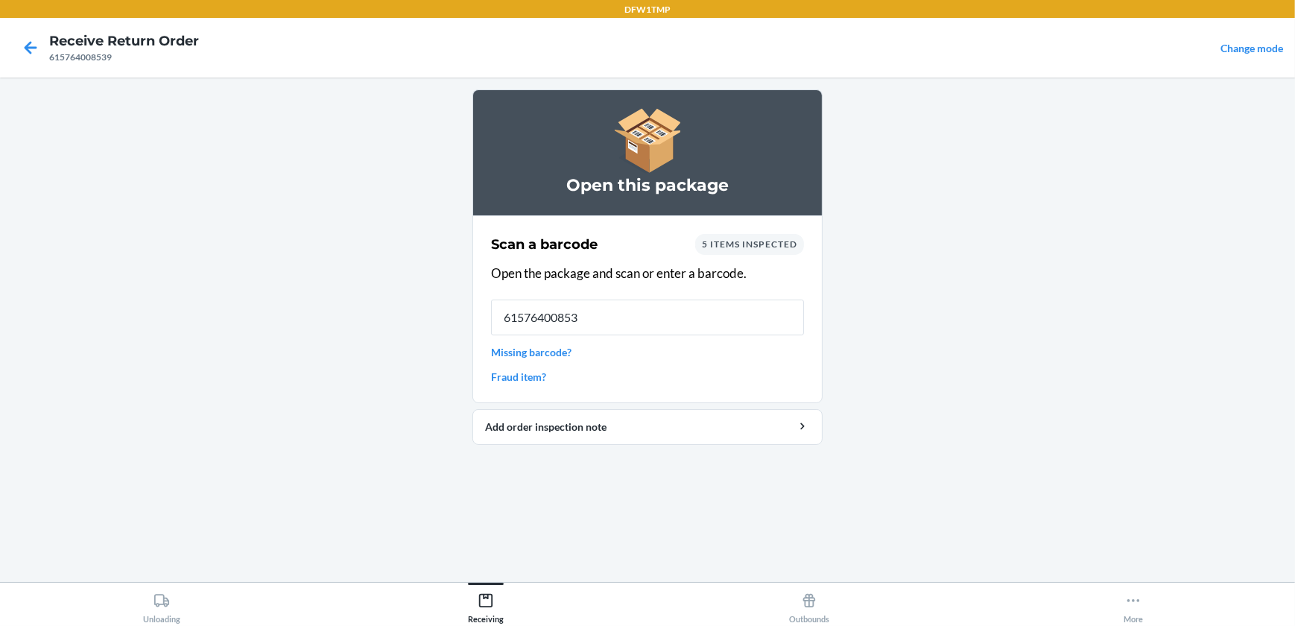
type input "615764008539"
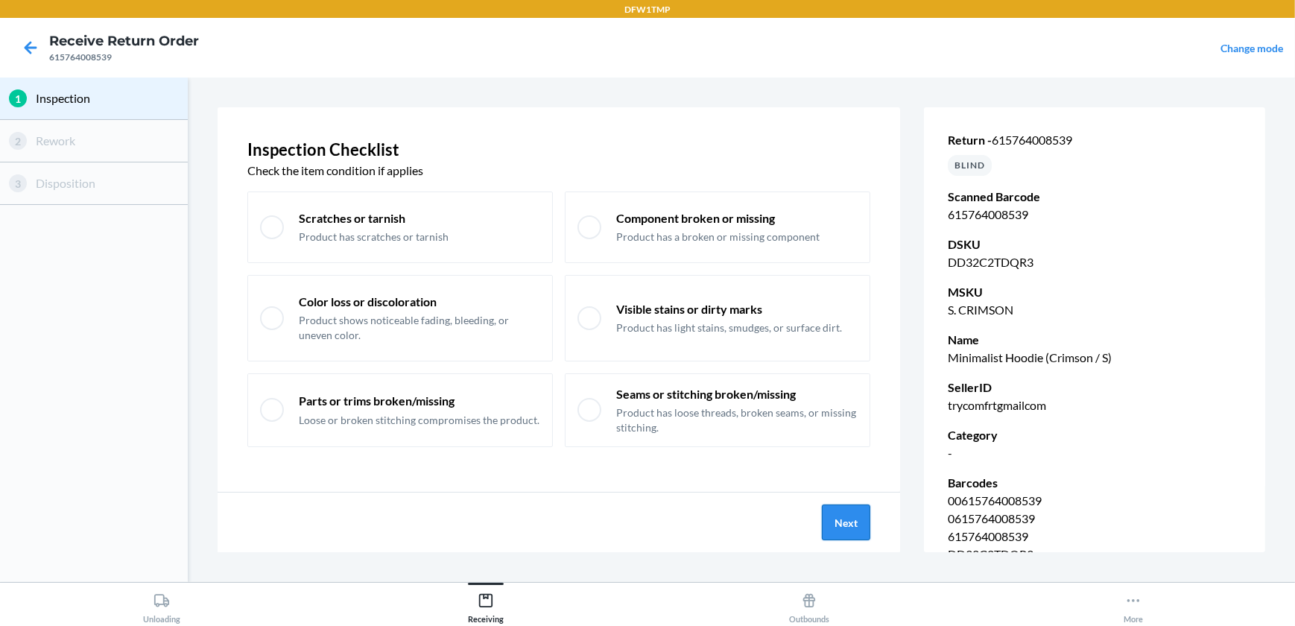
click at [842, 514] on button "Next" at bounding box center [846, 523] width 48 height 36
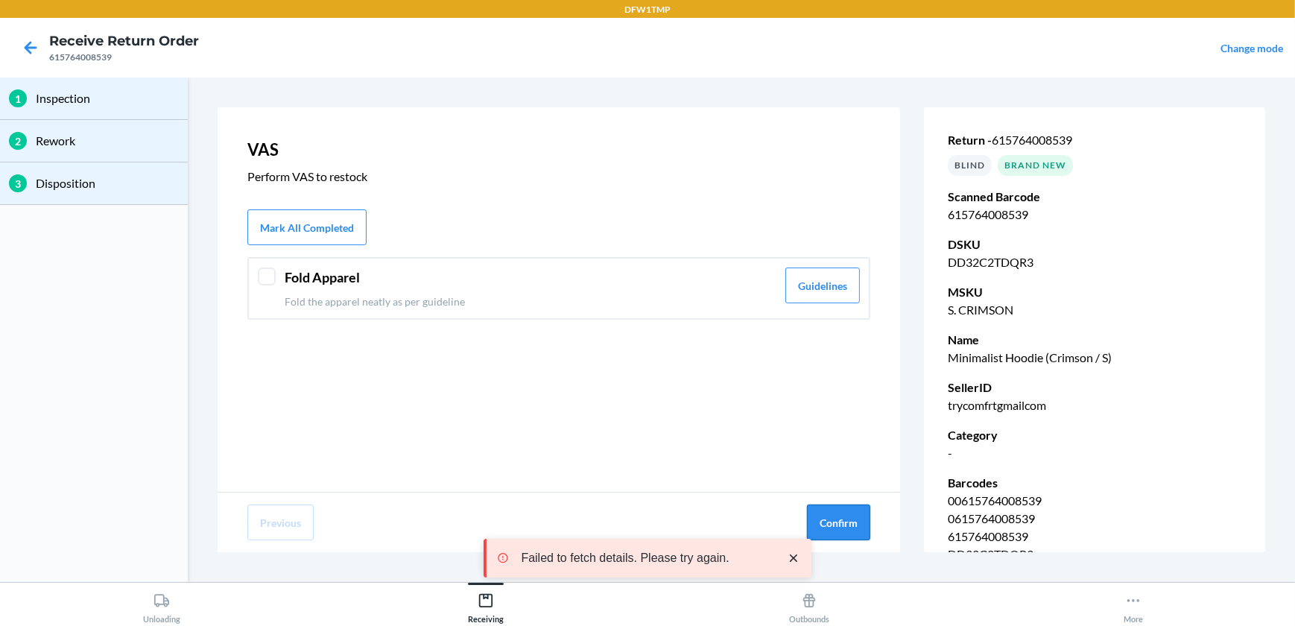
click at [854, 520] on button "Confirm" at bounding box center [838, 523] width 63 height 36
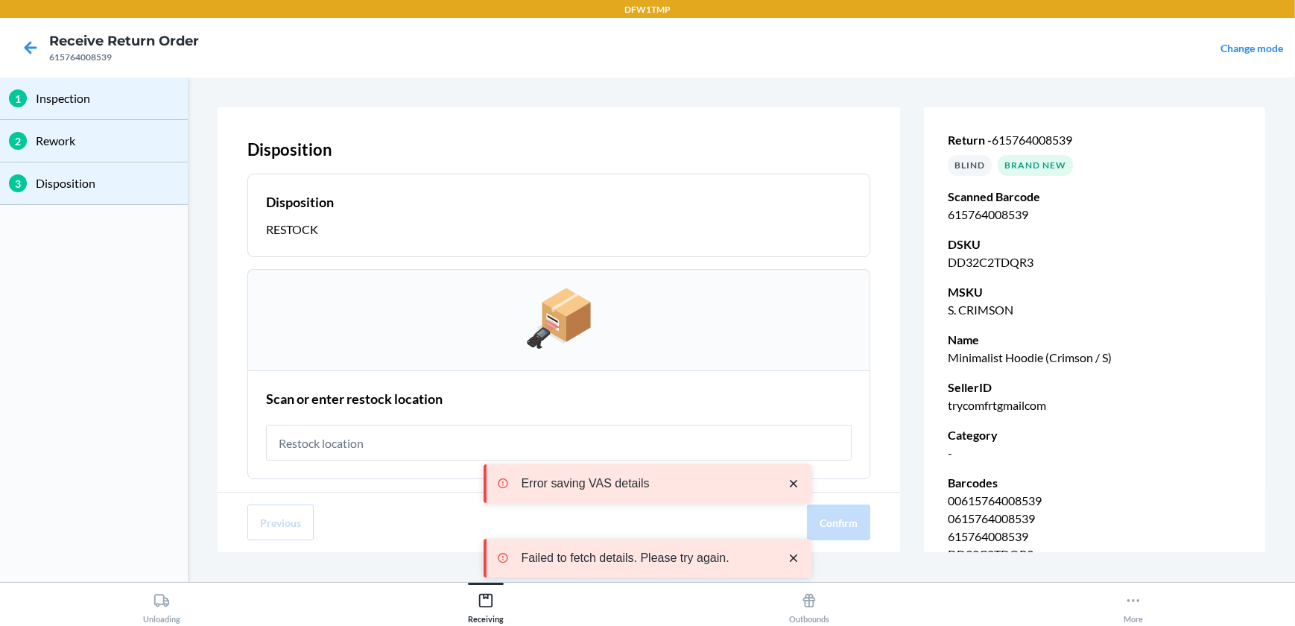
click at [305, 443] on input "text" at bounding box center [559, 443] width 586 height 36
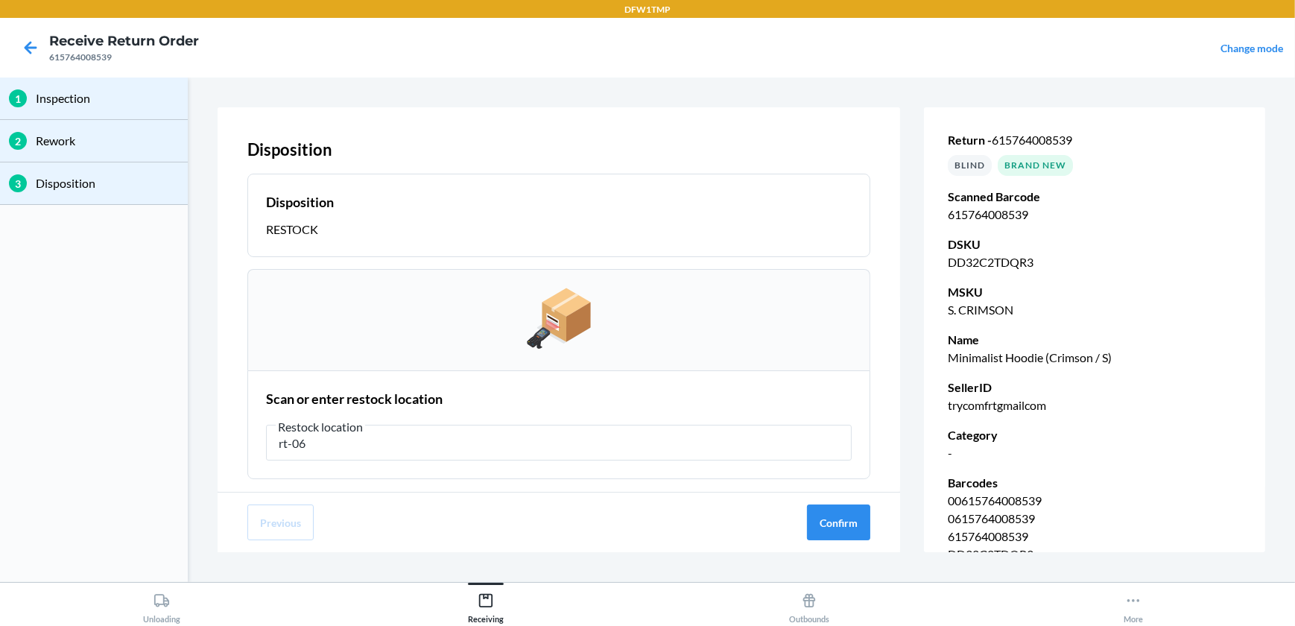
type input "rt-06"
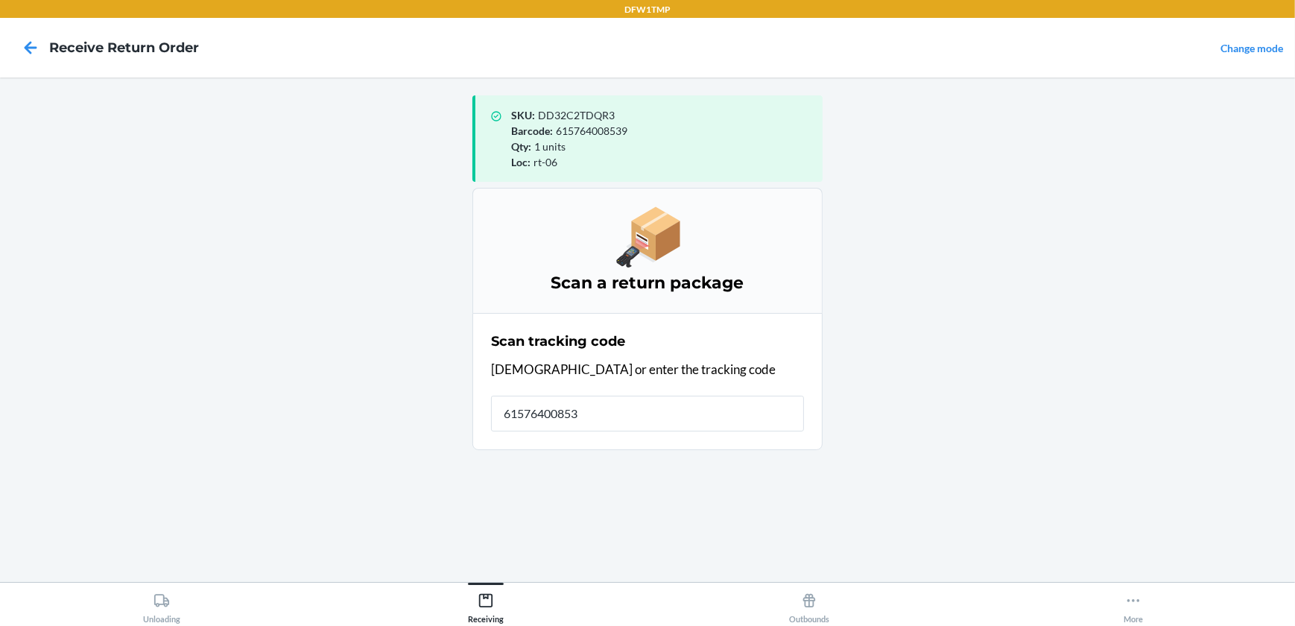
type input "615764008539"
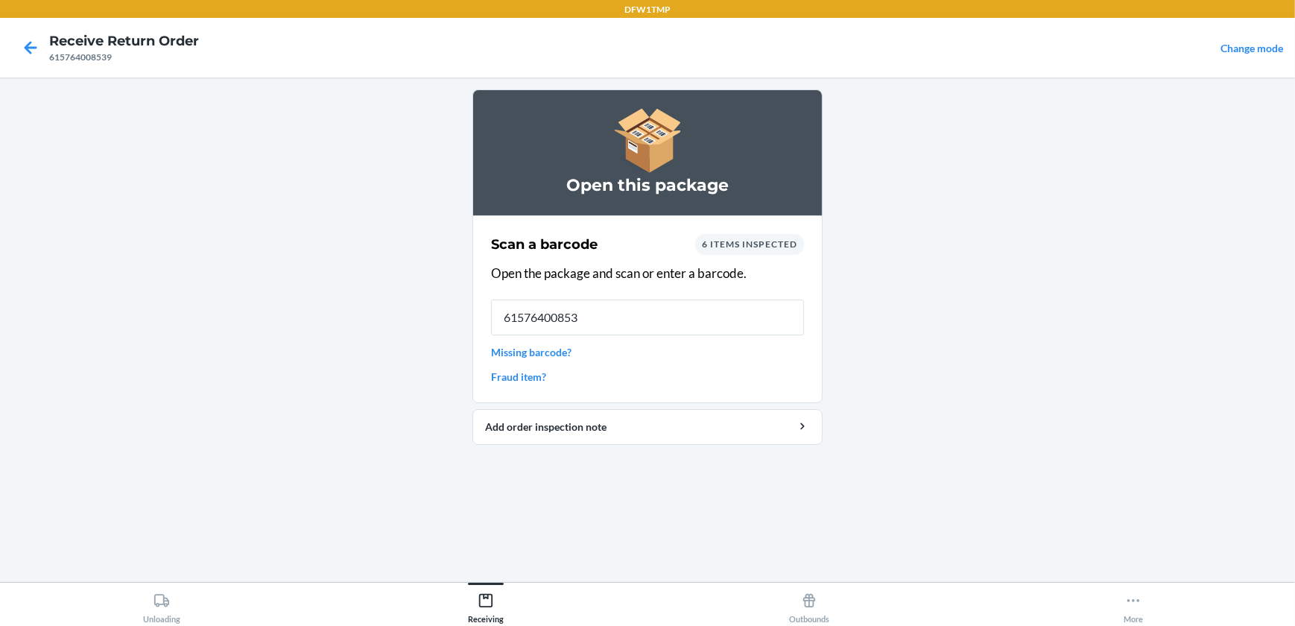
type input "615764008539"
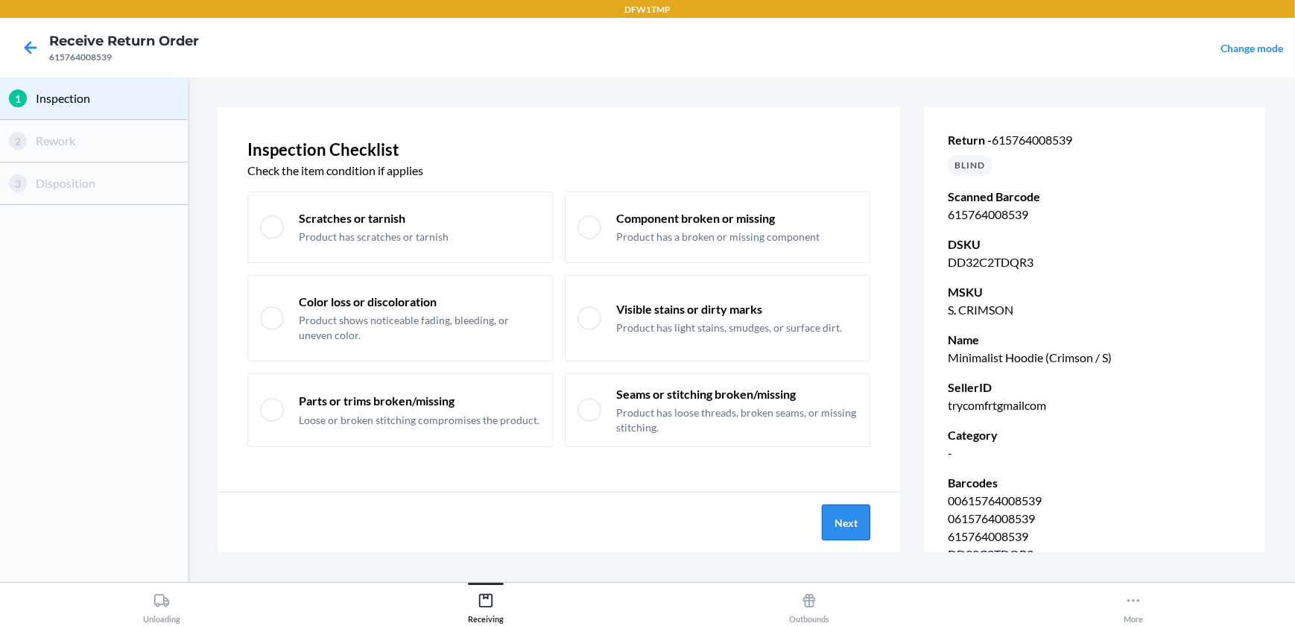
click at [846, 515] on button "Next" at bounding box center [846, 523] width 48 height 36
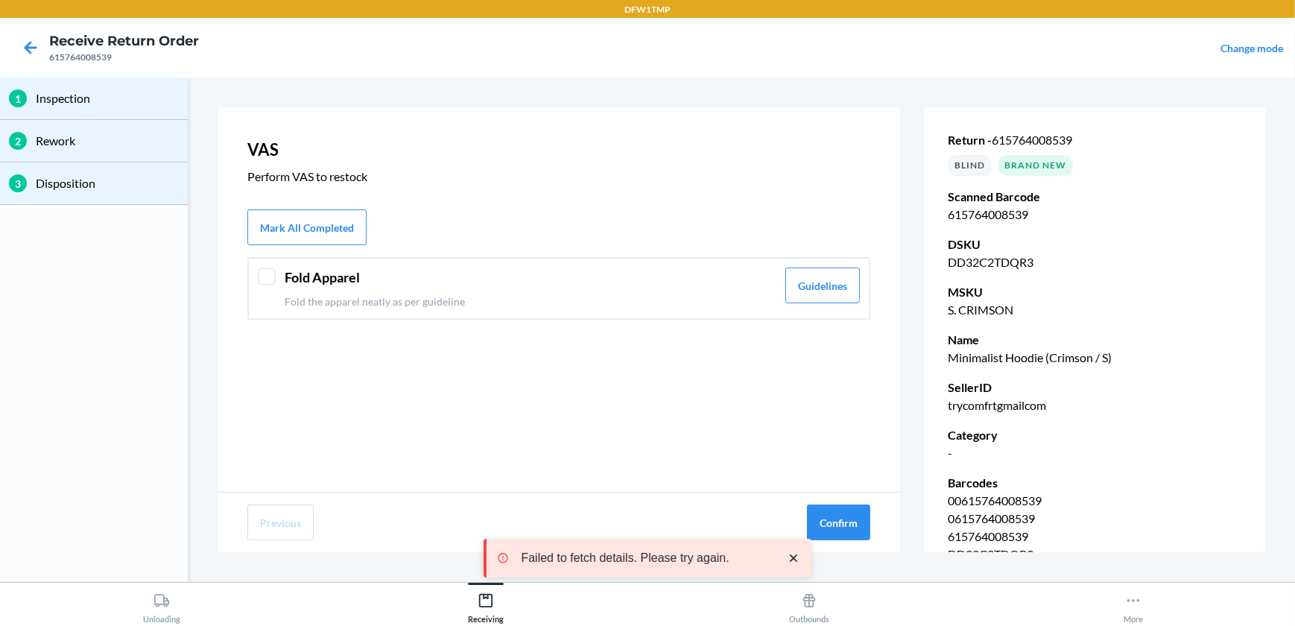
click at [265, 272] on div at bounding box center [267, 277] width 18 height 18
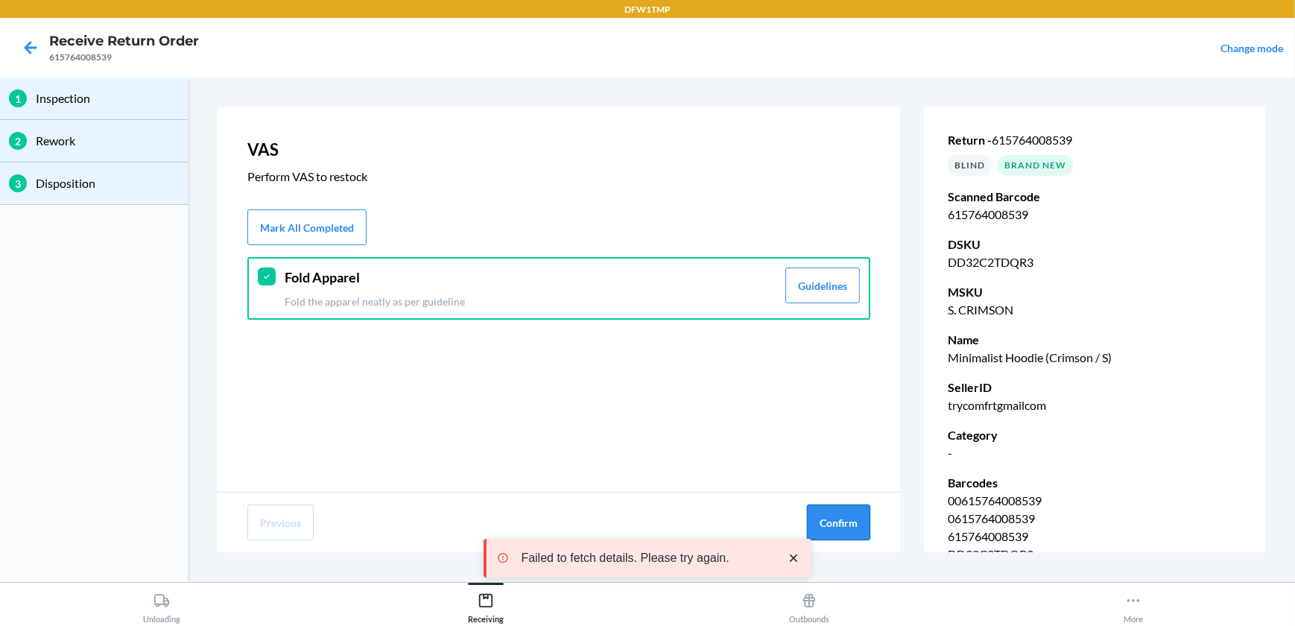
click at [841, 512] on button "Confirm" at bounding box center [838, 523] width 63 height 36
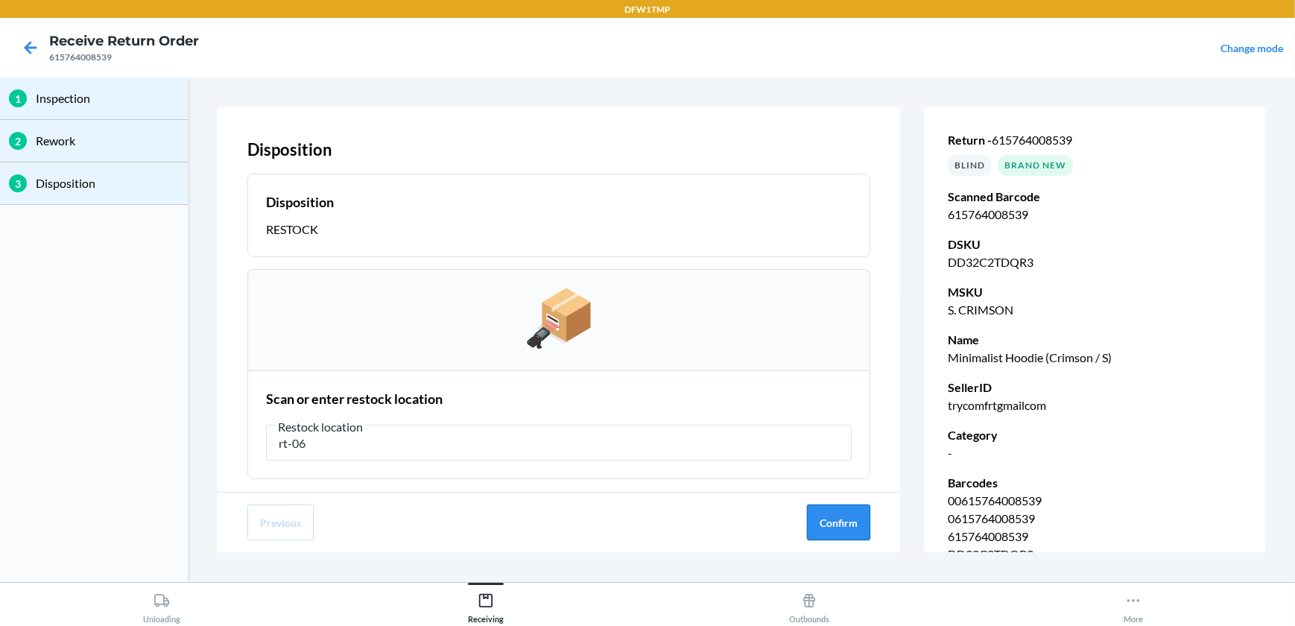
type input "rt-06"
drag, startPoint x: 845, startPoint y: 531, endPoint x: 836, endPoint y: 529, distance: 9.1
click at [845, 528] on button "Confirm" at bounding box center [838, 523] width 63 height 36
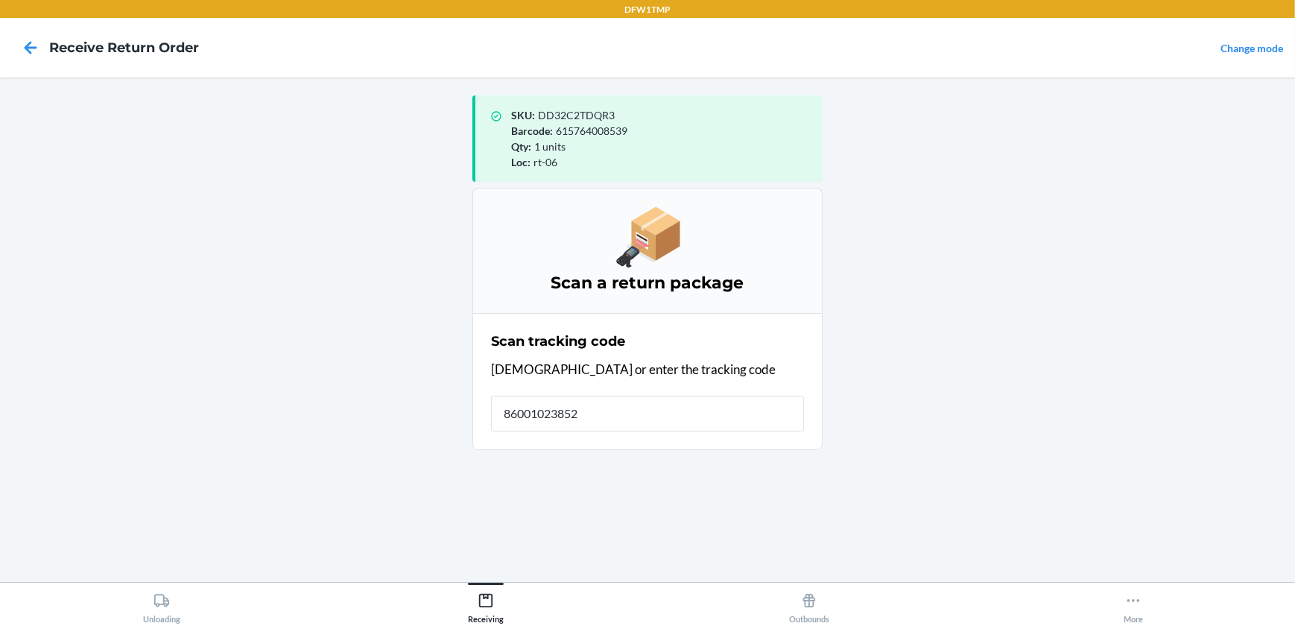
type input "860010238523"
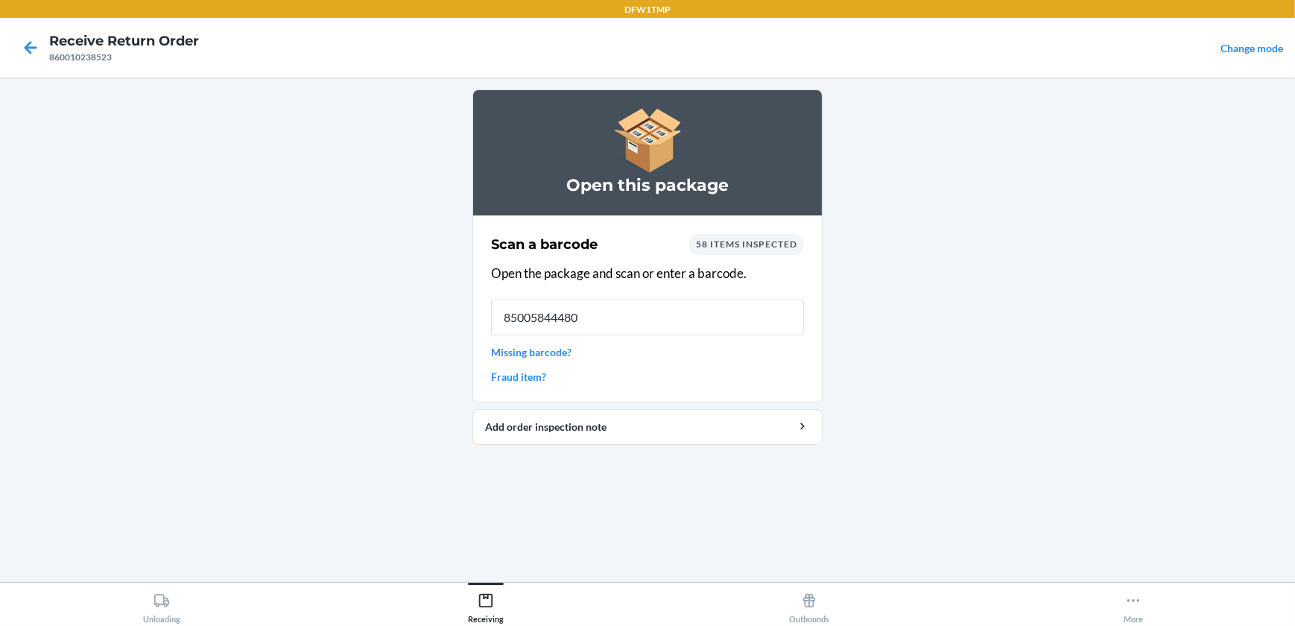
type input "850058444802"
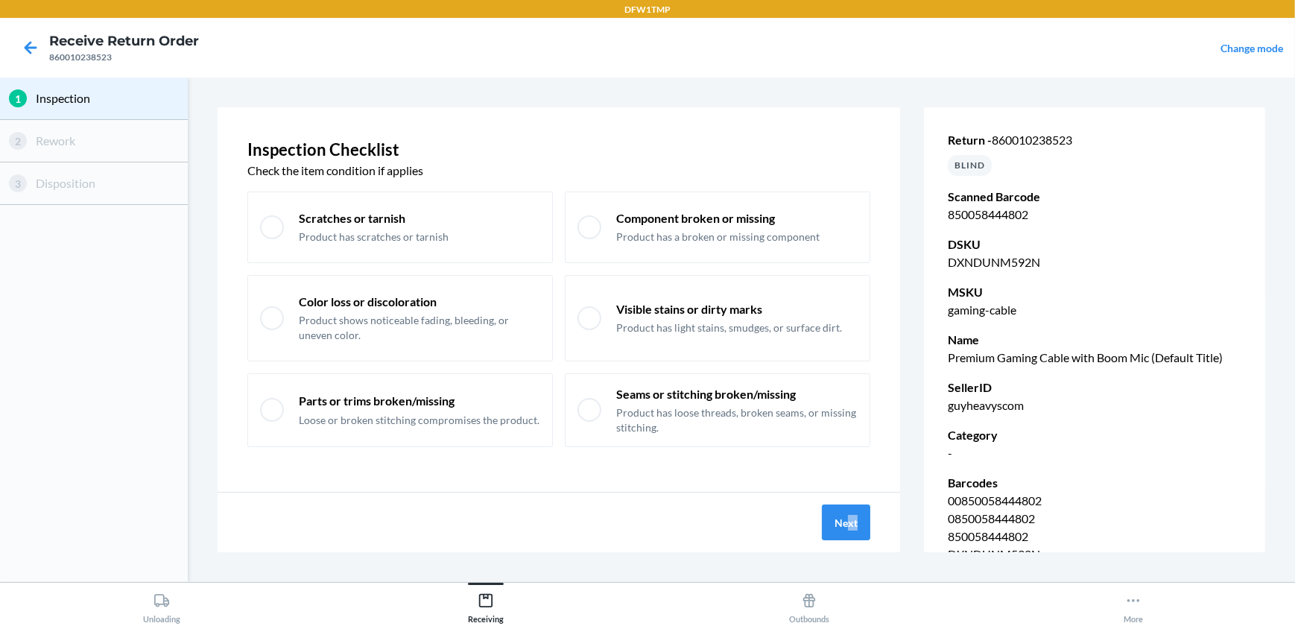
click at [859, 543] on section "Inspection Checklist Check the item condition if applies Scratches or tarnish P…" at bounding box center [742, 329] width 1096 height 493
click at [948, 510] on p "00850058444802" at bounding box center [1095, 501] width 294 height 18
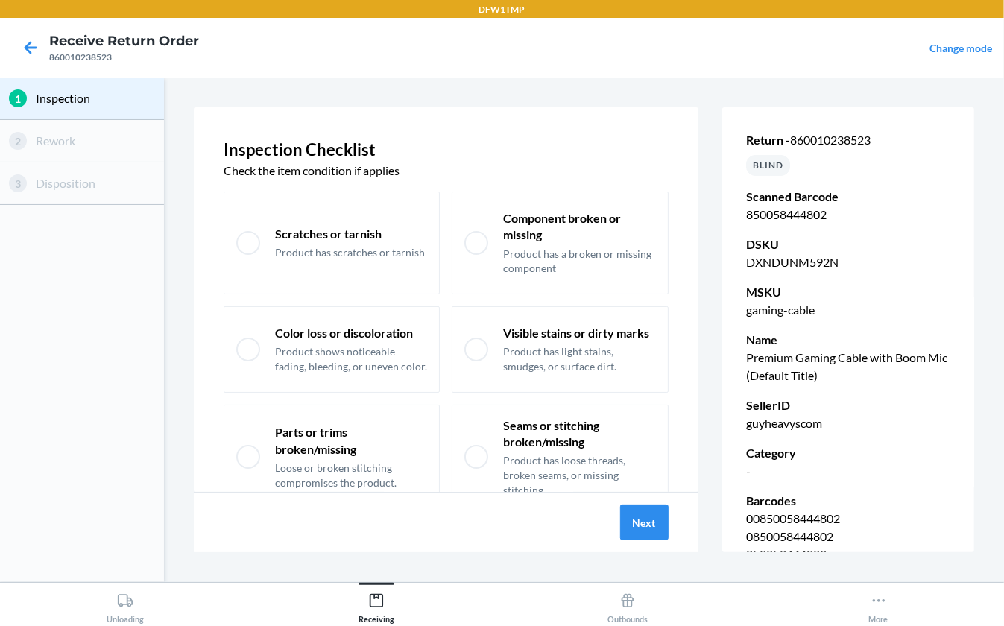
click at [855, 522] on p "00850058444802" at bounding box center [848, 519] width 204 height 18
click at [648, 523] on button "Next" at bounding box center [644, 523] width 48 height 36
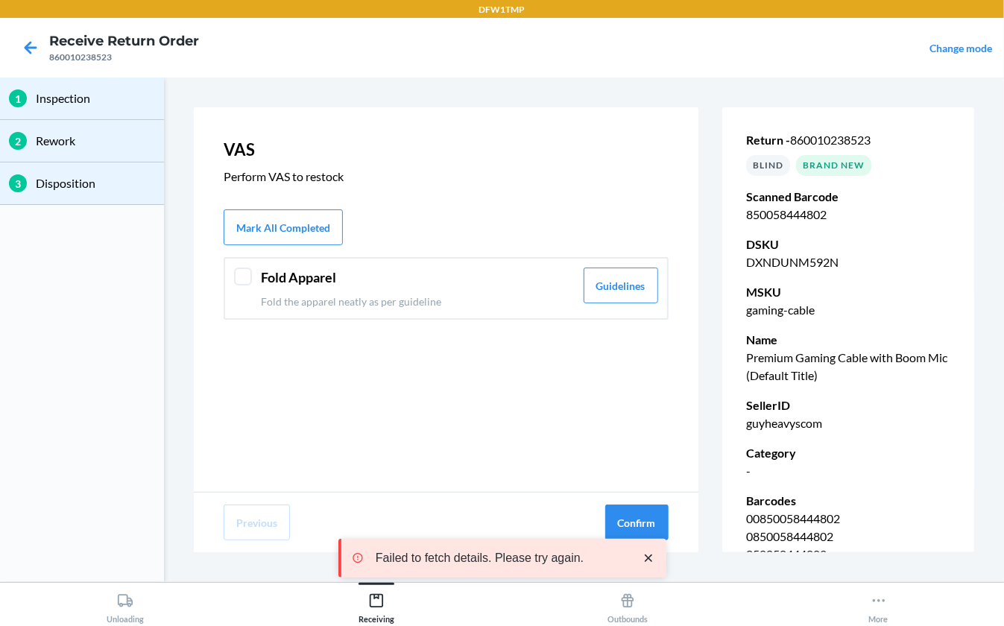
click at [976, 552] on section "VAS Perform VAS to restock Mark All Completed Fold Apparel Fold the apparel nea…" at bounding box center [584, 329] width 828 height 493
click at [635, 507] on div "Failed to fetch details. Please try again." at bounding box center [502, 558] width 328 height 110
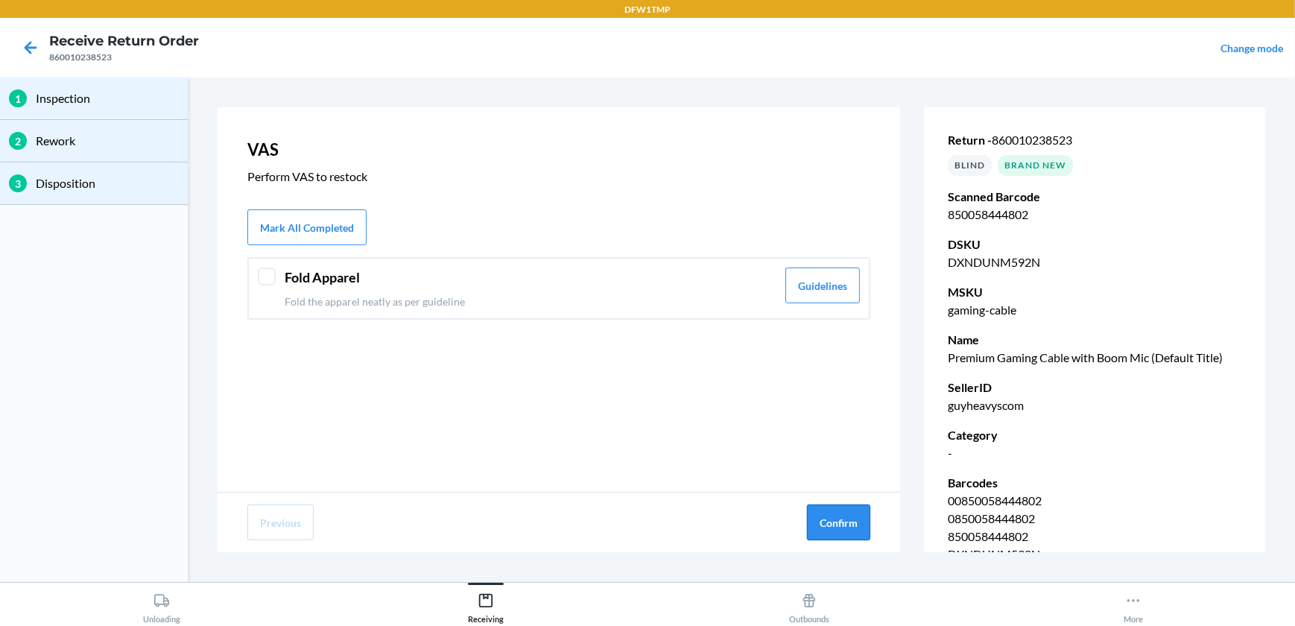
click at [855, 517] on button "Confirm" at bounding box center [838, 523] width 63 height 36
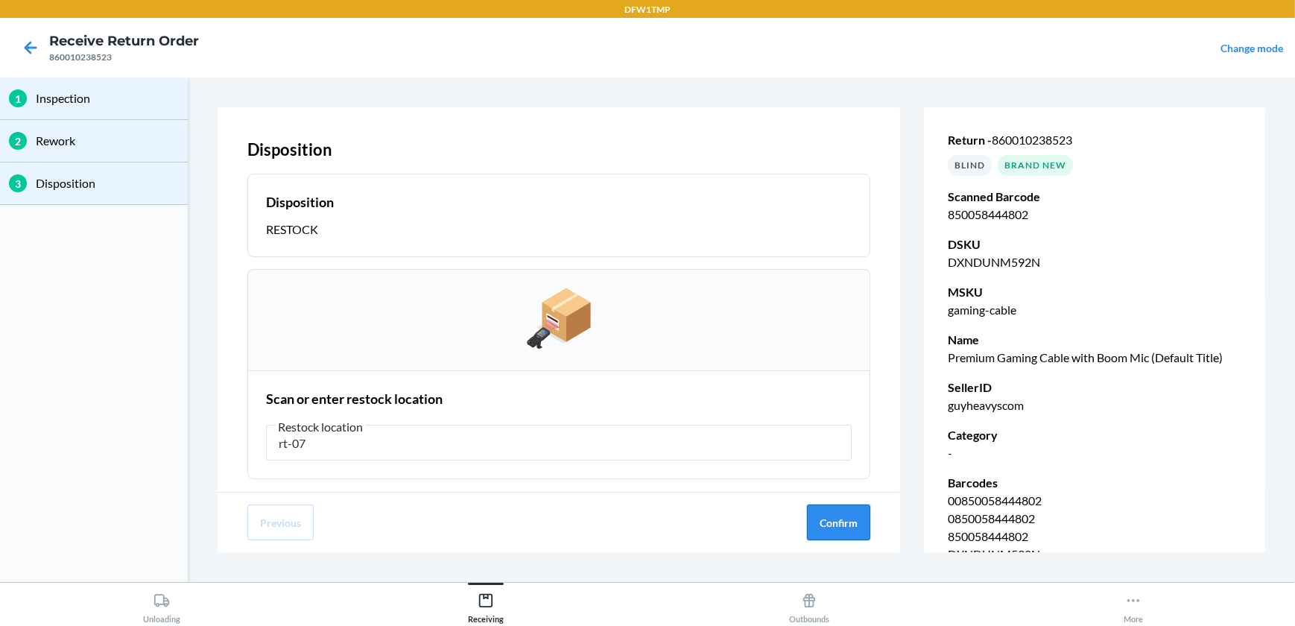
type input "rt-07"
click at [835, 522] on button "Confirm" at bounding box center [838, 523] width 63 height 36
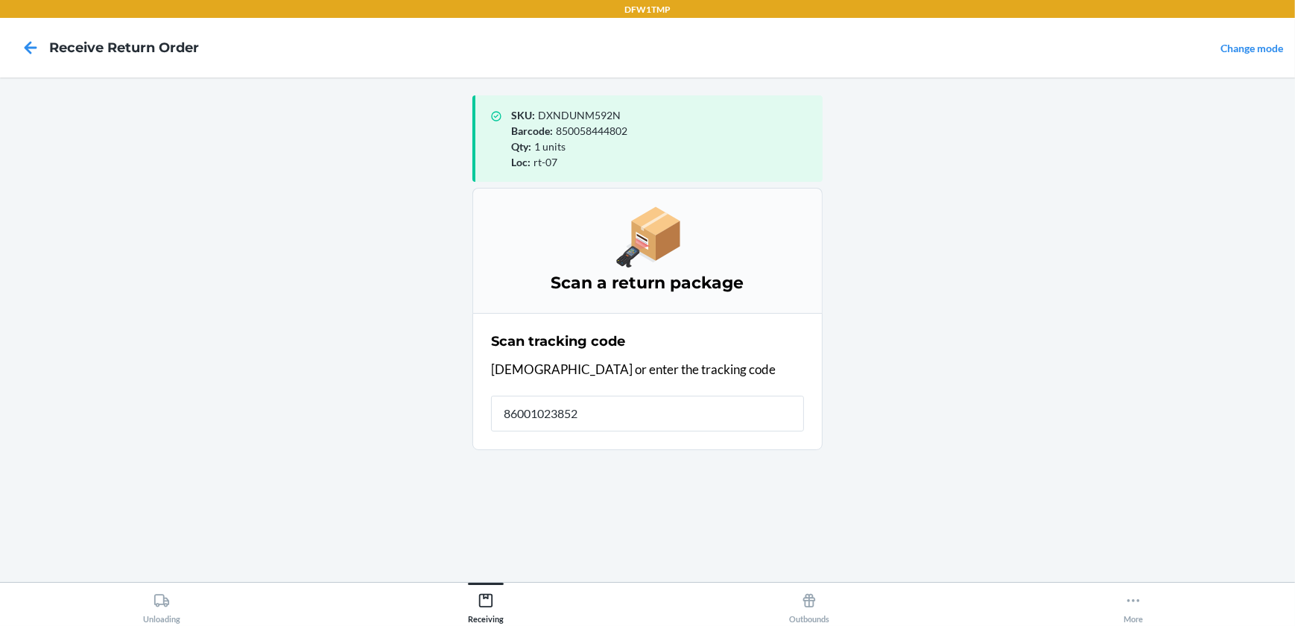
type input "860010238523"
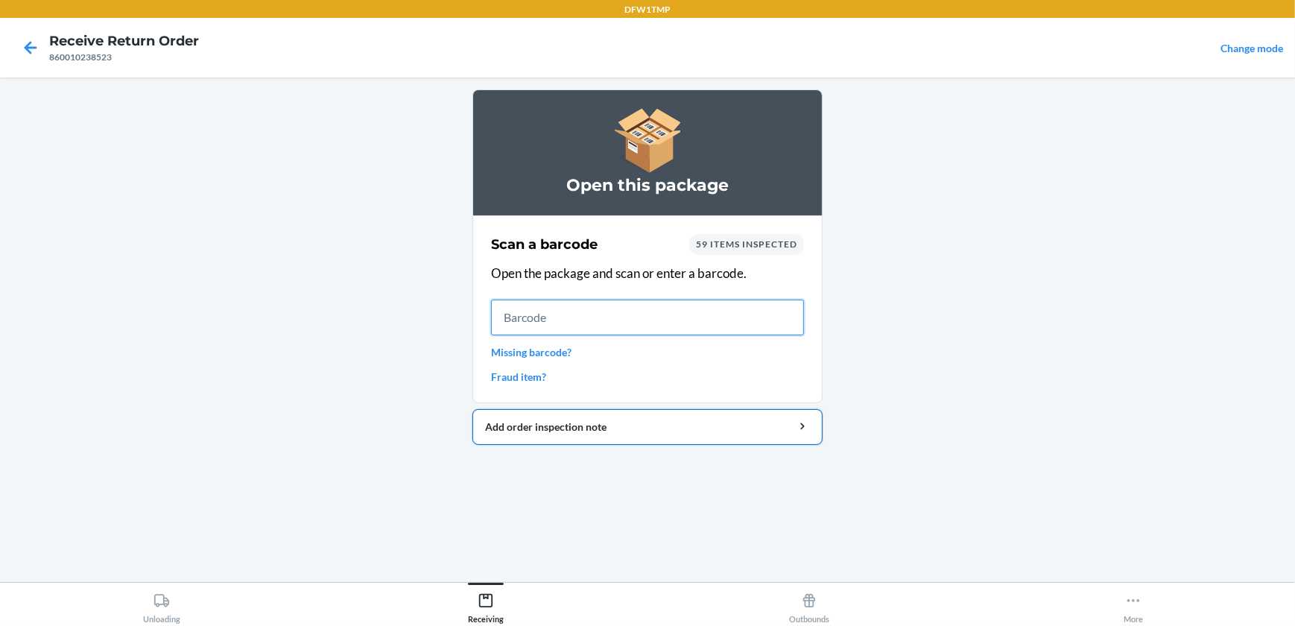
drag, startPoint x: 529, startPoint y: 322, endPoint x: 540, endPoint y: 441, distance: 119.8
click at [537, 410] on li "Open this package Scan a barcode 59 items inspected Open the package and scan o…" at bounding box center [648, 267] width 350 height 356
type input "860010238523"
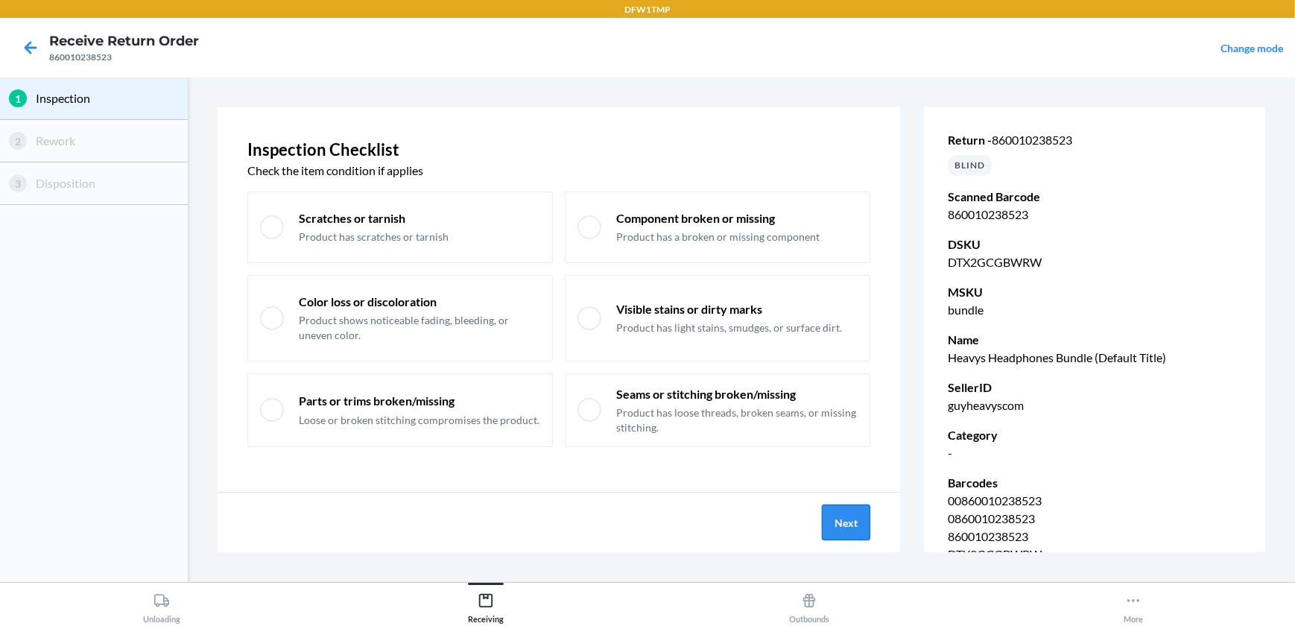
click at [848, 531] on button "Next" at bounding box center [846, 523] width 48 height 36
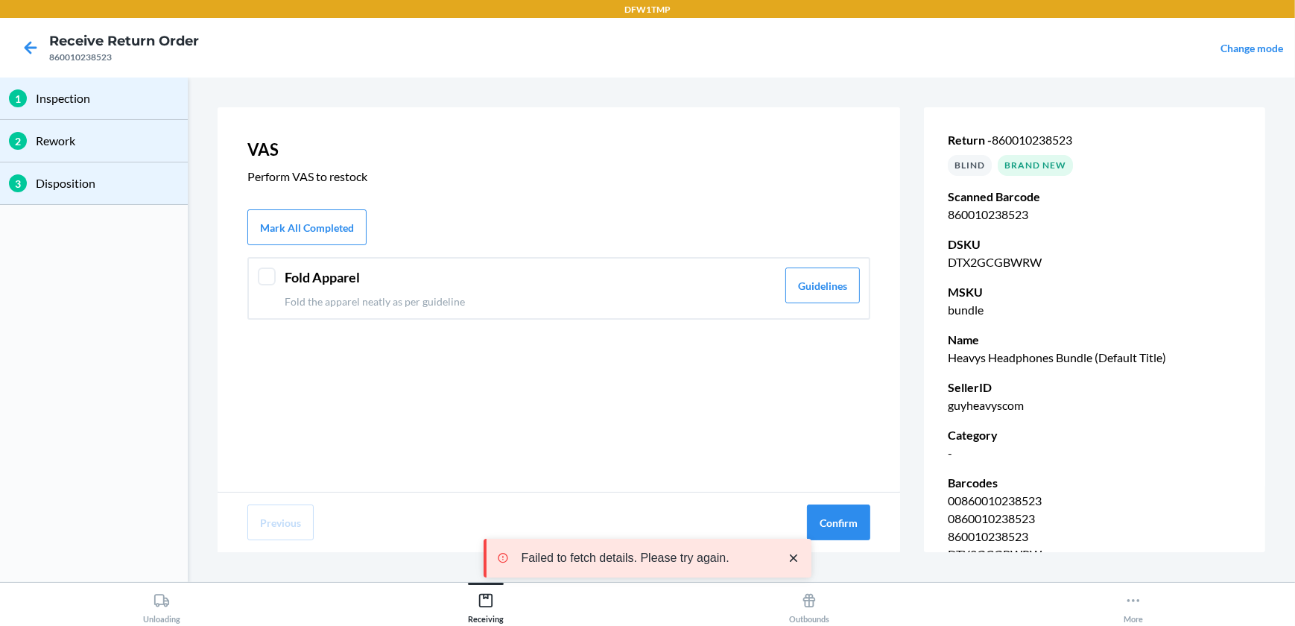
click at [268, 276] on div at bounding box center [267, 277] width 18 height 18
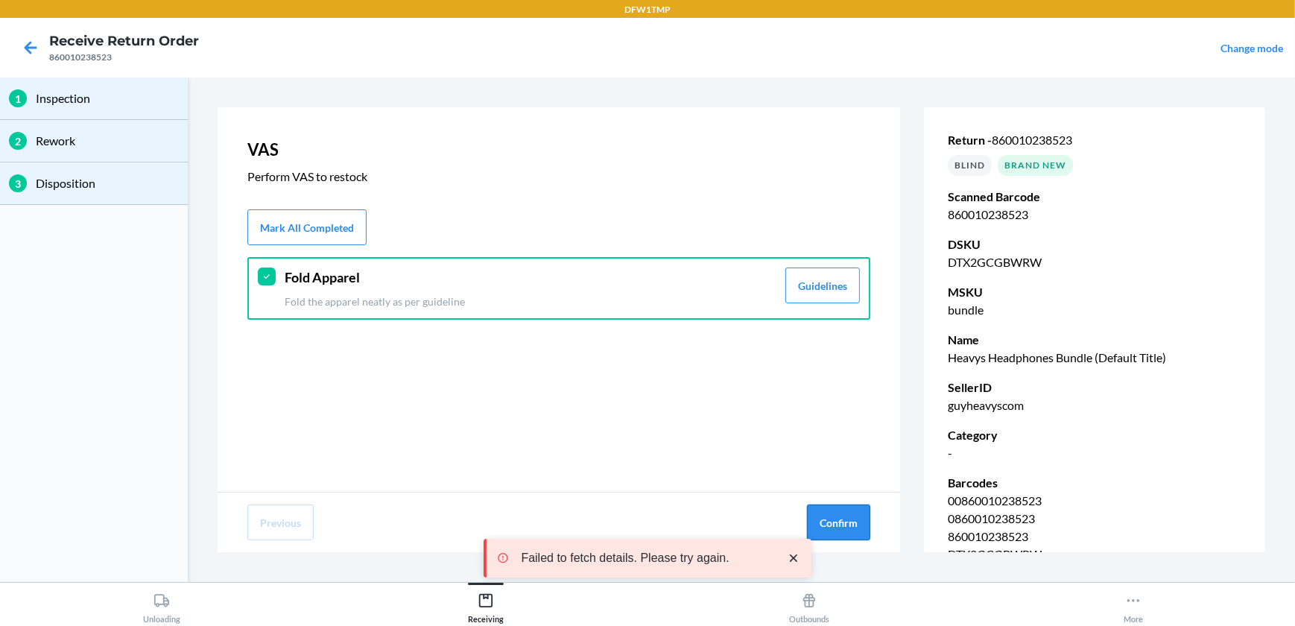
click at [841, 526] on button "Confirm" at bounding box center [838, 523] width 63 height 36
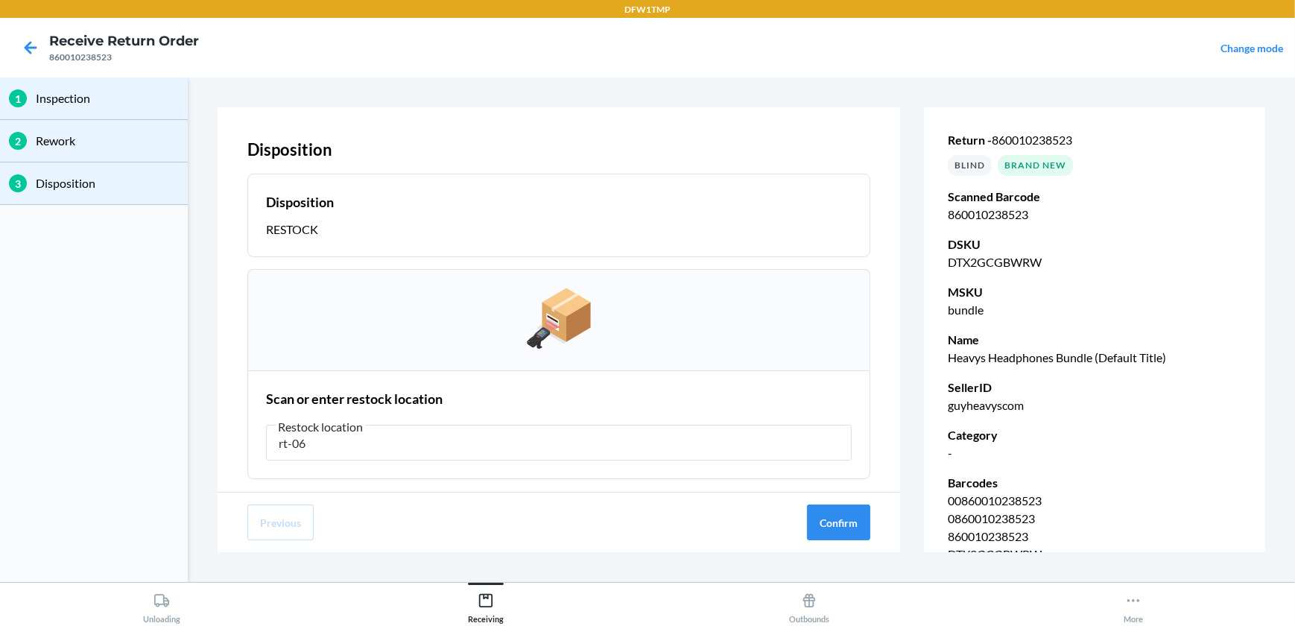
type input "rt-06"
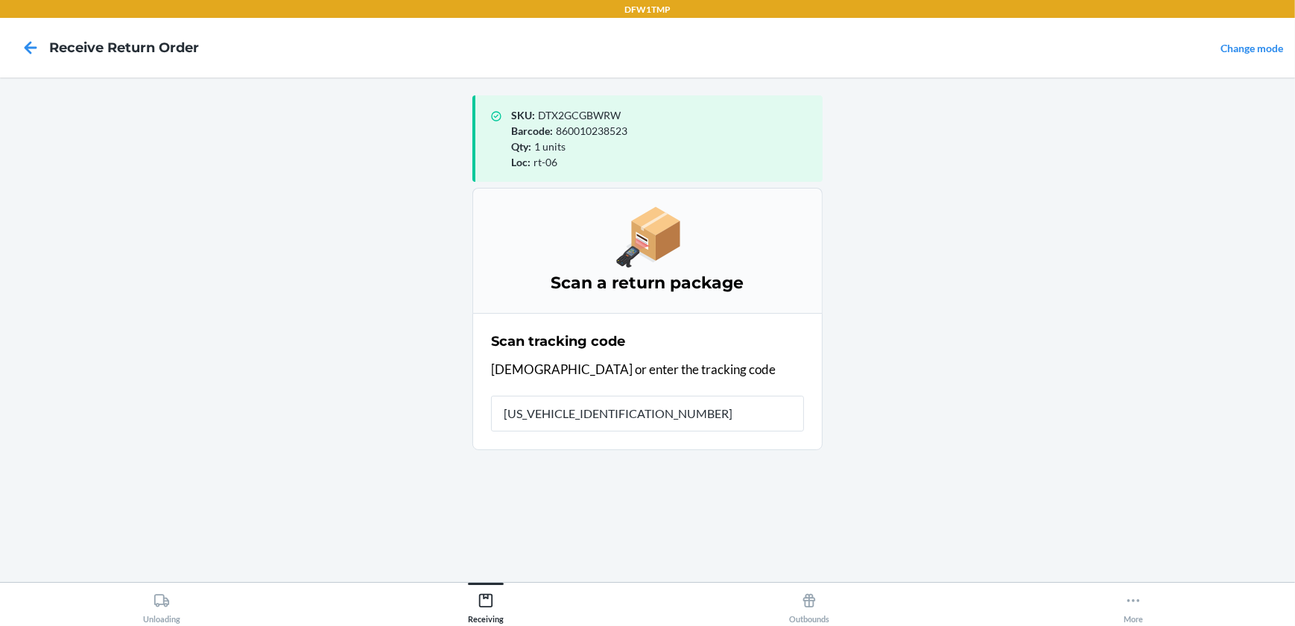
type input "1ZX8R1710388591345"
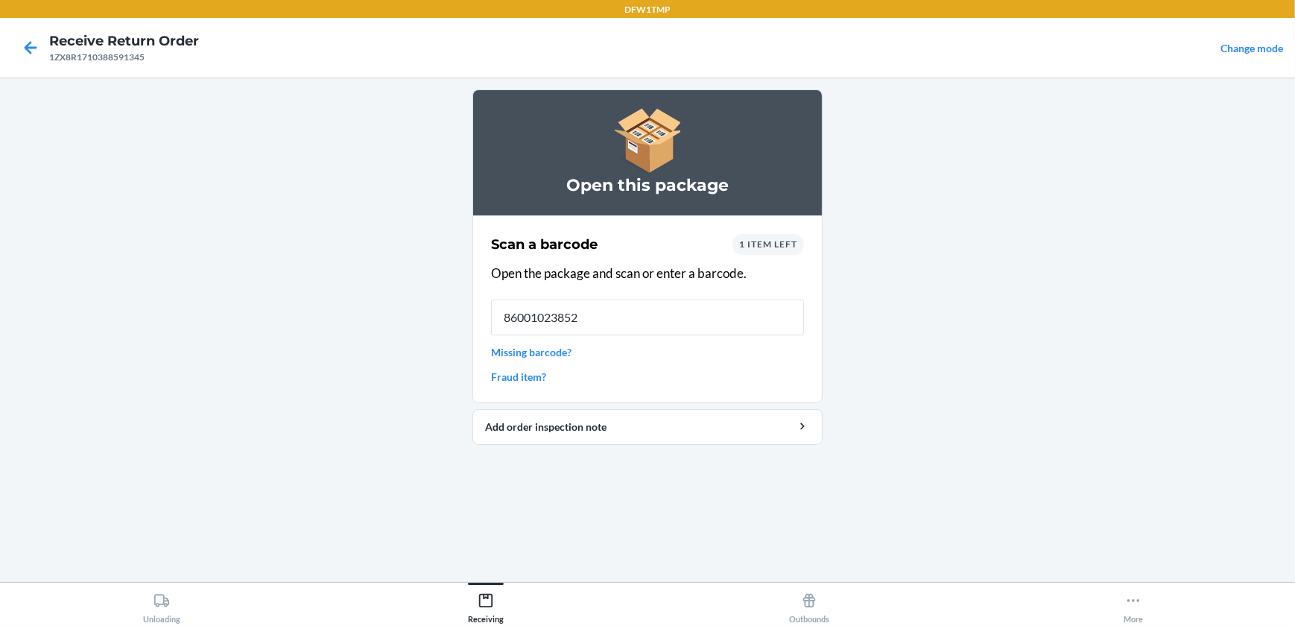
type input "860010238523"
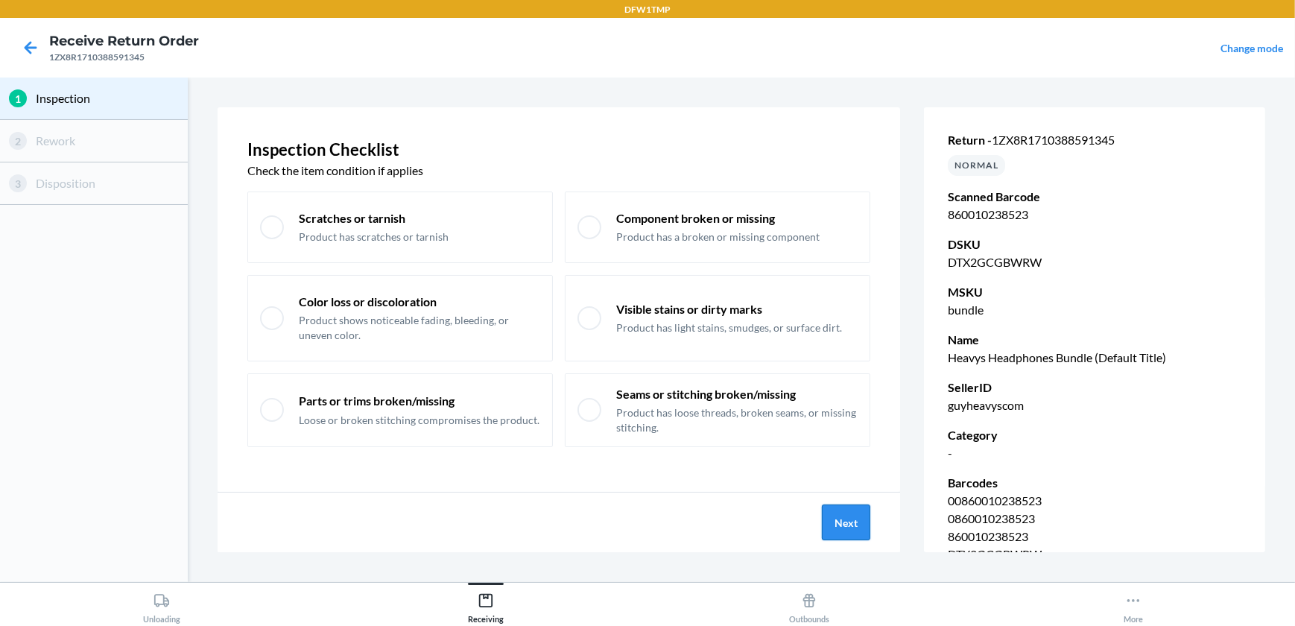
click at [861, 517] on button "Next" at bounding box center [846, 523] width 48 height 36
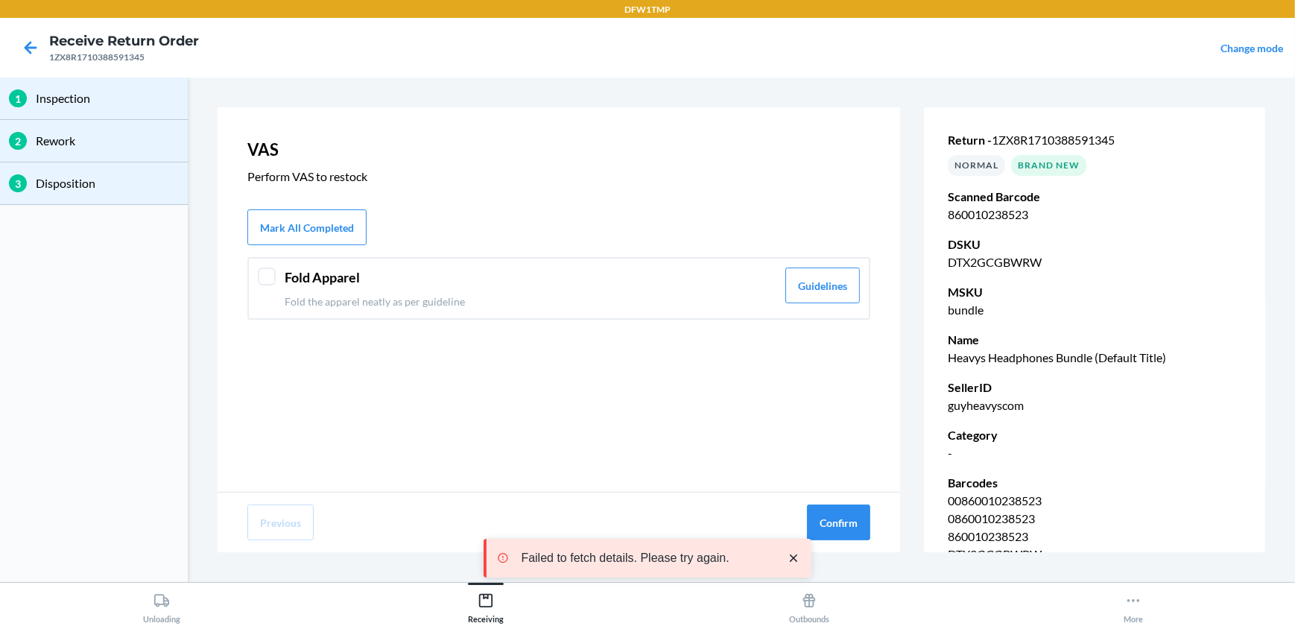
click at [263, 282] on div at bounding box center [267, 277] width 18 height 18
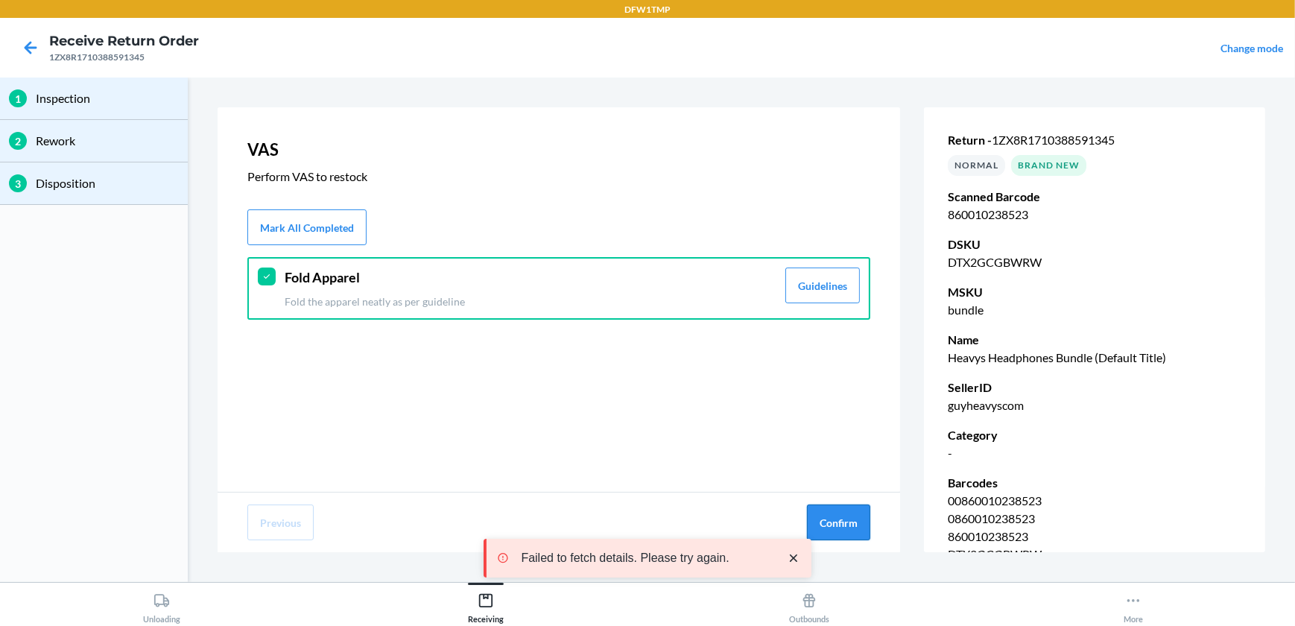
click at [848, 523] on button "Confirm" at bounding box center [838, 523] width 63 height 36
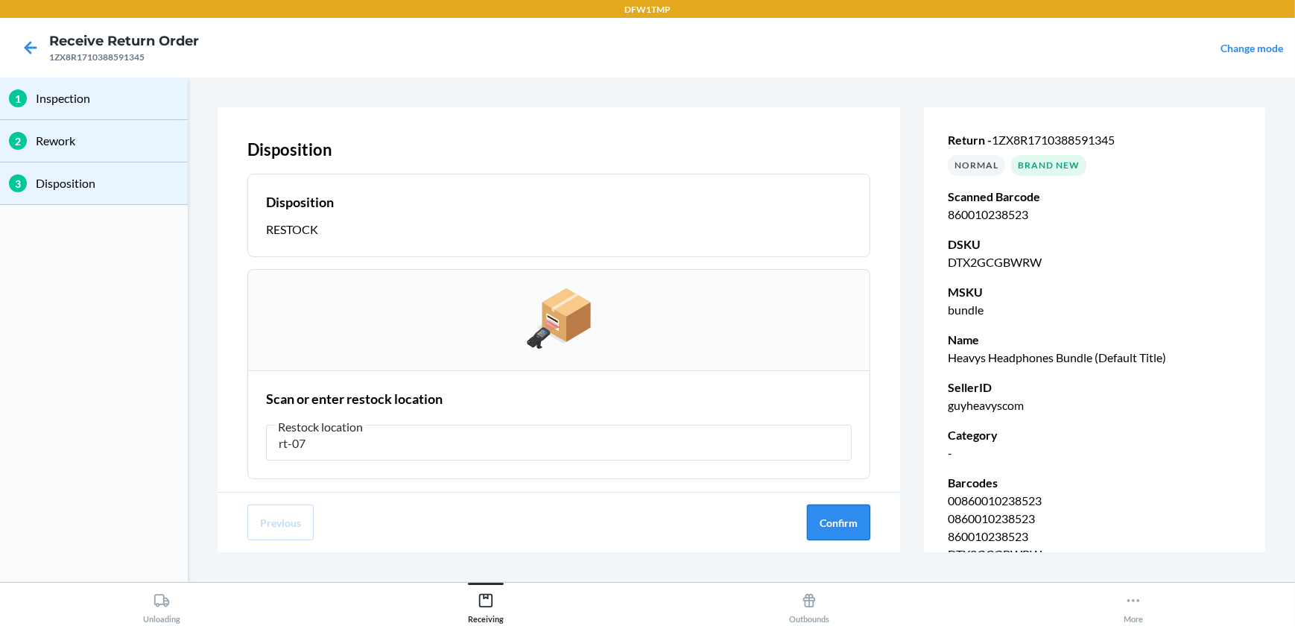
type input "rt-07"
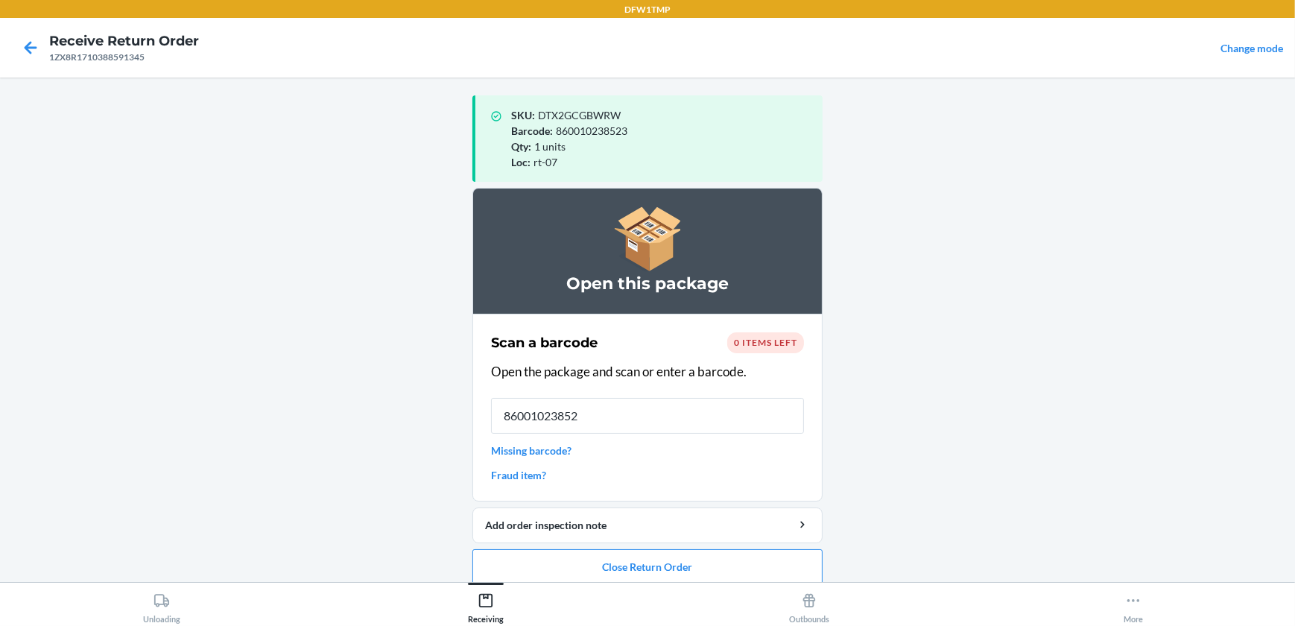
type input "860010238523"
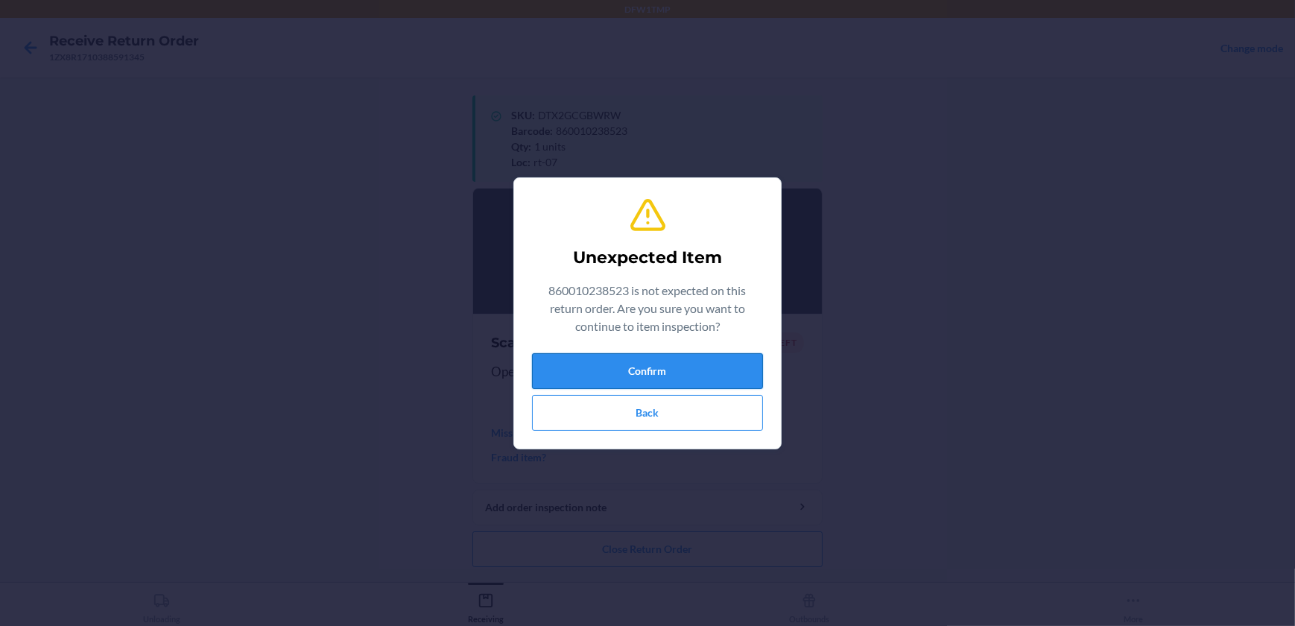
click at [610, 386] on button "Confirm" at bounding box center [647, 371] width 231 height 36
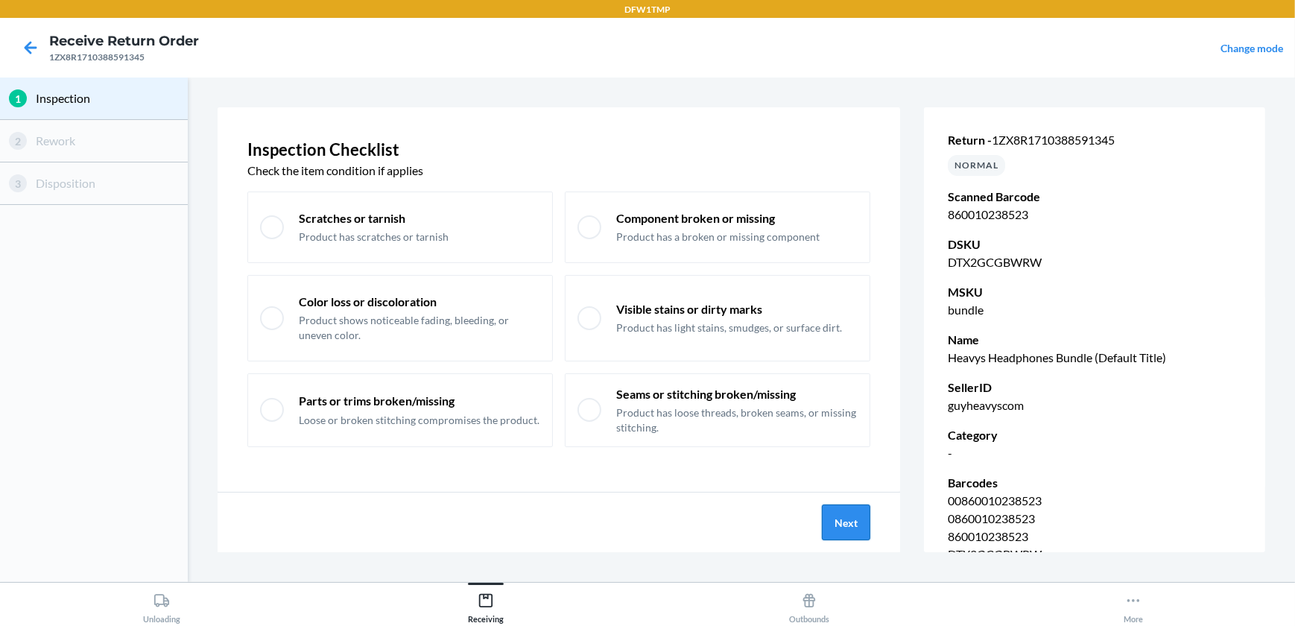
click at [834, 520] on button "Next" at bounding box center [846, 523] width 48 height 36
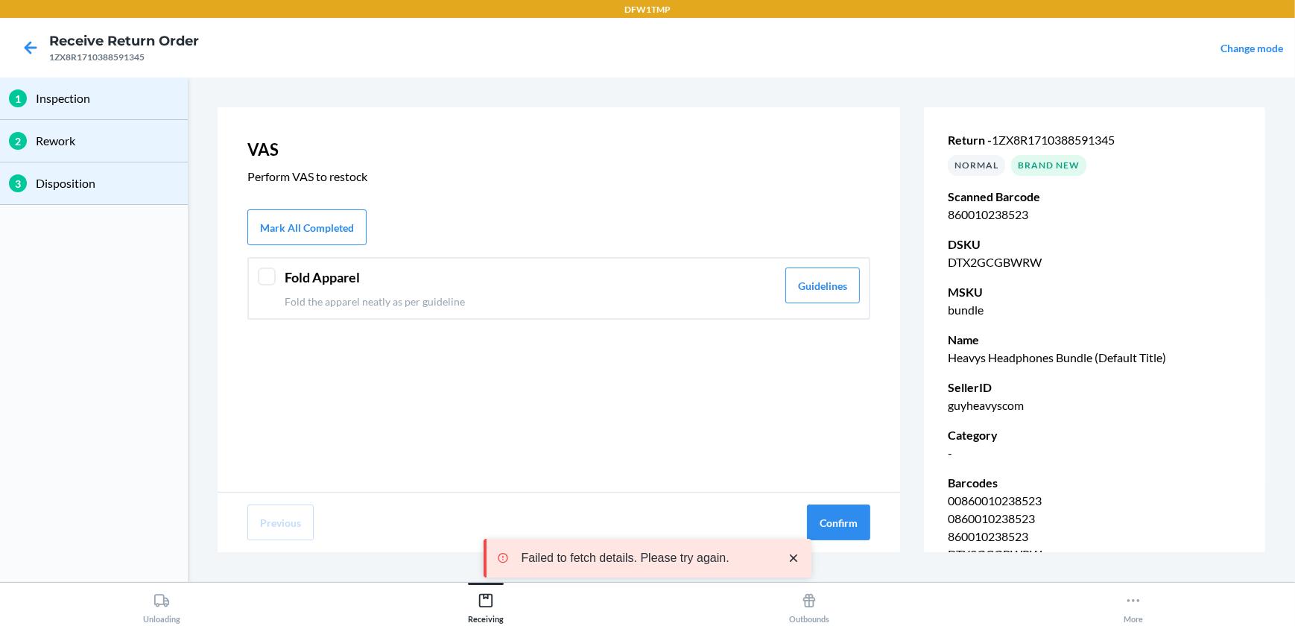
click at [265, 265] on div "Fold Apparel Fold the apparel neatly as per guideline Guidelines" at bounding box center [558, 288] width 623 height 63
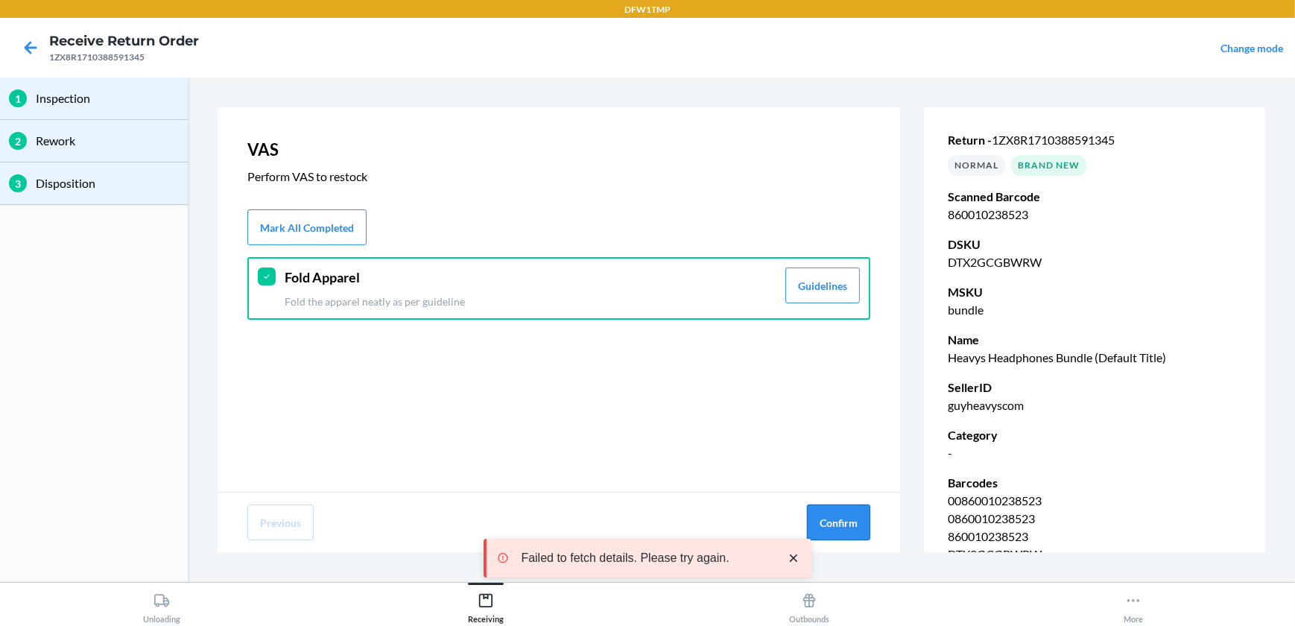
click at [846, 522] on button "Confirm" at bounding box center [838, 523] width 63 height 36
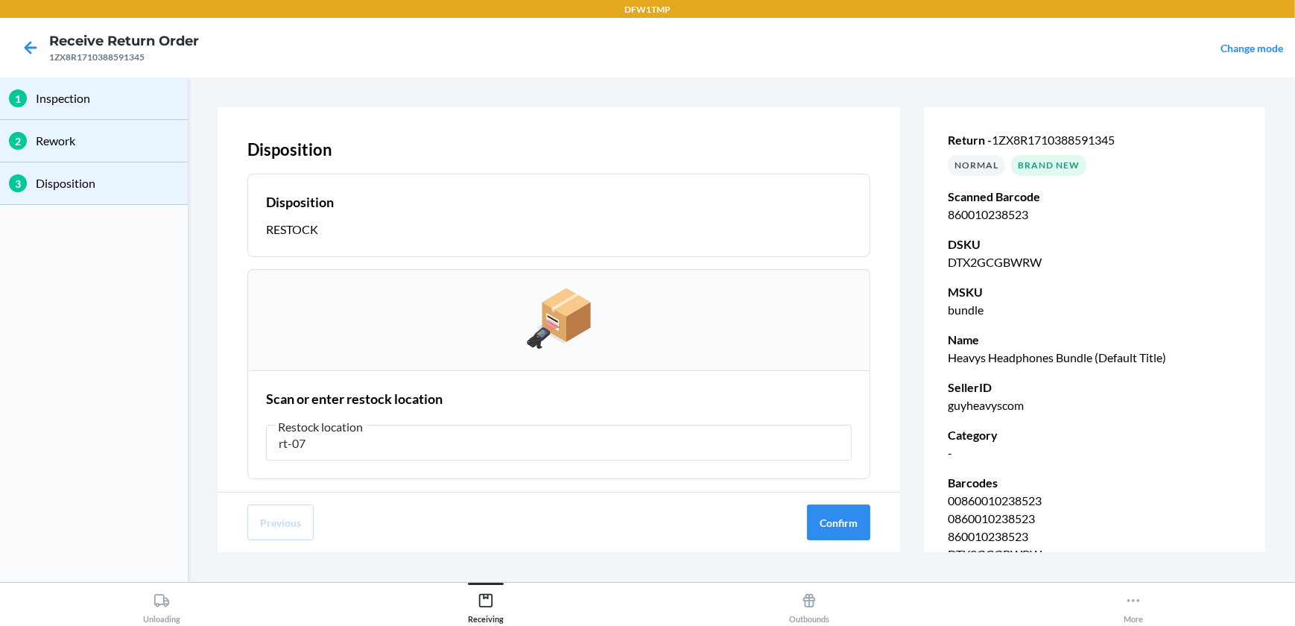
type input "rt-07"
